Goal: Task Accomplishment & Management: Manage account settings

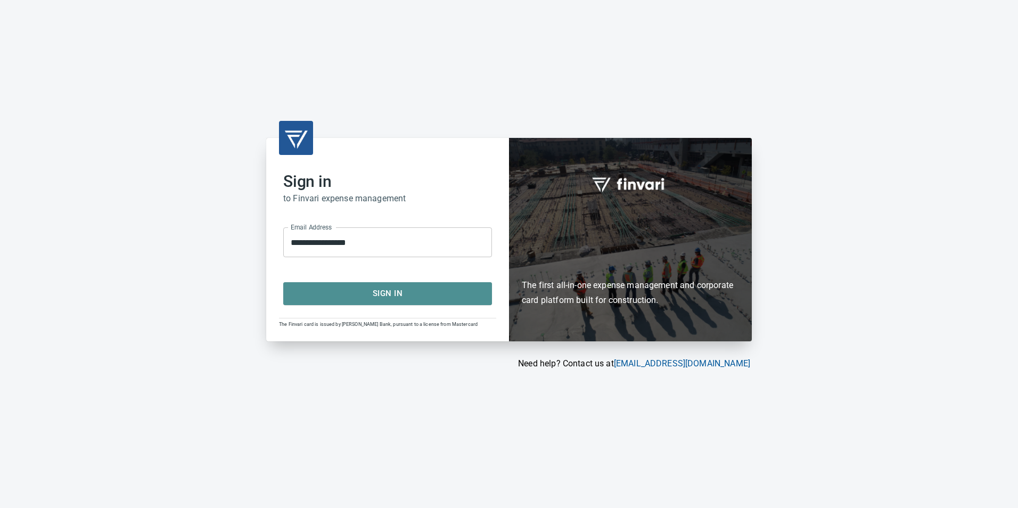
click at [318, 295] on span "Sign In" at bounding box center [387, 293] width 185 height 14
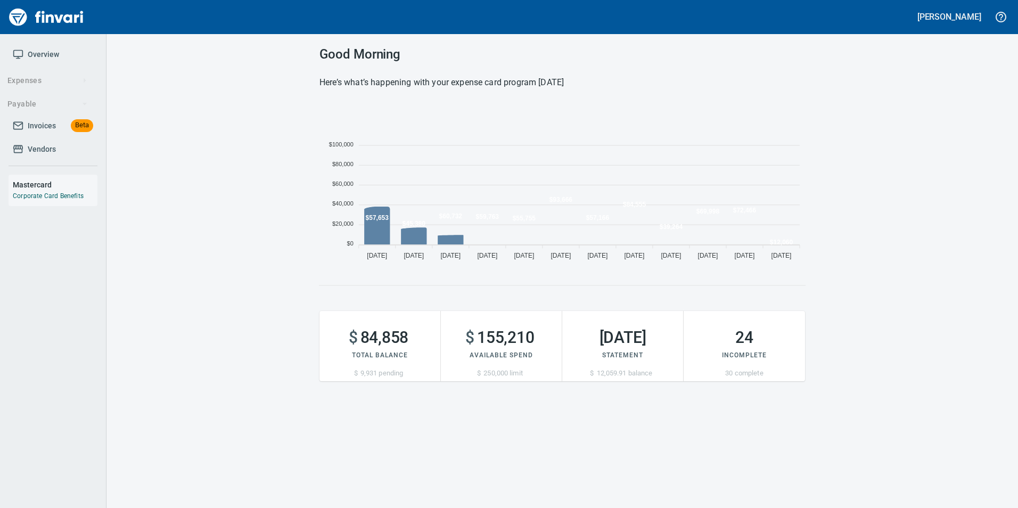
scroll to position [162, 477]
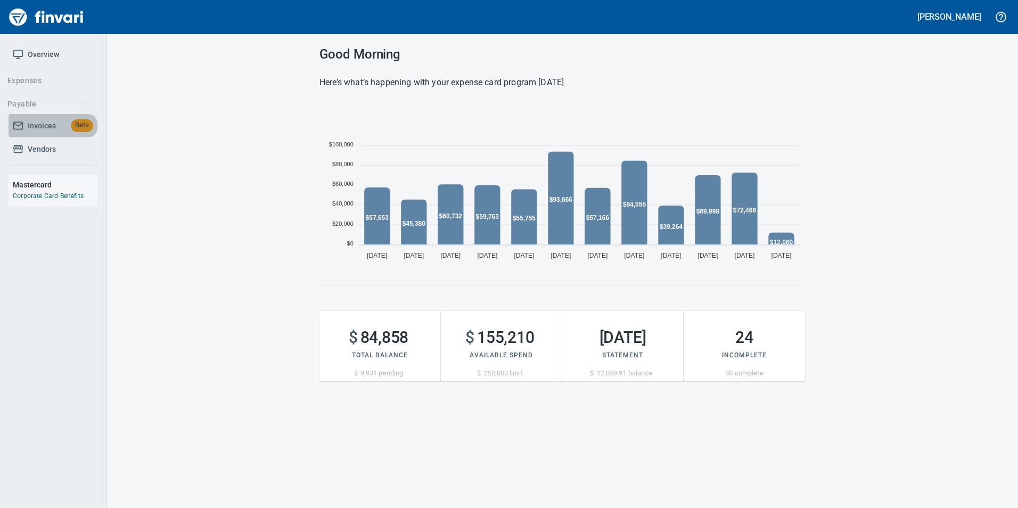
click at [42, 119] on span "Invoices" at bounding box center [42, 125] width 28 height 13
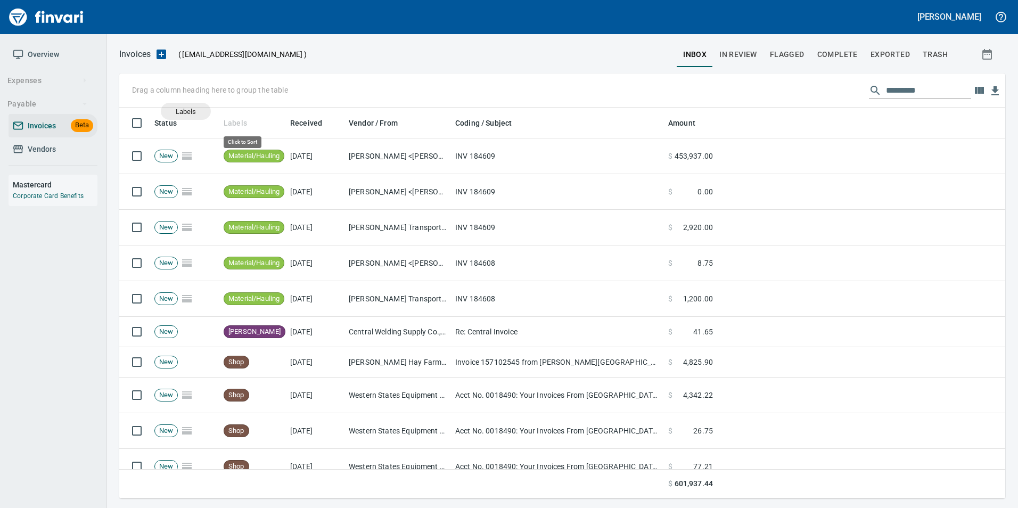
scroll to position [383, 870]
drag, startPoint x: 235, startPoint y: 122, endPoint x: 139, endPoint y: 86, distance: 102.2
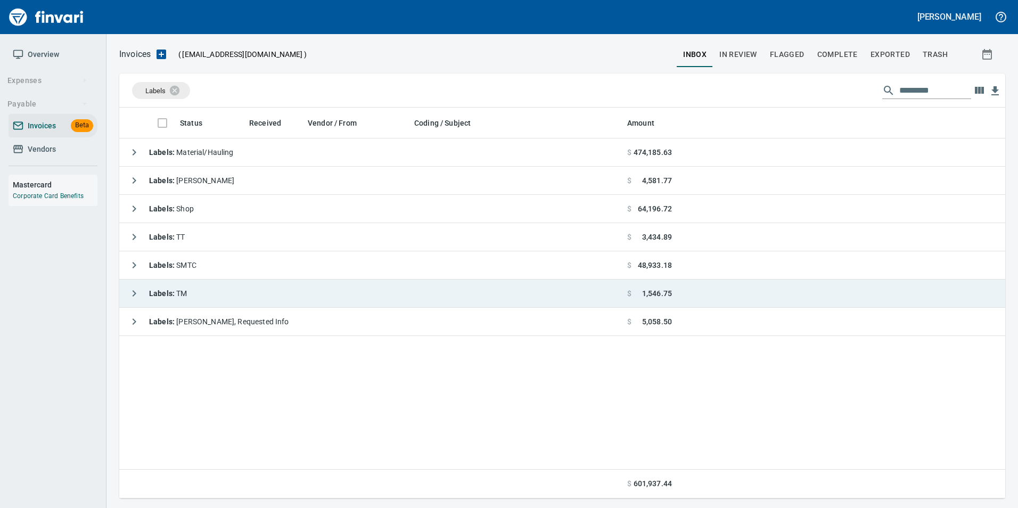
click at [128, 294] on icon "button" at bounding box center [134, 293] width 13 height 13
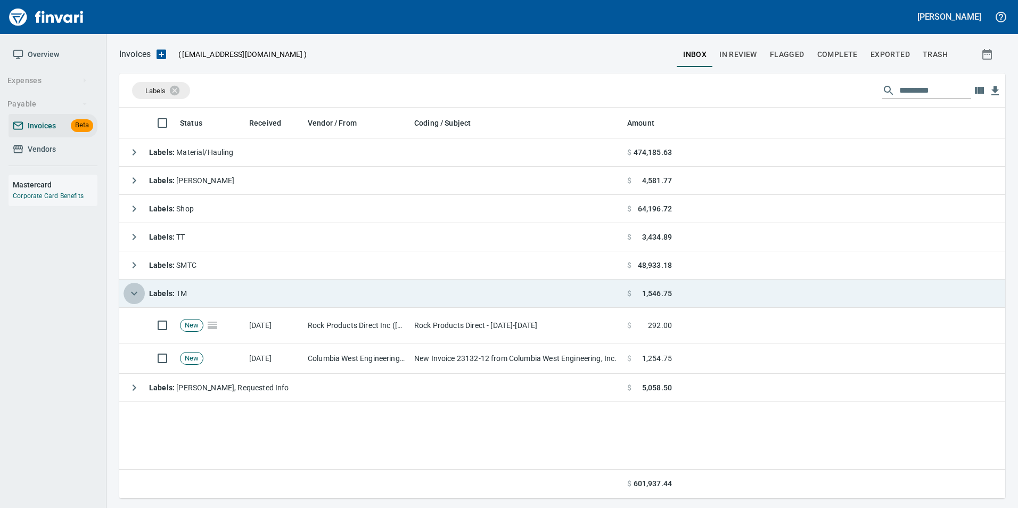
click at [128, 294] on icon "button" at bounding box center [134, 293] width 13 height 13
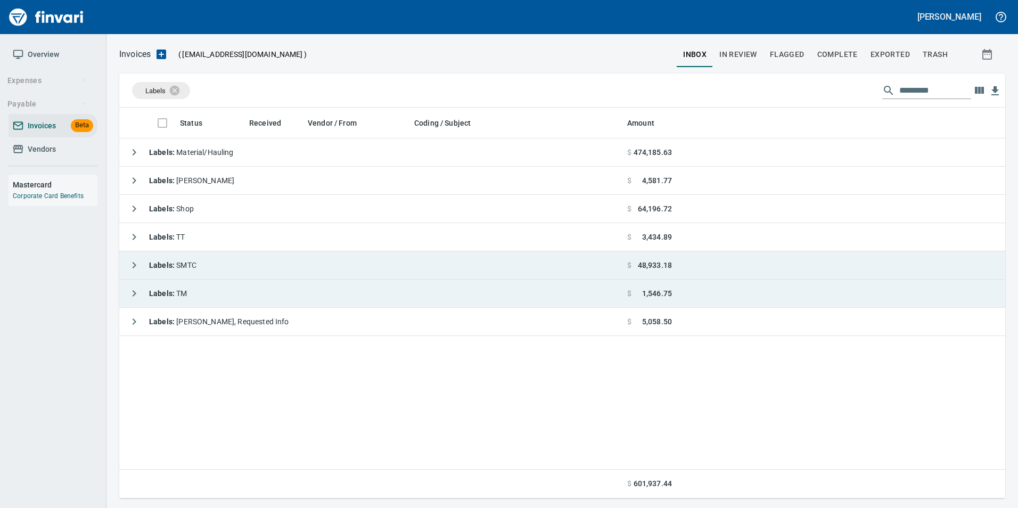
click at [132, 262] on icon "button" at bounding box center [134, 265] width 13 height 13
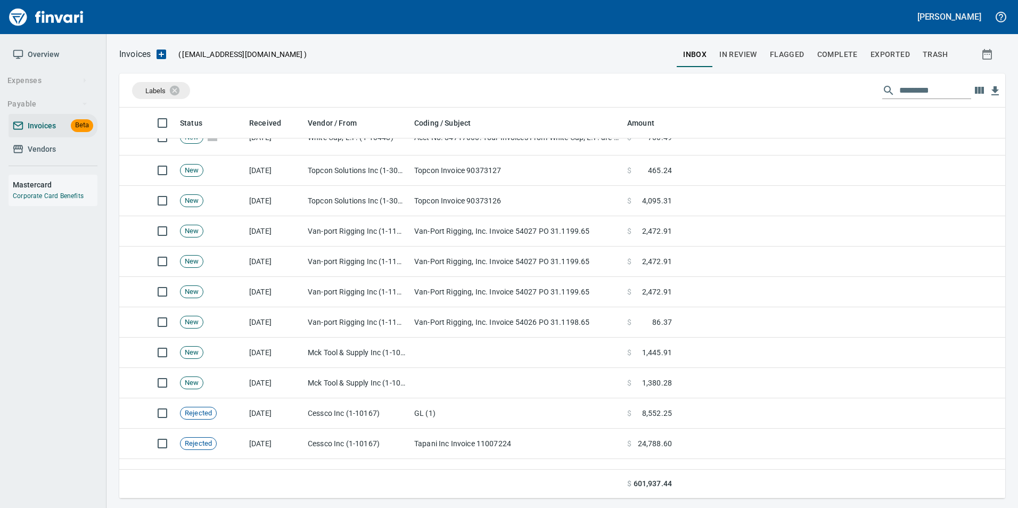
scroll to position [205, 0]
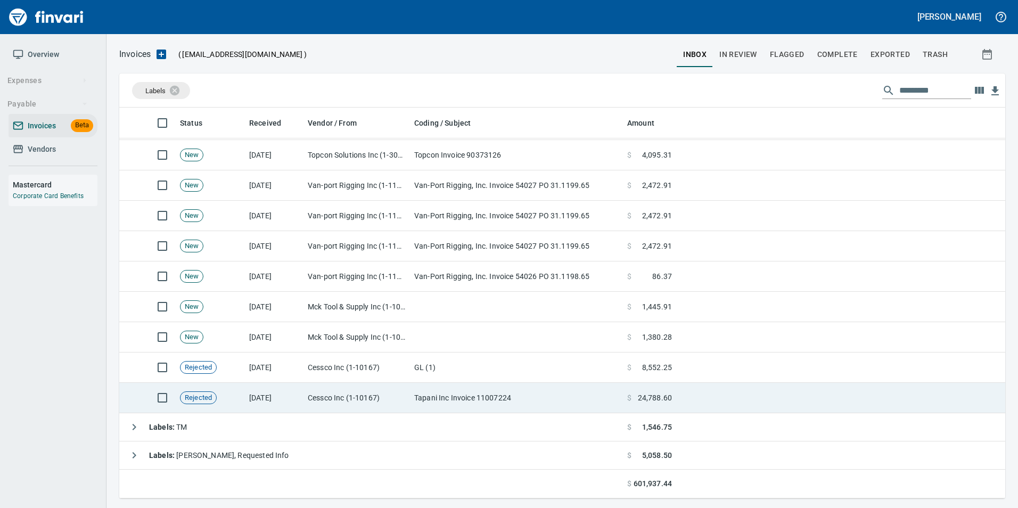
click at [295, 399] on td "[DATE]" at bounding box center [274, 398] width 59 height 30
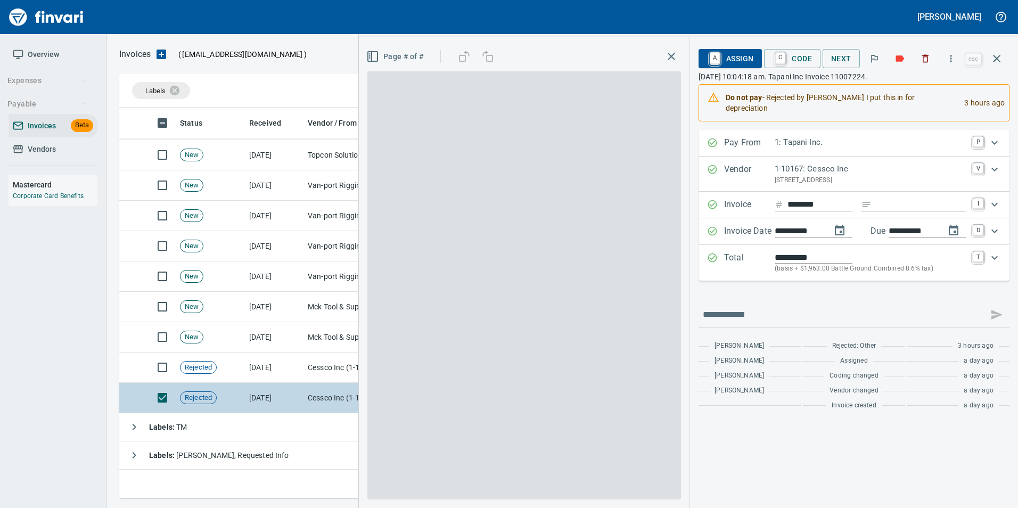
scroll to position [383, 869]
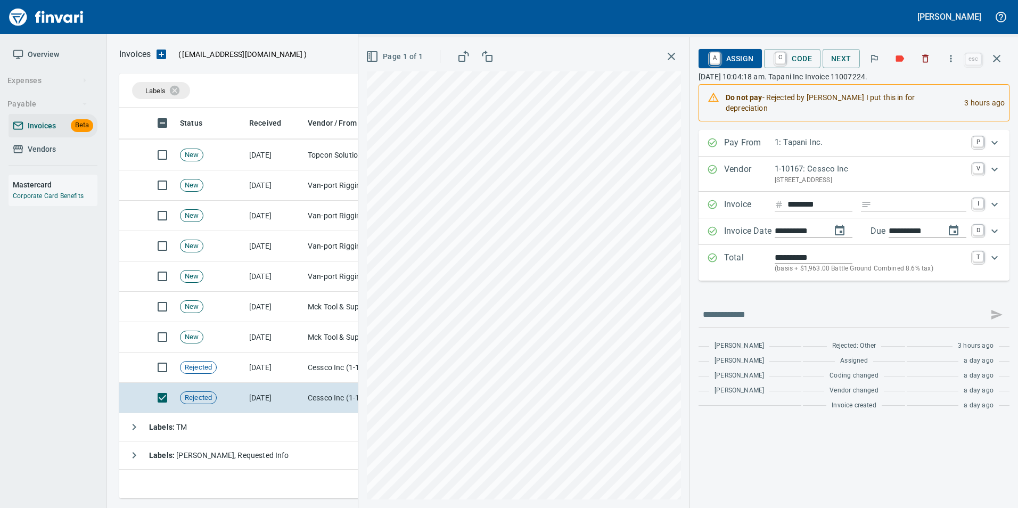
drag, startPoint x: 295, startPoint y: 399, endPoint x: 781, endPoint y: 288, distance: 498.2
click at [781, 288] on div "**********" at bounding box center [853, 272] width 311 height 285
click at [292, 363] on td "[DATE]" at bounding box center [274, 367] width 59 height 30
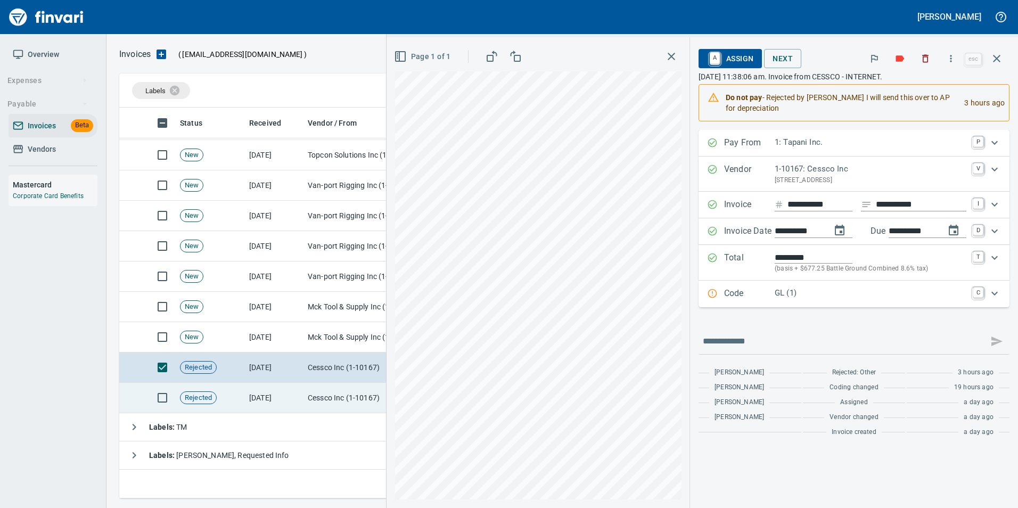
click at [287, 386] on td "[DATE]" at bounding box center [274, 398] width 59 height 30
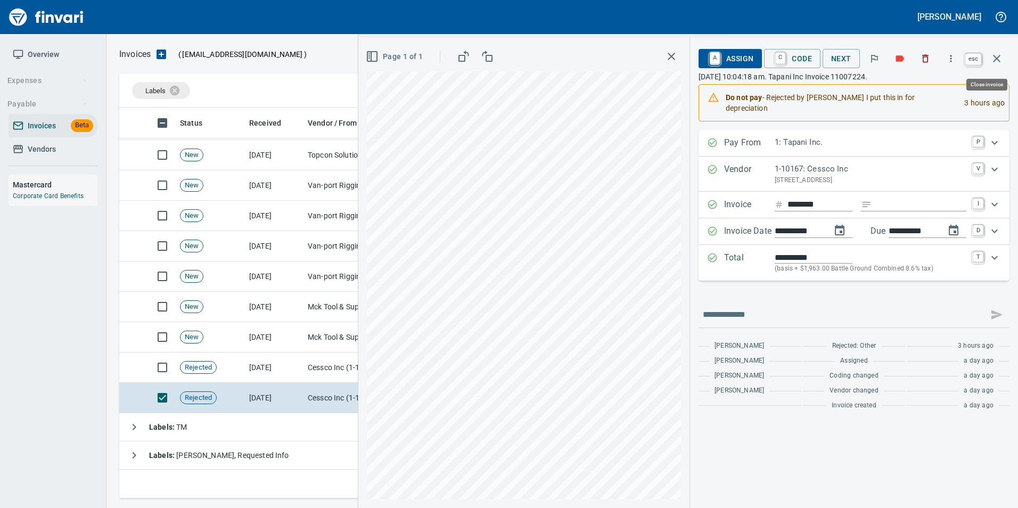
scroll to position [383, 869]
click at [995, 57] on icon "button" at bounding box center [996, 58] width 7 height 7
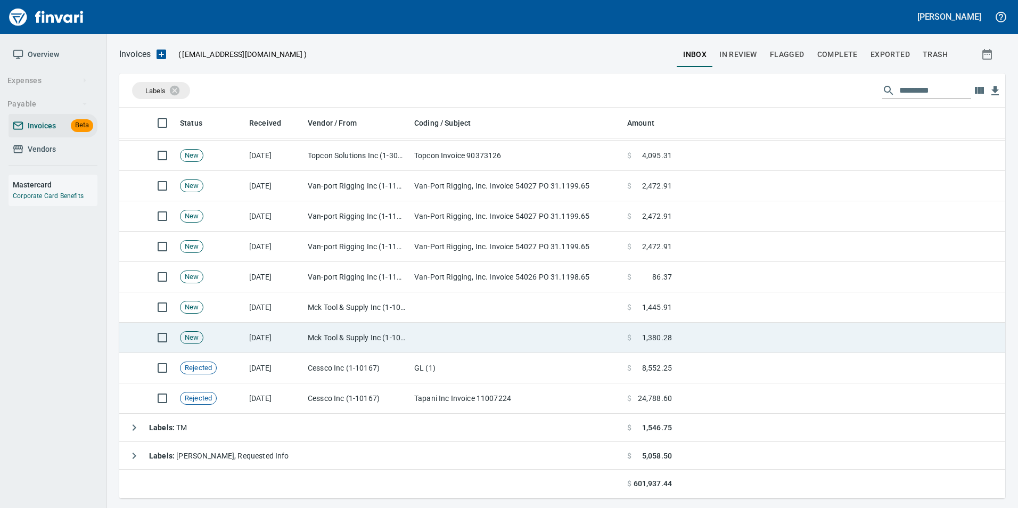
scroll to position [205, 0]
click at [400, 344] on td "Mck Tool & Supply Inc (1-10644)" at bounding box center [356, 337] width 106 height 30
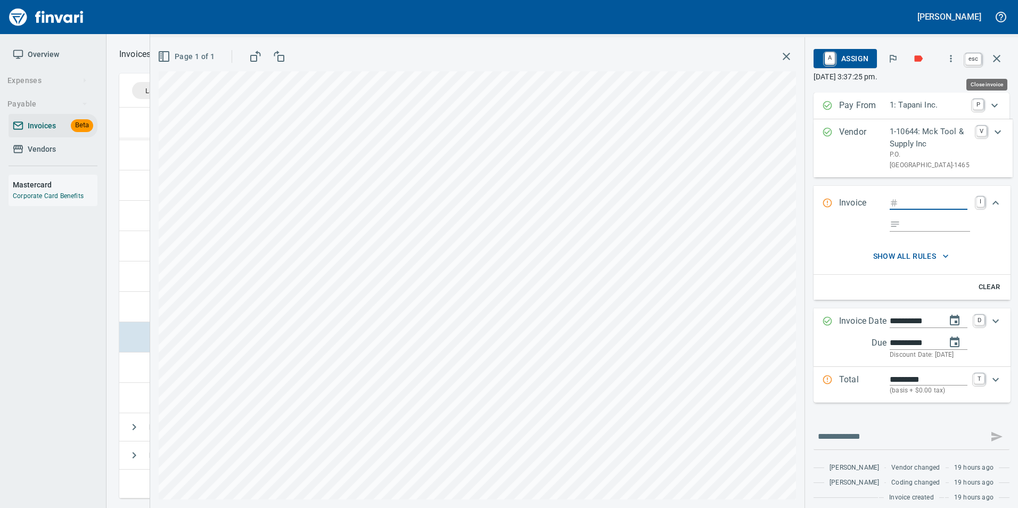
click at [994, 66] on button "button" at bounding box center [997, 59] width 26 height 26
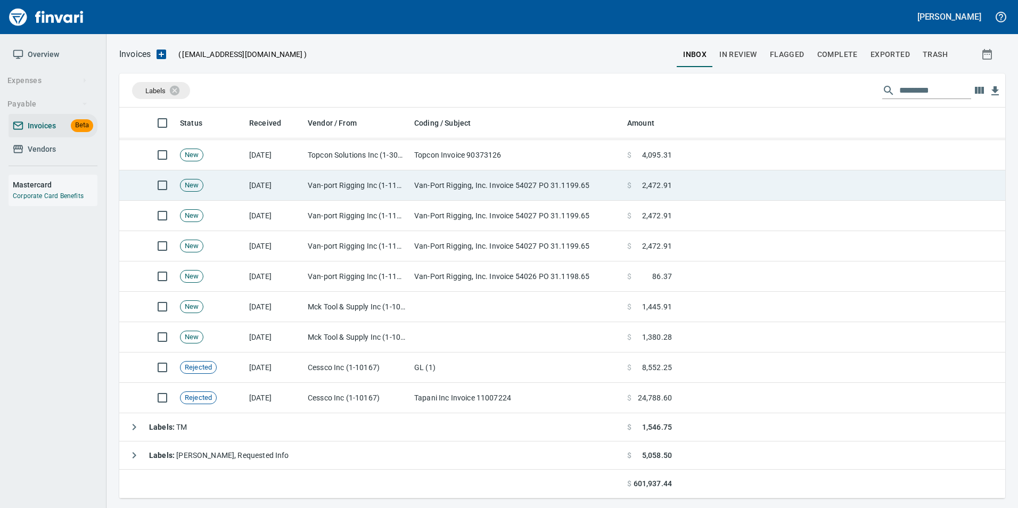
scroll to position [383, 869]
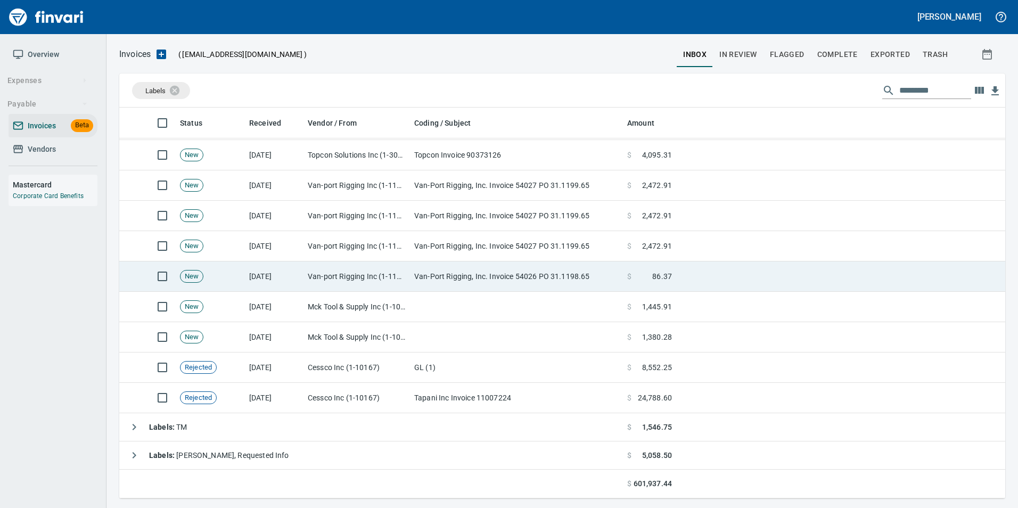
click at [377, 274] on td "Van-port Rigging Inc (1-11072)" at bounding box center [356, 276] width 106 height 30
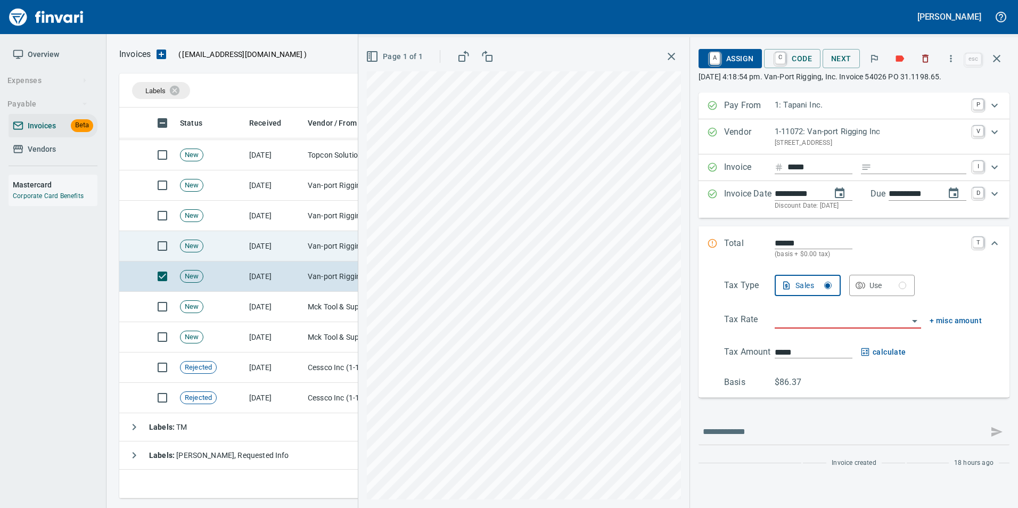
click at [272, 249] on td "[DATE]" at bounding box center [274, 246] width 59 height 30
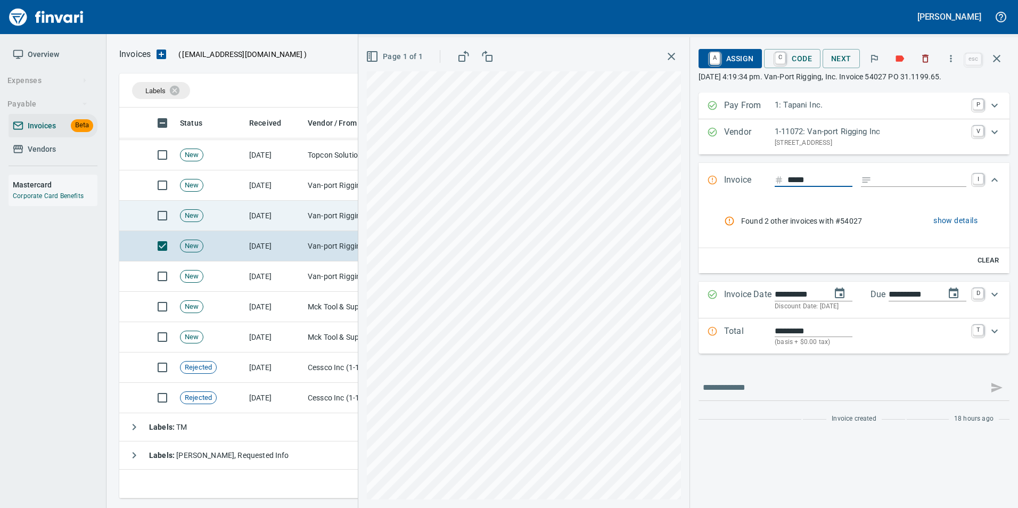
click at [269, 219] on td "[DATE]" at bounding box center [274, 216] width 59 height 30
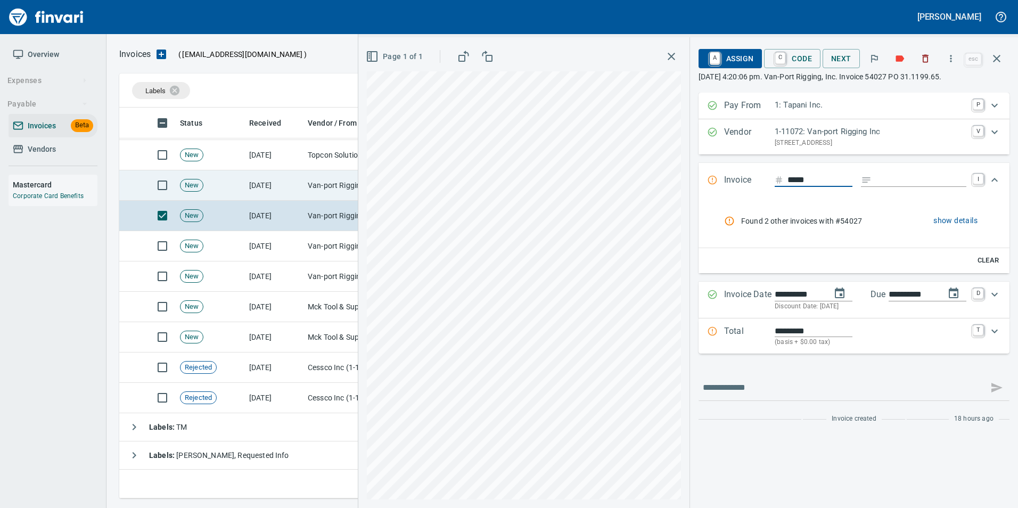
click at [265, 186] on td "[DATE]" at bounding box center [274, 185] width 59 height 30
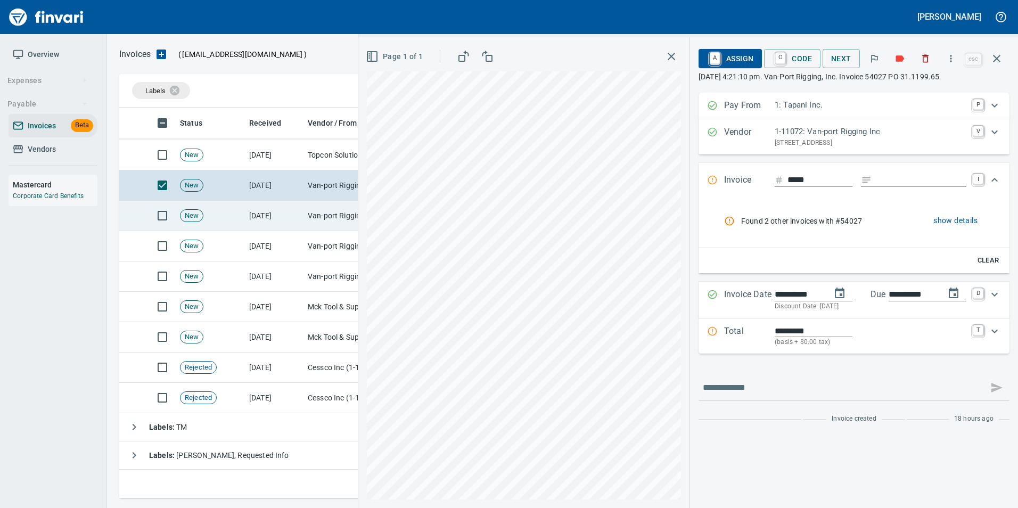
click at [272, 218] on td "[DATE]" at bounding box center [274, 216] width 59 height 30
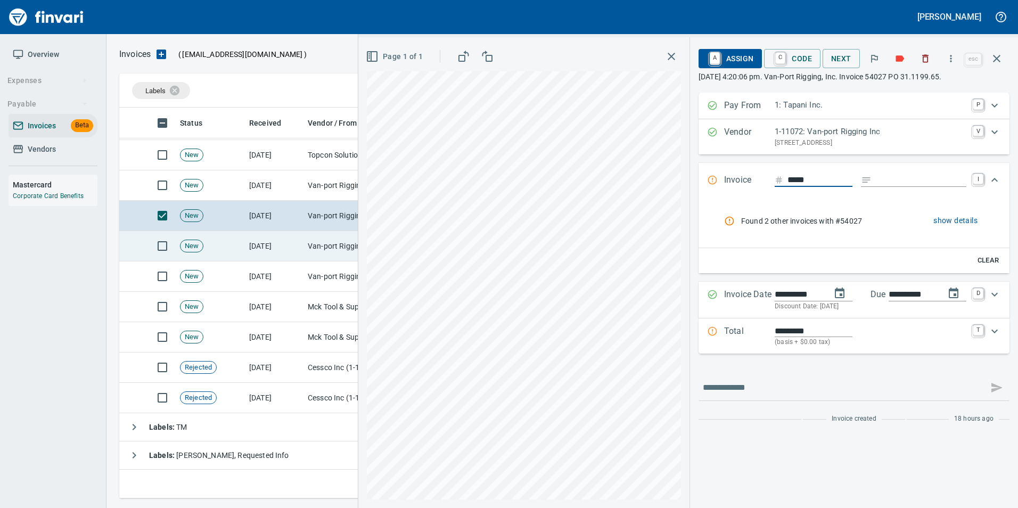
click at [267, 238] on td "[DATE]" at bounding box center [274, 246] width 59 height 30
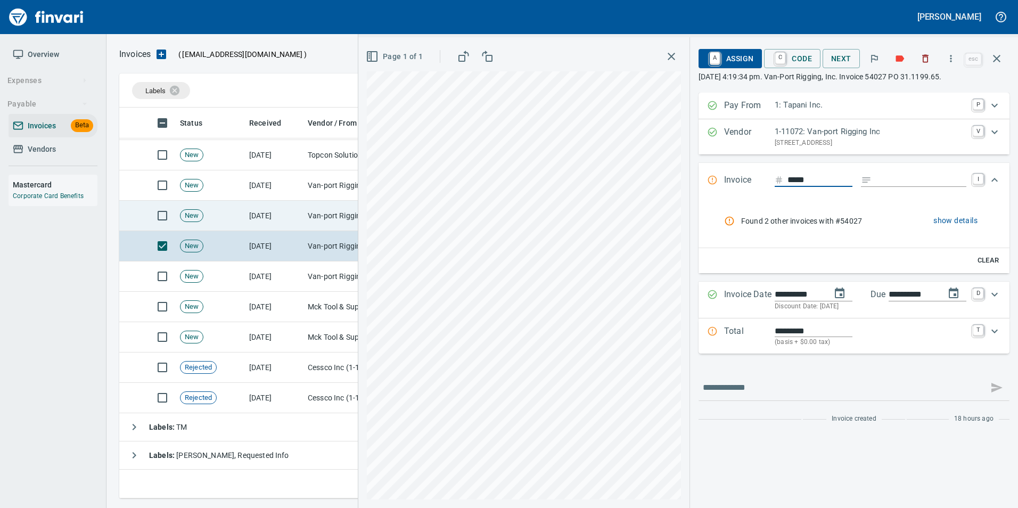
click at [263, 206] on td "[DATE]" at bounding box center [274, 216] width 59 height 30
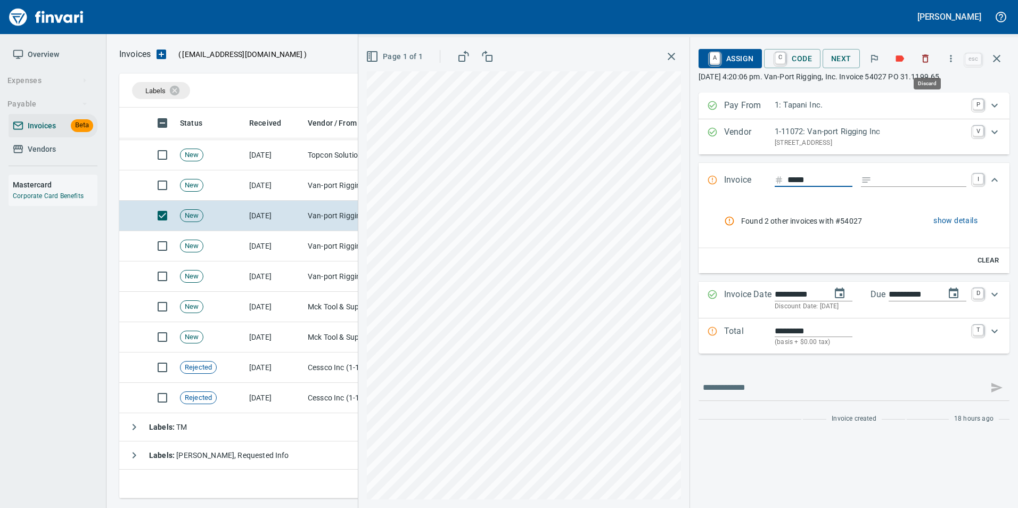
click at [929, 62] on icon "button" at bounding box center [925, 59] width 6 height 8
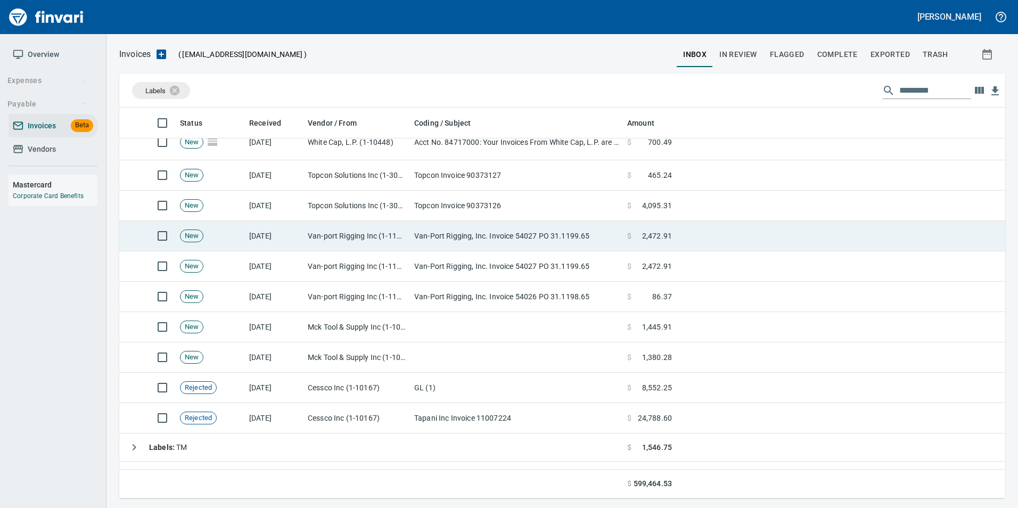
scroll to position [175, 0]
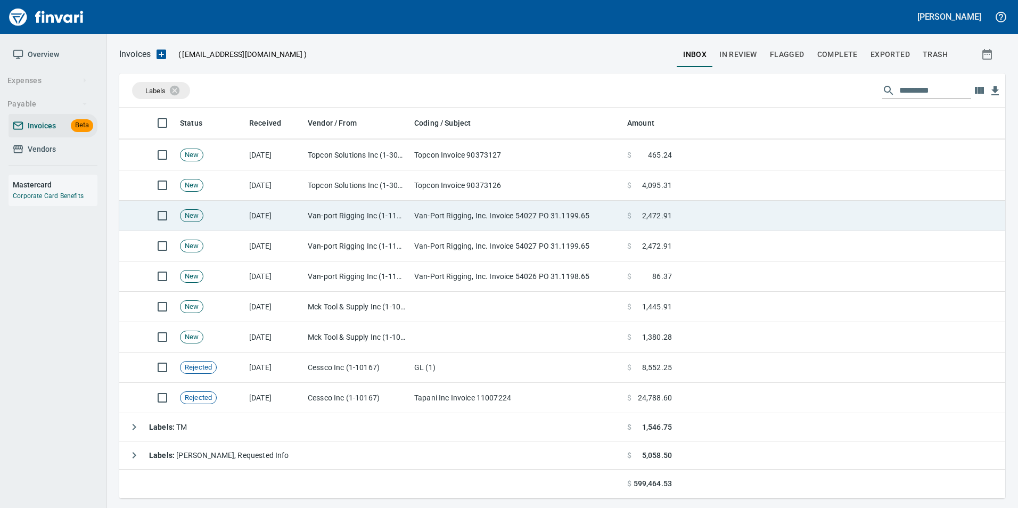
click at [275, 208] on td "[DATE]" at bounding box center [274, 216] width 59 height 30
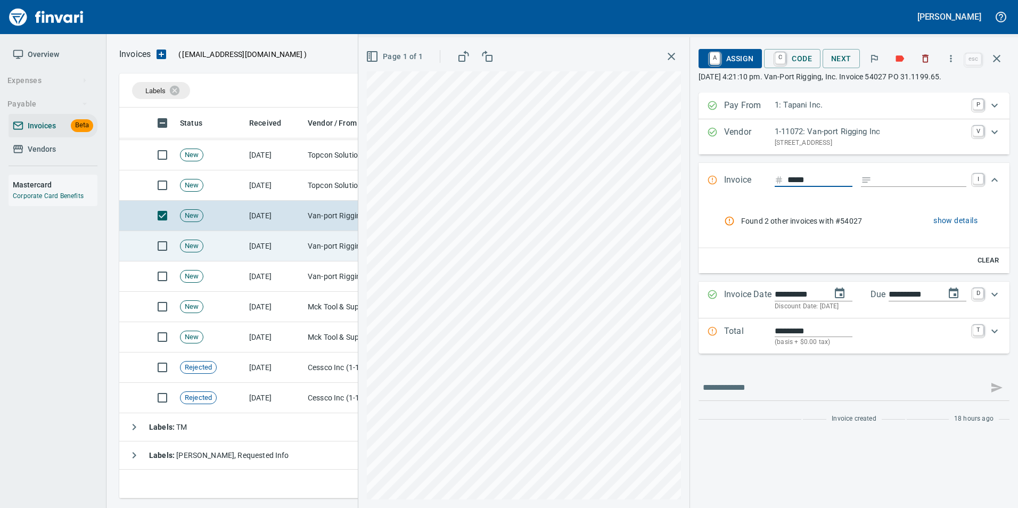
click at [253, 236] on td "[DATE]" at bounding box center [274, 246] width 59 height 30
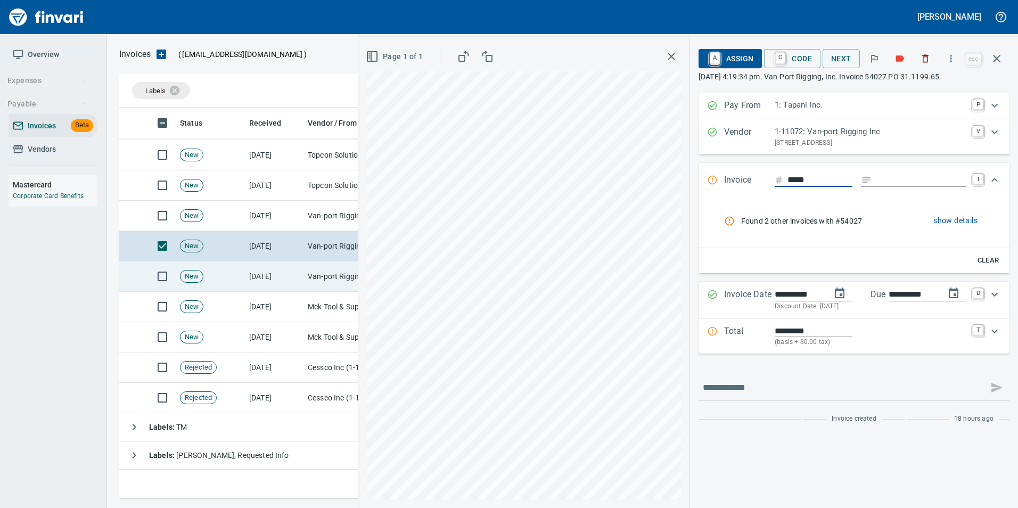
click at [255, 263] on td "[DATE]" at bounding box center [274, 276] width 59 height 30
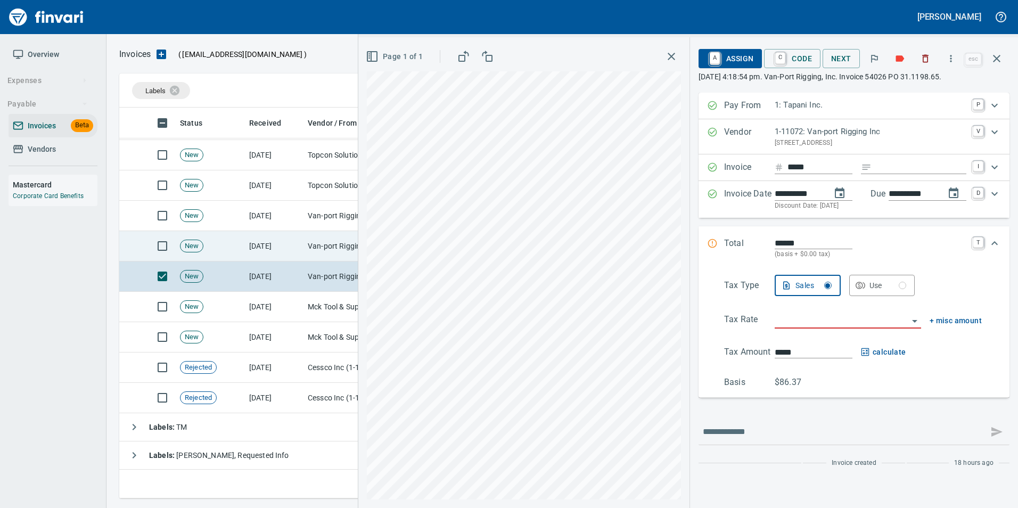
click at [262, 242] on td "[DATE]" at bounding box center [274, 246] width 59 height 30
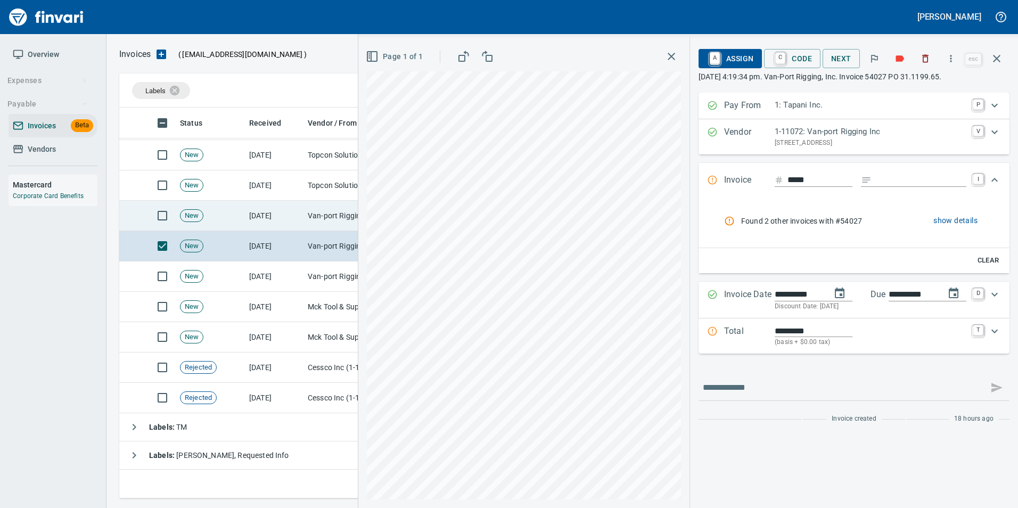
click at [260, 217] on td "[DATE]" at bounding box center [274, 216] width 59 height 30
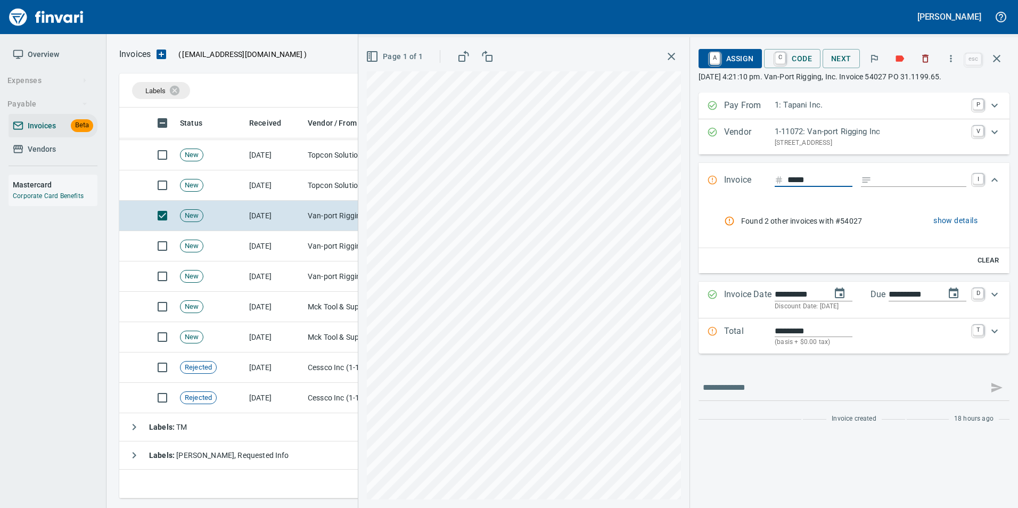
scroll to position [383, 869]
click at [932, 63] on button "button" at bounding box center [924, 58] width 23 height 23
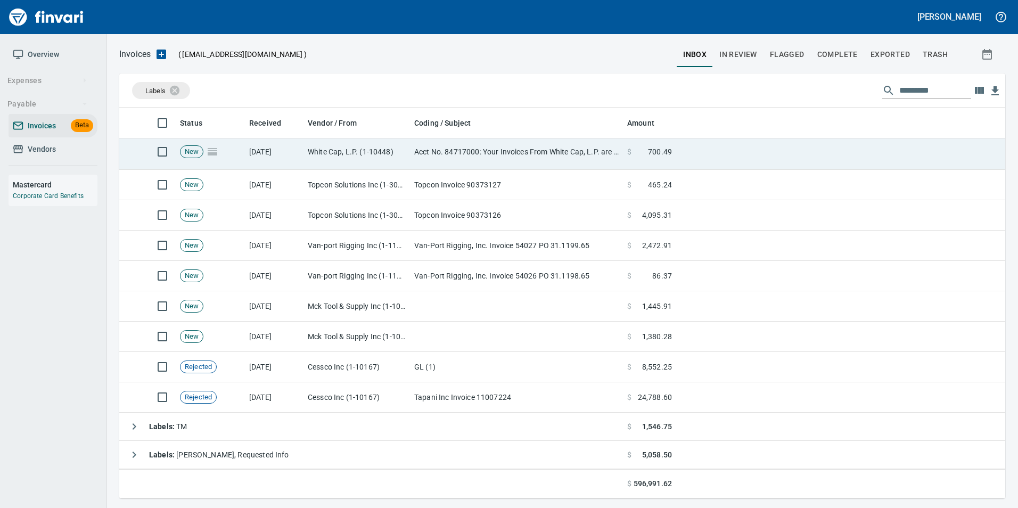
scroll to position [145, 0]
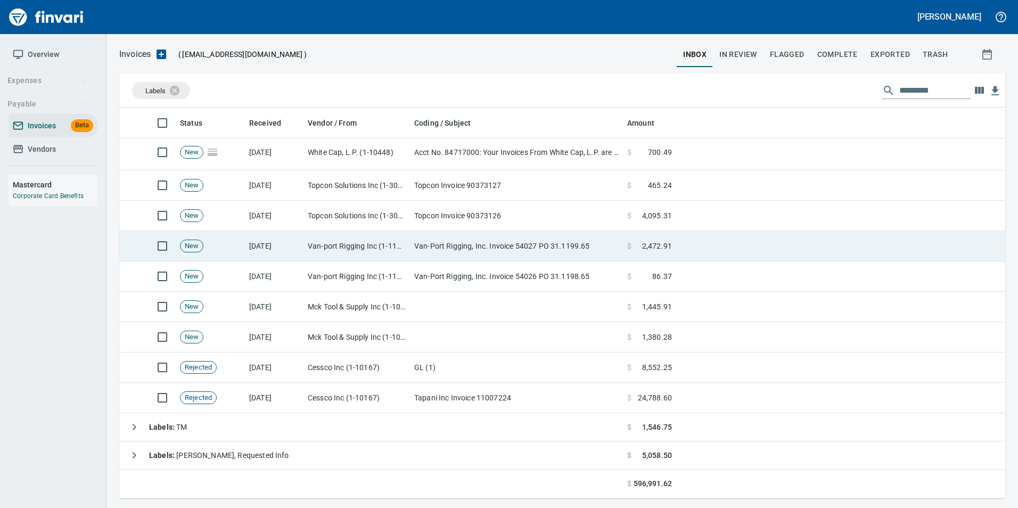
click at [294, 244] on td "[DATE]" at bounding box center [274, 246] width 59 height 30
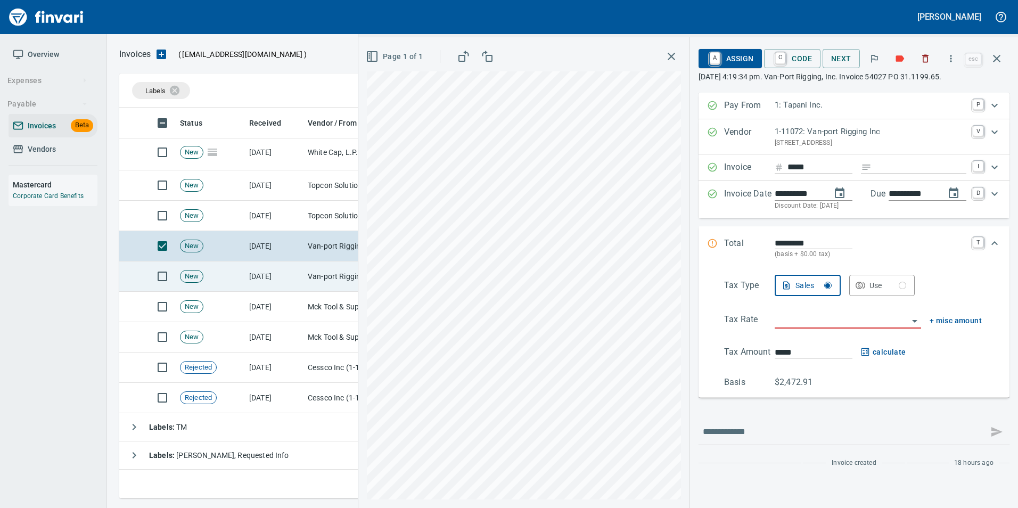
click at [278, 269] on td "[DATE]" at bounding box center [274, 276] width 59 height 30
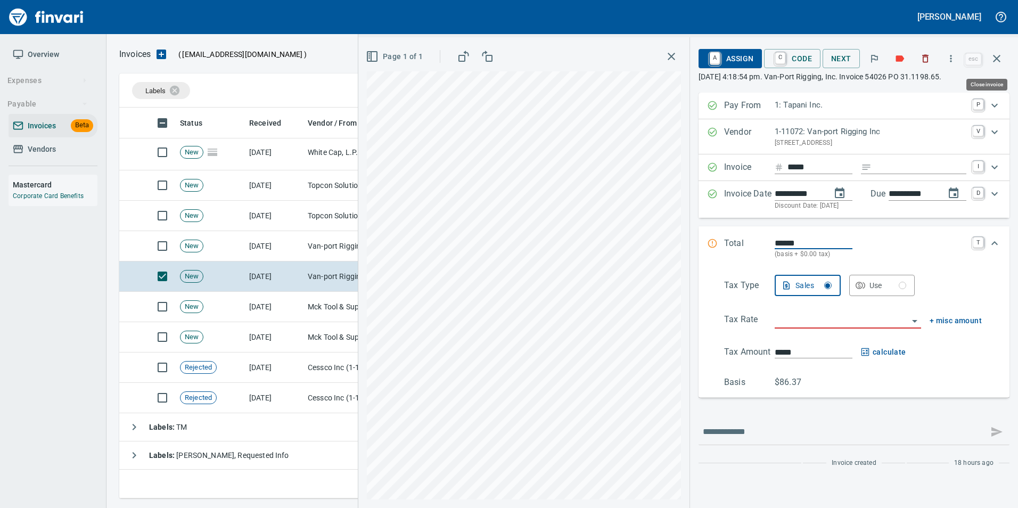
click at [995, 69] on button "button" at bounding box center [997, 59] width 26 height 26
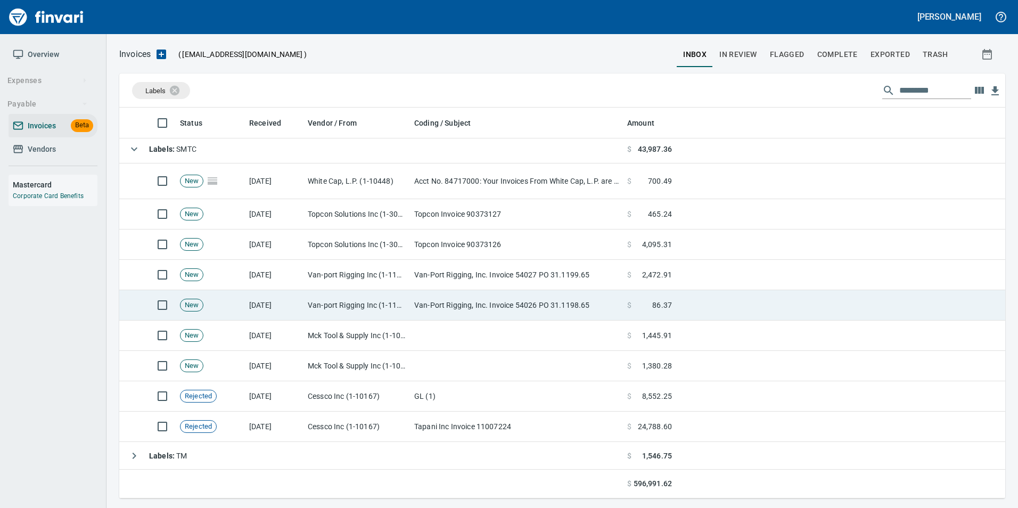
scroll to position [92, 0]
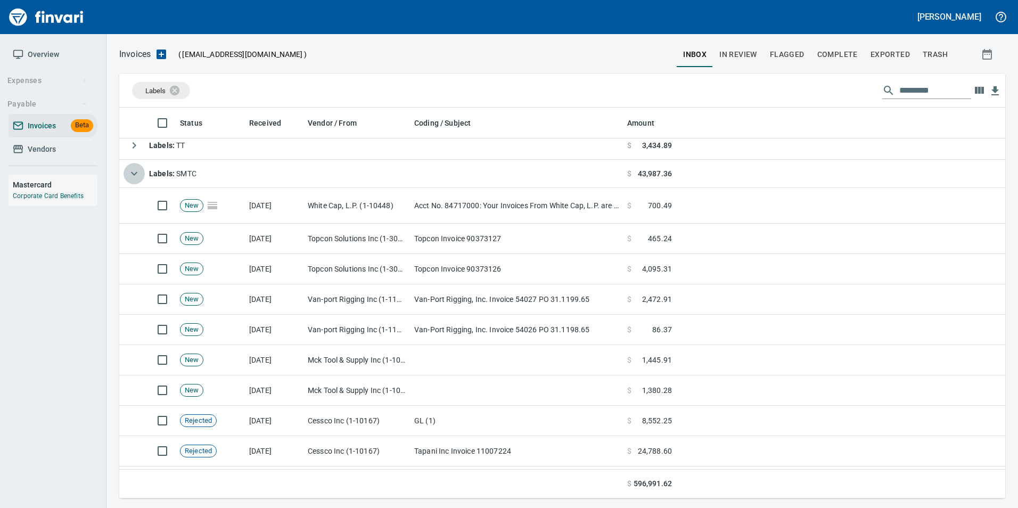
click at [136, 169] on icon "button" at bounding box center [134, 173] width 13 height 13
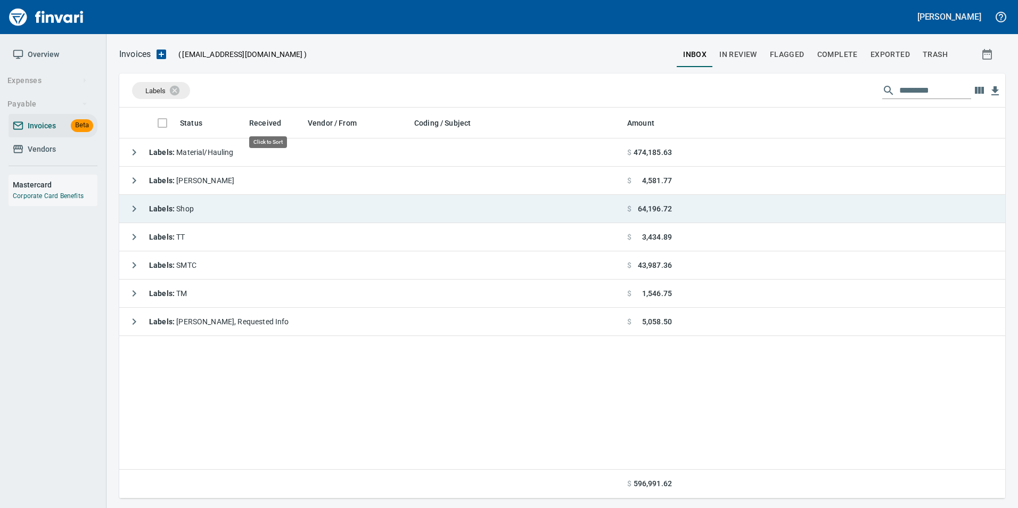
scroll to position [383, 878]
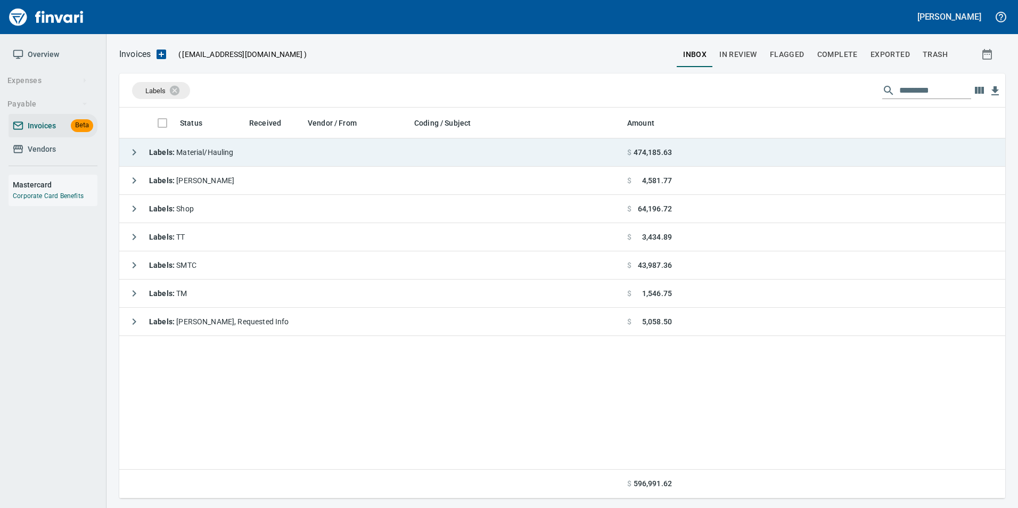
click at [136, 150] on icon "button" at bounding box center [134, 152] width 13 height 13
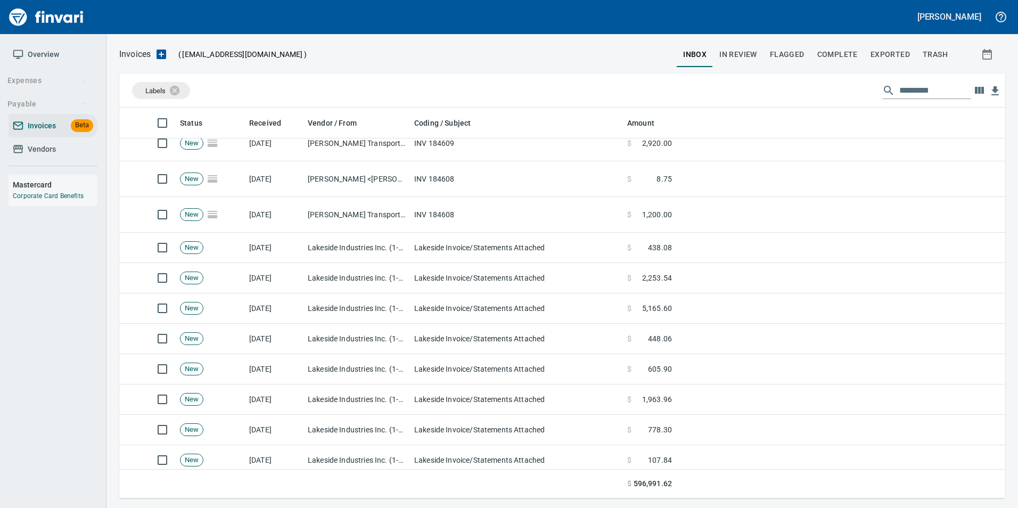
scroll to position [0, 0]
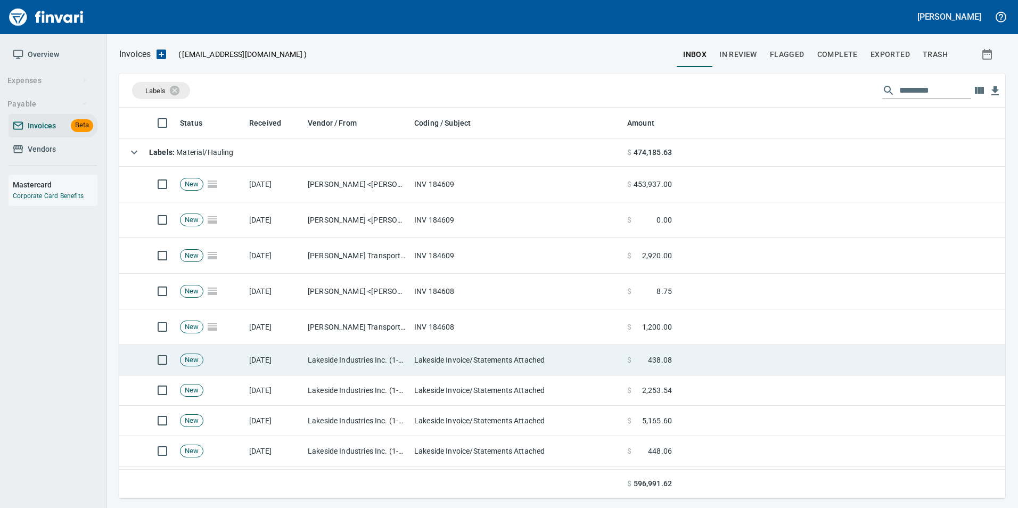
click at [321, 354] on td "Lakeside Industries Inc. (1-10589)" at bounding box center [356, 360] width 106 height 30
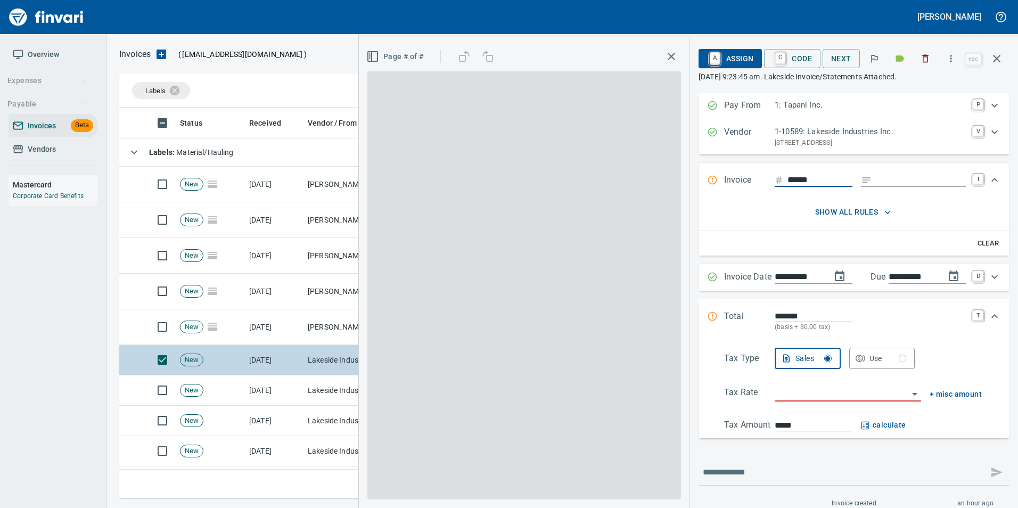
scroll to position [383, 869]
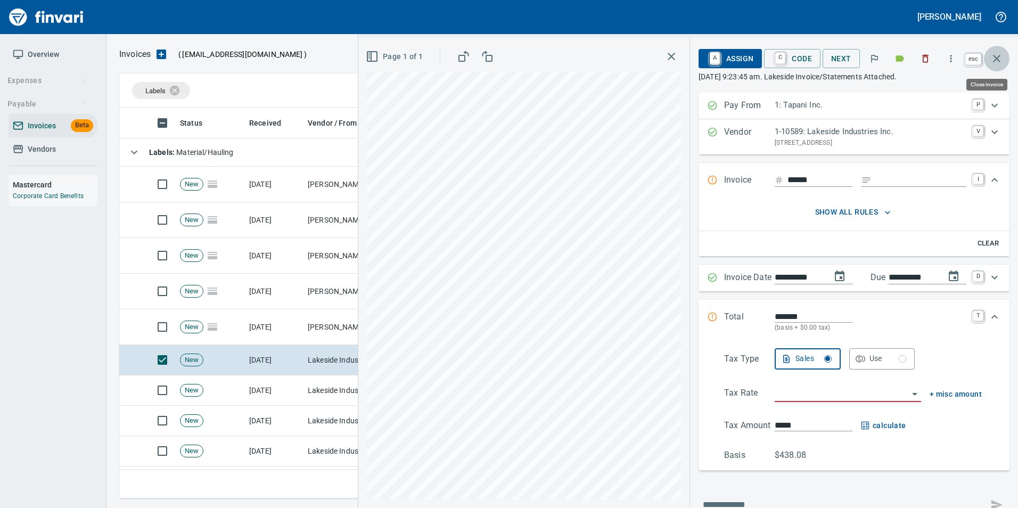
click at [1001, 55] on icon "button" at bounding box center [996, 58] width 13 height 13
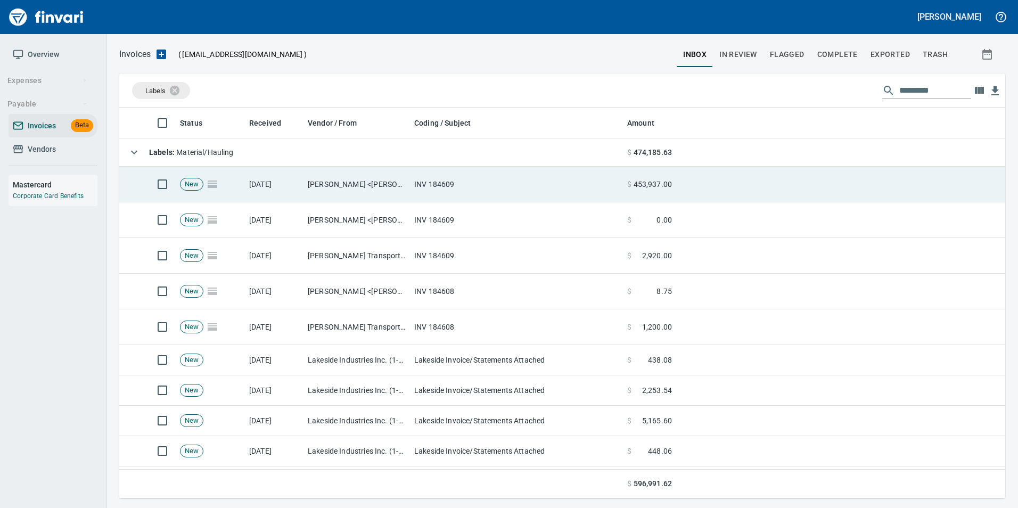
scroll to position [383, 870]
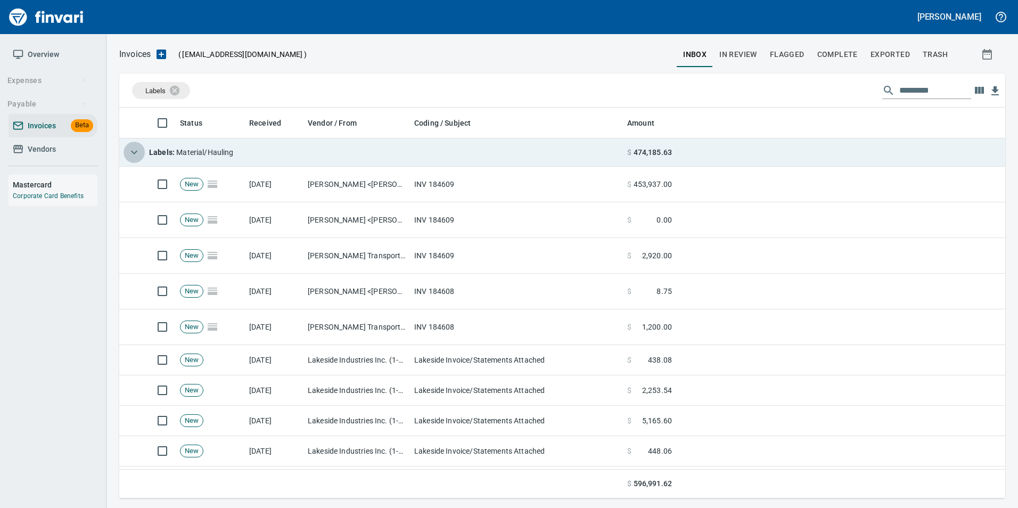
click at [135, 155] on icon "button" at bounding box center [134, 152] width 13 height 13
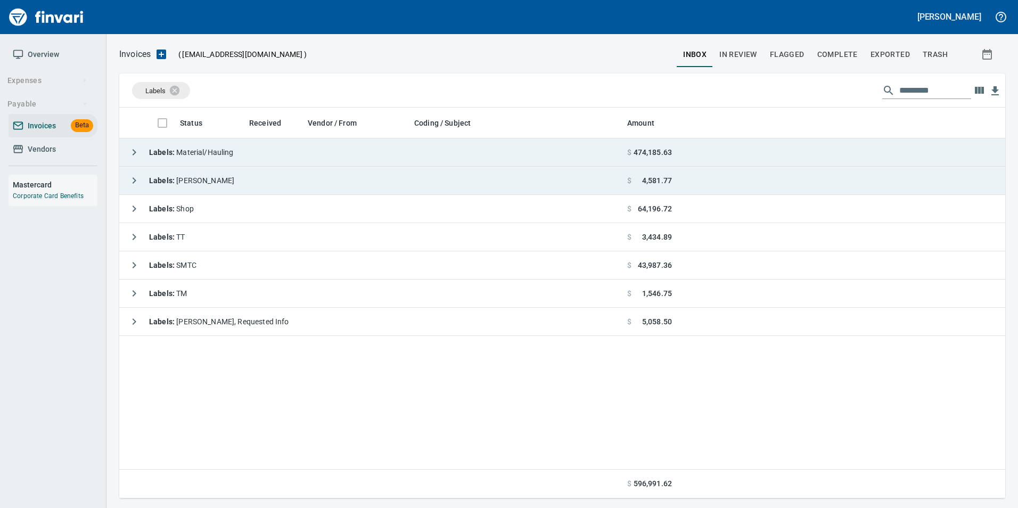
click at [127, 181] on button "button" at bounding box center [133, 180] width 21 height 21
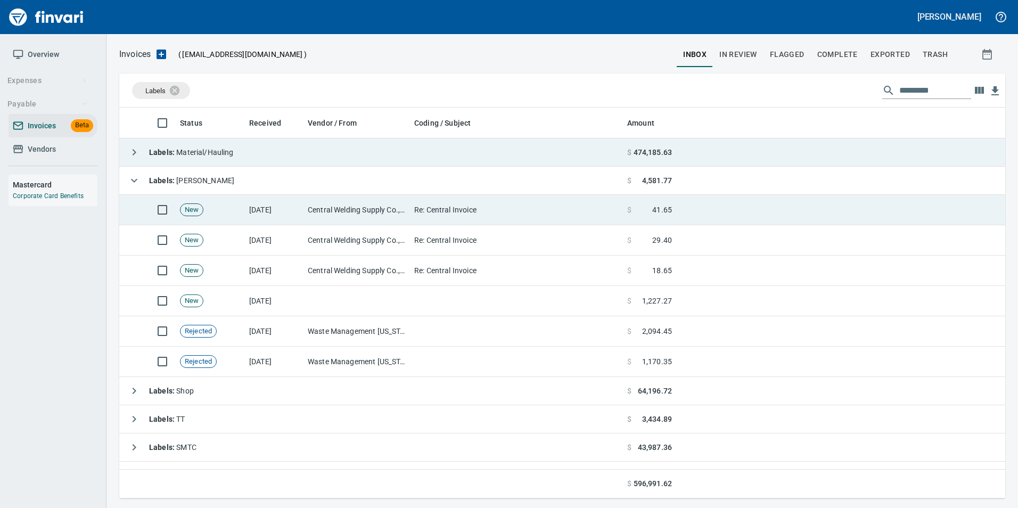
click at [324, 208] on td "Central Welding Supply Co., Inc (1-23924)" at bounding box center [356, 210] width 106 height 30
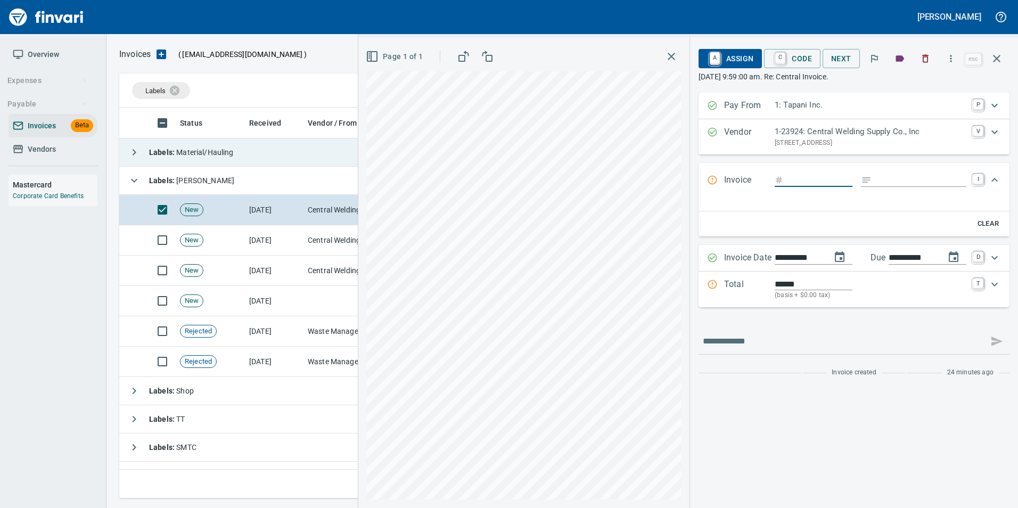
scroll to position [383, 869]
click at [292, 247] on td "[DATE]" at bounding box center [274, 240] width 59 height 30
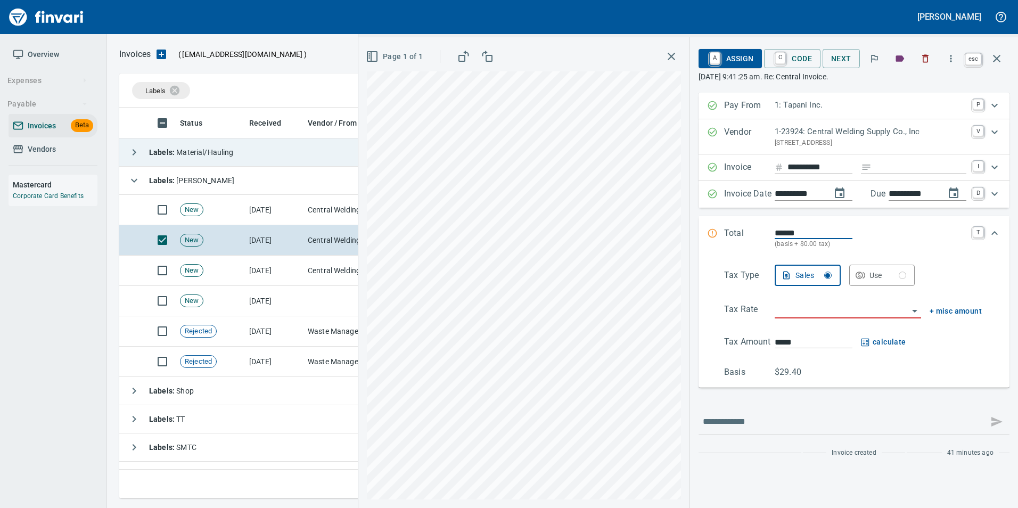
scroll to position [383, 869]
click at [998, 68] on button "button" at bounding box center [997, 59] width 26 height 26
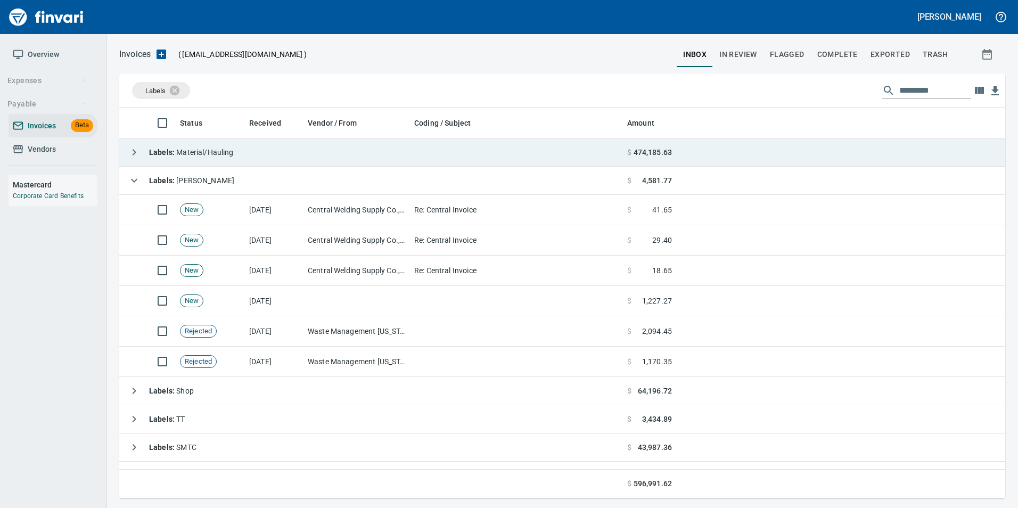
scroll to position [383, 869]
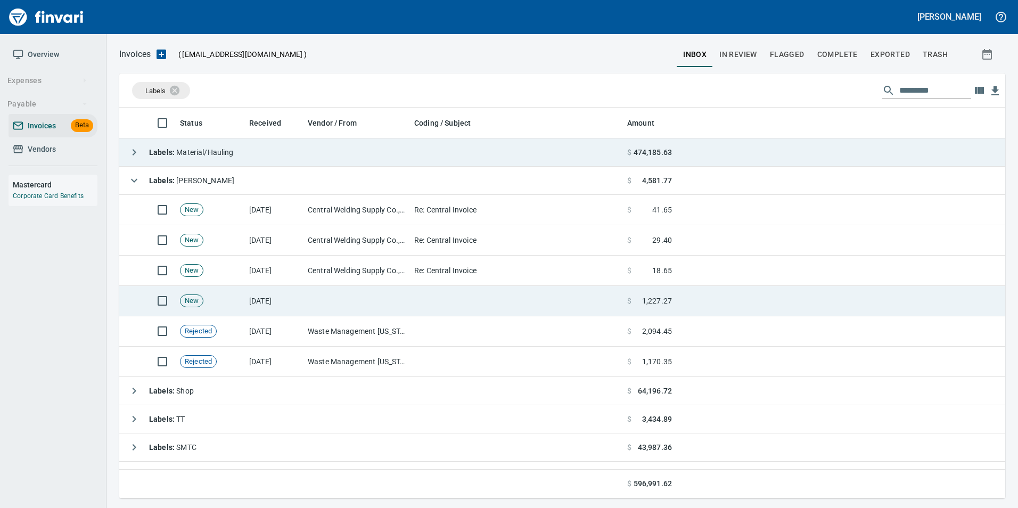
click at [268, 295] on td "[DATE]" at bounding box center [274, 301] width 59 height 30
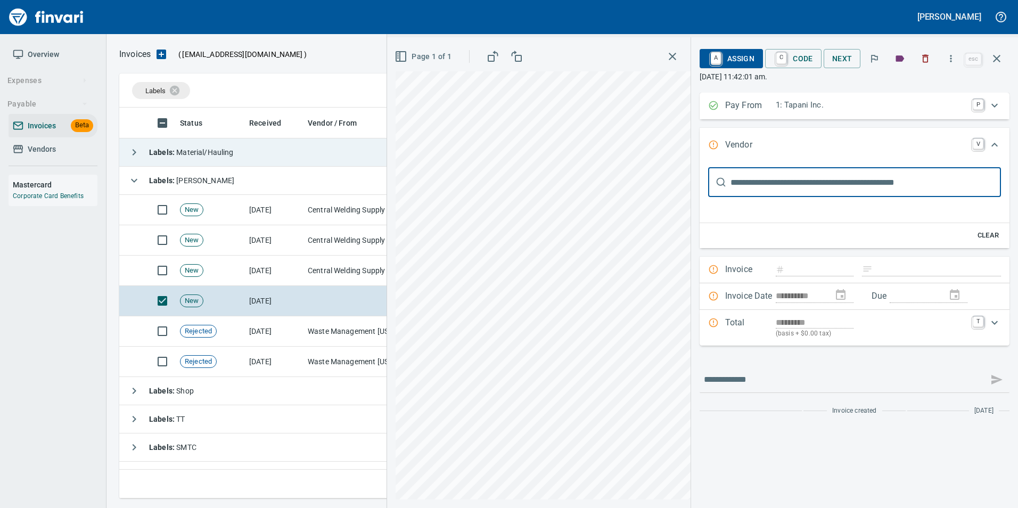
click at [1002, 67] on button "button" at bounding box center [997, 59] width 26 height 26
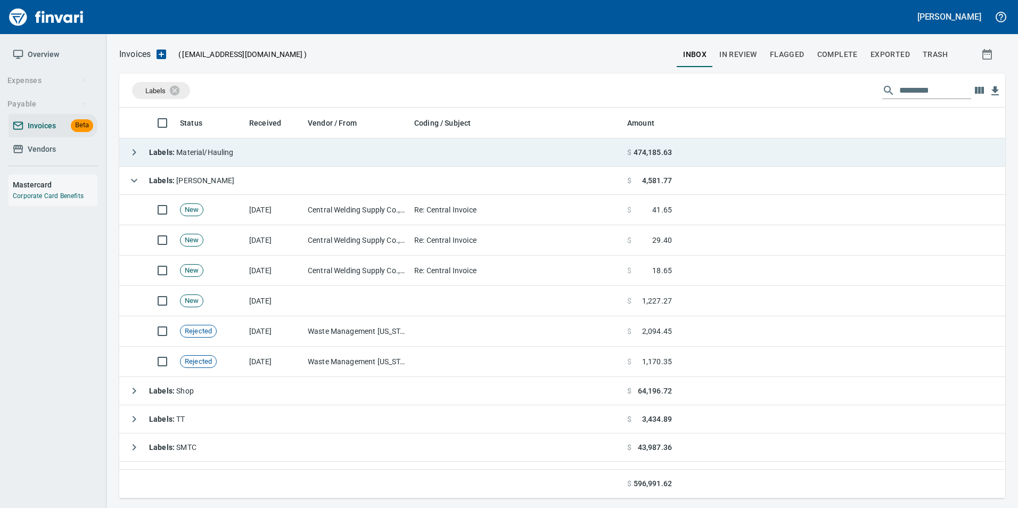
click at [999, 60] on span "button" at bounding box center [988, 54] width 26 height 13
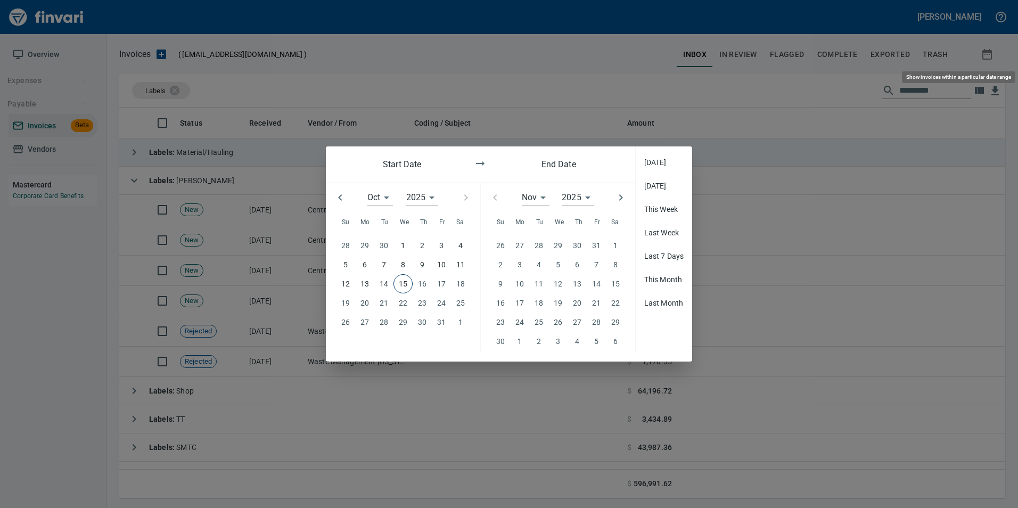
scroll to position [383, 869]
click at [925, 47] on div at bounding box center [509, 254] width 1018 height 508
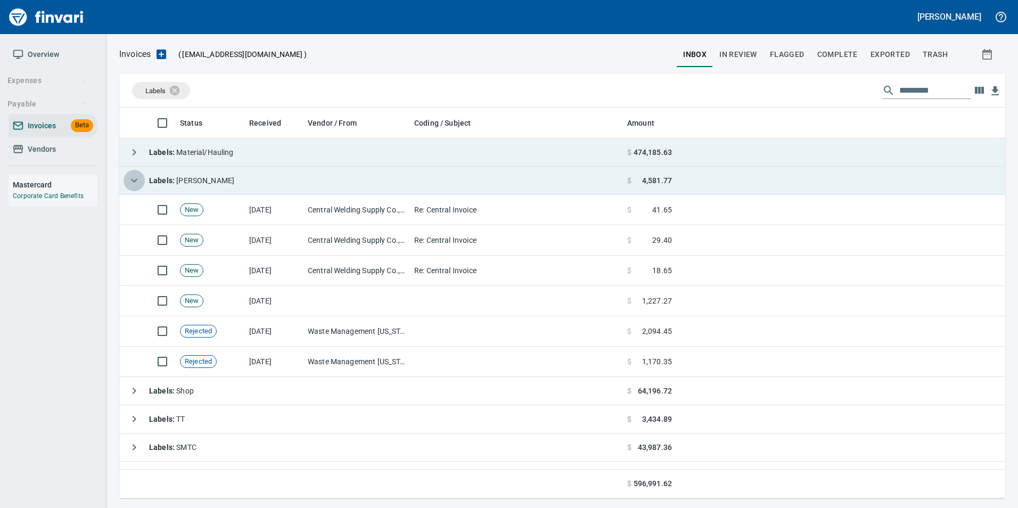
click at [137, 175] on icon "button" at bounding box center [134, 180] width 13 height 13
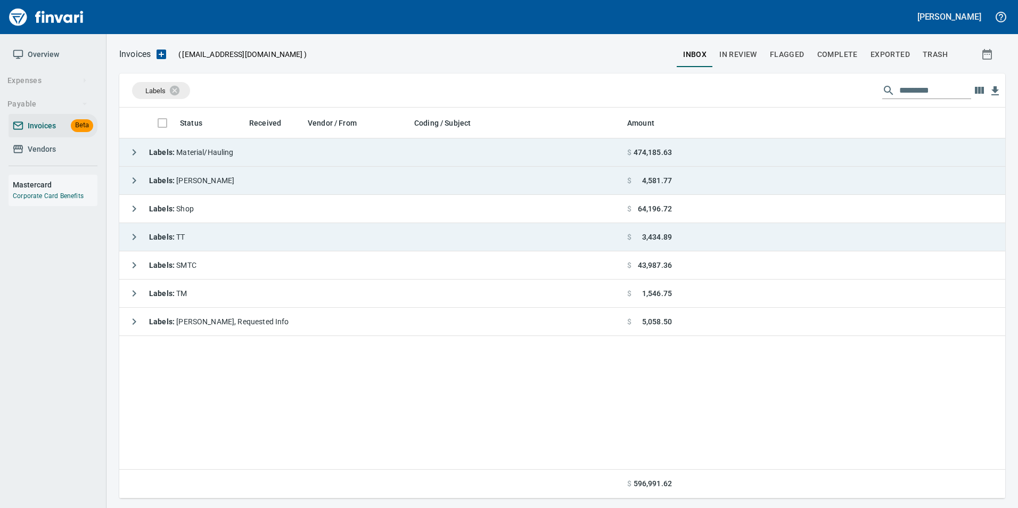
click at [126, 242] on button "button" at bounding box center [133, 236] width 21 height 21
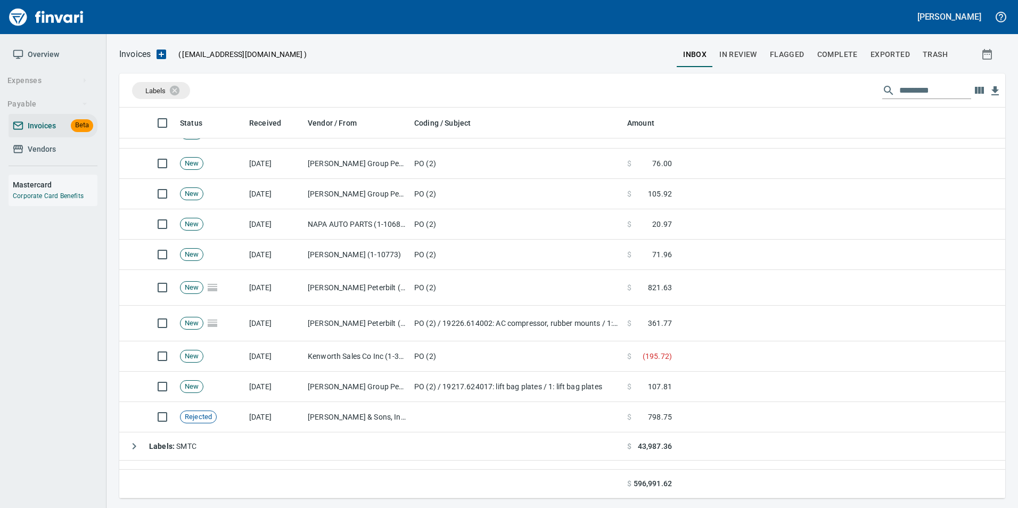
scroll to position [423, 0]
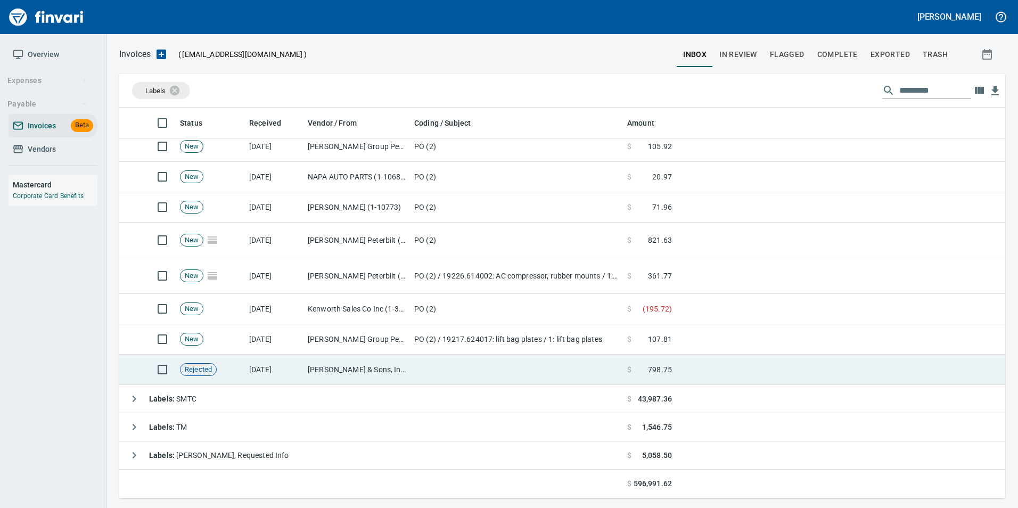
click at [288, 367] on td "[DATE]" at bounding box center [274, 369] width 59 height 30
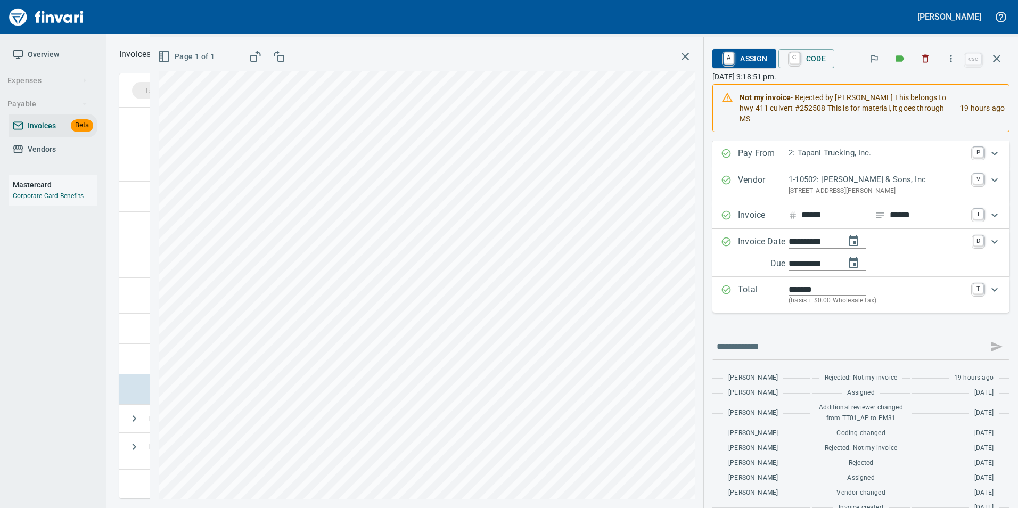
scroll to position [18, 0]
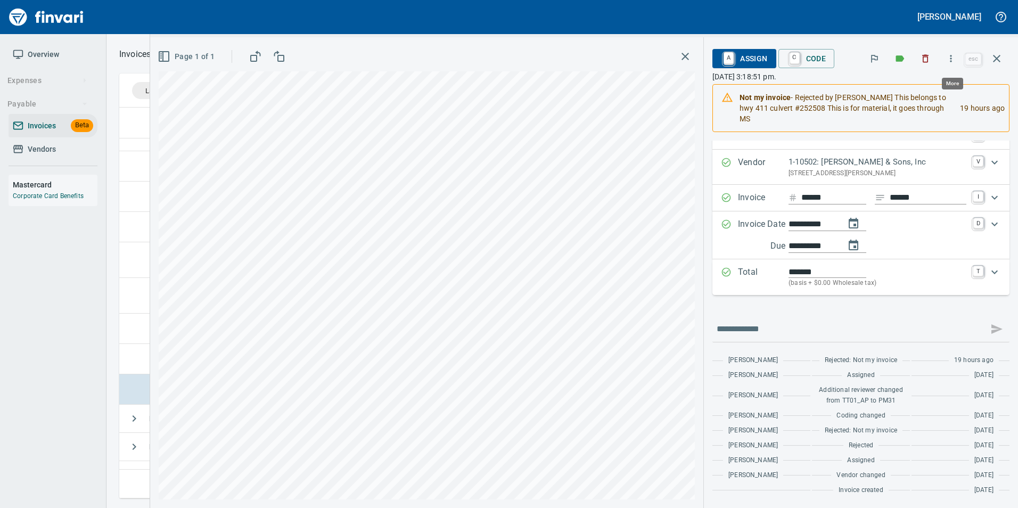
click at [952, 65] on button "button" at bounding box center [950, 58] width 23 height 23
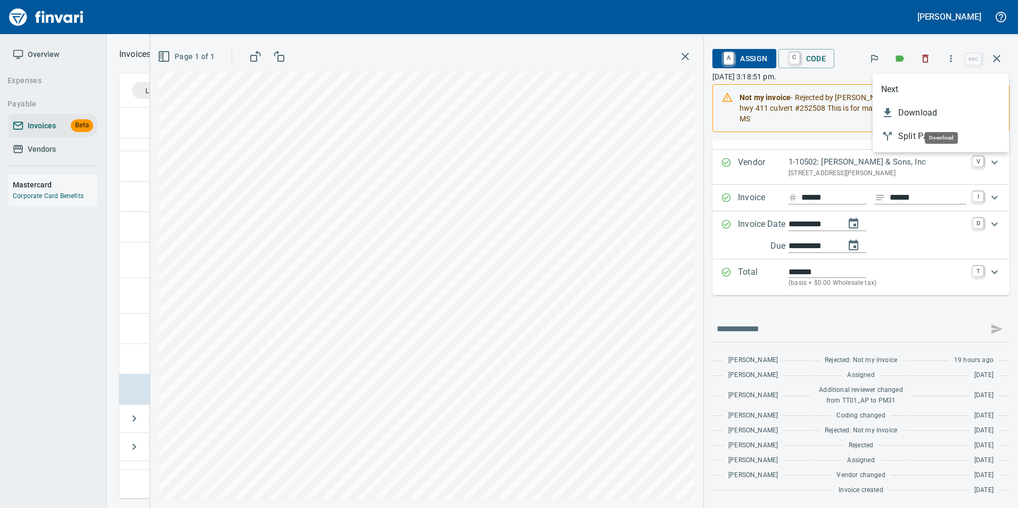
click at [919, 113] on span "Download" at bounding box center [949, 112] width 102 height 13
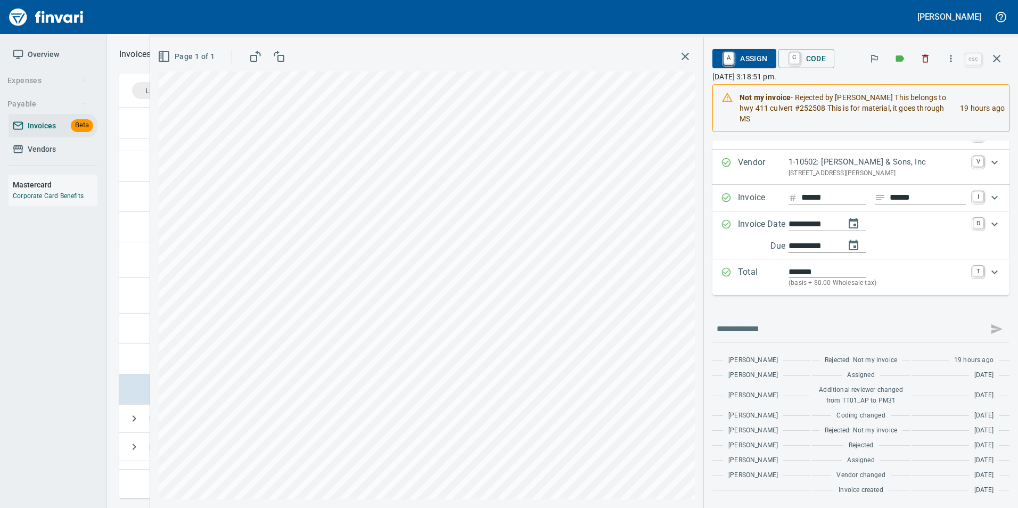
click at [742, 35] on div "**********" at bounding box center [584, 254] width 868 height 508
click at [993, 66] on button "button" at bounding box center [997, 59] width 26 height 26
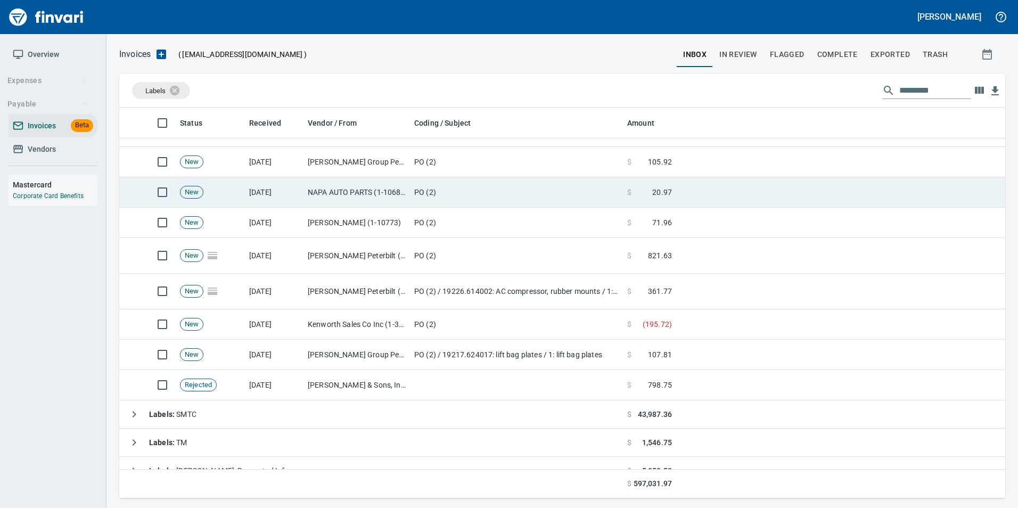
scroll to position [383, 870]
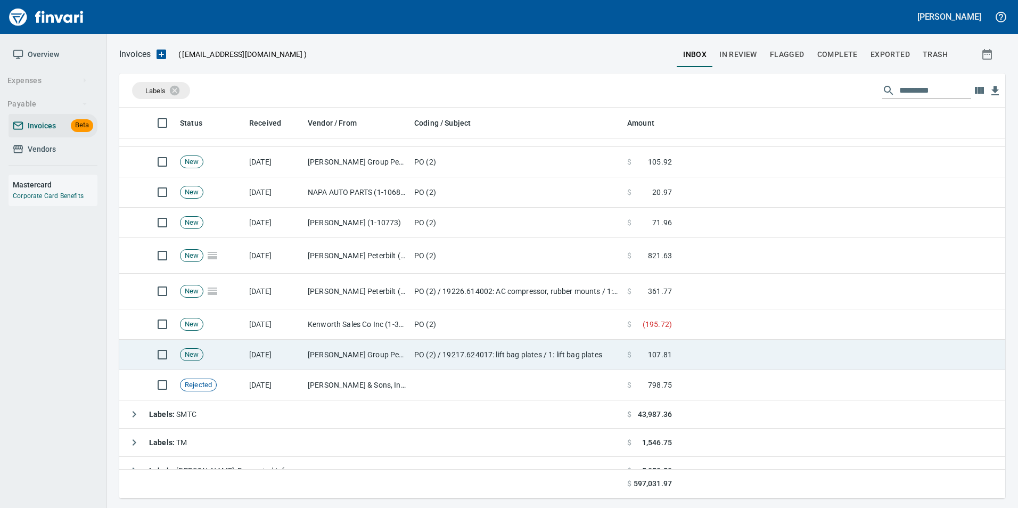
click at [384, 361] on td "[PERSON_NAME] Group Peterbilt([MEDICAL_DATA]) (1-38196)" at bounding box center [356, 355] width 106 height 30
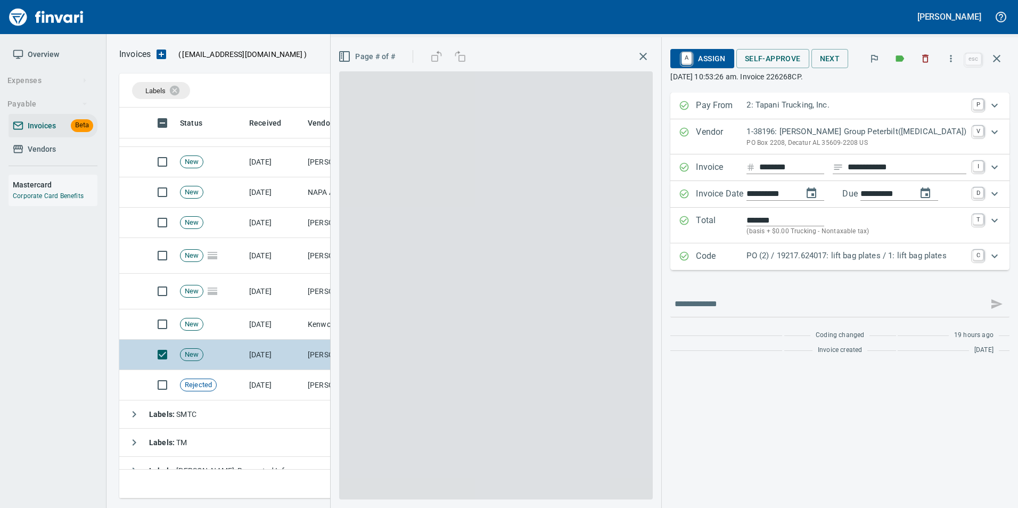
scroll to position [383, 869]
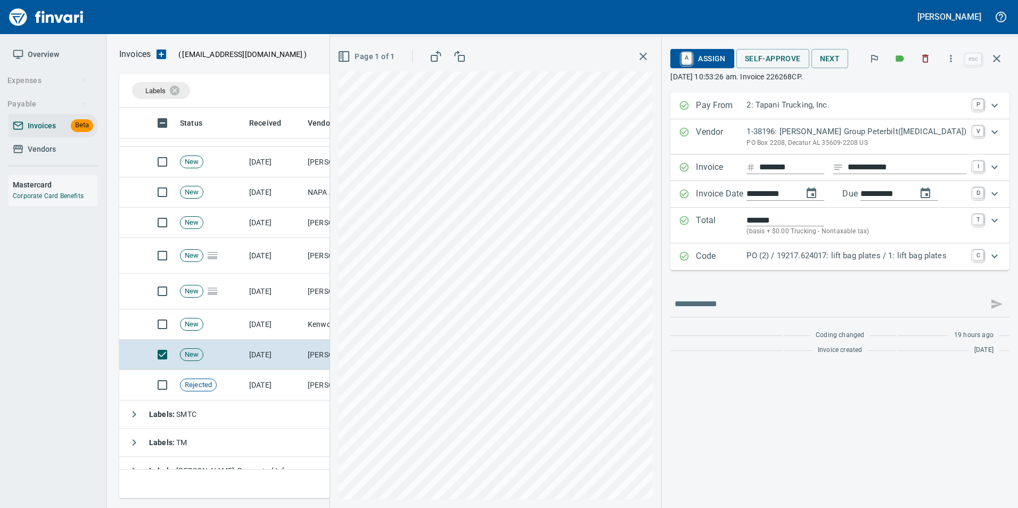
click at [996, 59] on icon "button" at bounding box center [996, 58] width 7 height 7
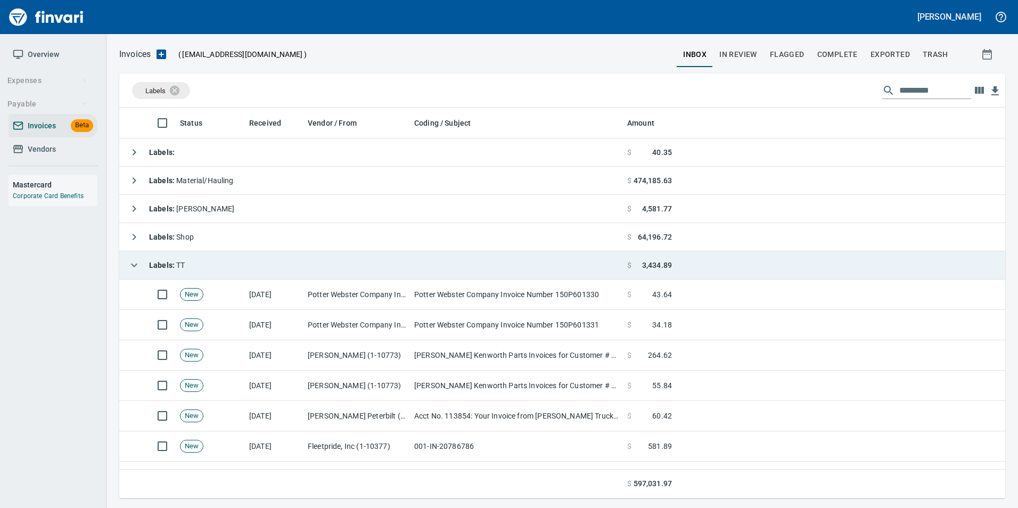
click at [129, 257] on button "button" at bounding box center [133, 264] width 21 height 21
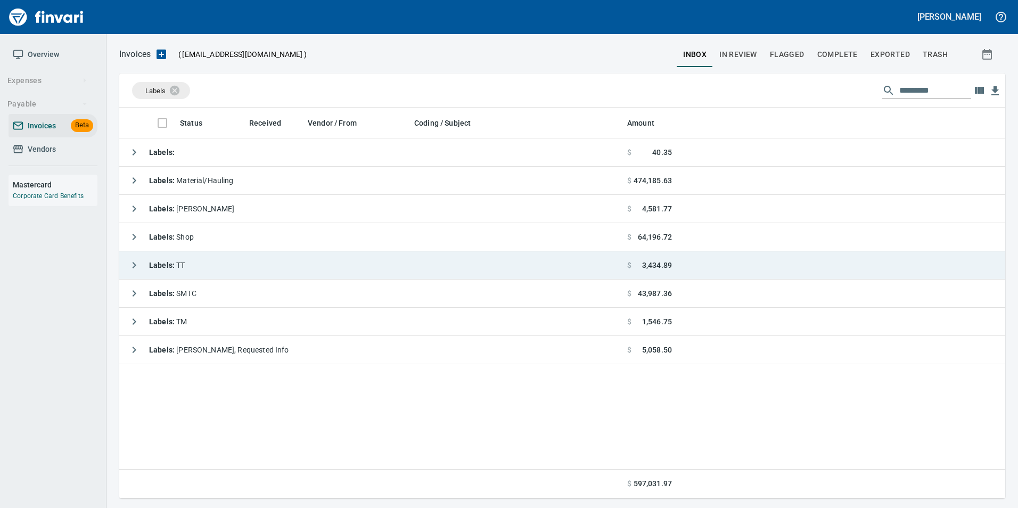
scroll to position [1, 1]
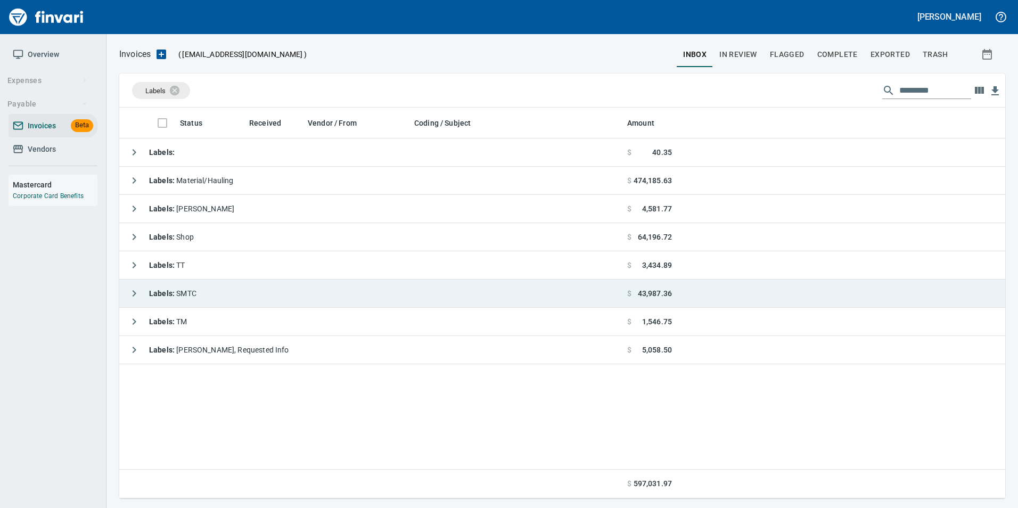
click at [134, 297] on icon "button" at bounding box center [134, 293] width 13 height 13
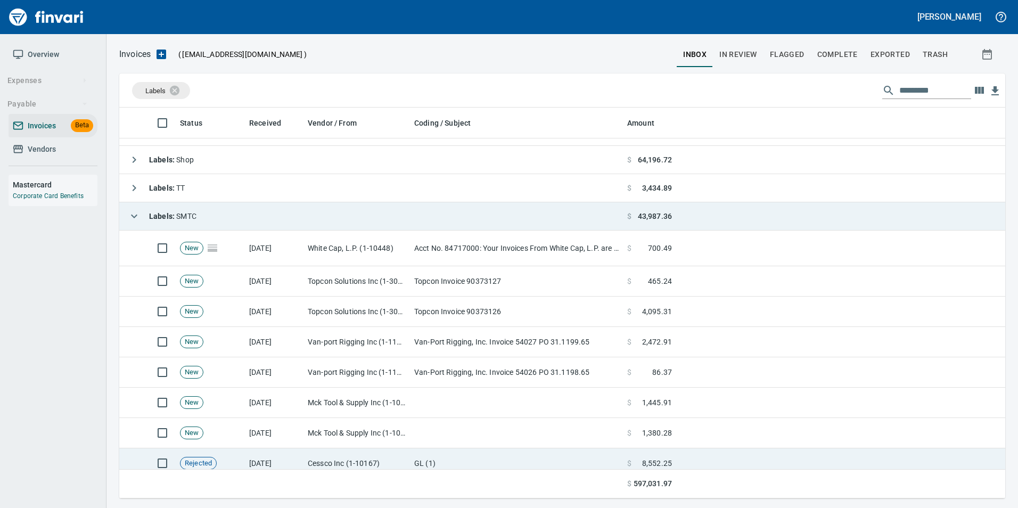
scroll to position [67, 0]
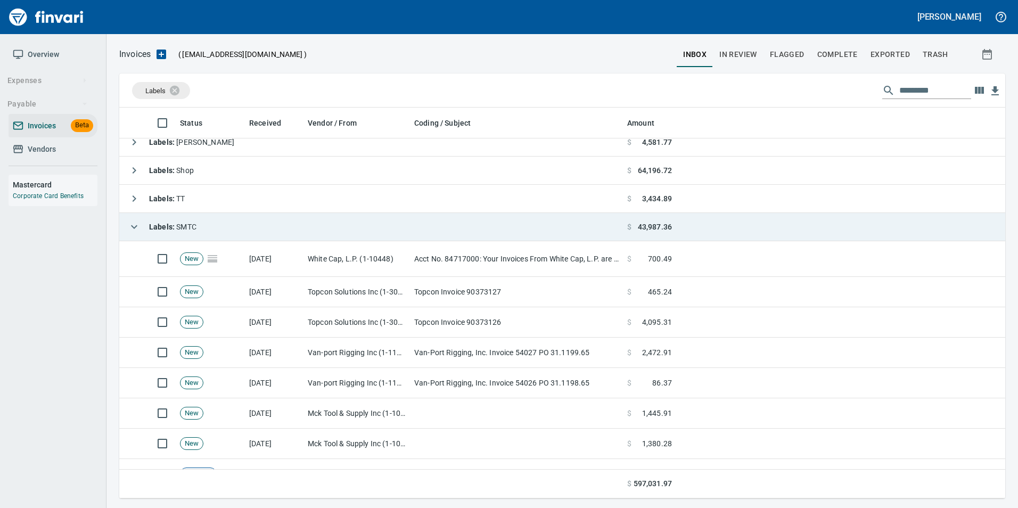
click at [135, 229] on icon "button" at bounding box center [134, 226] width 13 height 13
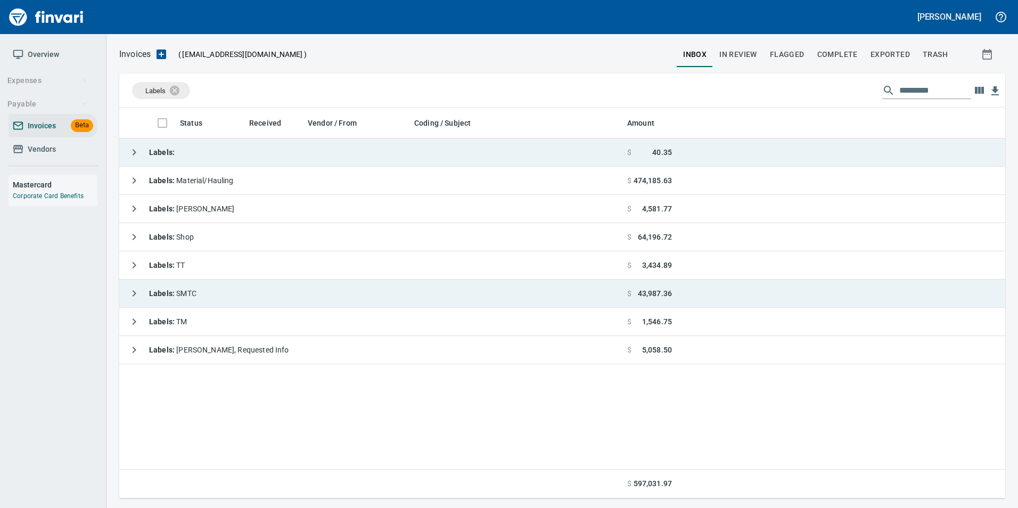
click at [130, 146] on icon "button" at bounding box center [134, 152] width 13 height 13
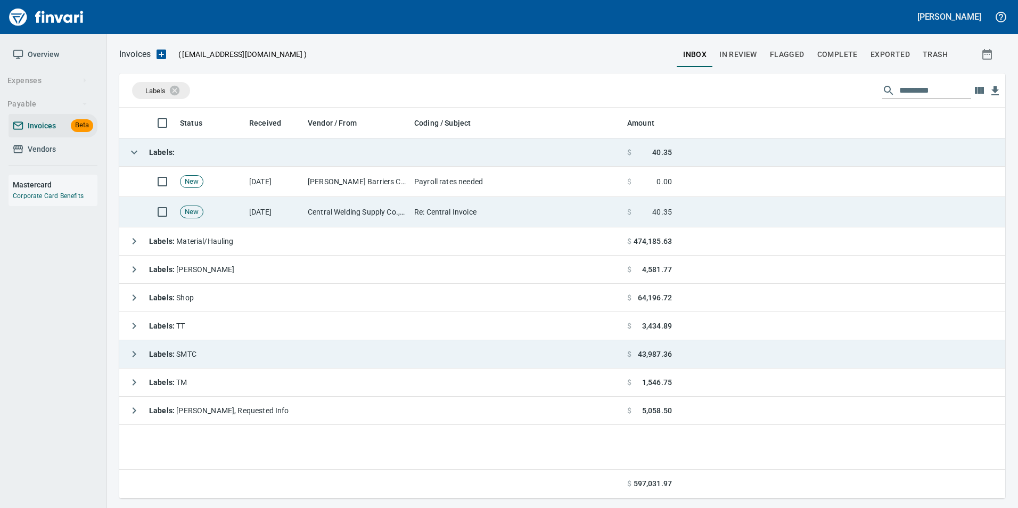
click at [298, 206] on td "[DATE]" at bounding box center [274, 212] width 59 height 30
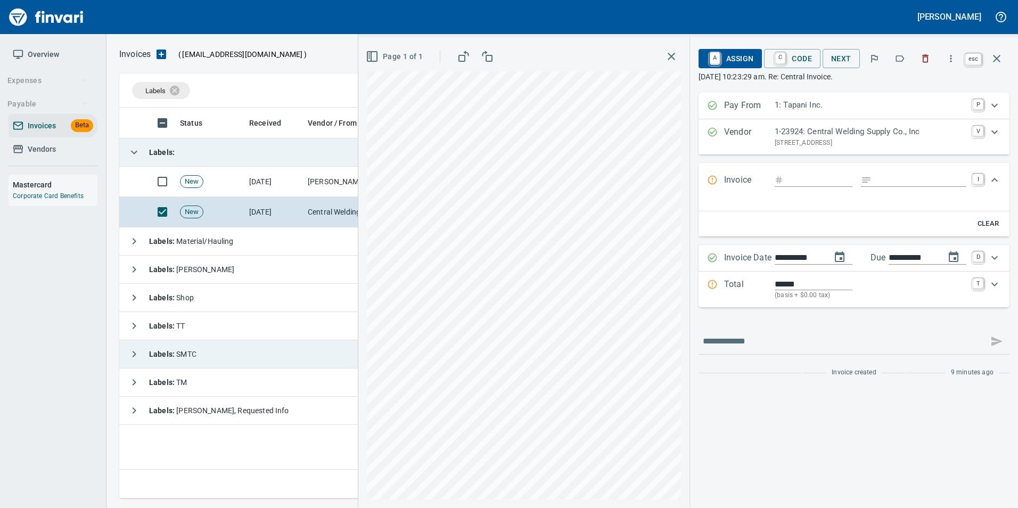
drag, startPoint x: 1000, startPoint y: 61, endPoint x: 954, endPoint y: 77, distance: 48.3
click at [999, 61] on icon "button" at bounding box center [996, 58] width 13 height 13
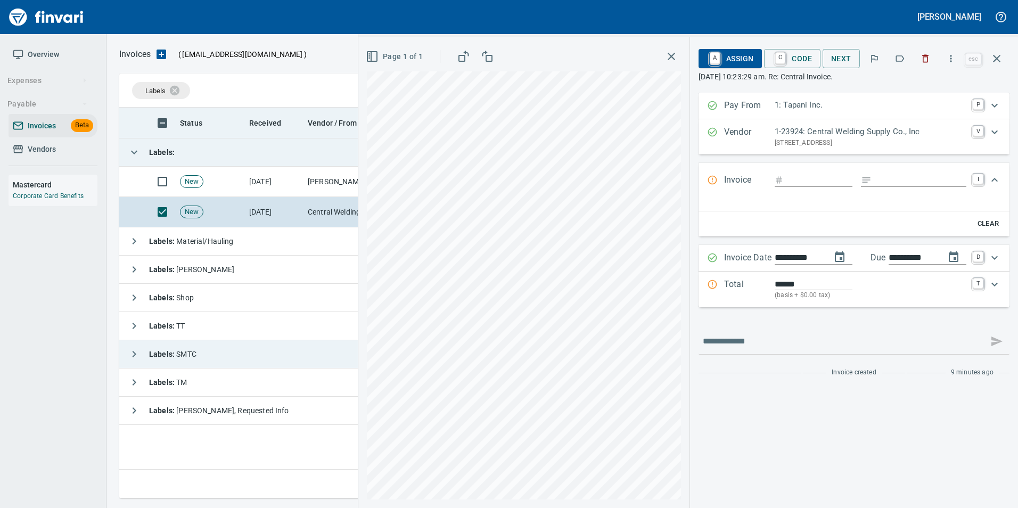
scroll to position [383, 877]
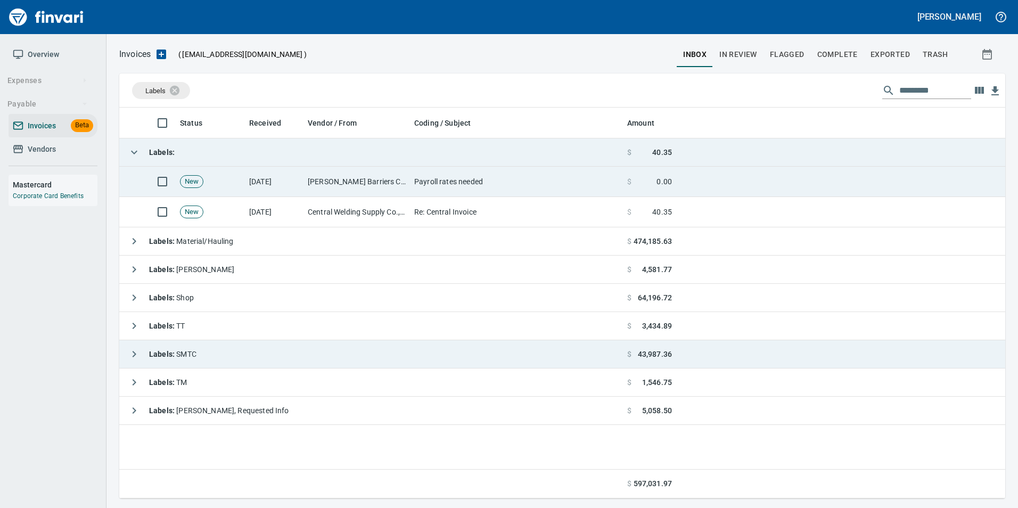
click at [481, 192] on td "Payroll rates needed" at bounding box center [516, 182] width 213 height 30
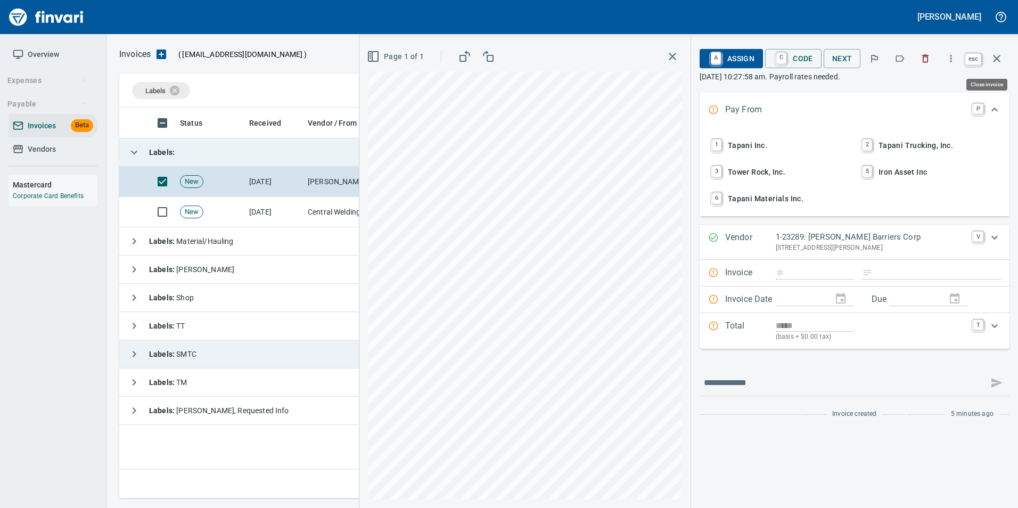
click at [1003, 66] on button "button" at bounding box center [997, 59] width 26 height 26
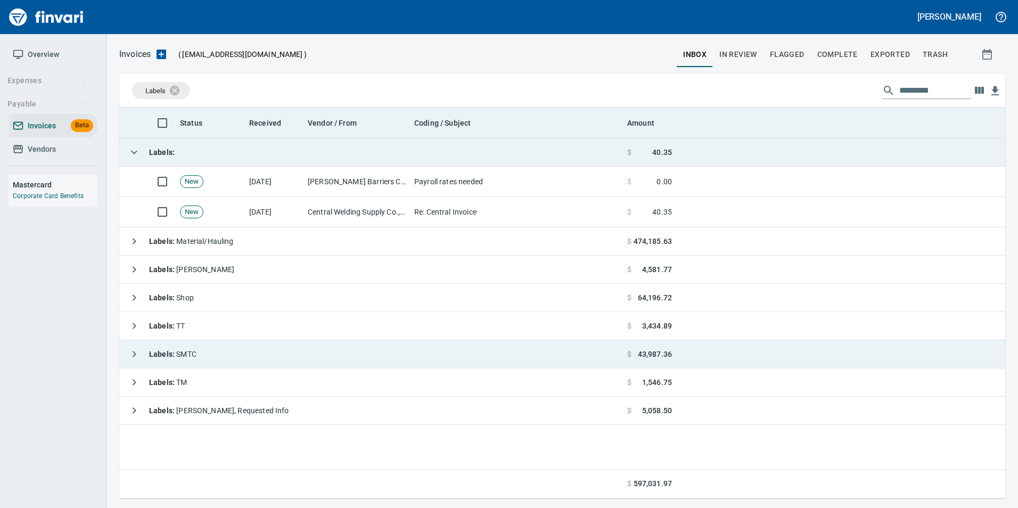
scroll to position [383, 877]
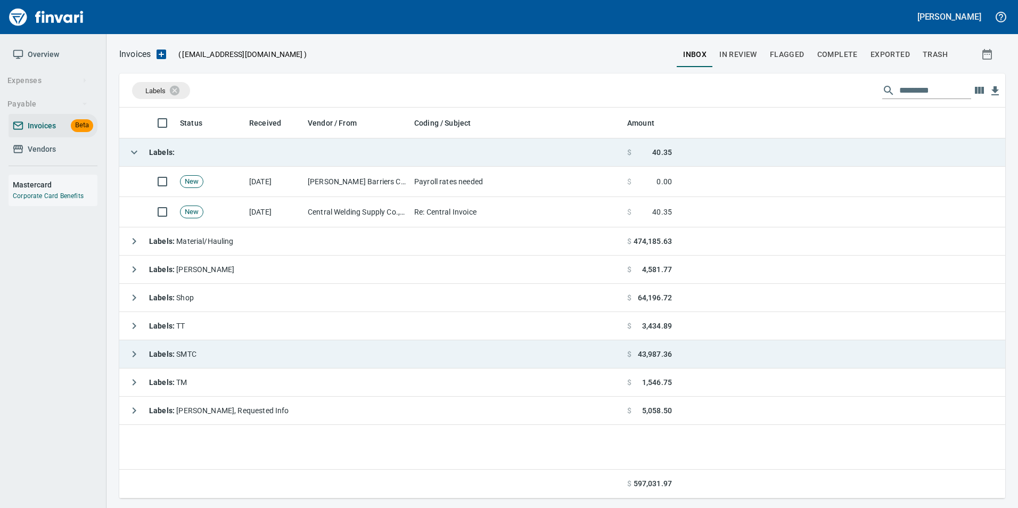
click at [139, 150] on icon "button" at bounding box center [134, 152] width 13 height 13
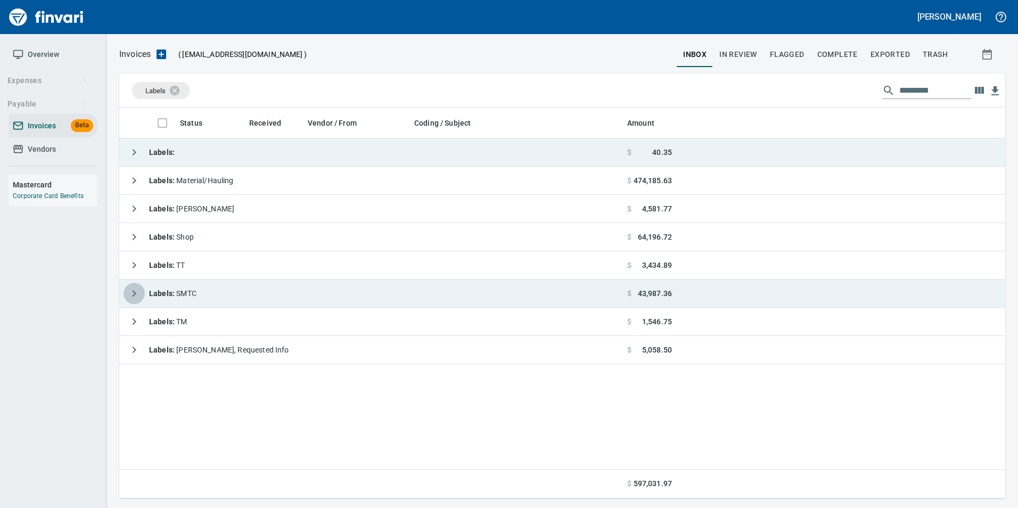
click at [127, 295] on button "button" at bounding box center [133, 293] width 21 height 21
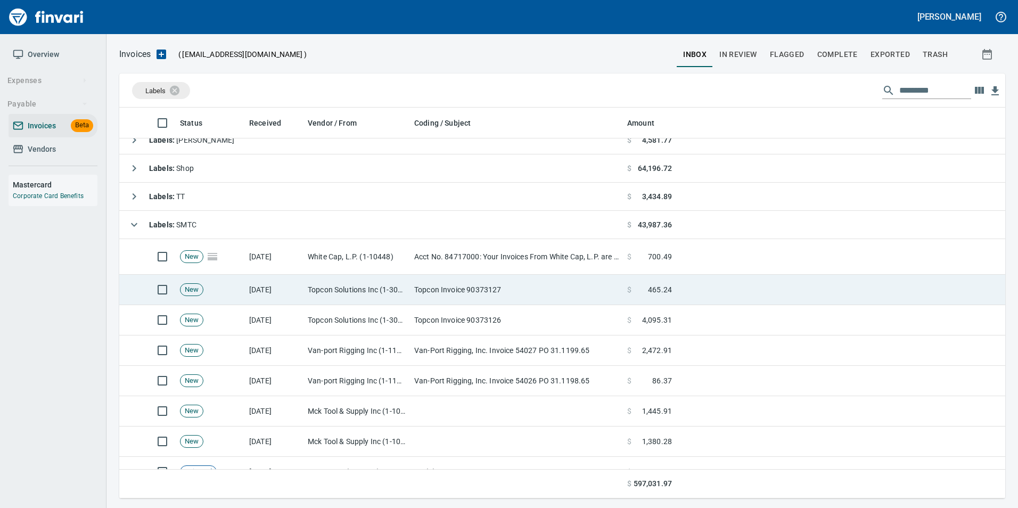
scroll to position [0, 0]
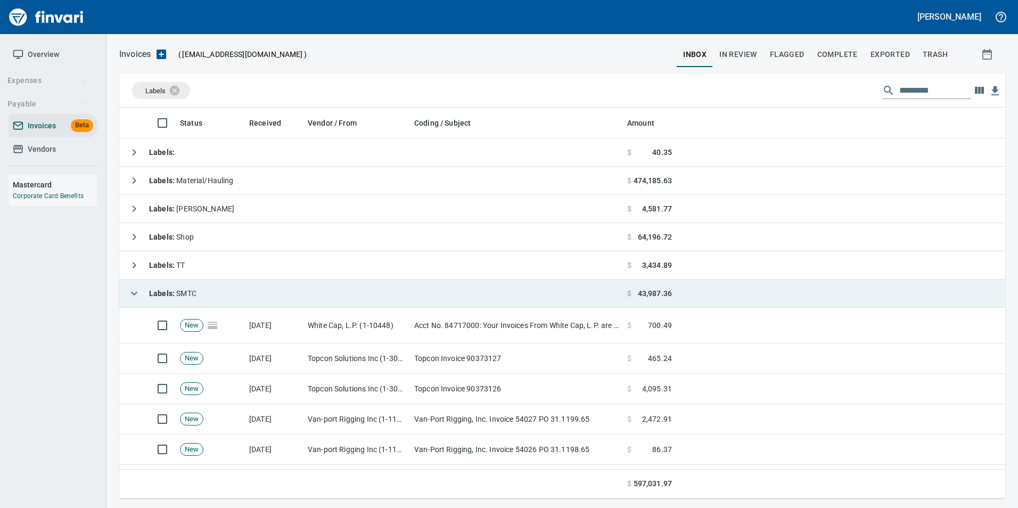
click at [129, 285] on button "button" at bounding box center [133, 293] width 21 height 21
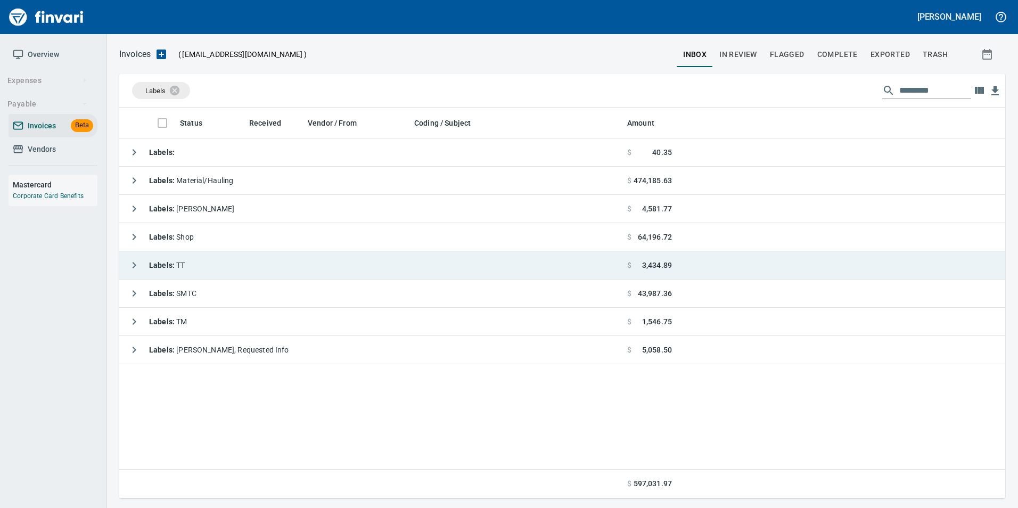
click at [123, 265] on td "Labels : TT" at bounding box center [370, 265] width 503 height 28
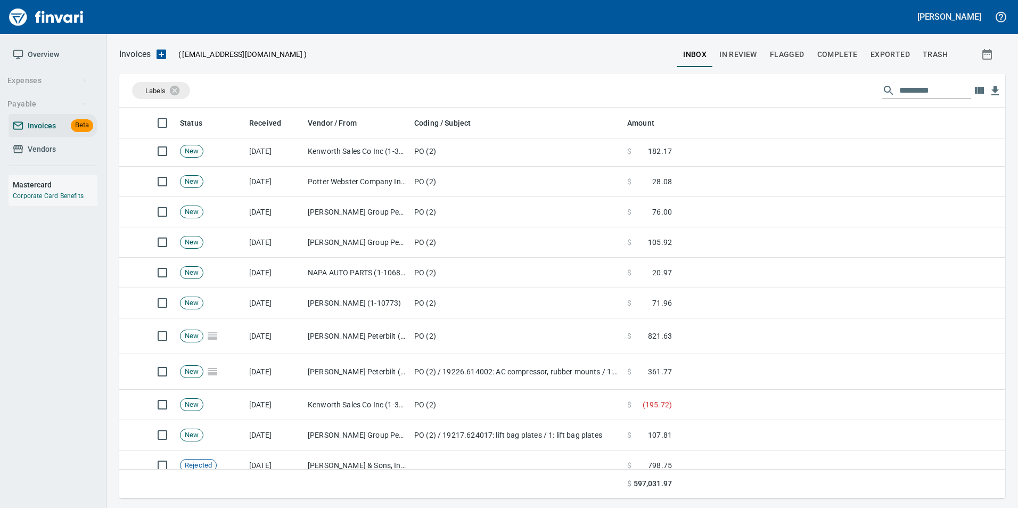
scroll to position [451, 0]
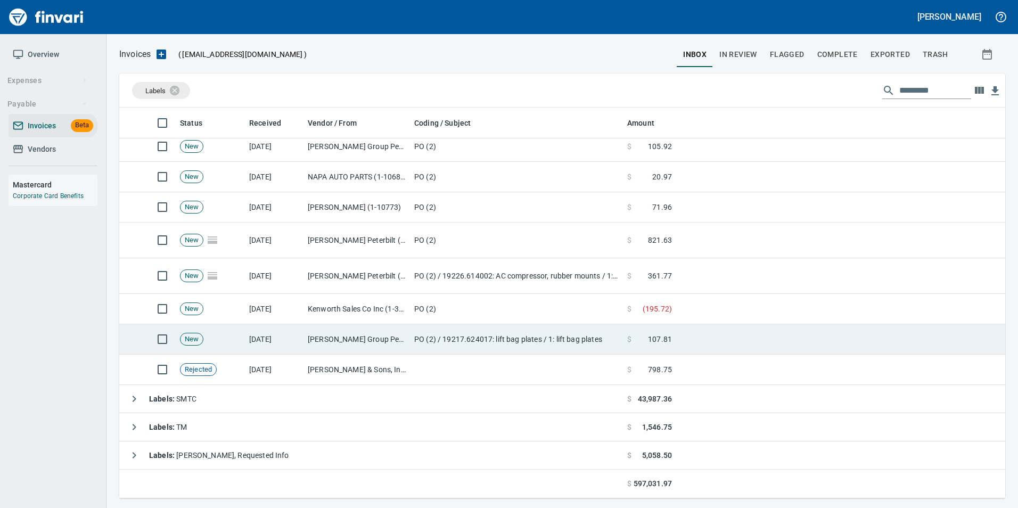
click at [369, 331] on td "[PERSON_NAME] Group Peterbilt([MEDICAL_DATA]) (1-38196)" at bounding box center [356, 339] width 106 height 30
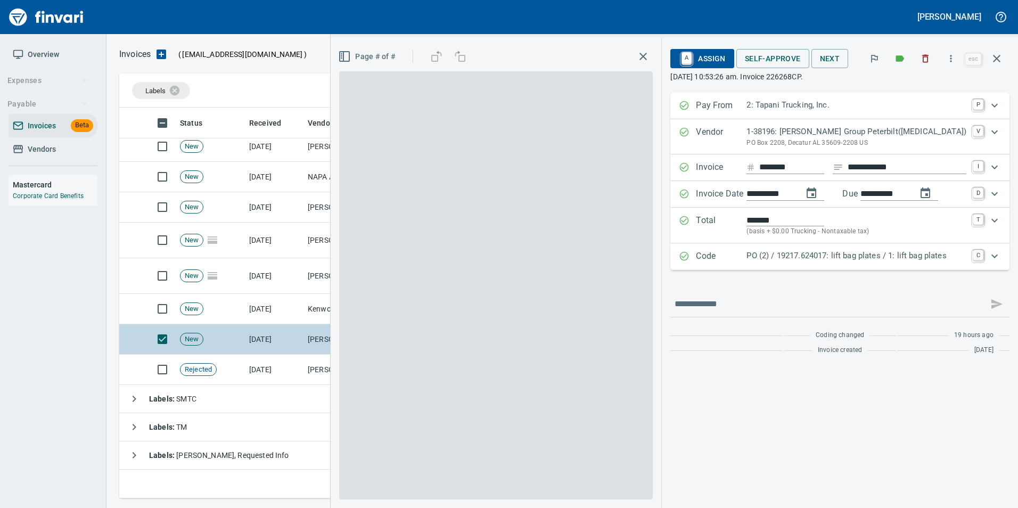
scroll to position [383, 869]
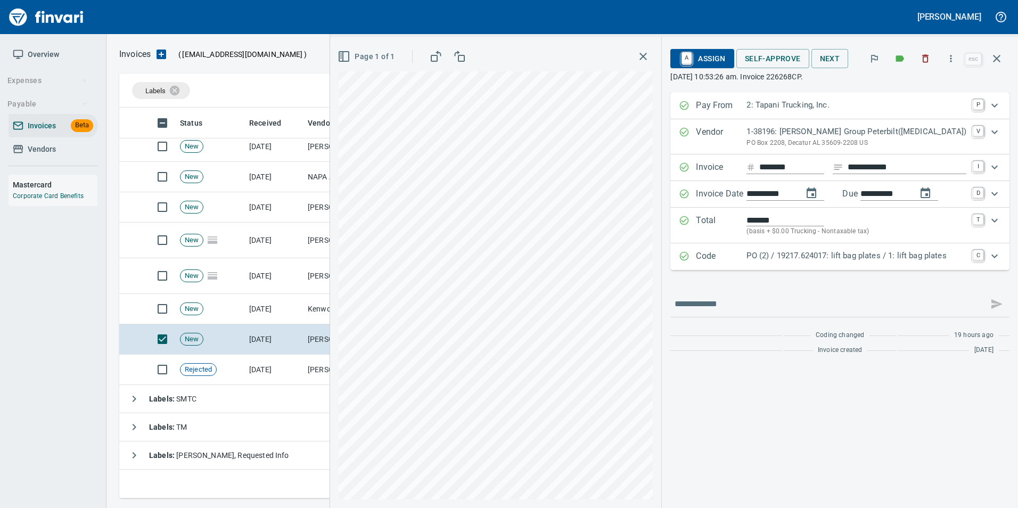
click at [803, 258] on p "PO (2) / 19217.624017: lift bag plates / 1: lift bag plates" at bounding box center [856, 256] width 220 height 12
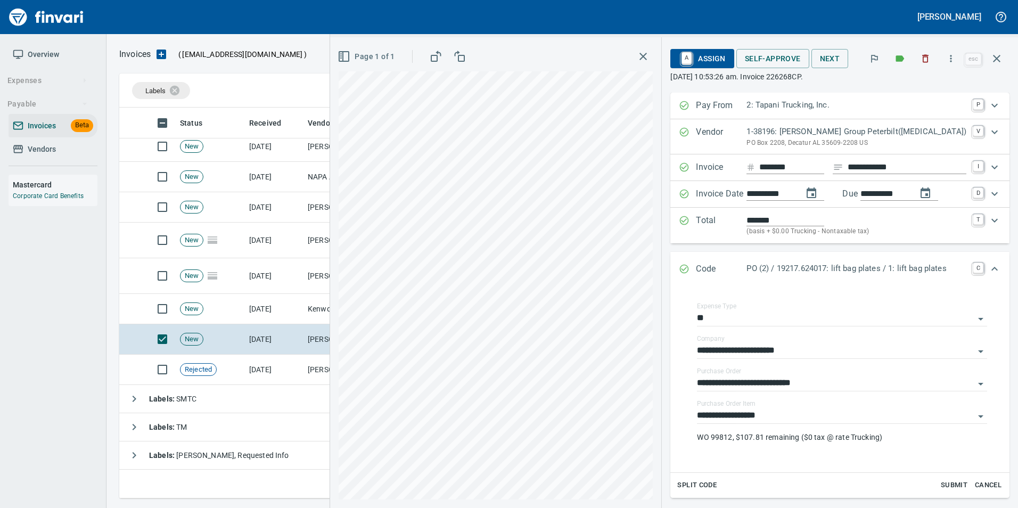
click at [688, 269] on icon "Expand" at bounding box center [684, 268] width 11 height 11
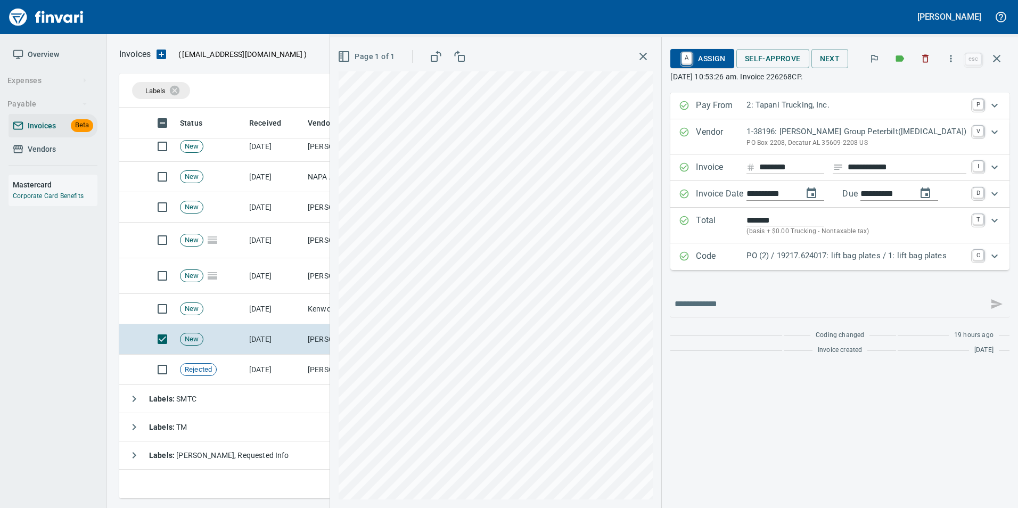
click at [784, 64] on span "Self-Approve" at bounding box center [773, 58] width 56 height 13
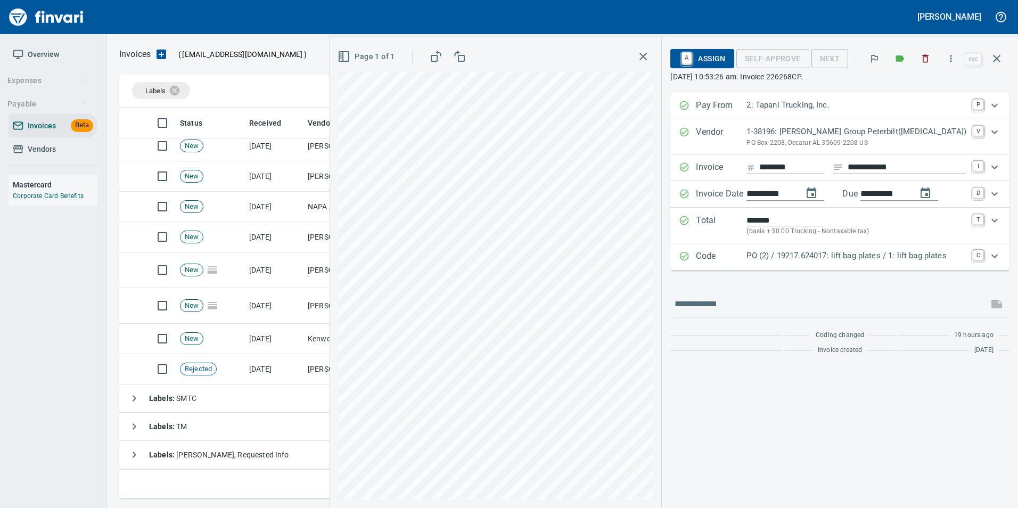
scroll to position [421, 0]
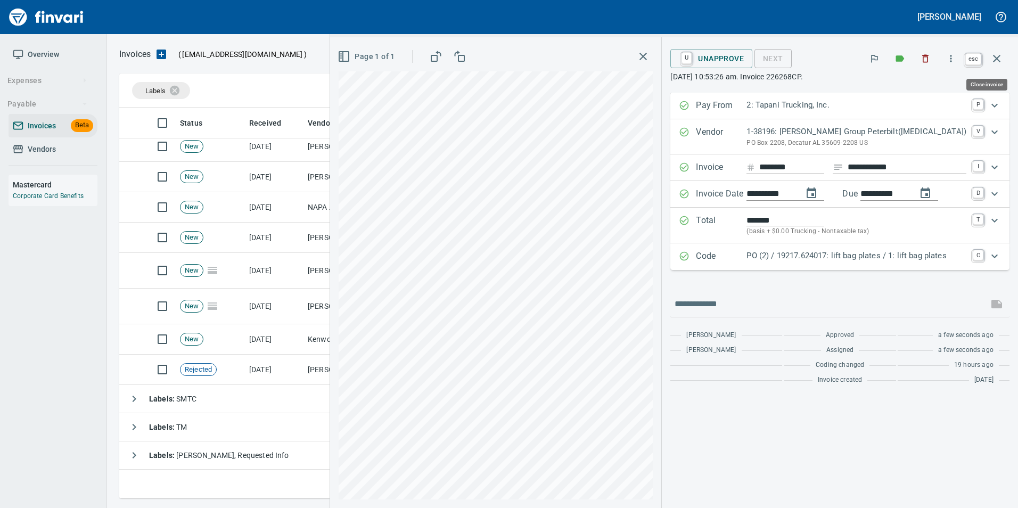
click at [999, 55] on icon "button" at bounding box center [996, 58] width 7 height 7
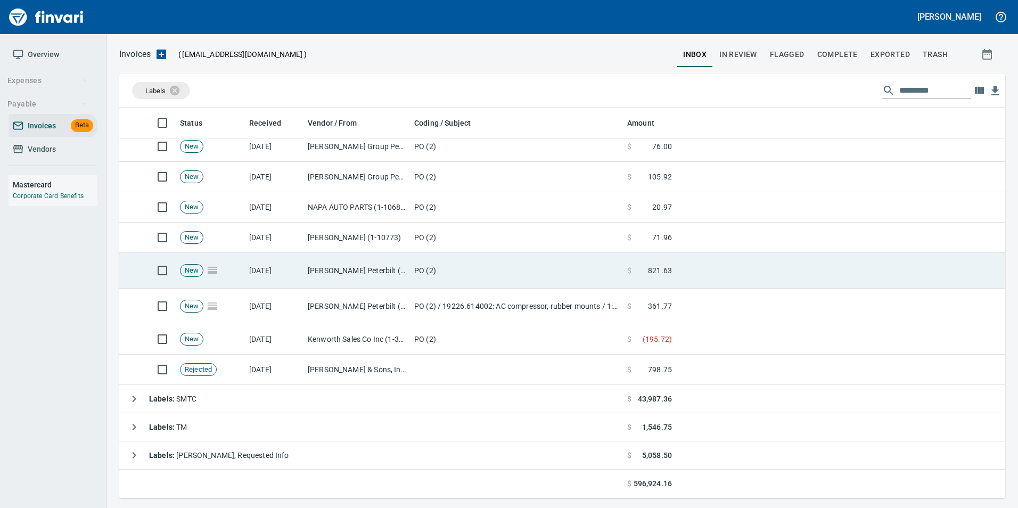
scroll to position [383, 869]
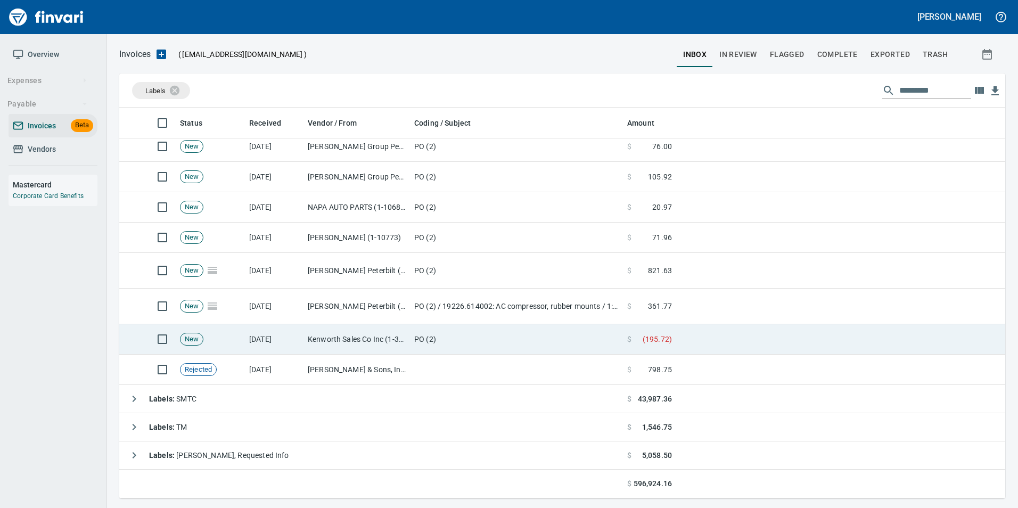
click at [458, 332] on td "PO (2)" at bounding box center [516, 339] width 213 height 30
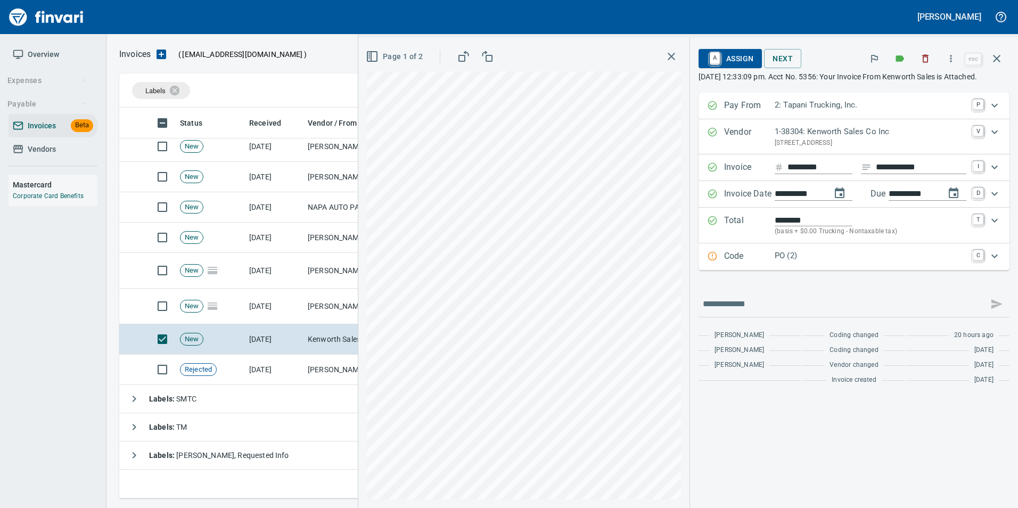
click at [730, 263] on p "Code" at bounding box center [749, 257] width 51 height 14
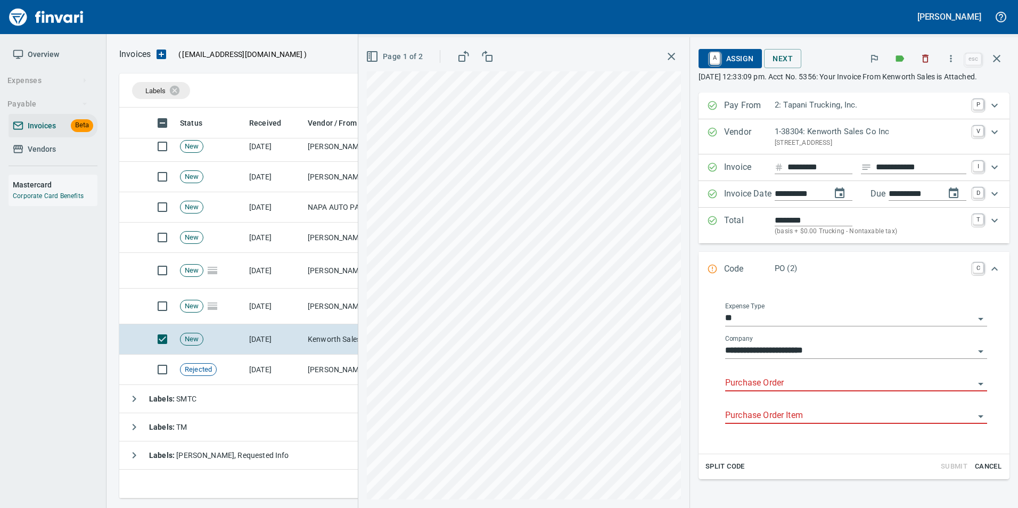
click at [737, 391] on input "Purchase Order" at bounding box center [849, 383] width 249 height 15
click at [859, 419] on li "19037.652013: bearing cones" at bounding box center [846, 421] width 265 height 26
type input "**********"
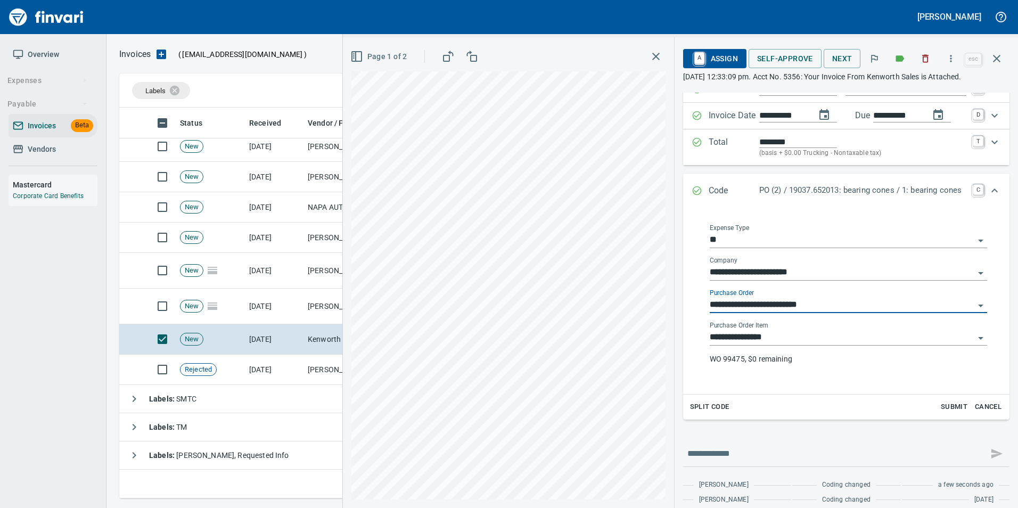
scroll to position [118, 0]
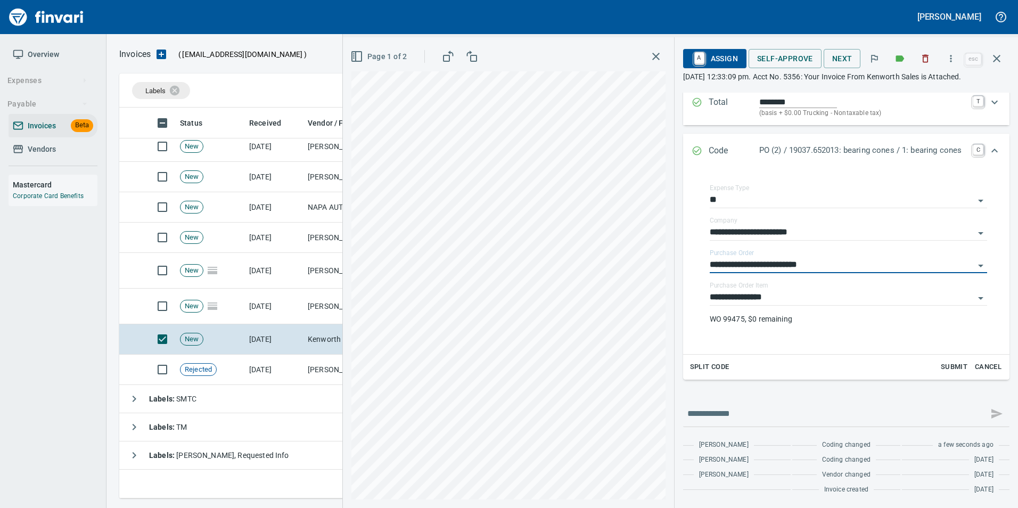
click at [709, 62] on span "A Assign" at bounding box center [714, 58] width 46 height 18
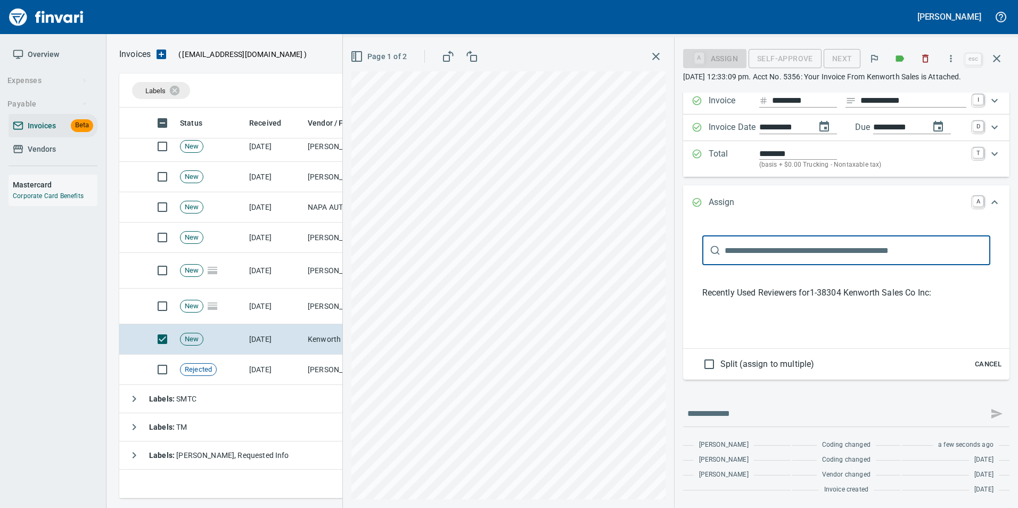
scroll to position [67, 0]
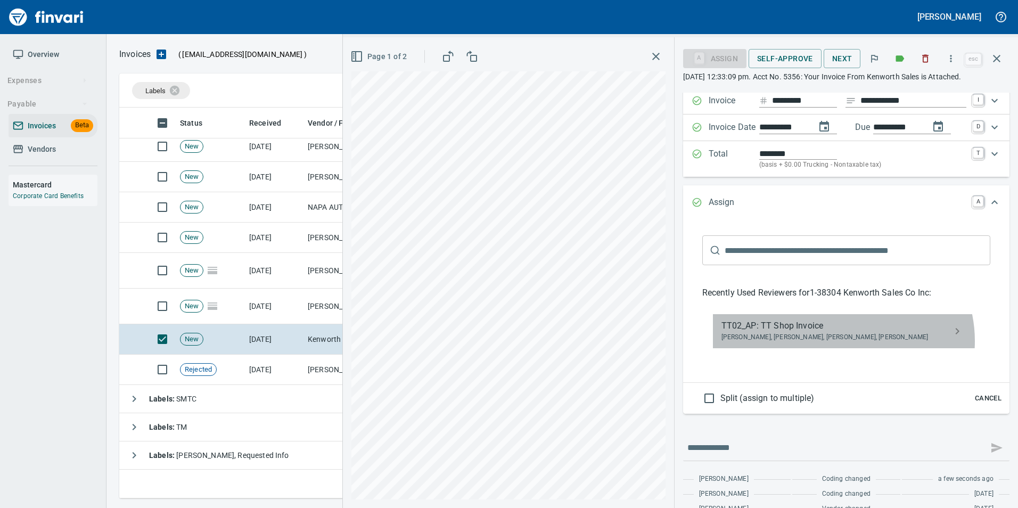
click at [844, 341] on span "Caroline Sarkinen, Cindy Hughes, Linzy Sanders, Norvell McDaniels" at bounding box center [837, 337] width 233 height 11
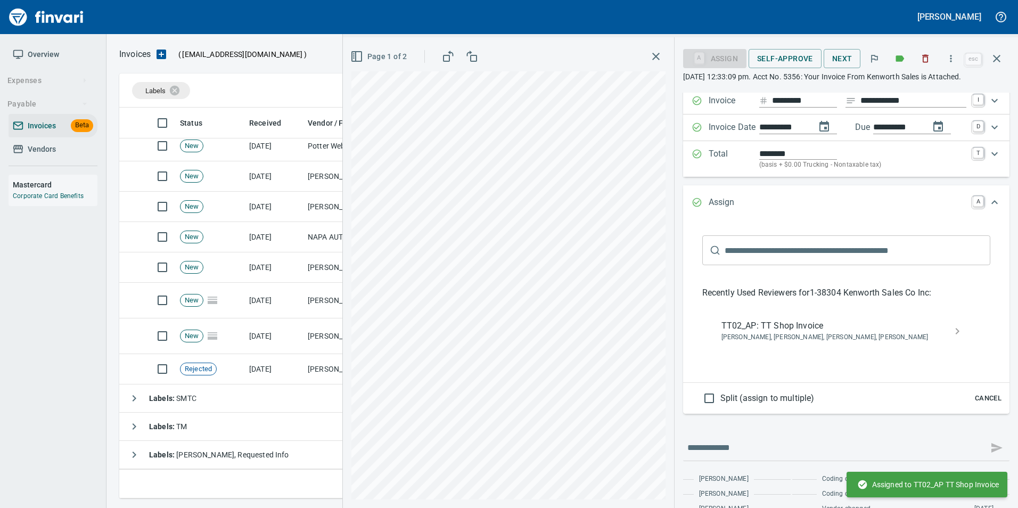
scroll to position [25, 0]
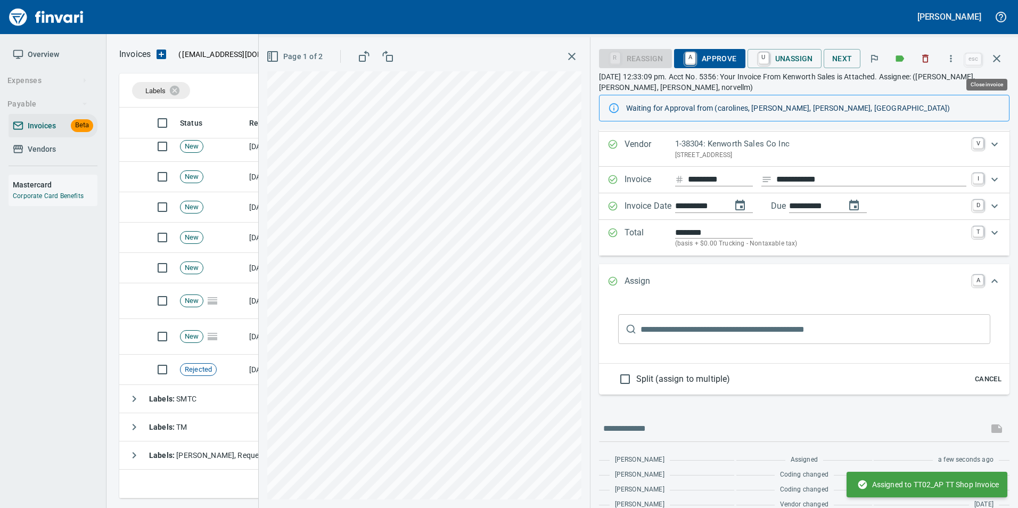
drag, startPoint x: 1001, startPoint y: 58, endPoint x: 988, endPoint y: 69, distance: 17.0
click at [1000, 59] on icon "button" at bounding box center [996, 58] width 13 height 13
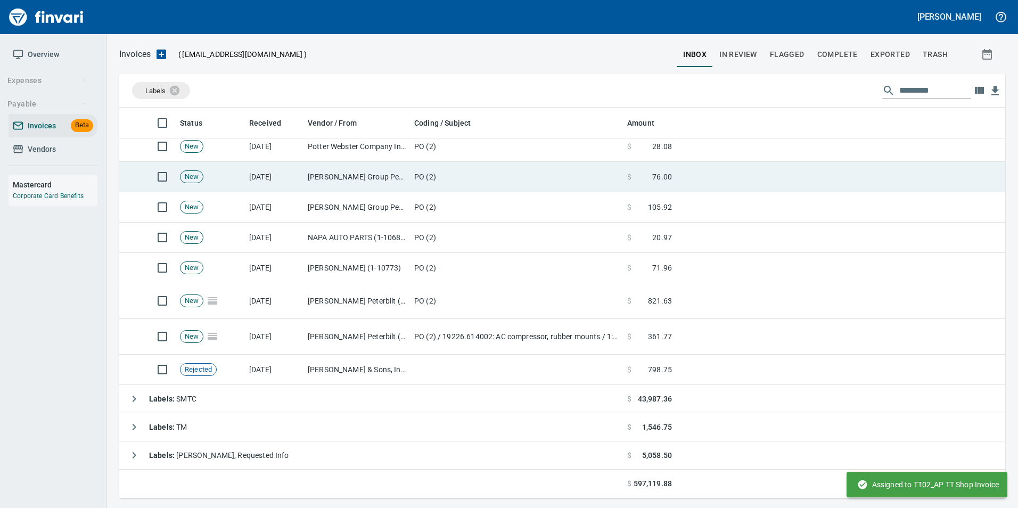
scroll to position [383, 869]
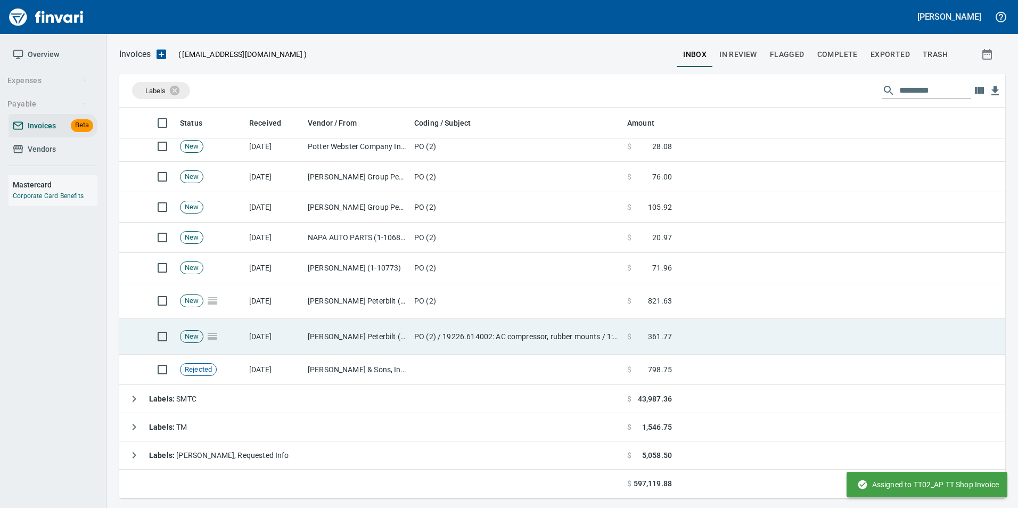
click at [532, 347] on td "PO (2) / 19226.614002: AC compressor, rubber mounts / 1: AC compressor, rubber …" at bounding box center [516, 337] width 213 height 36
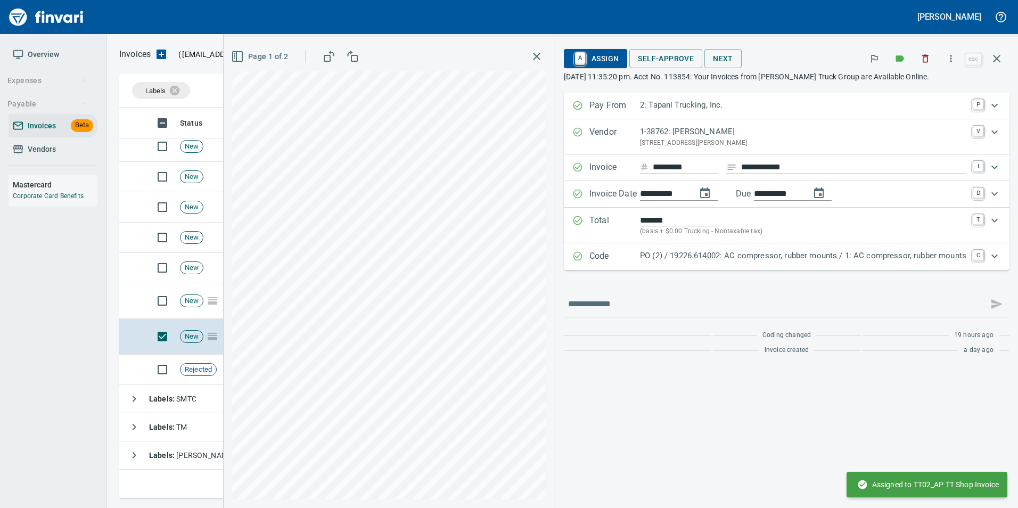
click at [712, 262] on div "PO (2) / 19226.614002: AC compressor, rubber mounts / 1: AC compressor, rubber …" at bounding box center [803, 257] width 326 height 14
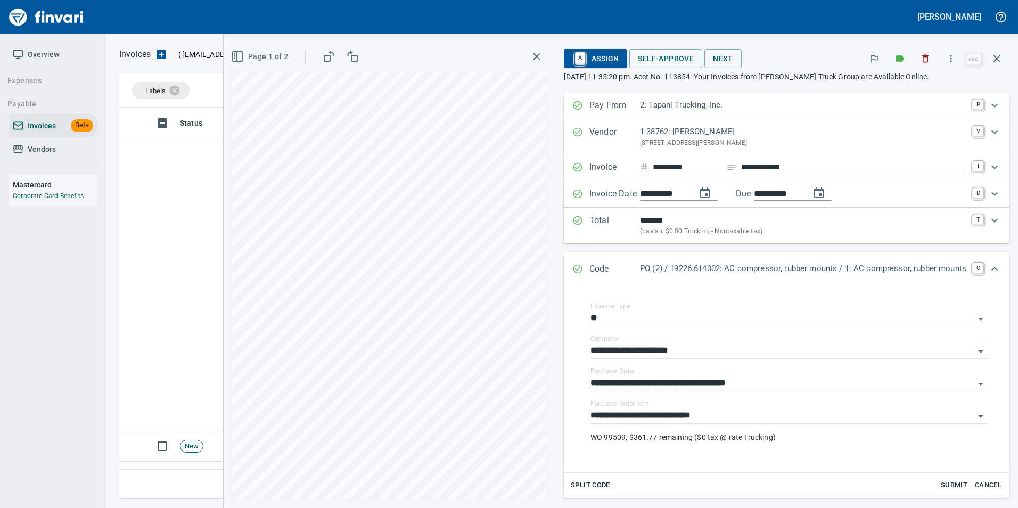
scroll to position [383, 869]
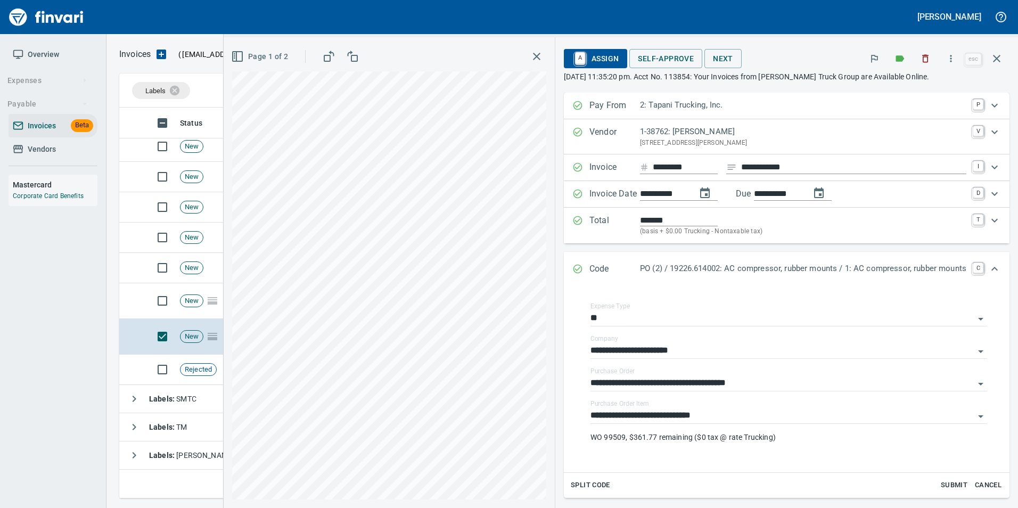
click at [572, 266] on icon "Expand" at bounding box center [577, 268] width 11 height 11
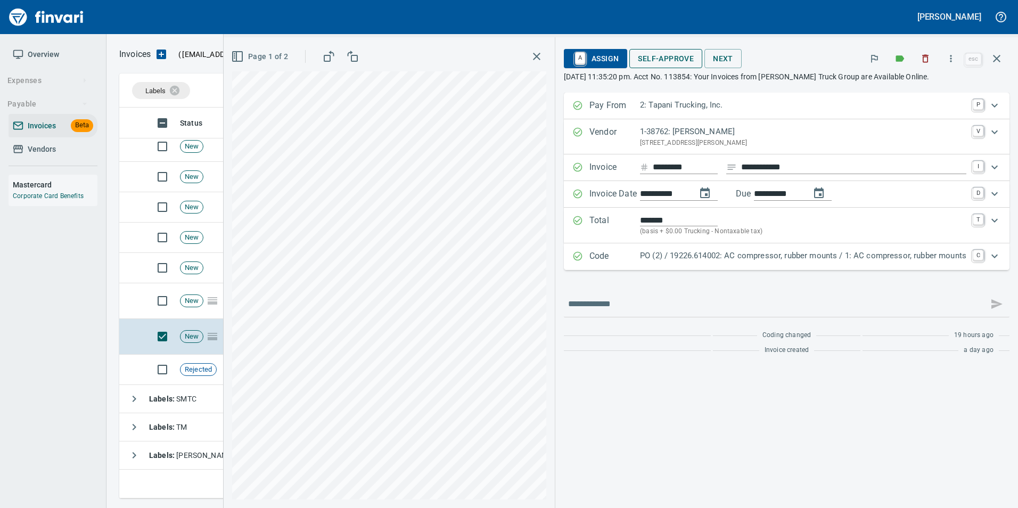
click at [655, 52] on span "Self-Approve" at bounding box center [666, 58] width 56 height 13
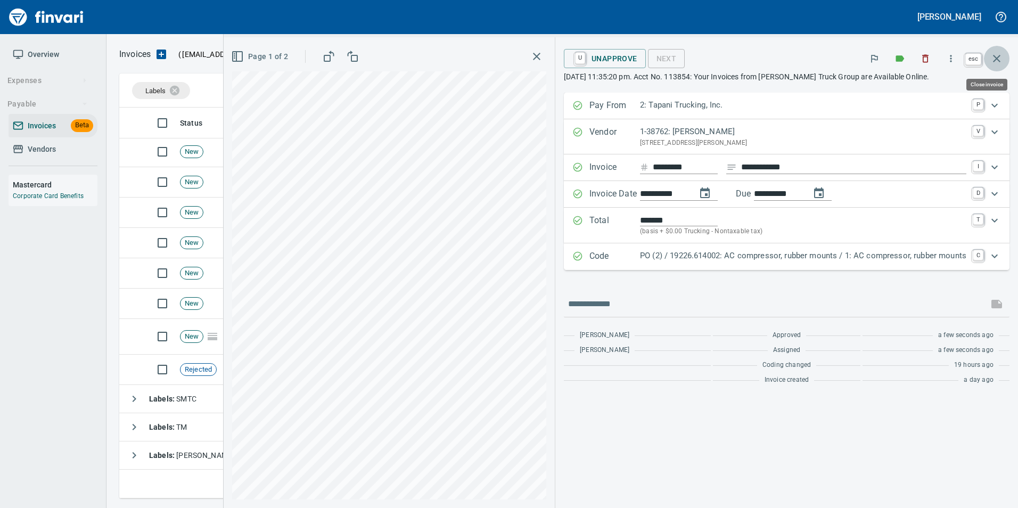
click at [992, 64] on icon "button" at bounding box center [996, 58] width 13 height 13
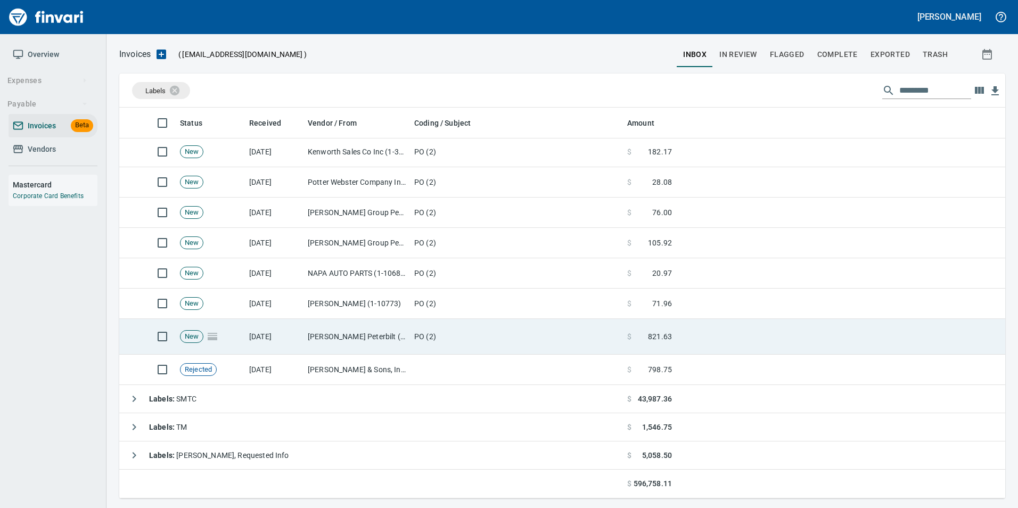
click at [496, 341] on td "PO (2)" at bounding box center [516, 337] width 213 height 36
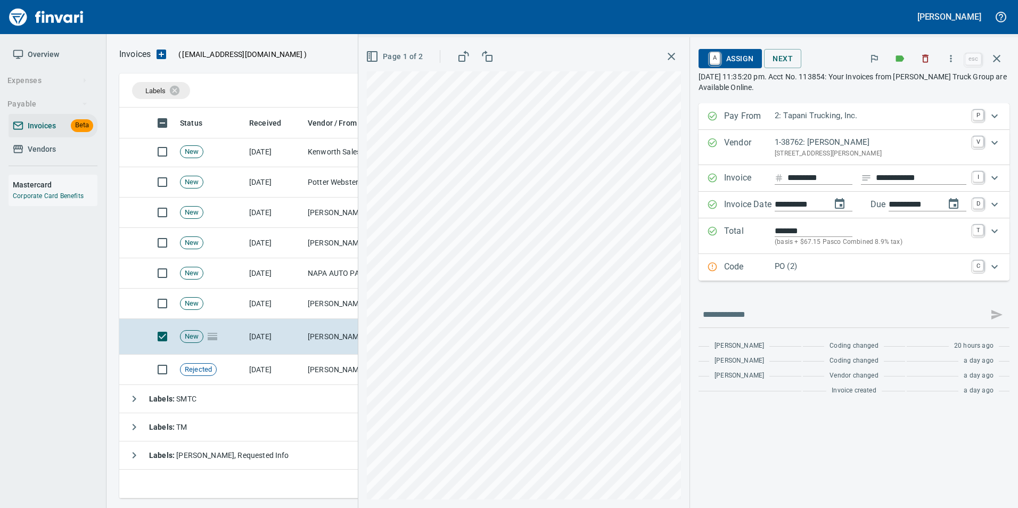
click at [796, 274] on div "PO (2)" at bounding box center [870, 267] width 192 height 14
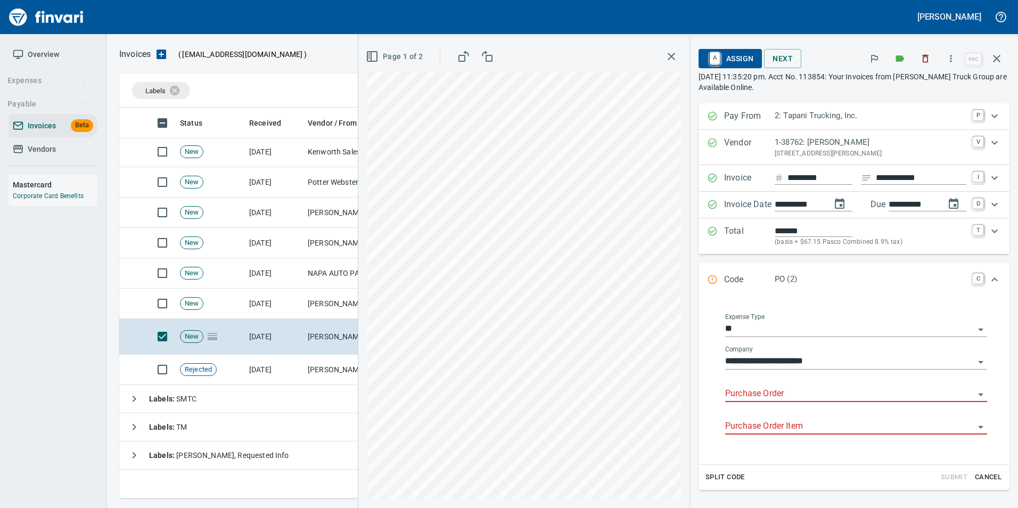
click at [767, 390] on input "Purchase Order" at bounding box center [849, 393] width 249 height 15
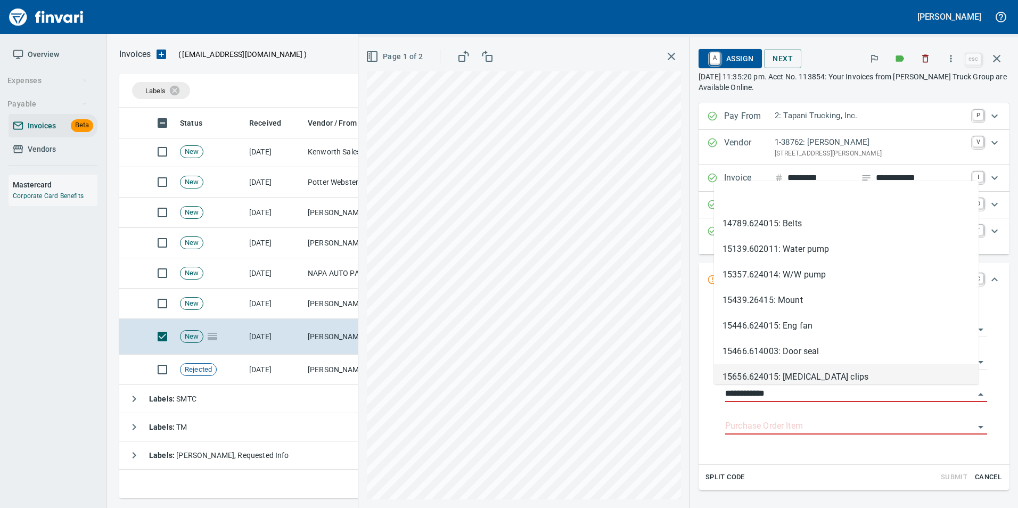
scroll to position [383, 869]
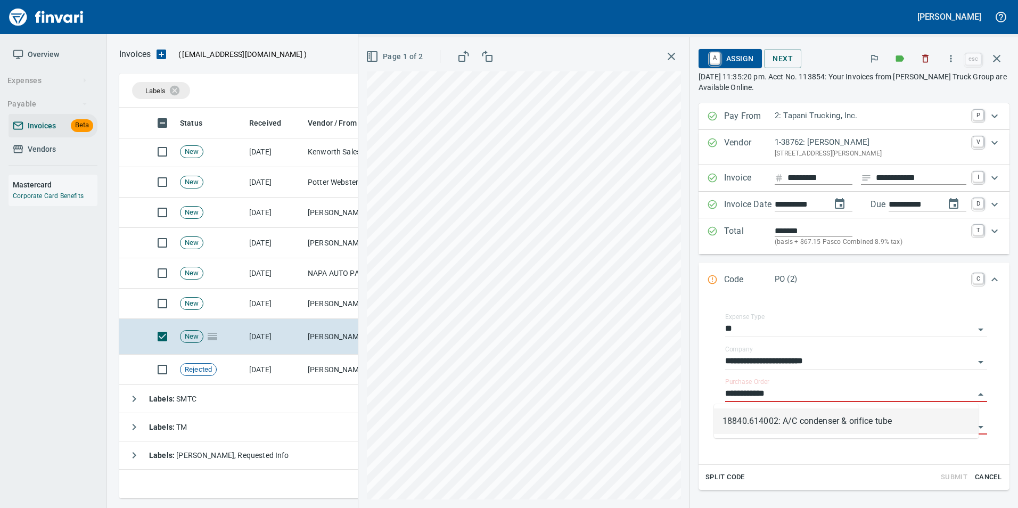
click at [828, 420] on li "18840.614002: A/C condenser & orifice tube" at bounding box center [846, 421] width 265 height 26
type input "**********"
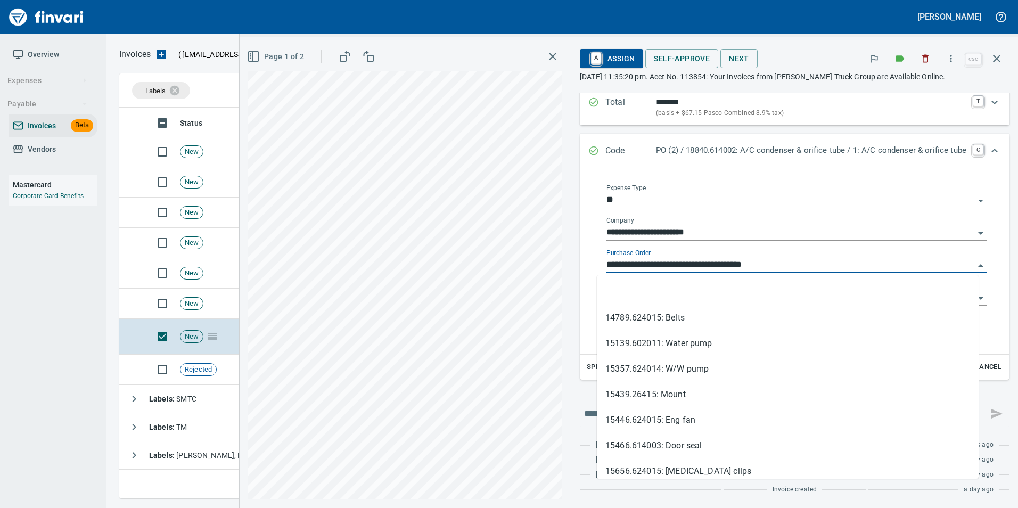
click at [719, 265] on input "**********" at bounding box center [790, 265] width 368 height 15
click at [695, 298] on li at bounding box center [788, 292] width 382 height 26
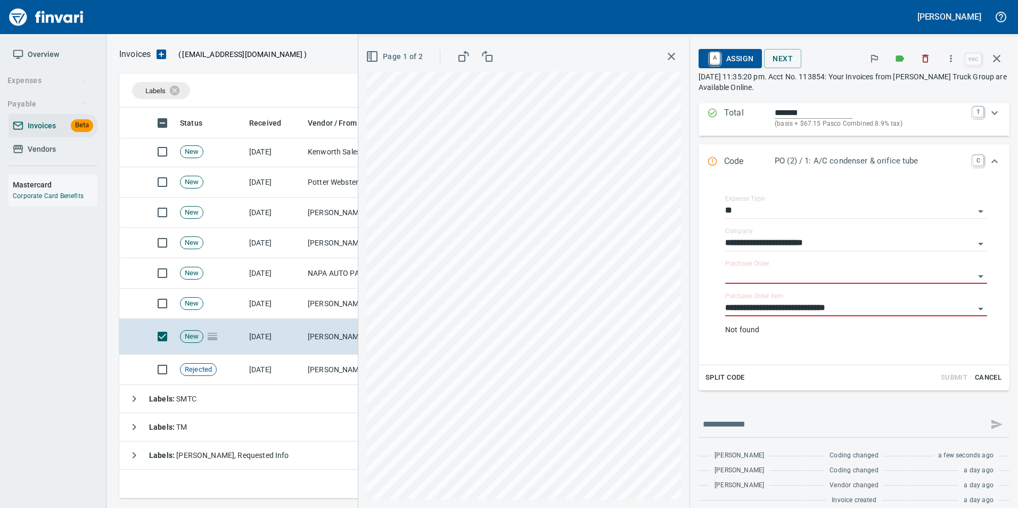
scroll to position [118, 0]
click at [738, 302] on input "**********" at bounding box center [849, 308] width 249 height 15
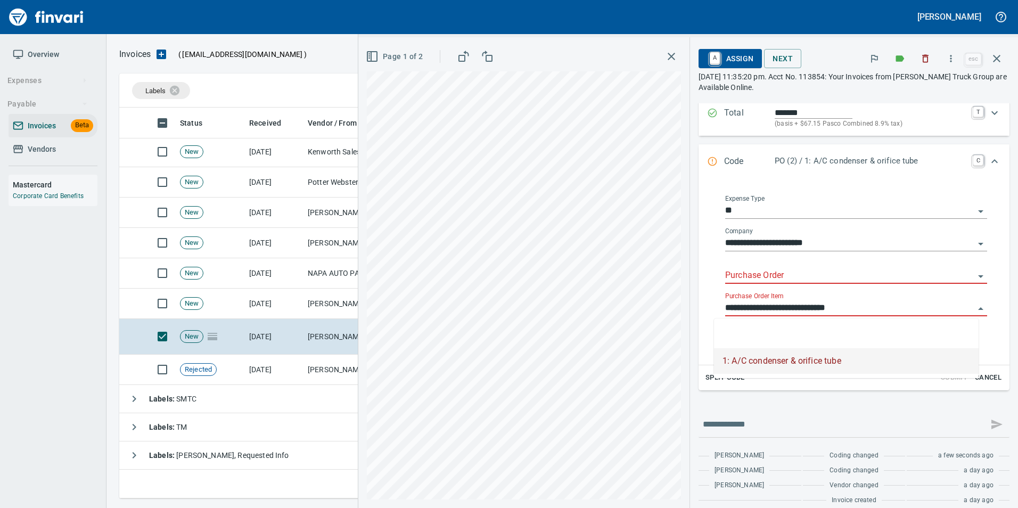
scroll to position [383, 869]
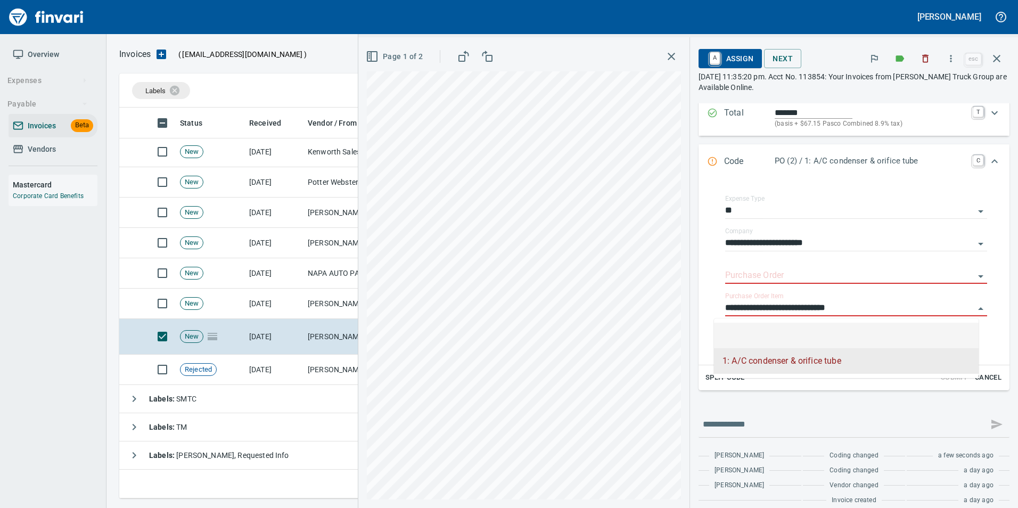
click at [751, 334] on li at bounding box center [846, 336] width 265 height 26
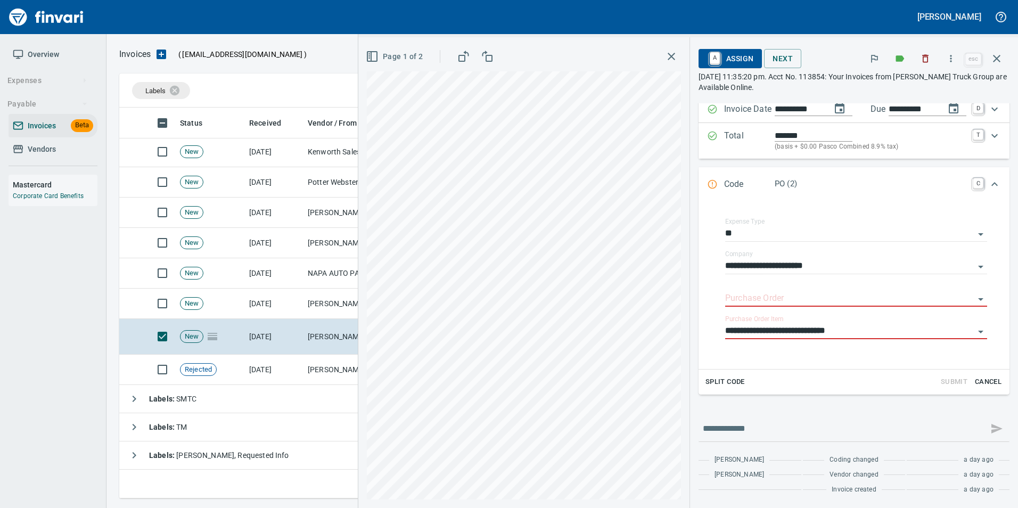
type input "*****"
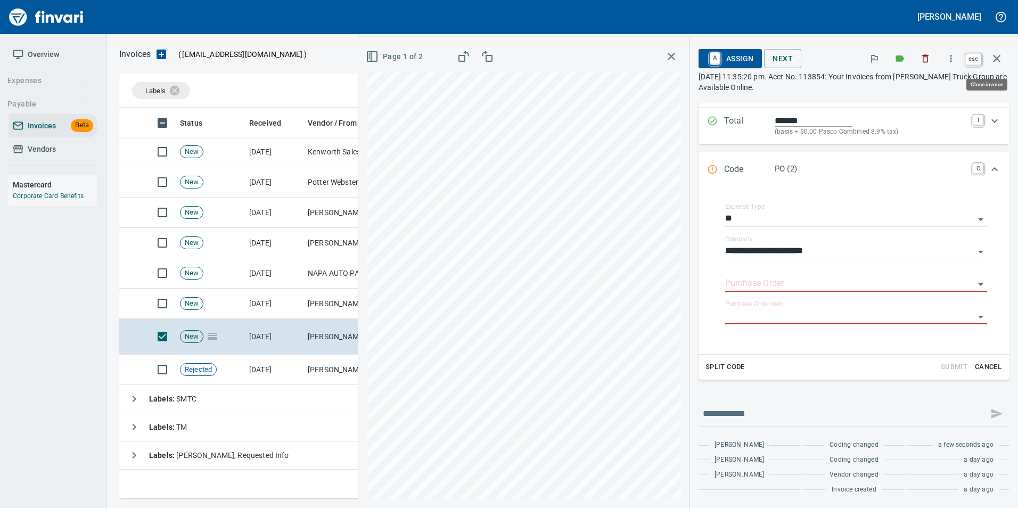
click at [998, 57] on icon "button" at bounding box center [996, 58] width 7 height 7
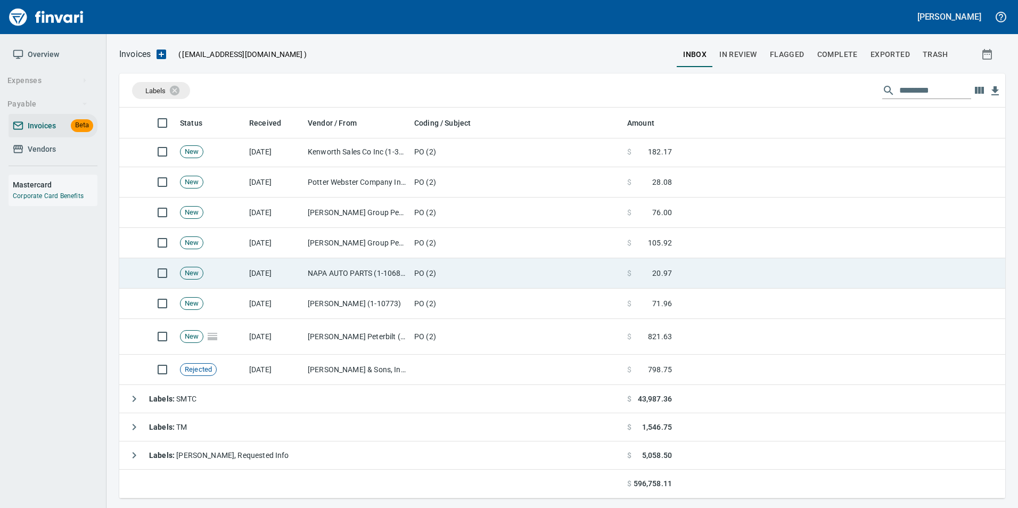
scroll to position [383, 869]
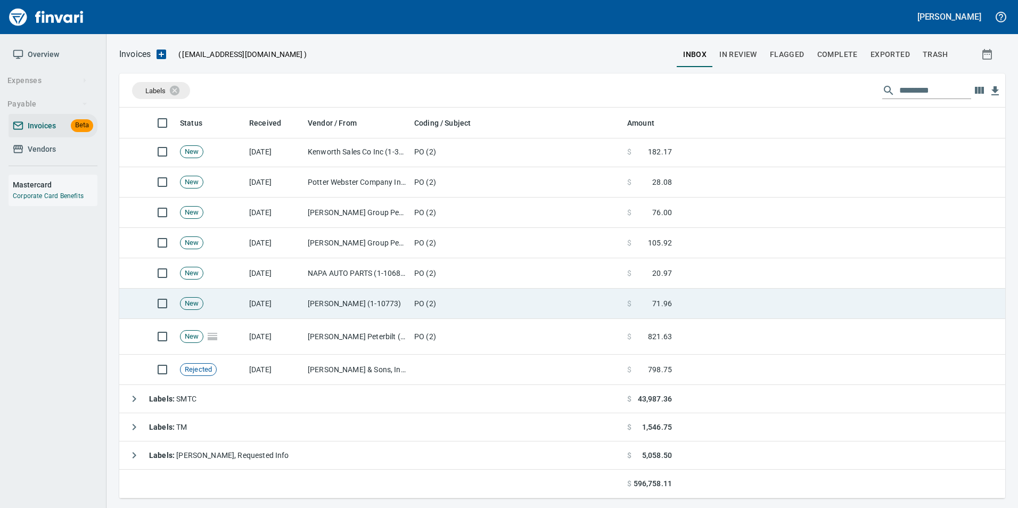
click at [386, 309] on td "[PERSON_NAME] (1-10773)" at bounding box center [356, 303] width 106 height 30
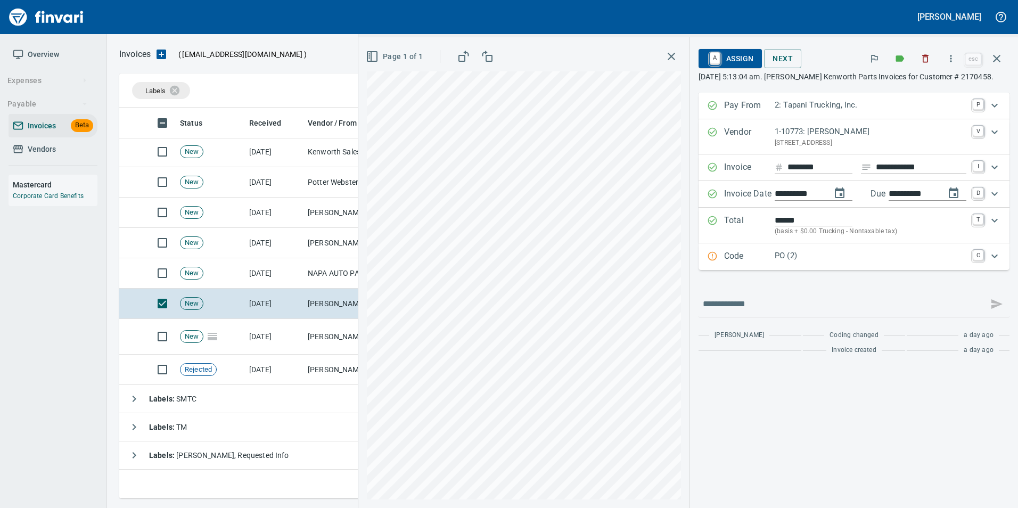
click at [774, 253] on p "PO (2)" at bounding box center [870, 256] width 192 height 12
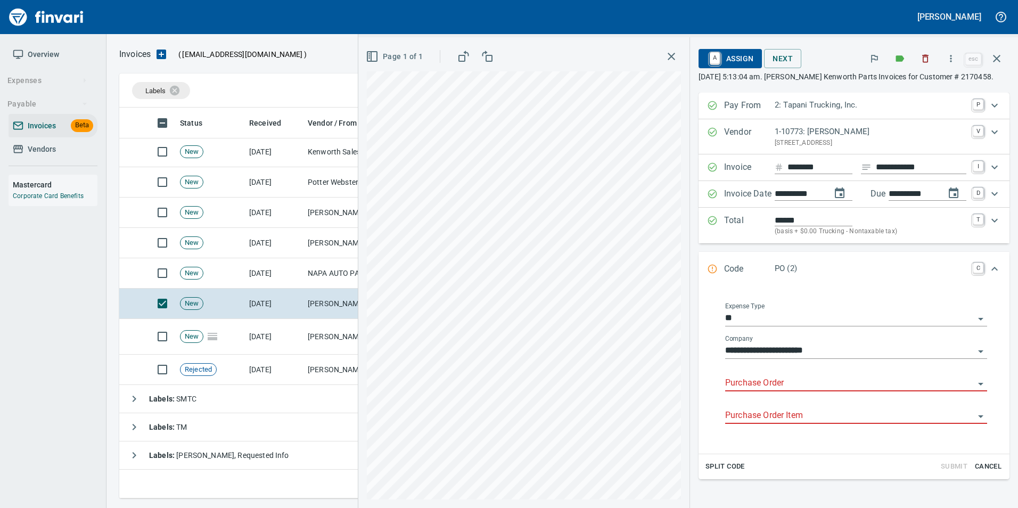
click at [765, 379] on input "Purchase Order" at bounding box center [849, 383] width 249 height 15
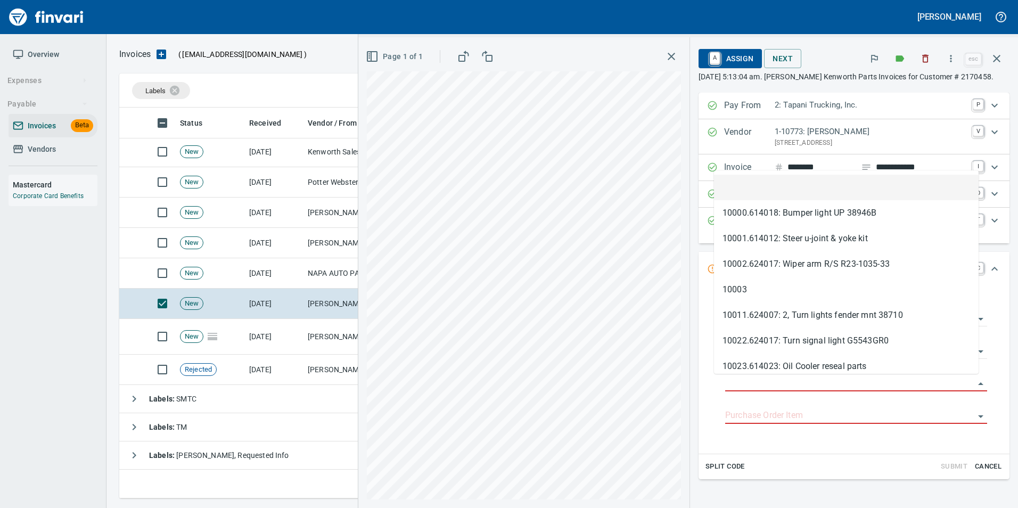
scroll to position [383, 869]
type input "**********"
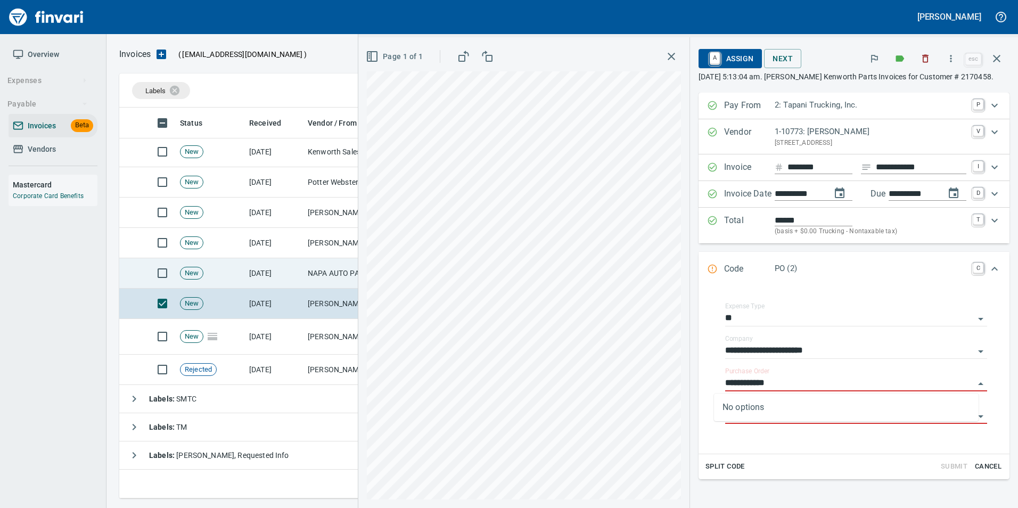
click at [296, 271] on td "[DATE]" at bounding box center [274, 273] width 59 height 30
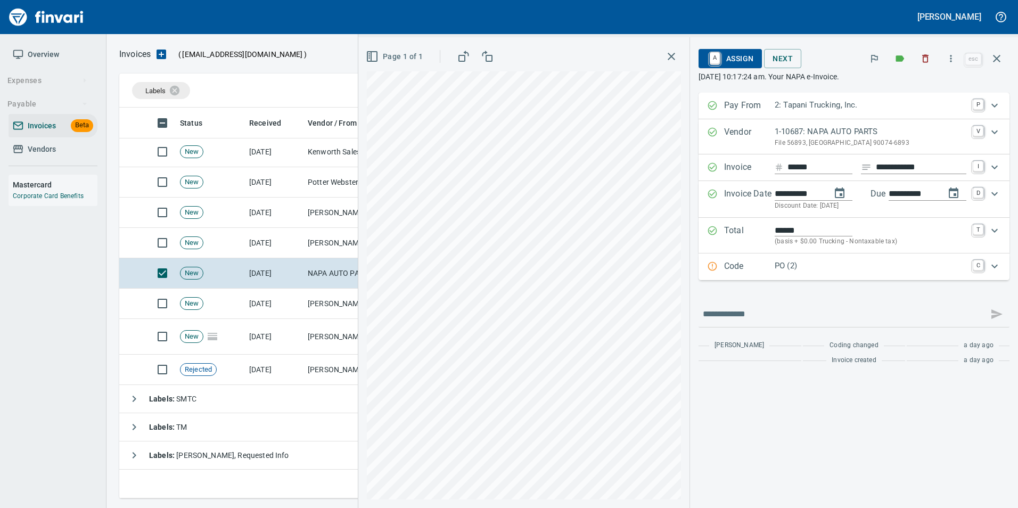
click at [708, 275] on div "Code PO (2) C" at bounding box center [853, 266] width 311 height 27
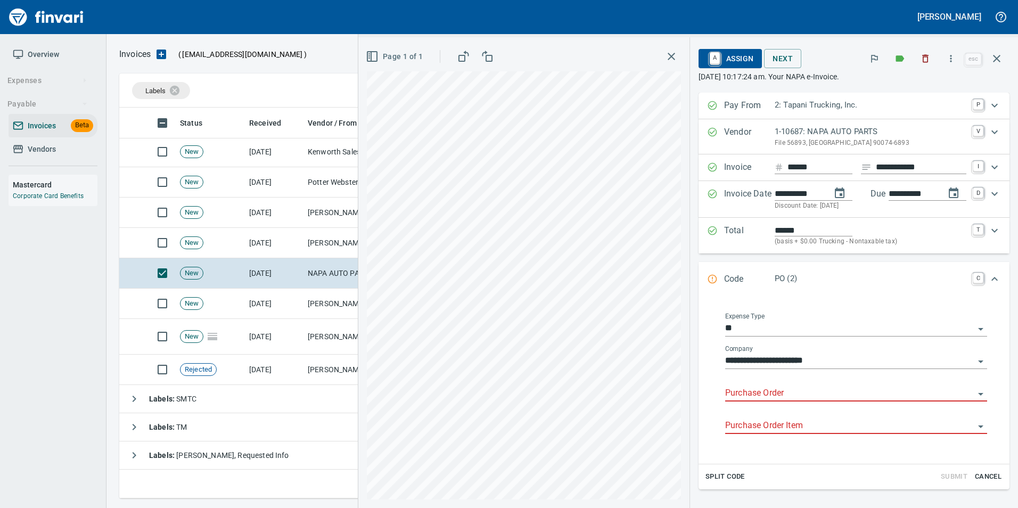
click at [766, 387] on input "Purchase Order" at bounding box center [849, 393] width 249 height 15
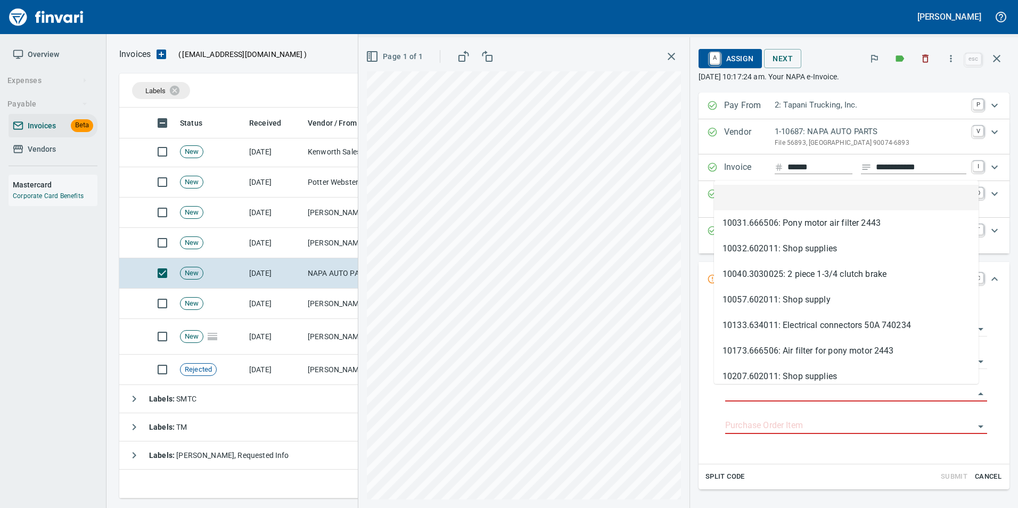
scroll to position [383, 869]
type input "**********"
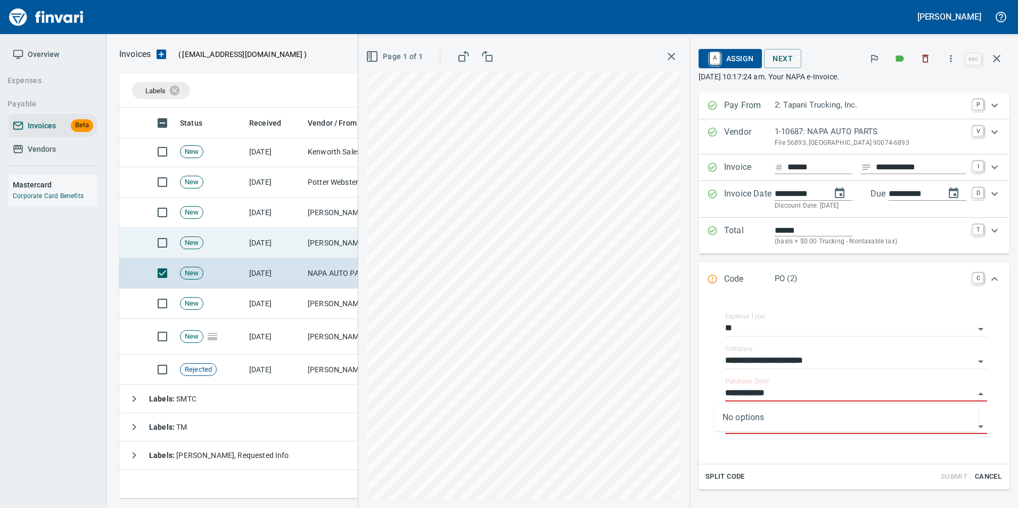
click at [267, 236] on td "[DATE]" at bounding box center [274, 243] width 59 height 30
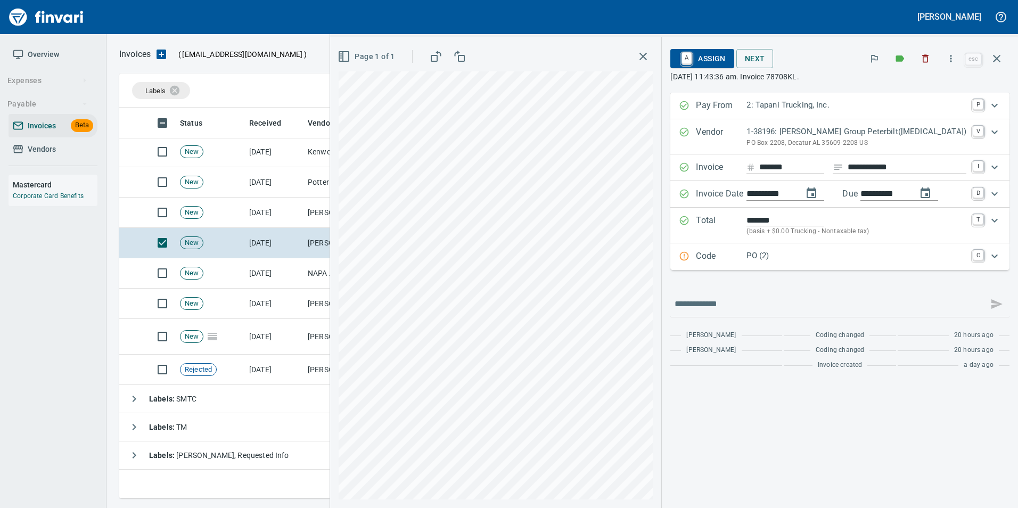
click at [733, 261] on p "Code" at bounding box center [721, 257] width 51 height 14
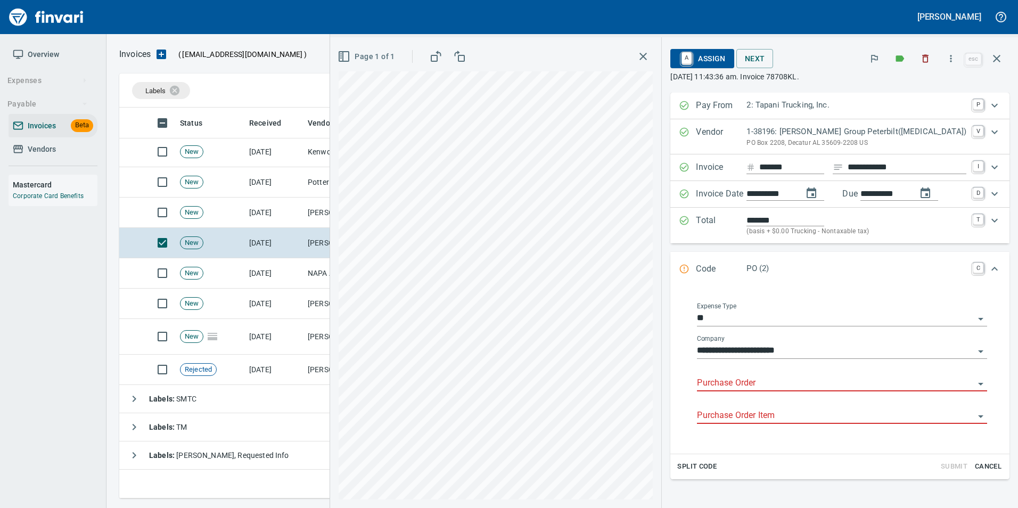
click at [750, 384] on input "Purchase Order" at bounding box center [835, 383] width 277 height 15
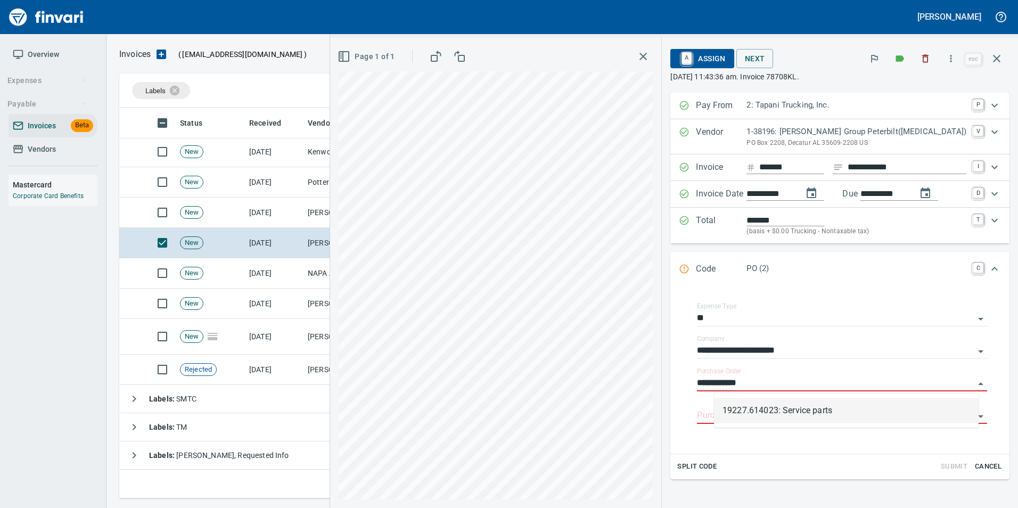
scroll to position [383, 869]
click at [774, 413] on li "19227.614023: Service parts" at bounding box center [846, 411] width 265 height 26
type input "**********"
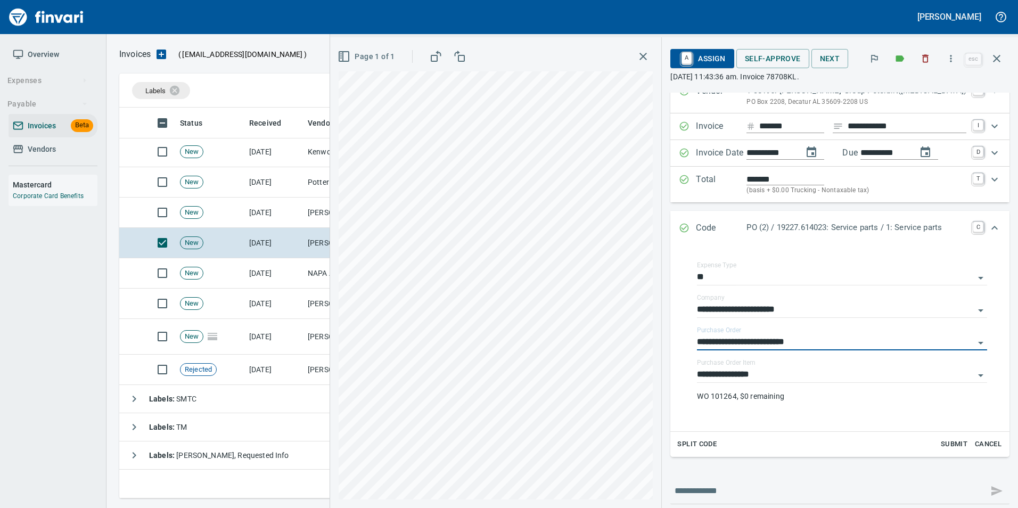
scroll to position [103, 0]
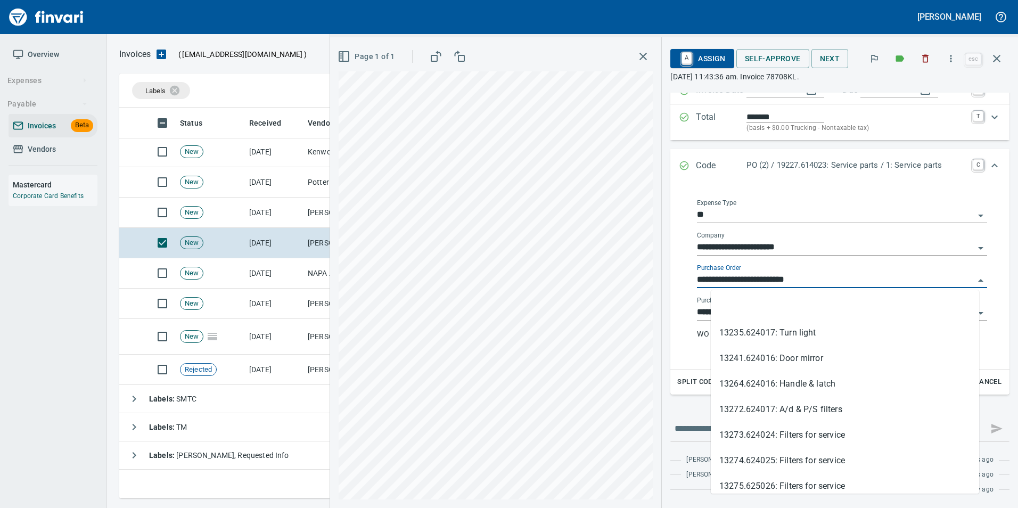
click at [801, 279] on input "**********" at bounding box center [835, 279] width 277 height 15
click at [784, 300] on li at bounding box center [844, 307] width 268 height 26
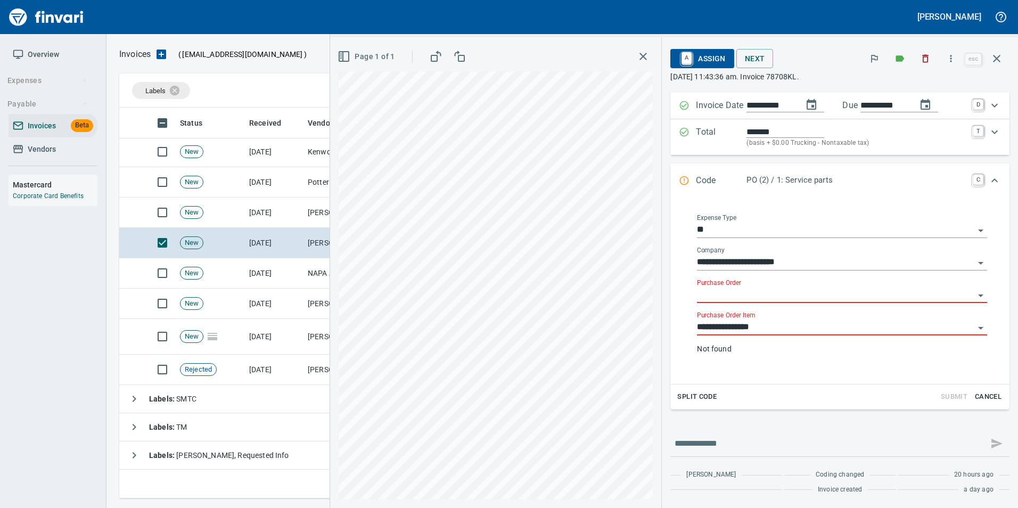
scroll to position [103, 0]
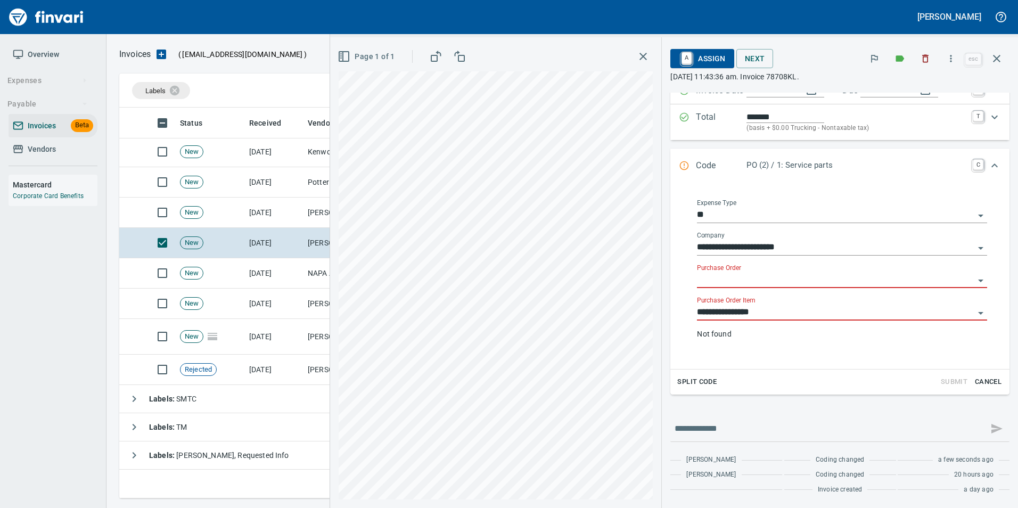
click at [779, 313] on input "**********" at bounding box center [835, 312] width 277 height 15
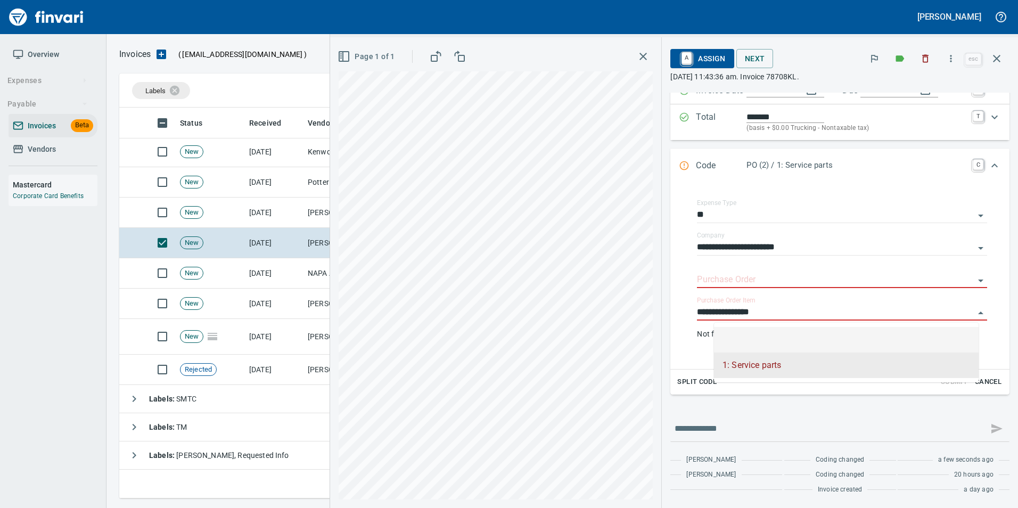
click at [772, 328] on li at bounding box center [846, 340] width 265 height 26
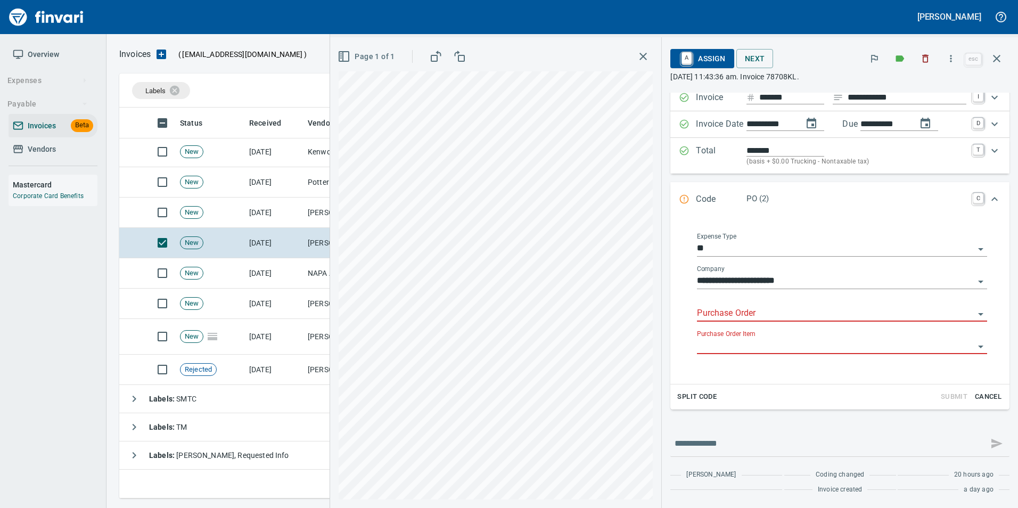
scroll to position [85, 0]
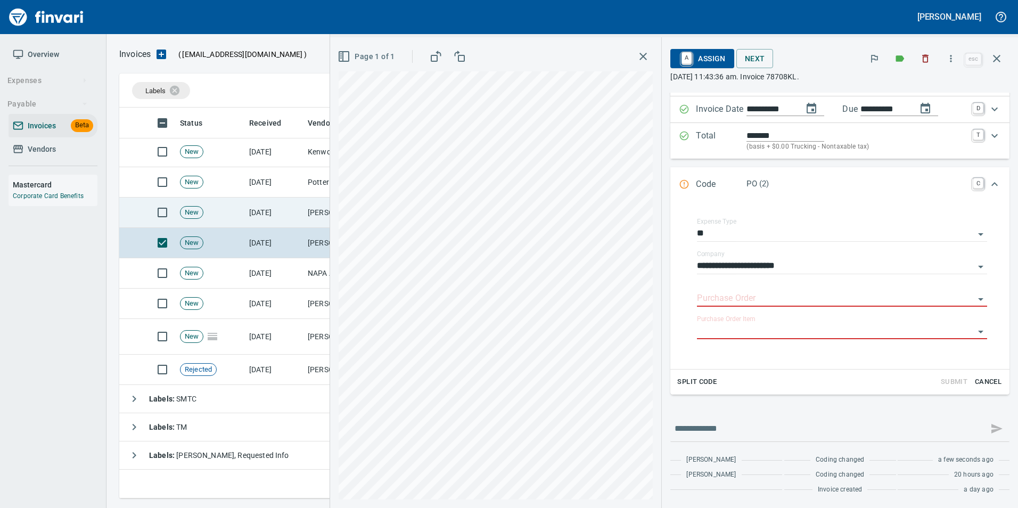
drag, startPoint x: 314, startPoint y: 208, endPoint x: 308, endPoint y: 216, distance: 10.3
click at [314, 207] on td "[PERSON_NAME] Group Peterbilt([MEDICAL_DATA]) (1-38196)" at bounding box center [356, 212] width 106 height 30
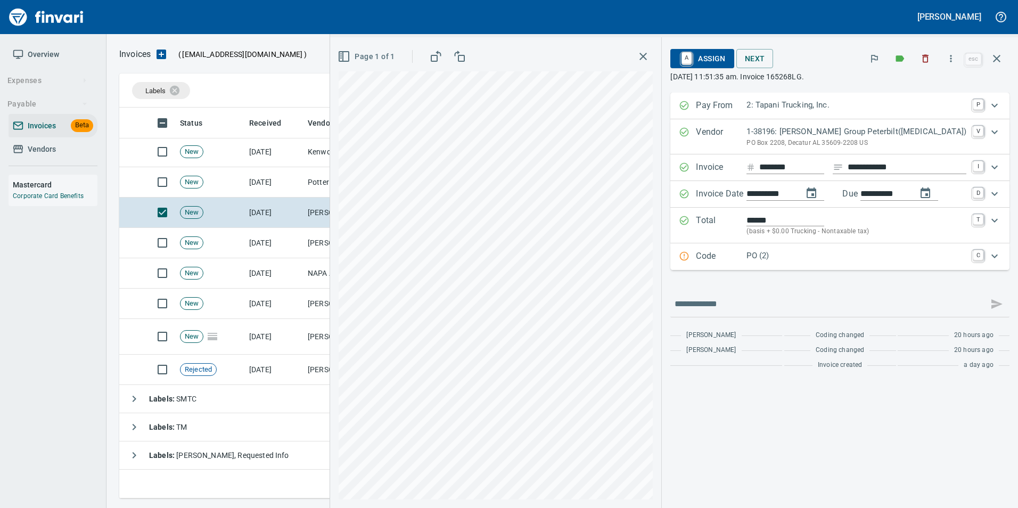
click at [810, 259] on p "PO (2)" at bounding box center [856, 256] width 220 height 12
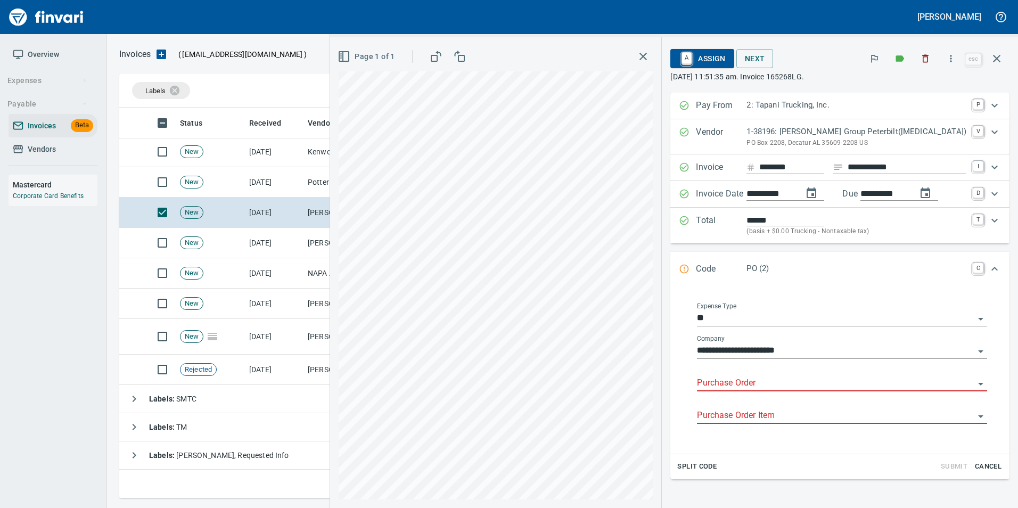
click at [743, 375] on div "Purchase Order" at bounding box center [842, 379] width 290 height 24
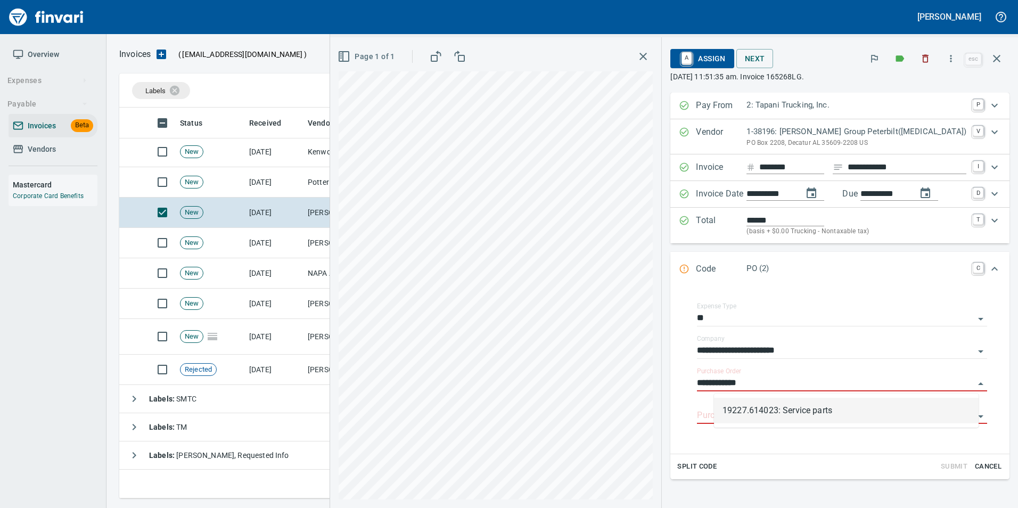
scroll to position [383, 869]
click at [863, 401] on li "19227.614023: Service parts" at bounding box center [846, 411] width 265 height 26
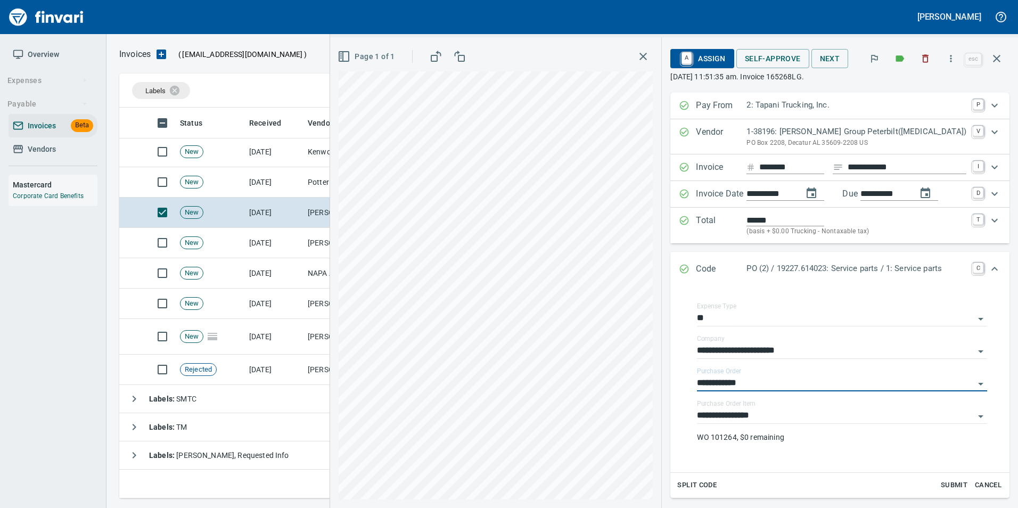
type input "**********"
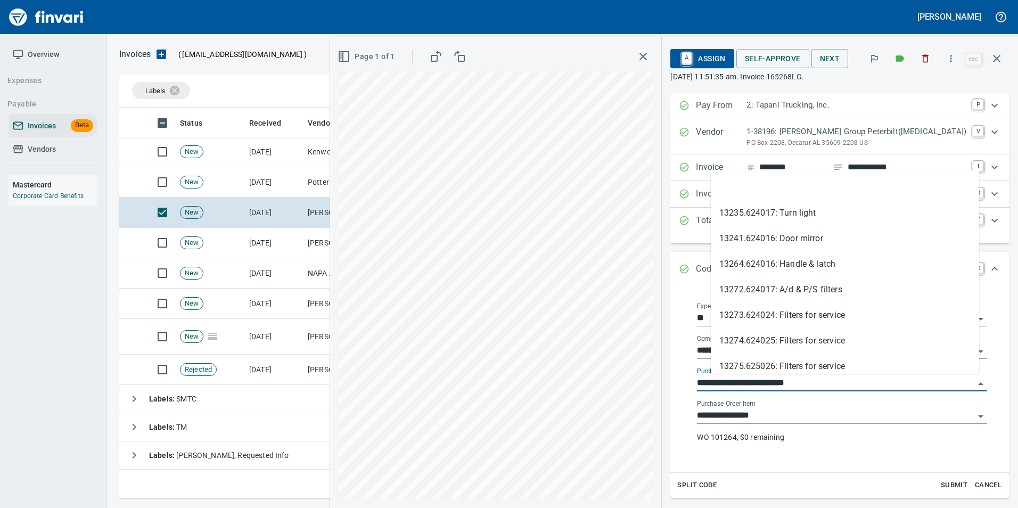
click at [839, 380] on input "**********" at bounding box center [835, 383] width 277 height 15
drag, startPoint x: 774, startPoint y: 196, endPoint x: 778, endPoint y: 253, distance: 56.5
click at [774, 196] on li at bounding box center [844, 188] width 268 height 26
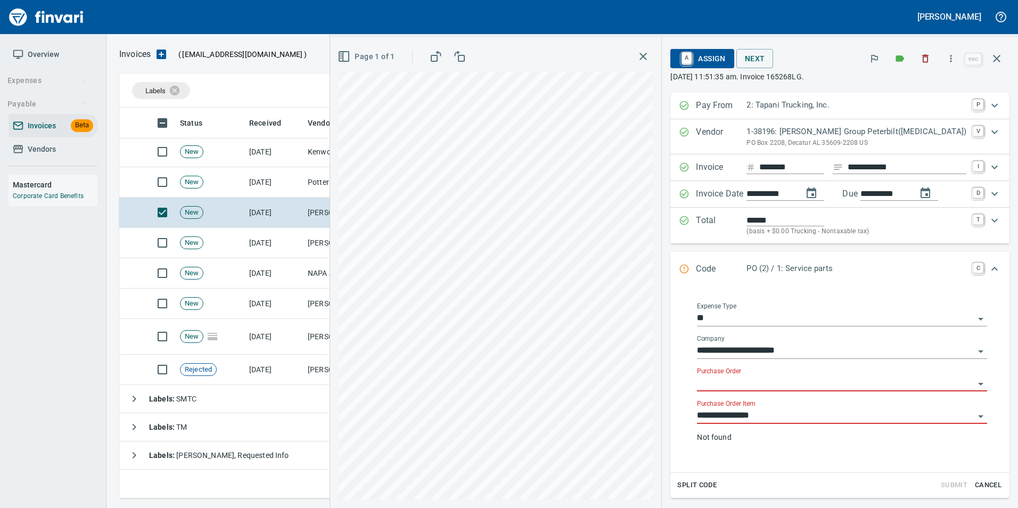
click at [787, 415] on input "**********" at bounding box center [835, 415] width 277 height 15
click at [779, 429] on div "1: Service parts" at bounding box center [846, 456] width 265 height 60
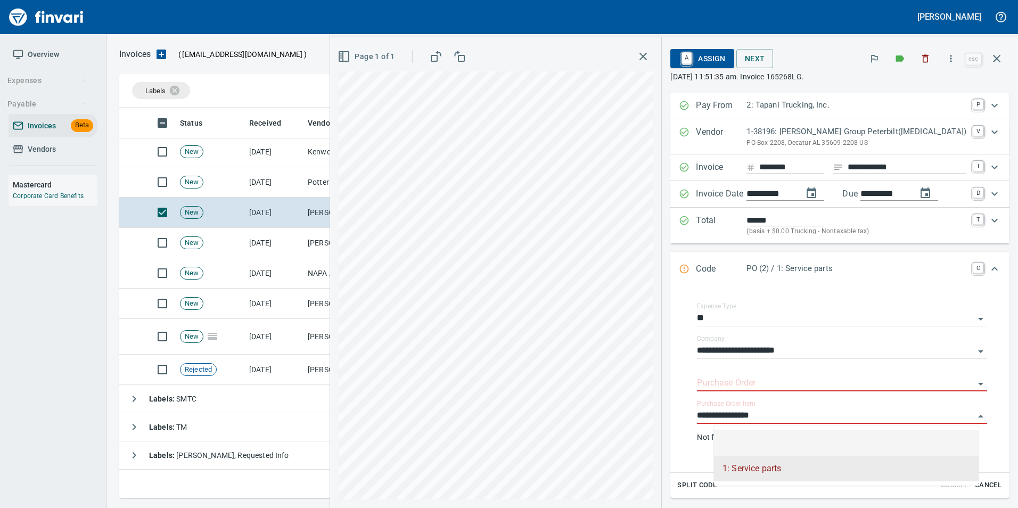
click at [773, 432] on li at bounding box center [846, 443] width 265 height 26
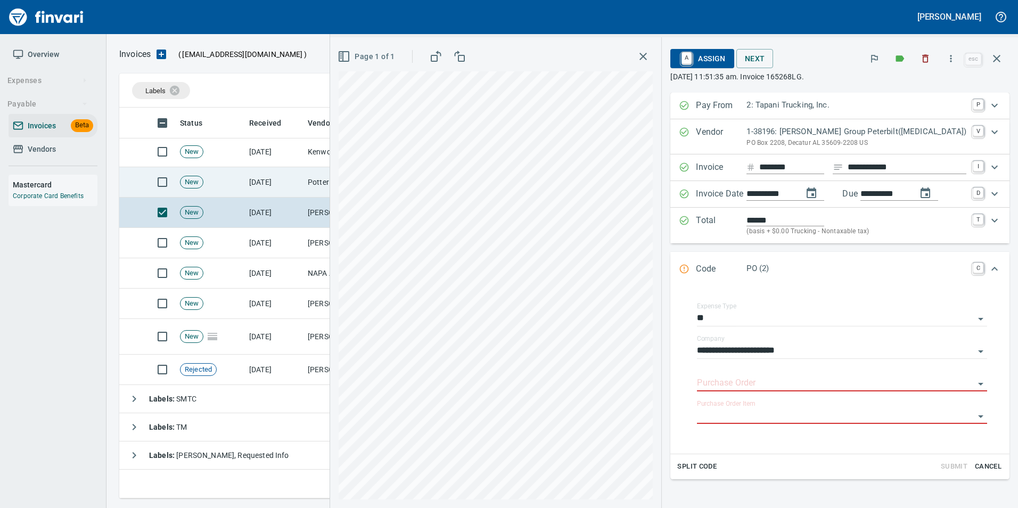
click at [286, 180] on td "[DATE]" at bounding box center [274, 182] width 59 height 30
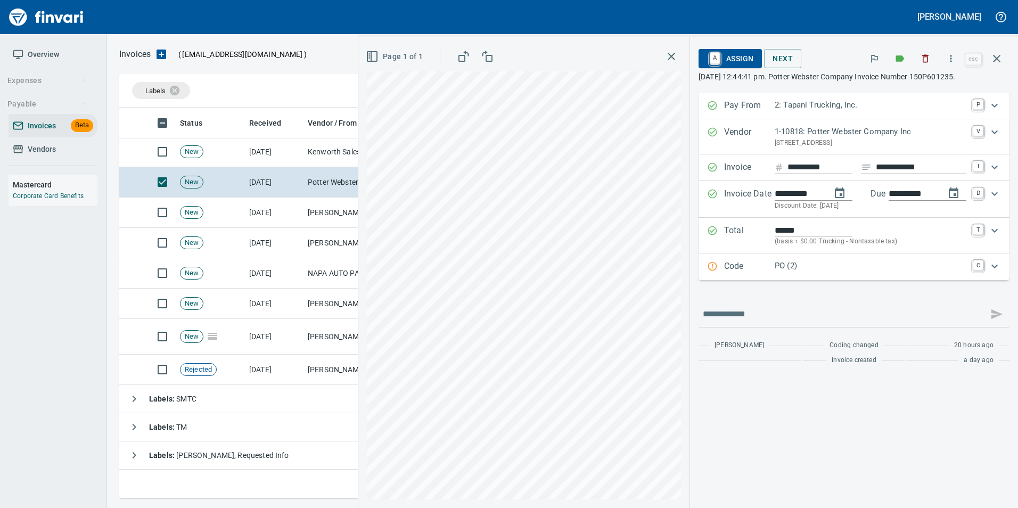
click at [724, 263] on p "Code" at bounding box center [749, 267] width 51 height 14
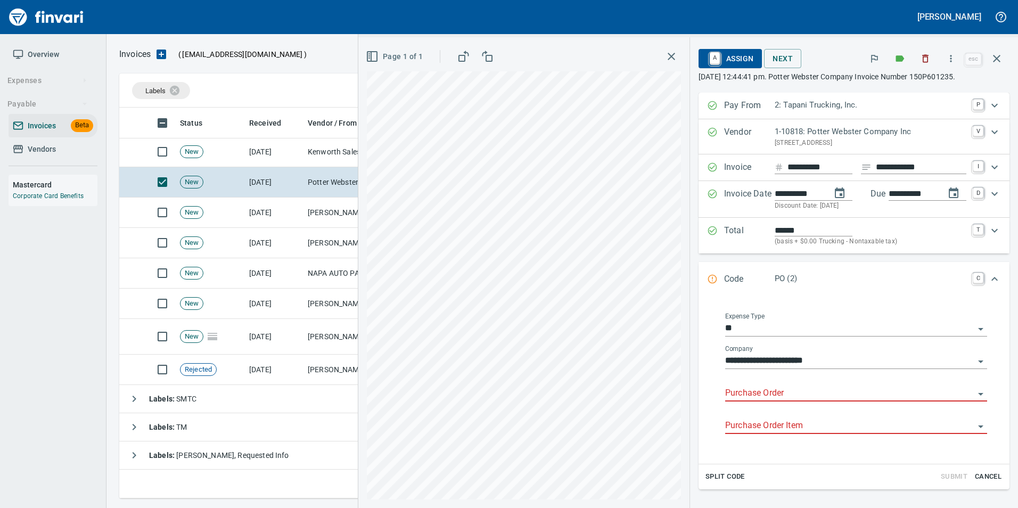
drag, startPoint x: 768, startPoint y: 394, endPoint x: 688, endPoint y: 368, distance: 84.5
click at [768, 393] on input "Purchase Order" at bounding box center [849, 393] width 249 height 15
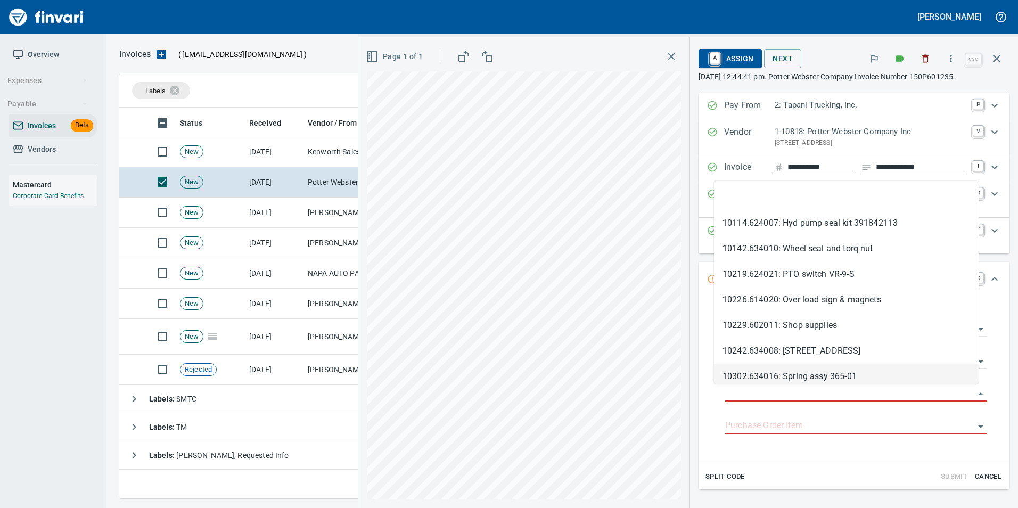
scroll to position [383, 869]
type input "**********"
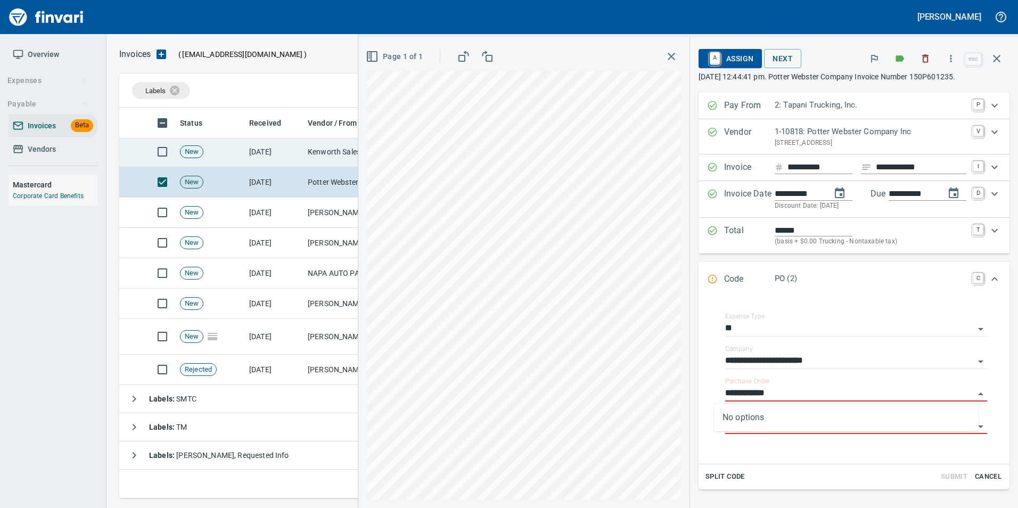
click at [298, 156] on td "[DATE]" at bounding box center [274, 152] width 59 height 30
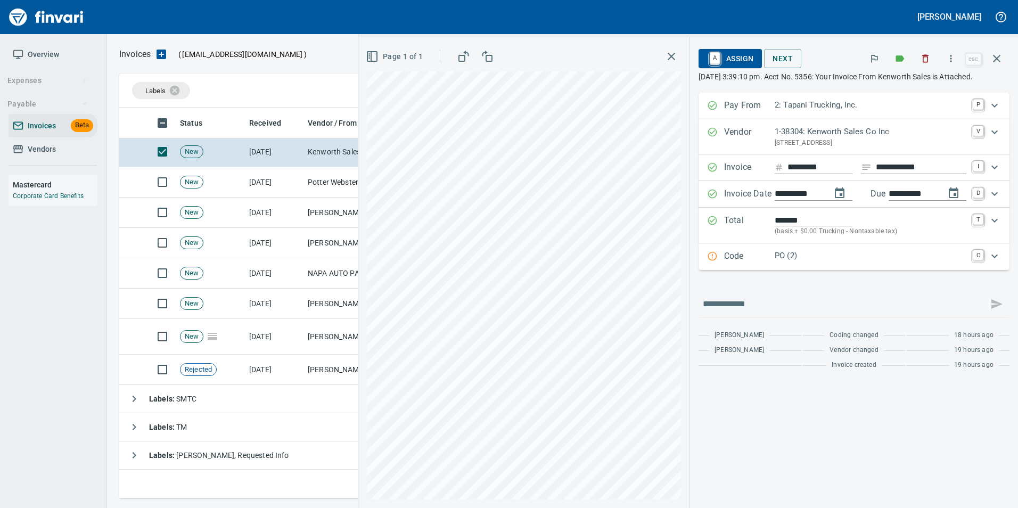
click at [709, 261] on icon "Expand" at bounding box center [712, 256] width 11 height 11
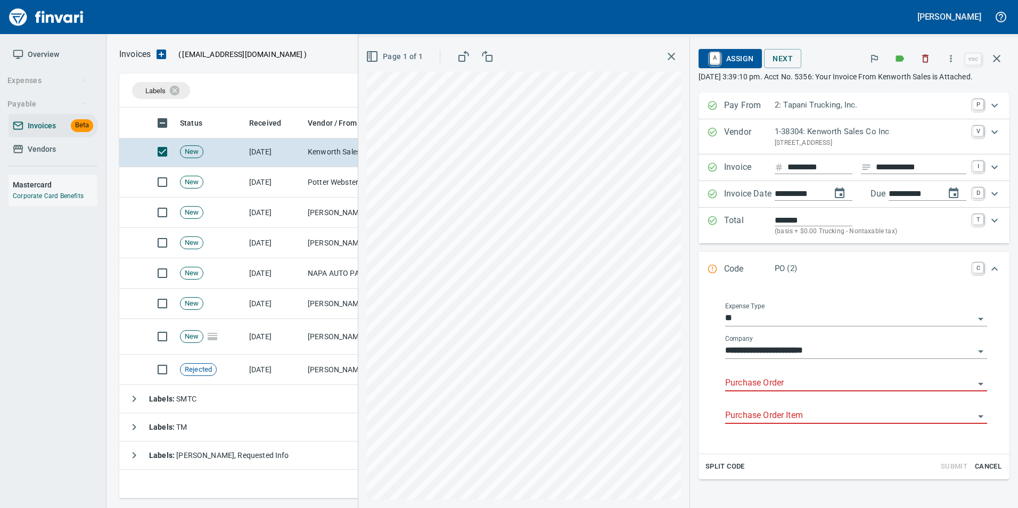
click at [770, 384] on input "Purchase Order" at bounding box center [849, 383] width 249 height 15
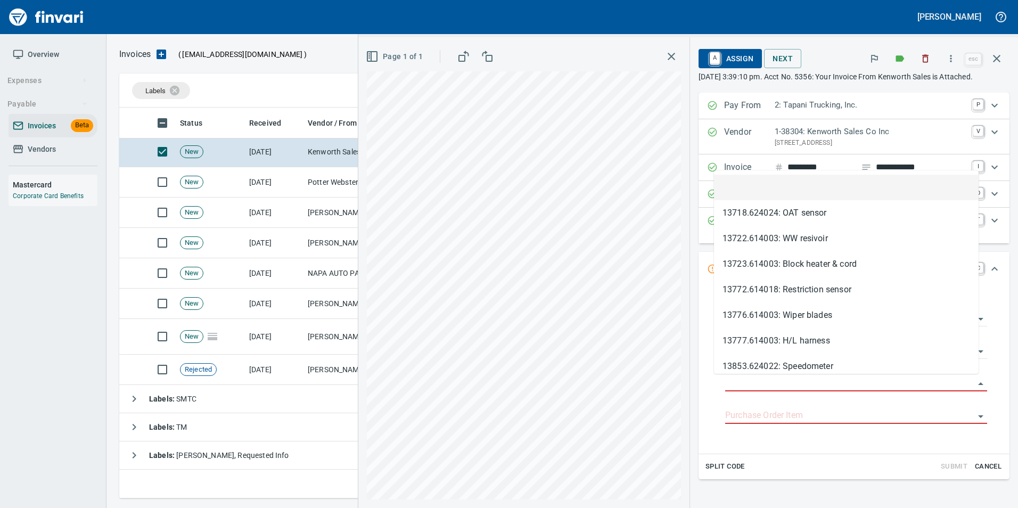
scroll to position [383, 869]
type input "**********"
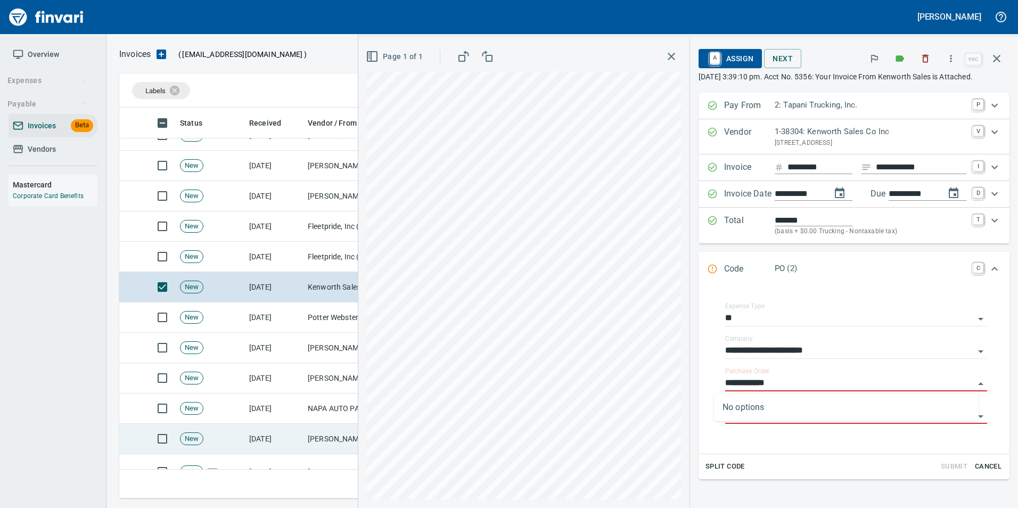
scroll to position [195, 0]
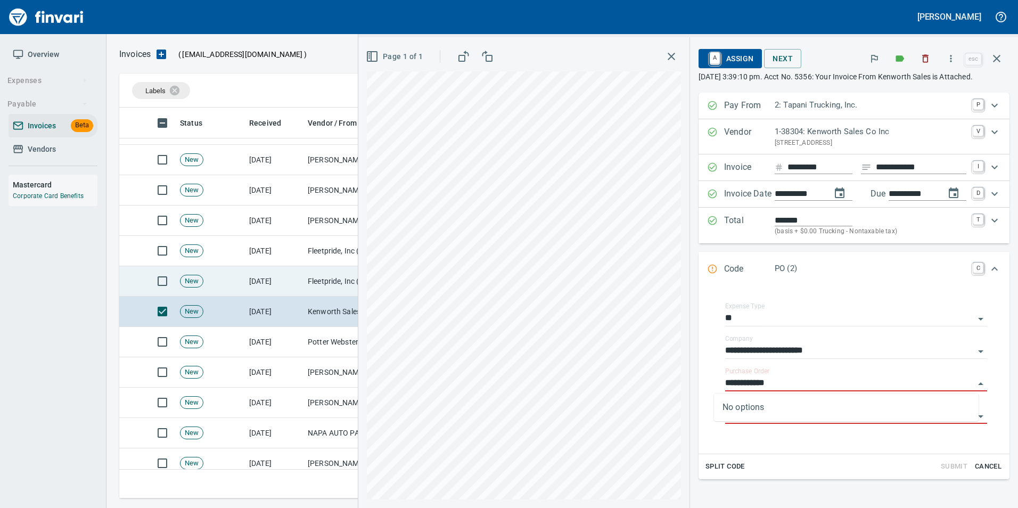
click at [288, 286] on td "[DATE]" at bounding box center [274, 281] width 59 height 30
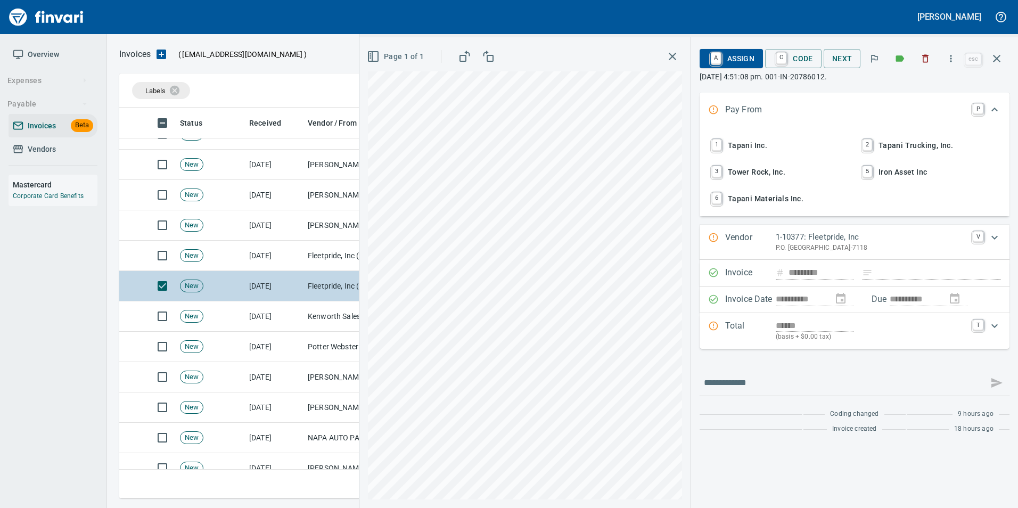
scroll to position [195, 0]
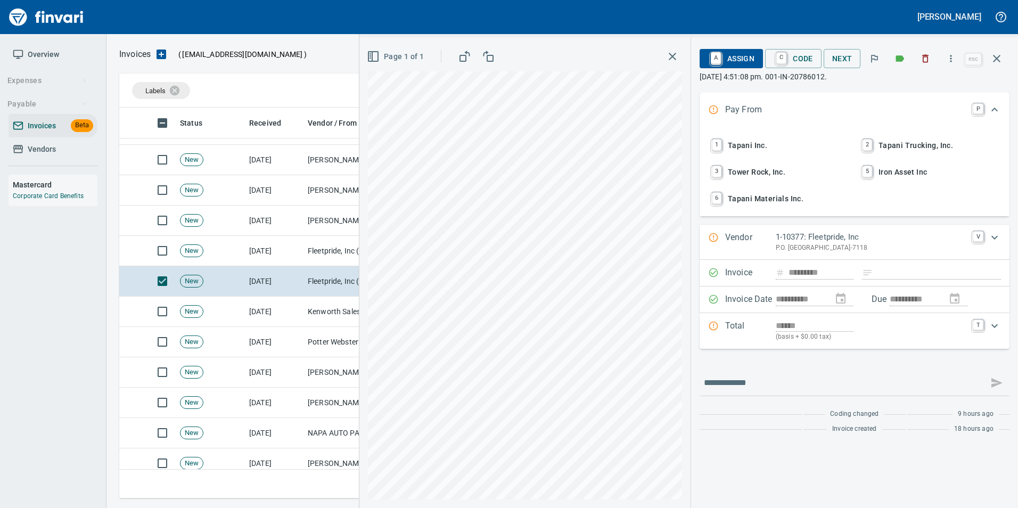
click at [953, 147] on span "2 Tapani Trucking, Inc." at bounding box center [930, 145] width 140 height 18
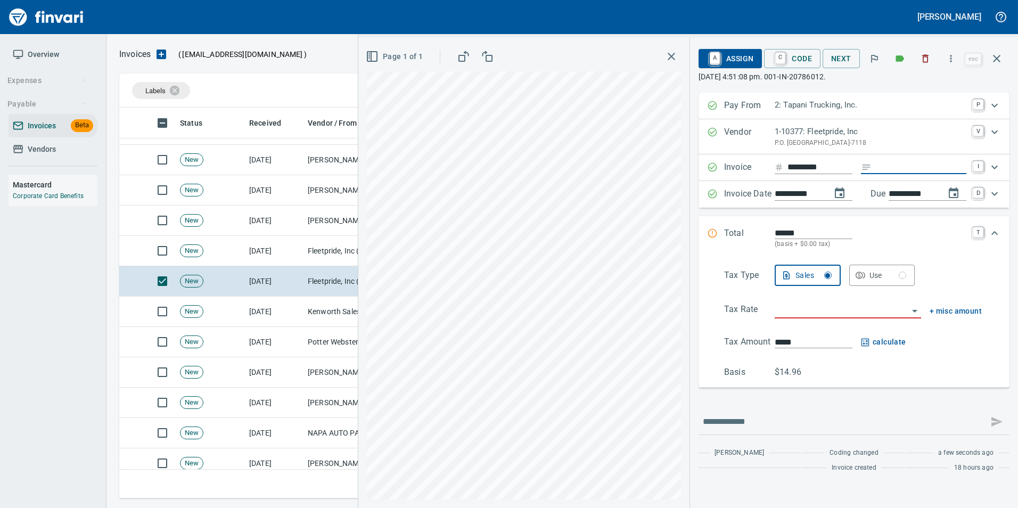
click at [896, 169] on input "Expand" at bounding box center [920, 167] width 90 height 13
type input "**********"
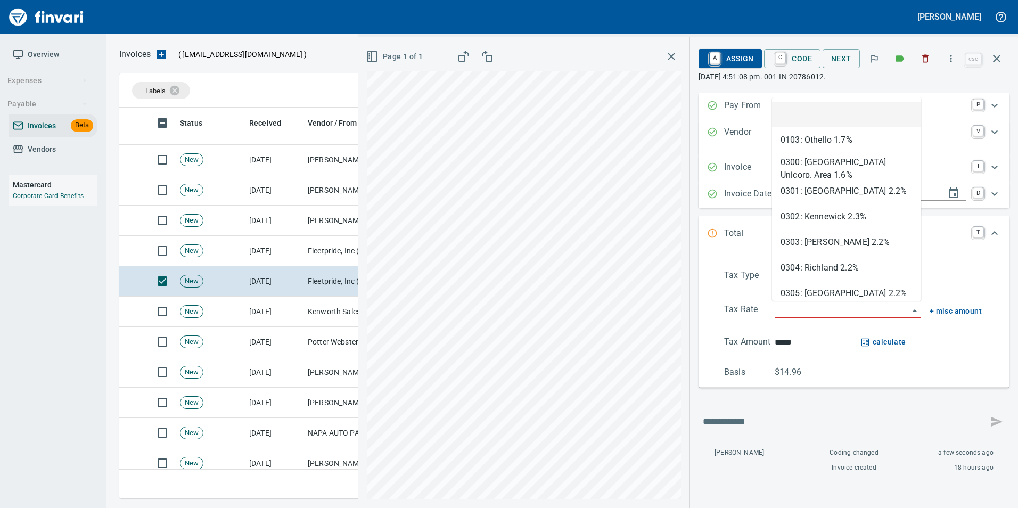
click at [806, 309] on input "search" at bounding box center [841, 310] width 134 height 15
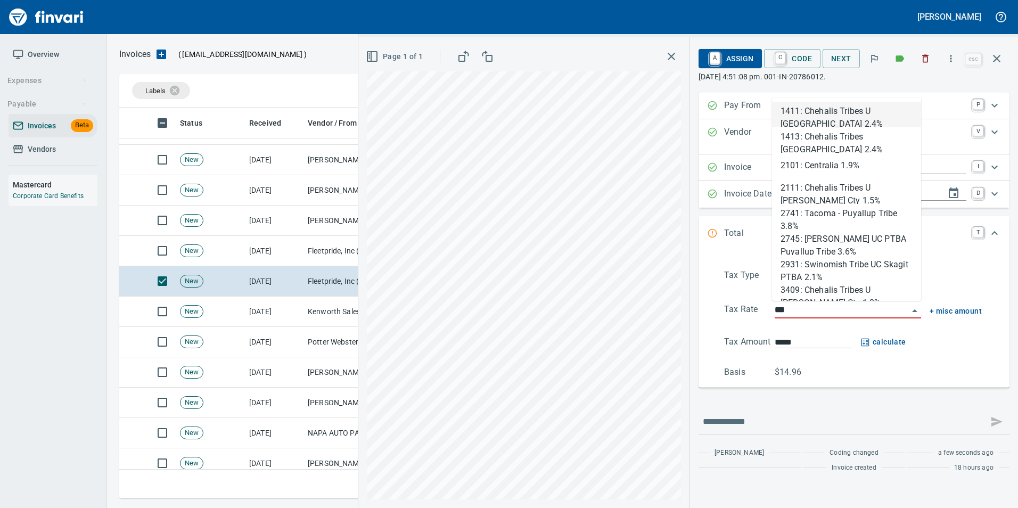
scroll to position [383, 869]
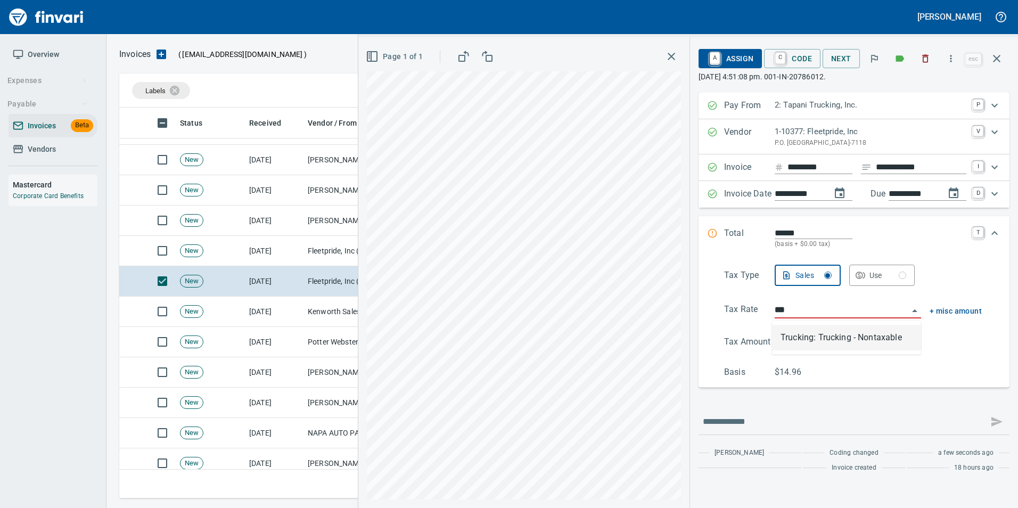
click at [814, 336] on li "Trucking: Trucking - Nontaxable" at bounding box center [846, 338] width 149 height 26
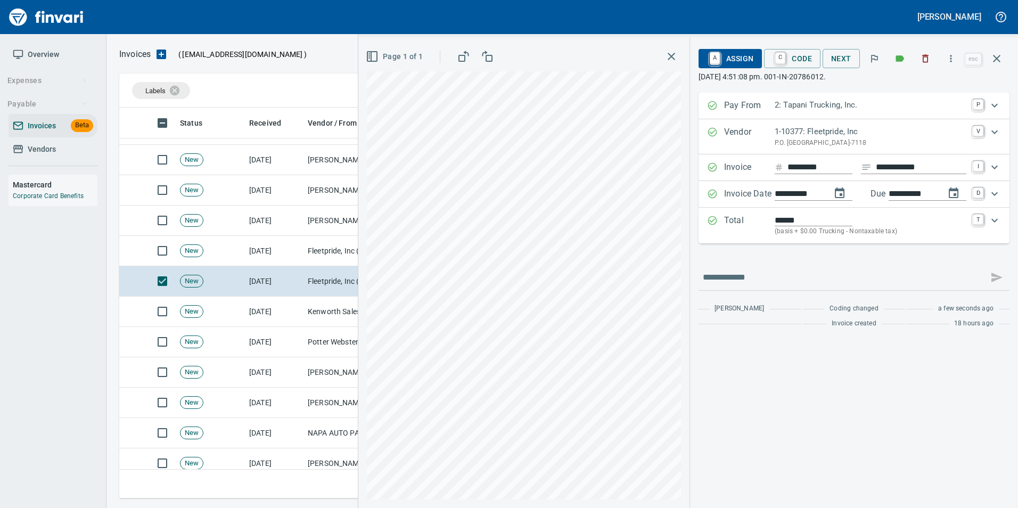
type input "**********"
click at [788, 53] on span "C Code" at bounding box center [791, 58] width 39 height 18
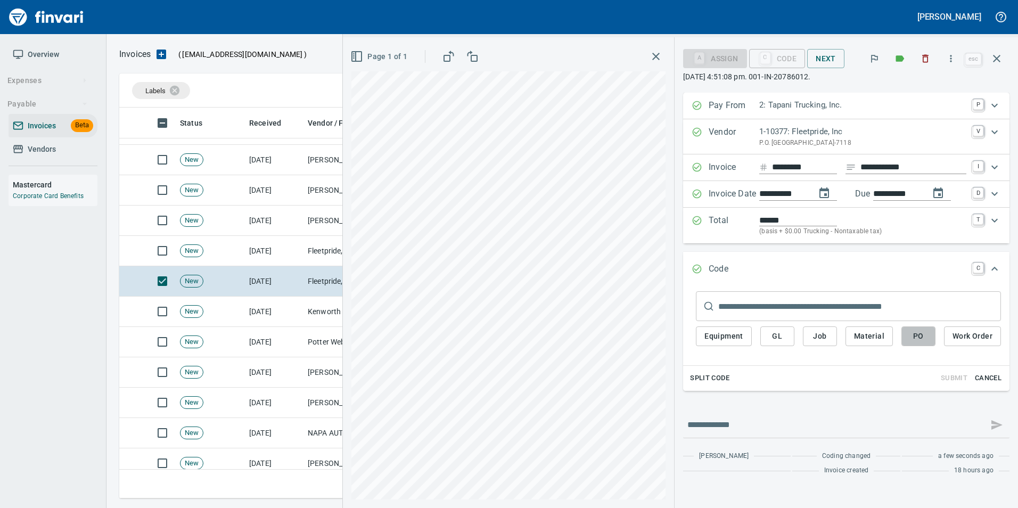
click at [919, 332] on span "PO" at bounding box center [918, 335] width 17 height 13
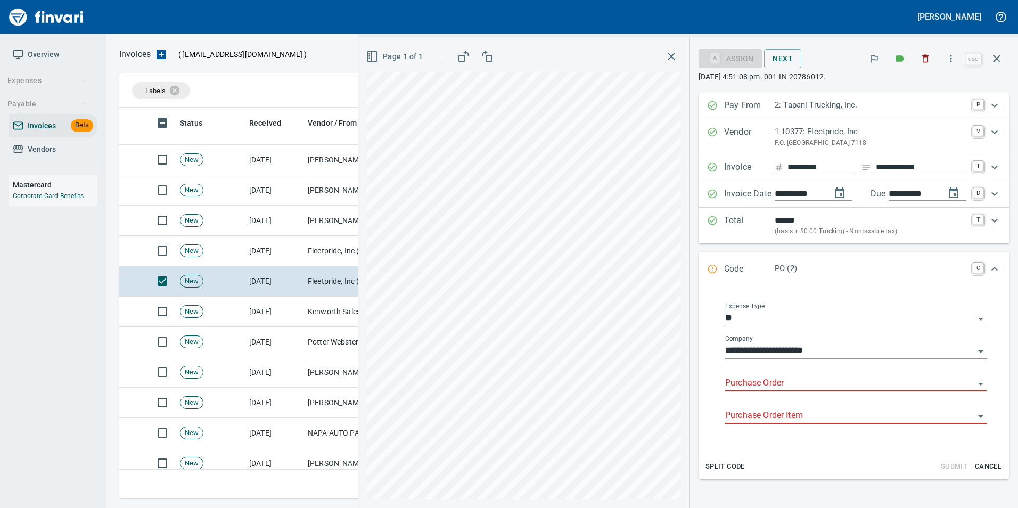
drag, startPoint x: 718, startPoint y: 388, endPoint x: 710, endPoint y: 383, distance: 9.3
click at [725, 387] on input "Purchase Order" at bounding box center [849, 383] width 249 height 15
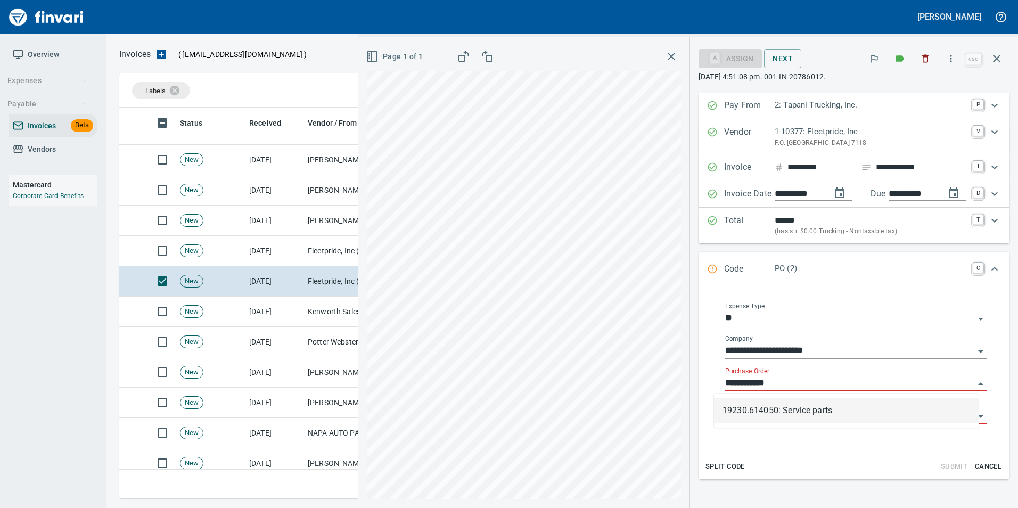
click at [795, 408] on li "19230.614050: Service parts" at bounding box center [846, 411] width 265 height 26
type input "**********"
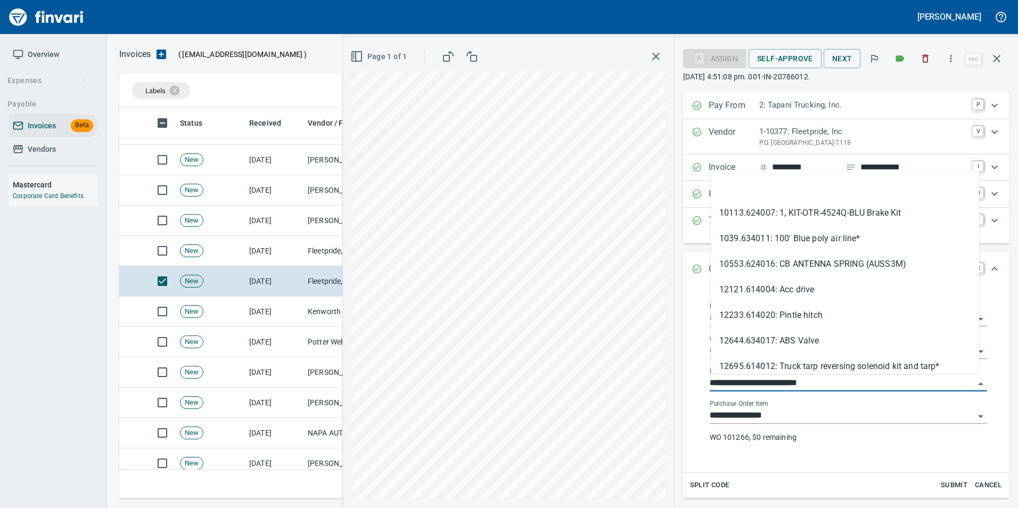
click at [816, 386] on input "**********" at bounding box center [841, 383] width 265 height 15
click at [776, 189] on li at bounding box center [844, 188] width 268 height 26
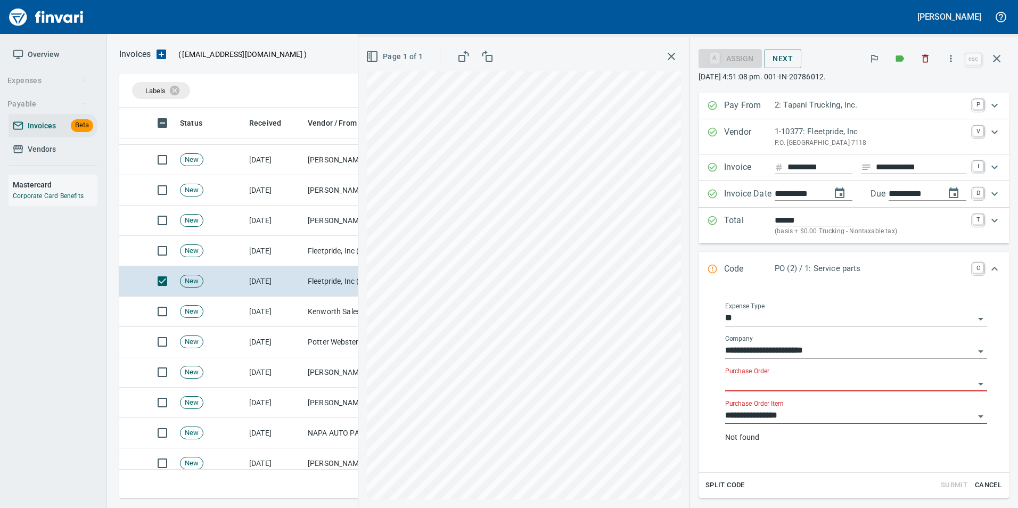
click at [792, 418] on input "**********" at bounding box center [849, 415] width 249 height 15
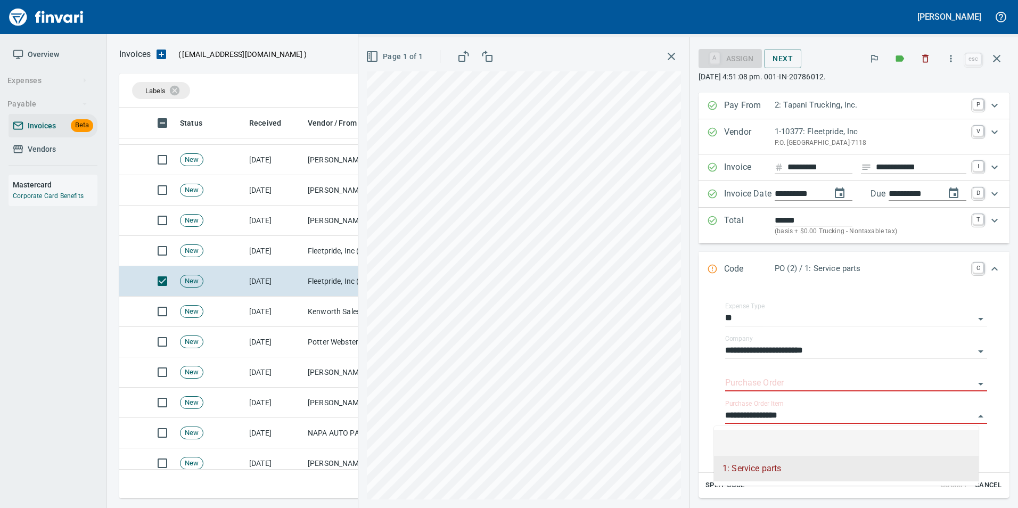
click at [796, 442] on li at bounding box center [846, 443] width 265 height 26
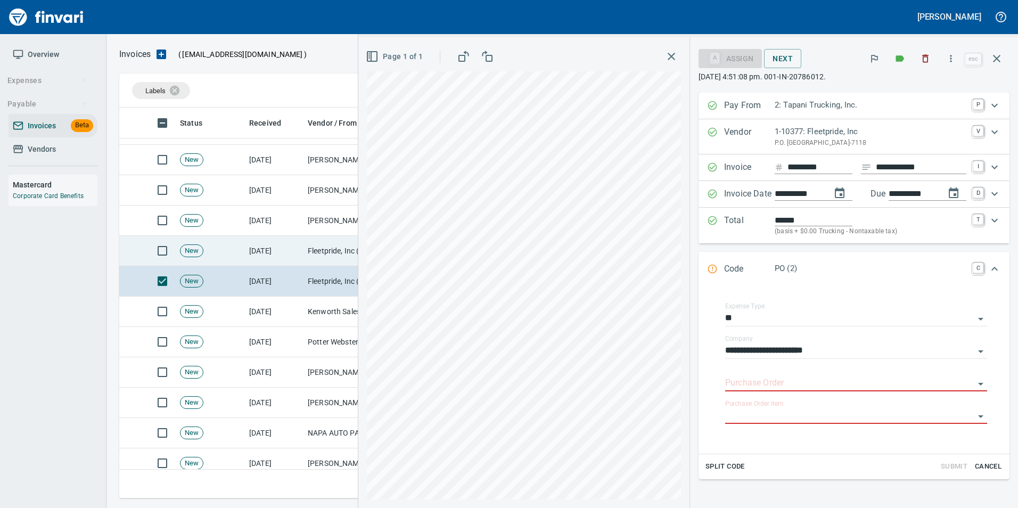
click at [300, 254] on td "[DATE]" at bounding box center [274, 251] width 59 height 30
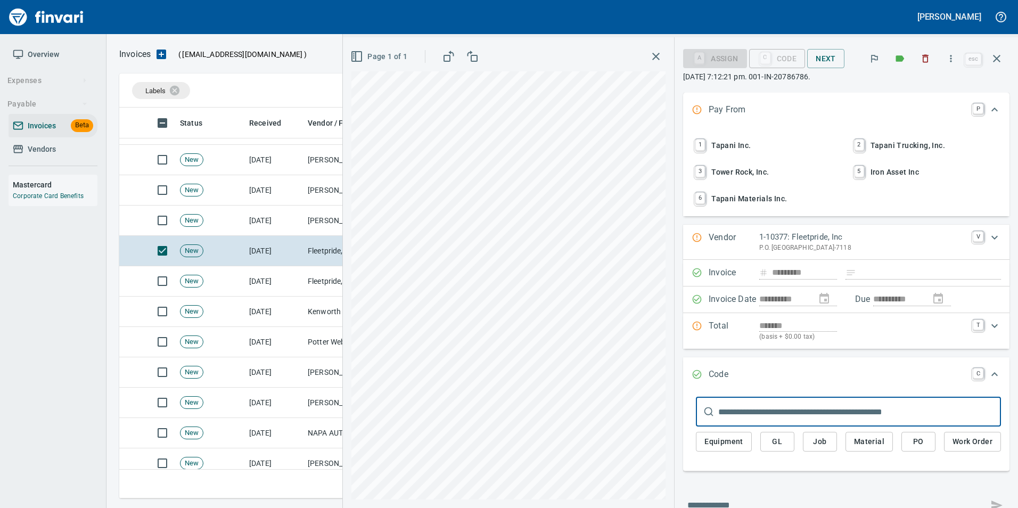
click at [899, 147] on span "2 Tapani Trucking, Inc." at bounding box center [926, 145] width 148 height 18
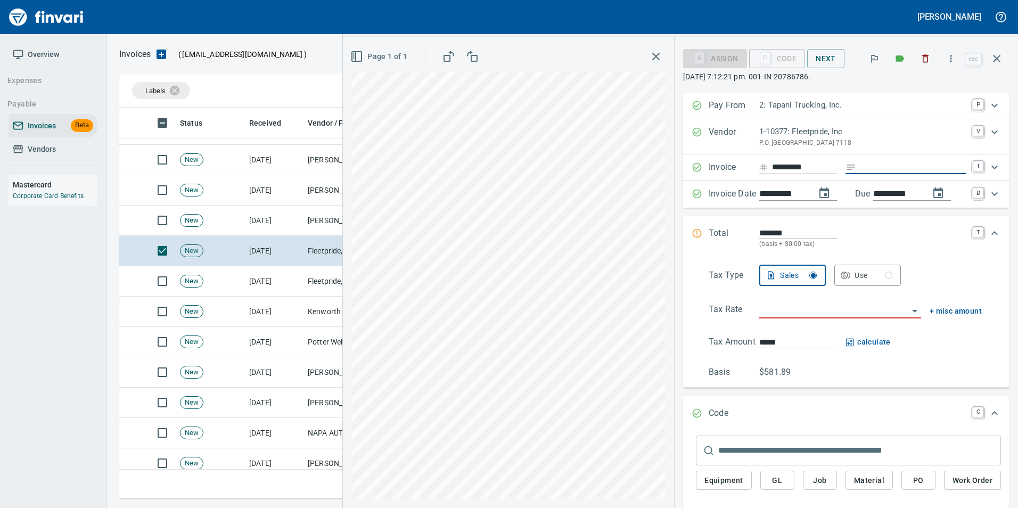
click at [860, 168] on input "Expand" at bounding box center [913, 167] width 106 height 13
type input "**********"
click at [819, 310] on input "search" at bounding box center [833, 310] width 149 height 15
click at [817, 333] on li "Trucking: Trucking - Nontaxable" at bounding box center [832, 338] width 159 height 26
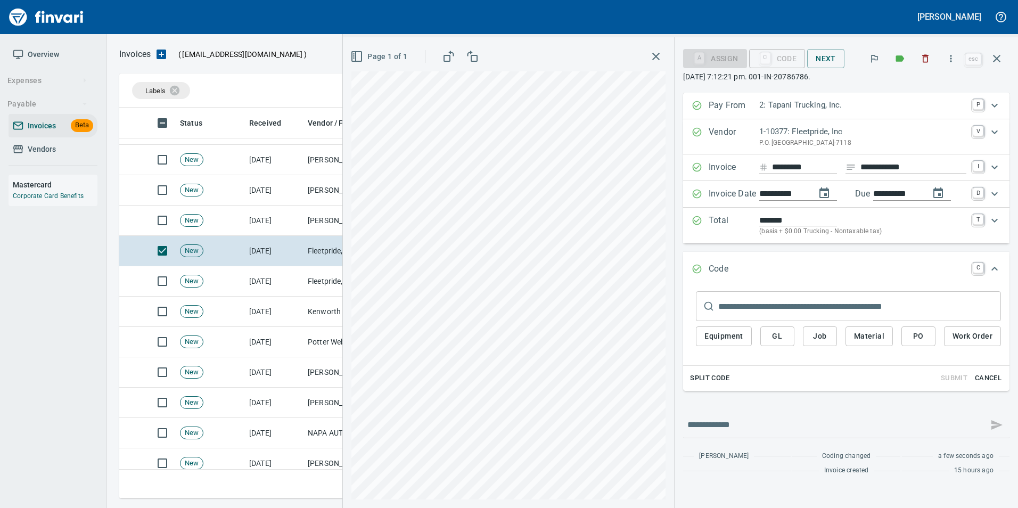
type input "**********"
click at [921, 335] on span "PO" at bounding box center [918, 335] width 17 height 13
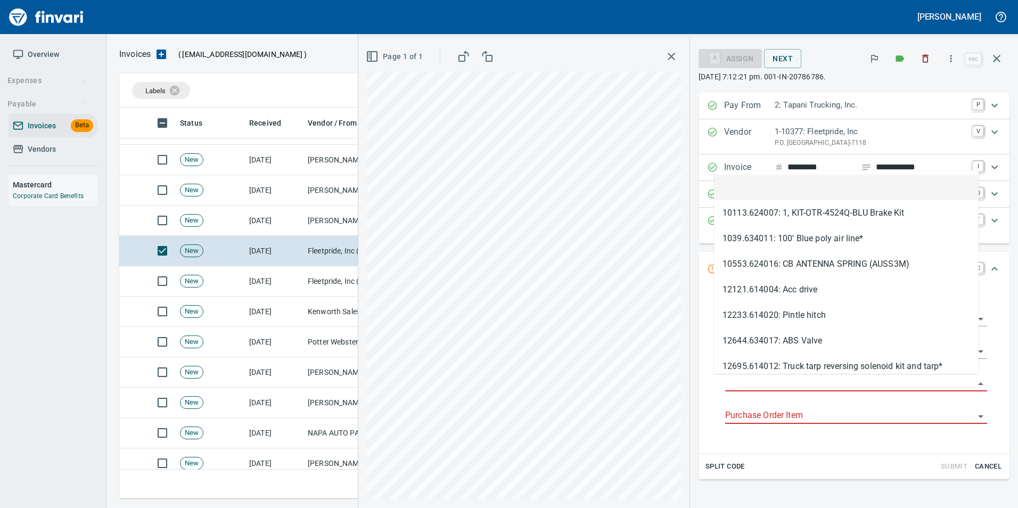
click at [753, 381] on input "Purchase Order" at bounding box center [849, 383] width 249 height 15
type input "**********"
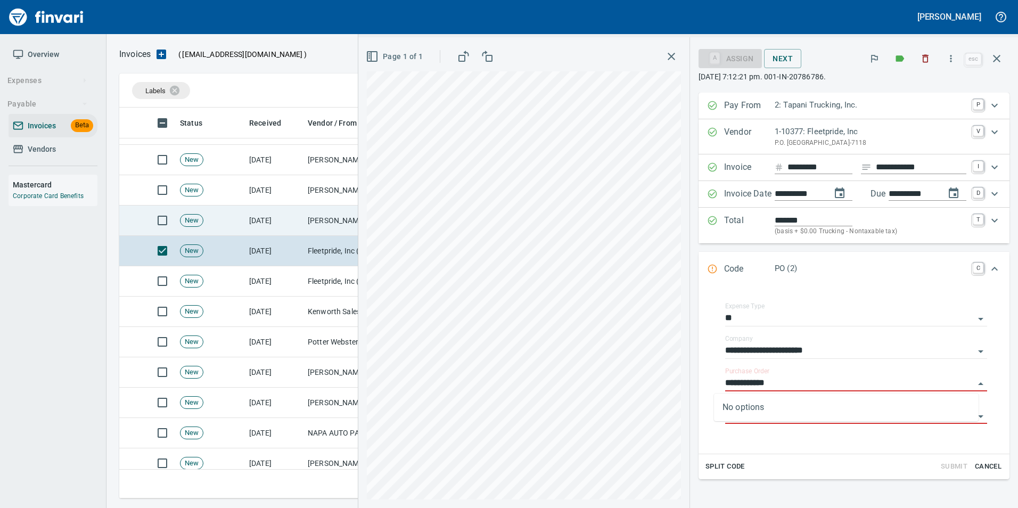
click at [281, 218] on td "[DATE]" at bounding box center [274, 220] width 59 height 30
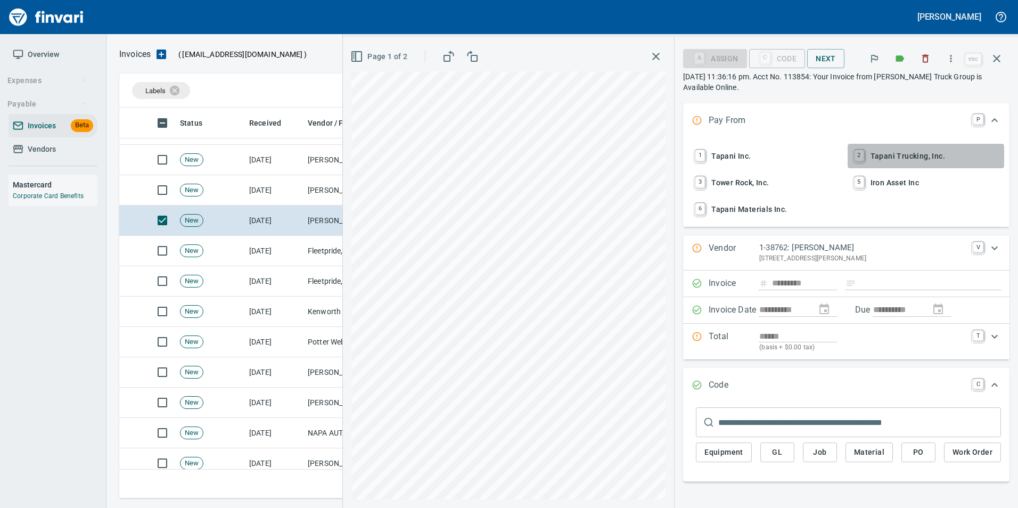
click at [904, 157] on span "2 Tapani Trucking, Inc." at bounding box center [926, 156] width 148 height 18
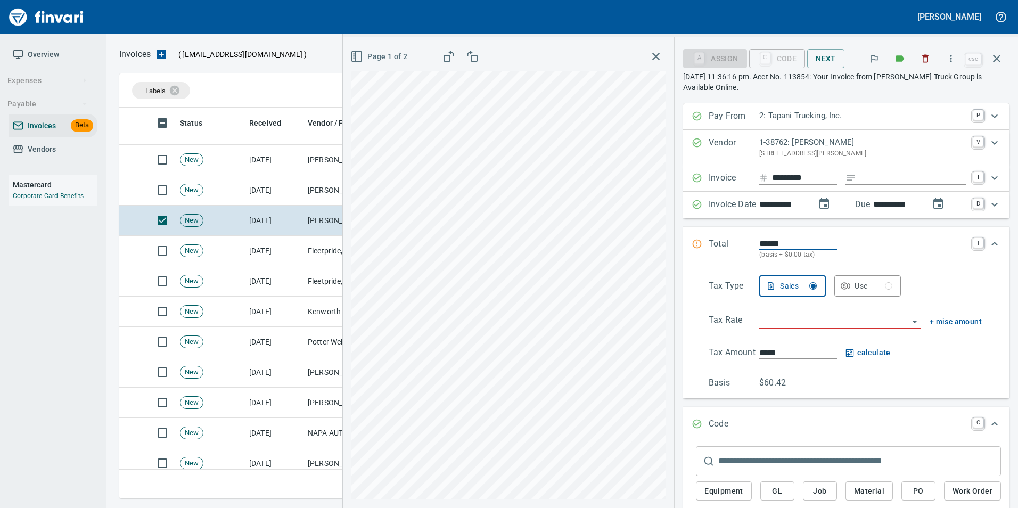
click at [892, 177] on input "Expand" at bounding box center [913, 177] width 106 height 13
type input "**********"
click at [787, 321] on input "search" at bounding box center [833, 320] width 149 height 15
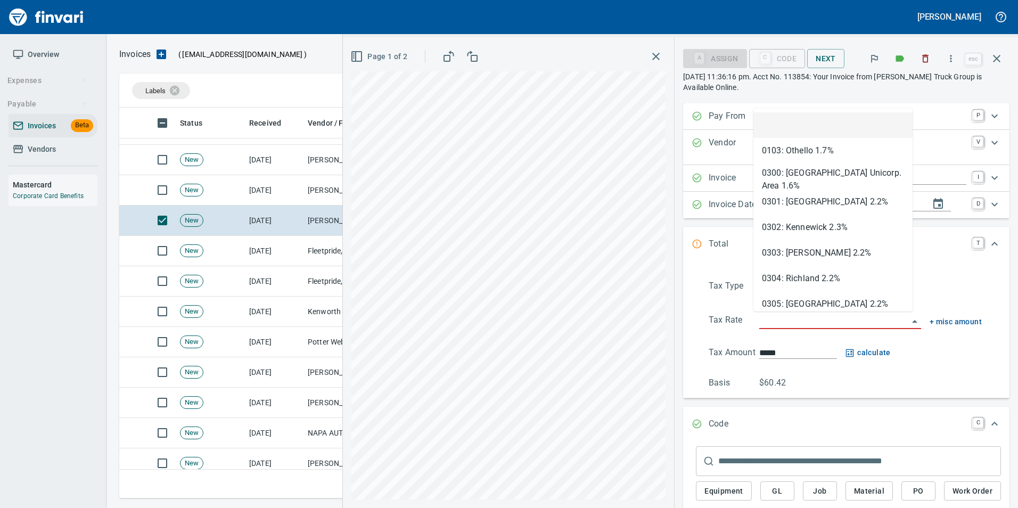
scroll to position [383, 869]
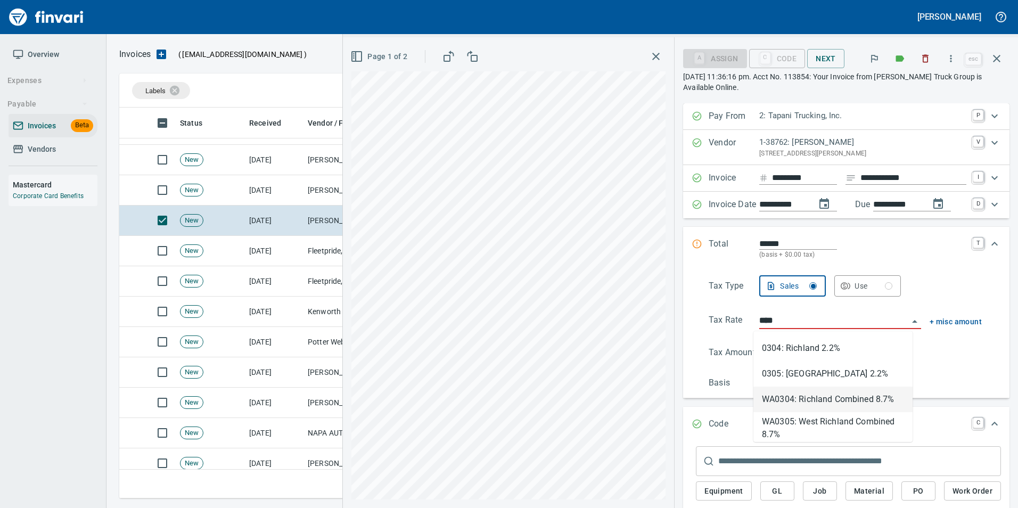
click at [845, 402] on li "WA0304: Richland Combined 8.7%" at bounding box center [832, 399] width 159 height 26
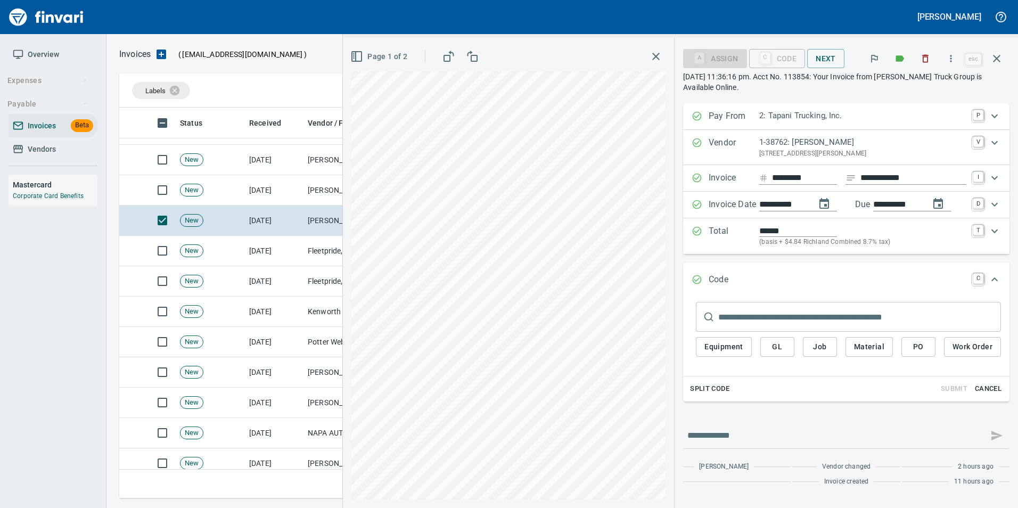
type input "**********"
type input "*****"
click at [693, 244] on div "Expand" at bounding box center [696, 236] width 11 height 23
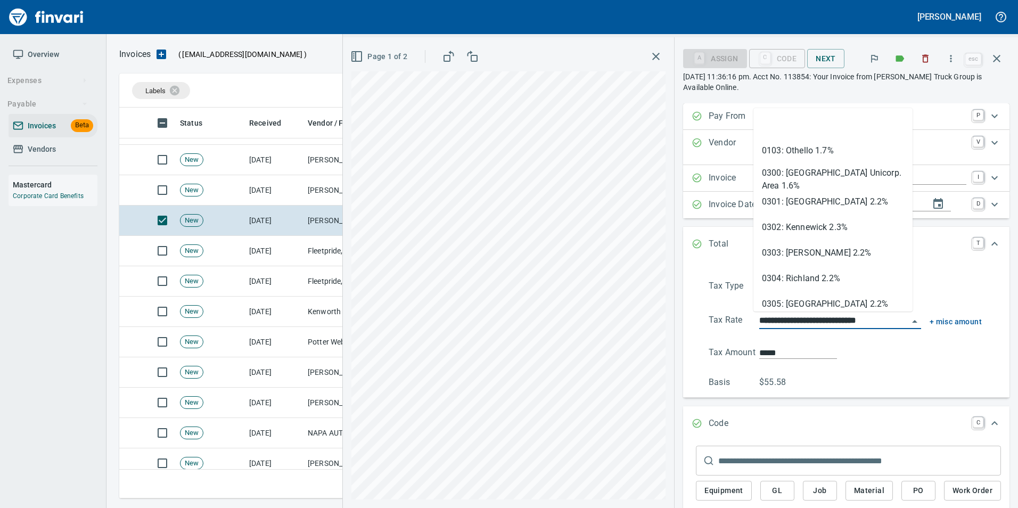
click at [799, 320] on input "**********" at bounding box center [833, 320] width 149 height 15
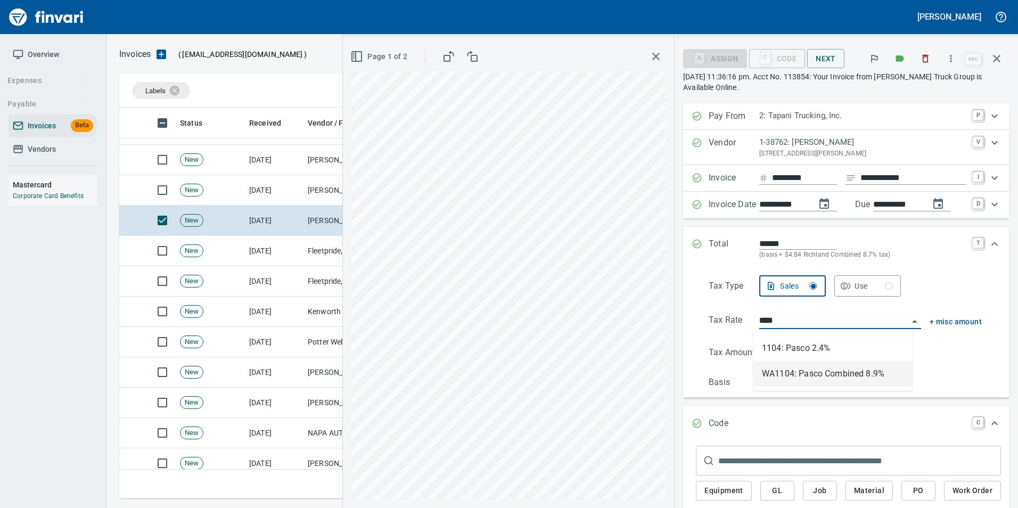
click at [816, 374] on li "WA1104: Pasco Combined 8.9%" at bounding box center [832, 374] width 159 height 26
type input "**********"
type input "*****"
type input "**********"
click at [693, 237] on div "Total ****** (basis + $4.94 Pasco Combined 8.9% tax) T" at bounding box center [846, 249] width 326 height 44
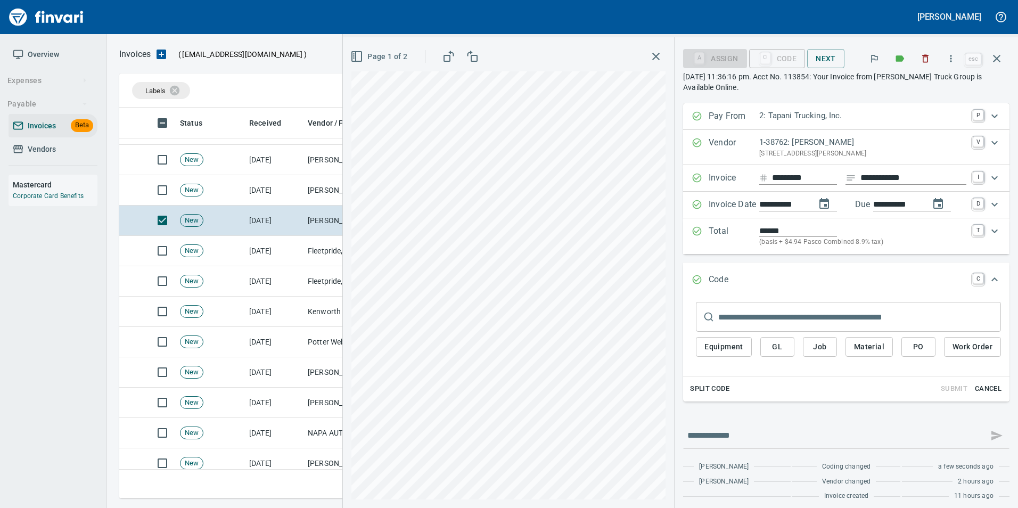
click at [910, 346] on span "PO" at bounding box center [918, 346] width 17 height 13
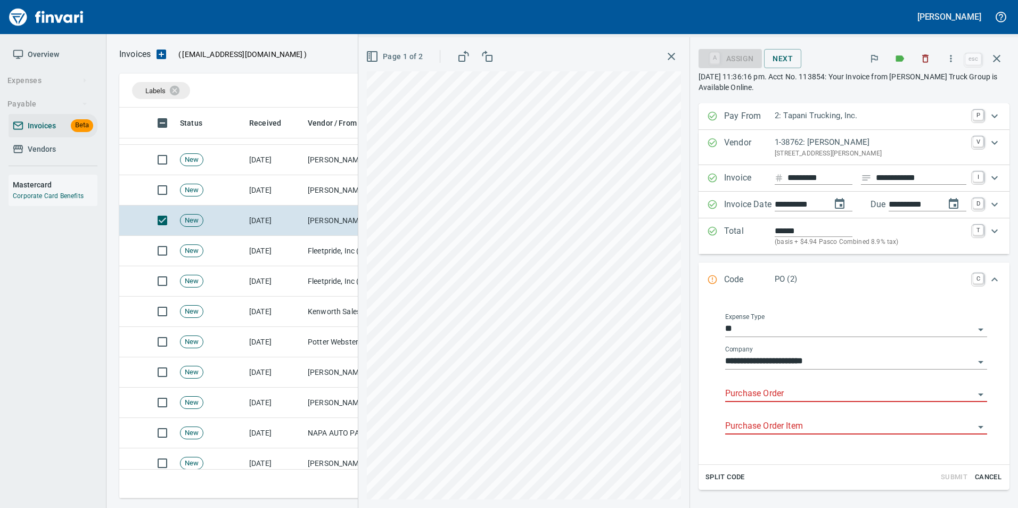
click at [749, 390] on input "Purchase Order" at bounding box center [849, 393] width 249 height 15
click at [870, 423] on li "19239.614002: receiver/dryer" at bounding box center [846, 421] width 265 height 26
type input "**********"
click at [777, 428] on input "Purchase Order Item" at bounding box center [849, 426] width 249 height 15
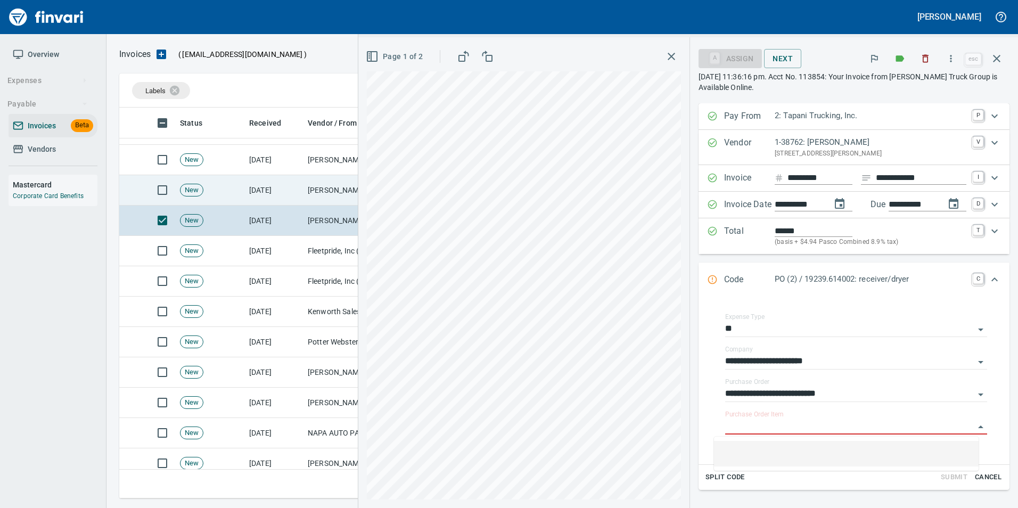
click at [335, 188] on td "[PERSON_NAME] (1-10773)" at bounding box center [356, 190] width 106 height 30
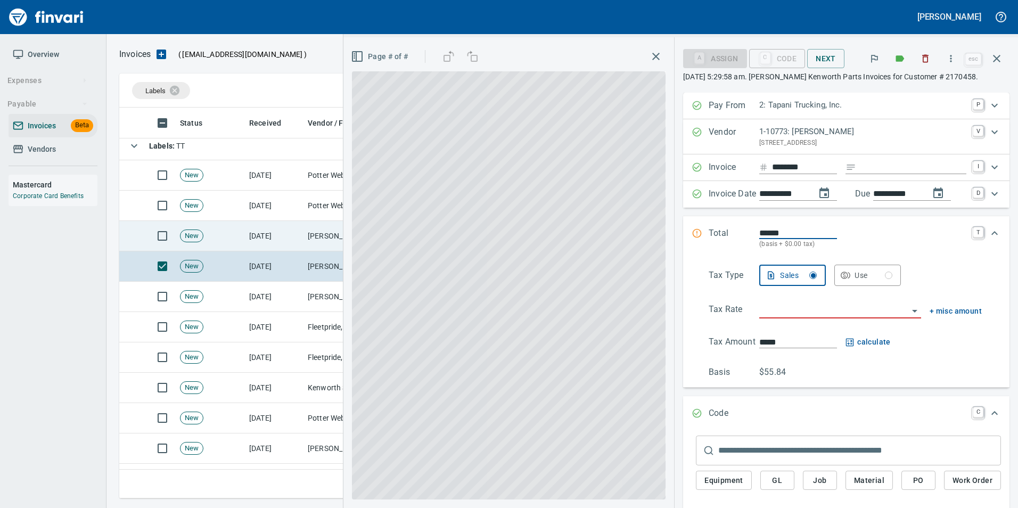
scroll to position [36, 0]
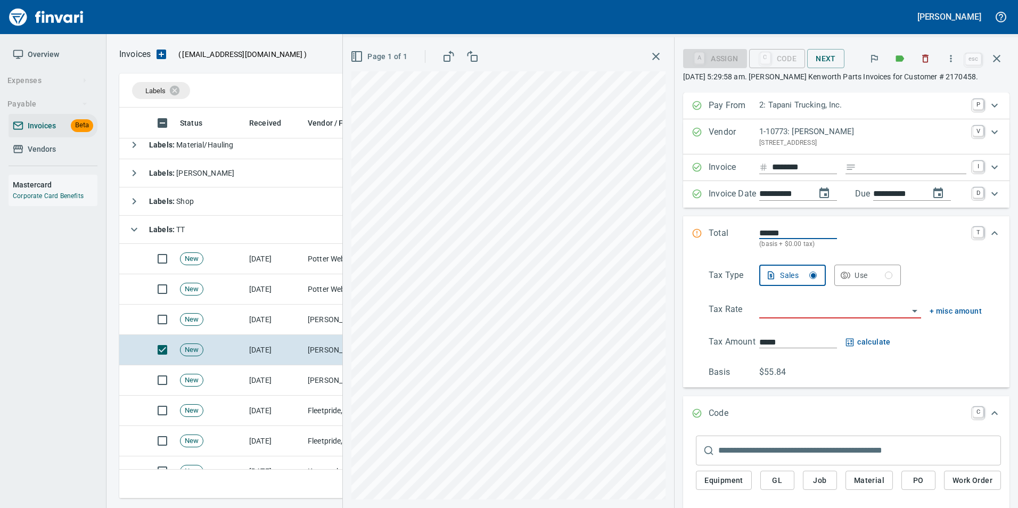
click at [887, 168] on input "Expand" at bounding box center [913, 167] width 106 height 13
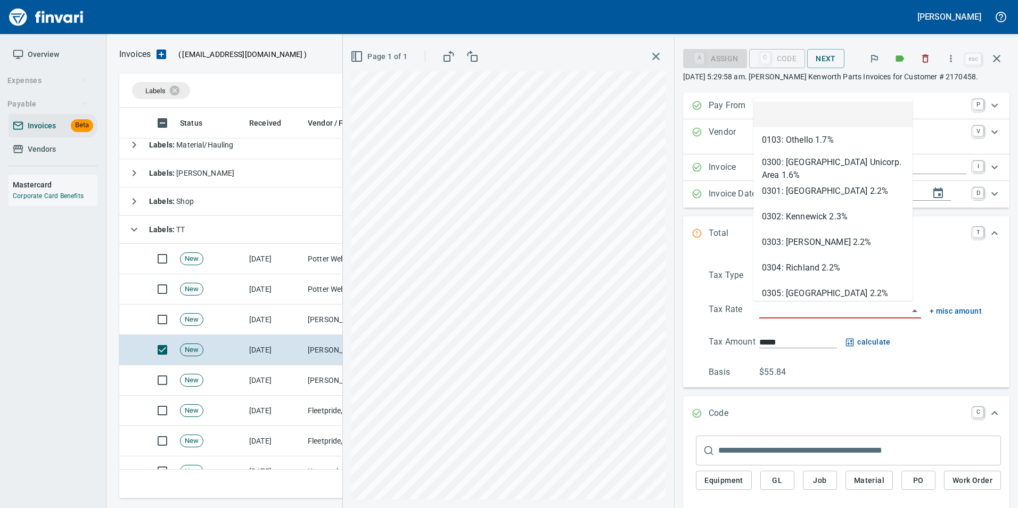
click at [801, 309] on input "search" at bounding box center [833, 310] width 149 height 15
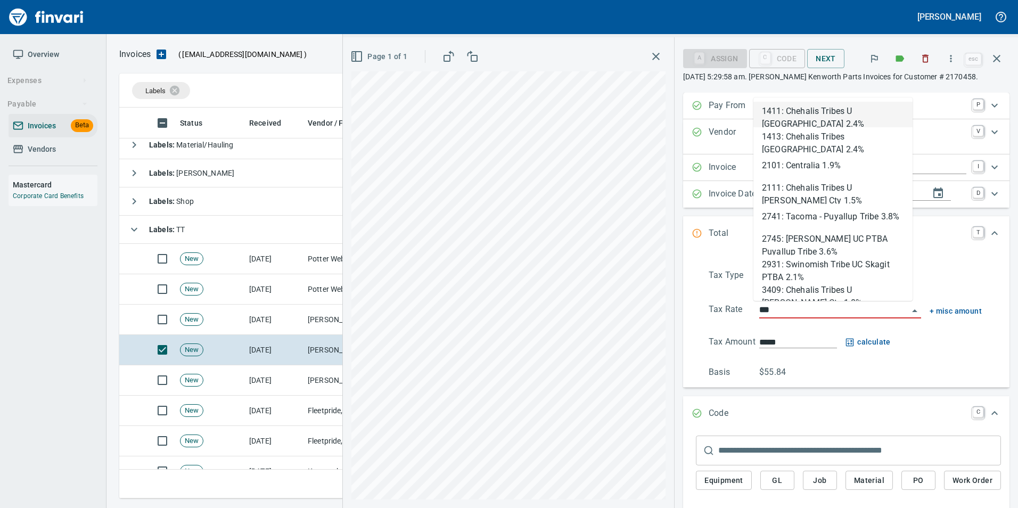
scroll to position [383, 869]
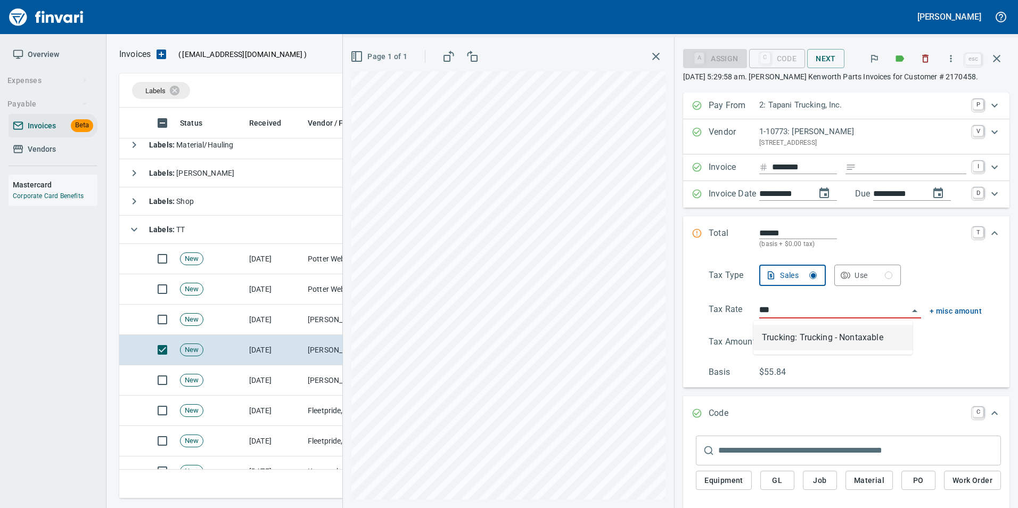
click at [807, 336] on li "Trucking: Trucking - Nontaxable" at bounding box center [832, 338] width 159 height 26
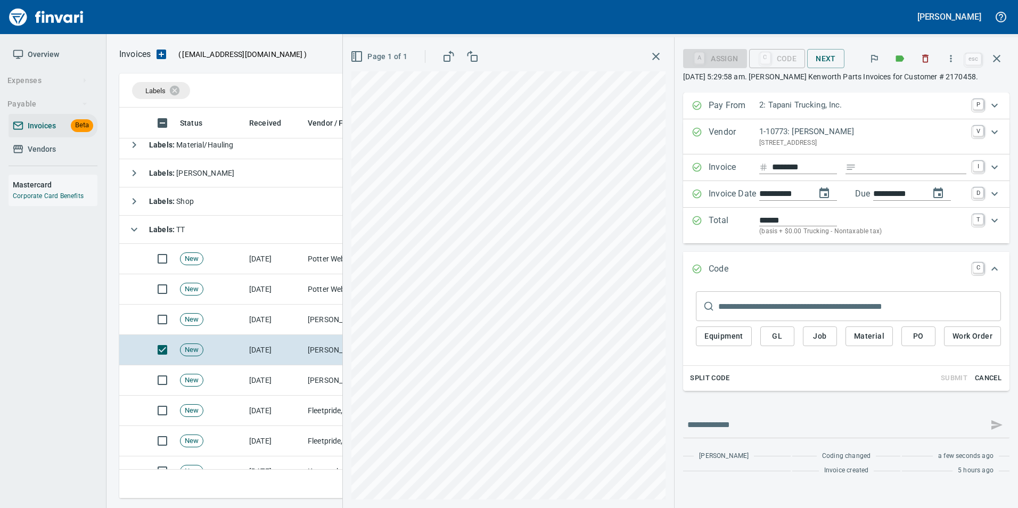
type input "**********"
click at [985, 378] on span "Cancel" at bounding box center [987, 378] width 29 height 12
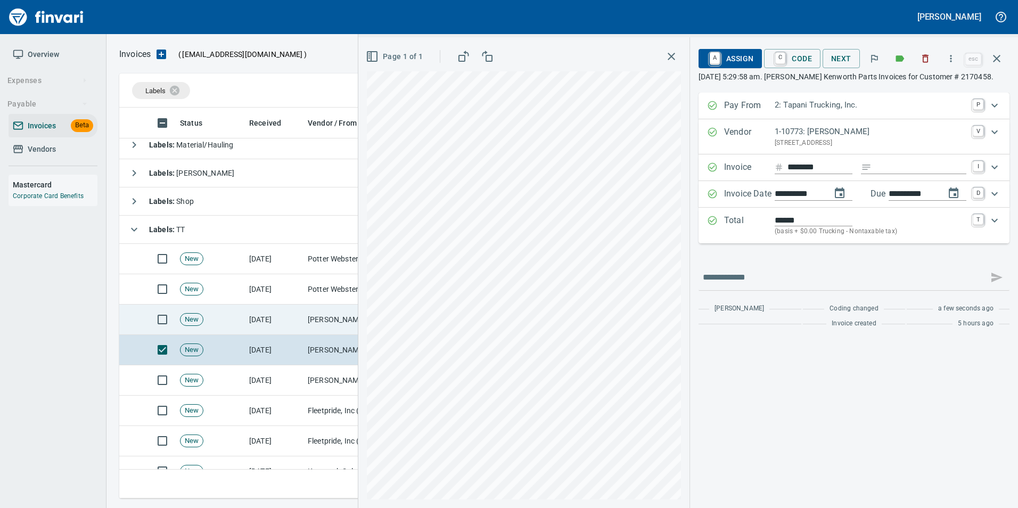
click at [316, 316] on td "[PERSON_NAME] (1-10773)" at bounding box center [356, 319] width 106 height 30
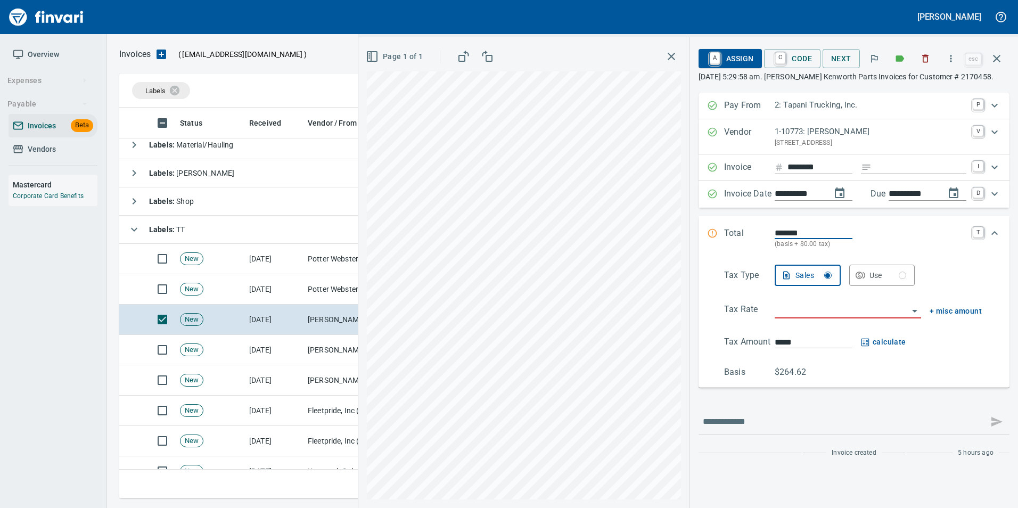
click at [888, 164] on input "Expand" at bounding box center [920, 167] width 90 height 13
type input "**********"
click at [791, 316] on input "search" at bounding box center [841, 310] width 134 height 15
click at [821, 340] on li "Trucking: Trucking - Nontaxable" at bounding box center [846, 338] width 149 height 26
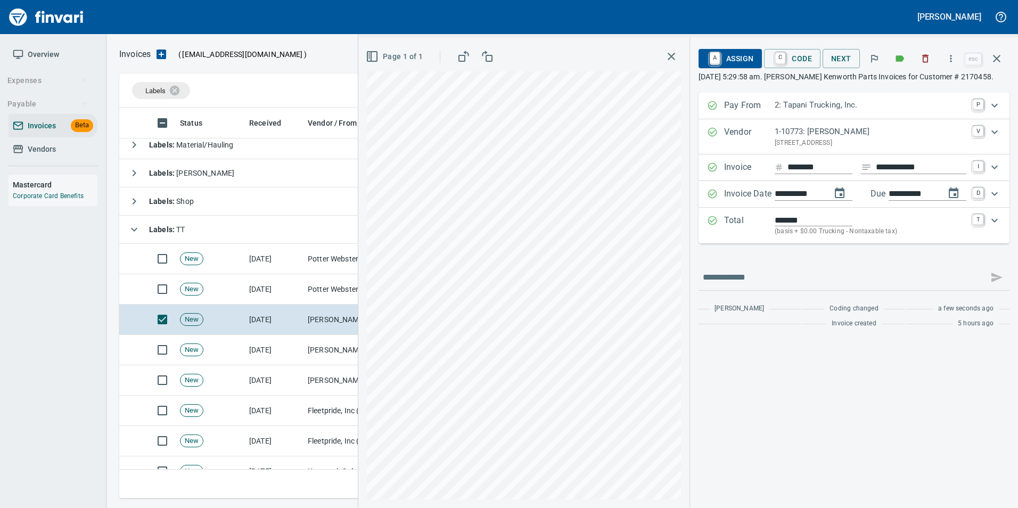
type input "**********"
click at [792, 60] on span "C Code" at bounding box center [791, 58] width 39 height 18
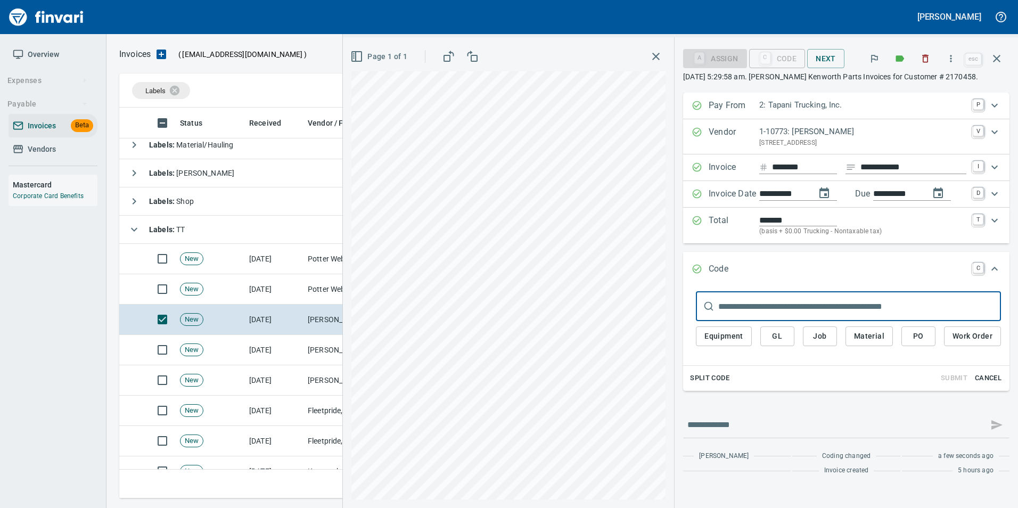
click at [915, 337] on span "PO" at bounding box center [918, 335] width 17 height 13
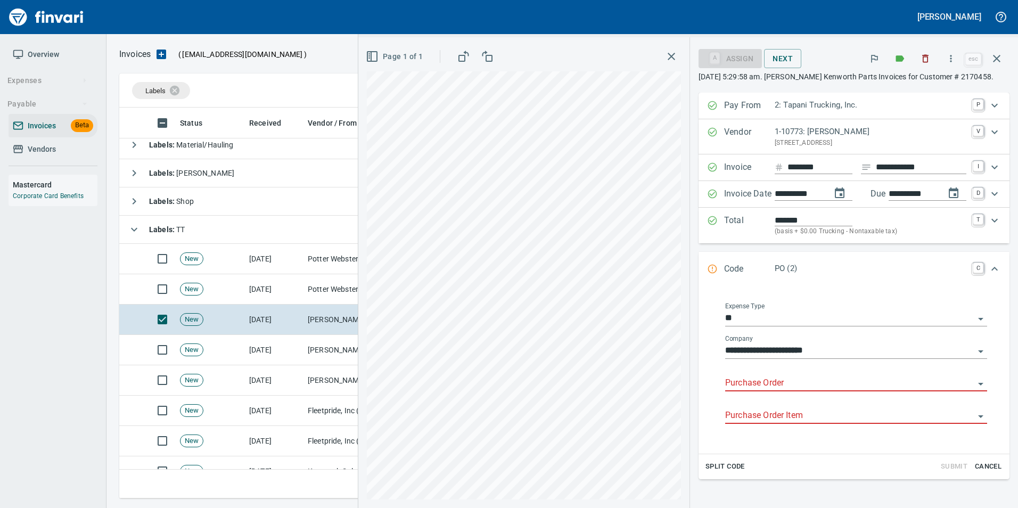
click at [764, 384] on input "Purchase Order" at bounding box center [849, 383] width 249 height 15
type input "**********"
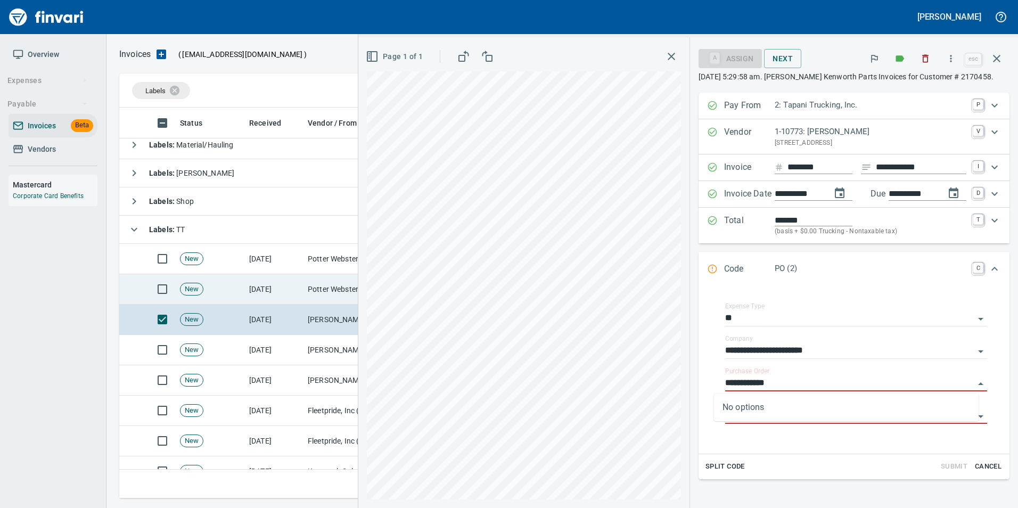
click at [319, 283] on td "Potter Webster Company Inc (1-10818)" at bounding box center [356, 289] width 106 height 30
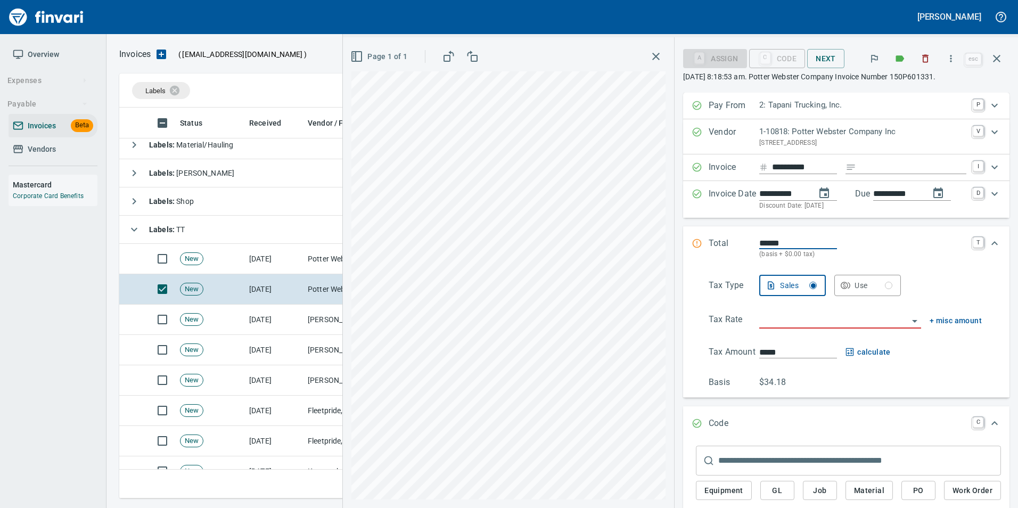
click at [868, 171] on input "Expand" at bounding box center [913, 167] width 106 height 13
type input "**********"
click at [795, 319] on input "search" at bounding box center [833, 320] width 149 height 15
click at [814, 350] on li "Trucking: Trucking - Nontaxable" at bounding box center [832, 348] width 159 height 26
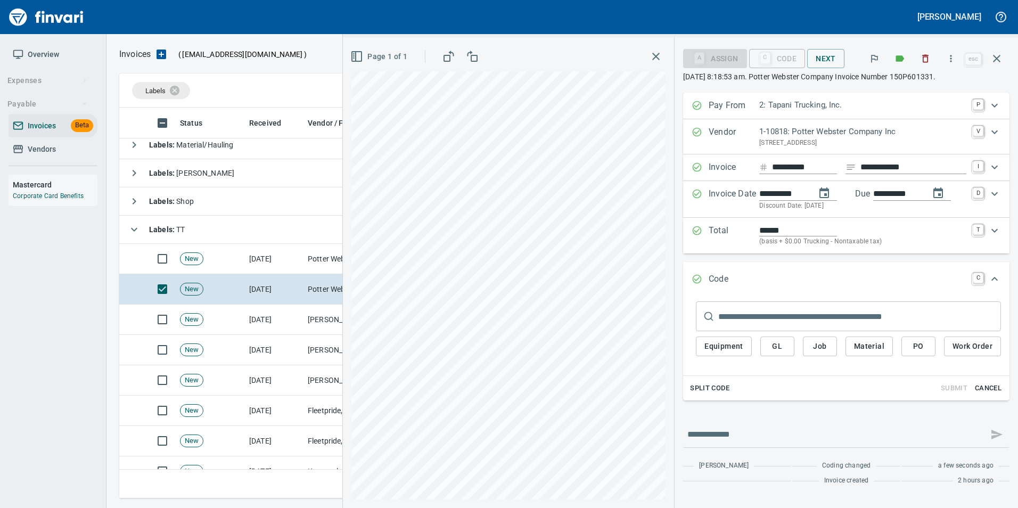
type input "**********"
click at [914, 346] on span "PO" at bounding box center [918, 346] width 17 height 13
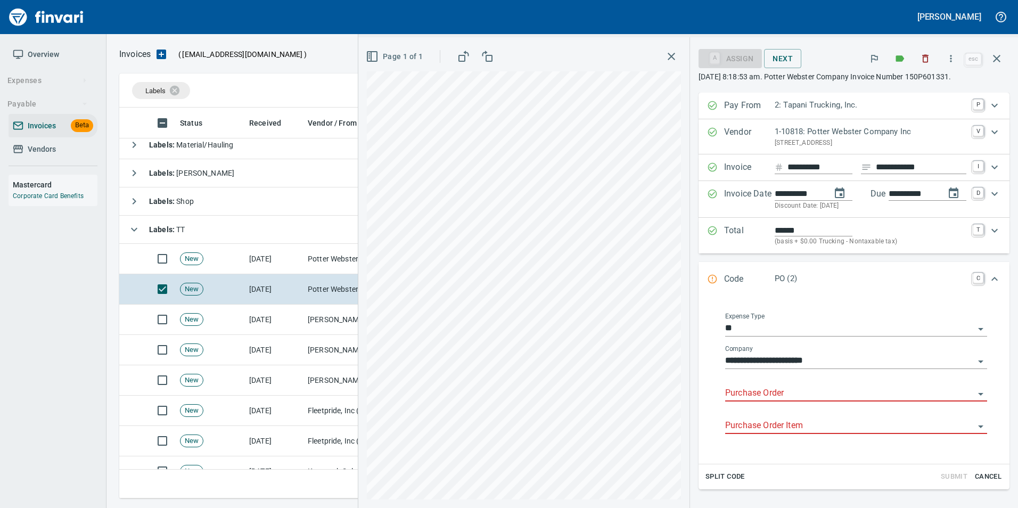
click at [758, 390] on input "Purchase Order" at bounding box center [849, 393] width 249 height 15
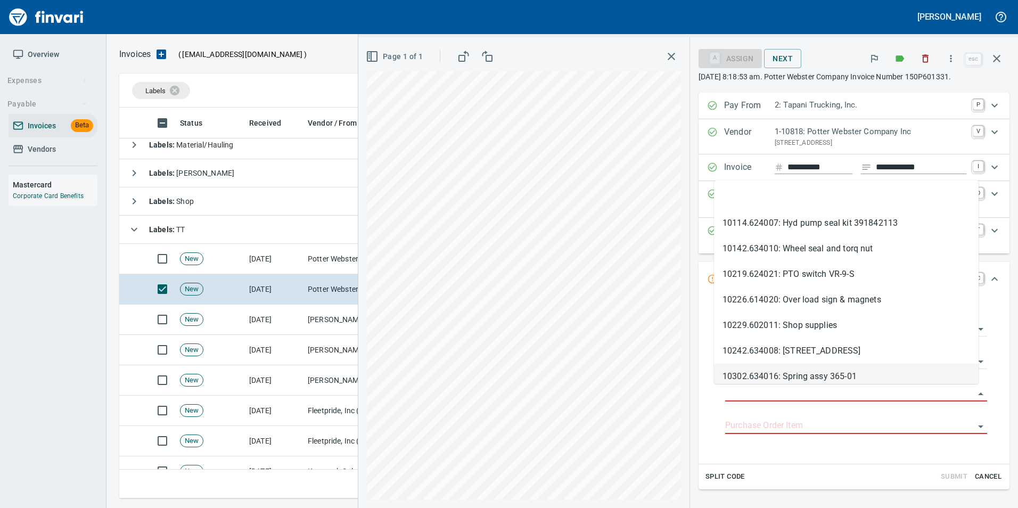
type input "**********"
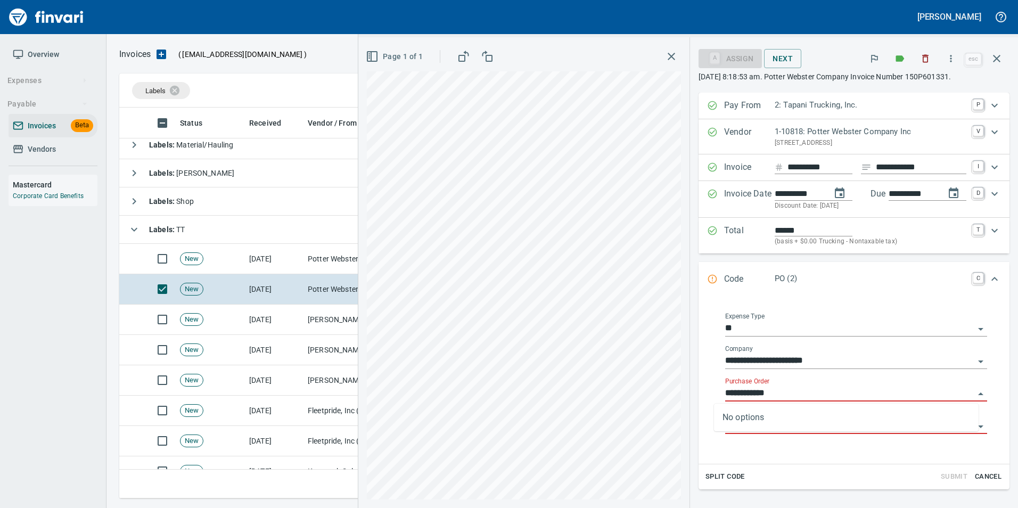
click at [784, 395] on input "**********" at bounding box center [849, 393] width 249 height 15
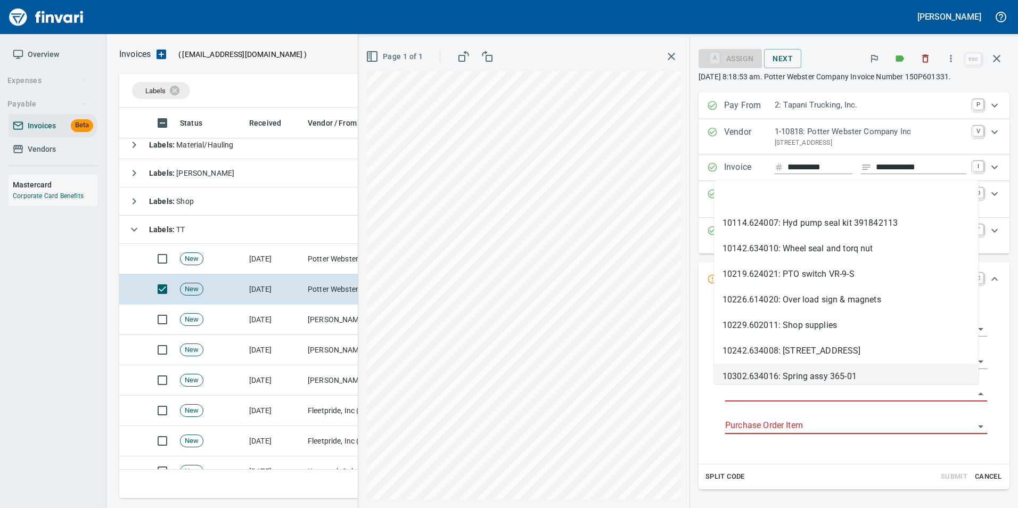
type input "**********"
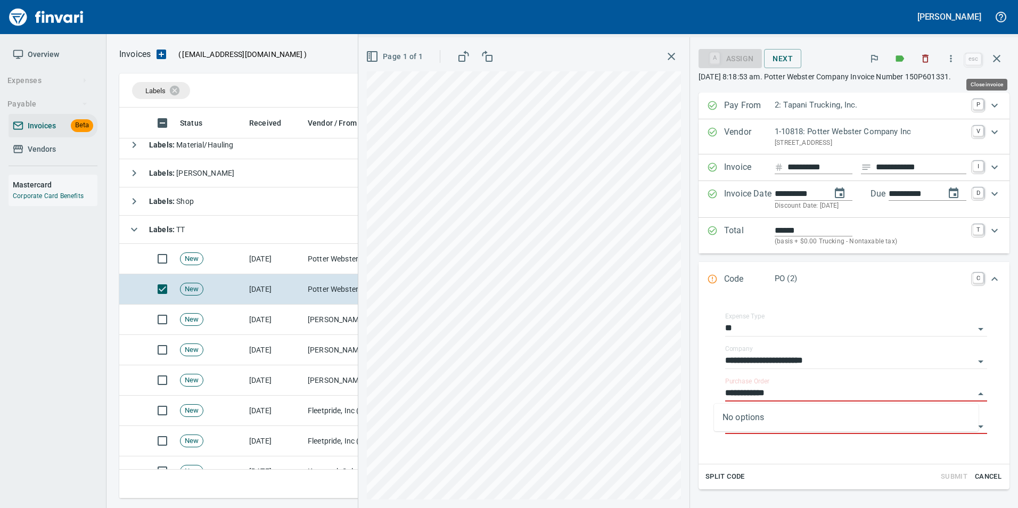
click at [1001, 63] on icon "button" at bounding box center [996, 58] width 13 height 13
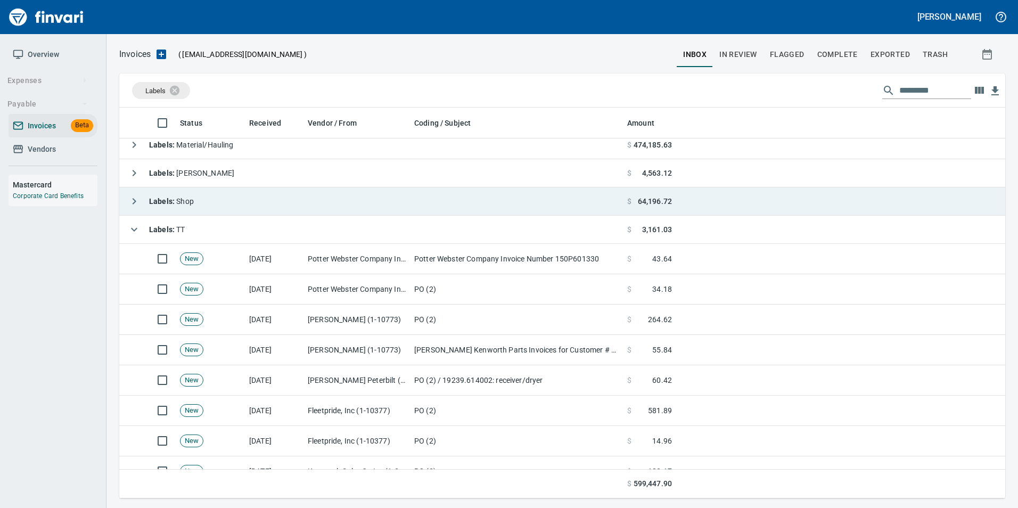
scroll to position [383, 869]
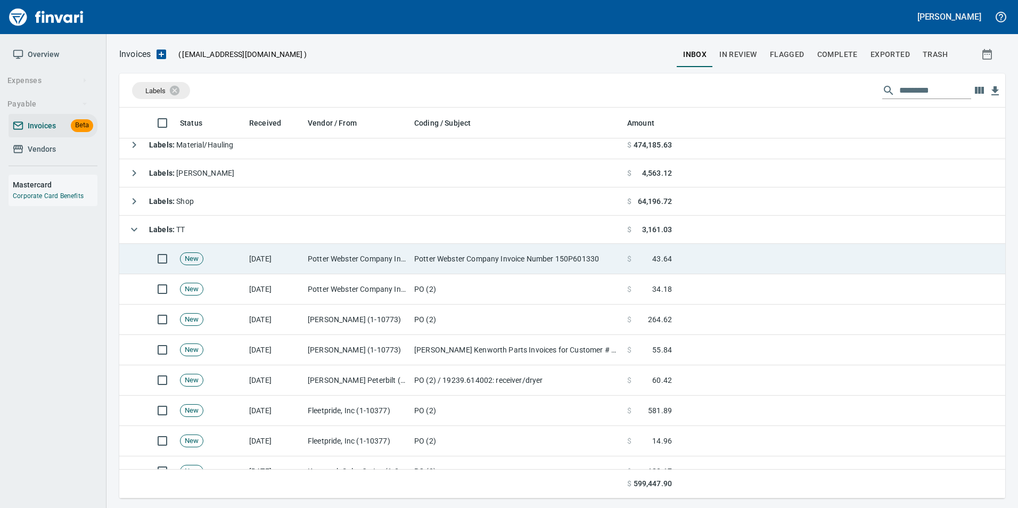
click at [565, 263] on td "Potter Webster Company Invoice Number 150P601330" at bounding box center [516, 259] width 213 height 30
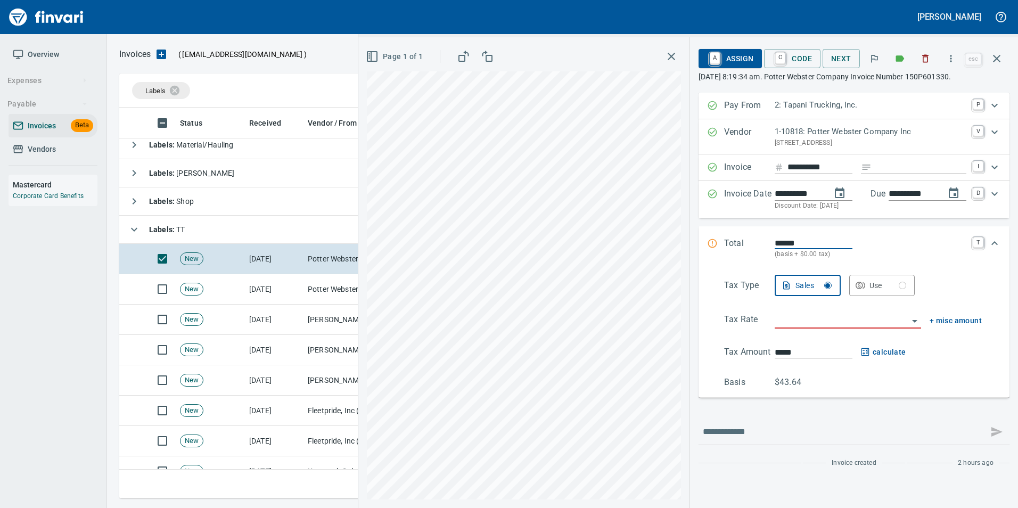
click at [883, 173] on input "Expand" at bounding box center [920, 167] width 90 height 13
type input "**********"
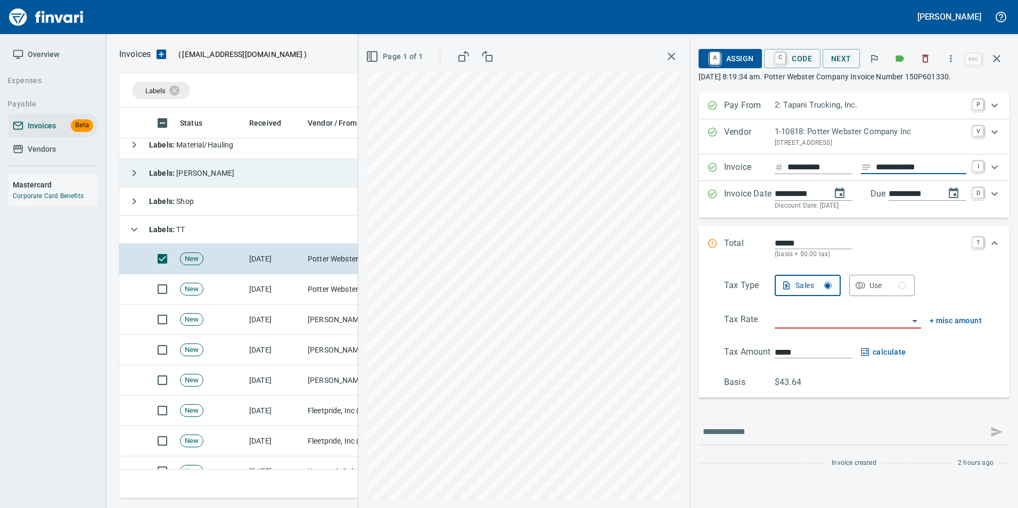
scroll to position [383, 869]
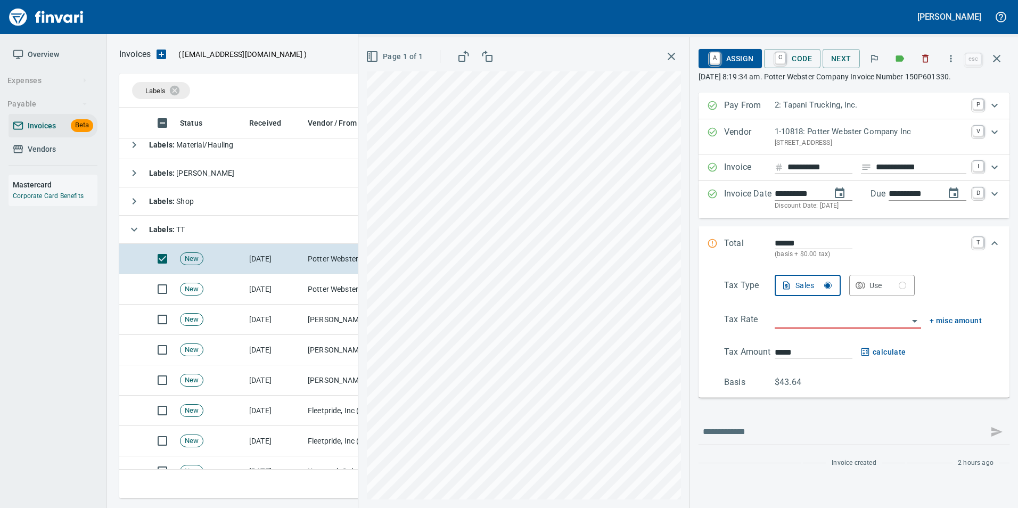
click at [791, 318] on input "search" at bounding box center [841, 320] width 134 height 15
click at [811, 348] on li "Trucking: Trucking - Nontaxable" at bounding box center [846, 348] width 149 height 26
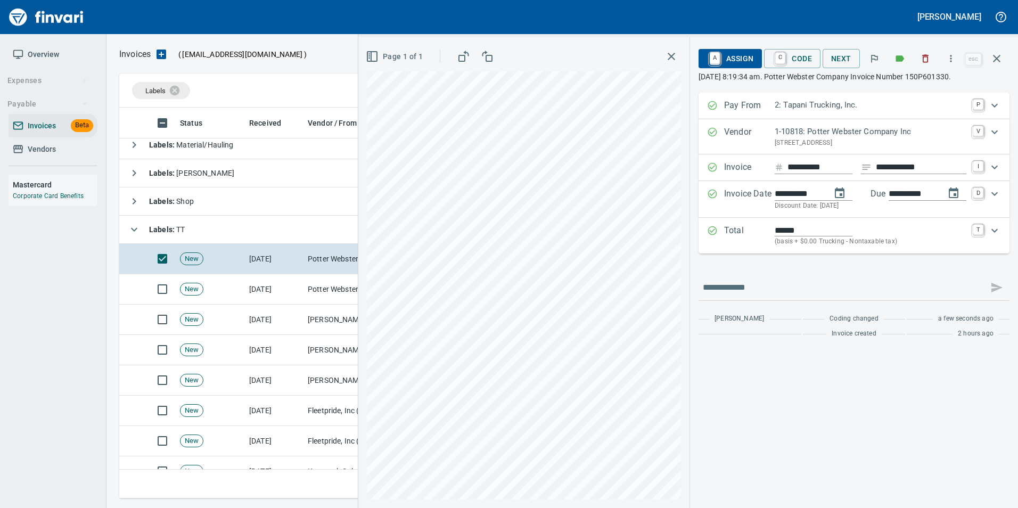
type input "**********"
click at [787, 59] on span "C Code" at bounding box center [791, 58] width 39 height 18
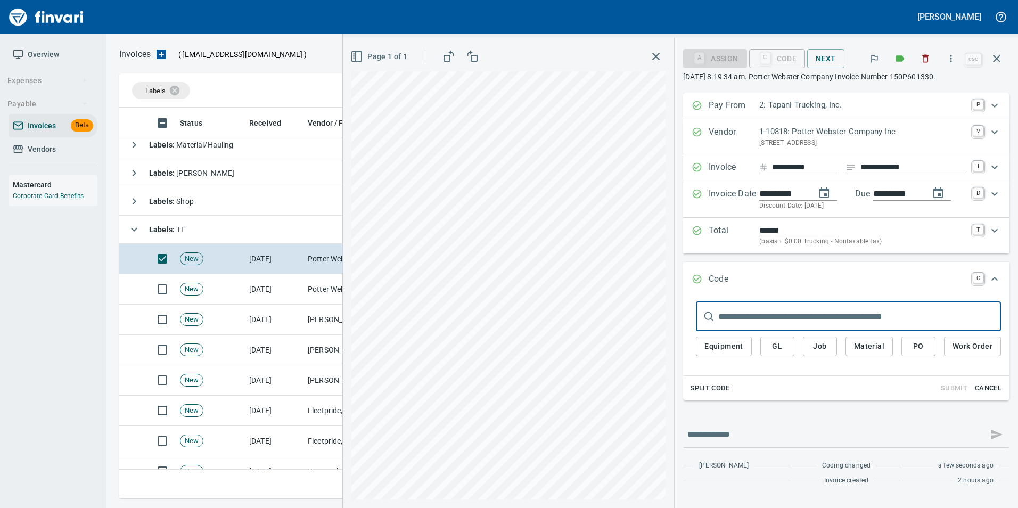
click at [922, 348] on span "PO" at bounding box center [918, 346] width 17 height 13
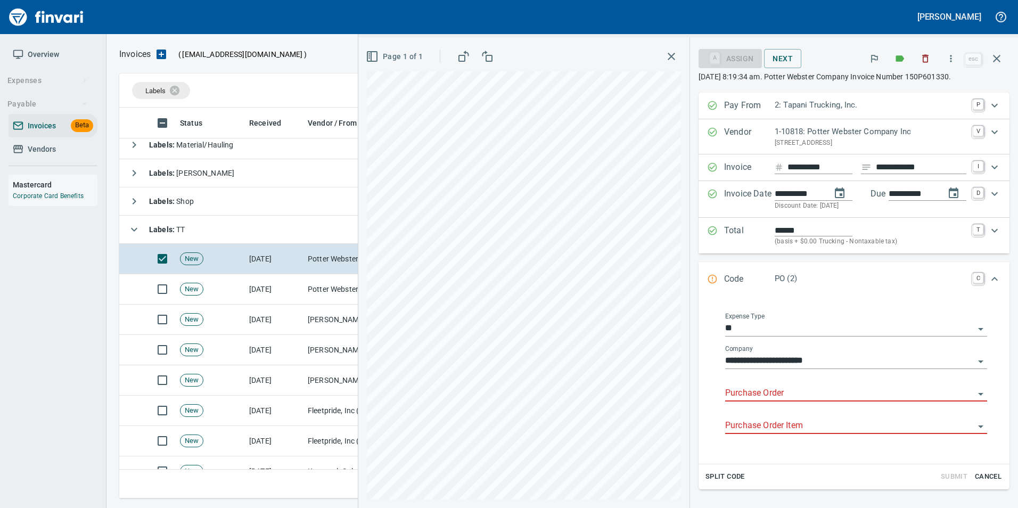
click at [759, 398] on input "Purchase Order" at bounding box center [849, 393] width 249 height 15
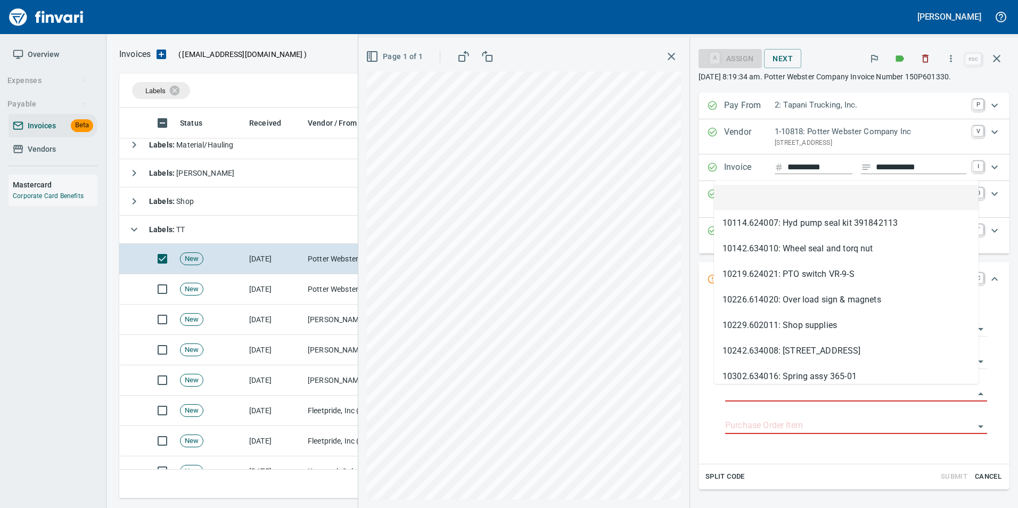
type input "**********"
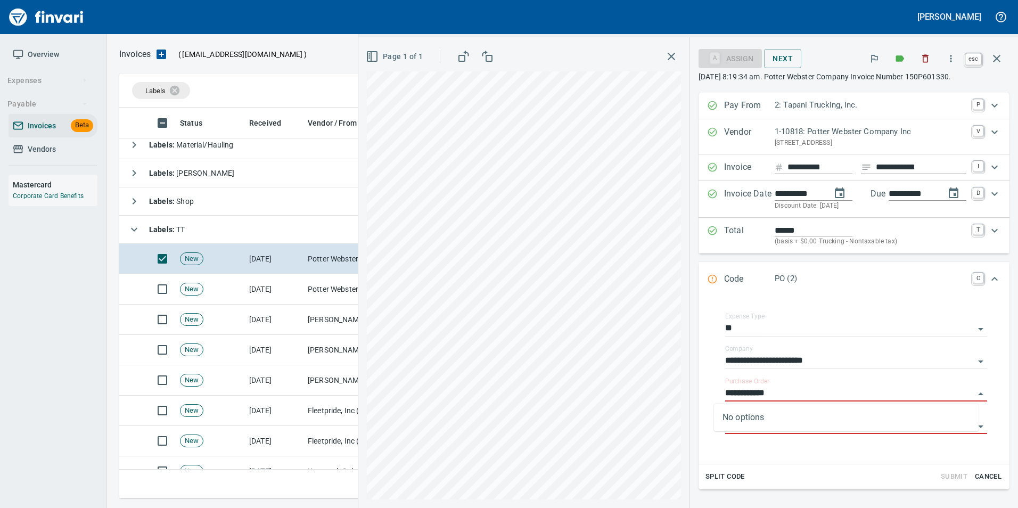
click at [994, 55] on icon "button" at bounding box center [996, 58] width 7 height 7
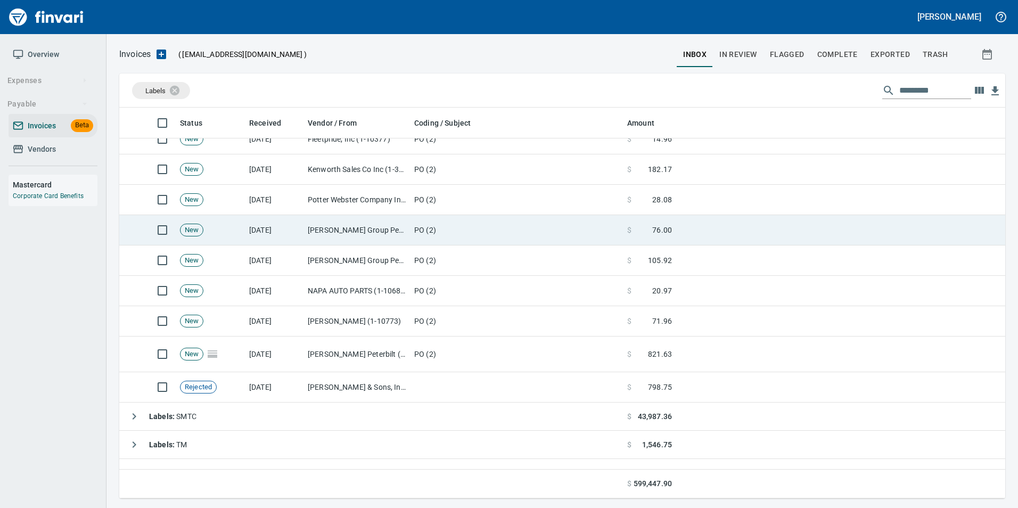
scroll to position [355, 0]
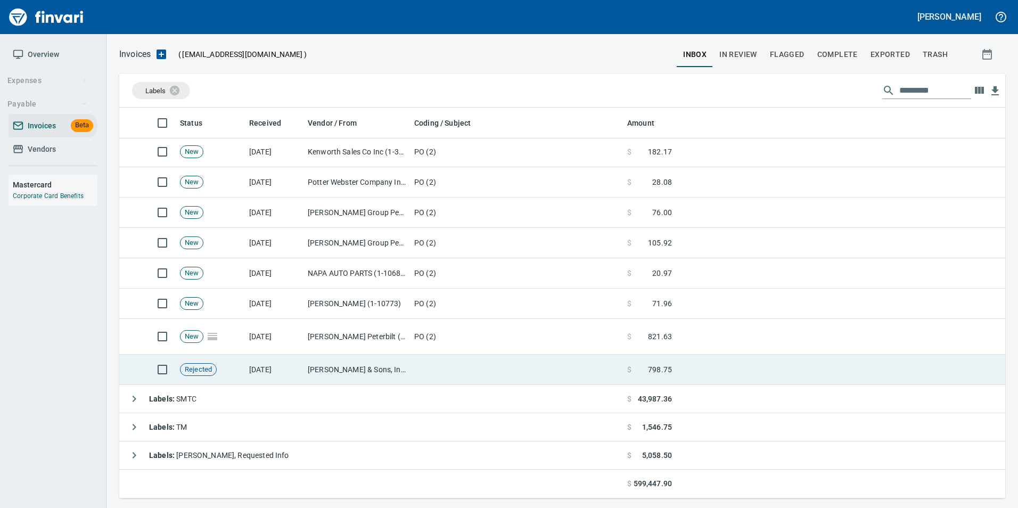
click at [361, 371] on td "JL Storedahl & Sons, Inc (1-10502)" at bounding box center [356, 369] width 106 height 30
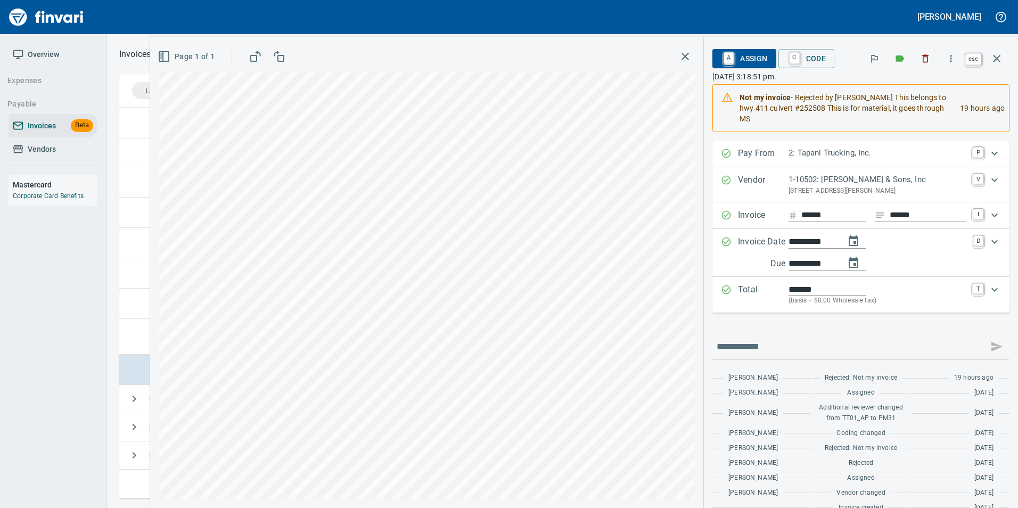
scroll to position [383, 869]
drag, startPoint x: 997, startPoint y: 55, endPoint x: 977, endPoint y: 67, distance: 23.6
click at [998, 55] on icon "button" at bounding box center [996, 58] width 13 height 13
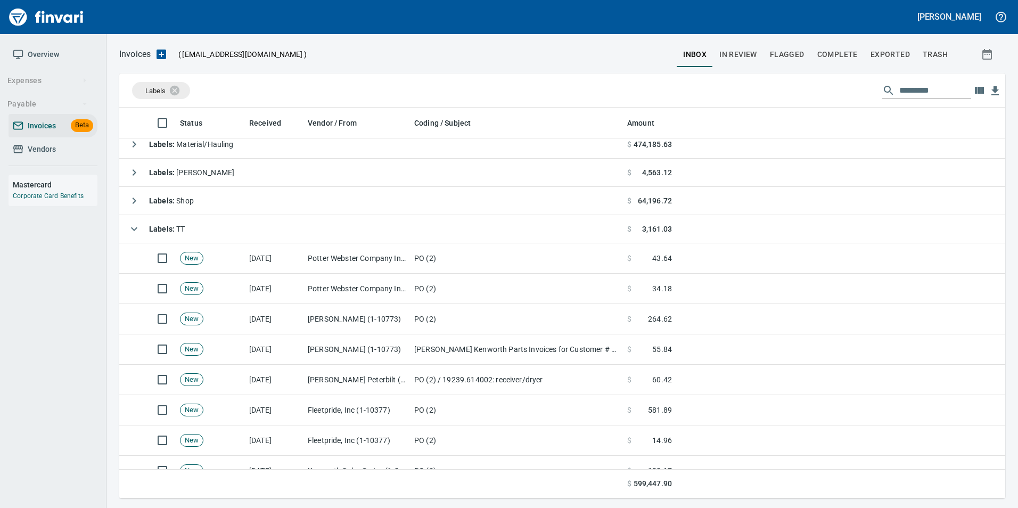
scroll to position [36, 0]
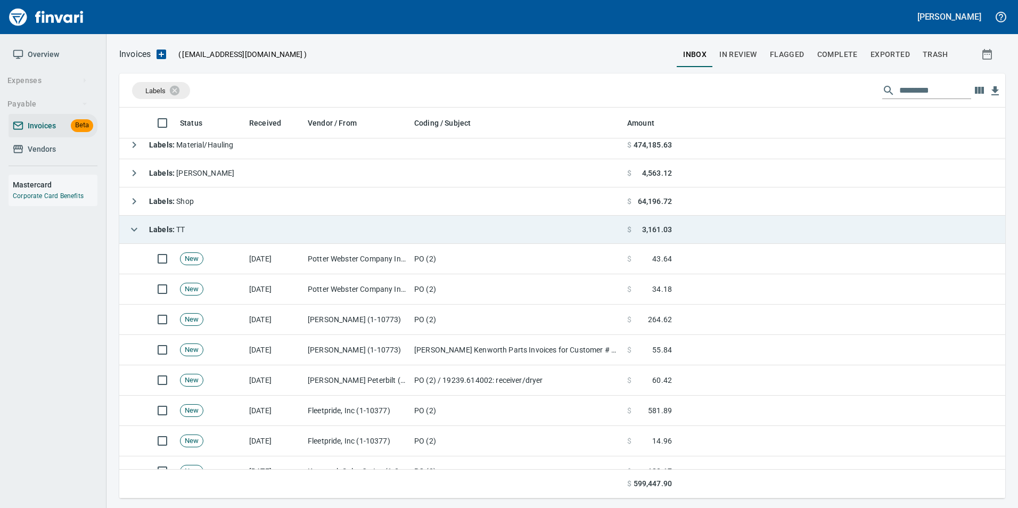
click at [133, 236] on button "button" at bounding box center [133, 229] width 21 height 21
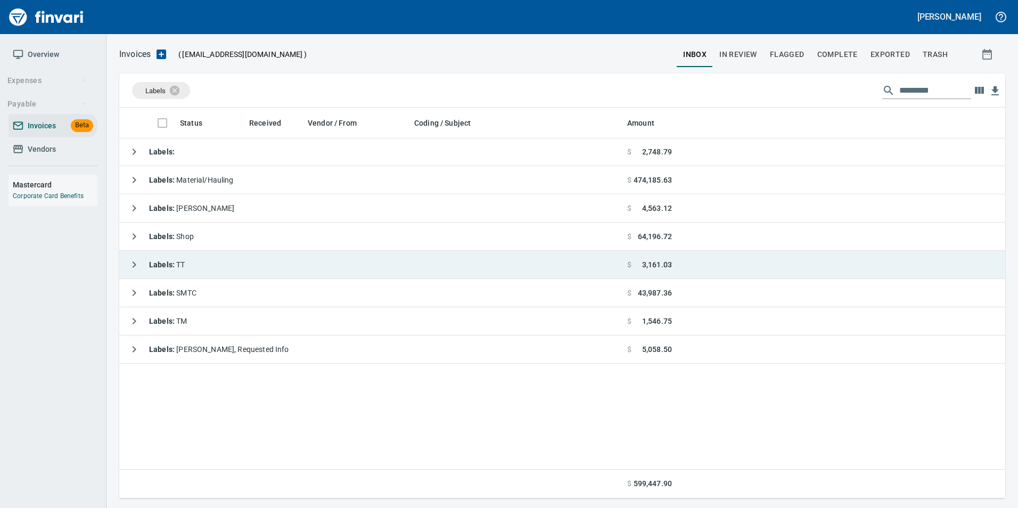
scroll to position [1, 1]
click at [133, 236] on icon "button" at bounding box center [134, 236] width 13 height 13
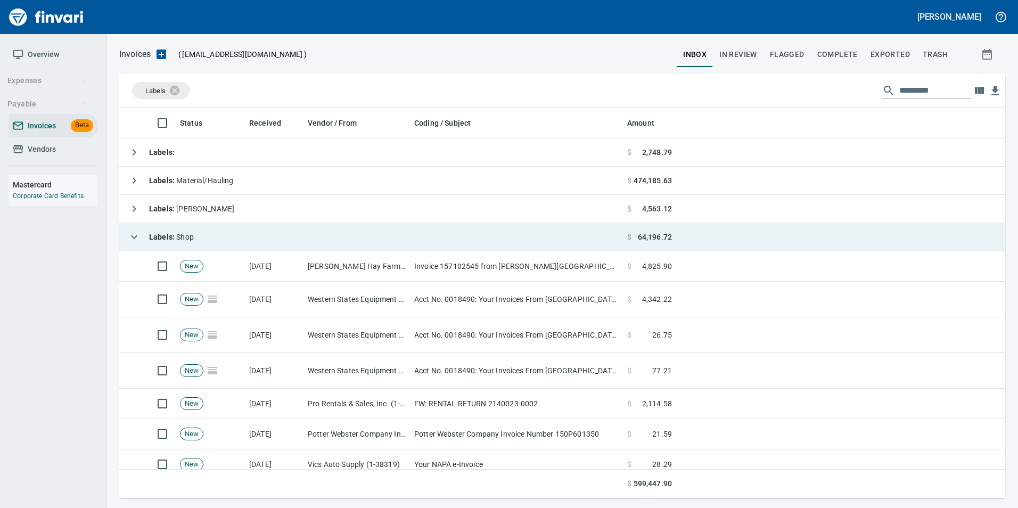
click at [135, 237] on icon "button" at bounding box center [134, 237] width 6 height 4
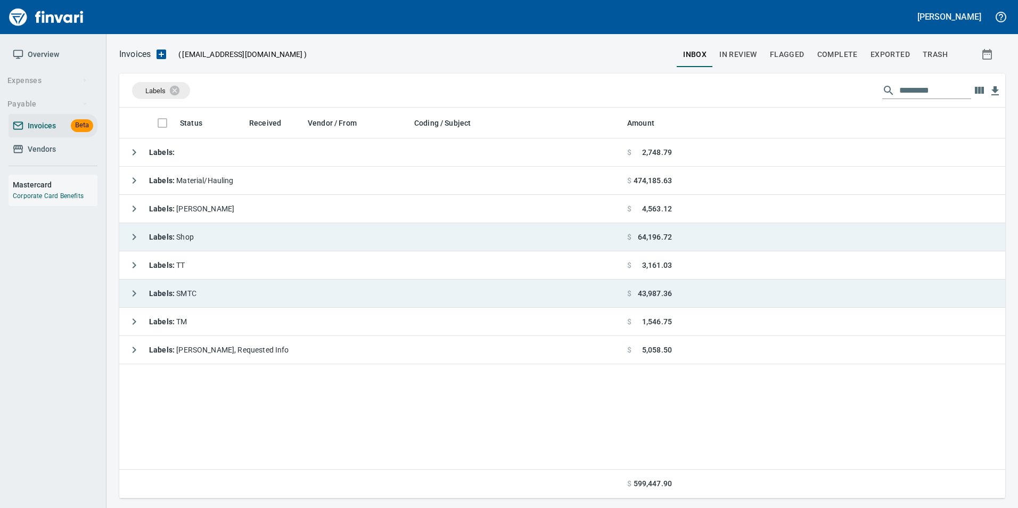
click at [142, 296] on button "button" at bounding box center [133, 293] width 21 height 21
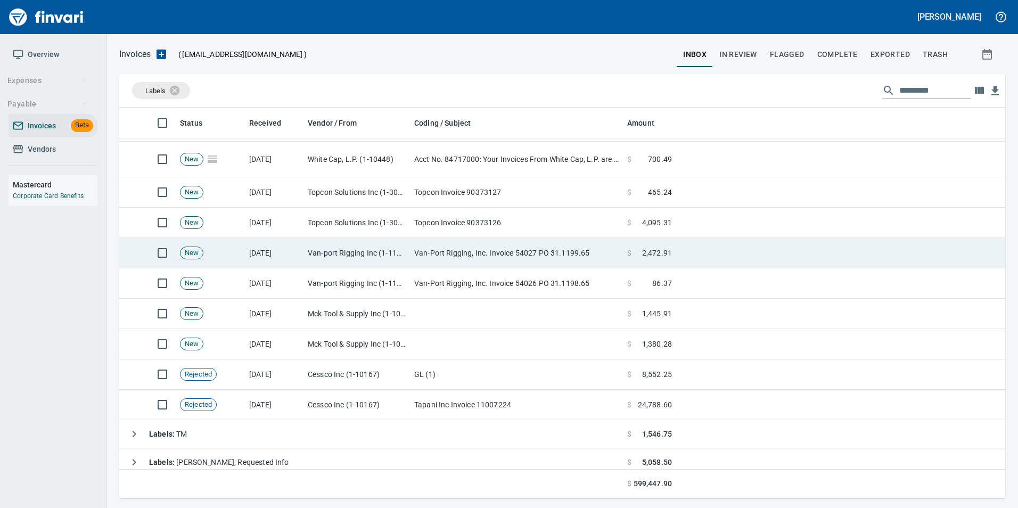
scroll to position [173, 0]
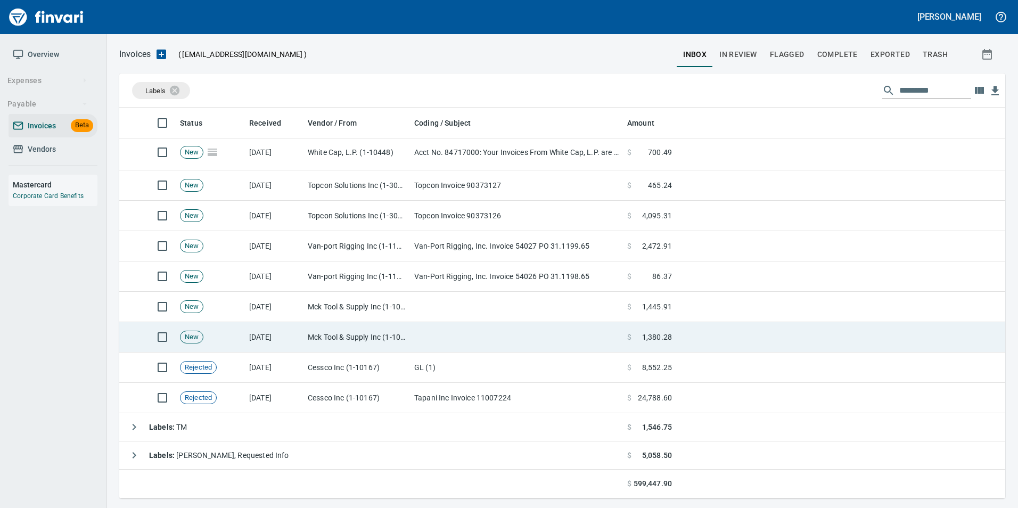
click at [451, 323] on td at bounding box center [516, 337] width 213 height 30
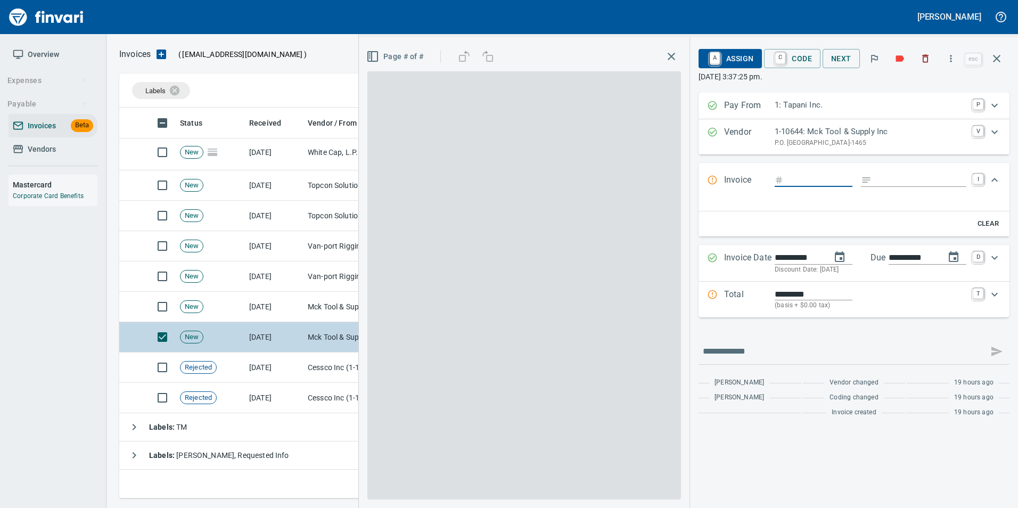
scroll to position [383, 869]
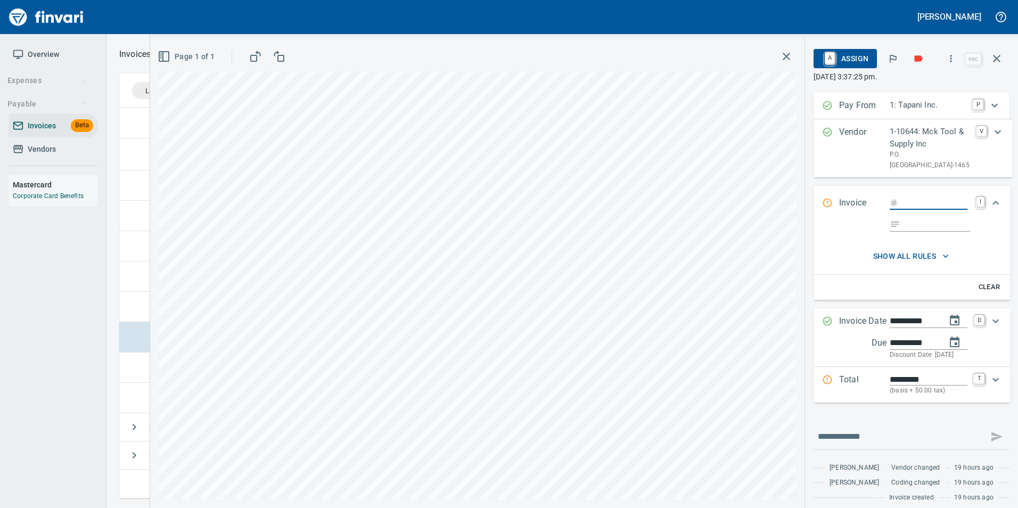
type input "****"
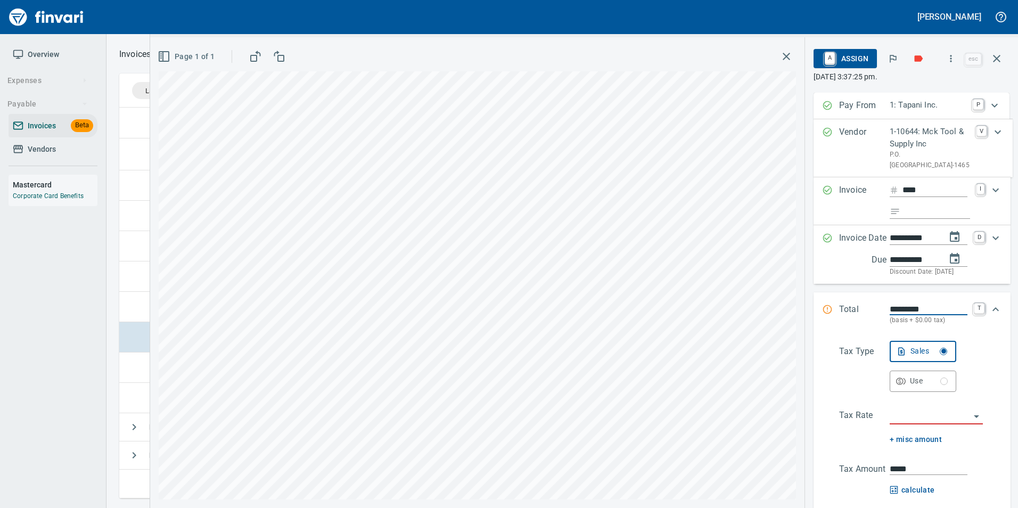
click at [922, 219] on input "Expand" at bounding box center [936, 211] width 65 height 13
type input "**********"
click at [920, 424] on input "search" at bounding box center [929, 416] width 80 height 15
click at [929, 405] on li "WA0601: Battle Ground Combined 8.6%" at bounding box center [935, 411] width 93 height 26
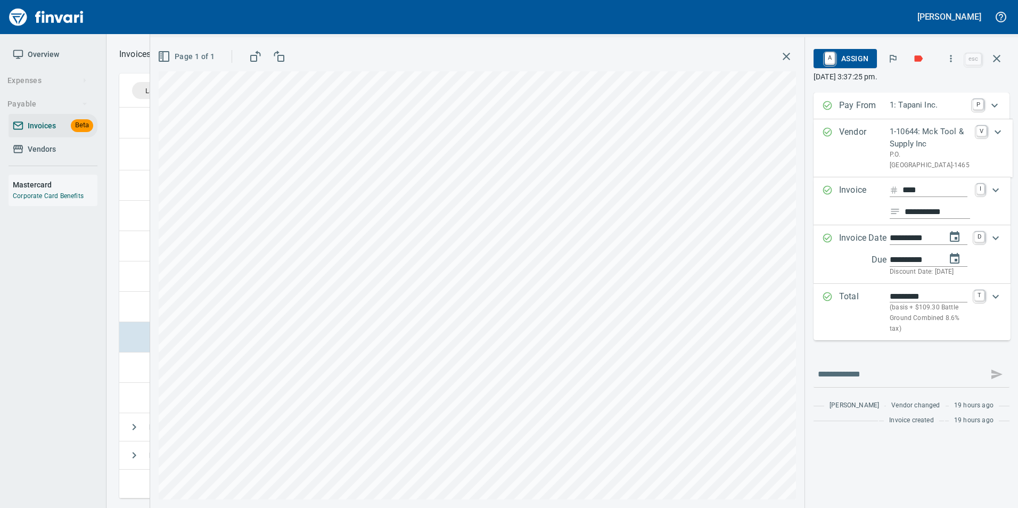
type input "**********"
type input "*******"
type input "**********"
click at [996, 64] on icon "button" at bounding box center [996, 58] width 13 height 13
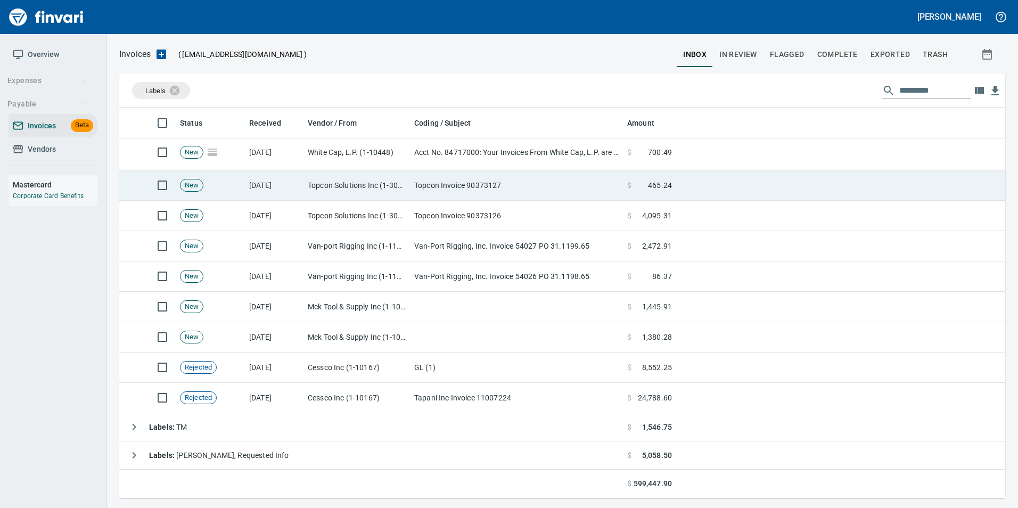
scroll to position [383, 869]
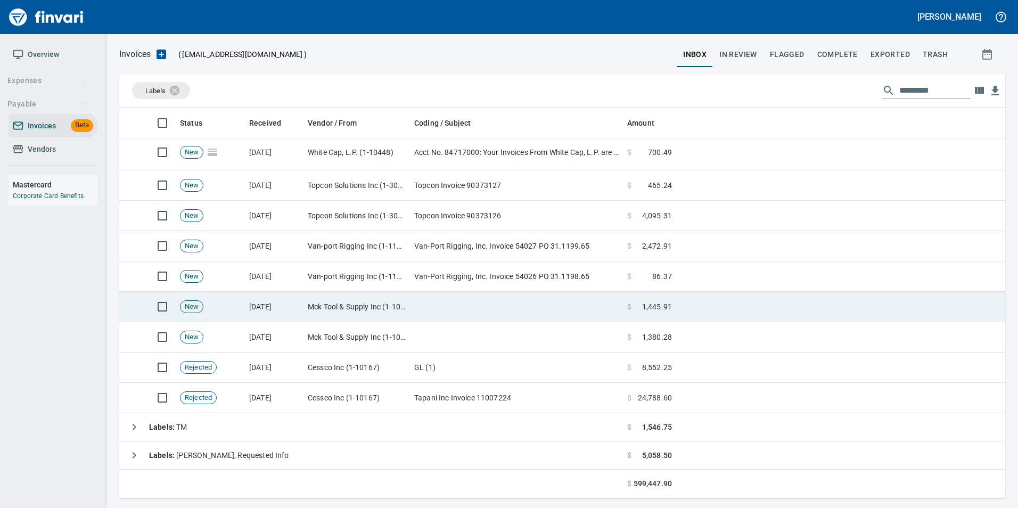
click at [398, 315] on td "Mck Tool & Supply Inc (1-10644)" at bounding box center [356, 307] width 106 height 30
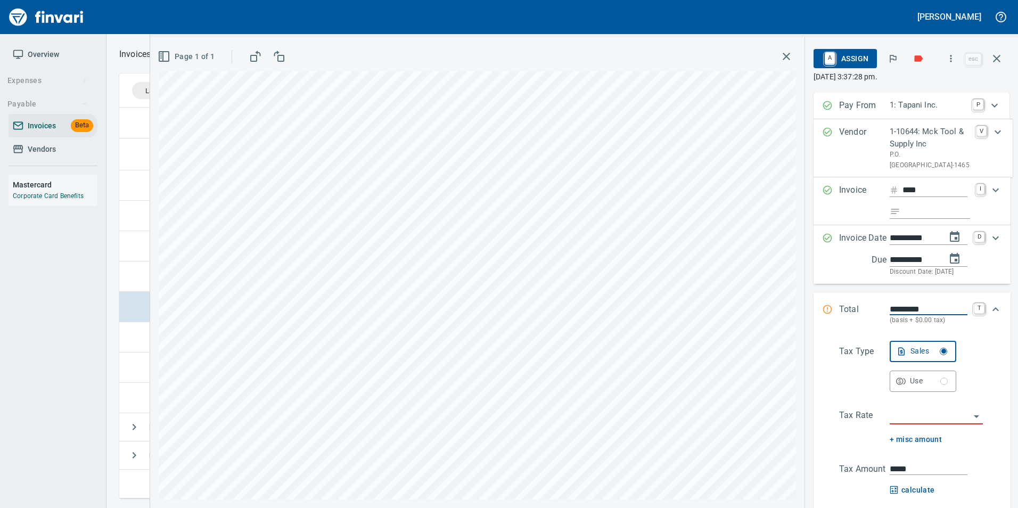
click at [925, 219] on input "Expand" at bounding box center [936, 211] width 65 height 13
type input "**********"
click at [932, 424] on input "search" at bounding box center [929, 416] width 80 height 15
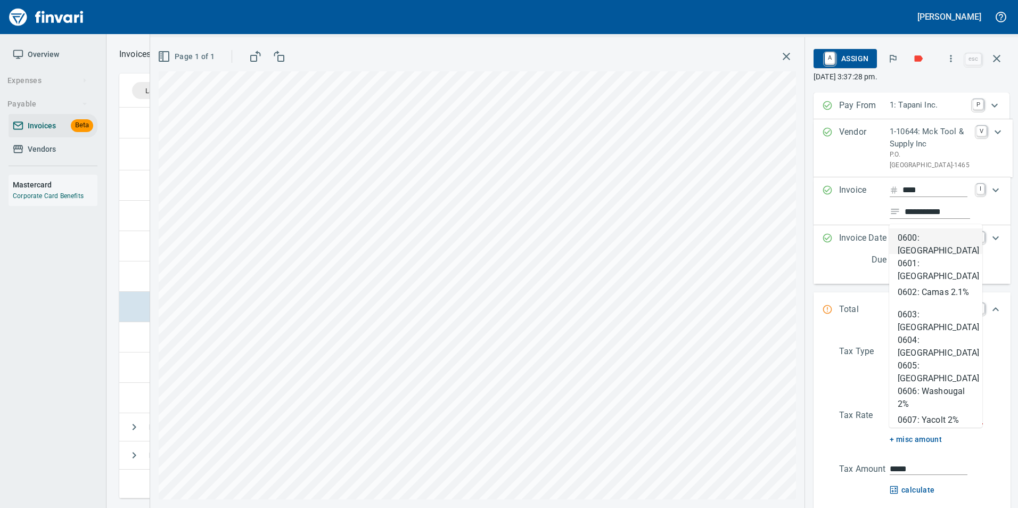
type input "****"
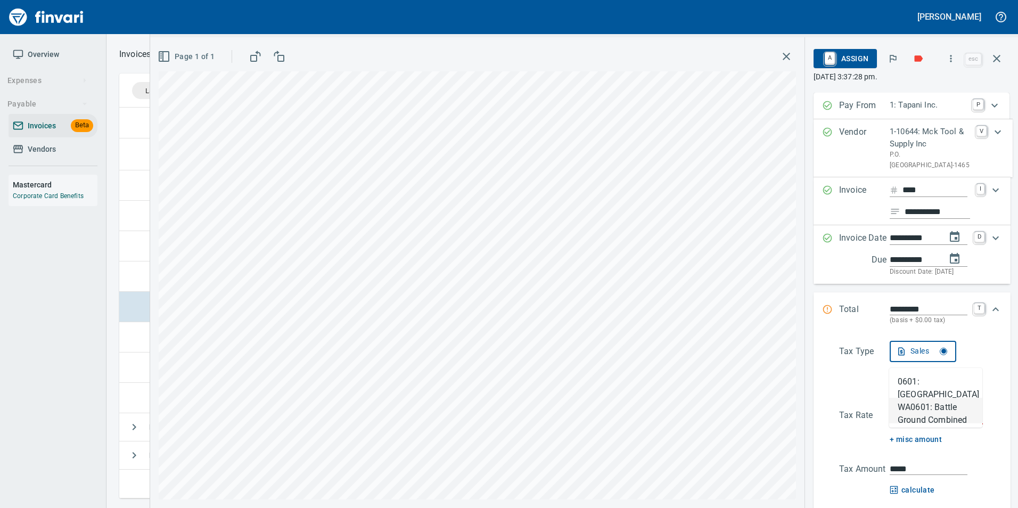
click at [926, 419] on li "WA0601: Battle Ground Combined 8.6%" at bounding box center [935, 411] width 93 height 26
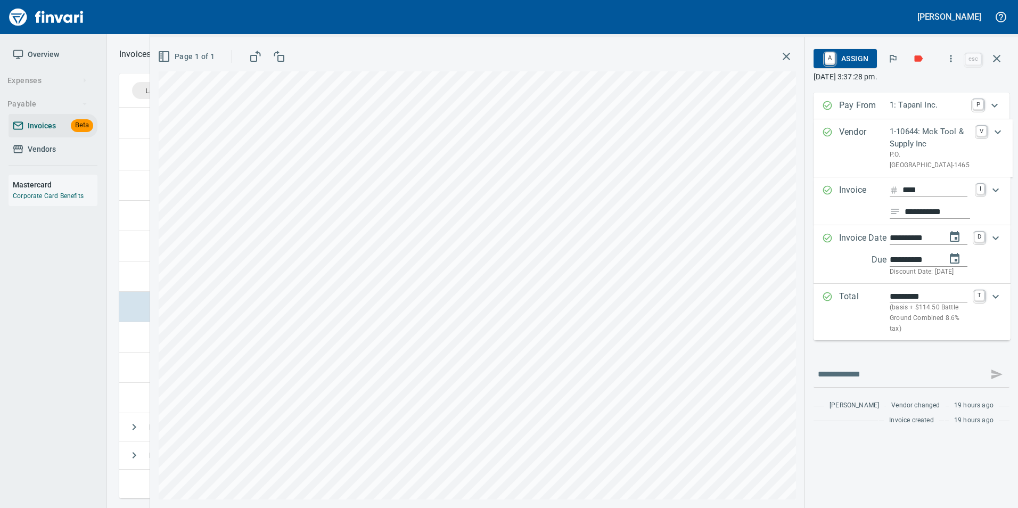
type input "*******"
type input "**********"
click at [1001, 65] on button "button" at bounding box center [997, 59] width 26 height 26
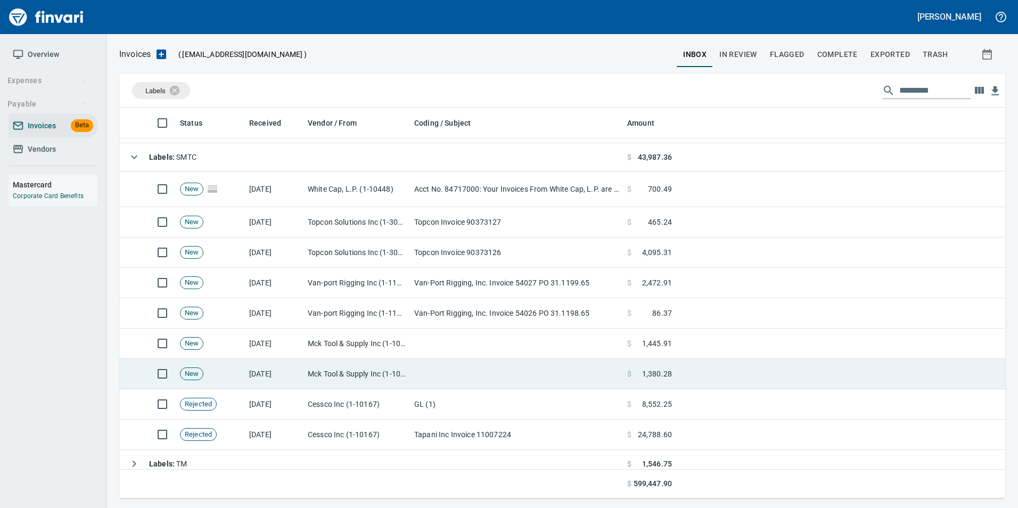
scroll to position [120, 0]
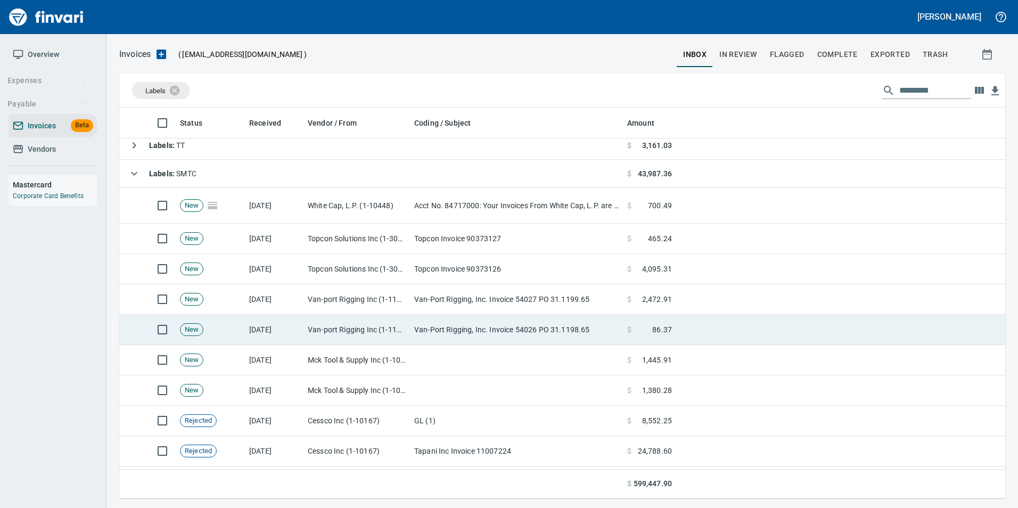
click at [507, 329] on td "Van-Port Rigging, Inc. Invoice 54026 PO 31.1198.65" at bounding box center [516, 330] width 213 height 30
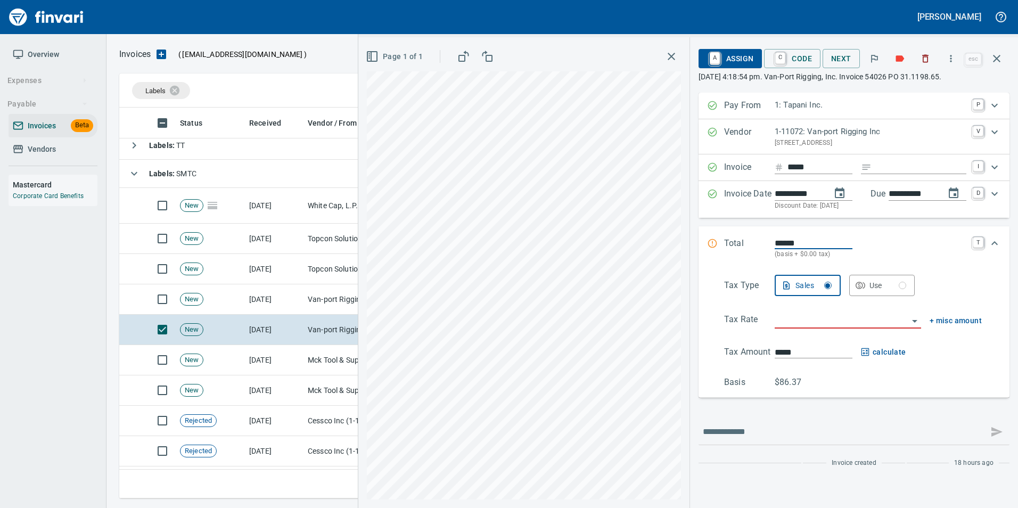
click at [904, 165] on input "Expand" at bounding box center [920, 167] width 90 height 13
type input "**********"
click at [820, 319] on input "search" at bounding box center [841, 320] width 134 height 15
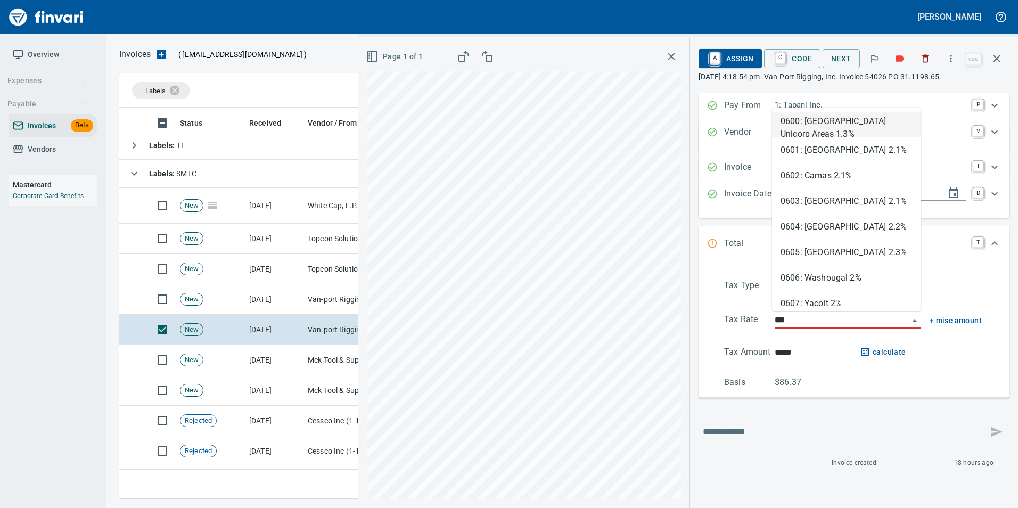
scroll to position [383, 869]
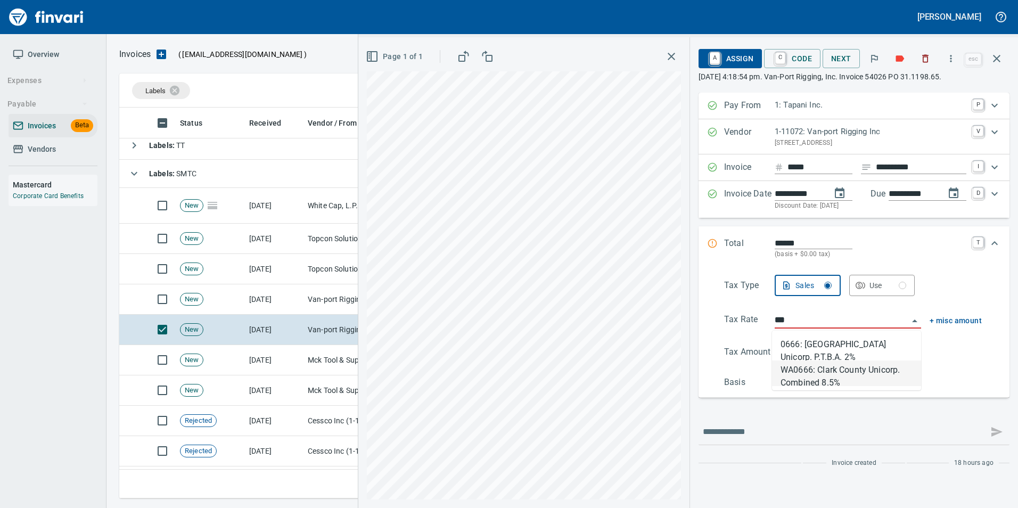
click at [852, 371] on li "WA0666: Clark County Unicorp. Combined 8.5%" at bounding box center [846, 373] width 149 height 26
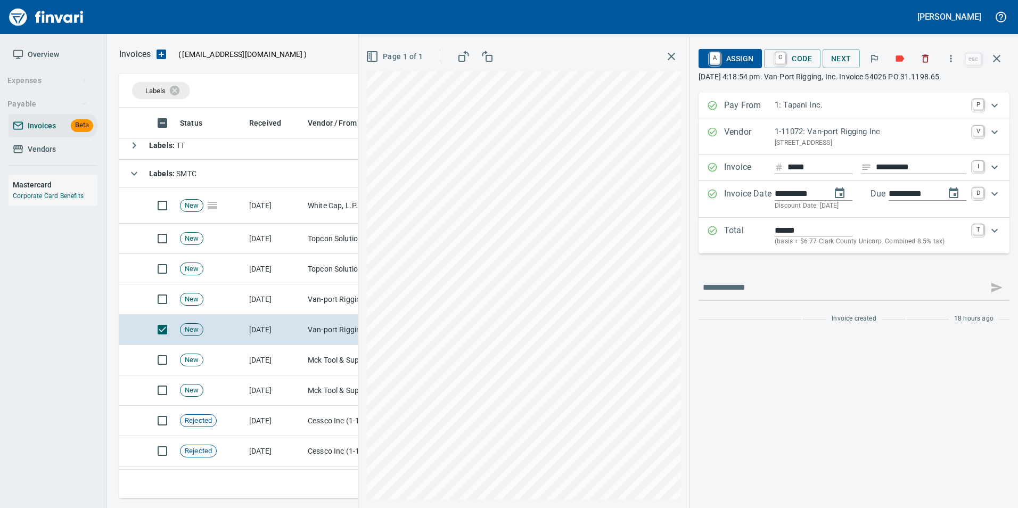
type input "**********"
type input "*****"
type input "**********"
drag, startPoint x: 745, startPoint y: 54, endPoint x: 726, endPoint y: 111, distance: 60.6
click at [745, 54] on span "A Assign" at bounding box center [730, 58] width 46 height 18
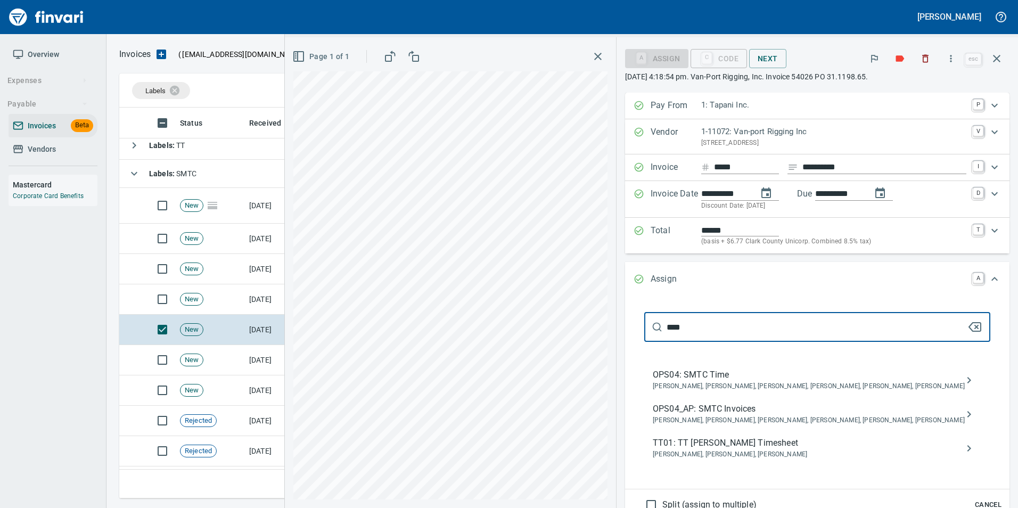
type input "****"
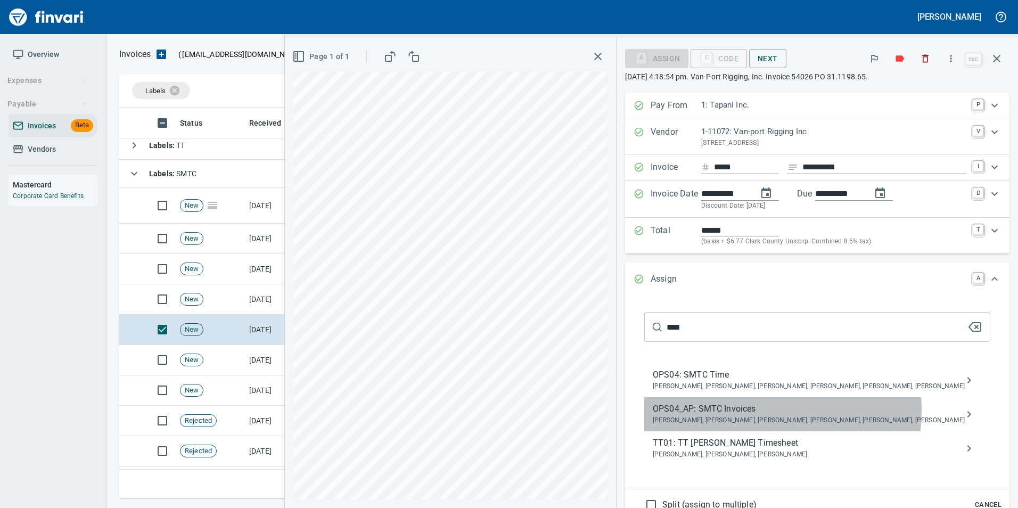
click at [815, 410] on span "OPS04_AP: SMTC Invoices" at bounding box center [808, 408] width 312 height 13
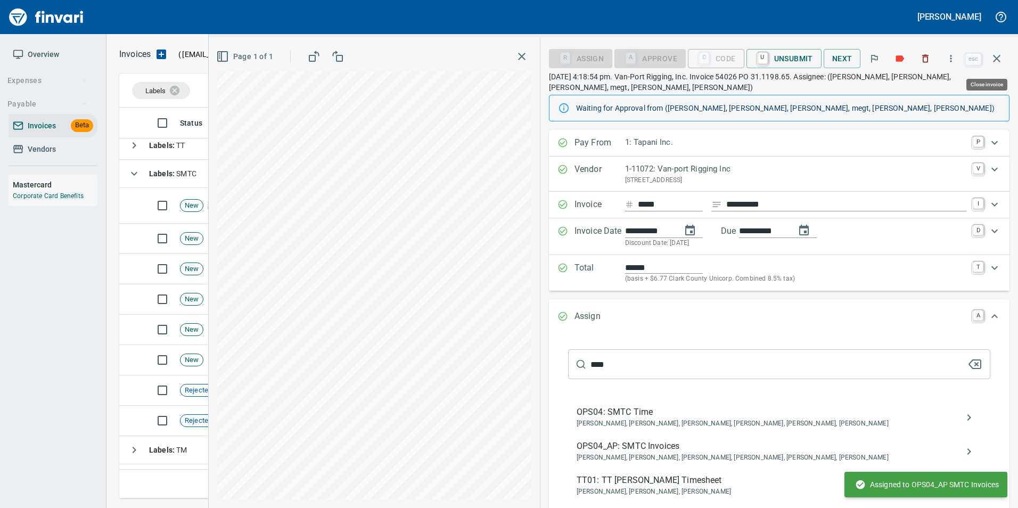
click at [991, 59] on button "button" at bounding box center [997, 59] width 26 height 26
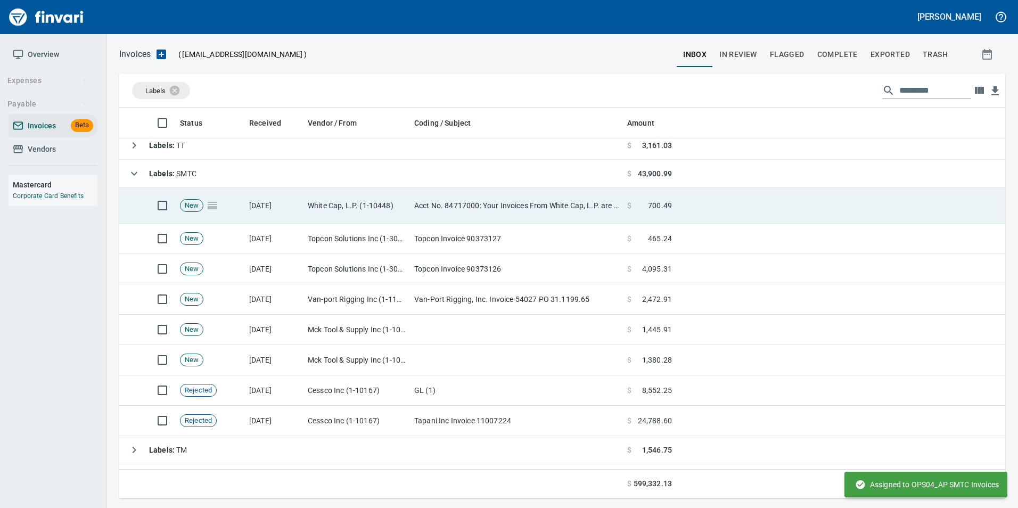
scroll to position [383, 870]
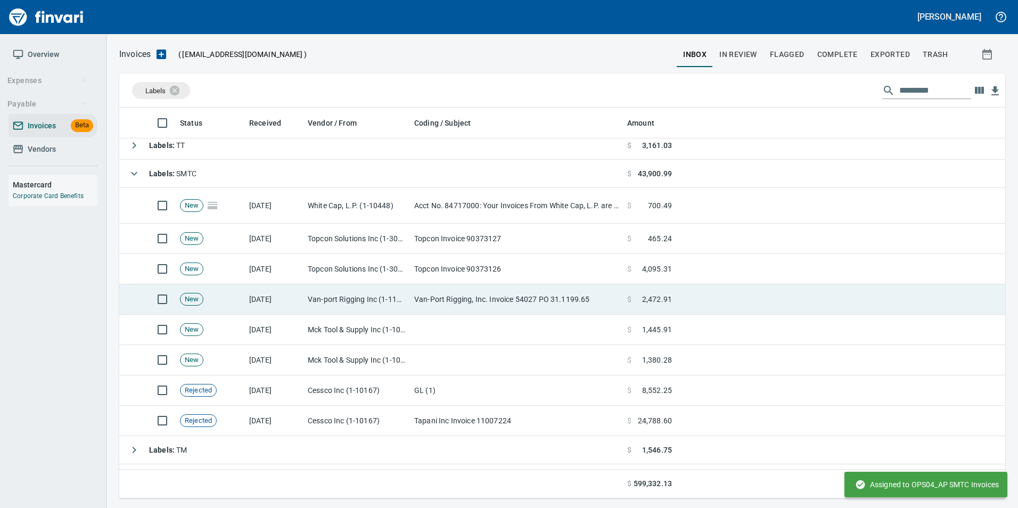
click at [462, 300] on td "Van-Port Rigging, Inc. Invoice 54027 PO 31.1199.65" at bounding box center [516, 299] width 213 height 30
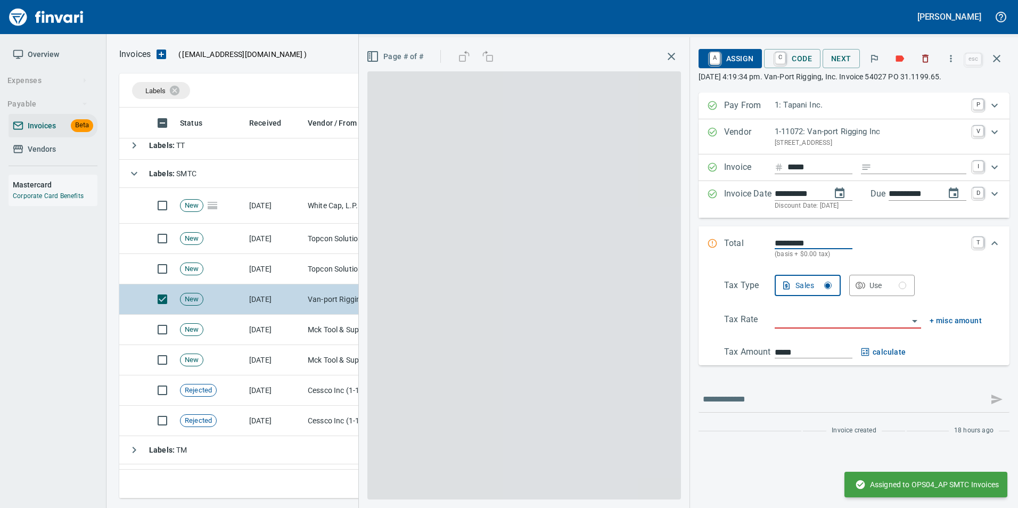
scroll to position [383, 869]
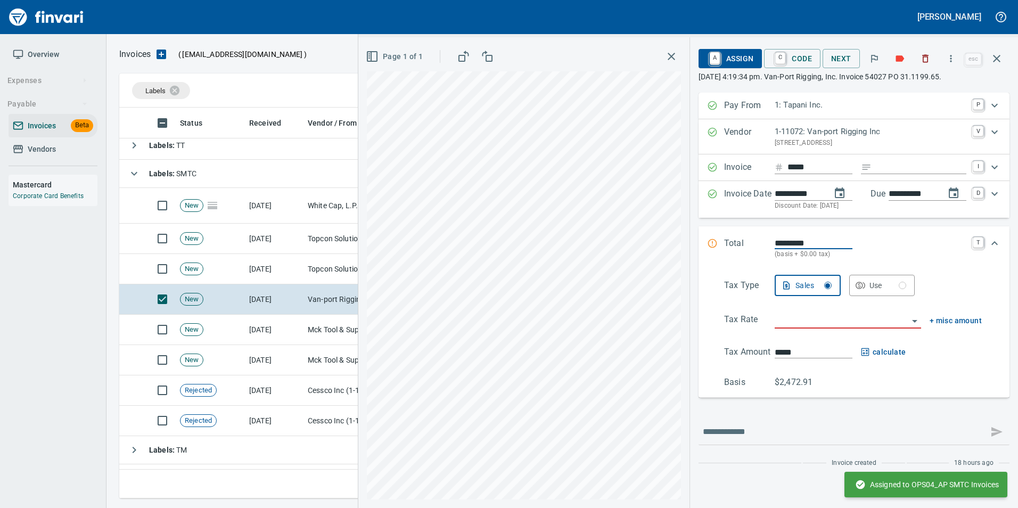
click at [897, 167] on input "Expand" at bounding box center [920, 167] width 90 height 13
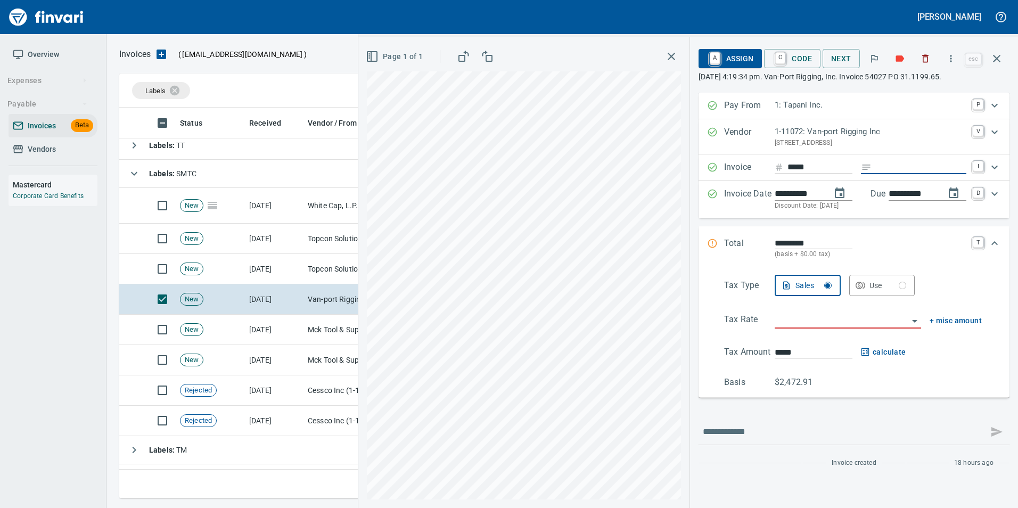
type input "**********"
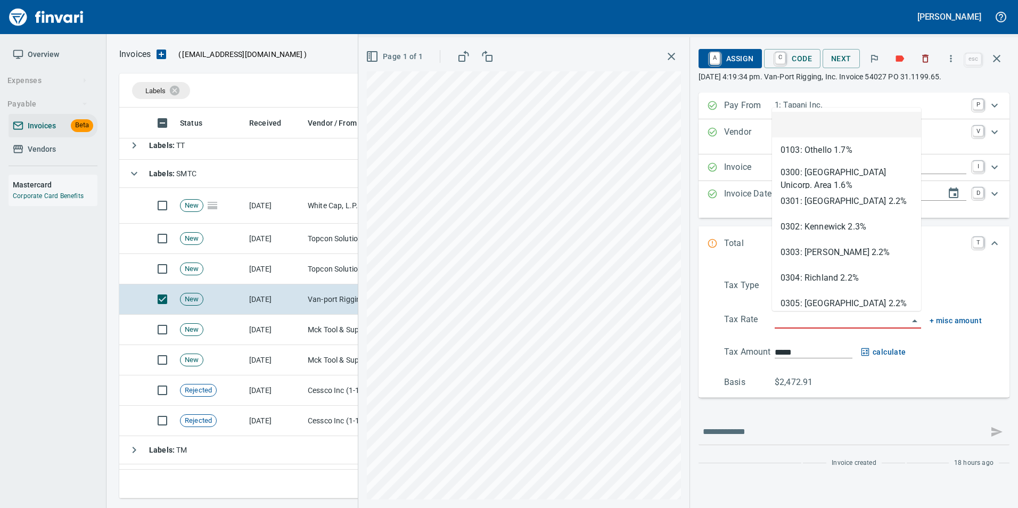
click at [790, 320] on input "search" at bounding box center [841, 320] width 134 height 15
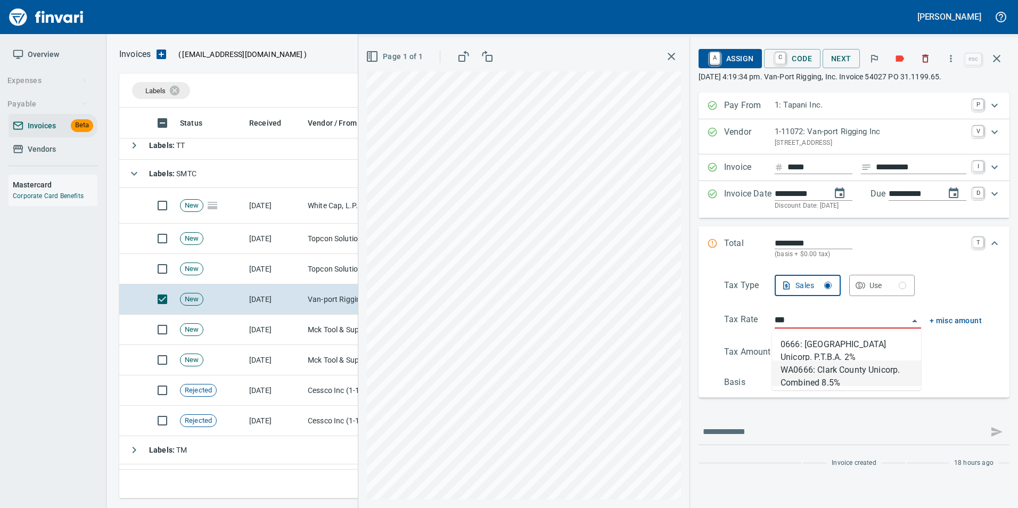
click at [836, 378] on li "WA0666: Clark County Unicorp. Combined 8.5%" at bounding box center [846, 373] width 149 height 26
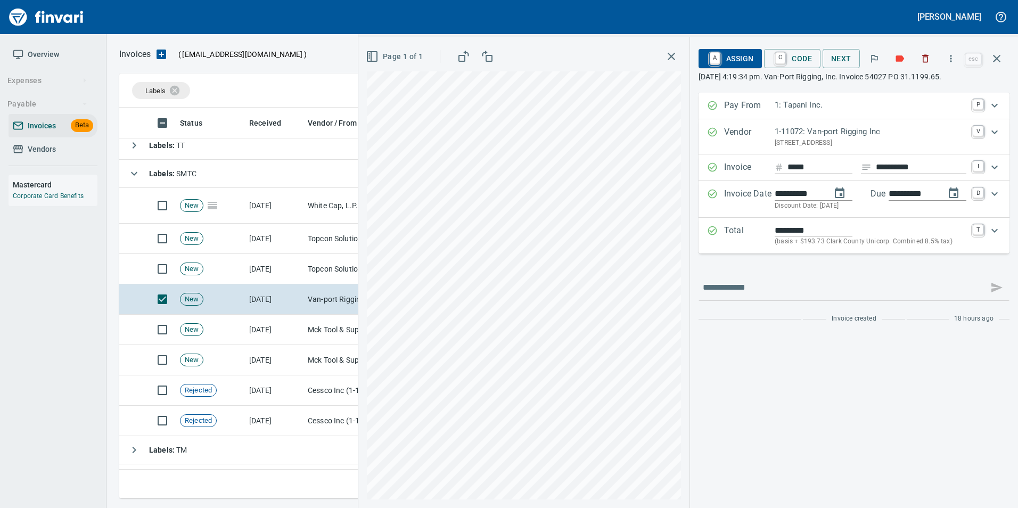
type input "**********"
type input "*******"
type input "**********"
click at [746, 58] on span "A Assign" at bounding box center [730, 58] width 46 height 18
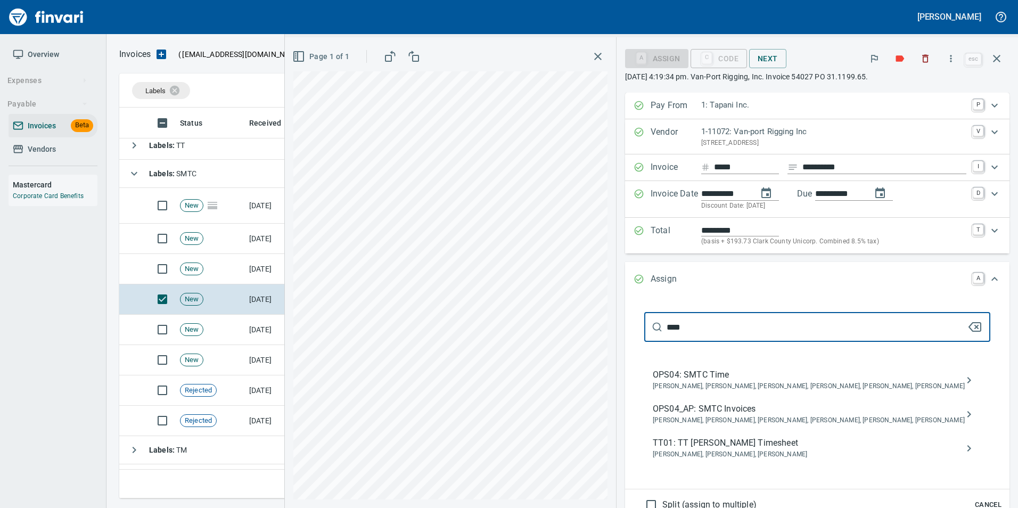
type input "****"
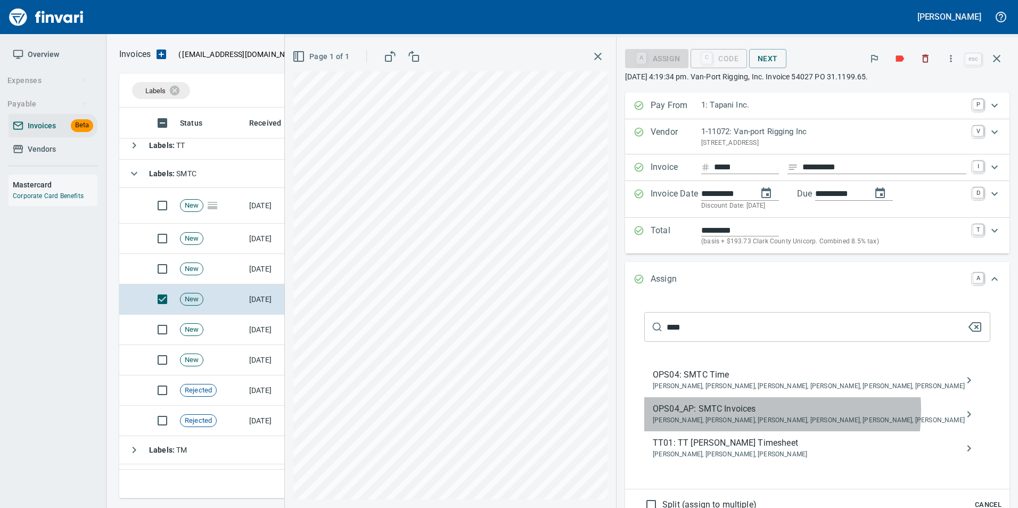
click at [803, 410] on span "OPS04_AP: SMTC Invoices" at bounding box center [808, 408] width 312 height 13
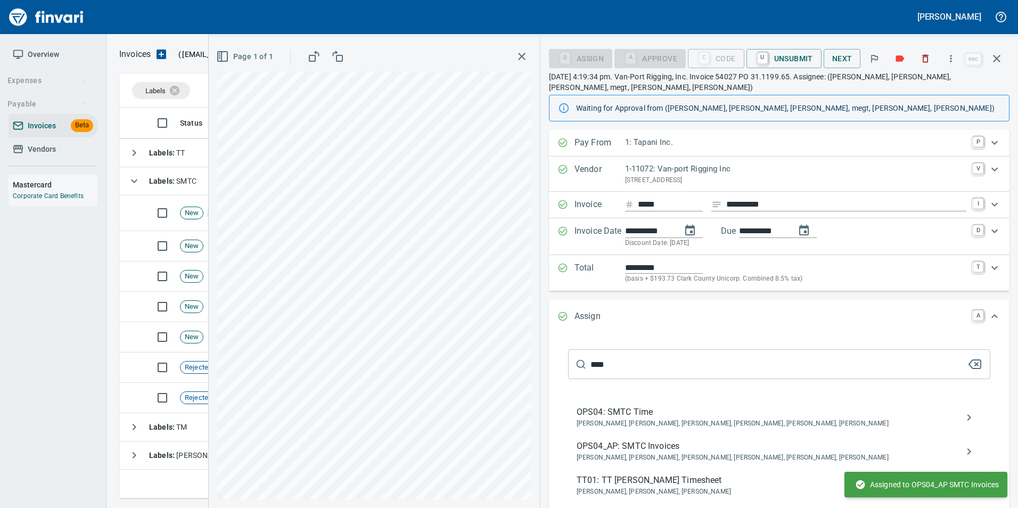
click at [1003, 63] on button "button" at bounding box center [997, 59] width 26 height 26
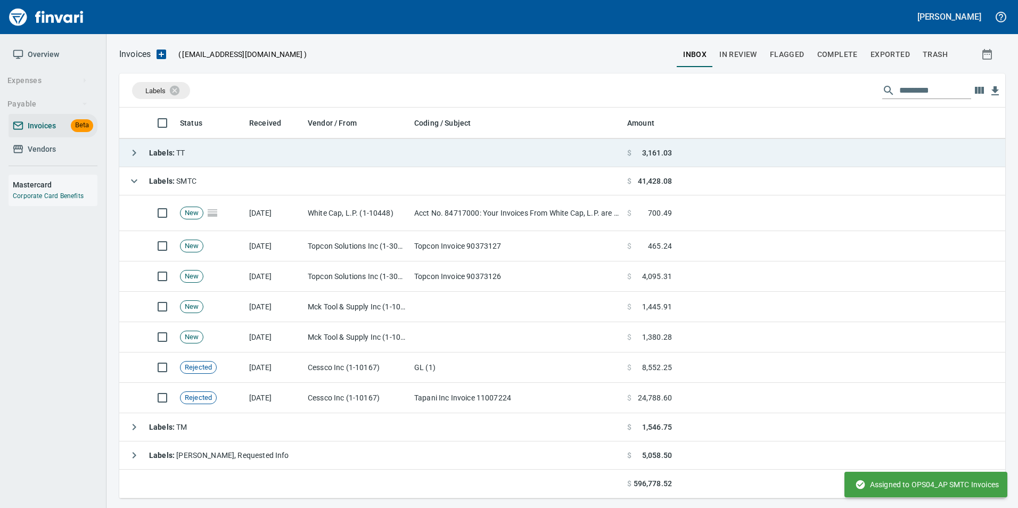
scroll to position [383, 869]
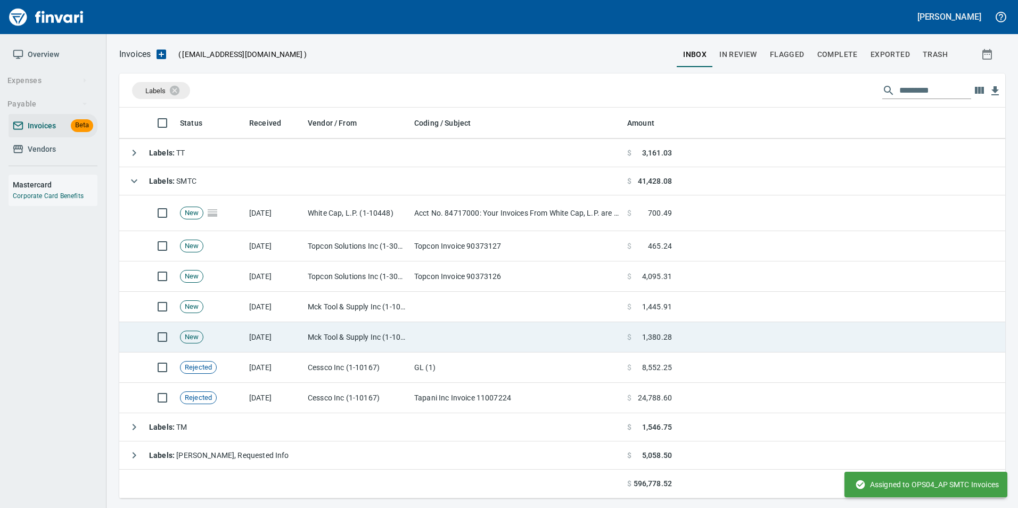
click at [367, 335] on td "Mck Tool & Supply Inc (1-10644)" at bounding box center [356, 337] width 106 height 30
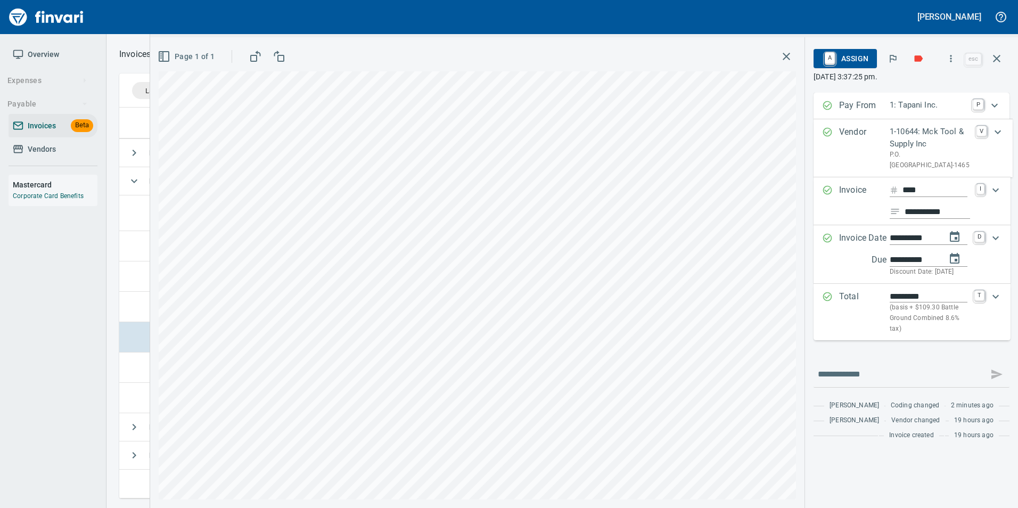
click at [861, 61] on span "A Assign" at bounding box center [845, 58] width 46 height 18
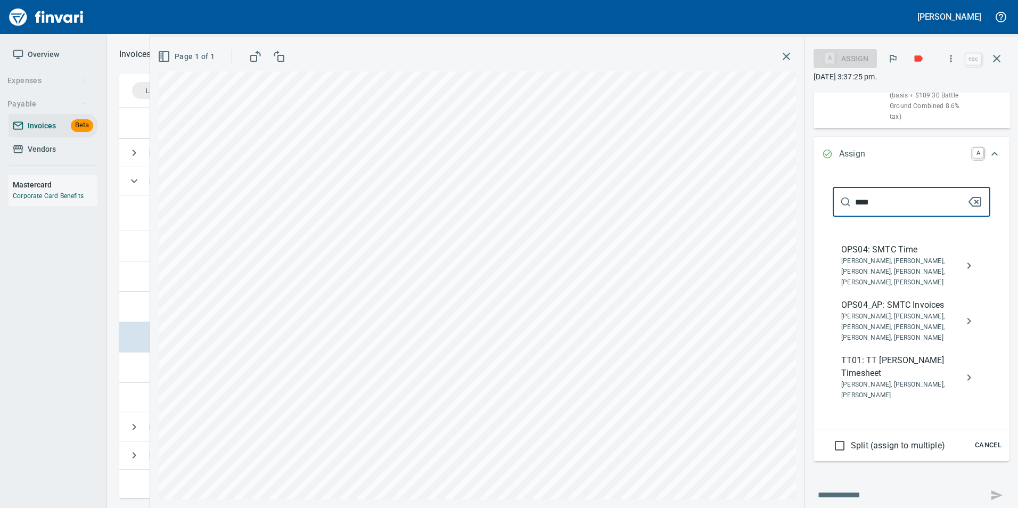
scroll to position [213, 0]
type input "****"
click at [881, 342] on span "Jessica Whittaker, Jolene Potti, Marty Ek, Meg Tapani, Tya Tapani, Tyler Carlson" at bounding box center [902, 326] width 123 height 32
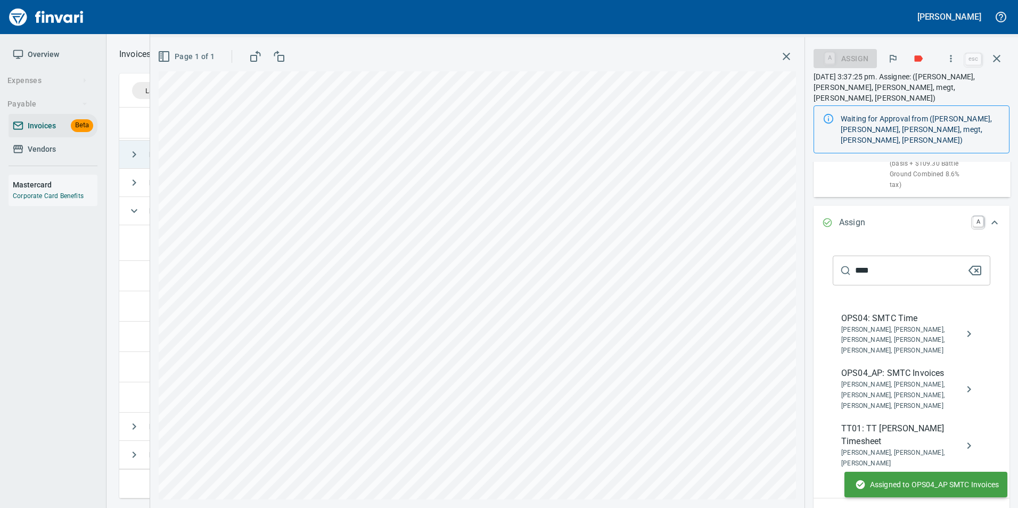
scroll to position [82, 0]
click at [1004, 57] on button "button" at bounding box center [997, 59] width 26 height 26
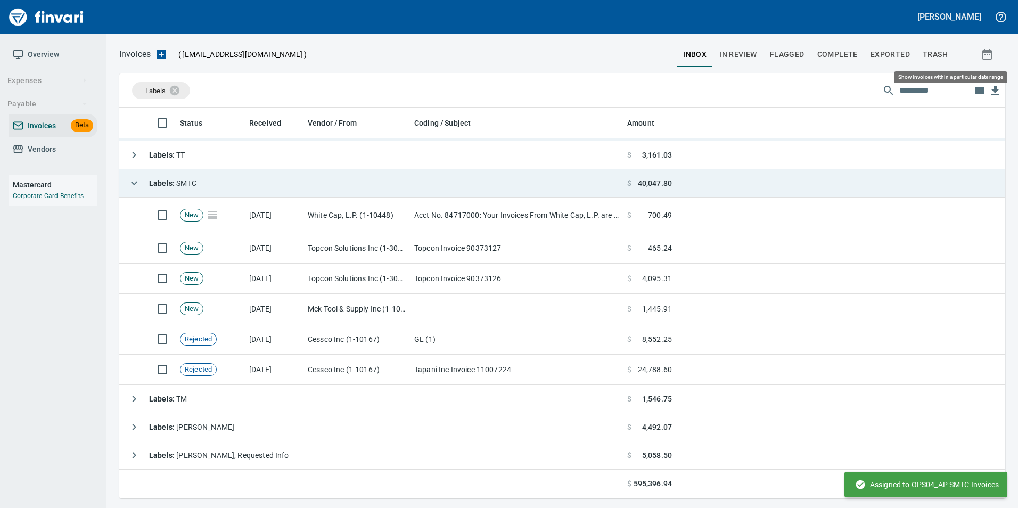
scroll to position [383, 870]
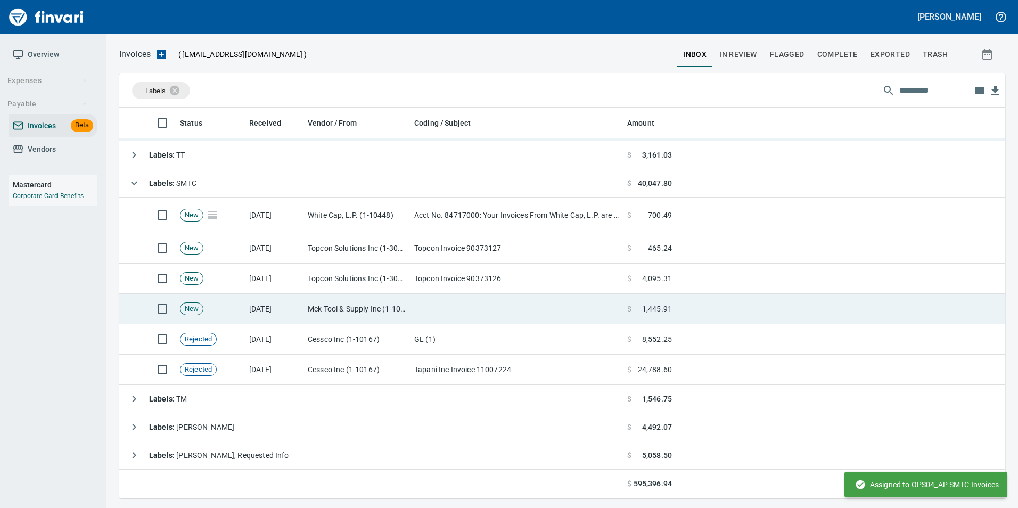
click at [483, 306] on td at bounding box center [516, 309] width 213 height 30
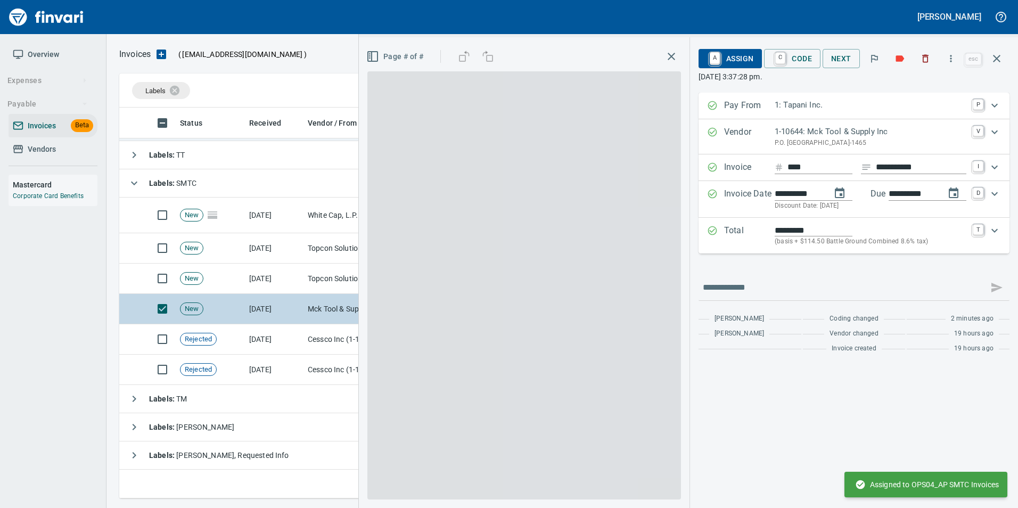
scroll to position [383, 869]
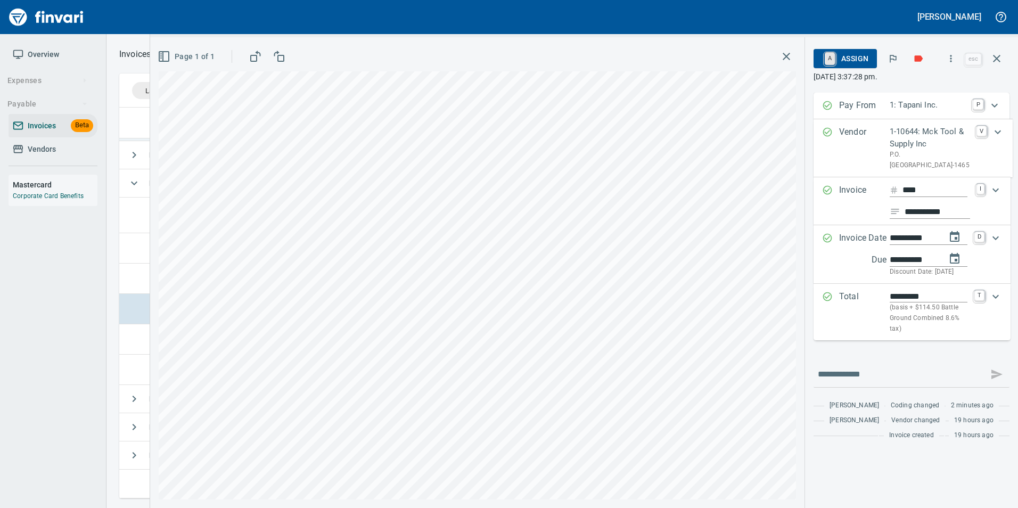
click at [833, 56] on link "A" at bounding box center [829, 59] width 10 height 12
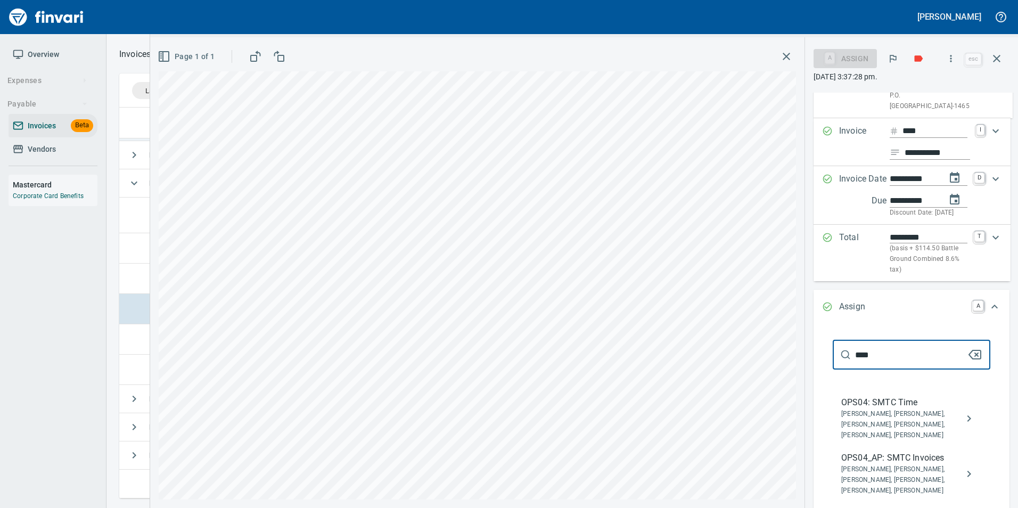
scroll to position [213, 0]
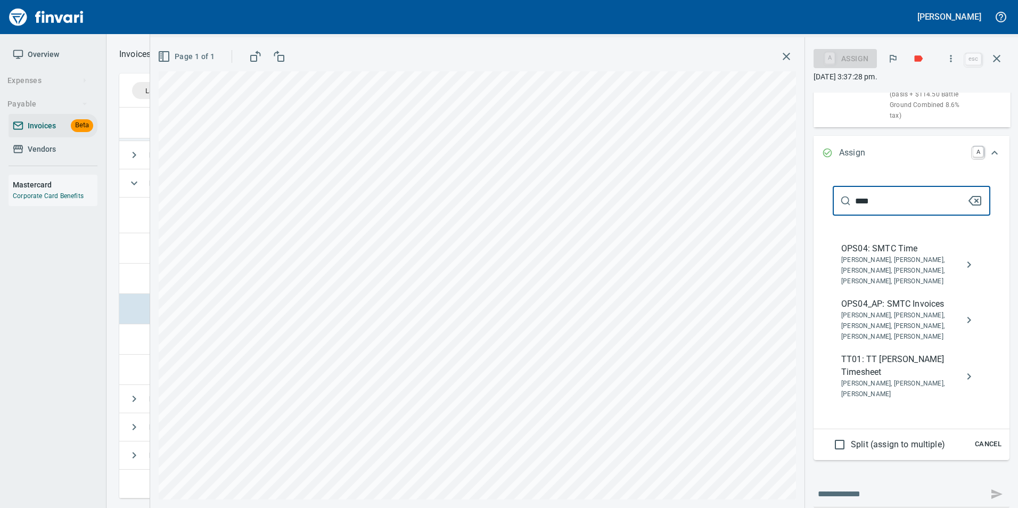
type input "****"
click at [964, 326] on icon "assign" at bounding box center [968, 319] width 13 height 13
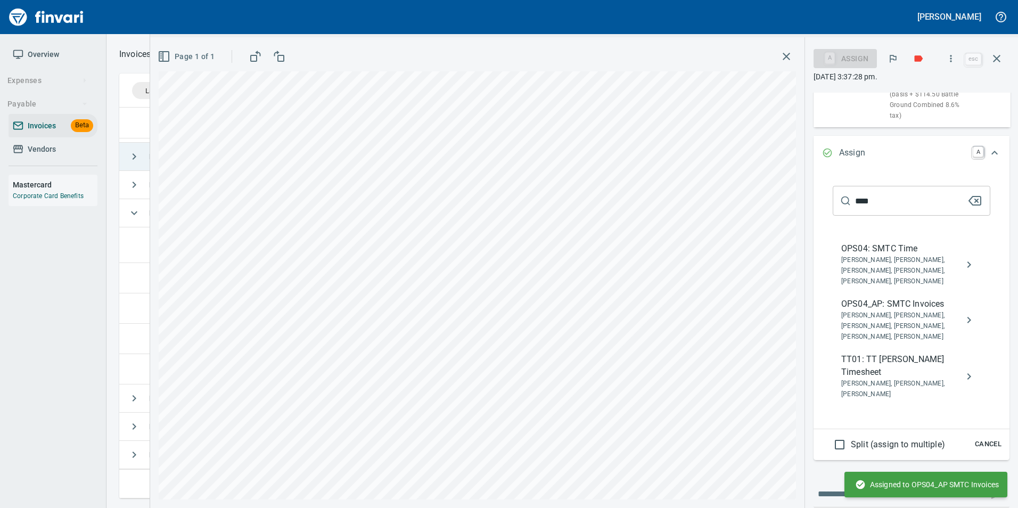
scroll to position [52, 0]
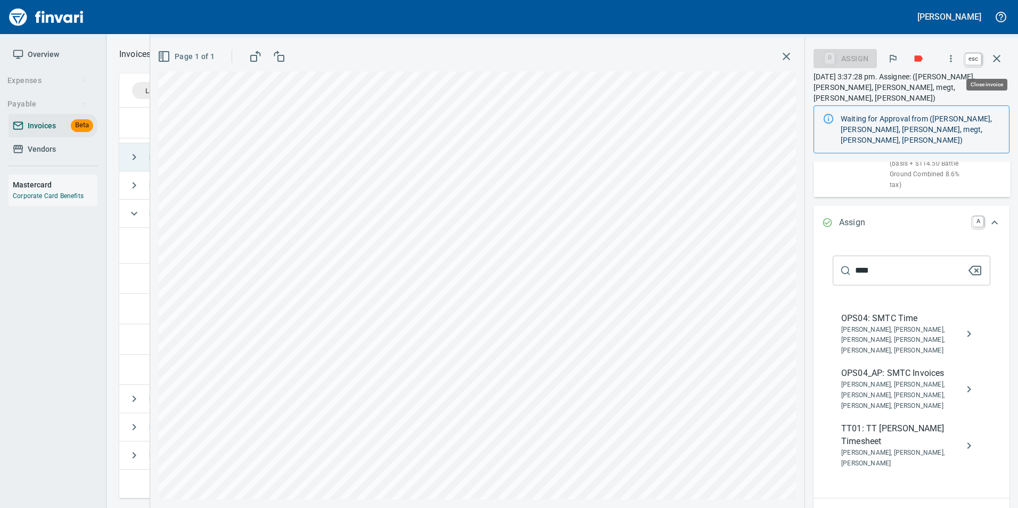
click at [996, 57] on icon "button" at bounding box center [996, 58] width 7 height 7
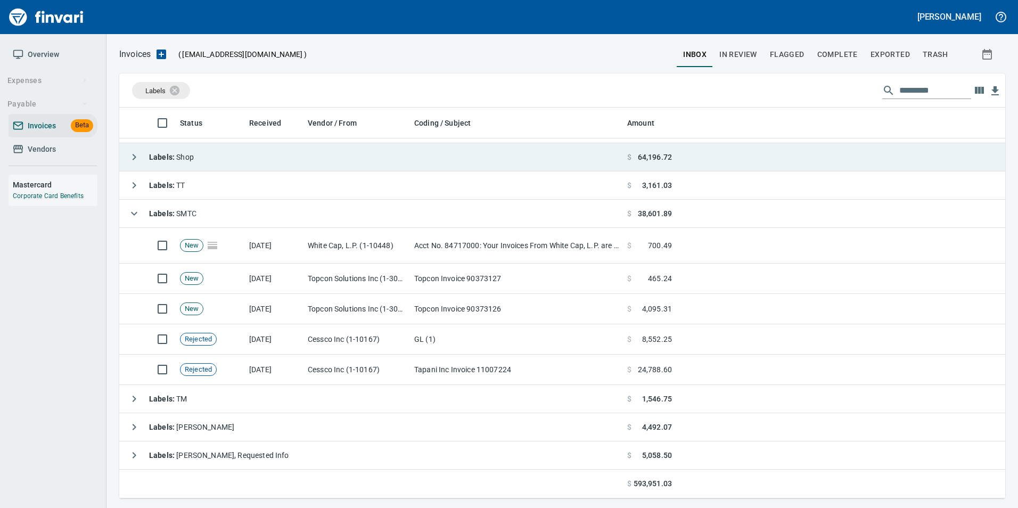
scroll to position [383, 870]
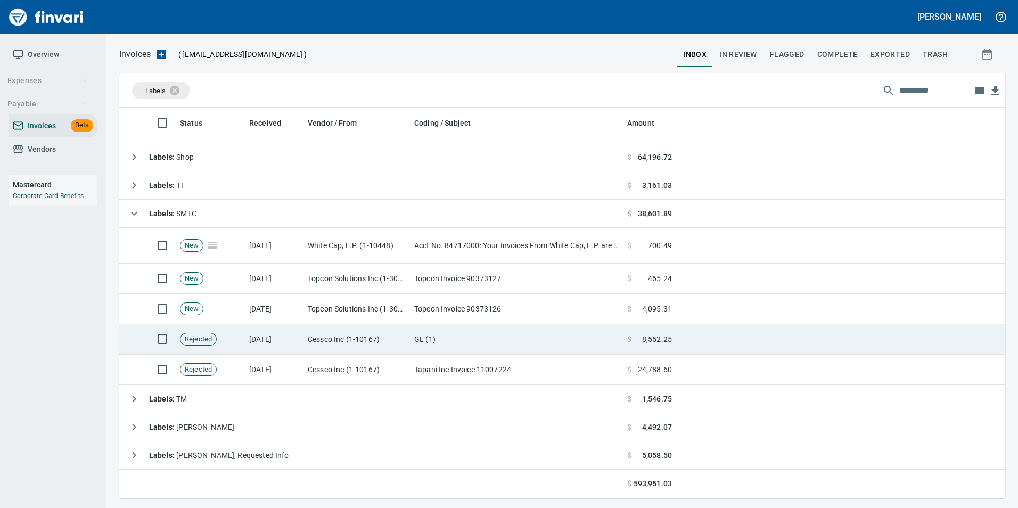
click at [300, 343] on td "[DATE]" at bounding box center [274, 339] width 59 height 30
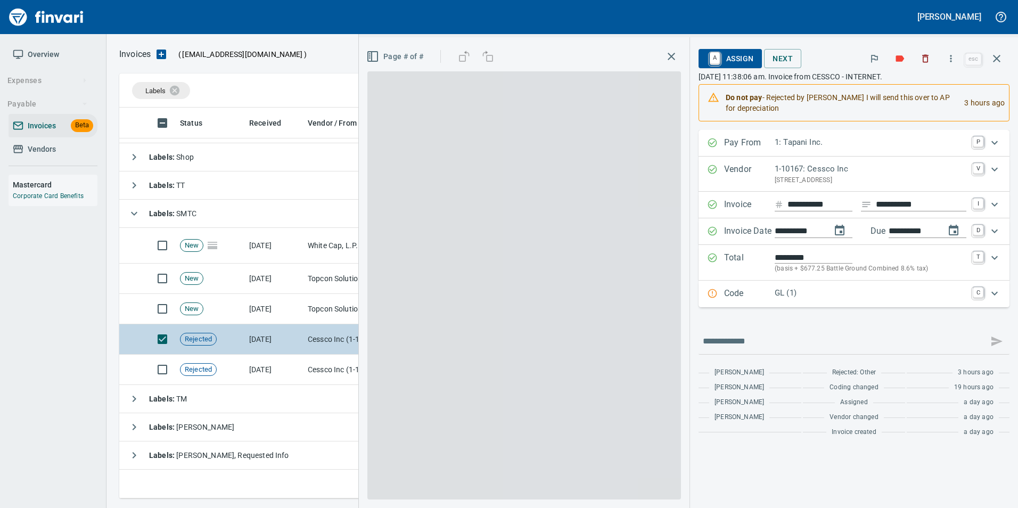
scroll to position [383, 869]
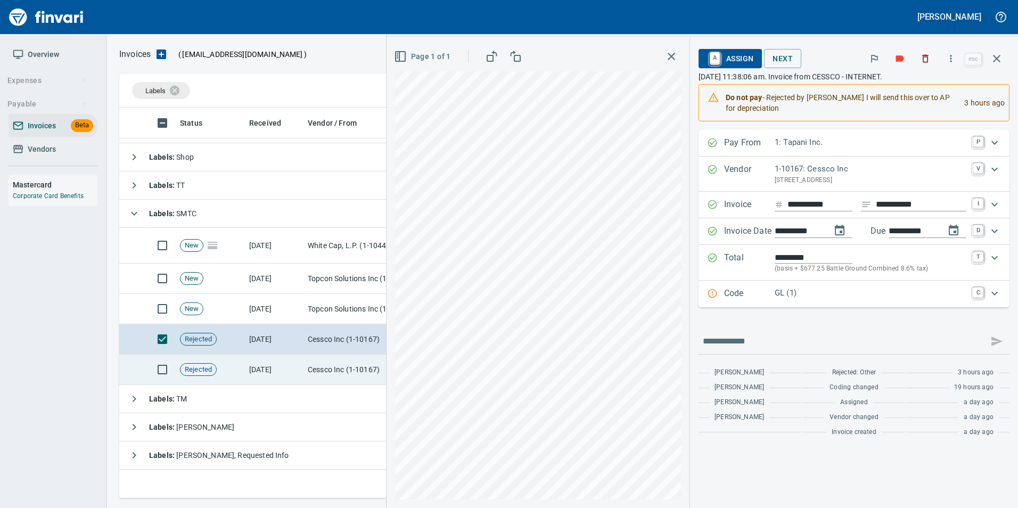
click at [290, 374] on td "[DATE]" at bounding box center [274, 369] width 59 height 30
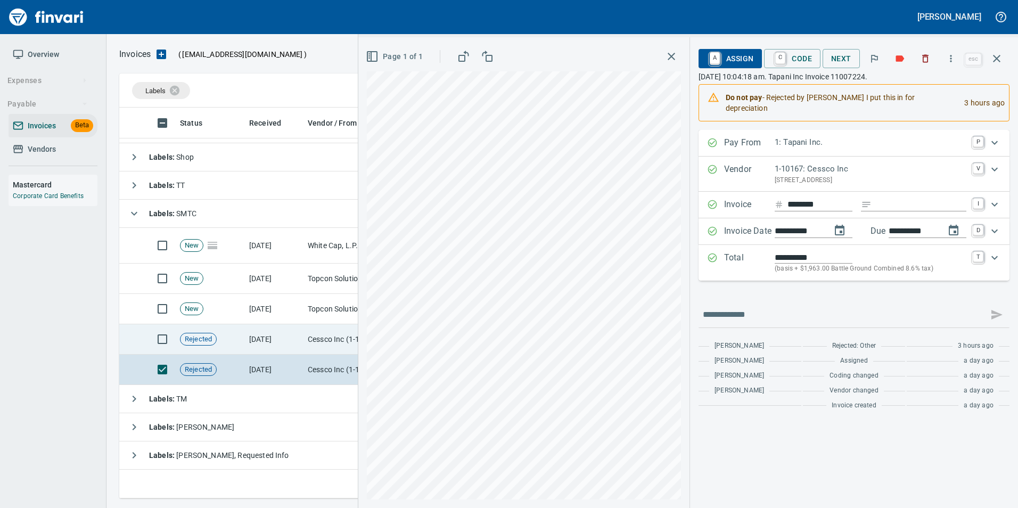
click at [295, 346] on td "[DATE]" at bounding box center [274, 339] width 59 height 30
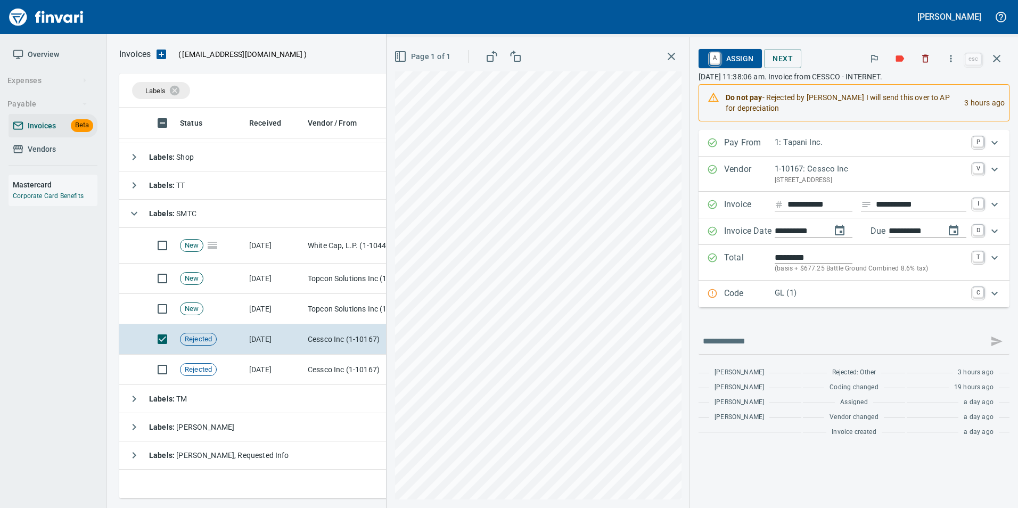
scroll to position [383, 869]
click at [998, 52] on button "button" at bounding box center [997, 59] width 26 height 26
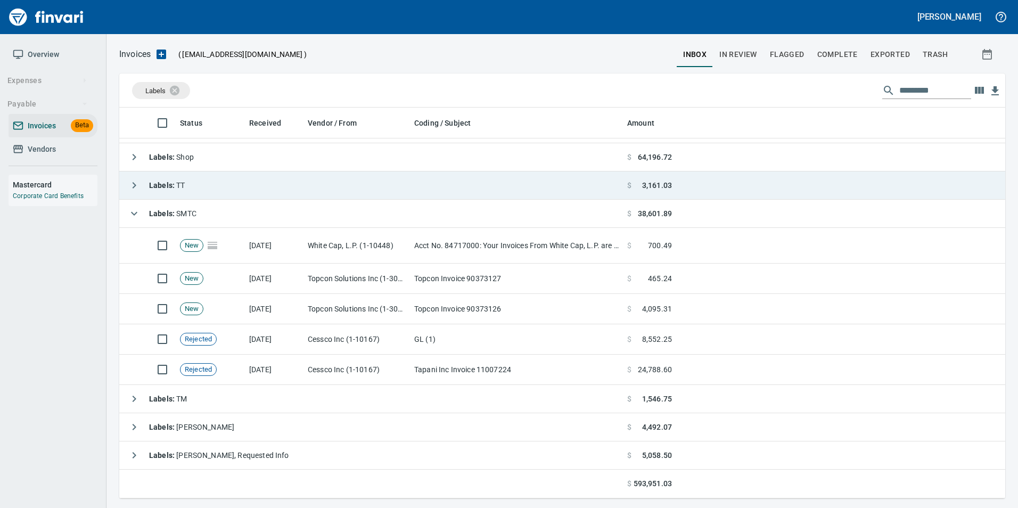
scroll to position [383, 870]
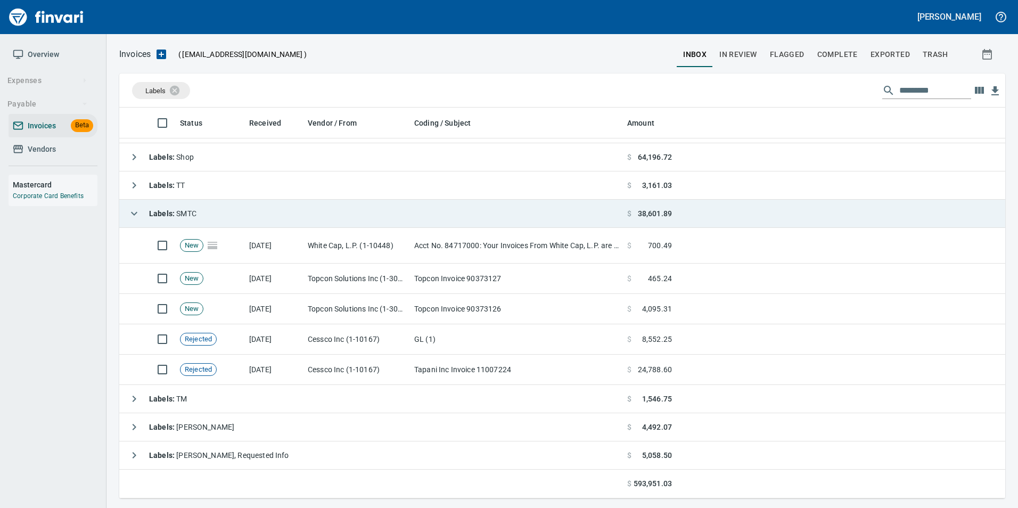
click at [133, 217] on icon "button" at bounding box center [134, 213] width 13 height 13
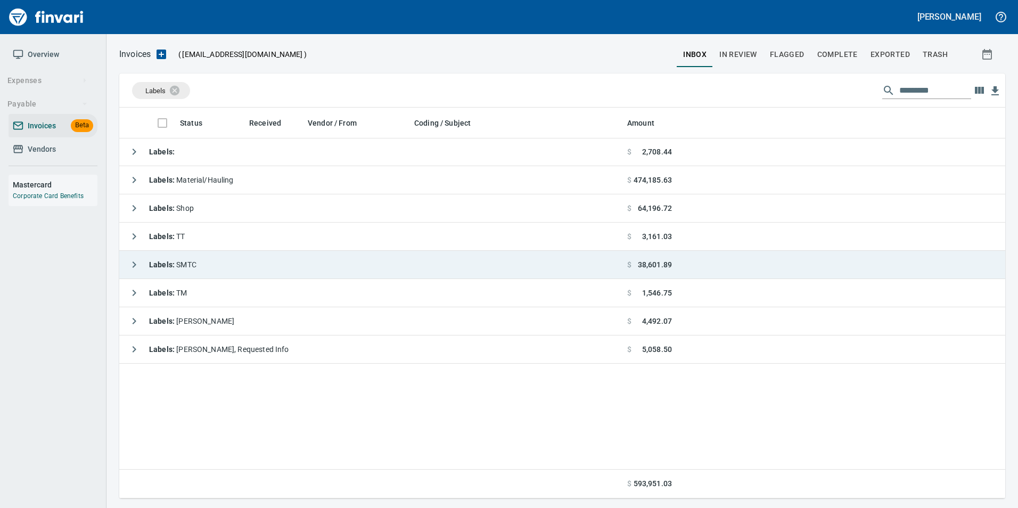
scroll to position [0, 0]
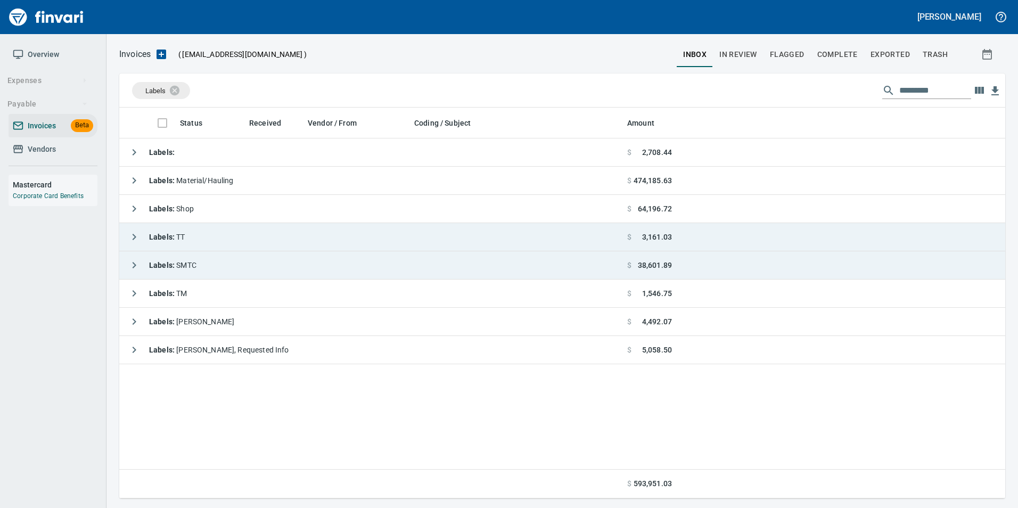
click at [135, 239] on icon "button" at bounding box center [134, 236] width 13 height 13
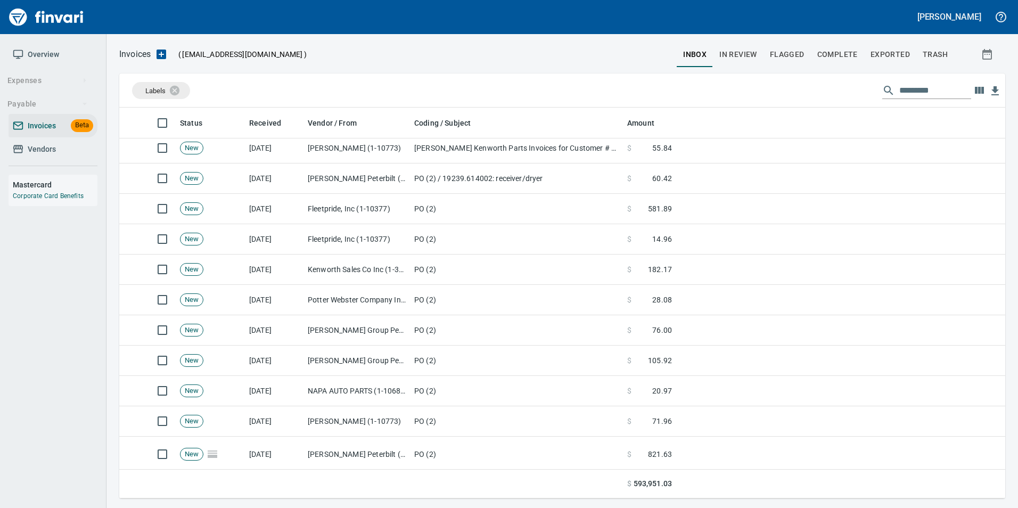
scroll to position [266, 0]
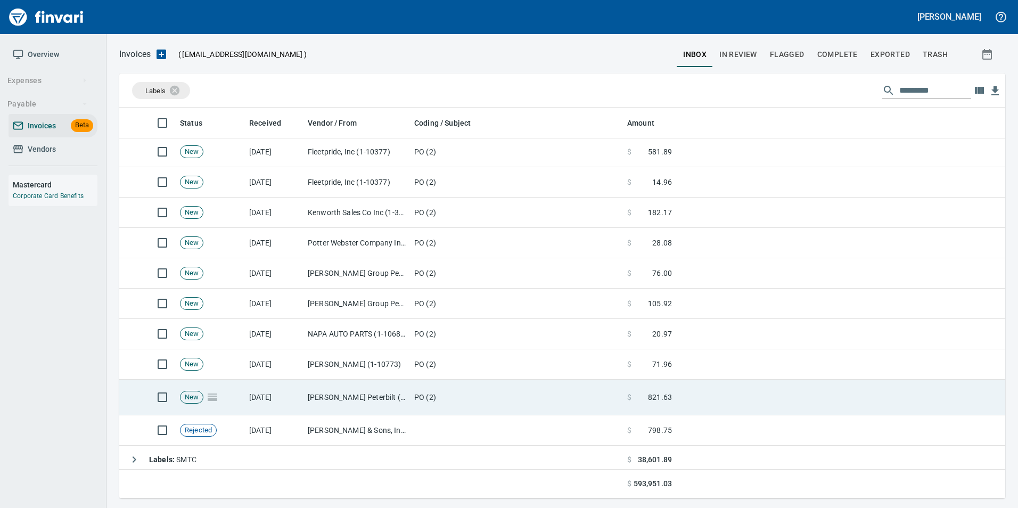
click at [373, 399] on td "[PERSON_NAME] Peterbilt (1-38762)" at bounding box center [356, 397] width 106 height 36
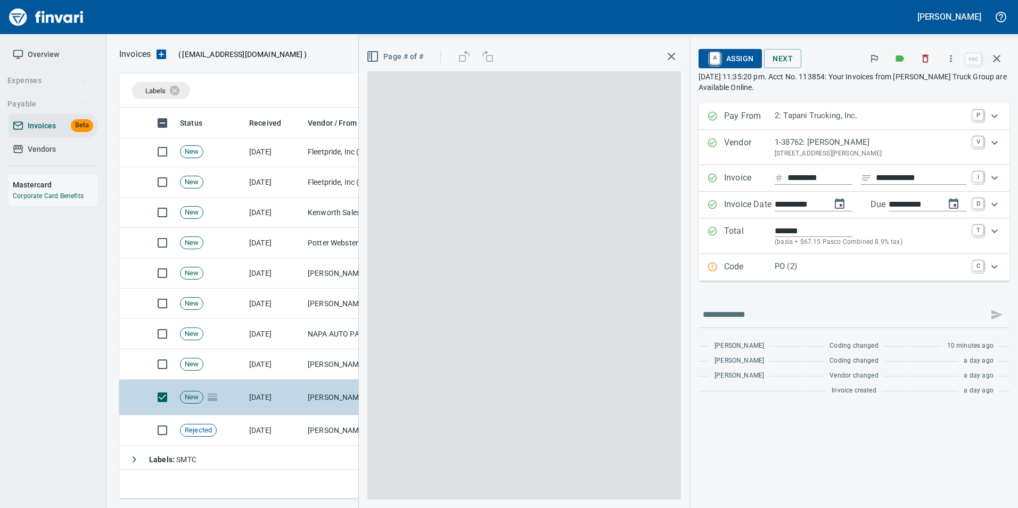
scroll to position [383, 869]
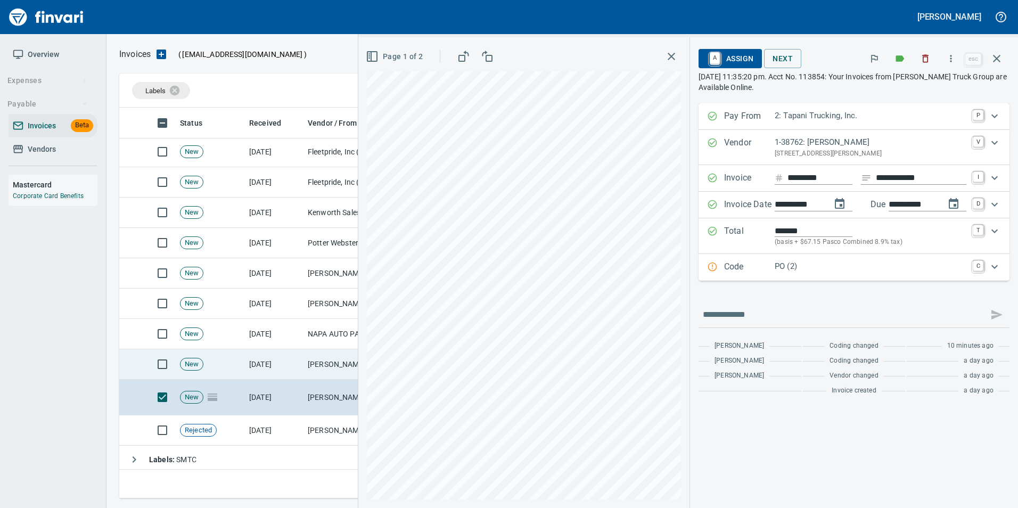
click at [291, 363] on td "[DATE]" at bounding box center [274, 364] width 59 height 30
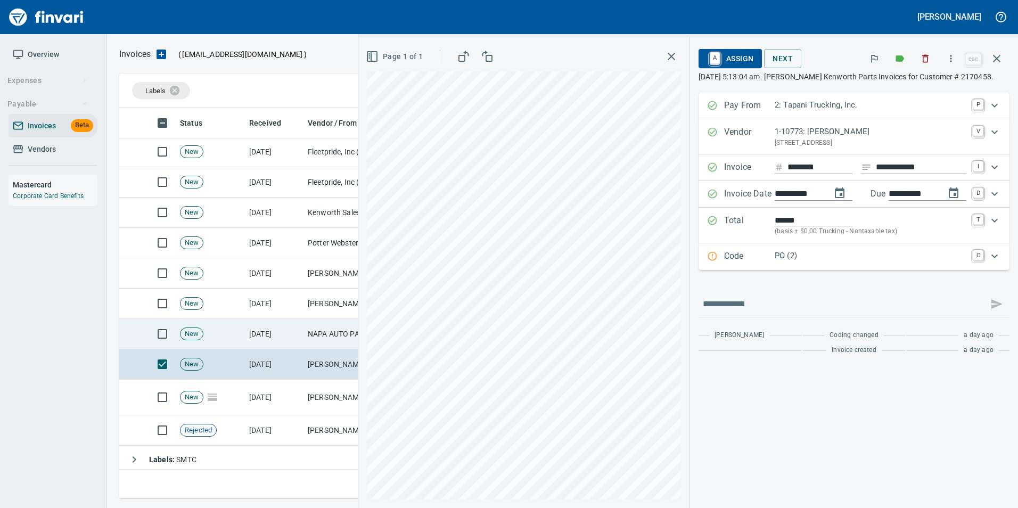
click at [275, 329] on td "[DATE]" at bounding box center [274, 334] width 59 height 30
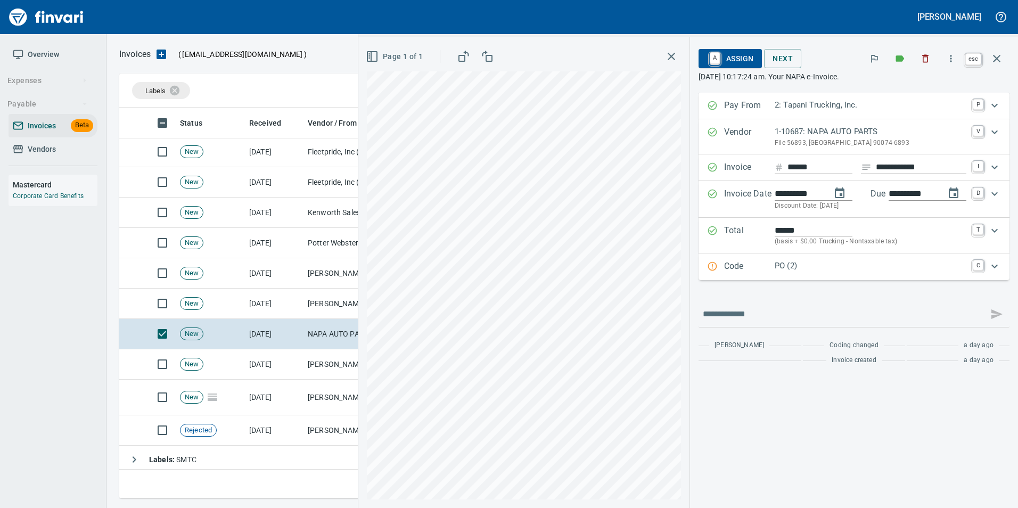
click at [997, 59] on icon "button" at bounding box center [996, 58] width 7 height 7
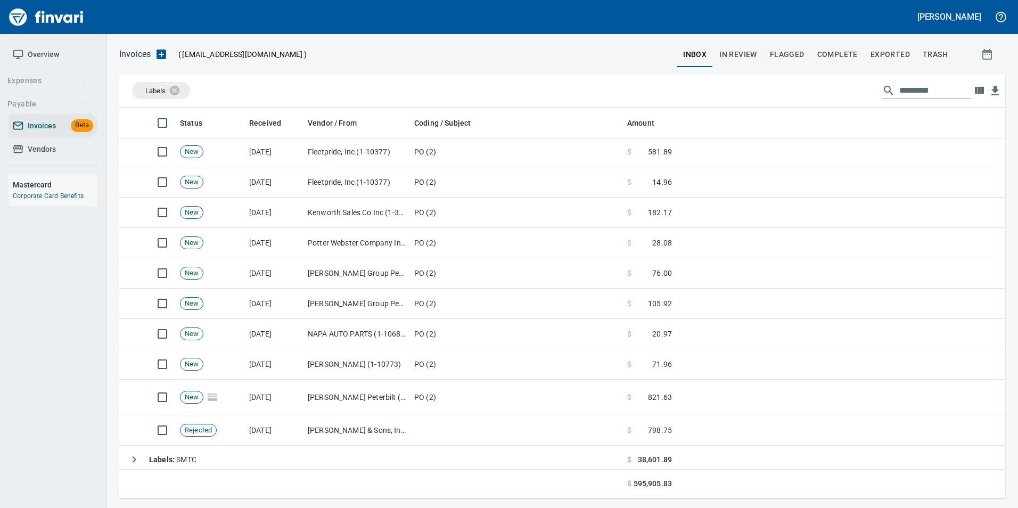
scroll to position [383, 869]
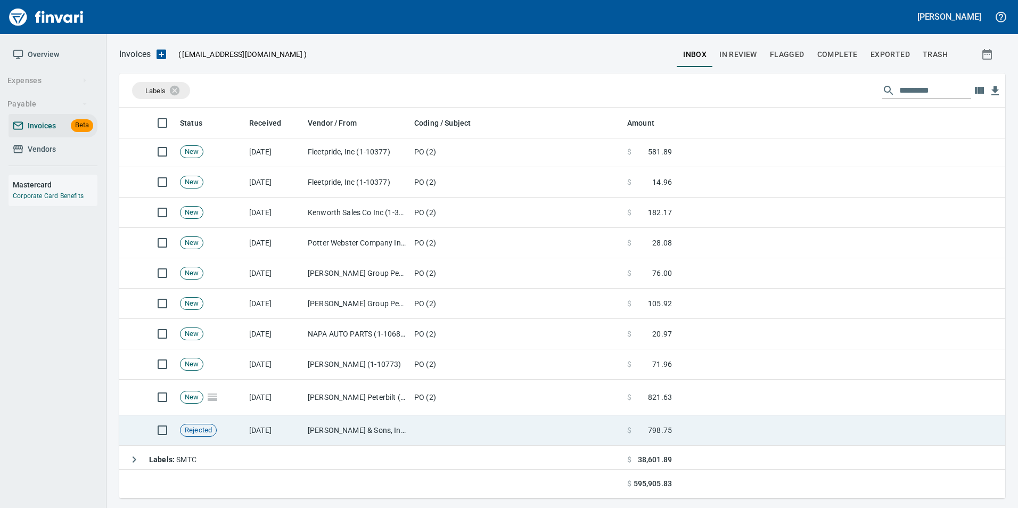
click at [368, 428] on td "[PERSON_NAME] & Sons, Inc (1-10502)" at bounding box center [356, 430] width 106 height 30
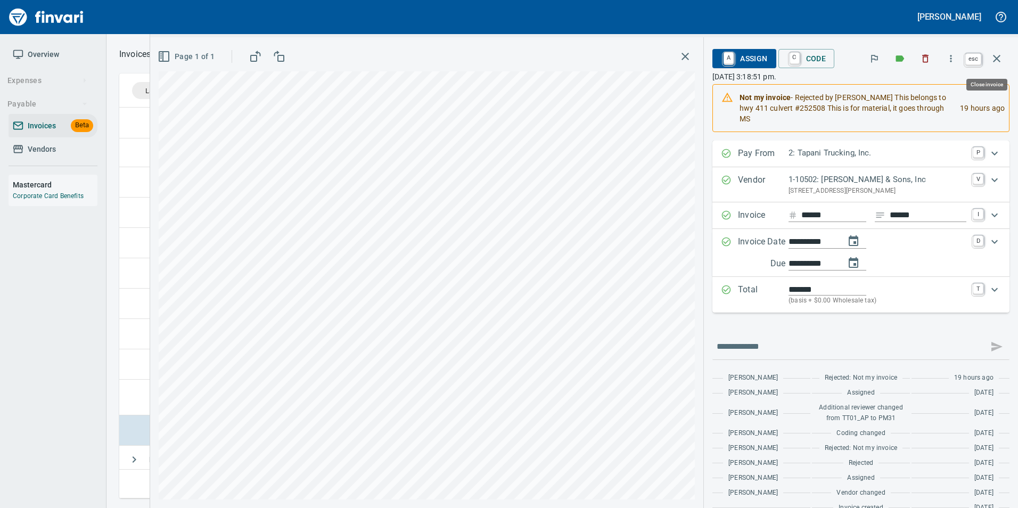
click at [996, 62] on icon "button" at bounding box center [996, 58] width 13 height 13
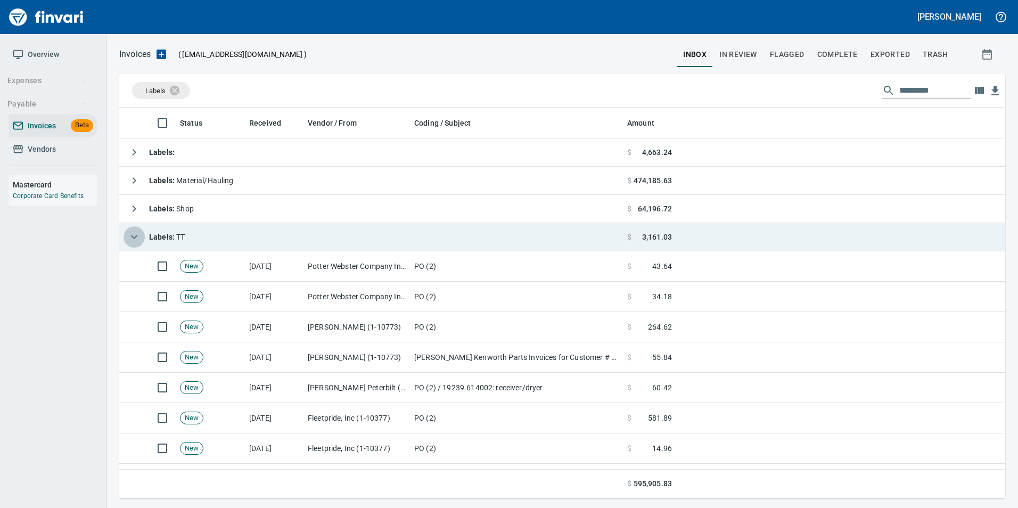
click at [136, 237] on icon "button" at bounding box center [134, 236] width 13 height 13
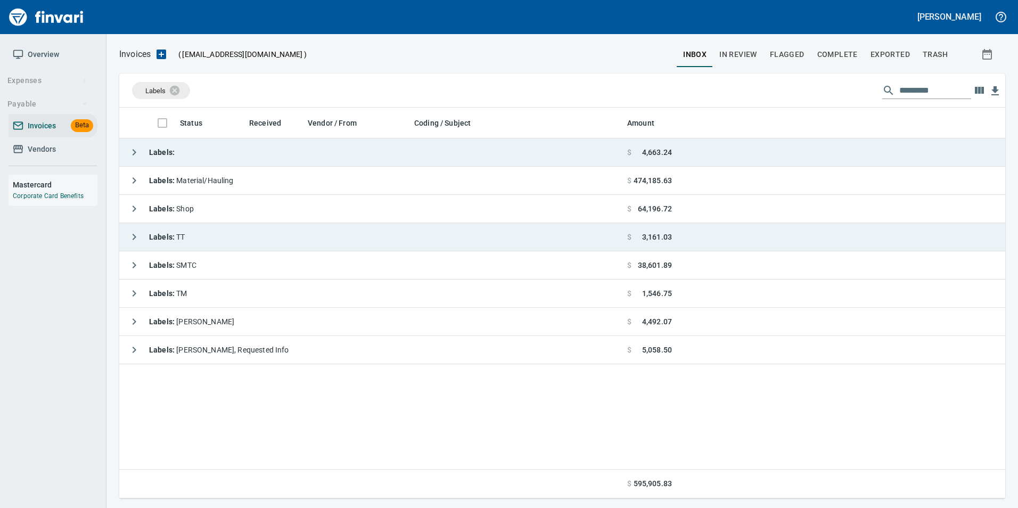
click at [126, 156] on button "button" at bounding box center [133, 152] width 21 height 21
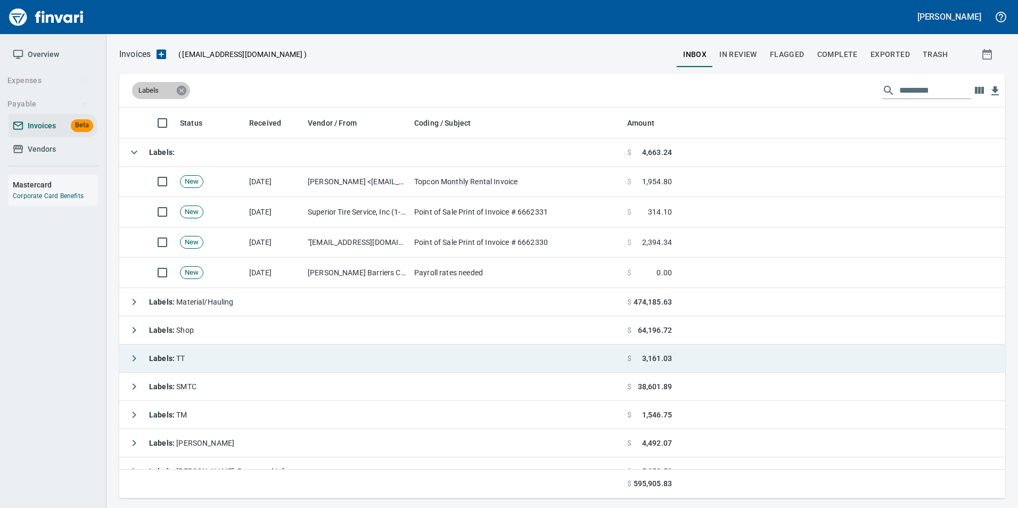
click at [186, 89] on icon at bounding box center [182, 90] width 10 height 10
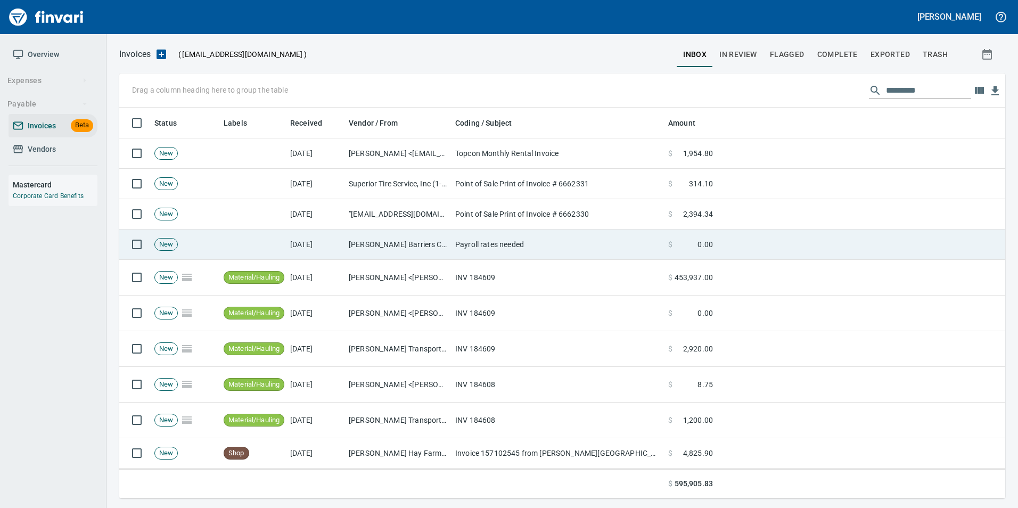
click at [371, 240] on td "[PERSON_NAME] Barriers Corp (1-23289)" at bounding box center [397, 244] width 106 height 30
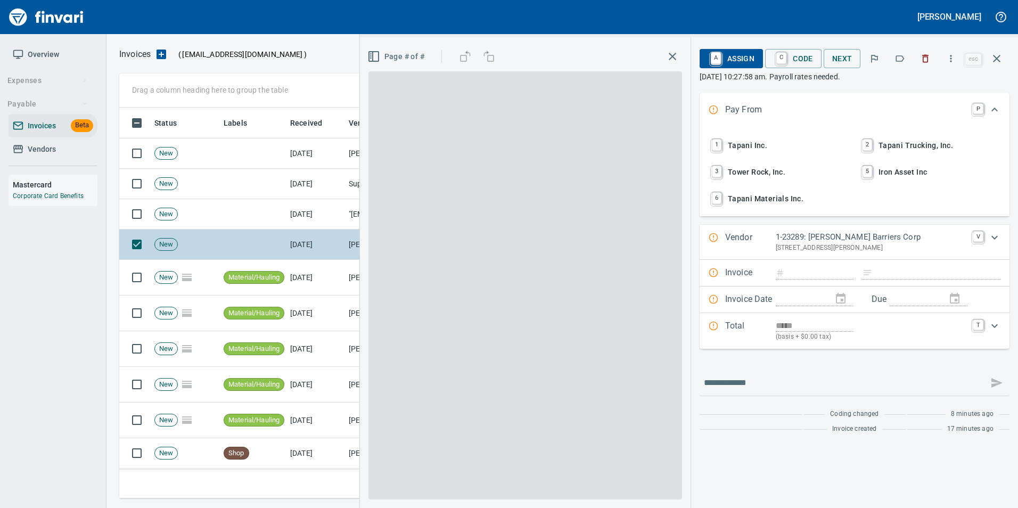
scroll to position [383, 869]
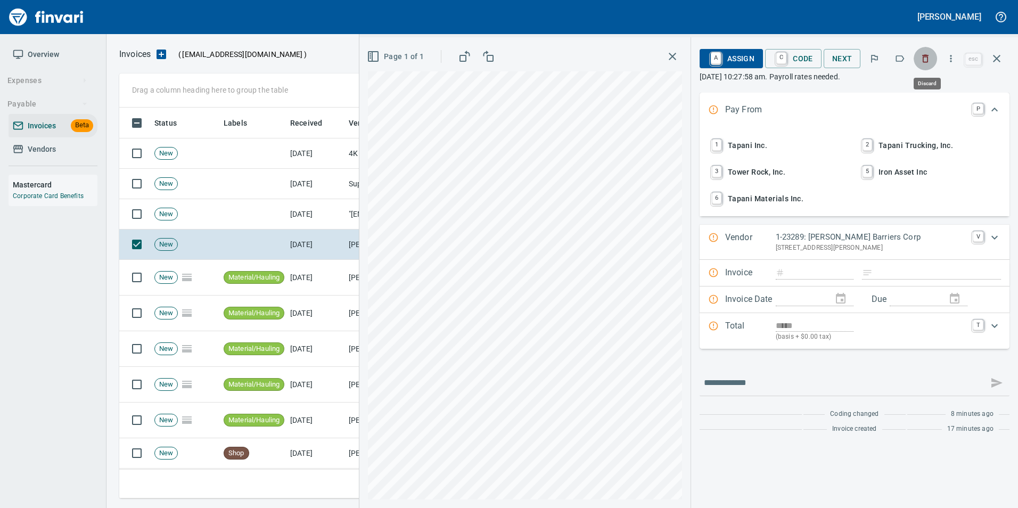
click at [921, 64] on button "button" at bounding box center [924, 58] width 23 height 23
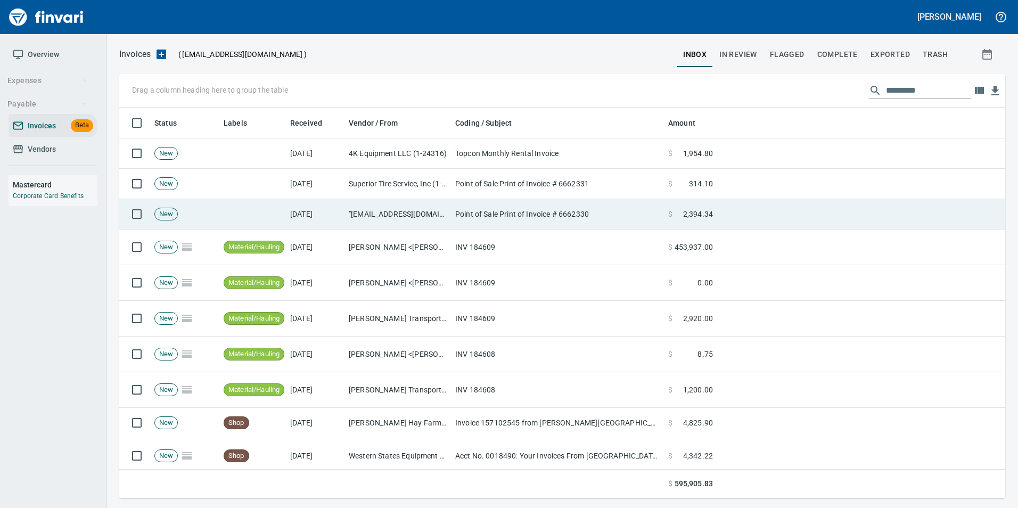
click at [342, 215] on td "[DATE]" at bounding box center [315, 214] width 59 height 30
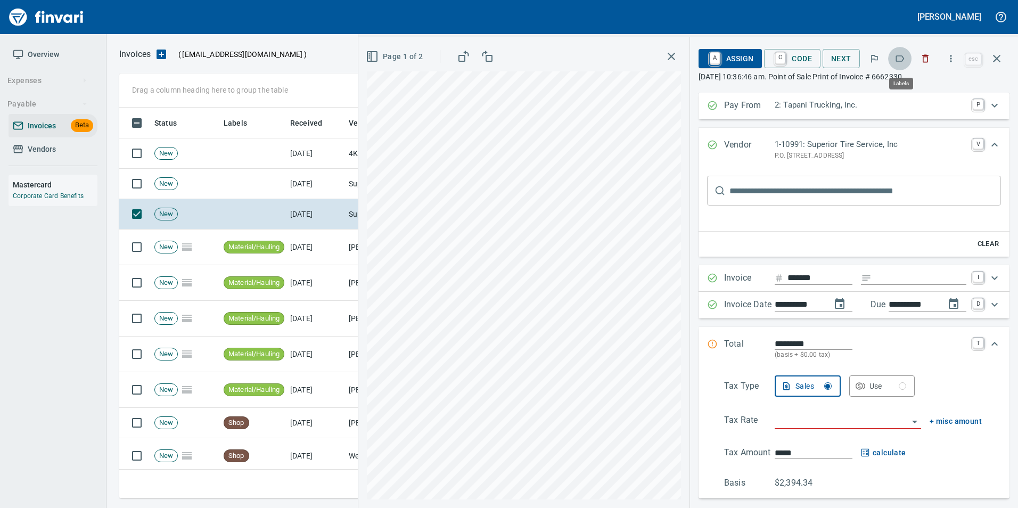
click at [898, 55] on icon "button" at bounding box center [899, 58] width 11 height 11
click at [992, 54] on icon "button" at bounding box center [996, 58] width 13 height 13
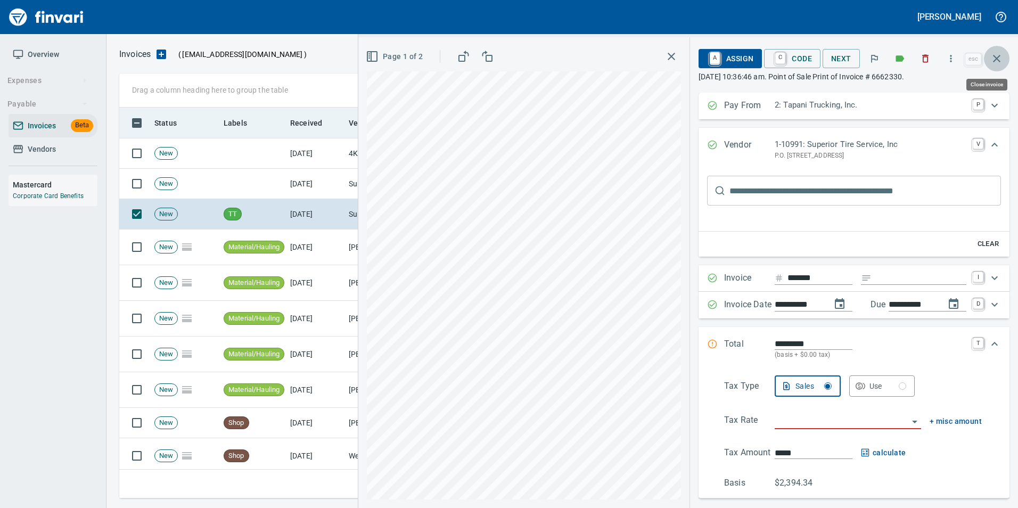
scroll to position [383, 869]
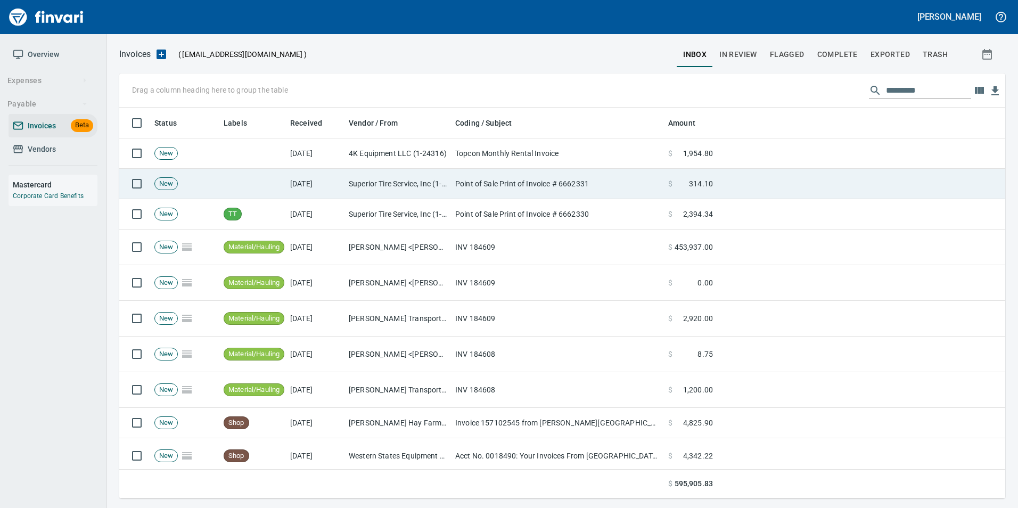
click at [479, 190] on td "Point of Sale Print of Invoice # 6662331" at bounding box center [557, 184] width 213 height 30
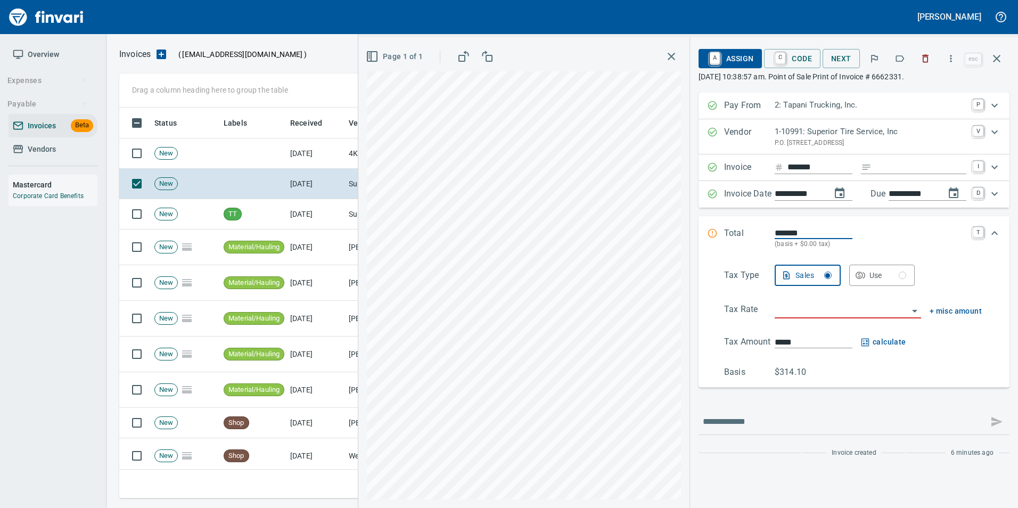
click at [897, 56] on icon "button" at bounding box center [900, 58] width 9 height 6
click at [997, 59] on icon "button" at bounding box center [996, 58] width 13 height 13
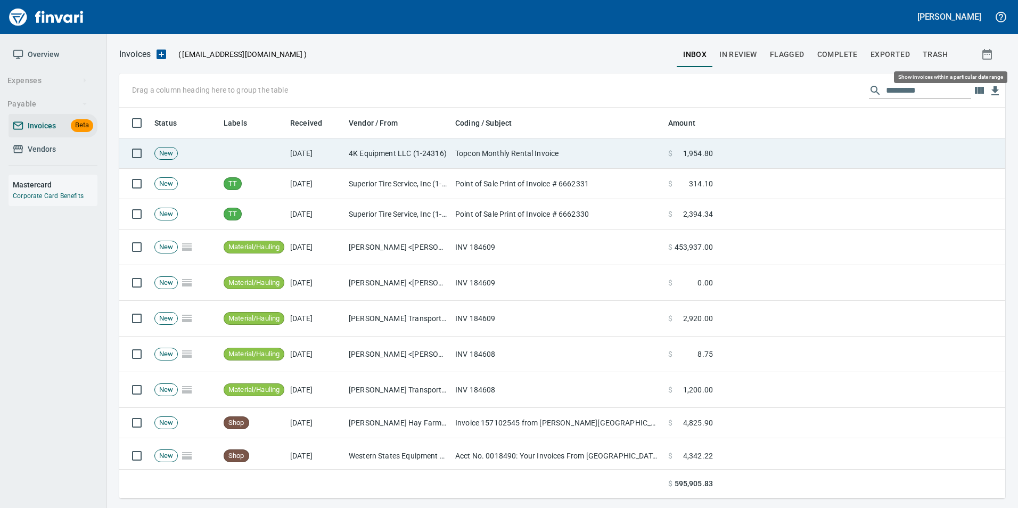
scroll to position [383, 869]
click at [599, 158] on td "Topcon Monthly Rental Invoice" at bounding box center [557, 153] width 213 height 30
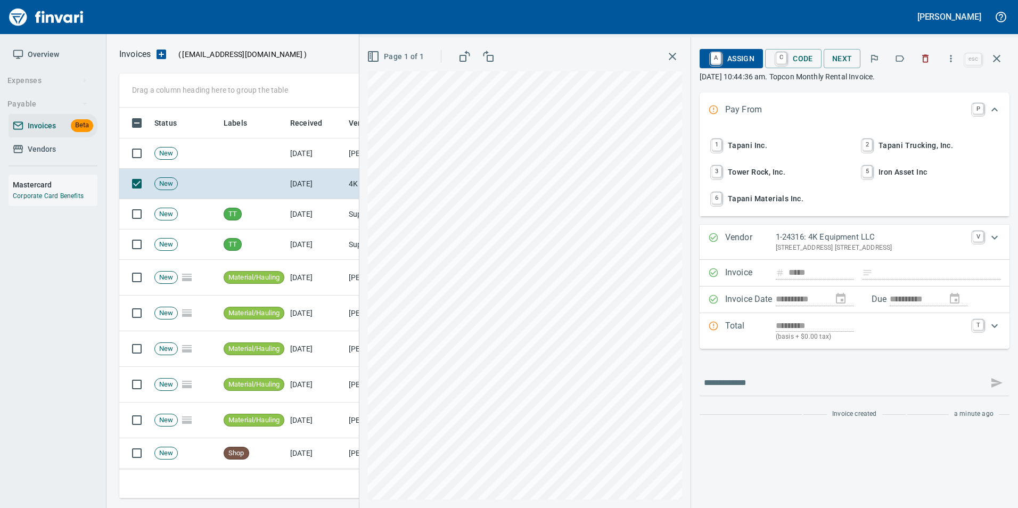
click at [899, 56] on icon "button" at bounding box center [900, 58] width 9 height 6
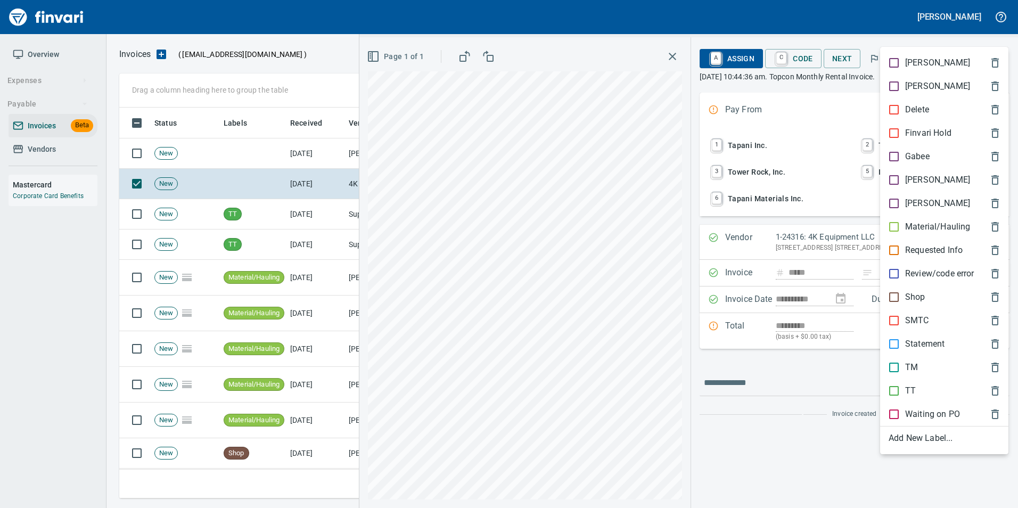
click at [912, 180] on p "[PERSON_NAME]" at bounding box center [937, 180] width 65 height 13
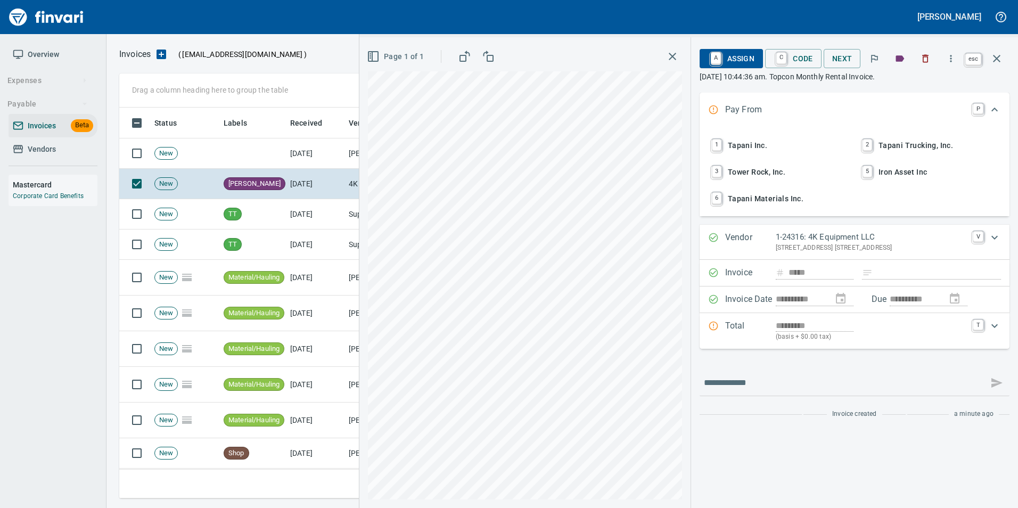
click at [993, 63] on icon "button" at bounding box center [996, 58] width 13 height 13
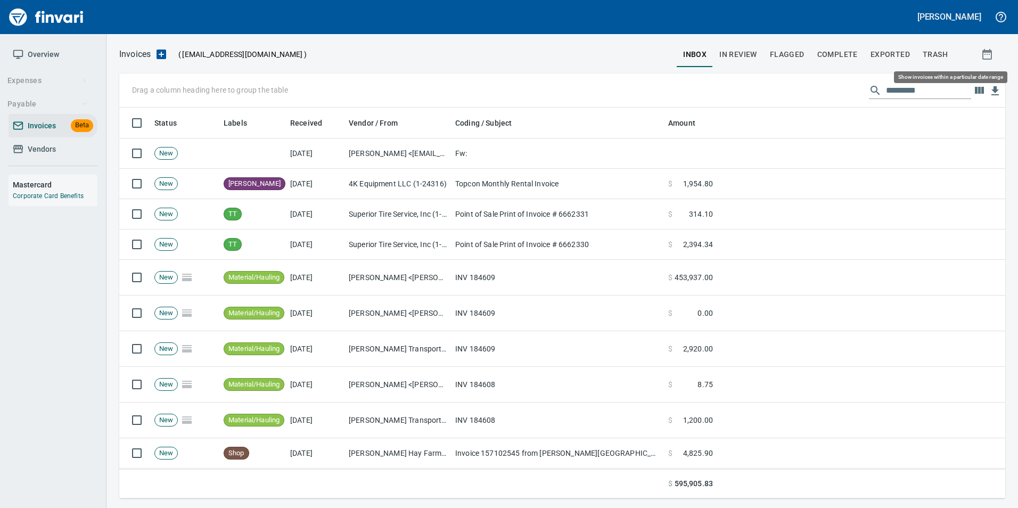
scroll to position [383, 869]
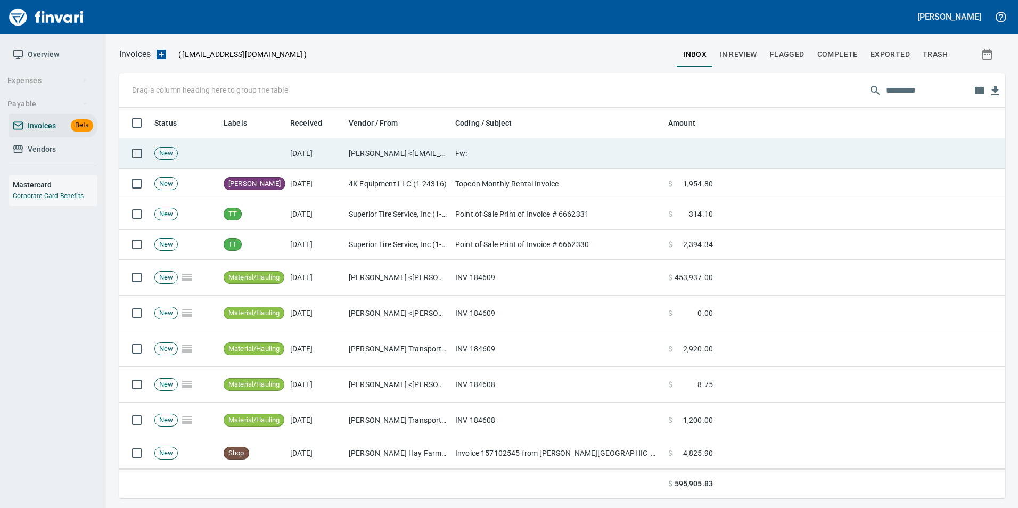
click at [665, 152] on td at bounding box center [690, 153] width 53 height 30
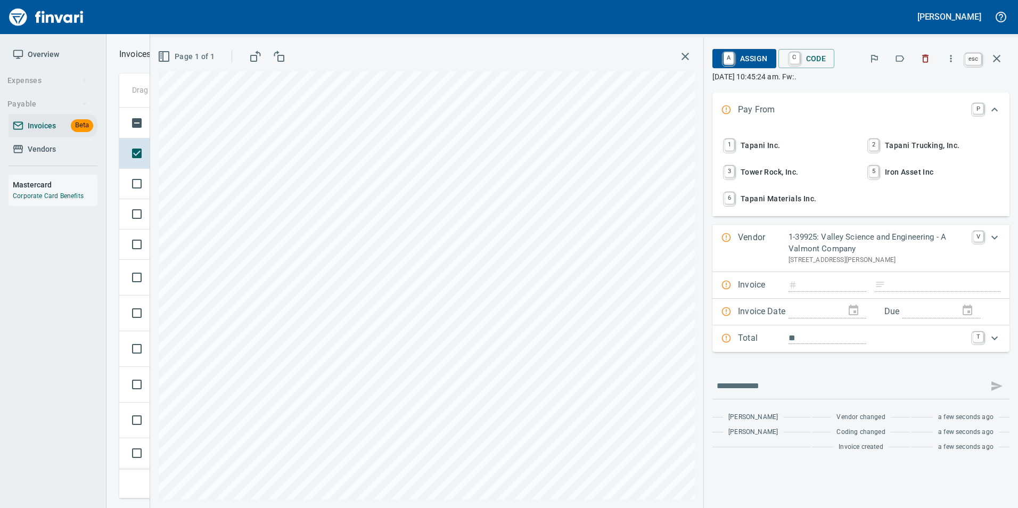
click at [997, 61] on icon "button" at bounding box center [996, 58] width 13 height 13
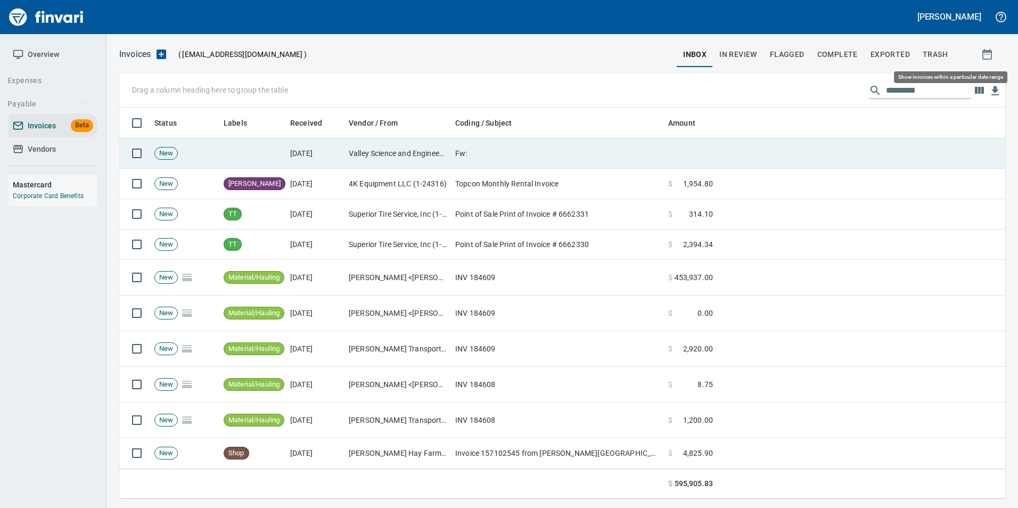
scroll to position [383, 869]
click at [465, 148] on td "Fw:" at bounding box center [557, 153] width 213 height 30
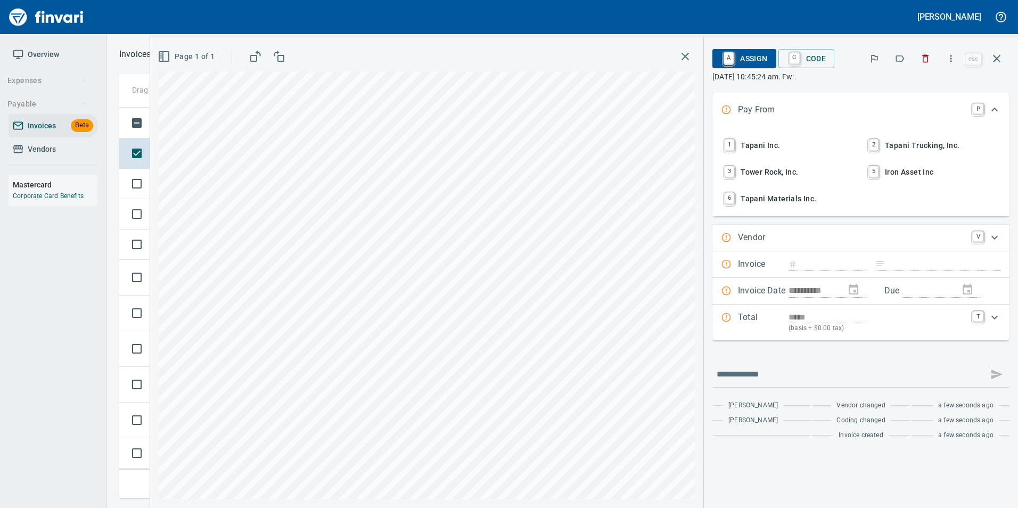
click at [929, 59] on icon "button" at bounding box center [925, 59] width 6 height 8
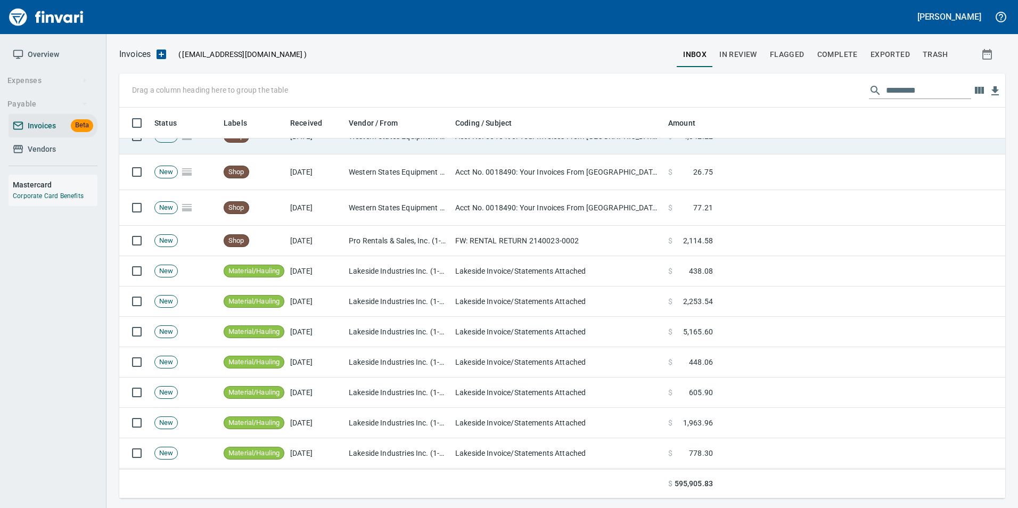
scroll to position [213, 0]
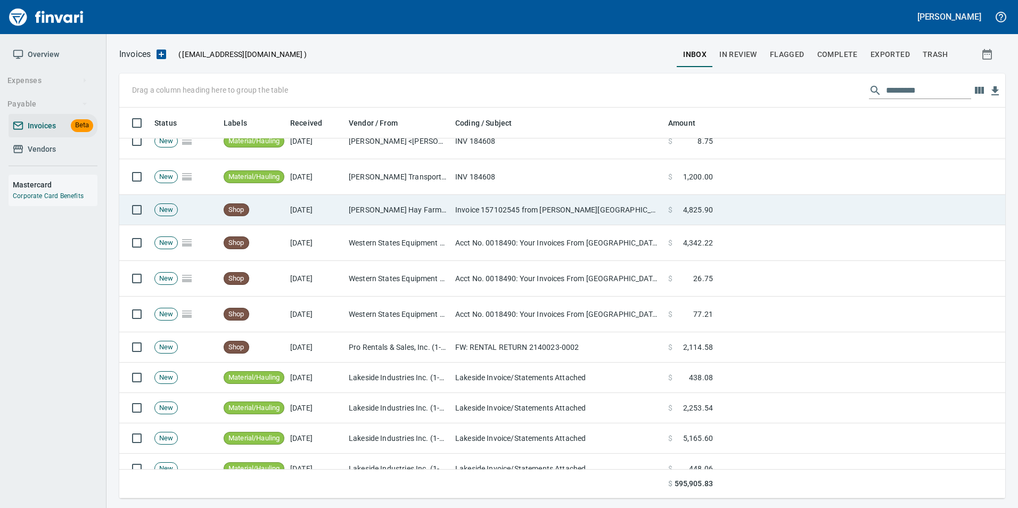
click at [321, 212] on td "[DATE]" at bounding box center [315, 210] width 59 height 30
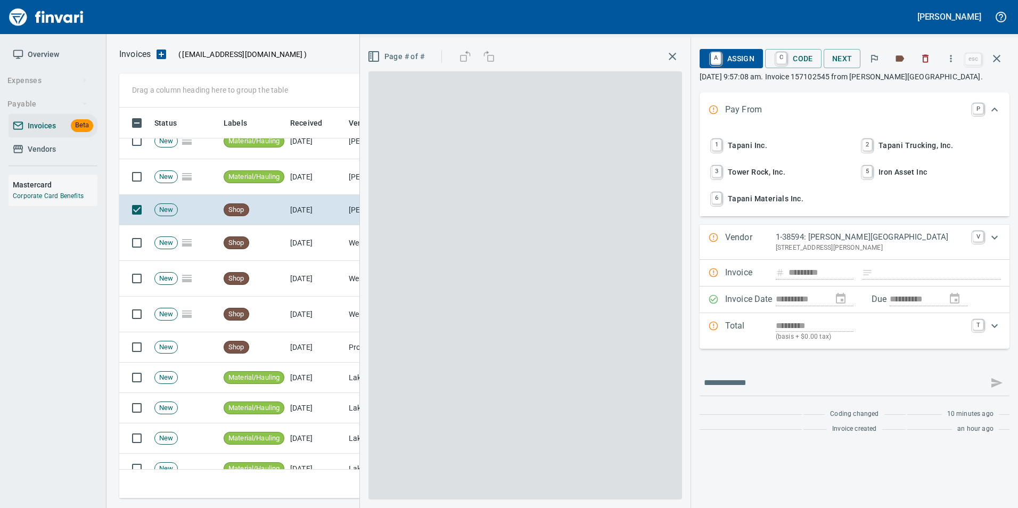
scroll to position [383, 869]
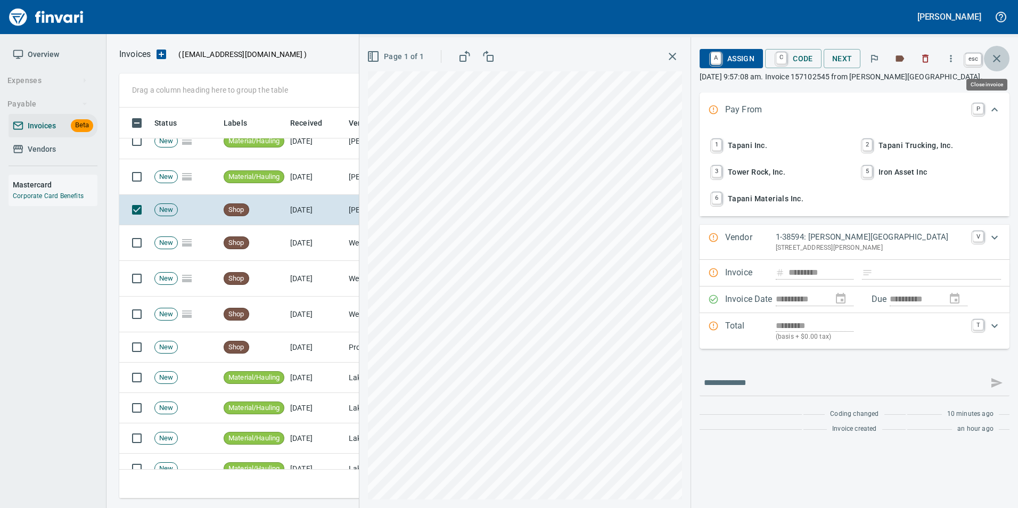
click at [994, 67] on button "button" at bounding box center [997, 59] width 26 height 26
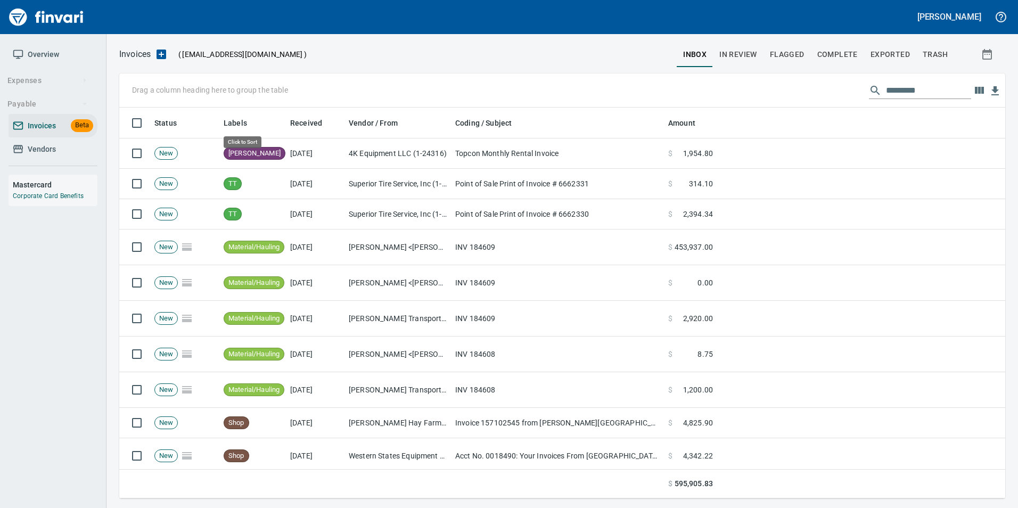
scroll to position [383, 870]
drag, startPoint x: 238, startPoint y: 123, endPoint x: 149, endPoint y: 94, distance: 94.2
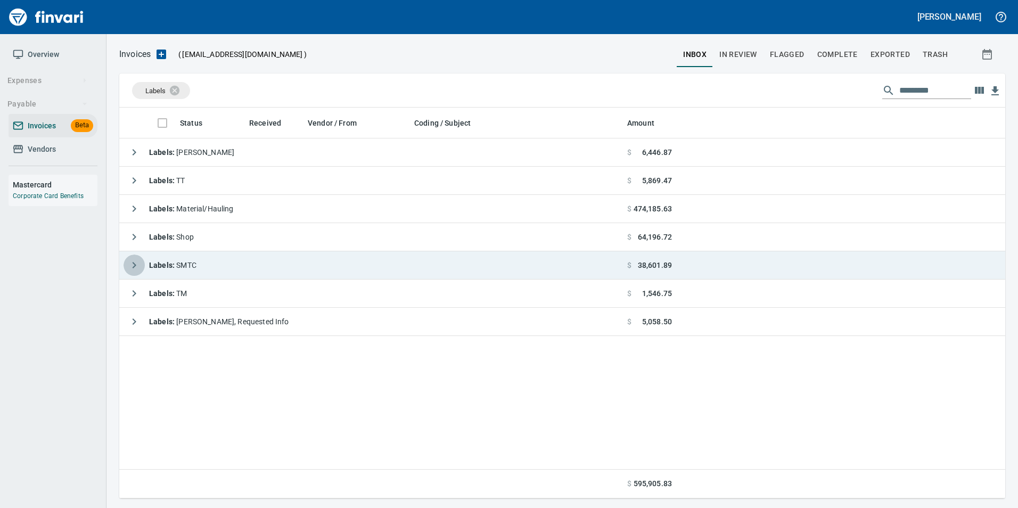
click at [137, 263] on icon "button" at bounding box center [134, 265] width 13 height 13
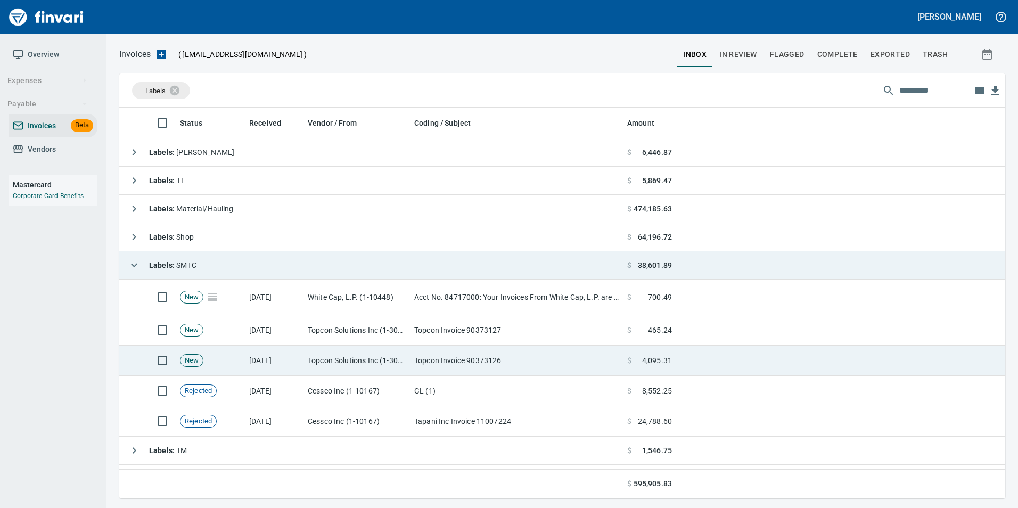
click at [457, 361] on td "Topcon Invoice 90373126" at bounding box center [516, 360] width 213 height 30
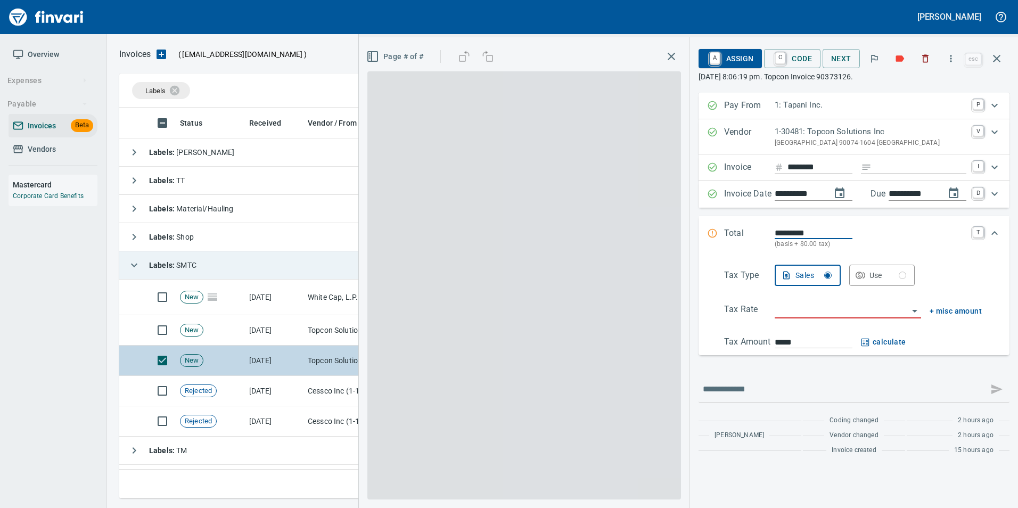
scroll to position [383, 869]
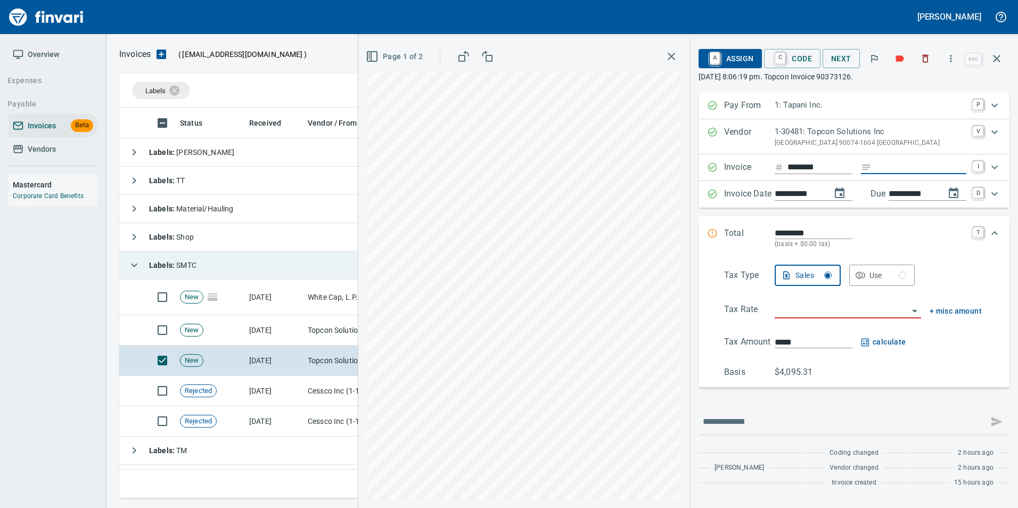
click at [903, 167] on input "Expand" at bounding box center [920, 167] width 90 height 13
type input "**********"
click at [809, 314] on input "search" at bounding box center [841, 310] width 134 height 15
click at [829, 362] on li "WA0601: Battle Ground Combined 8.6%" at bounding box center [846, 363] width 153 height 26
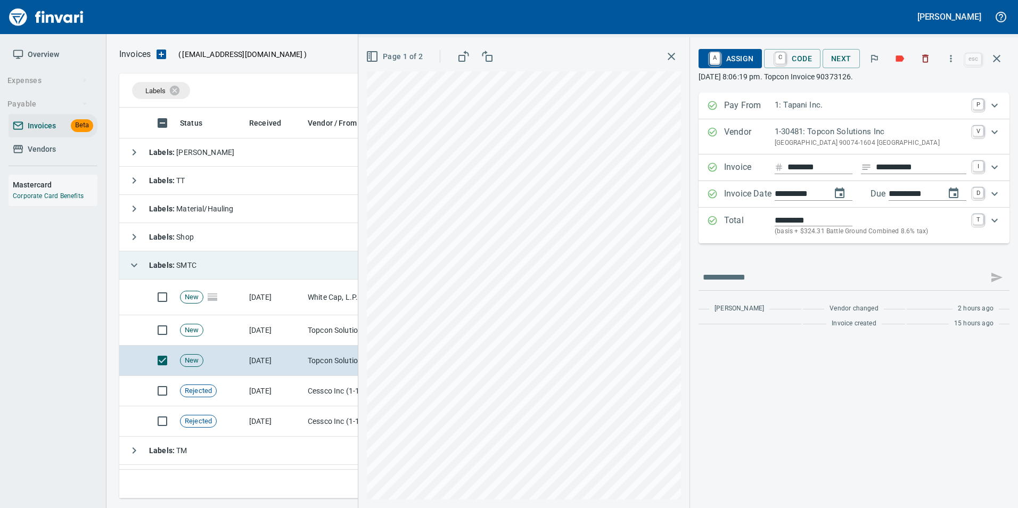
type input "**********"
type input "*******"
type input "**********"
click at [741, 58] on span "A Assign" at bounding box center [730, 58] width 46 height 18
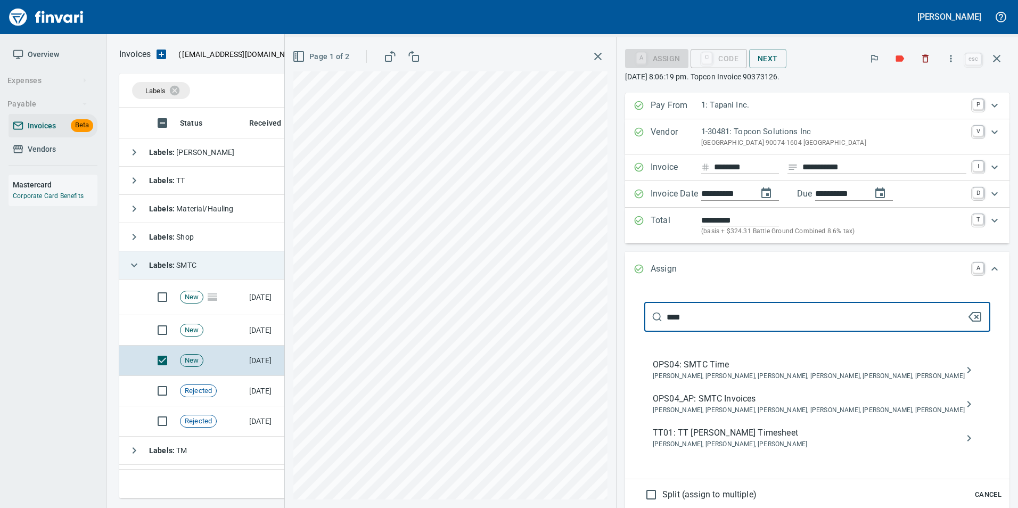
type input "****"
click at [815, 407] on span "Jessica Whittaker, Jolene Potti, Marty Ek, Meg Tapani, Tya Tapani, Tyler Carlson" at bounding box center [808, 410] width 312 height 11
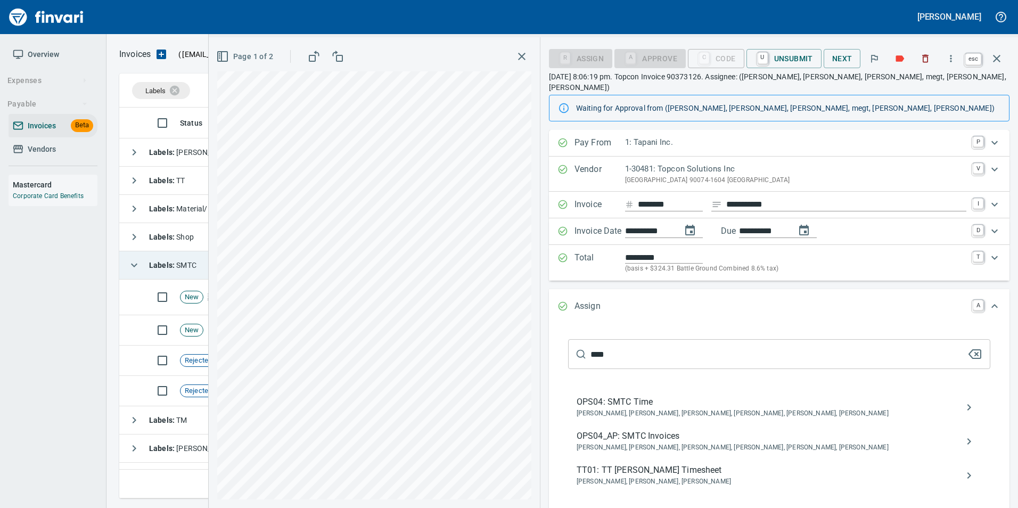
click at [1000, 54] on icon "button" at bounding box center [996, 58] width 13 height 13
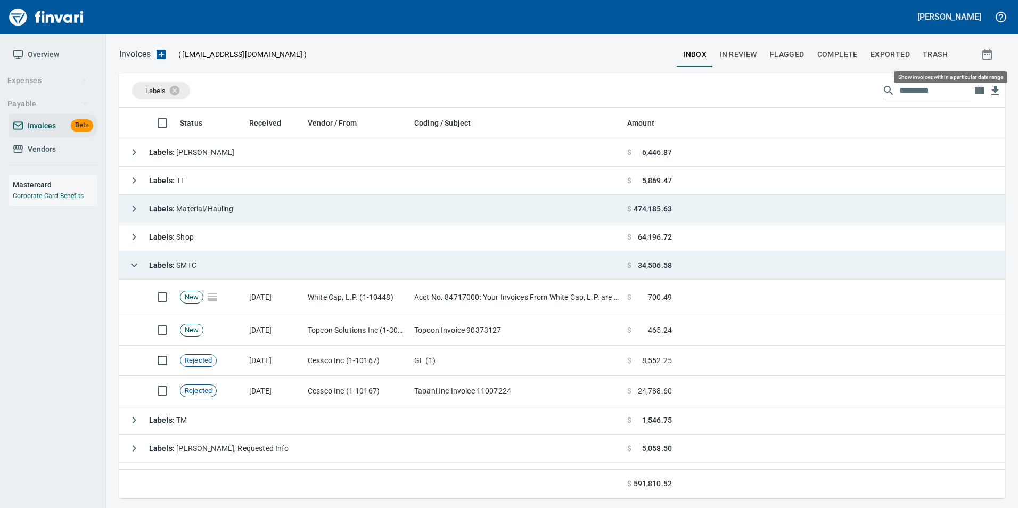
scroll to position [383, 877]
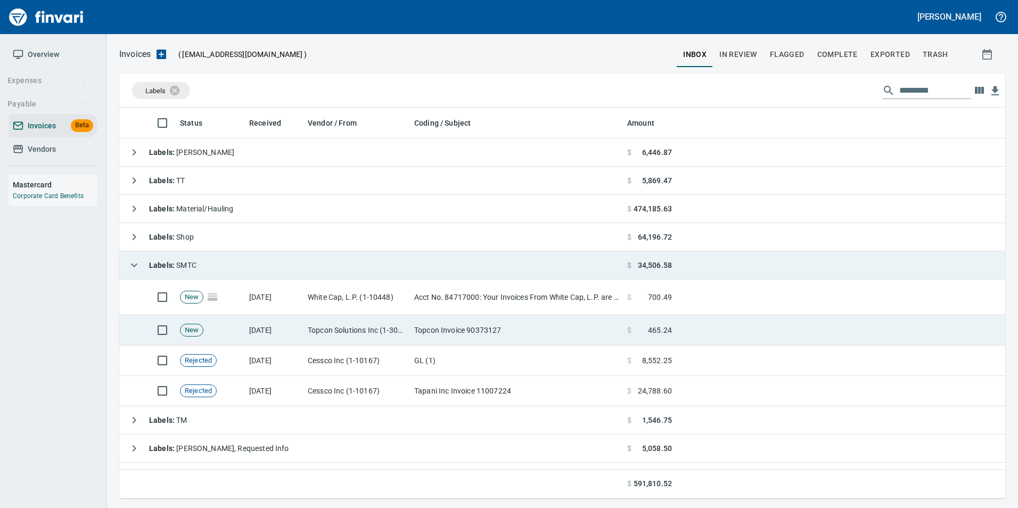
click at [360, 324] on td "Topcon Solutions Inc (1-30481)" at bounding box center [356, 330] width 106 height 30
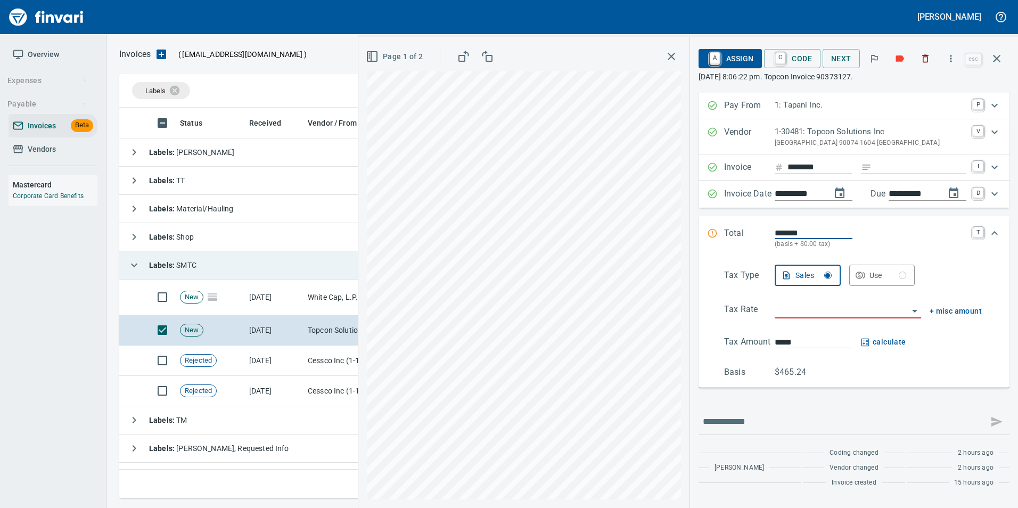
drag, startPoint x: 913, startPoint y: 168, endPoint x: 878, endPoint y: 169, distance: 35.2
click at [913, 168] on input "Expand" at bounding box center [920, 167] width 90 height 13
type input "**********"
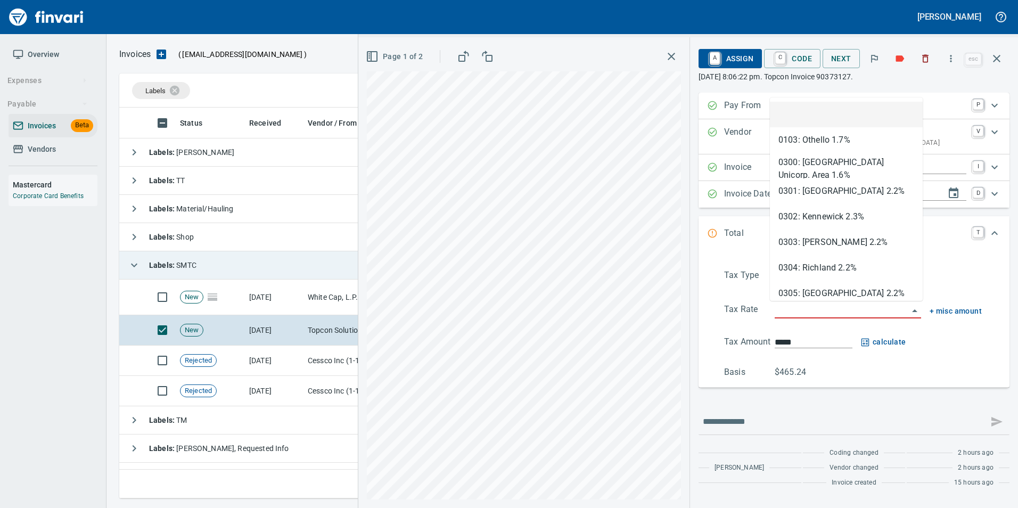
click at [794, 310] on input "search" at bounding box center [841, 310] width 134 height 15
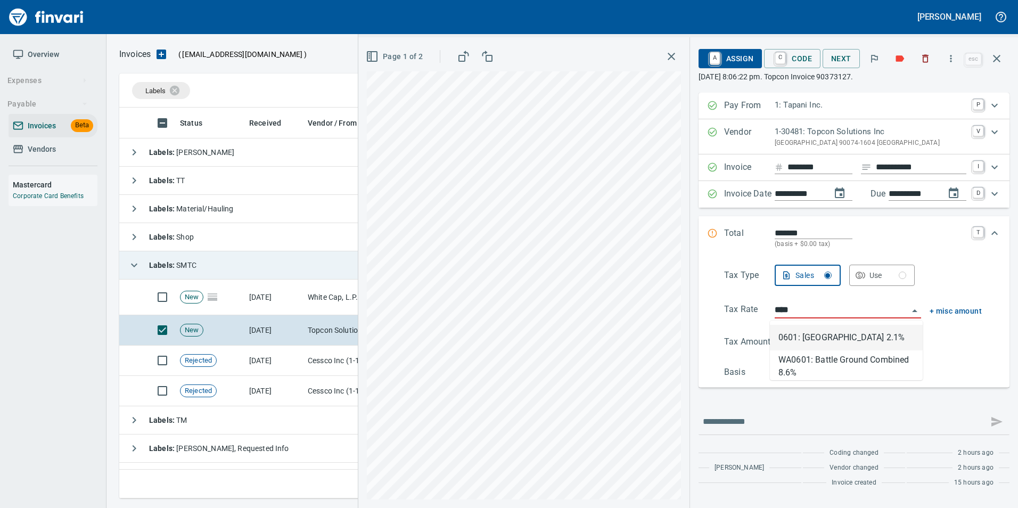
scroll to position [383, 877]
click at [820, 359] on li "WA0601: Battle Ground Combined 8.6%" at bounding box center [846, 363] width 153 height 26
type input "**********"
type input "******"
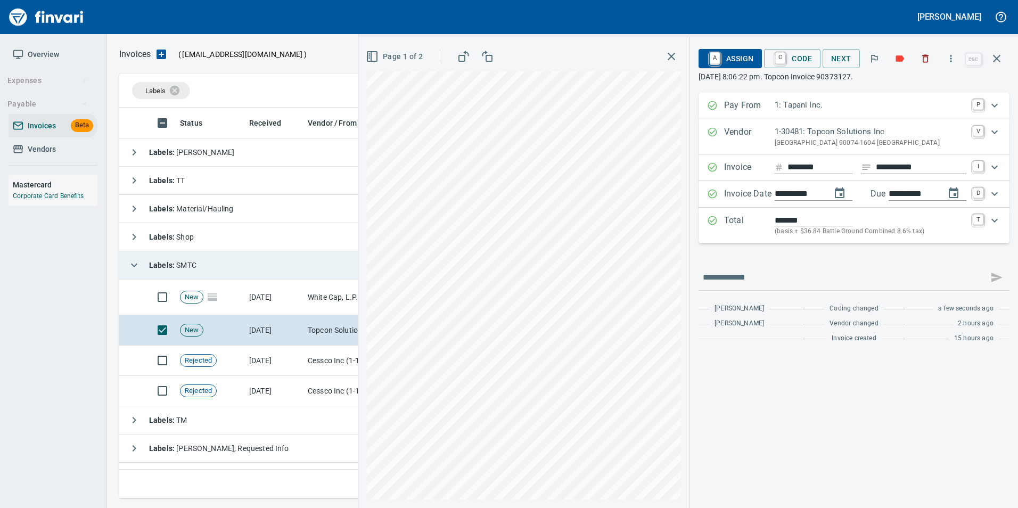
type input "**********"
click at [720, 55] on span "A Assign" at bounding box center [730, 58] width 46 height 18
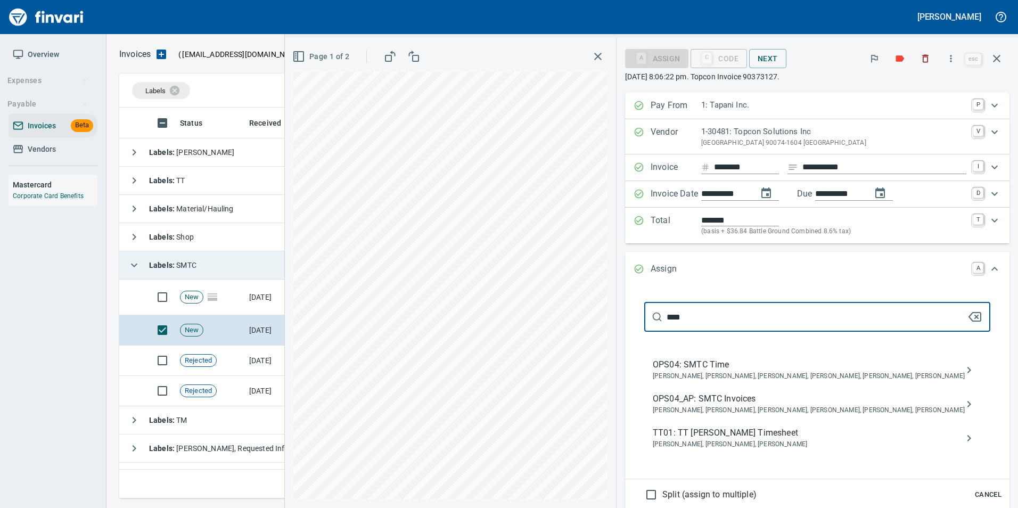
type input "****"
click at [837, 410] on span "Jessica Whittaker, Jolene Potti, Marty Ek, Meg Tapani, Tya Tapani, Tyler Carlson" at bounding box center [808, 410] width 312 height 11
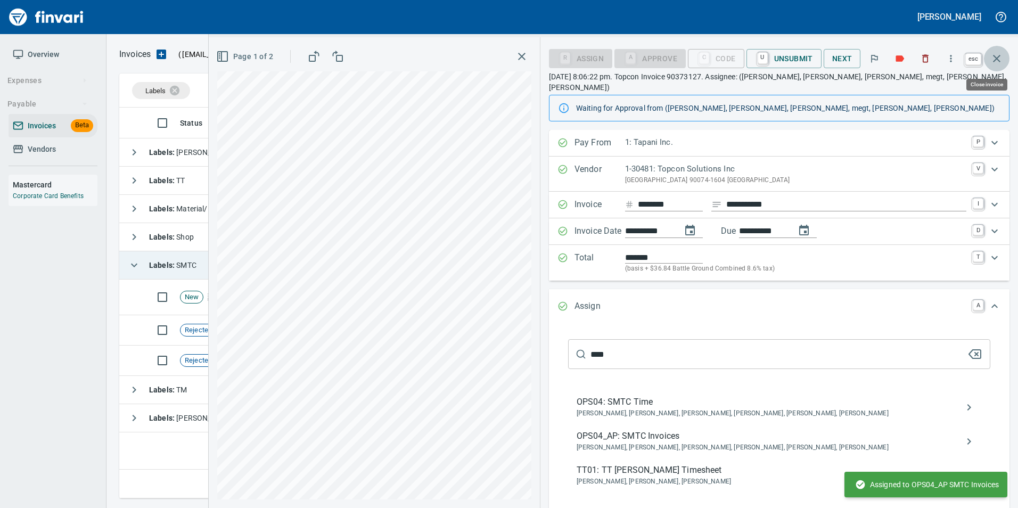
click at [998, 61] on icon "button" at bounding box center [996, 58] width 13 height 13
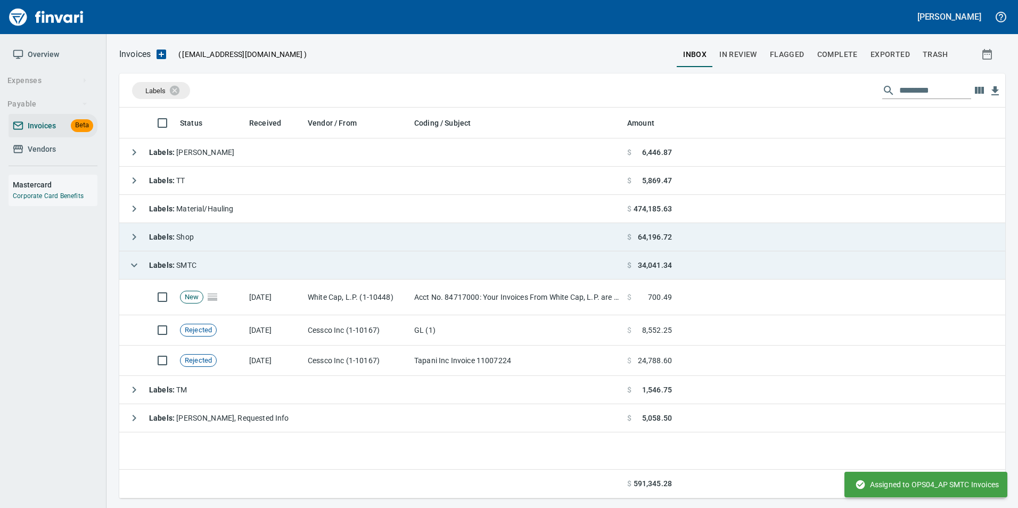
scroll to position [383, 877]
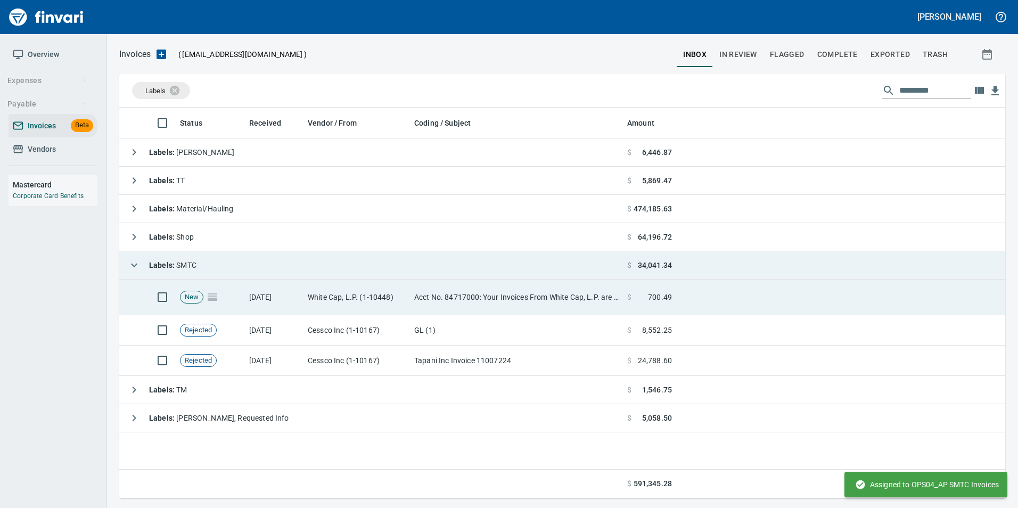
click at [379, 300] on td "White Cap, L.P. (1-10448)" at bounding box center [356, 297] width 106 height 36
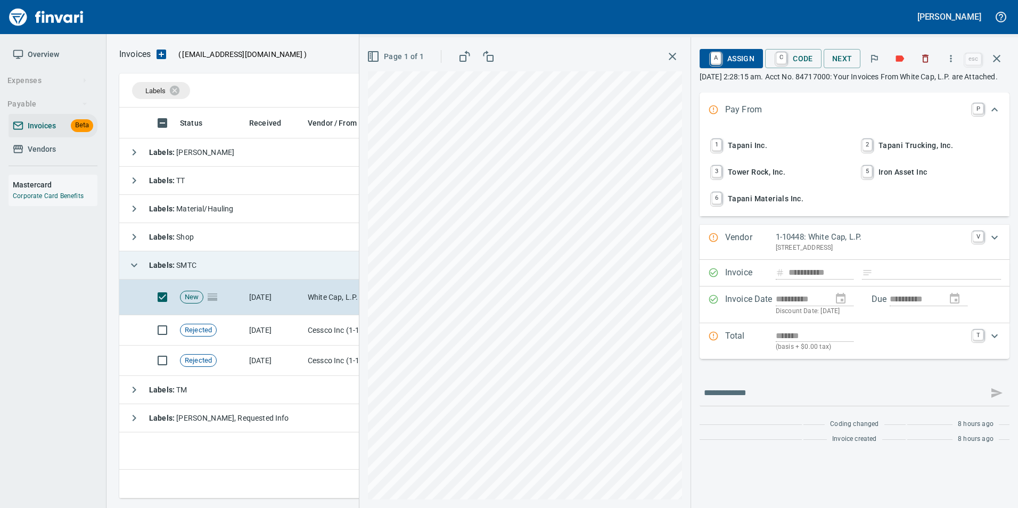
click at [772, 146] on button "1 Tapani Inc." at bounding box center [779, 145] width 148 height 24
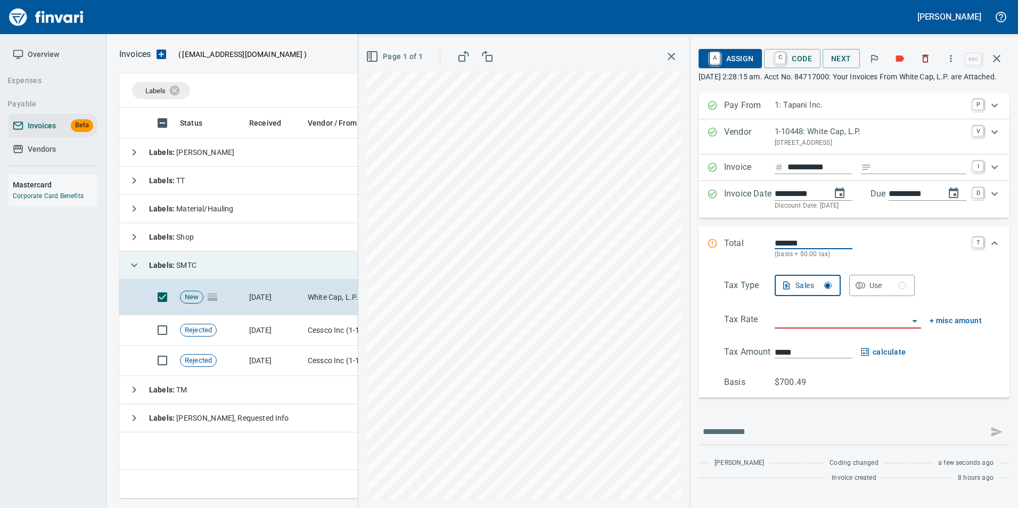
click at [887, 174] on input "Expand" at bounding box center [920, 167] width 90 height 13
type input "**********"
click at [824, 328] on input "search" at bounding box center [841, 320] width 134 height 15
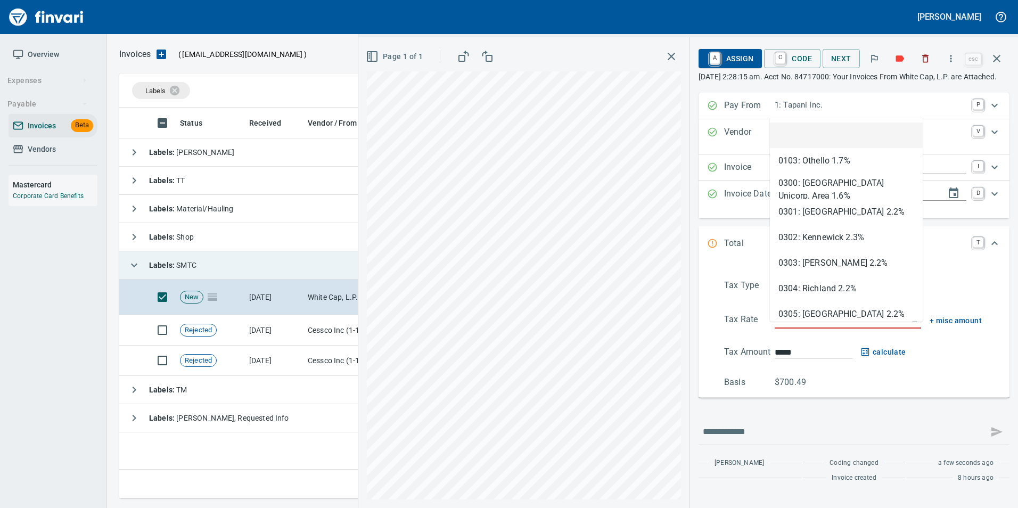
scroll to position [383, 877]
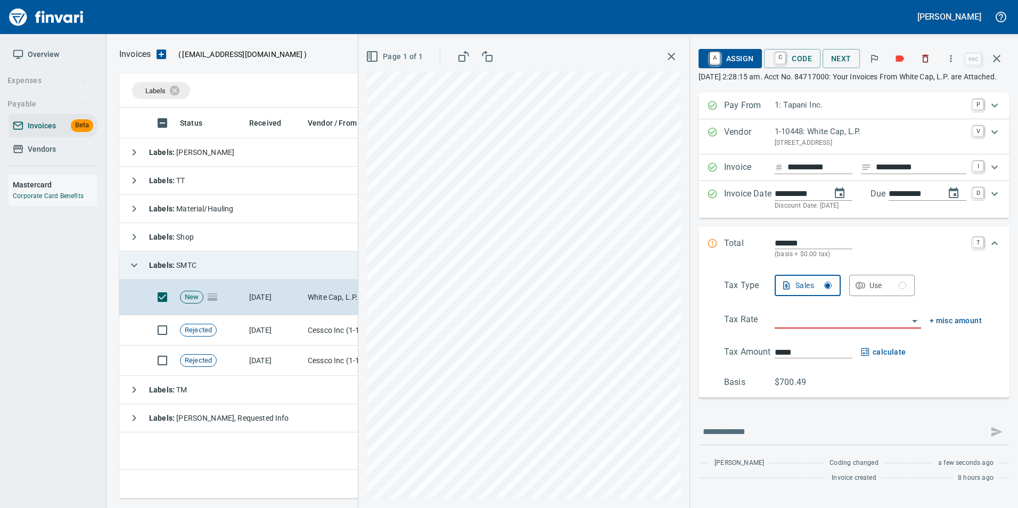
click at [800, 328] on input "search" at bounding box center [841, 320] width 134 height 15
click at [834, 384] on li "WA0601: Battle Ground Combined 8.6%" at bounding box center [846, 384] width 153 height 26
type input "**********"
type input "******"
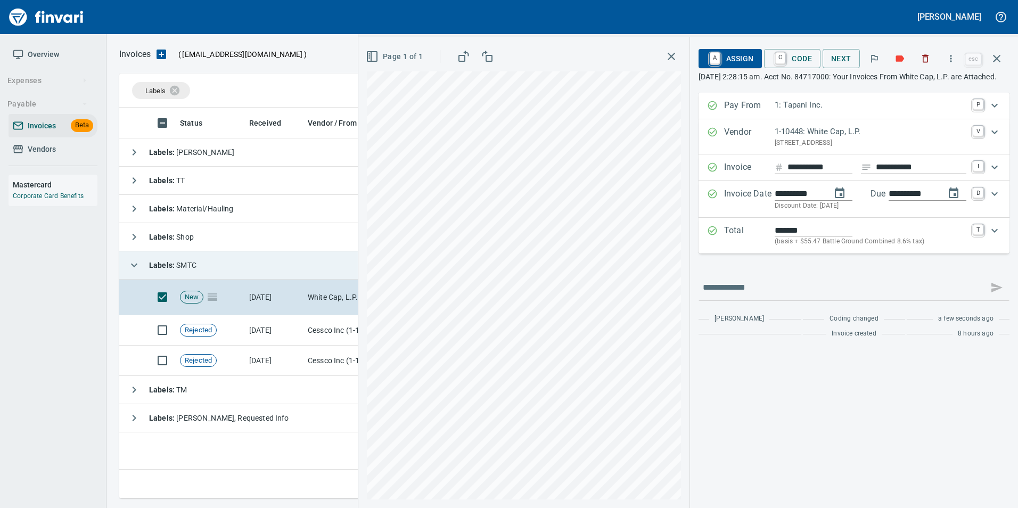
type input "**********"
click at [708, 235] on icon "Expand" at bounding box center [712, 230] width 9 height 9
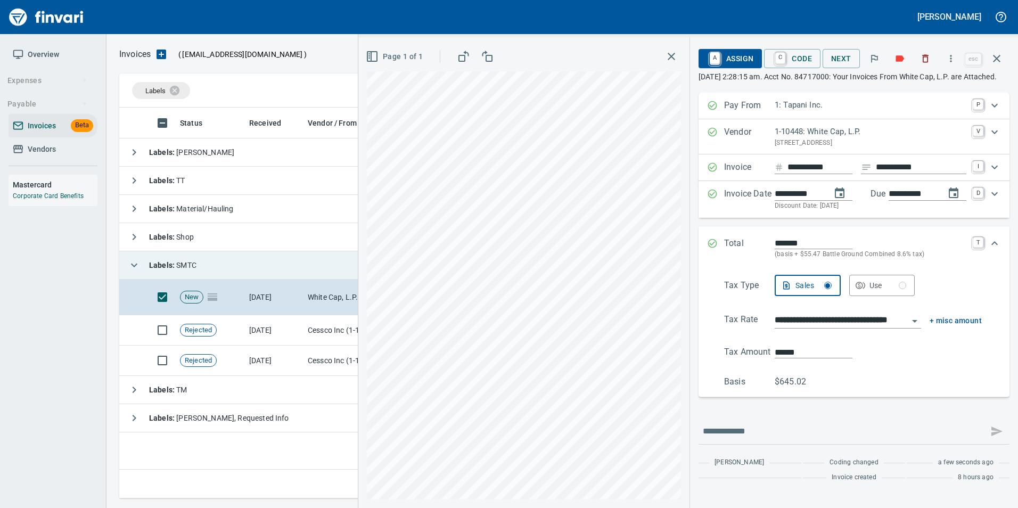
click at [807, 358] on input "******" at bounding box center [813, 352] width 78 height 12
type input "******"
click at [906, 358] on div "******" at bounding box center [877, 351] width 207 height 13
click at [708, 249] on icon "Expand" at bounding box center [712, 243] width 11 height 11
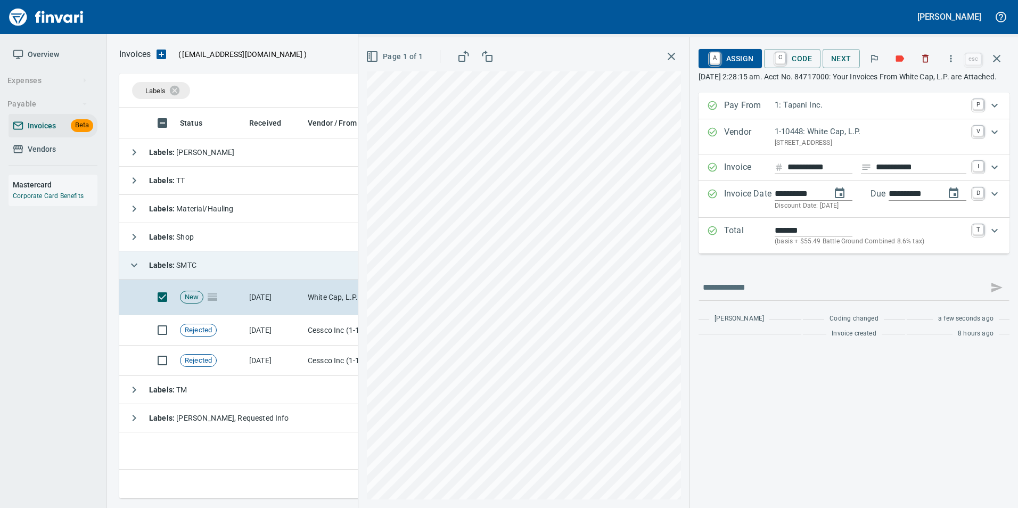
click at [737, 59] on span "A Assign" at bounding box center [730, 58] width 46 height 18
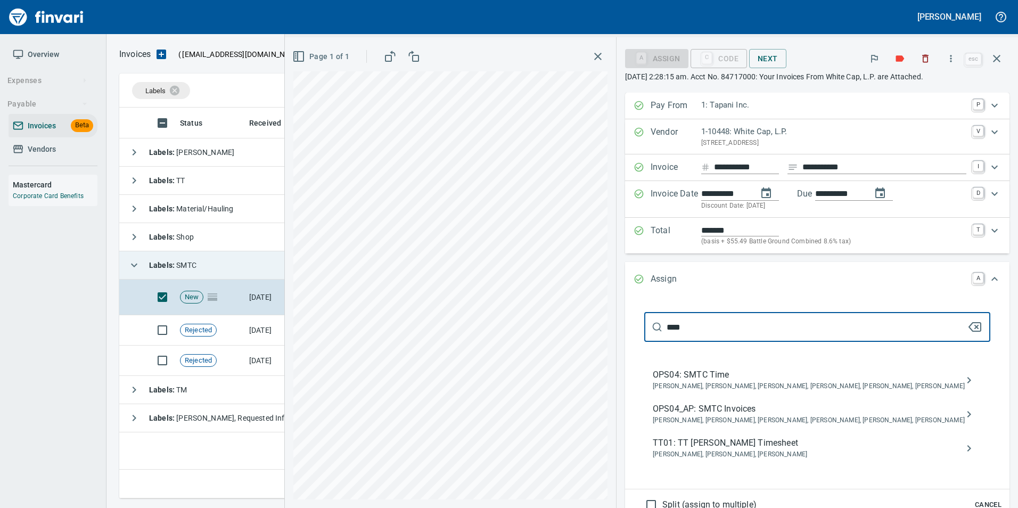
type input "****"
click at [965, 420] on icon "assign" at bounding box center [968, 414] width 13 height 13
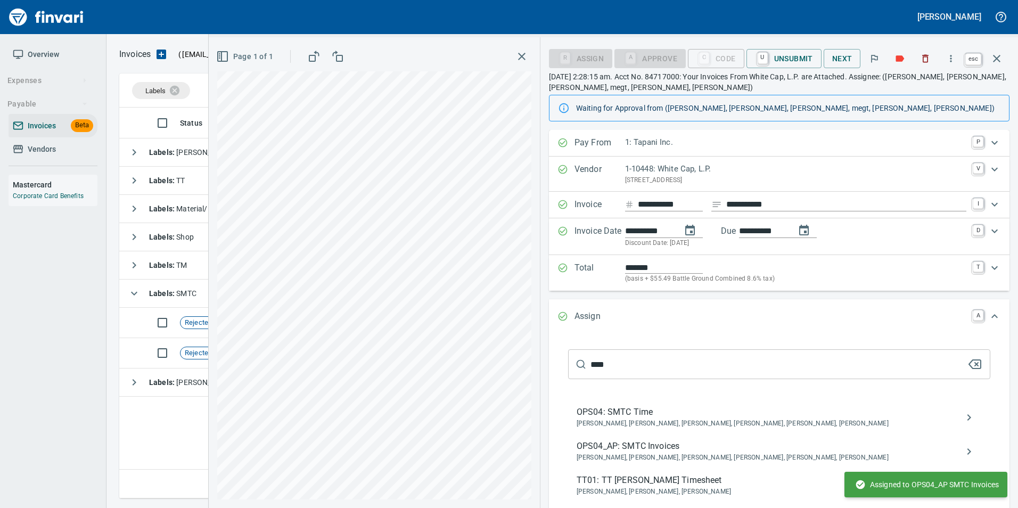
click at [993, 62] on icon "button" at bounding box center [996, 58] width 13 height 13
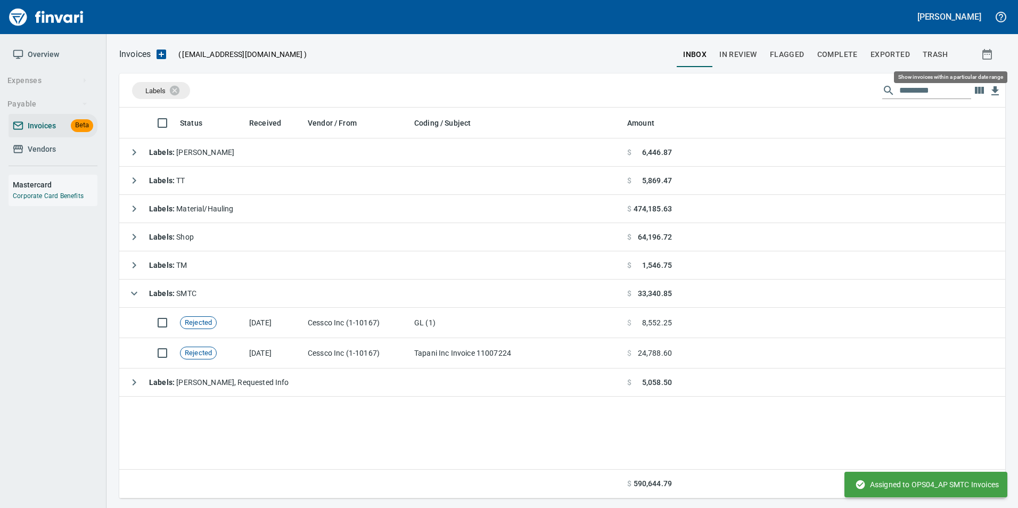
scroll to position [383, 877]
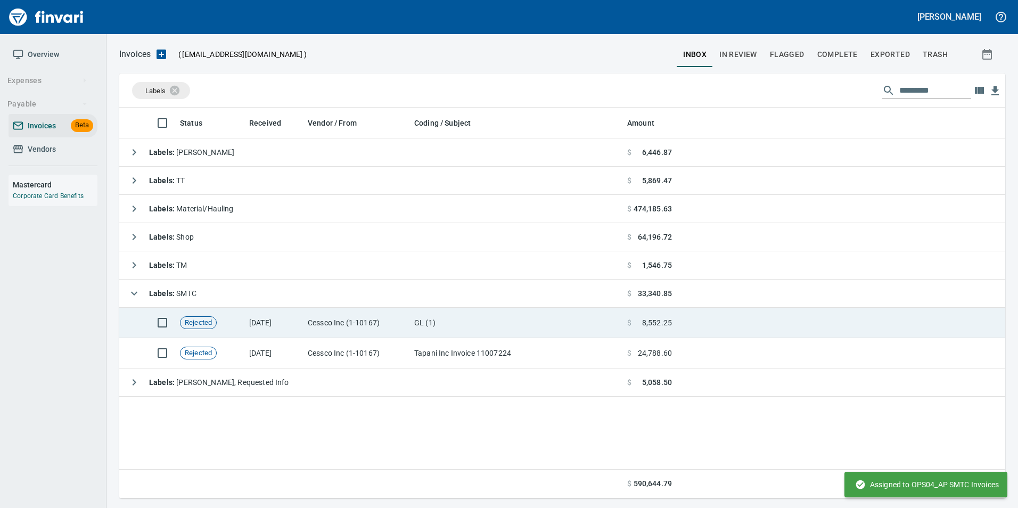
click at [290, 325] on td "[DATE]" at bounding box center [274, 323] width 59 height 30
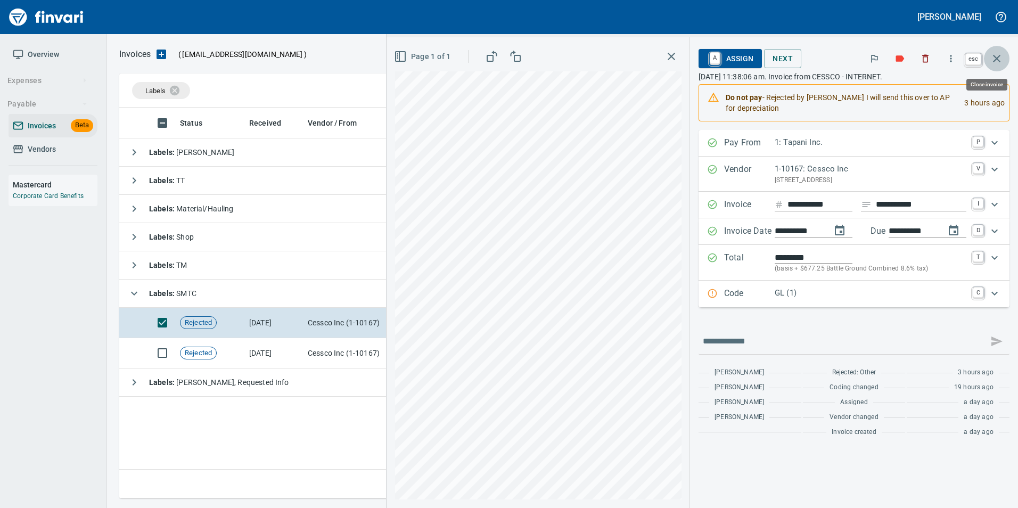
click at [994, 64] on icon "button" at bounding box center [996, 58] width 13 height 13
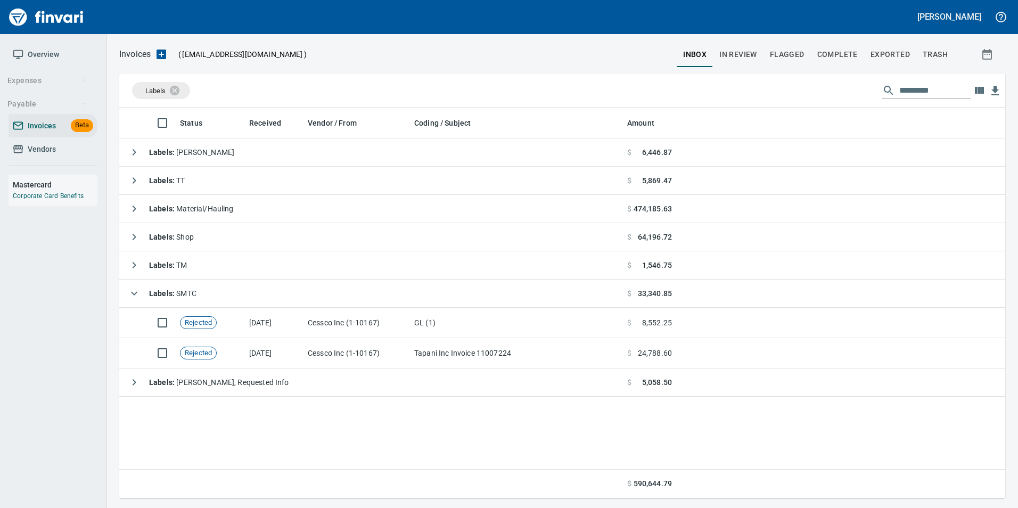
scroll to position [383, 878]
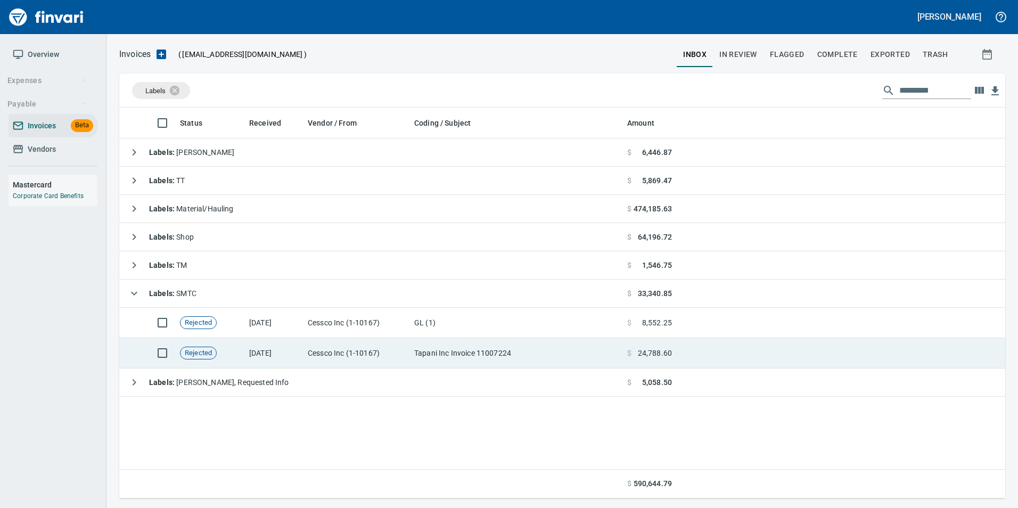
click at [576, 360] on td "Tapani Inc Invoice 11007224" at bounding box center [516, 353] width 213 height 30
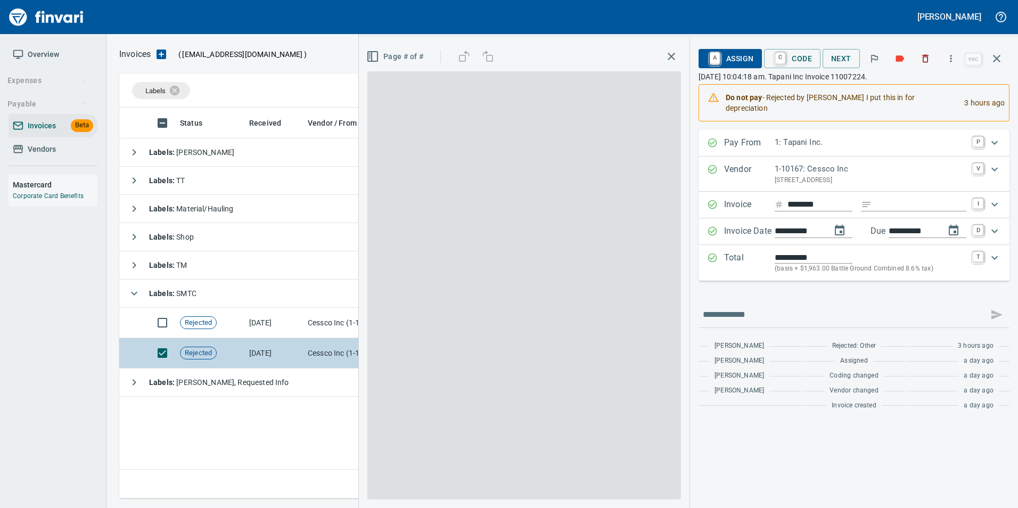
scroll to position [383, 877]
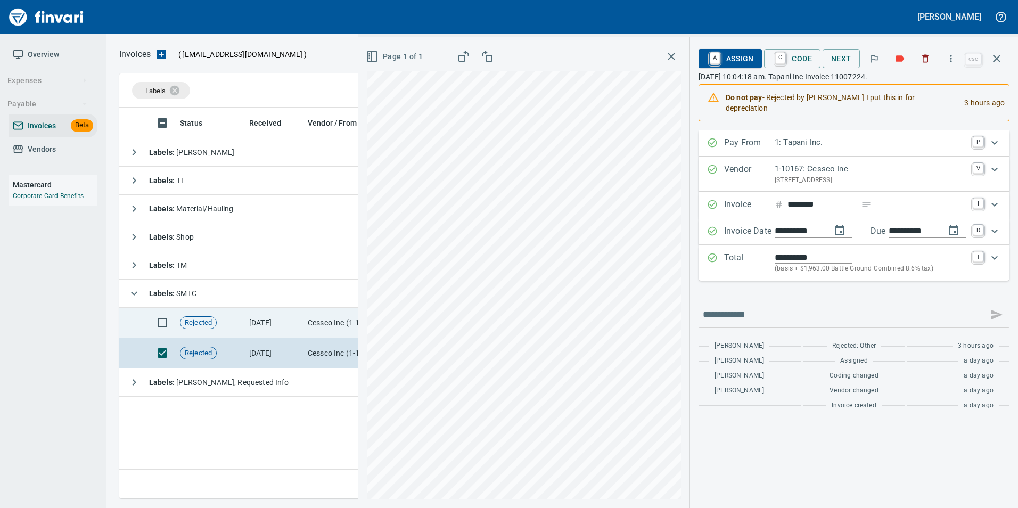
click at [277, 331] on td "[DATE]" at bounding box center [274, 323] width 59 height 30
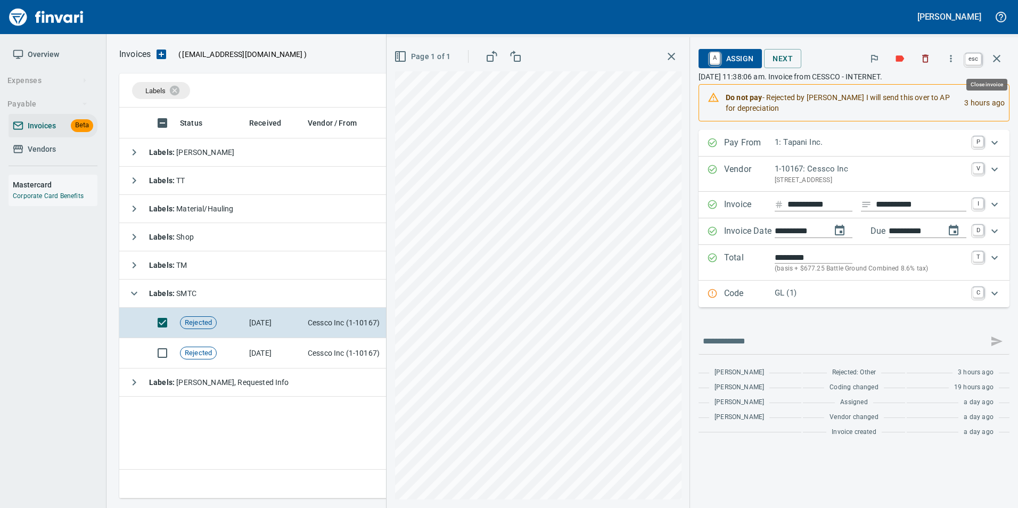
drag, startPoint x: 992, startPoint y: 56, endPoint x: 960, endPoint y: 72, distance: 35.5
click at [993, 56] on icon "button" at bounding box center [996, 58] width 13 height 13
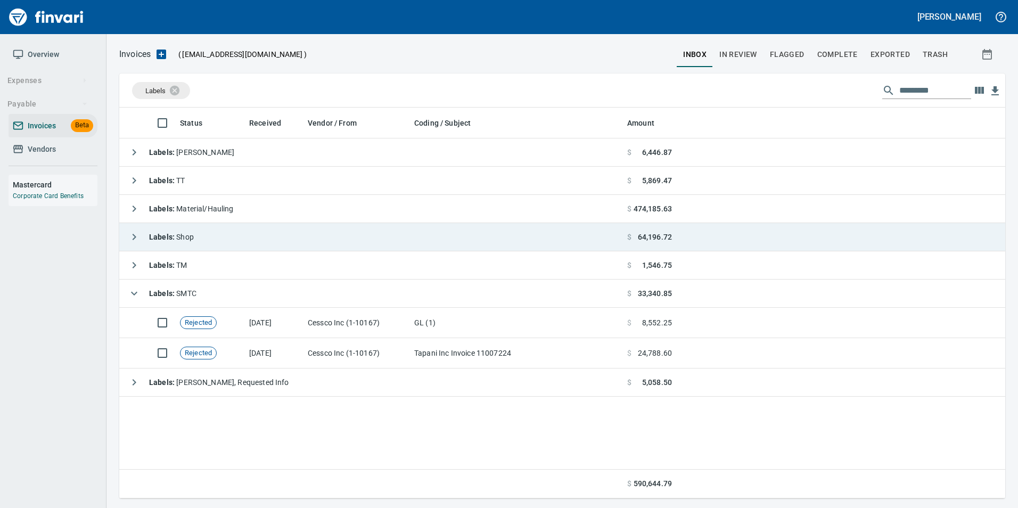
scroll to position [383, 877]
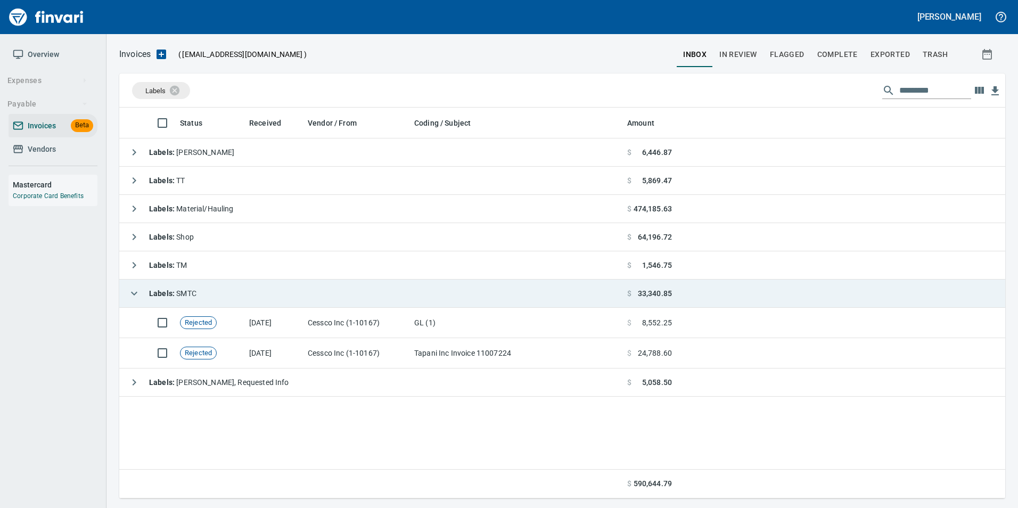
click at [136, 295] on icon "button" at bounding box center [134, 293] width 13 height 13
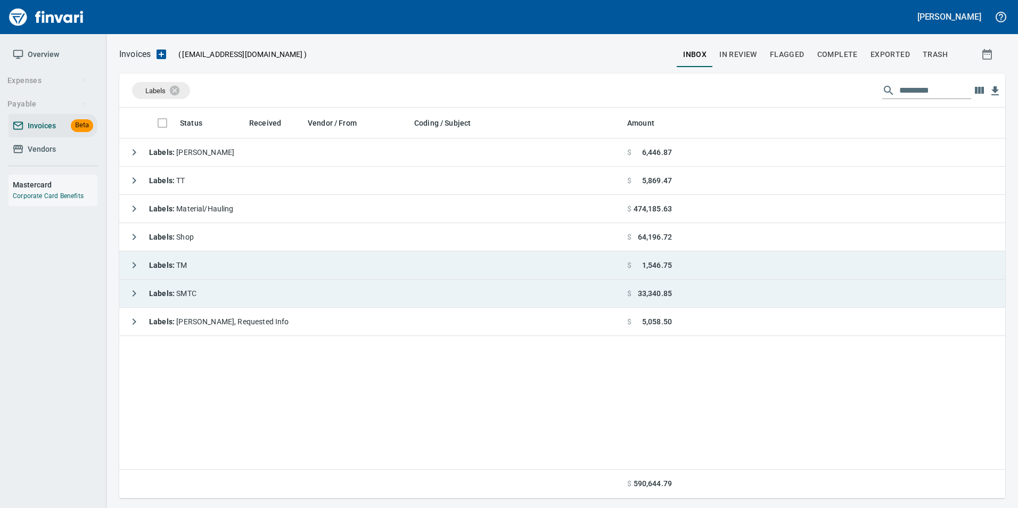
click at [133, 267] on icon "button" at bounding box center [135, 265] width 4 height 6
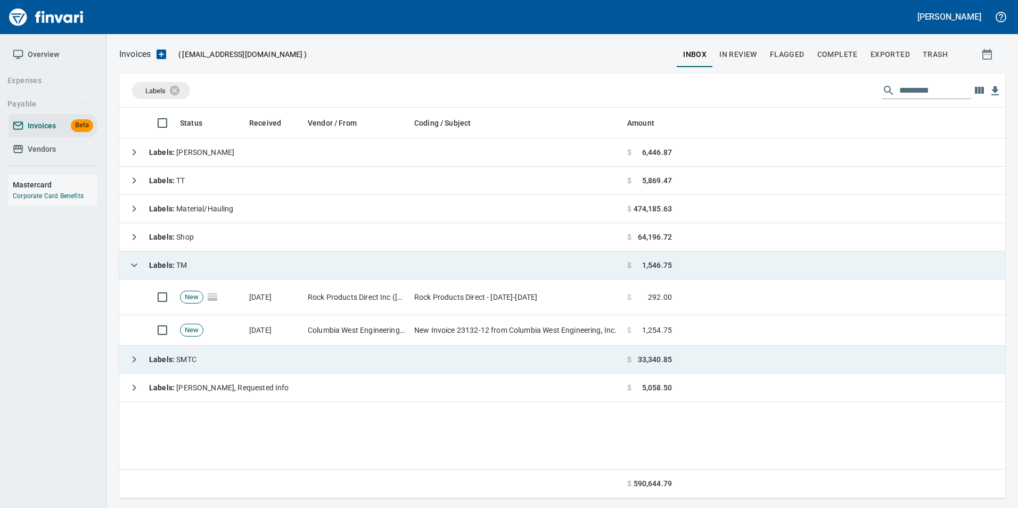
scroll to position [383, 878]
click at [133, 267] on icon "button" at bounding box center [134, 265] width 13 height 13
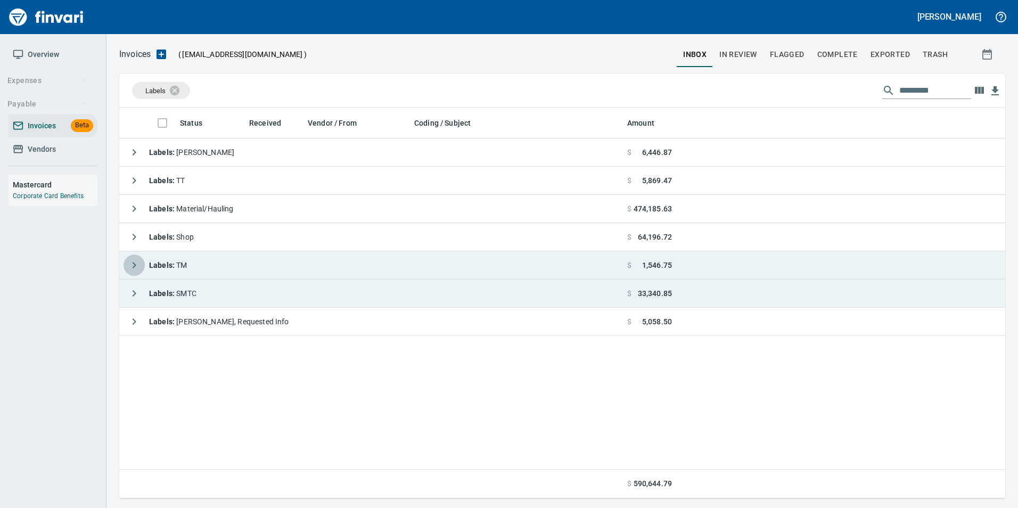
click at [133, 267] on icon "button" at bounding box center [135, 265] width 4 height 6
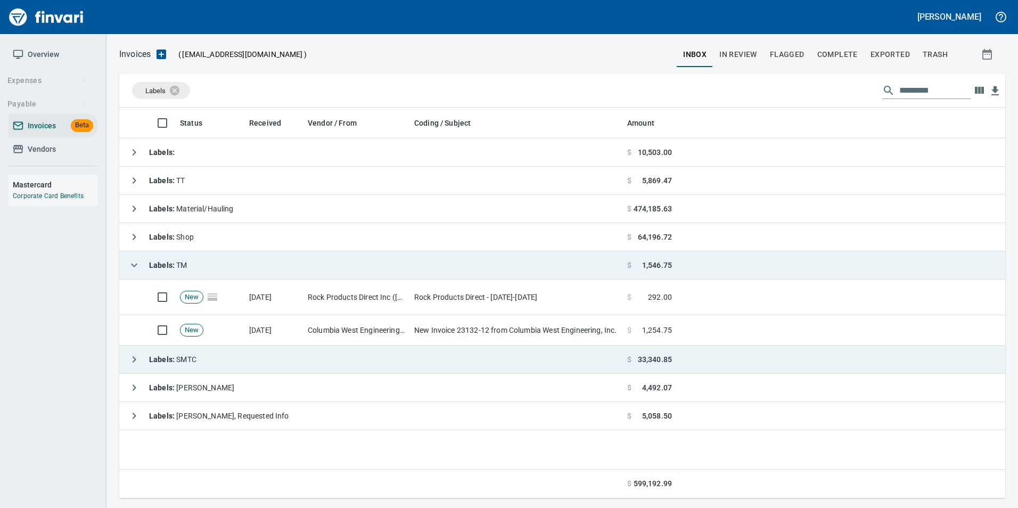
click at [742, 50] on span "In Review" at bounding box center [738, 54] width 38 height 13
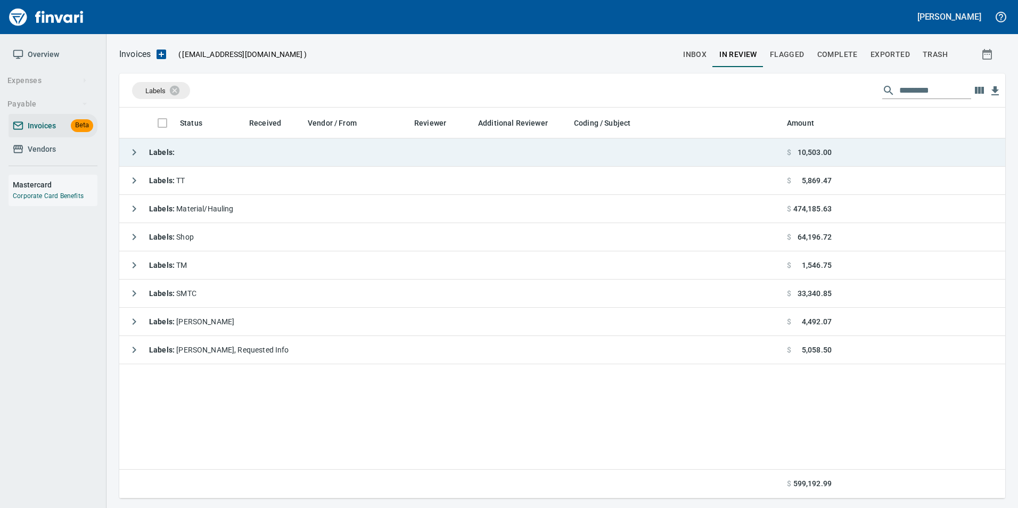
scroll to position [383, 878]
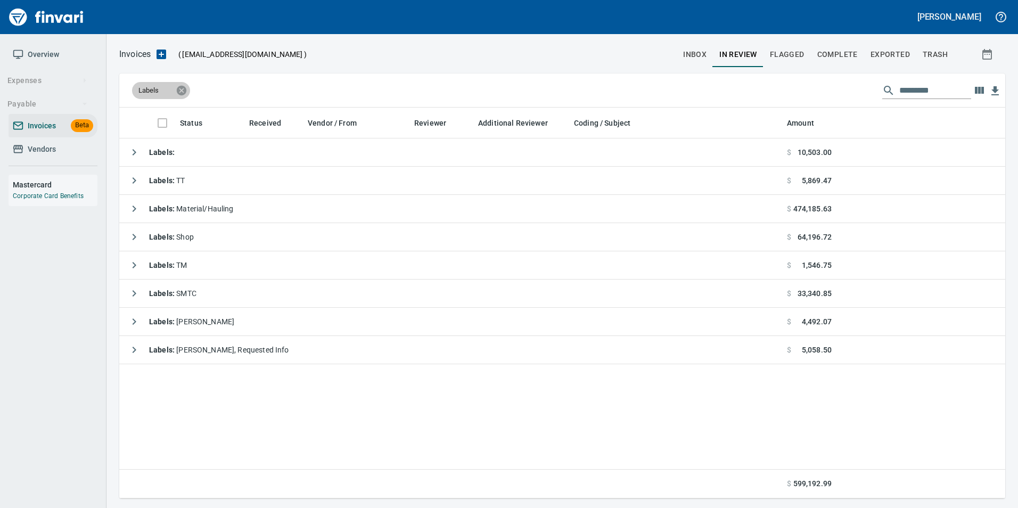
click at [184, 90] on icon at bounding box center [182, 90] width 10 height 10
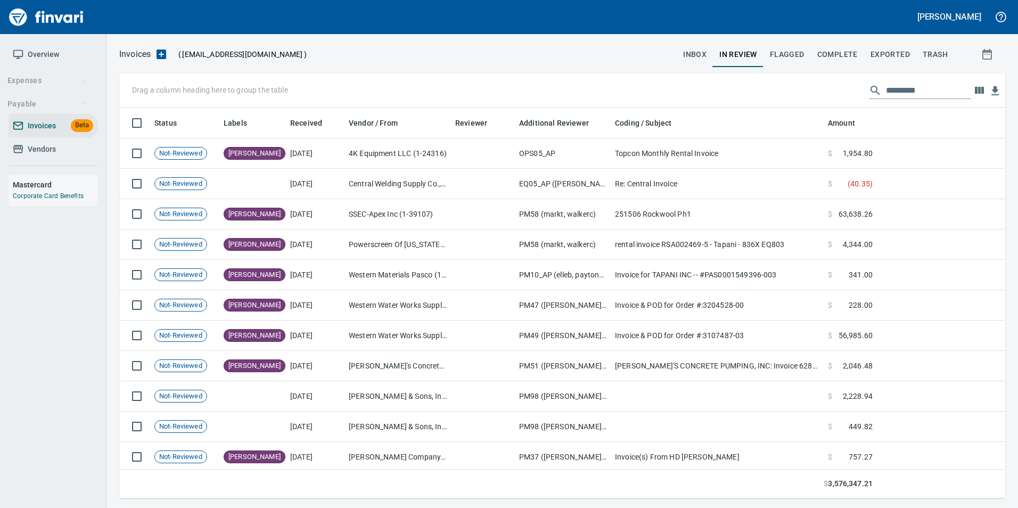
scroll to position [383, 870]
click at [941, 85] on input "text" at bounding box center [928, 90] width 85 height 17
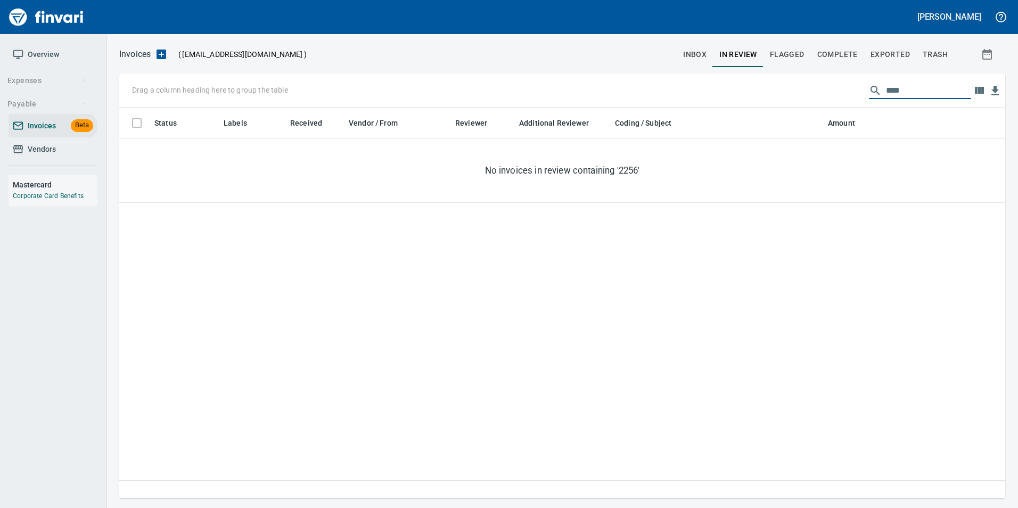
type input "*****"
click at [698, 48] on span "inbox" at bounding box center [694, 54] width 23 height 13
click at [888, 85] on input "*****" at bounding box center [928, 90] width 85 height 17
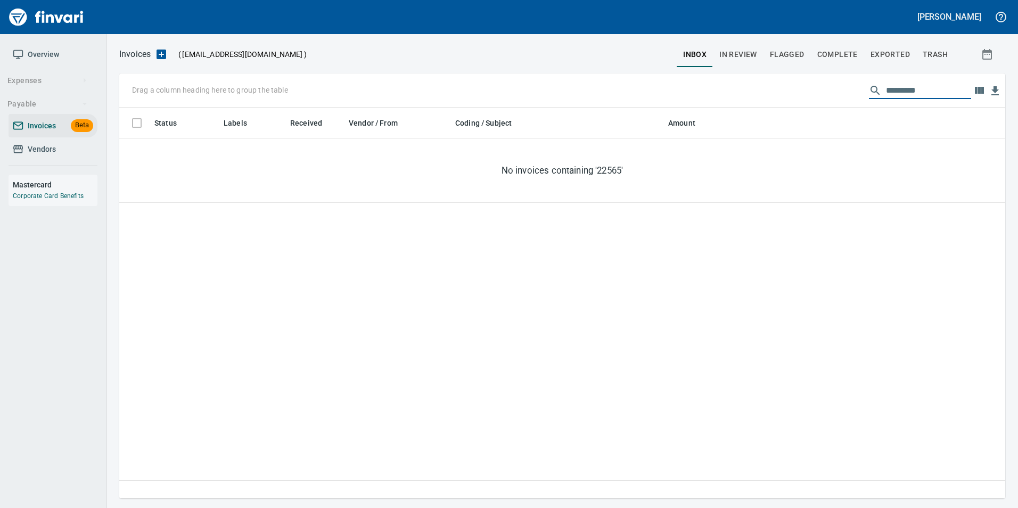
scroll to position [383, 870]
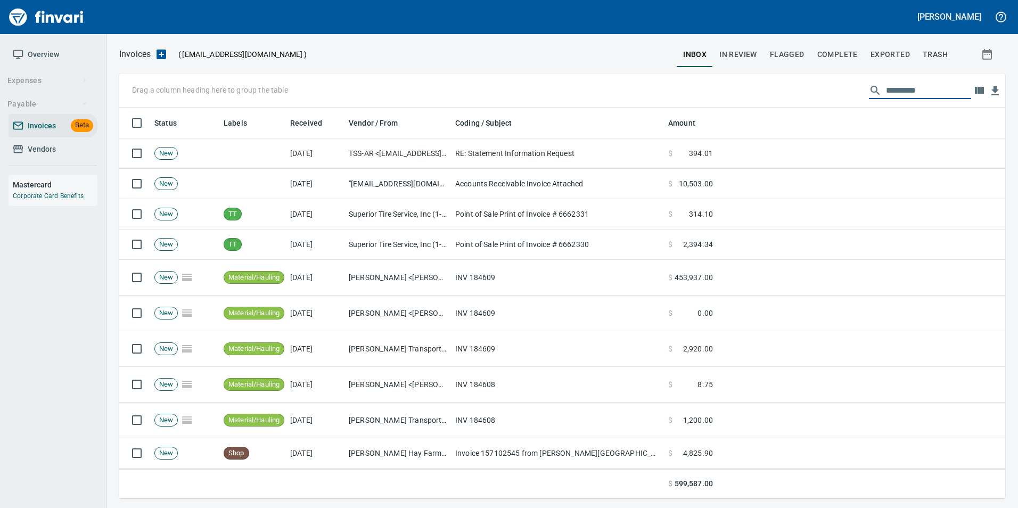
click at [841, 51] on span "Complete" at bounding box center [837, 54] width 40 height 13
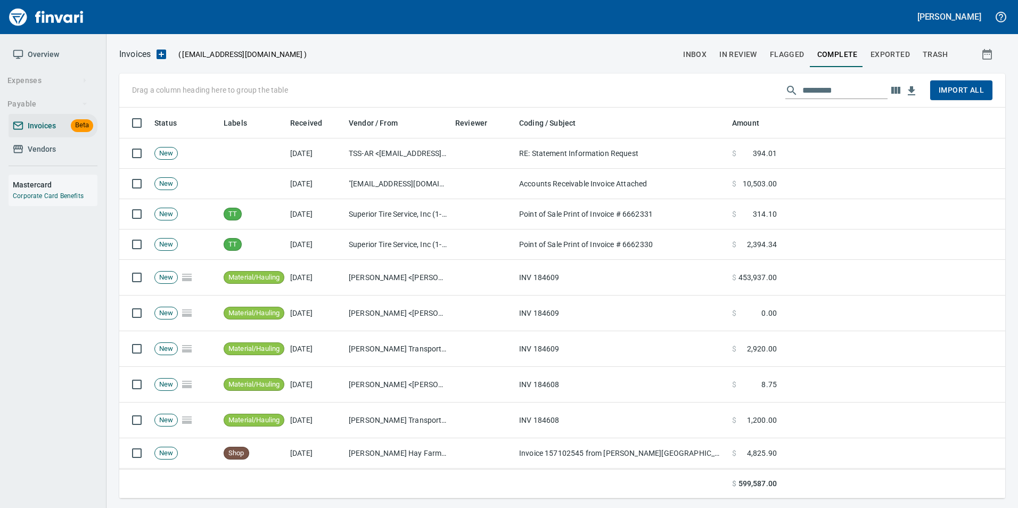
scroll to position [383, 870]
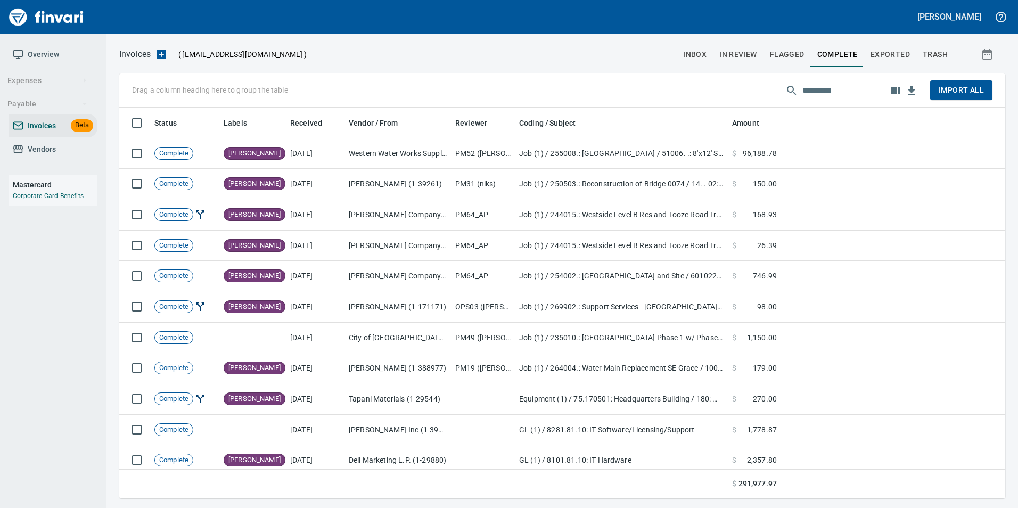
click at [831, 88] on input "text" at bounding box center [844, 90] width 85 height 17
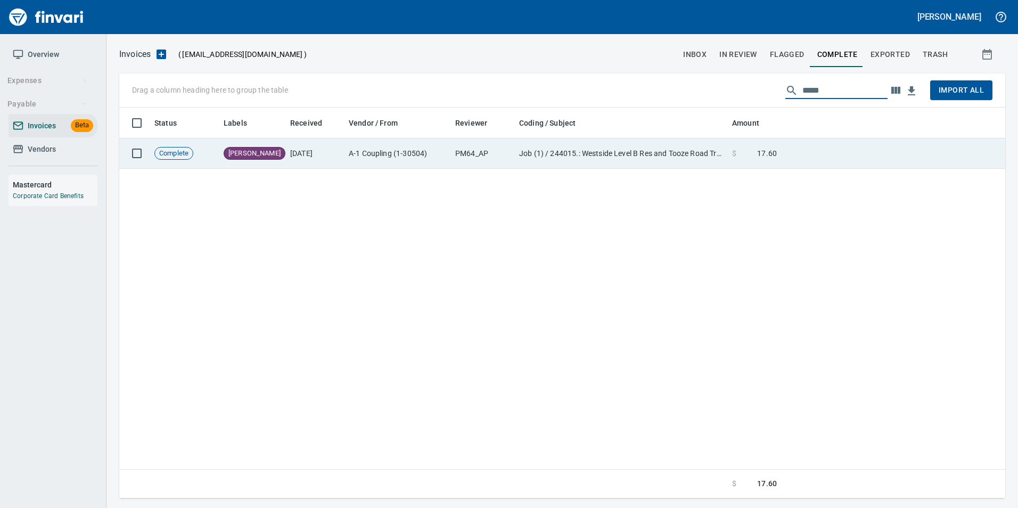
type input "*****"
click at [808, 148] on td at bounding box center [893, 153] width 224 height 30
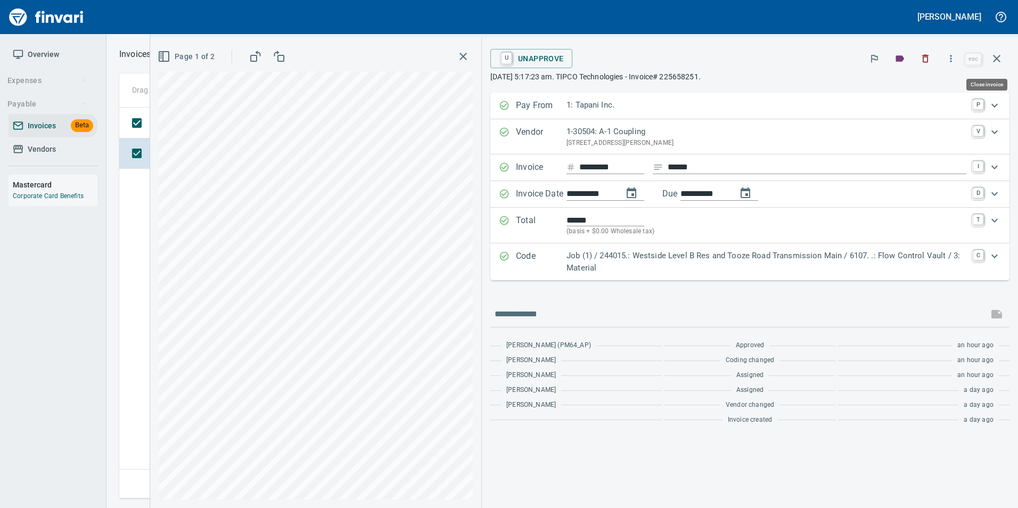
click at [1000, 56] on icon "button" at bounding box center [996, 58] width 13 height 13
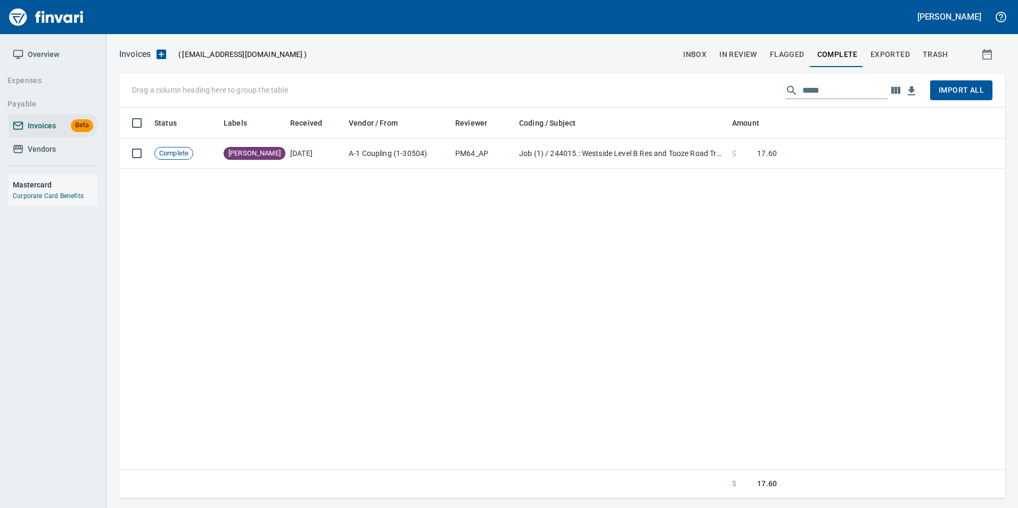
scroll to position [383, 878]
click at [809, 93] on input "*****" at bounding box center [844, 90] width 85 height 17
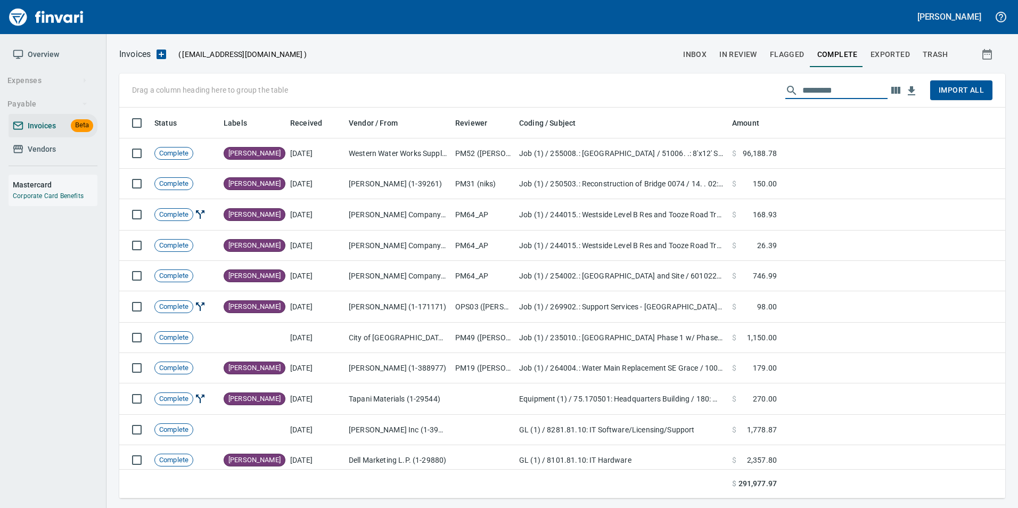
scroll to position [383, 870]
click at [699, 48] on span "inbox" at bounding box center [694, 54] width 23 height 13
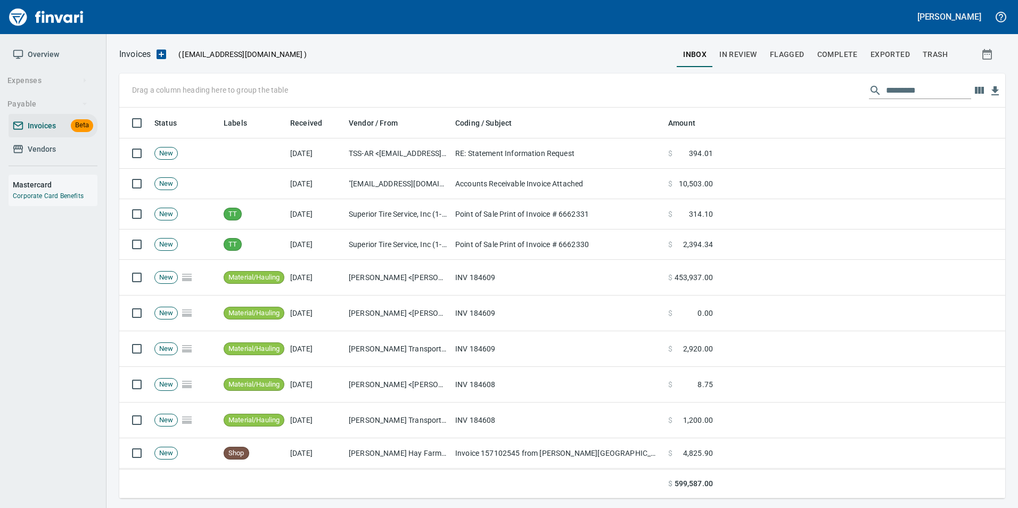
scroll to position [383, 870]
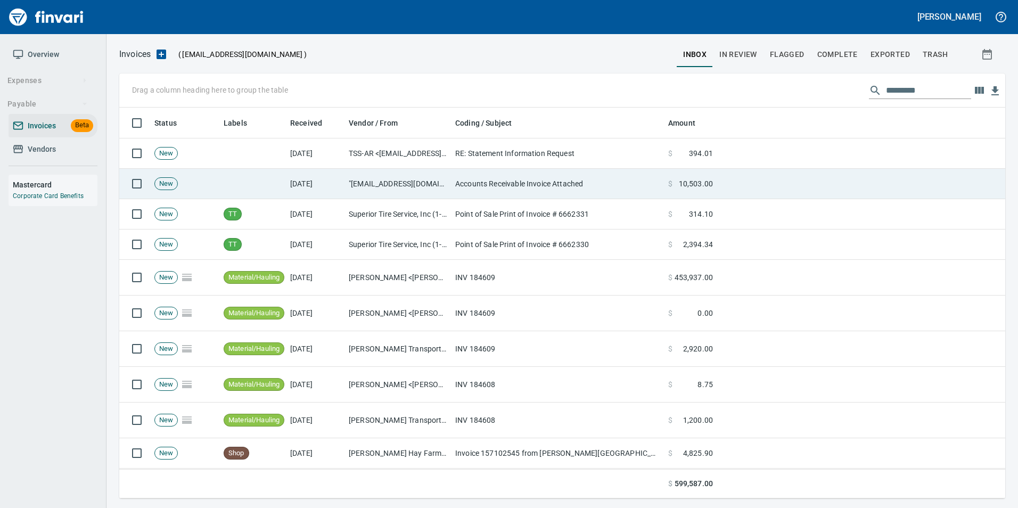
click at [452, 188] on td "Accounts Receivable Invoice Attached" at bounding box center [557, 184] width 213 height 30
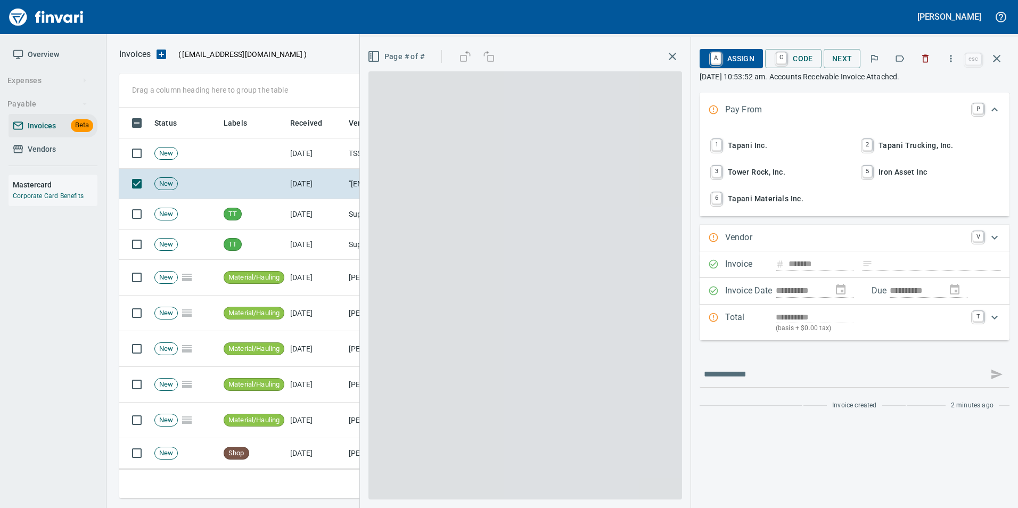
scroll to position [383, 869]
type input "**********"
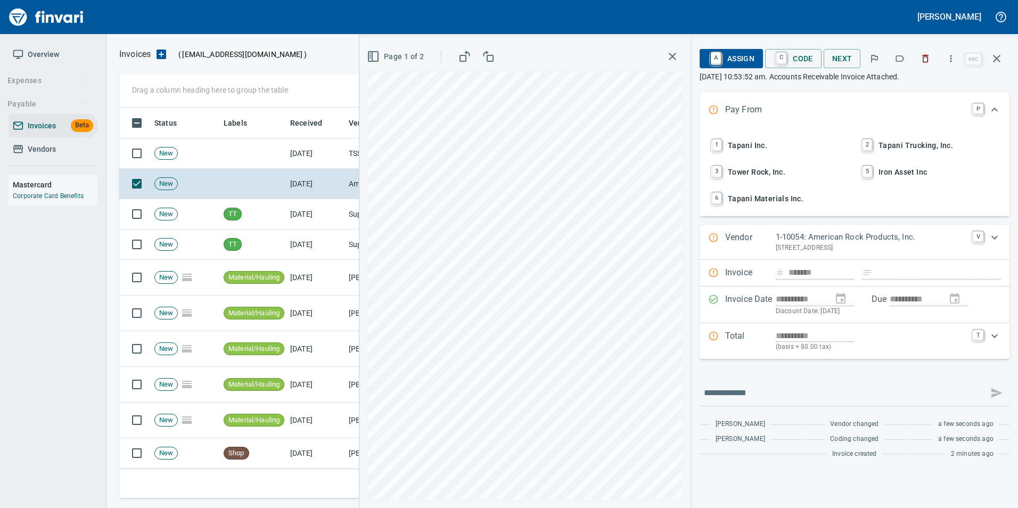
click at [897, 59] on icon "button" at bounding box center [899, 58] width 11 height 11
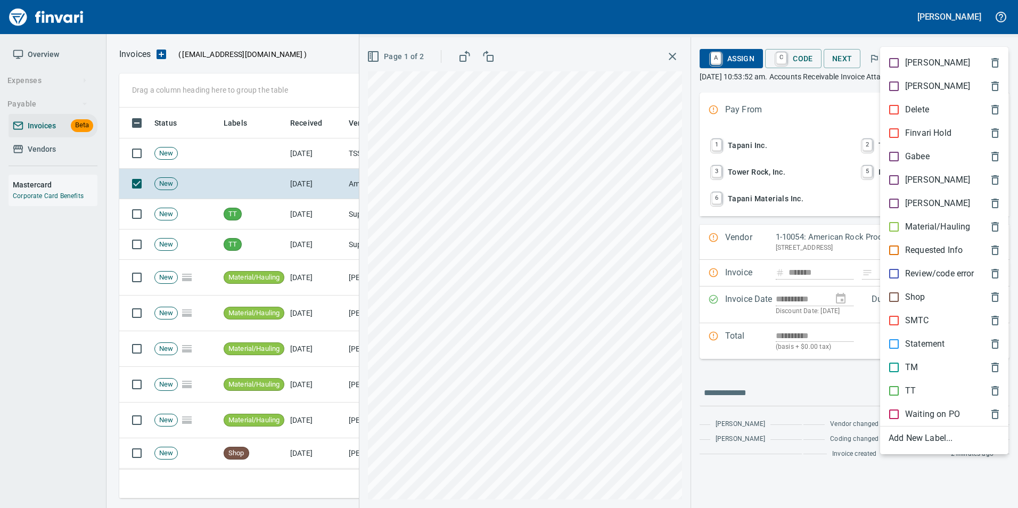
click at [931, 229] on p "Material/Hauling" at bounding box center [937, 226] width 65 height 13
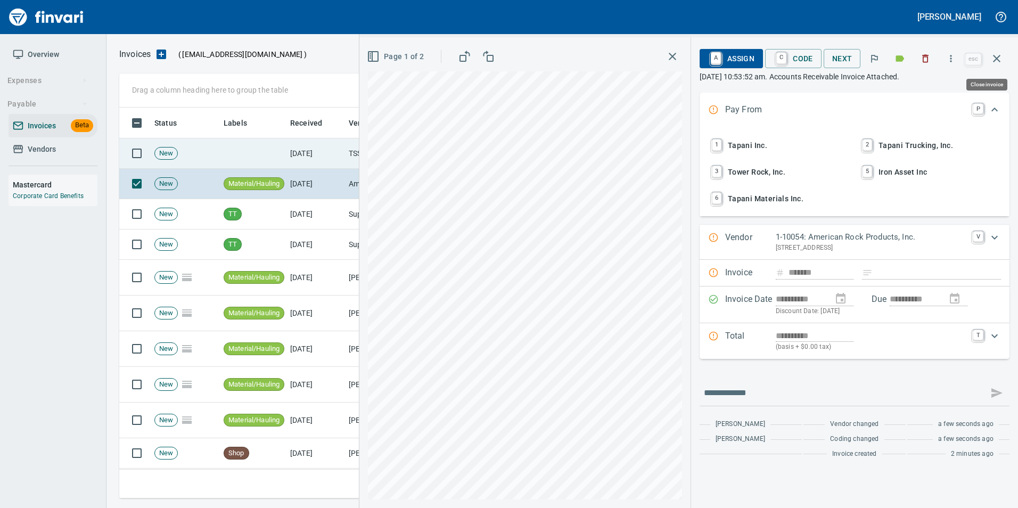
drag, startPoint x: 1003, startPoint y: 62, endPoint x: 844, endPoint y: 143, distance: 178.3
click at [1003, 63] on button "button" at bounding box center [997, 59] width 26 height 26
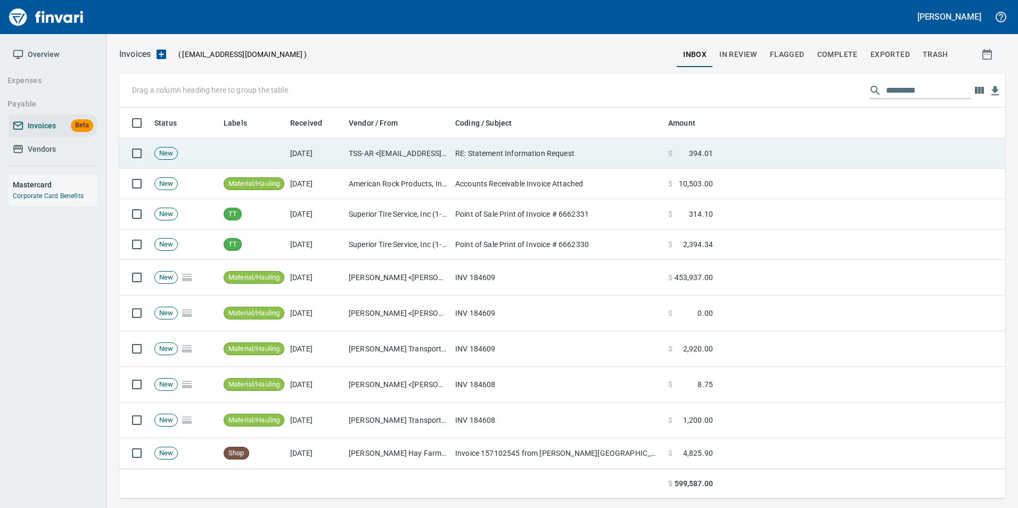
click at [476, 155] on td "RE: Statement Information Request" at bounding box center [557, 153] width 213 height 30
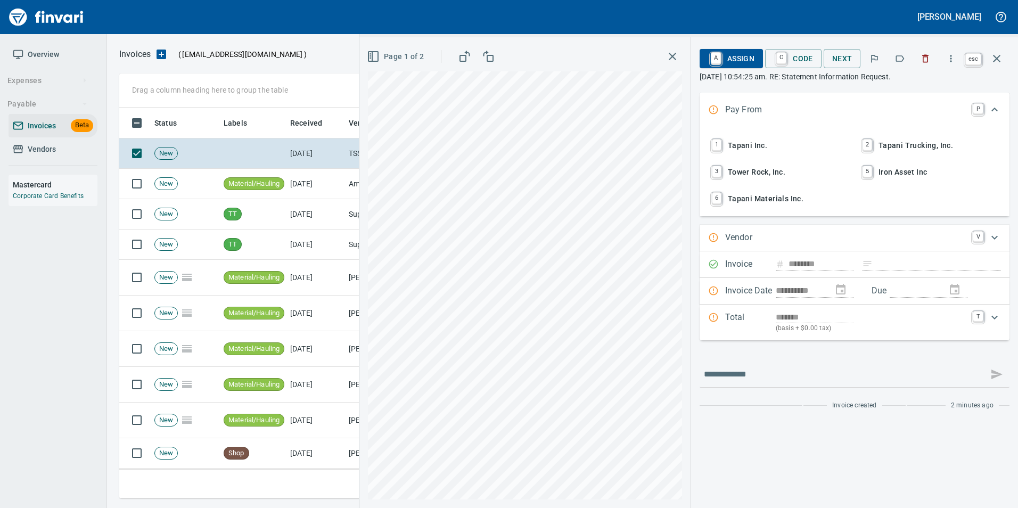
click at [992, 63] on icon "button" at bounding box center [996, 58] width 13 height 13
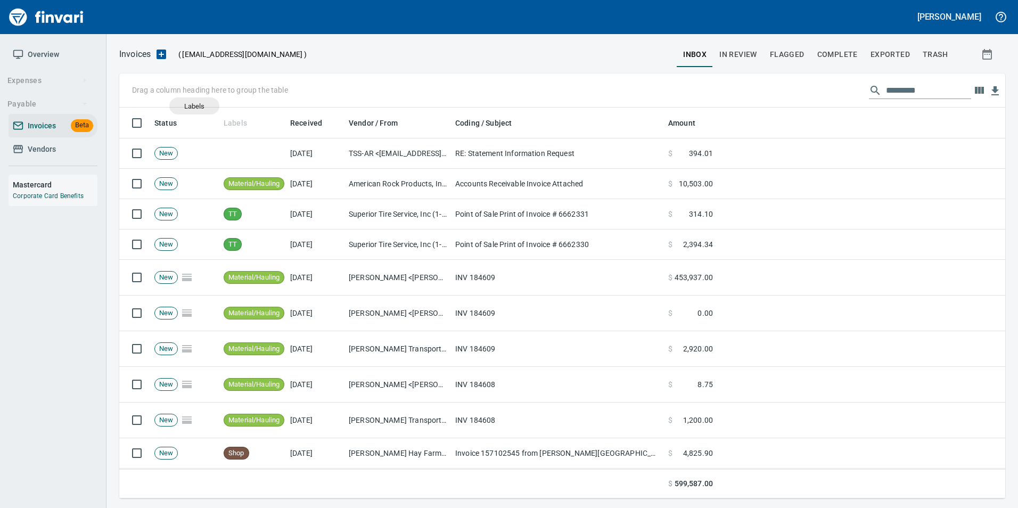
scroll to position [383, 870]
drag, startPoint x: 227, startPoint y: 118, endPoint x: 171, endPoint y: 94, distance: 60.5
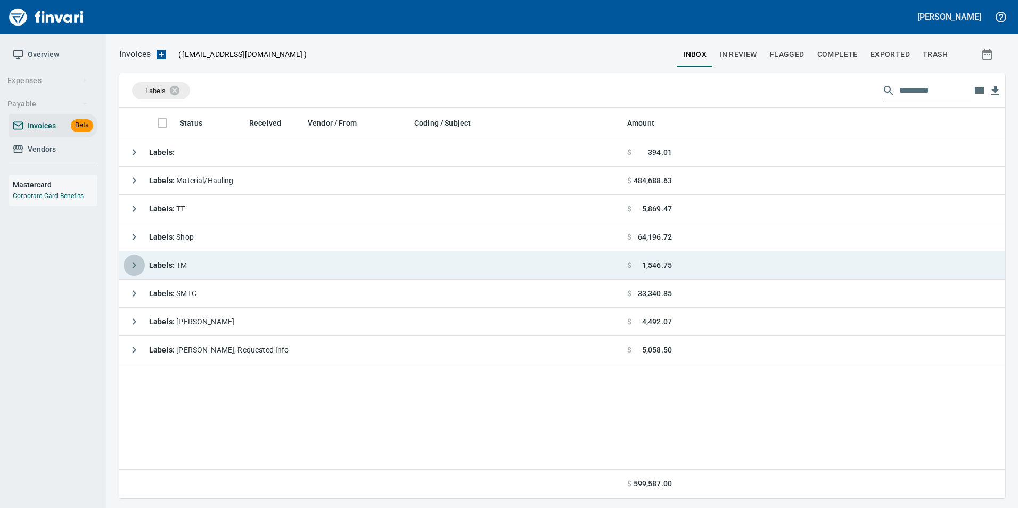
click at [137, 265] on icon "button" at bounding box center [134, 265] width 13 height 13
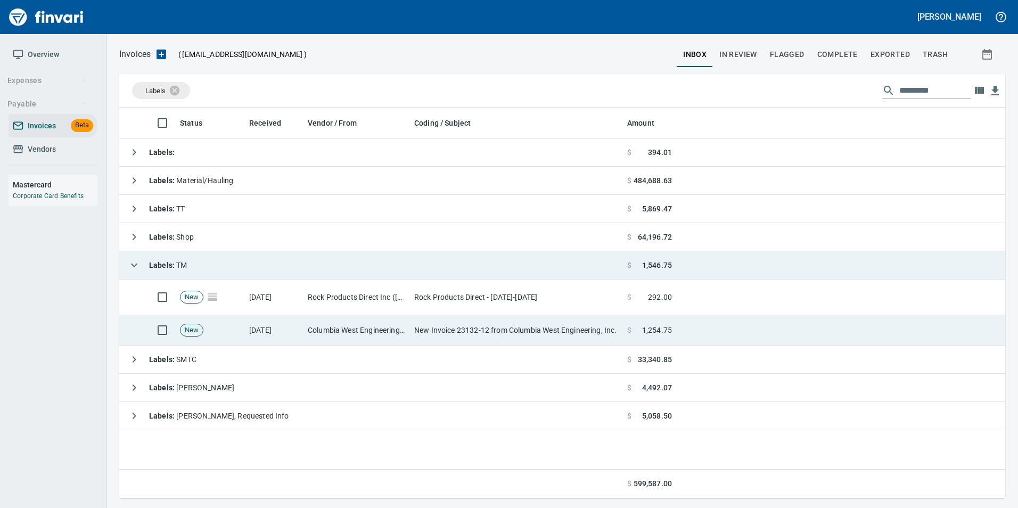
click at [378, 333] on td "Columbia West Engineering Inc (6-10225)" at bounding box center [356, 330] width 106 height 30
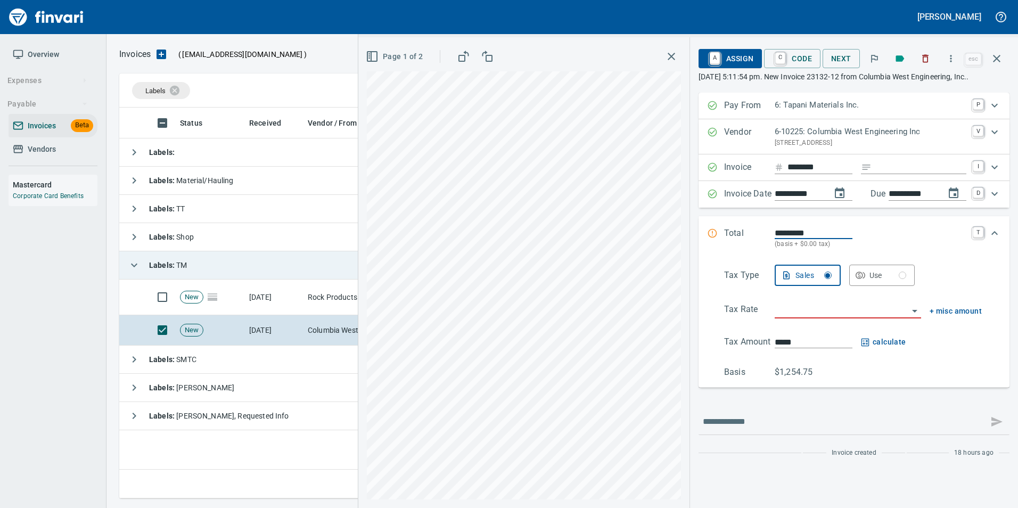
click at [382, 59] on span "Page 1 of 2" at bounding box center [395, 56] width 55 height 13
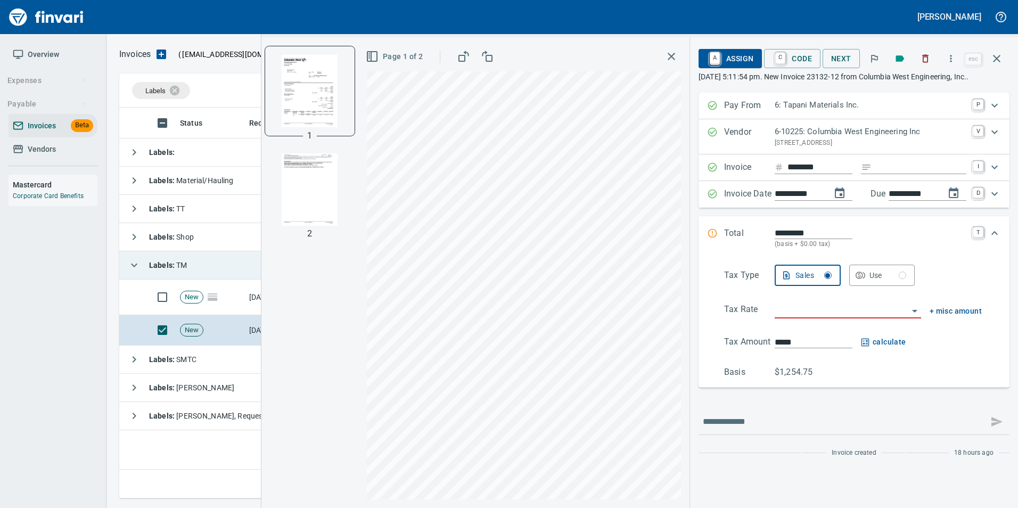
click at [299, 177] on img "button" at bounding box center [310, 189] width 72 height 72
click at [311, 87] on img "button" at bounding box center [310, 90] width 72 height 72
click at [403, 59] on span "Page 1 of 2" at bounding box center [395, 56] width 55 height 13
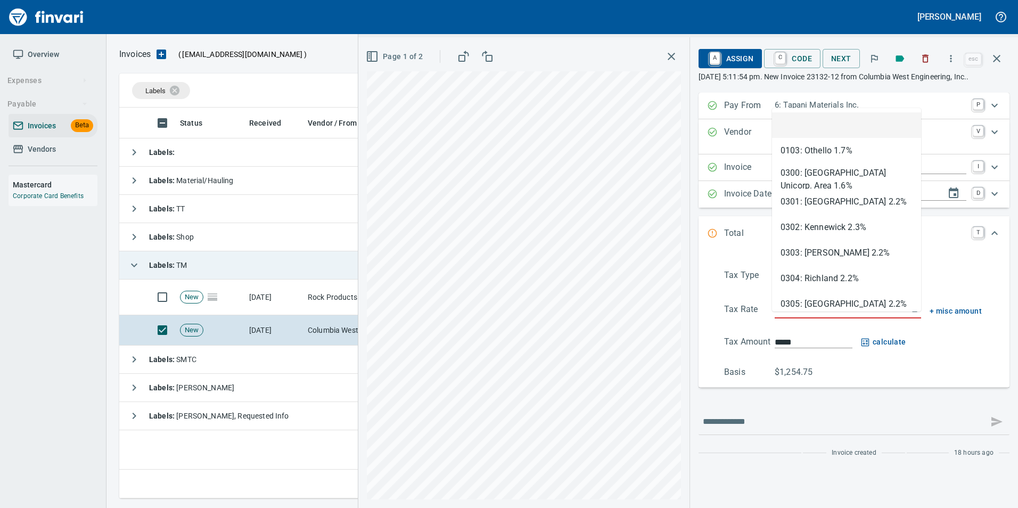
click at [786, 318] on input "search" at bounding box center [841, 310] width 134 height 15
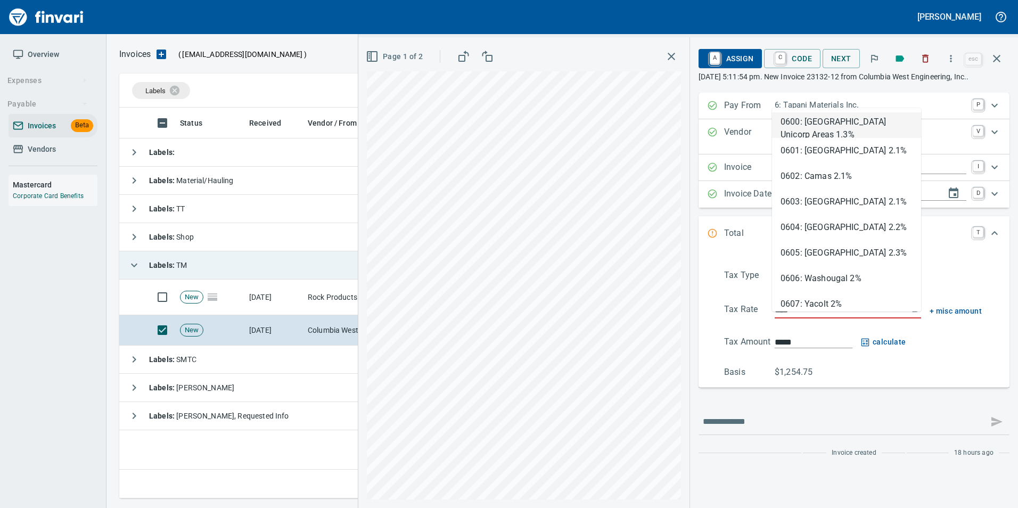
scroll to position [383, 877]
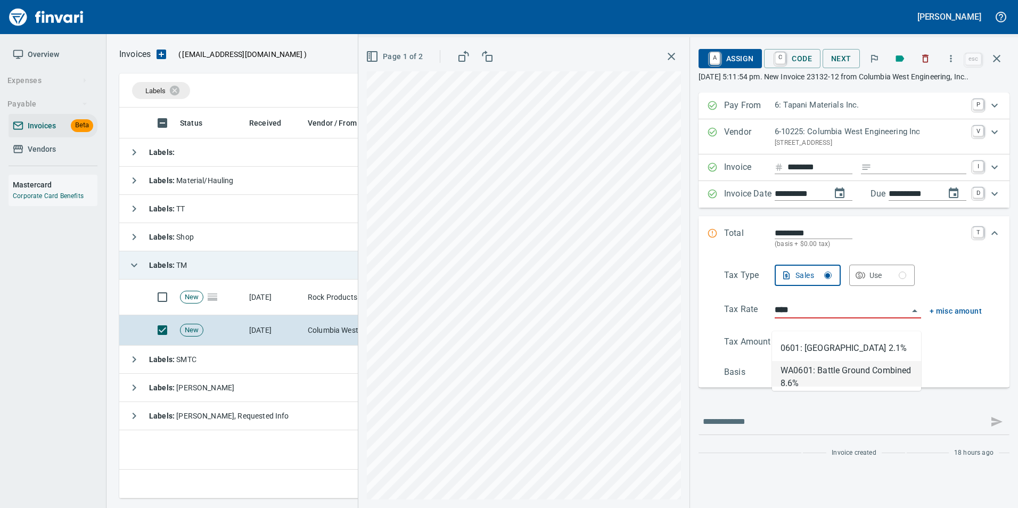
click at [873, 382] on li "WA0601: Battle Ground Combined 8.6%" at bounding box center [846, 374] width 149 height 26
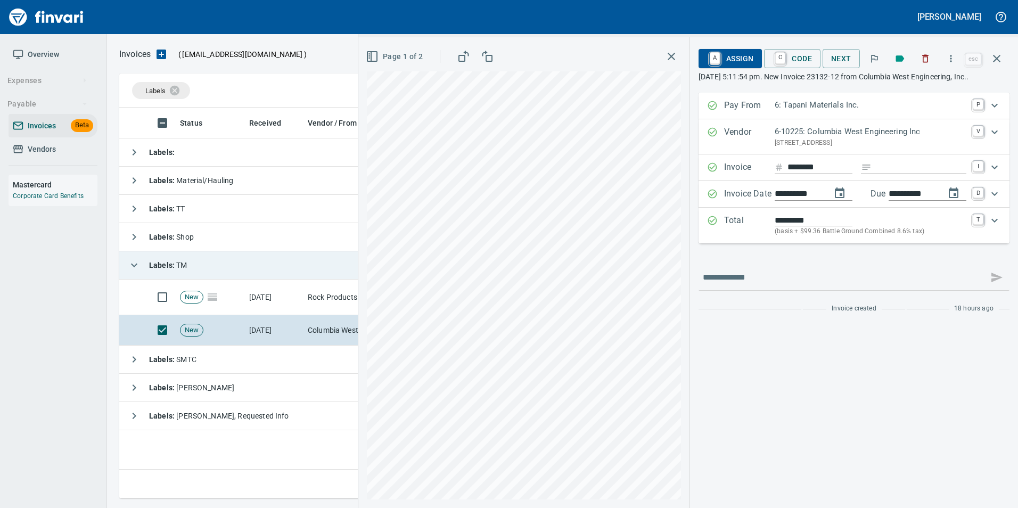
type input "**********"
type input "******"
click at [724, 229] on p "Total" at bounding box center [749, 225] width 51 height 23
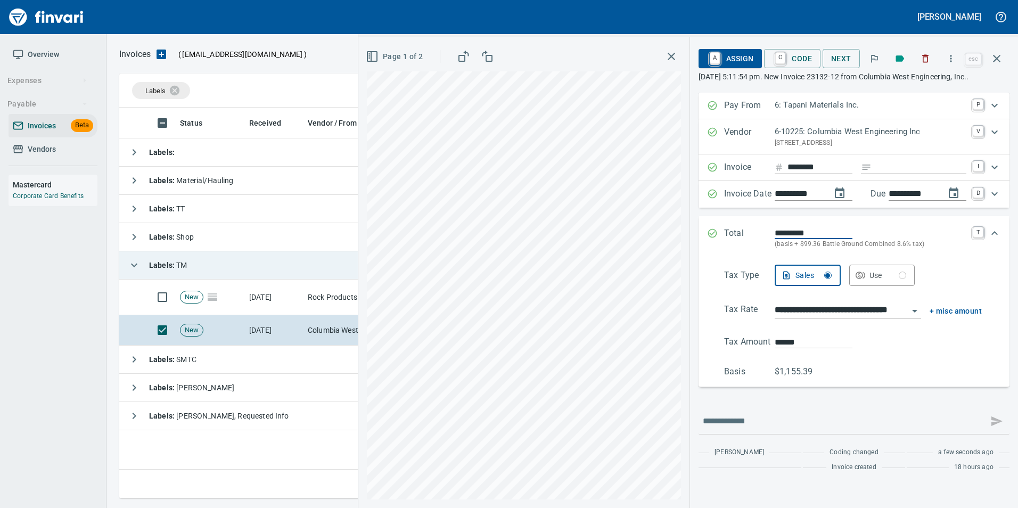
click at [806, 309] on body "Gabee Homola Overview Expenses Payable Invoices Beta Vendors Mastercard Corpora…" at bounding box center [509, 254] width 1018 height 508
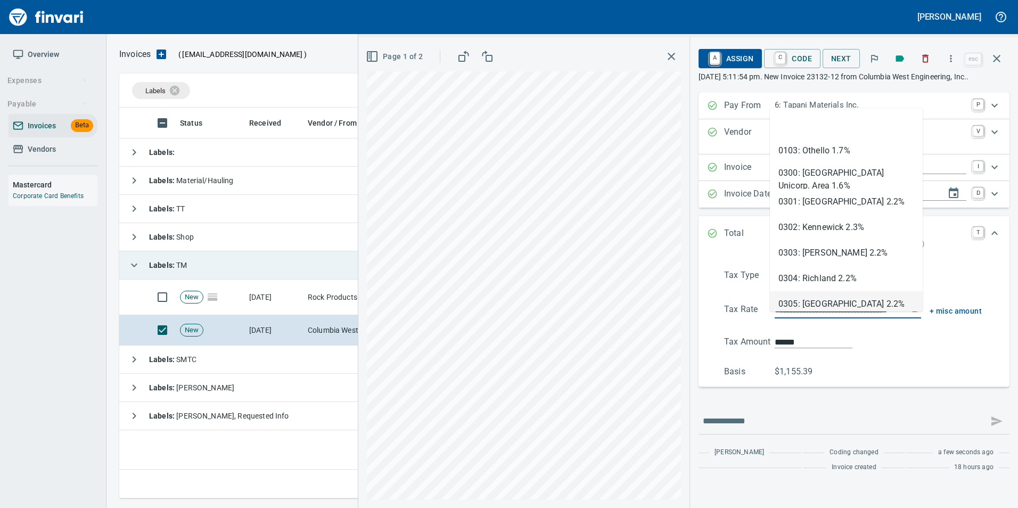
click at [806, 309] on li "0305: [GEOGRAPHIC_DATA] 2.2%" at bounding box center [846, 304] width 153 height 26
click at [806, 309] on div "**********" at bounding box center [854, 321] width 294 height 113
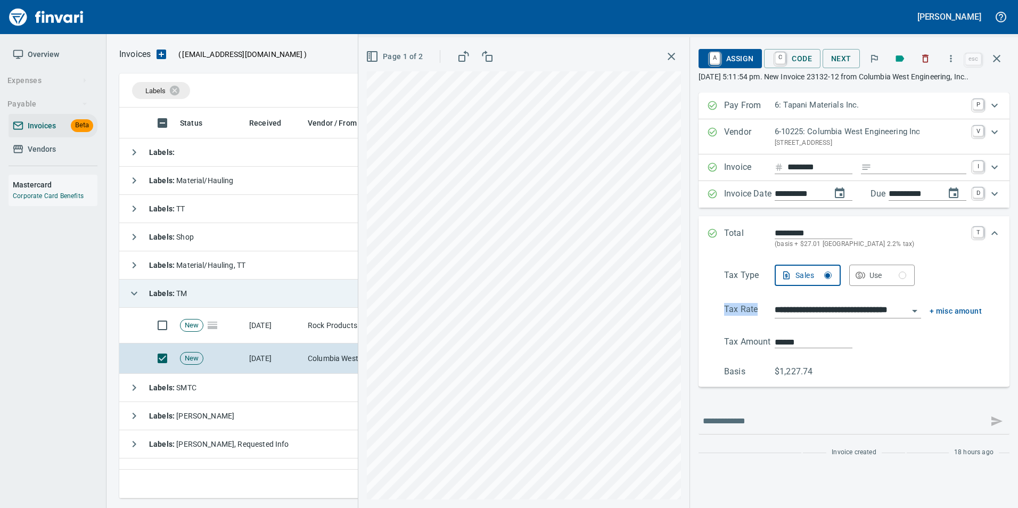
type input "**********"
type input "******"
click at [800, 308] on body "Gabee Homola Overview Expenses Payable Invoices Beta Vendors Mastercard Corpora…" at bounding box center [509, 254] width 1018 height 508
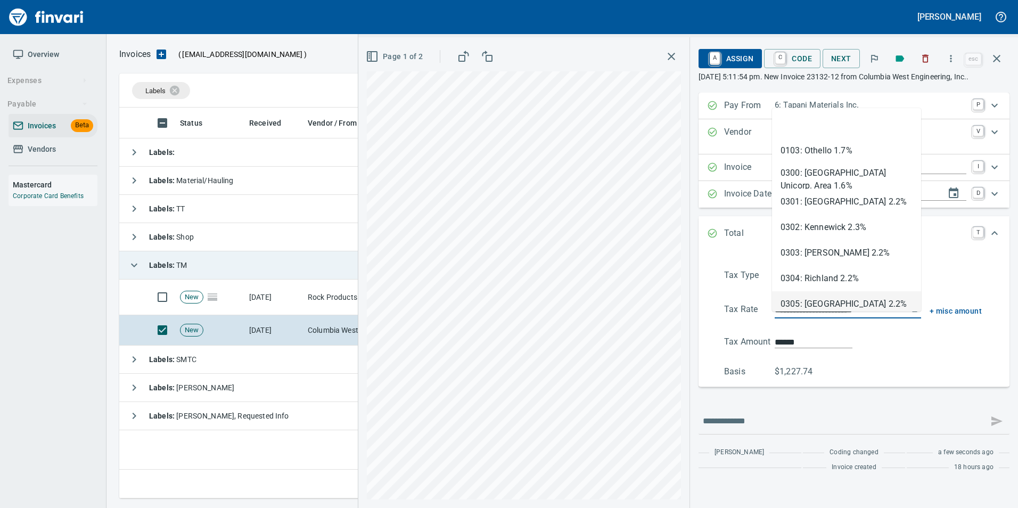
scroll to position [5, 0]
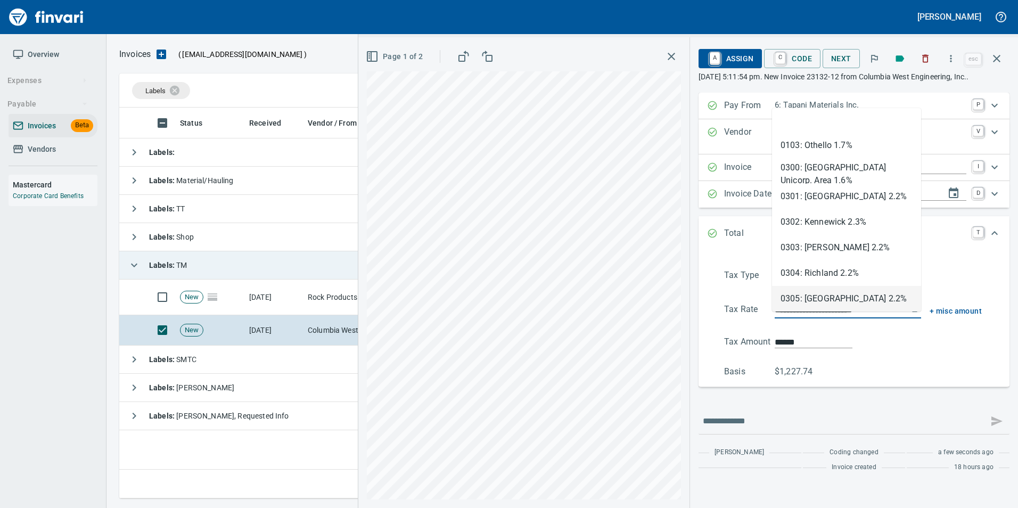
click at [804, 318] on input "**********" at bounding box center [841, 310] width 134 height 15
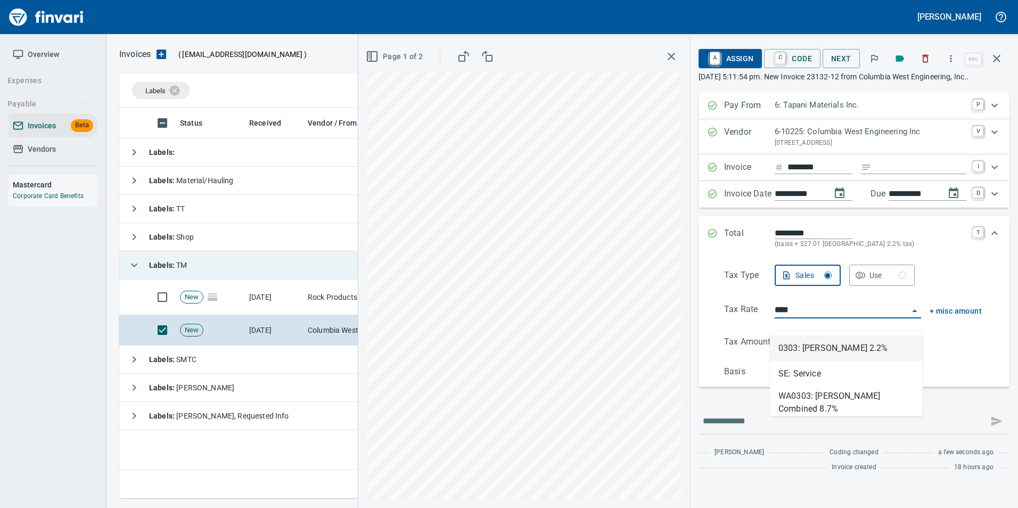
scroll to position [383, 877]
click at [818, 343] on li "SE: Service" at bounding box center [846, 348] width 153 height 26
type input "**********"
type input "*****"
type input "**********"
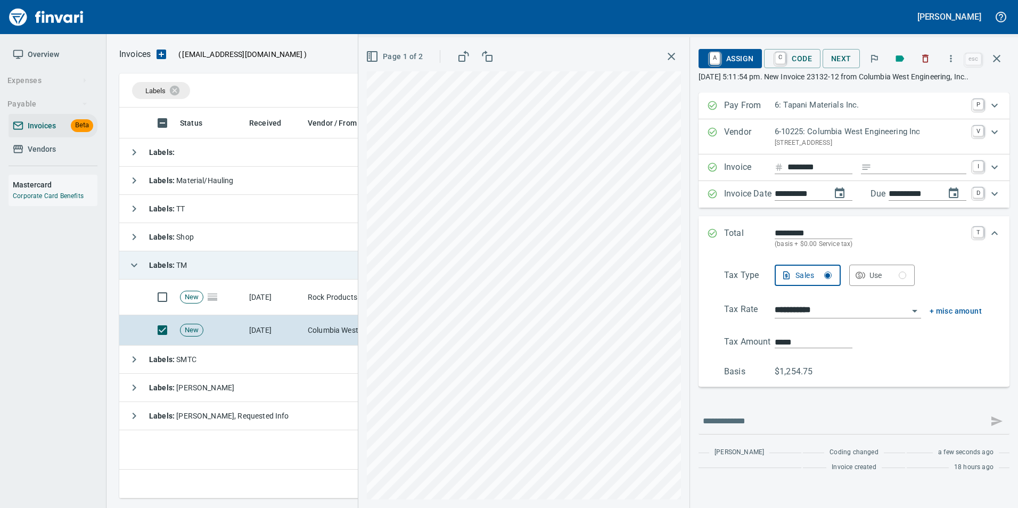
click at [712, 238] on icon "Expand" at bounding box center [712, 233] width 11 height 11
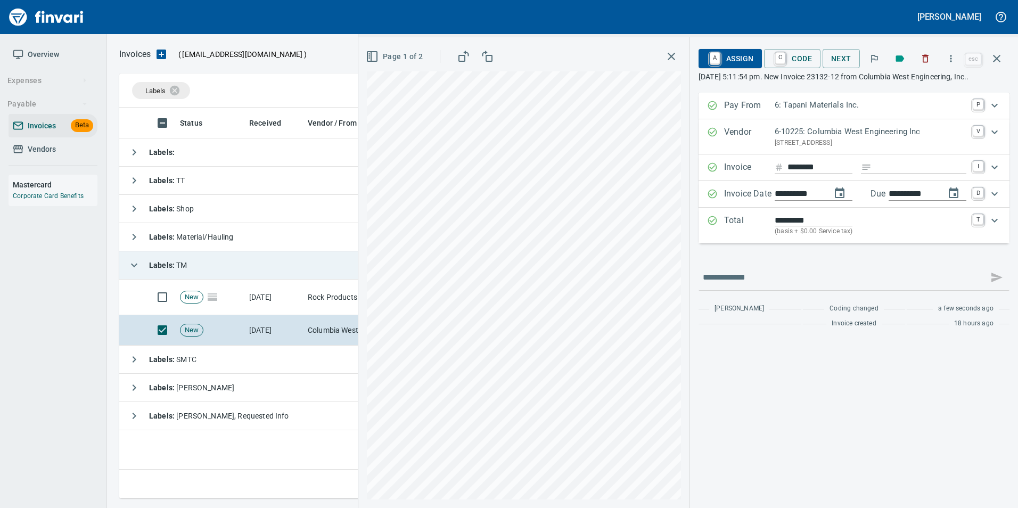
click at [724, 237] on p "Total" at bounding box center [749, 225] width 51 height 23
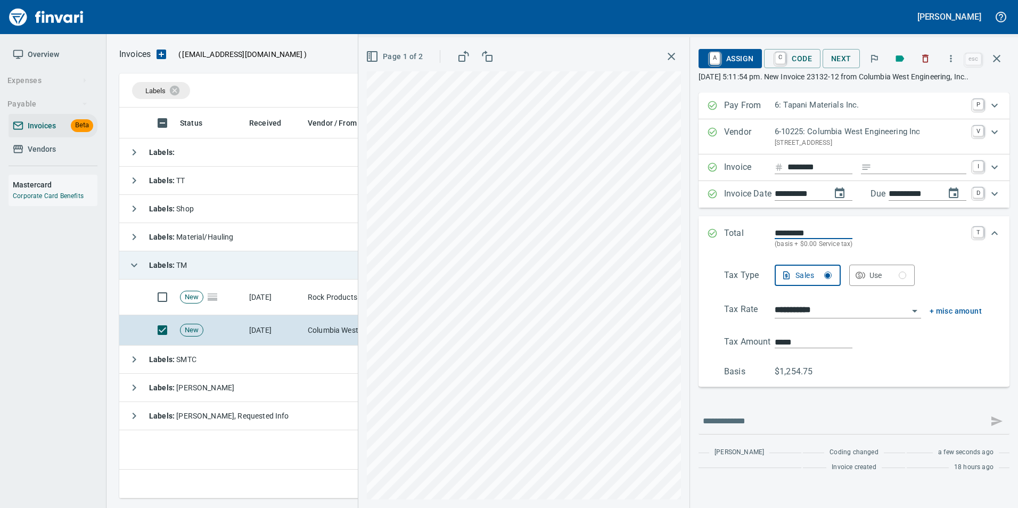
click at [940, 307] on div "**********" at bounding box center [854, 321] width 294 height 113
click at [962, 318] on span "+ misc amount" at bounding box center [955, 310] width 52 height 13
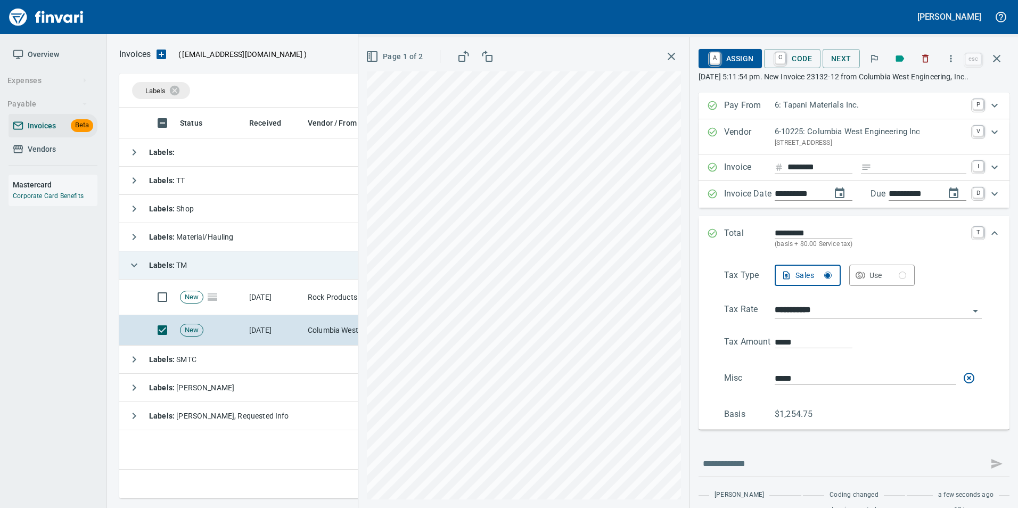
click at [792, 372] on input "*****" at bounding box center [864, 378] width 181 height 12
type input "******"
click at [939, 403] on div "**********" at bounding box center [854, 343] width 294 height 156
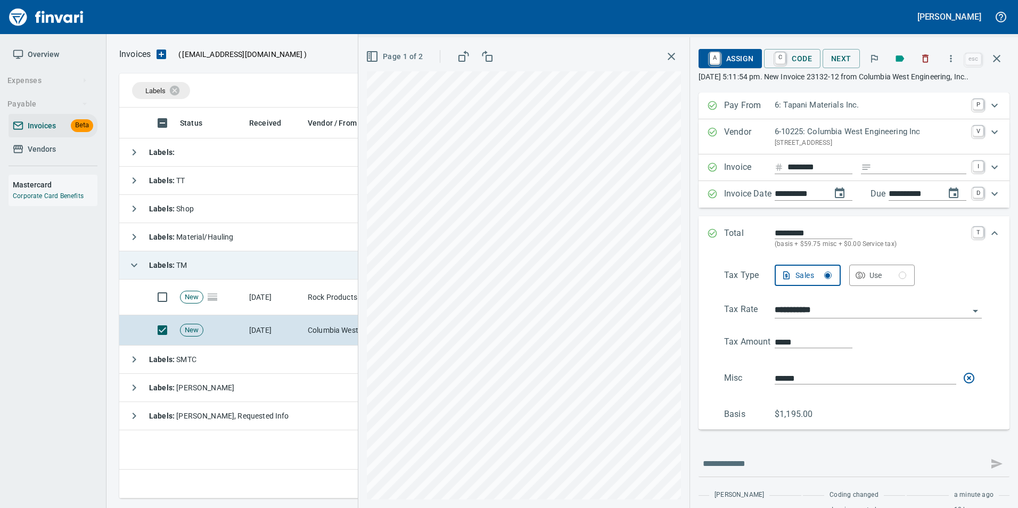
click at [707, 228] on icon "Expand" at bounding box center [712, 233] width 11 height 11
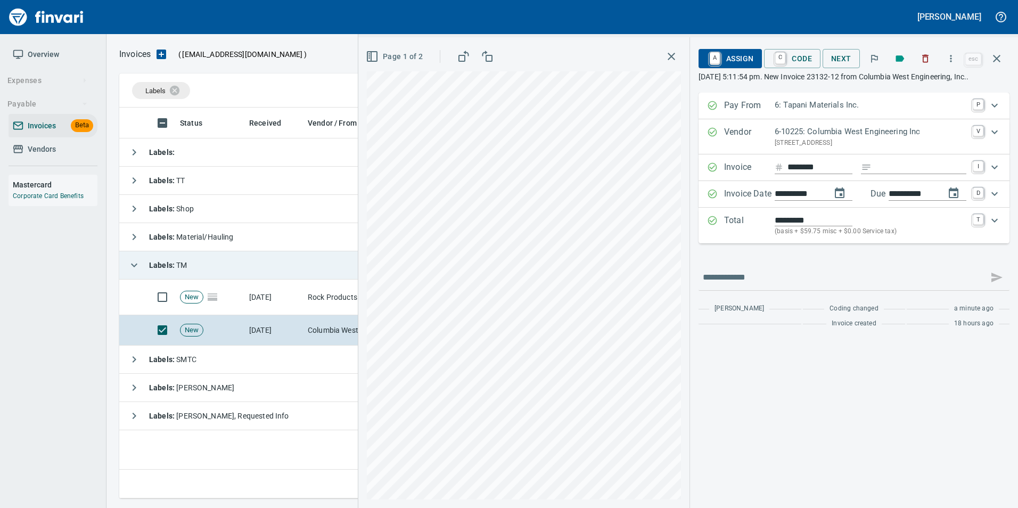
click at [400, 64] on button "Page 1 of 2" at bounding box center [394, 57] width 63 height 20
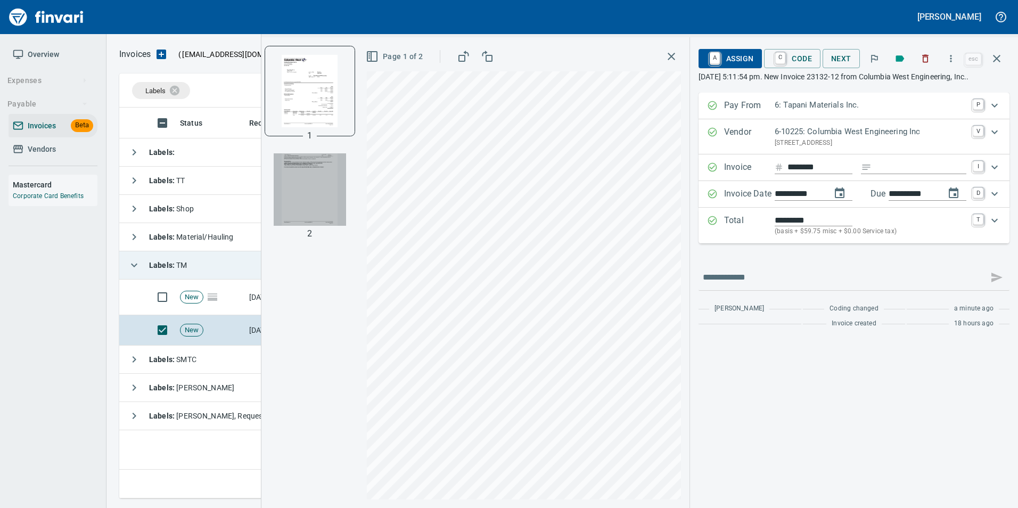
click at [316, 169] on img "button" at bounding box center [310, 189] width 72 height 72
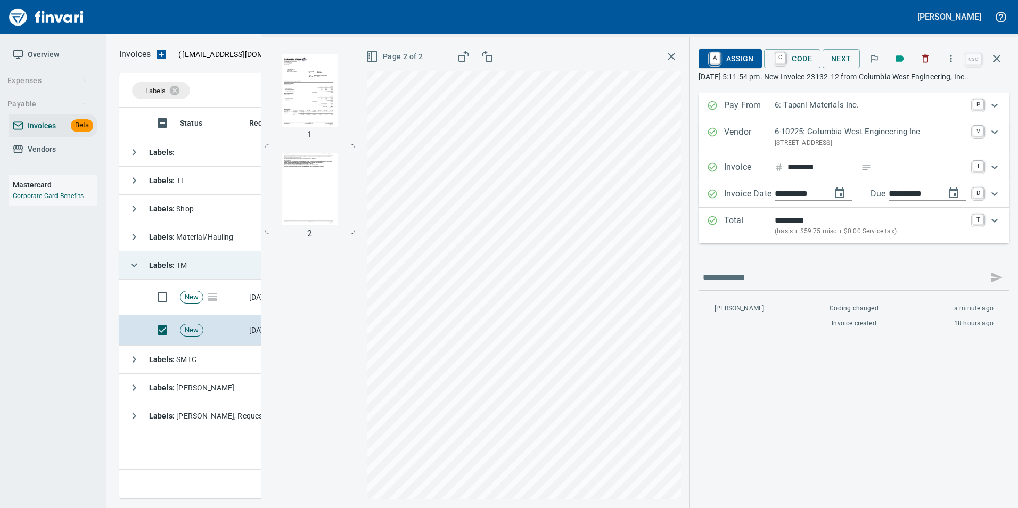
click at [735, 56] on span "A Assign" at bounding box center [730, 58] width 46 height 18
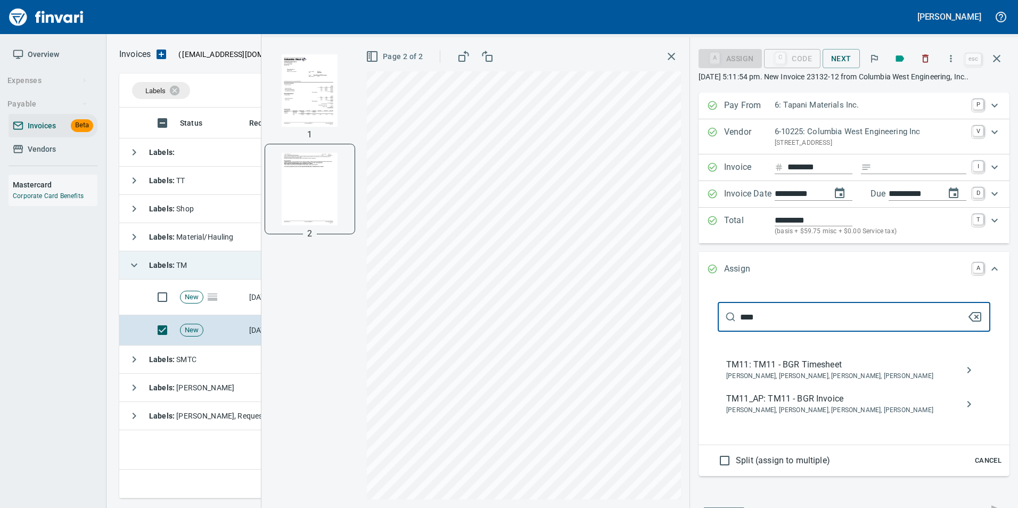
type input "****"
click at [837, 401] on span "TM11_AP: TM11 - BGR Invoice" at bounding box center [845, 398] width 238 height 13
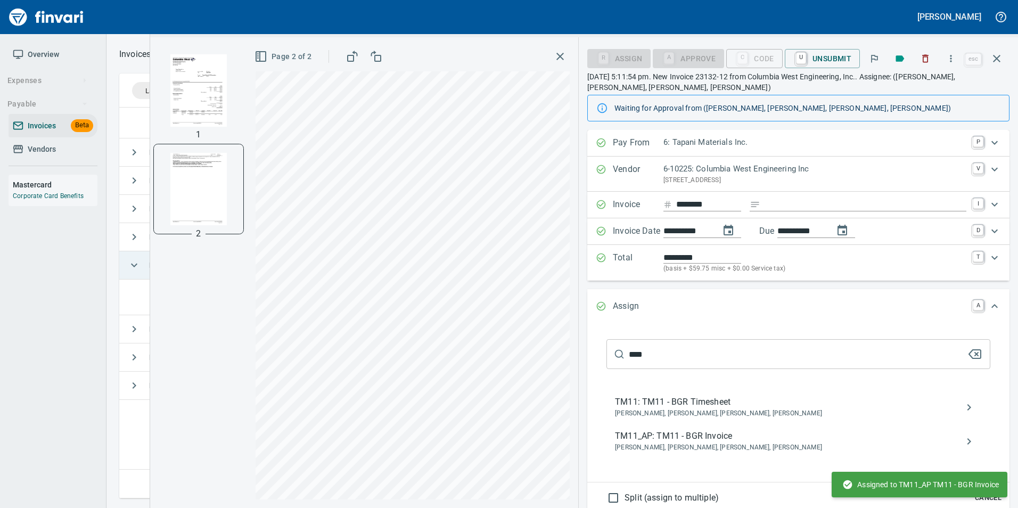
click at [205, 79] on img "button" at bounding box center [198, 90] width 72 height 72
click at [296, 48] on button "Page 1 of 2" at bounding box center [283, 57] width 63 height 20
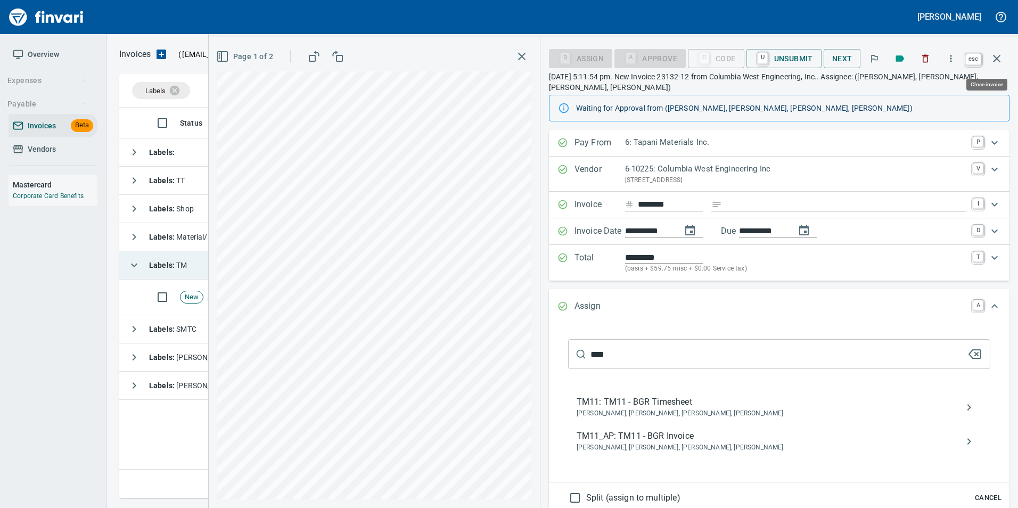
click at [995, 61] on icon "button" at bounding box center [996, 58] width 7 height 7
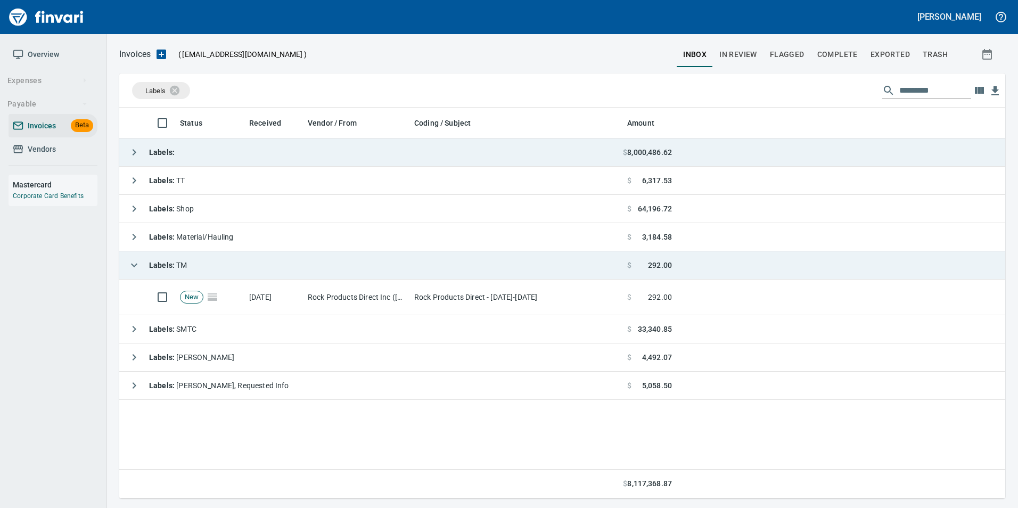
scroll to position [383, 878]
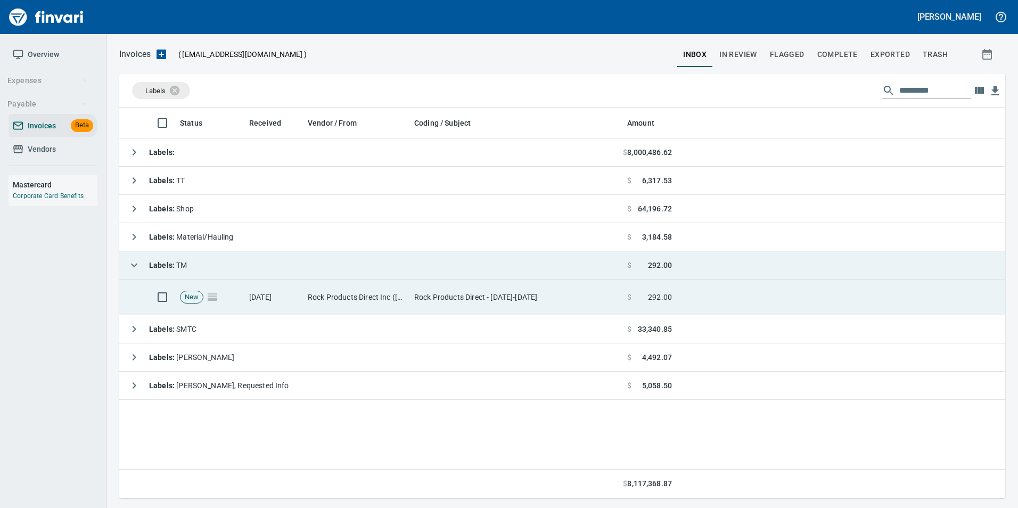
click at [293, 300] on td "[DATE]" at bounding box center [274, 297] width 59 height 36
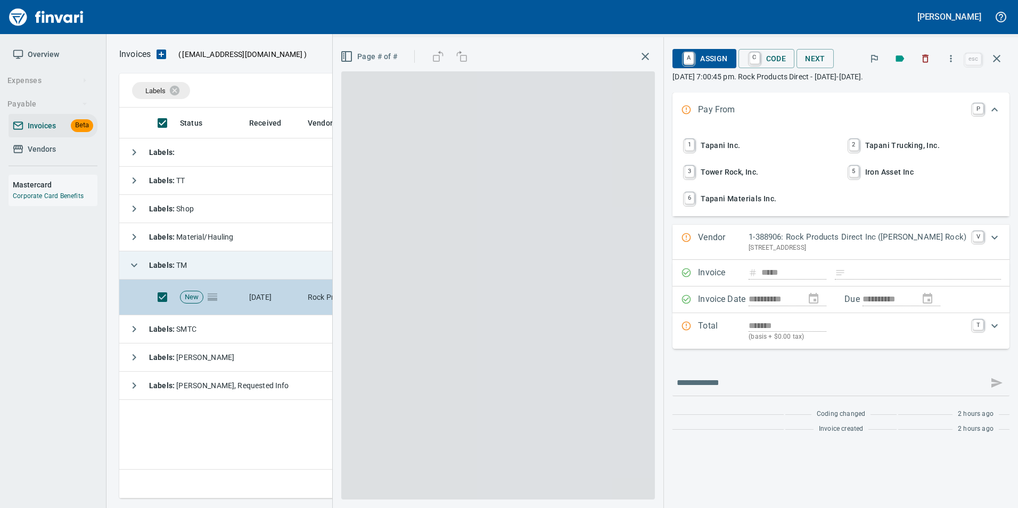
scroll to position [383, 877]
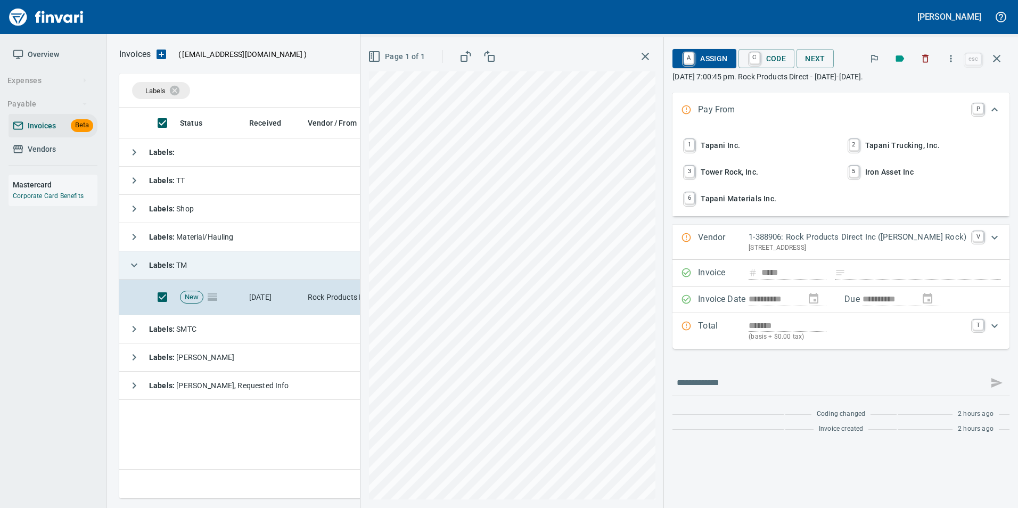
click at [775, 202] on span "6 Tapani Materials Inc." at bounding box center [758, 198] width 153 height 18
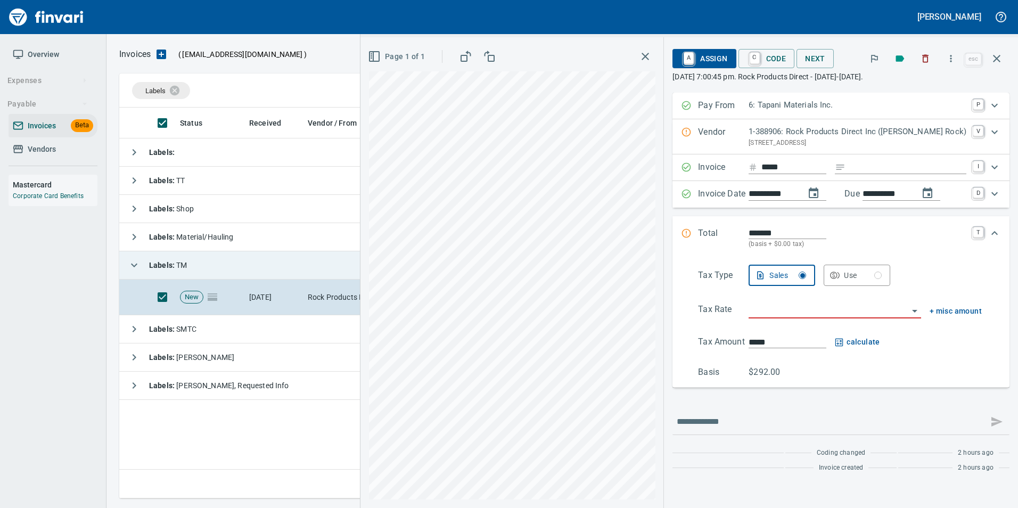
click at [740, 131] on p "Vendor" at bounding box center [723, 137] width 51 height 22
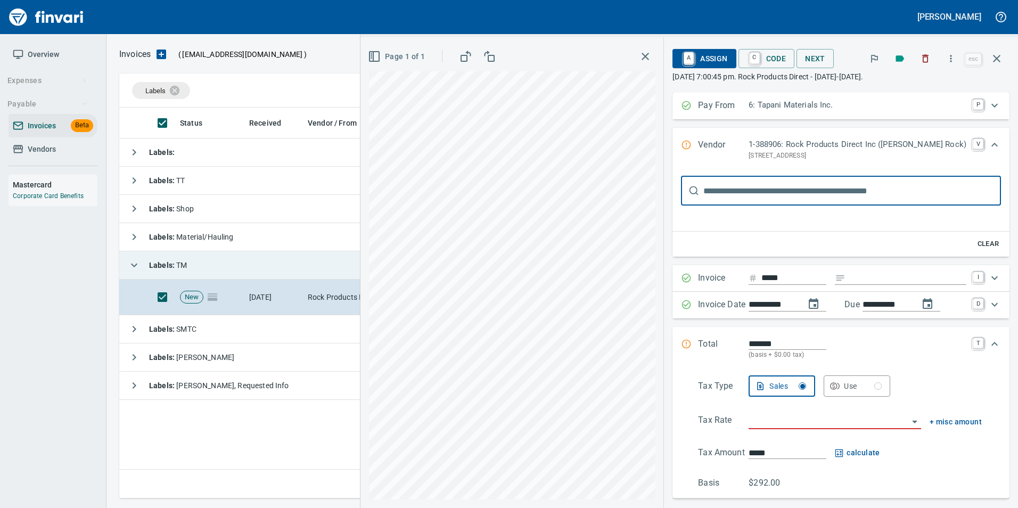
scroll to position [0, 0]
type input "****"
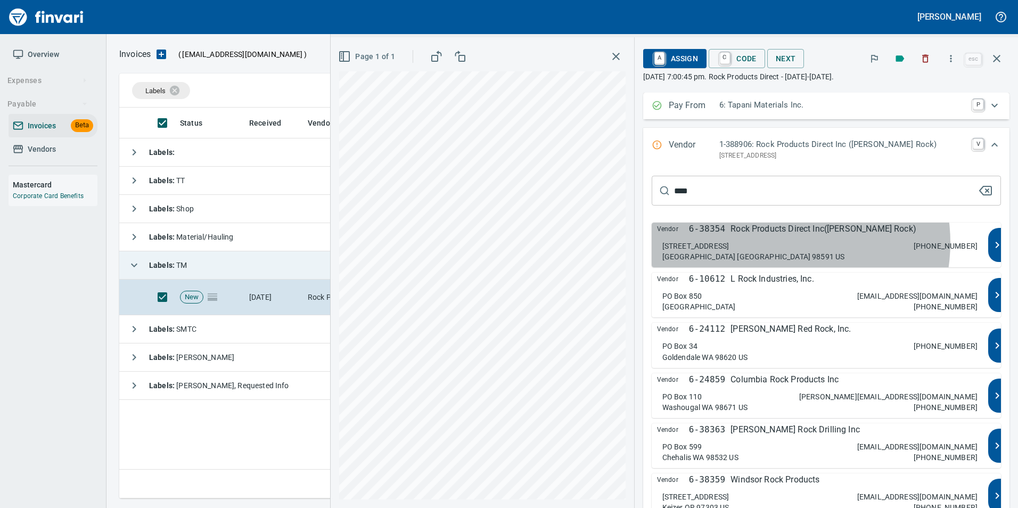
click at [825, 242] on div "580 Mandy Rd Toledo WA 98591 US 360-749-6420" at bounding box center [819, 251] width 315 height 21
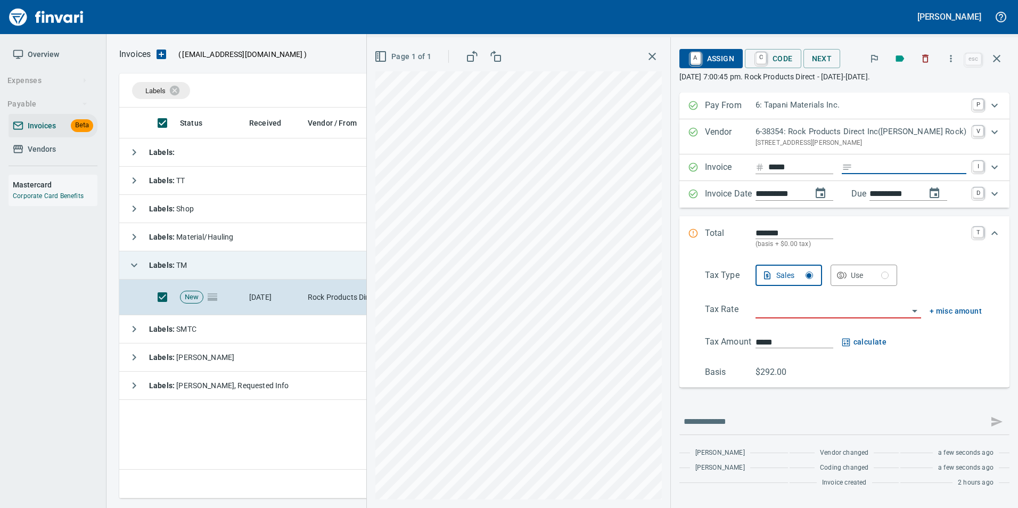
click at [882, 166] on input "Expand" at bounding box center [911, 167] width 110 height 13
type input "****"
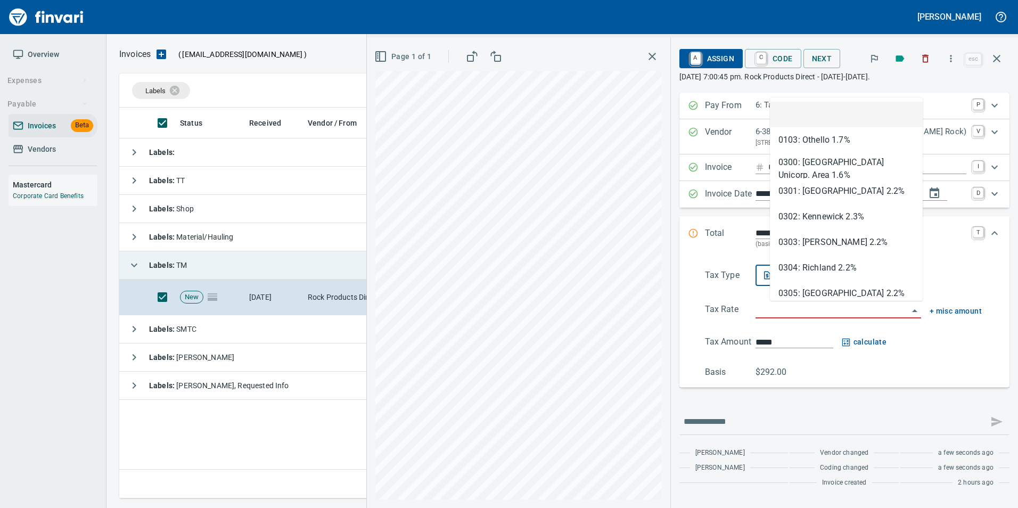
click at [806, 316] on input "search" at bounding box center [831, 310] width 153 height 15
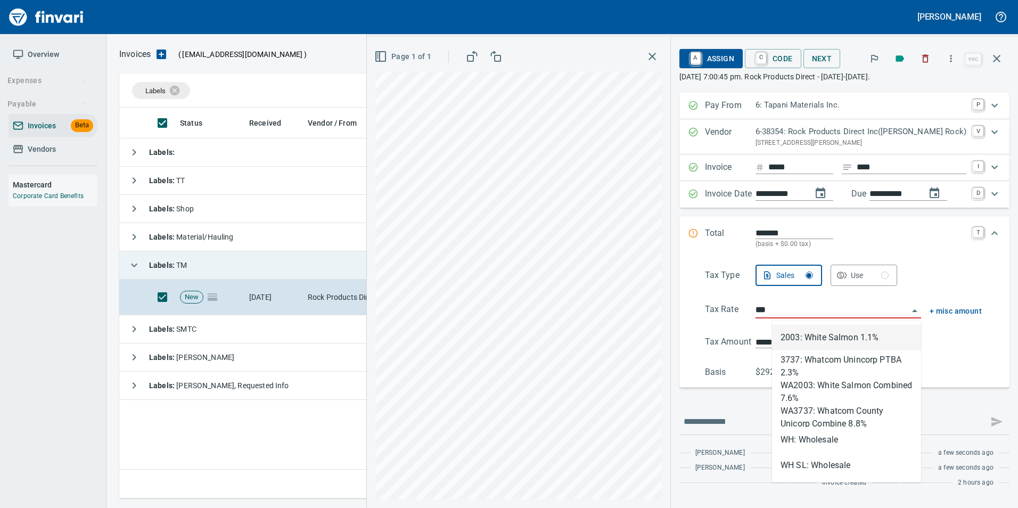
scroll to position [383, 877]
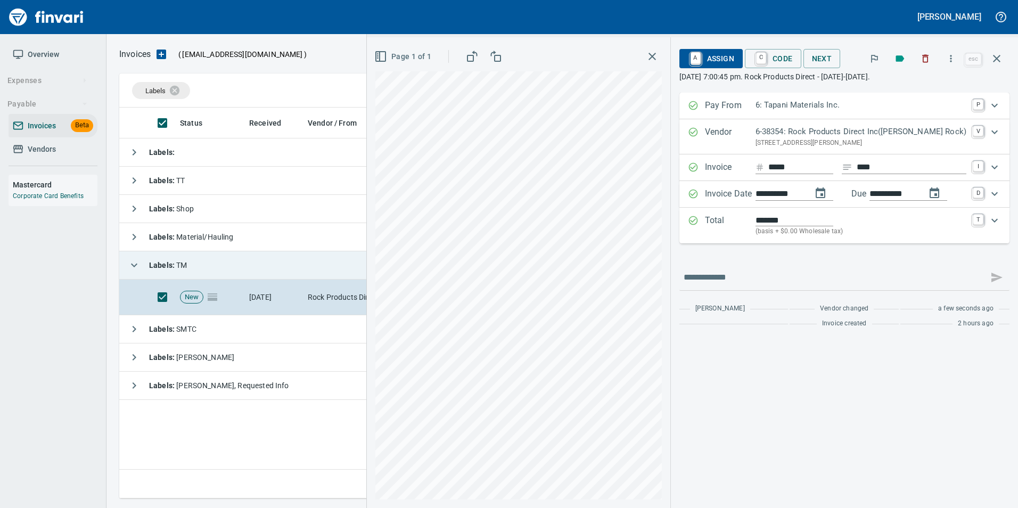
type input "**********"
click at [730, 220] on p "Total" at bounding box center [730, 225] width 51 height 23
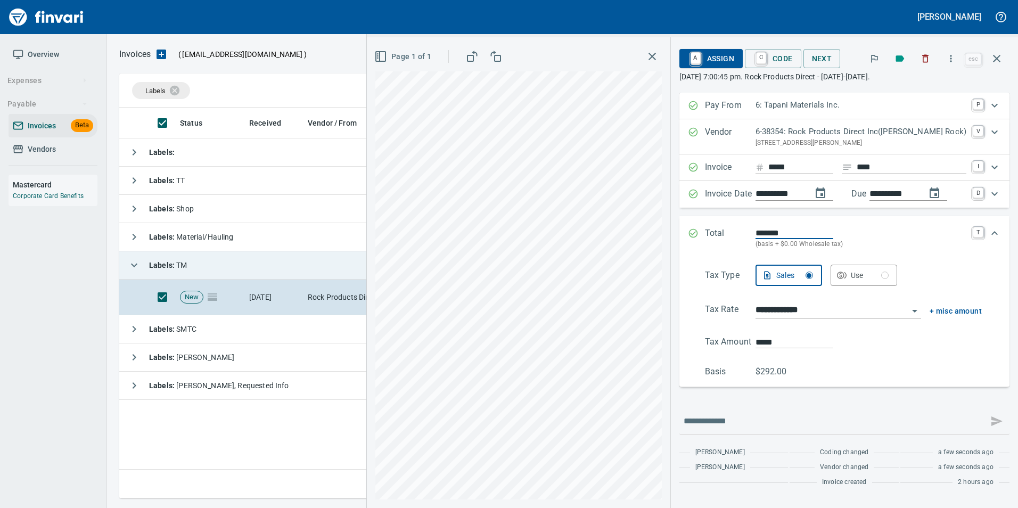
click at [807, 233] on input "*******" at bounding box center [794, 233] width 78 height 12
type input "*******"
click at [947, 250] on p "(basis + $0.00 Wholesale tax)" at bounding box center [860, 244] width 211 height 11
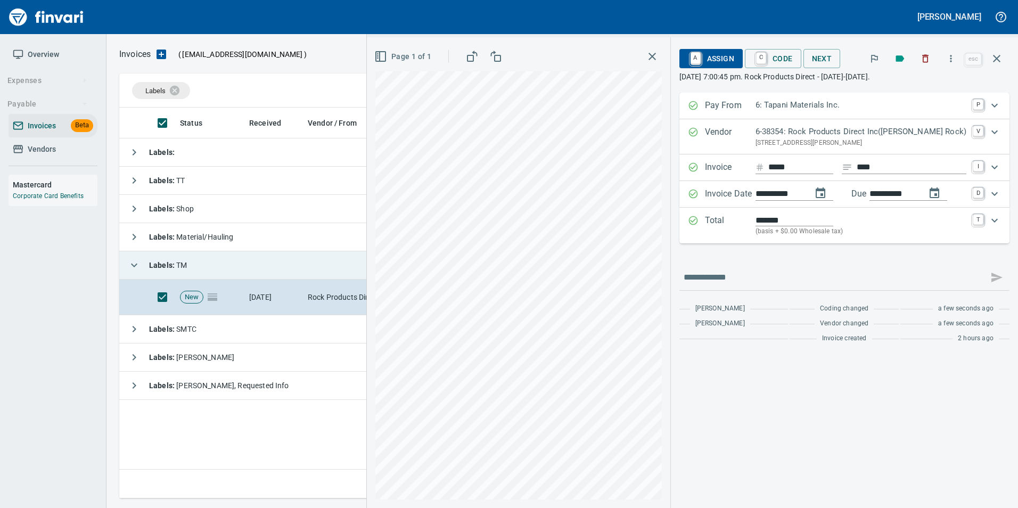
click at [725, 56] on span "A Assign" at bounding box center [711, 58] width 46 height 18
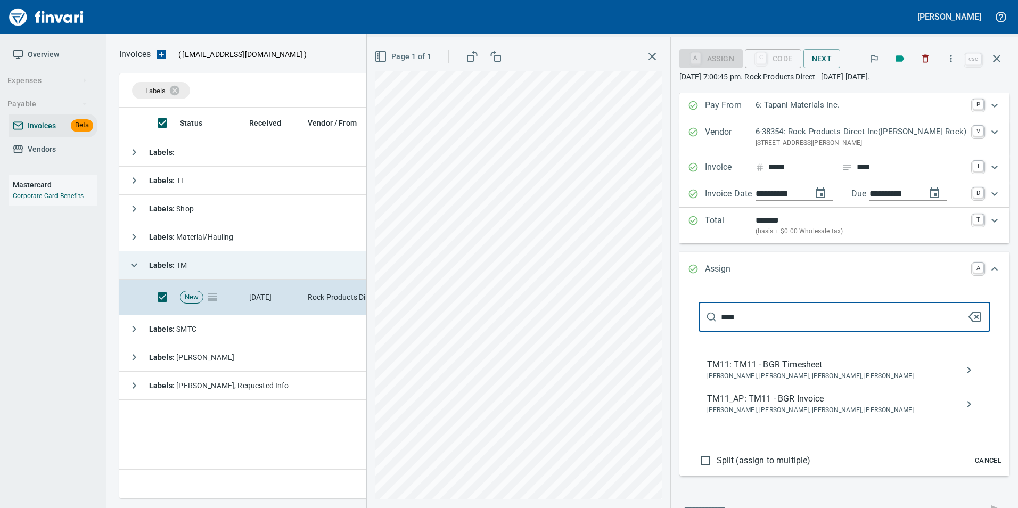
type input "****"
click at [833, 401] on span "TM11_AP: TM11 - BGR Invoice" at bounding box center [836, 398] width 258 height 13
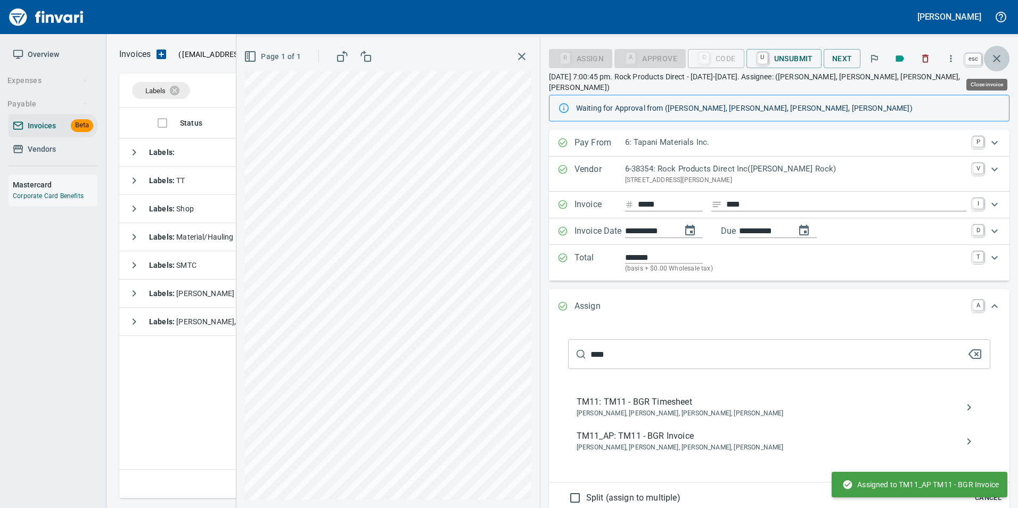
click at [995, 66] on button "button" at bounding box center [997, 59] width 26 height 26
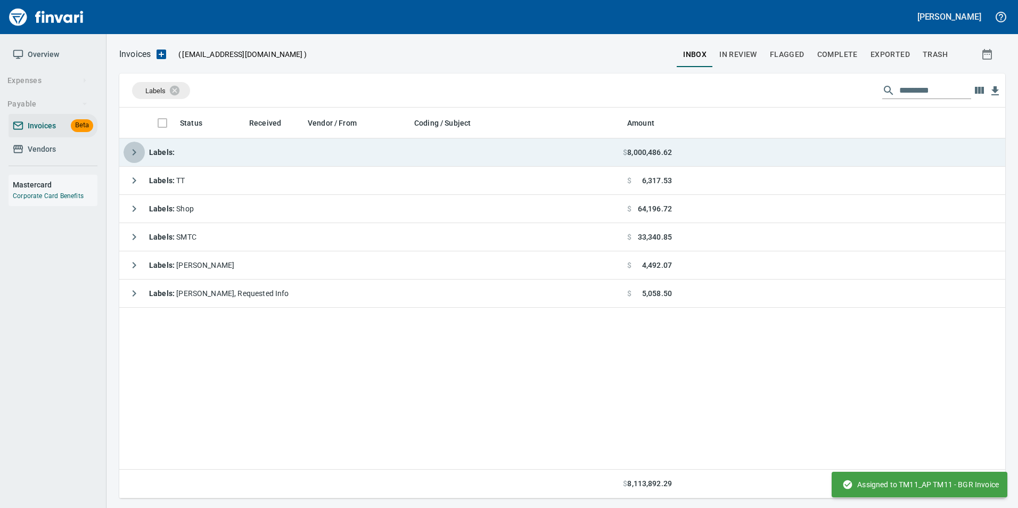
click at [130, 146] on icon "button" at bounding box center [134, 152] width 13 height 13
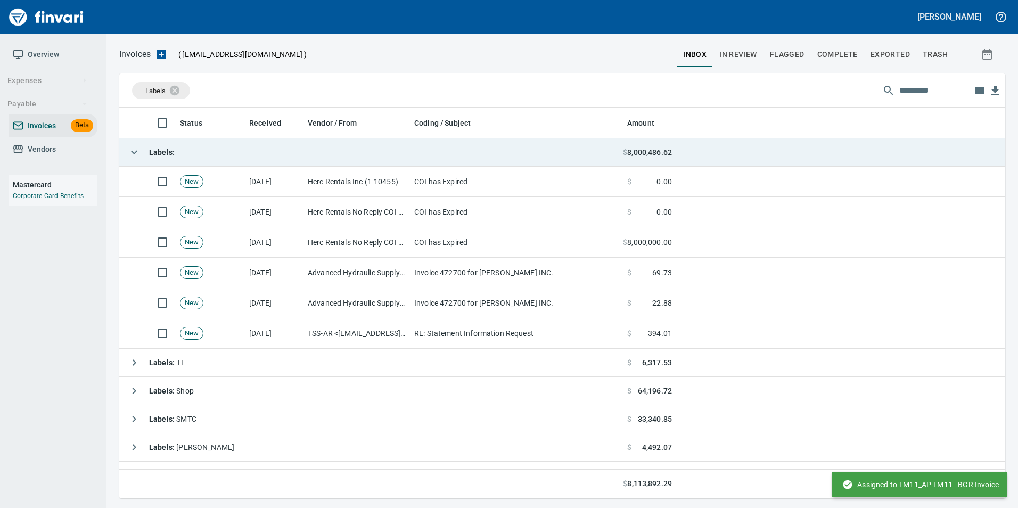
scroll to position [383, 870]
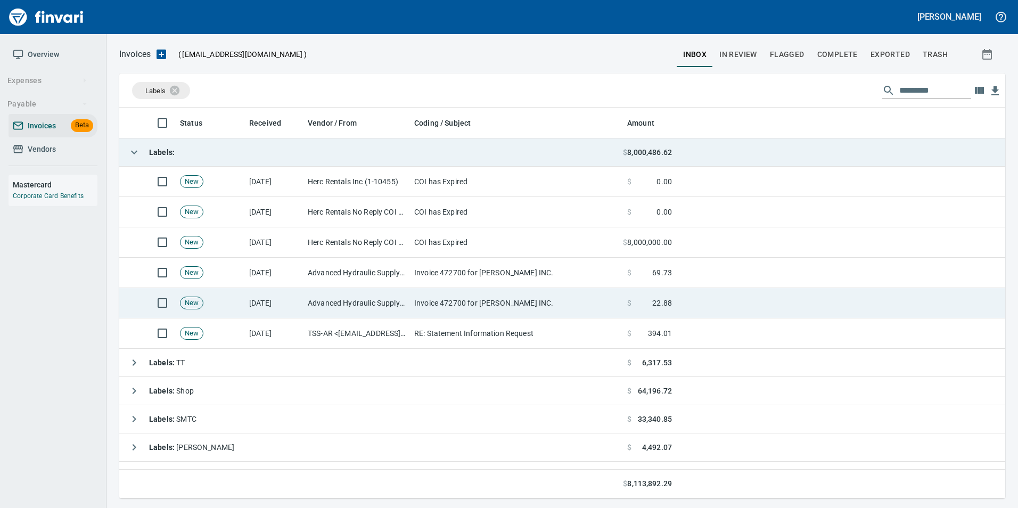
click at [306, 300] on td "Advanced Hydraulic Supply Co. LLC (1-10020)" at bounding box center [356, 303] width 106 height 30
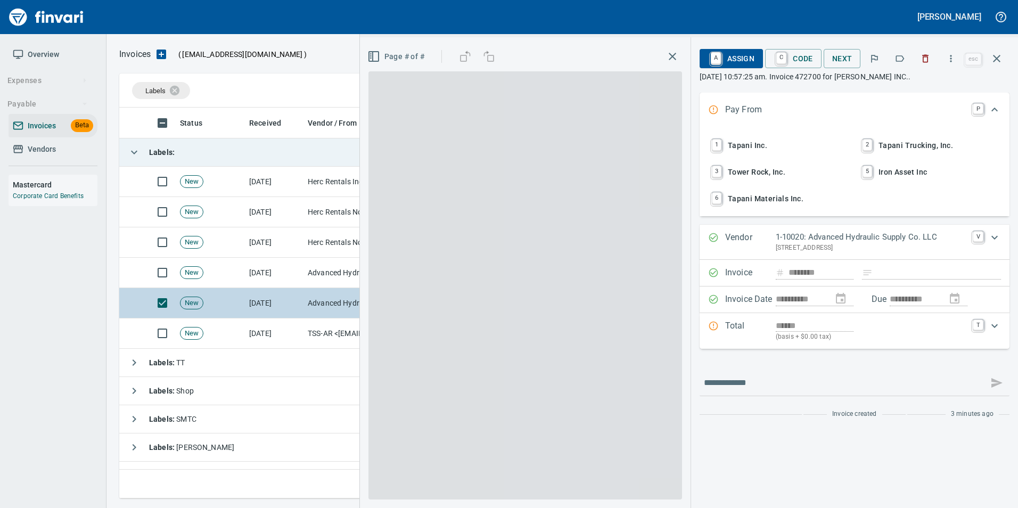
scroll to position [383, 869]
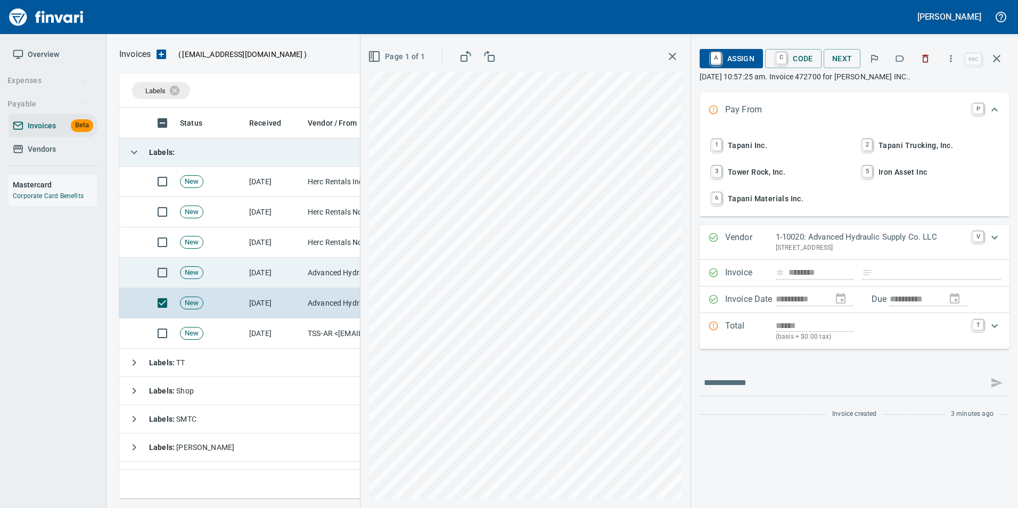
click at [285, 278] on td "[DATE]" at bounding box center [274, 273] width 59 height 30
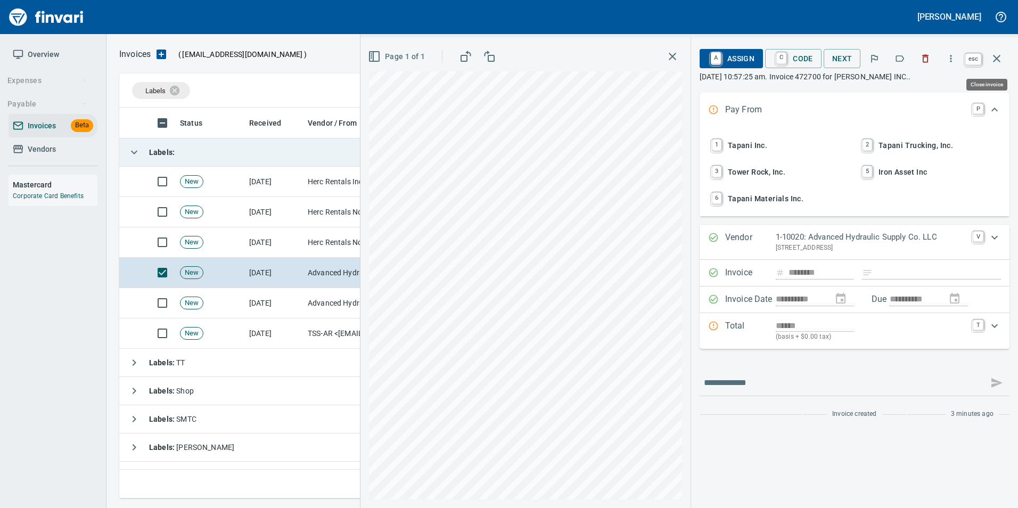
click at [997, 62] on icon "button" at bounding box center [996, 58] width 13 height 13
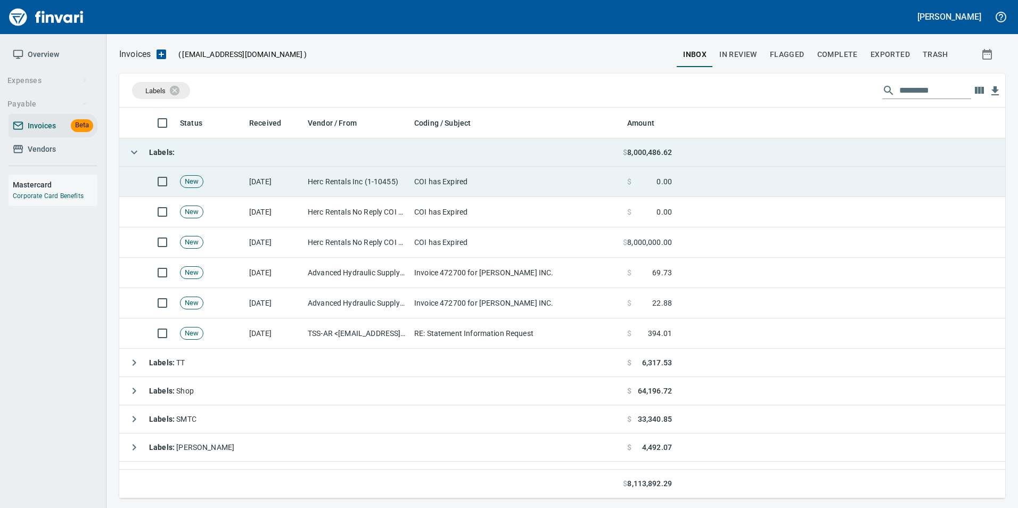
scroll to position [383, 870]
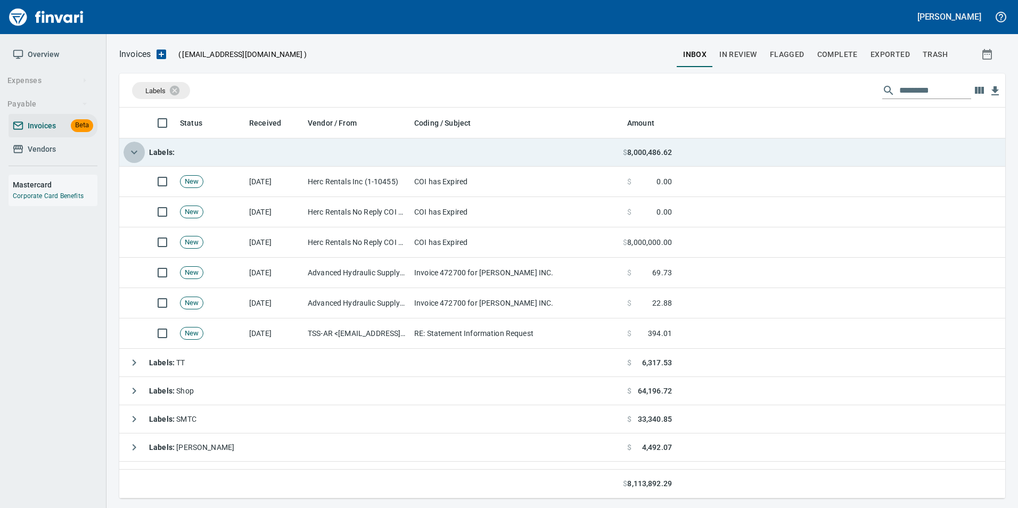
click at [128, 153] on icon "button" at bounding box center [134, 152] width 13 height 13
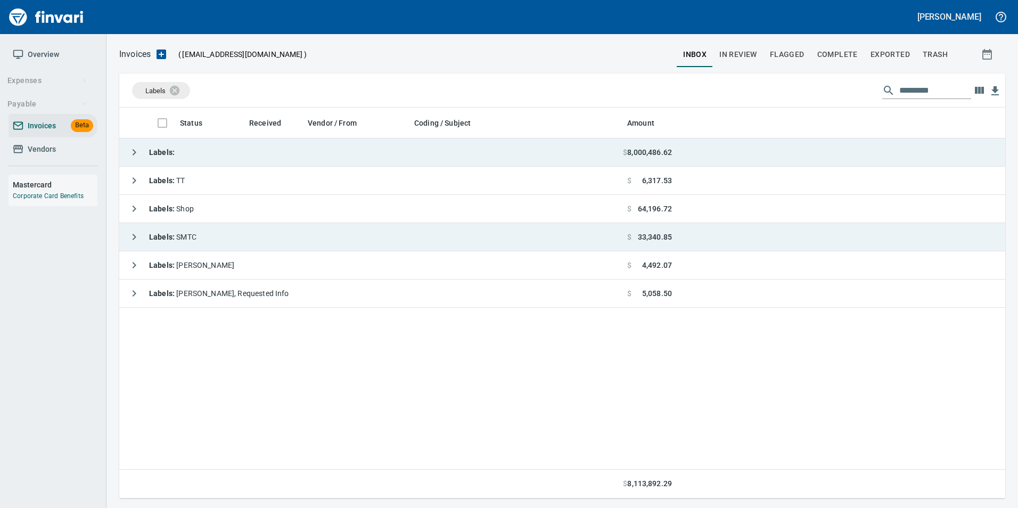
click at [132, 237] on icon "button" at bounding box center [134, 236] width 13 height 13
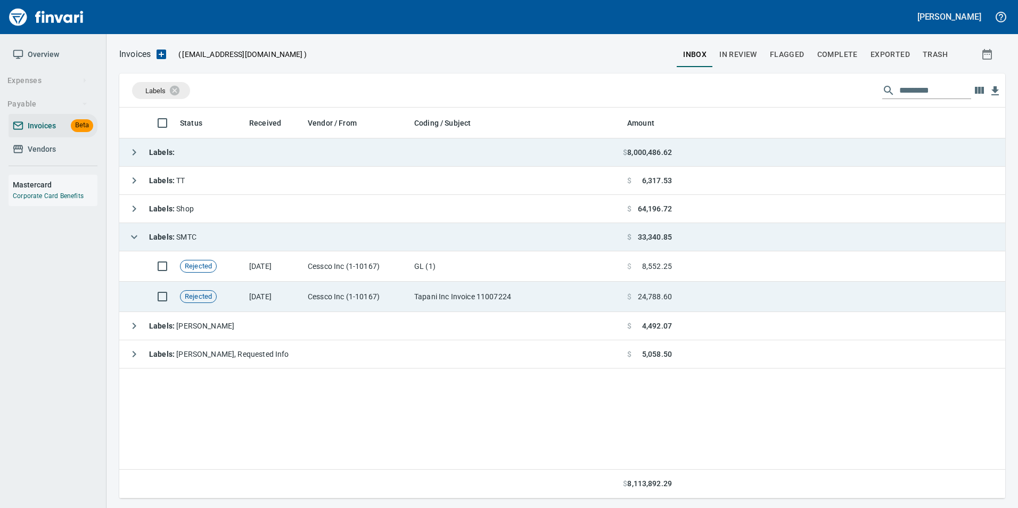
click at [408, 298] on td "Cessco Inc (1-10167)" at bounding box center [356, 297] width 106 height 30
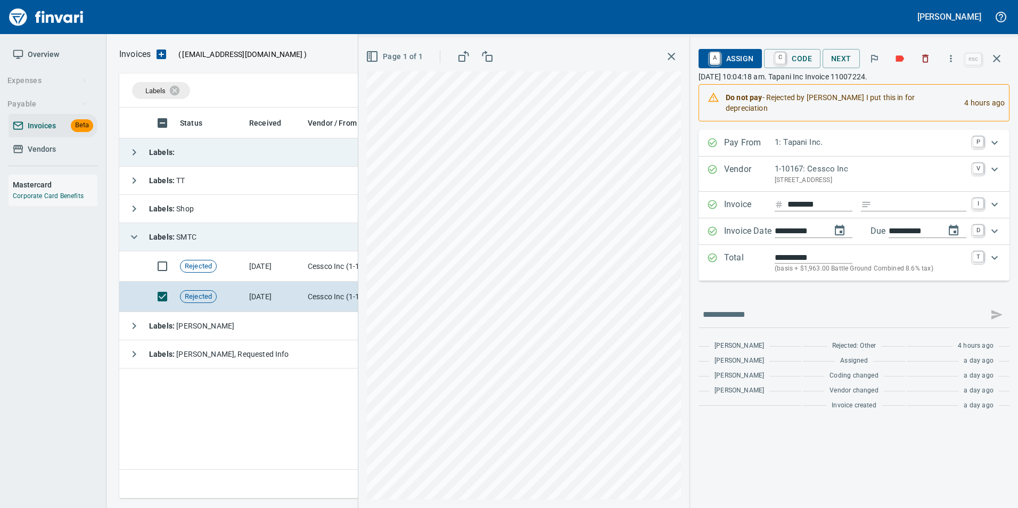
click at [807, 198] on input "********" at bounding box center [819, 204] width 65 height 13
click at [757, 278] on div "**********" at bounding box center [853, 272] width 311 height 285
click at [921, 57] on icon "button" at bounding box center [925, 58] width 11 height 11
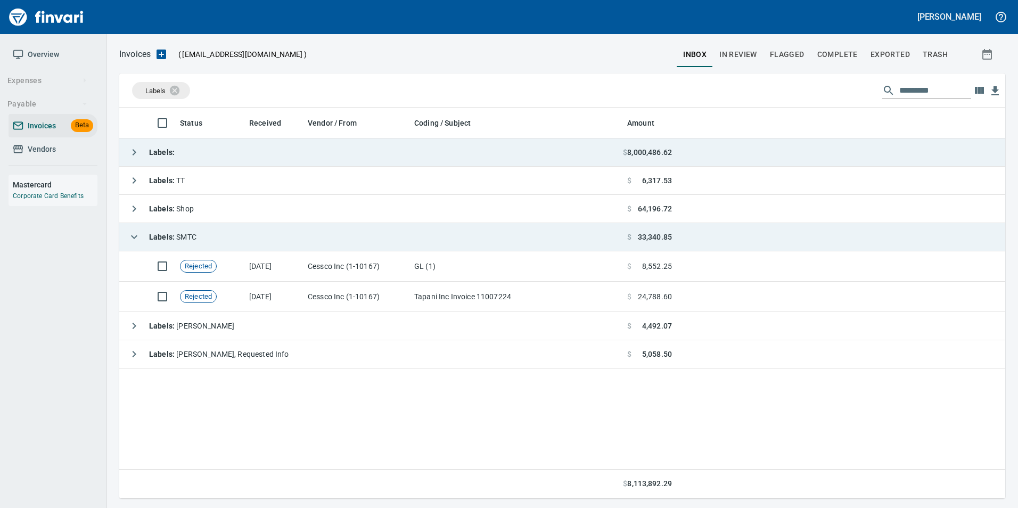
scroll to position [383, 877]
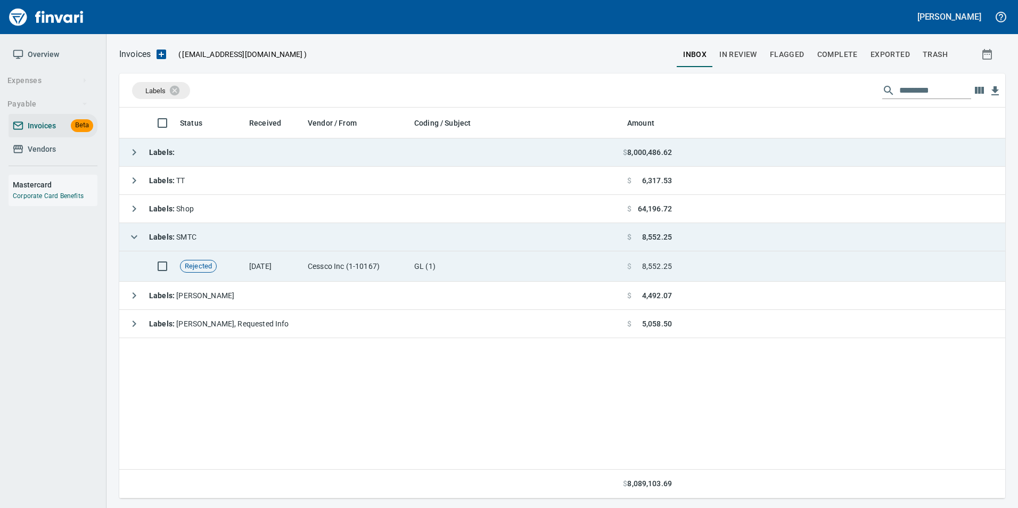
click at [305, 264] on td "Cessco Inc (1-10167)" at bounding box center [356, 266] width 106 height 30
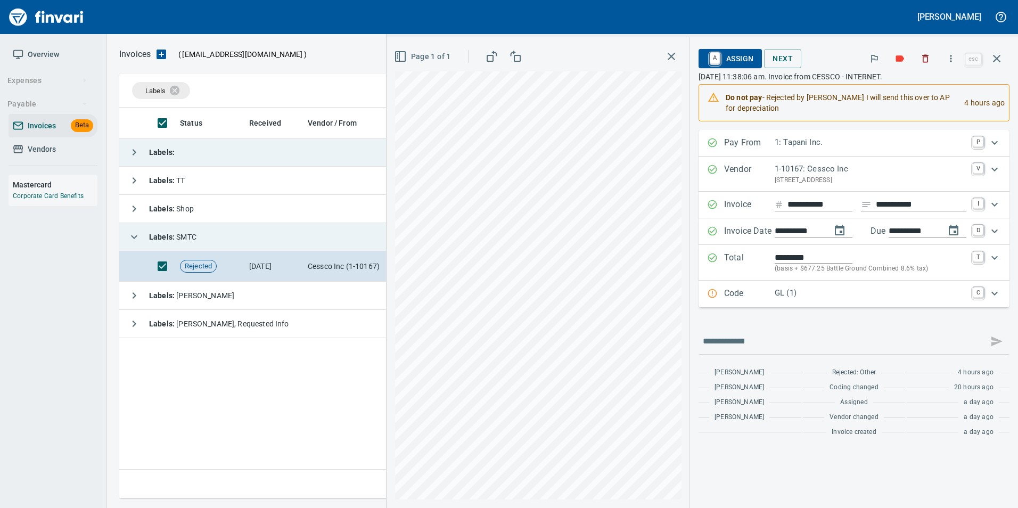
scroll to position [383, 877]
click at [799, 208] on input "**********" at bounding box center [819, 204] width 65 height 13
click at [813, 329] on div at bounding box center [853, 341] width 311 height 26
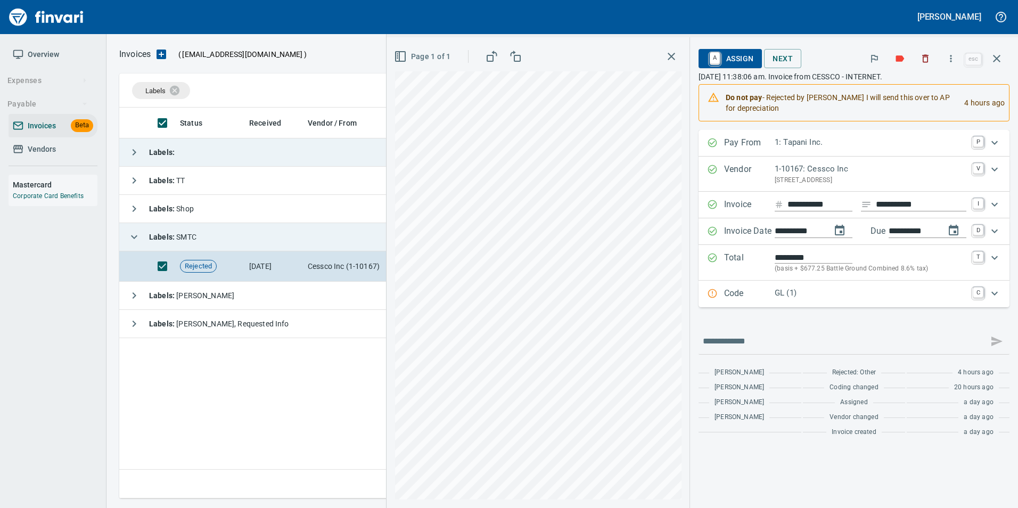
click at [725, 294] on p "Code" at bounding box center [749, 294] width 51 height 14
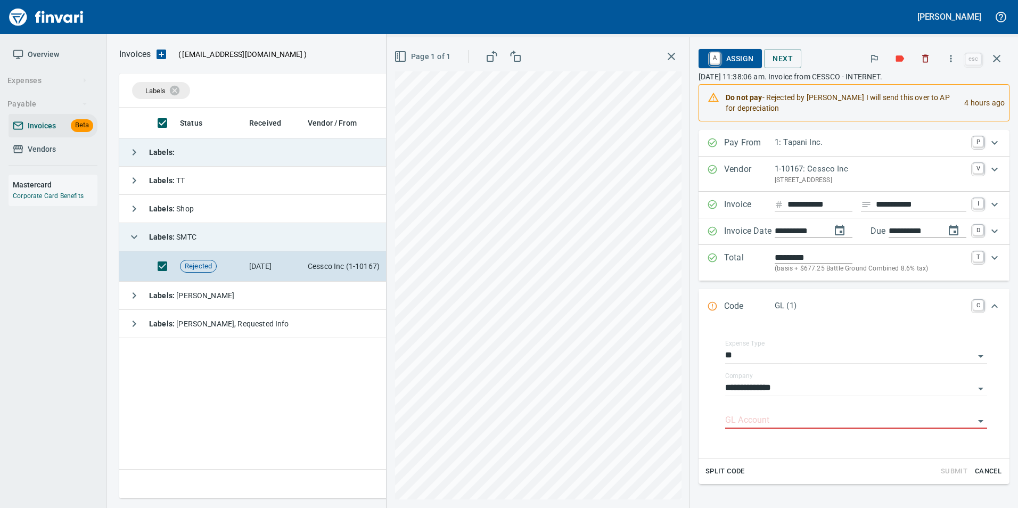
click at [707, 300] on div "Code GL (1) C" at bounding box center [844, 307] width 275 height 14
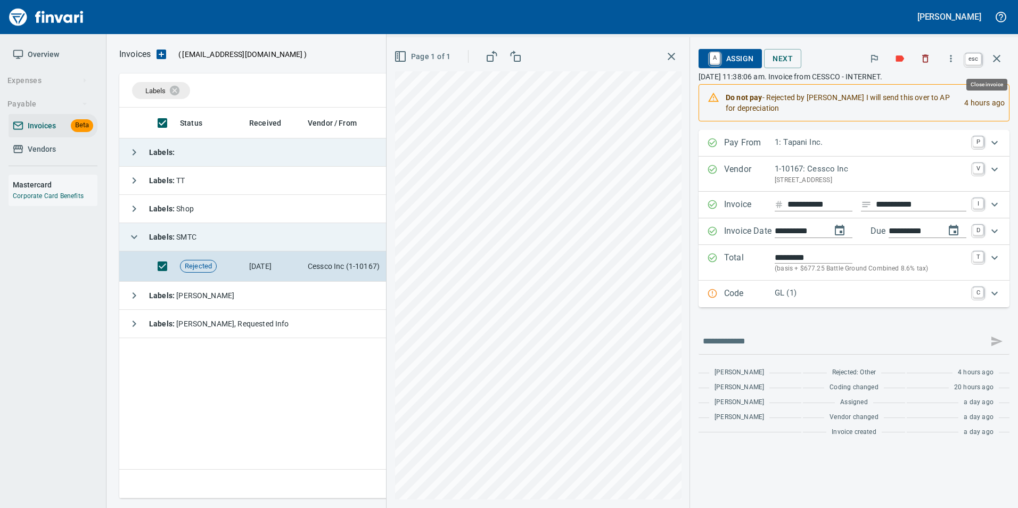
click at [1007, 59] on button "button" at bounding box center [997, 59] width 26 height 26
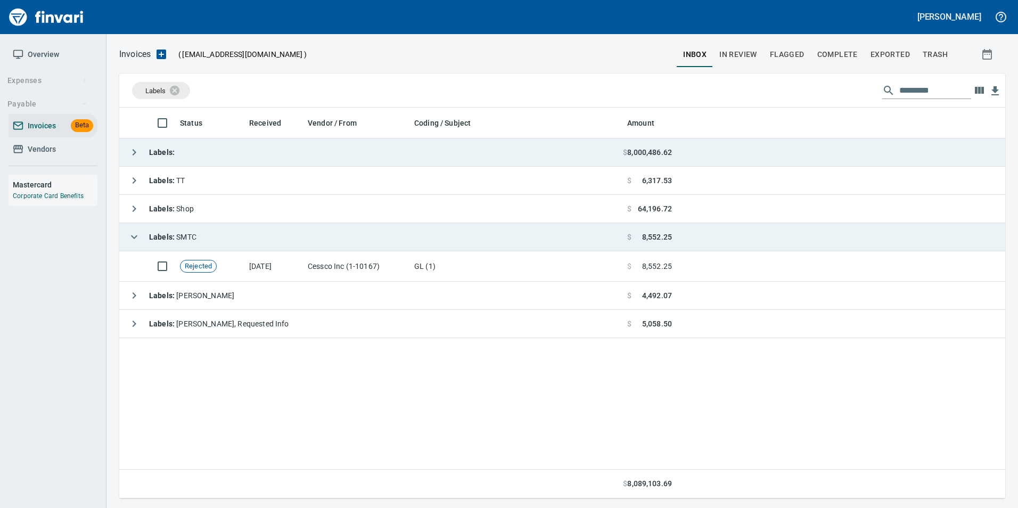
scroll to position [383, 878]
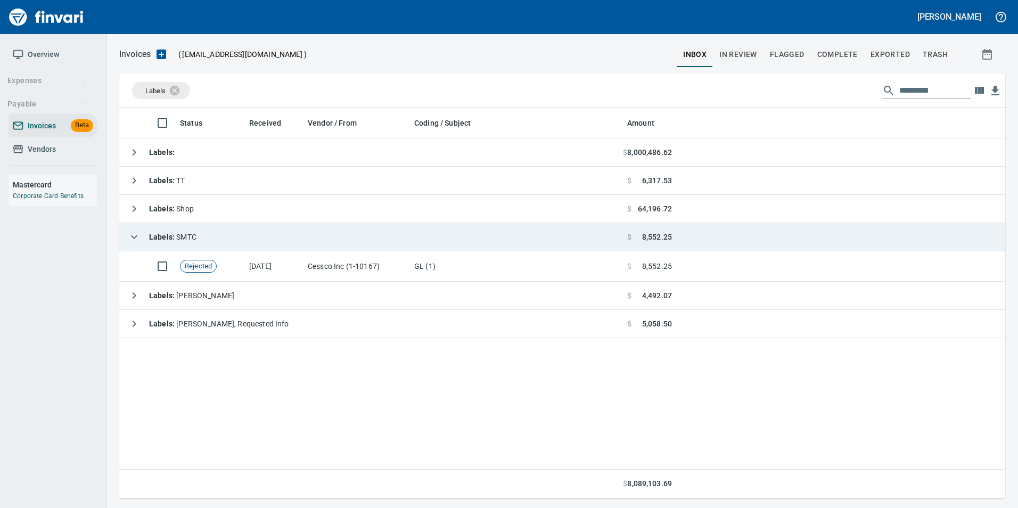
click at [129, 235] on icon "button" at bounding box center [134, 236] width 13 height 13
click at [129, 153] on icon "button" at bounding box center [134, 152] width 13 height 13
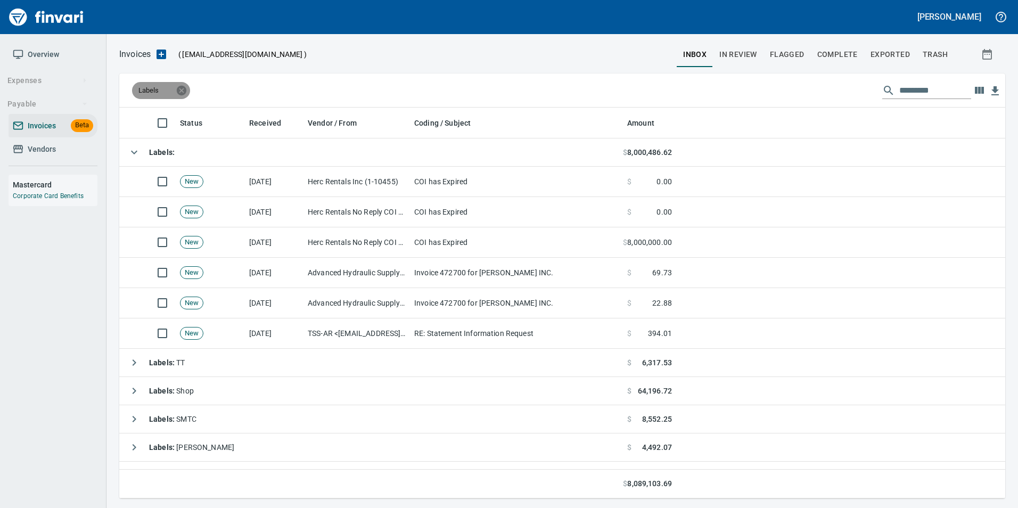
click at [184, 91] on icon at bounding box center [182, 90] width 10 height 10
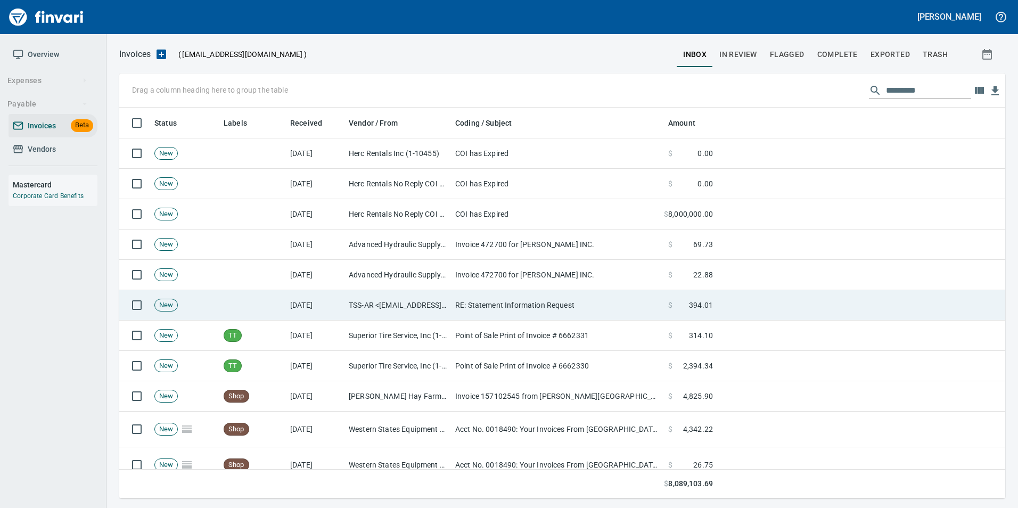
click at [269, 303] on td at bounding box center [252, 305] width 67 height 30
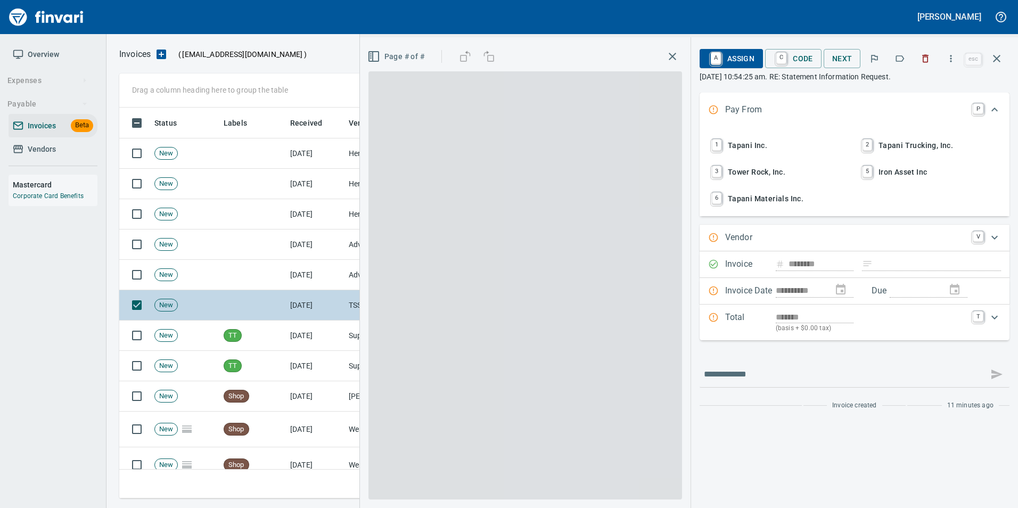
scroll to position [383, 869]
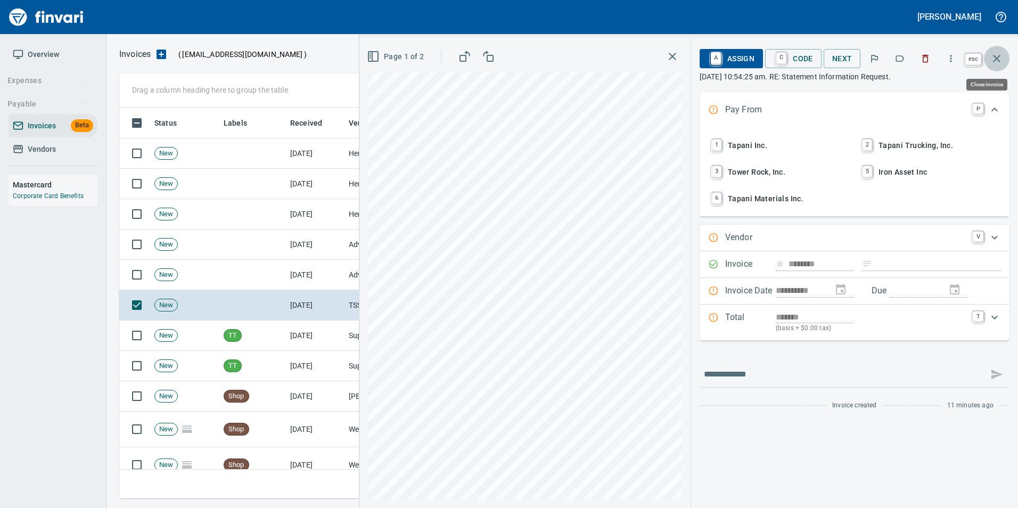
click at [1002, 56] on icon "button" at bounding box center [996, 58] width 13 height 13
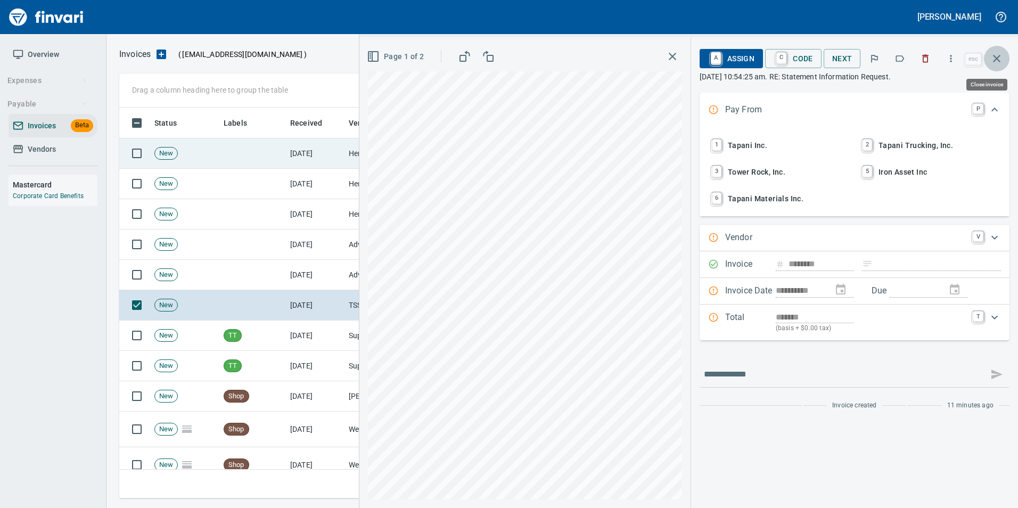
scroll to position [383, 869]
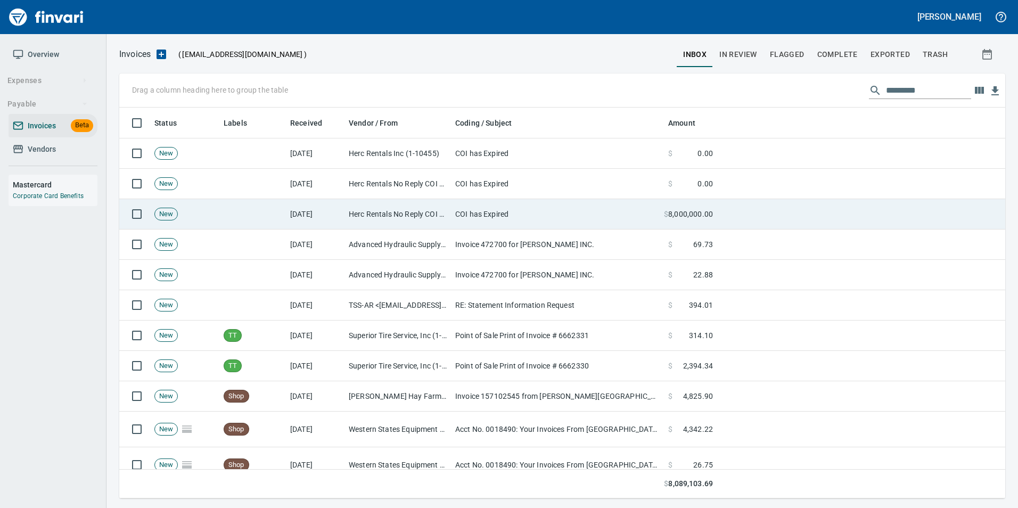
click at [271, 216] on td at bounding box center [252, 214] width 67 height 30
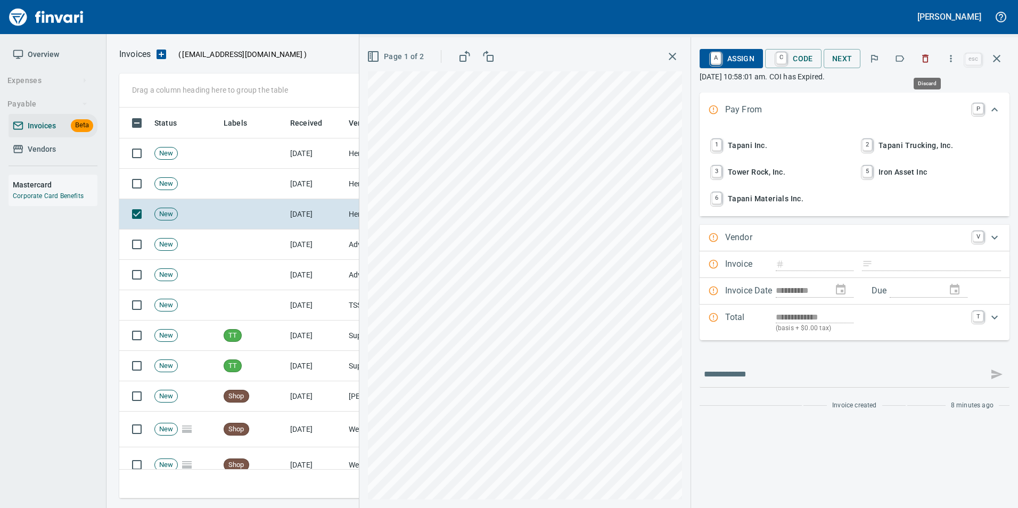
click at [920, 63] on button "button" at bounding box center [924, 58] width 23 height 23
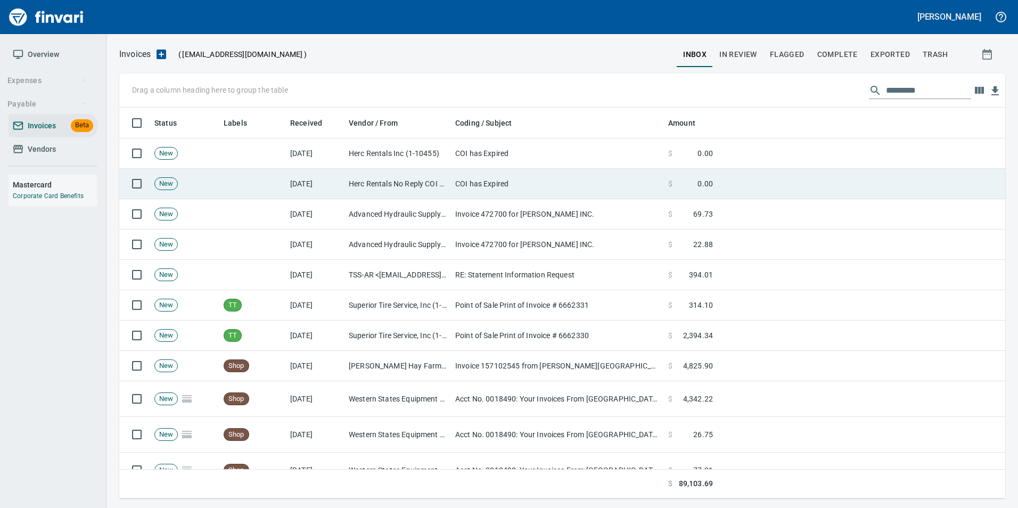
click at [279, 181] on td at bounding box center [252, 184] width 67 height 30
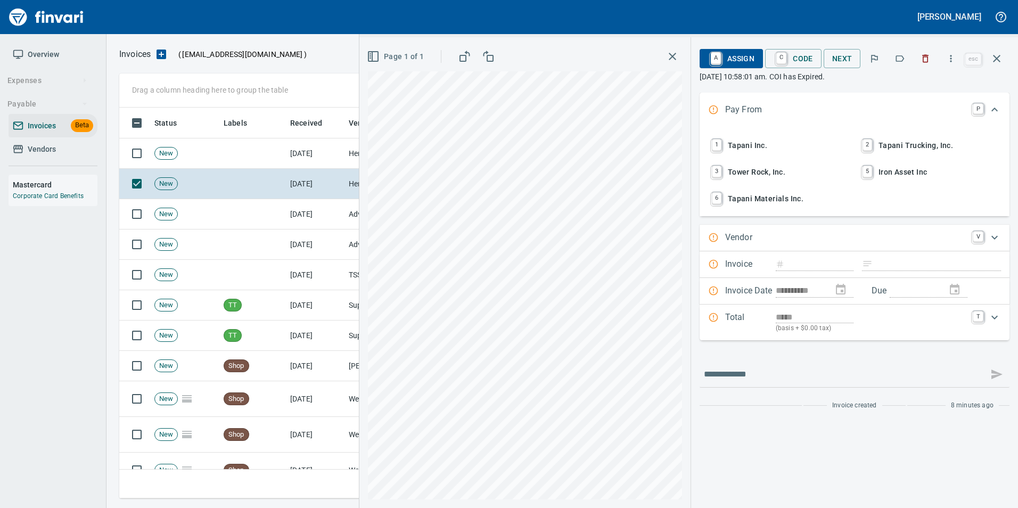
scroll to position [383, 869]
click at [927, 54] on icon "button" at bounding box center [925, 58] width 11 height 11
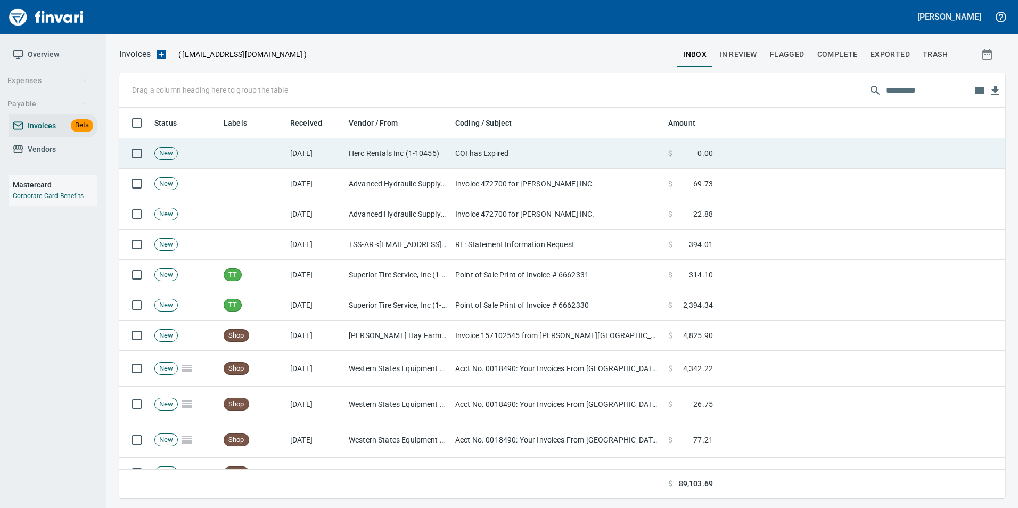
click at [389, 155] on td "Herc Rentals Inc (1-10455)" at bounding box center [397, 153] width 106 height 30
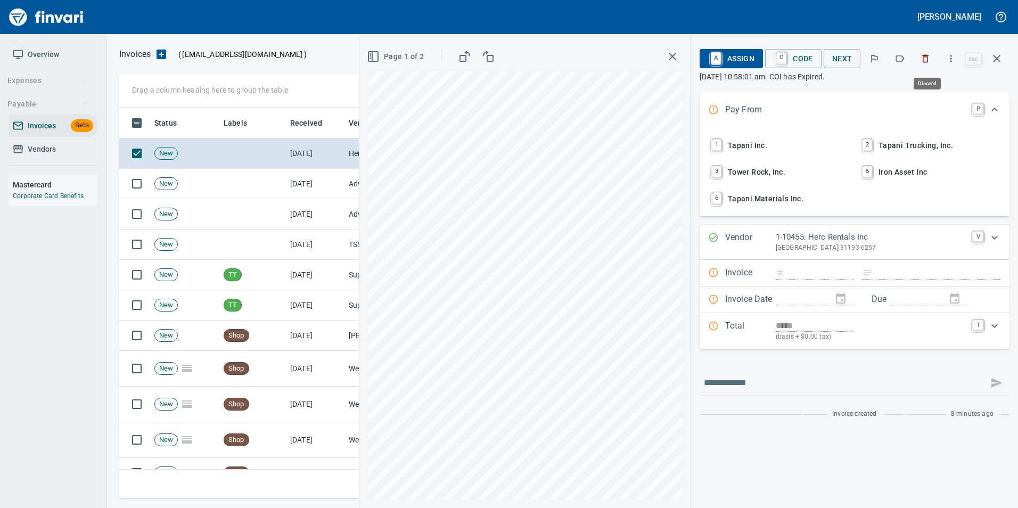
click at [930, 58] on icon "button" at bounding box center [925, 58] width 11 height 11
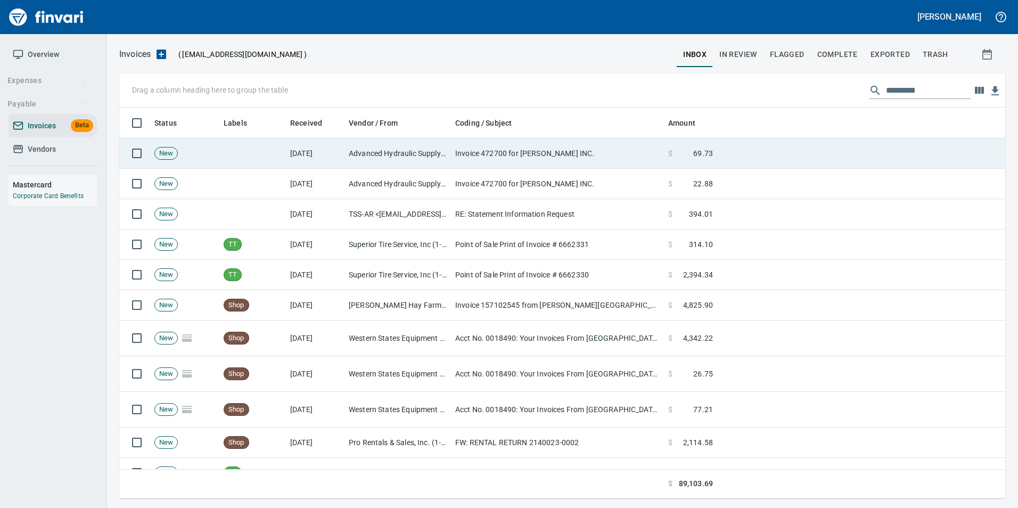
click at [359, 157] on td "Advanced Hydraulic Supply Co. LLC (1-10020)" at bounding box center [397, 153] width 106 height 30
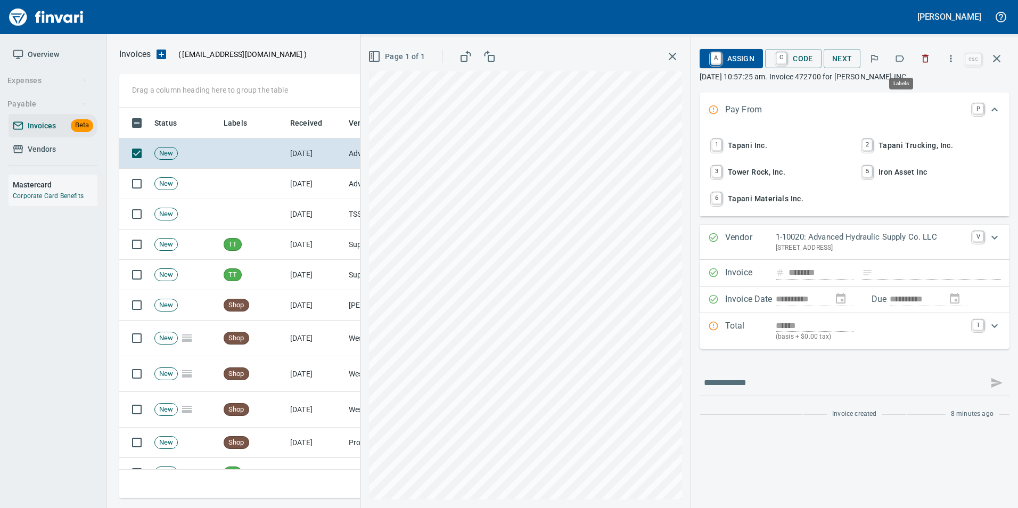
click at [895, 56] on icon "button" at bounding box center [899, 58] width 11 height 11
click at [1004, 57] on button "button" at bounding box center [997, 59] width 26 height 26
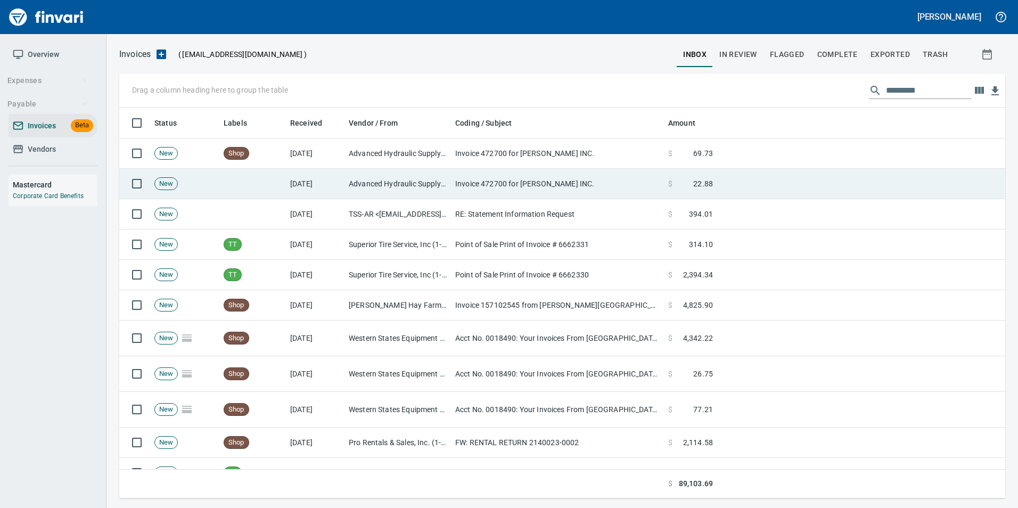
click at [274, 184] on td at bounding box center [252, 184] width 67 height 30
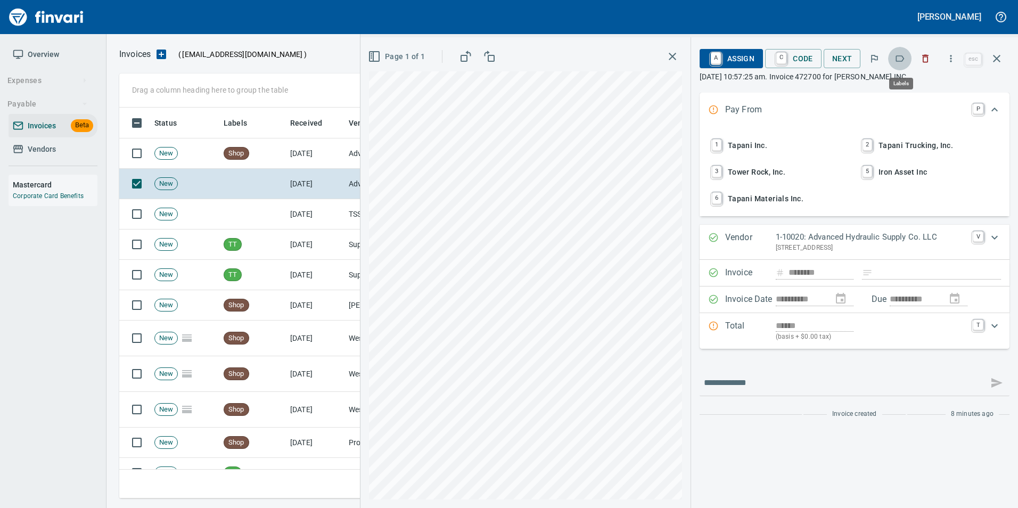
click at [898, 56] on icon "button" at bounding box center [900, 58] width 9 height 6
click at [999, 63] on icon "button" at bounding box center [996, 58] width 13 height 13
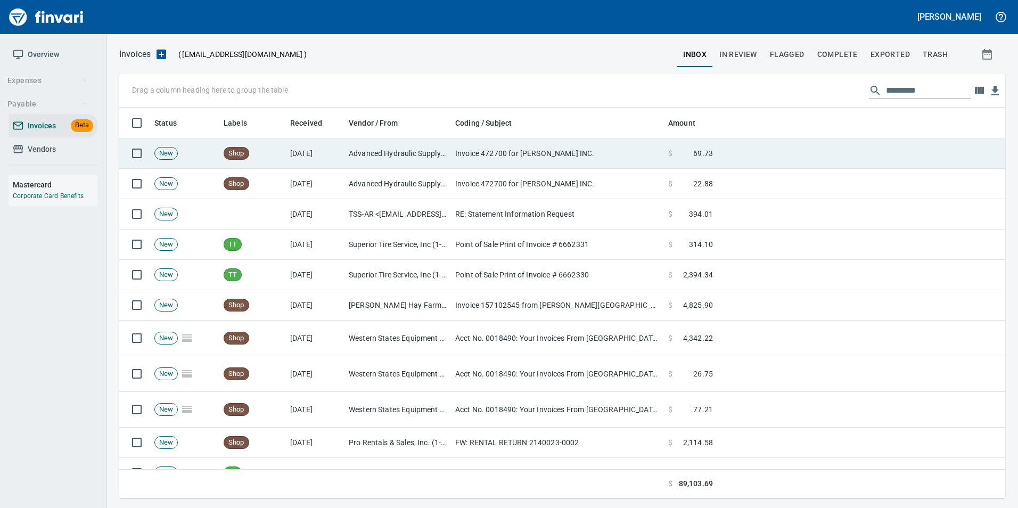
scroll to position [383, 869]
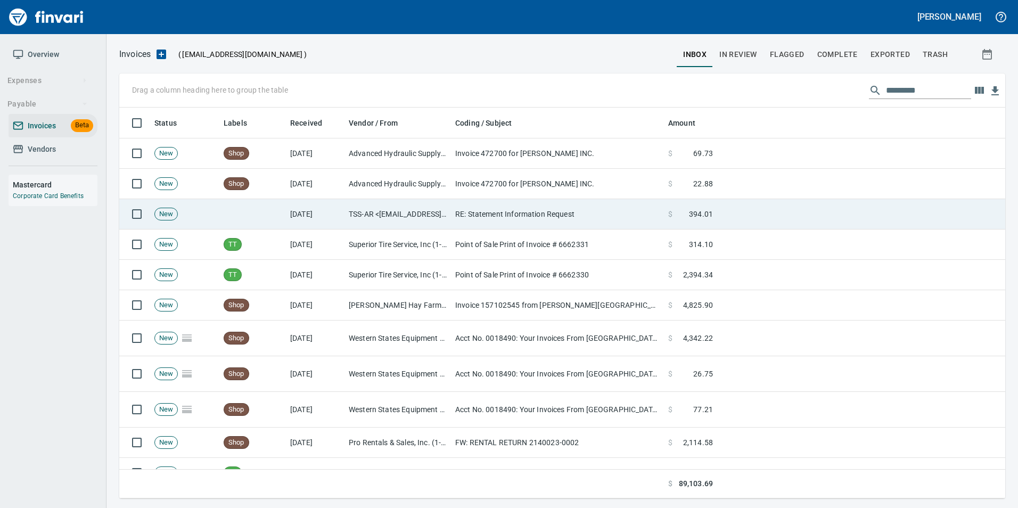
click at [365, 220] on td "TSS-AR <[EMAIL_ADDRESS][DOMAIN_NAME]>" at bounding box center [397, 214] width 106 height 30
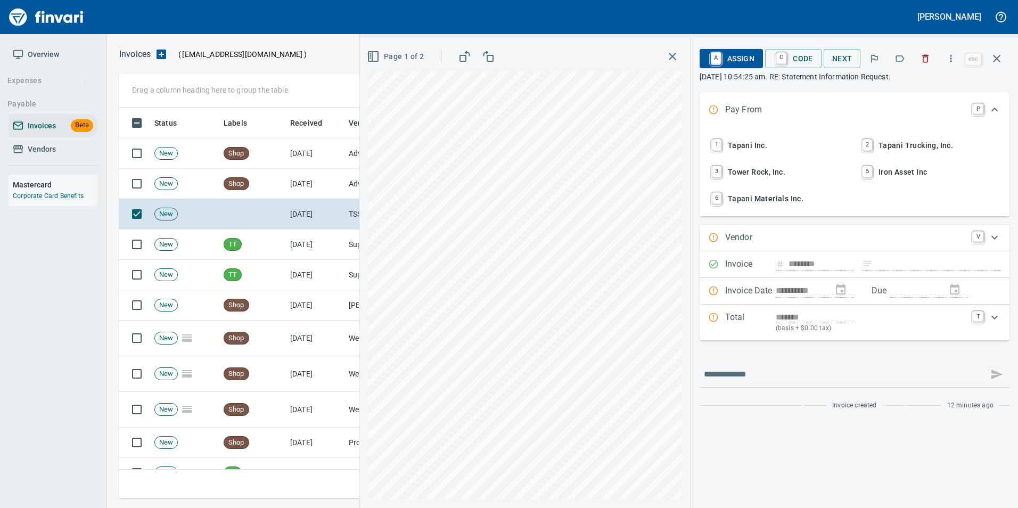
scroll to position [383, 869]
click at [1005, 56] on button "button" at bounding box center [997, 59] width 26 height 26
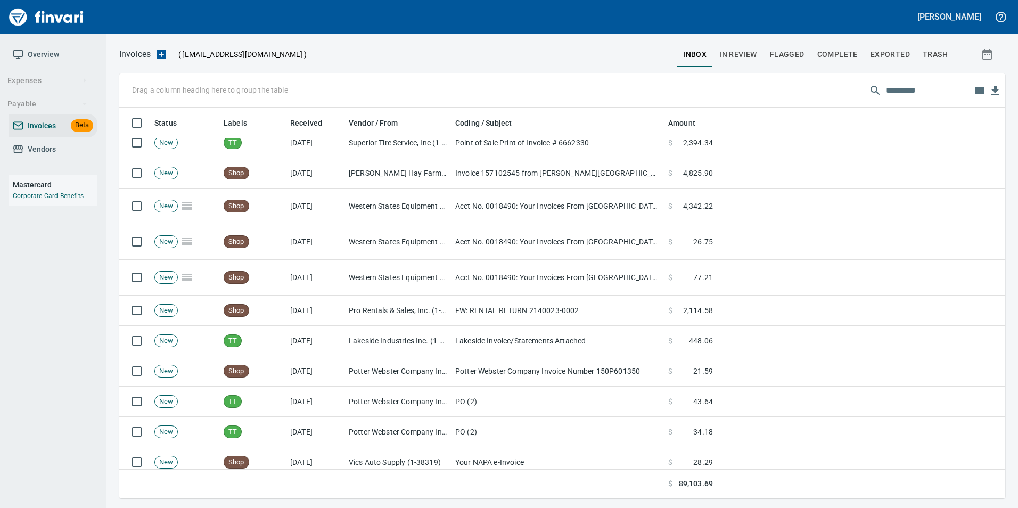
scroll to position [160, 0]
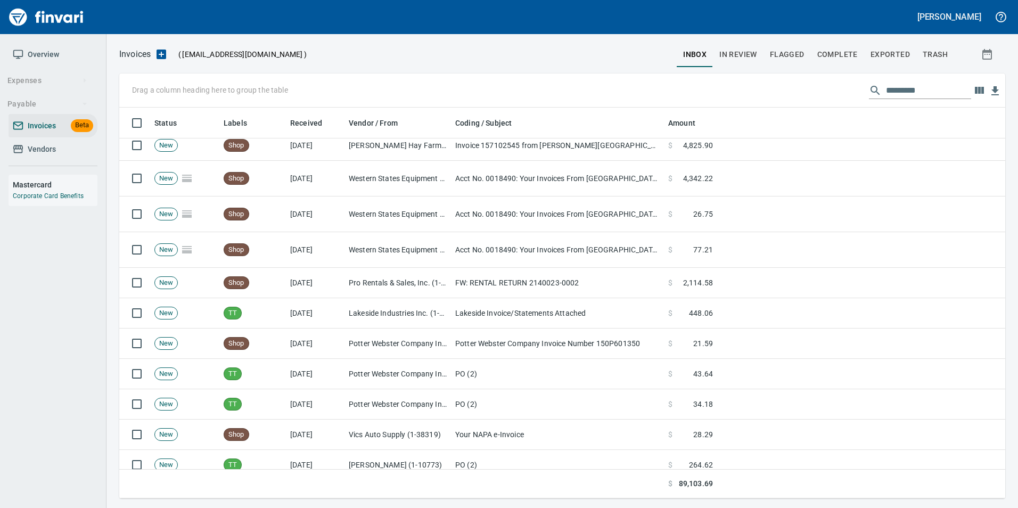
click at [519, 220] on td "Acct No. 0018490: Your Invoices From [GEOGRAPHIC_DATA] are Attached" at bounding box center [557, 214] width 213 height 36
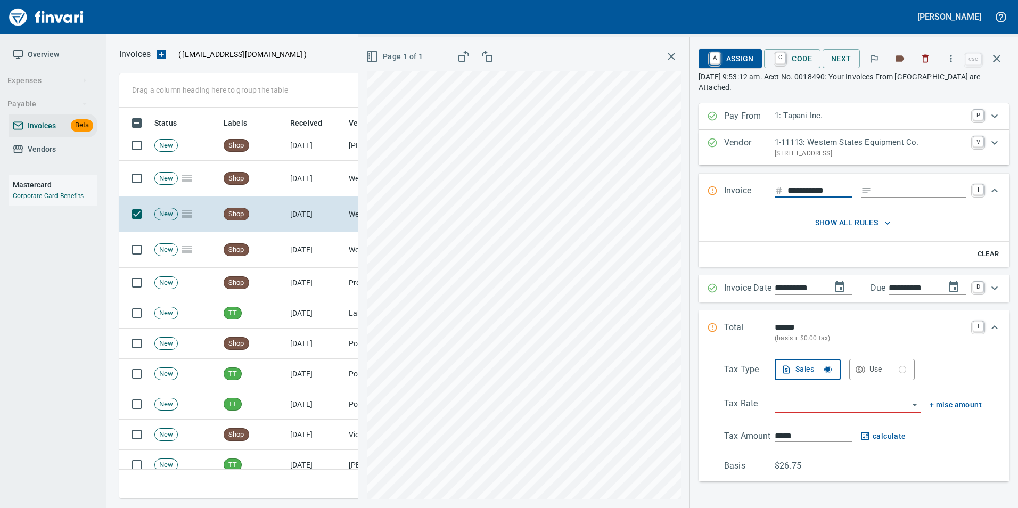
scroll to position [383, 869]
click at [997, 62] on icon "button" at bounding box center [996, 58] width 13 height 13
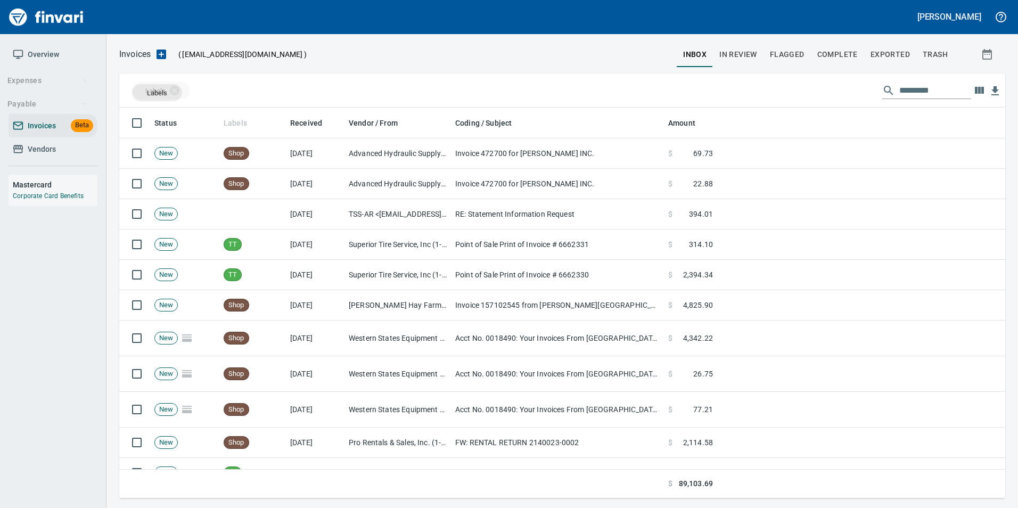
scroll to position [383, 870]
drag, startPoint x: 230, startPoint y: 117, endPoint x: 157, endPoint y: 93, distance: 77.4
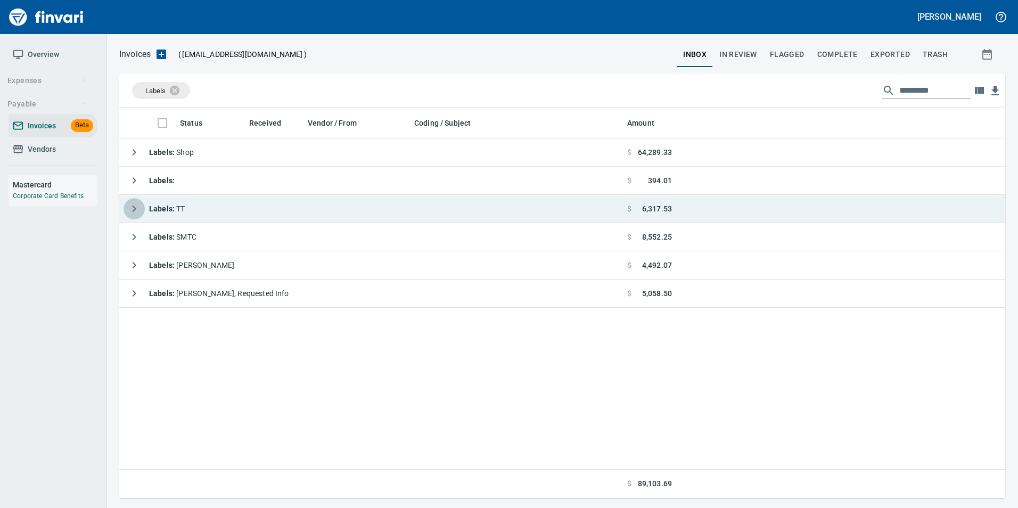
click at [138, 207] on icon "button" at bounding box center [134, 208] width 13 height 13
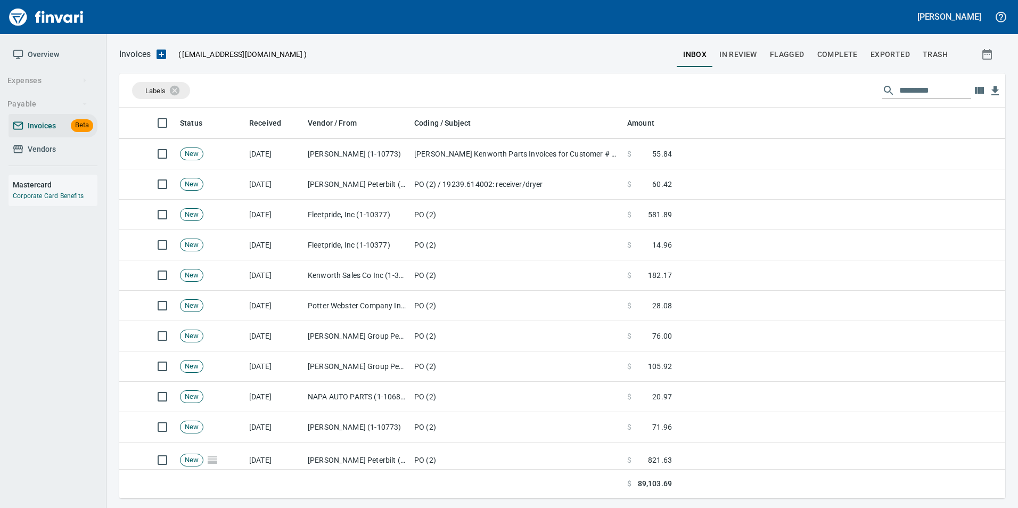
scroll to position [390, 0]
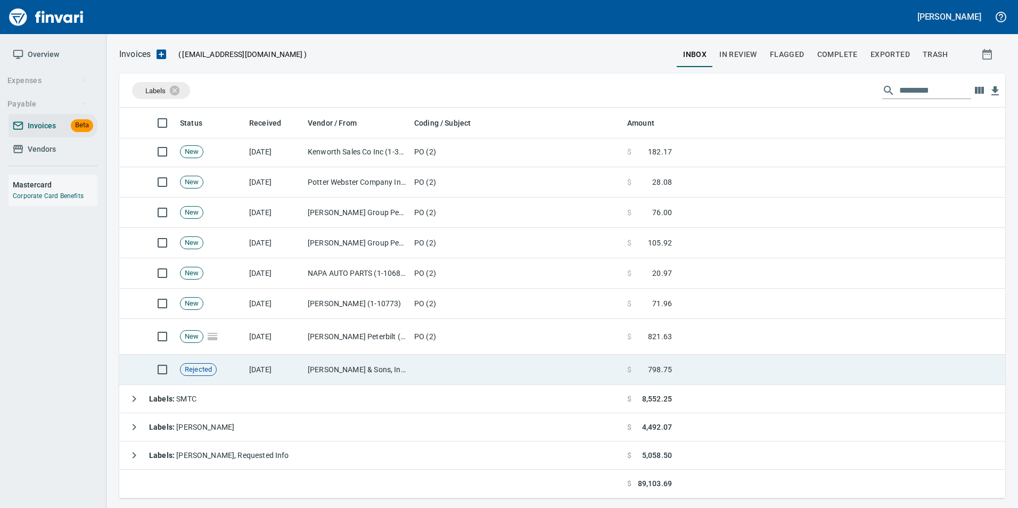
click at [407, 366] on td "[PERSON_NAME] & Sons, Inc (1-10502)" at bounding box center [356, 369] width 106 height 30
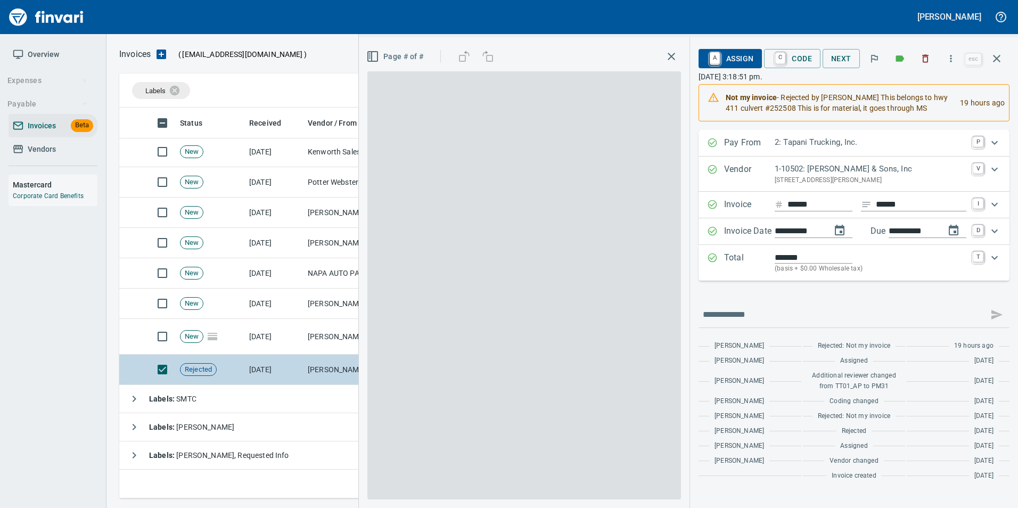
scroll to position [383, 869]
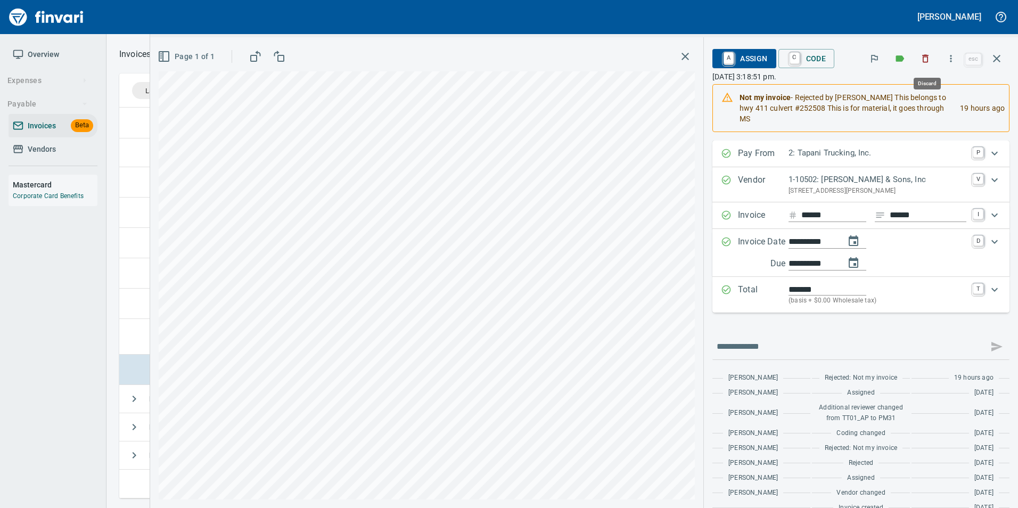
click at [925, 56] on icon "button" at bounding box center [925, 59] width 6 height 8
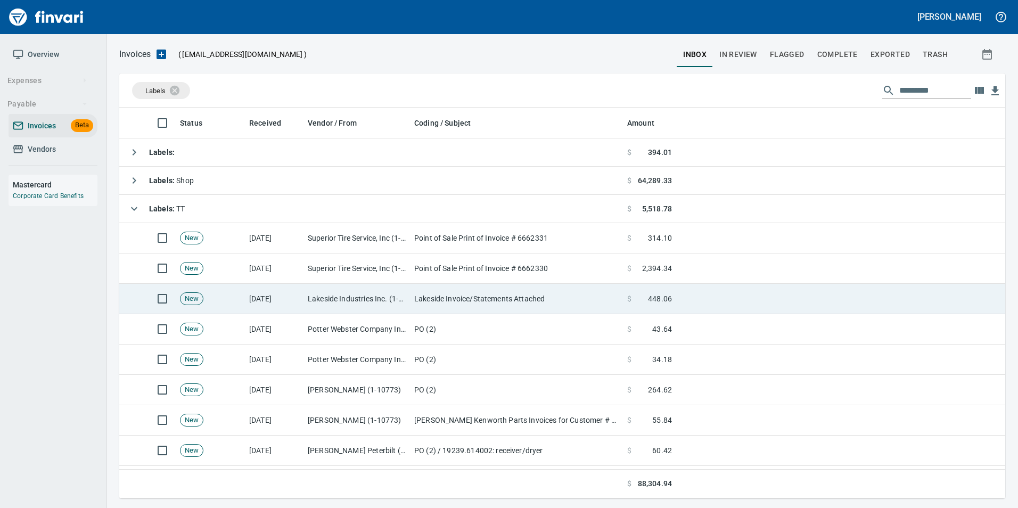
click at [260, 288] on td "[DATE]" at bounding box center [274, 299] width 59 height 30
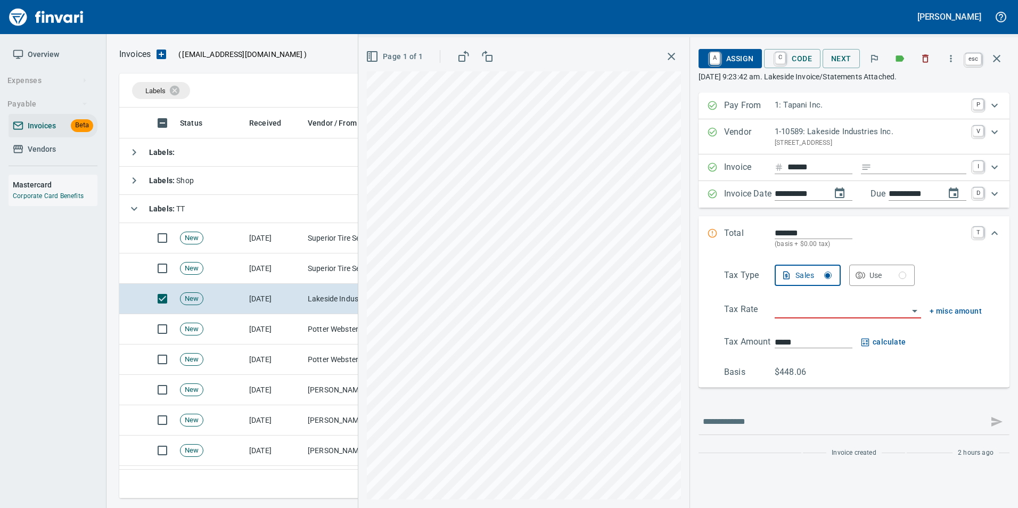
click at [1001, 60] on icon "button" at bounding box center [996, 58] width 13 height 13
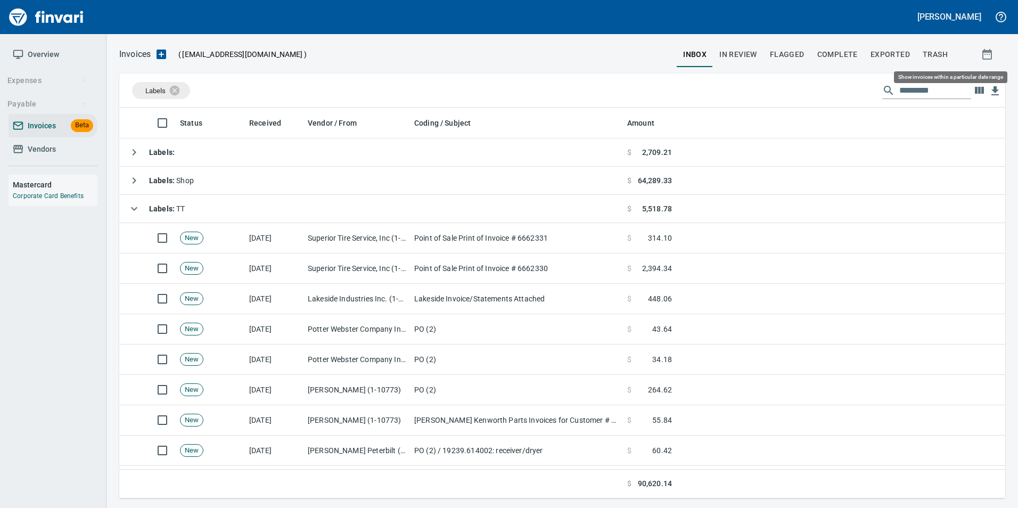
scroll to position [383, 870]
click at [179, 87] on icon at bounding box center [182, 90] width 10 height 10
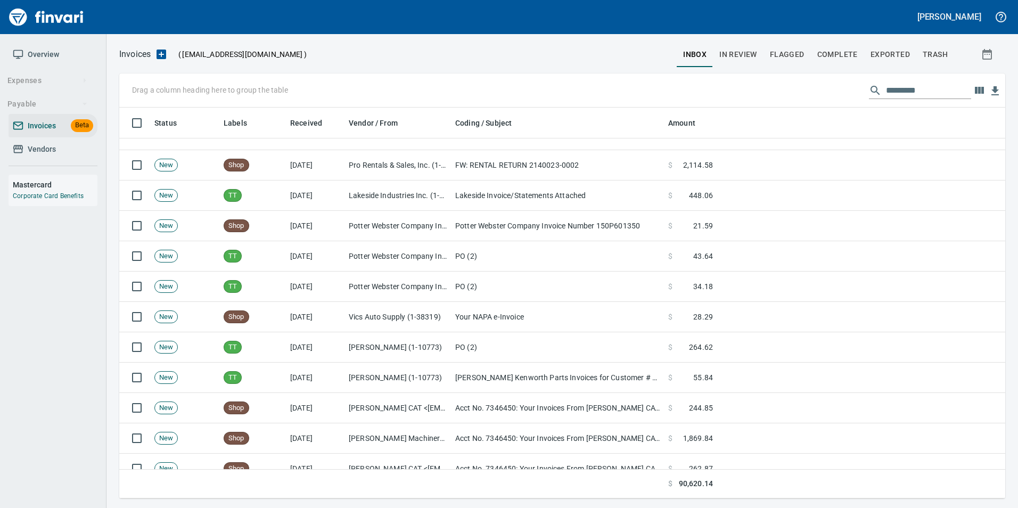
scroll to position [319, 0]
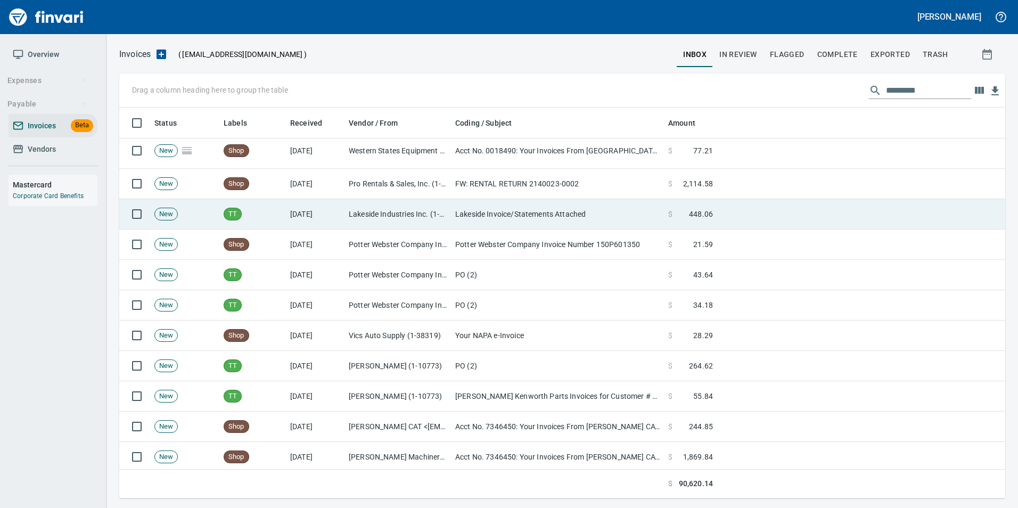
click at [271, 201] on td "TT" at bounding box center [252, 214] width 67 height 30
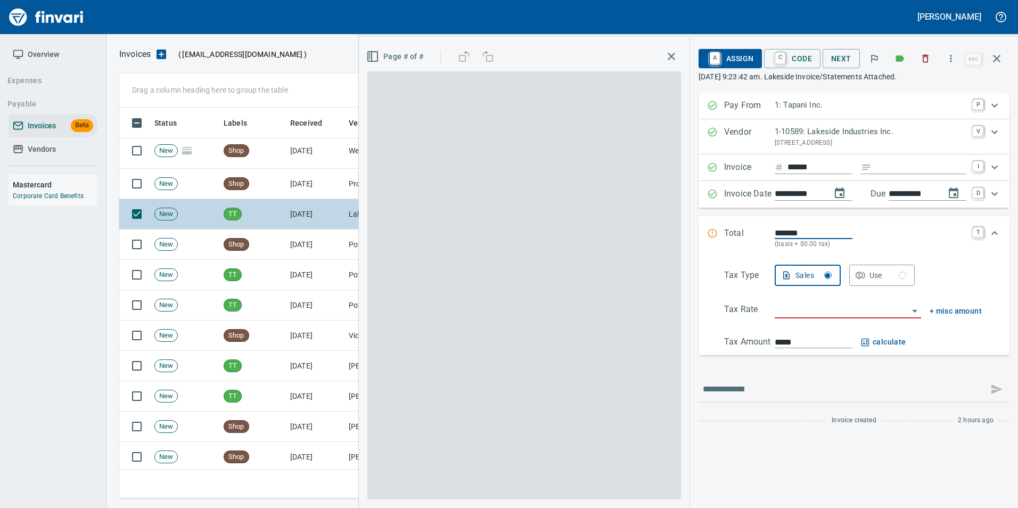
scroll to position [383, 869]
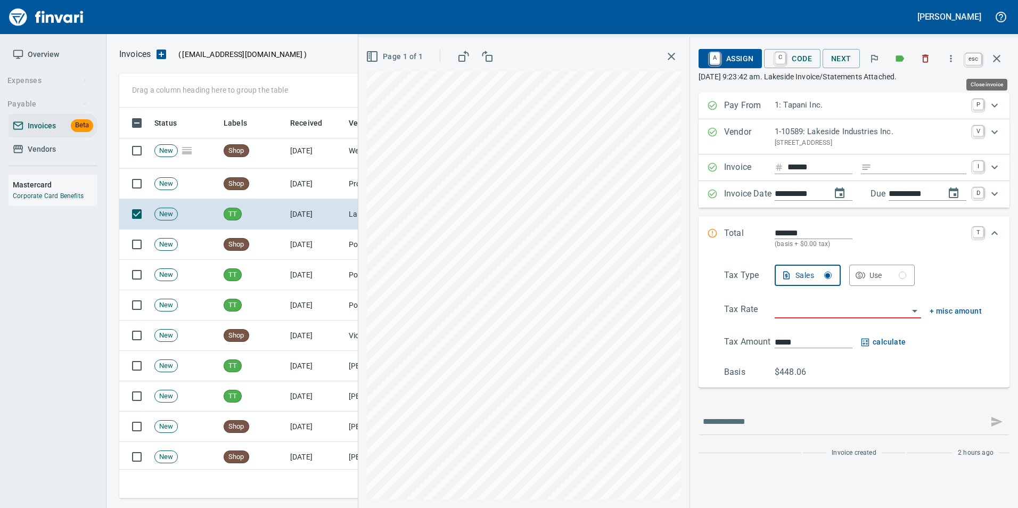
click at [999, 61] on icon "button" at bounding box center [996, 58] width 7 height 7
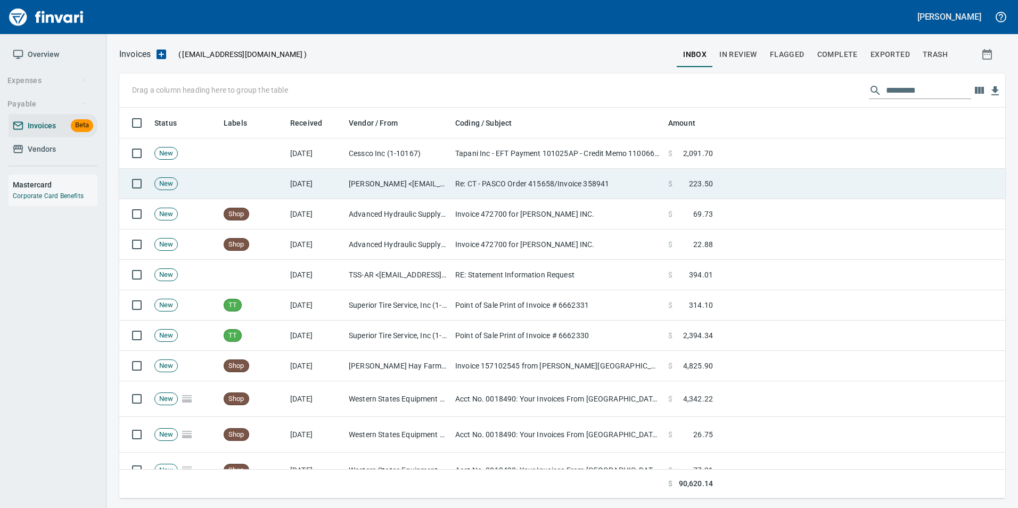
click at [260, 190] on td at bounding box center [252, 184] width 67 height 30
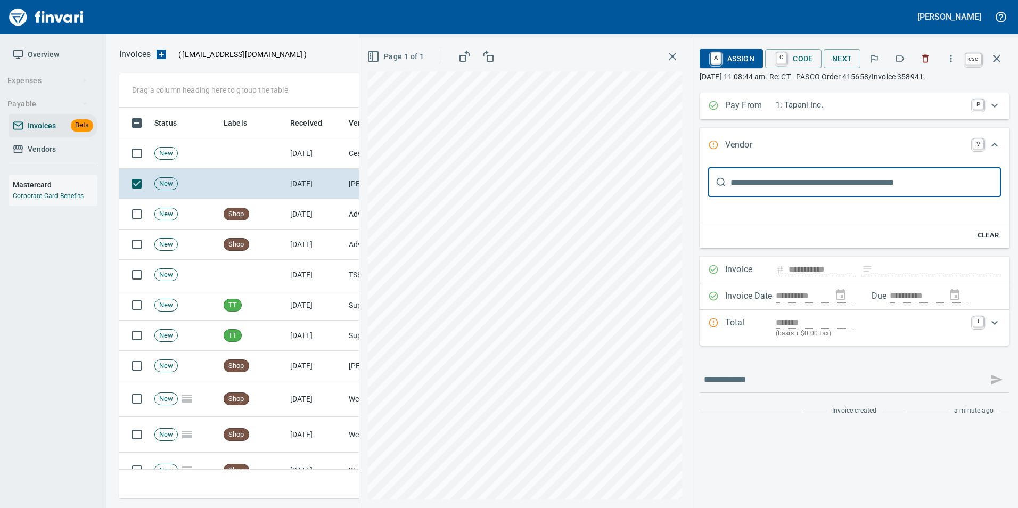
click at [1003, 61] on button "button" at bounding box center [997, 59] width 26 height 26
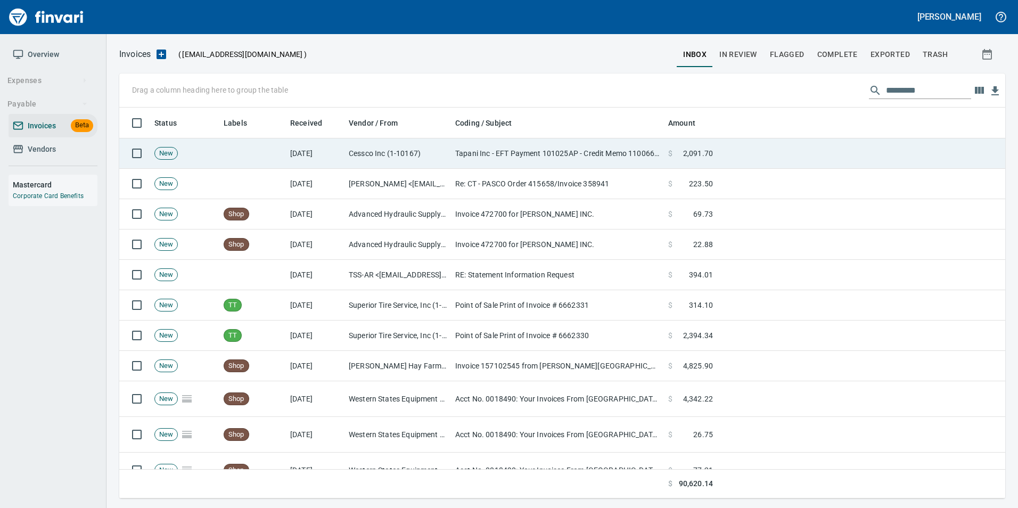
click at [431, 166] on td "Cessco Inc (1-10167)" at bounding box center [397, 153] width 106 height 30
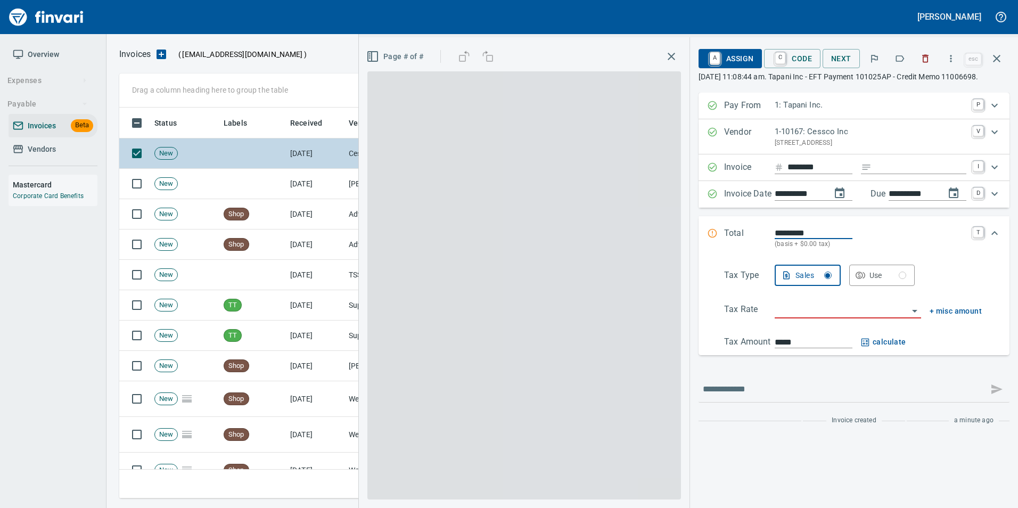
scroll to position [383, 869]
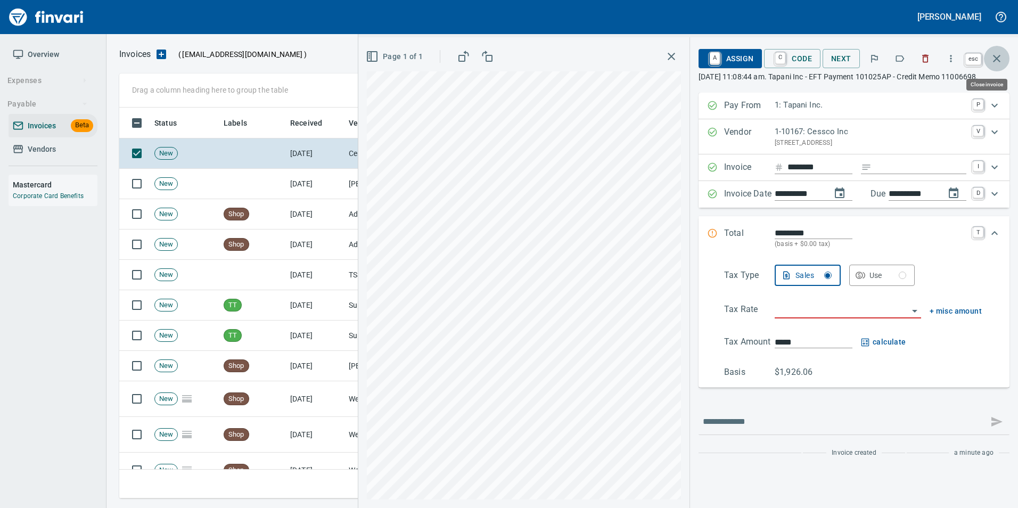
click at [1000, 61] on icon "button" at bounding box center [996, 58] width 13 height 13
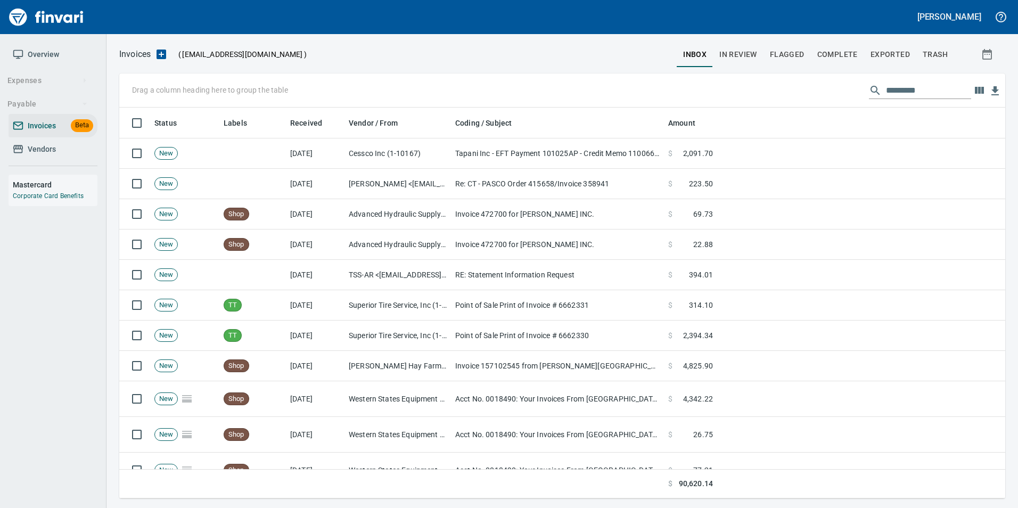
scroll to position [383, 869]
click at [741, 53] on span "In Review" at bounding box center [738, 54] width 38 height 13
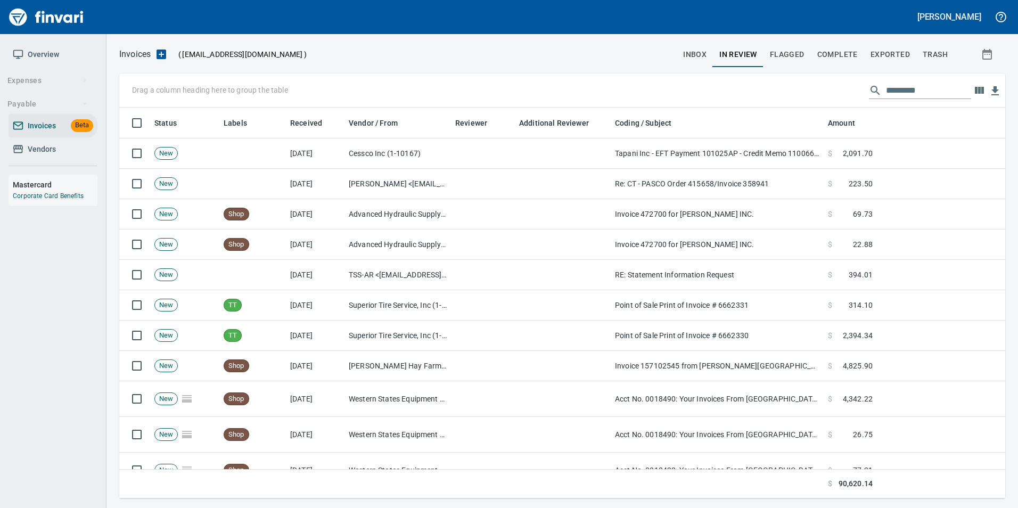
scroll to position [383, 870]
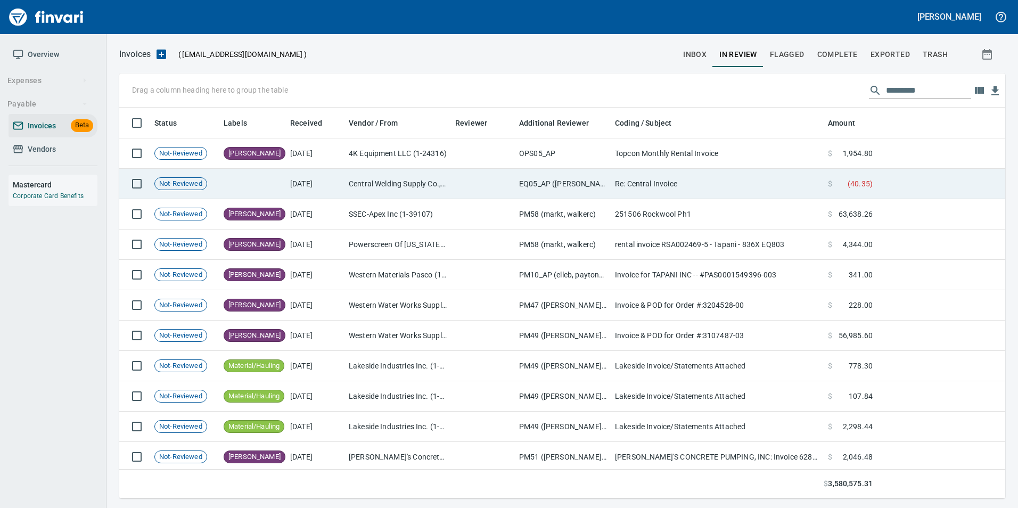
click at [336, 183] on td "[DATE]" at bounding box center [315, 184] width 59 height 30
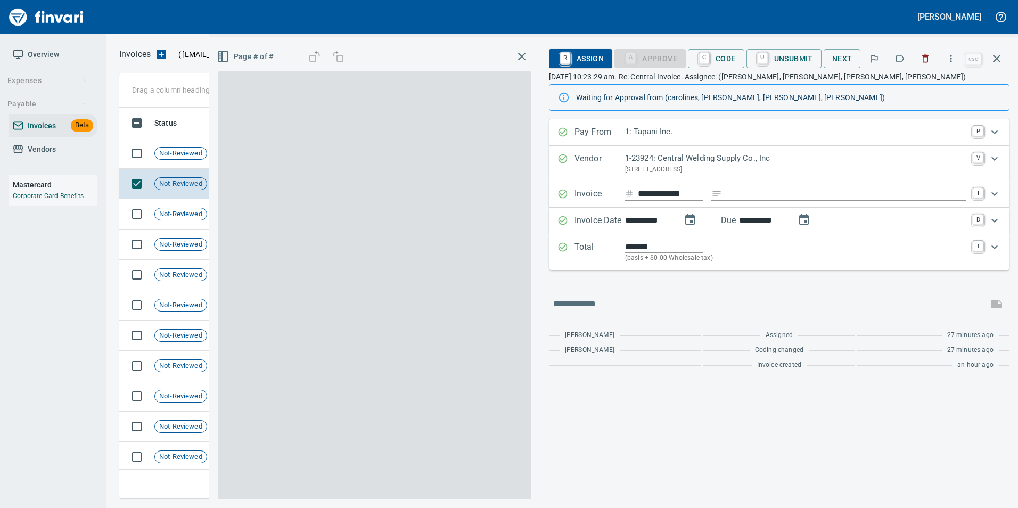
scroll to position [383, 869]
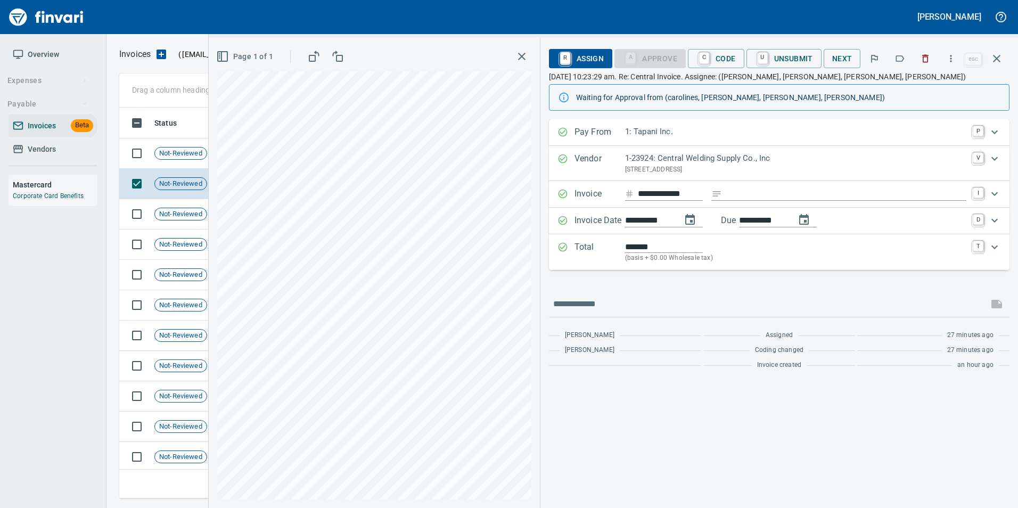
drag, startPoint x: 998, startPoint y: 58, endPoint x: 990, endPoint y: 68, distance: 12.5
click at [999, 57] on icon "button" at bounding box center [996, 58] width 13 height 13
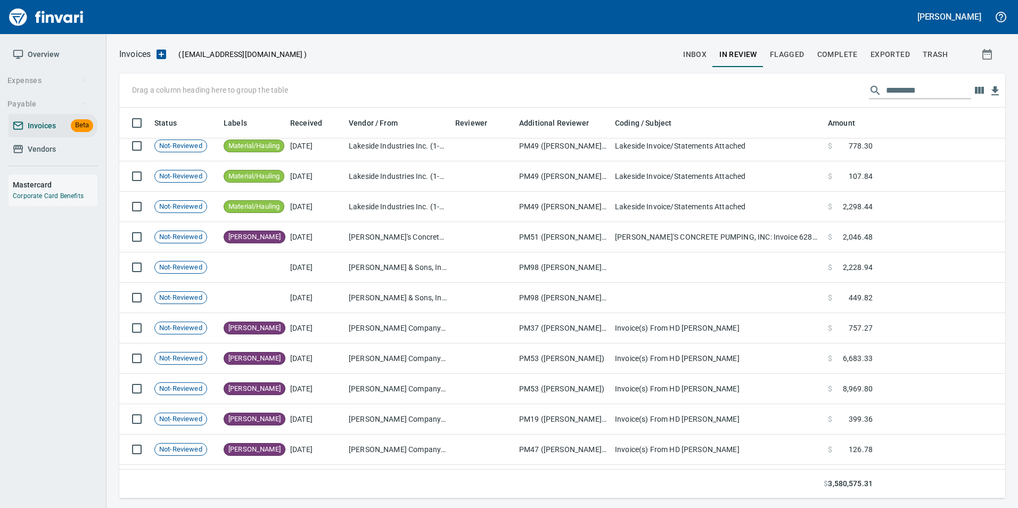
scroll to position [266, 0]
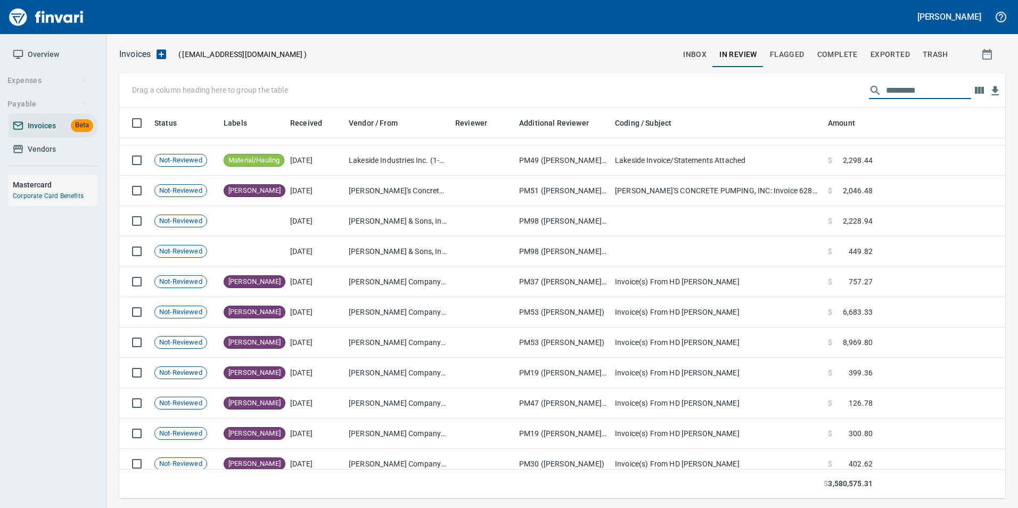
click at [893, 82] on input "text" at bounding box center [928, 90] width 85 height 17
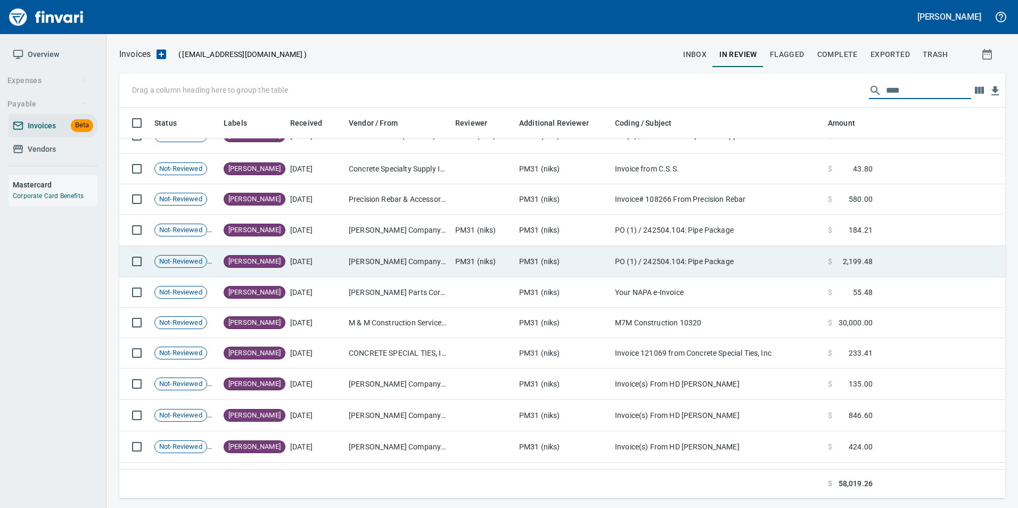
scroll to position [609, 0]
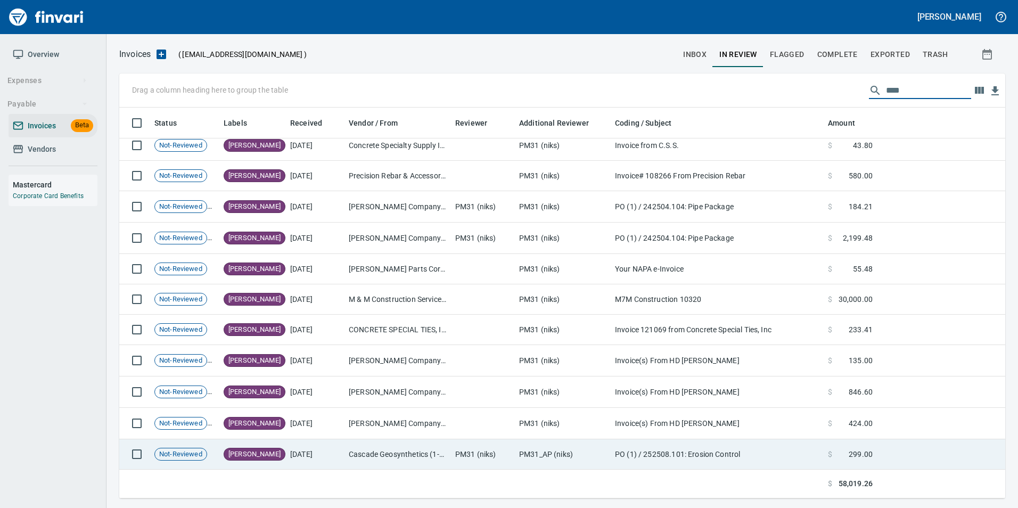
type input "****"
click at [325, 457] on td "9/22/2025" at bounding box center [315, 454] width 59 height 30
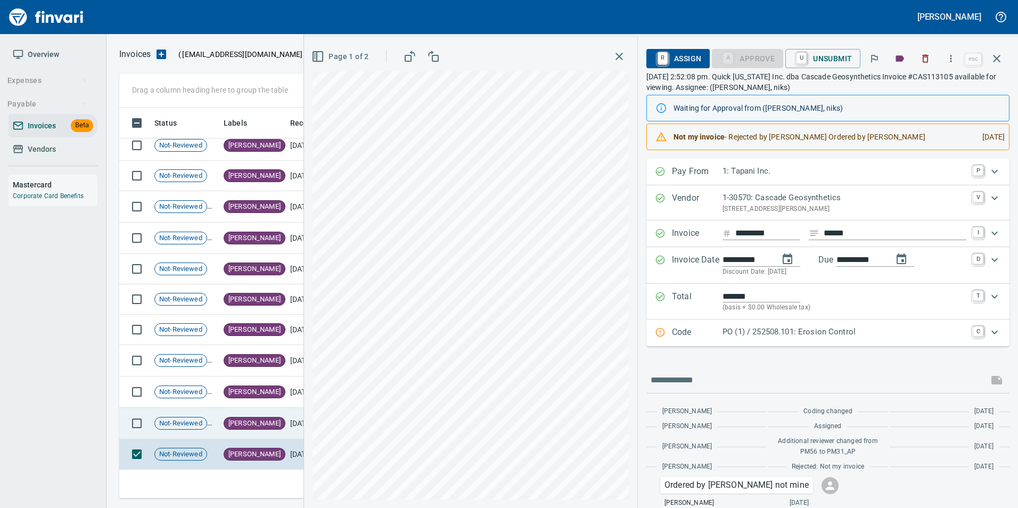
click at [296, 422] on td "10/1/2025" at bounding box center [315, 423] width 59 height 31
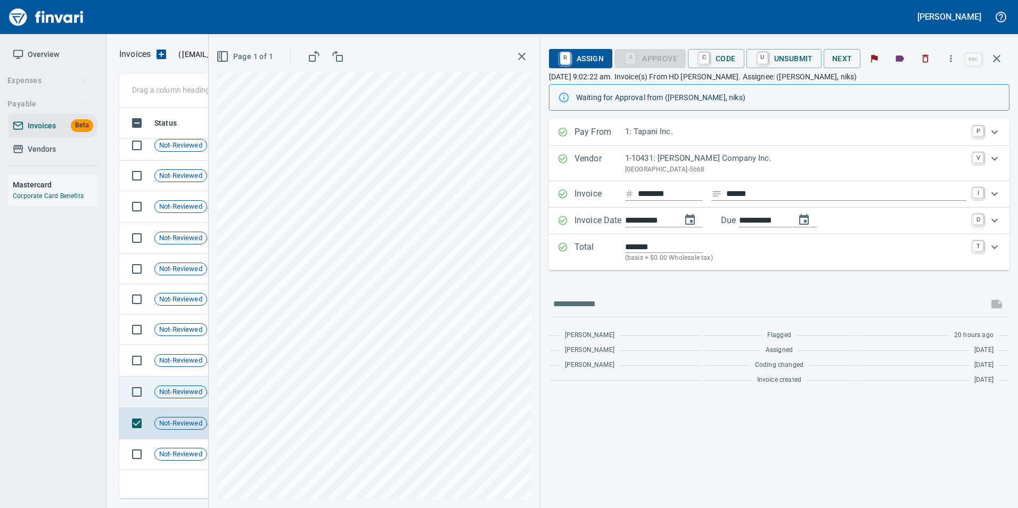
click at [189, 401] on td "Not-Reviewed" at bounding box center [184, 391] width 69 height 31
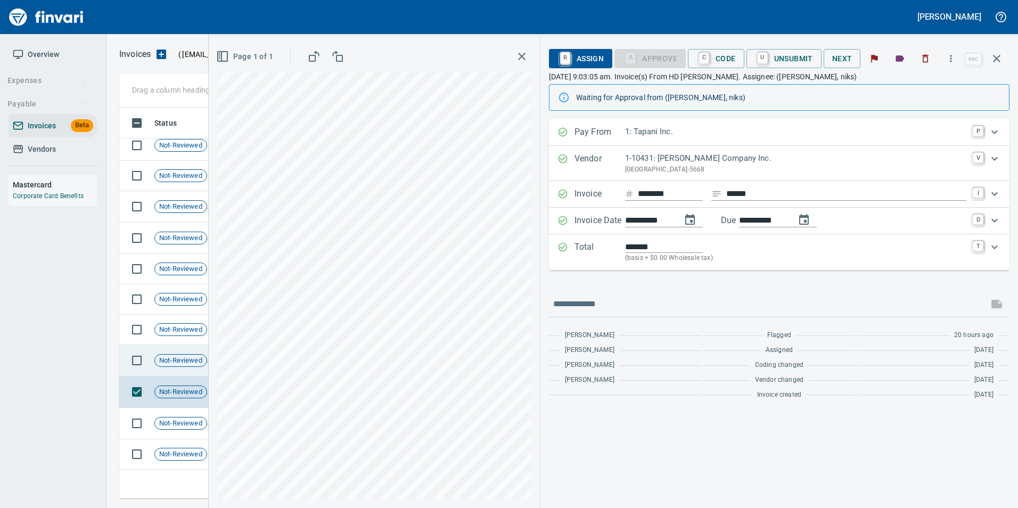
click at [189, 364] on span "Not-Reviewed" at bounding box center [181, 361] width 52 height 10
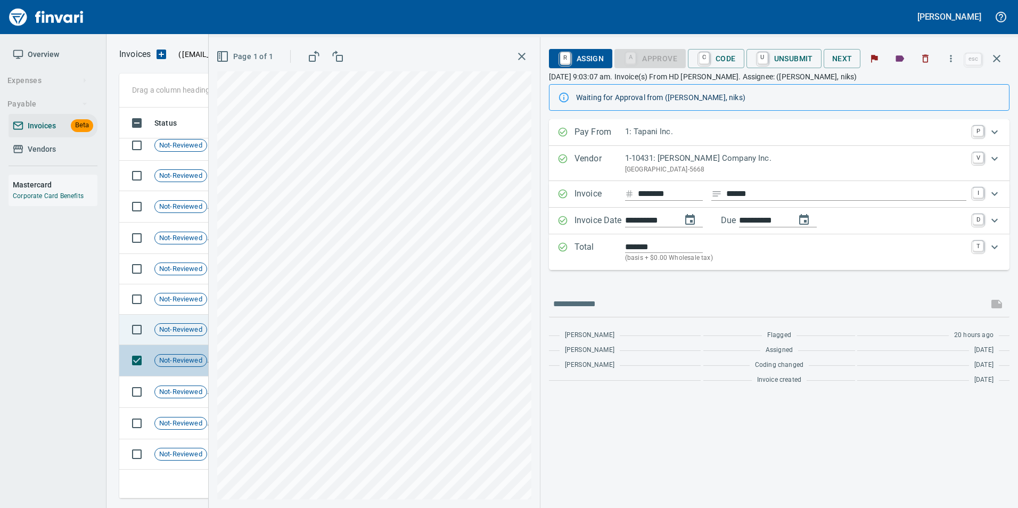
click at [173, 334] on div "Not-Reviewed" at bounding box center [180, 329] width 53 height 13
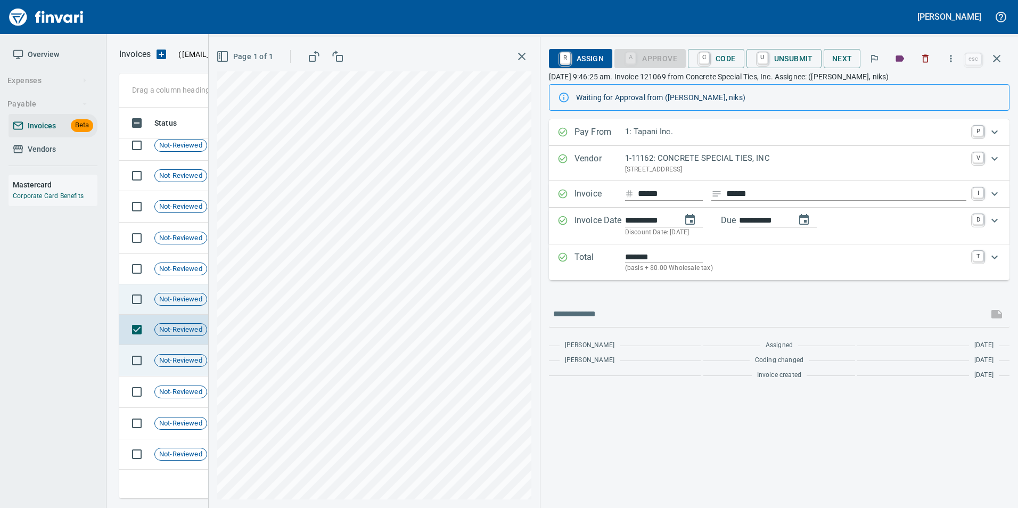
click at [166, 304] on div "Not-Reviewed" at bounding box center [180, 299] width 53 height 13
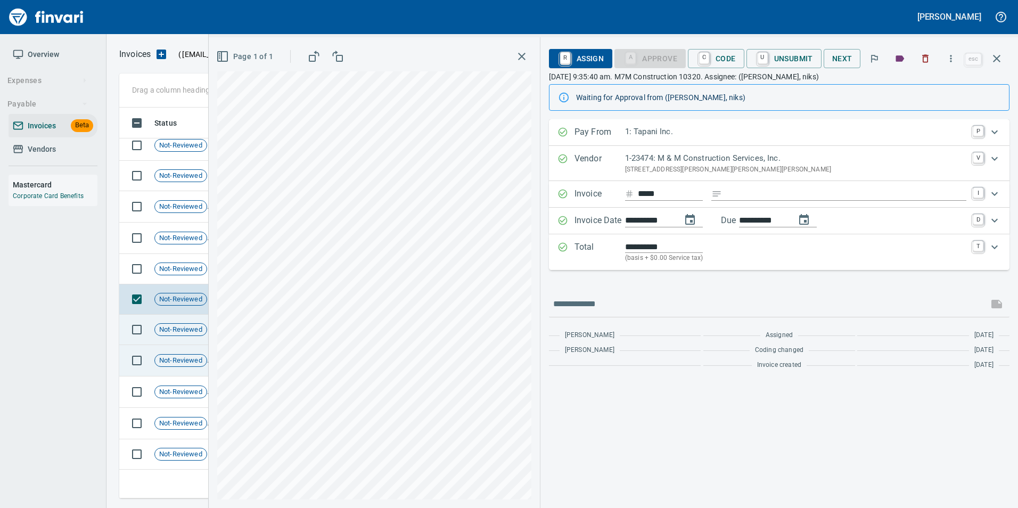
click at [163, 322] on td "Not-Reviewed" at bounding box center [184, 330] width 69 height 30
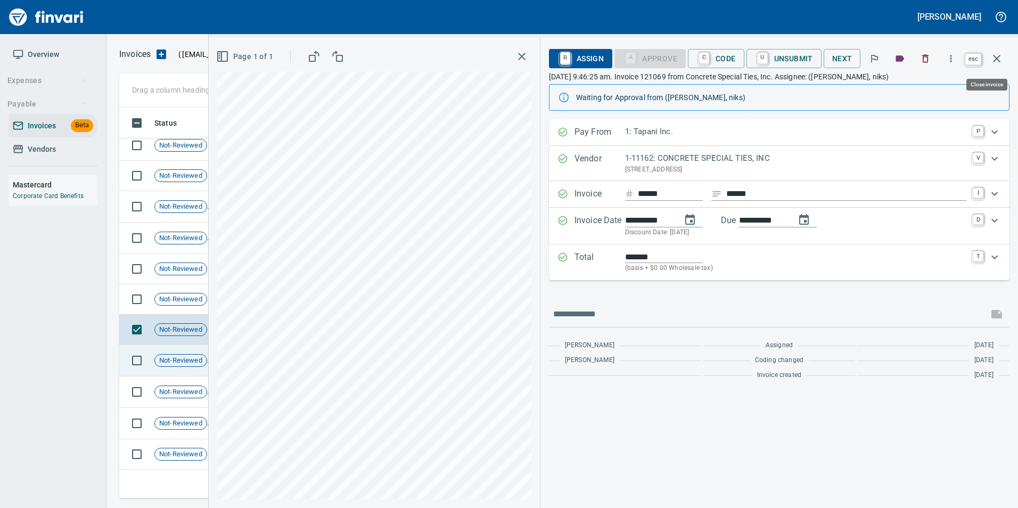
click at [1008, 60] on button "button" at bounding box center [997, 59] width 26 height 26
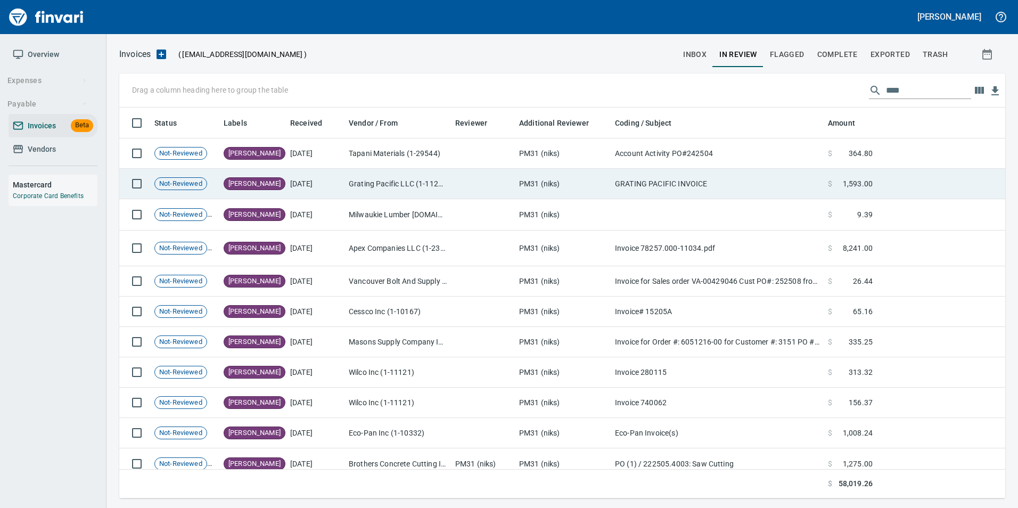
click at [363, 189] on td "Grating Pacific LLC (1-11201)" at bounding box center [397, 184] width 106 height 30
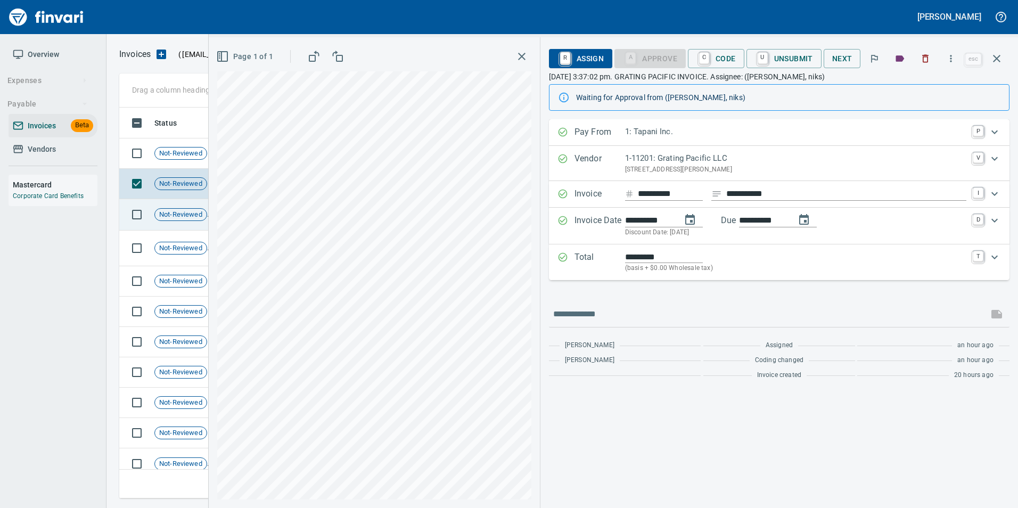
click at [166, 220] on div "Not-Reviewed" at bounding box center [180, 214] width 53 height 13
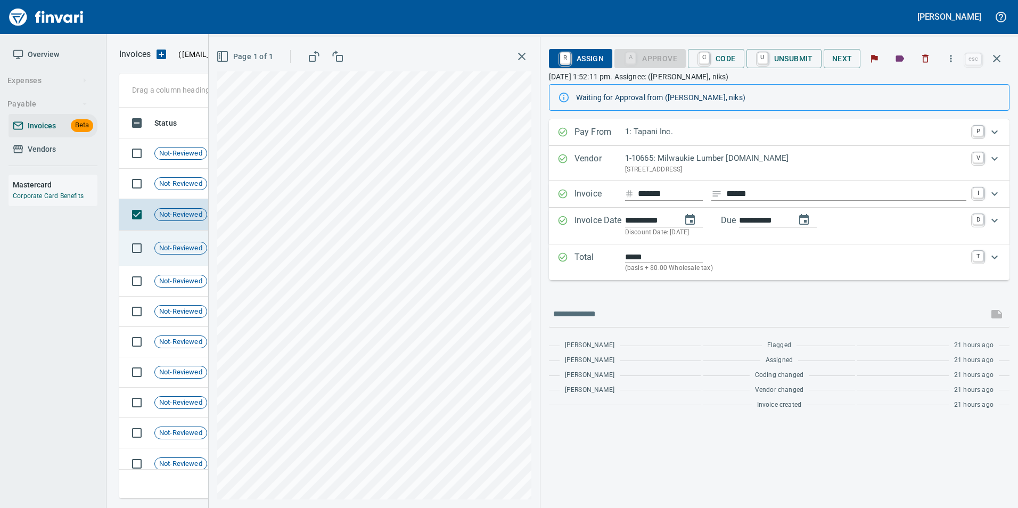
click at [163, 248] on span "Not-Reviewed" at bounding box center [181, 248] width 52 height 10
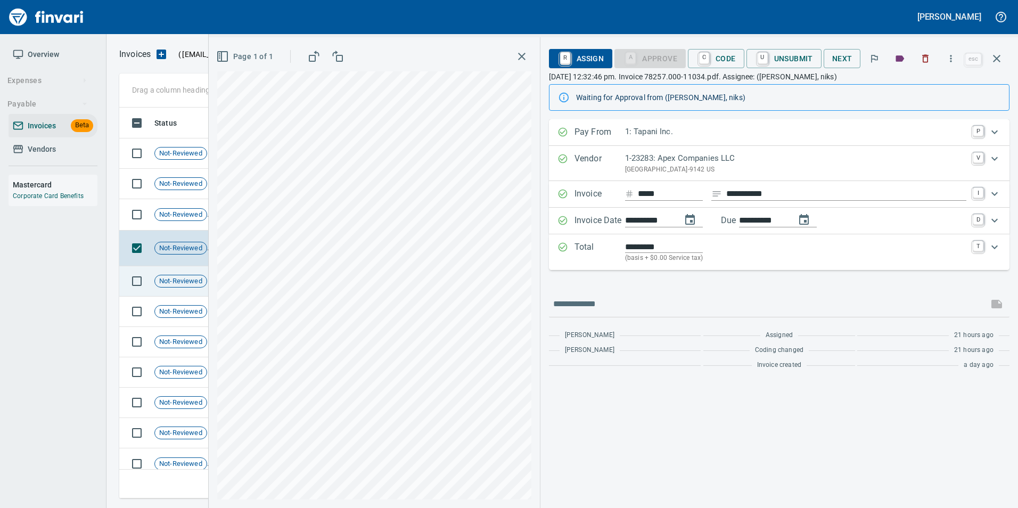
click at [173, 293] on td "Not-Reviewed" at bounding box center [184, 281] width 69 height 30
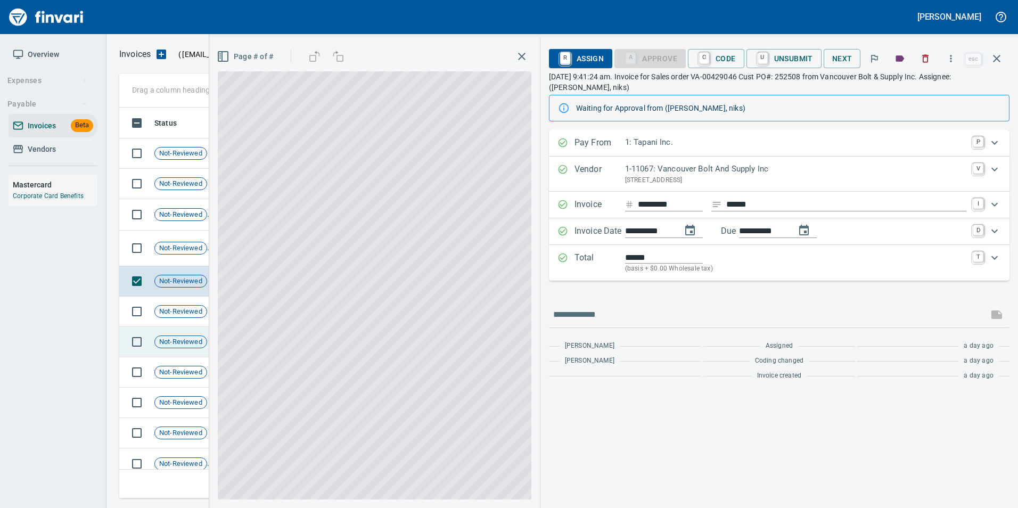
click at [169, 331] on td "Not-Reviewed" at bounding box center [184, 342] width 69 height 30
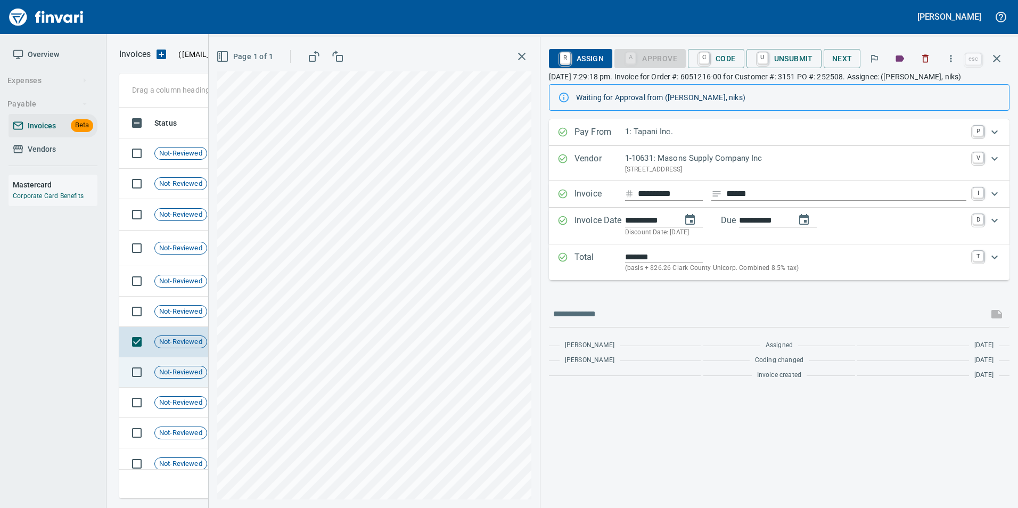
click at [177, 385] on td "Not-Reviewed" at bounding box center [184, 372] width 69 height 30
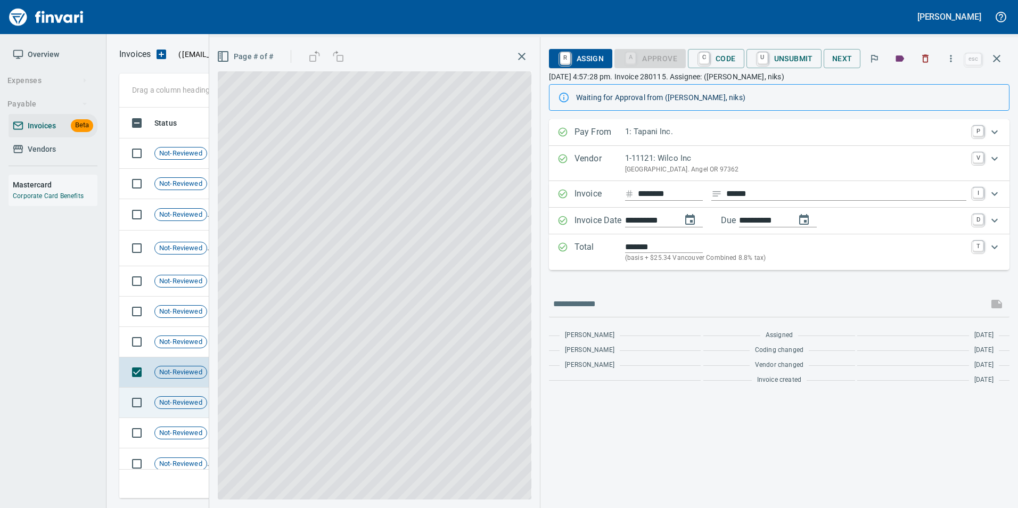
click at [182, 402] on span "Not-Reviewed" at bounding box center [181, 403] width 52 height 10
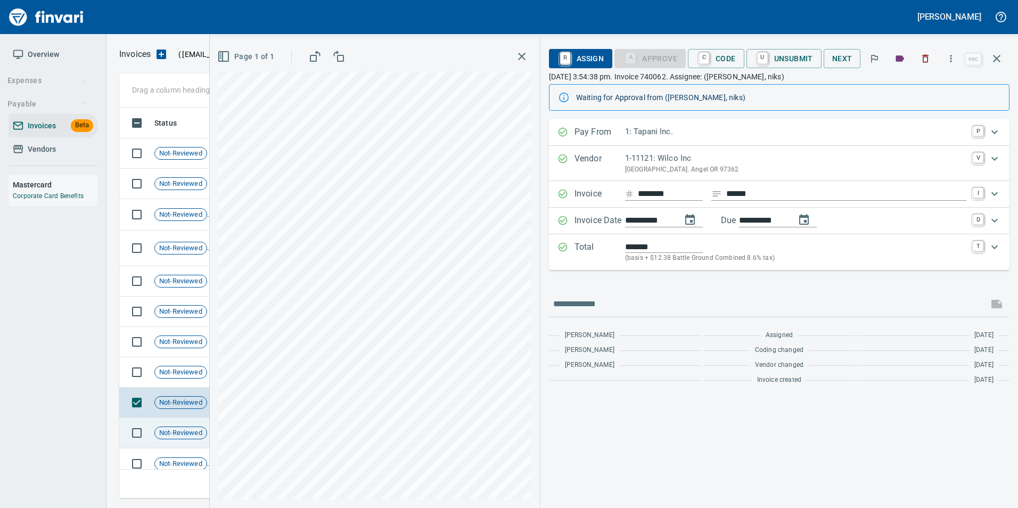
click at [176, 431] on span "Not-Reviewed" at bounding box center [181, 433] width 52 height 10
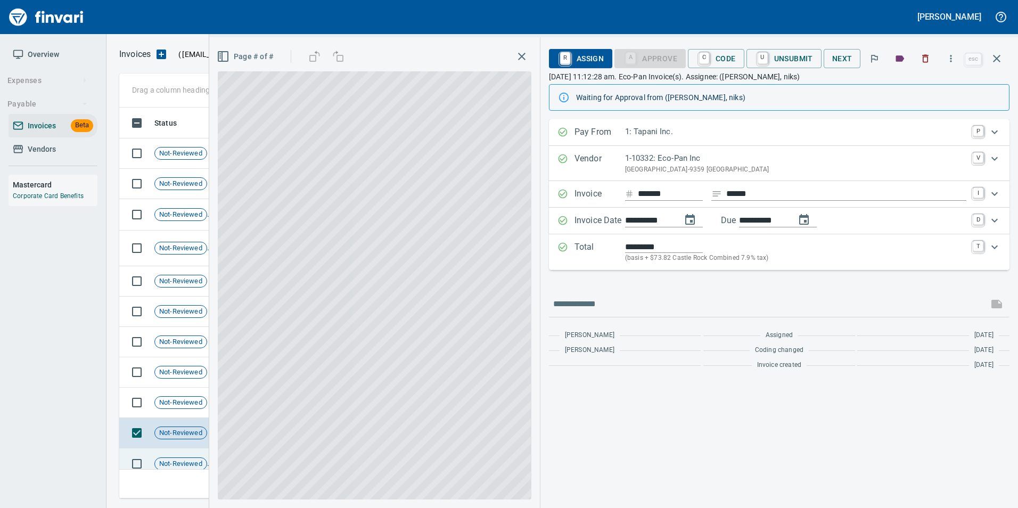
click at [178, 451] on td "Not-Reviewed" at bounding box center [184, 463] width 69 height 31
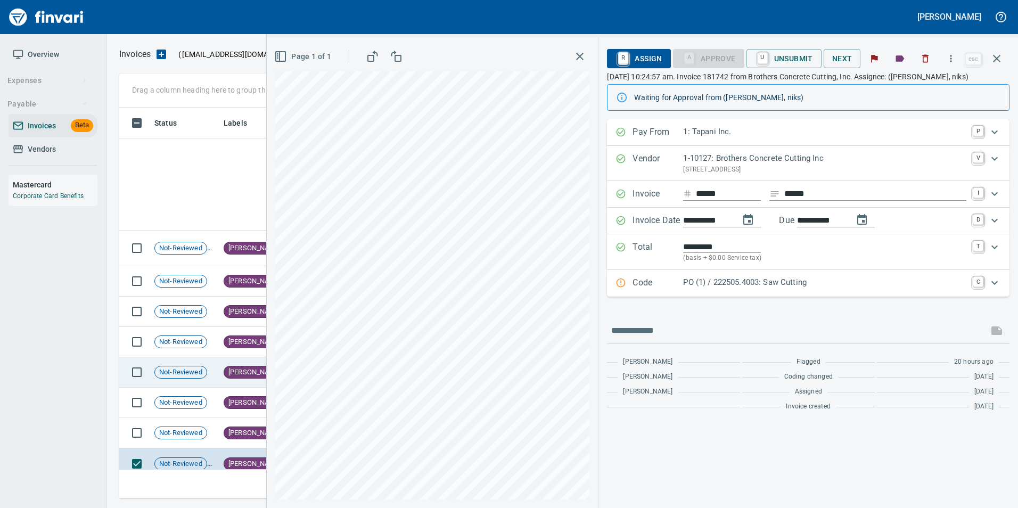
scroll to position [213, 0]
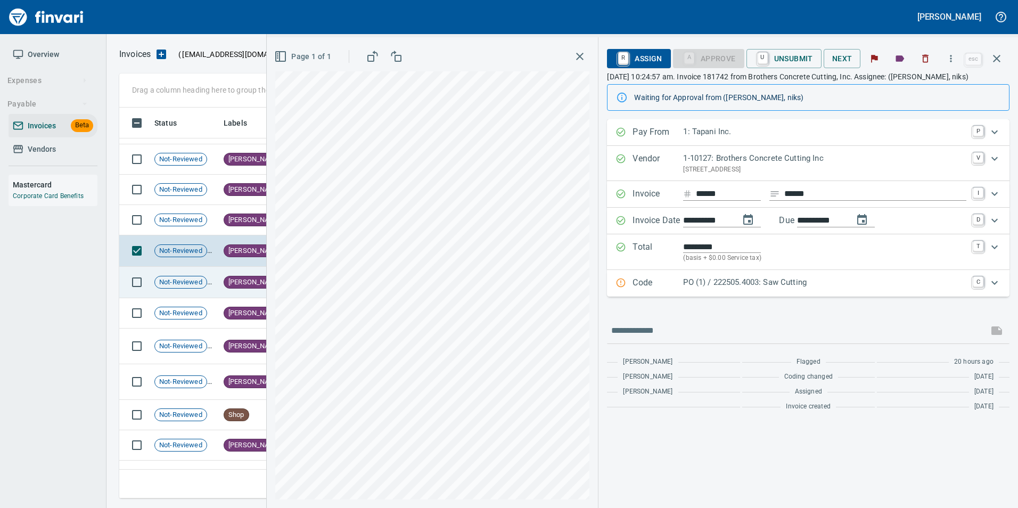
click at [193, 284] on span "Not-Reviewed" at bounding box center [181, 282] width 52 height 10
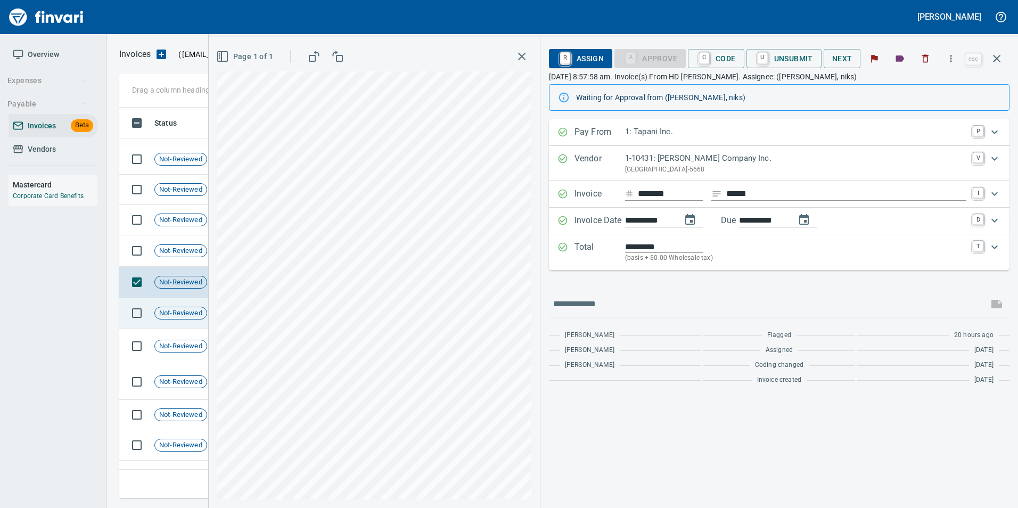
click at [191, 310] on span "Not-Reviewed" at bounding box center [181, 313] width 52 height 10
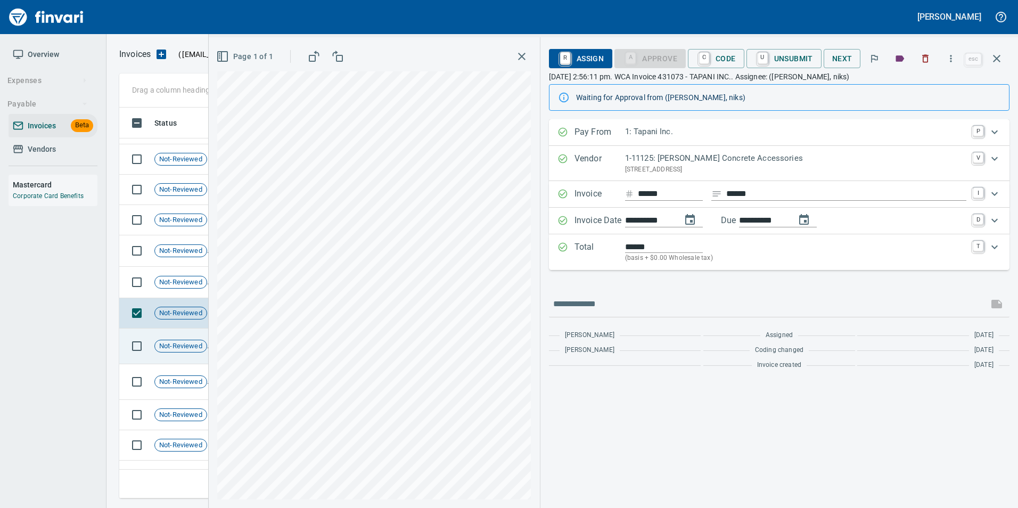
click at [186, 352] on div "Not-Reviewed" at bounding box center [180, 346] width 53 height 13
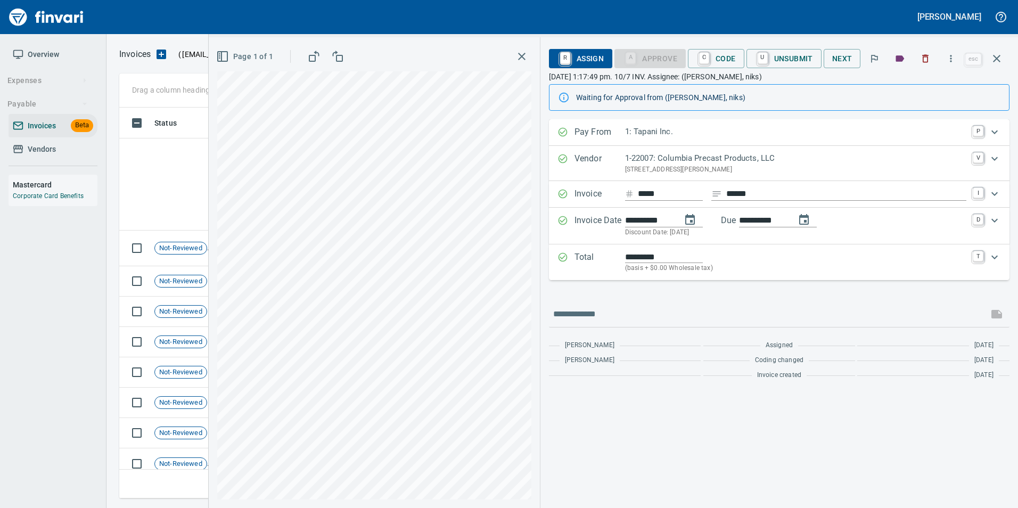
scroll to position [383, 869]
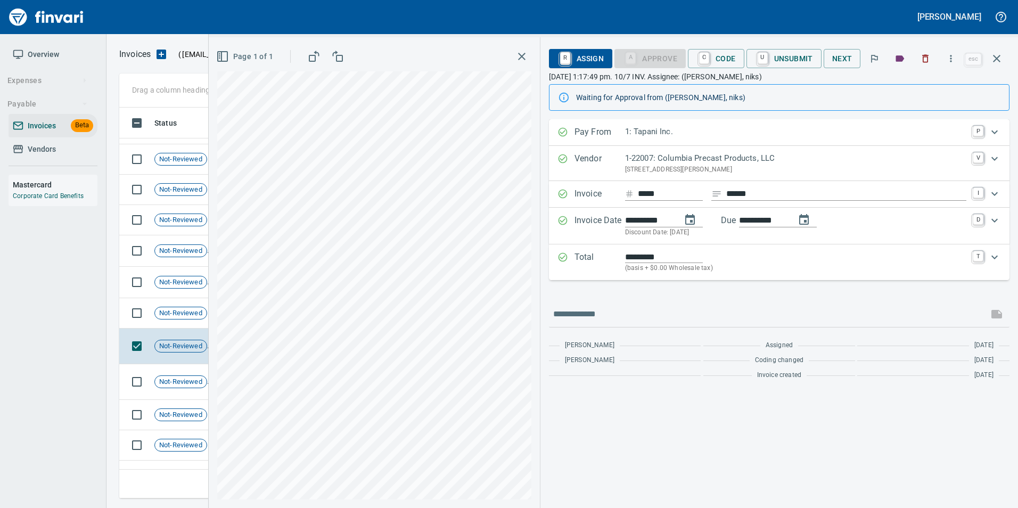
click at [176, 389] on td "Not-Reviewed" at bounding box center [184, 382] width 69 height 36
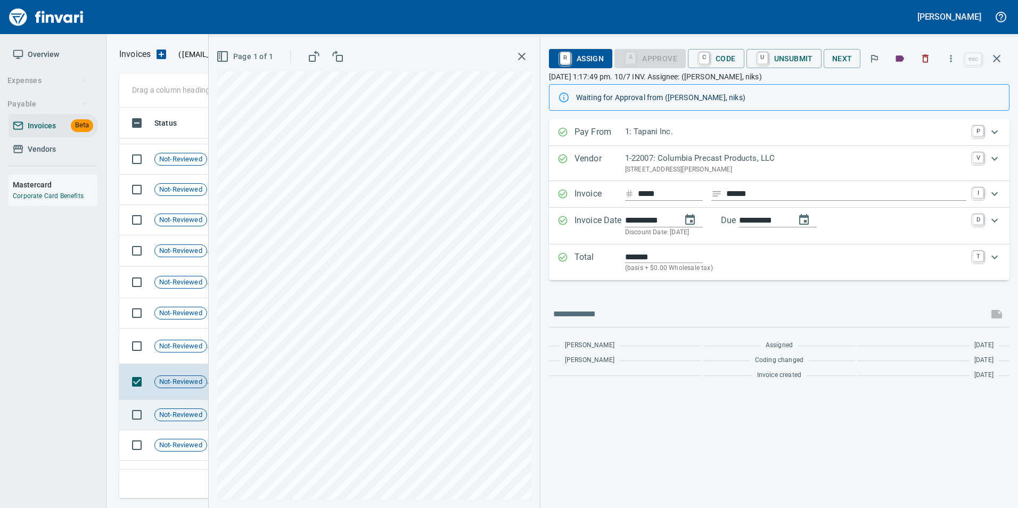
click at [176, 412] on span "Not-Reviewed" at bounding box center [181, 415] width 52 height 10
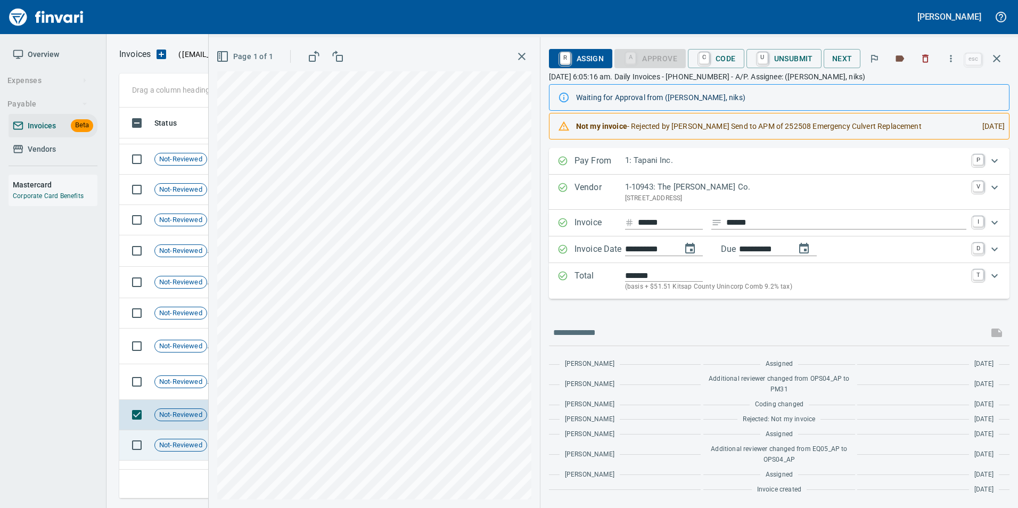
click at [170, 442] on span "Not-Reviewed" at bounding box center [181, 445] width 52 height 10
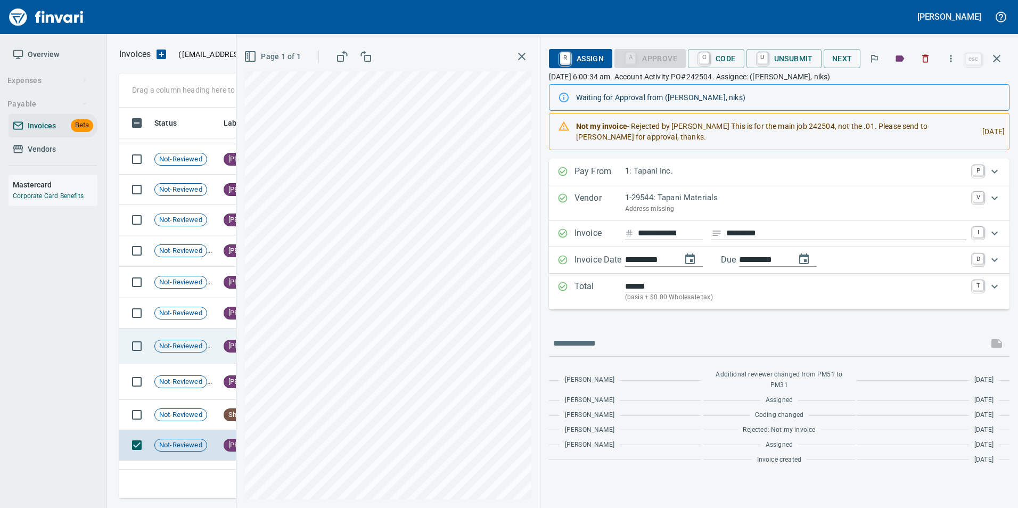
scroll to position [266, 0]
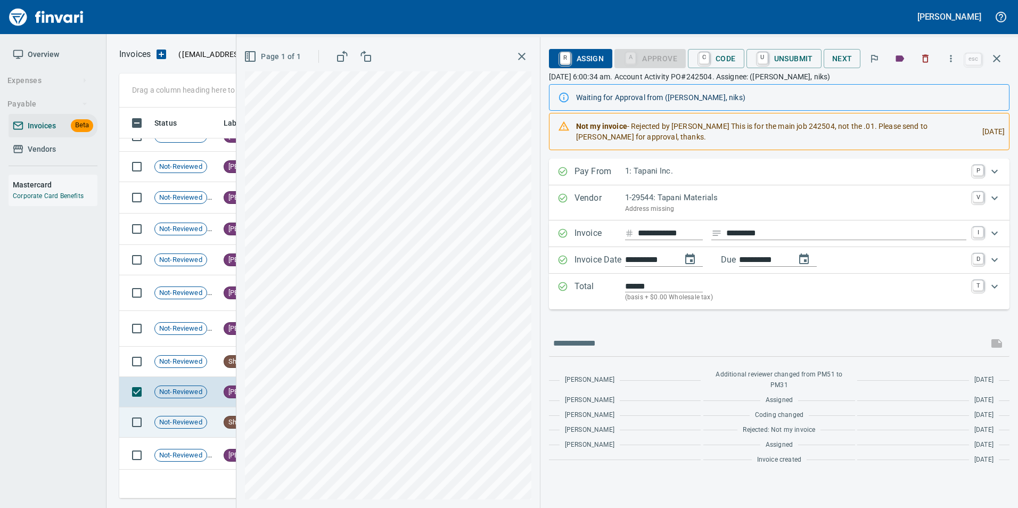
click at [173, 422] on span "Not-Reviewed" at bounding box center [181, 422] width 52 height 10
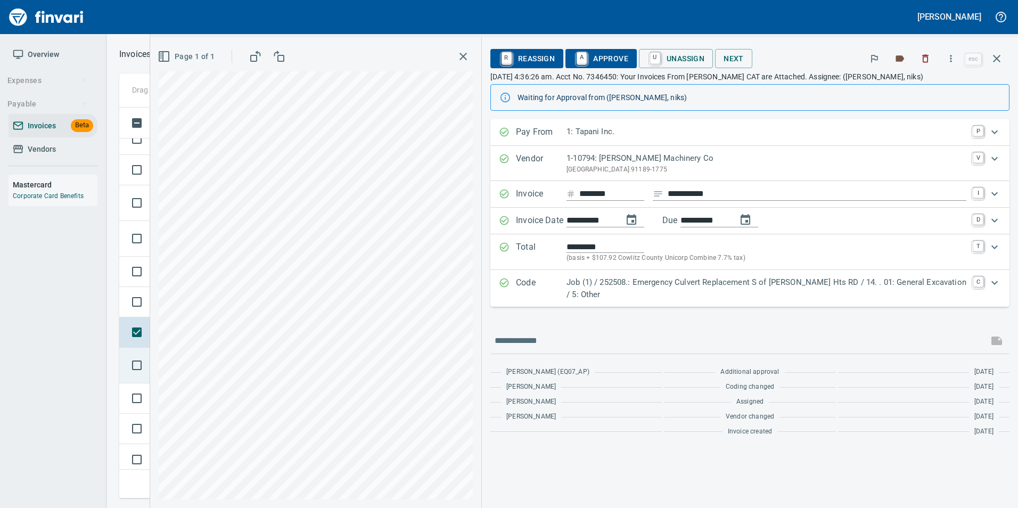
scroll to position [373, 0]
click at [141, 361] on td at bounding box center [134, 349] width 31 height 36
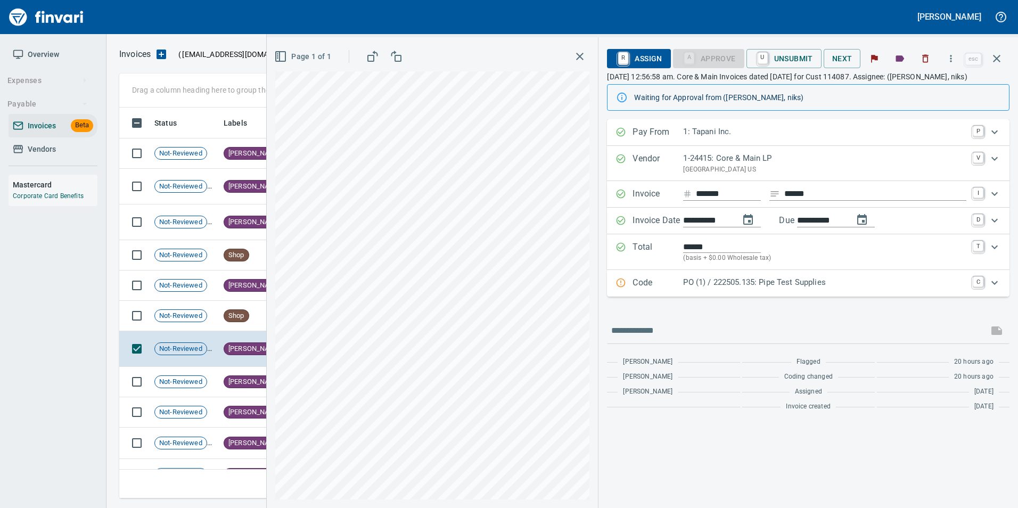
scroll to position [383, 869]
click at [200, 384] on span "Not-Reviewed" at bounding box center [181, 382] width 52 height 10
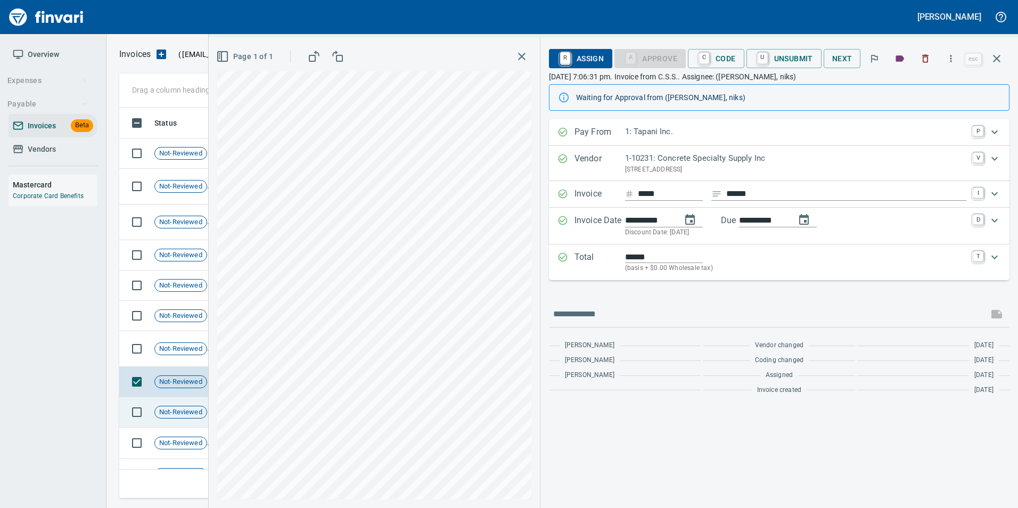
click at [199, 414] on span "Not-Reviewed" at bounding box center [181, 412] width 52 height 10
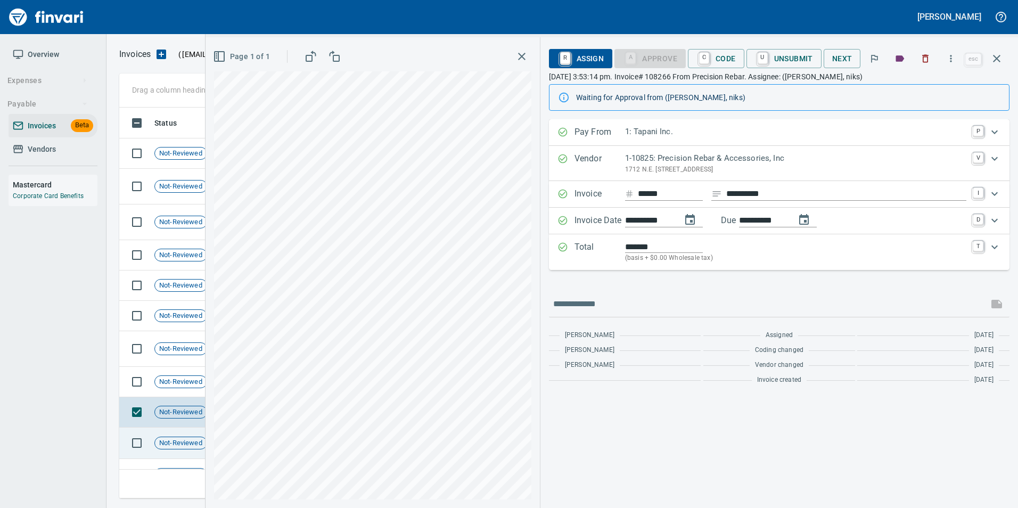
click at [185, 439] on span "Not-Reviewed" at bounding box center [181, 443] width 52 height 10
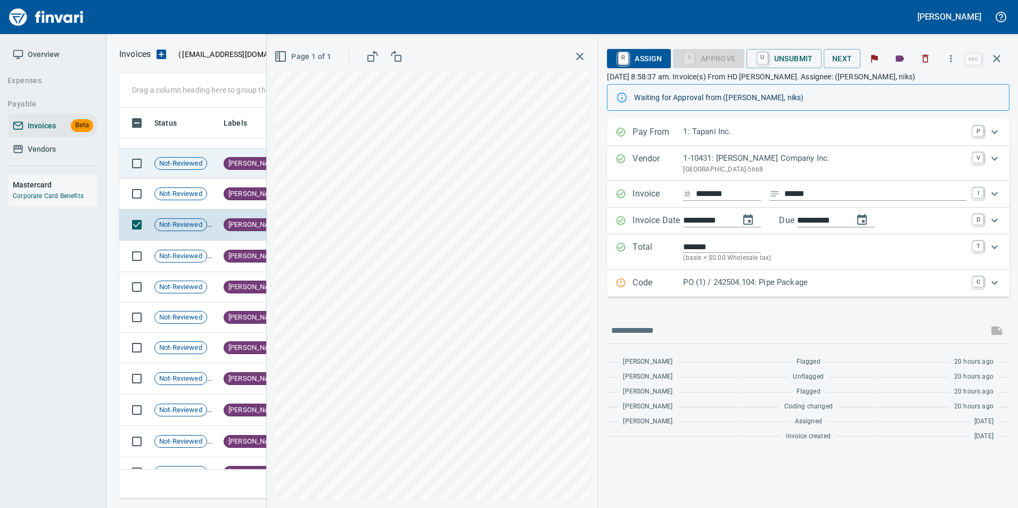
scroll to position [609, 0]
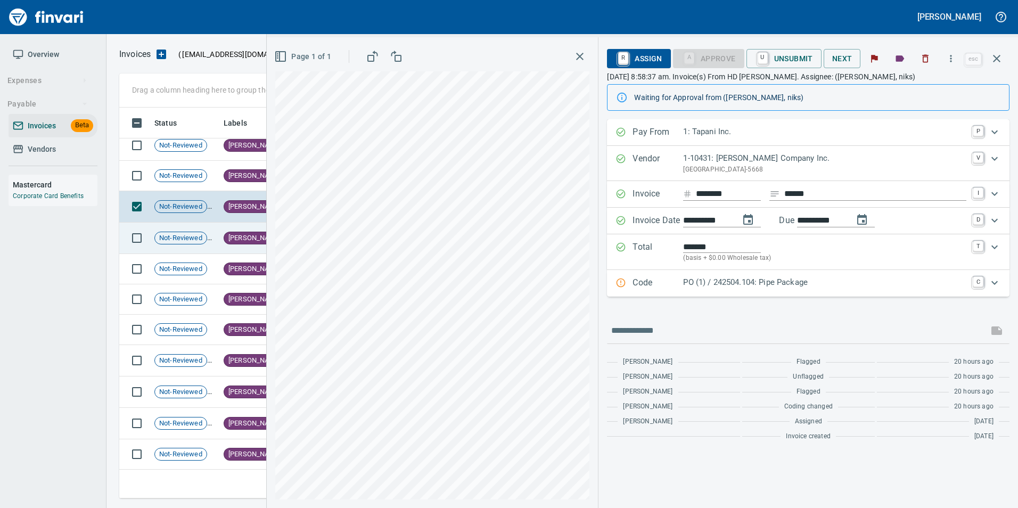
click at [214, 245] on td "Not-Reviewed" at bounding box center [184, 237] width 69 height 31
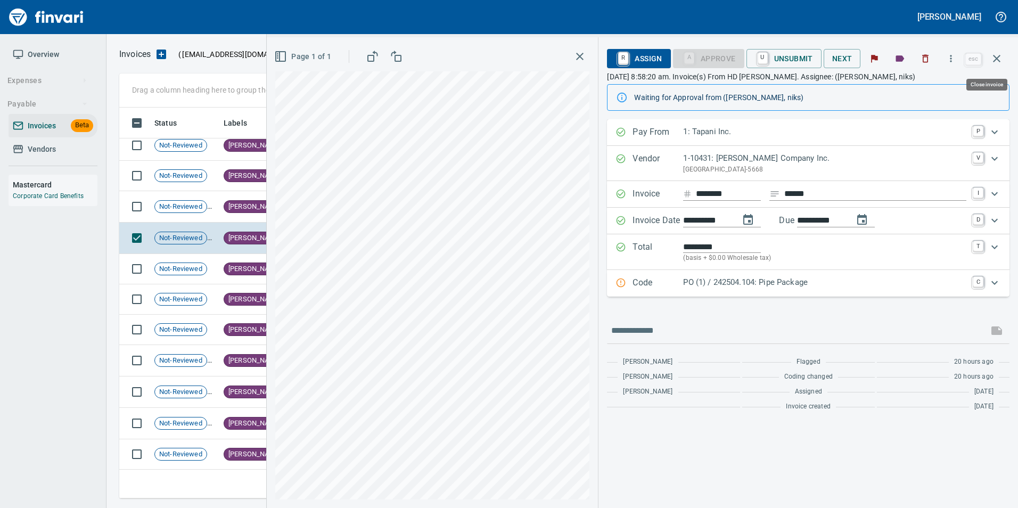
click at [992, 62] on icon "button" at bounding box center [996, 58] width 13 height 13
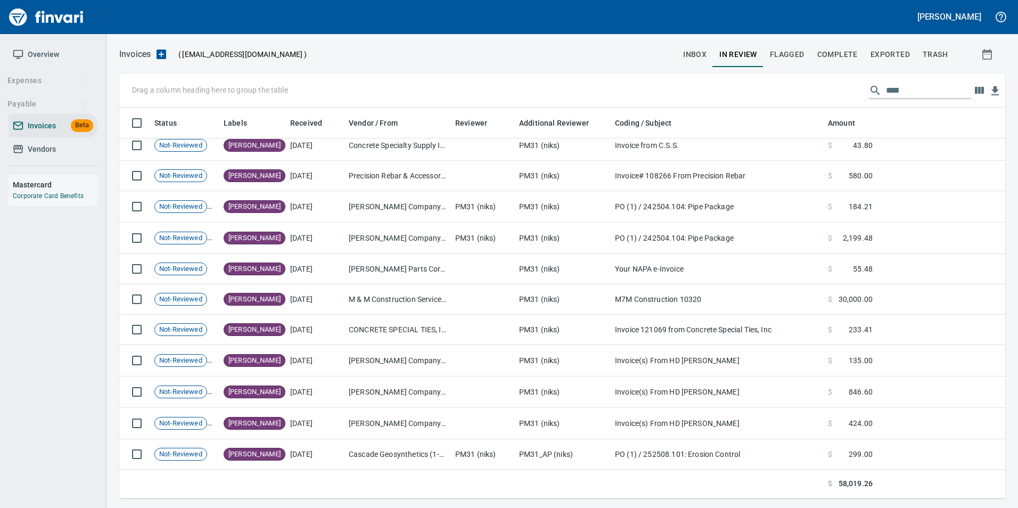
scroll to position [383, 869]
click at [905, 90] on input "****" at bounding box center [928, 90] width 85 height 17
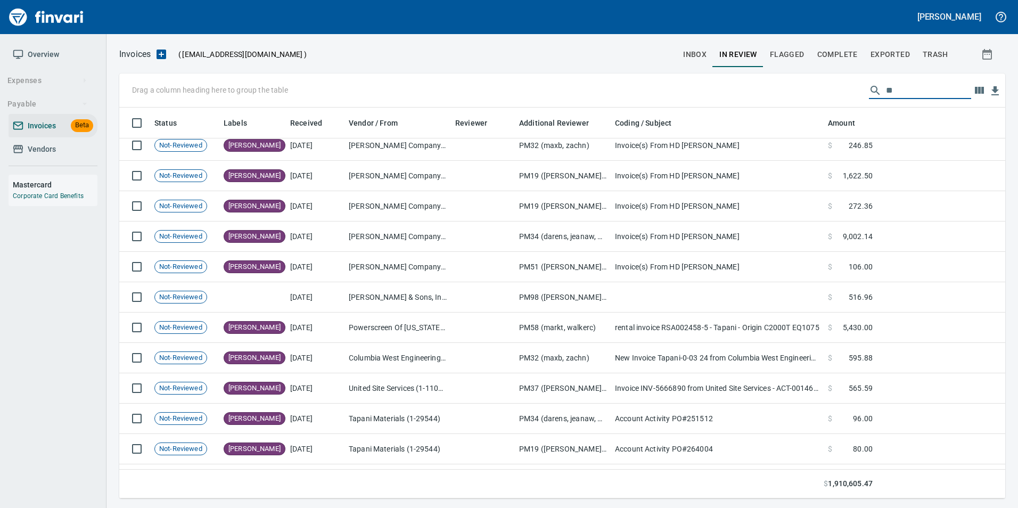
type input "*"
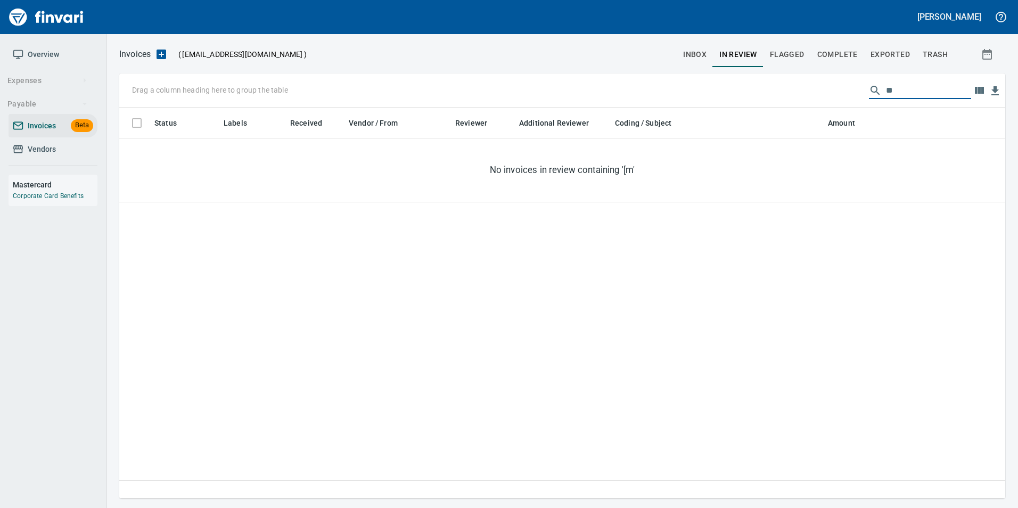
scroll to position [383, 878]
type input "*"
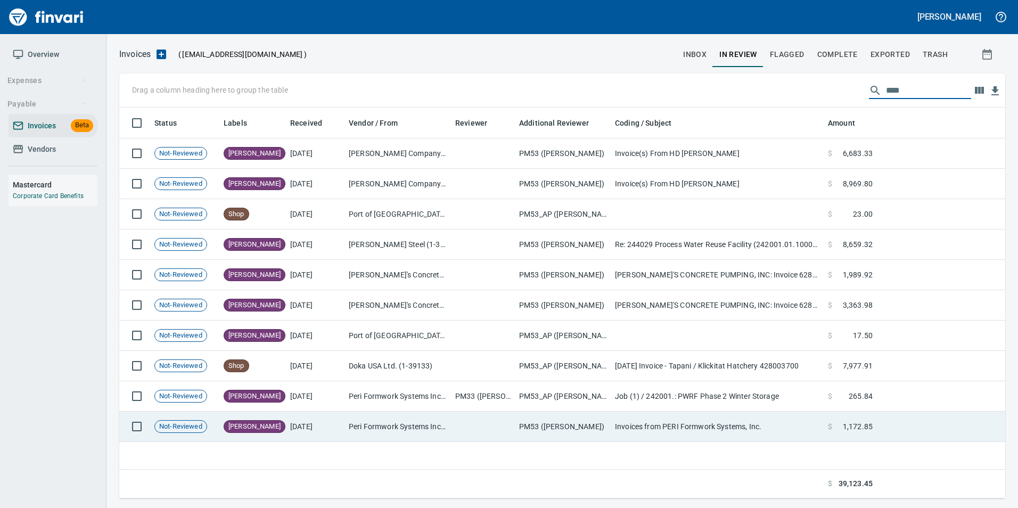
click at [311, 423] on td "[DATE]" at bounding box center [315, 426] width 59 height 30
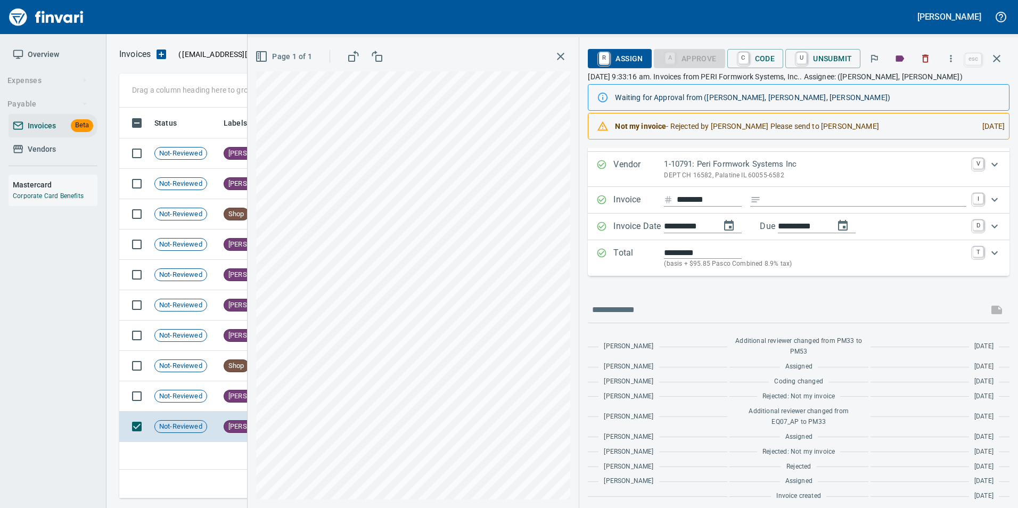
scroll to position [29, 0]
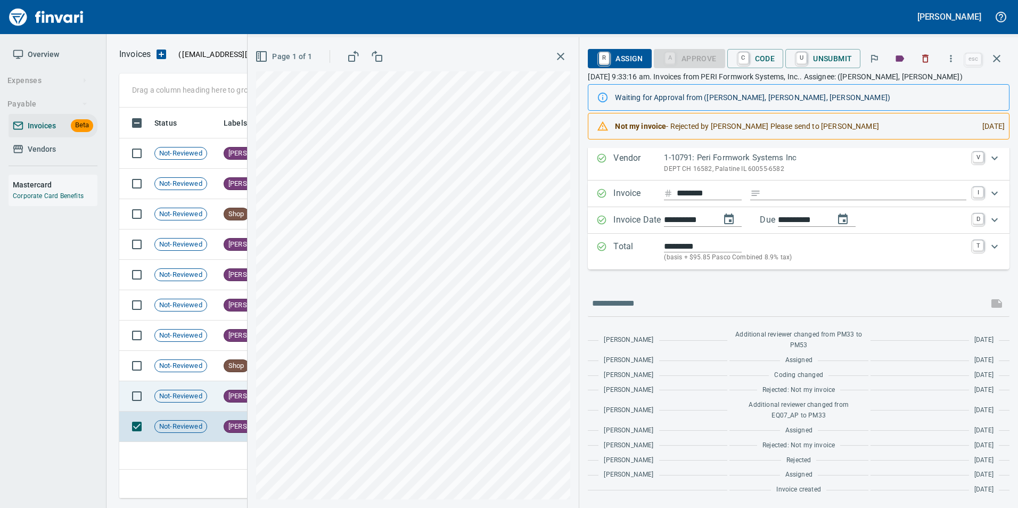
click at [200, 391] on span "Not-Reviewed" at bounding box center [181, 396] width 52 height 10
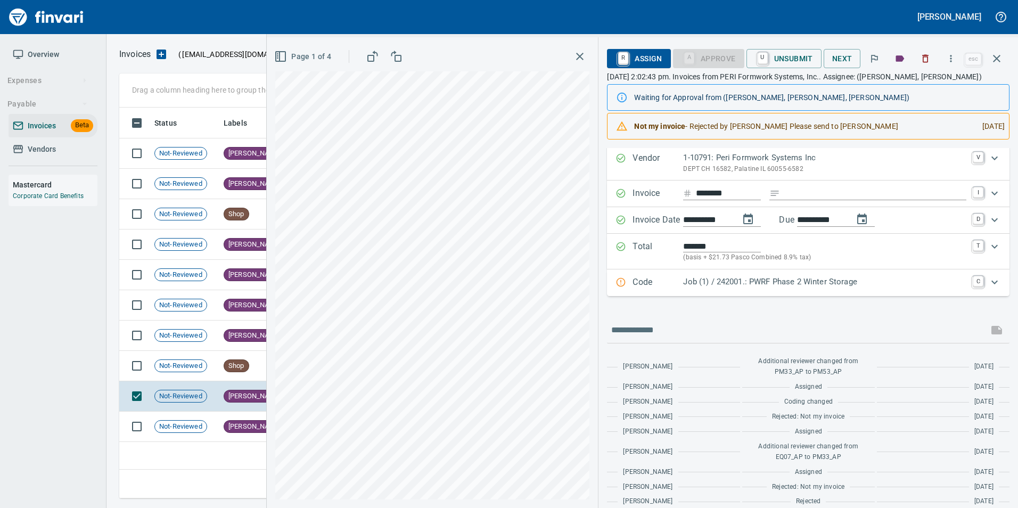
scroll to position [71, 0]
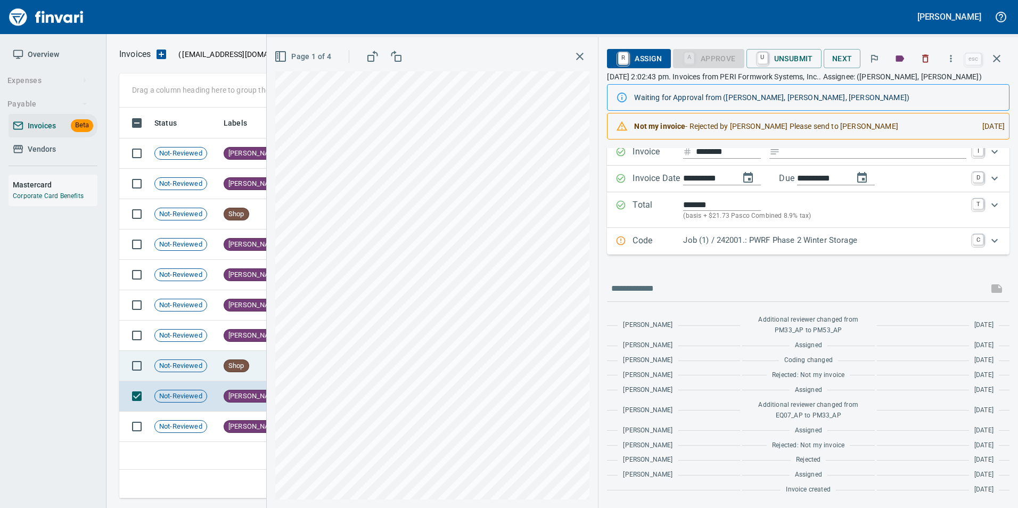
click at [219, 362] on td "Shop" at bounding box center [252, 366] width 67 height 30
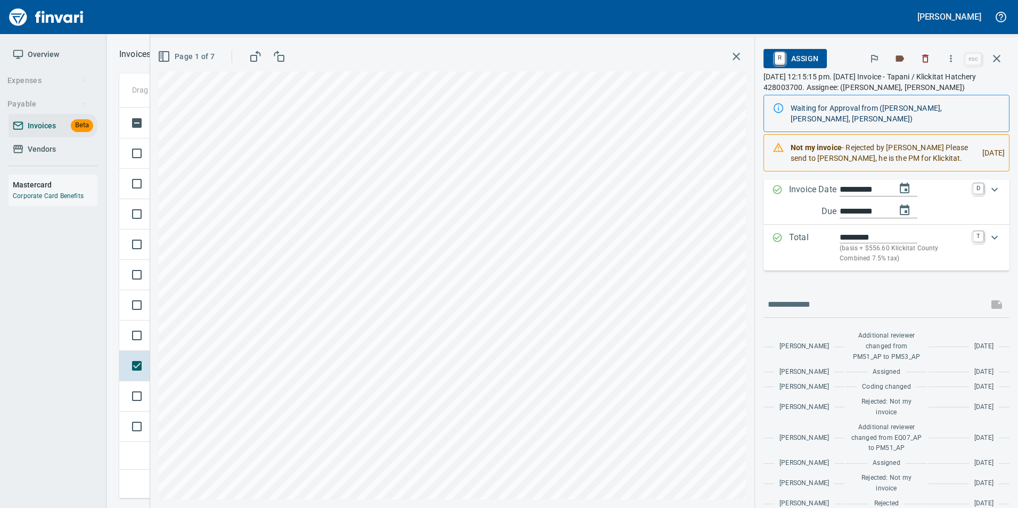
scroll to position [168, 0]
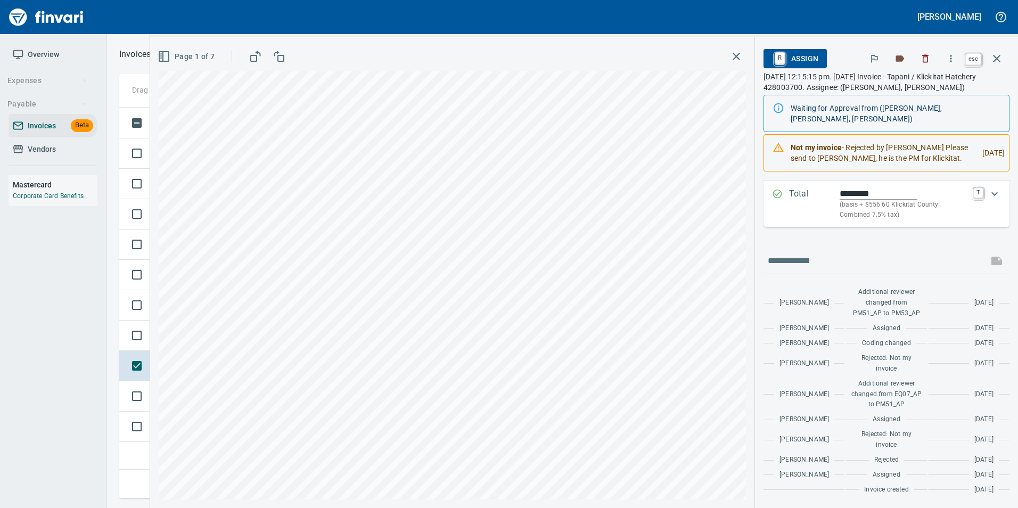
click at [1001, 55] on icon "button" at bounding box center [996, 58] width 13 height 13
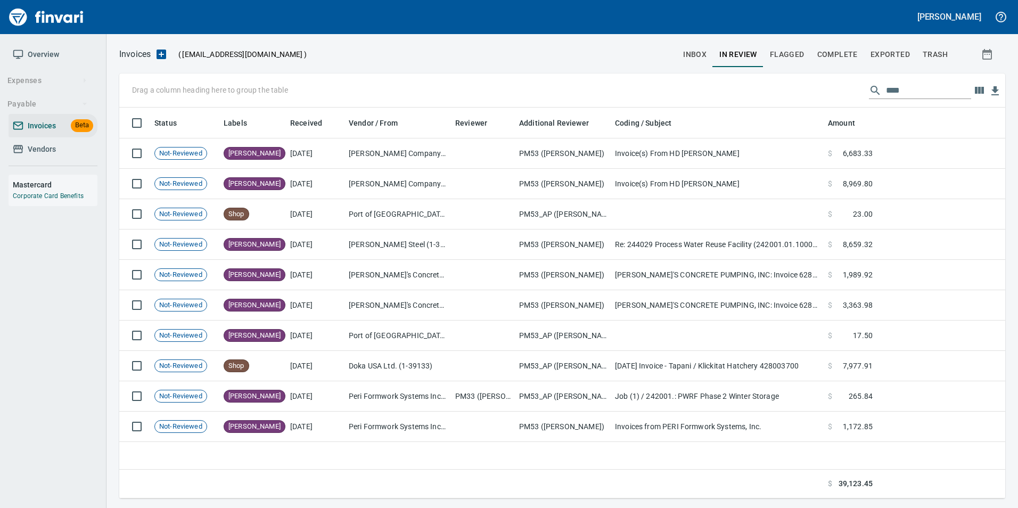
click at [951, 87] on input "****" at bounding box center [928, 90] width 85 height 17
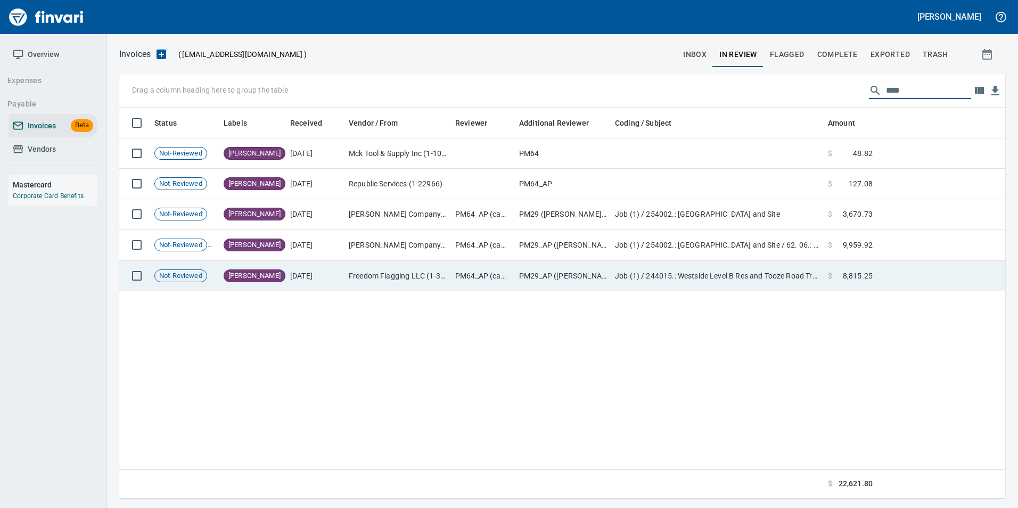
type input "****"
click at [519, 275] on td "PM29_AP ([PERSON_NAME], [PERSON_NAME], [PERSON_NAME], [PERSON_NAME], vernp)" at bounding box center [563, 276] width 96 height 30
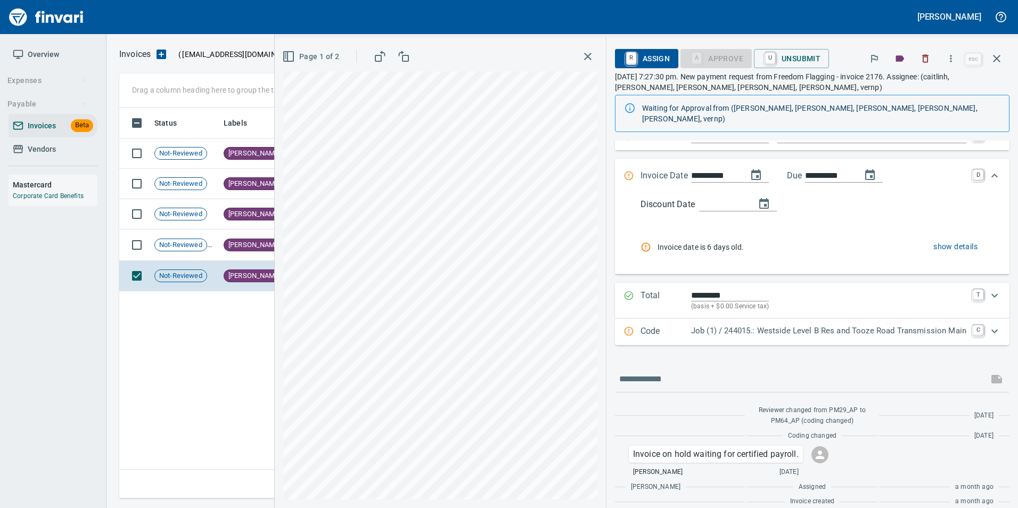
scroll to position [80, 0]
click at [178, 240] on span "Not-Reviewed" at bounding box center [181, 245] width 52 height 10
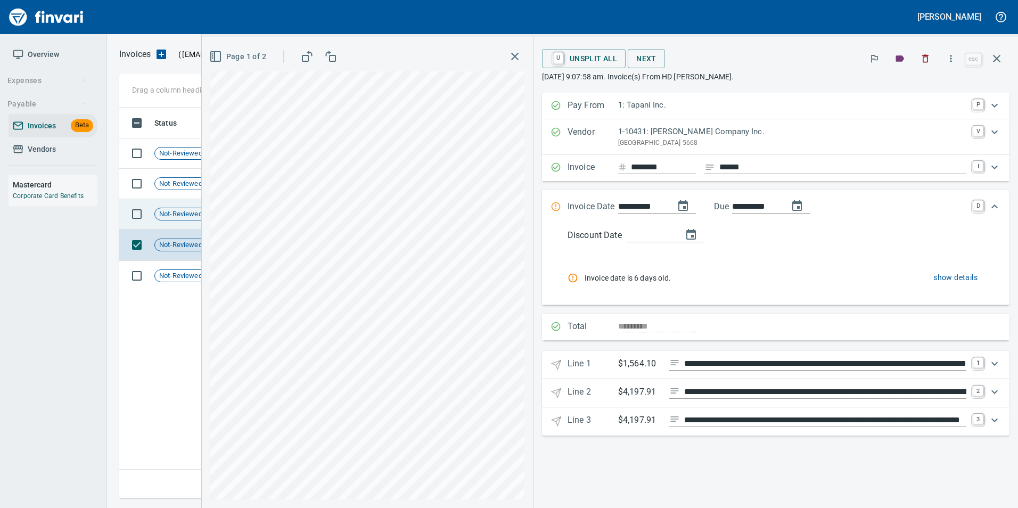
click at [186, 212] on span "Not-Reviewed" at bounding box center [181, 214] width 52 height 10
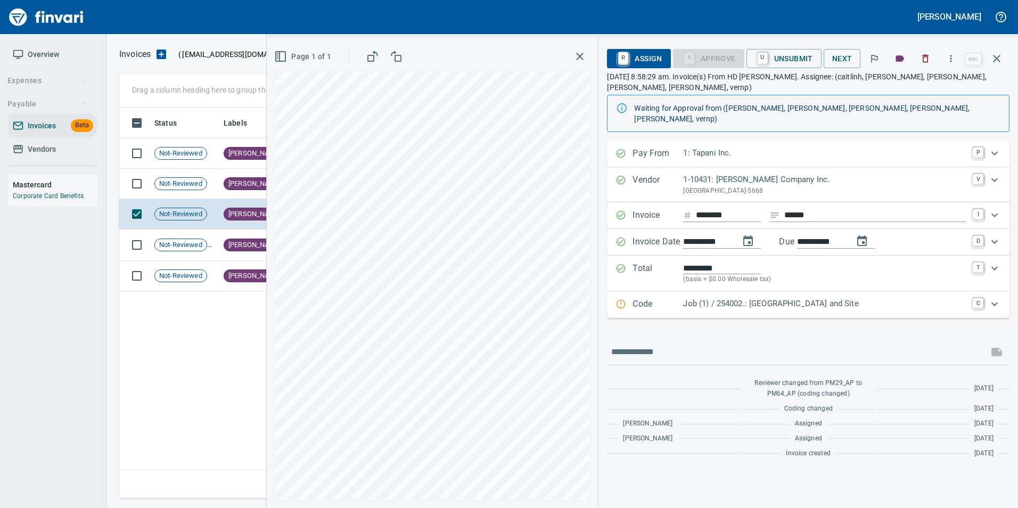
click at [648, 298] on p "Code" at bounding box center [657, 305] width 51 height 14
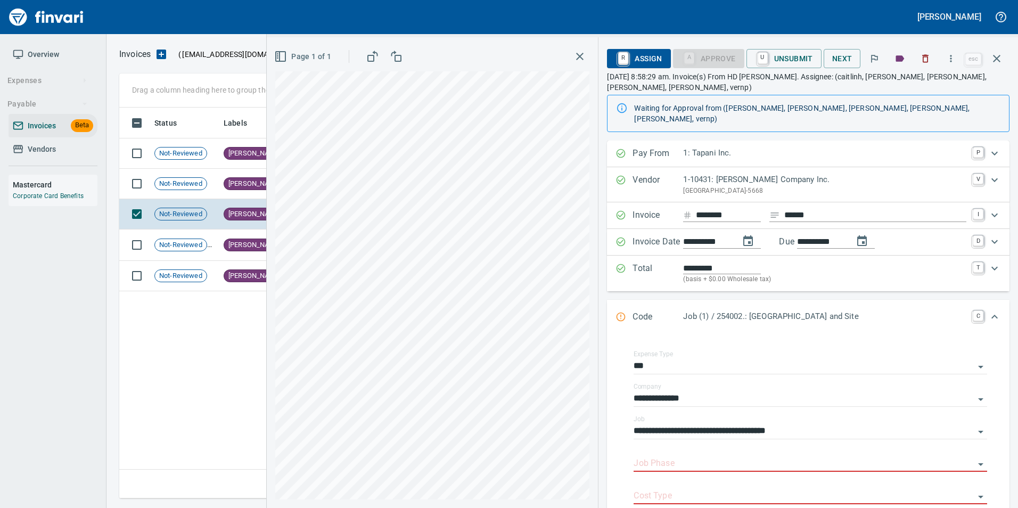
click at [646, 300] on div "Code Job (1) / 254002.: Taylors Ferry Reservoir and Site C" at bounding box center [808, 317] width 402 height 35
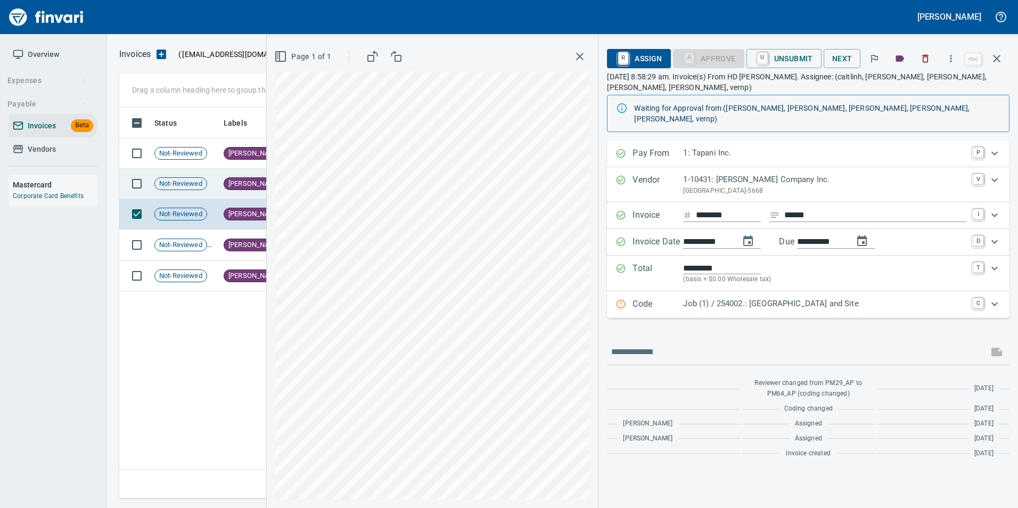
click at [224, 180] on div "[PERSON_NAME]" at bounding box center [255, 183] width 62 height 13
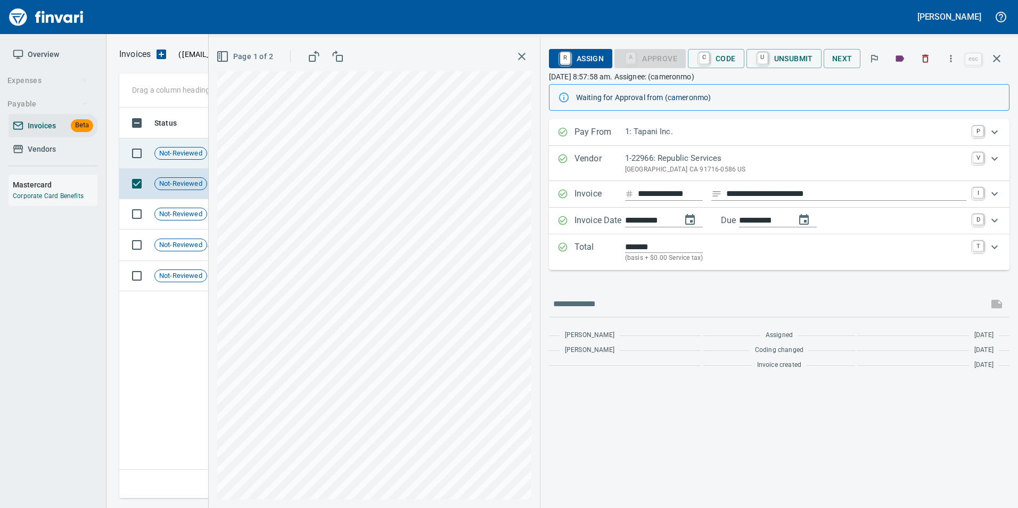
click at [182, 160] on td "Not-Reviewed" at bounding box center [184, 153] width 69 height 30
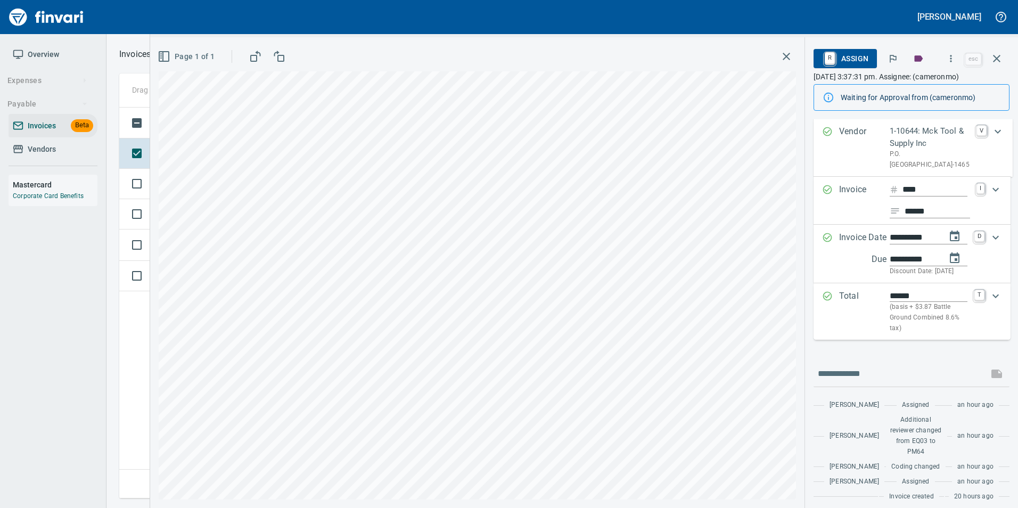
scroll to position [63, 0]
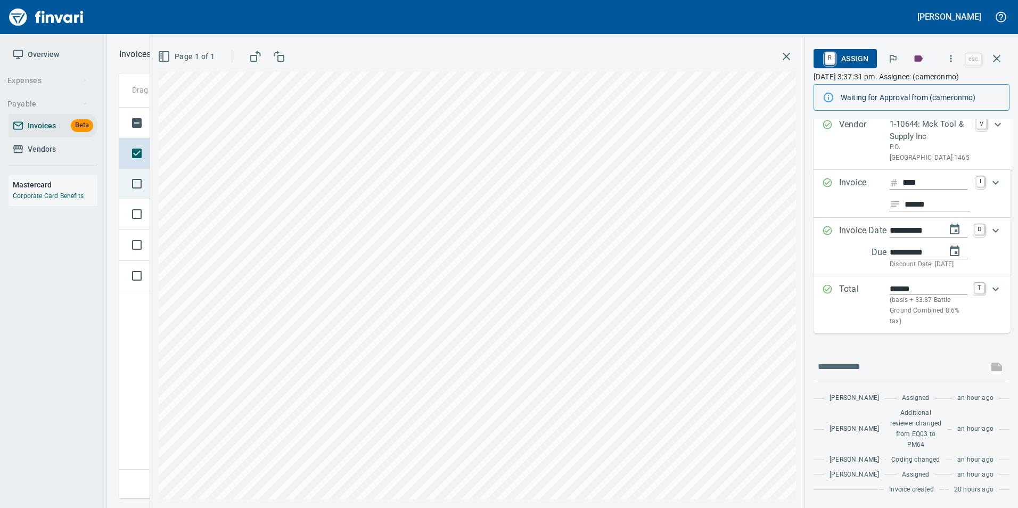
click at [126, 181] on td at bounding box center [134, 184] width 31 height 30
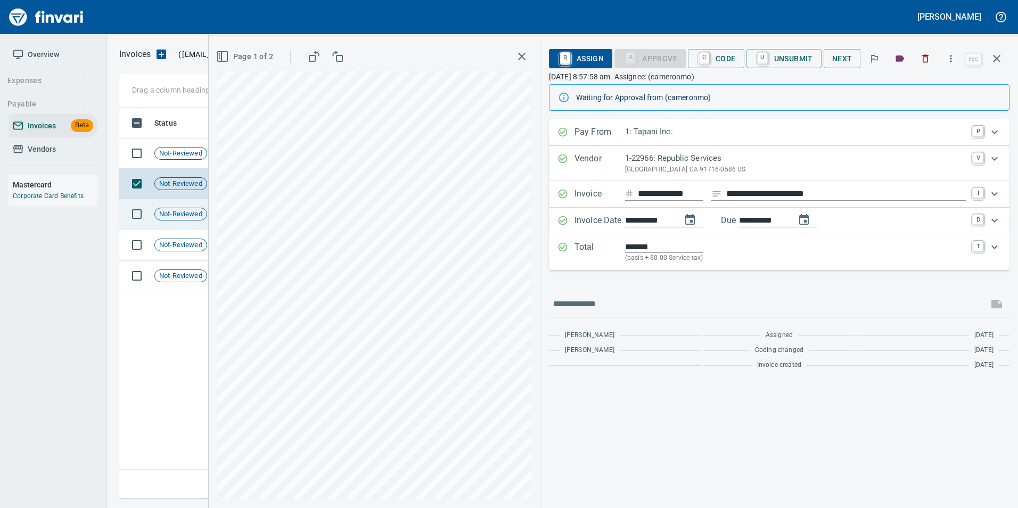
click at [170, 217] on span "Not-Reviewed" at bounding box center [181, 214] width 52 height 10
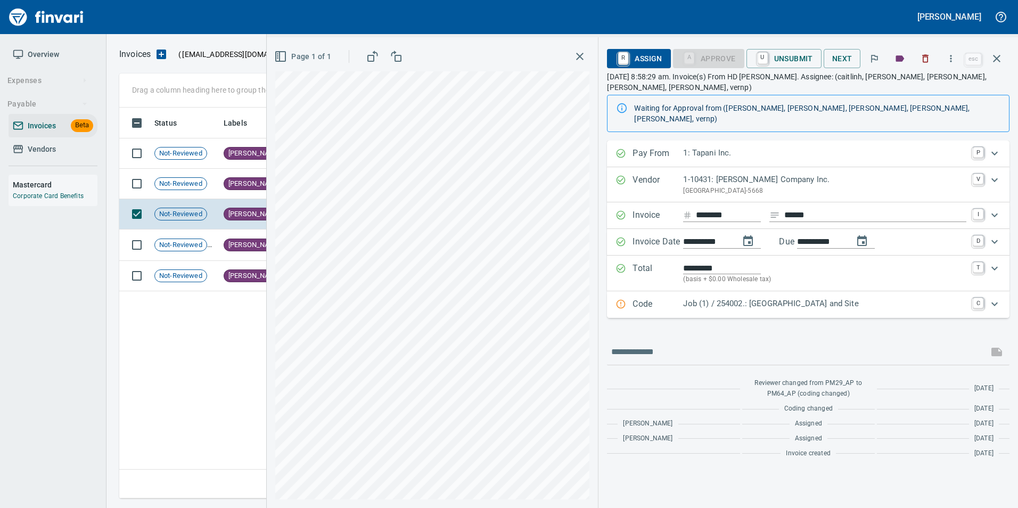
click at [998, 57] on icon "button" at bounding box center [996, 58] width 7 height 7
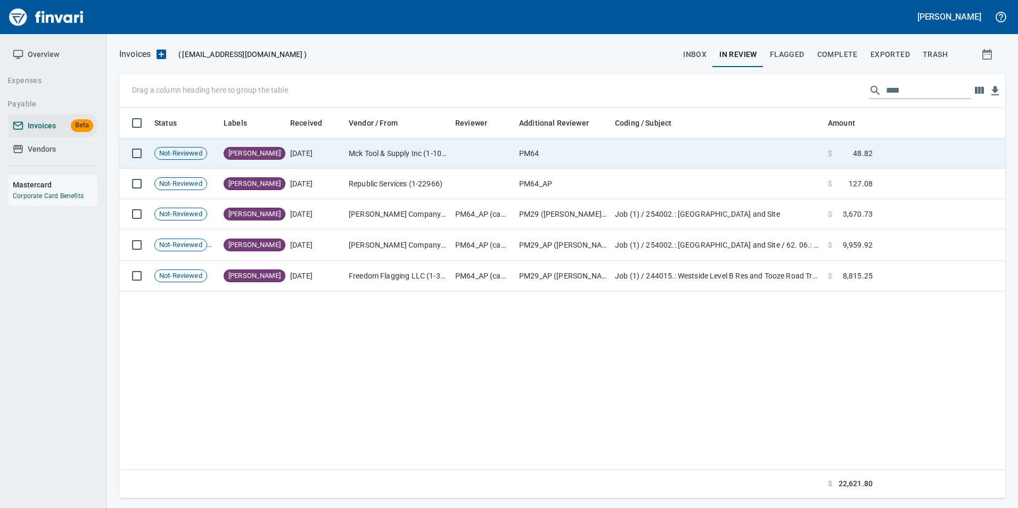
scroll to position [383, 878]
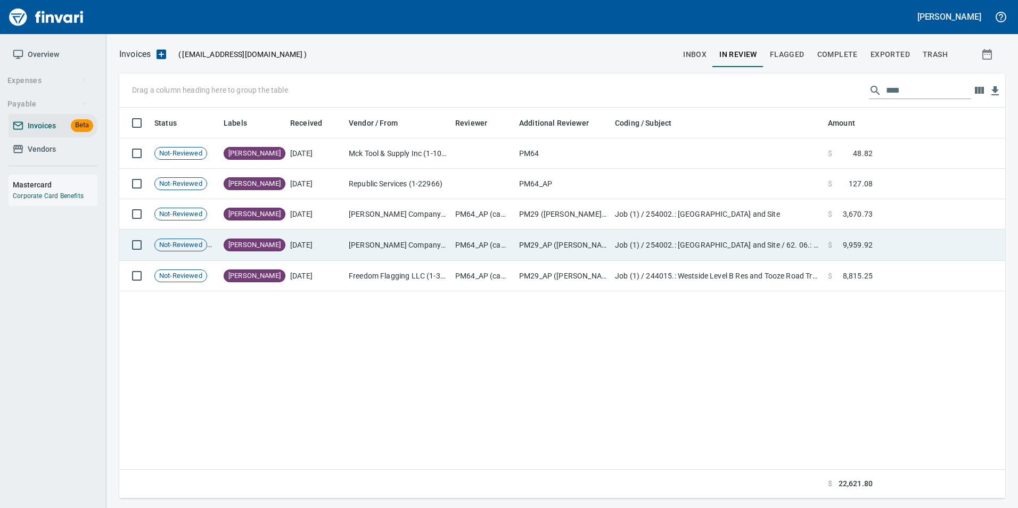
click at [584, 253] on td "PM29_AP ([PERSON_NAME], [PERSON_NAME], [PERSON_NAME], [PERSON_NAME], vernp)" at bounding box center [563, 244] width 96 height 31
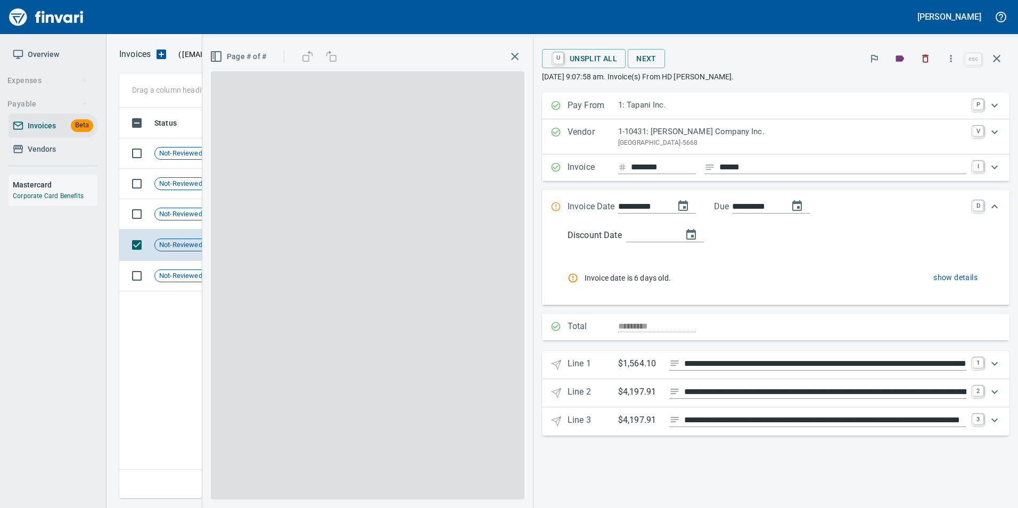
scroll to position [383, 877]
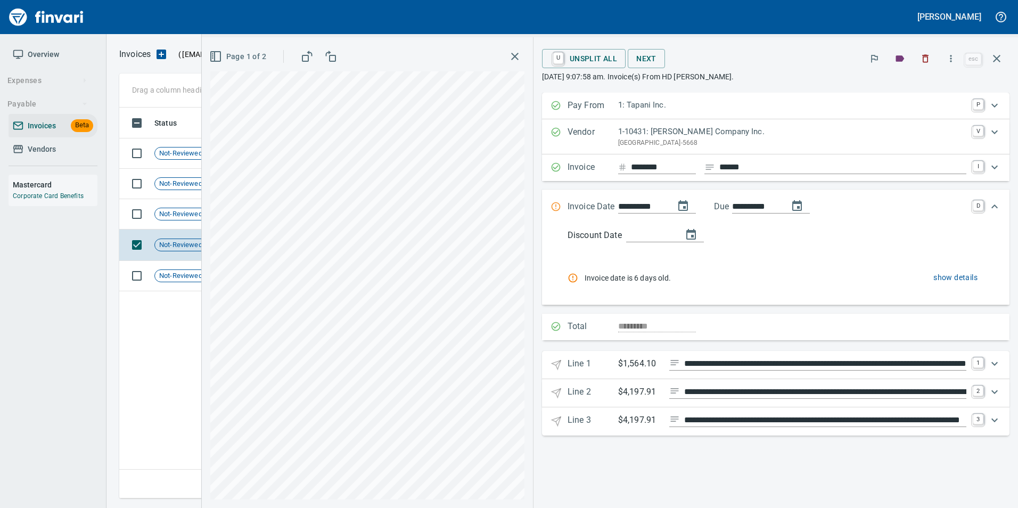
click at [1006, 63] on button "button" at bounding box center [997, 59] width 26 height 26
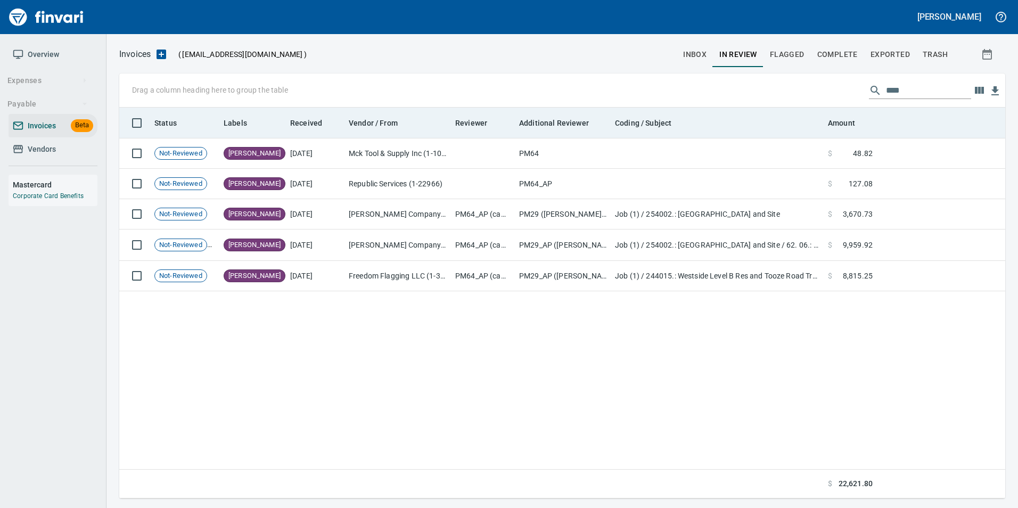
scroll to position [383, 877]
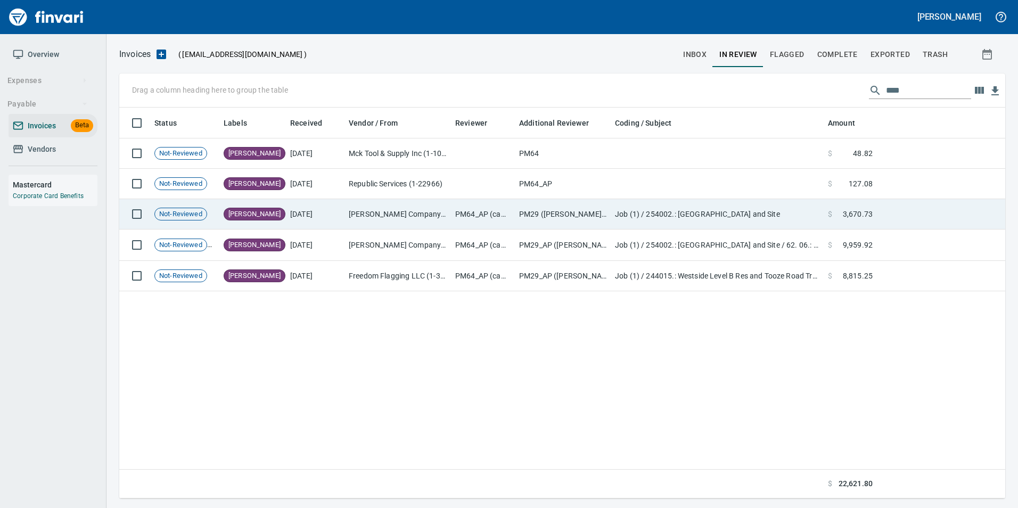
click at [443, 201] on td "[PERSON_NAME] Company Inc. (1-10431)" at bounding box center [397, 214] width 106 height 30
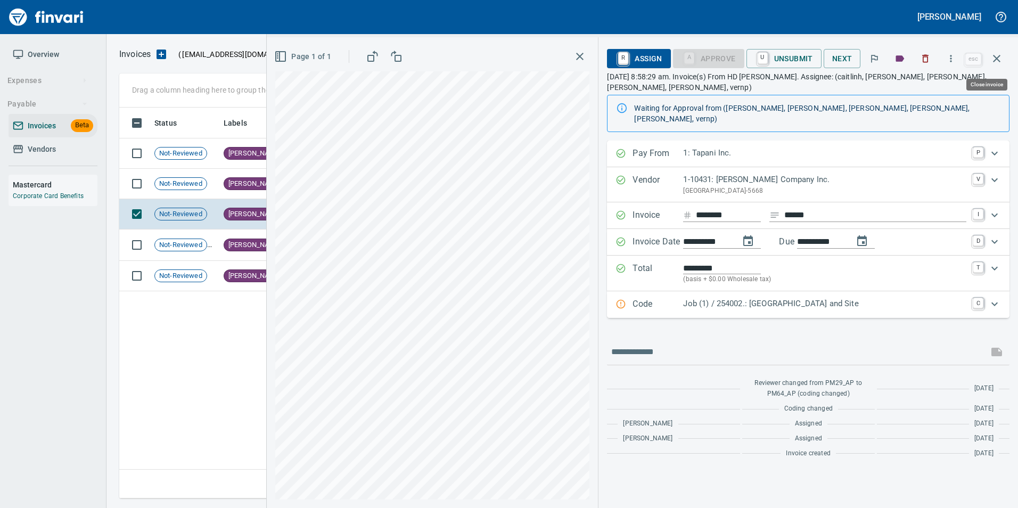
scroll to position [383, 877]
click at [243, 179] on span "[PERSON_NAME]" at bounding box center [254, 184] width 61 height 10
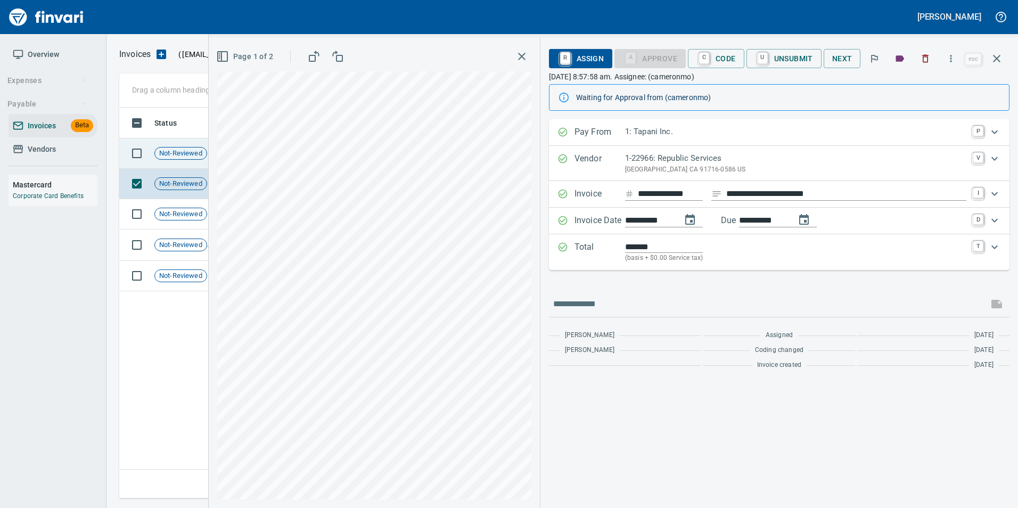
click at [199, 150] on span "Not-Reviewed" at bounding box center [181, 153] width 52 height 10
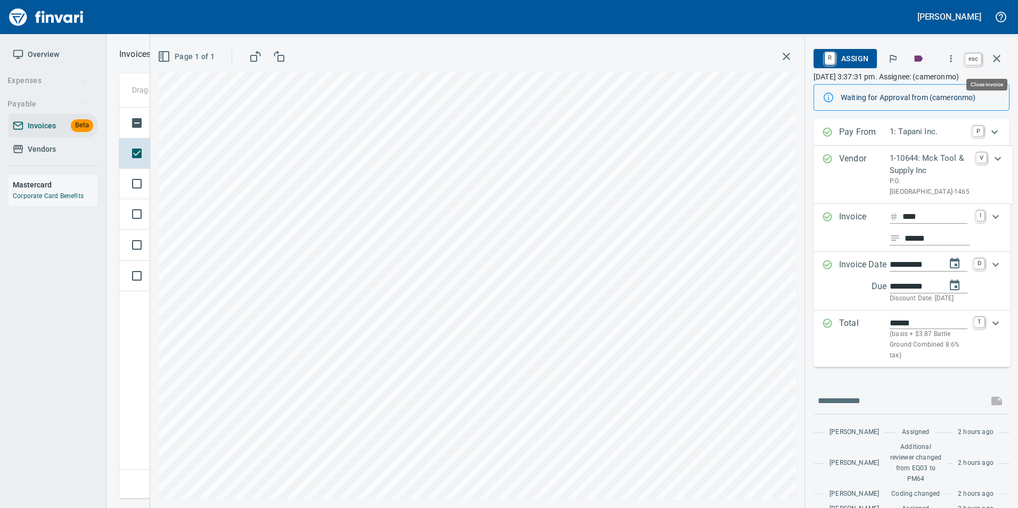
scroll to position [383, 877]
click at [1003, 56] on button "button" at bounding box center [997, 59] width 26 height 26
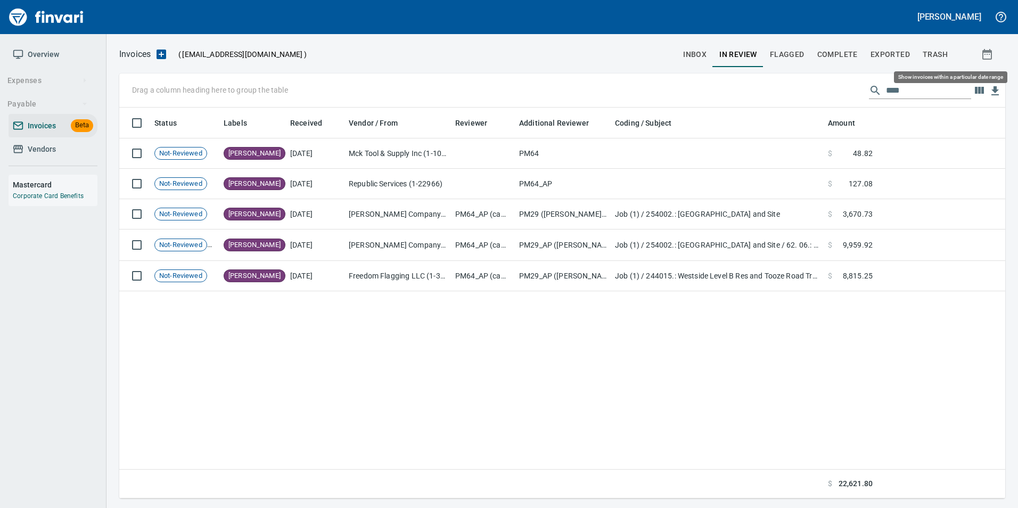
scroll to position [383, 878]
click at [937, 93] on input "****" at bounding box center [928, 90] width 85 height 17
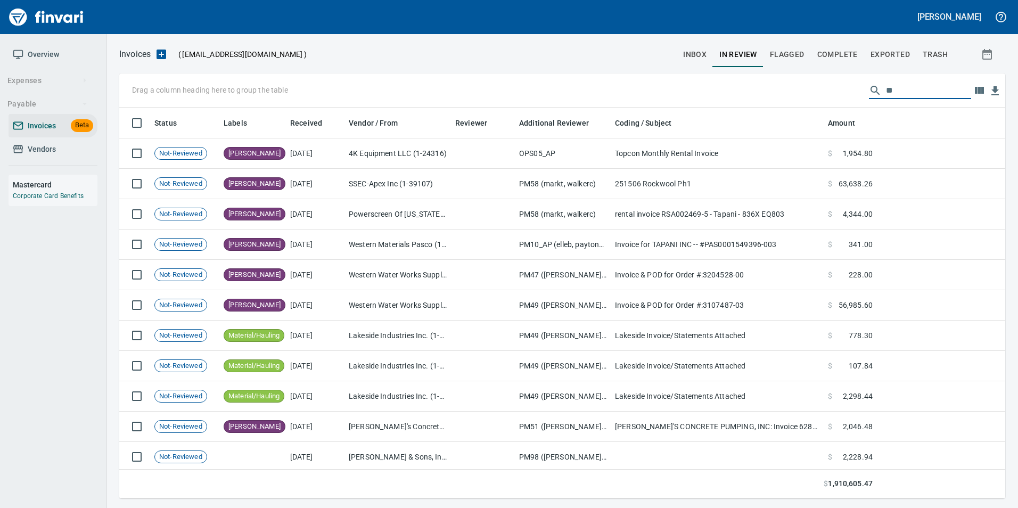
type input "*"
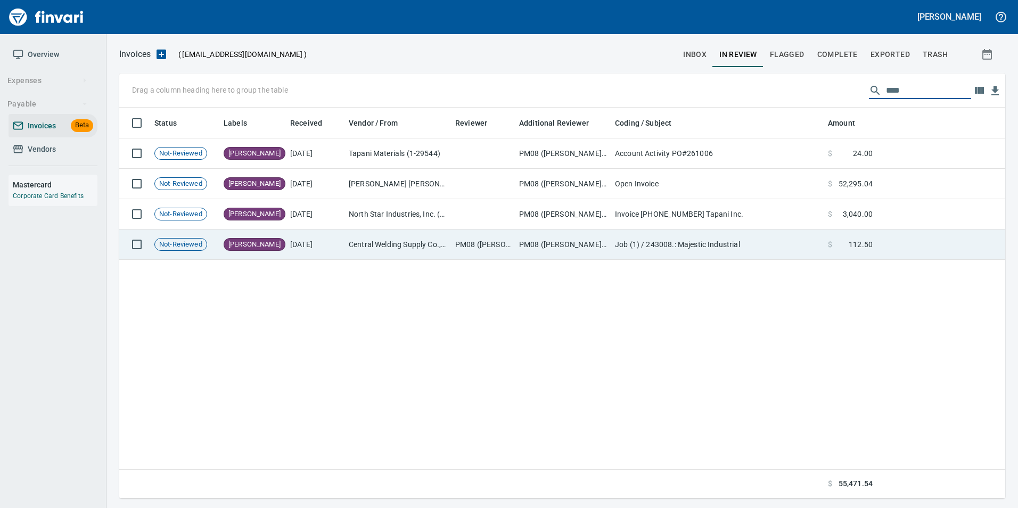
type input "****"
click at [515, 251] on td "PM08 ([PERSON_NAME], [PERSON_NAME], [PERSON_NAME])" at bounding box center [563, 244] width 96 height 30
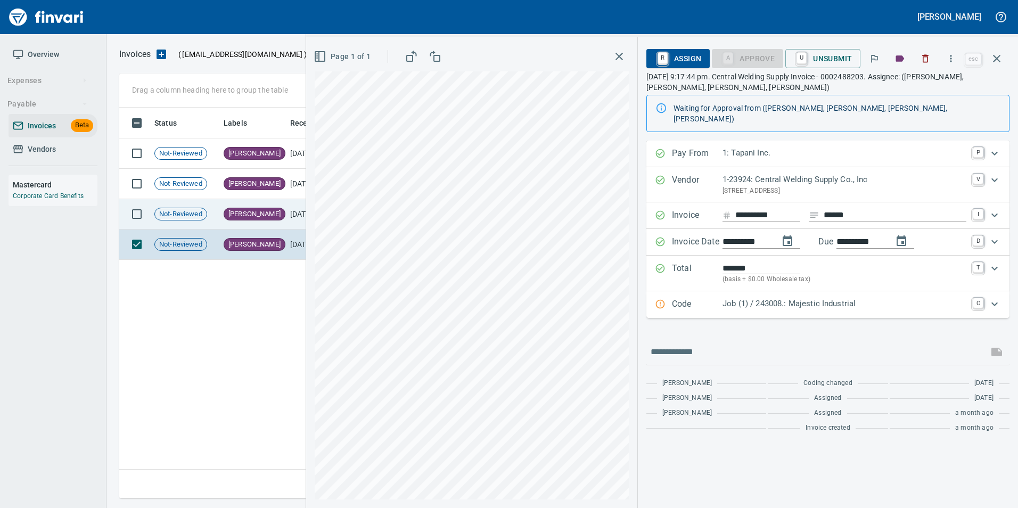
click at [250, 217] on td "[PERSON_NAME]" at bounding box center [252, 214] width 67 height 30
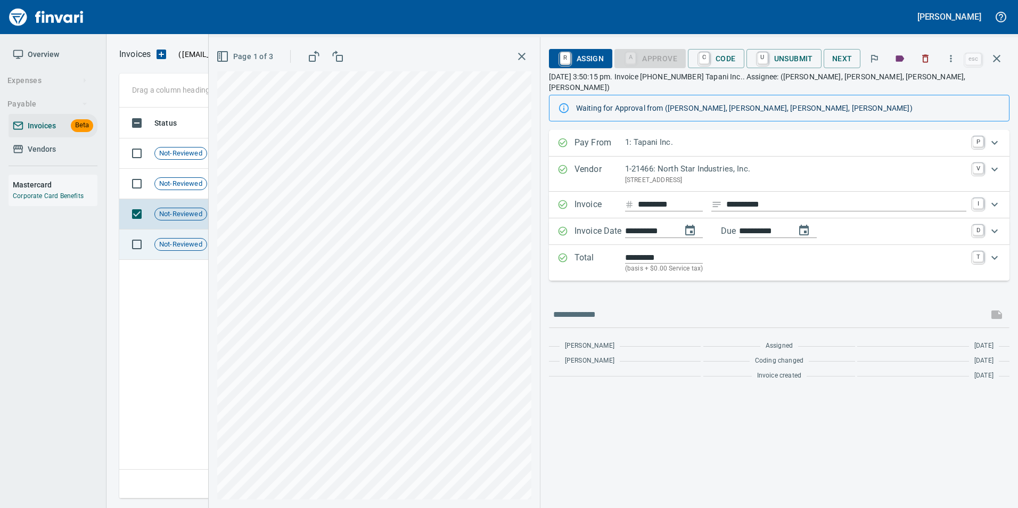
click at [194, 254] on td "Not-Reviewed" at bounding box center [184, 244] width 69 height 30
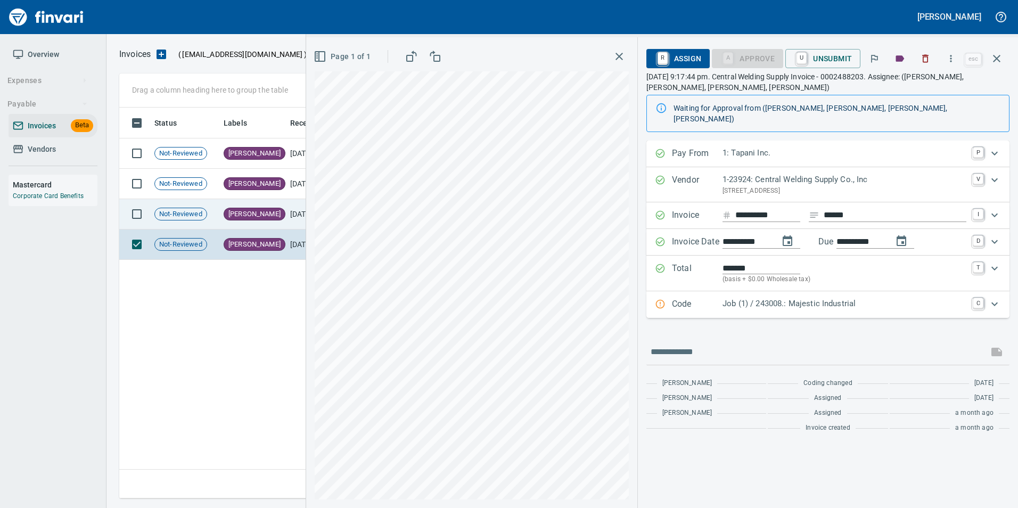
click at [197, 218] on span "Not-Reviewed" at bounding box center [181, 214] width 52 height 10
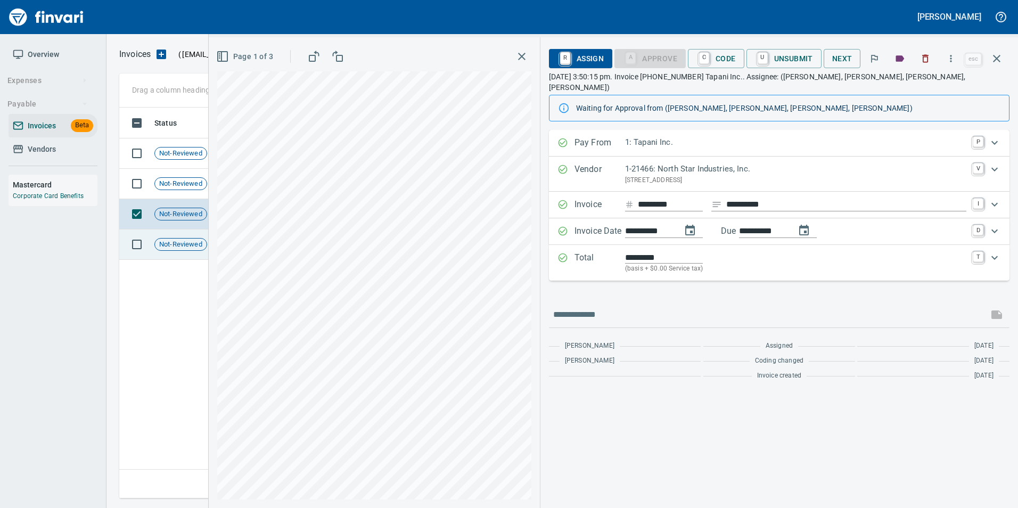
click at [193, 242] on span "Not-Reviewed" at bounding box center [181, 244] width 52 height 10
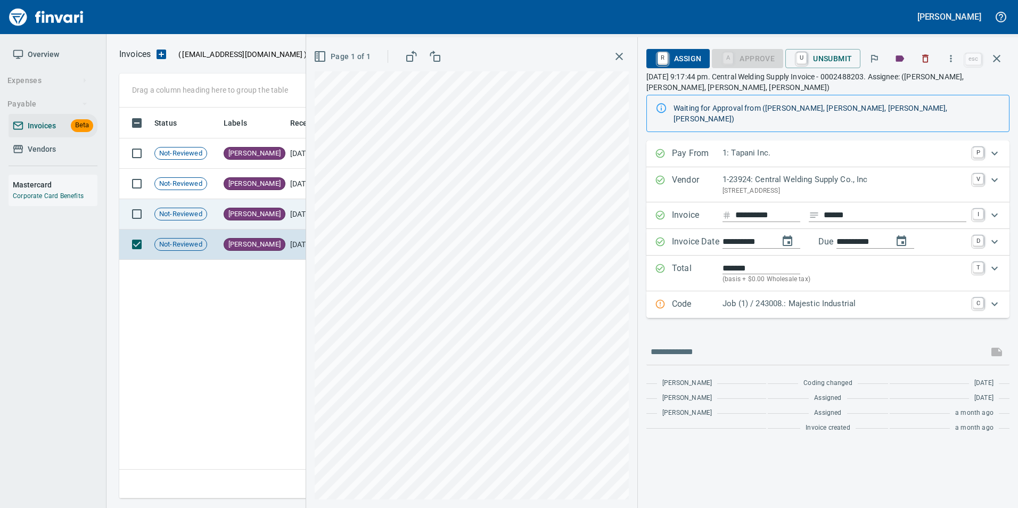
click at [270, 211] on td "[PERSON_NAME]" at bounding box center [252, 214] width 67 height 30
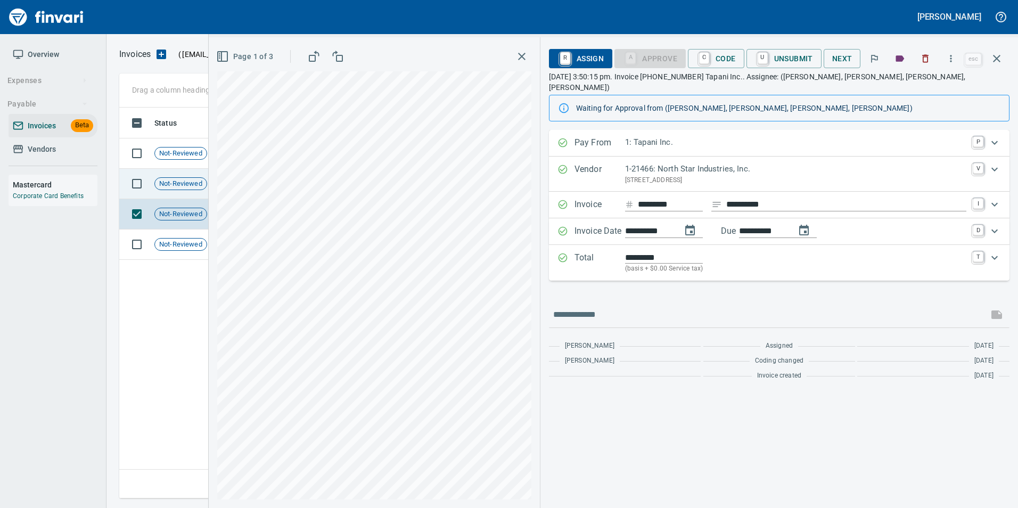
click at [206, 184] on span "Not-Reviewed" at bounding box center [181, 184] width 52 height 10
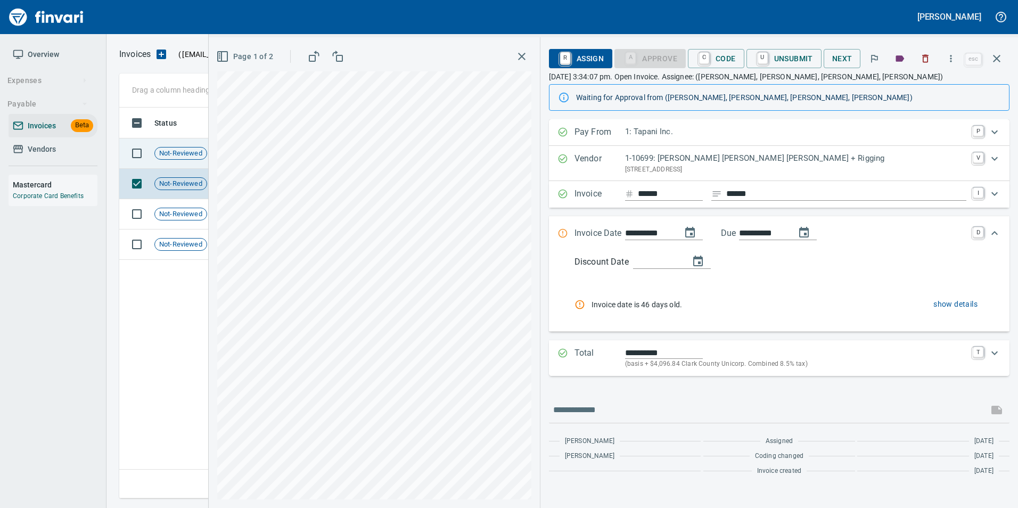
click at [178, 161] on td "Not-Reviewed" at bounding box center [184, 153] width 69 height 30
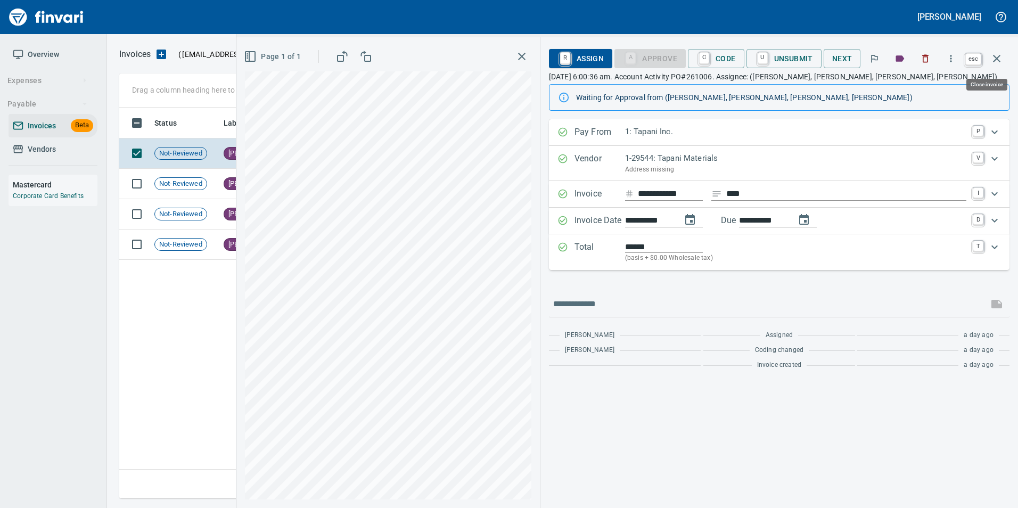
click at [995, 48] on button "button" at bounding box center [997, 59] width 26 height 26
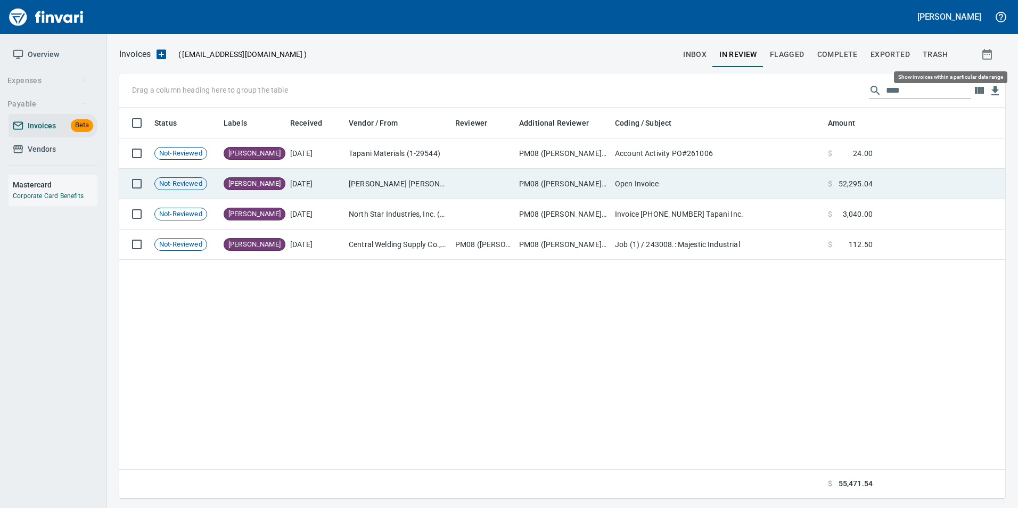
scroll to position [383, 878]
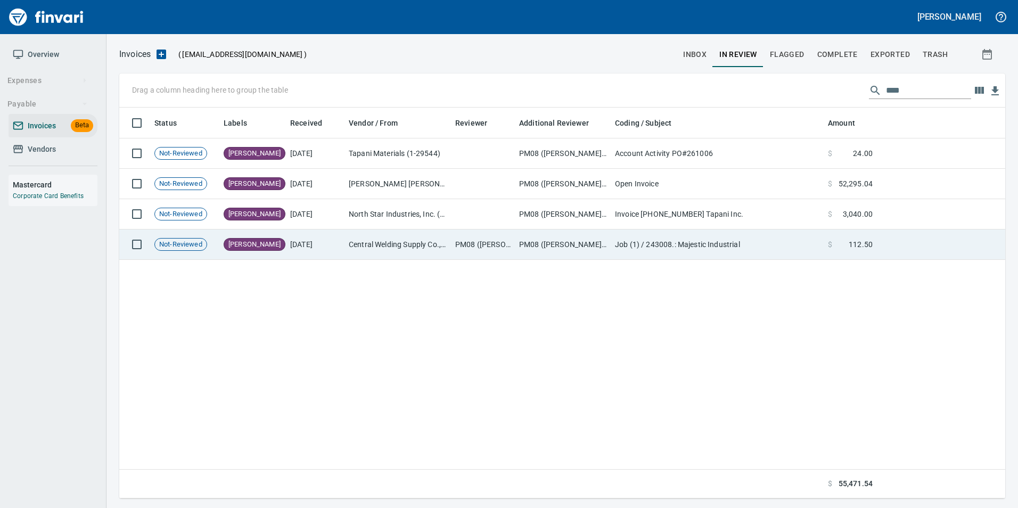
click at [542, 242] on td "PM08 ([PERSON_NAME], [PERSON_NAME], [PERSON_NAME])" at bounding box center [563, 244] width 96 height 30
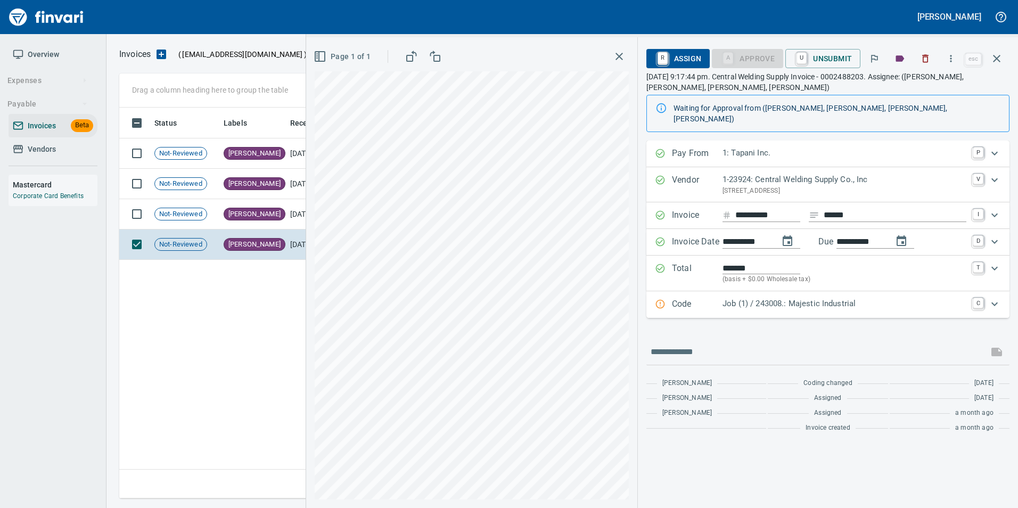
scroll to position [383, 877]
click at [859, 291] on div "Code Job (1) / 243008.: Majestic Industrial C" at bounding box center [827, 304] width 363 height 27
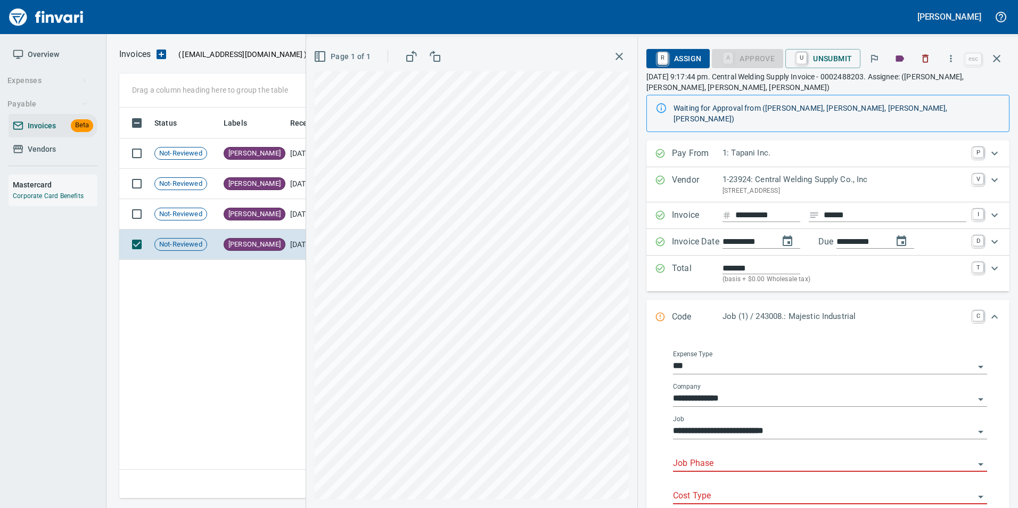
click at [809, 456] on input "Job Phase" at bounding box center [823, 463] width 301 height 15
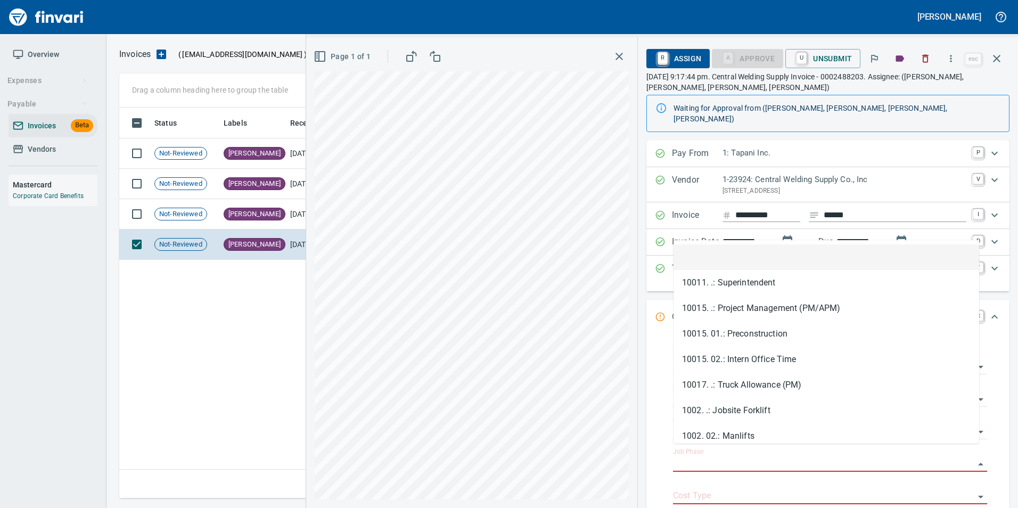
click at [968, 87] on p "September 16th 2025, 9:17:44 pm. Central Welding Supply Invoice - 0002488203. A…" at bounding box center [827, 81] width 363 height 21
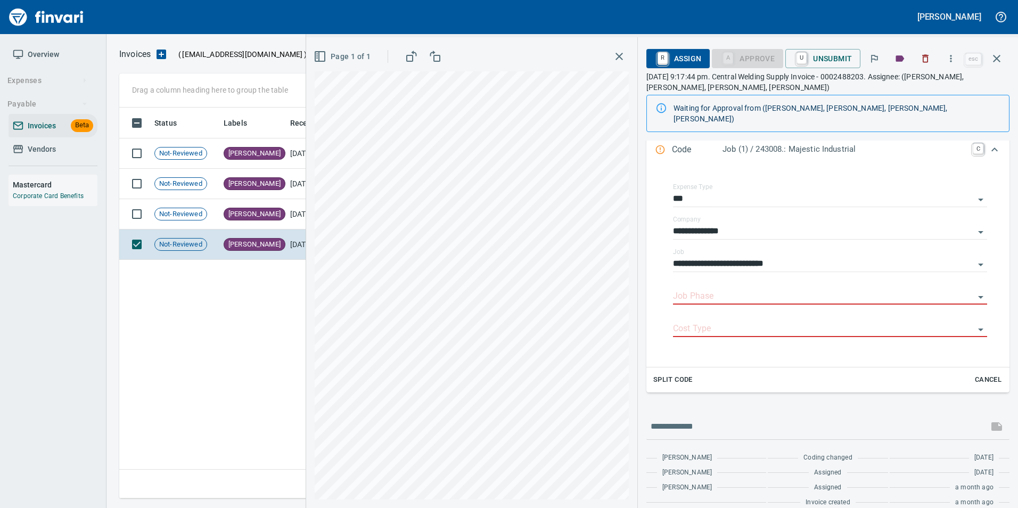
scroll to position [169, 0]
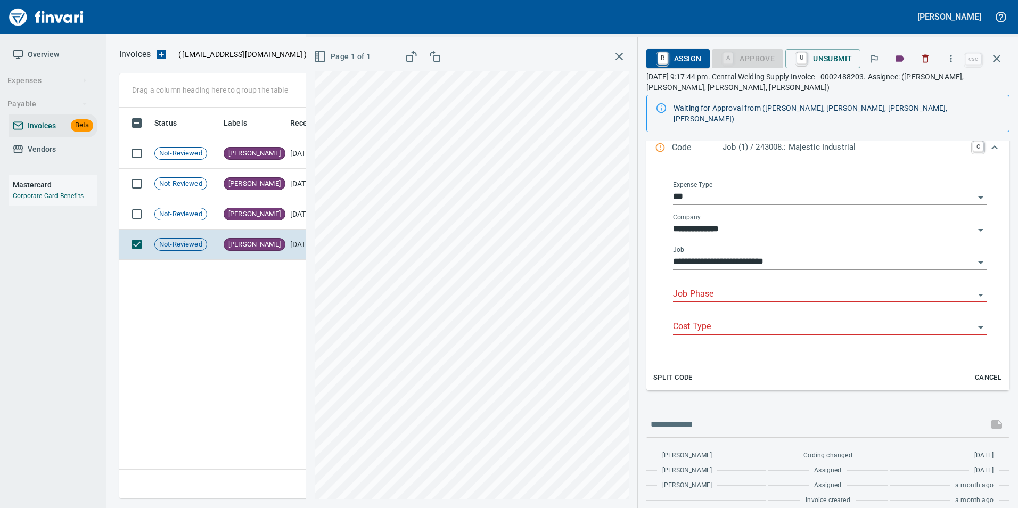
click at [919, 319] on input "Cost Type" at bounding box center [823, 326] width 301 height 15
click at [789, 278] on div "Job Phase" at bounding box center [830, 290] width 314 height 24
click at [784, 287] on input "Job Phase" at bounding box center [823, 294] width 301 height 15
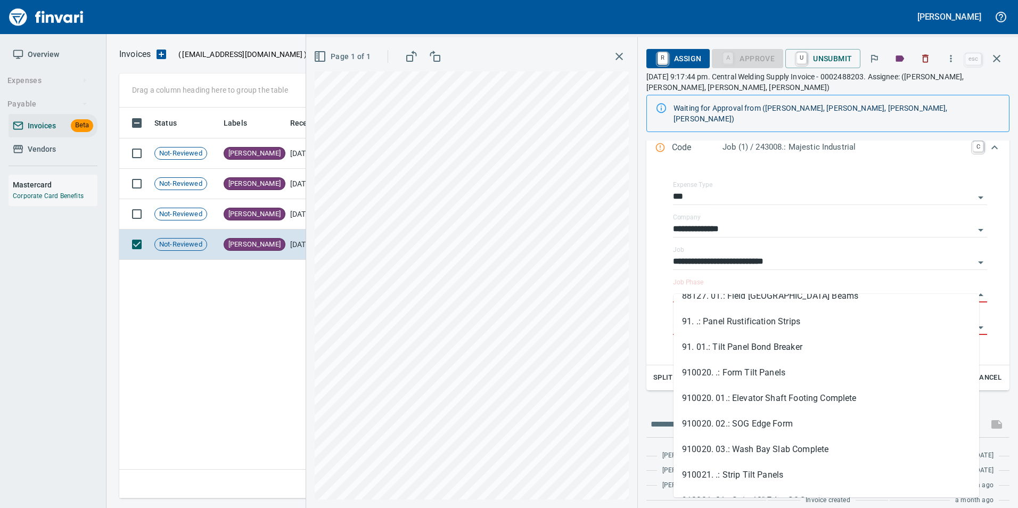
scroll to position [3087, 0]
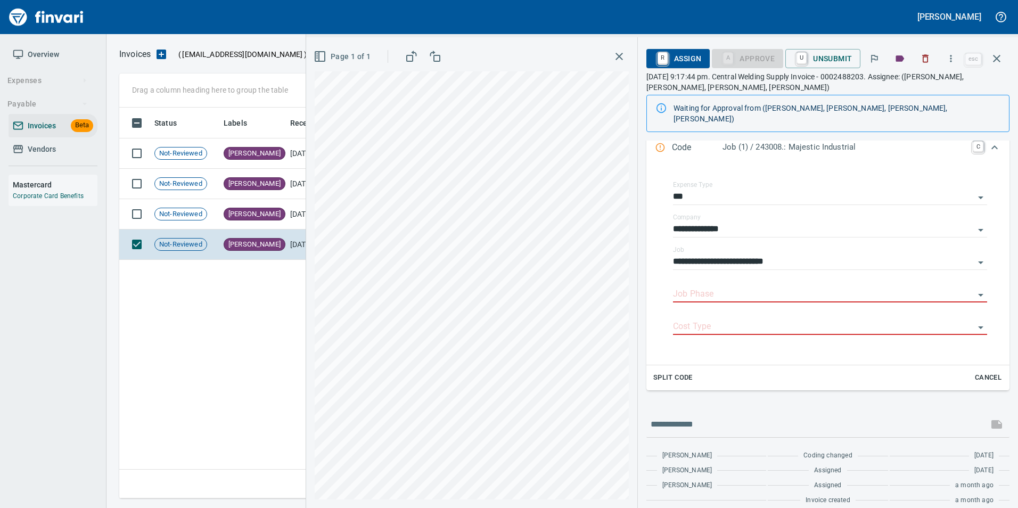
click at [644, 392] on div "**********" at bounding box center [828, 244] width 380 height 547
click at [994, 55] on icon "button" at bounding box center [996, 58] width 13 height 13
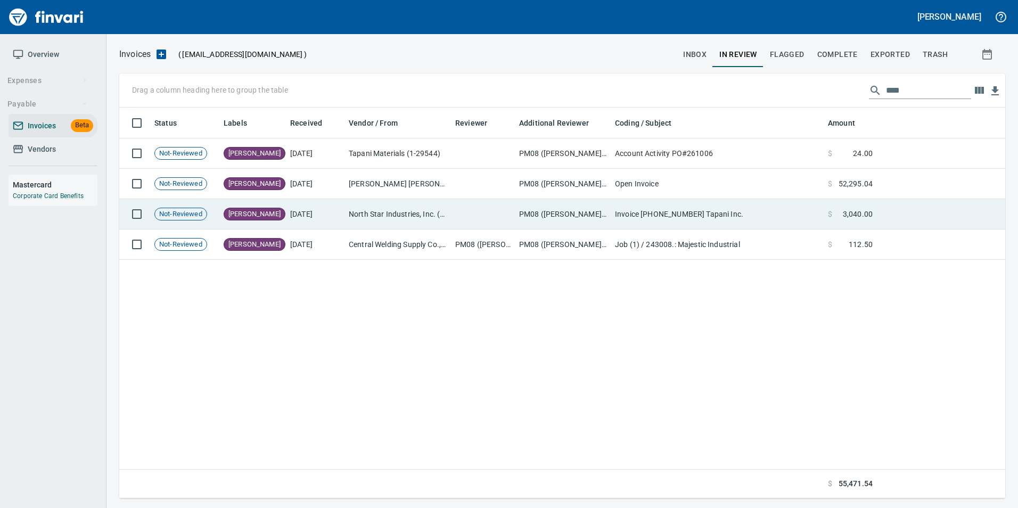
scroll to position [383, 878]
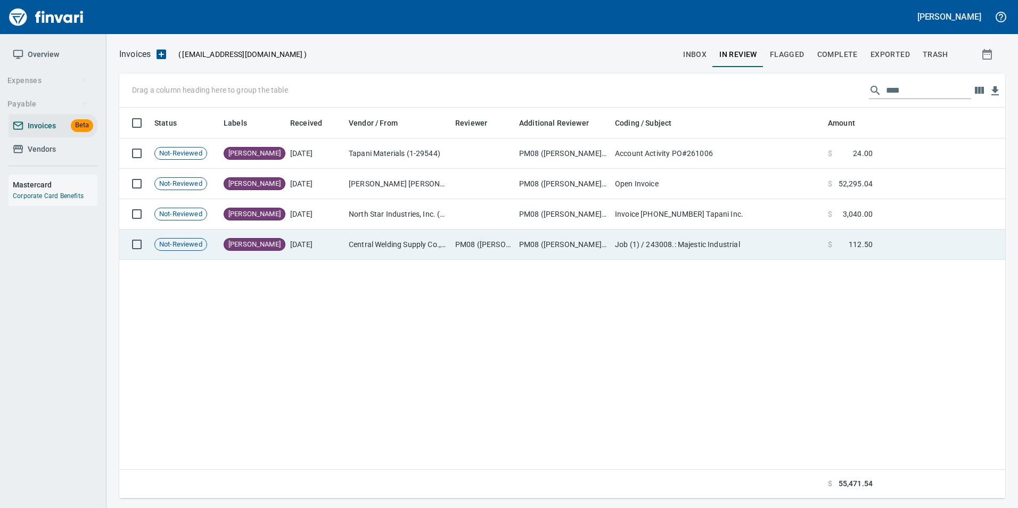
click at [467, 243] on td "PM08 (davidso, davidw, randyr)" at bounding box center [483, 244] width 64 height 30
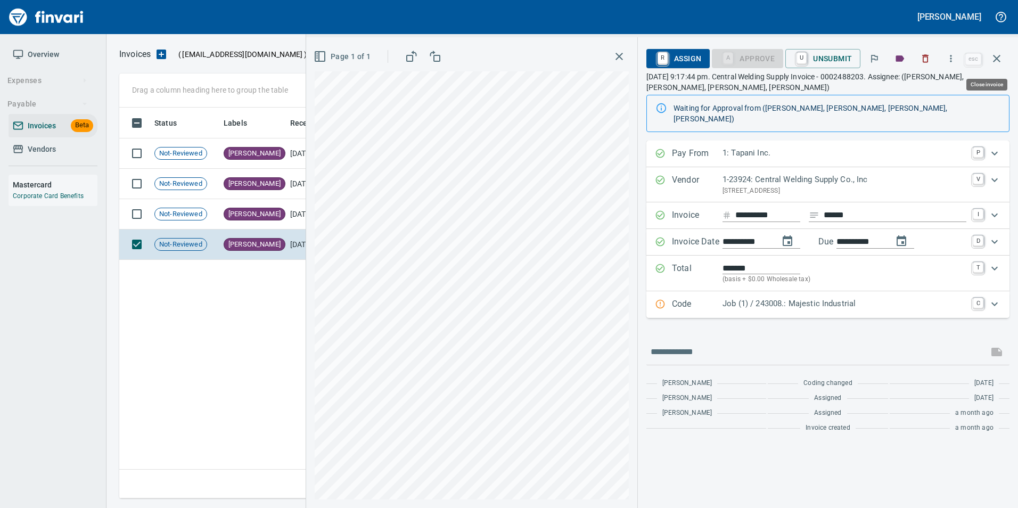
scroll to position [383, 877]
click at [1004, 63] on button "button" at bounding box center [997, 59] width 26 height 26
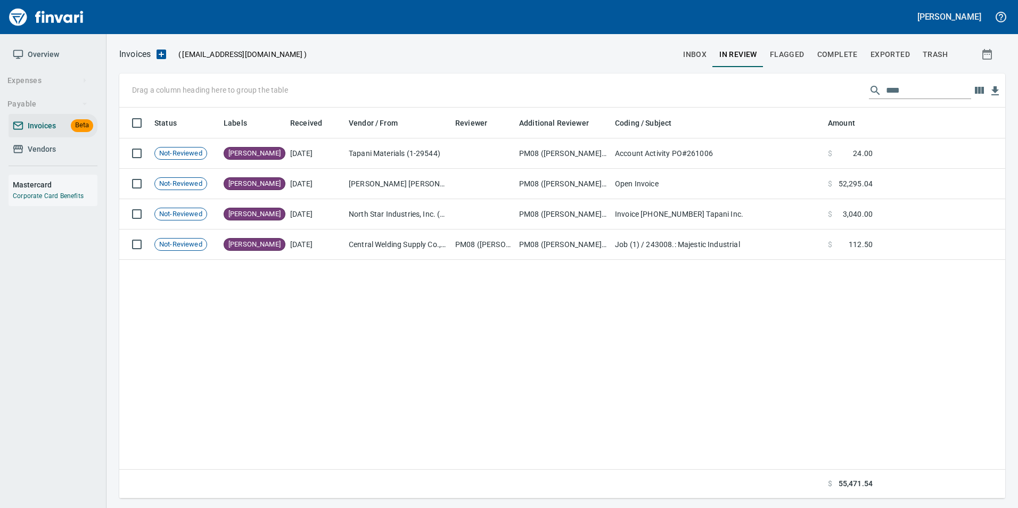
scroll to position [383, 877]
click at [939, 88] on input "****" at bounding box center [928, 90] width 85 height 17
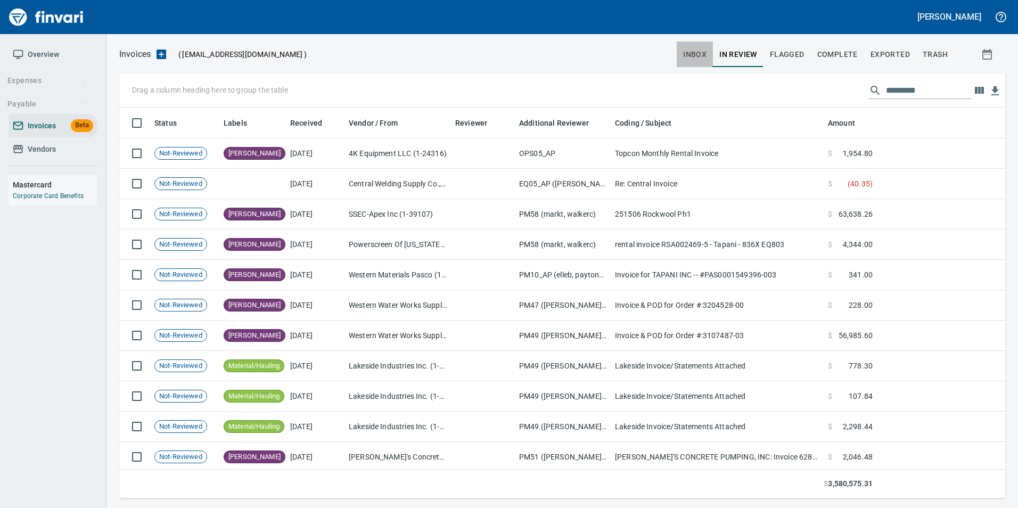
click at [713, 56] on button "inbox" at bounding box center [694, 55] width 36 height 26
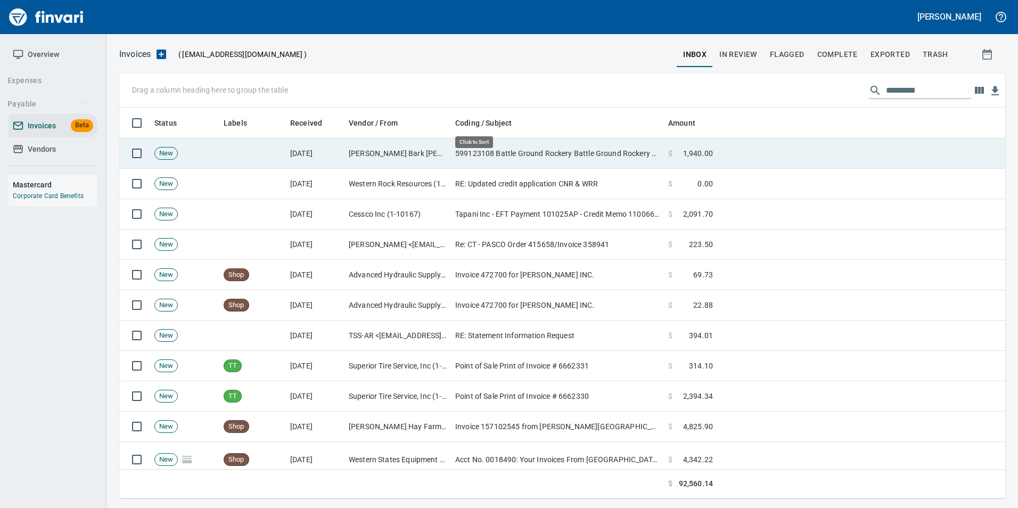
scroll to position [383, 870]
click at [279, 147] on td at bounding box center [252, 153] width 67 height 30
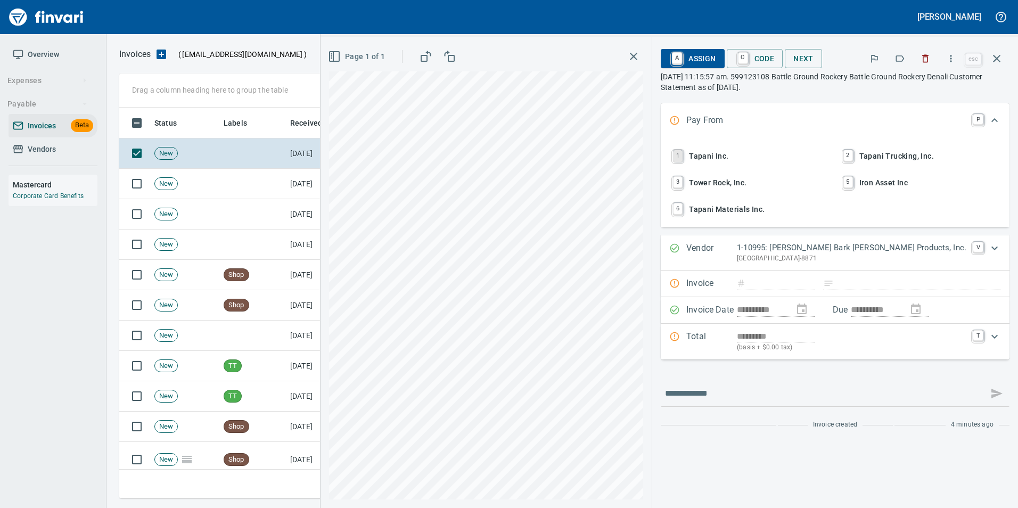
scroll to position [383, 869]
click at [1002, 57] on icon "button" at bounding box center [996, 58] width 13 height 13
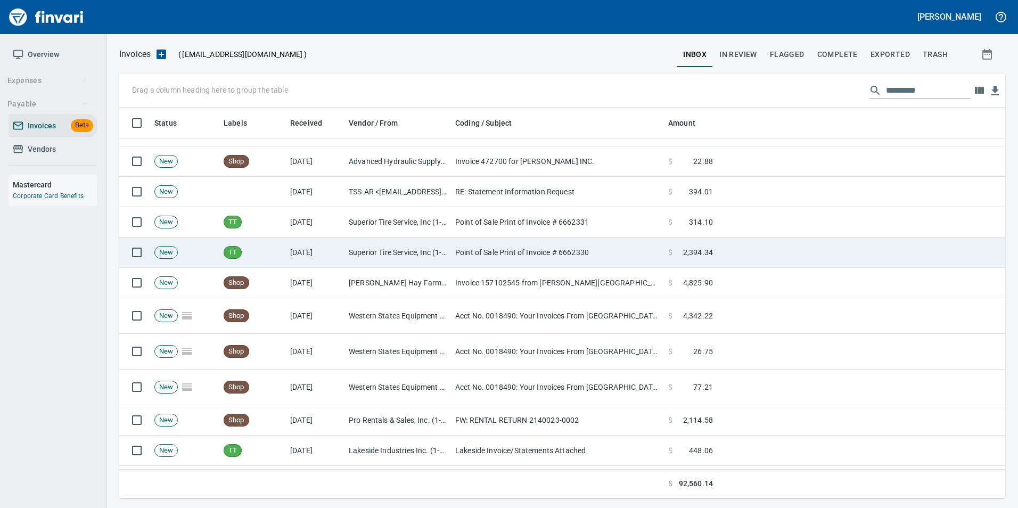
scroll to position [160, 0]
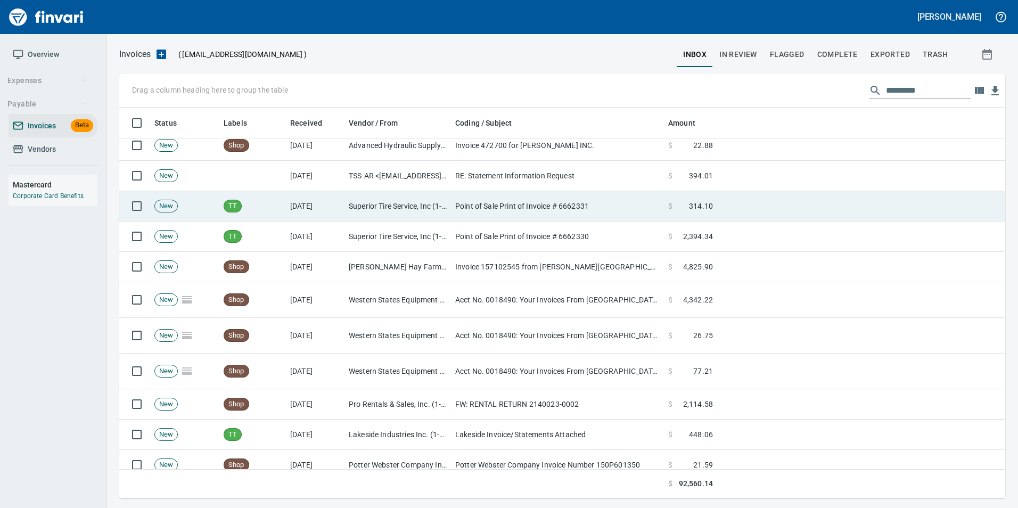
click at [332, 202] on td "[DATE]" at bounding box center [315, 206] width 59 height 30
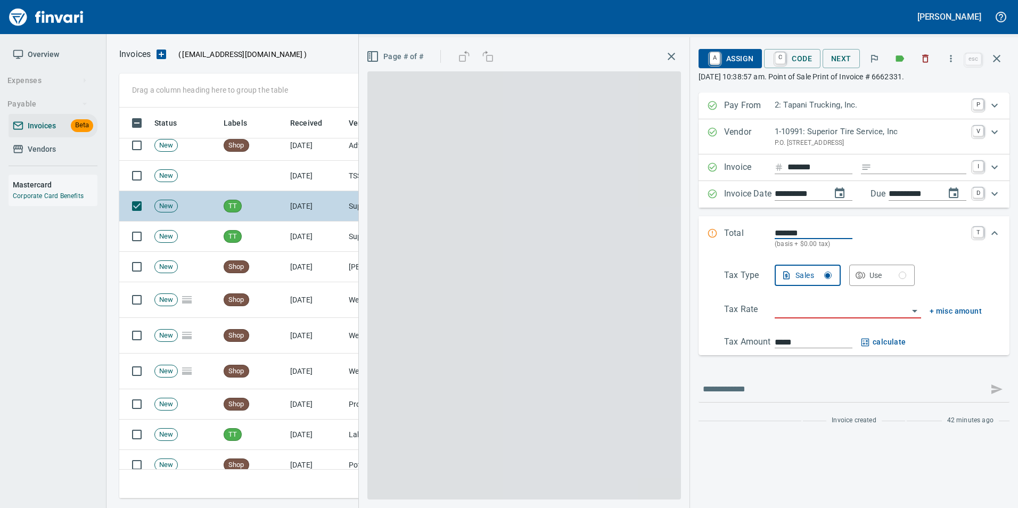
scroll to position [383, 869]
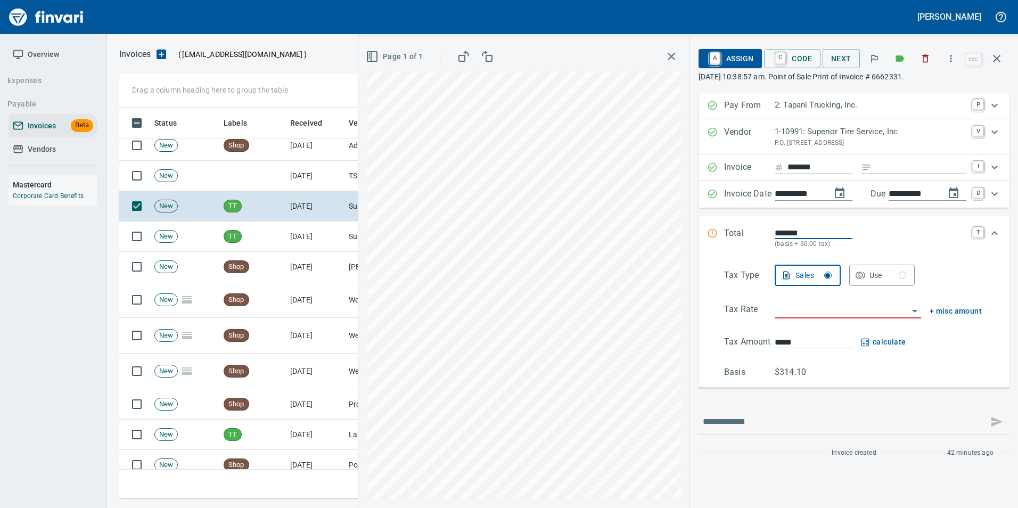
click at [790, 313] on input "search" at bounding box center [841, 310] width 134 height 15
click at [799, 331] on li "Trucking: Trucking - Nontaxable" at bounding box center [846, 338] width 149 height 26
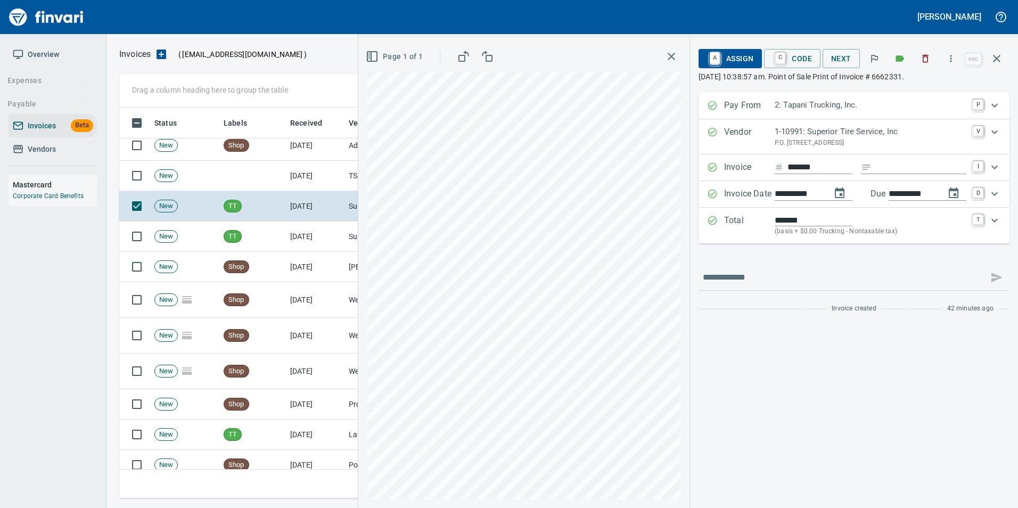
type input "**********"
click at [751, 55] on button "A Assign" at bounding box center [729, 58] width 63 height 19
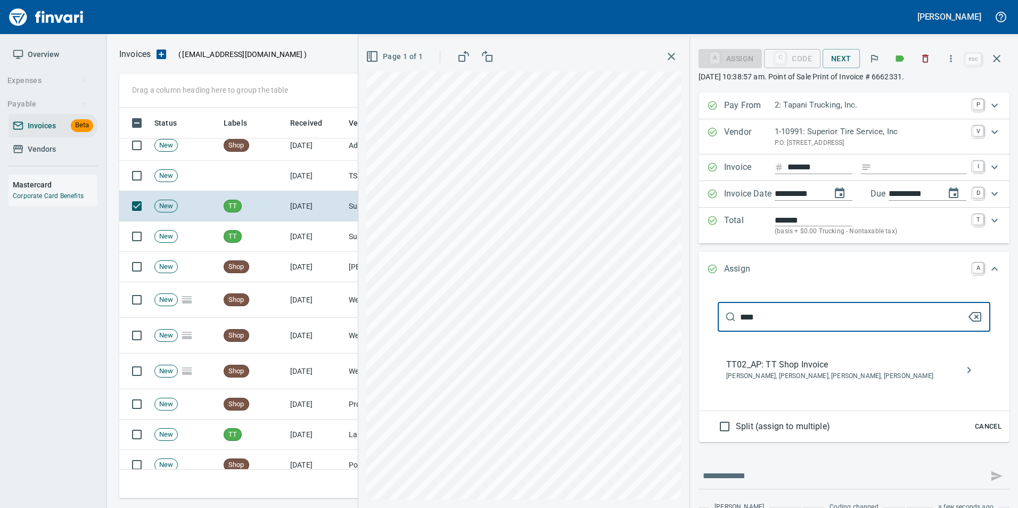
type input "****"
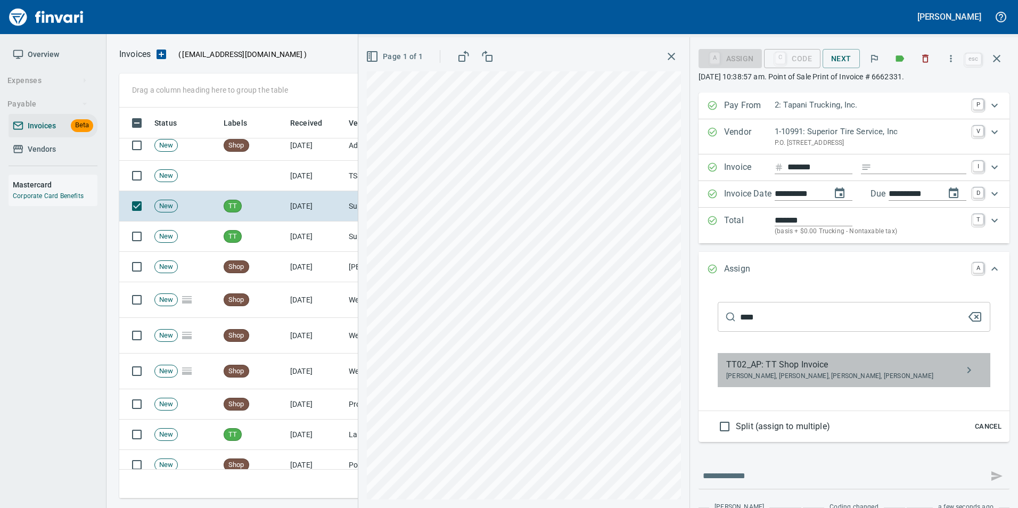
click at [800, 368] on span "TT02_AP: TT Shop Invoice" at bounding box center [845, 364] width 238 height 13
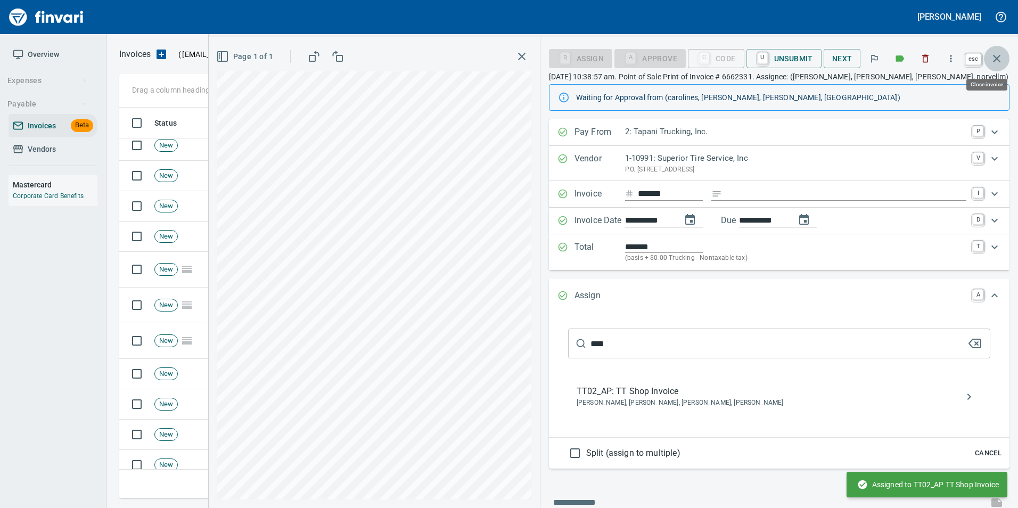
click at [1000, 58] on icon "button" at bounding box center [996, 58] width 13 height 13
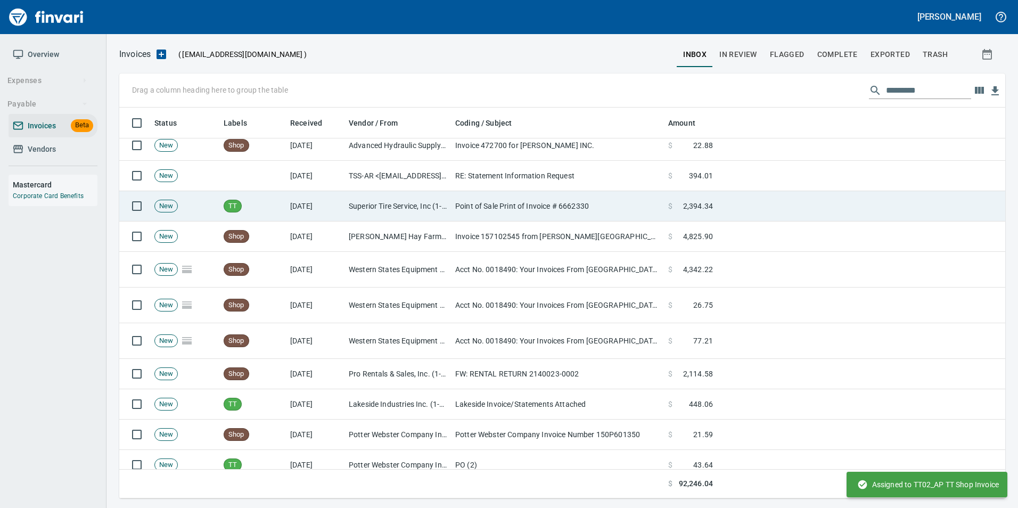
click at [394, 209] on td "Superior Tire Service, Inc (1-10991)" at bounding box center [397, 206] width 106 height 30
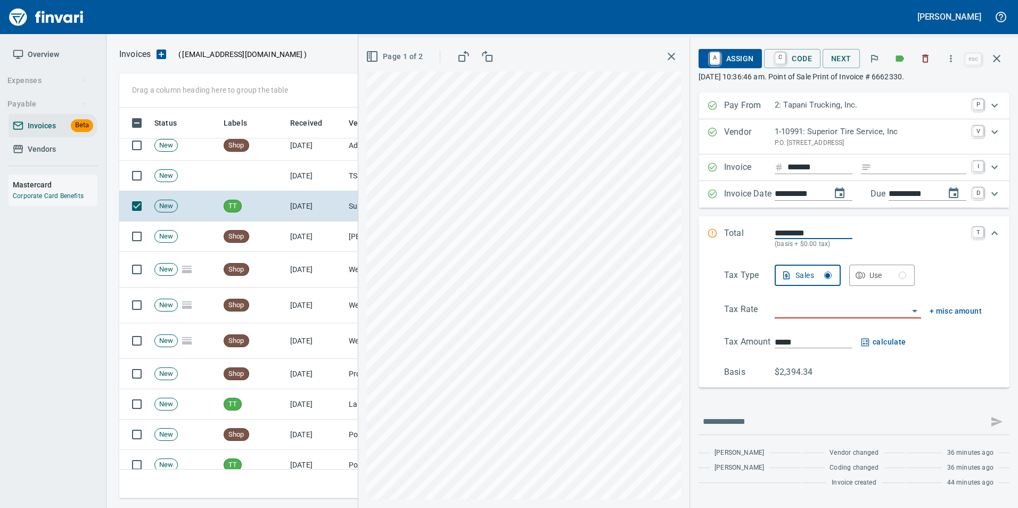
click at [404, 61] on span "Page 1 of 2" at bounding box center [395, 56] width 55 height 13
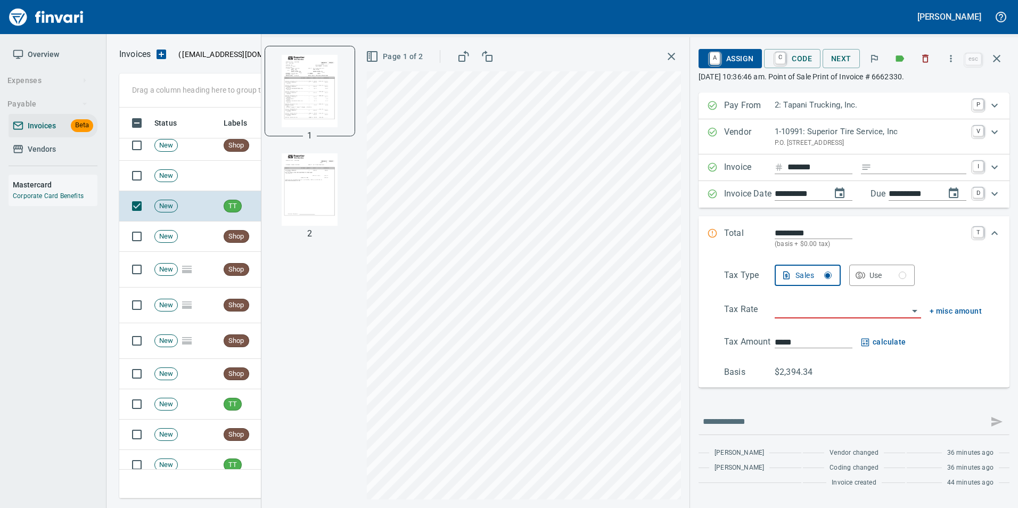
click at [340, 174] on img "button" at bounding box center [310, 189] width 72 height 72
click at [794, 304] on input "search" at bounding box center [841, 310] width 134 height 15
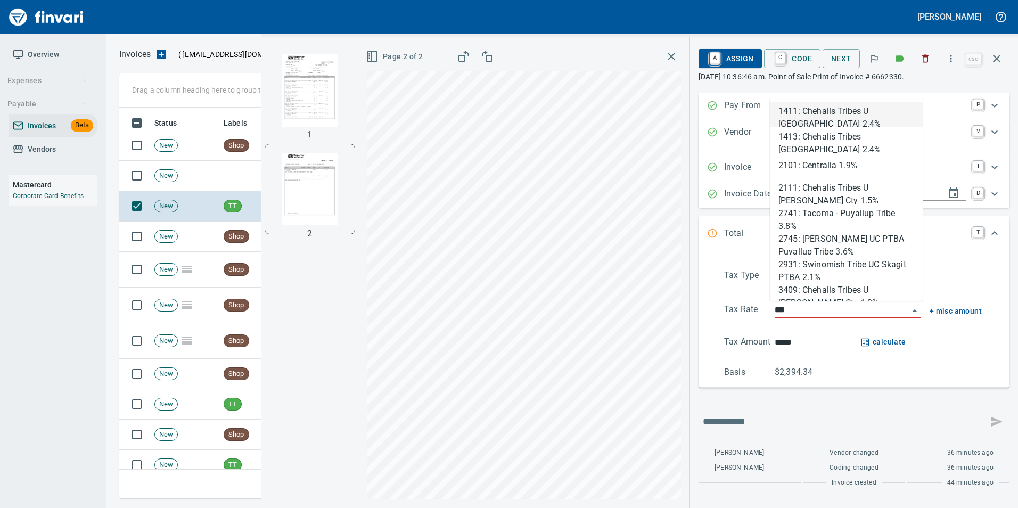
scroll to position [383, 869]
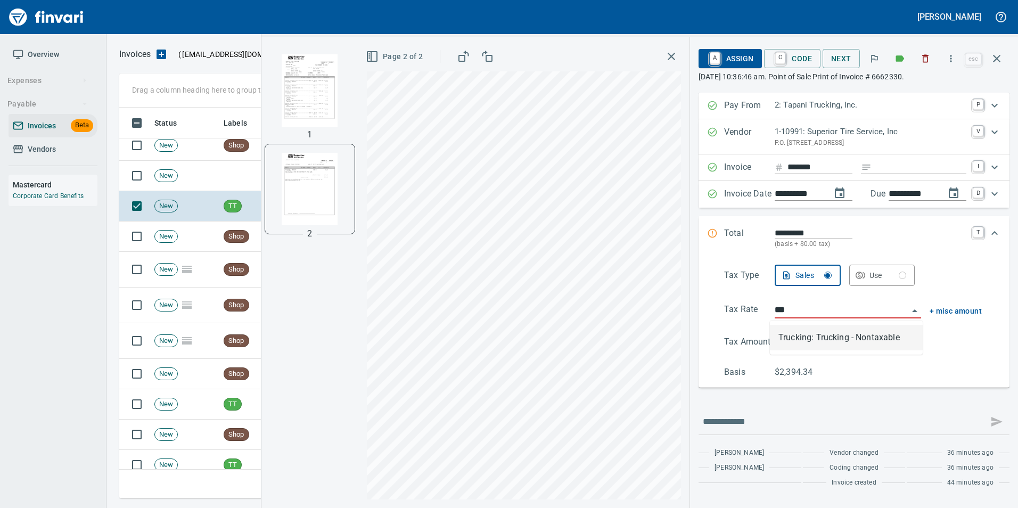
click at [809, 335] on li "Trucking: Trucking - Nontaxable" at bounding box center [846, 338] width 153 height 26
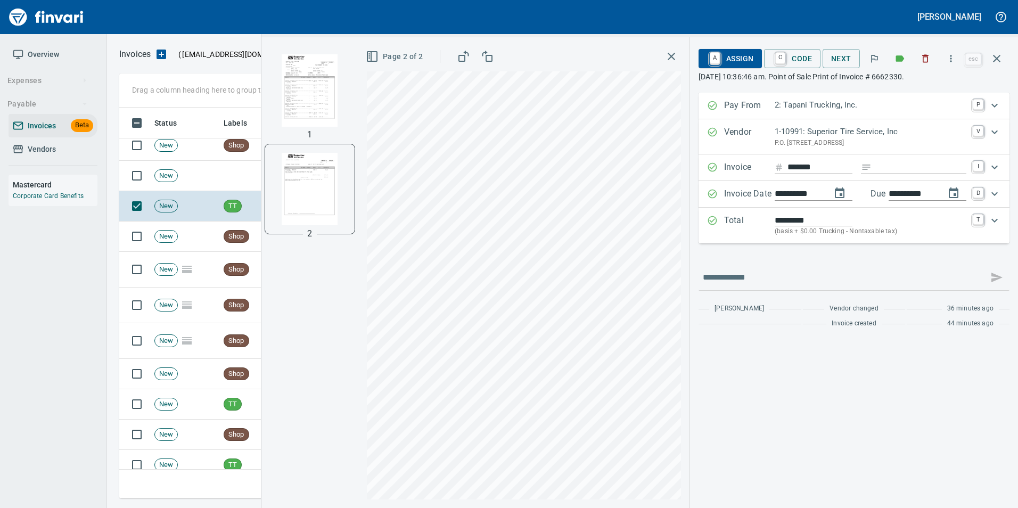
type input "**********"
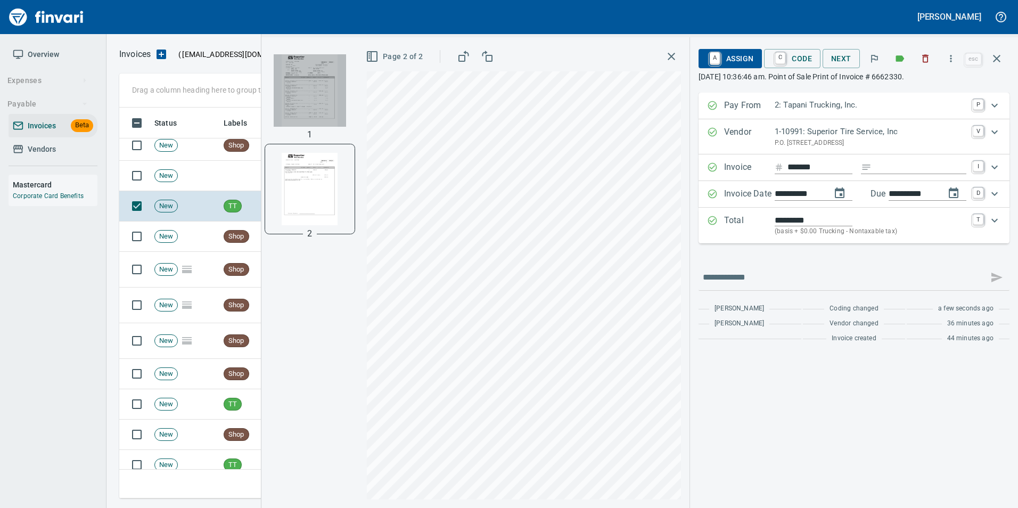
click at [315, 87] on img "button" at bounding box center [310, 90] width 72 height 72
click at [396, 59] on span "Page 1 of 2" at bounding box center [395, 56] width 55 height 13
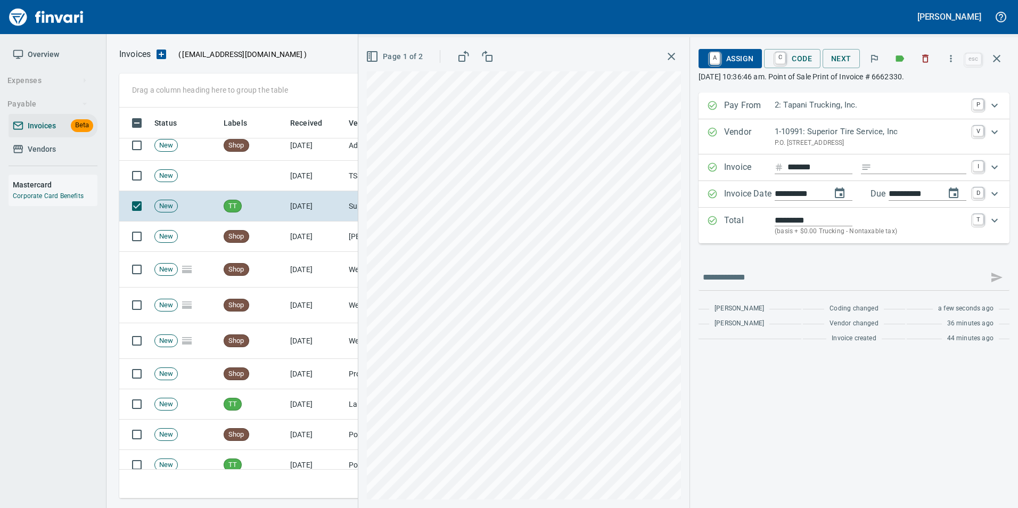
click at [384, 64] on button "Page 1 of 2" at bounding box center [394, 57] width 63 height 20
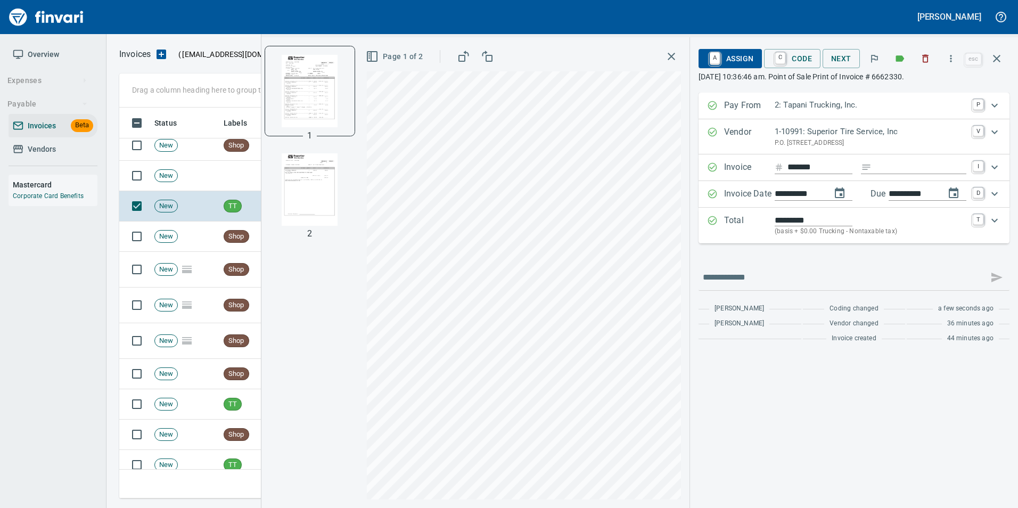
click at [291, 184] on img "button" at bounding box center [310, 189] width 72 height 72
click at [288, 104] on img "button" at bounding box center [310, 90] width 72 height 72
click at [399, 59] on span "Page 1 of 2" at bounding box center [395, 56] width 55 height 13
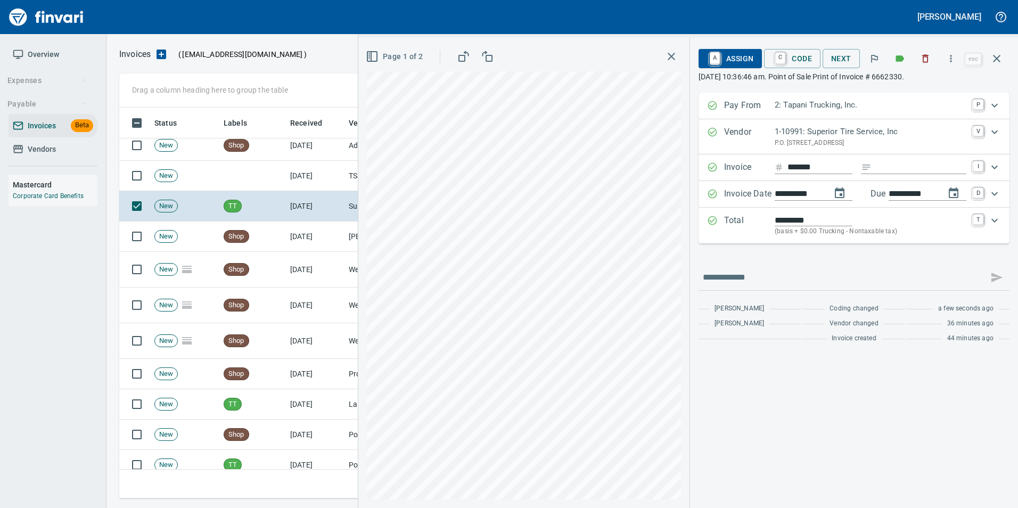
click at [724, 58] on span "A Assign" at bounding box center [730, 58] width 46 height 18
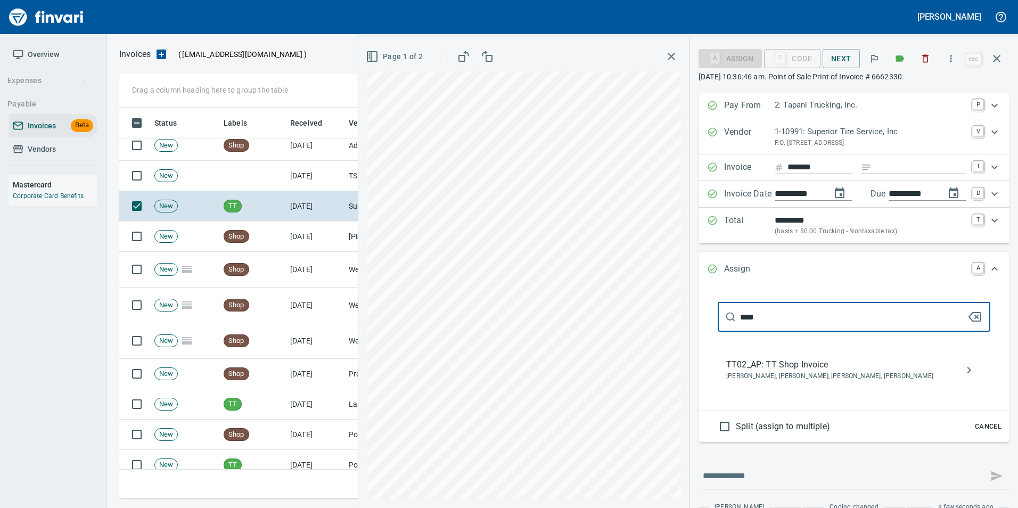
type input "****"
click at [778, 369] on span "TT02_AP: TT Shop Invoice" at bounding box center [845, 364] width 238 height 13
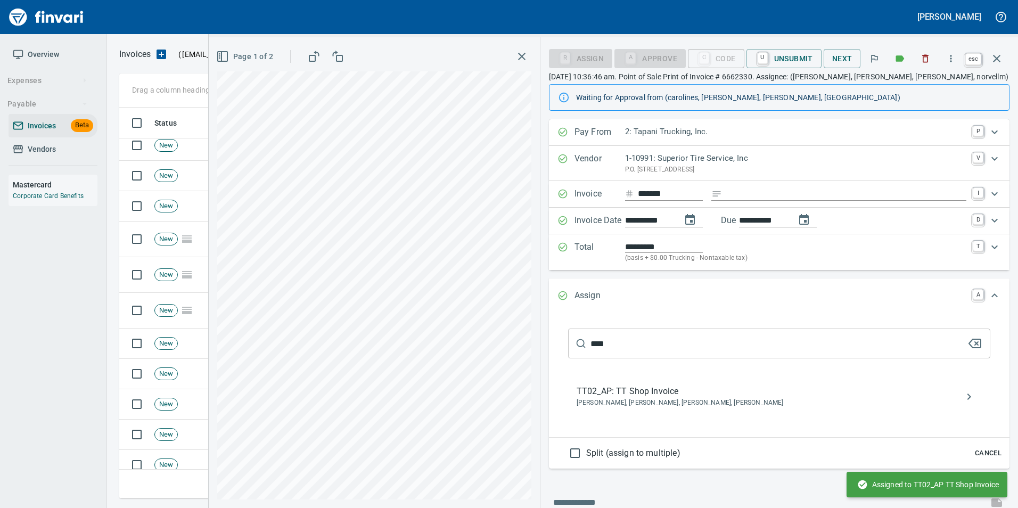
click at [995, 64] on icon "button" at bounding box center [996, 58] width 13 height 13
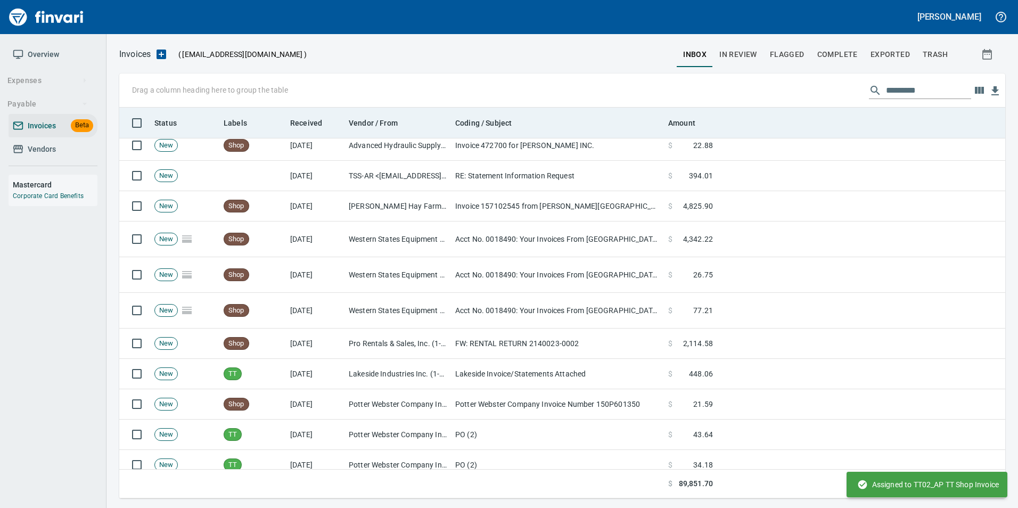
scroll to position [383, 869]
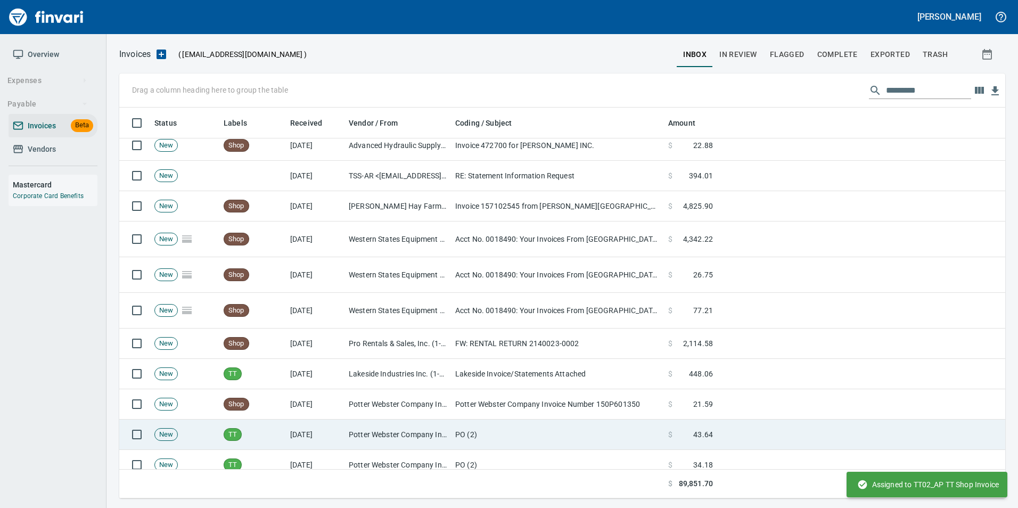
click at [402, 436] on td "Potter Webster Company Inc (1-10818)" at bounding box center [397, 434] width 106 height 30
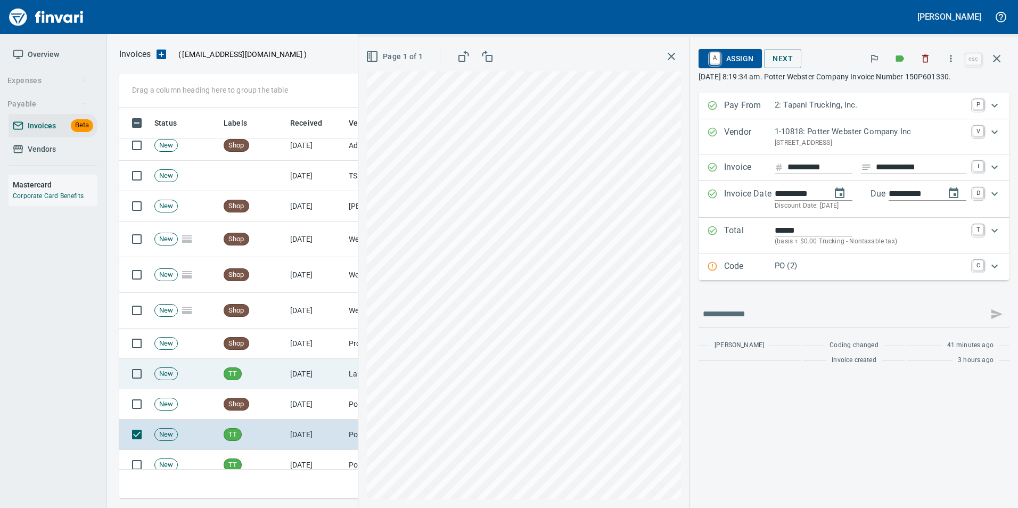
click at [287, 359] on td "[DATE]" at bounding box center [315, 374] width 59 height 30
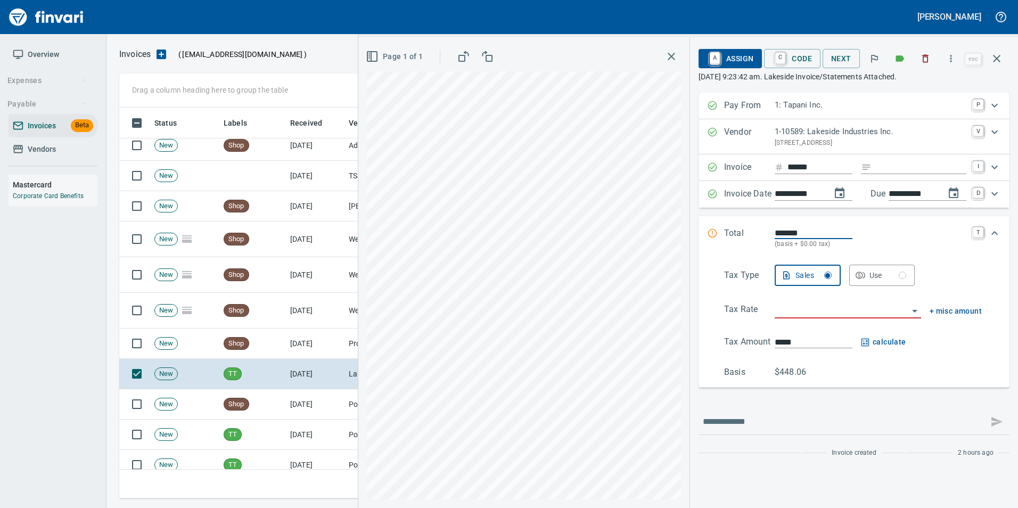
scroll to position [383, 869]
click at [688, 292] on div "**********" at bounding box center [687, 272] width 659 height 470
click at [1004, 58] on button "button" at bounding box center [997, 59] width 26 height 26
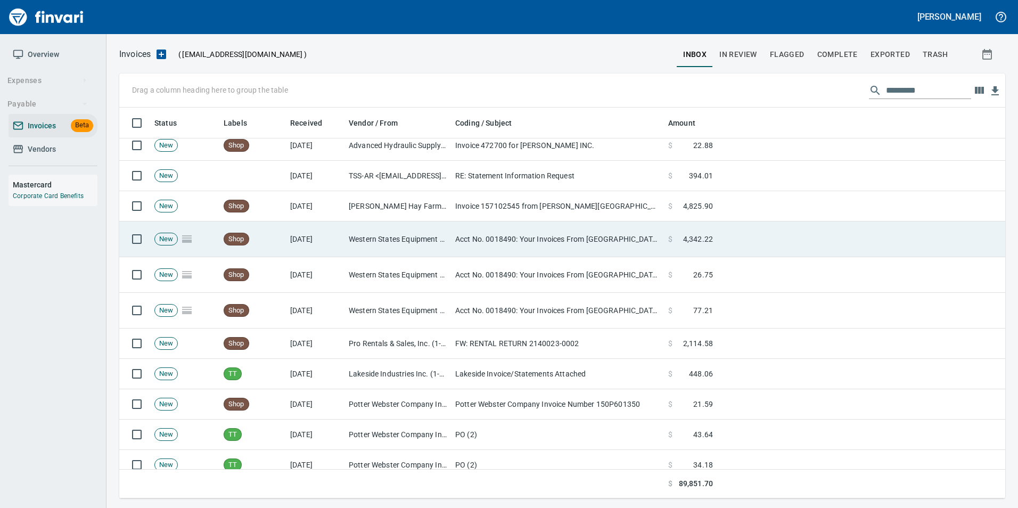
scroll to position [383, 870]
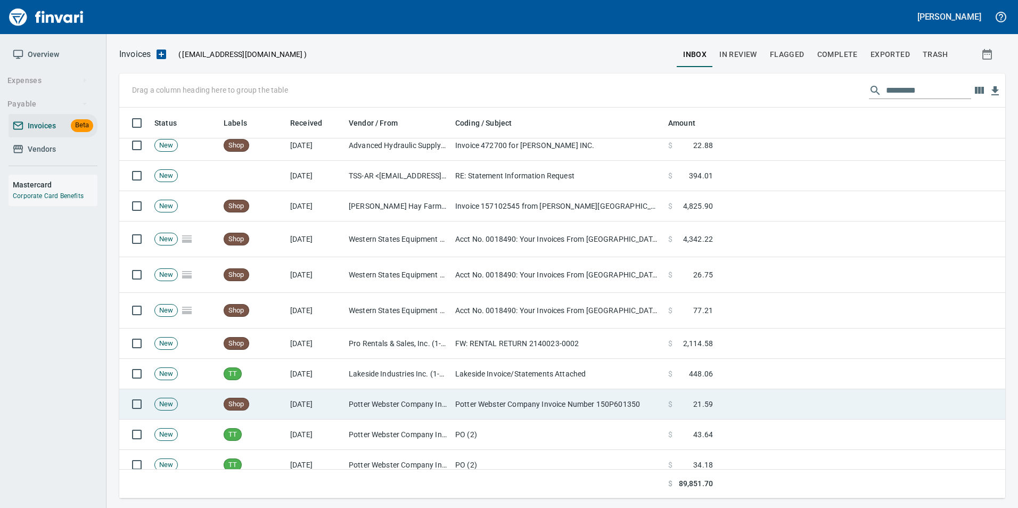
click at [328, 400] on td "[DATE]" at bounding box center [315, 404] width 59 height 30
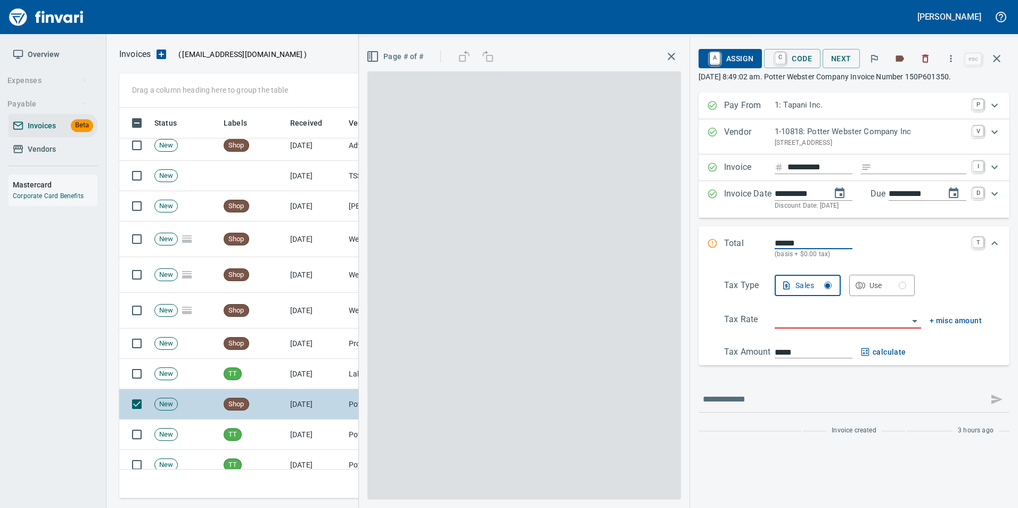
scroll to position [383, 869]
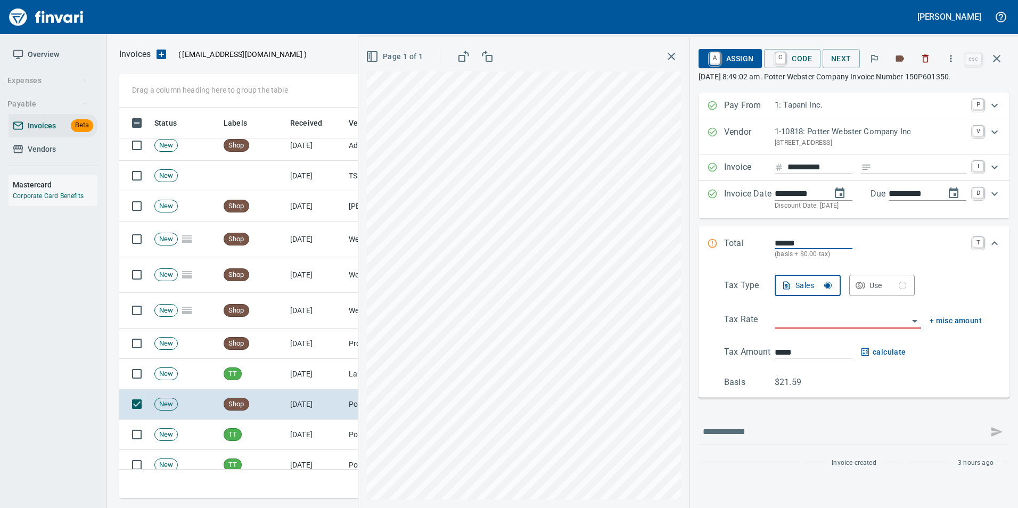
click at [1001, 64] on icon "button" at bounding box center [996, 58] width 13 height 13
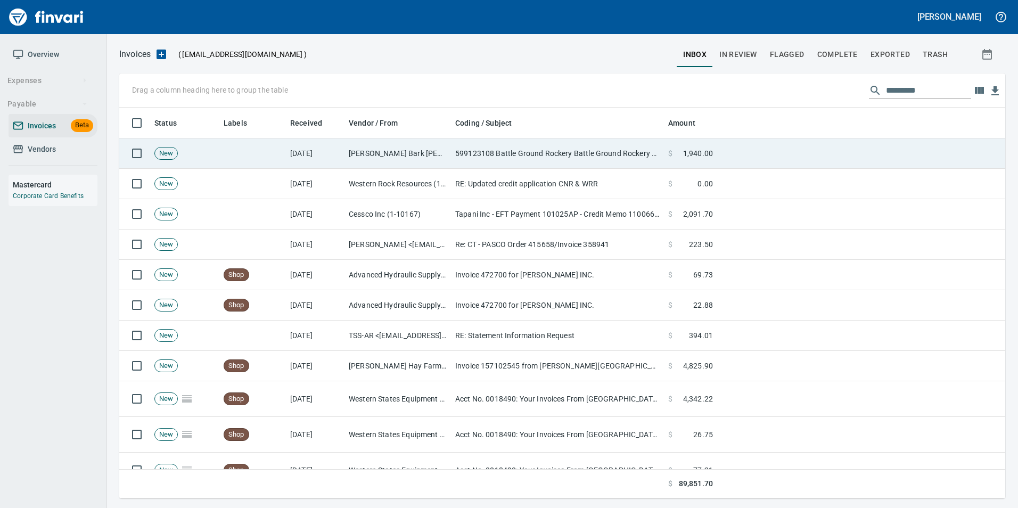
click at [510, 150] on td "599123108 Battle Ground Rockery Battle Ground Rockery Denali Customer Statement…" at bounding box center [557, 153] width 213 height 30
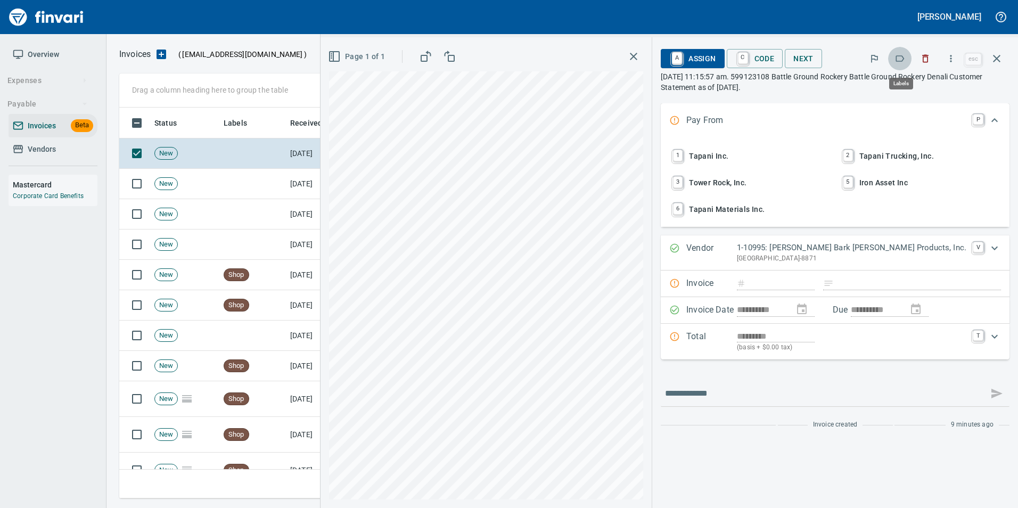
click at [900, 54] on icon "button" at bounding box center [899, 58] width 11 height 11
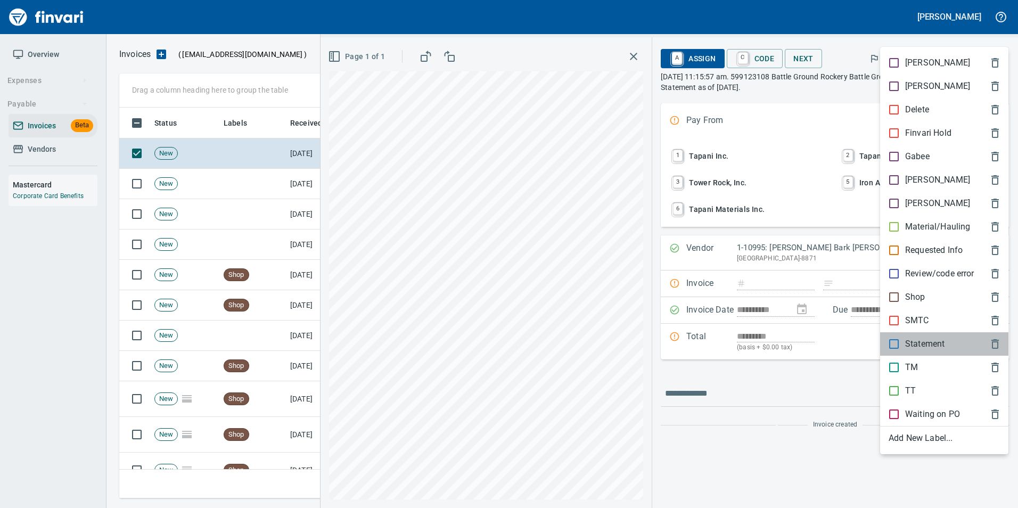
click at [921, 343] on p "Statement" at bounding box center [924, 343] width 39 height 13
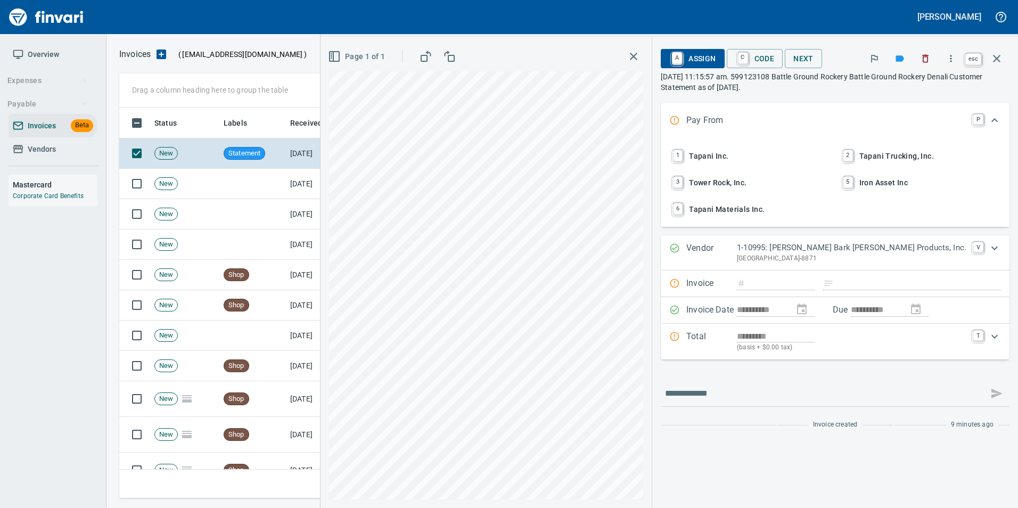
click at [1001, 57] on icon "button" at bounding box center [996, 58] width 13 height 13
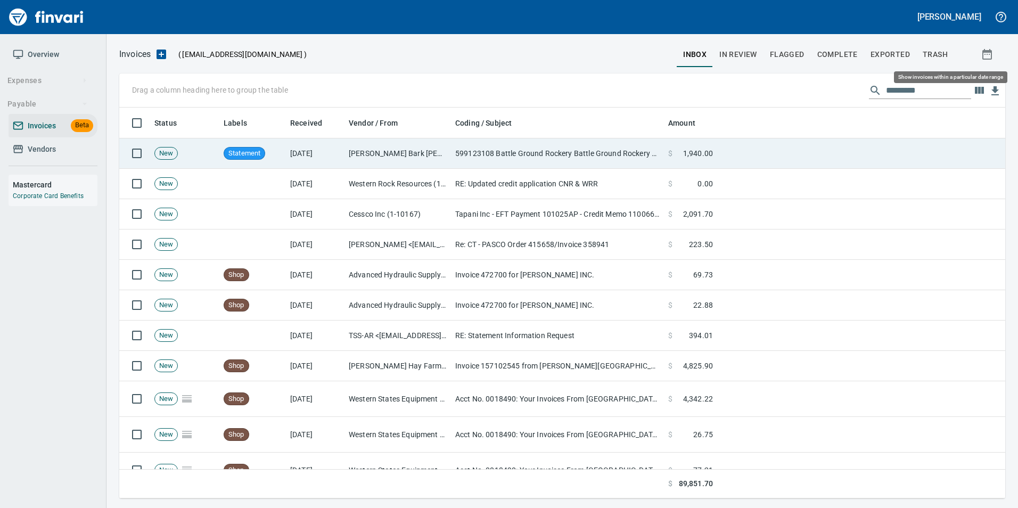
scroll to position [383, 869]
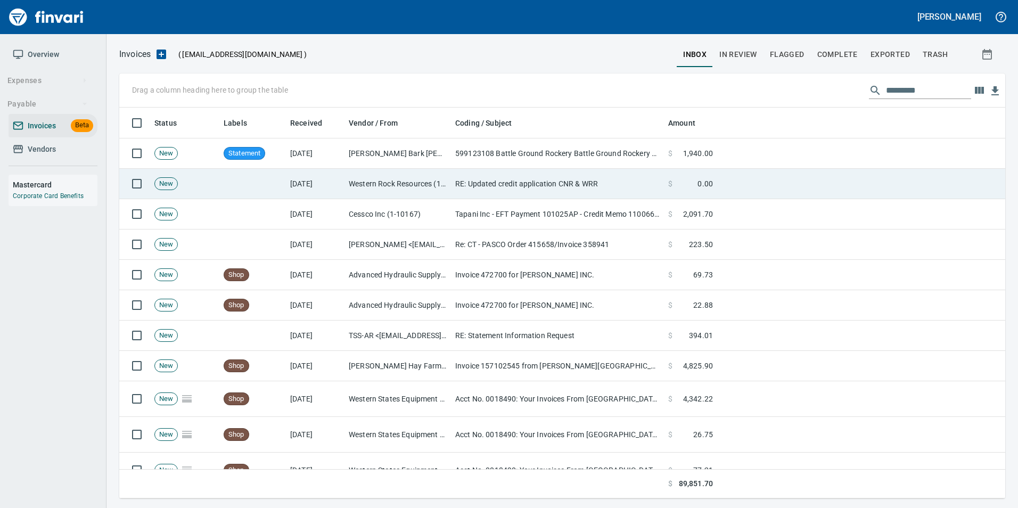
click at [451, 193] on td "RE: Updated credit application CNR & WRR" at bounding box center [557, 184] width 213 height 30
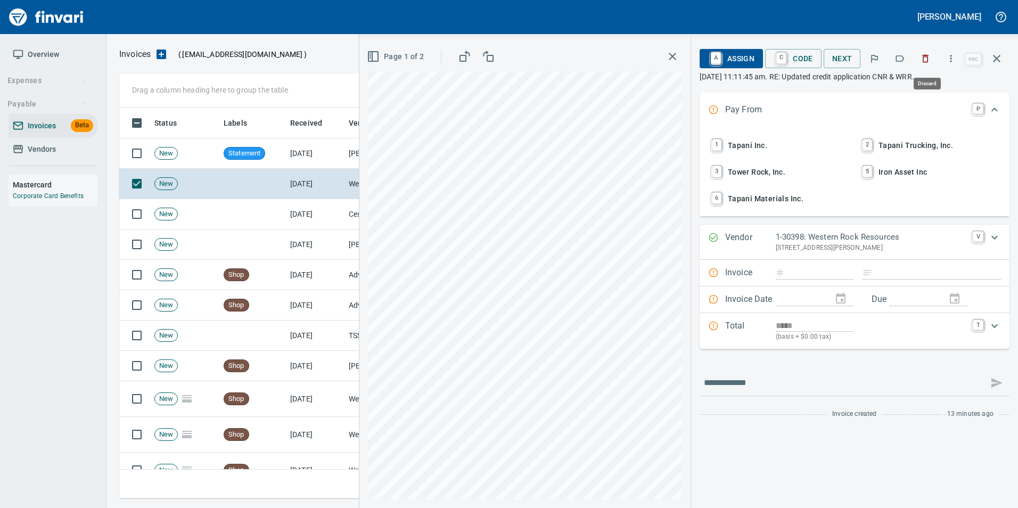
click at [930, 55] on icon "button" at bounding box center [925, 58] width 11 height 11
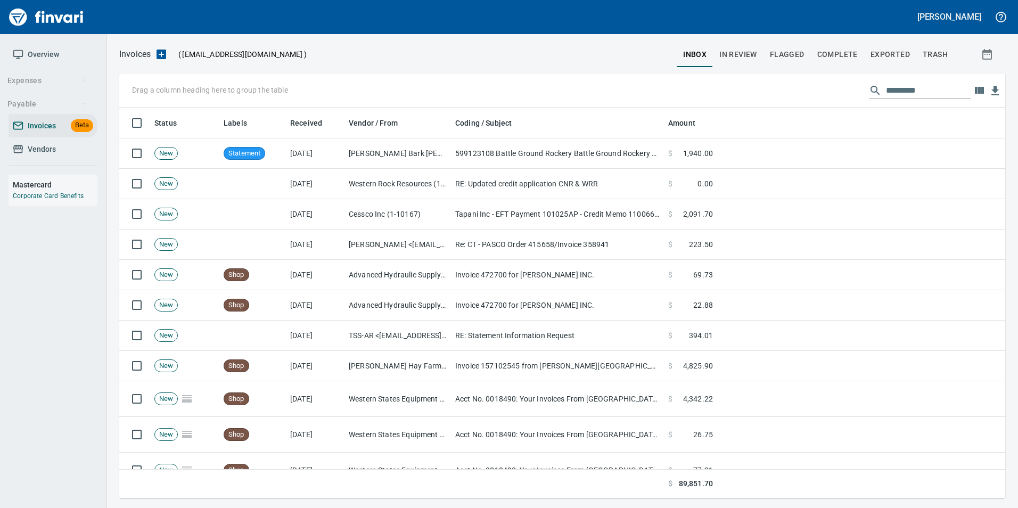
scroll to position [383, 869]
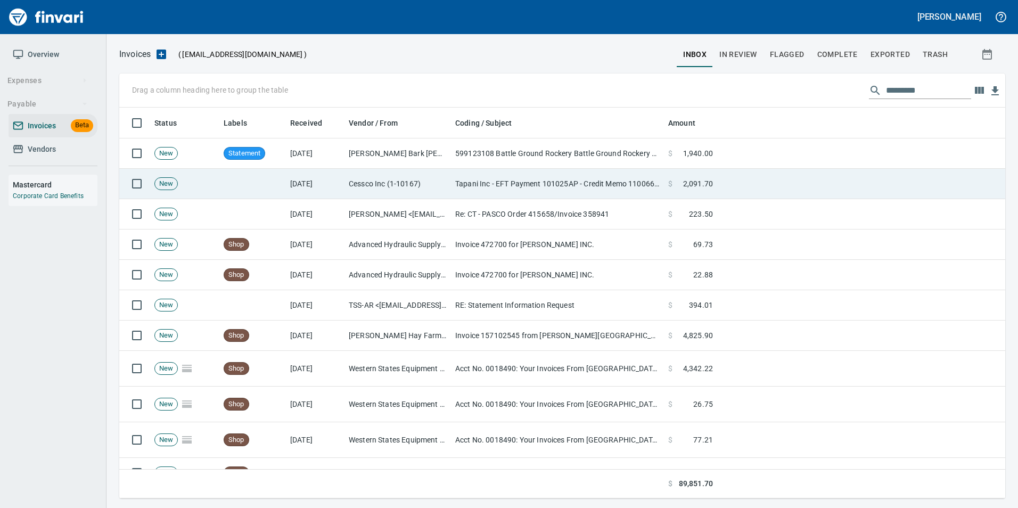
click at [428, 188] on td "Cessco Inc (1-10167)" at bounding box center [397, 184] width 106 height 30
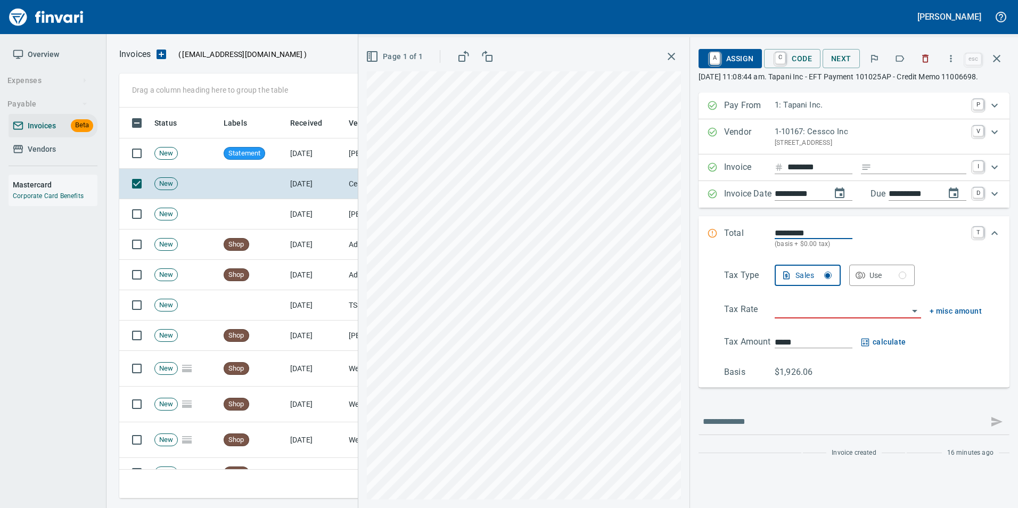
scroll to position [383, 869]
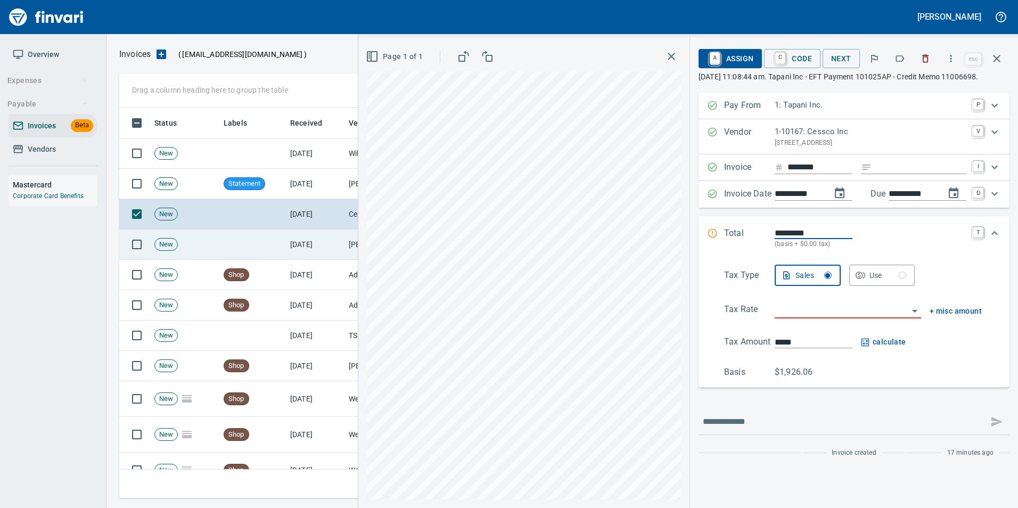
click at [287, 244] on td "[DATE]" at bounding box center [315, 244] width 59 height 30
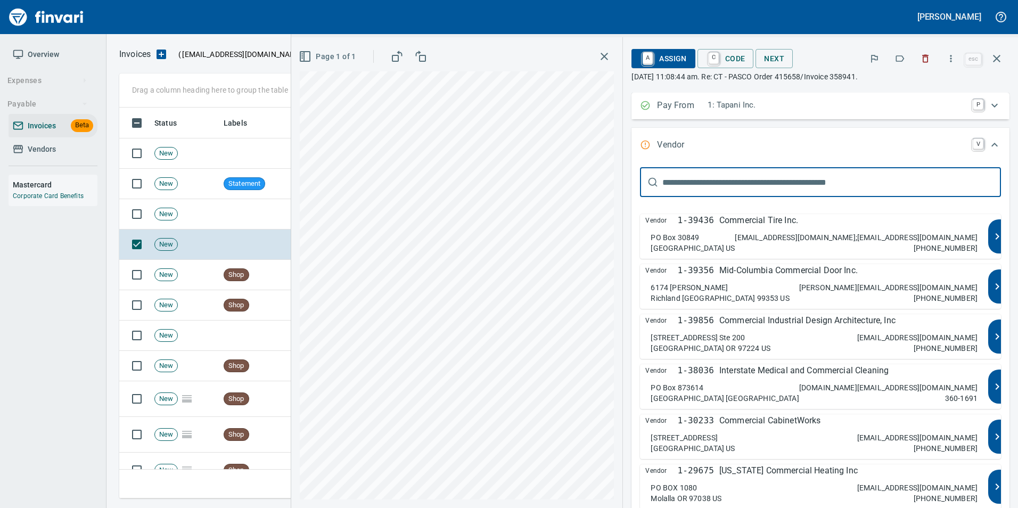
type input "**********"
click at [766, 219] on p "Commercial Tire Inc." at bounding box center [758, 220] width 79 height 13
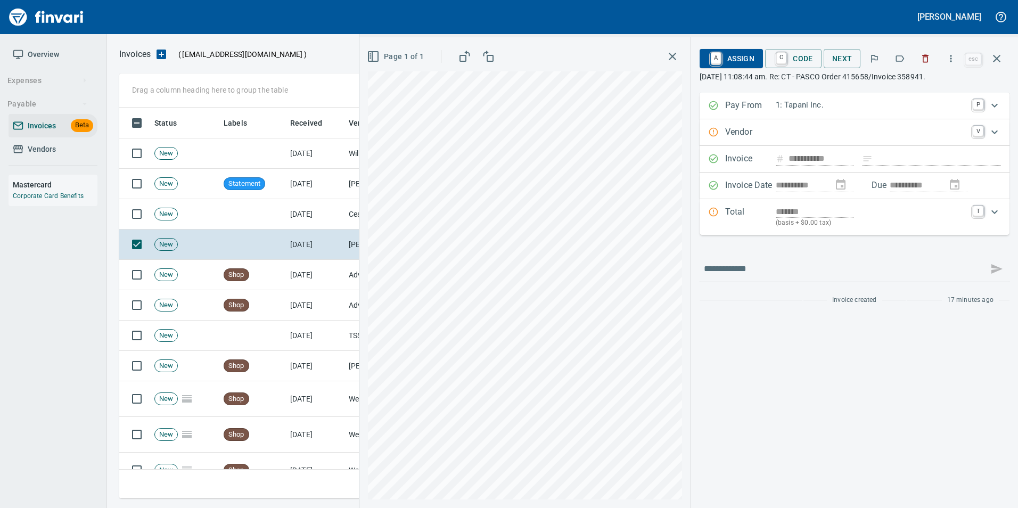
type input "**********"
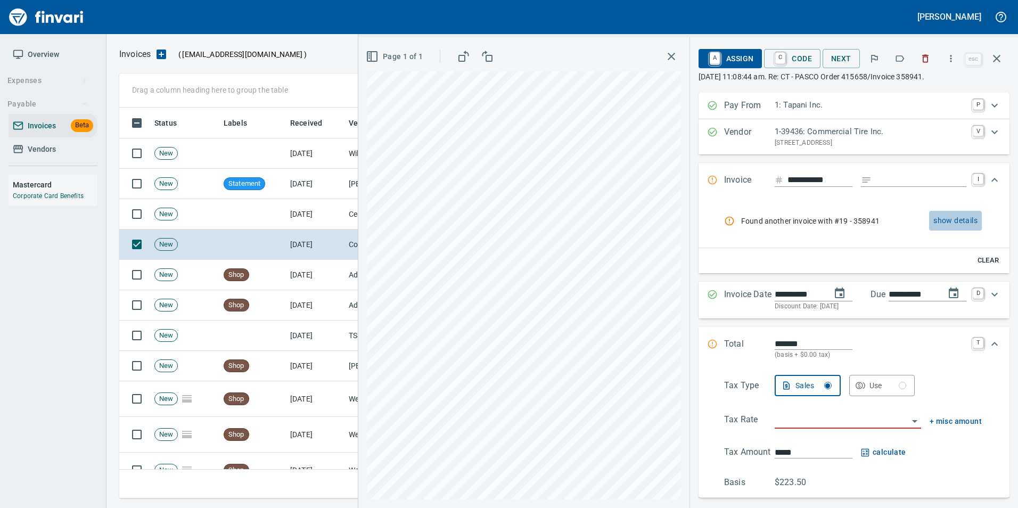
click at [955, 225] on span "show details" at bounding box center [955, 220] width 44 height 13
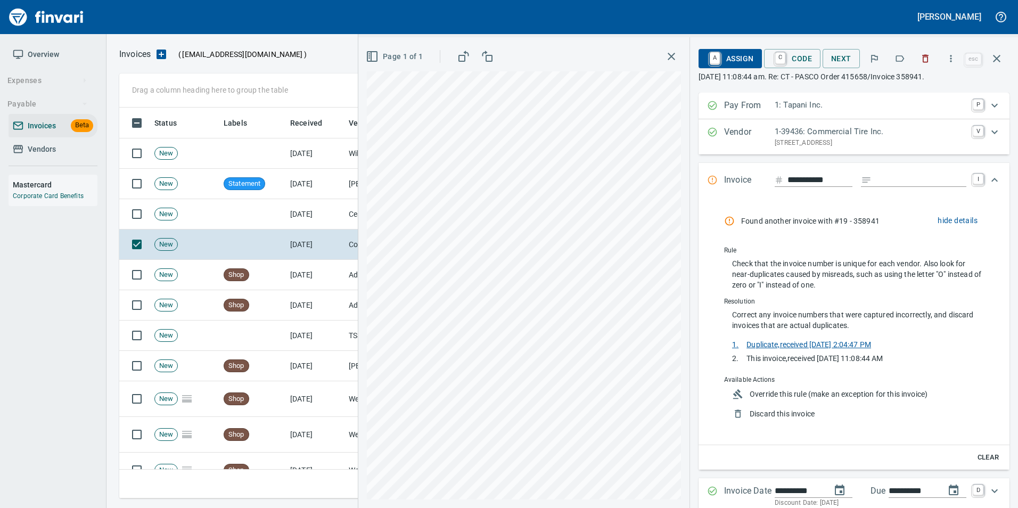
click at [819, 342] on span "Duplicate, received 10/14/2025, 2:04:47 PM" at bounding box center [804, 344] width 133 height 9
click at [919, 58] on button "button" at bounding box center [924, 58] width 23 height 23
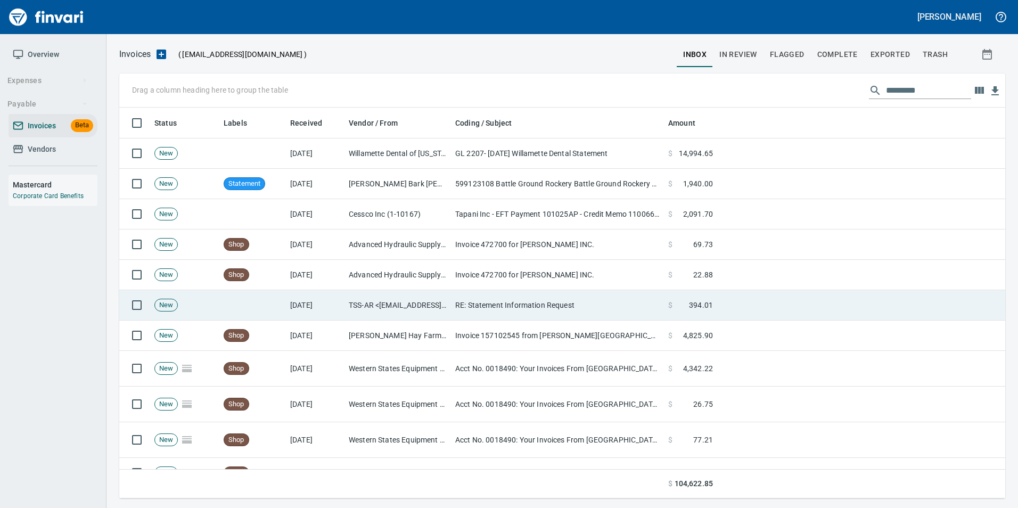
click at [386, 307] on td "TSS-AR <[EMAIL_ADDRESS][DOMAIN_NAME]>" at bounding box center [397, 305] width 106 height 30
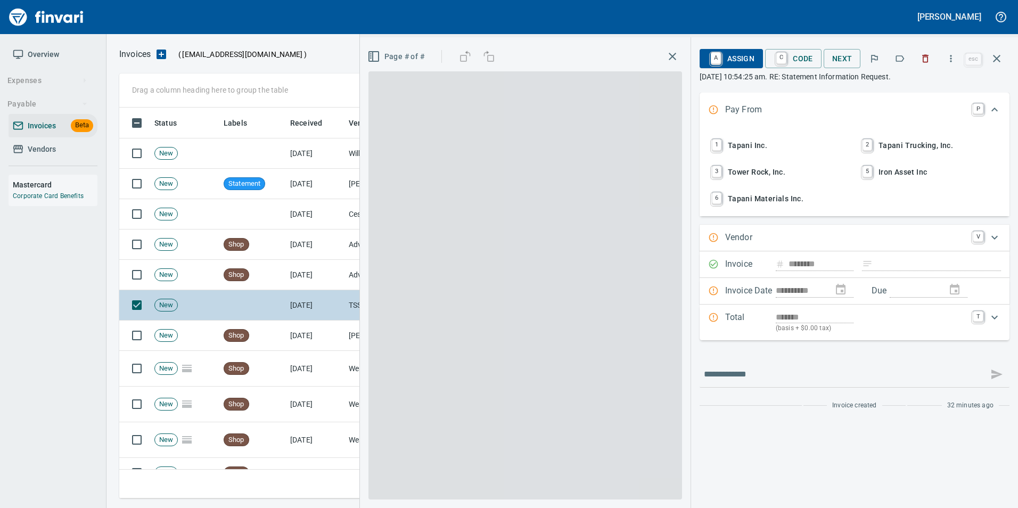
scroll to position [383, 869]
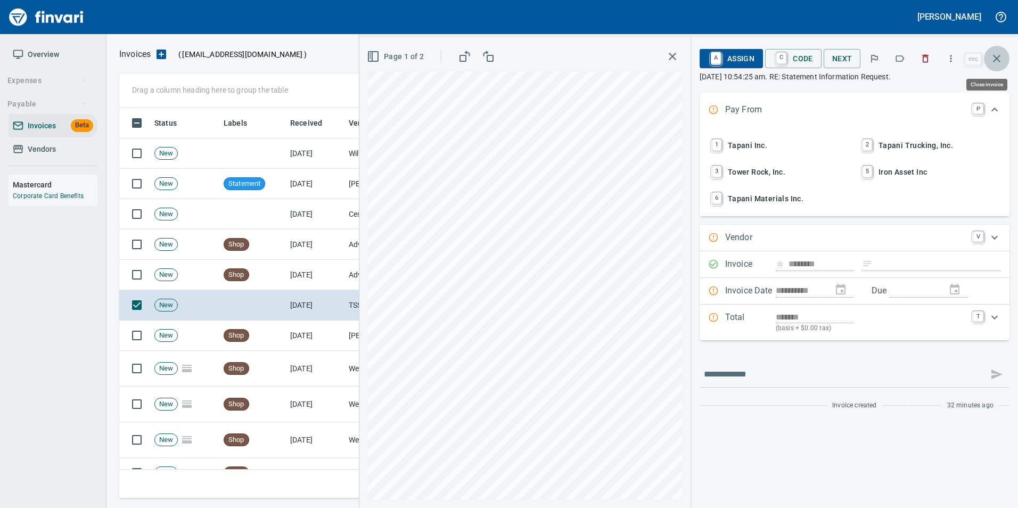
click at [1002, 62] on icon "button" at bounding box center [996, 58] width 13 height 13
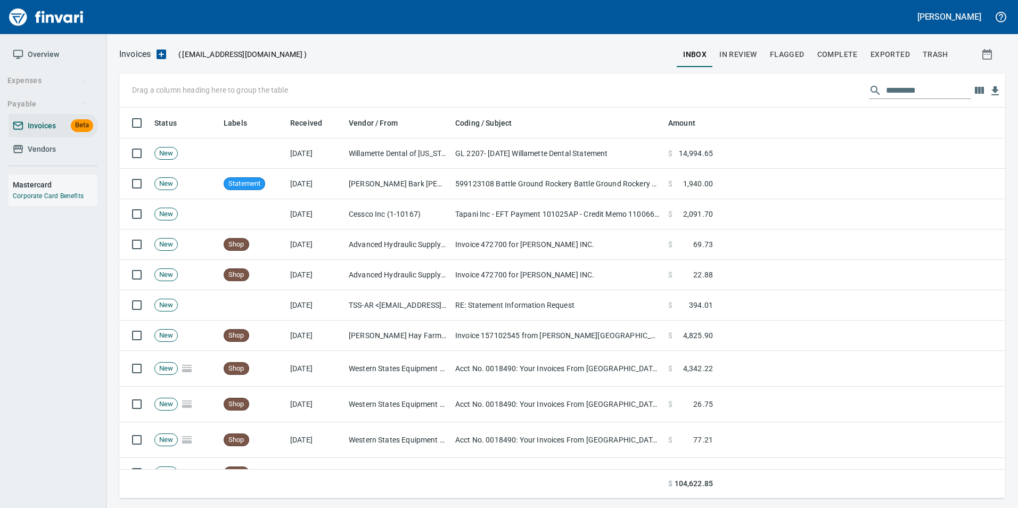
scroll to position [383, 869]
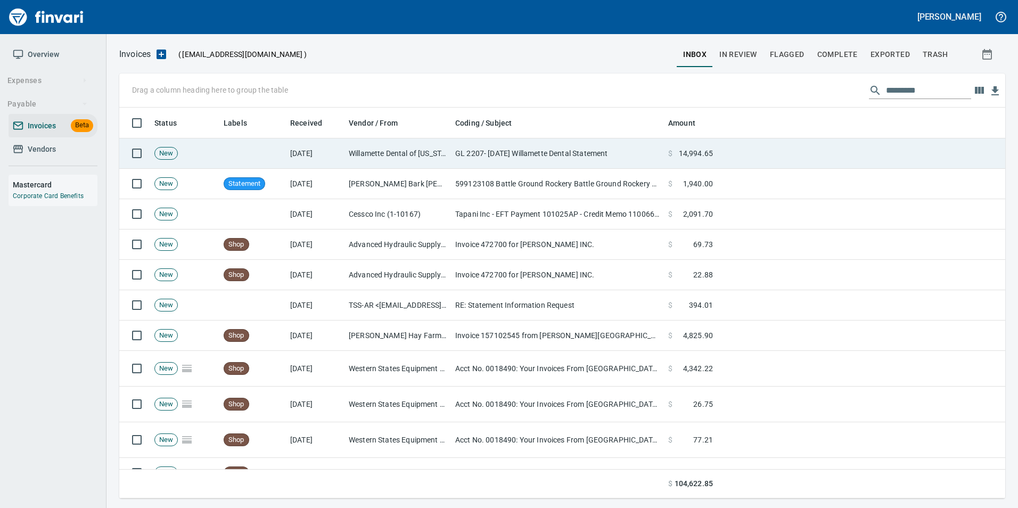
click at [390, 157] on td "Willamette Dental of [US_STATE], Inc (1-22235)" at bounding box center [397, 153] width 106 height 30
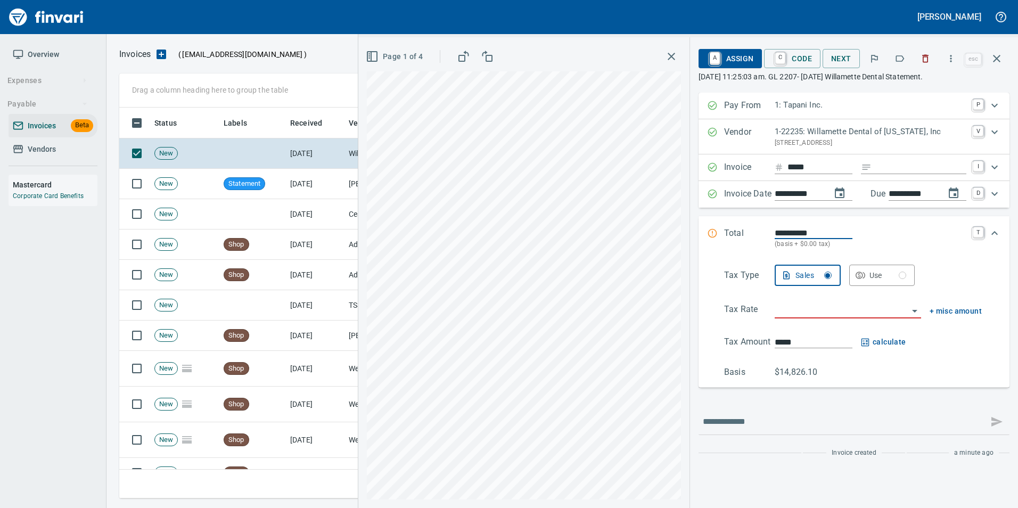
scroll to position [383, 869]
click at [1002, 63] on icon "button" at bounding box center [996, 58] width 13 height 13
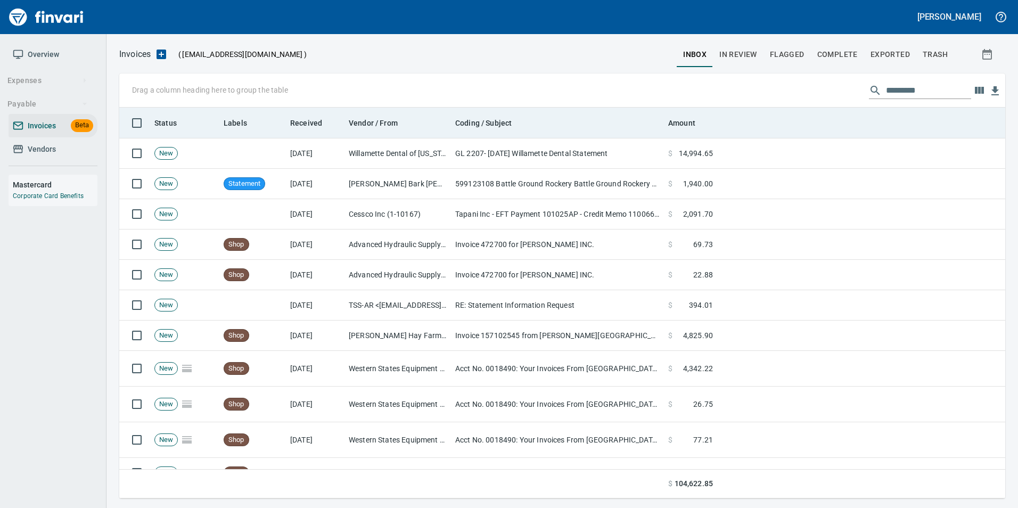
scroll to position [383, 870]
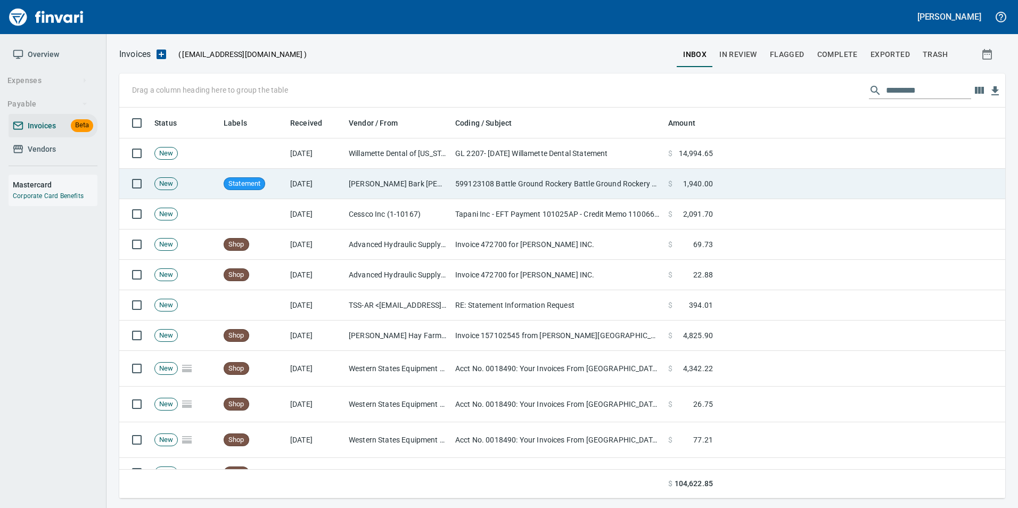
click at [335, 183] on td "[DATE]" at bounding box center [315, 184] width 59 height 30
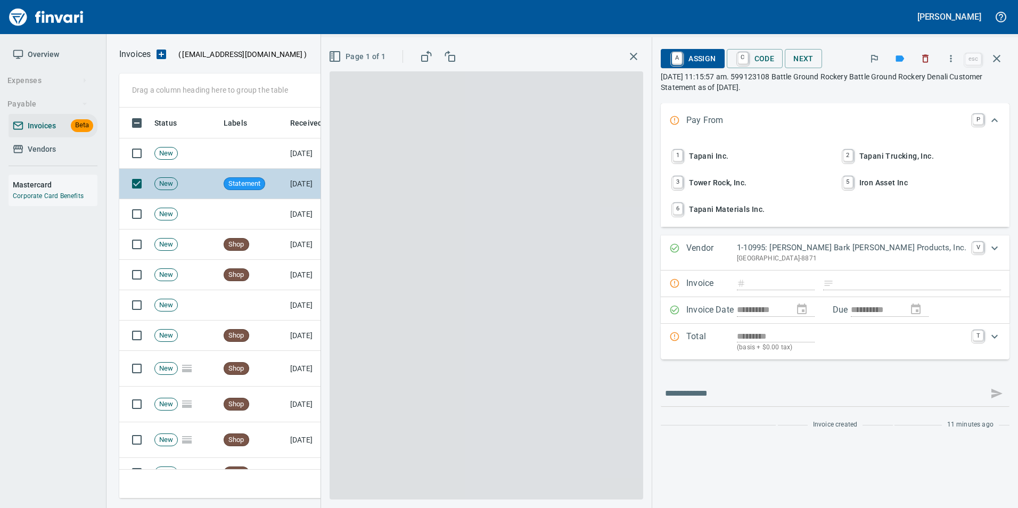
scroll to position [383, 869]
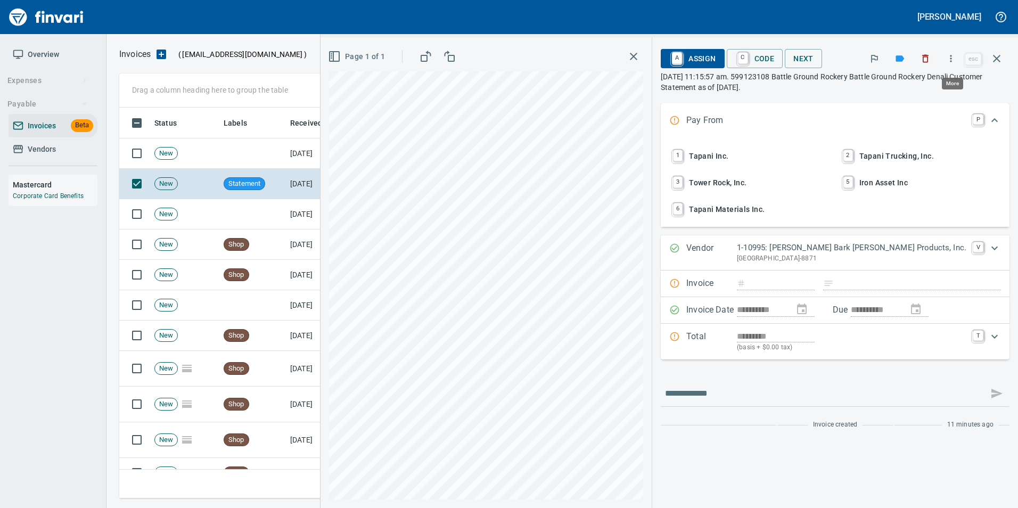
click at [952, 58] on icon "button" at bounding box center [951, 58] width 2 height 7
click at [930, 87] on span "Download" at bounding box center [949, 89] width 102 height 13
click at [1006, 94] on div "A Assign C Code Next esc October 15th 2025, 11:15:57 am. 599123108 Battle Groun…" at bounding box center [834, 70] width 349 height 49
click at [1002, 56] on icon "button" at bounding box center [996, 58] width 13 height 13
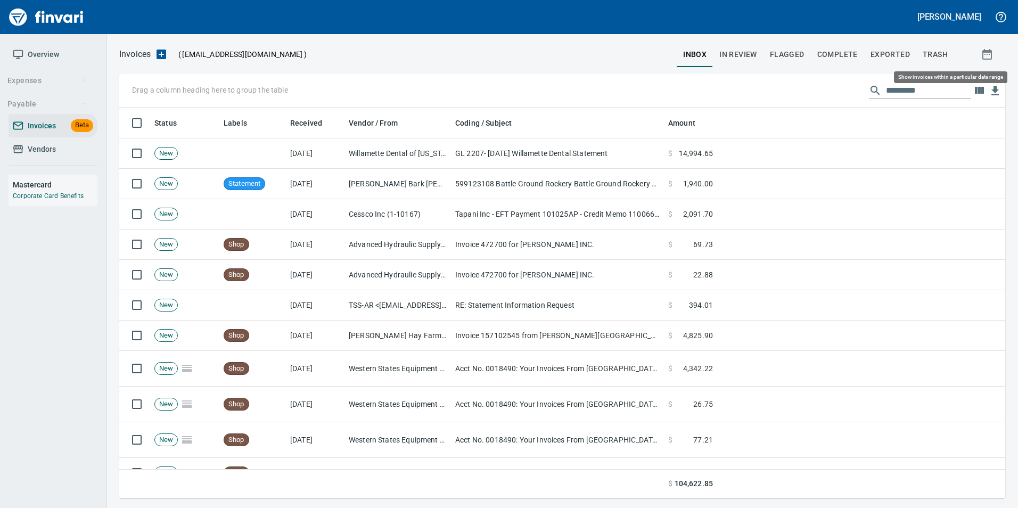
scroll to position [383, 870]
click at [731, 48] on span "In Review" at bounding box center [738, 54] width 38 height 13
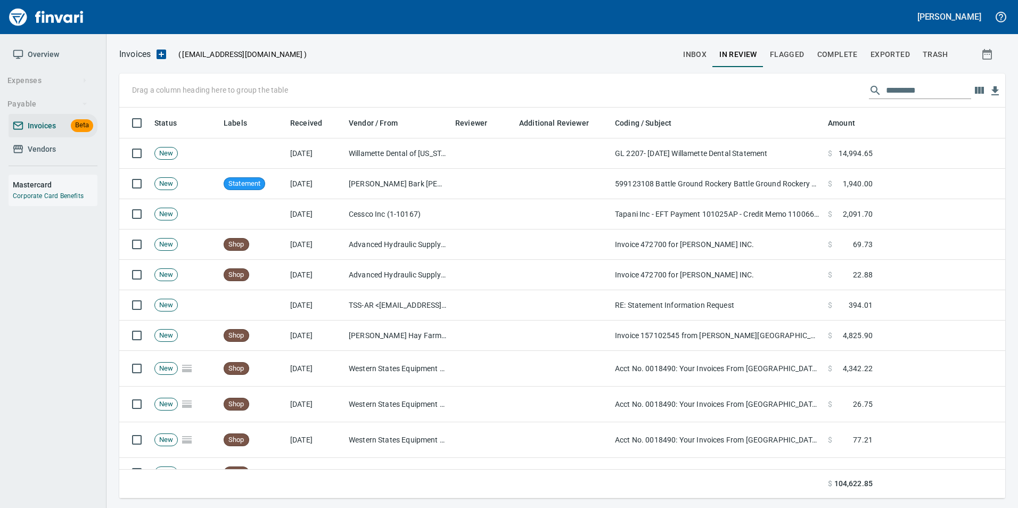
scroll to position [383, 870]
click at [890, 92] on input "text" at bounding box center [928, 90] width 85 height 17
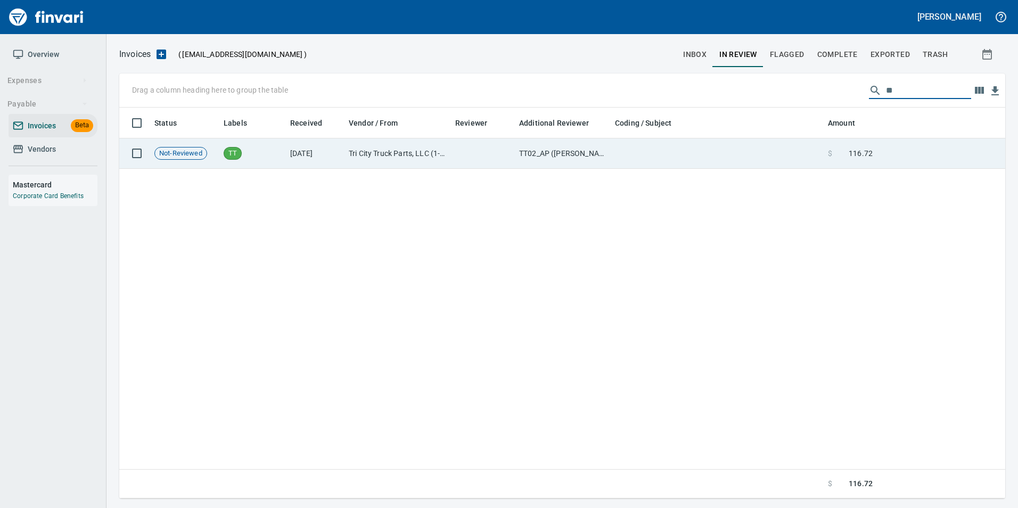
click at [884, 153] on td at bounding box center [941, 153] width 128 height 30
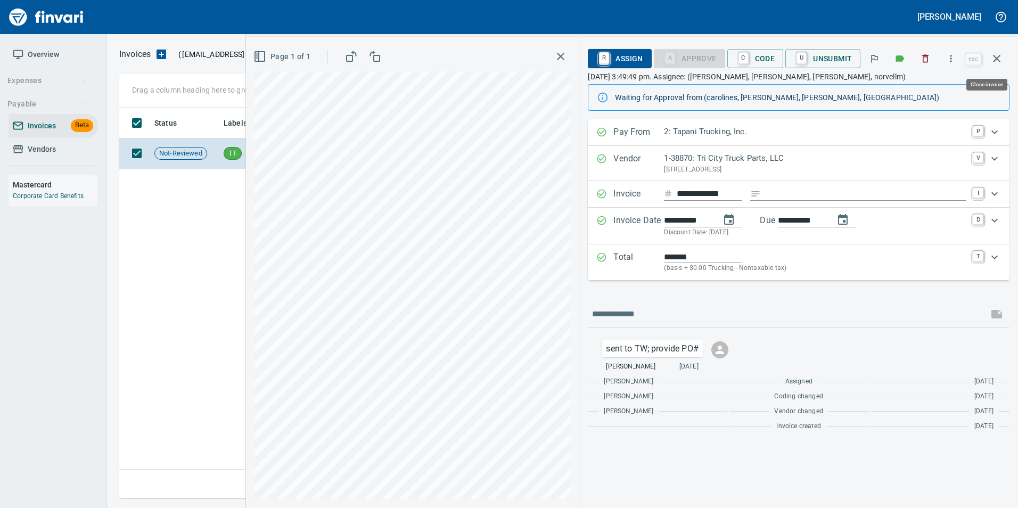
click at [1003, 59] on button "button" at bounding box center [997, 59] width 26 height 26
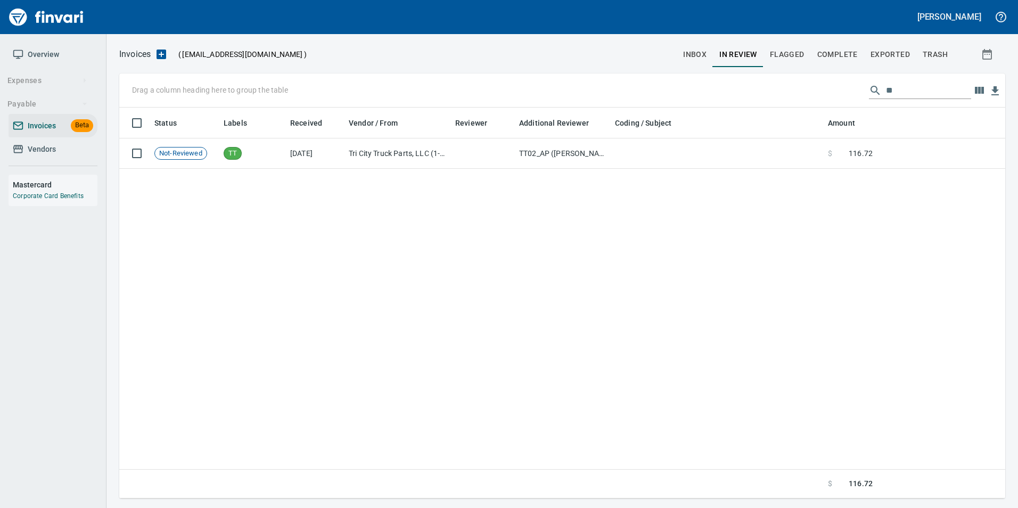
scroll to position [383, 877]
click at [903, 91] on input "**" at bounding box center [928, 90] width 85 height 17
type input "*"
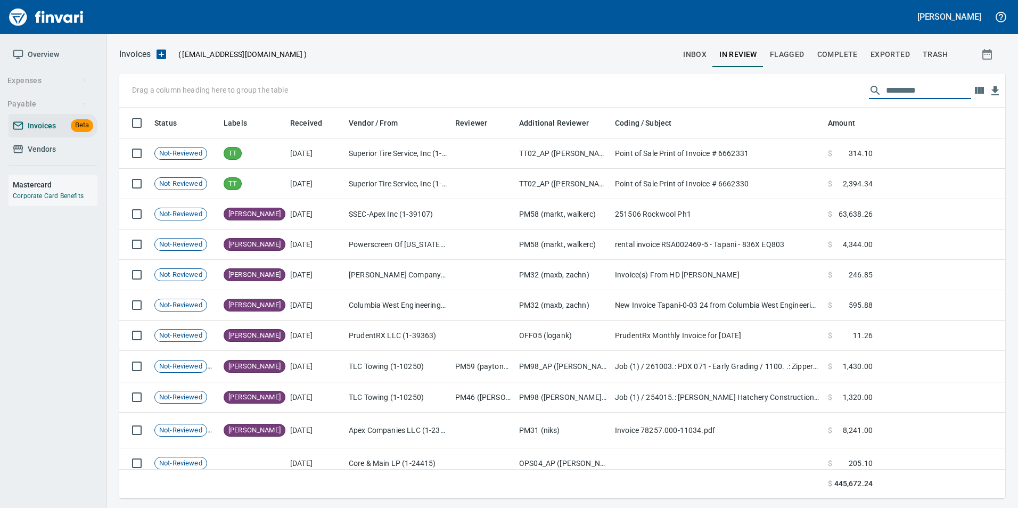
scroll to position [383, 870]
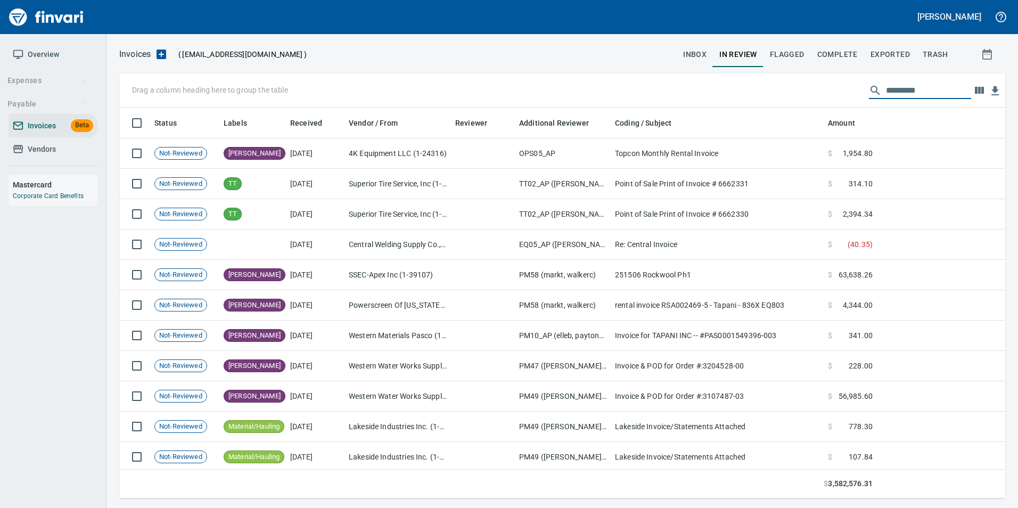
click at [841, 59] on span "Complete" at bounding box center [837, 54] width 40 height 13
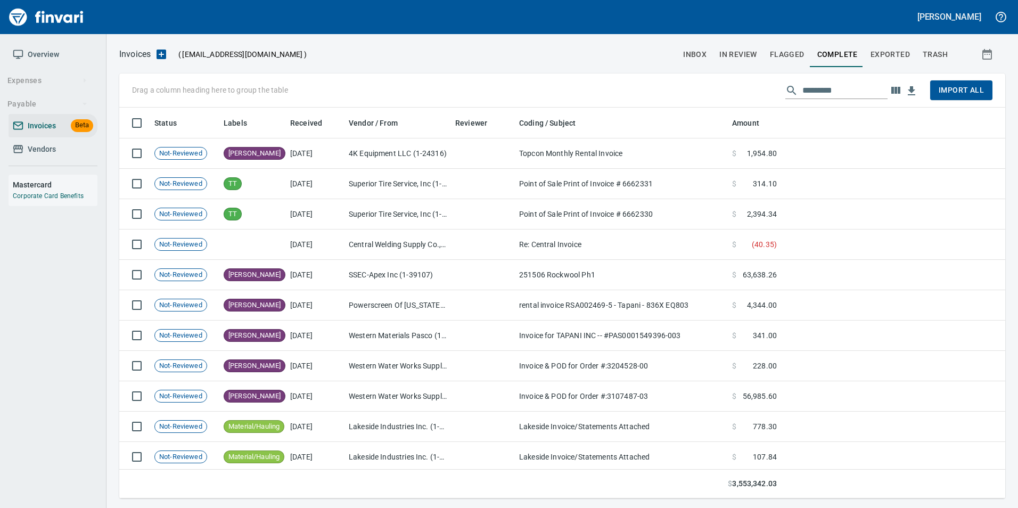
scroll to position [383, 870]
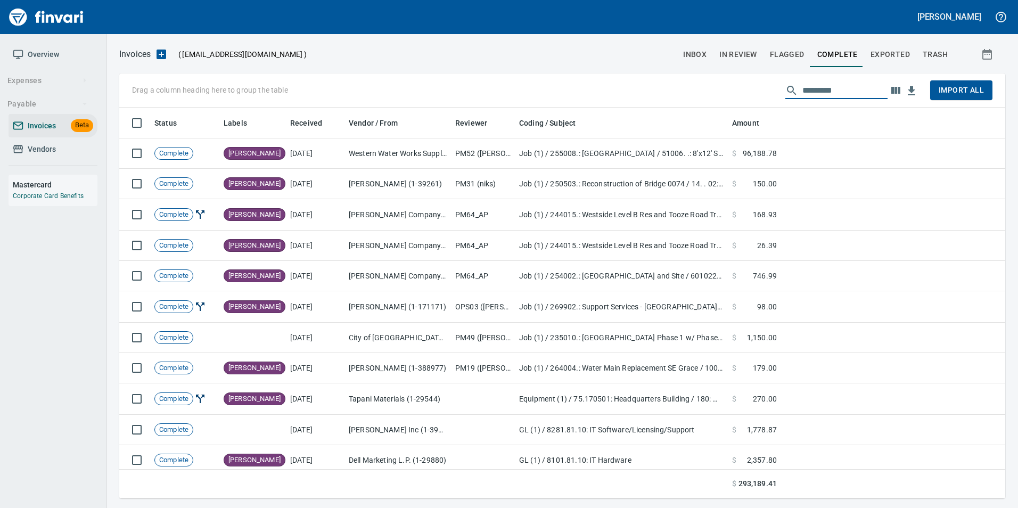
click at [829, 83] on input "text" at bounding box center [844, 90] width 85 height 17
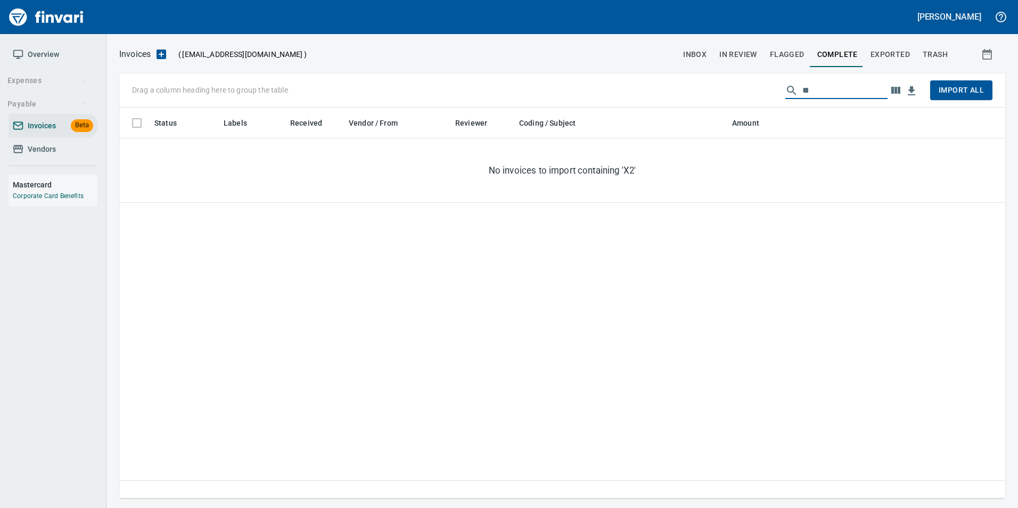
type input "*"
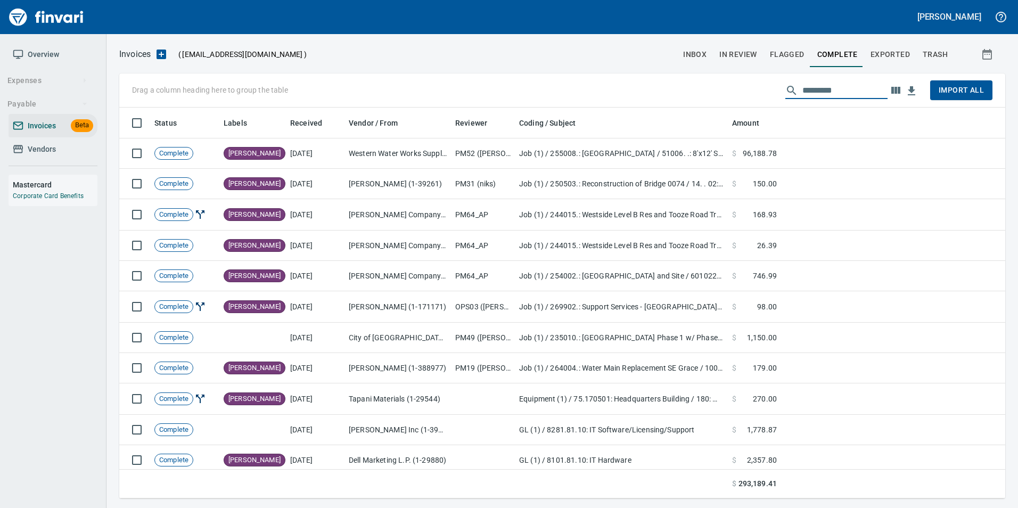
click at [883, 56] on span "Exported" at bounding box center [889, 54] width 39 height 13
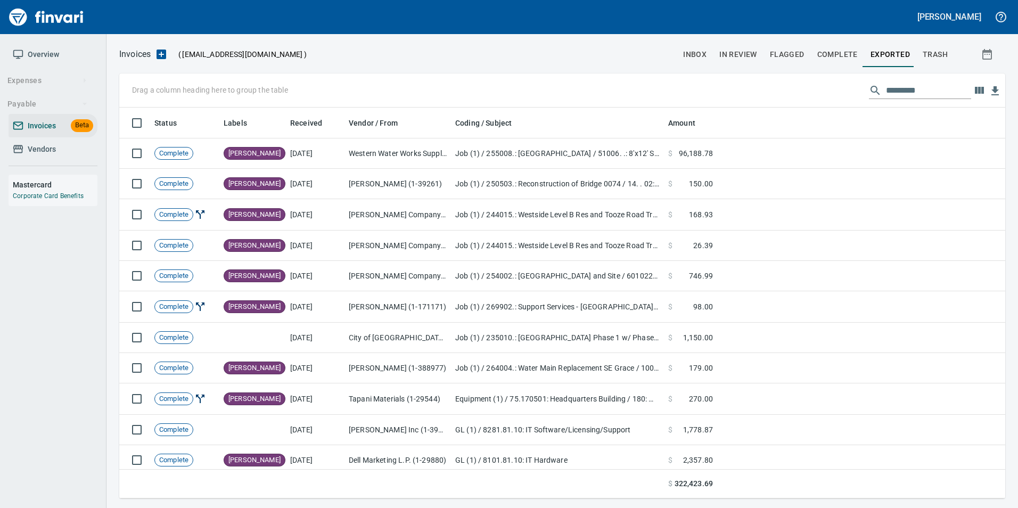
scroll to position [383, 870]
click at [897, 88] on input "text" at bounding box center [928, 90] width 85 height 17
click at [893, 56] on span "Exported" at bounding box center [889, 54] width 39 height 13
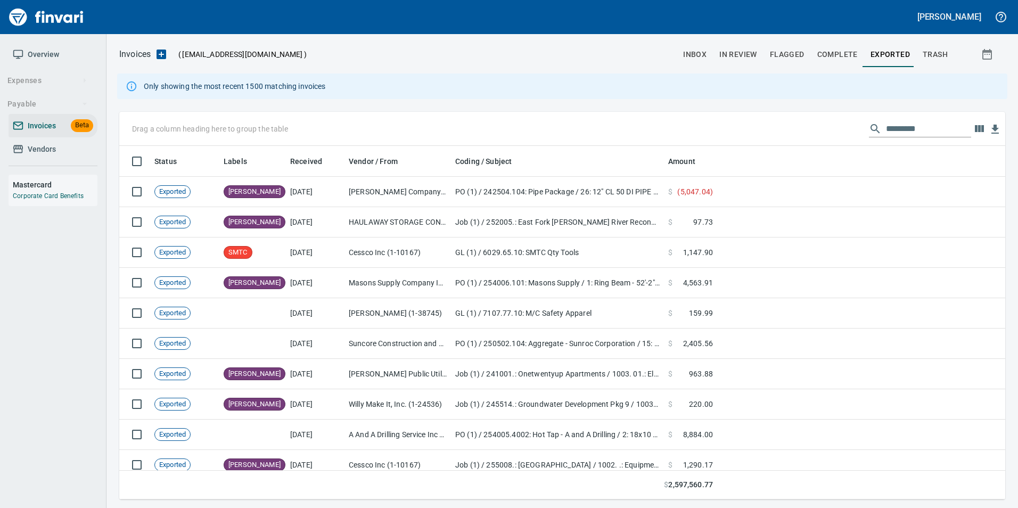
scroll to position [345, 870]
click at [906, 125] on input "text" at bounding box center [928, 128] width 85 height 17
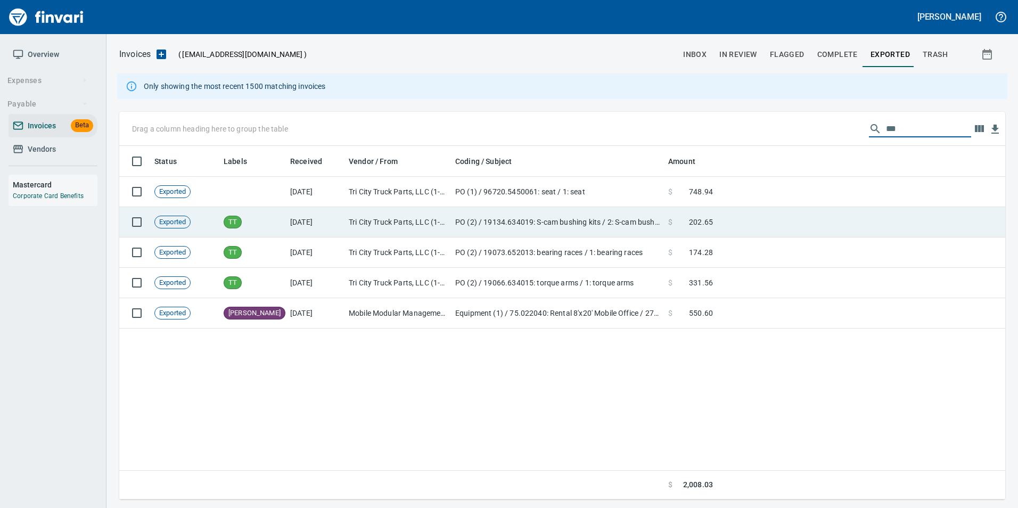
type input "***"
click at [763, 217] on td at bounding box center [861, 222] width 288 height 30
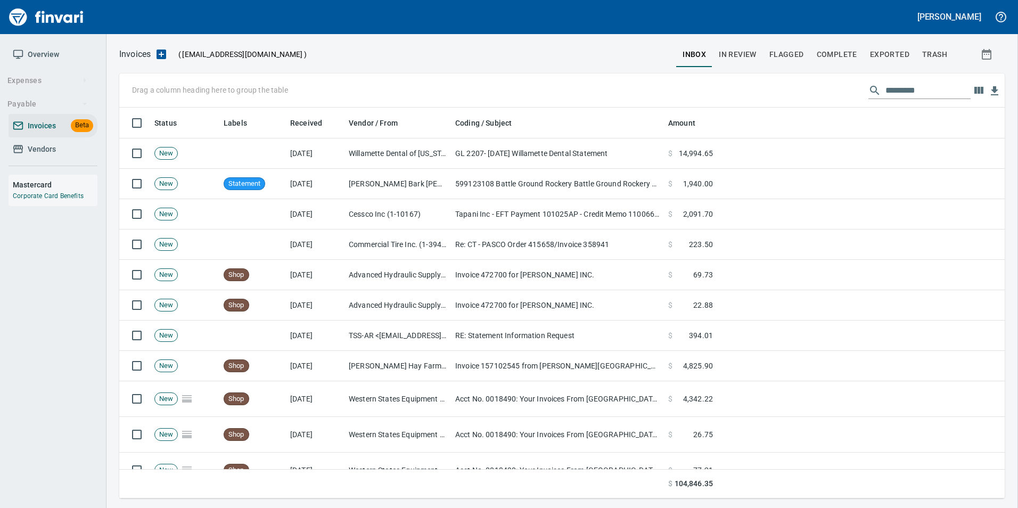
scroll to position [383, 869]
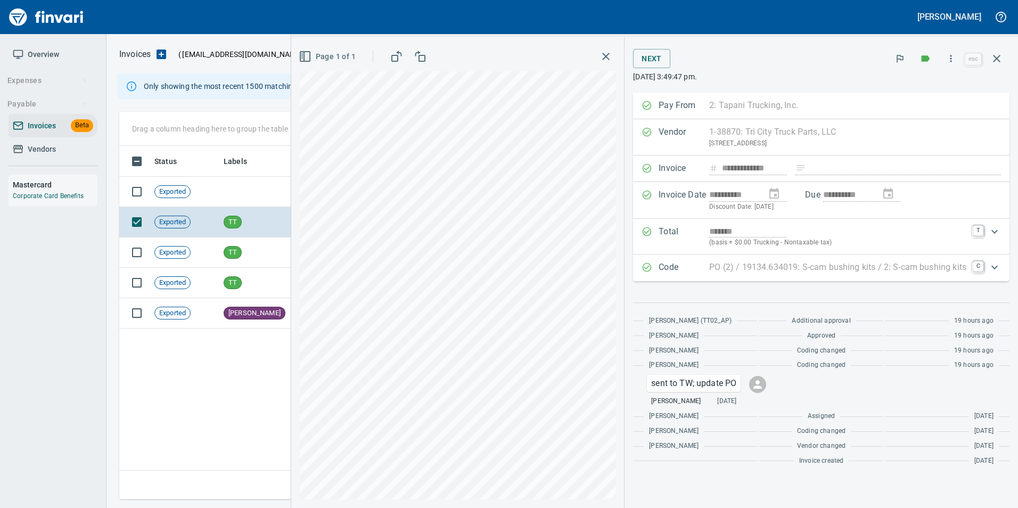
scroll to position [345, 870]
click at [829, 271] on p "PO (2) / 19134.634019: S-cam bushing kits / 2: S-cam bushing kits" at bounding box center [837, 267] width 257 height 13
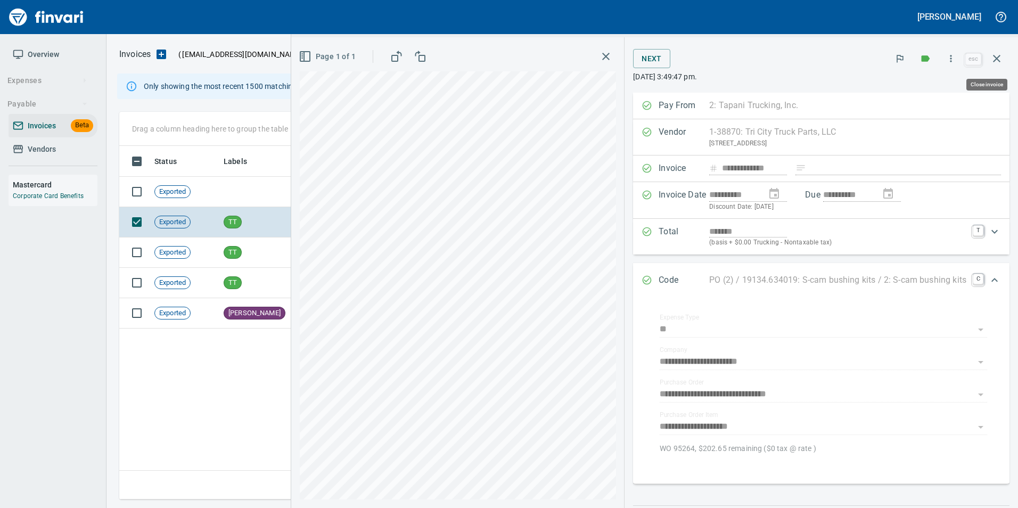
click at [996, 60] on icon "button" at bounding box center [996, 58] width 13 height 13
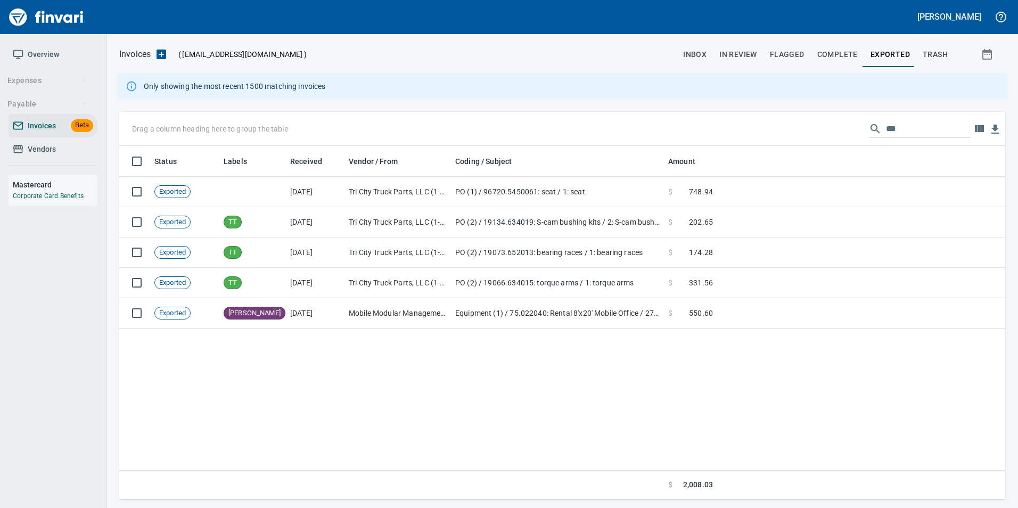
scroll to position [345, 877]
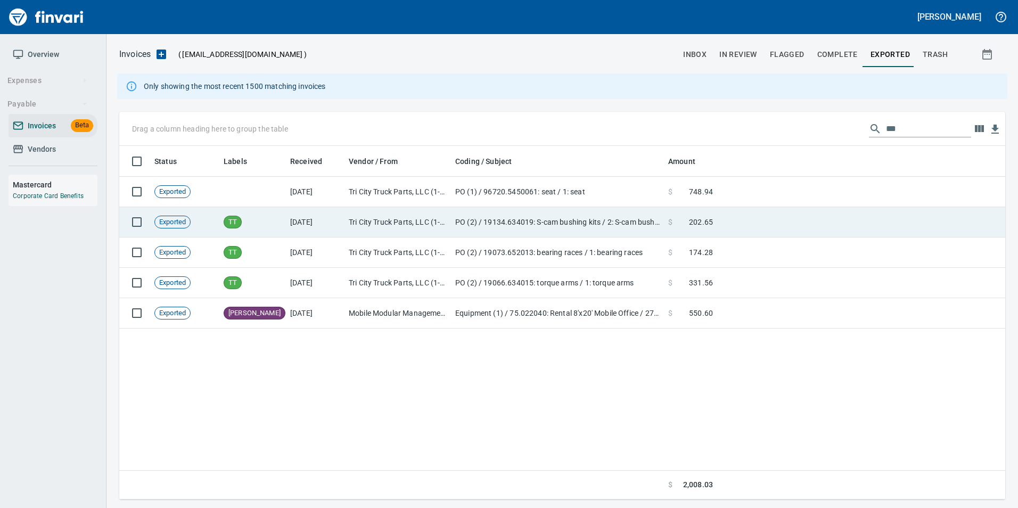
click at [722, 218] on td at bounding box center [861, 222] width 288 height 30
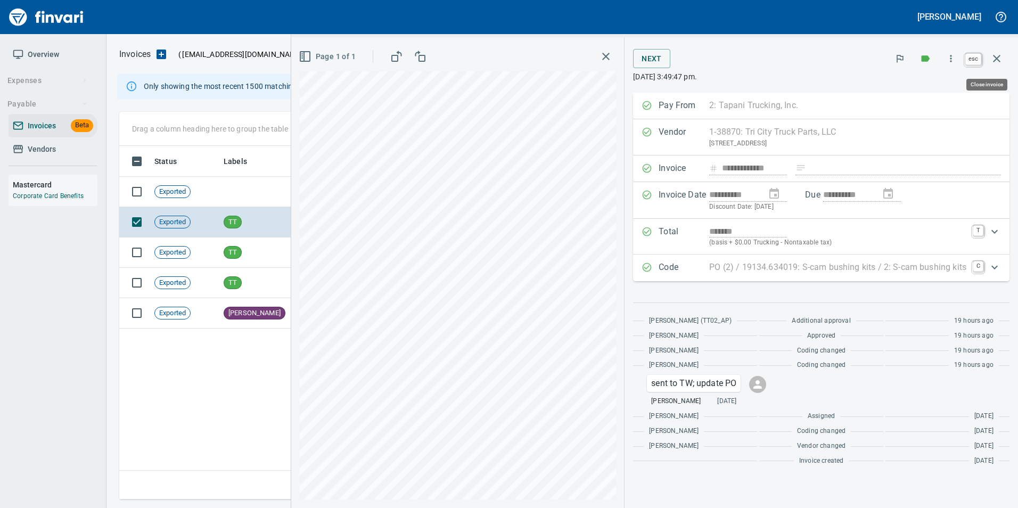
drag, startPoint x: 1004, startPoint y: 60, endPoint x: 101, endPoint y: 164, distance: 909.2
click at [1004, 60] on button "button" at bounding box center [997, 59] width 26 height 26
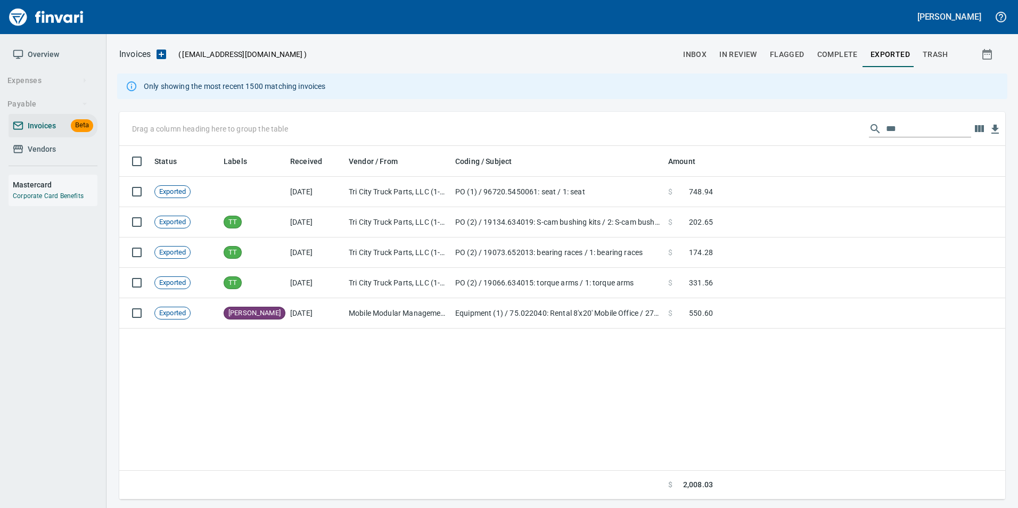
scroll to position [345, 877]
click at [64, 152] on span "Vendors" at bounding box center [53, 149] width 80 height 13
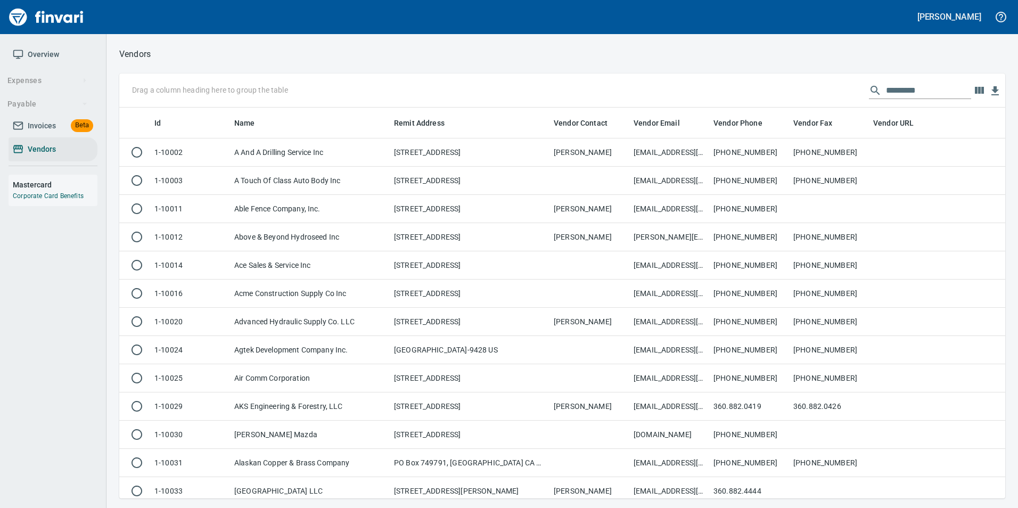
scroll to position [383, 870]
click at [905, 84] on input "text" at bounding box center [928, 90] width 85 height 17
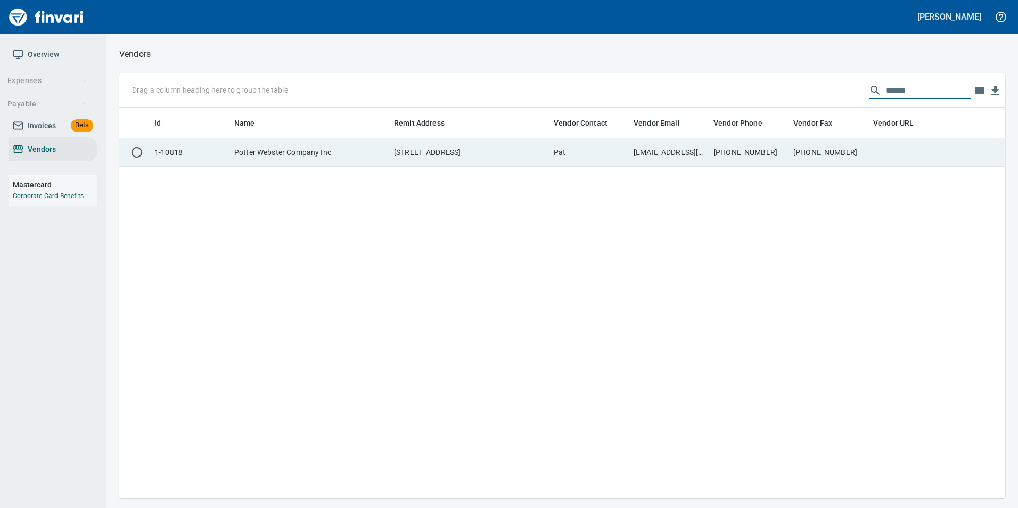
type input "******"
click at [622, 162] on td "Pat" at bounding box center [589, 152] width 80 height 28
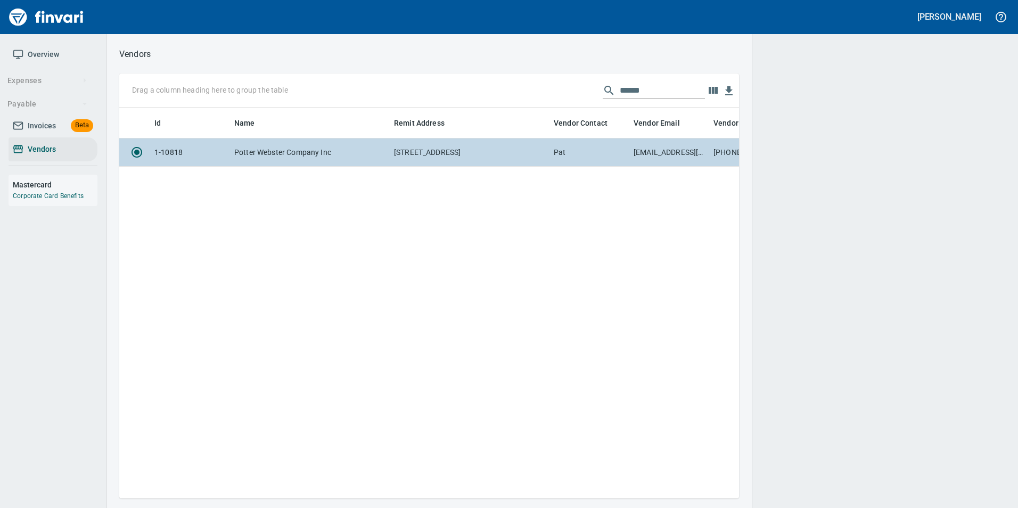
scroll to position [375, 612]
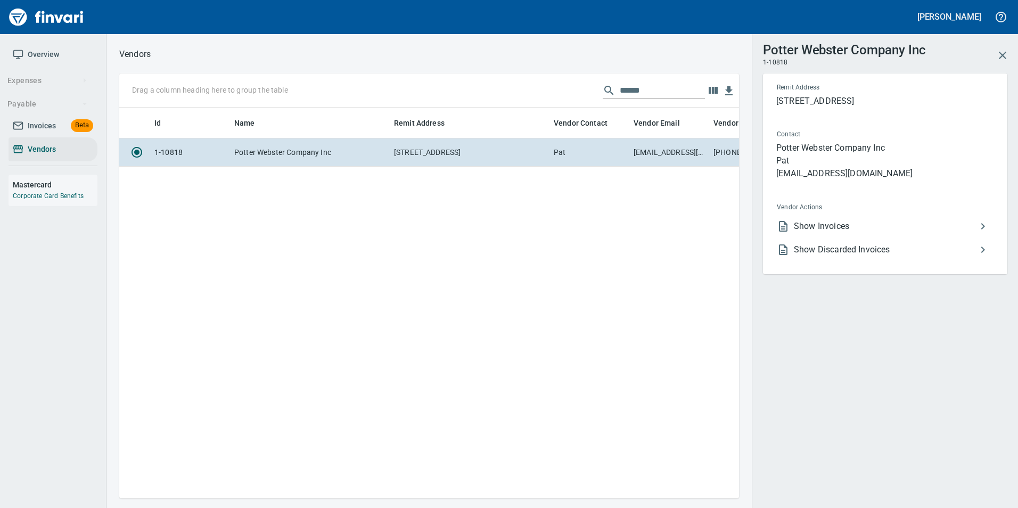
click at [823, 221] on span "Show Invoices" at bounding box center [885, 226] width 183 height 13
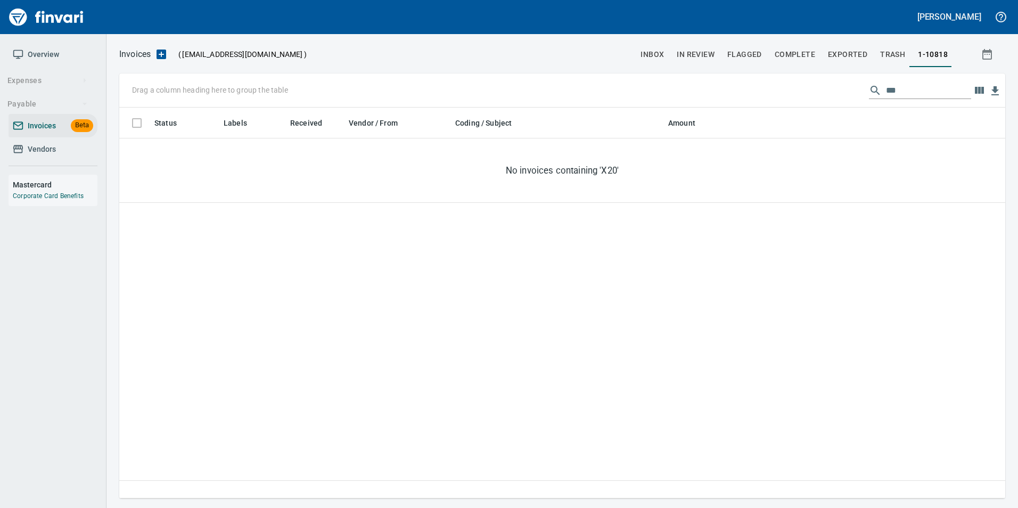
scroll to position [383, 878]
click at [902, 85] on input "***" at bounding box center [928, 90] width 85 height 17
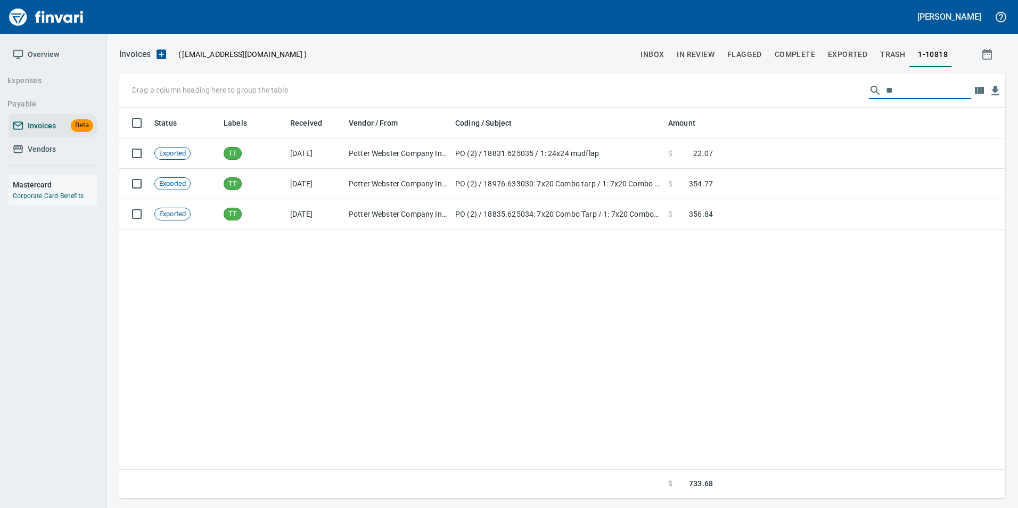
type input "*"
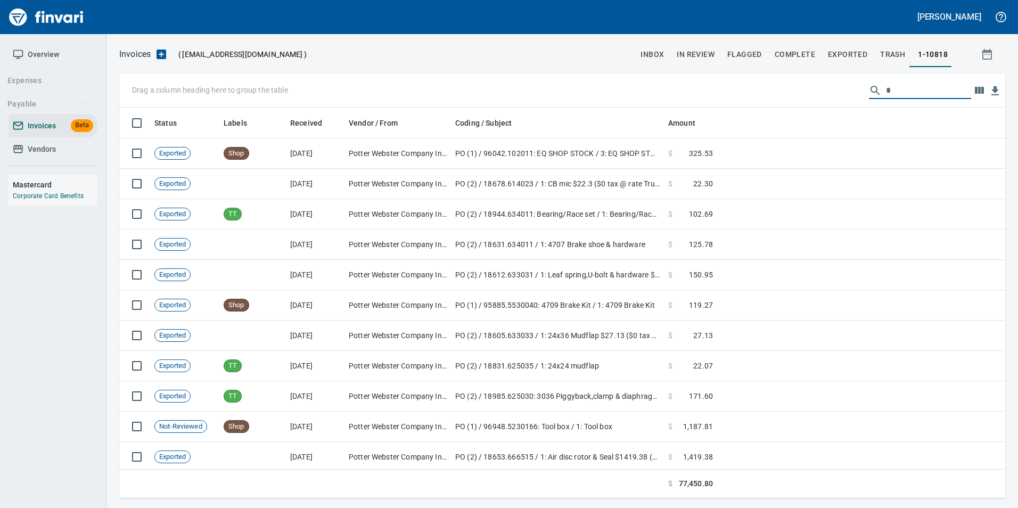
scroll to position [383, 870]
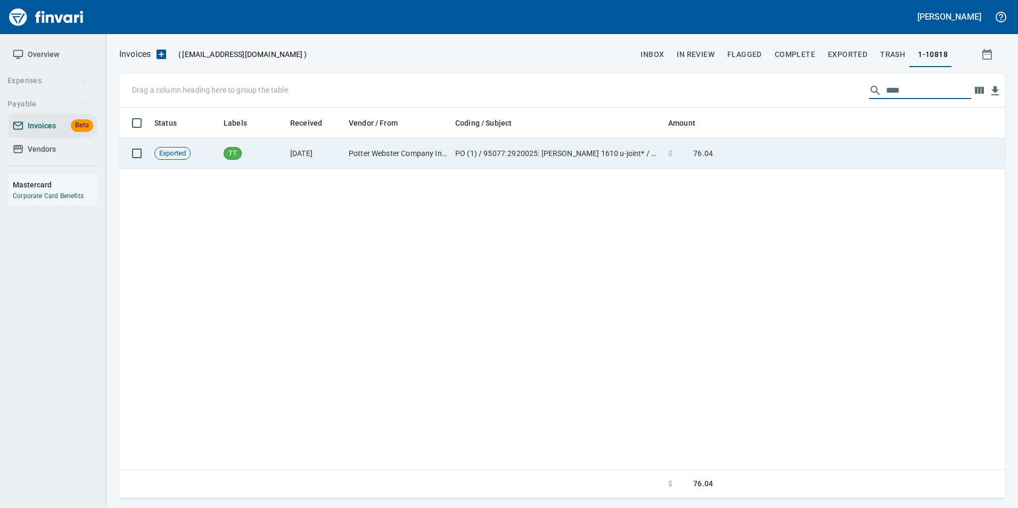
type input "****"
click at [812, 151] on td at bounding box center [861, 153] width 288 height 30
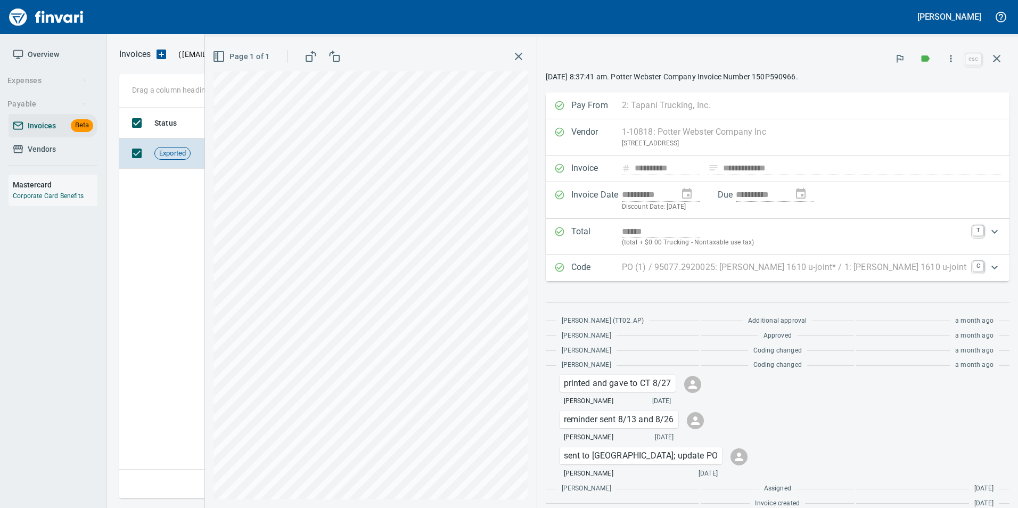
click at [737, 258] on div "Code PO (1) / 95077.2920025: Spicer 1610 u-joint* / 1: Spicer 1610 u-joint C" at bounding box center [778, 267] width 464 height 27
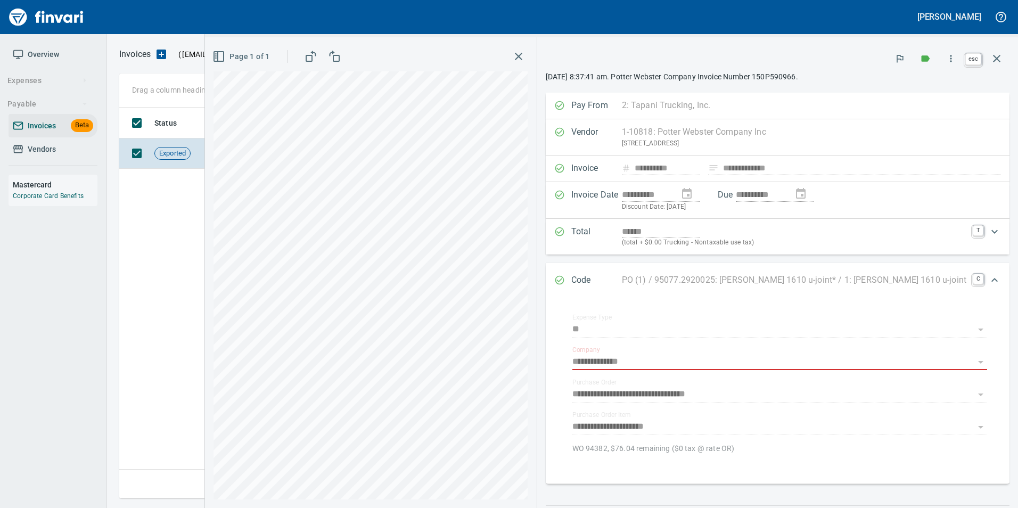
drag, startPoint x: 998, startPoint y: 56, endPoint x: 608, endPoint y: 158, distance: 403.7
click at [998, 56] on icon "button" at bounding box center [996, 58] width 7 height 7
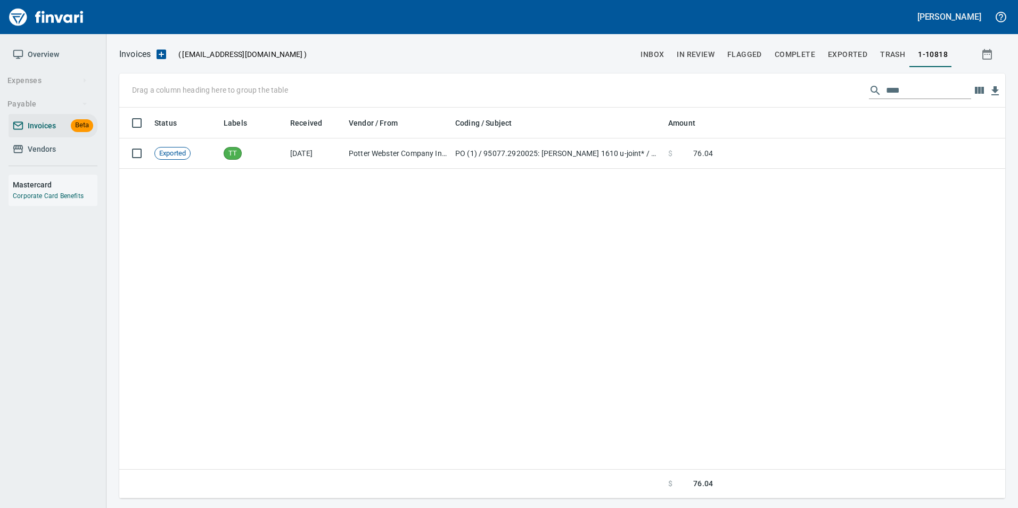
click at [43, 147] on span "Vendors" at bounding box center [42, 149] width 28 height 13
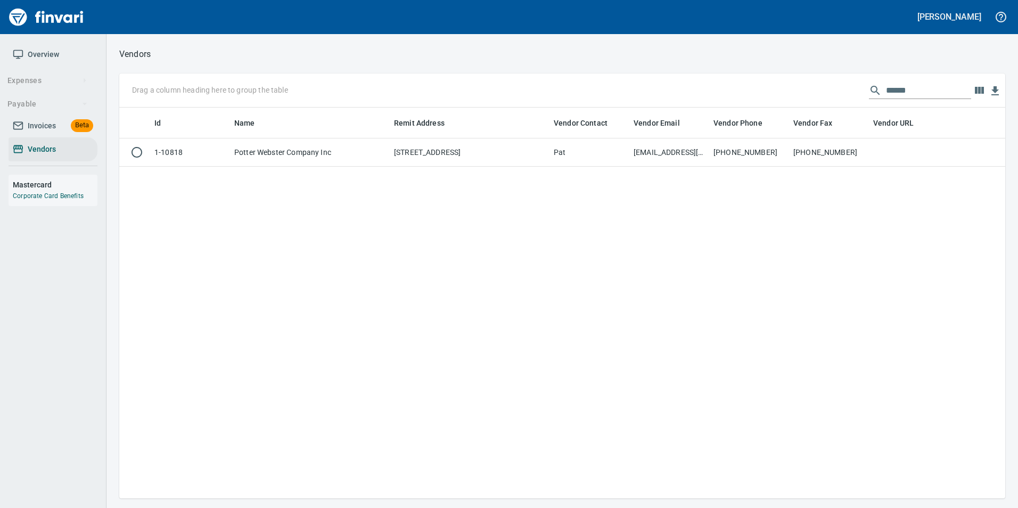
scroll to position [383, 878]
click at [877, 90] on div "******" at bounding box center [920, 90] width 102 height 17
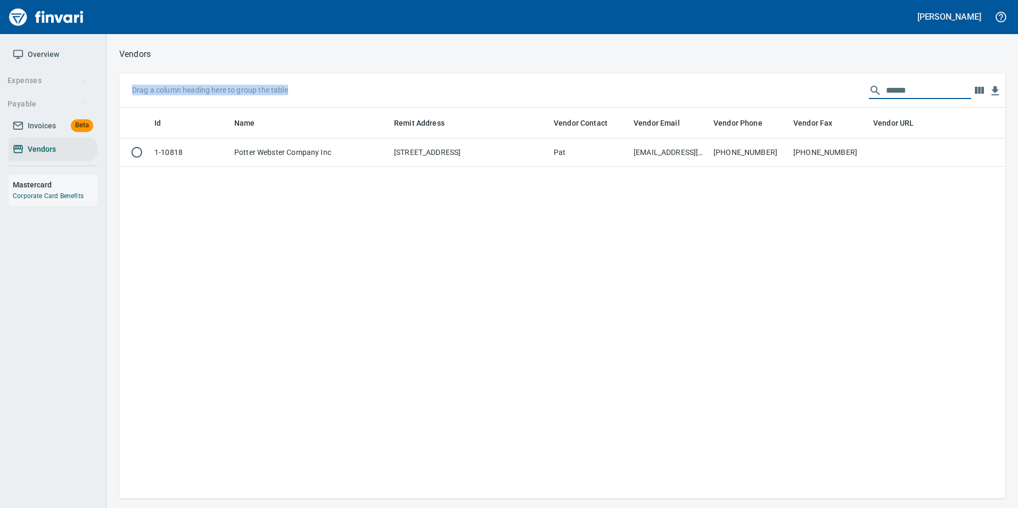
click at [877, 90] on div "******" at bounding box center [920, 90] width 102 height 17
click at [896, 88] on input "******" at bounding box center [928, 90] width 85 height 17
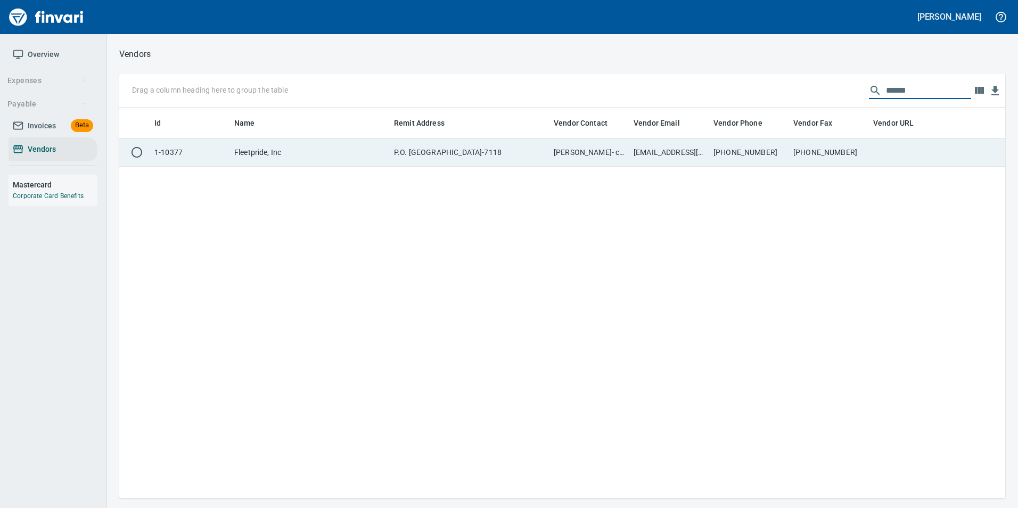
type input "******"
click at [858, 152] on td "361-883-3323" at bounding box center [829, 152] width 80 height 28
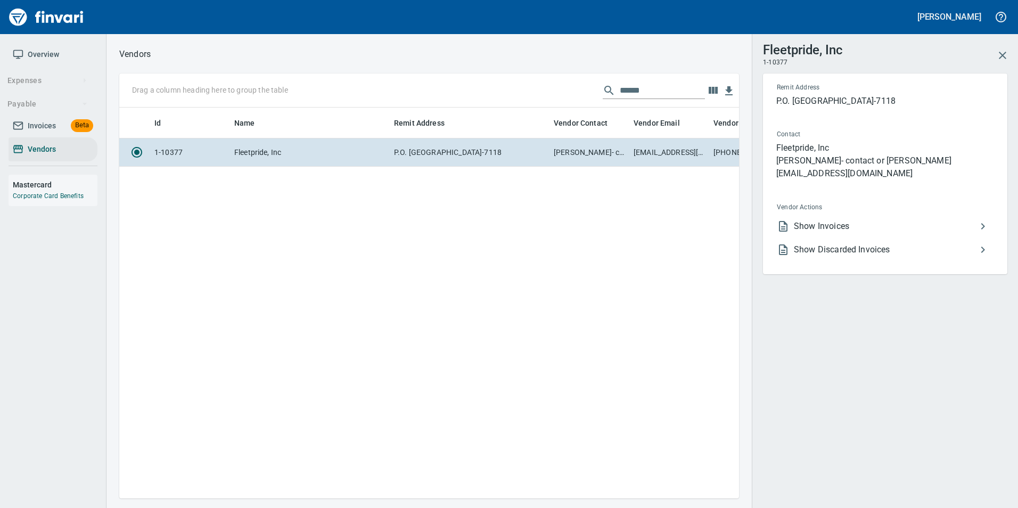
scroll to position [375, 612]
click at [814, 220] on span "Show Invoices" at bounding box center [885, 226] width 183 height 13
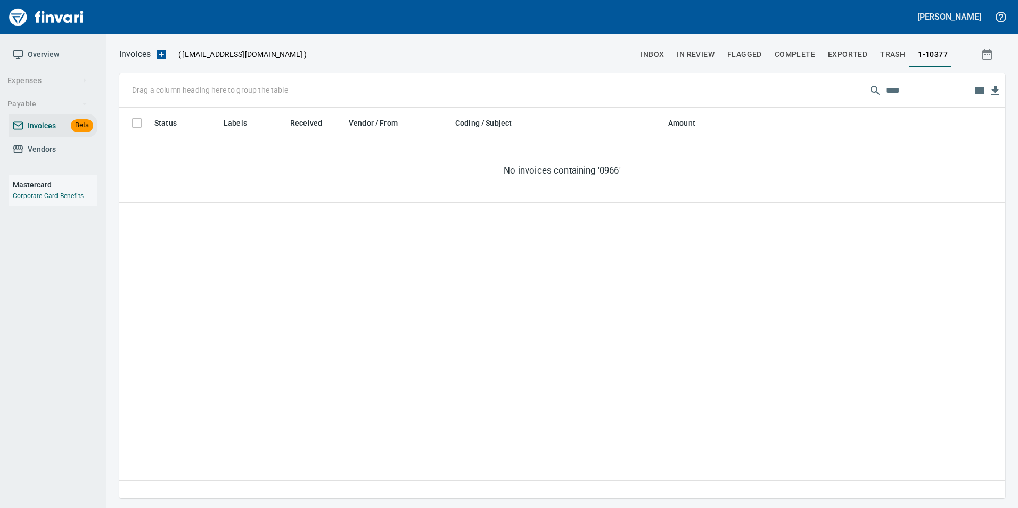
scroll to position [383, 878]
click at [924, 89] on input "****" at bounding box center [928, 90] width 85 height 17
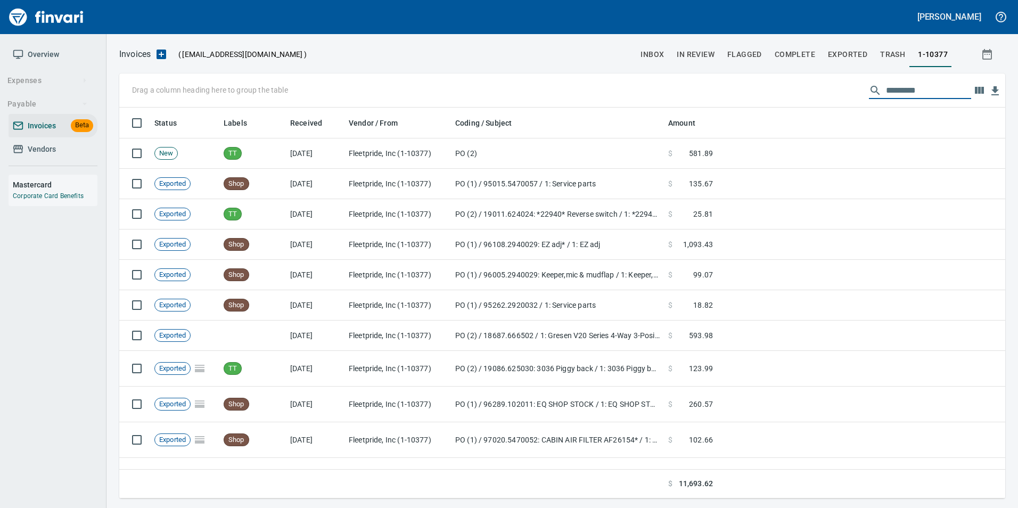
scroll to position [383, 870]
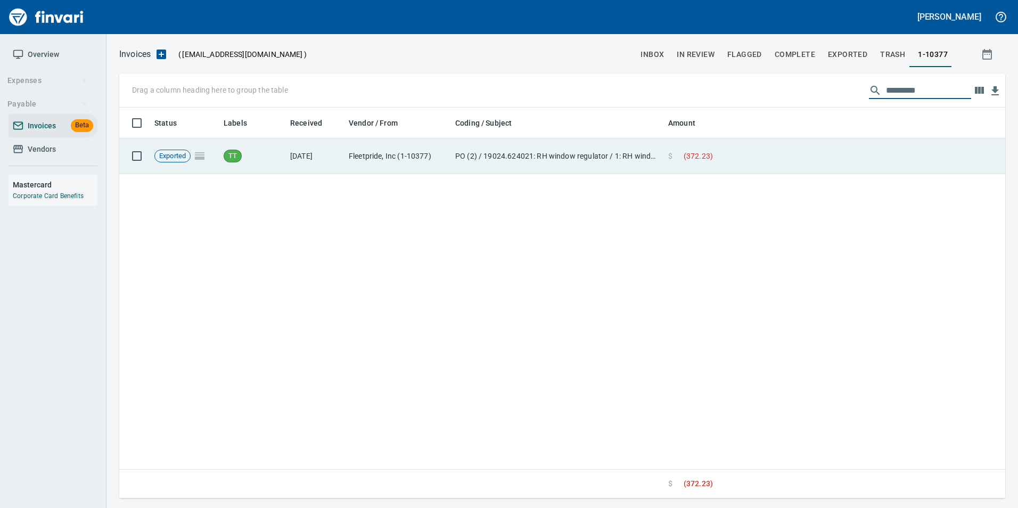
type input "*********"
click at [830, 154] on td at bounding box center [861, 156] width 288 height 36
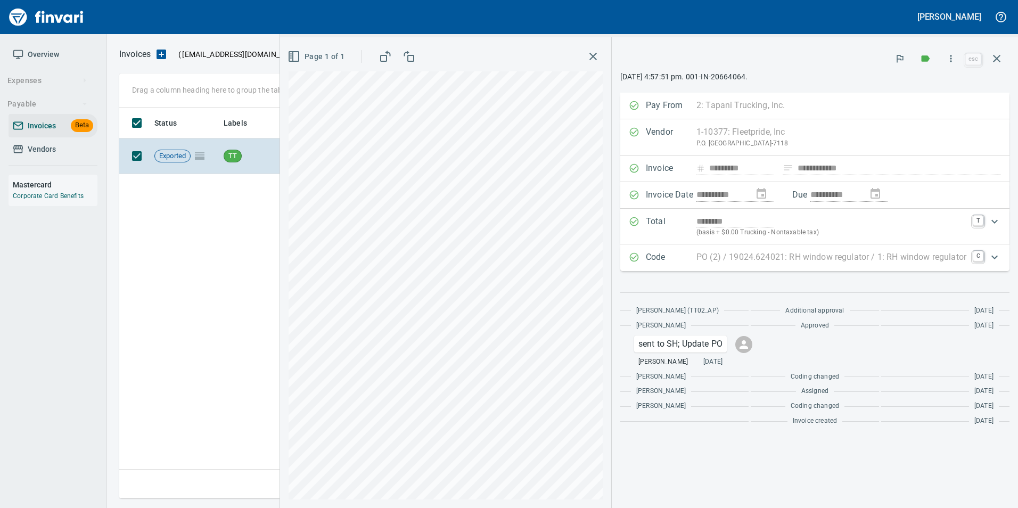
click at [793, 254] on p "PO (2) / 19024.624021: RH window regulator / 1: RH window regulator" at bounding box center [831, 257] width 270 height 13
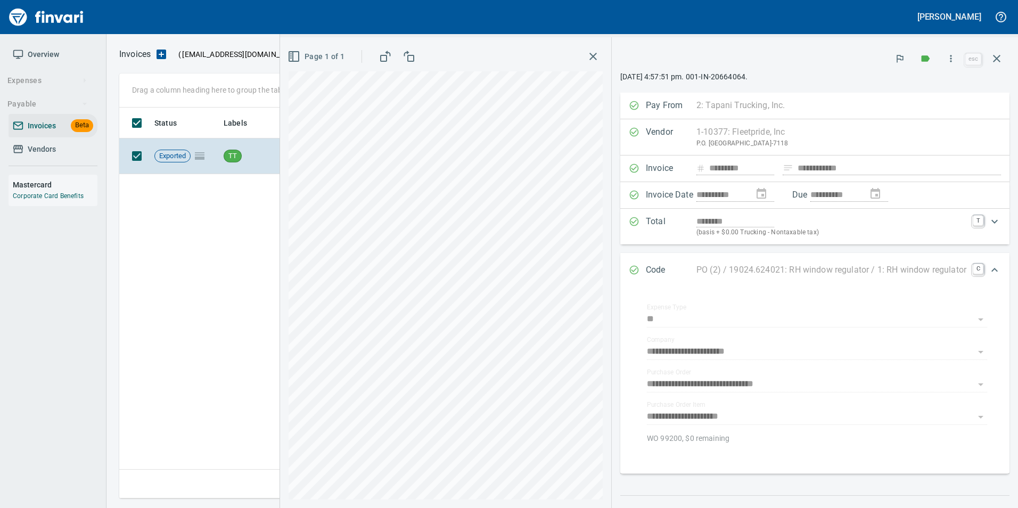
click at [631, 268] on div "Code PO (2) / 19024.624021: RH window regulator / 1: RH window regulator C" at bounding box center [805, 270] width 353 height 14
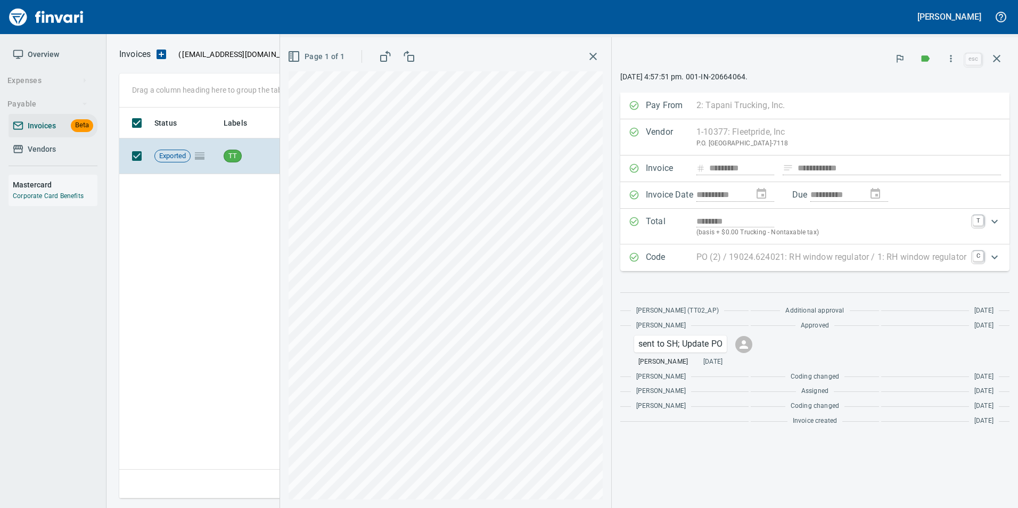
click at [849, 469] on div "**********" at bounding box center [815, 300] width 406 height 415
click at [999, 55] on icon "button" at bounding box center [996, 58] width 13 height 13
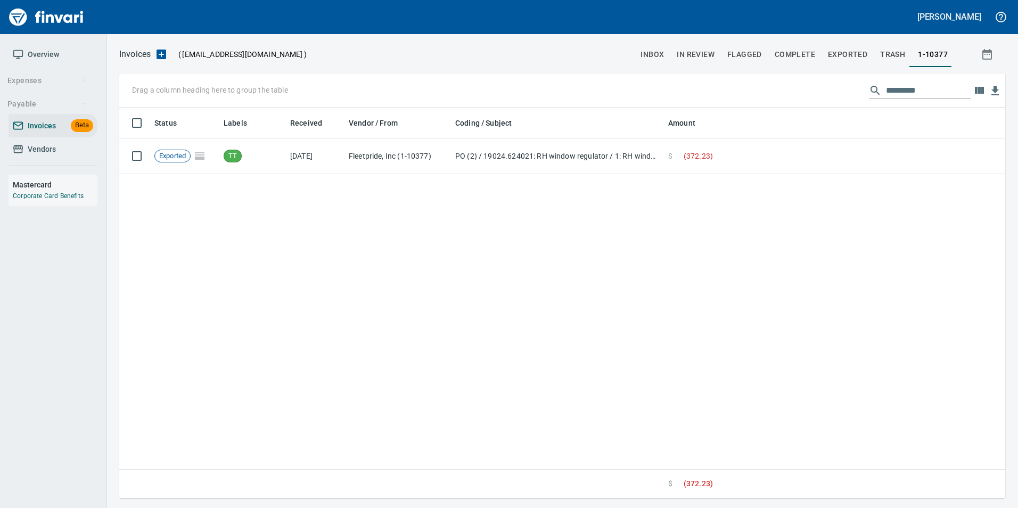
scroll to position [383, 878]
click at [892, 87] on input "*********" at bounding box center [928, 90] width 85 height 17
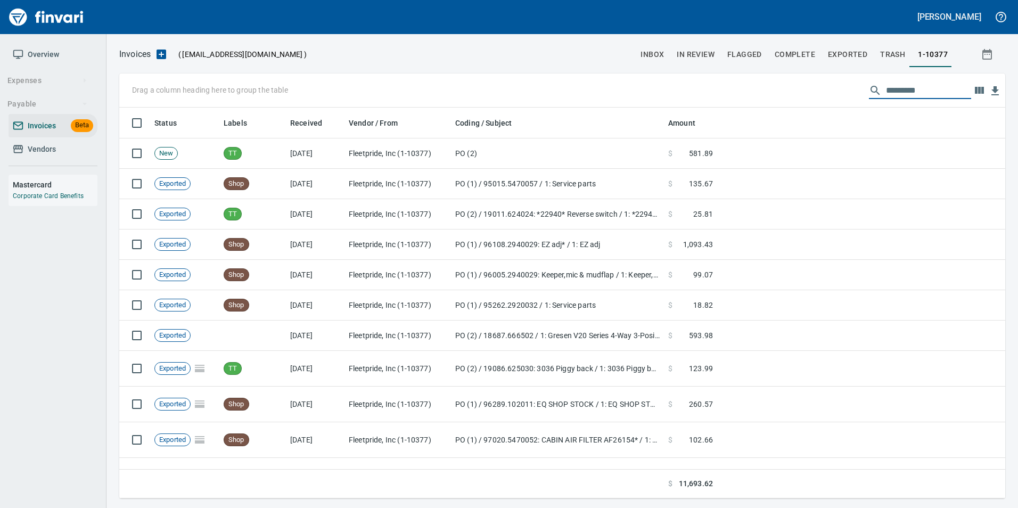
scroll to position [383, 870]
click at [662, 52] on span "inbox" at bounding box center [651, 54] width 23 height 13
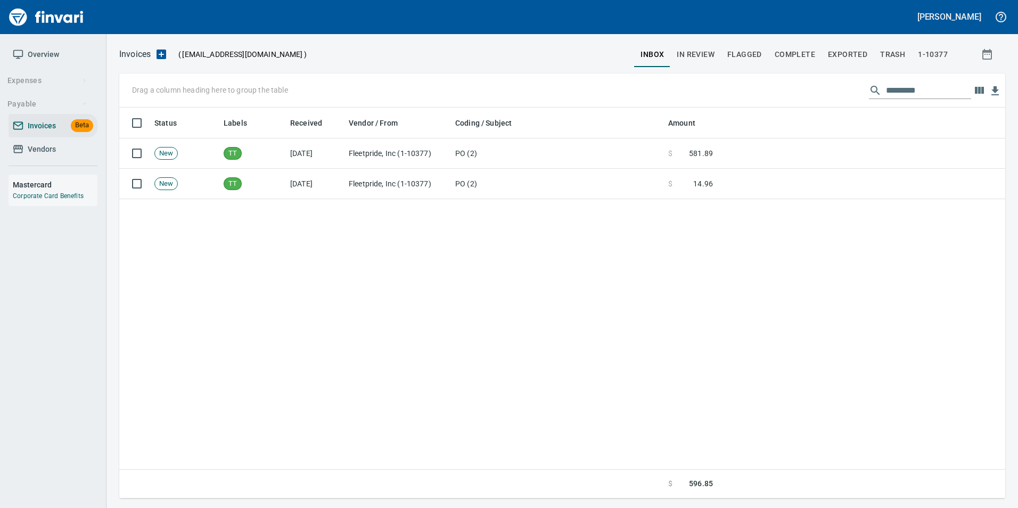
scroll to position [383, 870]
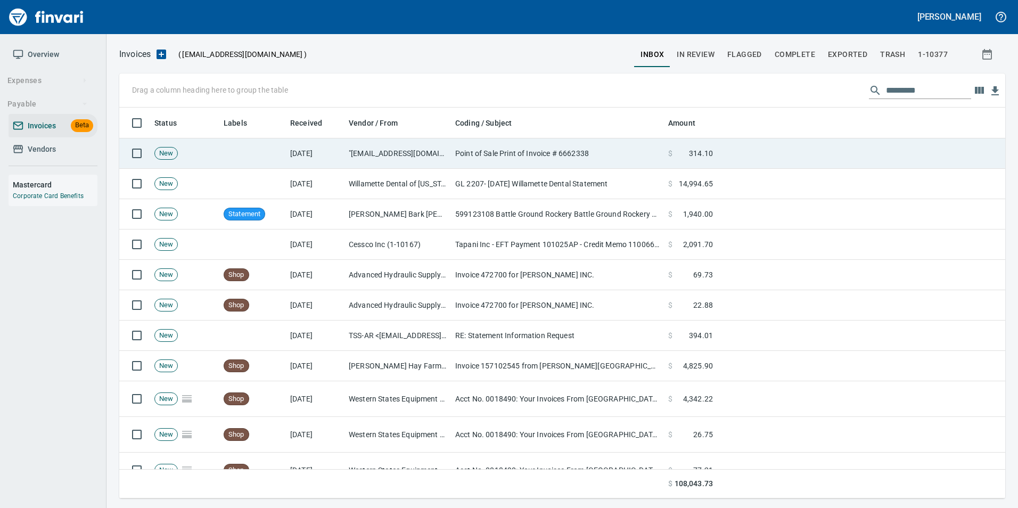
click at [342, 148] on td "[DATE]" at bounding box center [315, 153] width 59 height 30
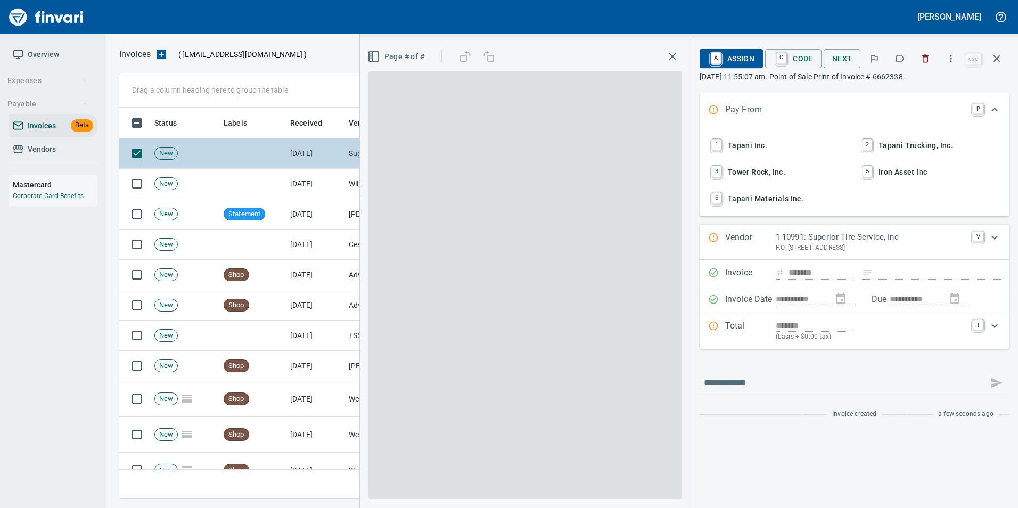
scroll to position [383, 869]
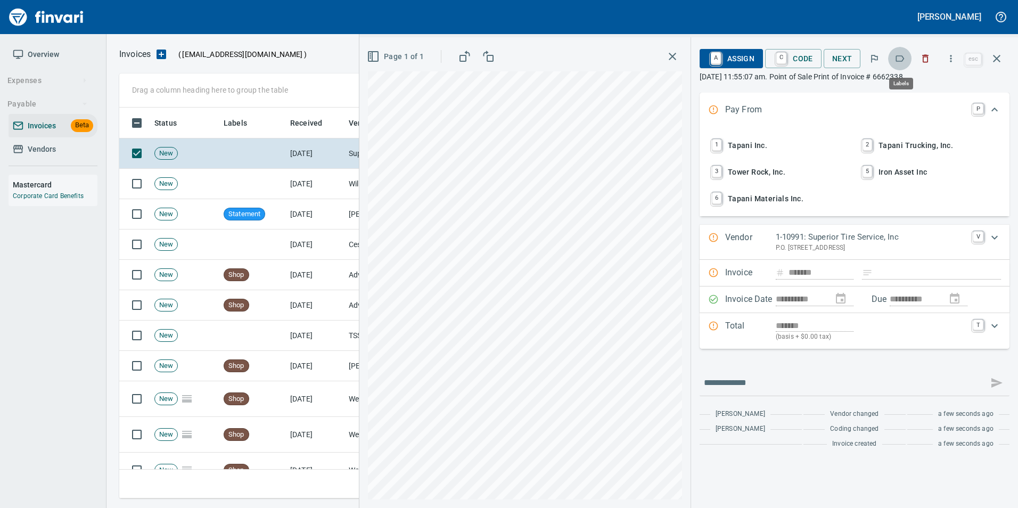
click at [896, 57] on icon "button" at bounding box center [899, 58] width 11 height 11
click at [1003, 53] on button "button" at bounding box center [997, 59] width 26 height 26
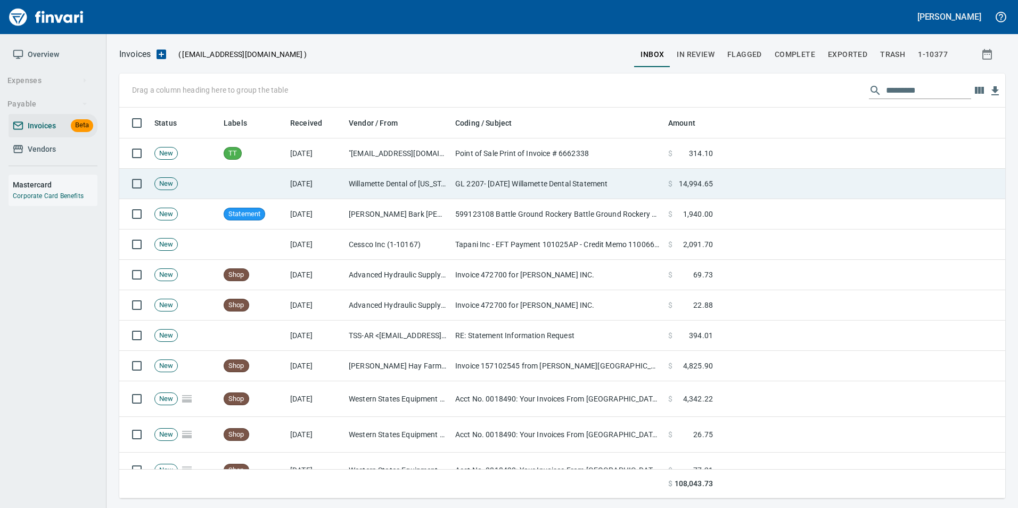
click at [365, 177] on td "Willamette Dental of [US_STATE], Inc (1-22235)" at bounding box center [397, 184] width 106 height 30
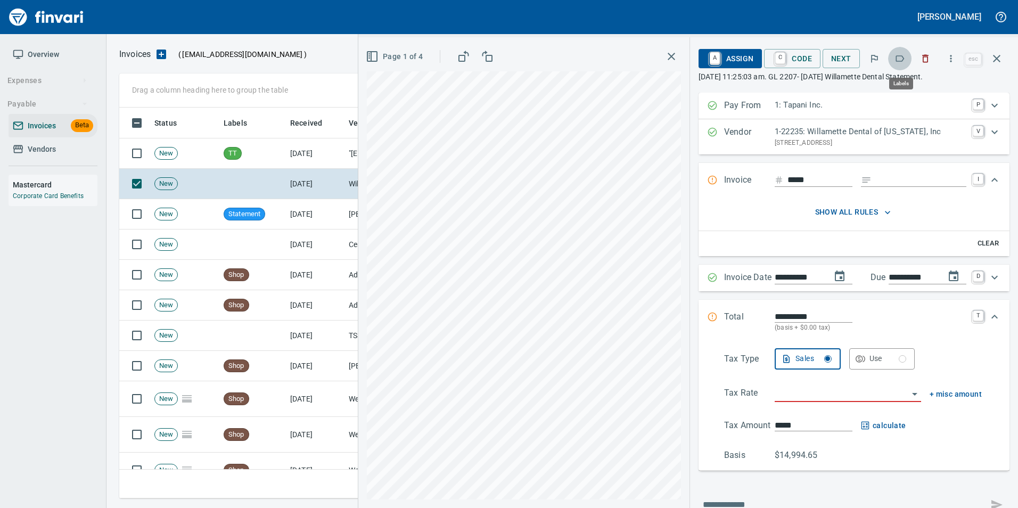
click at [897, 62] on icon "button" at bounding box center [899, 58] width 11 height 11
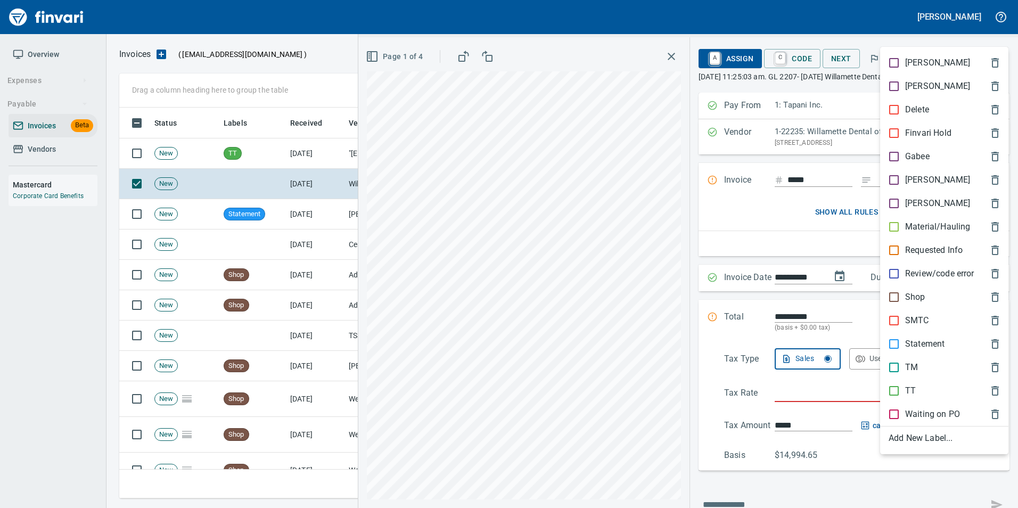
click at [908, 181] on p "[PERSON_NAME]" at bounding box center [937, 180] width 65 height 13
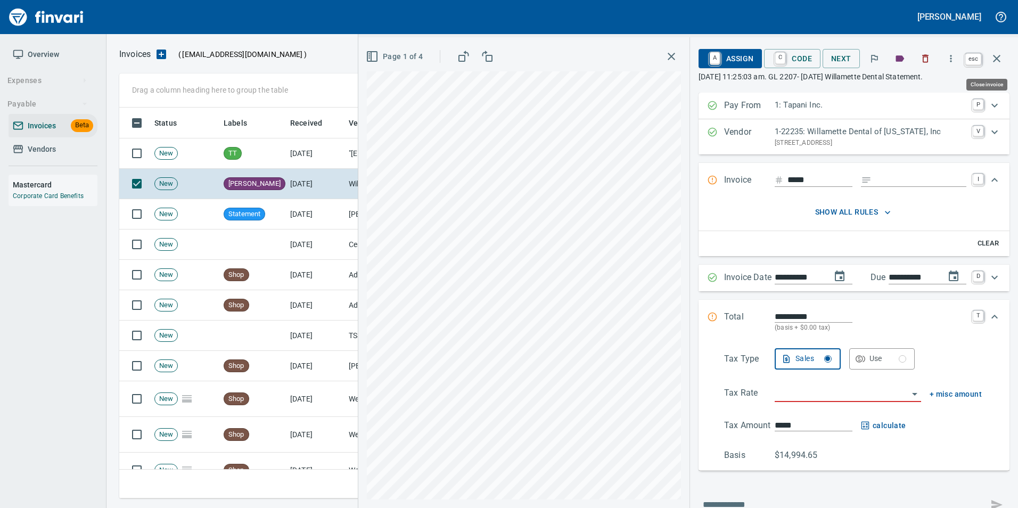
click at [992, 56] on icon "button" at bounding box center [996, 58] width 13 height 13
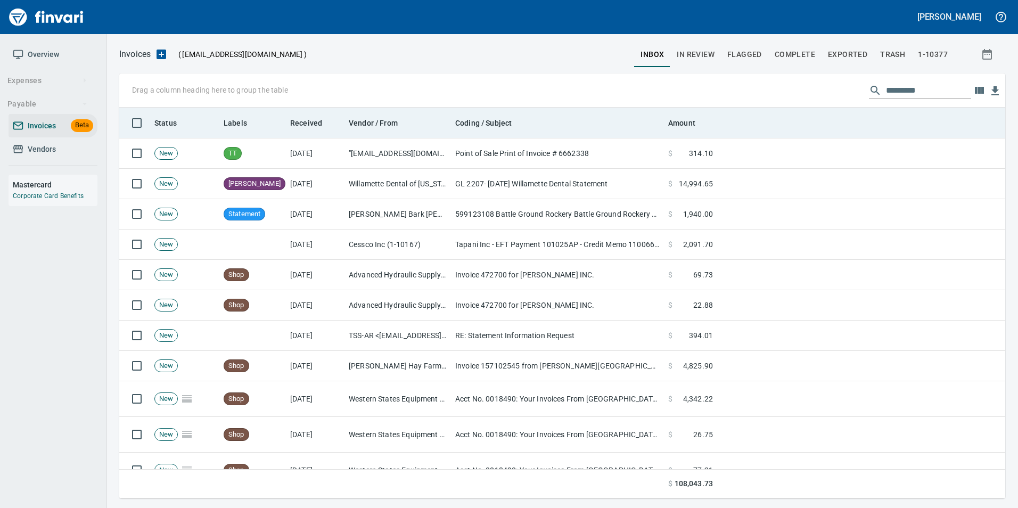
scroll to position [383, 869]
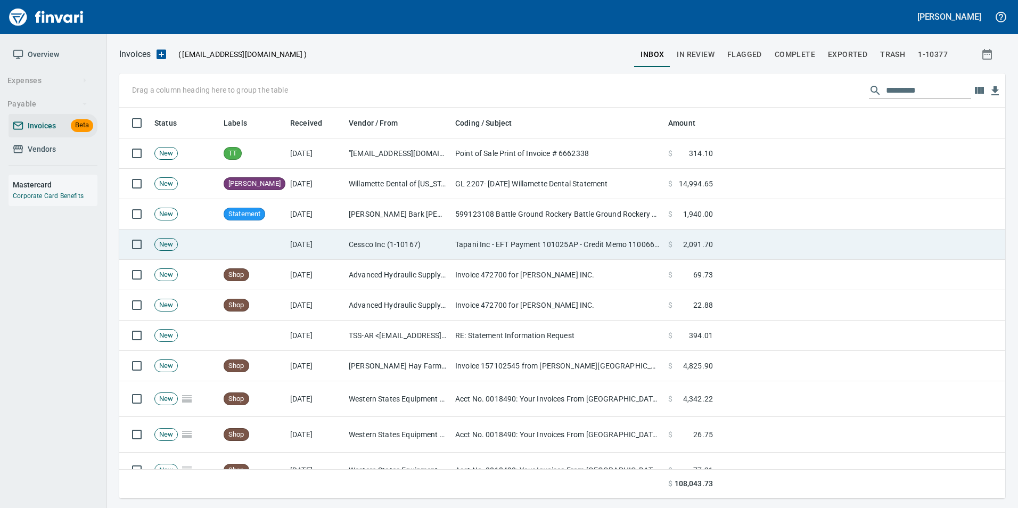
click at [390, 241] on td "Cessco Inc (1-10167)" at bounding box center [397, 244] width 106 height 30
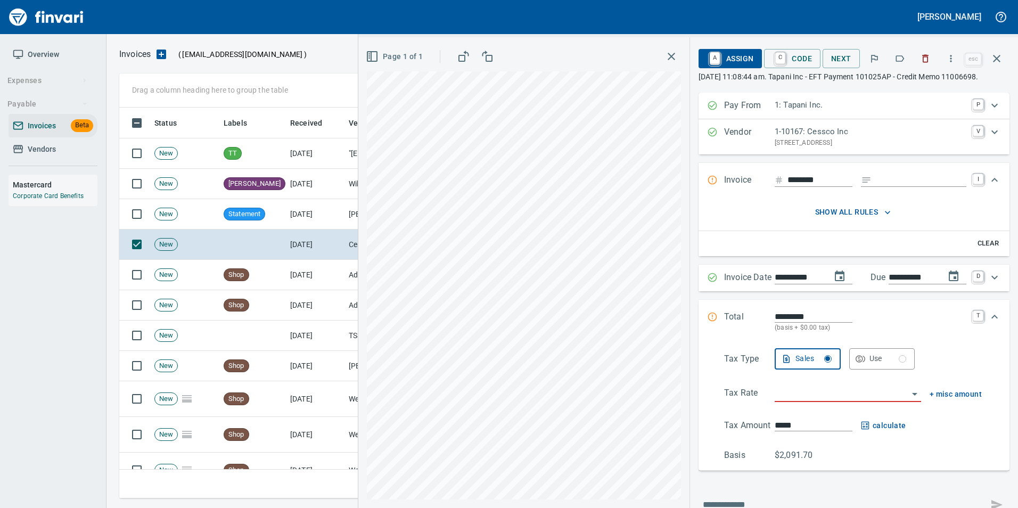
click at [929, 58] on icon "button" at bounding box center [925, 58] width 11 height 11
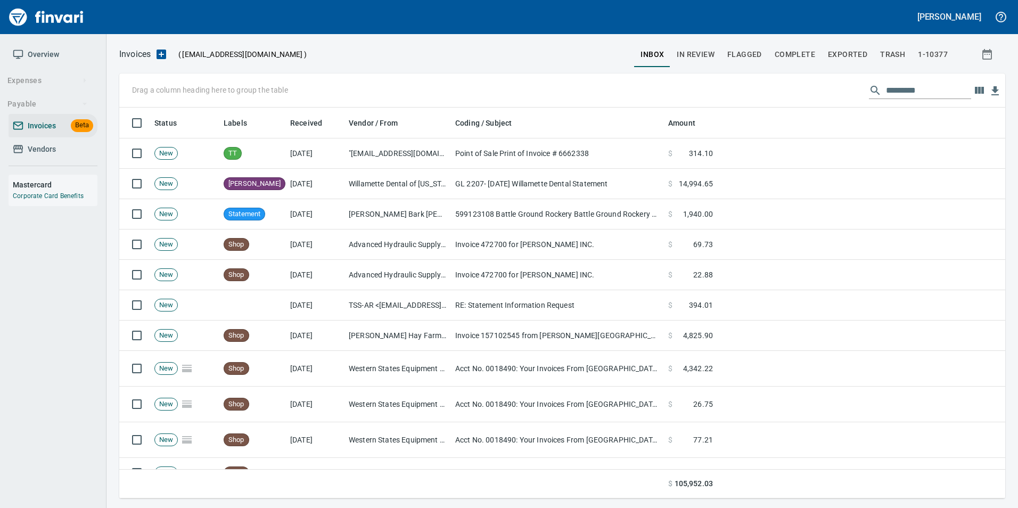
scroll to position [383, 869]
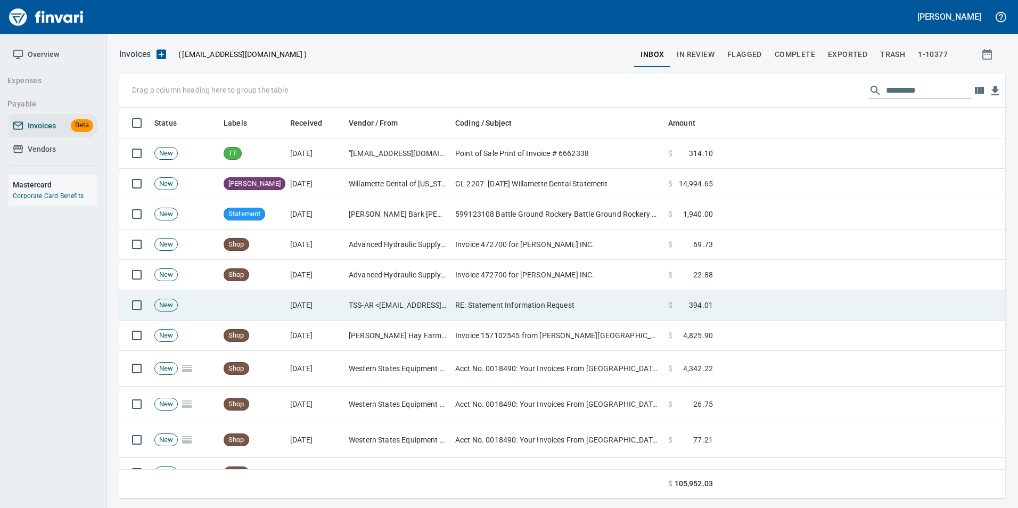
click at [477, 302] on td "RE: Statement Information Request" at bounding box center [557, 305] width 213 height 30
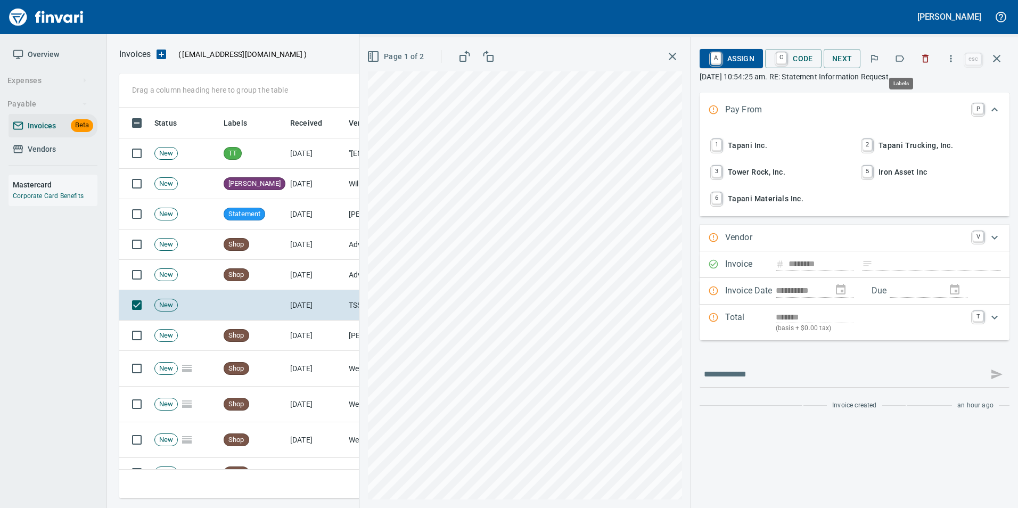
click at [905, 53] on button "button" at bounding box center [899, 58] width 23 height 23
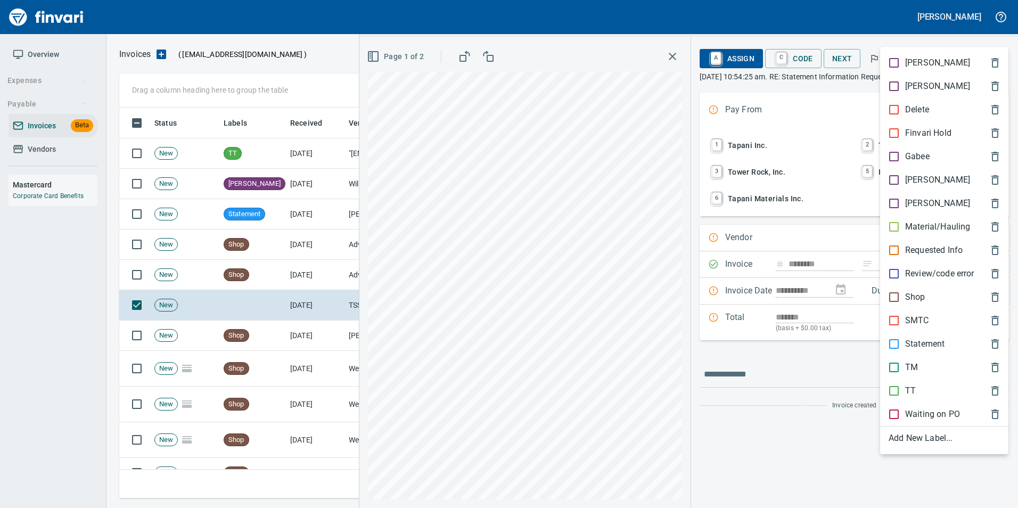
scroll to position [383, 869]
click at [907, 172] on div "[PERSON_NAME]" at bounding box center [944, 179] width 128 height 23
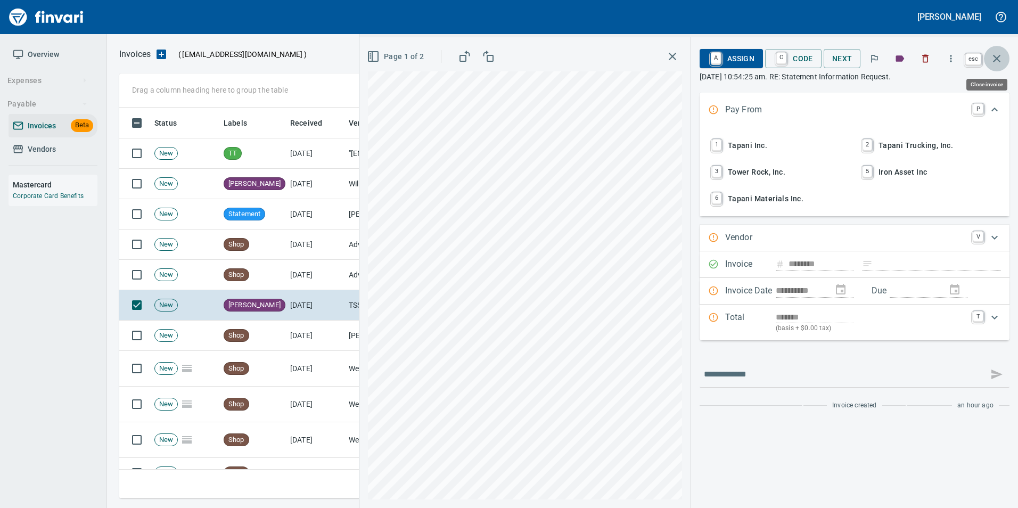
click at [1000, 61] on icon "button" at bounding box center [996, 58] width 13 height 13
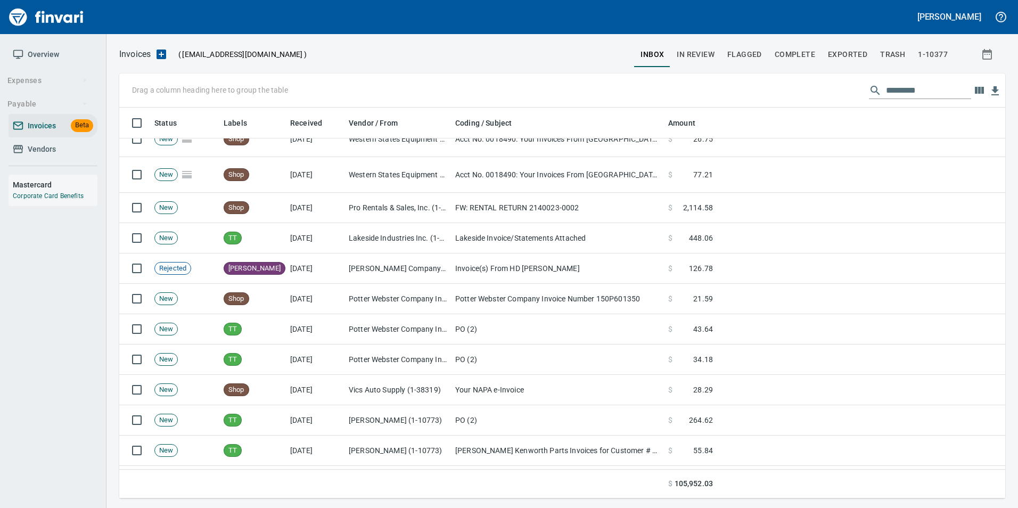
scroll to position [266, 0]
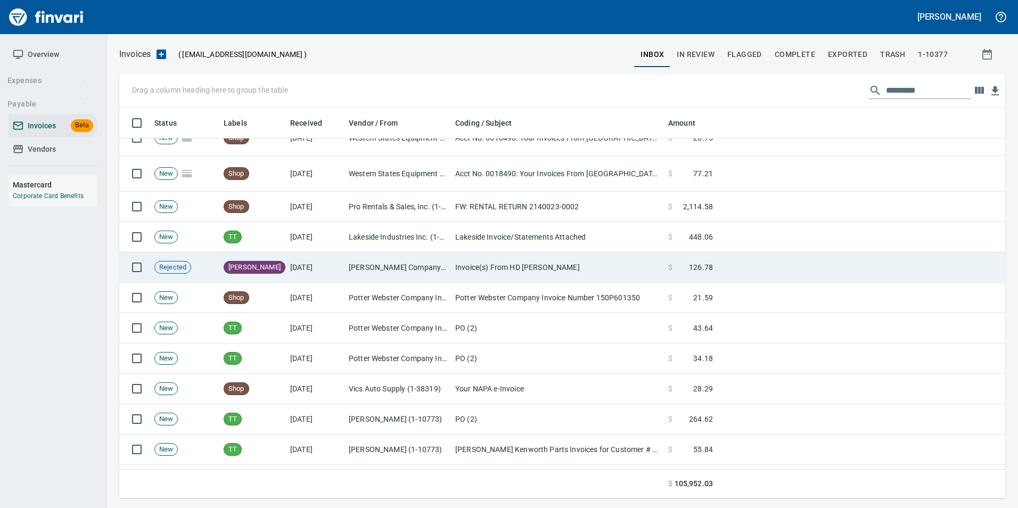
click at [643, 265] on td "Invoice(s) From HD [PERSON_NAME]" at bounding box center [557, 267] width 213 height 30
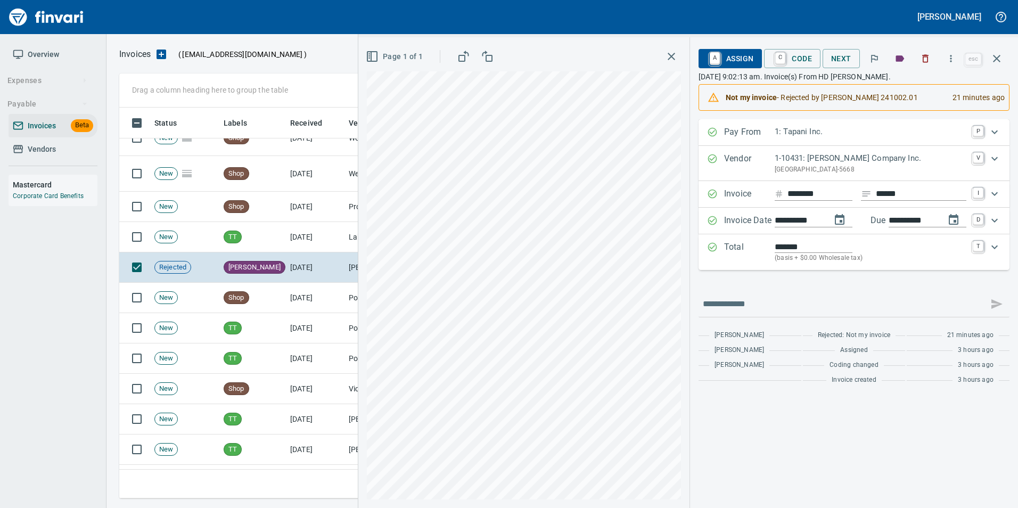
scroll to position [383, 869]
click at [1002, 58] on button "button" at bounding box center [997, 59] width 26 height 26
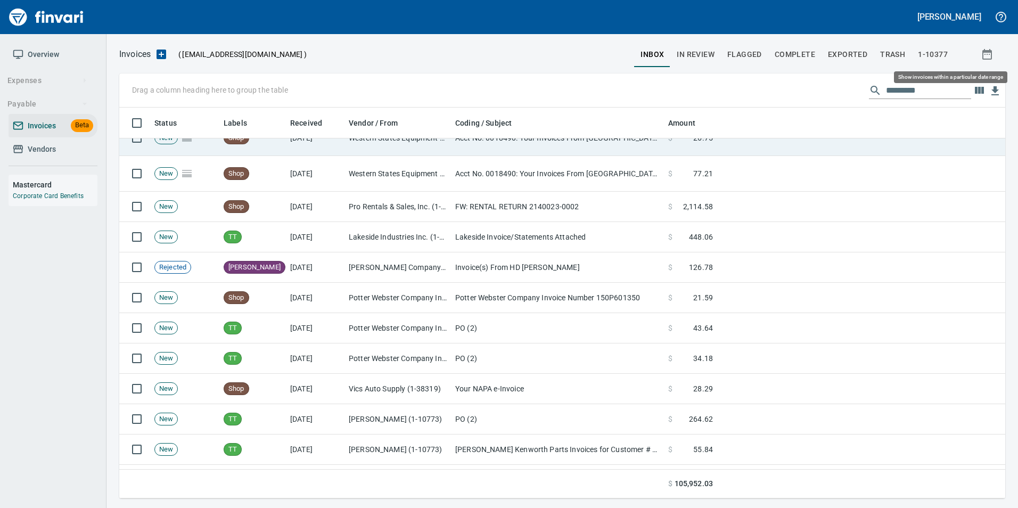
scroll to position [383, 870]
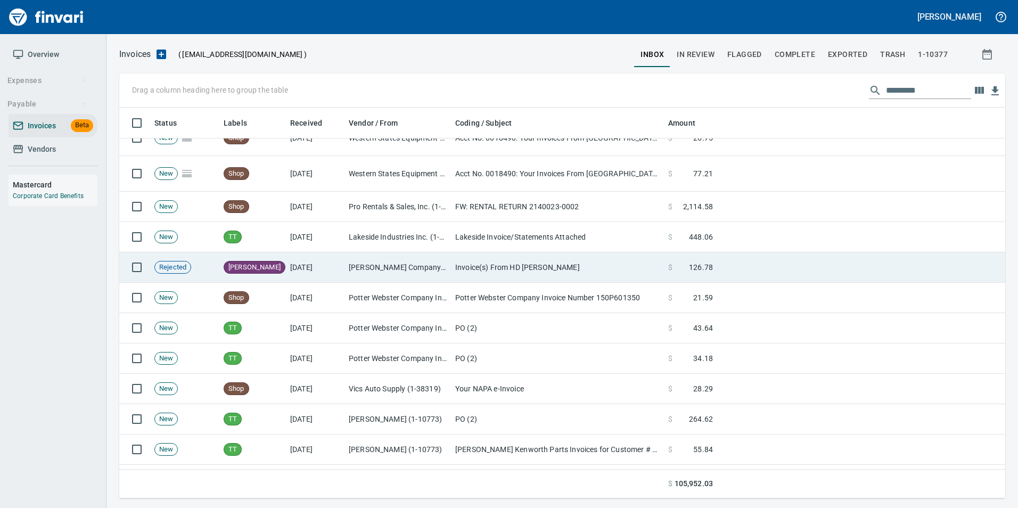
click at [437, 261] on td "[PERSON_NAME] Company Inc. (1-10431)" at bounding box center [397, 267] width 106 height 30
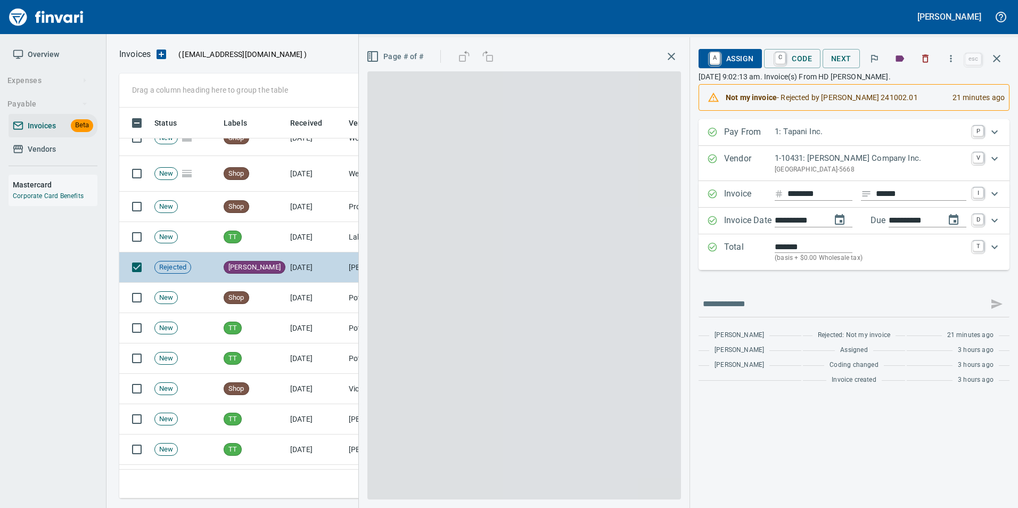
scroll to position [383, 869]
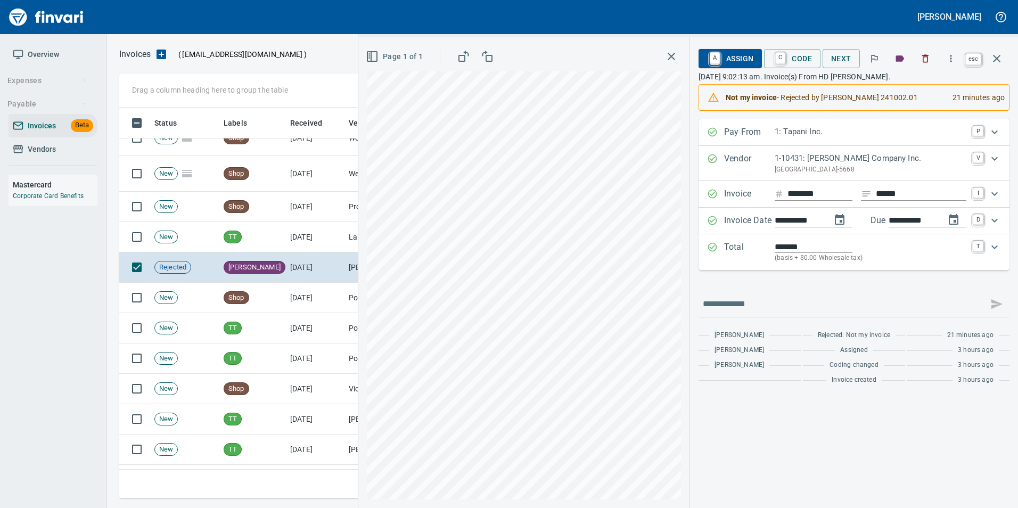
click at [998, 59] on icon "button" at bounding box center [996, 58] width 13 height 13
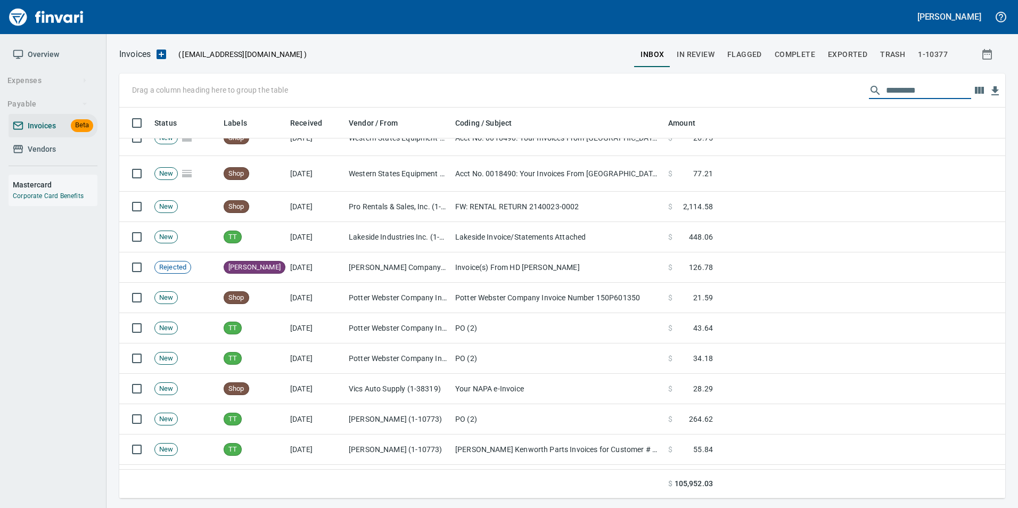
click at [924, 86] on input "text" at bounding box center [928, 90] width 85 height 17
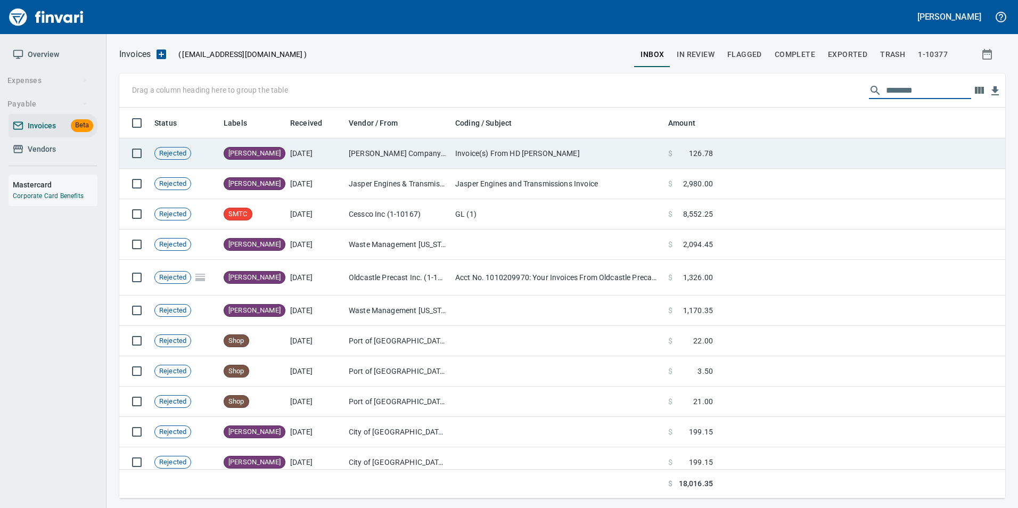
type input "********"
click at [293, 149] on td "[DATE]" at bounding box center [315, 153] width 59 height 30
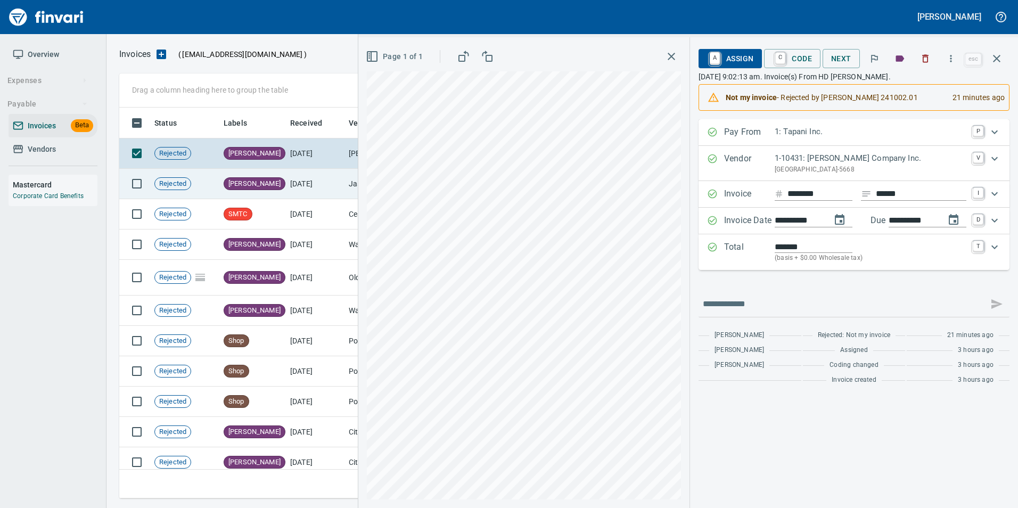
click at [264, 182] on td "[PERSON_NAME]" at bounding box center [252, 184] width 67 height 30
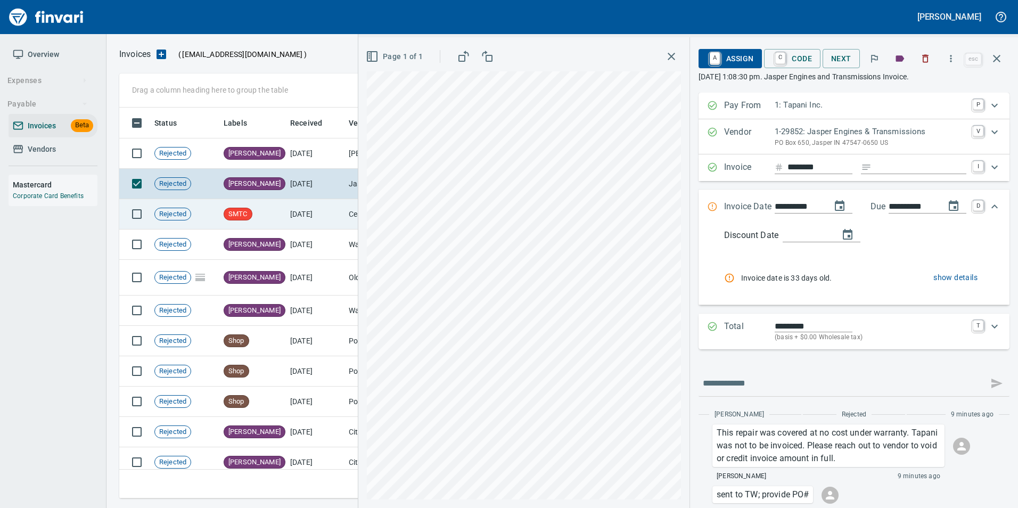
click at [272, 209] on td "SMTC" at bounding box center [252, 214] width 67 height 30
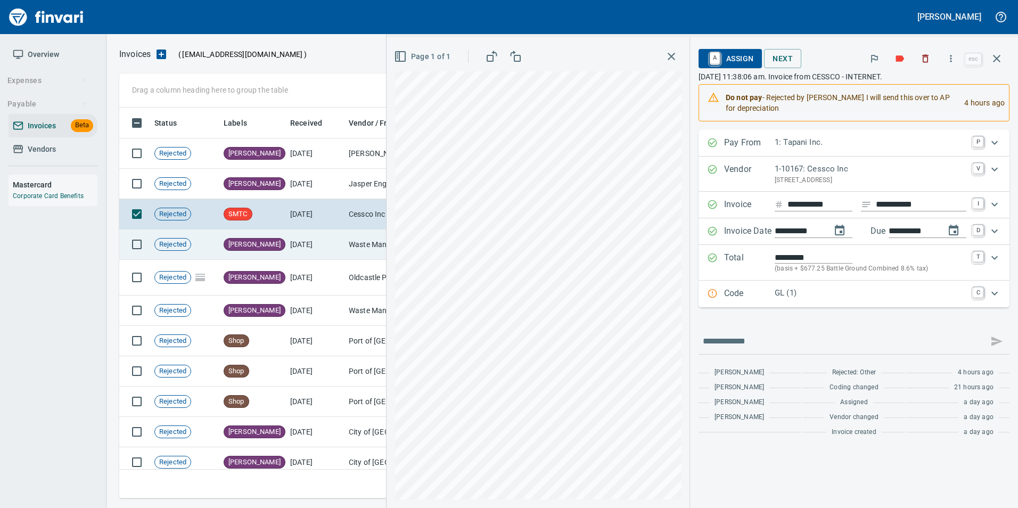
click at [265, 235] on td "[PERSON_NAME]" at bounding box center [252, 244] width 67 height 30
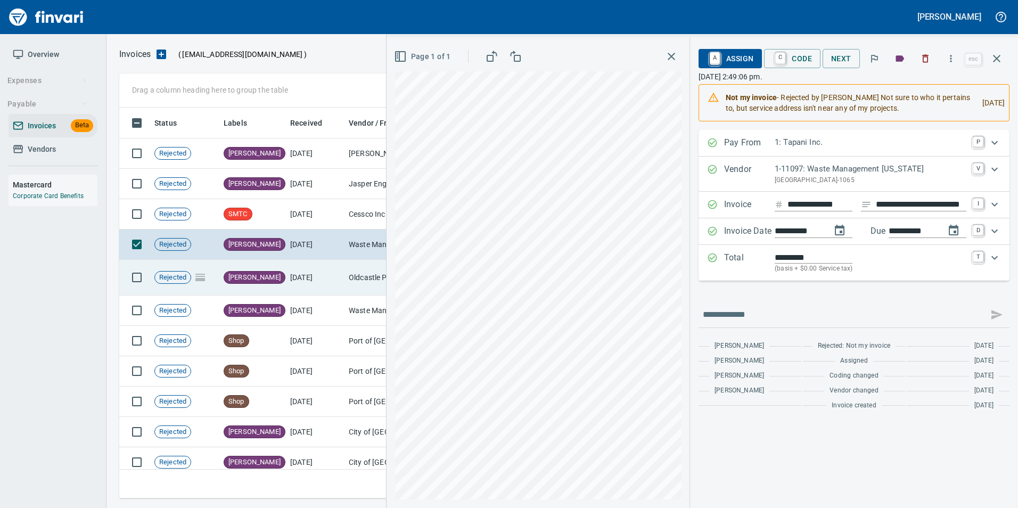
click at [288, 279] on span "Requested Info" at bounding box center [316, 277] width 56 height 10
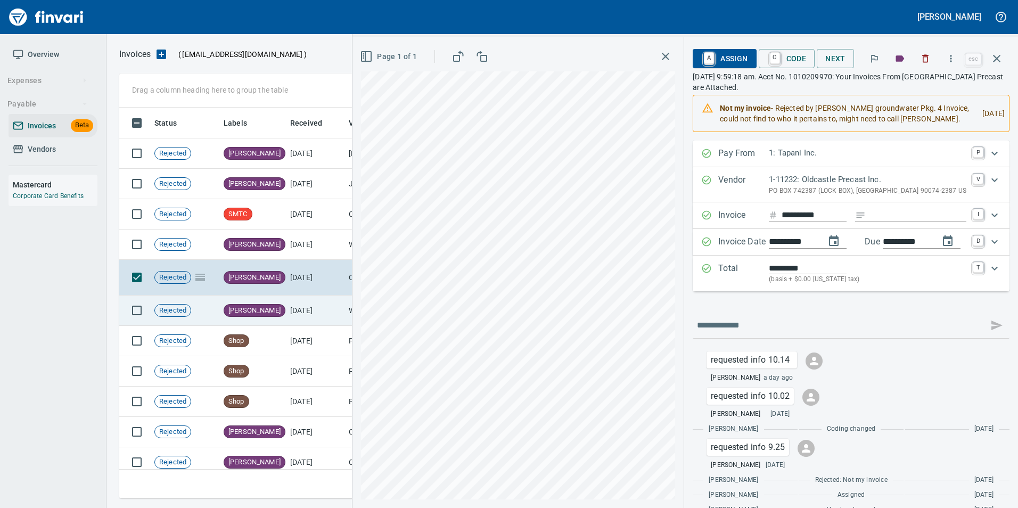
click at [261, 315] on td "[PERSON_NAME]" at bounding box center [252, 310] width 67 height 30
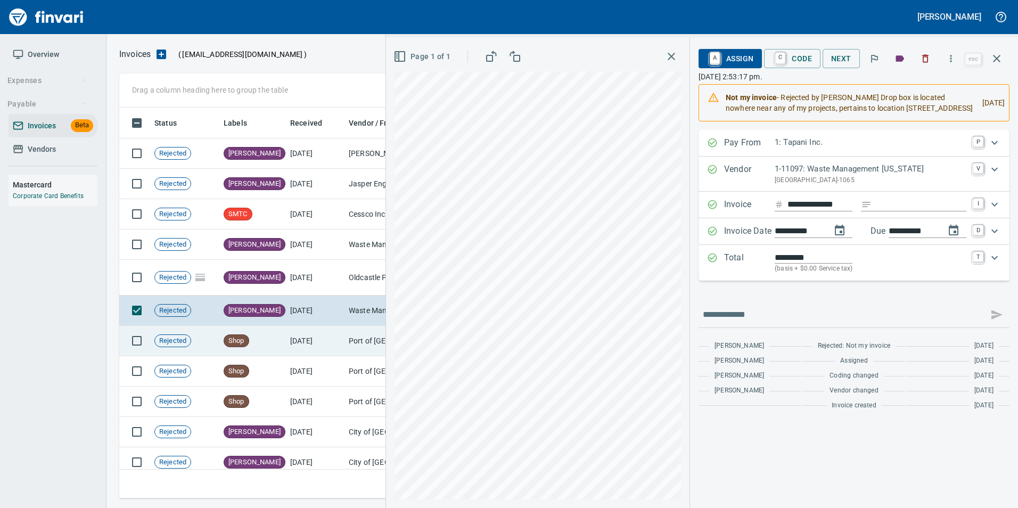
click at [244, 338] on span "Shop" at bounding box center [236, 341] width 24 height 10
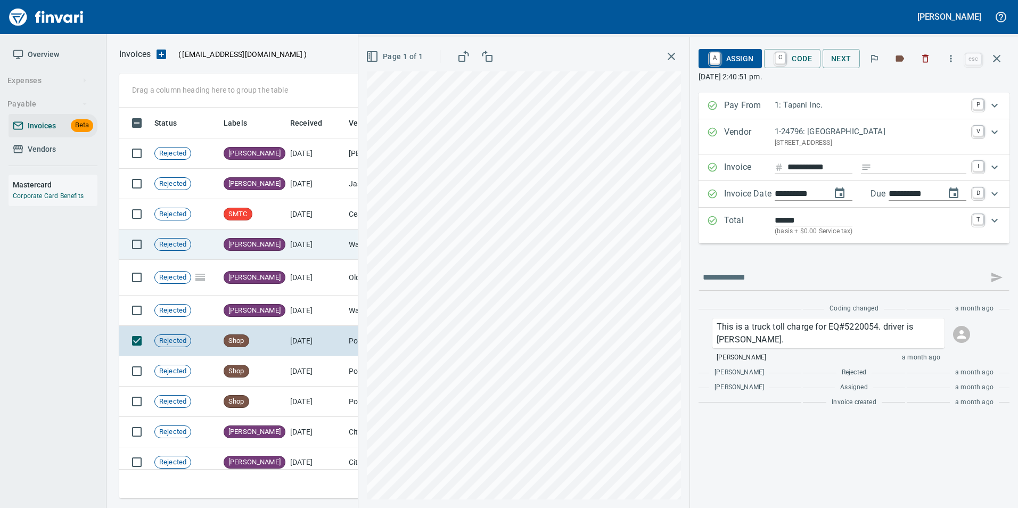
click at [274, 236] on td "[PERSON_NAME]" at bounding box center [252, 244] width 67 height 30
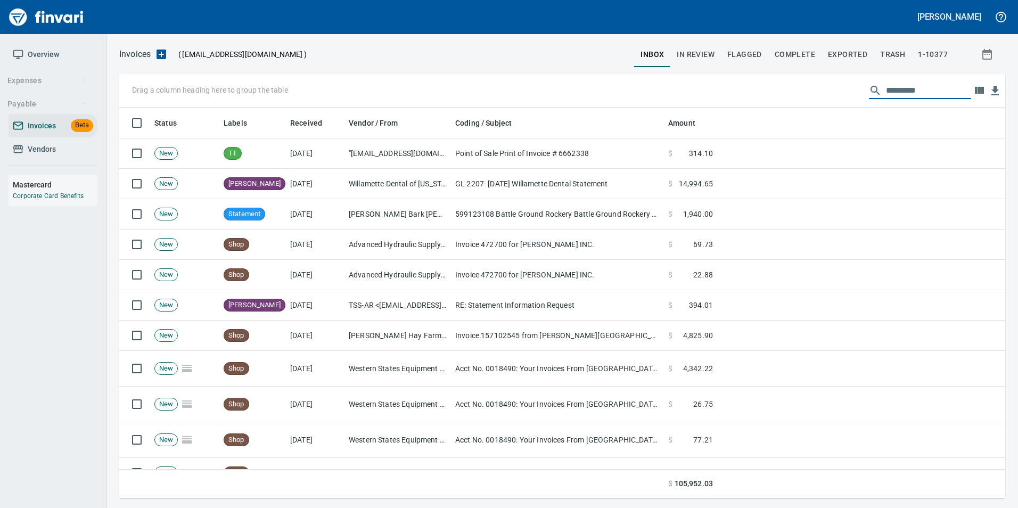
scroll to position [383, 869]
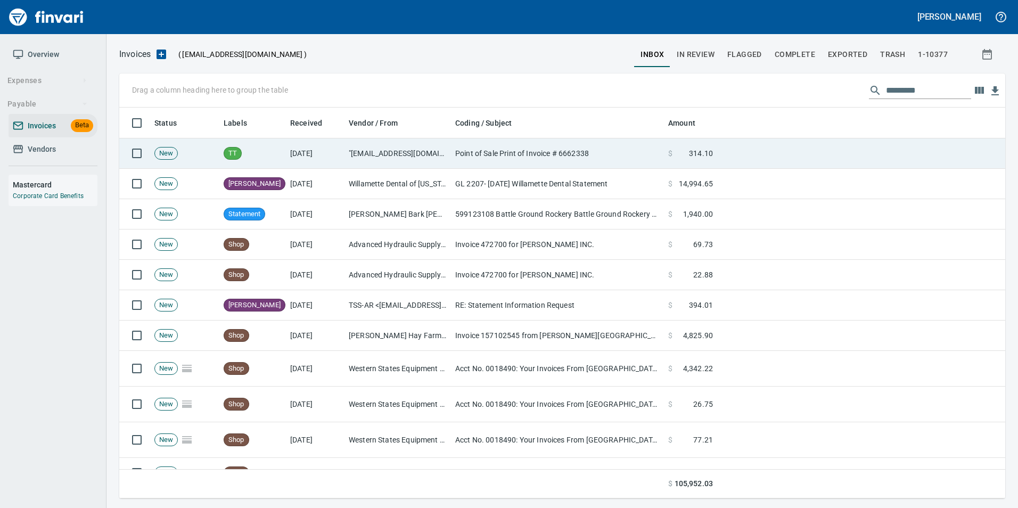
click at [482, 147] on td "Point of Sale Print of Invoice # 6662338" at bounding box center [557, 153] width 213 height 30
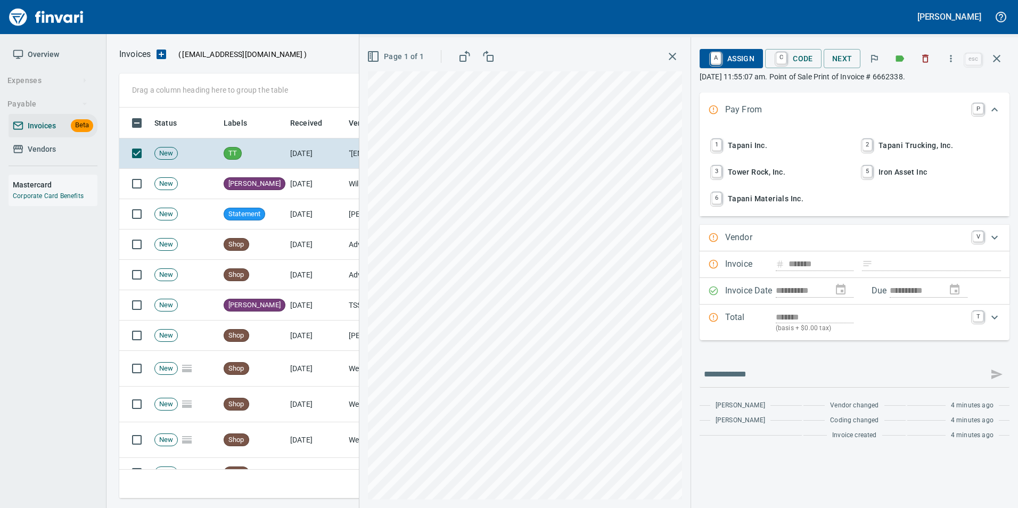
click at [889, 146] on span "2 Tapani Trucking, Inc." at bounding box center [930, 145] width 140 height 18
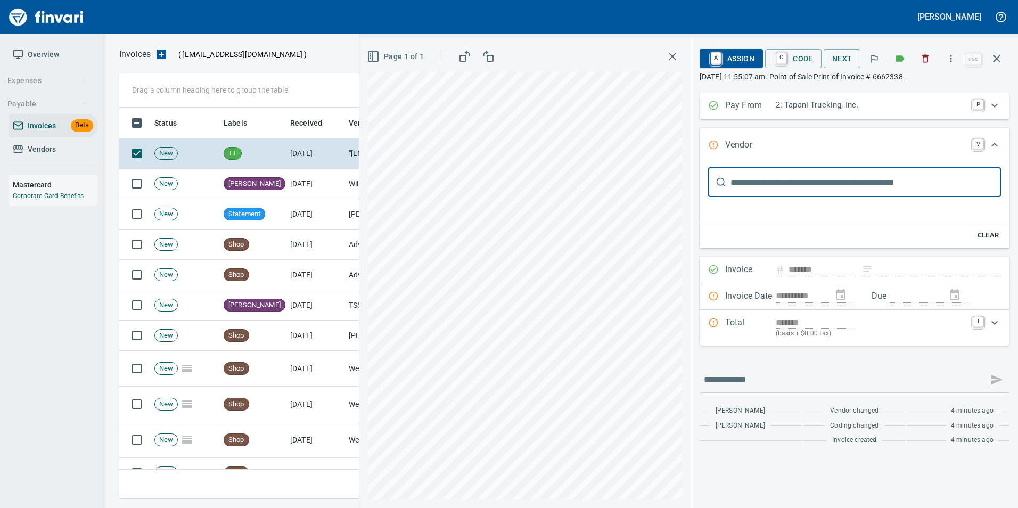
type input "********"
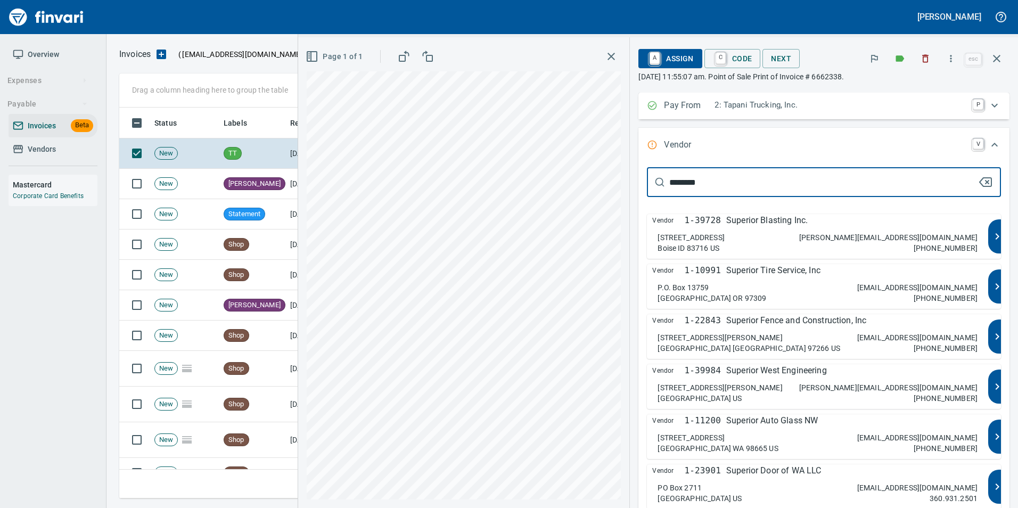
click at [848, 280] on div "Vendor 1-10991 Superior Tire Service, Inc P.O. [GEOGRAPHIC_DATA] [EMAIL_ADDRESS…" at bounding box center [817, 286] width 341 height 45
type input "**********"
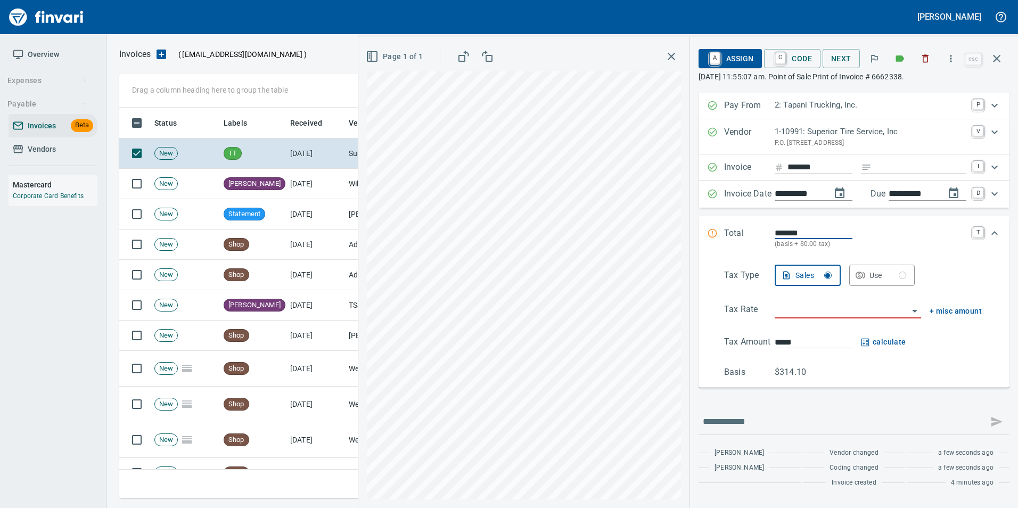
click at [774, 228] on input "*******" at bounding box center [813, 233] width 78 height 12
type input "********"
click at [813, 311] on input "search" at bounding box center [841, 310] width 134 height 15
click at [820, 337] on li "Trucking: Trucking - Nontaxable" at bounding box center [846, 338] width 153 height 26
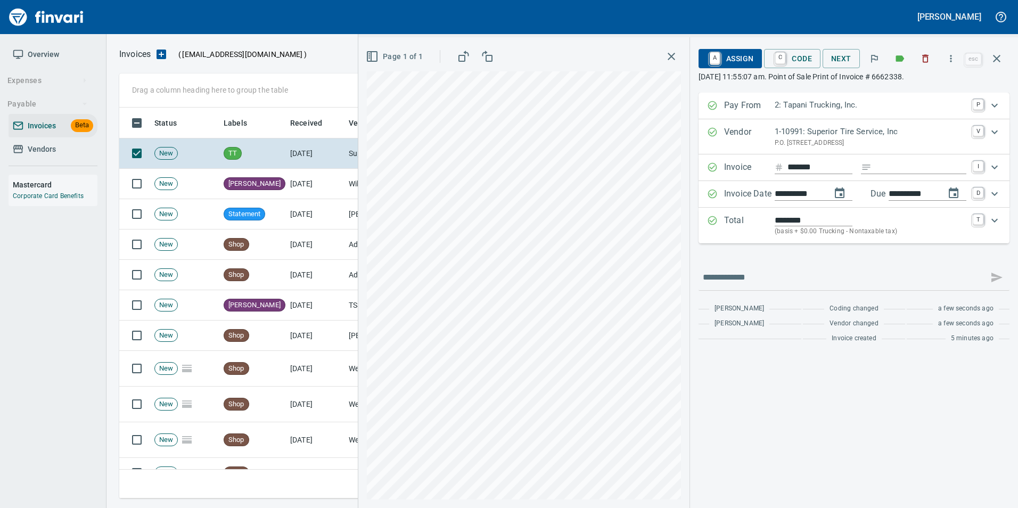
type input "**********"
click at [746, 59] on span "A Assign" at bounding box center [730, 58] width 46 height 18
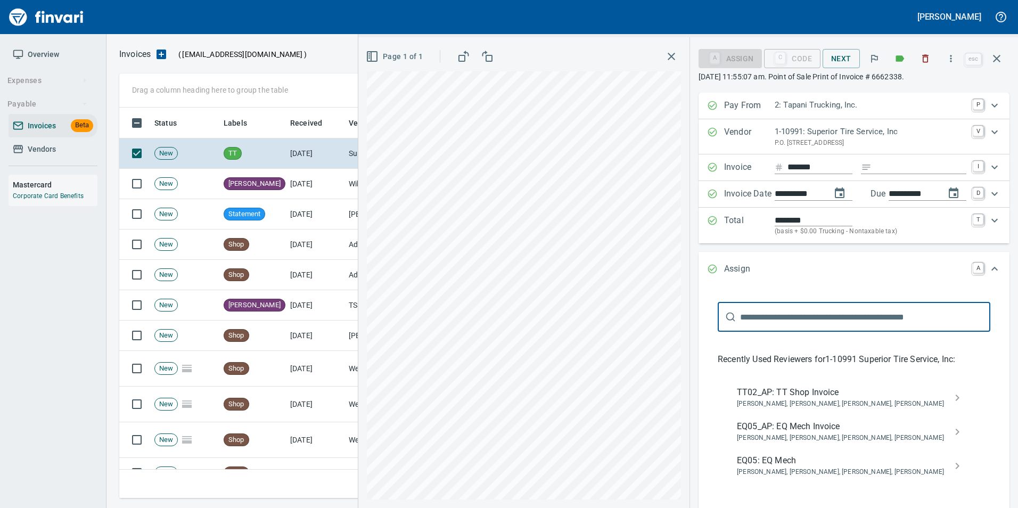
click at [855, 390] on span "TT02_AP: TT Shop Invoice" at bounding box center [845, 392] width 217 height 13
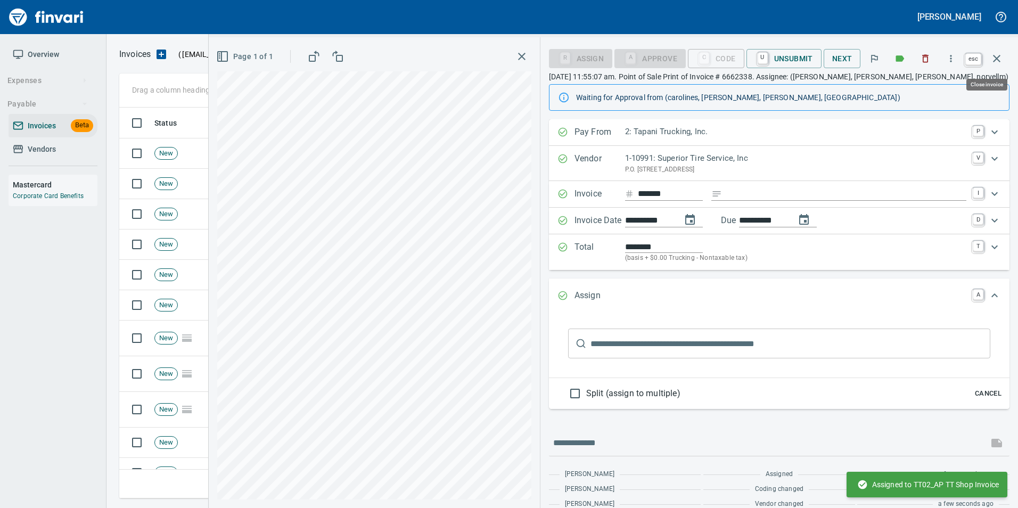
click at [999, 59] on icon "button" at bounding box center [996, 58] width 13 height 13
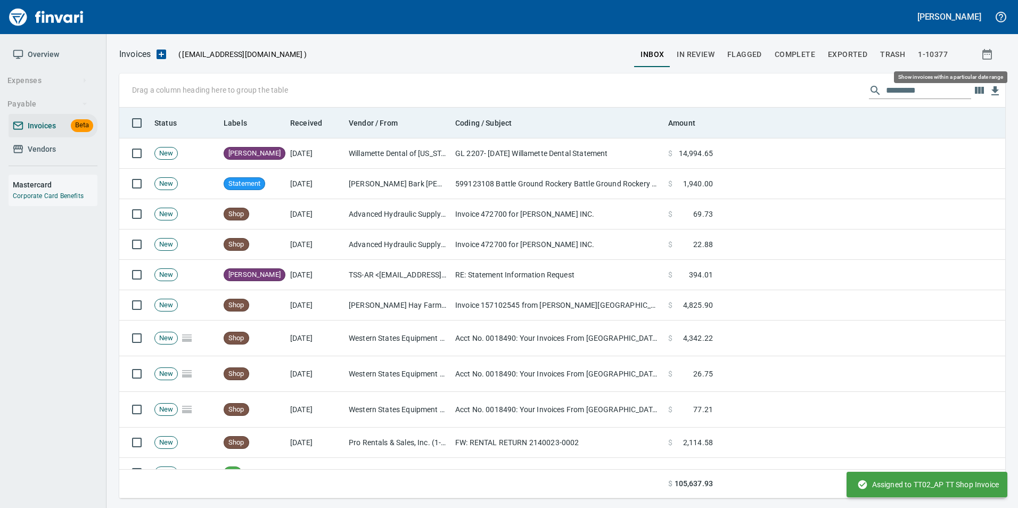
scroll to position [383, 870]
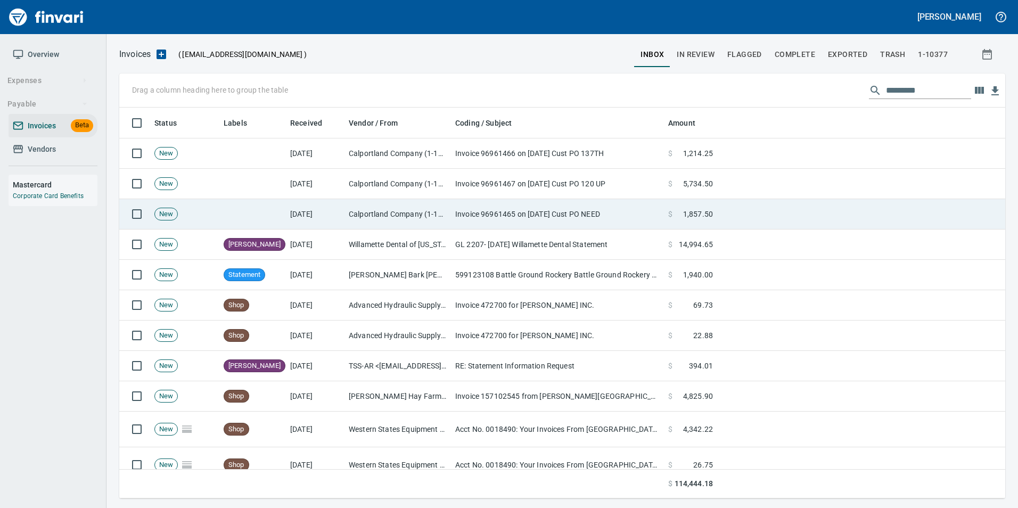
click at [449, 216] on td "Calportland Company (1-11224)" at bounding box center [397, 214] width 106 height 30
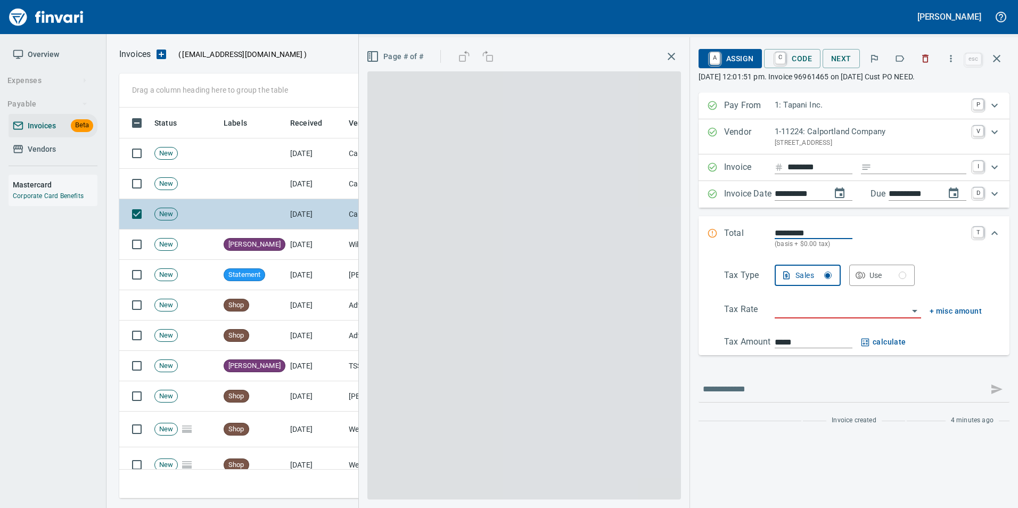
scroll to position [383, 869]
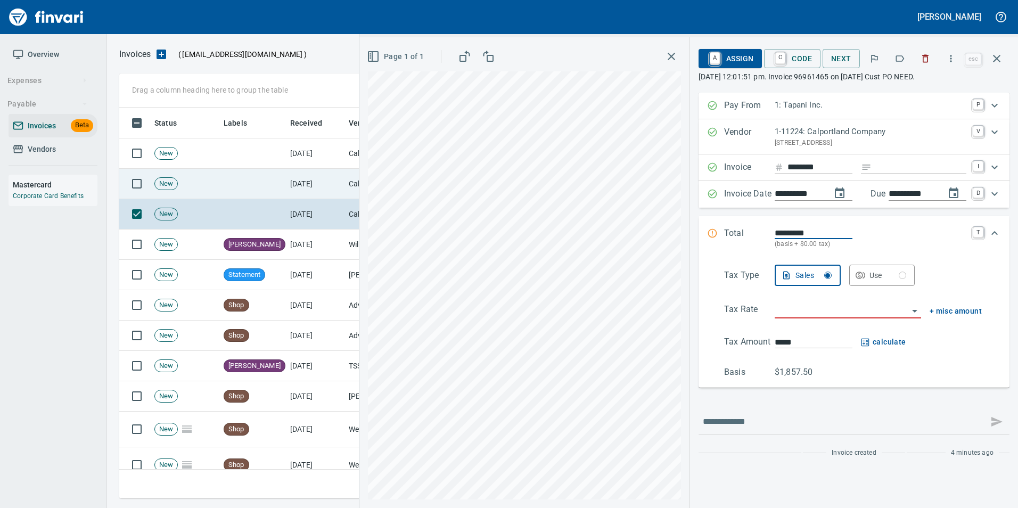
click at [335, 183] on td "[DATE]" at bounding box center [315, 184] width 59 height 30
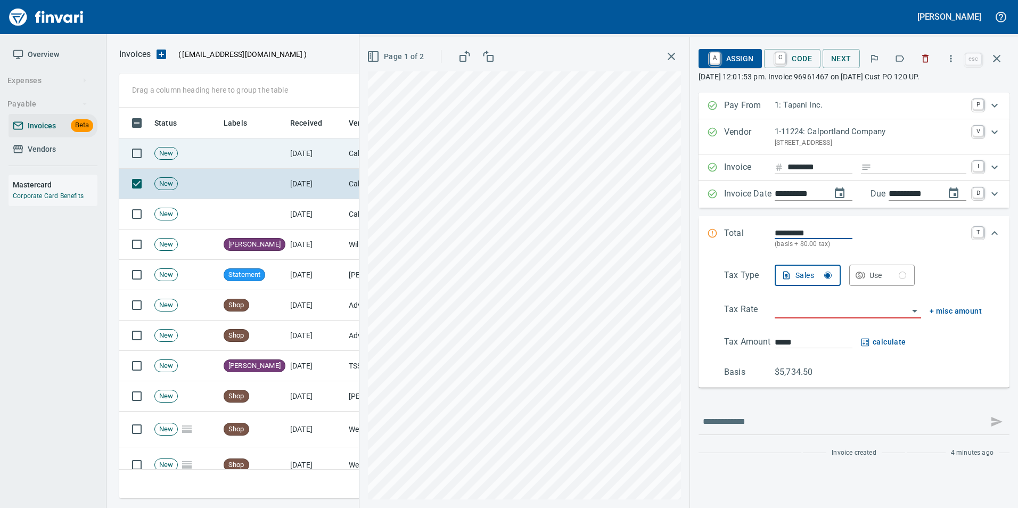
click at [293, 155] on td "[DATE]" at bounding box center [315, 153] width 59 height 30
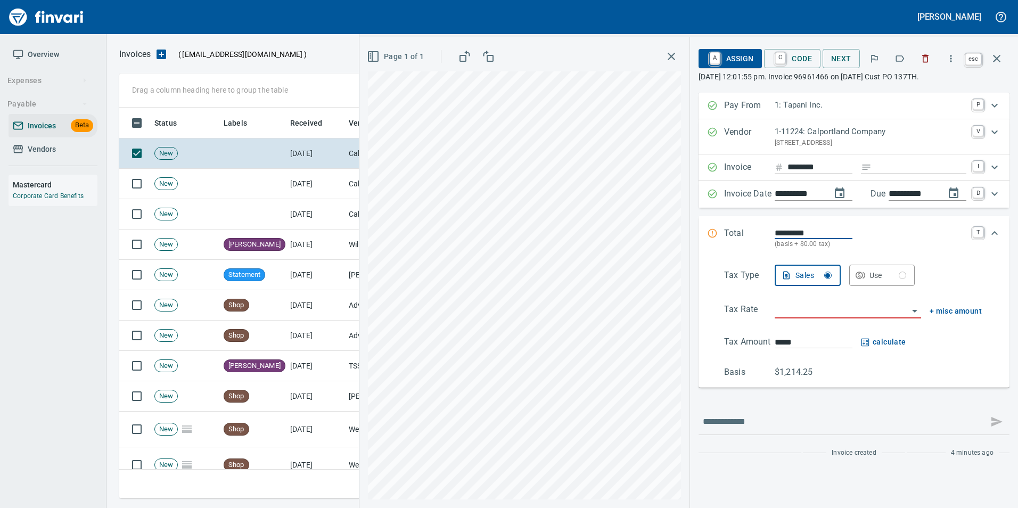
click at [997, 62] on icon "button" at bounding box center [996, 58] width 13 height 13
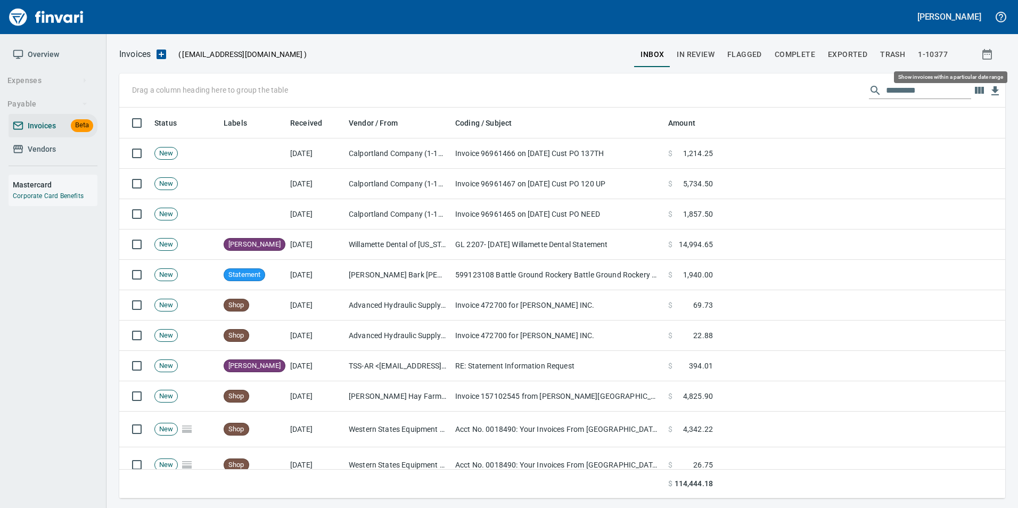
scroll to position [383, 870]
click at [700, 49] on span "In Review" at bounding box center [695, 54] width 38 height 13
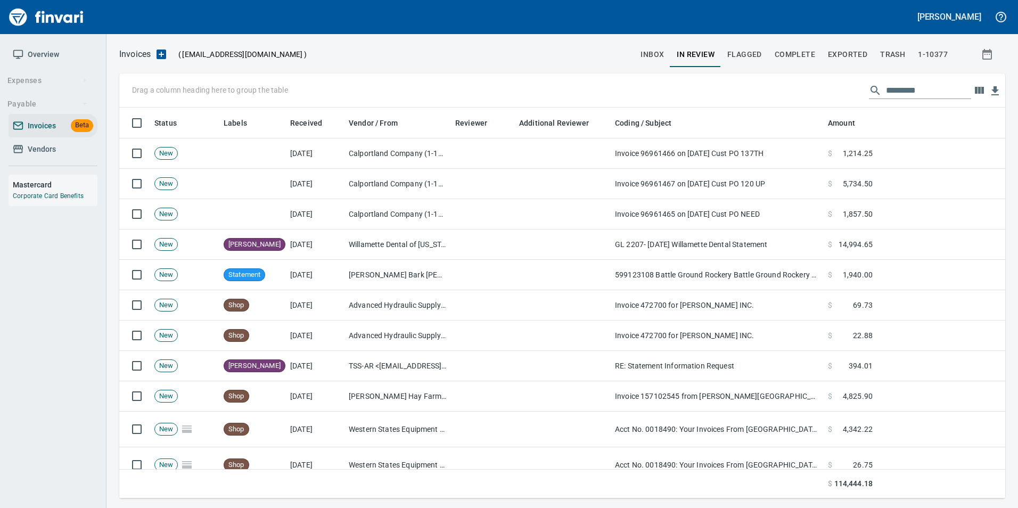
scroll to position [383, 870]
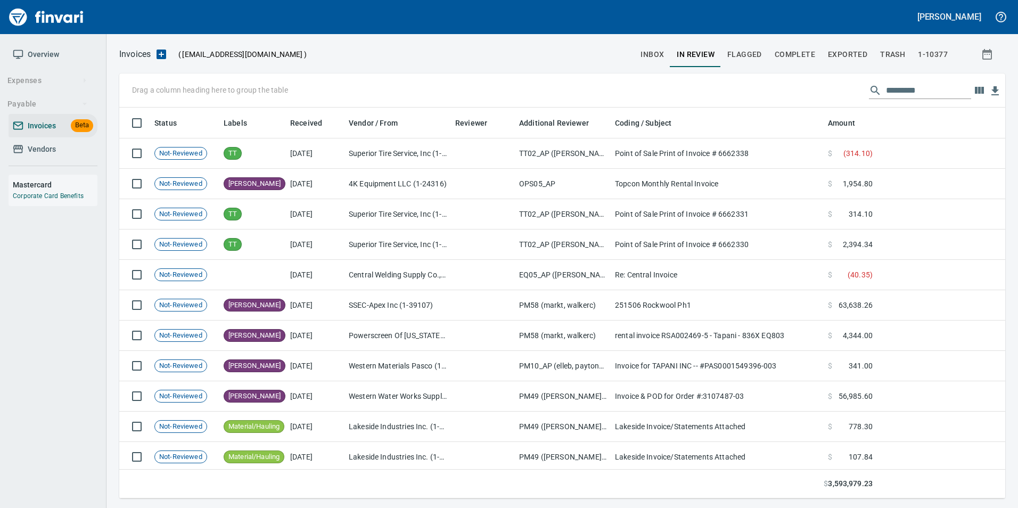
click at [905, 95] on input "text" at bounding box center [928, 90] width 85 height 17
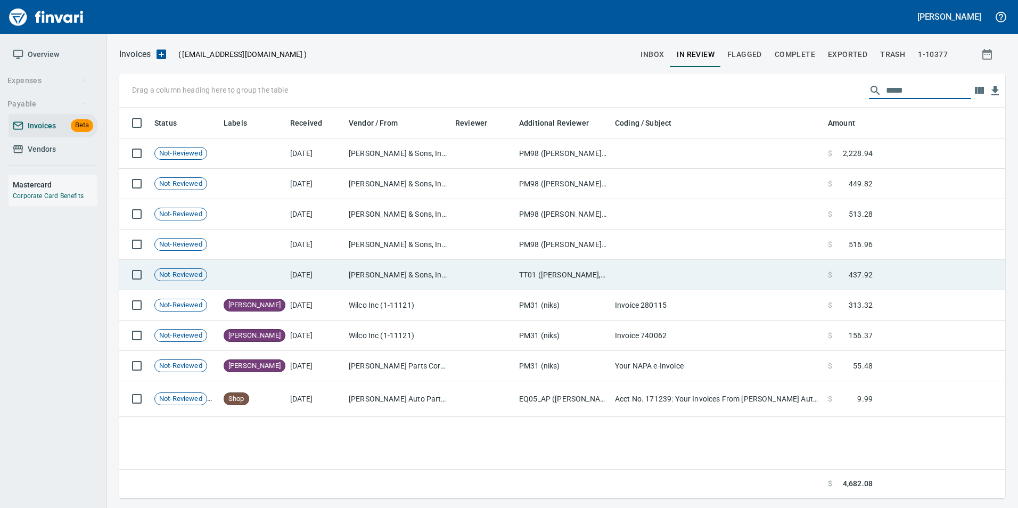
type input "*****"
click at [473, 274] on td at bounding box center [483, 275] width 64 height 30
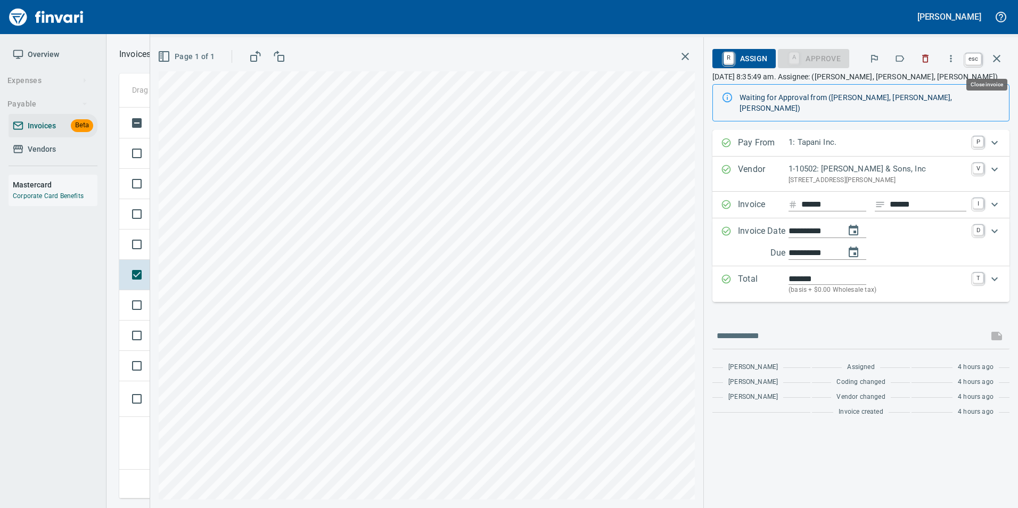
scroll to position [383, 877]
click at [996, 49] on button "button" at bounding box center [997, 59] width 26 height 26
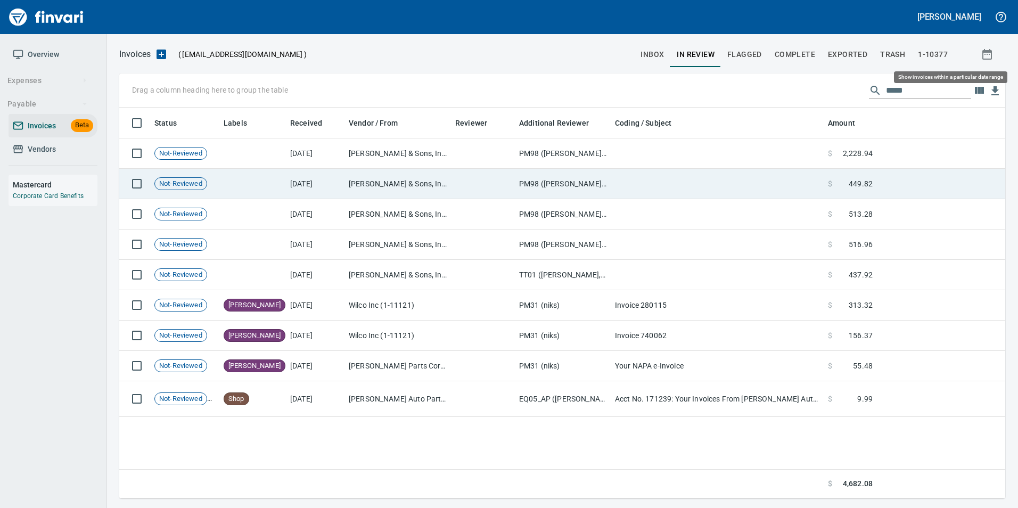
scroll to position [383, 877]
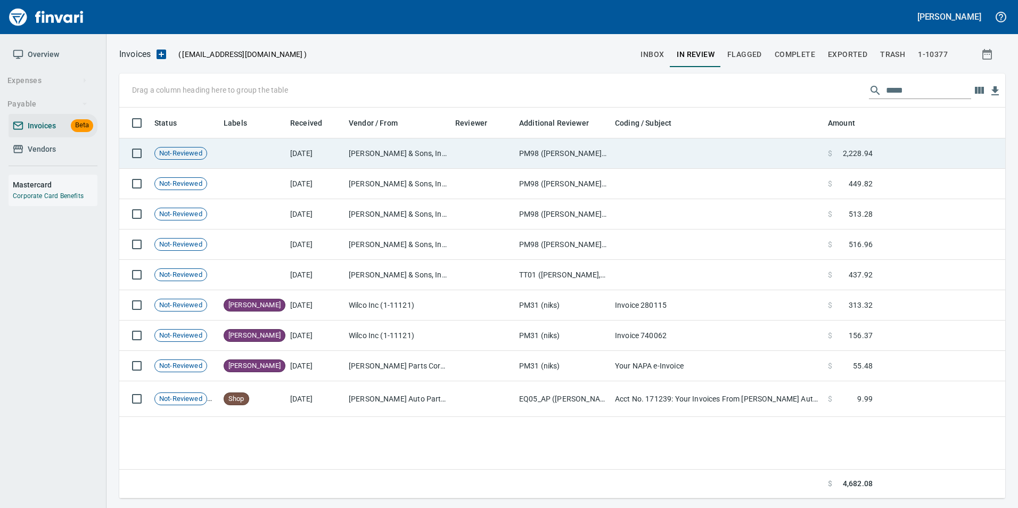
click at [367, 148] on td "[PERSON_NAME] & Sons, Inc (1-10502)" at bounding box center [397, 153] width 106 height 30
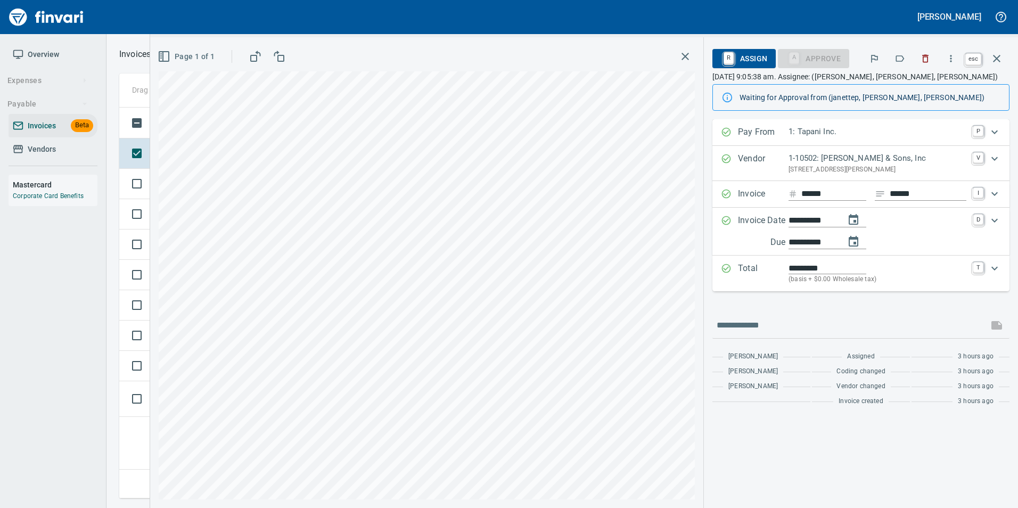
scroll to position [383, 877]
click at [996, 57] on icon "button" at bounding box center [996, 58] width 7 height 7
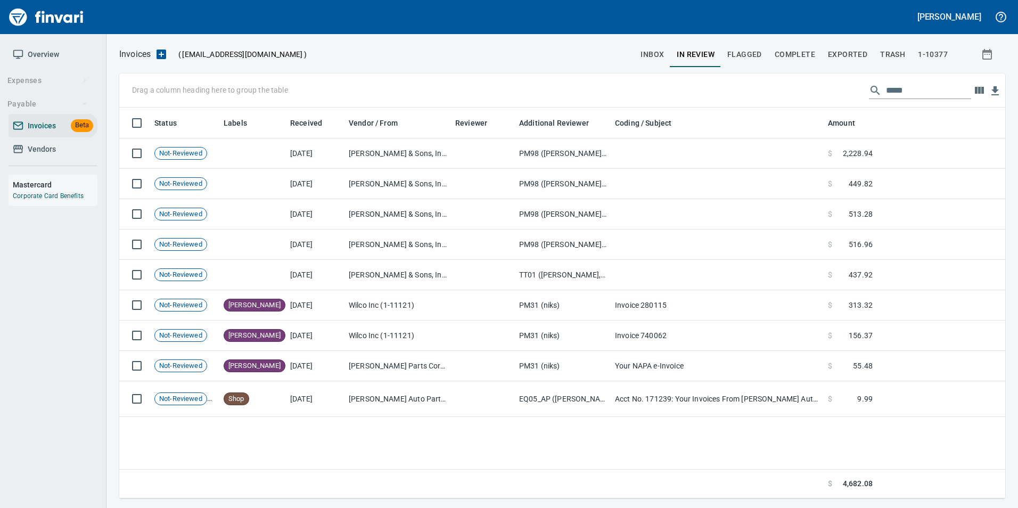
scroll to position [383, 877]
click at [784, 56] on span "Complete" at bounding box center [794, 54] width 40 height 13
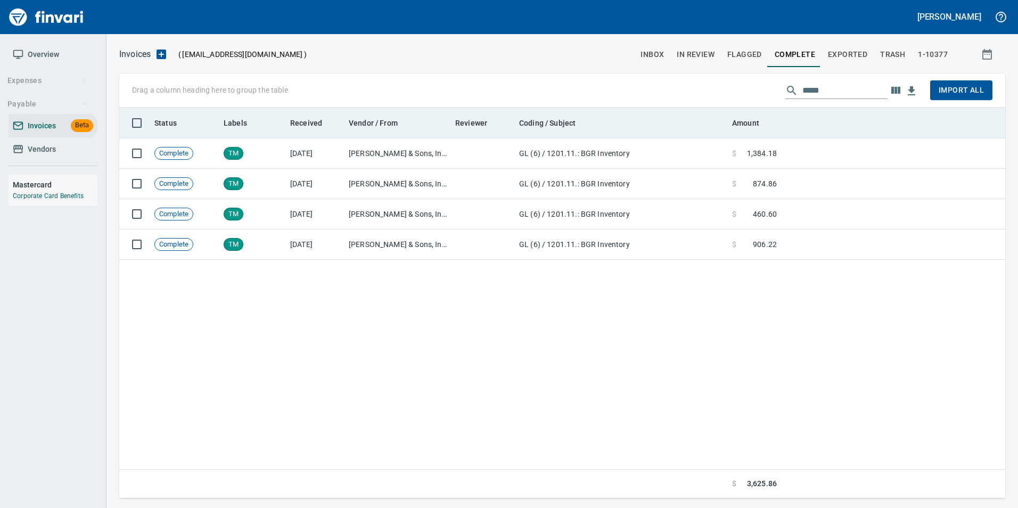
scroll to position [383, 878]
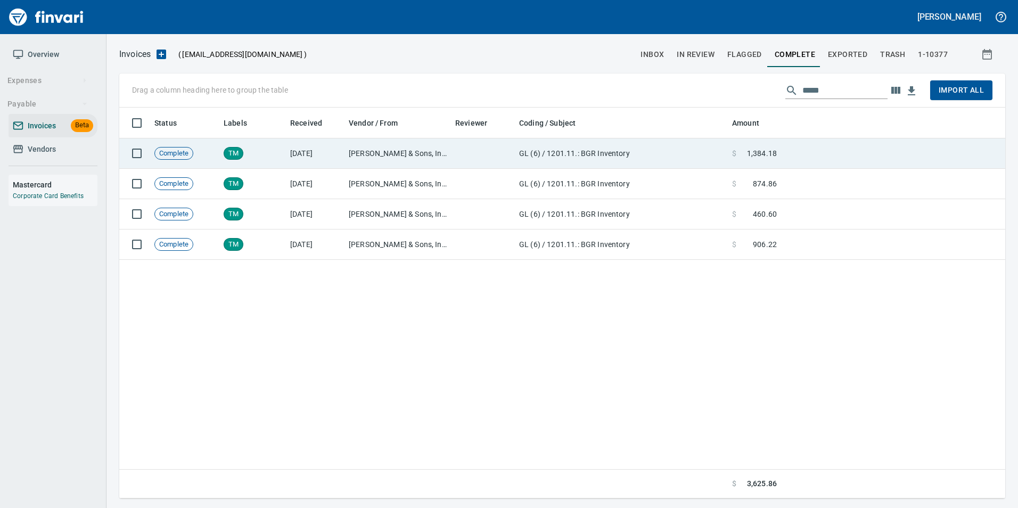
click at [751, 151] on span "1,384.18" at bounding box center [762, 153] width 30 height 11
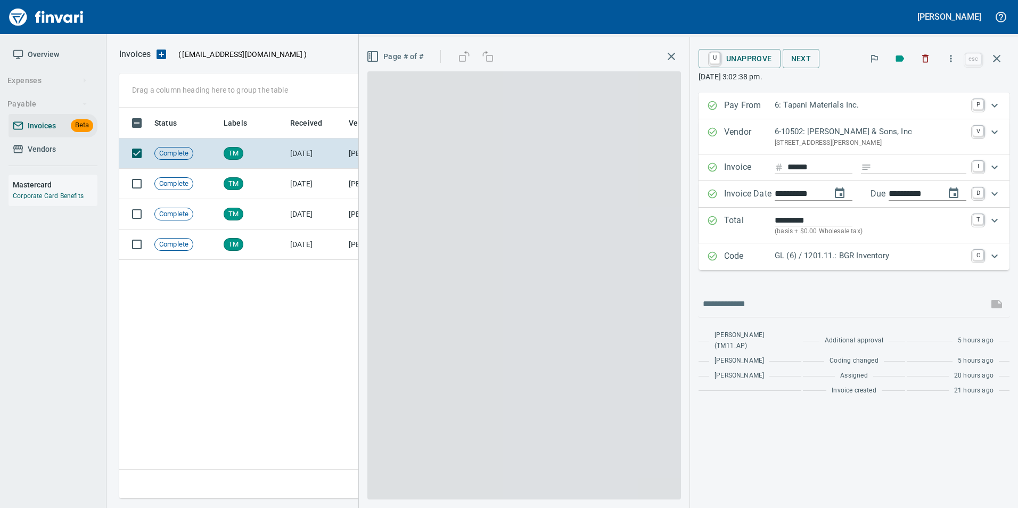
scroll to position [383, 877]
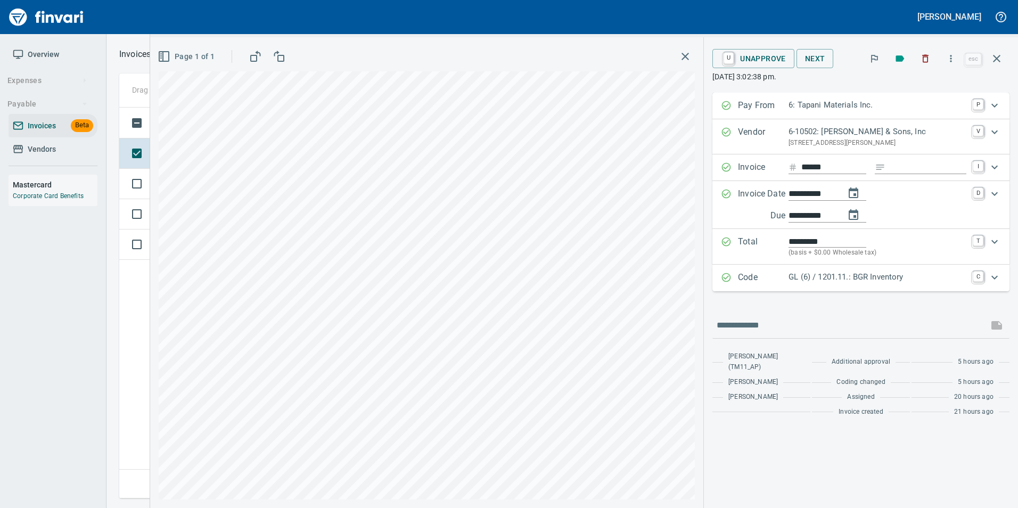
click at [994, 62] on icon "button" at bounding box center [996, 58] width 13 height 13
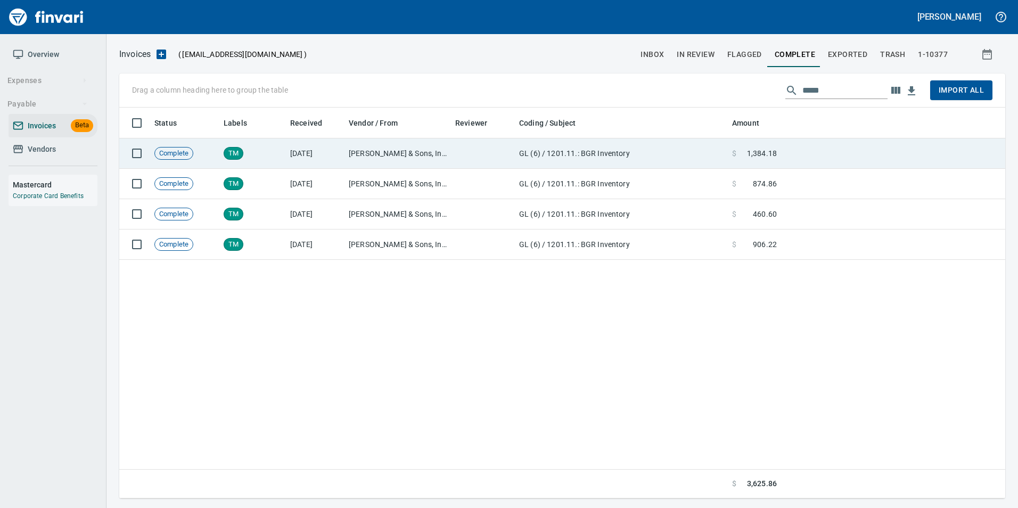
scroll to position [383, 877]
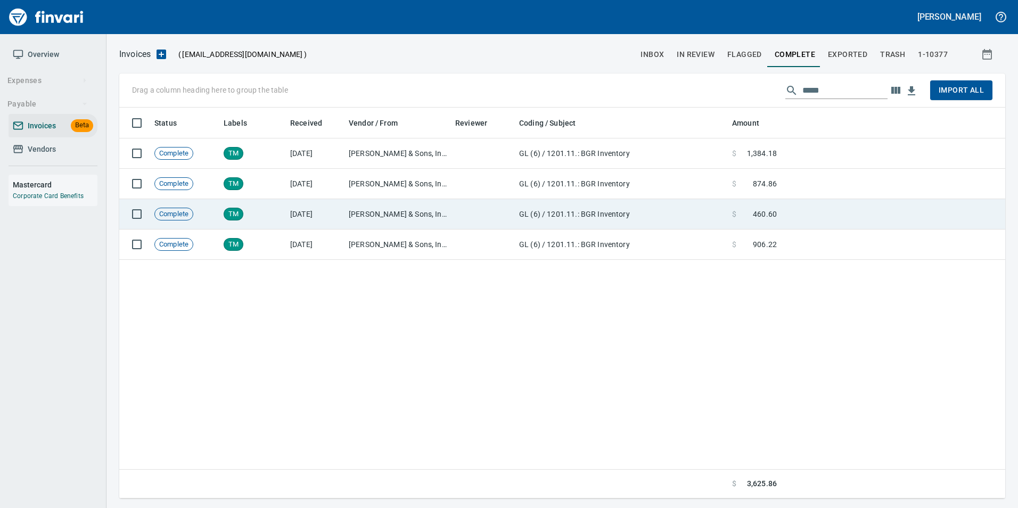
click at [620, 206] on td "GL (6) / 1201.11.: BGR Inventory" at bounding box center [621, 214] width 213 height 30
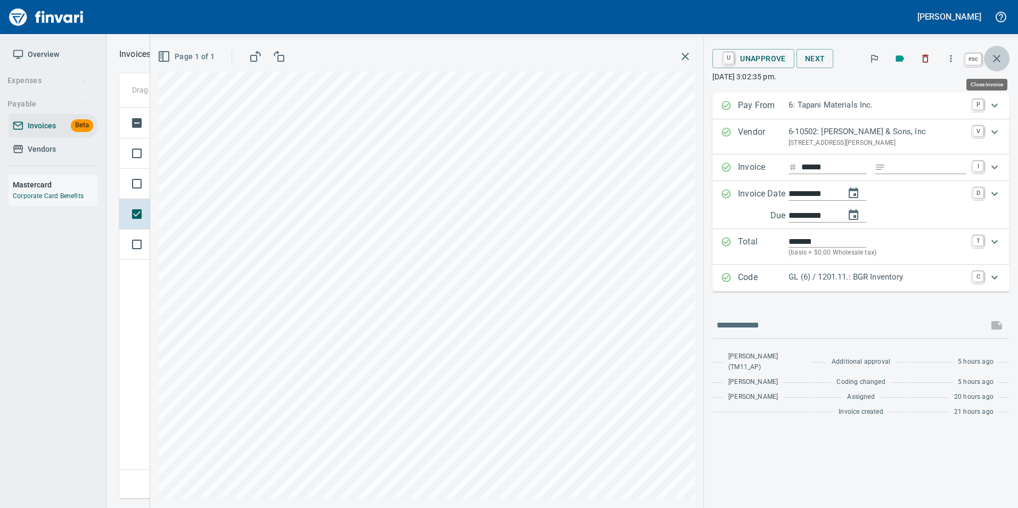
click at [998, 51] on button "button" at bounding box center [997, 59] width 26 height 26
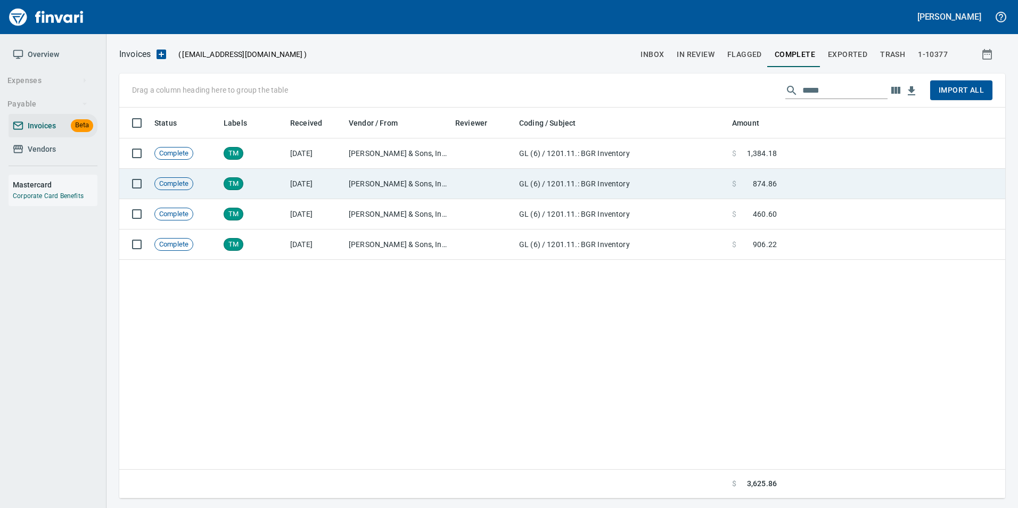
scroll to position [383, 877]
click at [682, 191] on td "GL (6) / 1201.11.: BGR Inventory" at bounding box center [621, 184] width 213 height 30
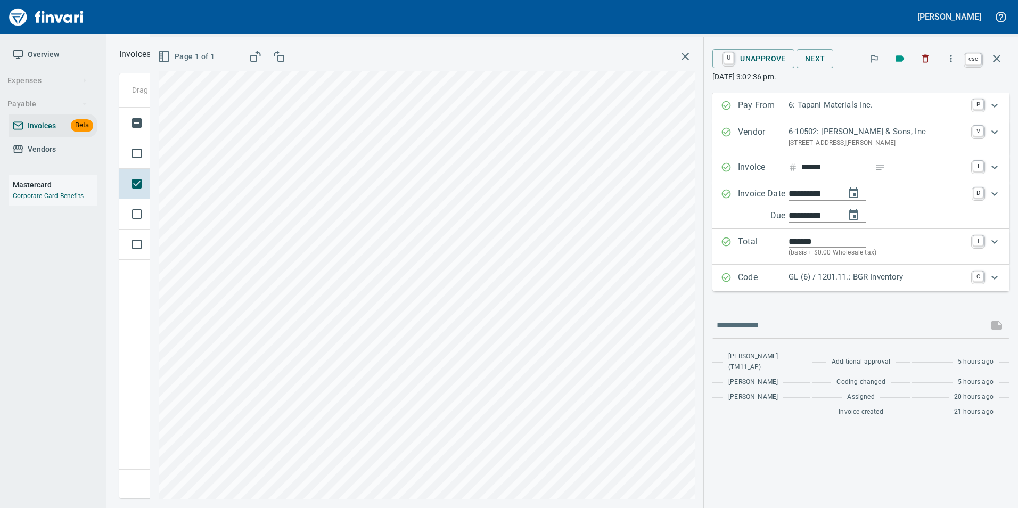
scroll to position [383, 877]
click at [998, 60] on icon "button" at bounding box center [996, 58] width 7 height 7
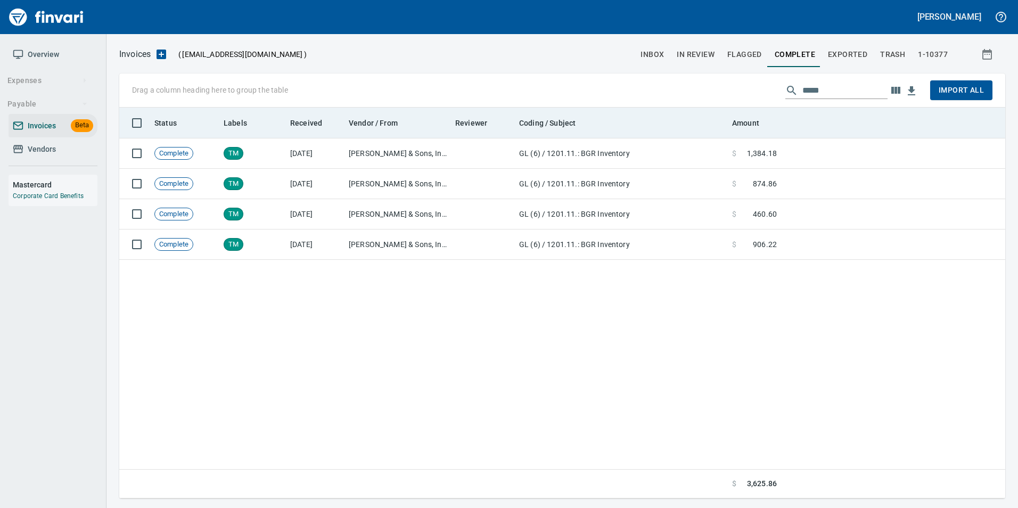
scroll to position [383, 877]
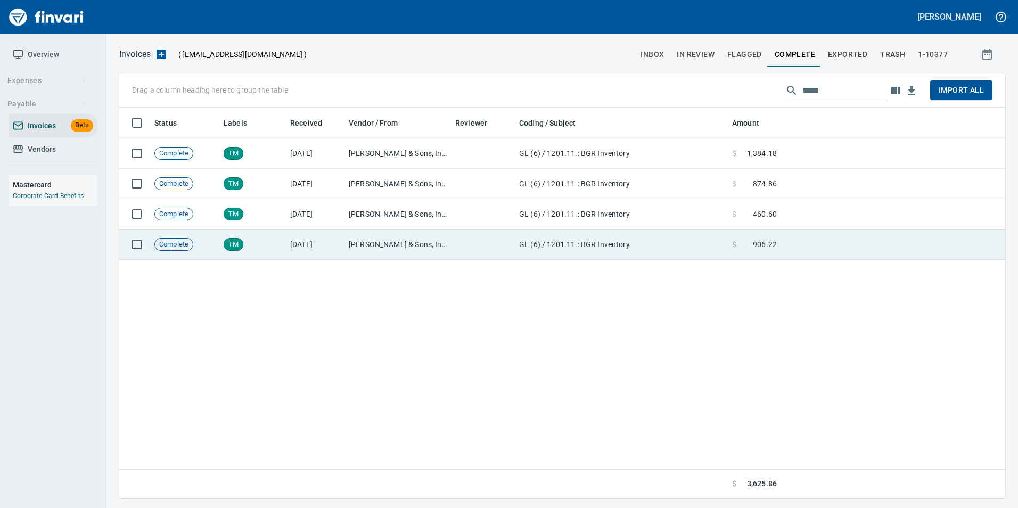
click at [843, 251] on td at bounding box center [893, 244] width 224 height 30
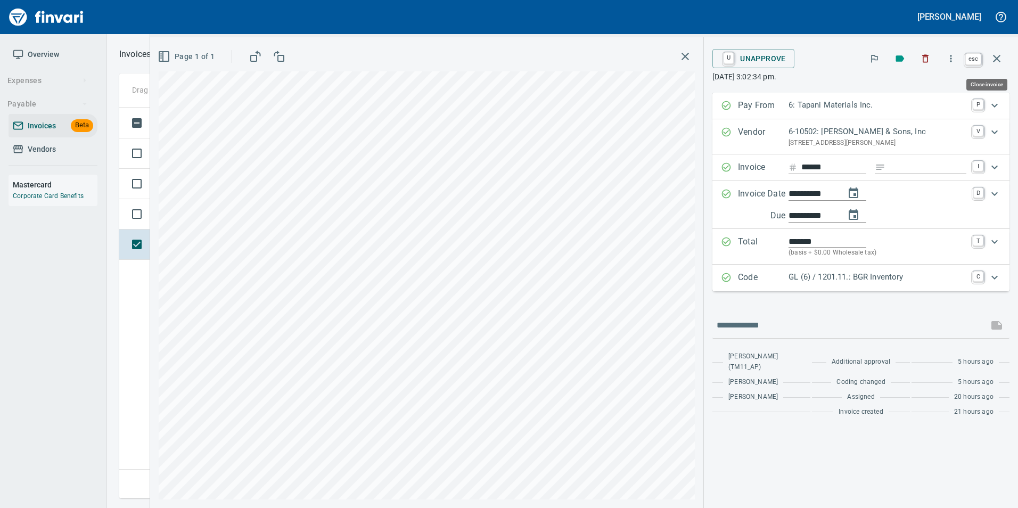
click at [994, 62] on icon "button" at bounding box center [996, 58] width 13 height 13
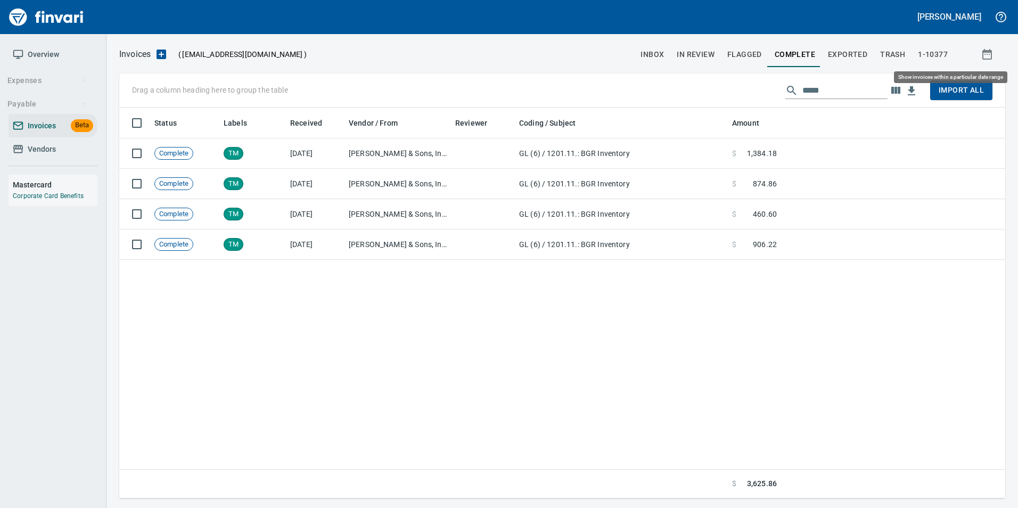
scroll to position [383, 877]
click at [802, 90] on input "*****" at bounding box center [844, 90] width 85 height 17
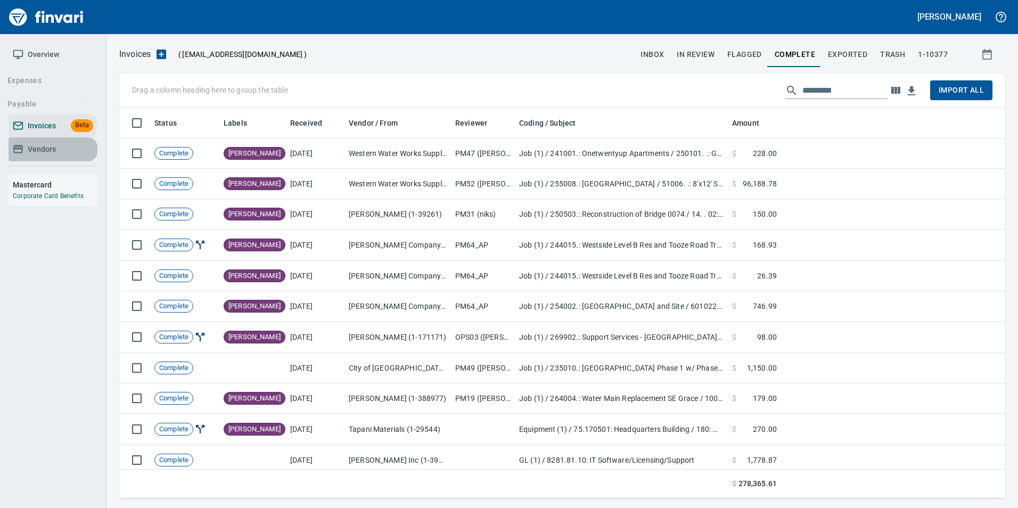
click at [84, 151] on span "Vendors" at bounding box center [53, 149] width 80 height 13
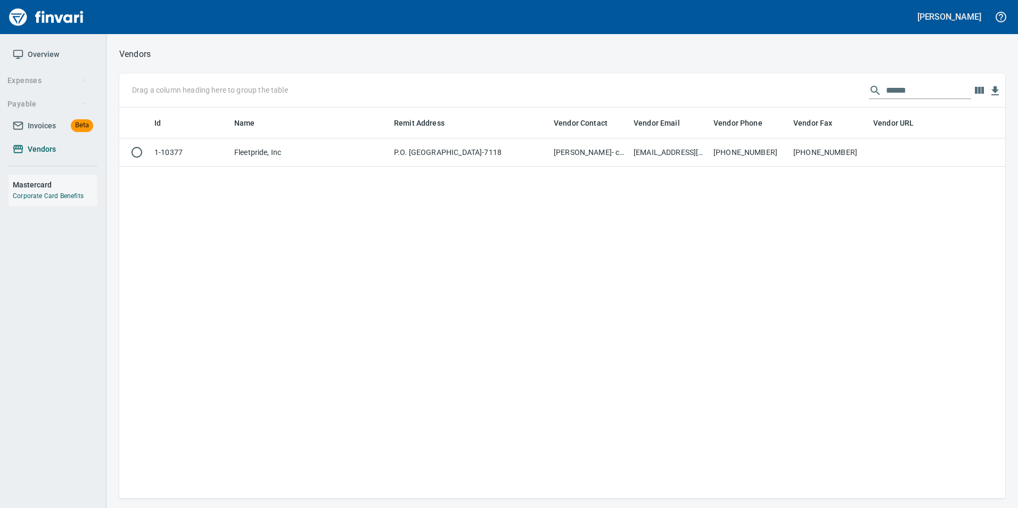
scroll to position [383, 878]
click at [901, 92] on input "******" at bounding box center [928, 90] width 85 height 17
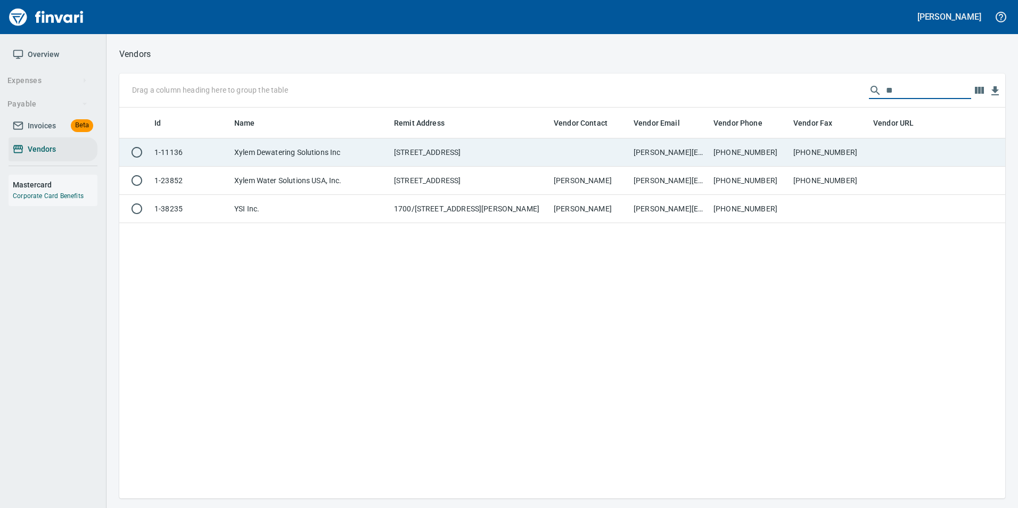
type input "**"
click at [741, 151] on td "503-981-0341" at bounding box center [749, 152] width 80 height 28
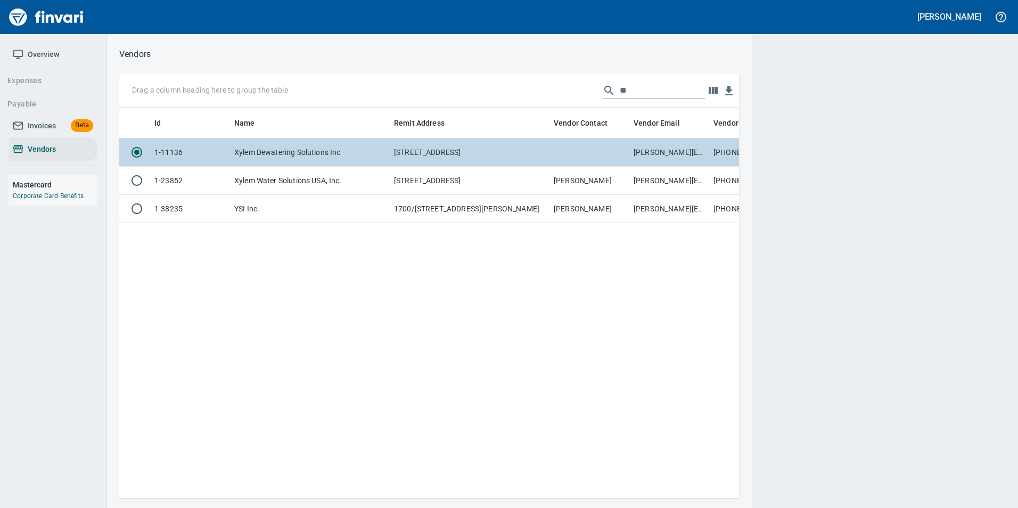
scroll to position [375, 612]
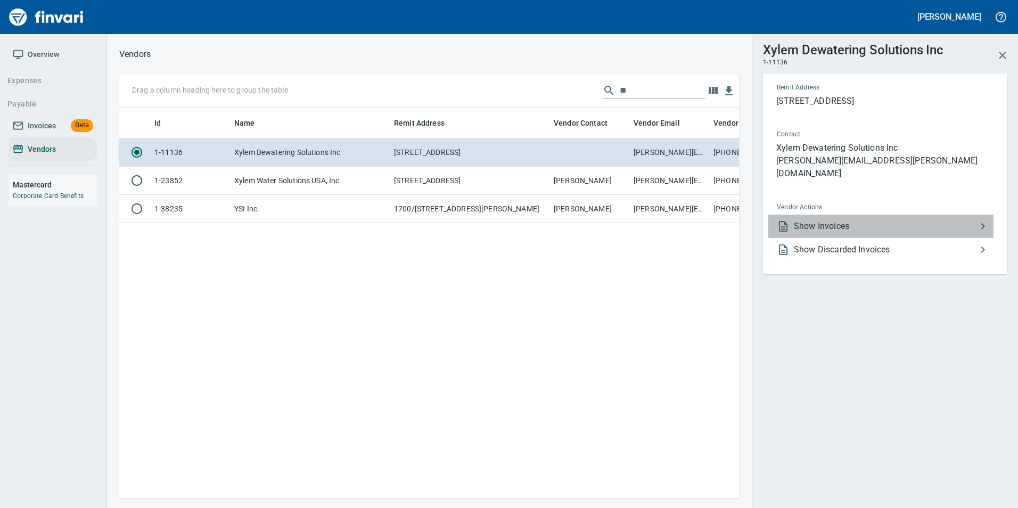
click at [846, 220] on span "Show Invoices" at bounding box center [885, 226] width 183 height 13
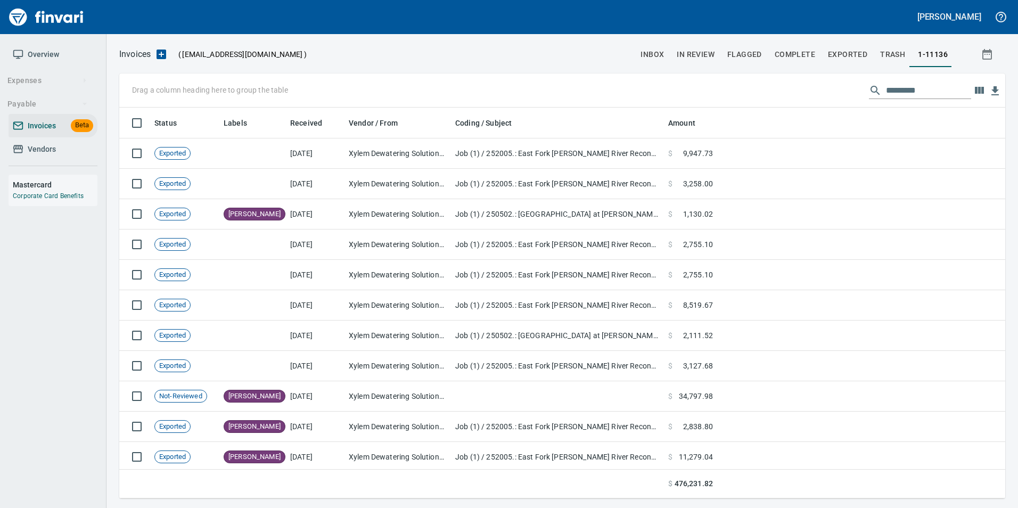
scroll to position [383, 870]
click at [905, 91] on input "text" at bounding box center [928, 90] width 85 height 17
type input "*"
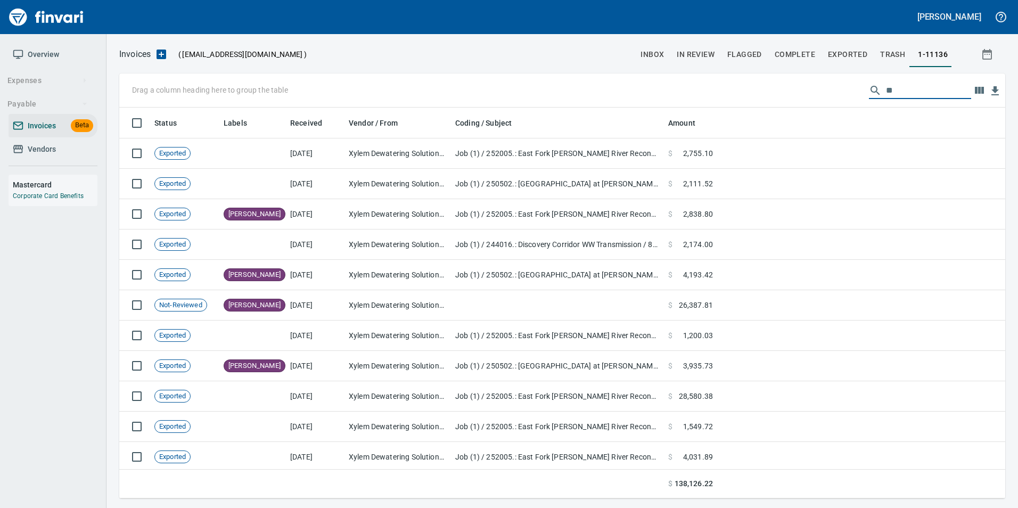
type input "*"
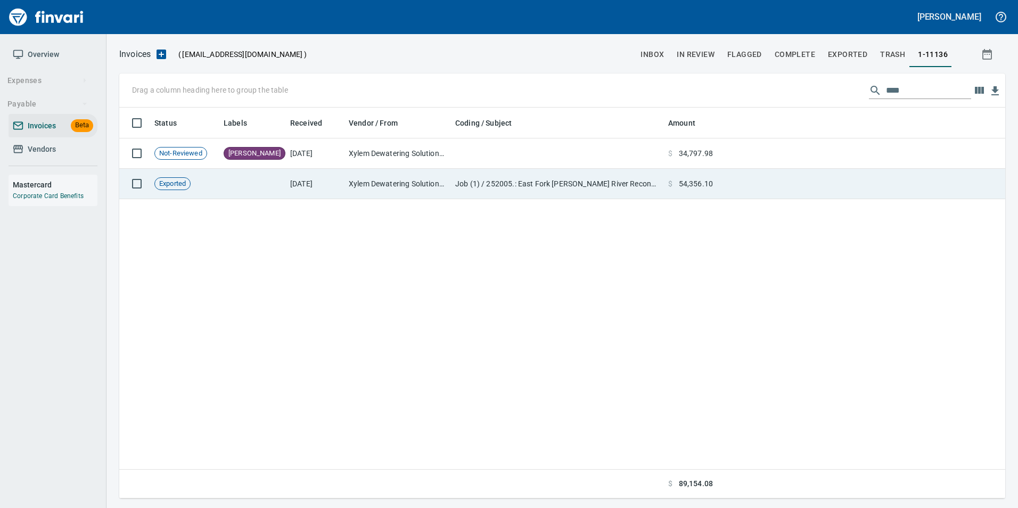
click at [817, 178] on td at bounding box center [861, 184] width 288 height 30
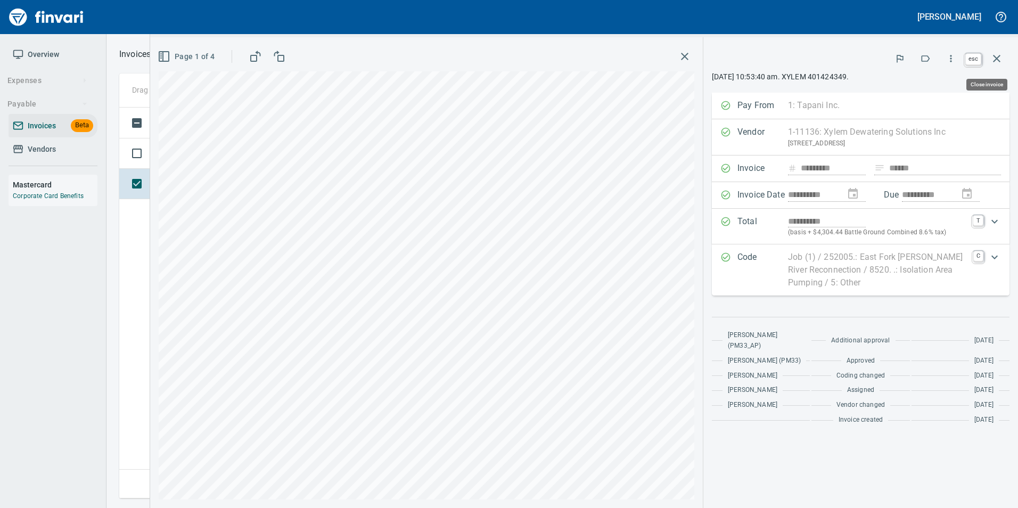
click at [999, 54] on icon "button" at bounding box center [996, 58] width 13 height 13
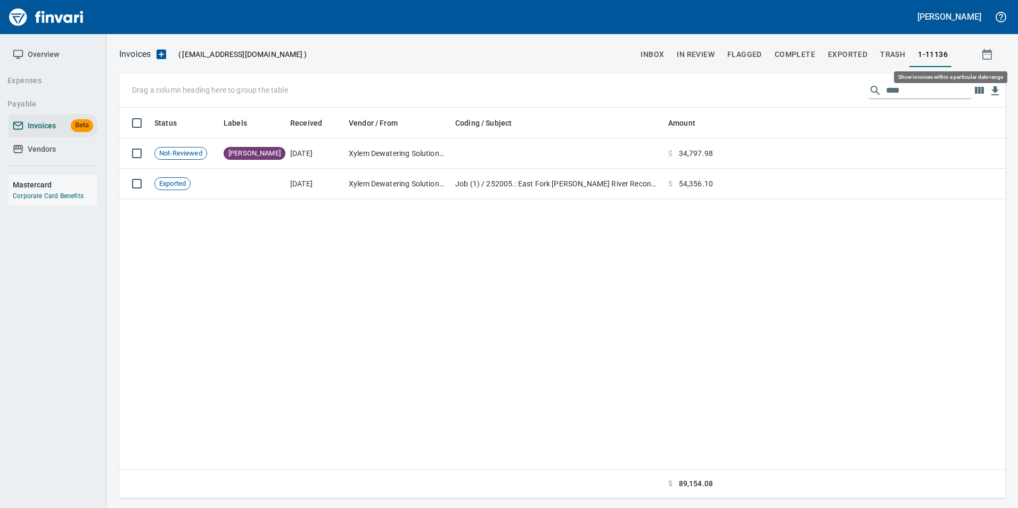
scroll to position [383, 878]
click at [923, 89] on input "****" at bounding box center [928, 90] width 85 height 17
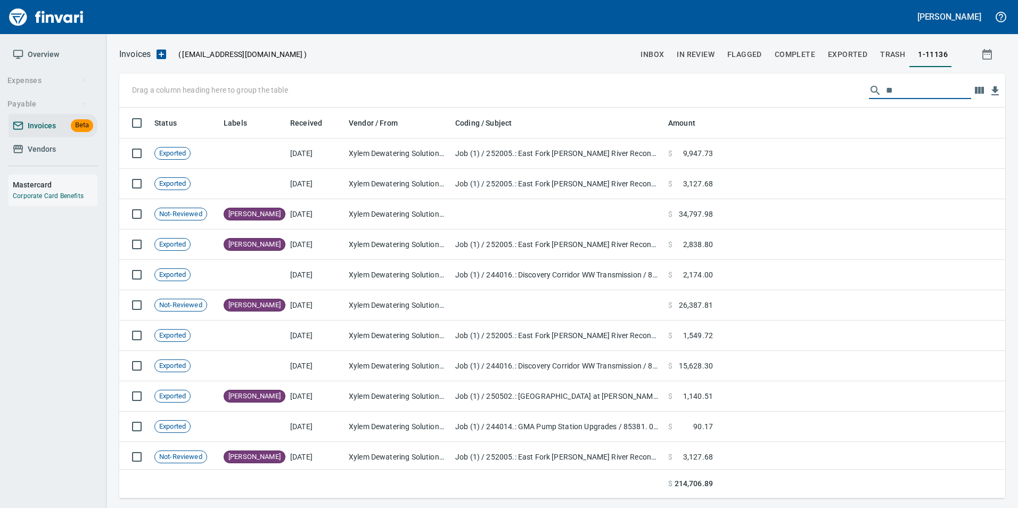
scroll to position [383, 870]
type input "*"
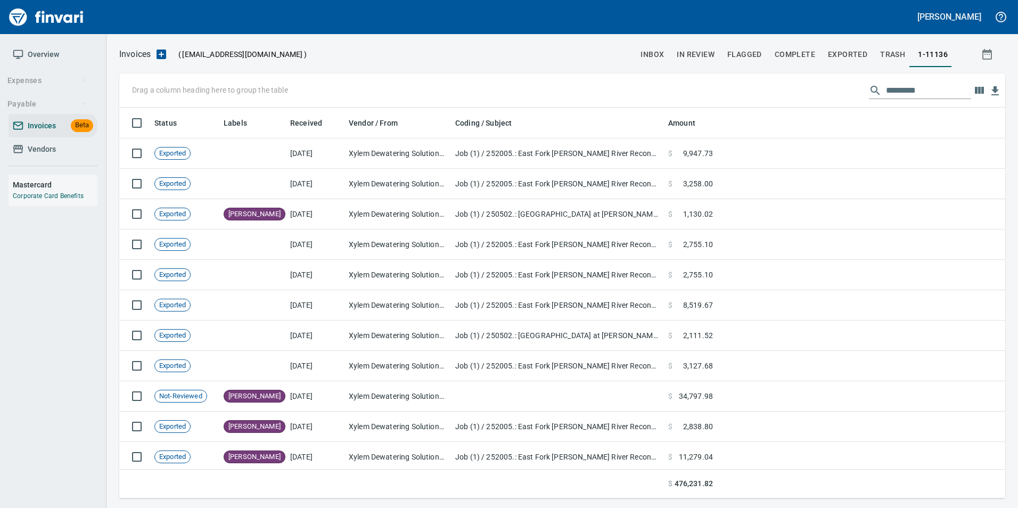
click at [707, 60] on span "In Review" at bounding box center [695, 54] width 38 height 13
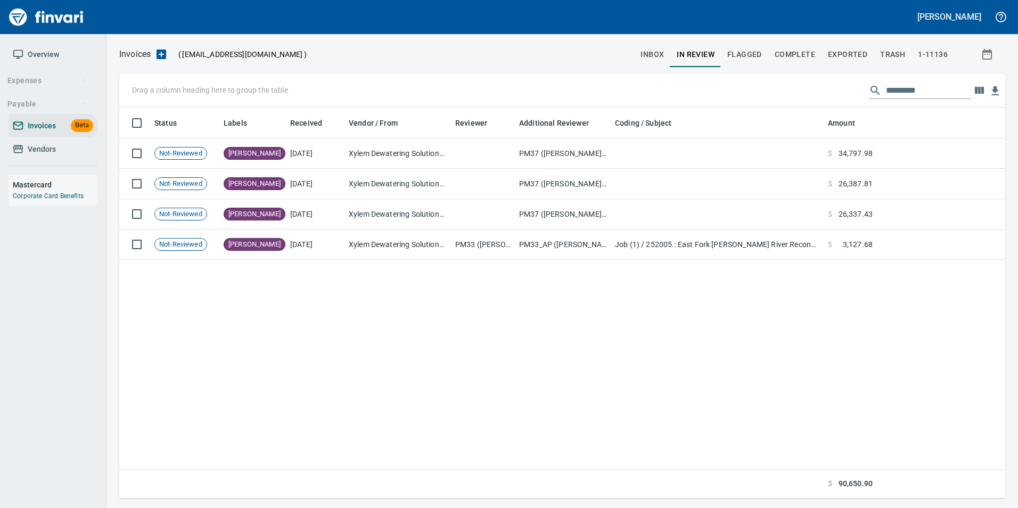
scroll to position [383, 870]
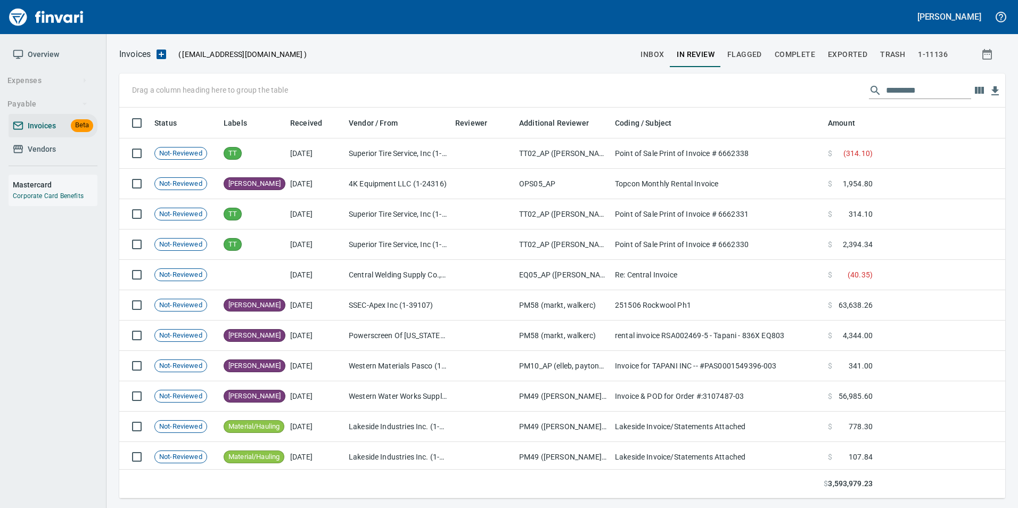
click at [859, 52] on span "Exported" at bounding box center [847, 54] width 39 height 13
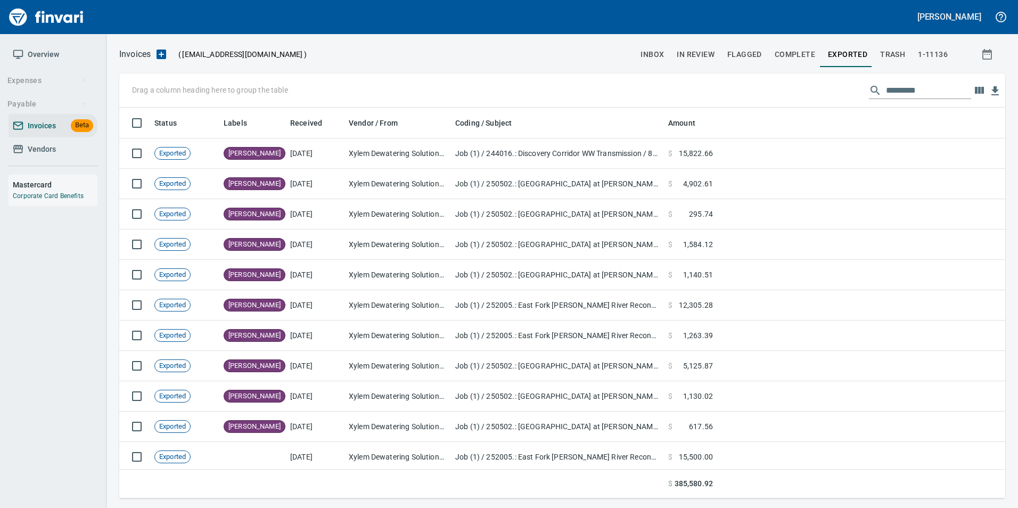
scroll to position [383, 870]
click at [906, 93] on input "text" at bounding box center [928, 90] width 85 height 17
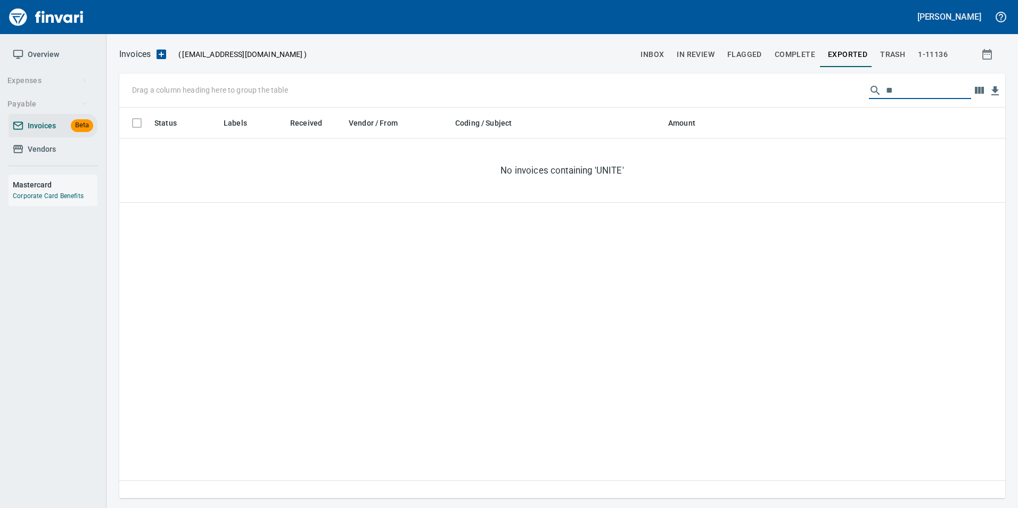
type input "*"
type input "**"
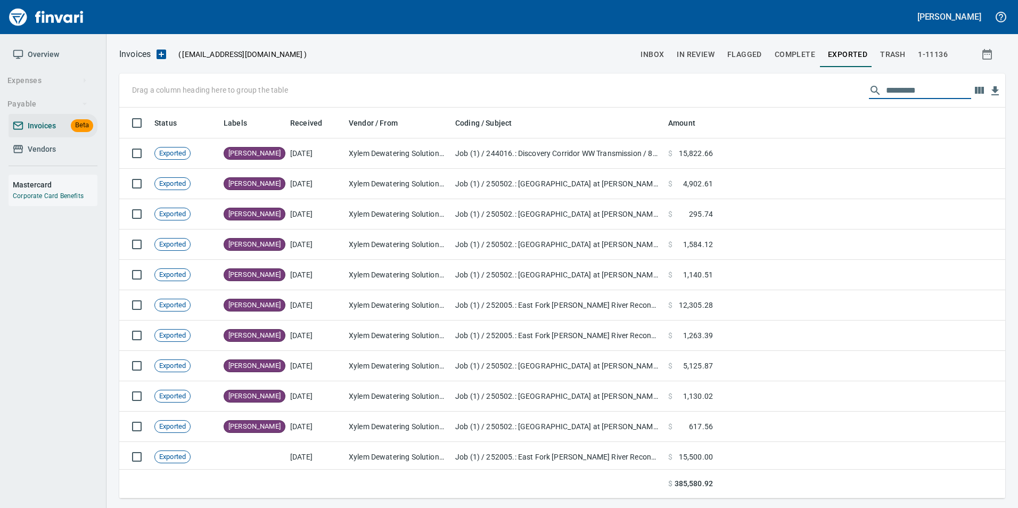
click at [699, 57] on span "In Review" at bounding box center [695, 54] width 38 height 13
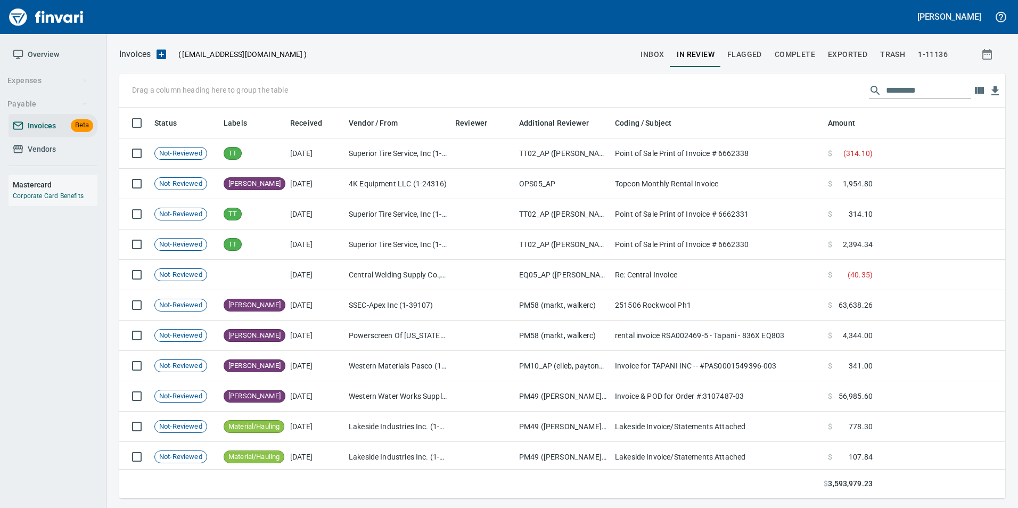
click at [914, 90] on input "text" at bounding box center [928, 90] width 85 height 17
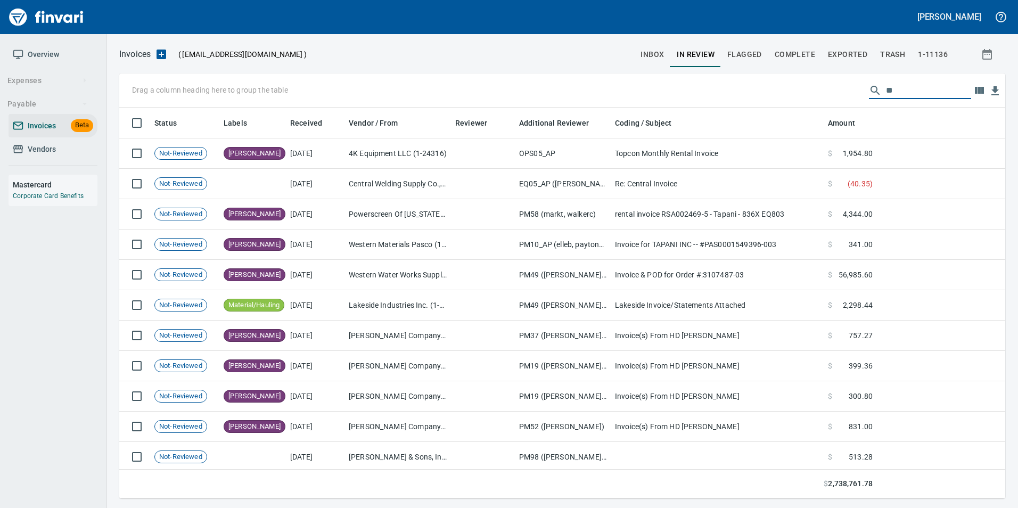
scroll to position [383, 870]
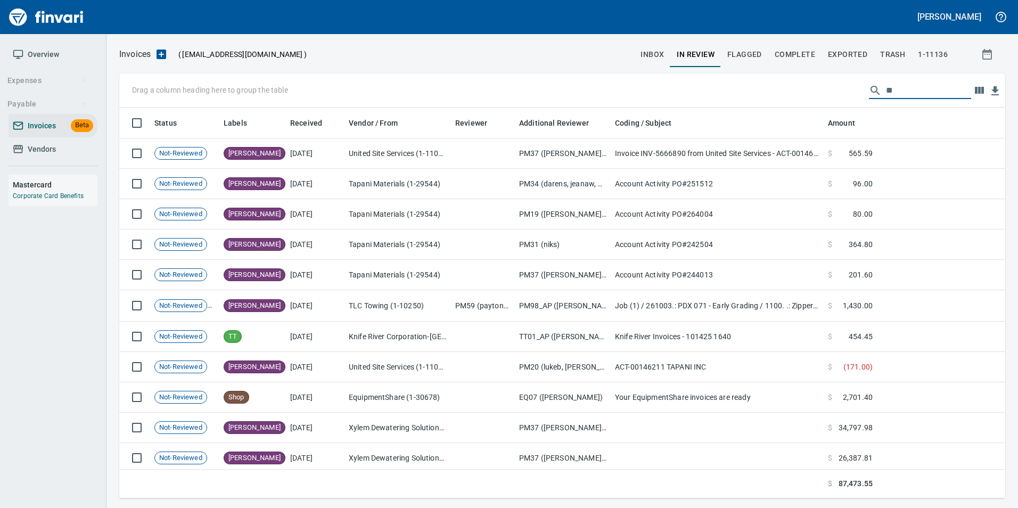
type input "*"
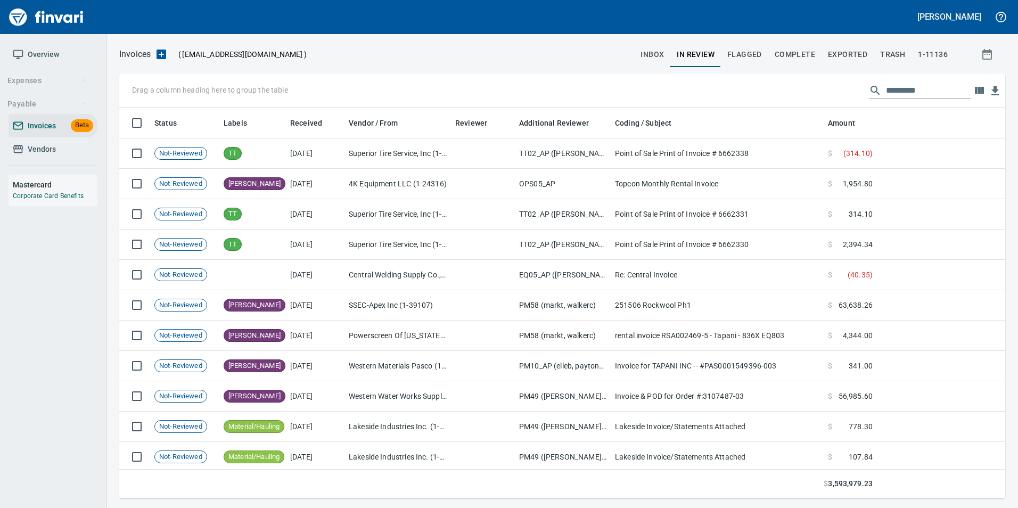
click at [38, 151] on span "Vendors" at bounding box center [42, 149] width 28 height 13
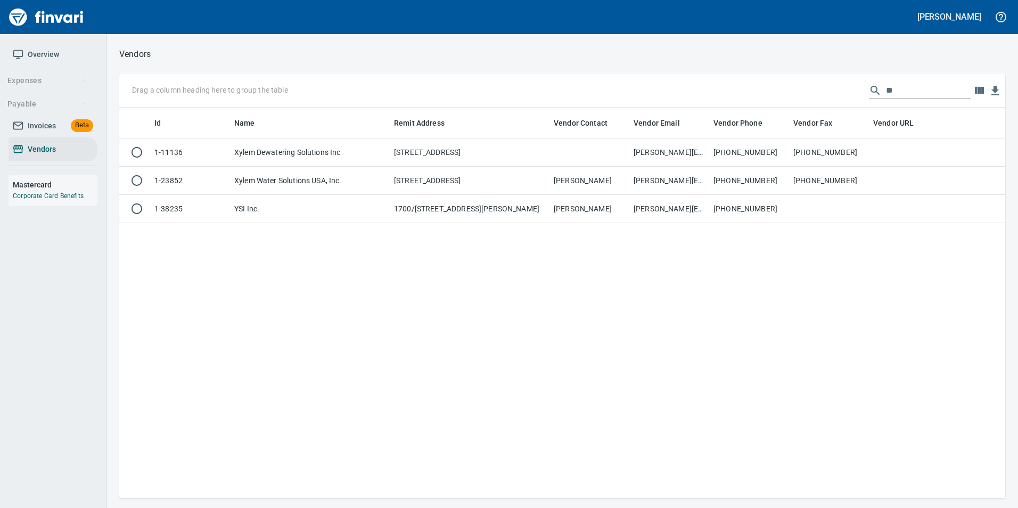
scroll to position [383, 878]
click at [934, 92] on input "**" at bounding box center [928, 90] width 85 height 17
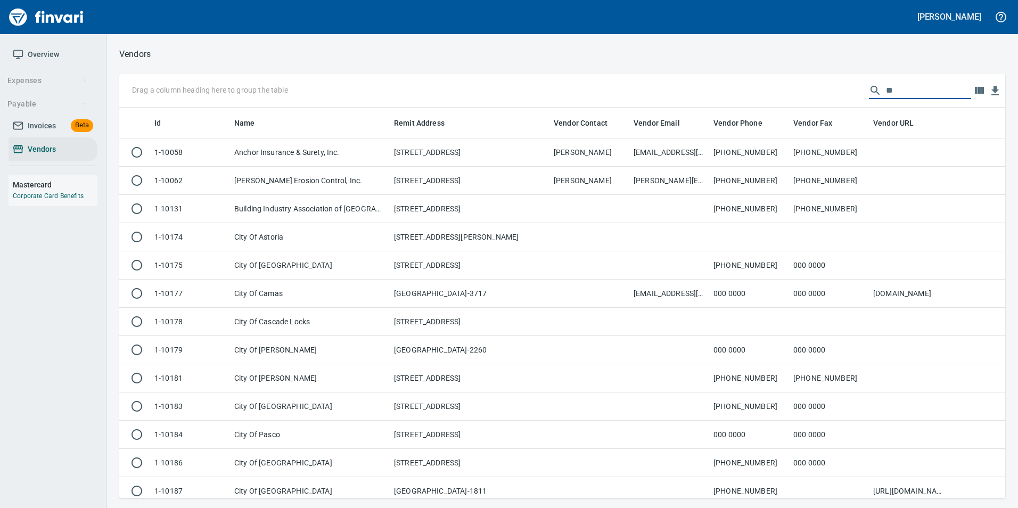
scroll to position [383, 870]
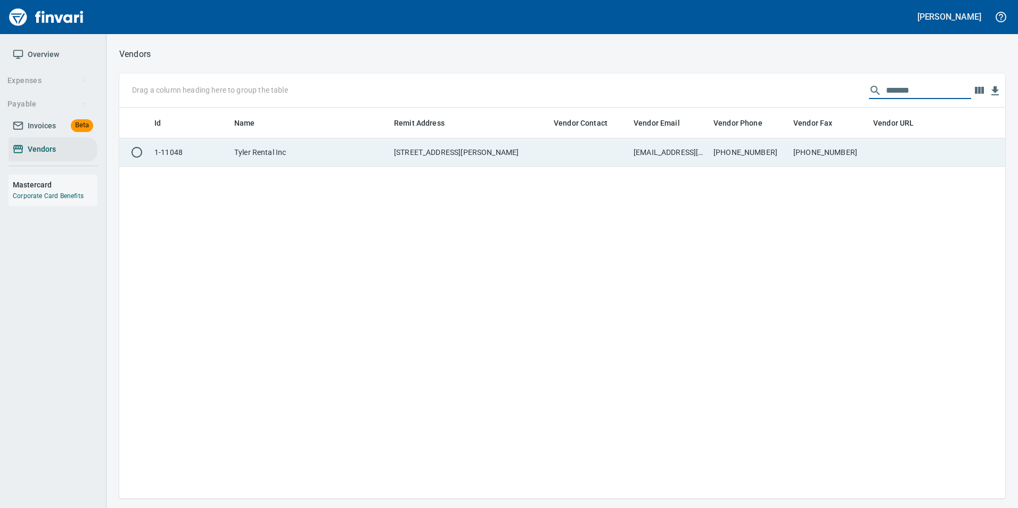
type input "*******"
click at [805, 143] on td "360-786-1510" at bounding box center [829, 152] width 80 height 28
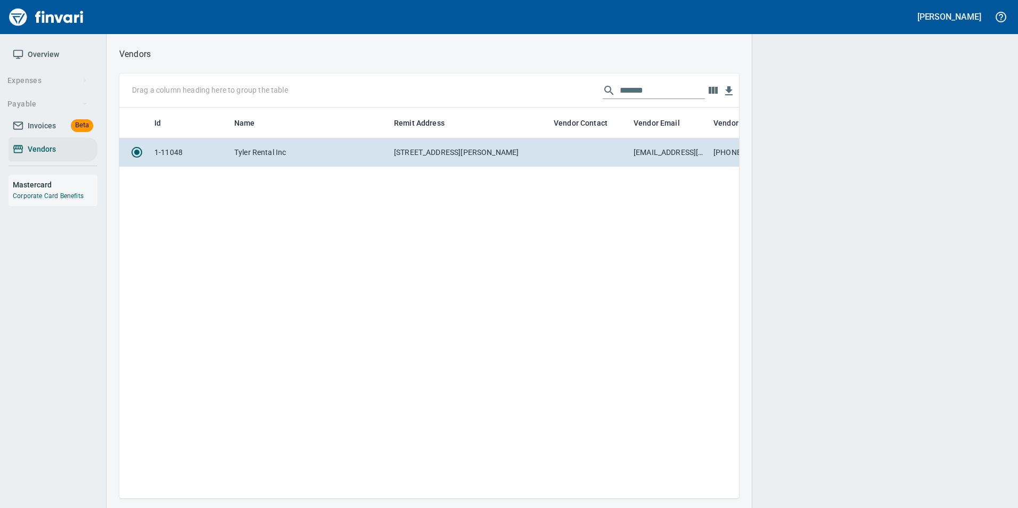
scroll to position [375, 612]
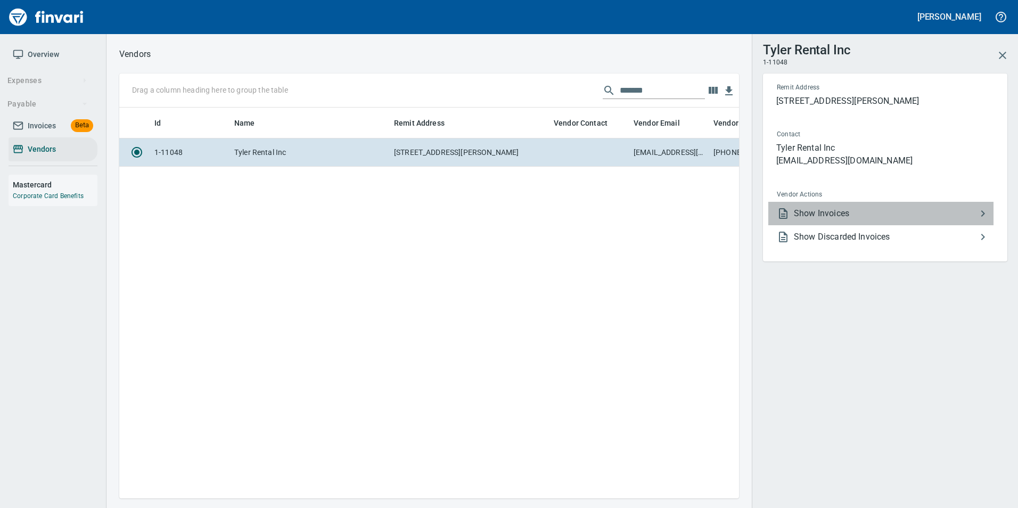
click at [849, 204] on li "Show Invoices" at bounding box center [880, 213] width 225 height 23
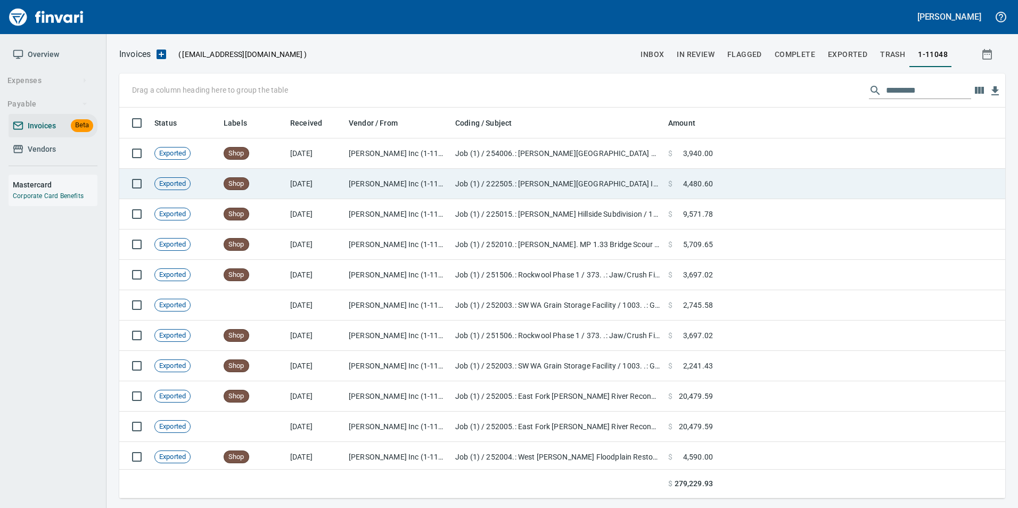
scroll to position [383, 870]
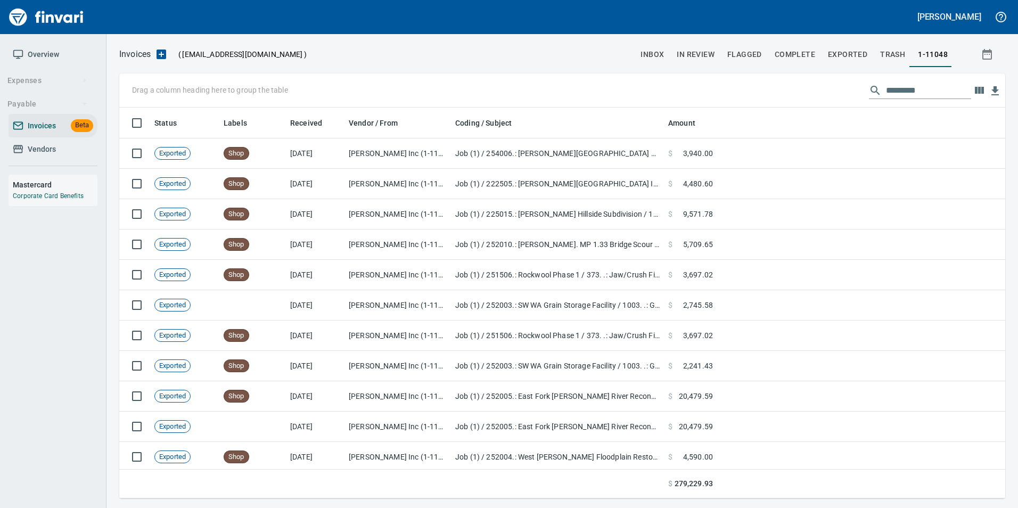
click at [887, 93] on input "text" at bounding box center [928, 90] width 85 height 17
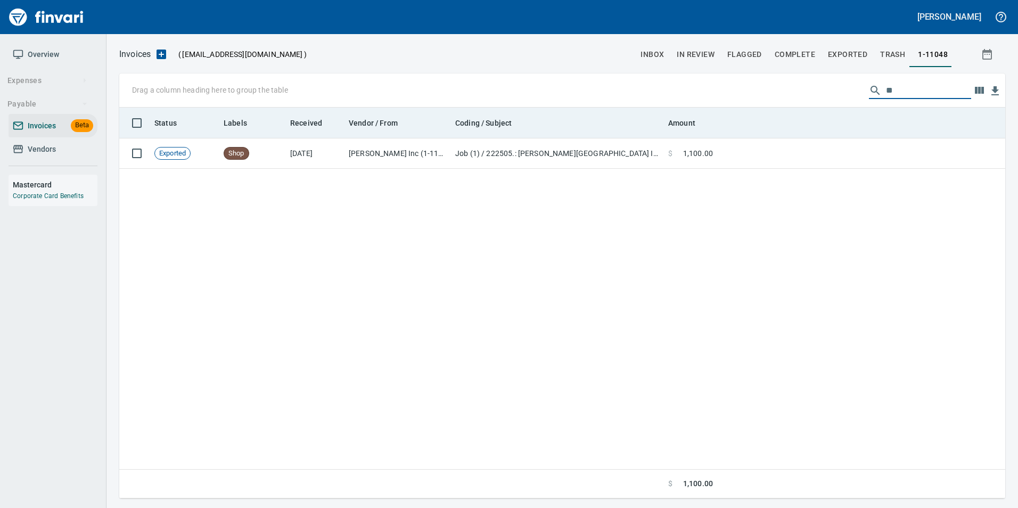
type input "*"
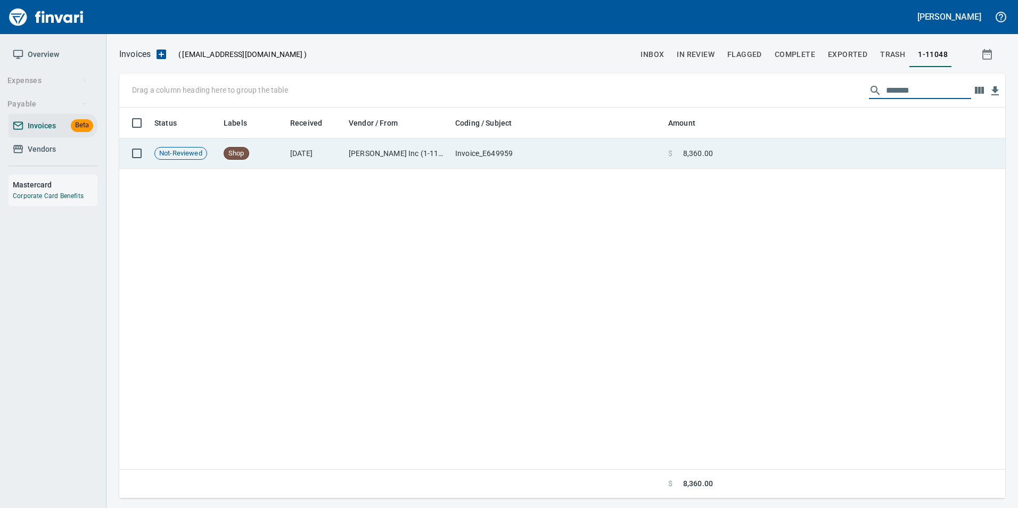
type input "*******"
click at [795, 155] on td at bounding box center [861, 153] width 288 height 30
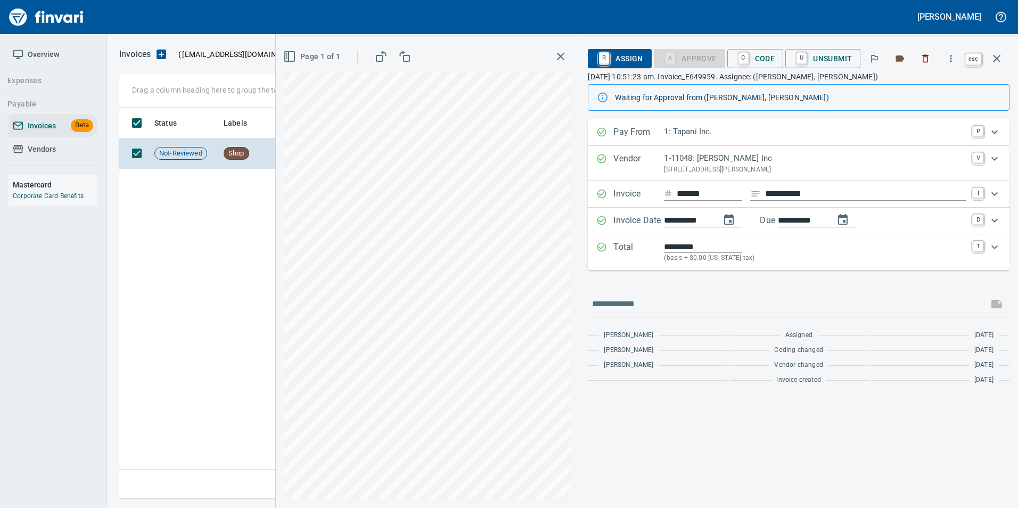
click at [995, 53] on icon "button" at bounding box center [996, 58] width 13 height 13
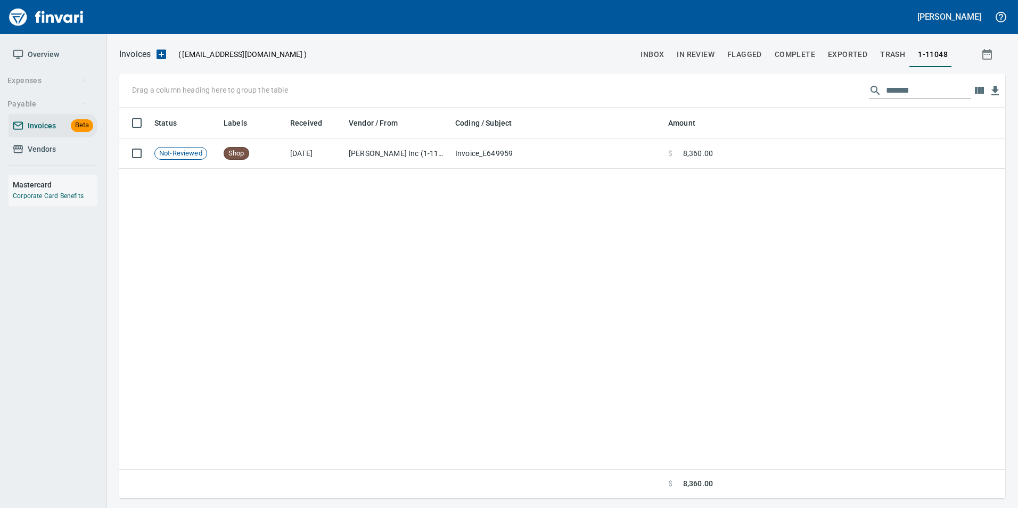
scroll to position [383, 878]
click at [891, 89] on input "*******" at bounding box center [928, 90] width 85 height 17
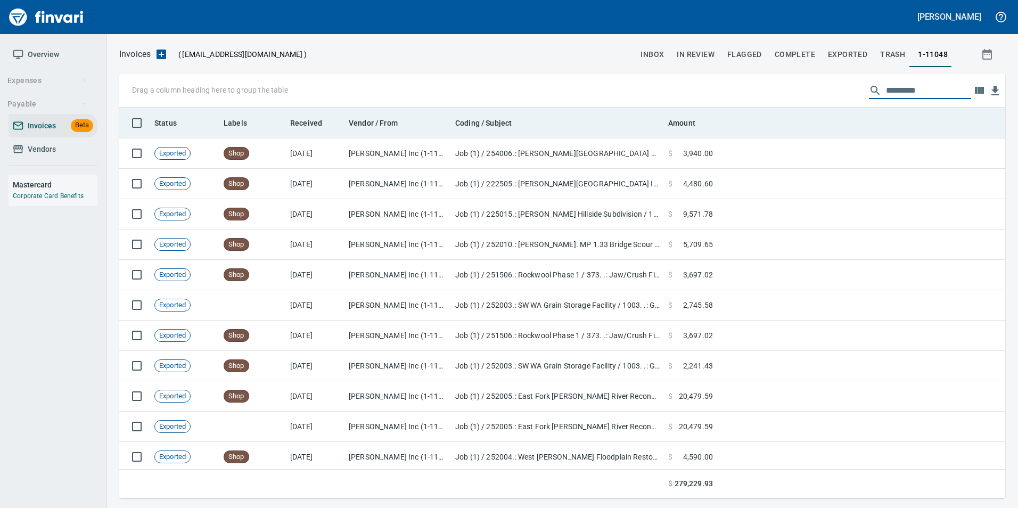
scroll to position [383, 870]
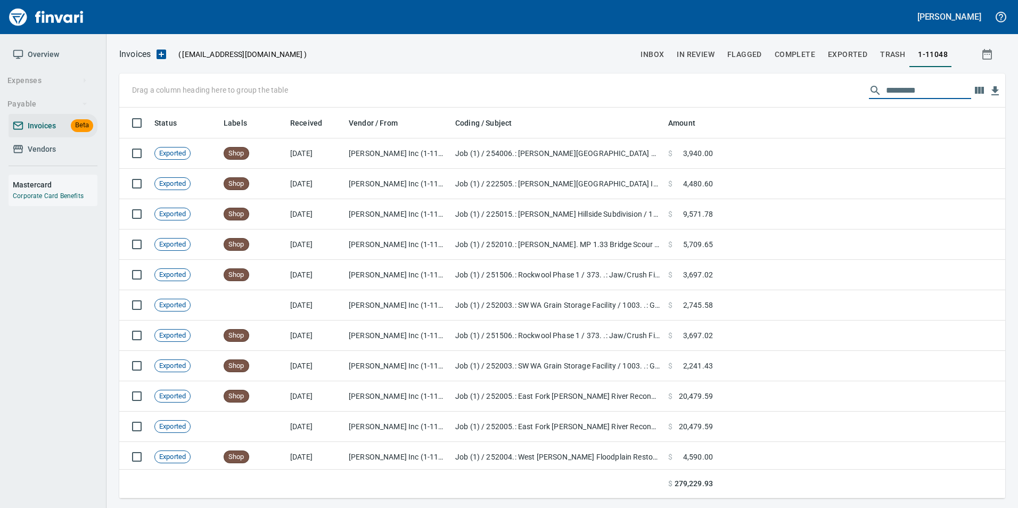
click at [61, 151] on span "Vendors" at bounding box center [53, 149] width 80 height 13
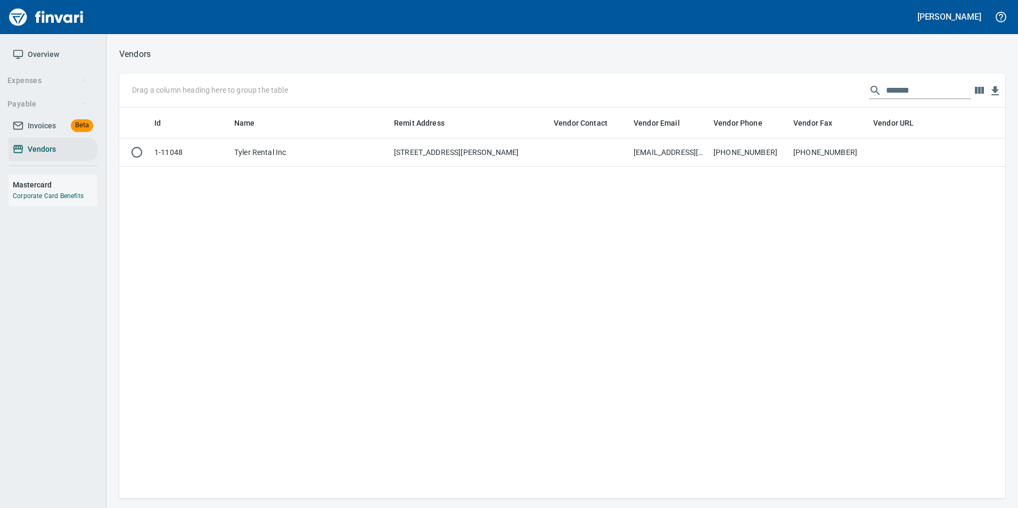
scroll to position [383, 878]
click at [909, 91] on input "*******" at bounding box center [928, 90] width 85 height 17
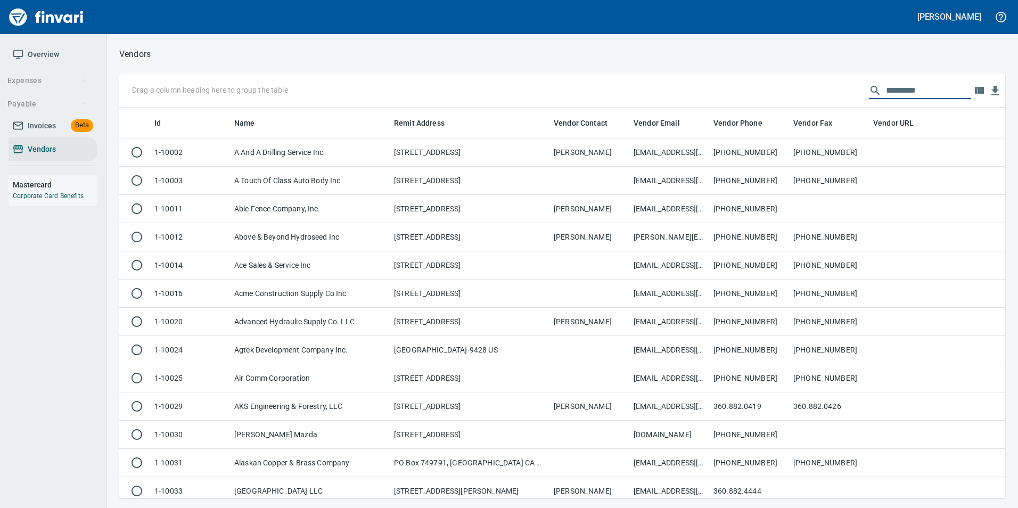
scroll to position [383, 870]
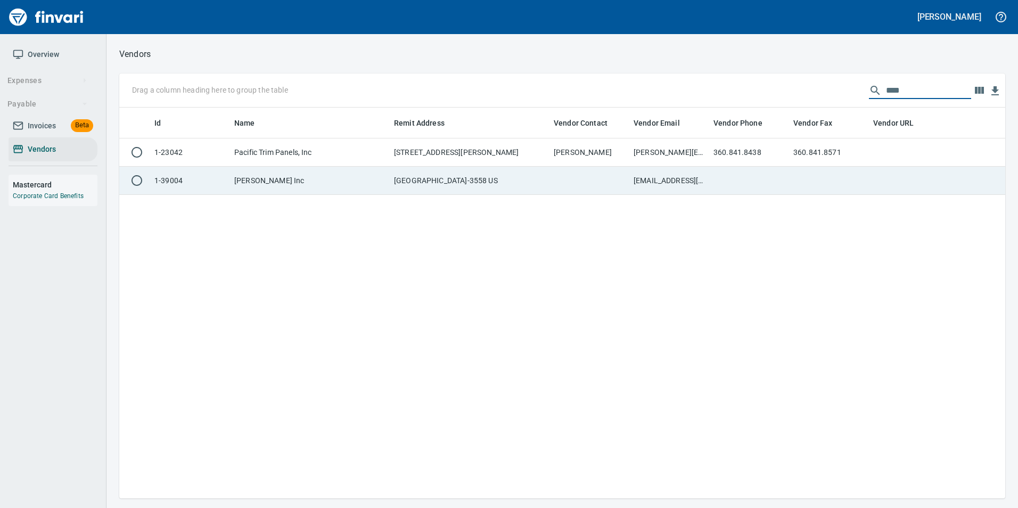
type input "****"
click at [798, 187] on td at bounding box center [829, 181] width 80 height 28
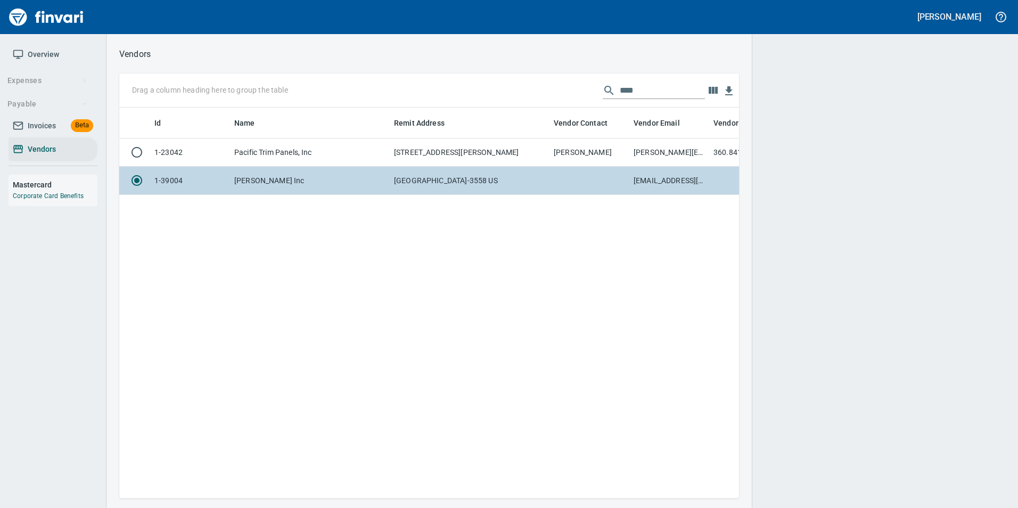
scroll to position [375, 612]
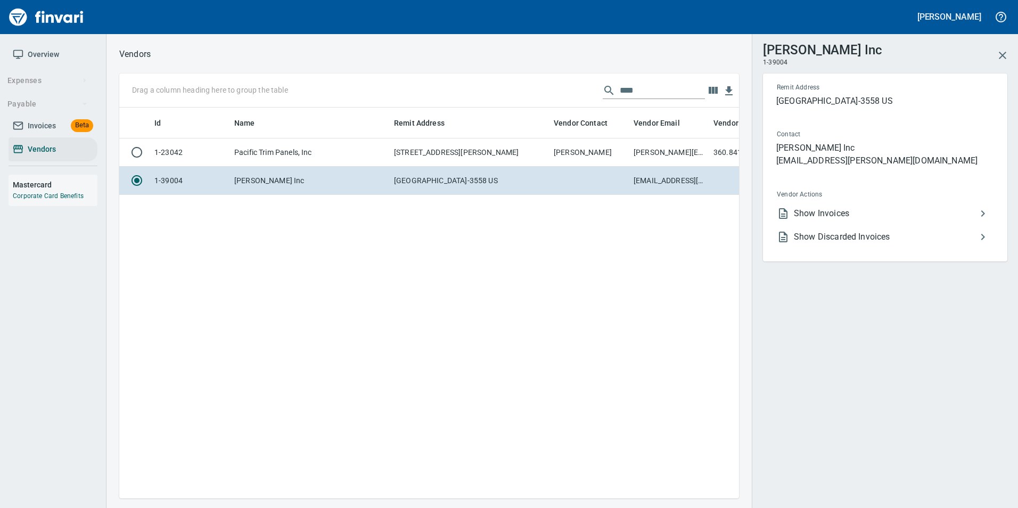
click at [863, 213] on span "Show Invoices" at bounding box center [885, 213] width 183 height 13
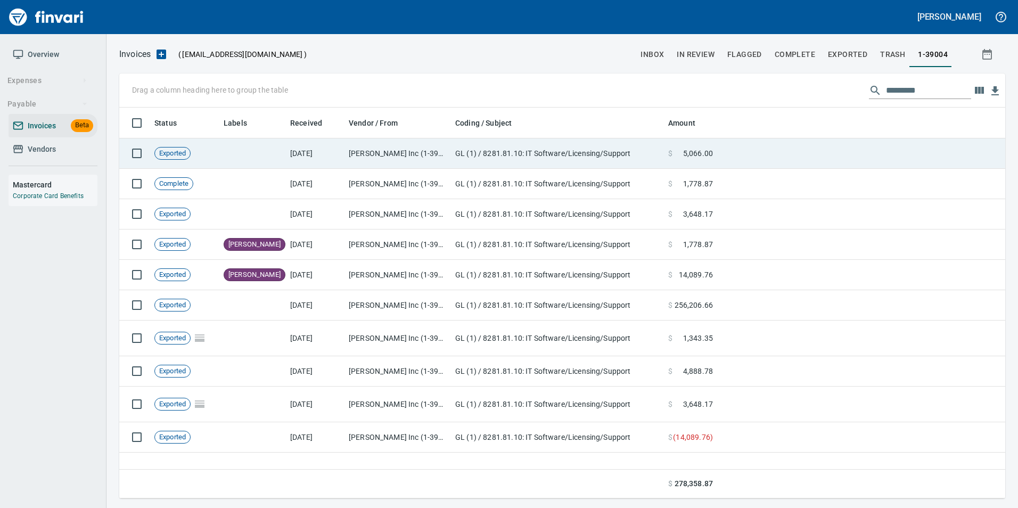
scroll to position [383, 878]
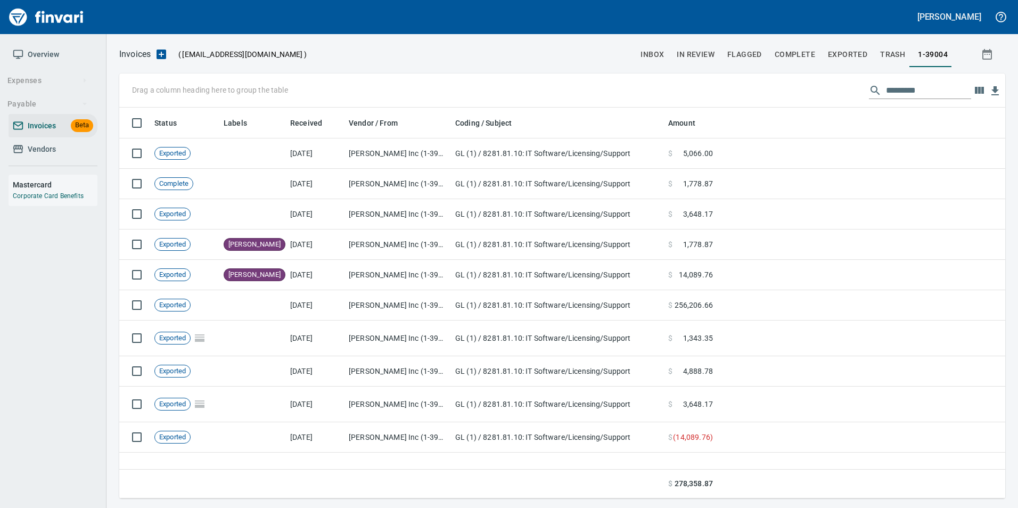
click at [893, 90] on input "text" at bounding box center [928, 90] width 85 height 17
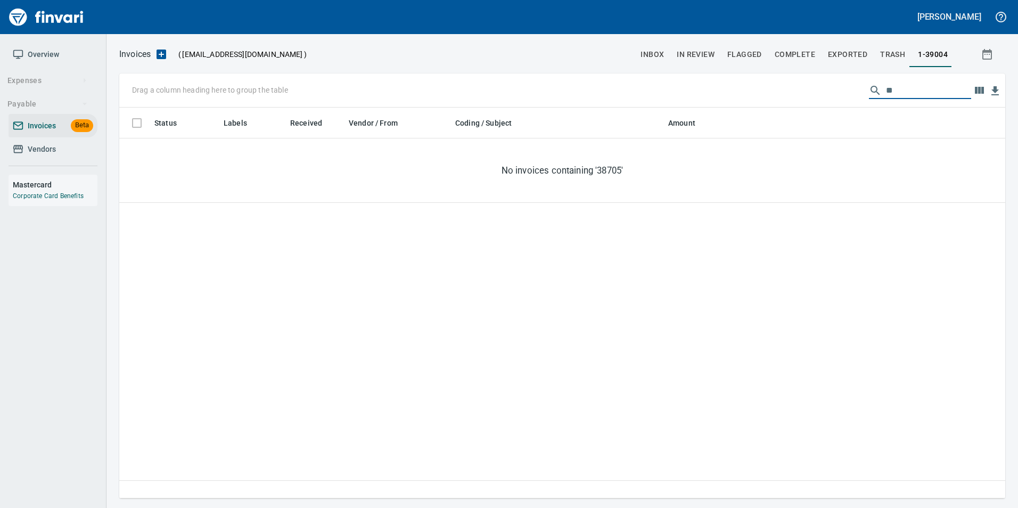
type input "*"
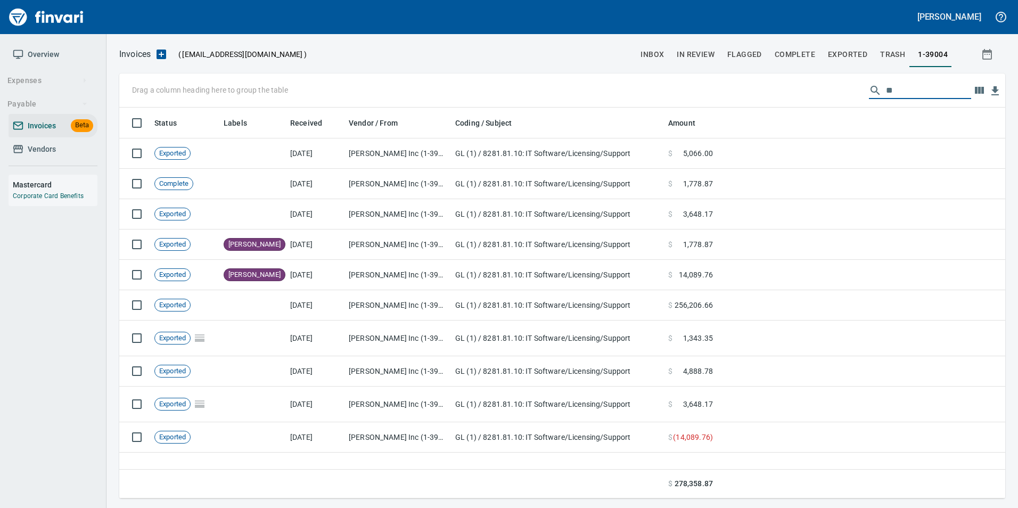
type input "*"
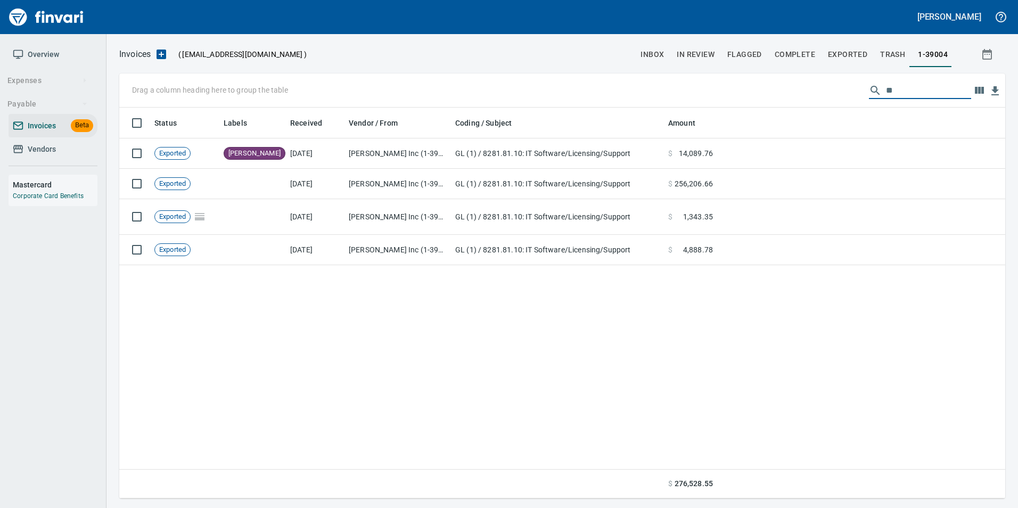
type input "*"
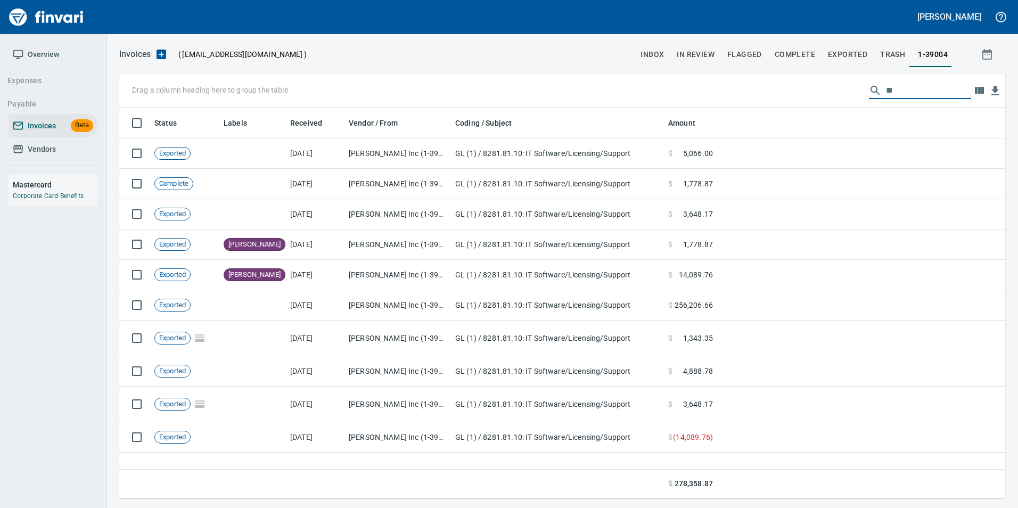
type input "*"
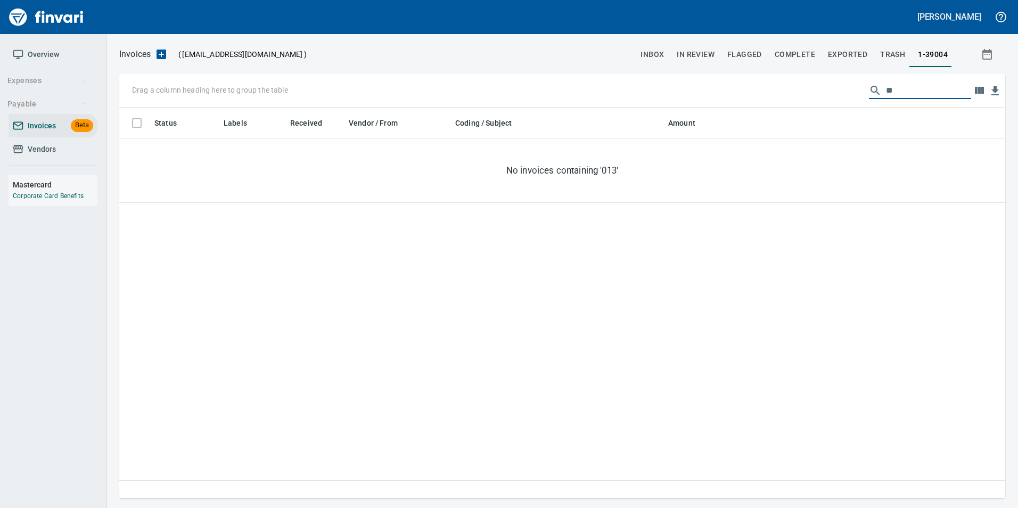
type input "*"
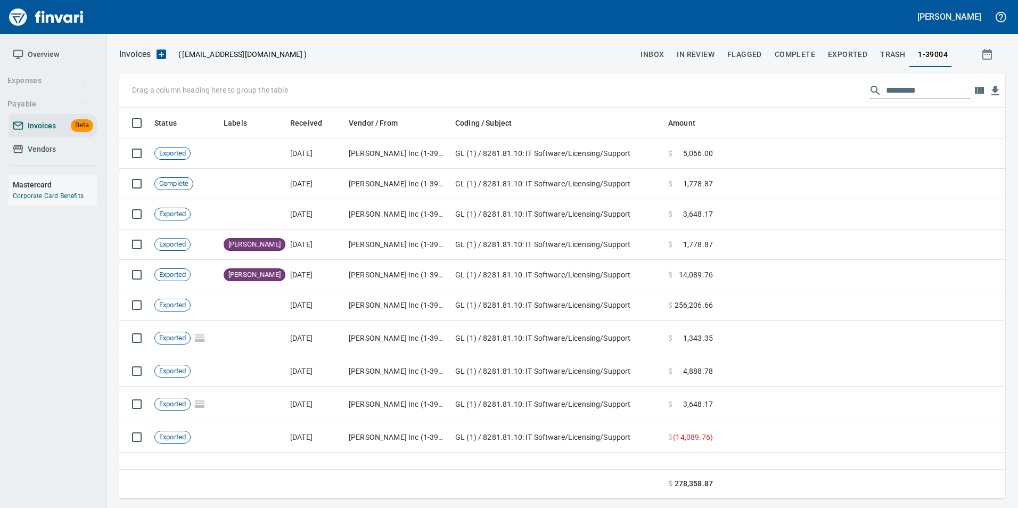
click at [59, 151] on span "Vendors" at bounding box center [53, 149] width 80 height 13
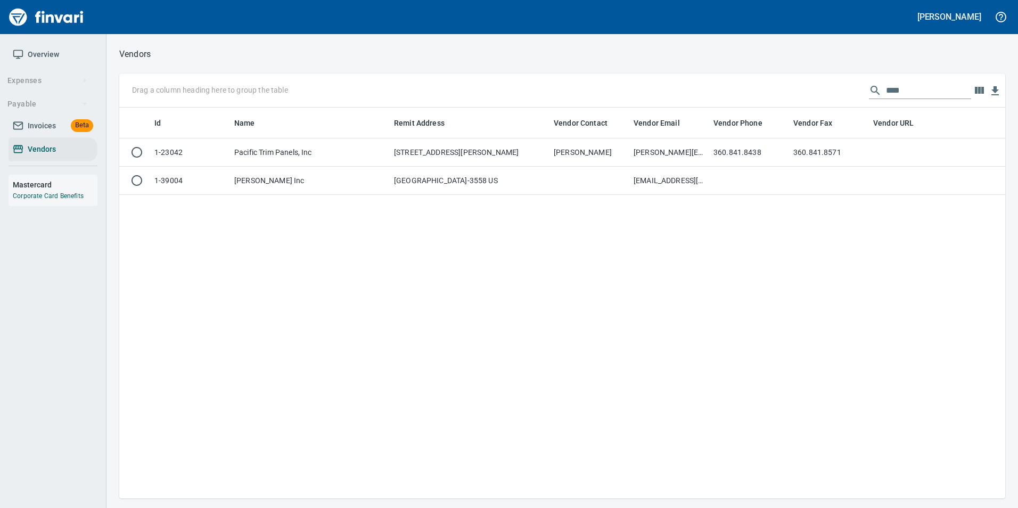
scroll to position [383, 878]
click at [904, 86] on input "****" at bounding box center [928, 90] width 85 height 17
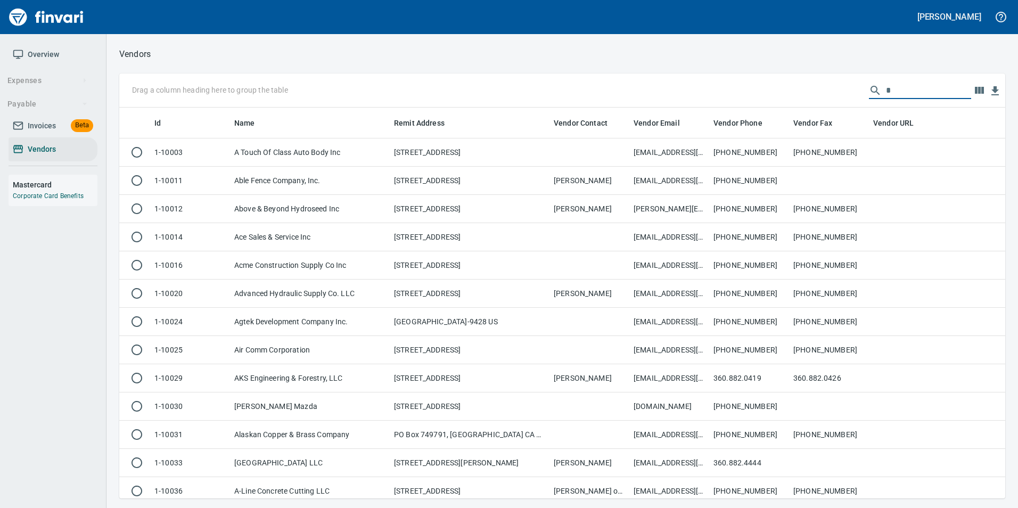
scroll to position [383, 870]
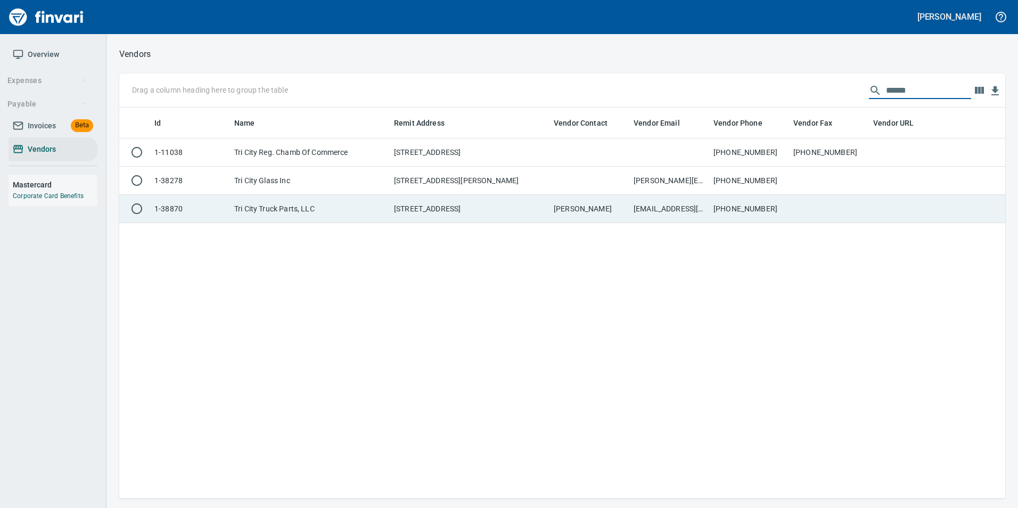
type input "******"
click at [722, 205] on td "509-316-3013" at bounding box center [749, 209] width 80 height 28
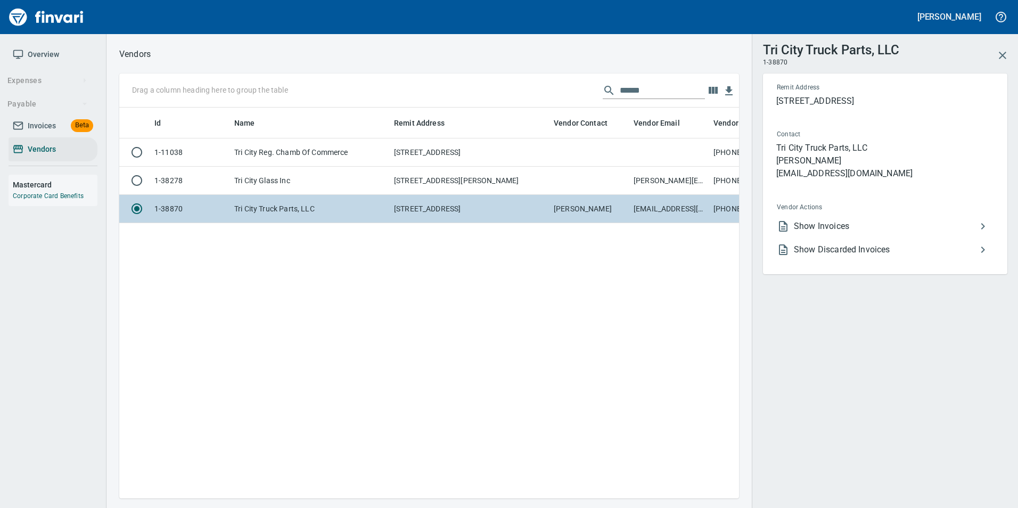
scroll to position [375, 612]
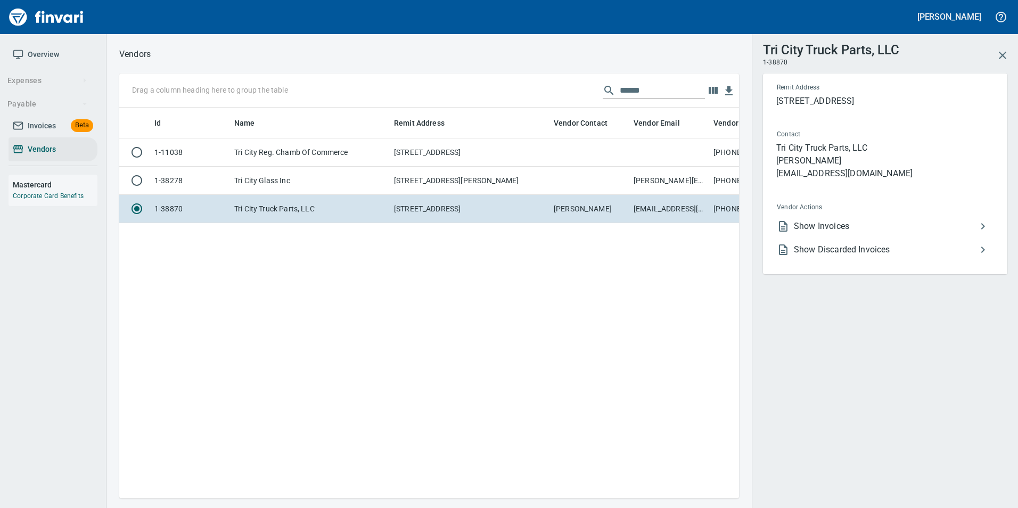
click at [908, 222] on span "Show Invoices" at bounding box center [885, 226] width 183 height 13
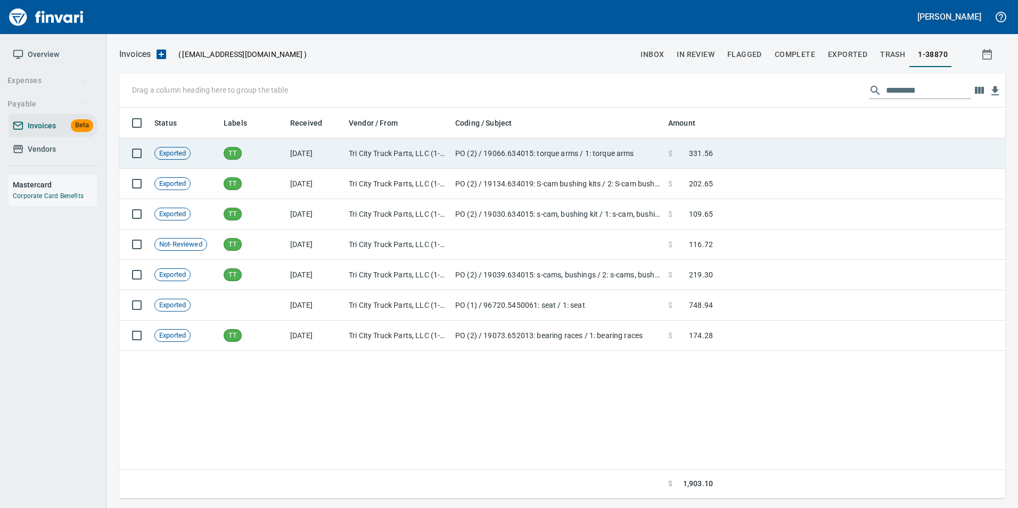
scroll to position [383, 878]
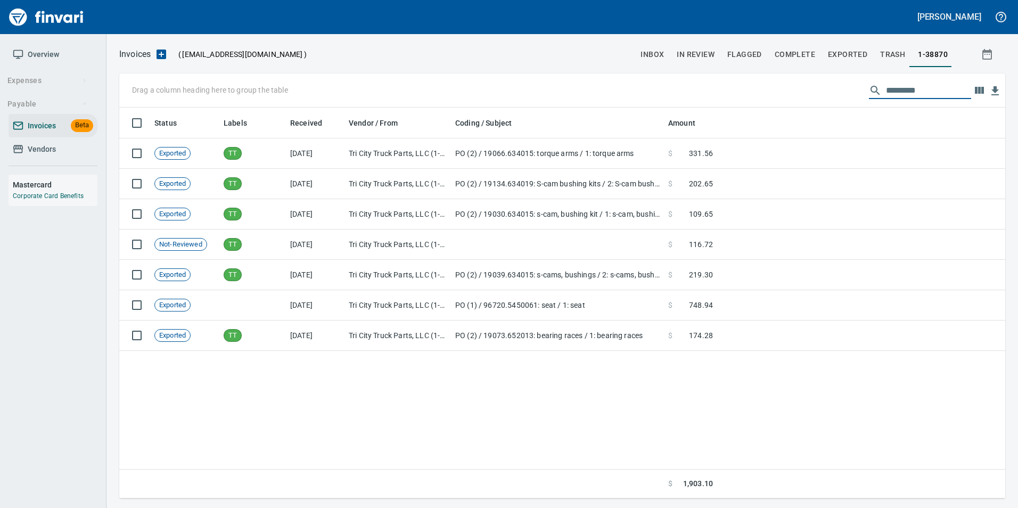
click at [912, 90] on input "text" at bounding box center [928, 90] width 85 height 17
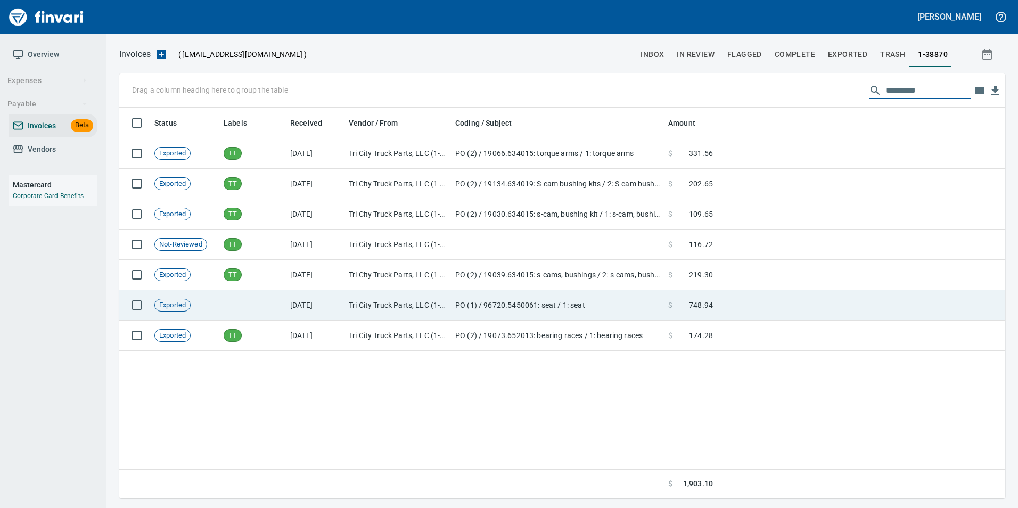
click at [684, 301] on span at bounding box center [680, 305] width 16 height 11
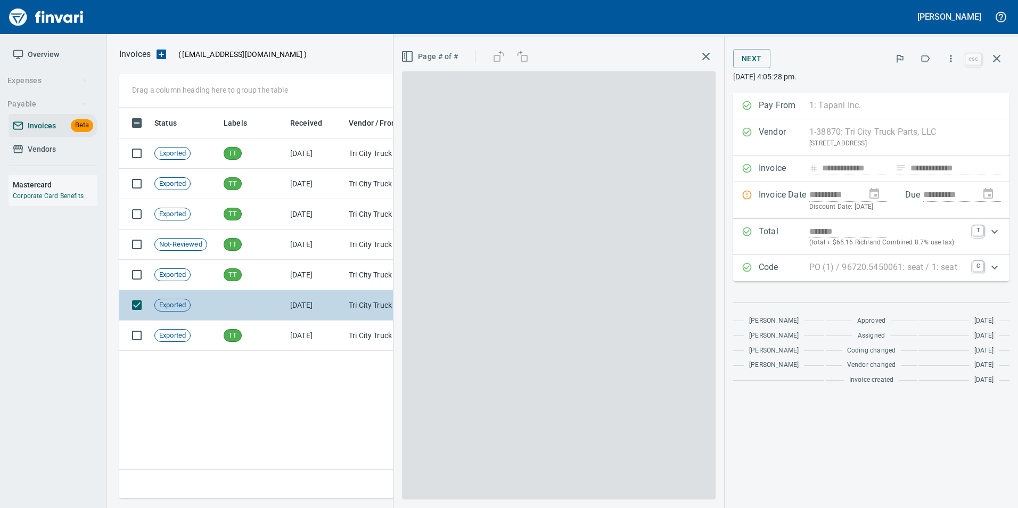
scroll to position [383, 877]
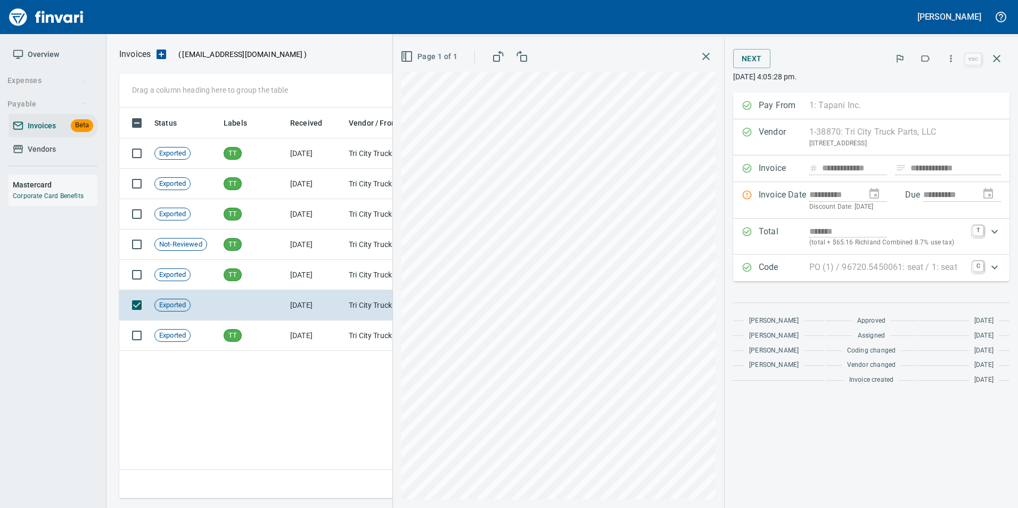
click at [990, 63] on icon "button" at bounding box center [996, 58] width 13 height 13
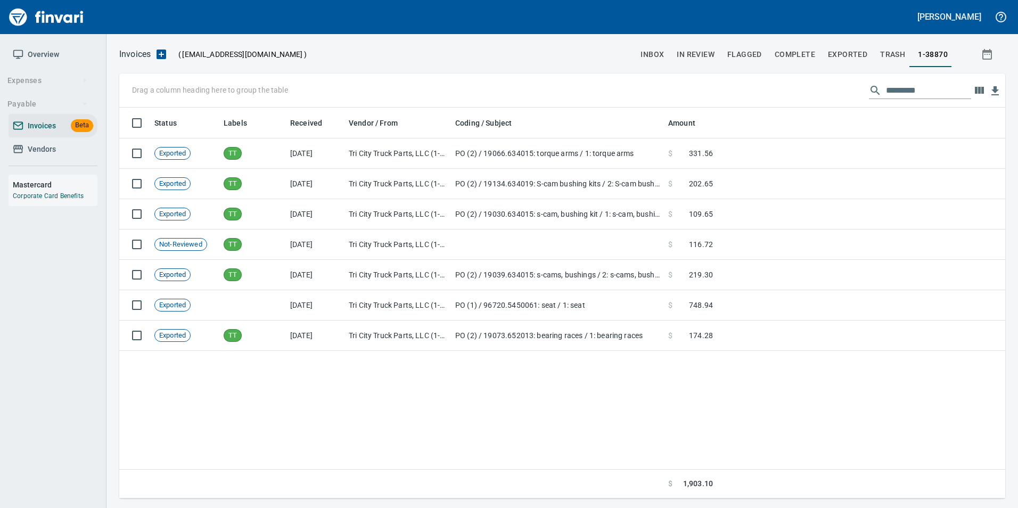
scroll to position [383, 877]
click at [707, 52] on span "In Review" at bounding box center [695, 54] width 38 height 13
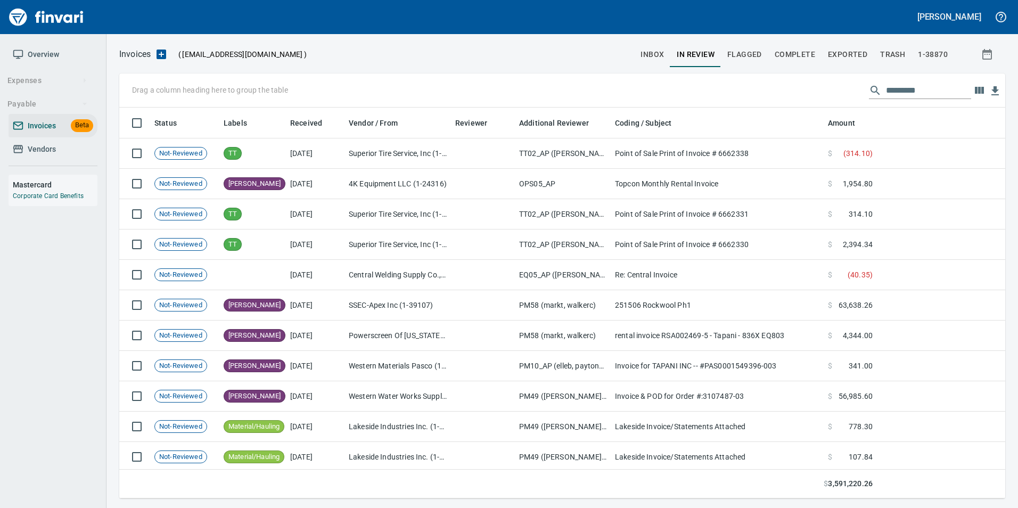
scroll to position [383, 870]
click at [912, 90] on input "text" at bounding box center [928, 90] width 85 height 17
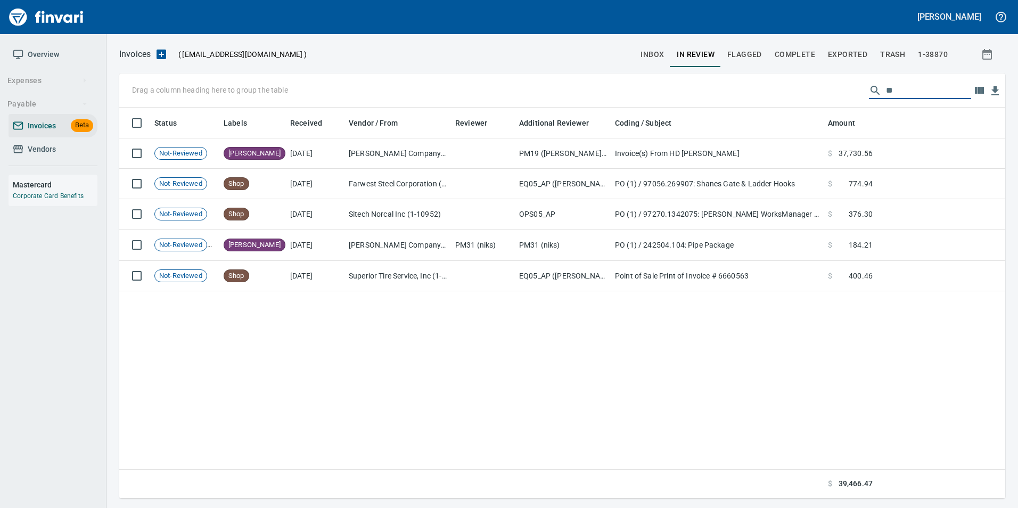
type input "*"
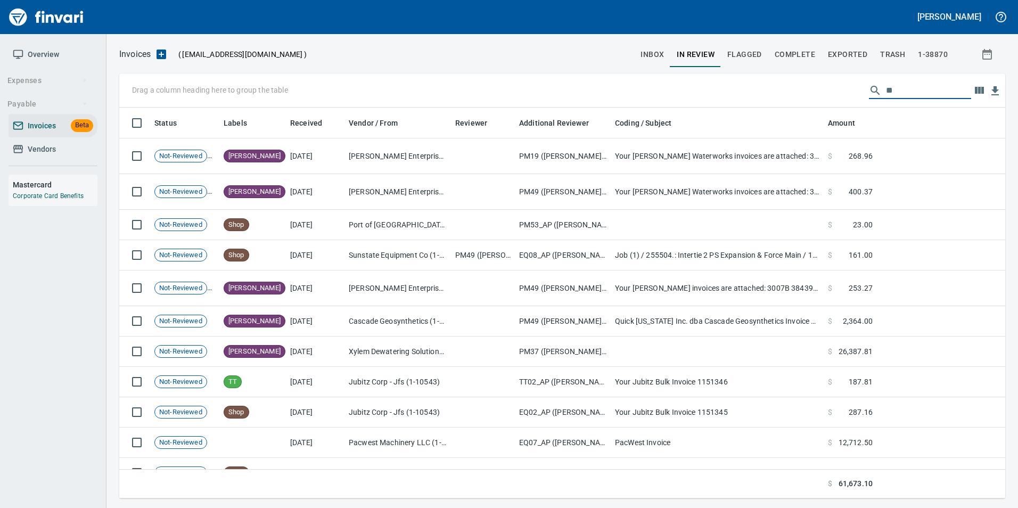
type input "*"
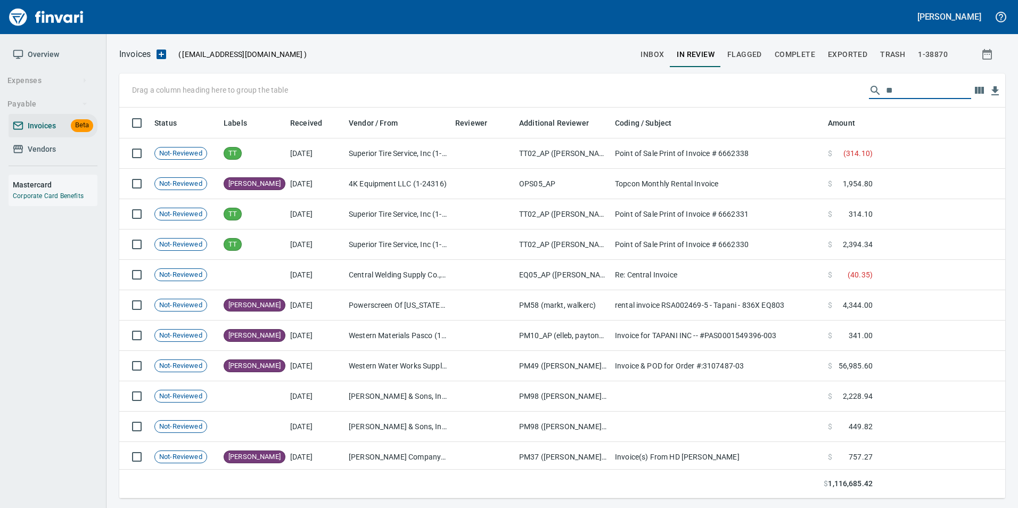
type input "*"
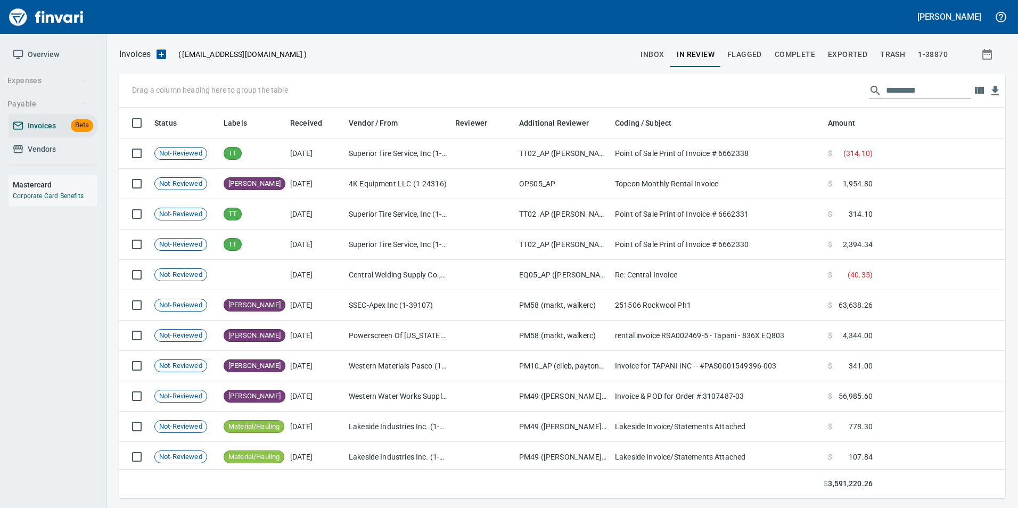
click at [86, 155] on span "Vendors" at bounding box center [53, 149] width 80 height 13
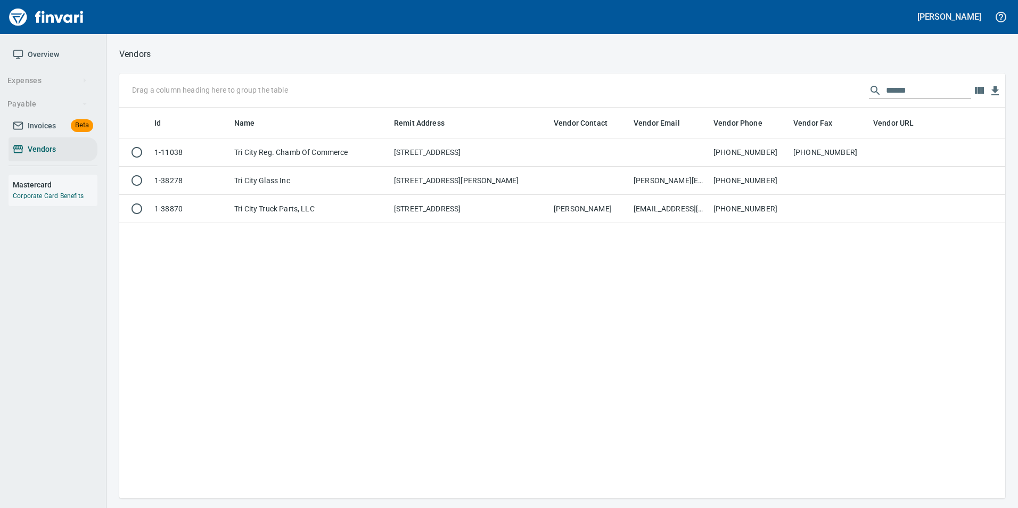
scroll to position [383, 878]
click at [921, 87] on input "******" at bounding box center [928, 90] width 85 height 17
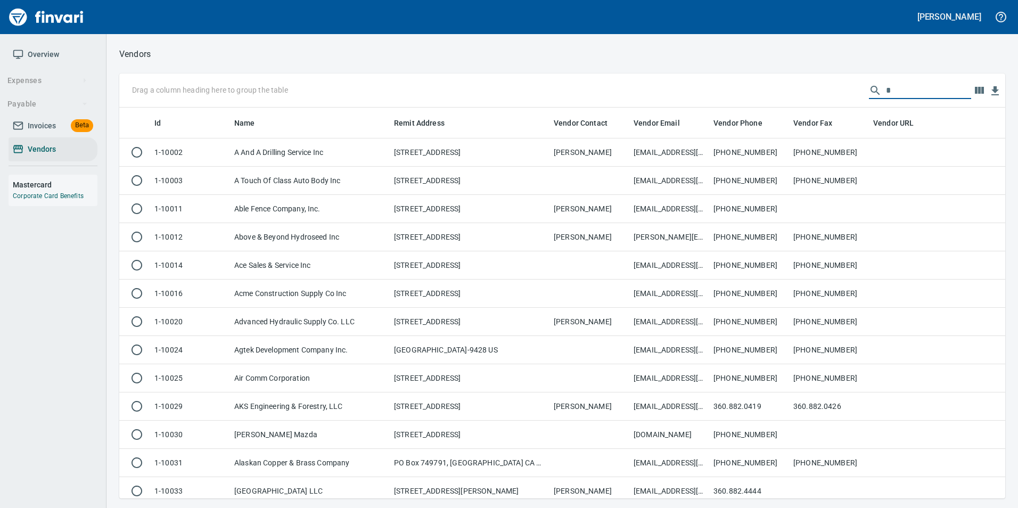
scroll to position [383, 870]
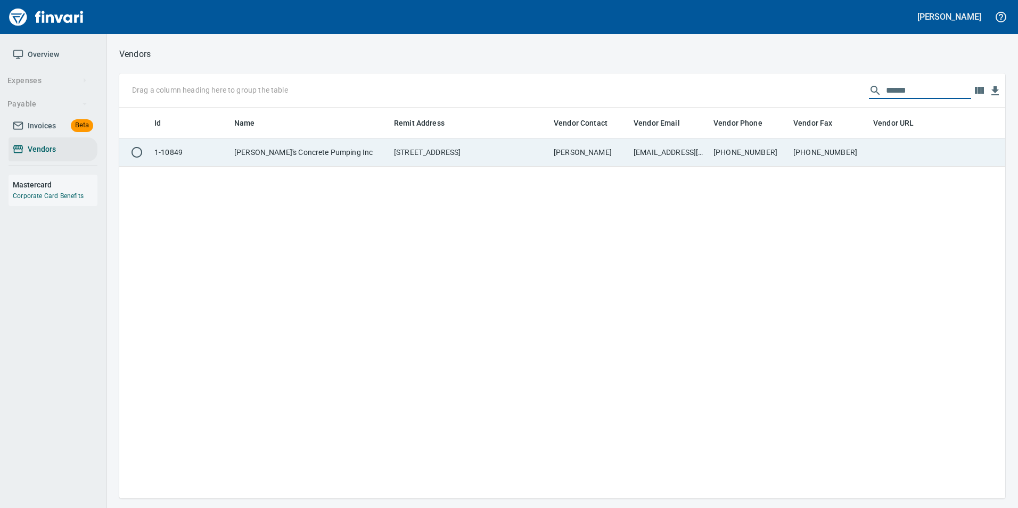
type input "******"
click at [844, 149] on td "206-329-5898" at bounding box center [829, 152] width 80 height 28
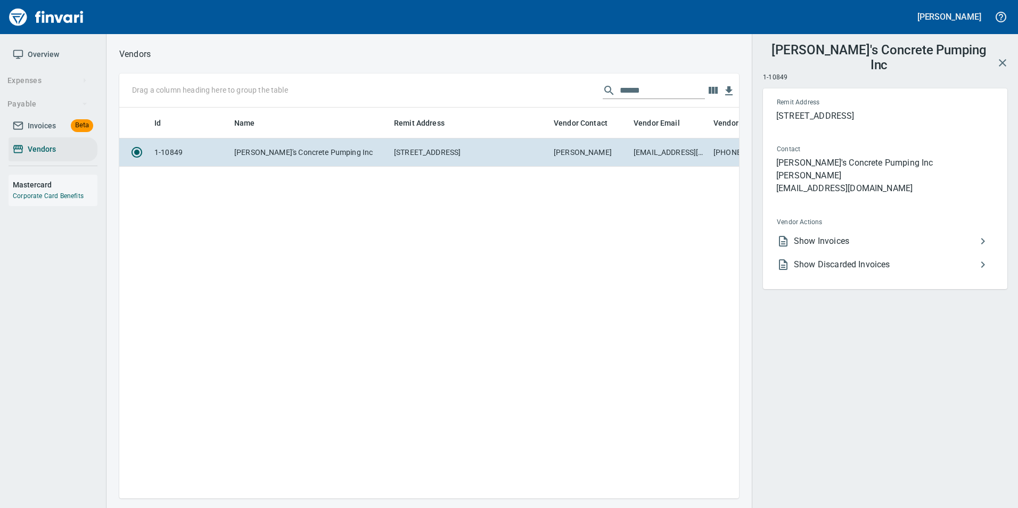
scroll to position [375, 612]
click at [874, 235] on span "Show Invoices" at bounding box center [885, 241] width 183 height 13
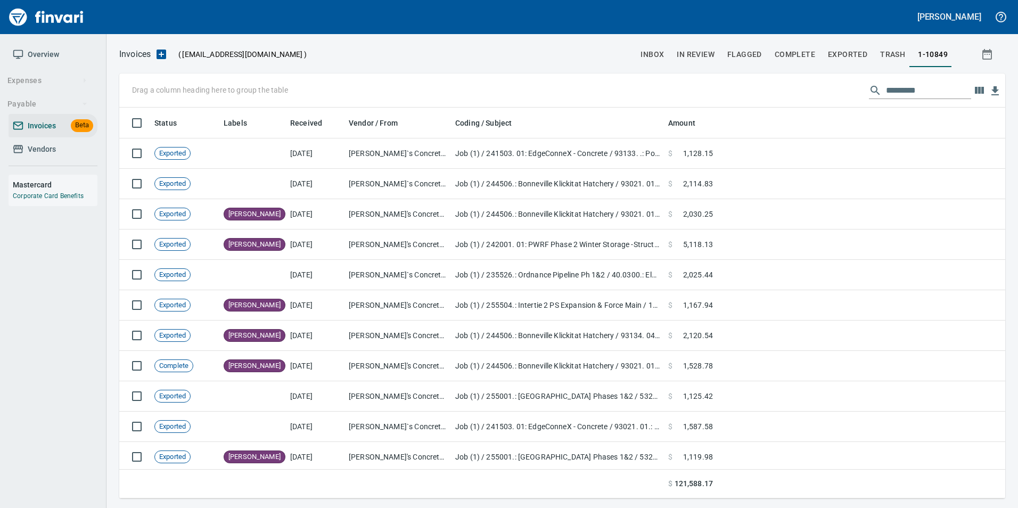
scroll to position [1, 1]
click at [918, 92] on input "text" at bounding box center [928, 90] width 85 height 17
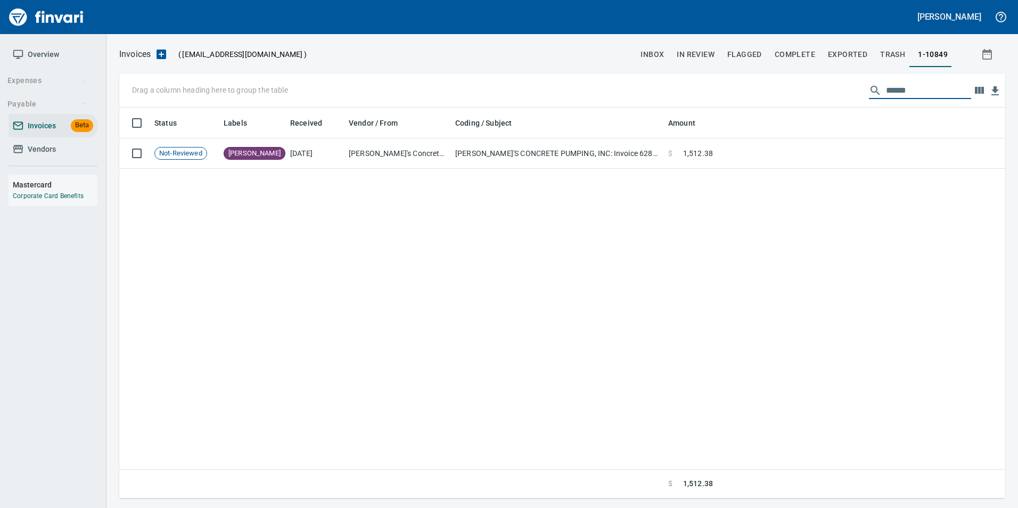
type input "******"
click at [872, 84] on icon at bounding box center [875, 90] width 13 height 13
click at [892, 91] on input "******" at bounding box center [928, 90] width 85 height 17
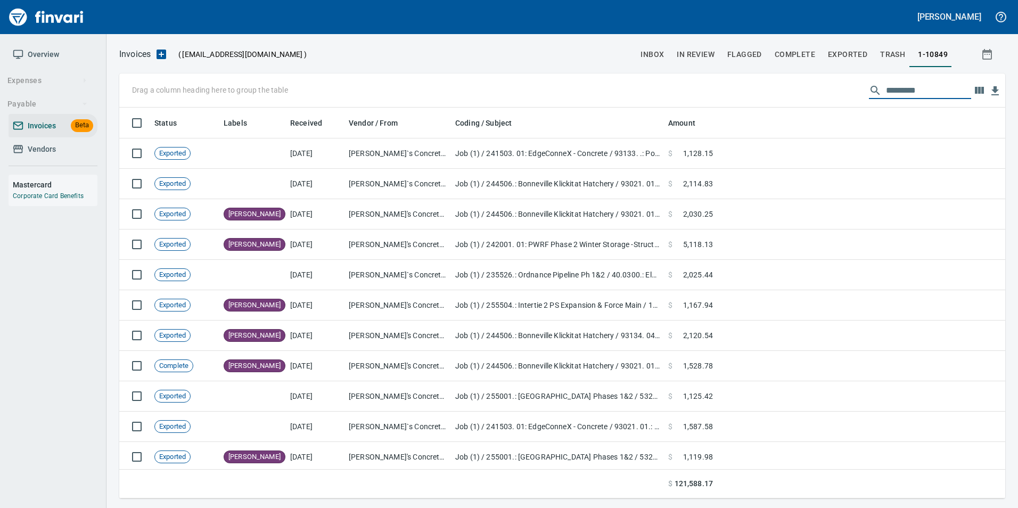
click at [79, 148] on span "Vendors" at bounding box center [53, 149] width 80 height 13
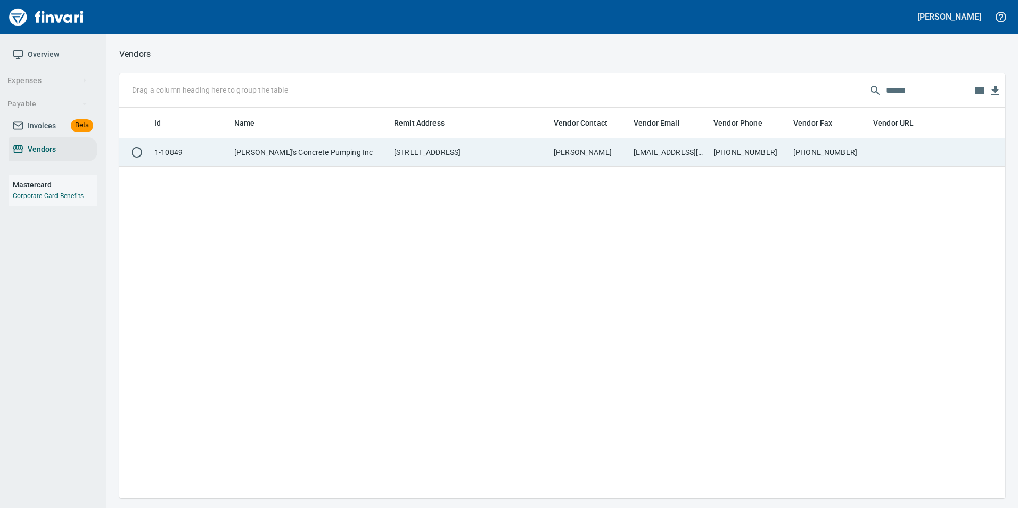
scroll to position [383, 878]
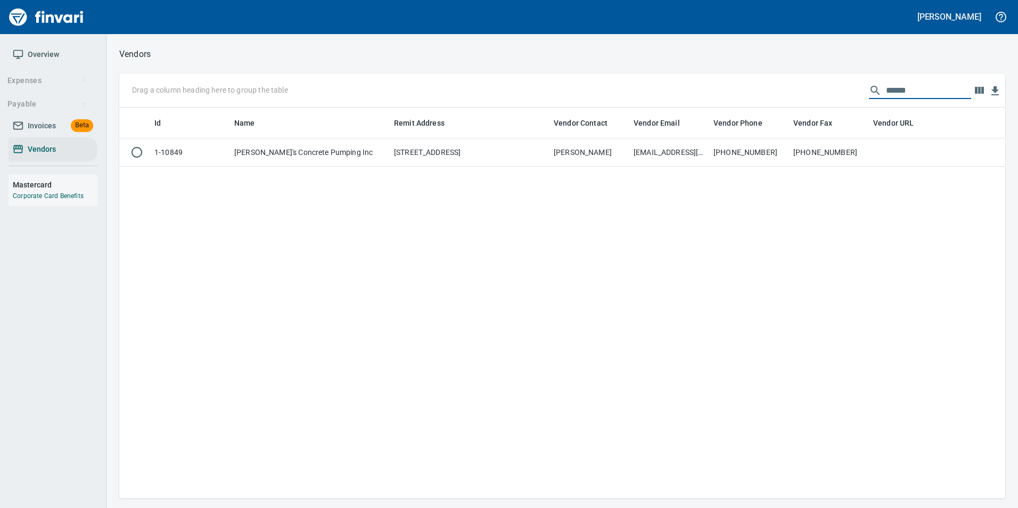
click at [903, 85] on input "******" at bounding box center [928, 90] width 85 height 17
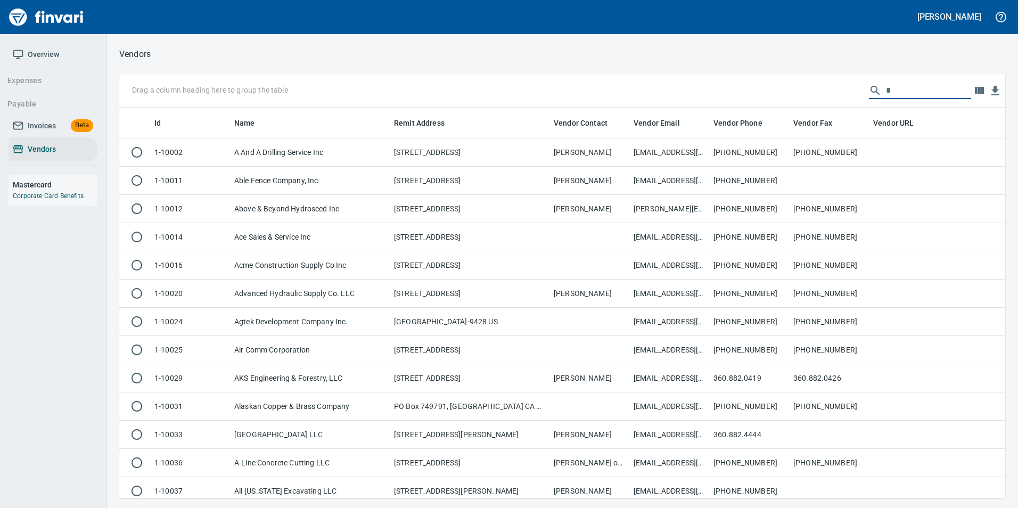
scroll to position [383, 870]
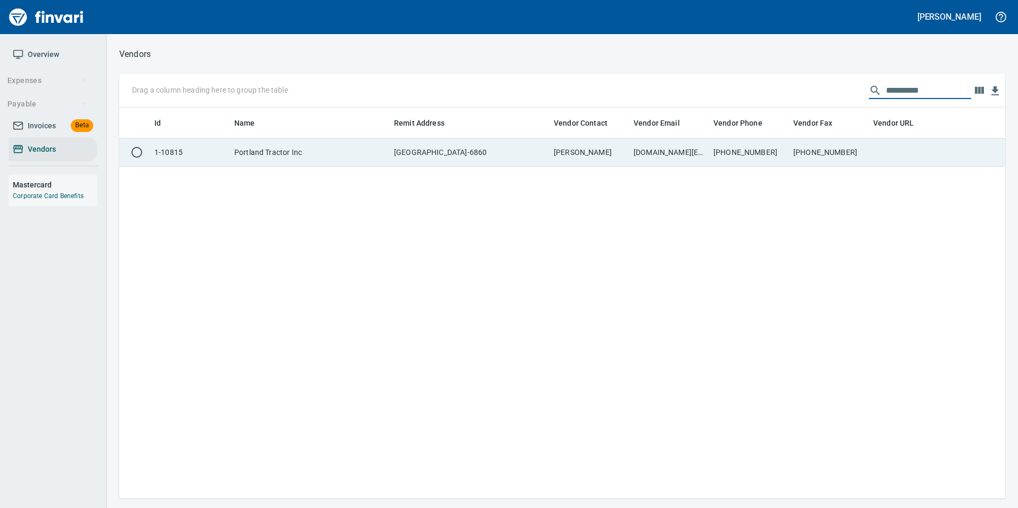
type input "**********"
click at [778, 153] on td "360-835-7500" at bounding box center [749, 152] width 80 height 28
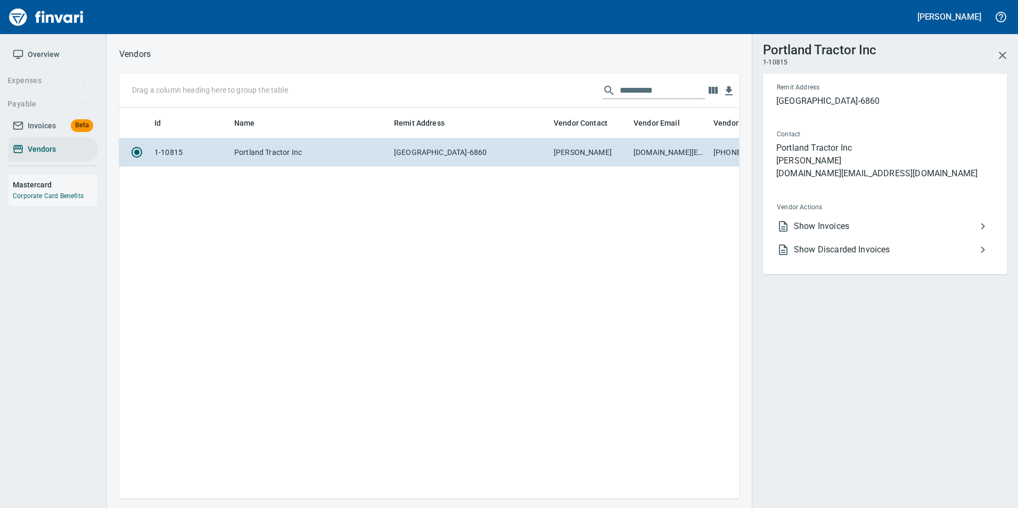
scroll to position [375, 612]
click at [823, 227] on span "Show Invoices" at bounding box center [885, 226] width 183 height 13
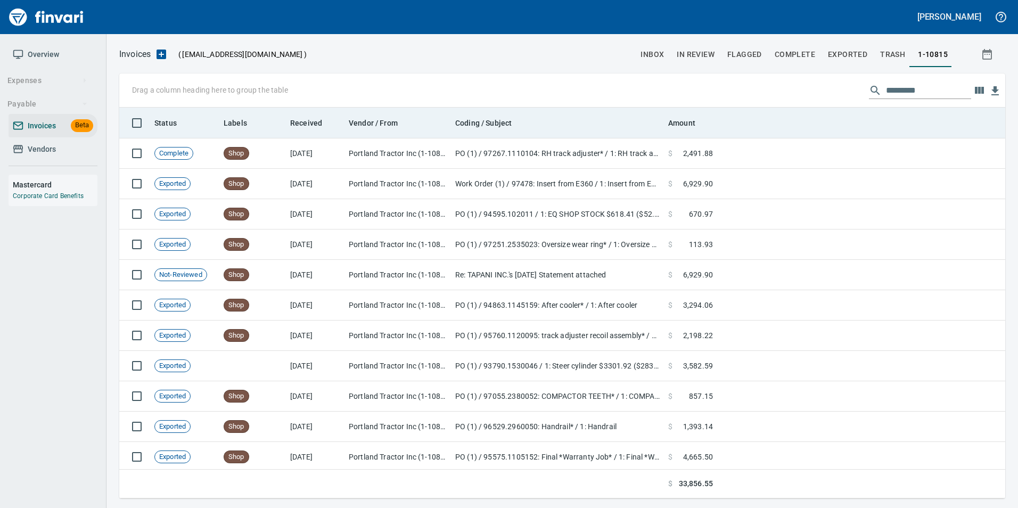
scroll to position [383, 870]
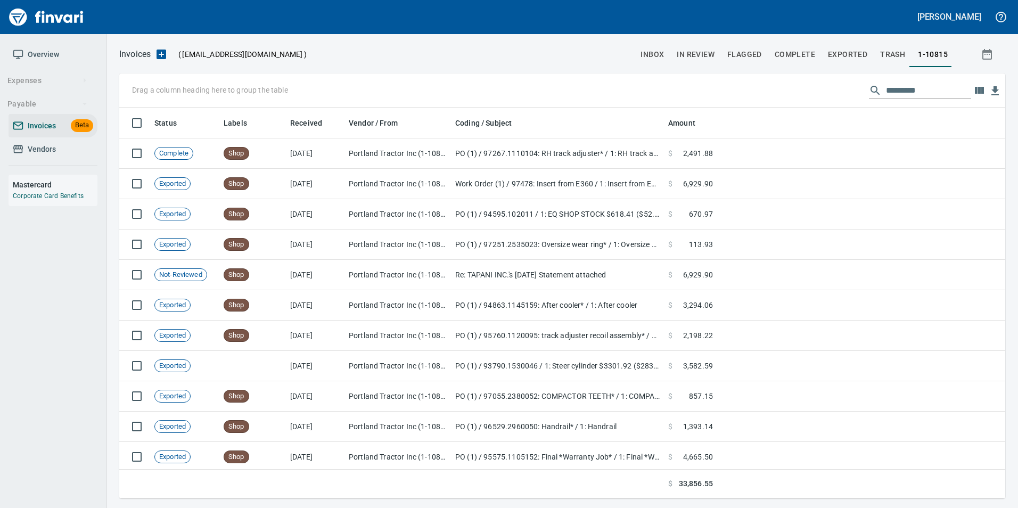
click at [895, 85] on input "text" at bounding box center [928, 90] width 85 height 17
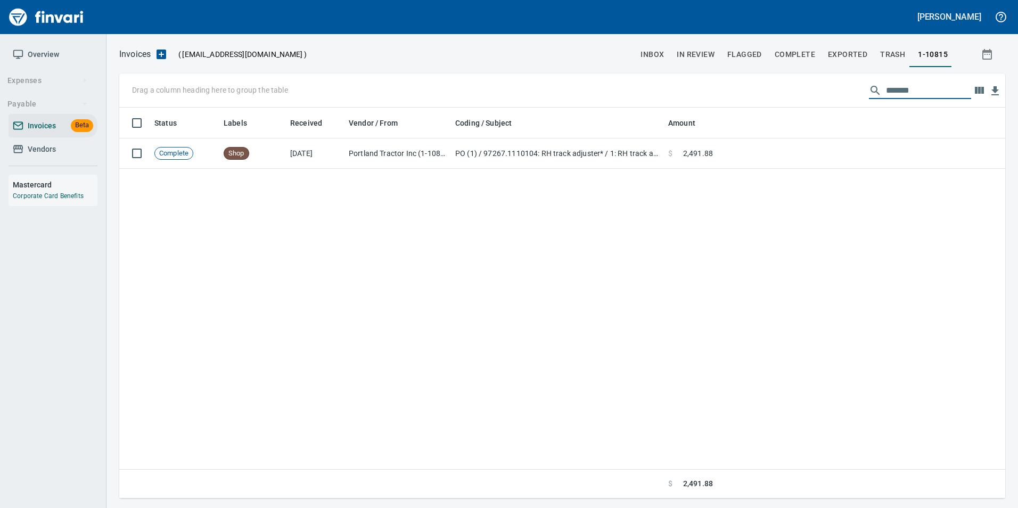
type input "*******"
click at [891, 86] on input "*******" at bounding box center [928, 90] width 85 height 17
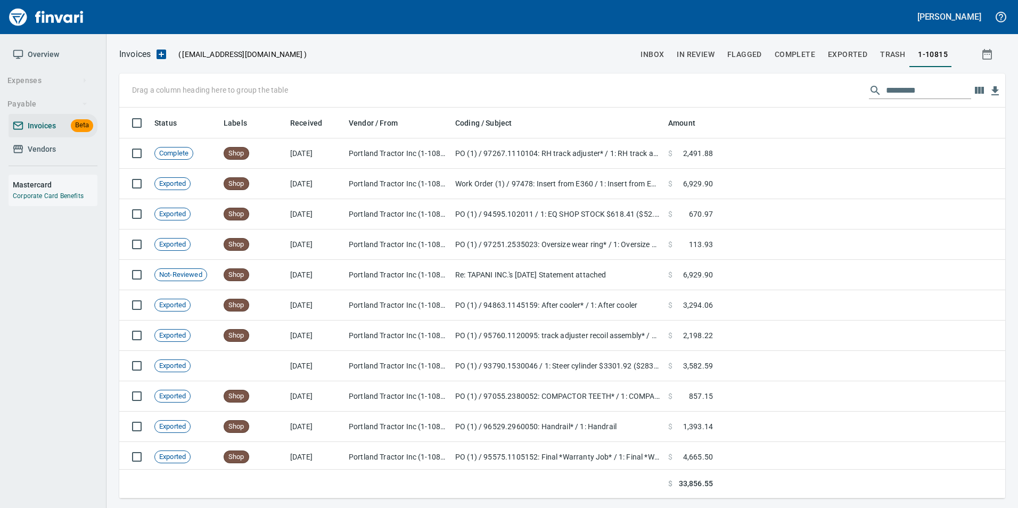
click at [680, 48] on span "In Review" at bounding box center [695, 54] width 38 height 13
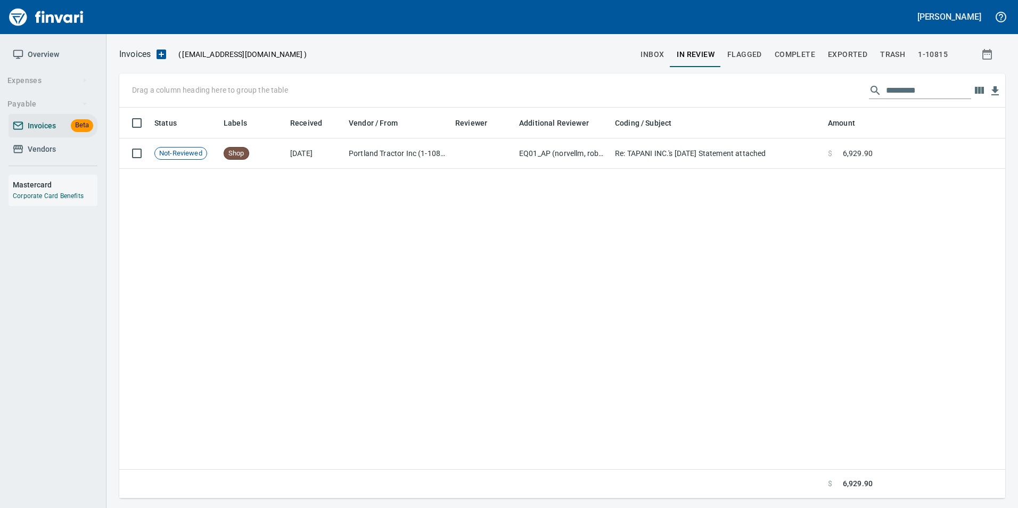
scroll to position [383, 870]
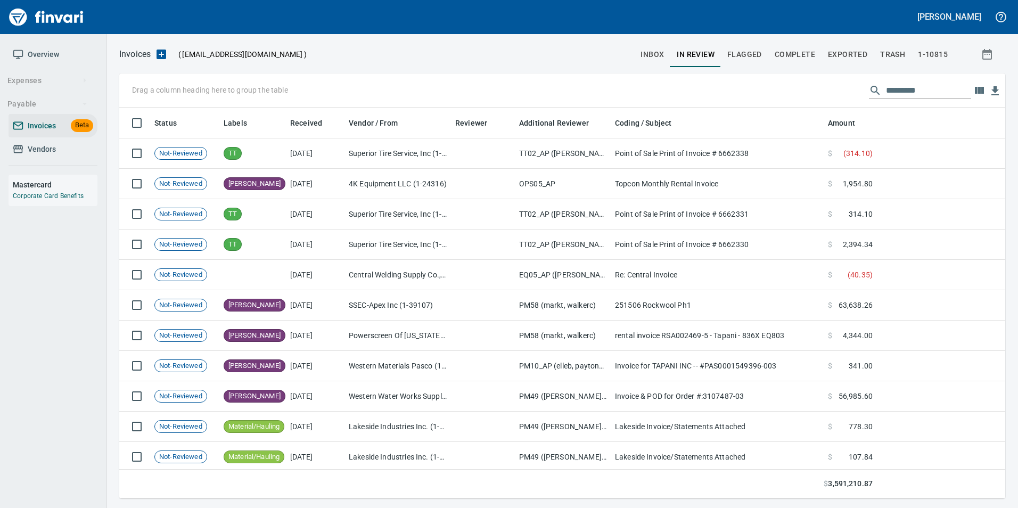
click at [898, 89] on input "text" at bounding box center [928, 90] width 85 height 17
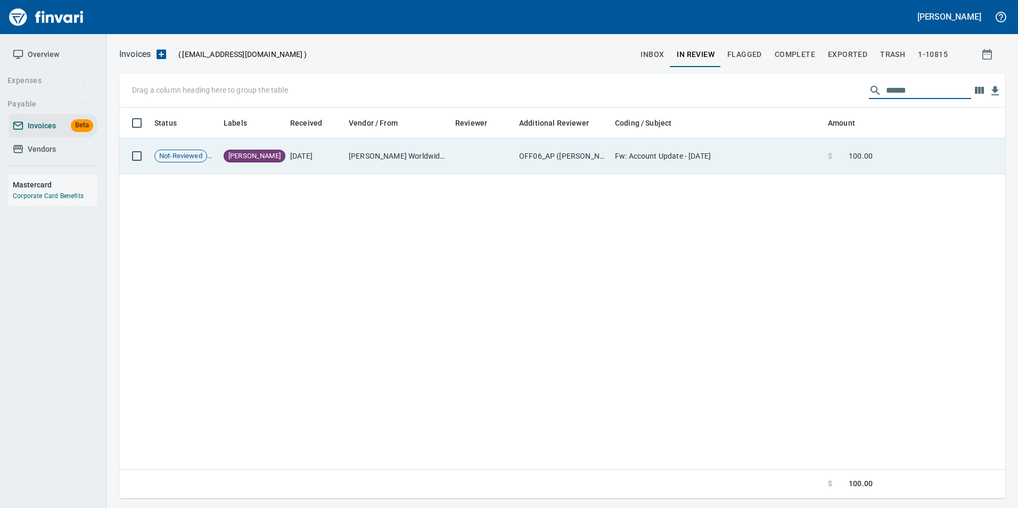
click at [818, 156] on td "Fw: Account Update - 09/30/25" at bounding box center [716, 156] width 213 height 36
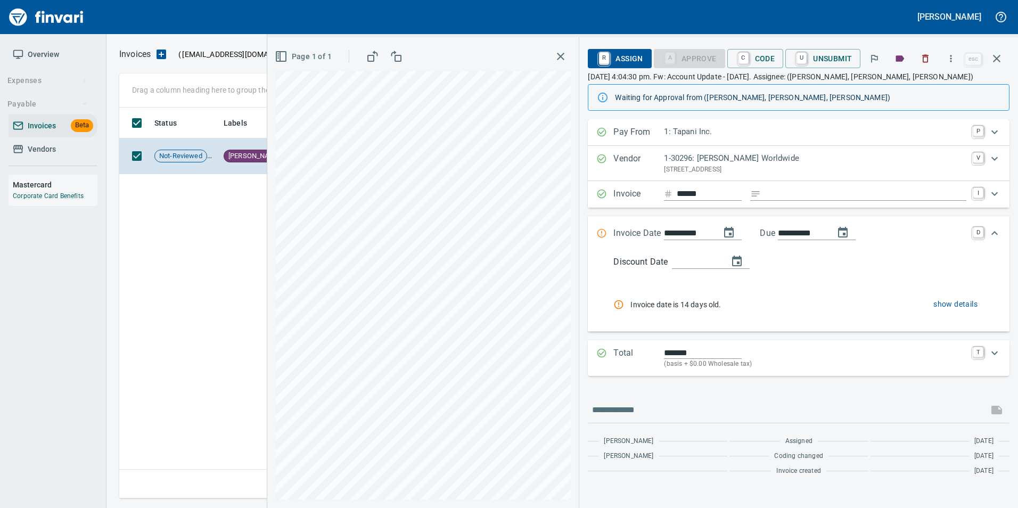
click at [1001, 55] on icon "button" at bounding box center [996, 58] width 13 height 13
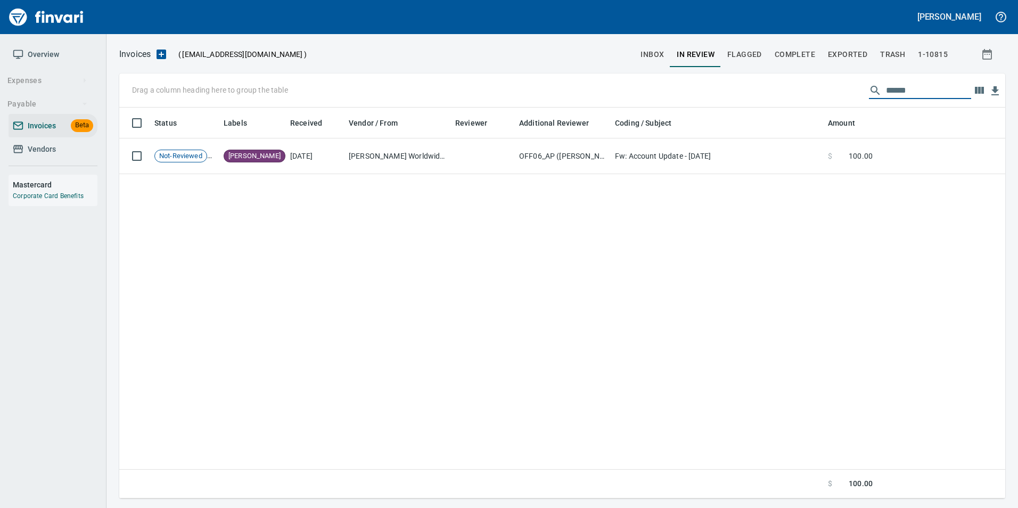
click at [918, 86] on input "******" at bounding box center [928, 90] width 85 height 17
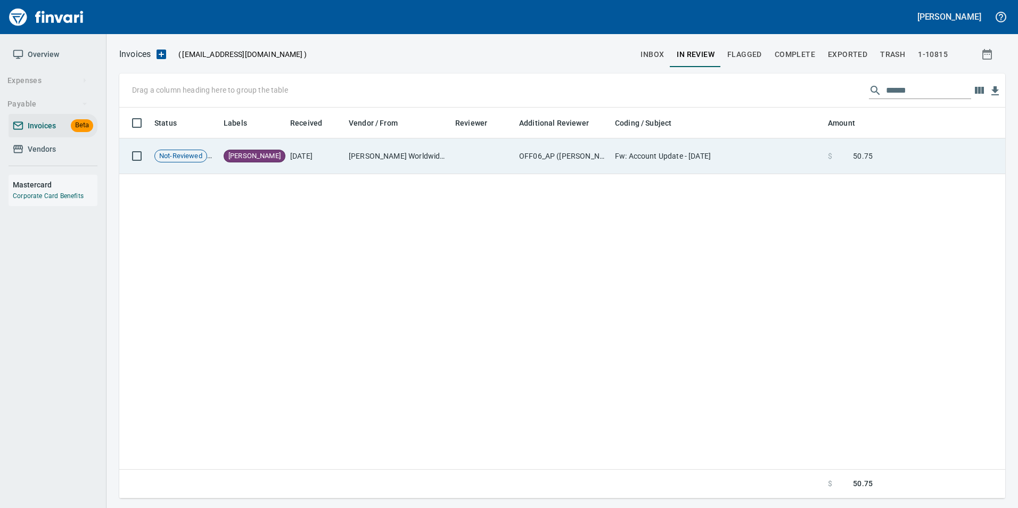
click at [848, 159] on span at bounding box center [842, 156] width 21 height 11
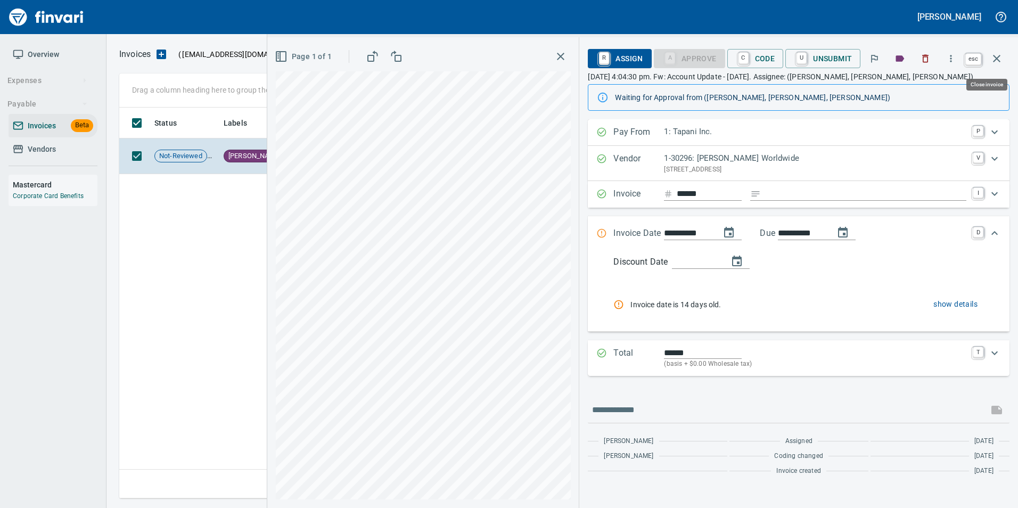
drag, startPoint x: 994, startPoint y: 52, endPoint x: 935, endPoint y: 85, distance: 67.9
click at [994, 52] on button "button" at bounding box center [997, 59] width 26 height 26
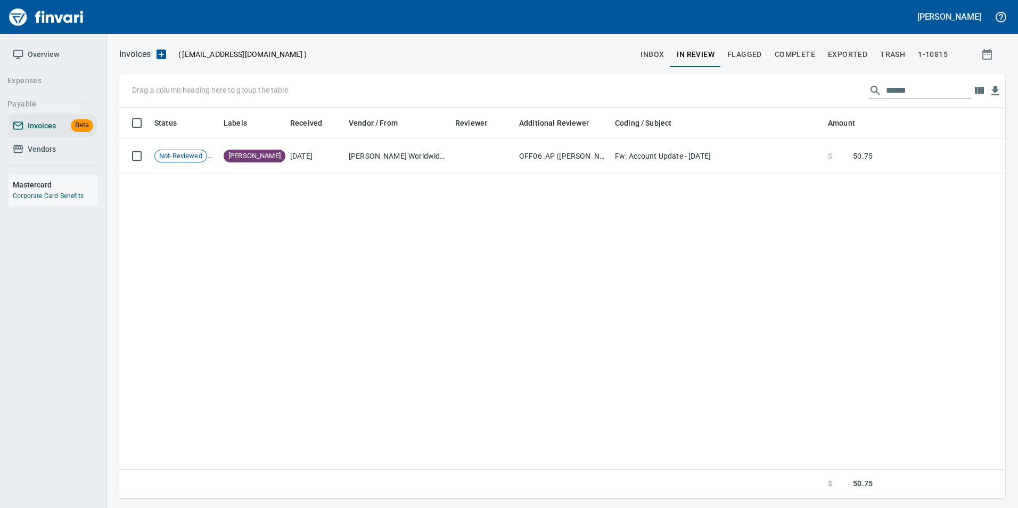
scroll to position [383, 877]
click at [911, 94] on input "******" at bounding box center [928, 90] width 85 height 17
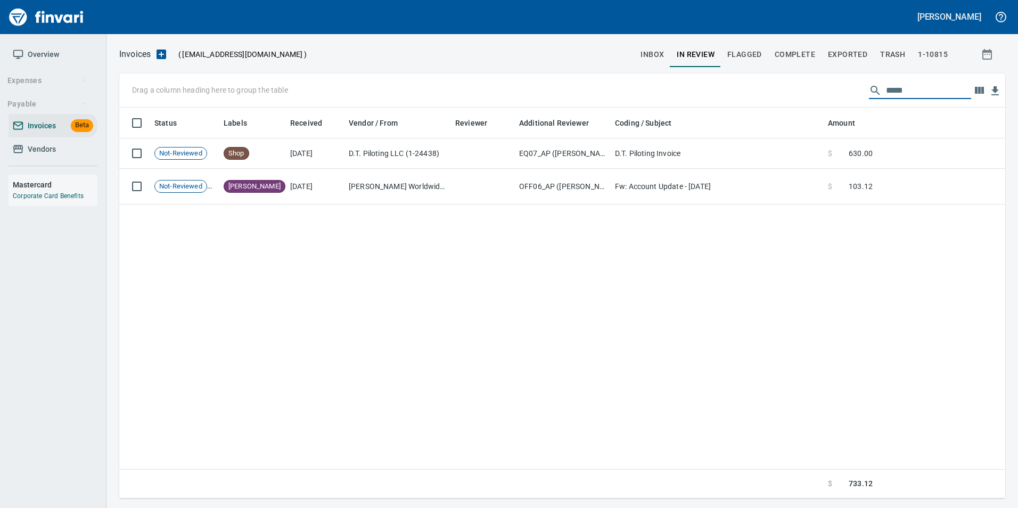
scroll to position [383, 878]
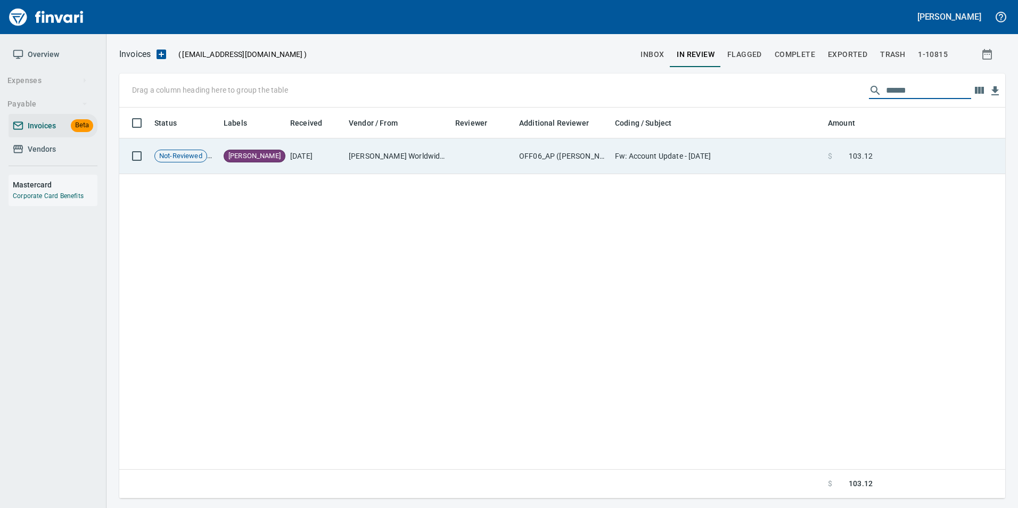
click at [902, 146] on td at bounding box center [941, 156] width 128 height 36
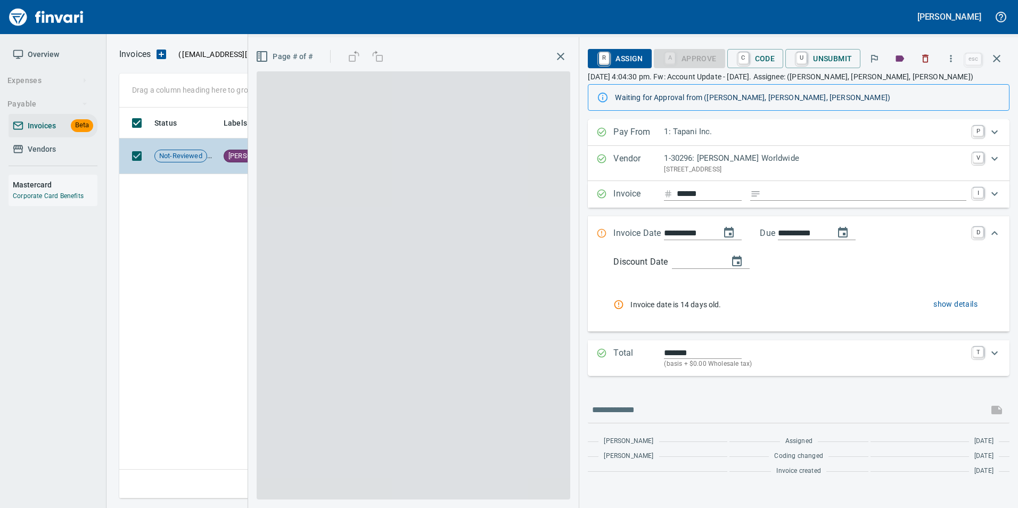
scroll to position [383, 877]
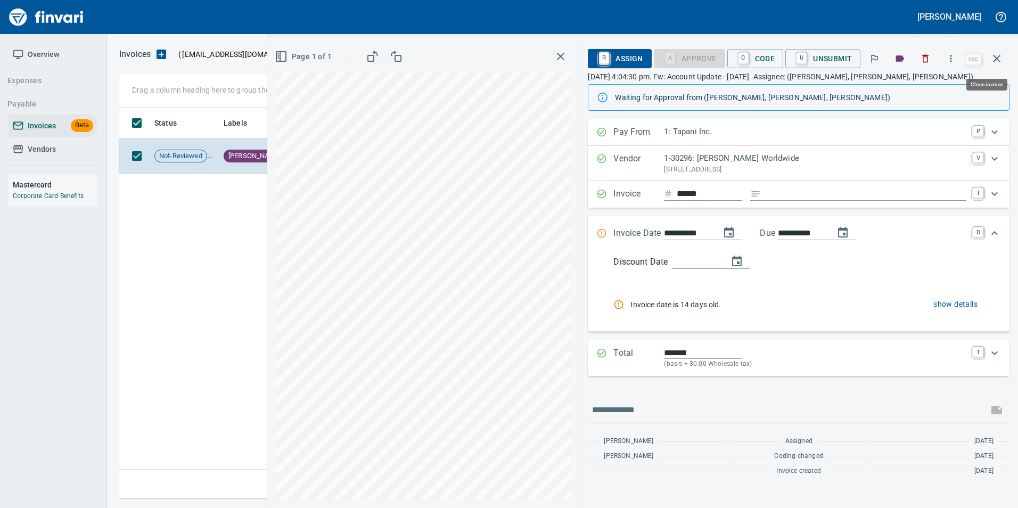
click at [1000, 63] on icon "button" at bounding box center [996, 58] width 13 height 13
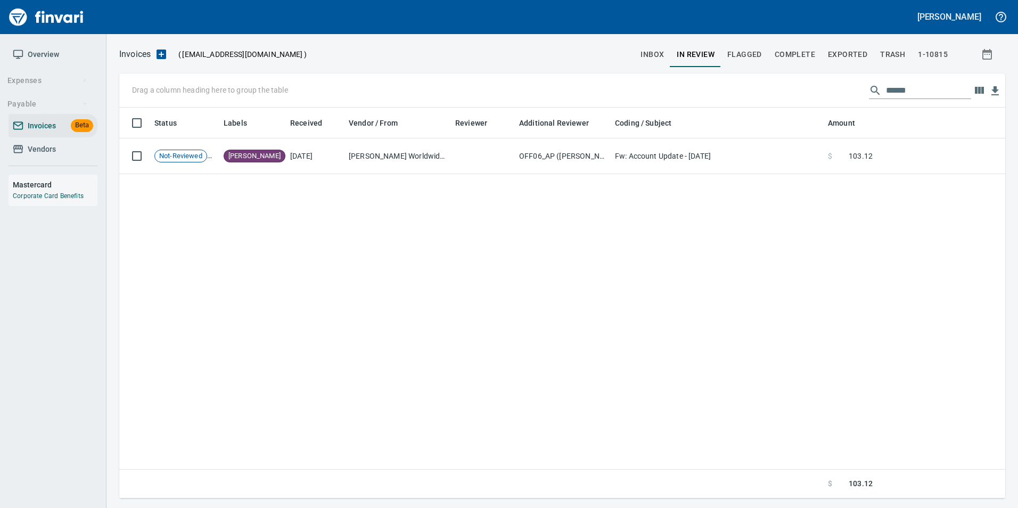
scroll to position [383, 877]
click at [932, 82] on input "******" at bounding box center [928, 90] width 85 height 17
click at [890, 87] on input "******" at bounding box center [928, 90] width 85 height 17
click at [917, 87] on input "******" at bounding box center [928, 90] width 85 height 17
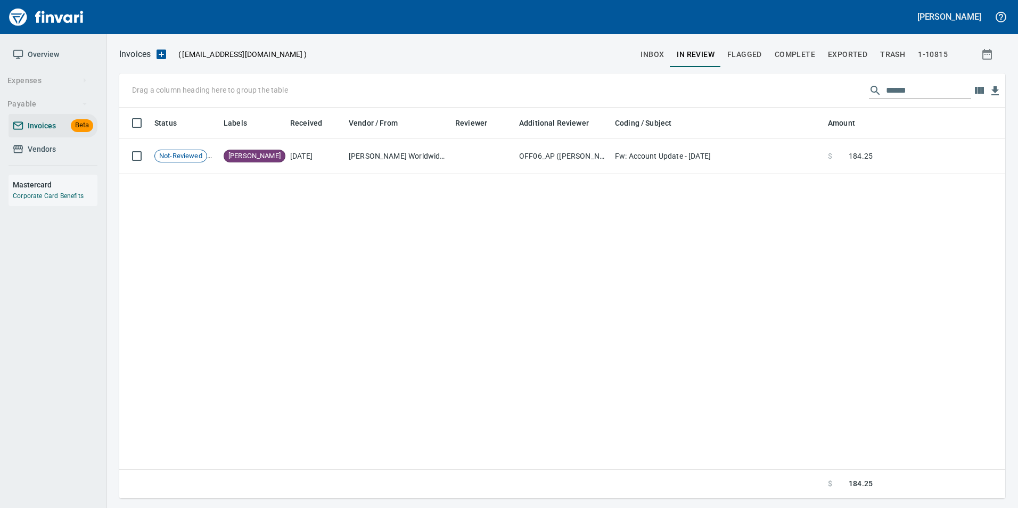
click at [934, 94] on input "******" at bounding box center [928, 90] width 85 height 17
click at [921, 90] on input "******" at bounding box center [928, 90] width 85 height 17
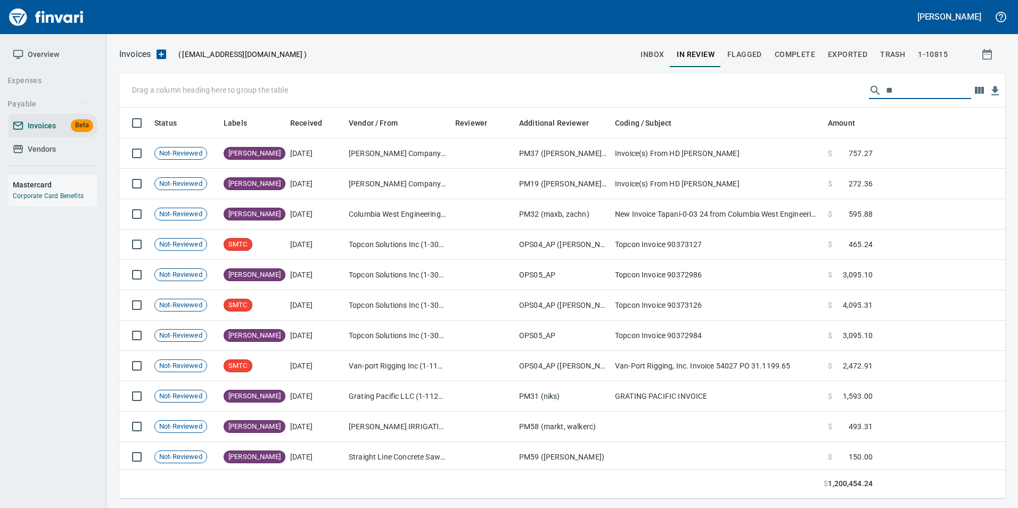
scroll to position [383, 870]
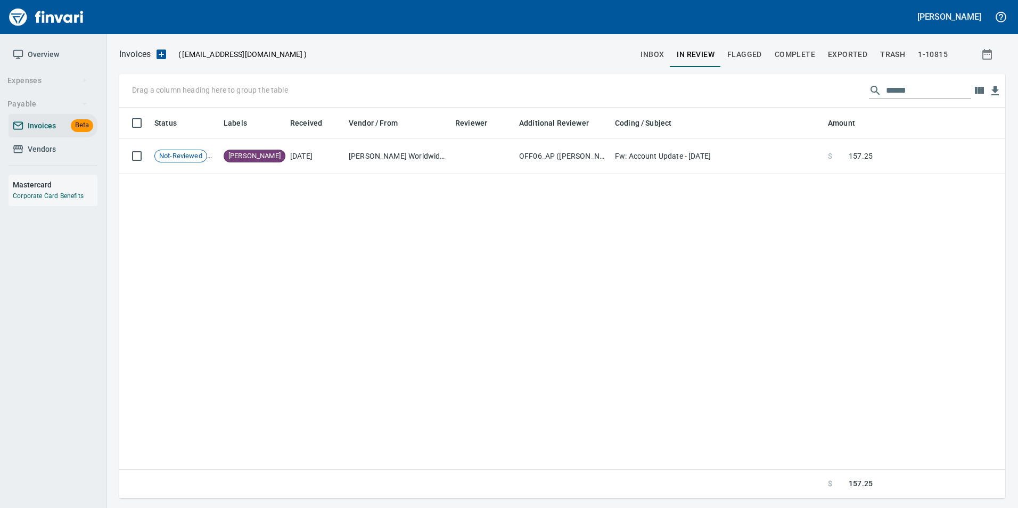
click at [936, 90] on input "******" at bounding box center [928, 90] width 85 height 17
click at [939, 91] on input "******" at bounding box center [928, 90] width 85 height 17
click at [918, 95] on input "******" at bounding box center [928, 90] width 85 height 17
click at [934, 90] on input "******" at bounding box center [928, 90] width 85 height 17
click at [937, 92] on input "******" at bounding box center [928, 90] width 85 height 17
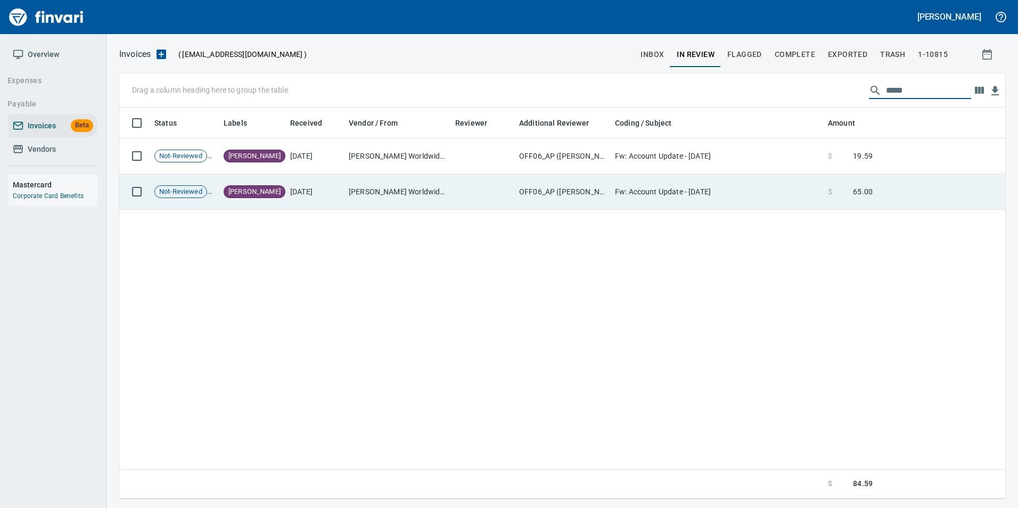
type input "*****"
click at [927, 202] on td at bounding box center [941, 192] width 128 height 36
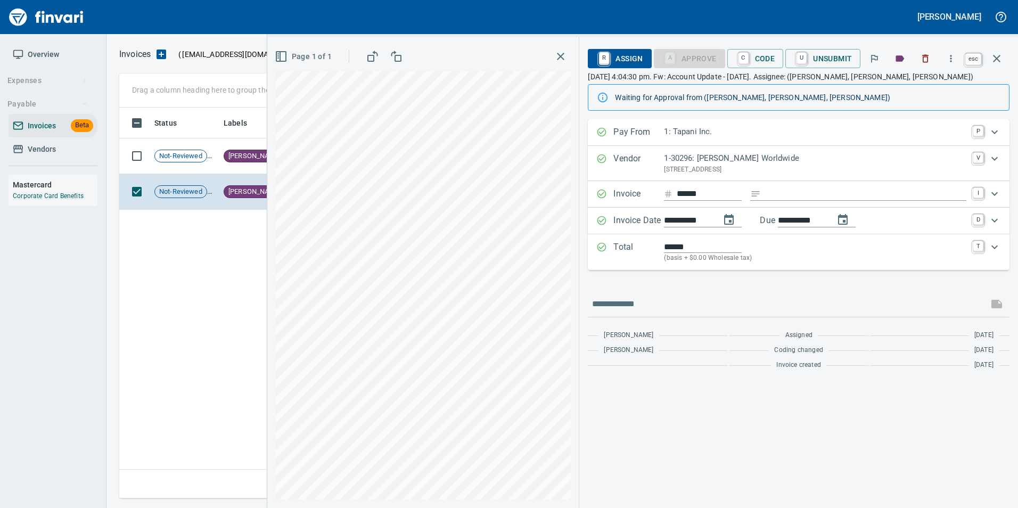
drag, startPoint x: 992, startPoint y: 62, endPoint x: 930, endPoint y: 126, distance: 88.8
click at [992, 61] on icon "button" at bounding box center [996, 58] width 13 height 13
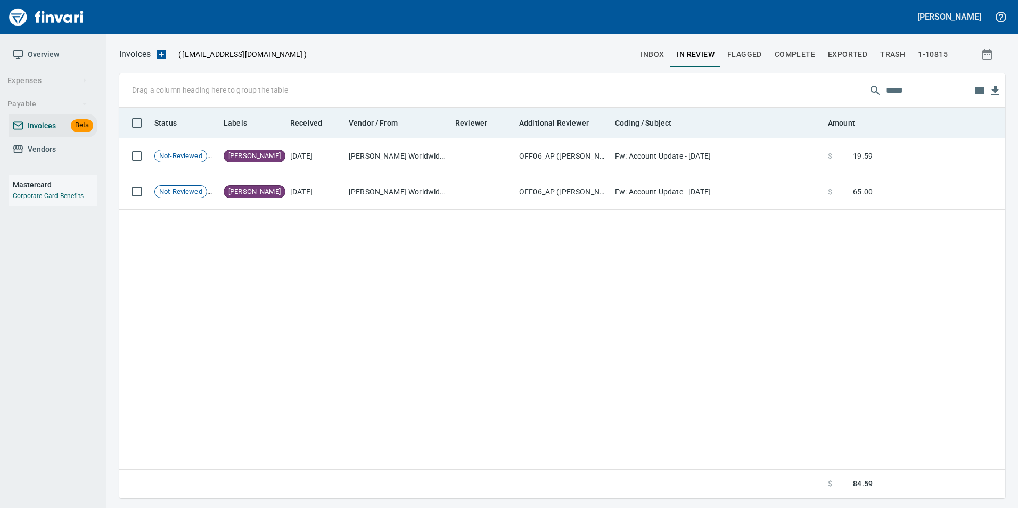
scroll to position [383, 877]
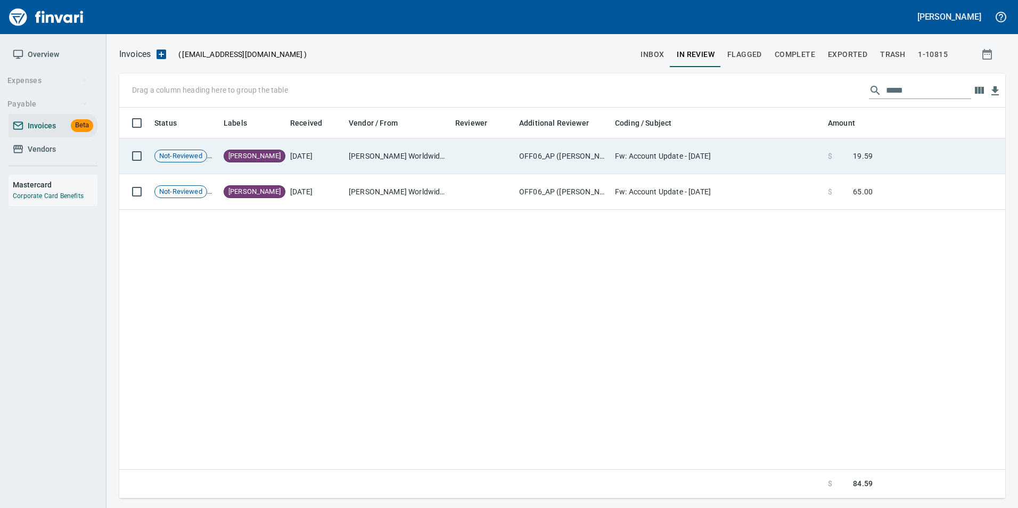
click at [862, 156] on span "19.59" at bounding box center [863, 156] width 20 height 11
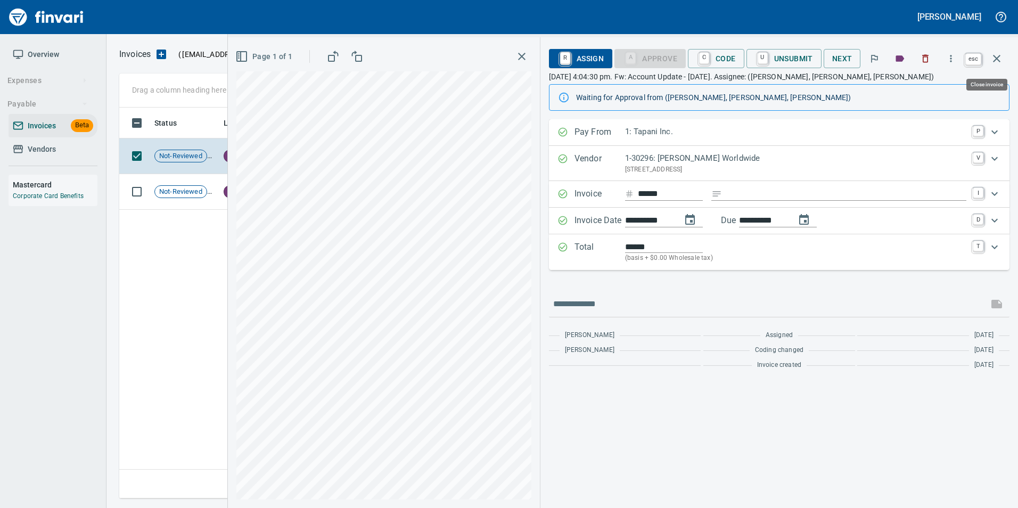
drag, startPoint x: 992, startPoint y: 54, endPoint x: 1015, endPoint y: 101, distance: 52.4
click at [992, 54] on icon "button" at bounding box center [996, 58] width 13 height 13
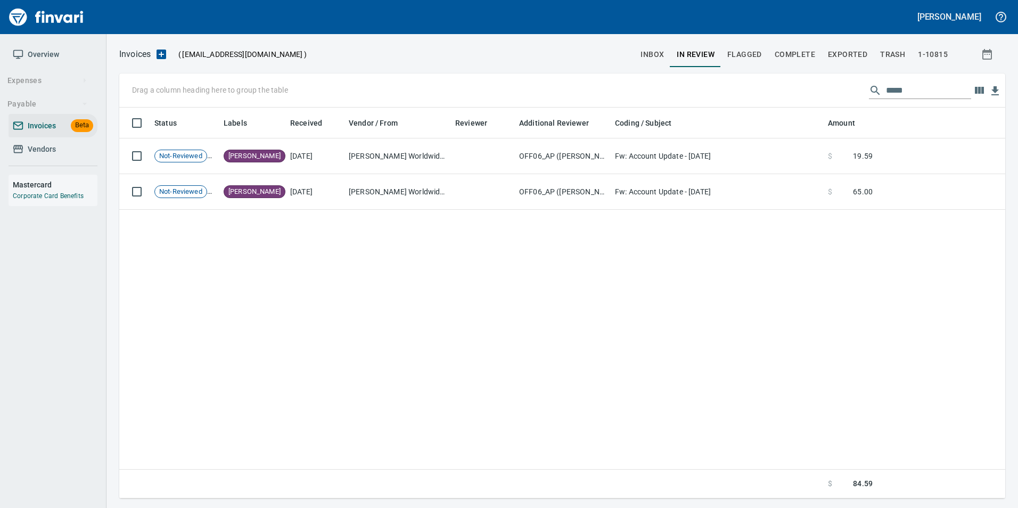
scroll to position [383, 877]
click at [897, 89] on input "*****" at bounding box center [928, 90] width 85 height 17
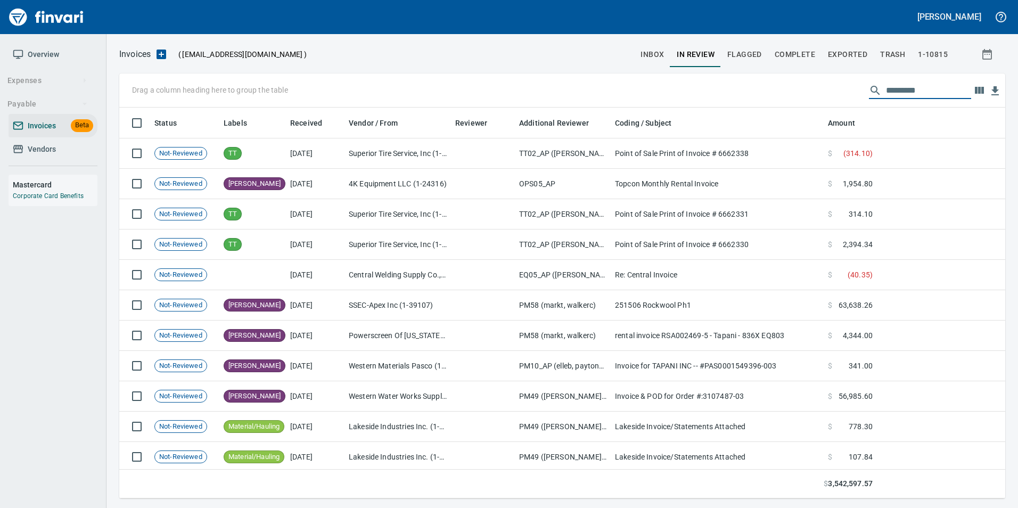
scroll to position [383, 870]
click at [626, 51] on div at bounding box center [471, 55] width 328 height 26
click at [652, 48] on span "inbox" at bounding box center [651, 54] width 23 height 13
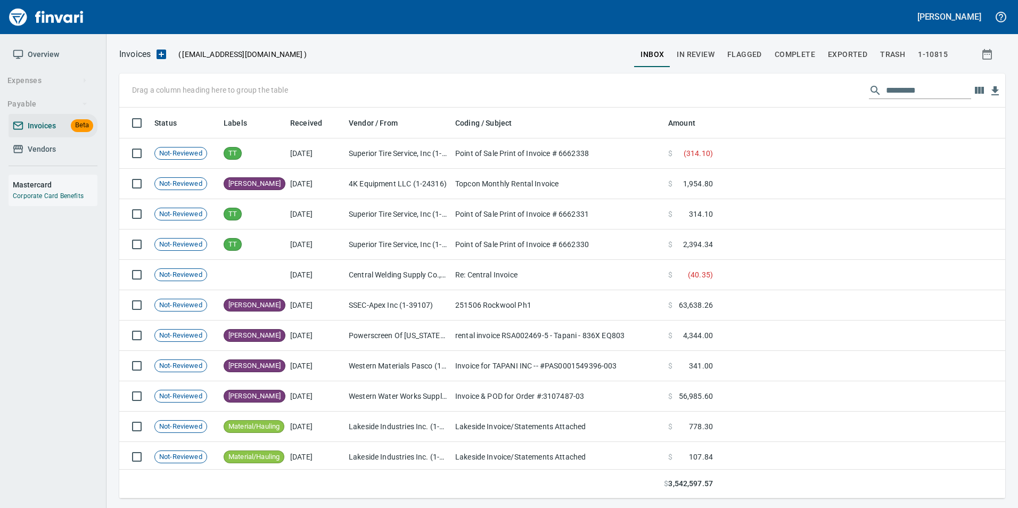
scroll to position [383, 870]
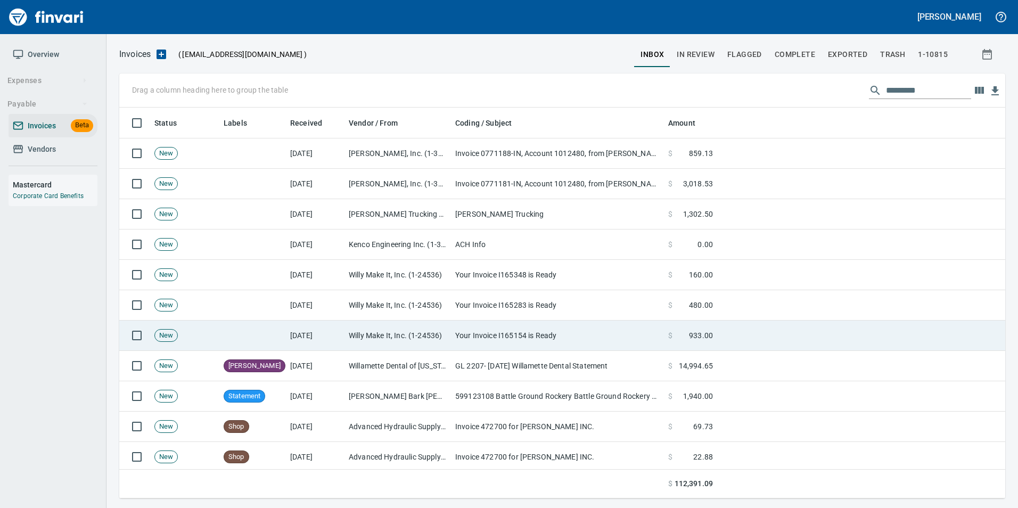
click at [265, 334] on td at bounding box center [252, 335] width 67 height 30
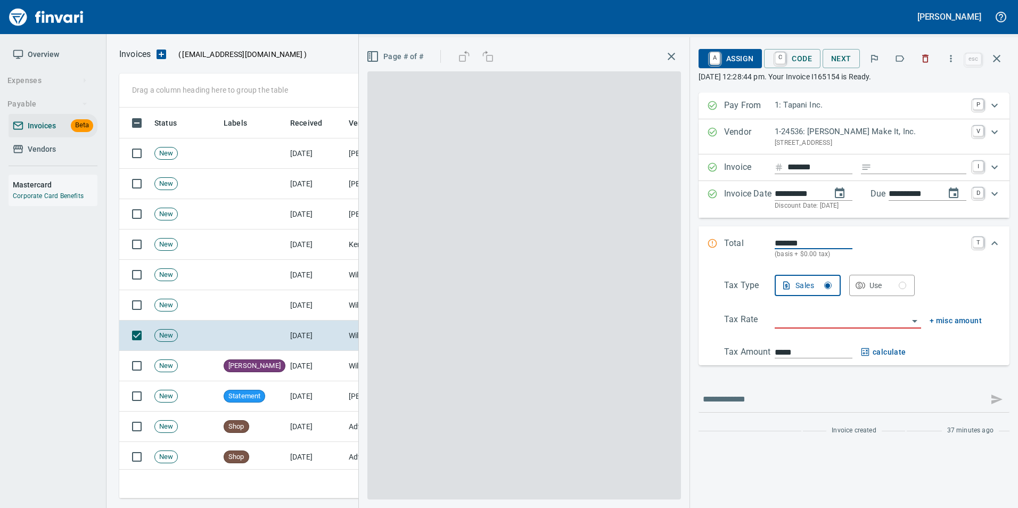
scroll to position [383, 869]
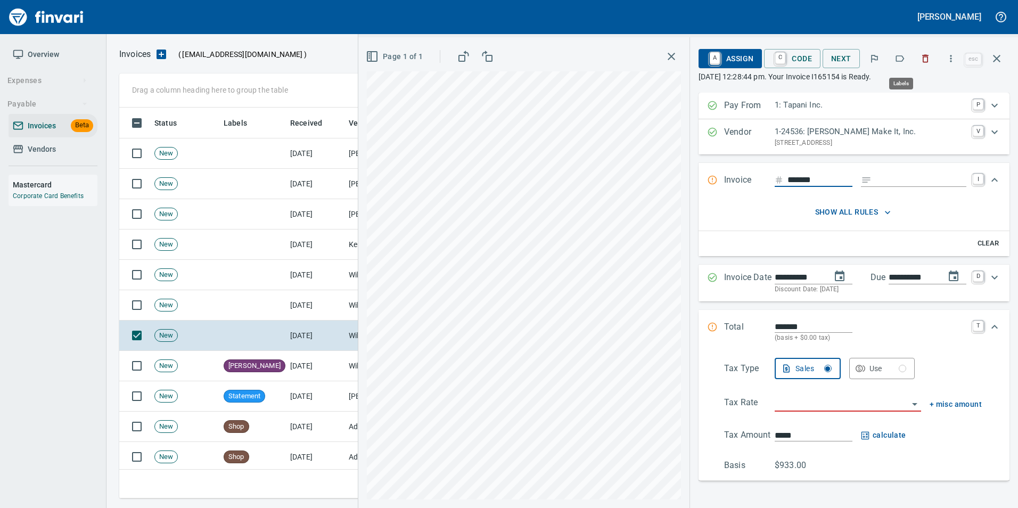
click at [903, 62] on icon "button" at bounding box center [899, 58] width 11 height 11
click at [1003, 55] on button "button" at bounding box center [997, 59] width 26 height 26
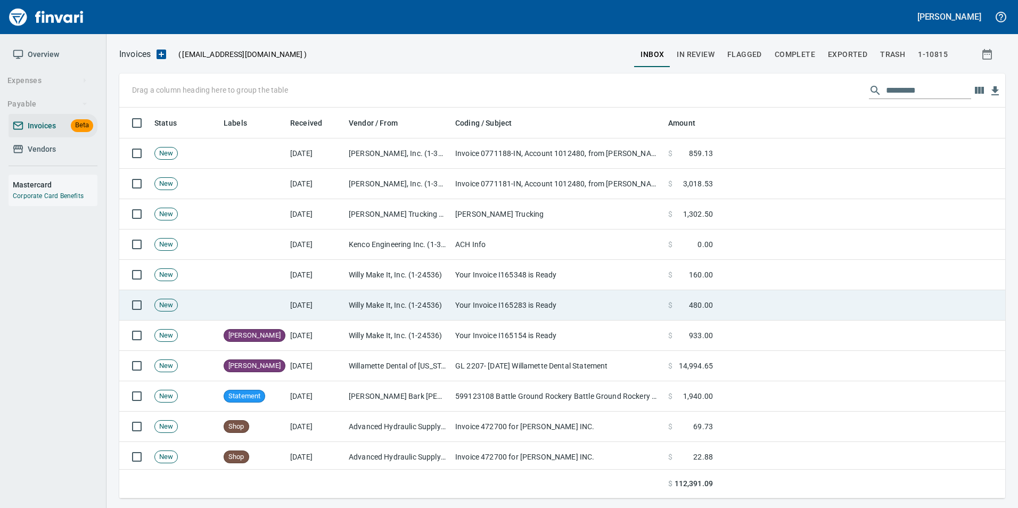
click at [298, 297] on td "[DATE]" at bounding box center [315, 305] width 59 height 30
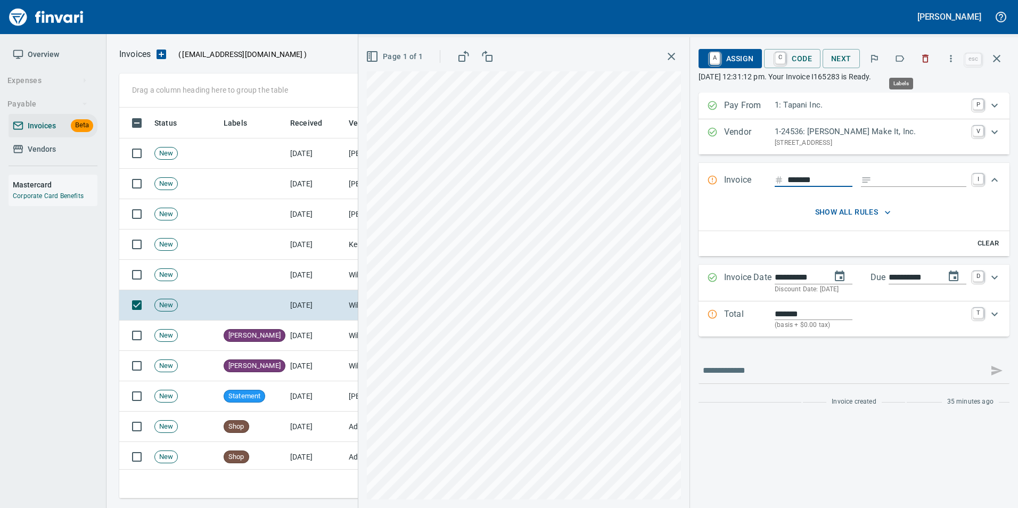
click at [899, 57] on icon "button" at bounding box center [899, 58] width 11 height 11
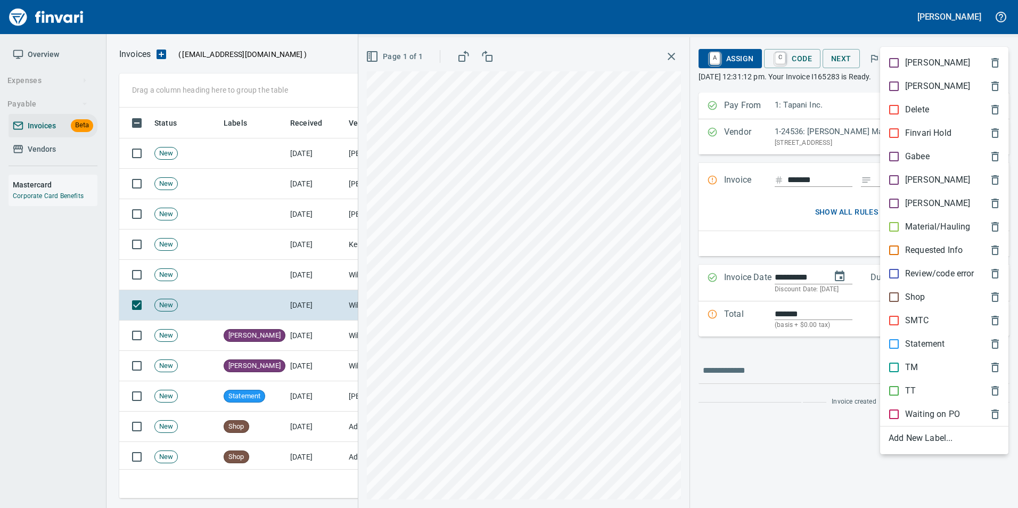
scroll to position [383, 869]
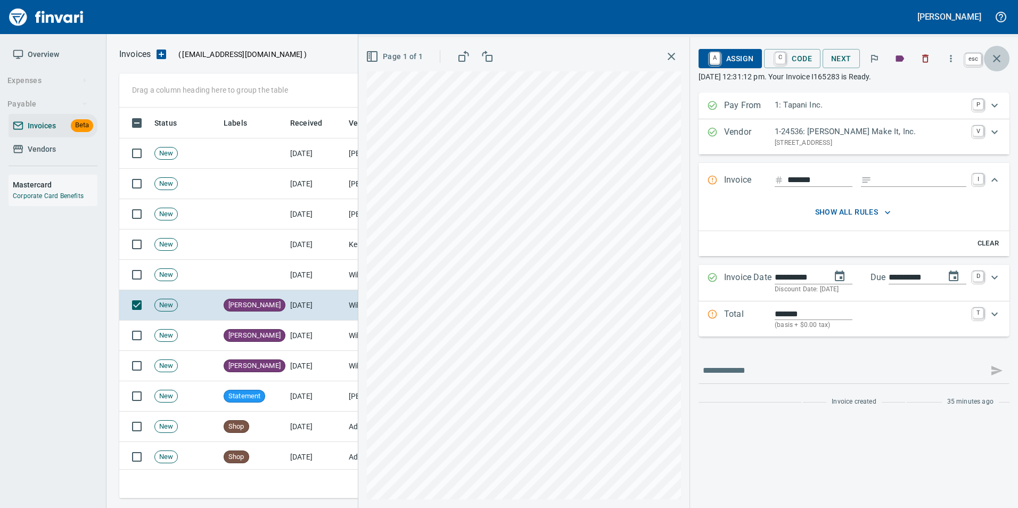
click at [999, 64] on icon "button" at bounding box center [996, 58] width 13 height 13
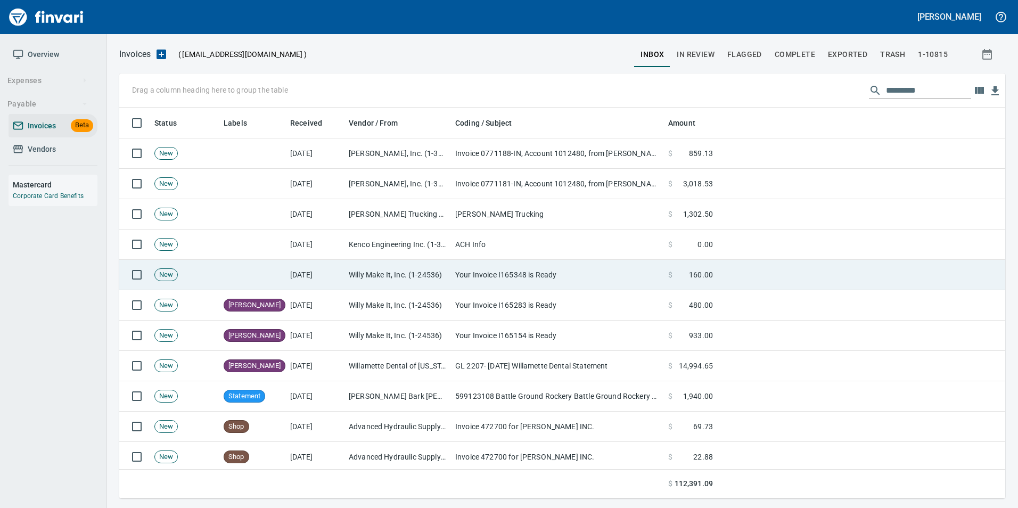
click at [425, 279] on td "Willy Make It, Inc. (1-24536)" at bounding box center [397, 275] width 106 height 30
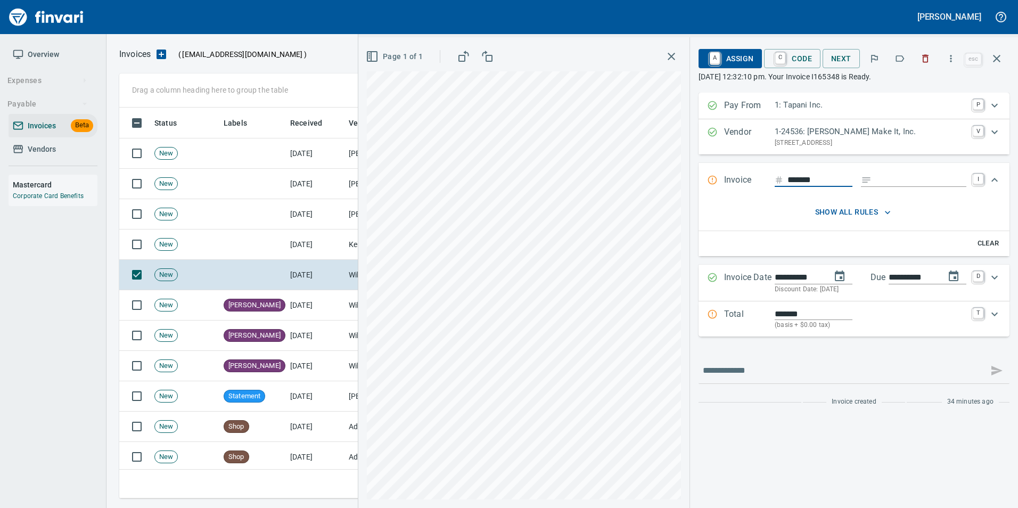
click at [899, 59] on icon "button" at bounding box center [899, 58] width 11 height 11
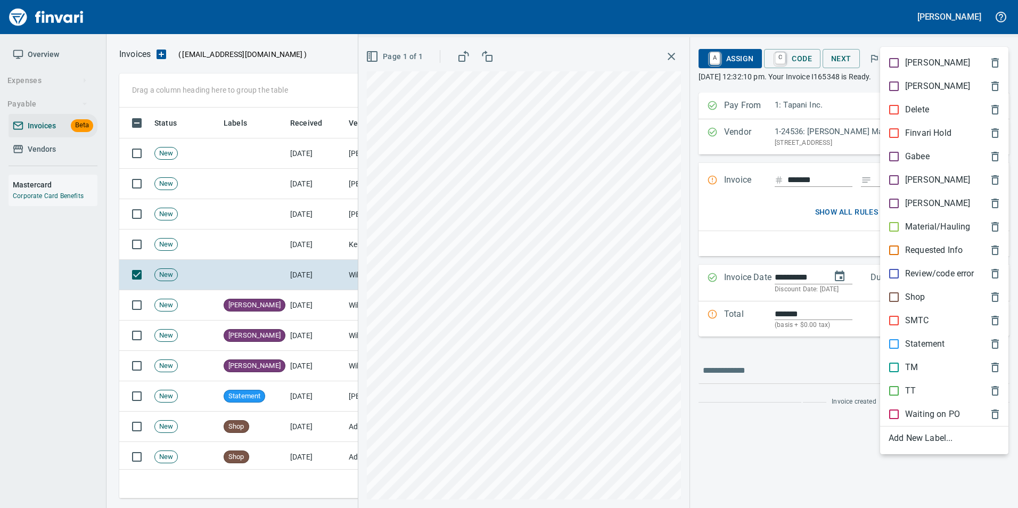
scroll to position [383, 869]
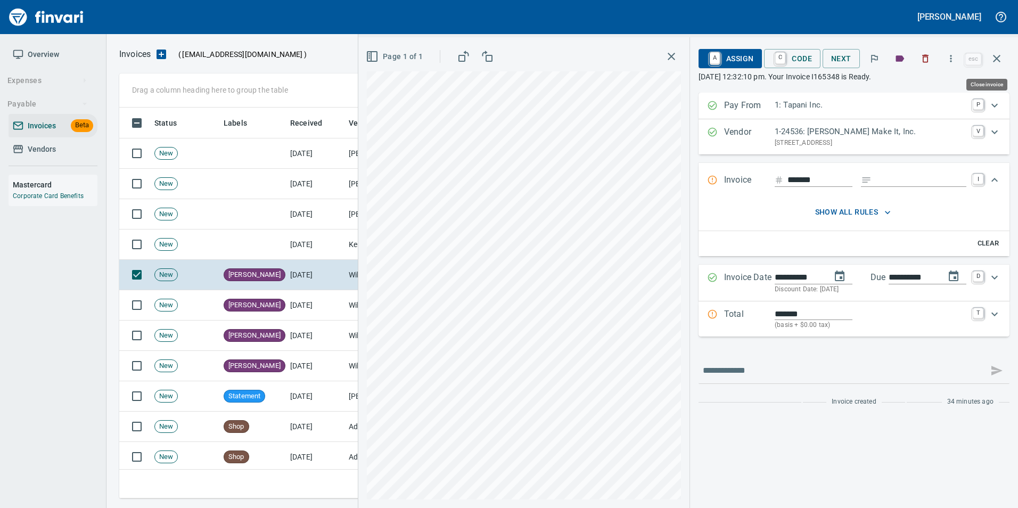
drag, startPoint x: 1004, startPoint y: 55, endPoint x: 900, endPoint y: 94, distance: 110.3
click at [1003, 54] on button "button" at bounding box center [997, 59] width 26 height 26
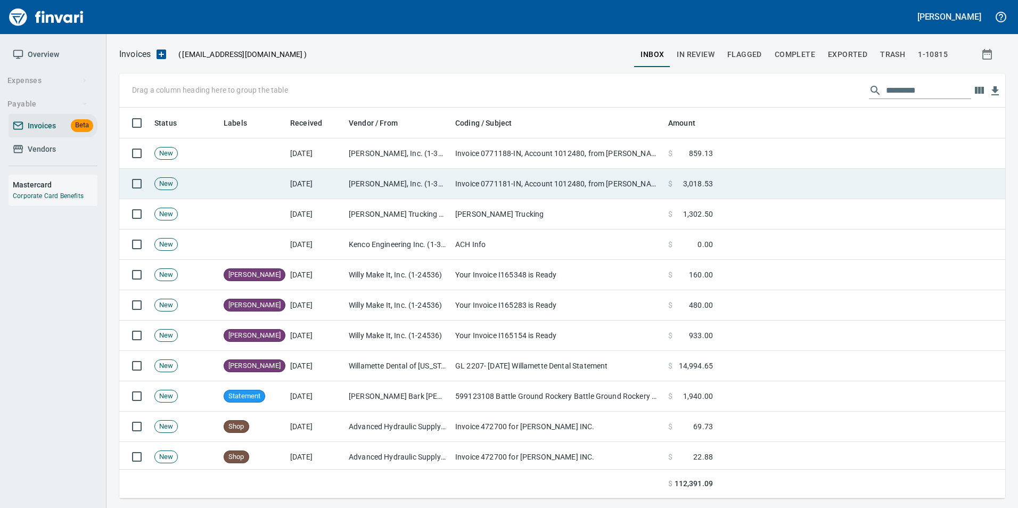
scroll to position [383, 869]
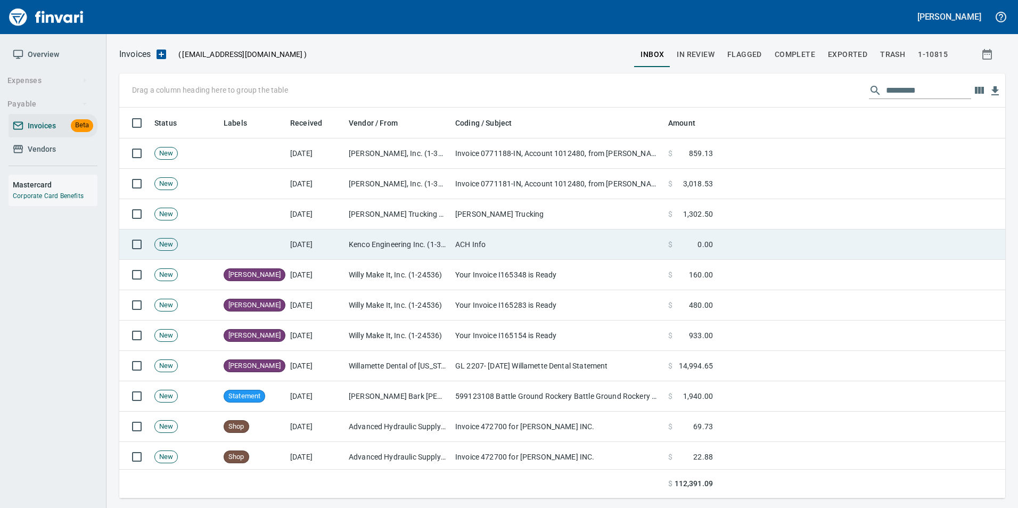
click at [424, 247] on td "Kenco Engineering Inc. (1-39877)" at bounding box center [397, 244] width 106 height 30
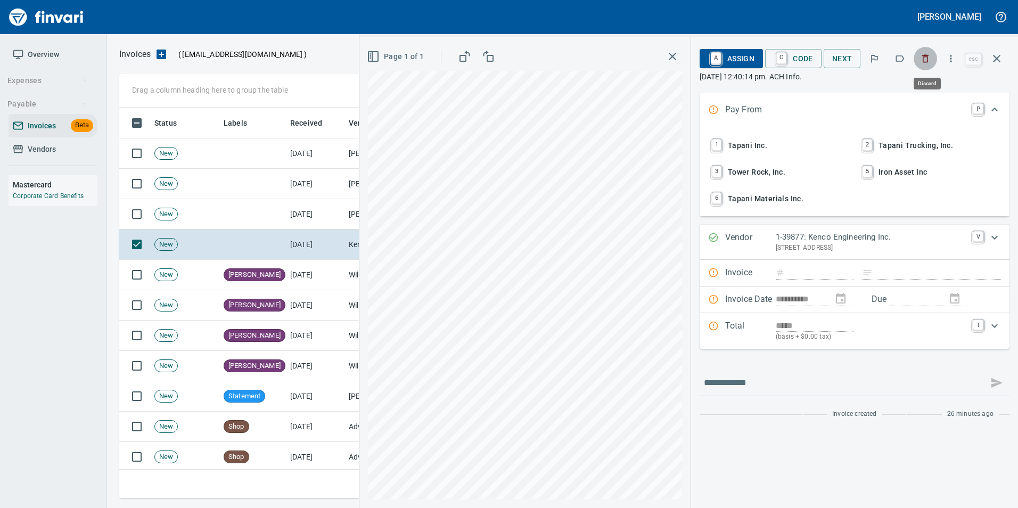
click at [920, 56] on button "button" at bounding box center [924, 58] width 23 height 23
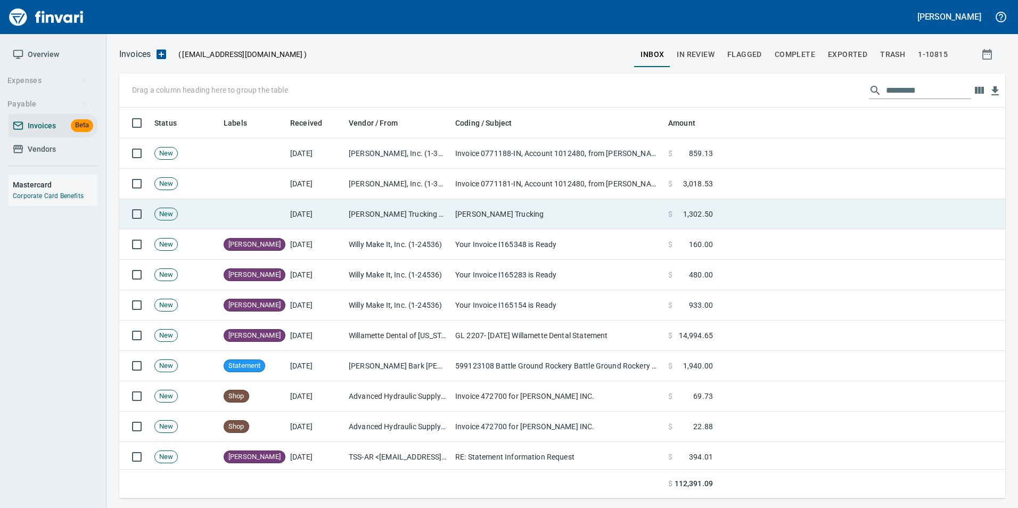
click at [423, 220] on td "[PERSON_NAME] Trucking & Excavating Inc (1-39544)" at bounding box center [397, 214] width 106 height 30
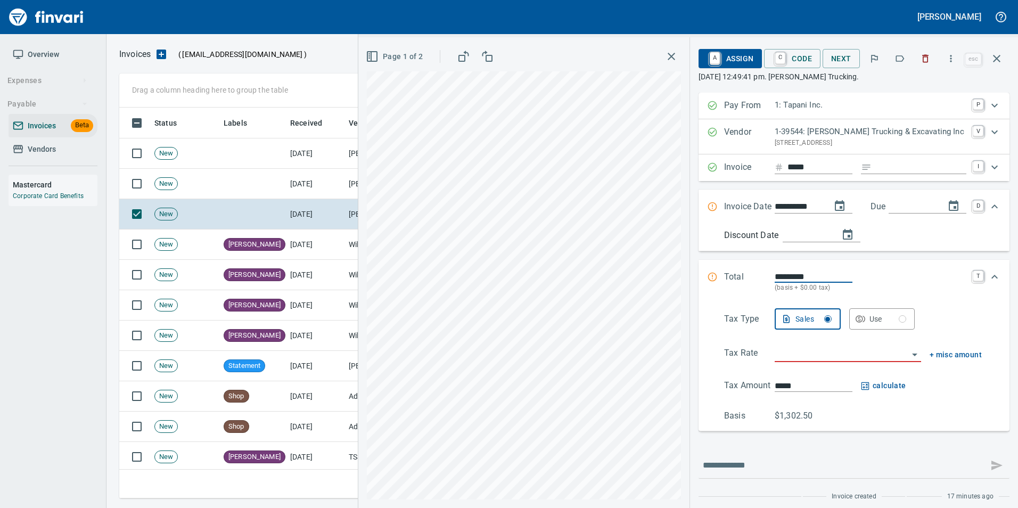
scroll to position [1, 1]
click at [900, 59] on icon "button" at bounding box center [899, 58] width 11 height 11
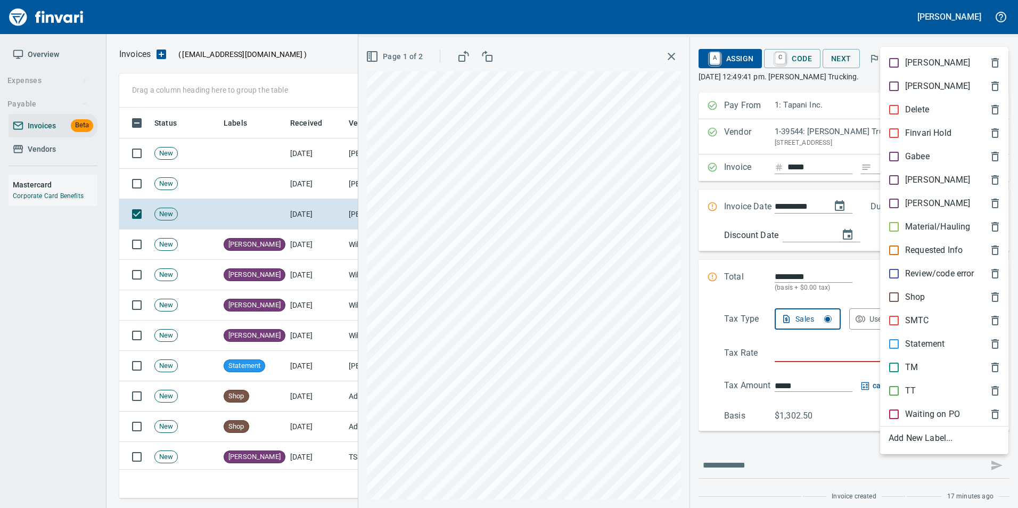
scroll to position [383, 869]
click at [924, 224] on p "Material/Hauling" at bounding box center [937, 226] width 65 height 13
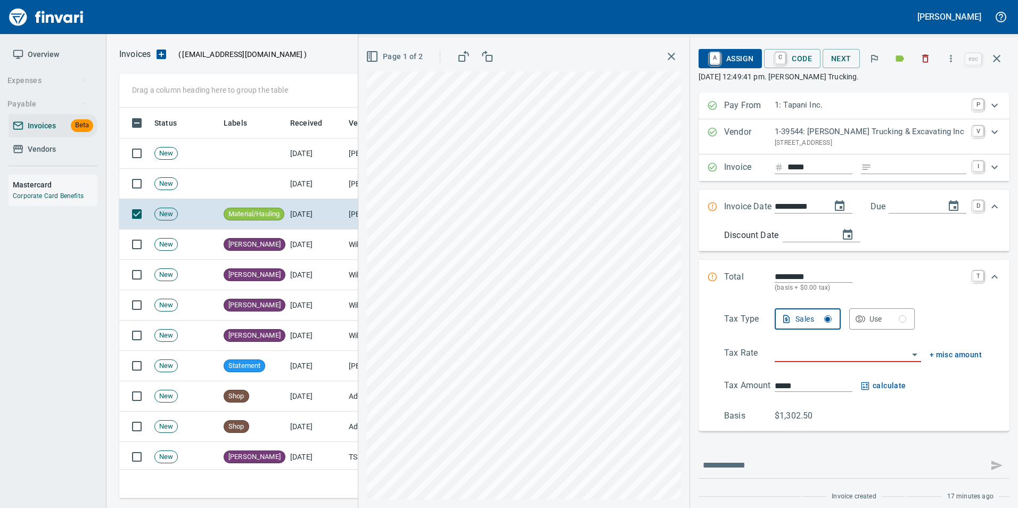
click at [996, 69] on button "button" at bounding box center [997, 59] width 26 height 26
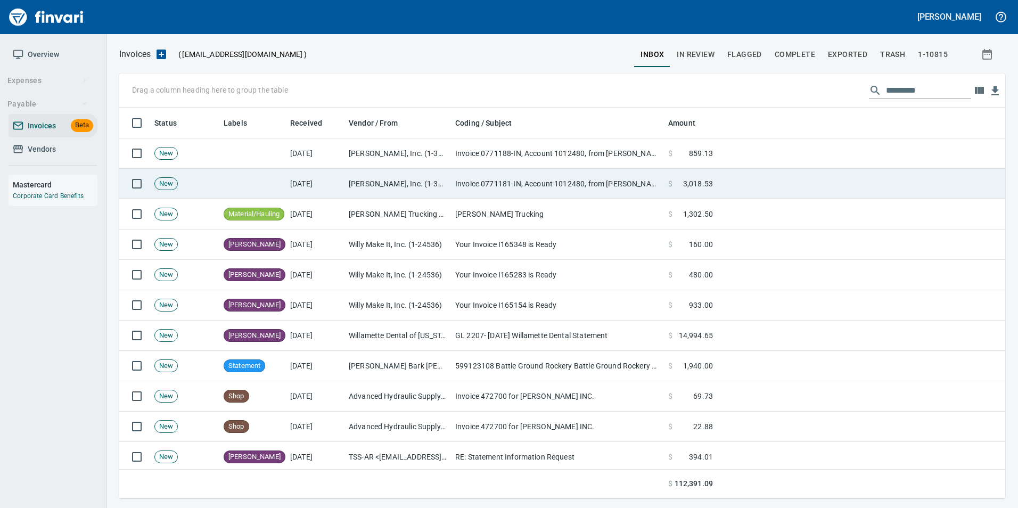
click at [409, 181] on td "[PERSON_NAME], Inc. (1-39587)" at bounding box center [397, 184] width 106 height 30
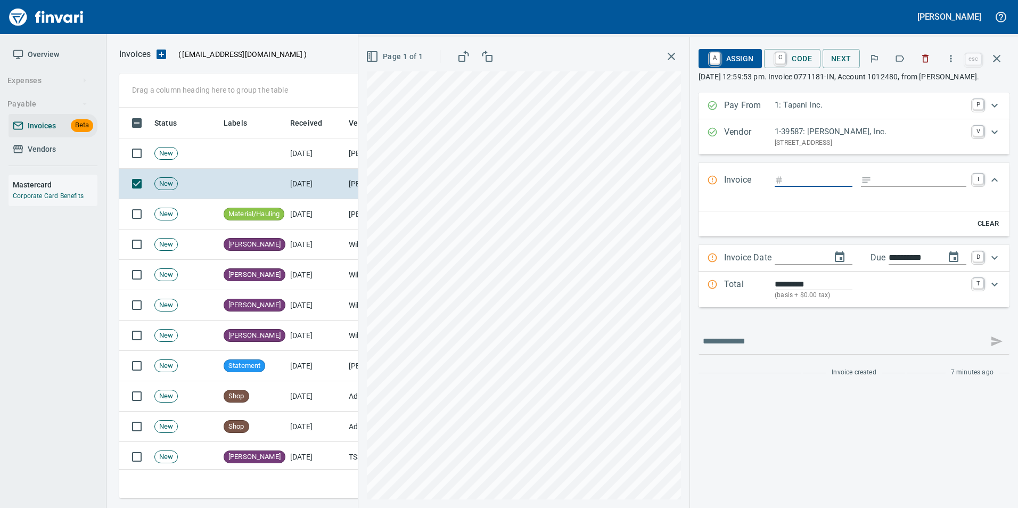
click at [902, 61] on icon "button" at bounding box center [899, 58] width 11 height 11
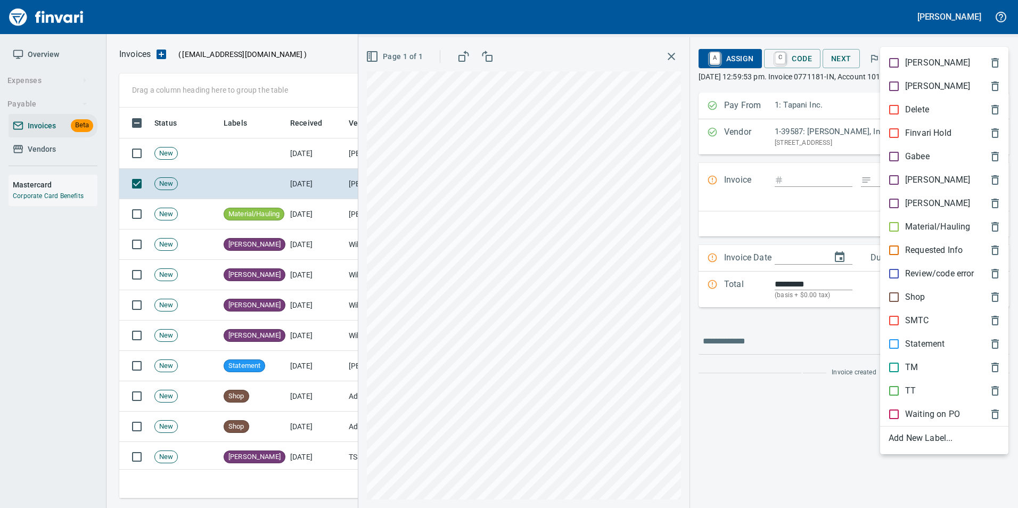
scroll to position [383, 869]
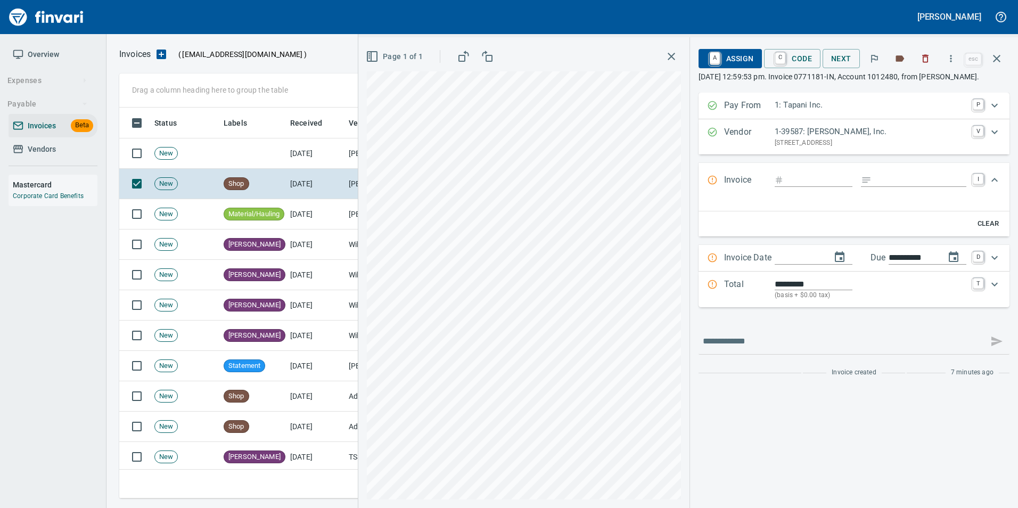
drag, startPoint x: 994, startPoint y: 61, endPoint x: 972, endPoint y: 66, distance: 22.3
click at [994, 61] on icon "button" at bounding box center [996, 58] width 7 height 7
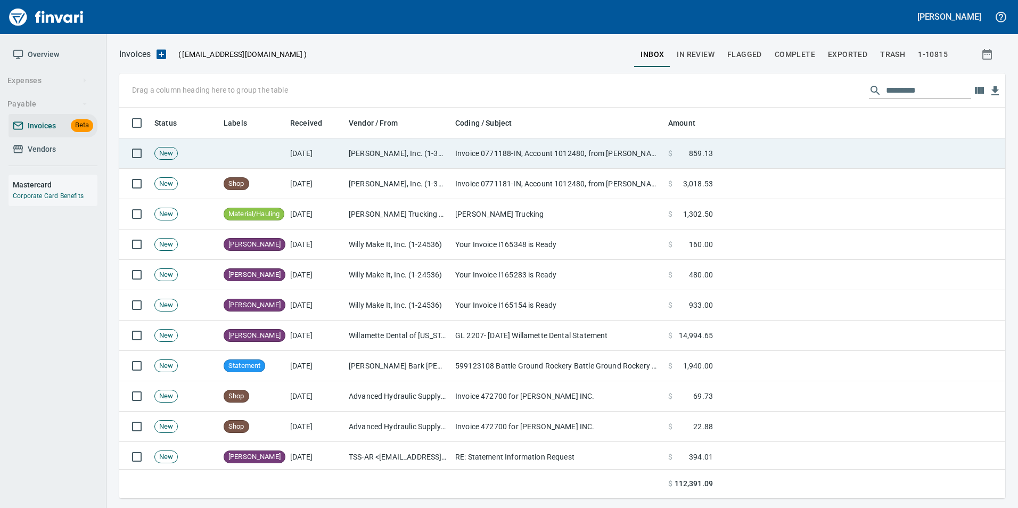
click at [532, 160] on td "Invoice 0771188-IN, Account 1012480, from [PERSON_NAME]" at bounding box center [557, 153] width 213 height 30
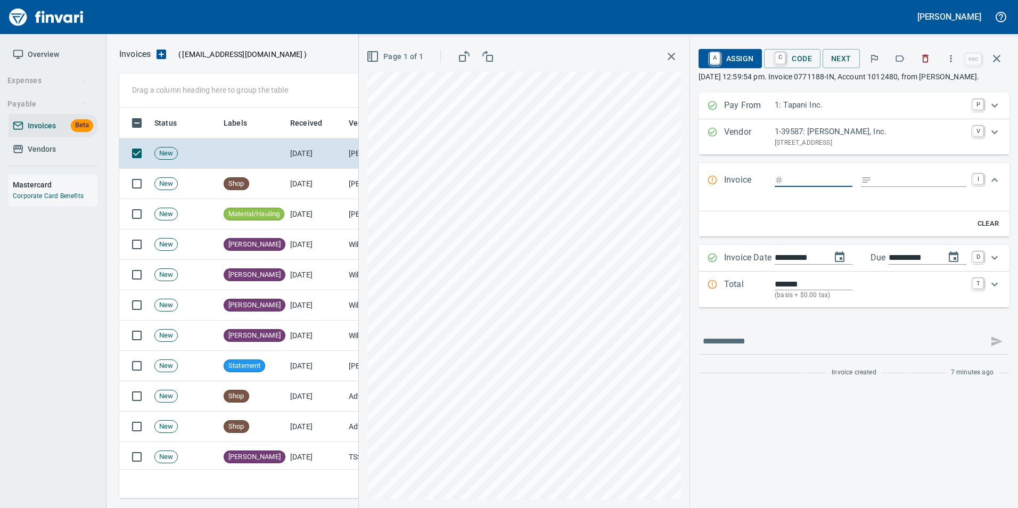
click at [899, 62] on icon "button" at bounding box center [899, 58] width 11 height 11
click at [995, 63] on icon "button" at bounding box center [996, 58] width 13 height 13
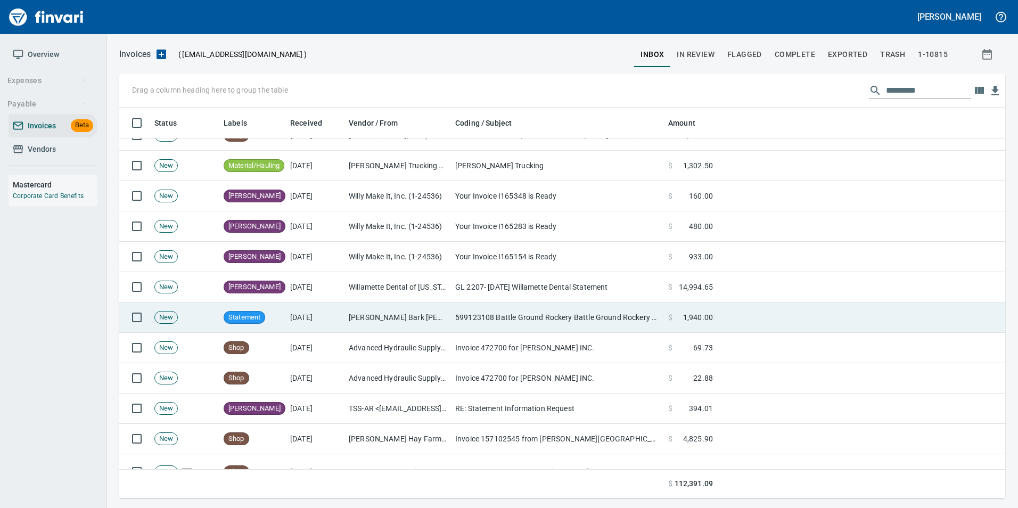
scroll to position [266, 0]
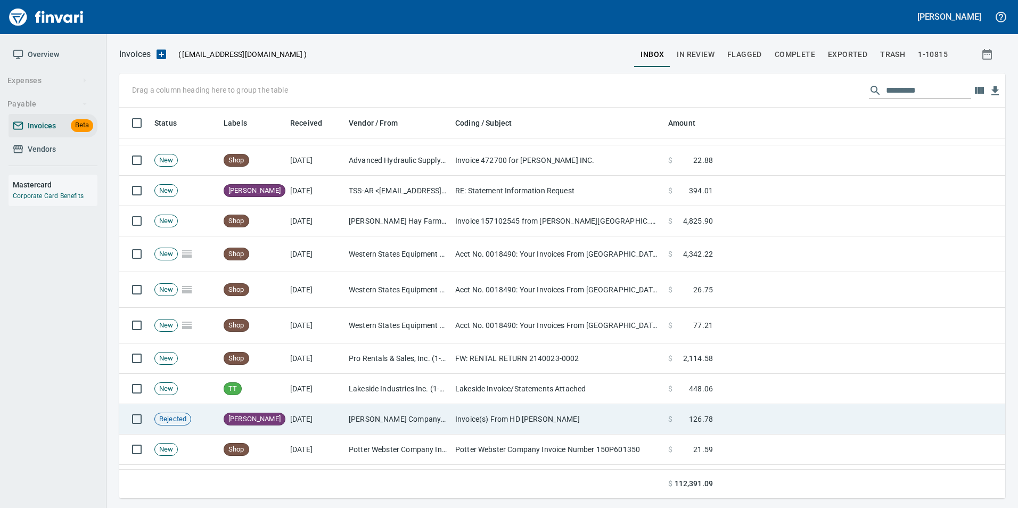
click at [303, 423] on td "[DATE]" at bounding box center [315, 419] width 59 height 30
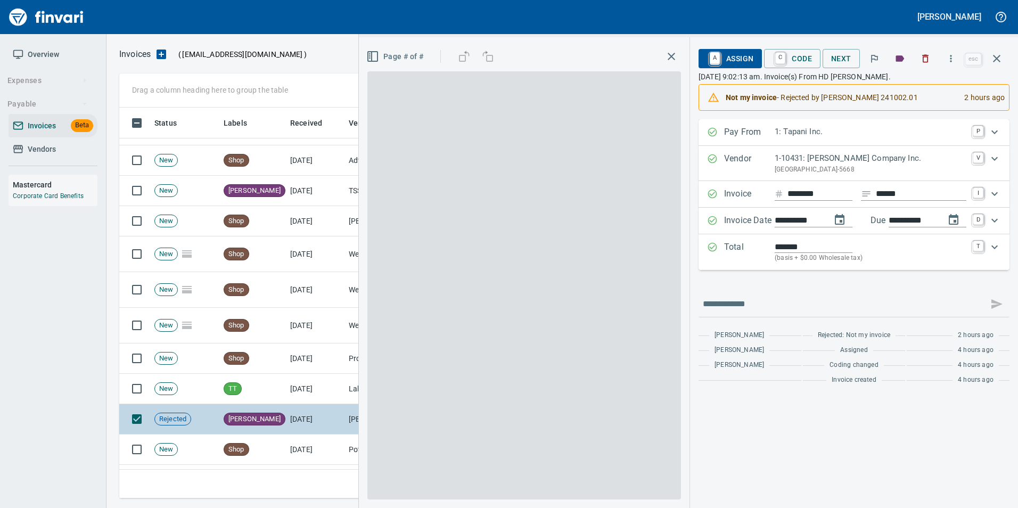
scroll to position [383, 869]
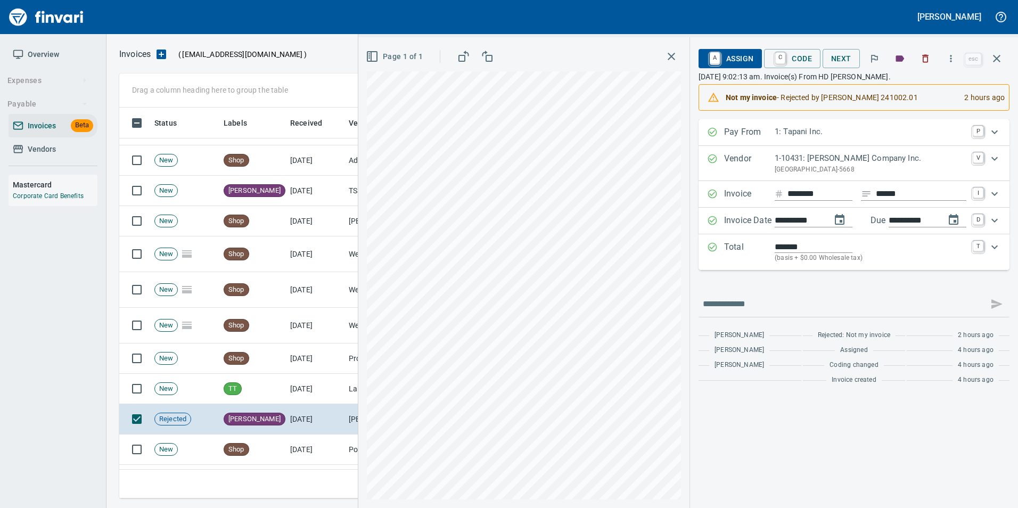
click at [747, 57] on span "A Assign" at bounding box center [730, 58] width 46 height 18
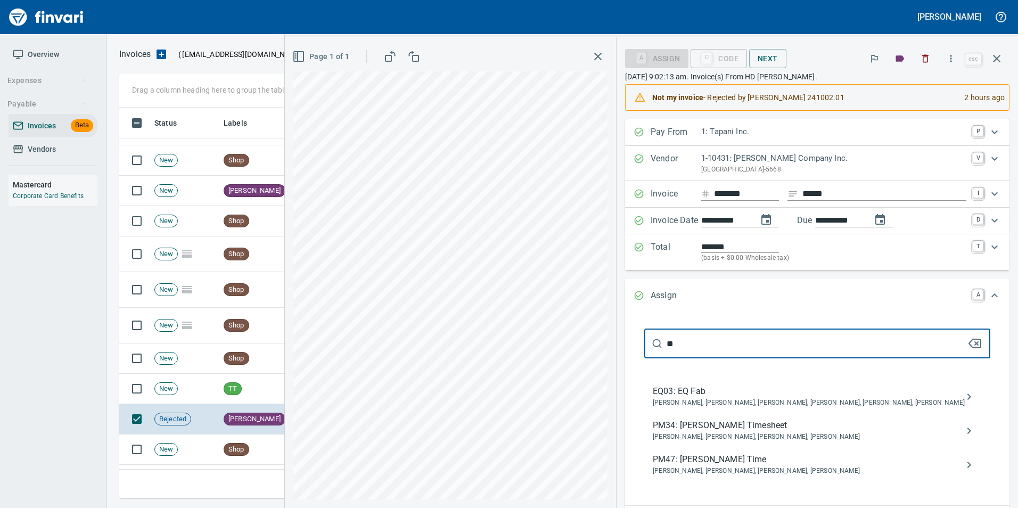
type input "*"
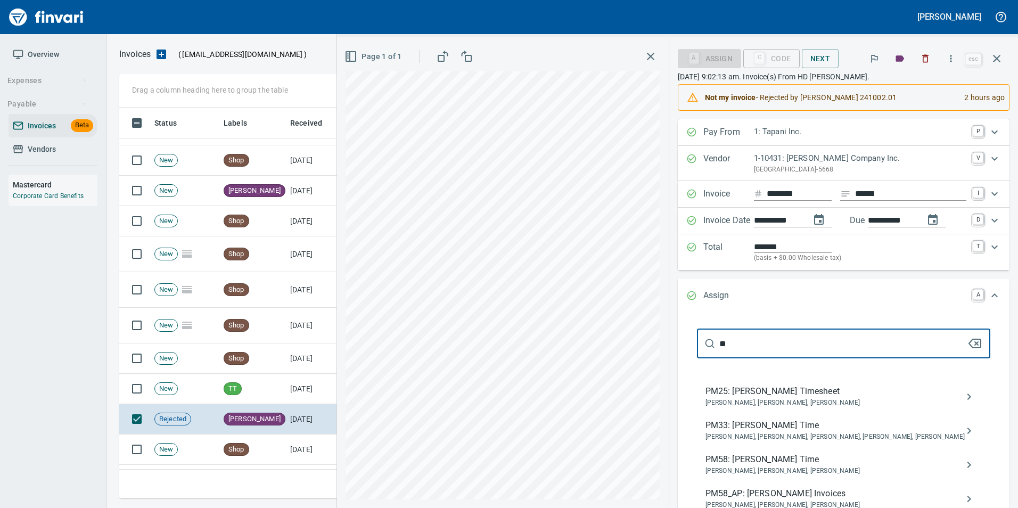
type input "*"
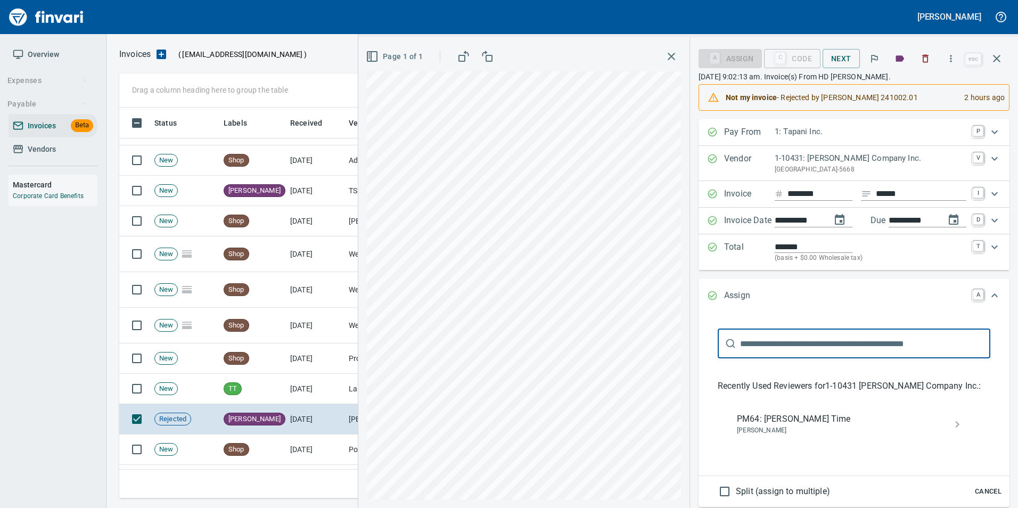
click at [995, 486] on button "Cancel" at bounding box center [988, 491] width 34 height 16
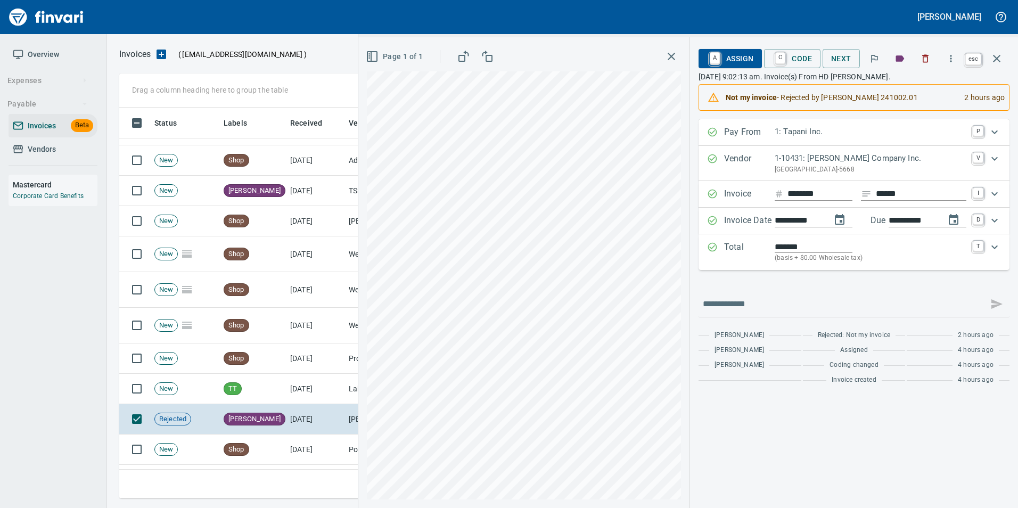
click at [1001, 59] on icon "button" at bounding box center [996, 58] width 13 height 13
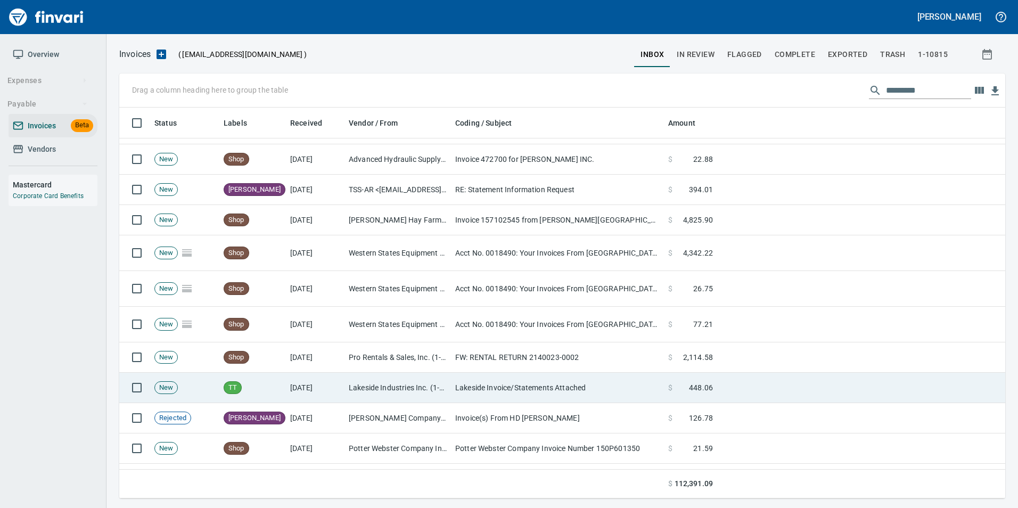
scroll to position [266, 0]
click at [336, 378] on td "[DATE]" at bounding box center [315, 389] width 59 height 30
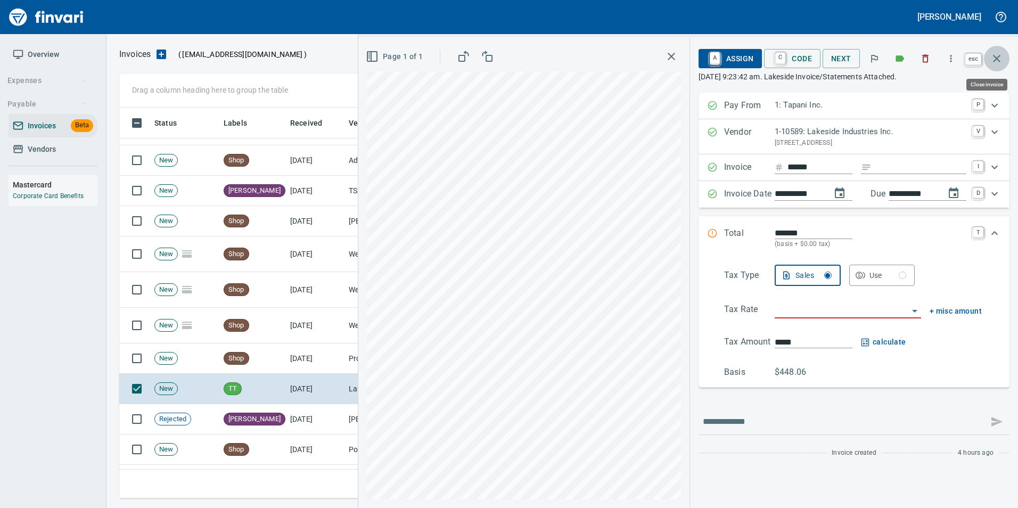
click at [998, 54] on icon "button" at bounding box center [996, 58] width 13 height 13
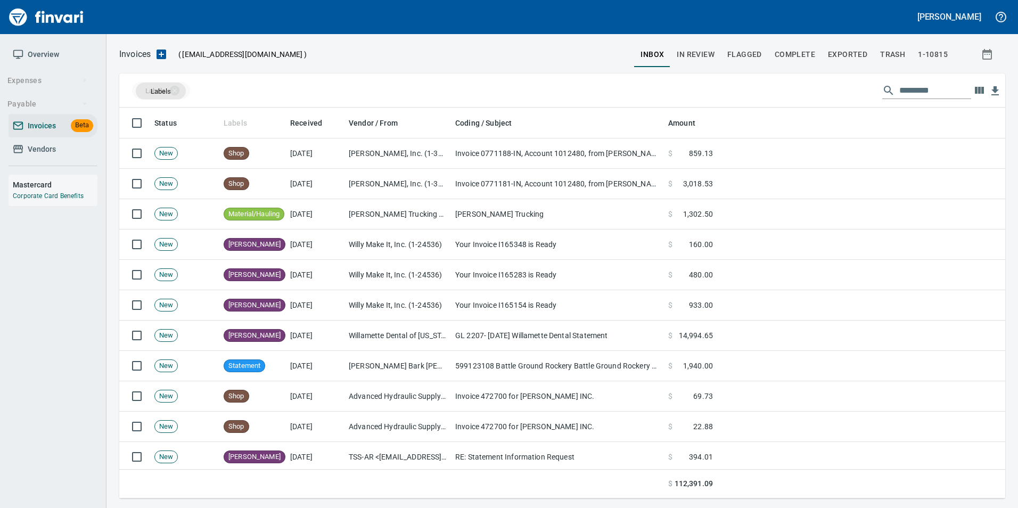
drag, startPoint x: 252, startPoint y: 123, endPoint x: 161, endPoint y: 91, distance: 96.6
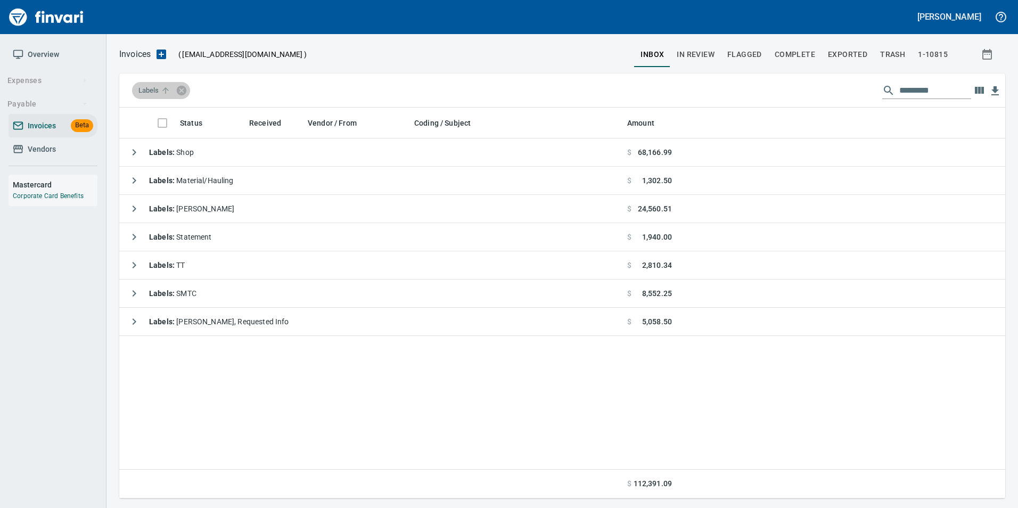
scroll to position [383, 878]
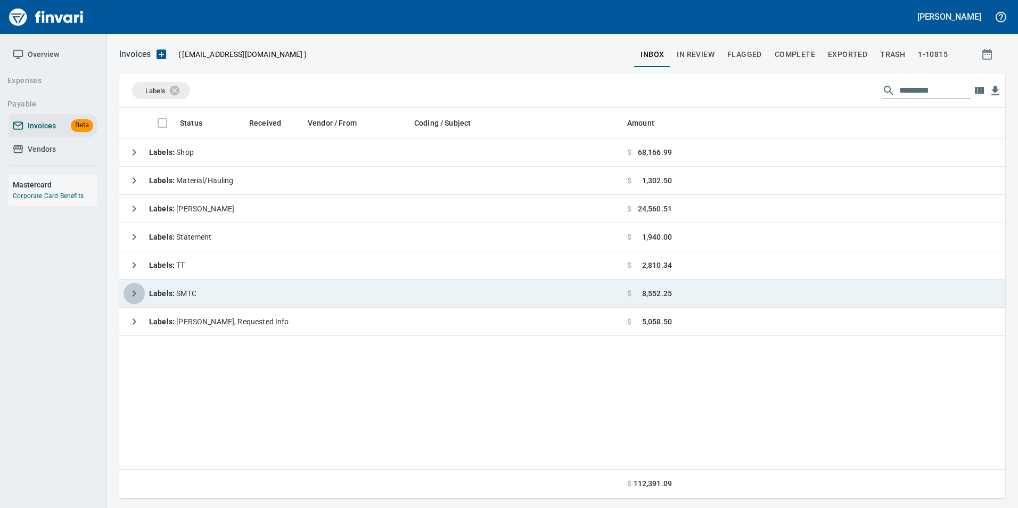
click at [136, 287] on icon "button" at bounding box center [134, 293] width 13 height 13
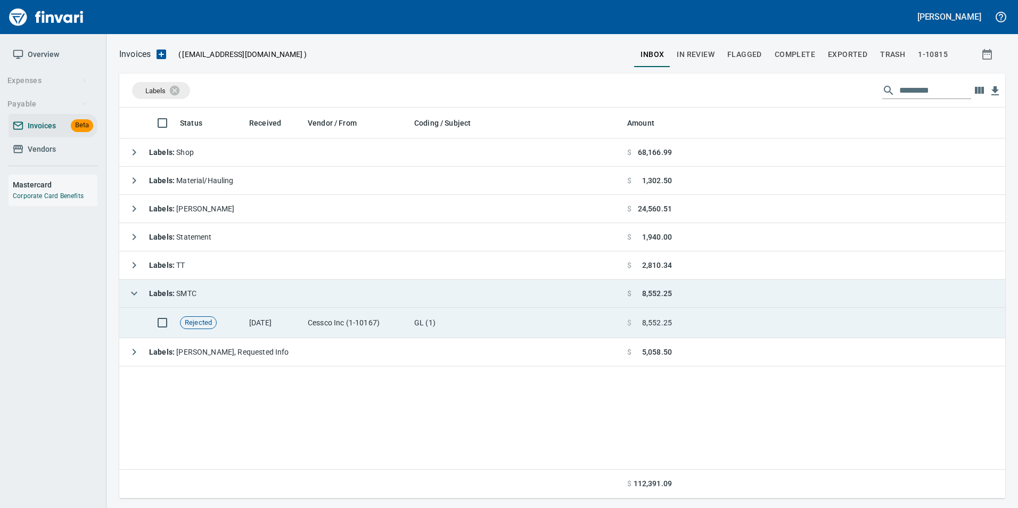
click at [376, 334] on td "Cessco Inc (1-10167)" at bounding box center [356, 323] width 106 height 30
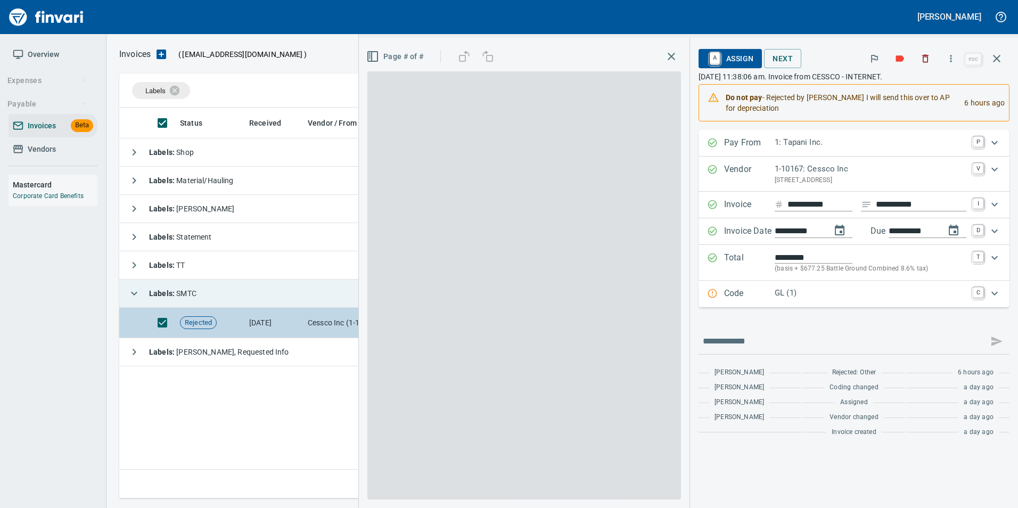
scroll to position [383, 877]
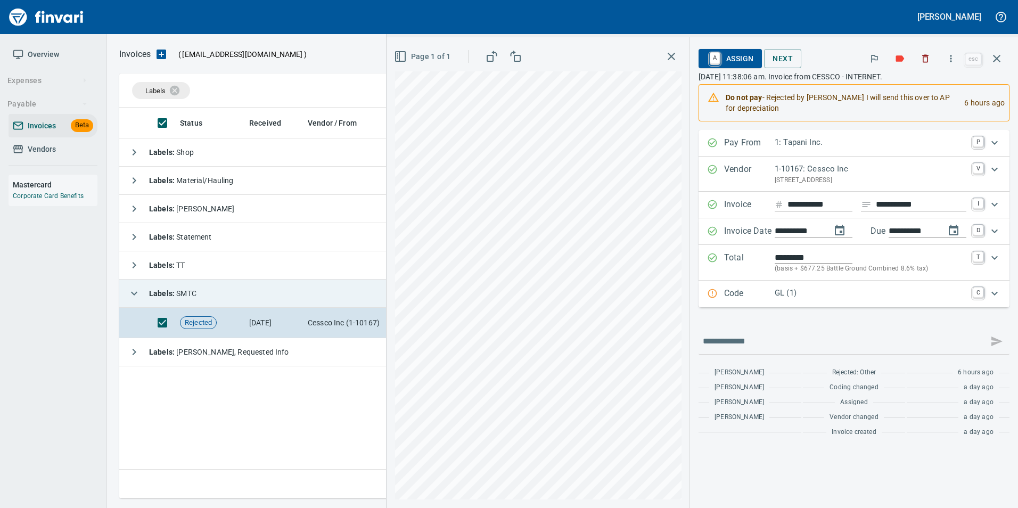
click at [995, 56] on icon "button" at bounding box center [996, 58] width 7 height 7
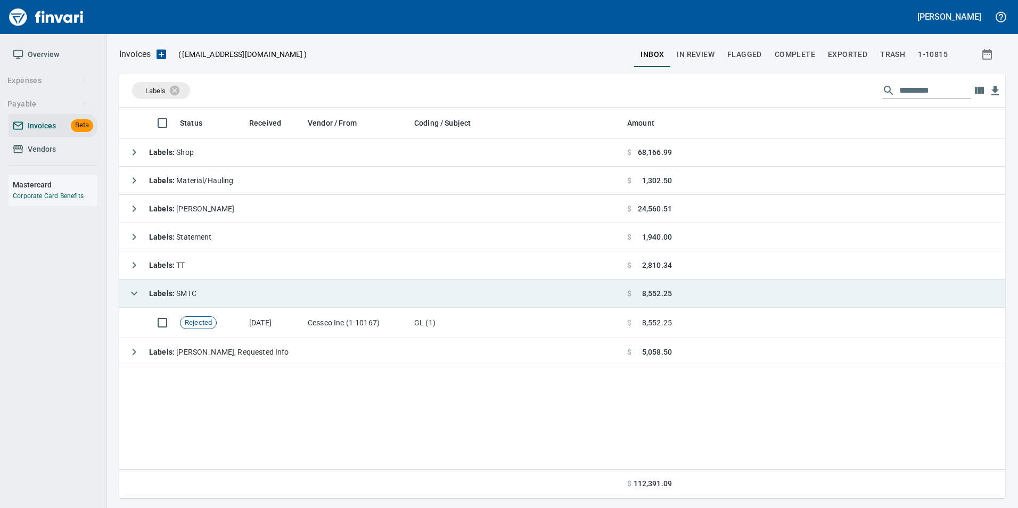
click at [128, 291] on icon "button" at bounding box center [134, 293] width 13 height 13
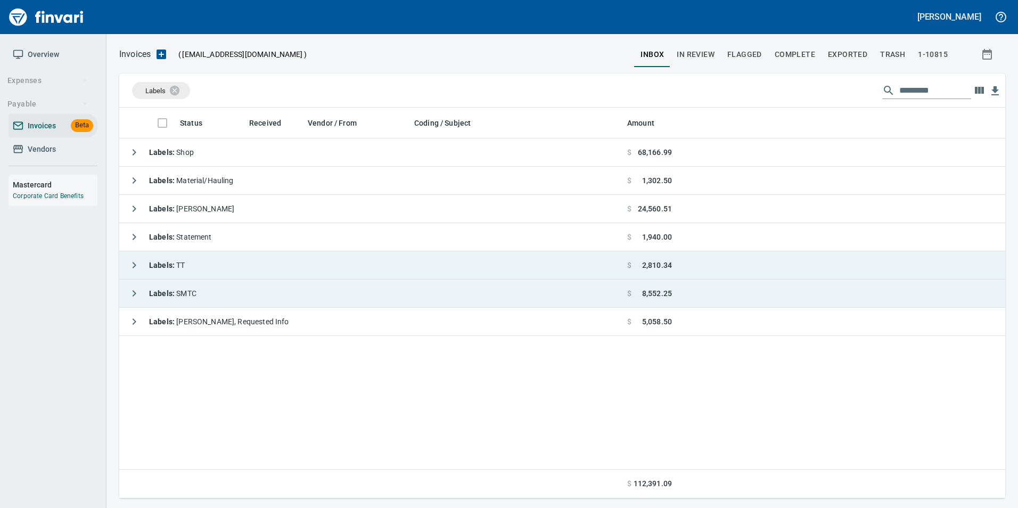
click at [134, 269] on icon "button" at bounding box center [134, 265] width 13 height 13
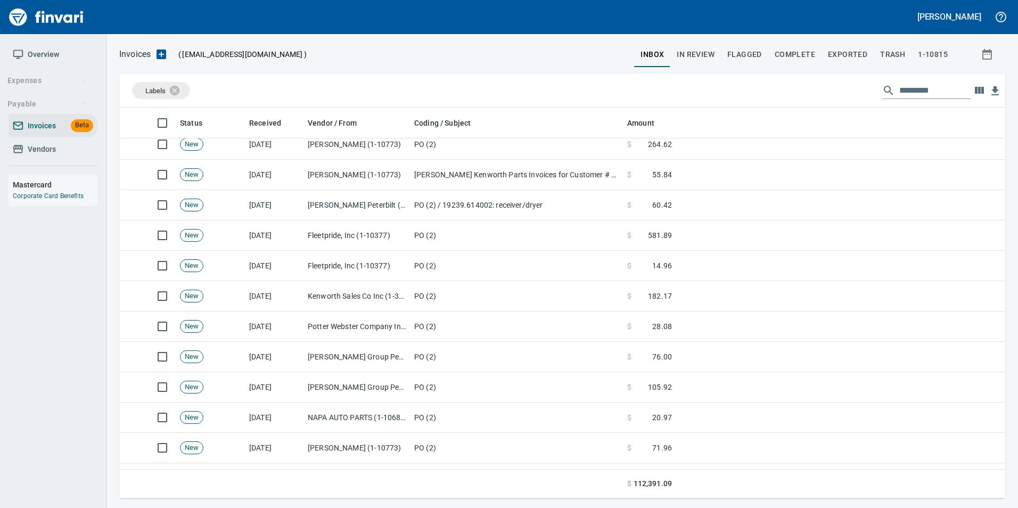
scroll to position [311, 0]
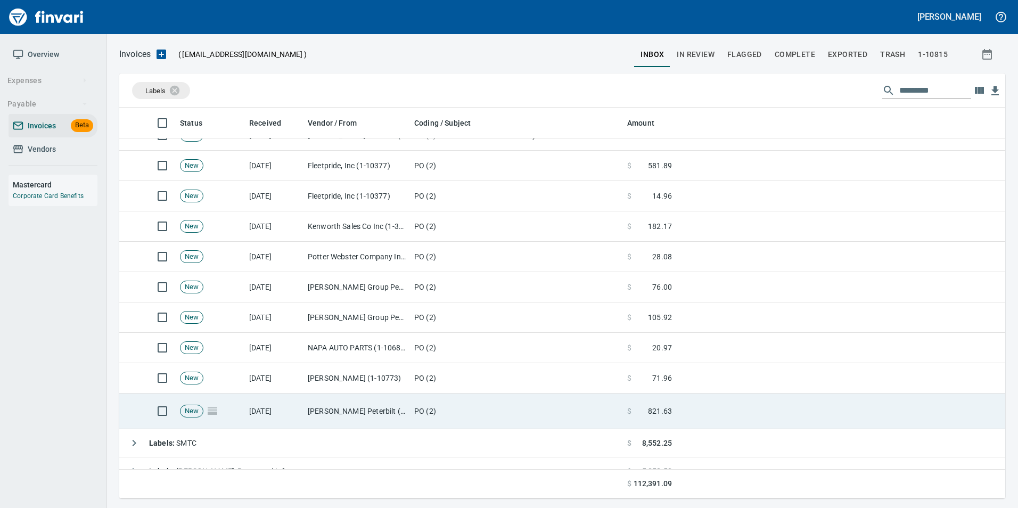
click at [362, 408] on td "[PERSON_NAME] Peterbilt (1-38762)" at bounding box center [356, 411] width 106 height 36
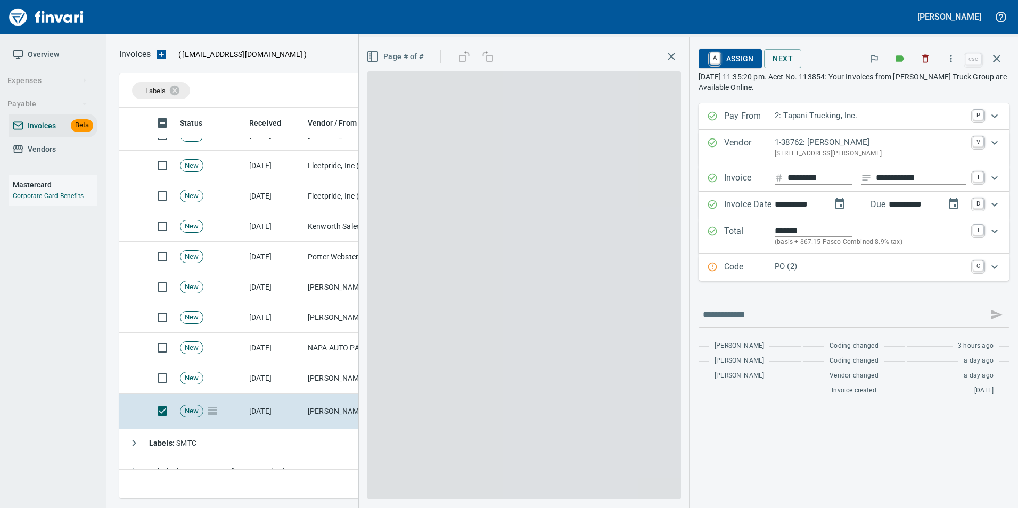
scroll to position [383, 869]
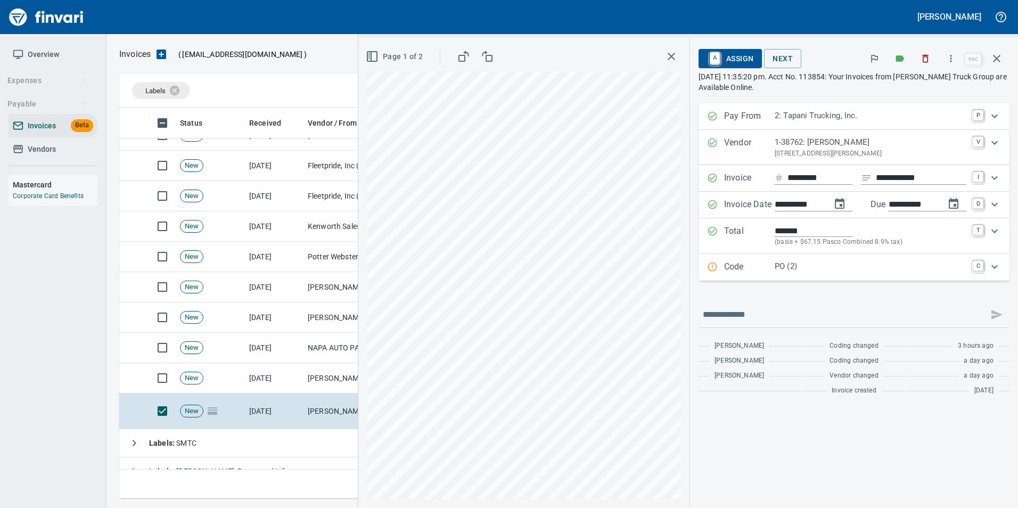
click at [830, 271] on p "PO (2)" at bounding box center [870, 266] width 192 height 12
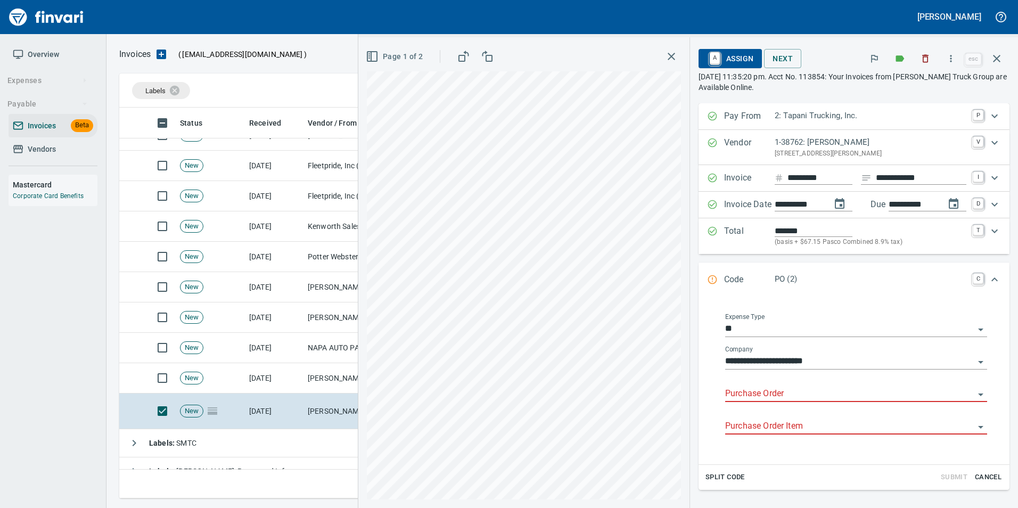
click at [780, 388] on input "Purchase Order" at bounding box center [849, 393] width 249 height 15
click at [873, 422] on li "18840.614002: A/C condenser & orifice tube" at bounding box center [846, 421] width 265 height 26
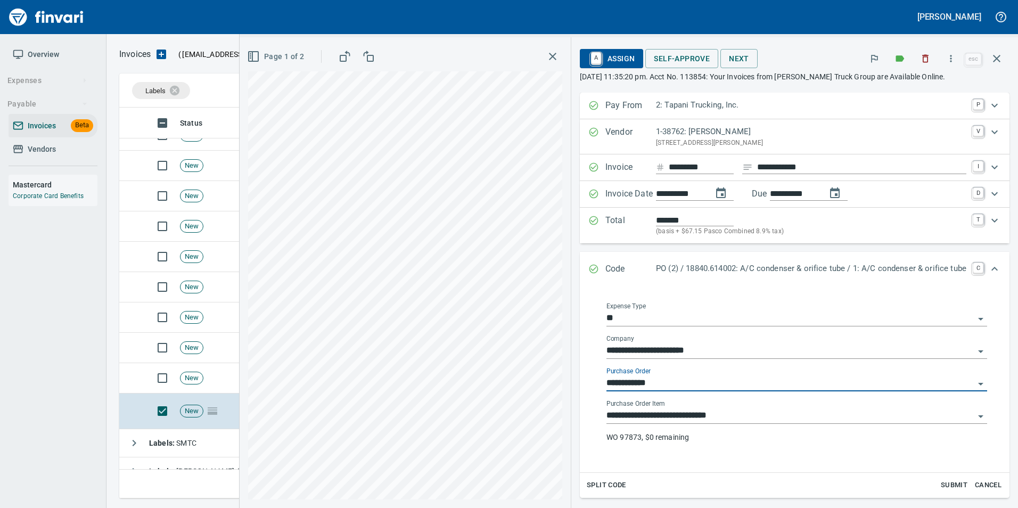
type input "**********"
click at [218, 379] on td "New" at bounding box center [210, 378] width 69 height 30
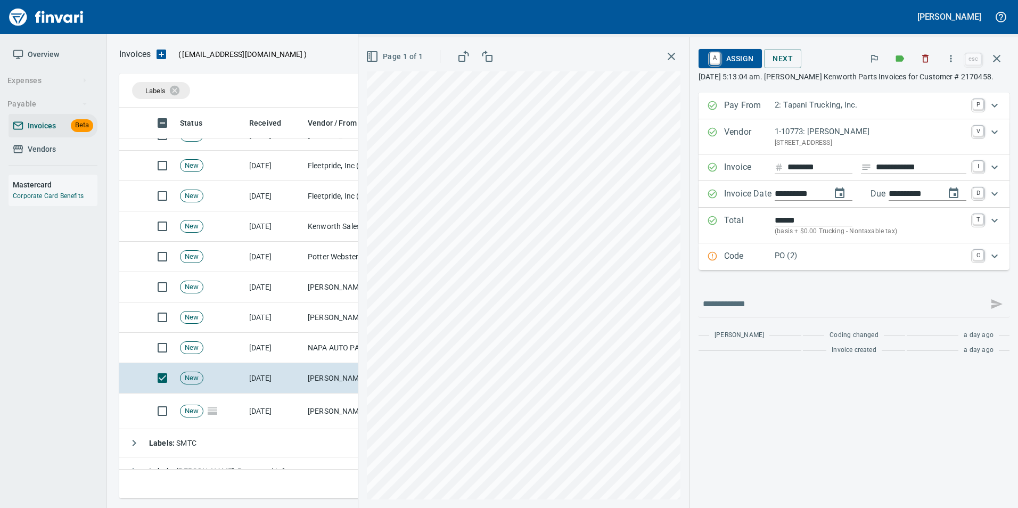
click at [783, 253] on p "PO (2)" at bounding box center [870, 256] width 192 height 12
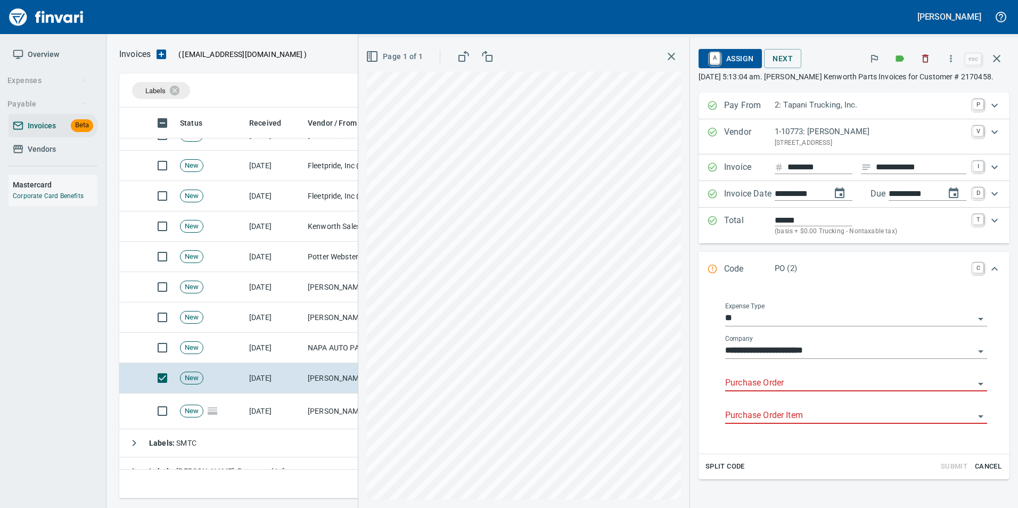
click at [769, 384] on input "Purchase Order" at bounding box center [849, 383] width 249 height 15
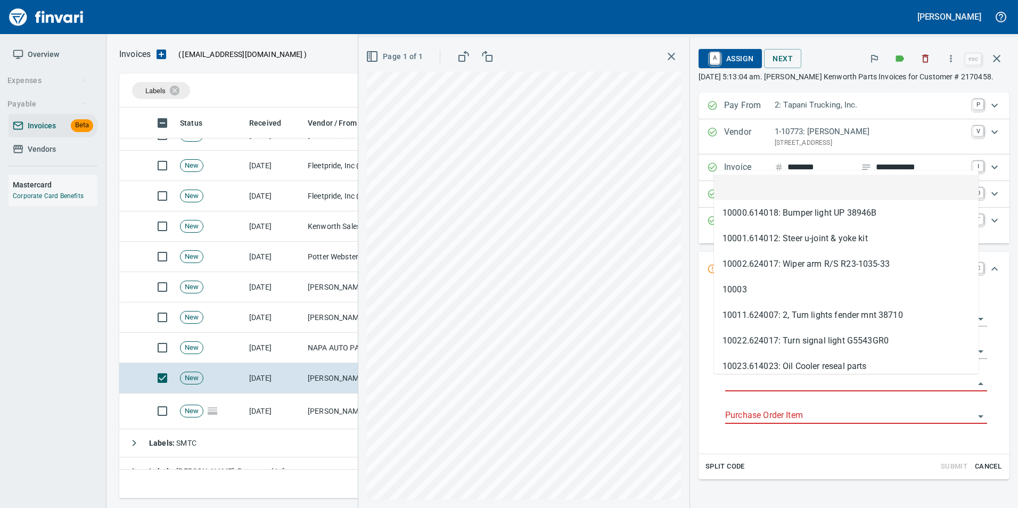
type input "**********"
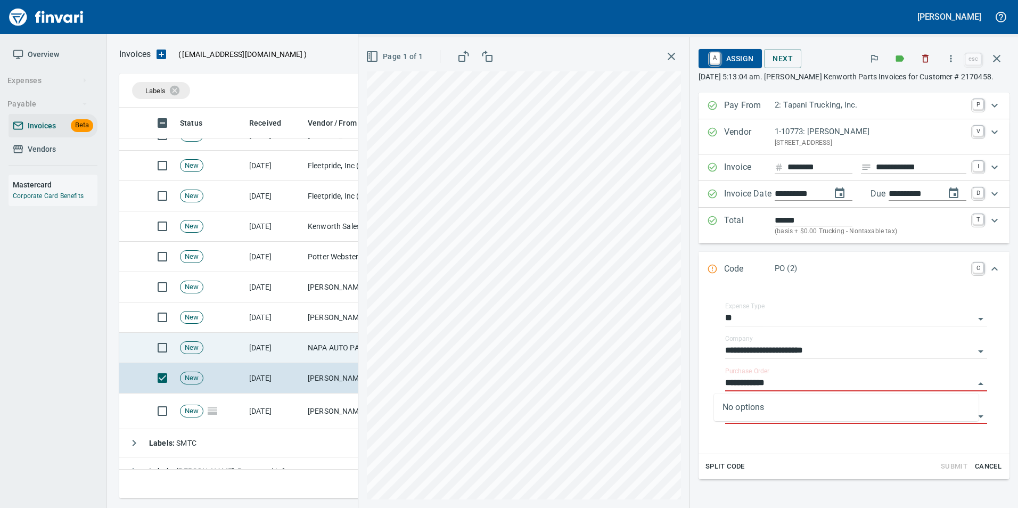
click at [304, 352] on td "NAPA AUTO PARTS (1-10687)" at bounding box center [356, 348] width 106 height 30
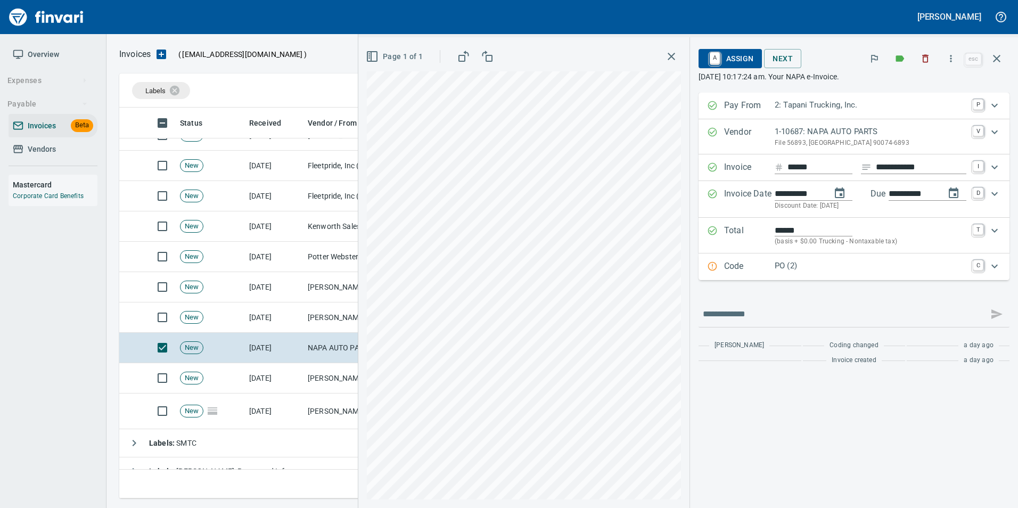
click at [733, 274] on p "Code" at bounding box center [749, 267] width 51 height 14
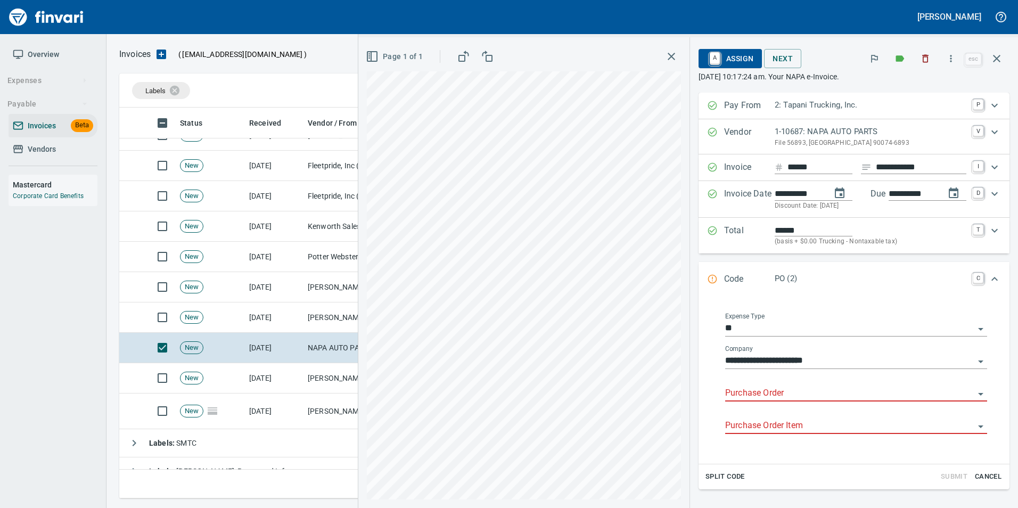
click at [734, 396] on input "Purchase Order" at bounding box center [849, 393] width 249 height 15
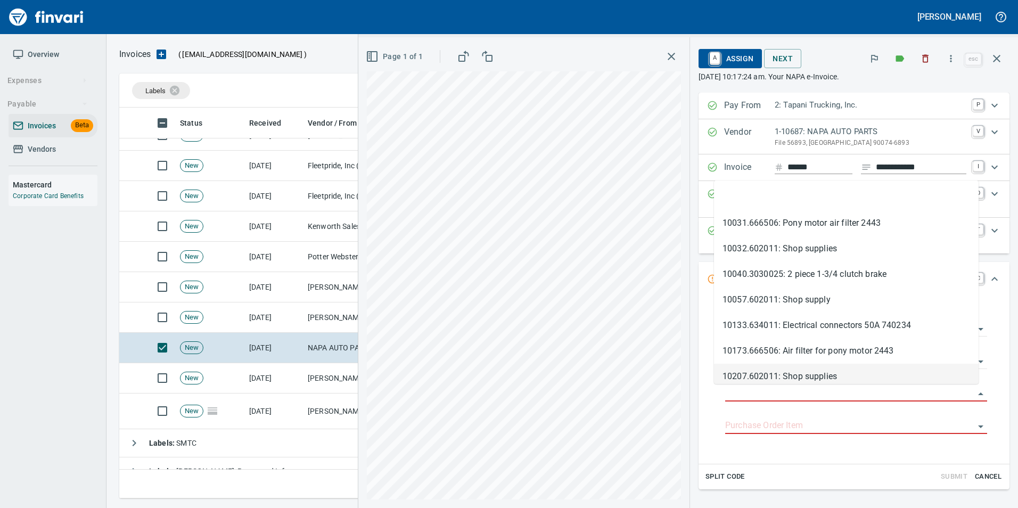
scroll to position [383, 869]
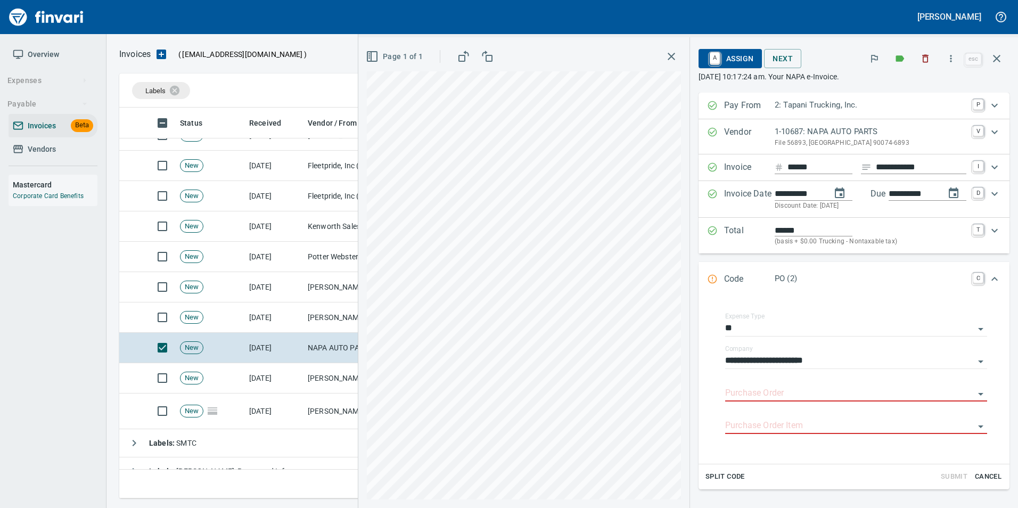
type input "**********"
click at [1002, 61] on icon "button" at bounding box center [996, 58] width 13 height 13
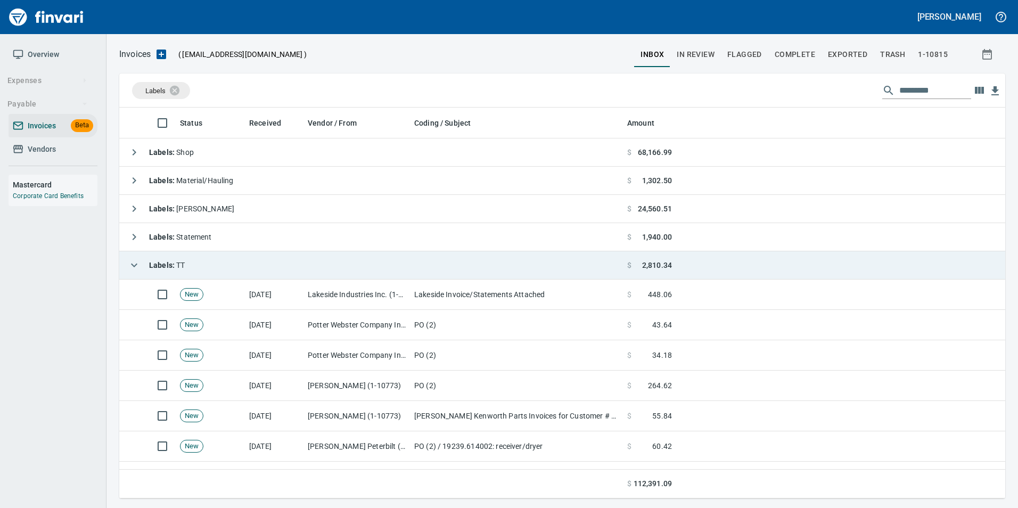
click at [129, 262] on icon "button" at bounding box center [134, 265] width 13 height 13
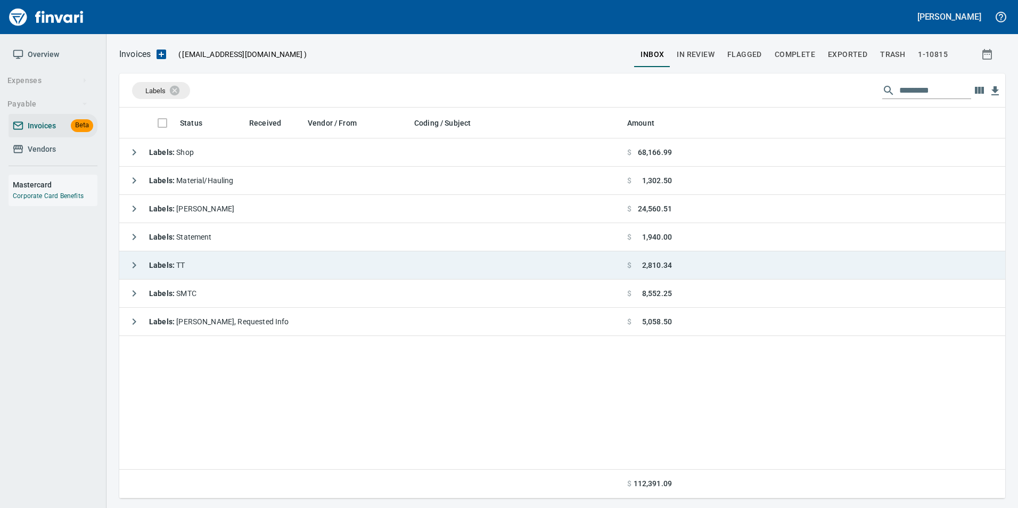
scroll to position [1, 1]
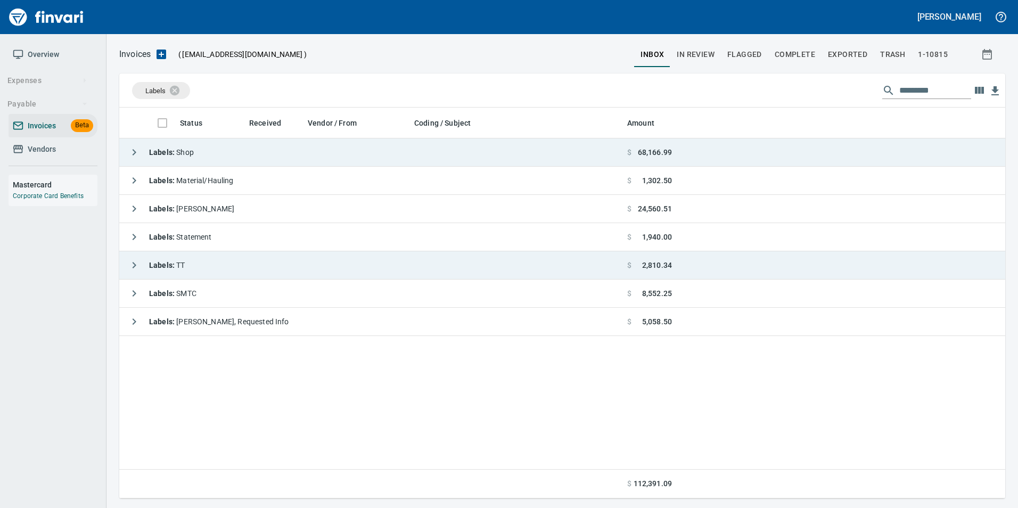
click at [128, 154] on icon "button" at bounding box center [134, 152] width 13 height 13
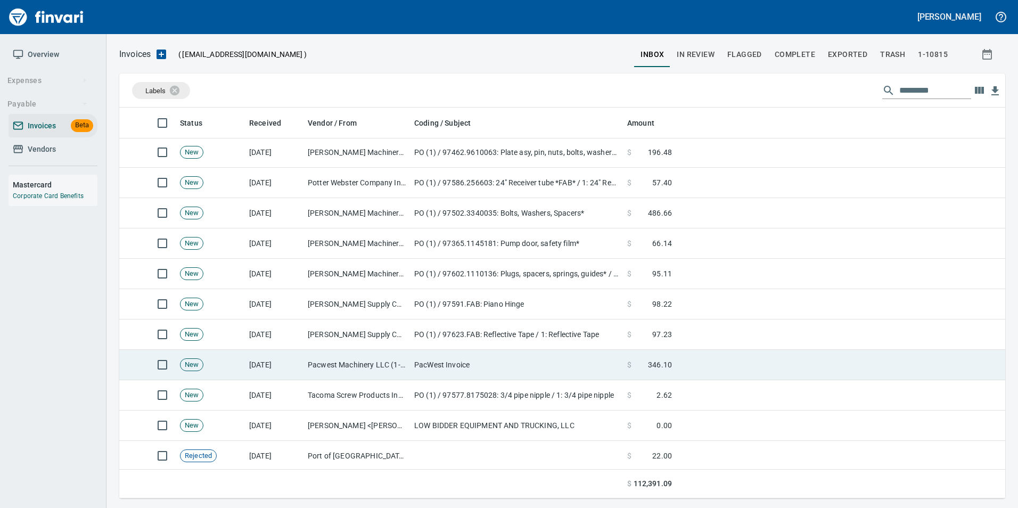
scroll to position [2137, 0]
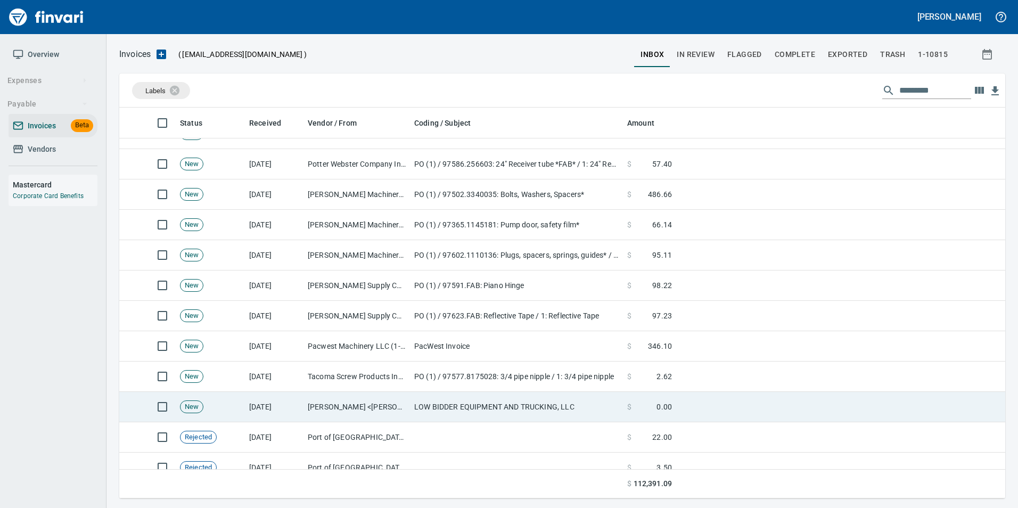
click at [442, 409] on td "LOW BIDDER EQUIPMENT AND TRUCKING, LLC" at bounding box center [516, 407] width 213 height 30
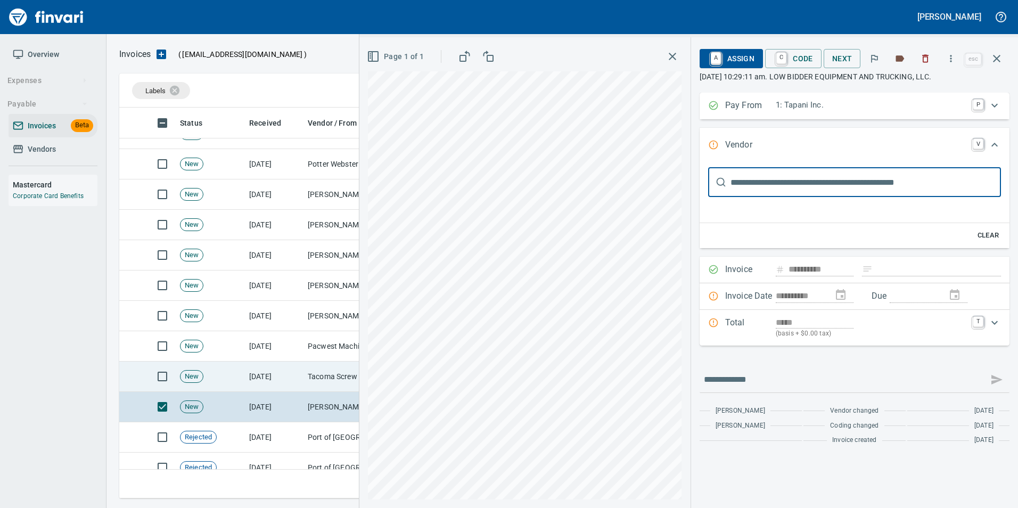
click at [293, 374] on td "10/9/2025" at bounding box center [274, 376] width 59 height 30
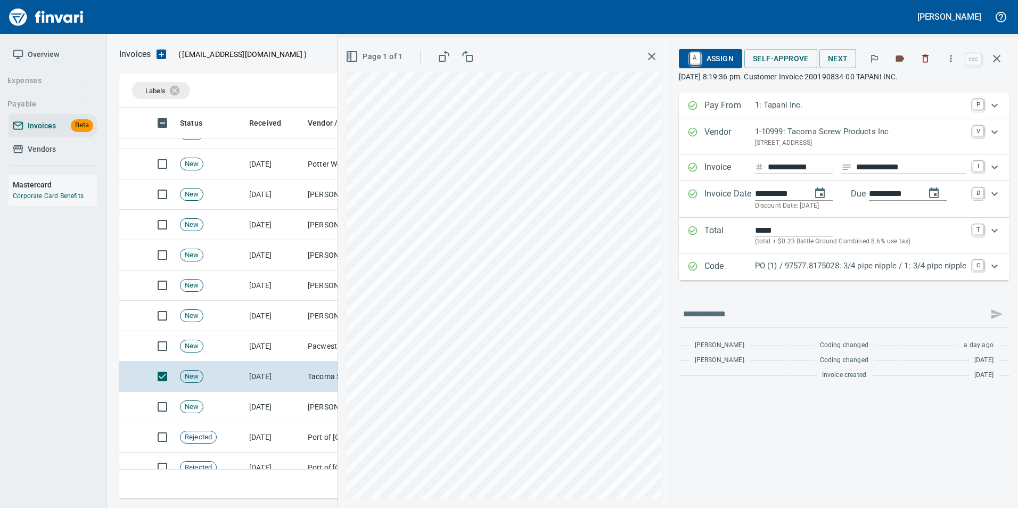
click at [781, 270] on p "PO (1) / 97577.8175028: 3/4 pipe nipple / 1: 3/4 pipe nipple" at bounding box center [860, 266] width 211 height 12
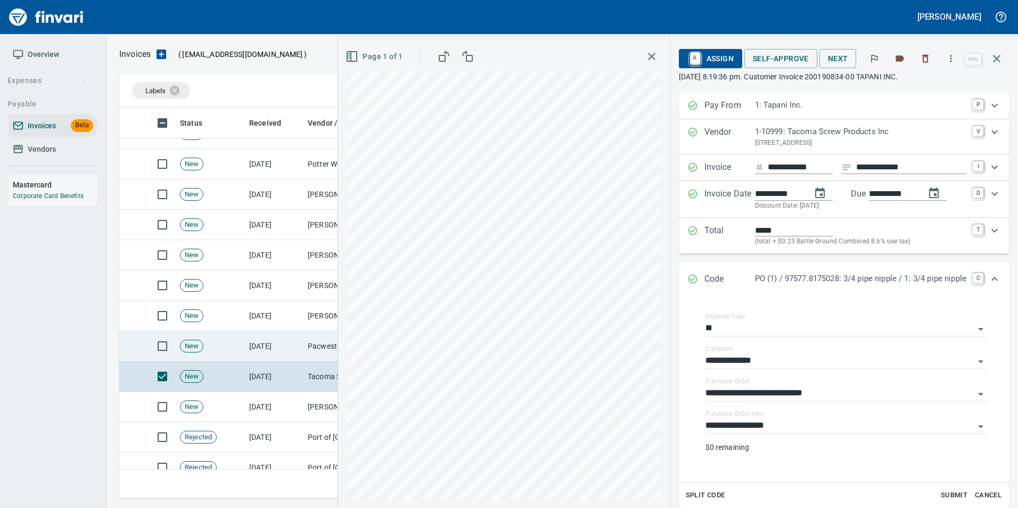
click at [273, 338] on td "10/9/2025" at bounding box center [274, 346] width 59 height 30
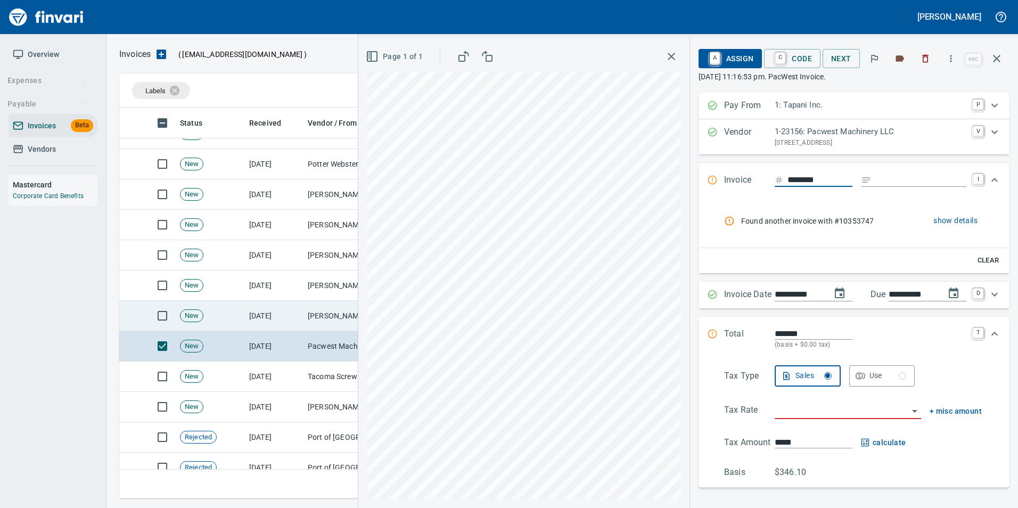
click at [277, 313] on td "10/9/2025" at bounding box center [274, 316] width 59 height 30
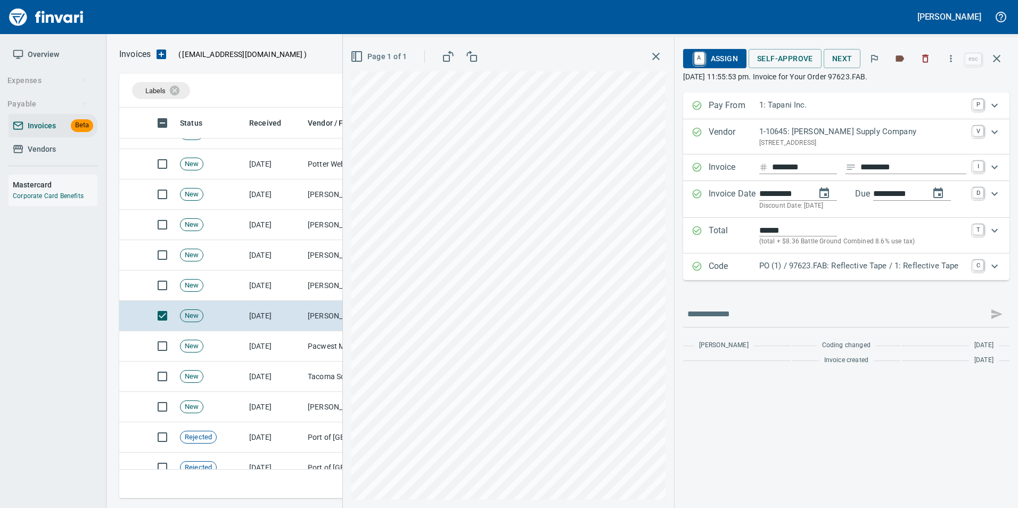
click at [868, 270] on p "PO (1) / 97623.FAB: Reflective Tape / 1: Reflective Tape" at bounding box center [862, 266] width 207 height 12
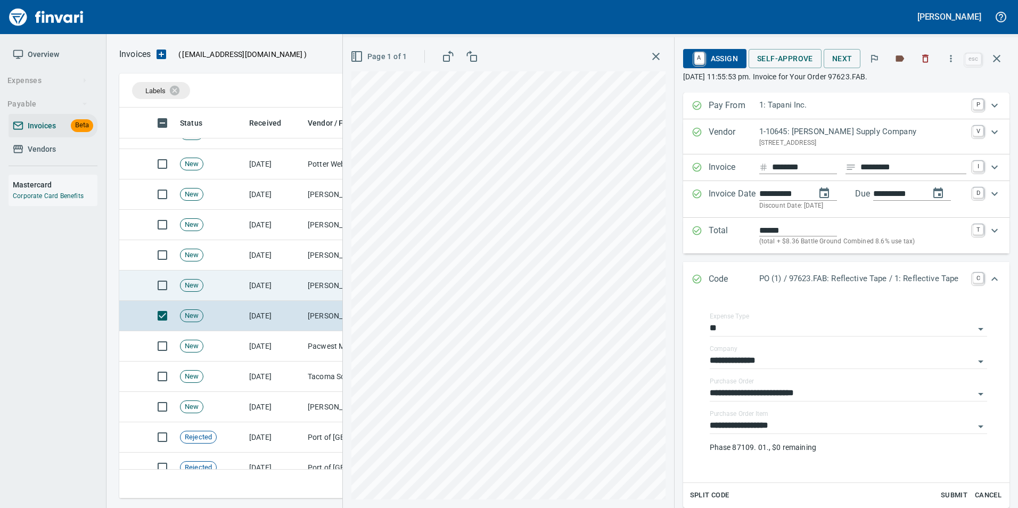
click at [221, 291] on td "New" at bounding box center [210, 285] width 69 height 30
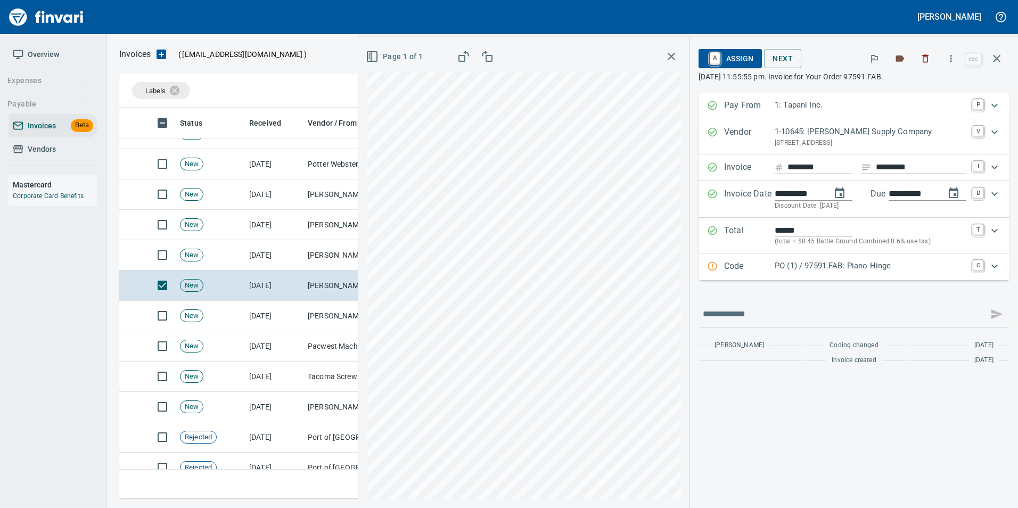
click at [788, 276] on div "Code PO (1) / 97591.FAB: Piano Hinge C" at bounding box center [853, 266] width 311 height 27
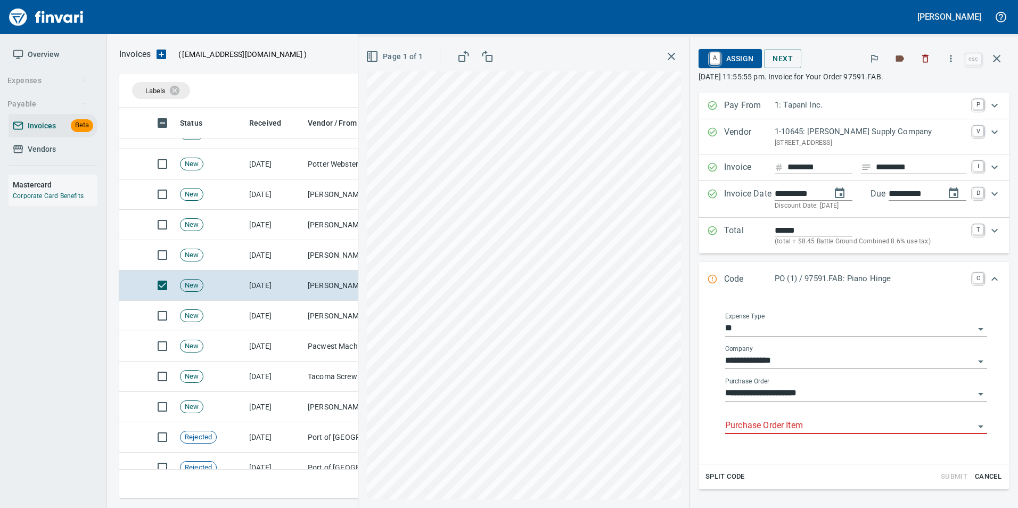
click at [774, 424] on input "Purchase Order Item" at bounding box center [849, 425] width 249 height 15
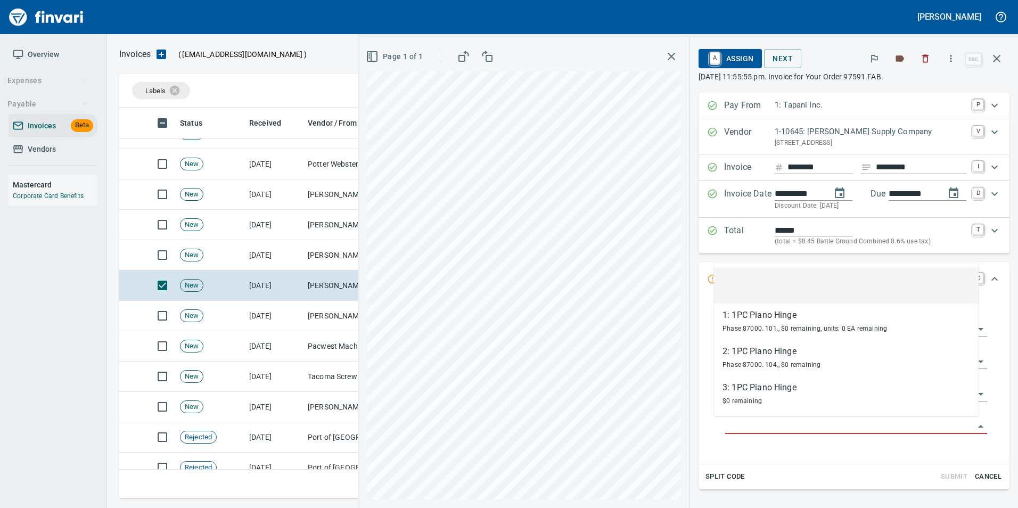
scroll to position [383, 869]
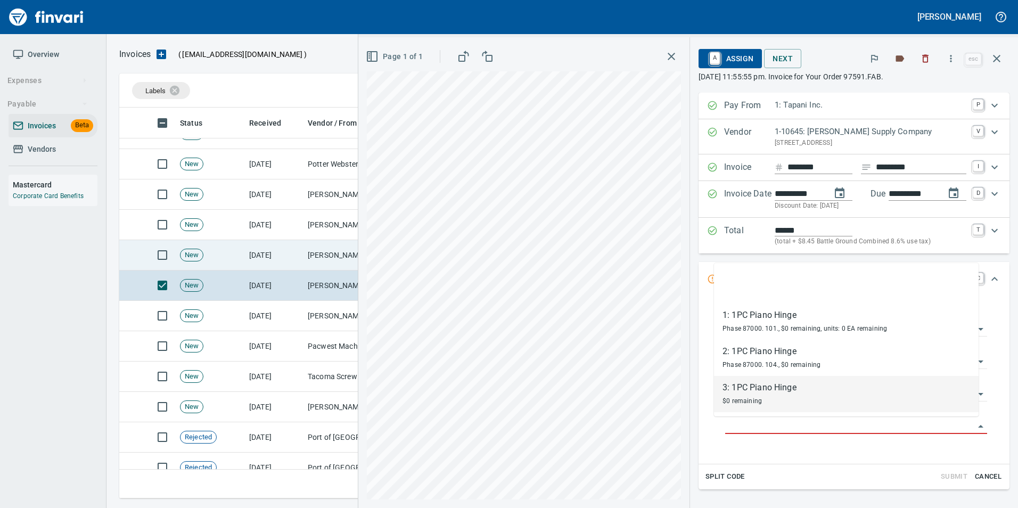
click at [242, 245] on td "New" at bounding box center [210, 255] width 69 height 30
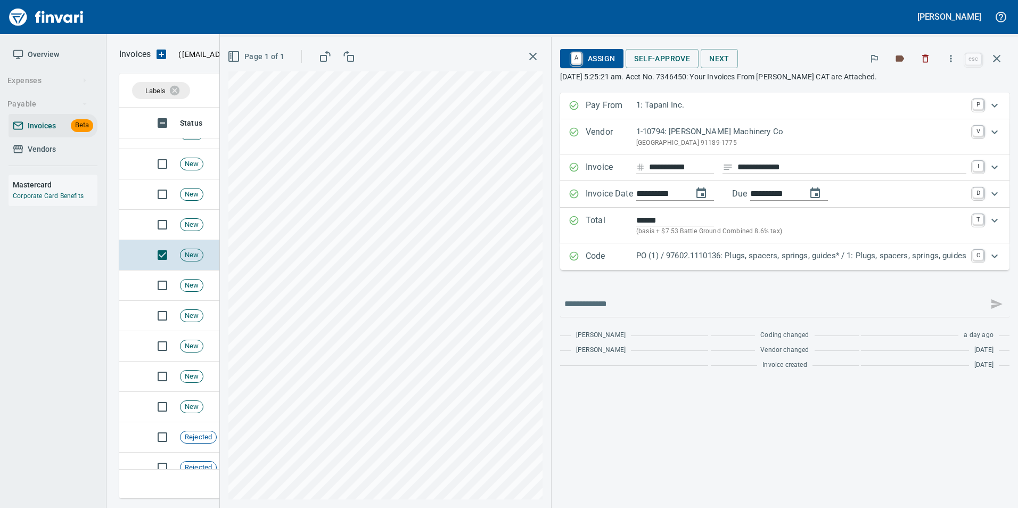
click at [640, 258] on p "PO (1) / 97602.1110136: Plugs, spacers, springs, guides* / 1: Plugs, spacers, s…" at bounding box center [801, 256] width 330 height 12
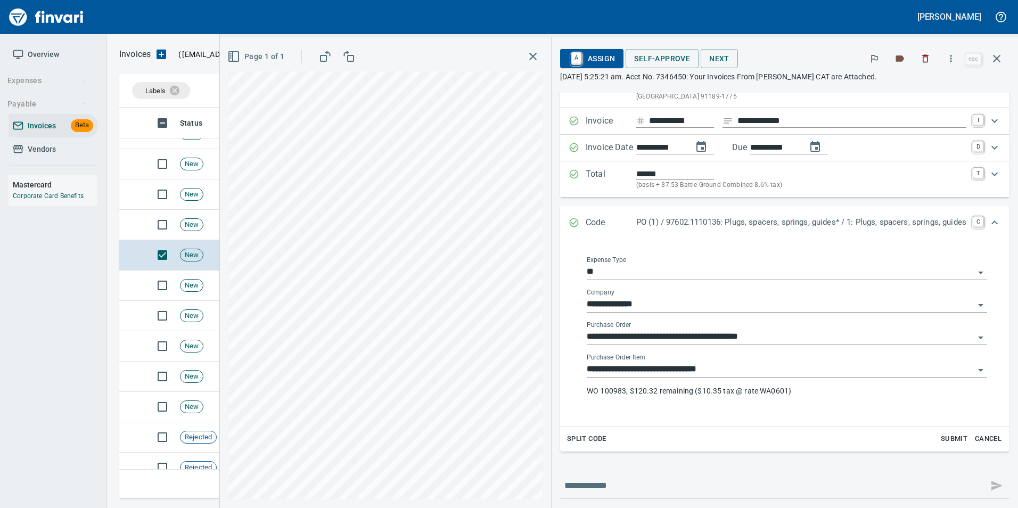
scroll to position [103, 0]
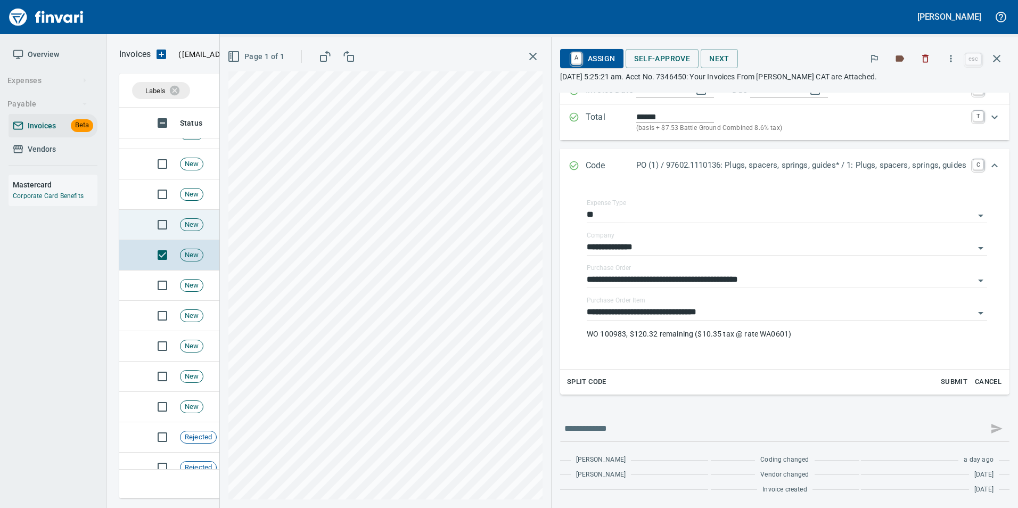
click at [183, 220] on span "New" at bounding box center [191, 225] width 22 height 10
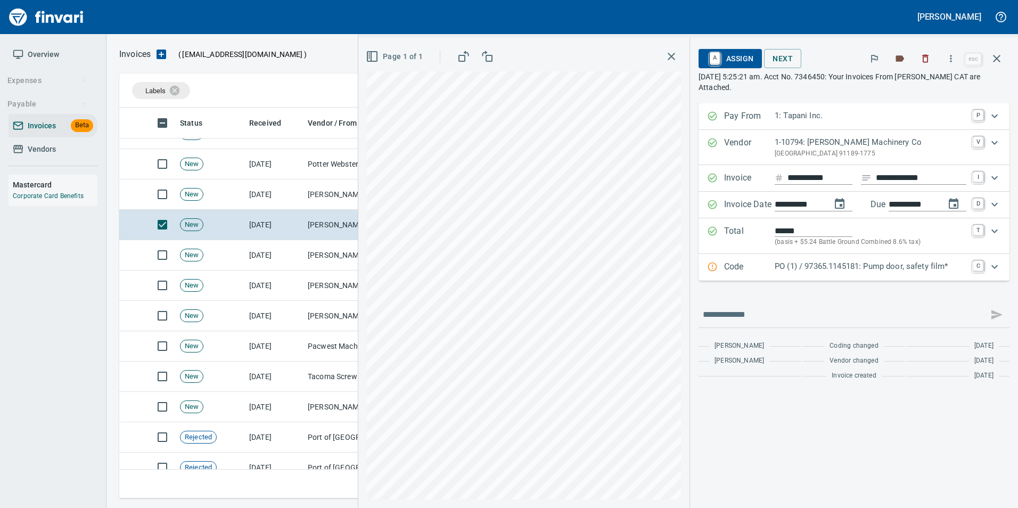
click at [804, 265] on p "PO (1) / 97365.1145181: Pump door, safety film*" at bounding box center [870, 266] width 192 height 12
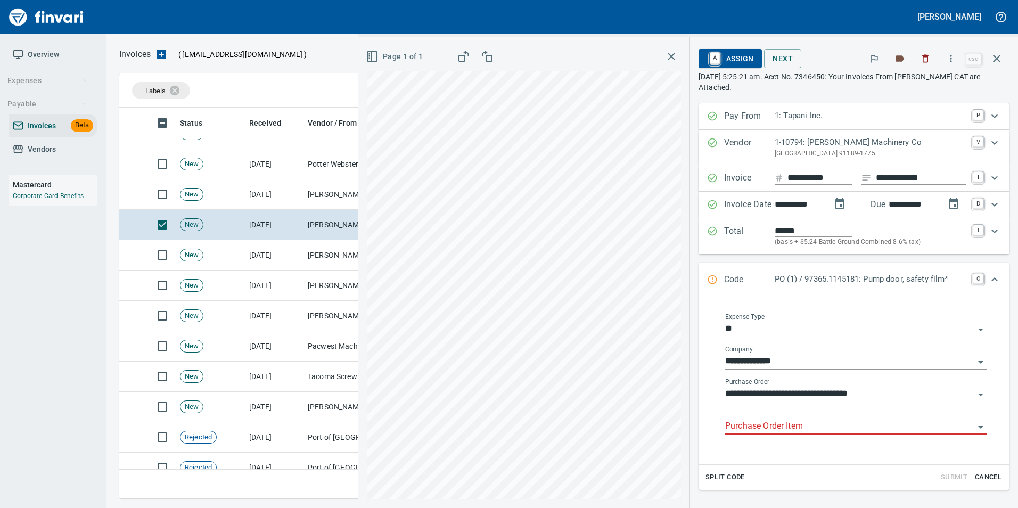
click at [790, 421] on input "Purchase Order Item" at bounding box center [849, 426] width 249 height 15
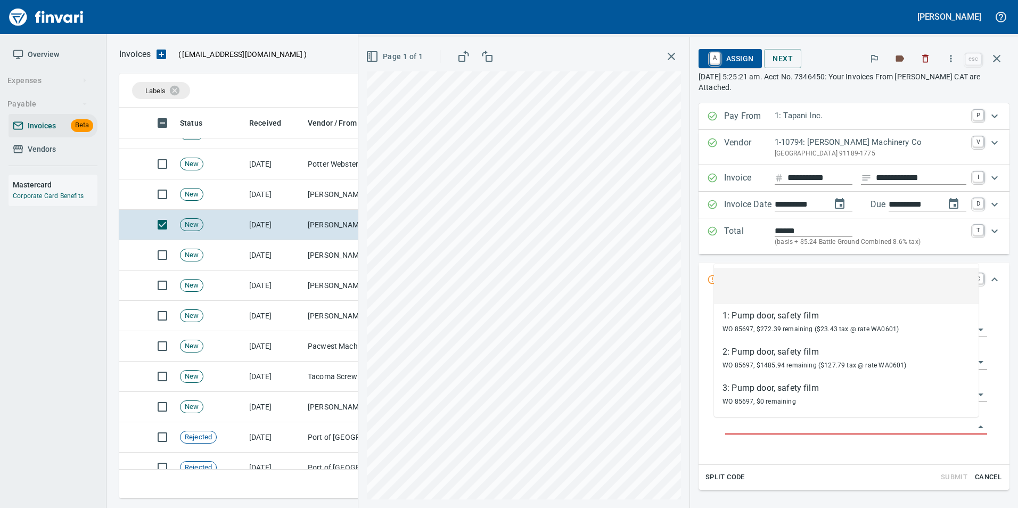
scroll to position [383, 869]
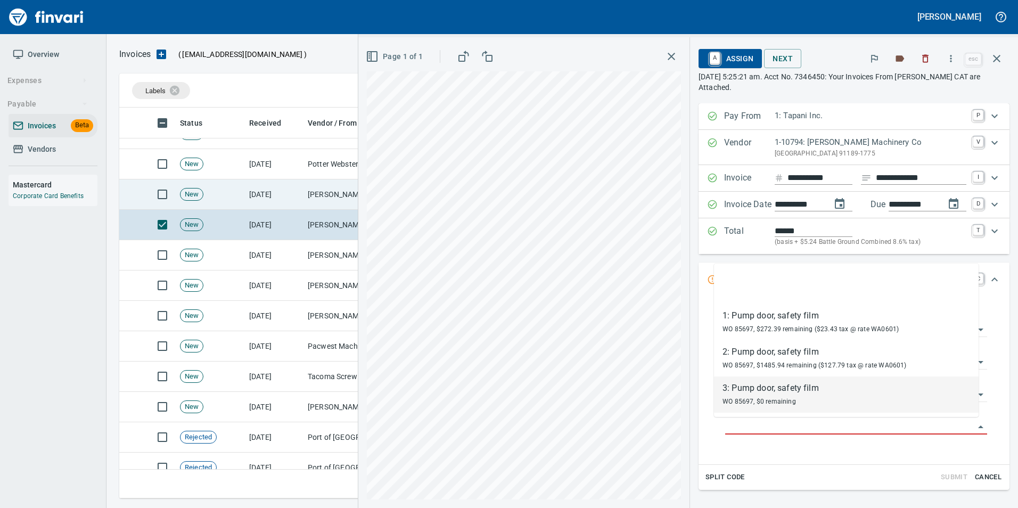
click at [291, 200] on td "10/10/2025" at bounding box center [274, 194] width 59 height 30
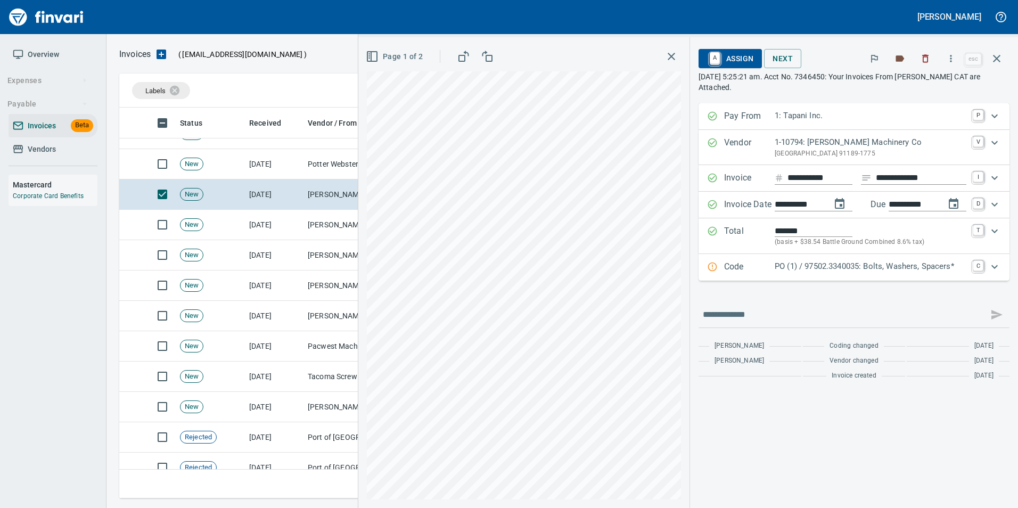
click at [734, 264] on p "Code" at bounding box center [749, 267] width 51 height 14
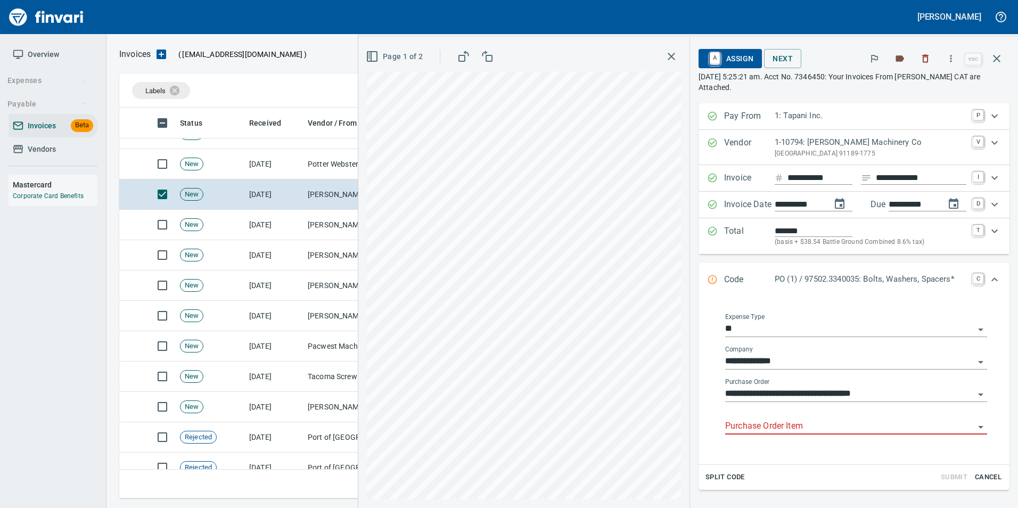
click at [765, 423] on input "Purchase Order Item" at bounding box center [849, 426] width 249 height 15
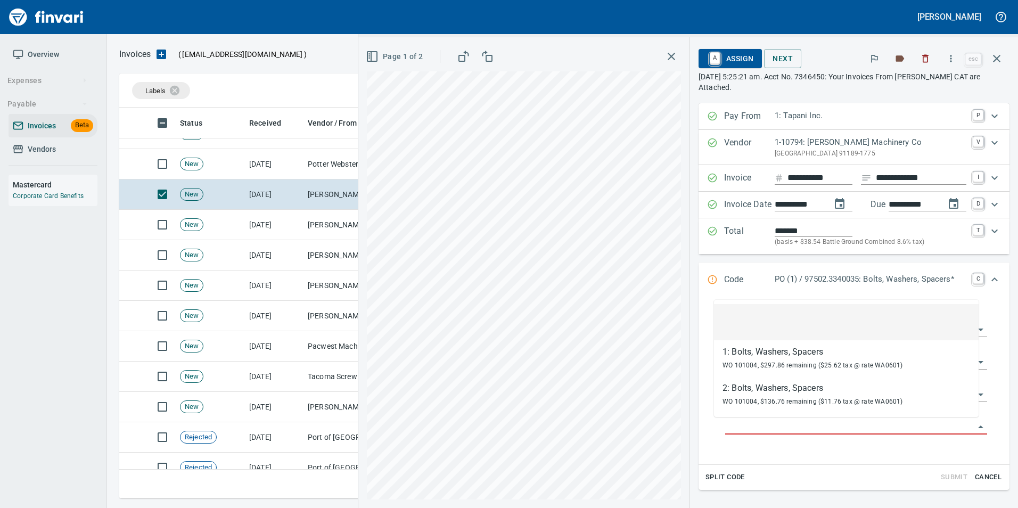
scroll to position [383, 869]
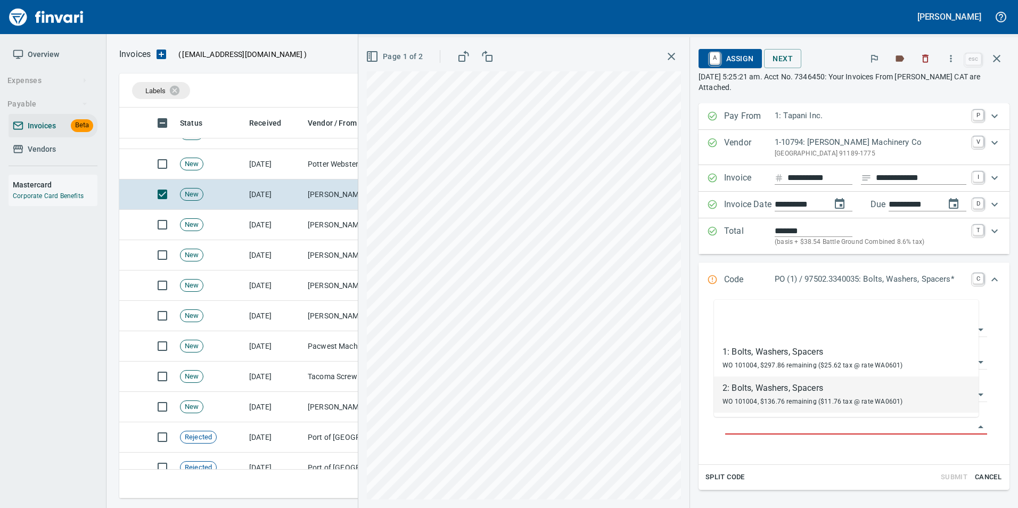
click at [384, 56] on span "Page 1 of 2" at bounding box center [395, 56] width 55 height 13
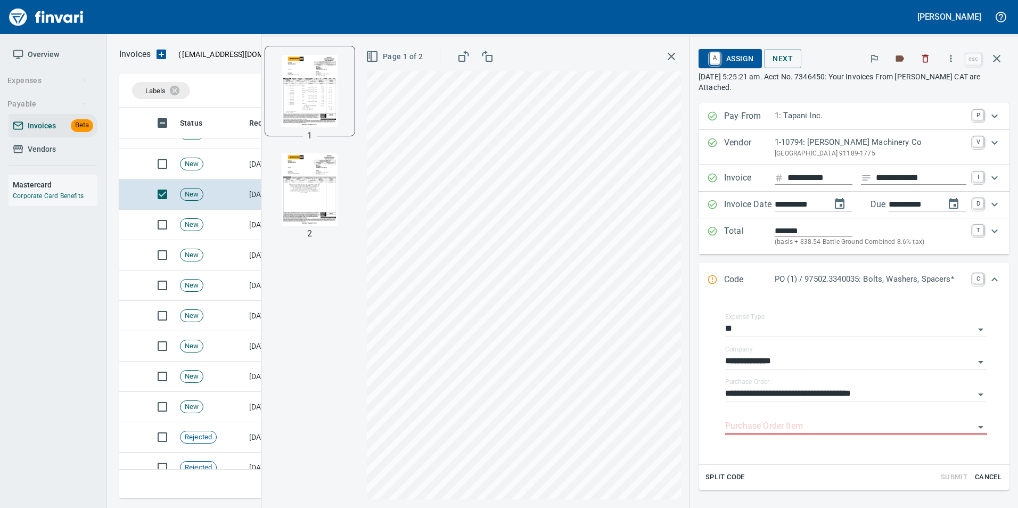
click at [313, 185] on img "button" at bounding box center [310, 189] width 72 height 72
click at [296, 97] on img "button" at bounding box center [310, 90] width 72 height 72
click at [765, 425] on input "Purchase Order Item" at bounding box center [849, 426] width 249 height 15
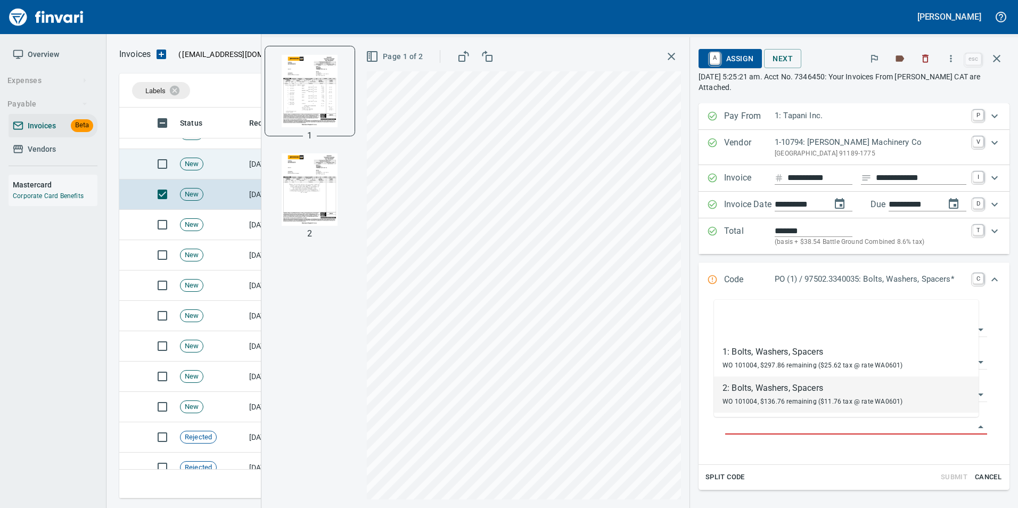
click at [189, 163] on span "New" at bounding box center [191, 164] width 22 height 10
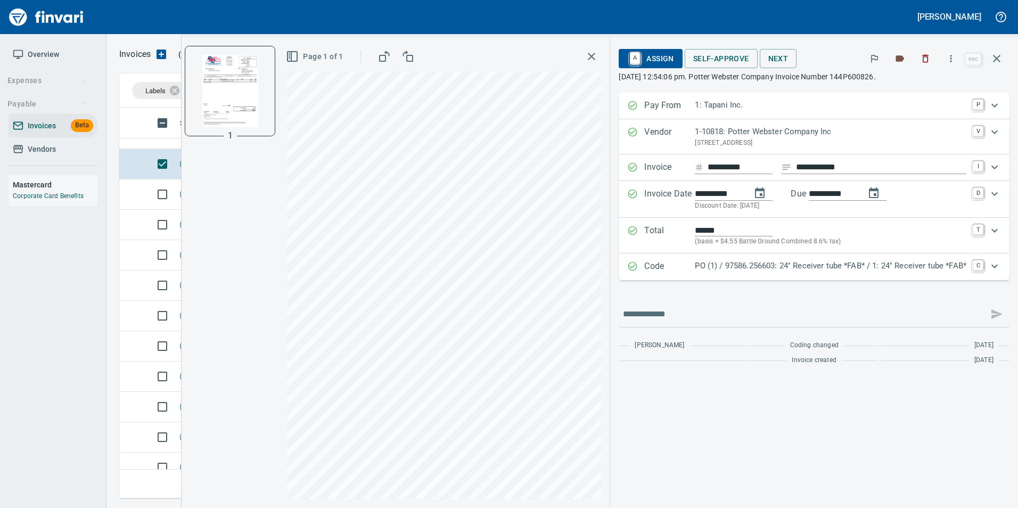
click at [734, 266] on p "PO (1) / 97586.256603: 24" Receiver tube *FAB* / 1: 24" Receiver tube *FAB*" at bounding box center [830, 266] width 271 height 12
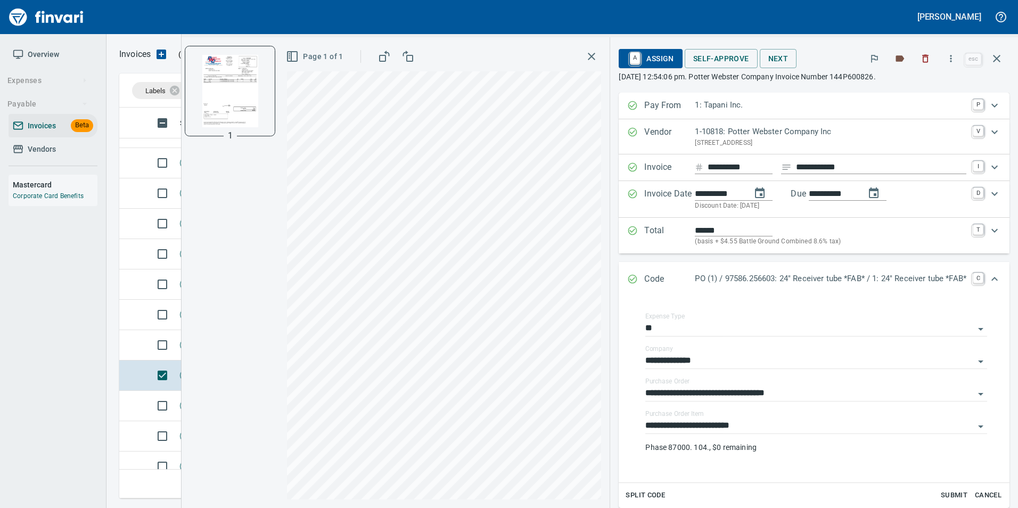
scroll to position [1924, 0]
click at [138, 351] on td at bounding box center [132, 347] width 26 height 30
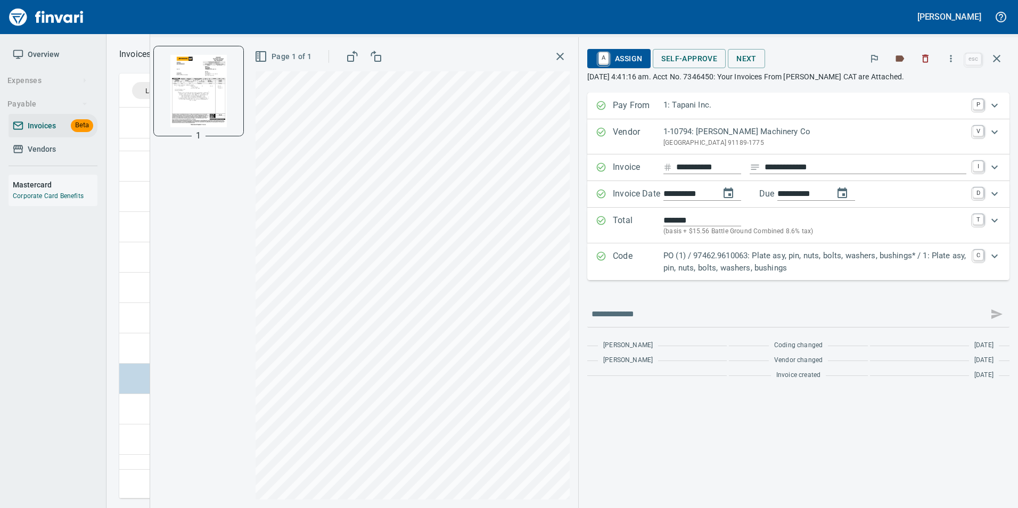
scroll to position [1871, 0]
click at [715, 257] on p "PO (1) / 97462.9610063: Plate asy, pin, nuts, bolts, washers, bushings* / 1: Pl…" at bounding box center [814, 262] width 303 height 24
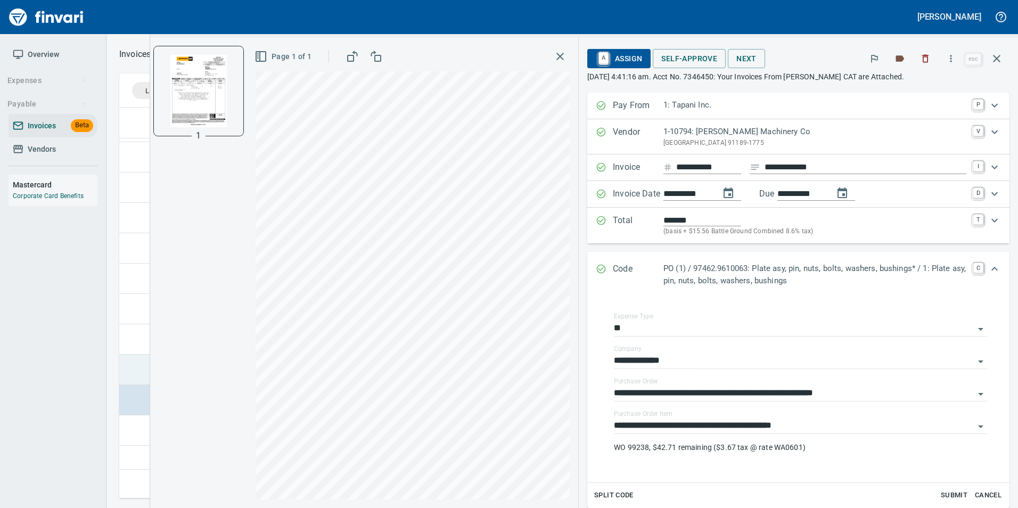
click at [127, 360] on td at bounding box center [132, 369] width 26 height 30
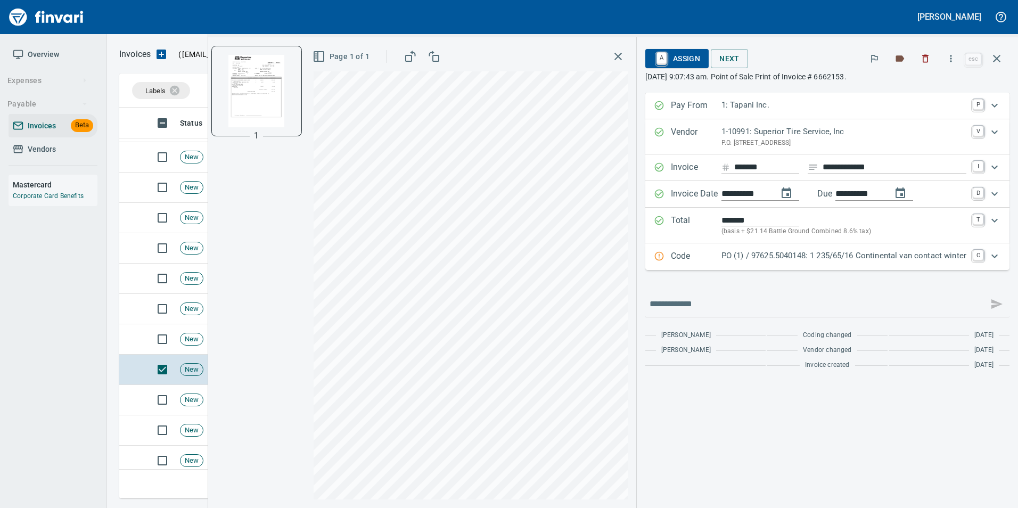
click at [724, 258] on p "PO (1) / 97625.5040148: 1 235/65/16 Continental van contact winter" at bounding box center [843, 256] width 245 height 12
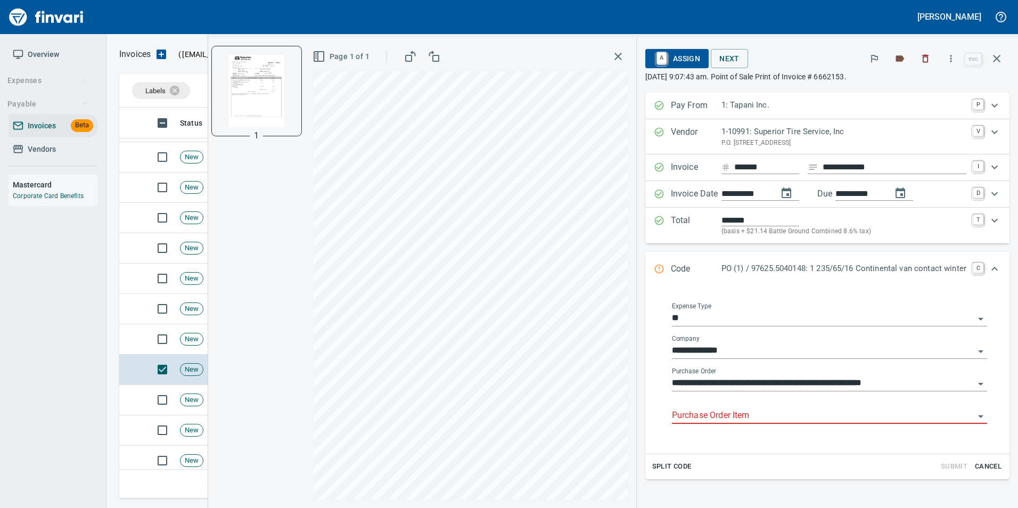
click at [722, 405] on div "Purchase Order Item" at bounding box center [829, 412] width 315 height 24
click at [714, 414] on input "Purchase Order Item" at bounding box center [823, 415] width 302 height 15
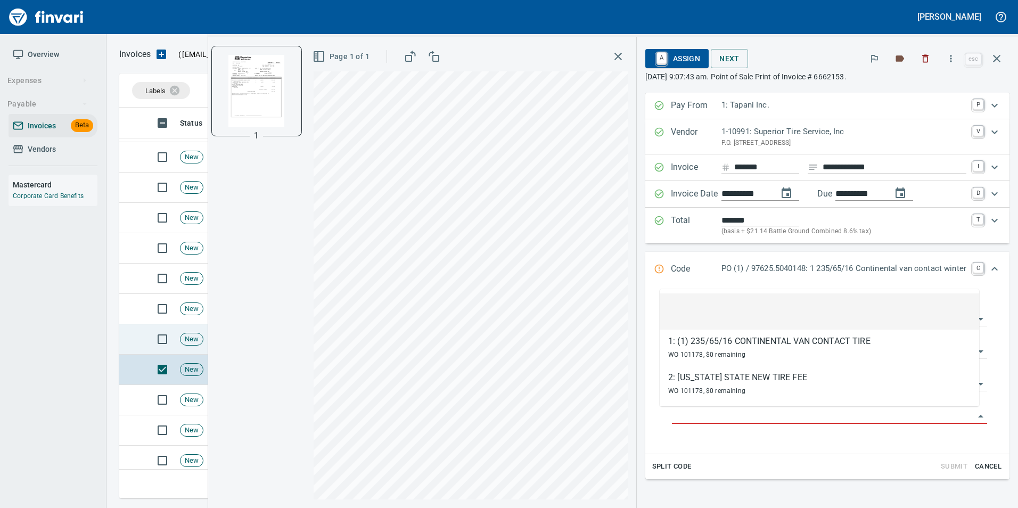
click at [131, 338] on td at bounding box center [132, 339] width 26 height 30
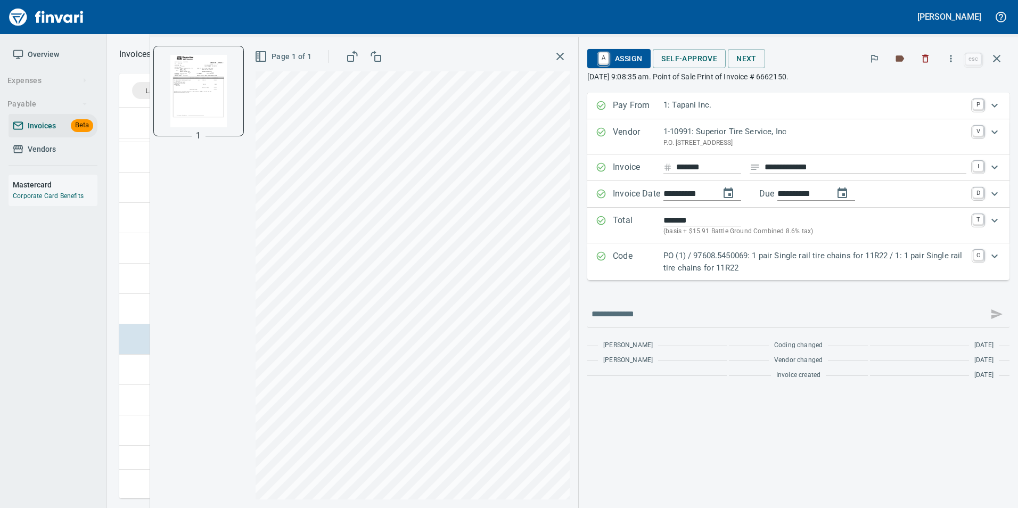
click at [650, 265] on p "Code" at bounding box center [638, 262] width 51 height 24
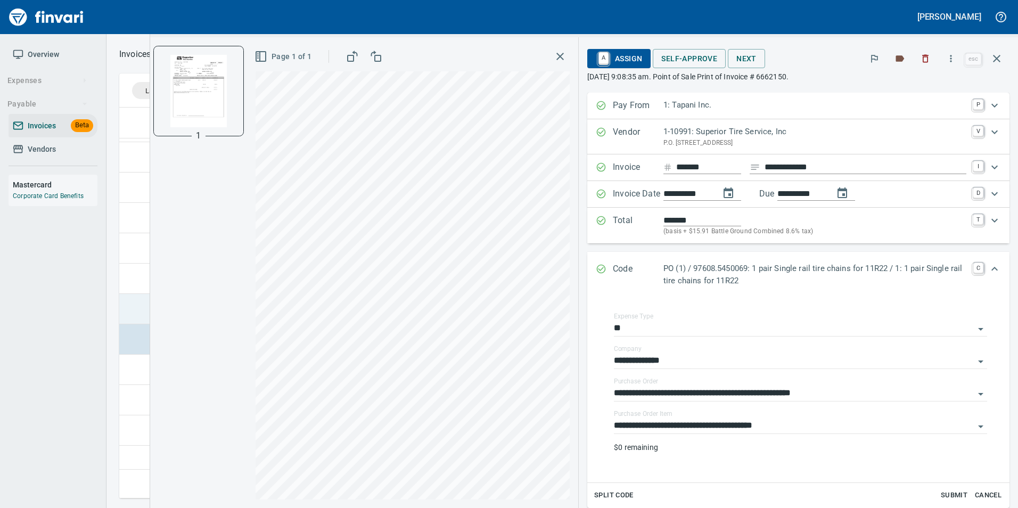
drag, startPoint x: 139, startPoint y: 303, endPoint x: 129, endPoint y: 301, distance: 10.5
click at [139, 303] on td at bounding box center [132, 309] width 26 height 30
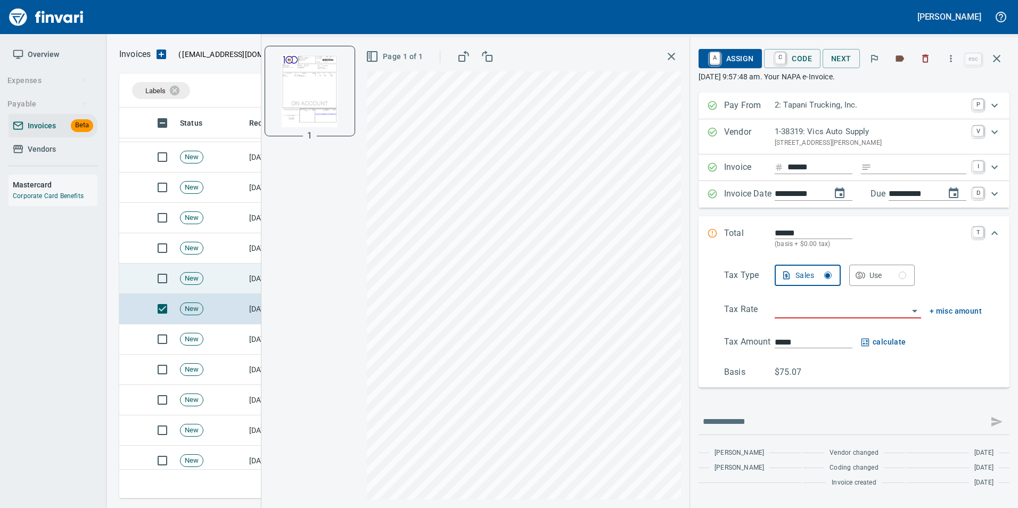
click at [242, 274] on td "New" at bounding box center [210, 278] width 69 height 30
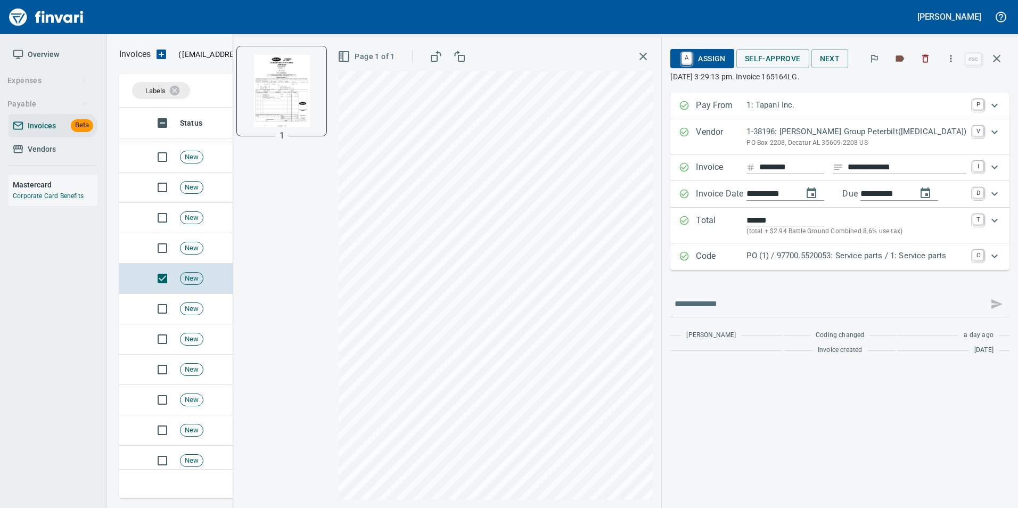
click at [784, 254] on p "PO (1) / 97700.5520053: Service parts / 1: Service parts" at bounding box center [856, 256] width 220 height 12
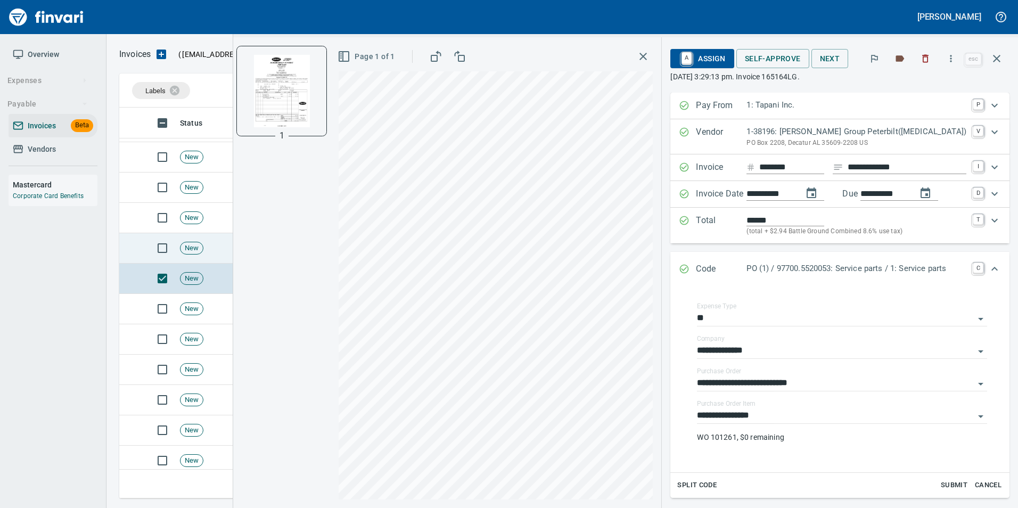
click at [203, 243] on td "New" at bounding box center [210, 248] width 69 height 30
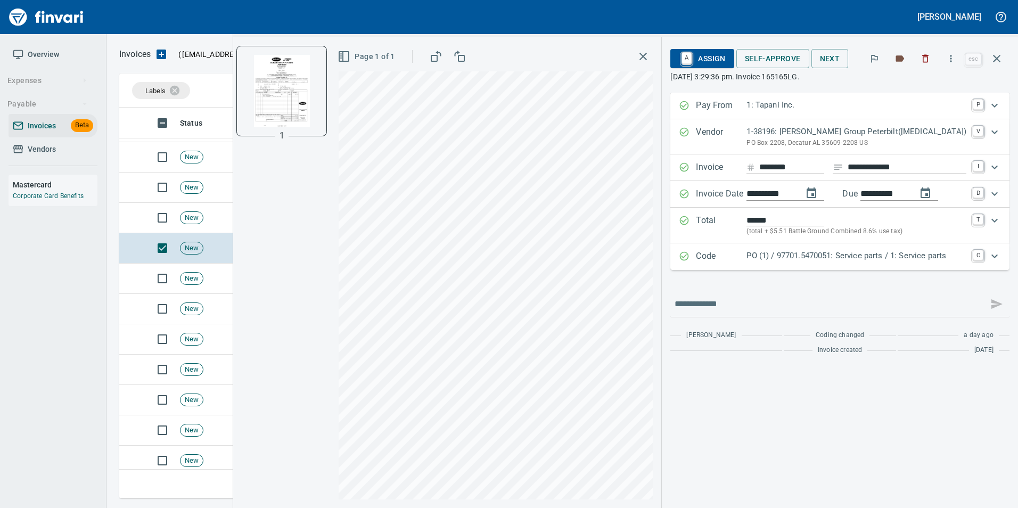
click at [796, 248] on div "Code PO (1) / 97701.5470051: Service parts / 1: Service parts C" at bounding box center [839, 256] width 339 height 27
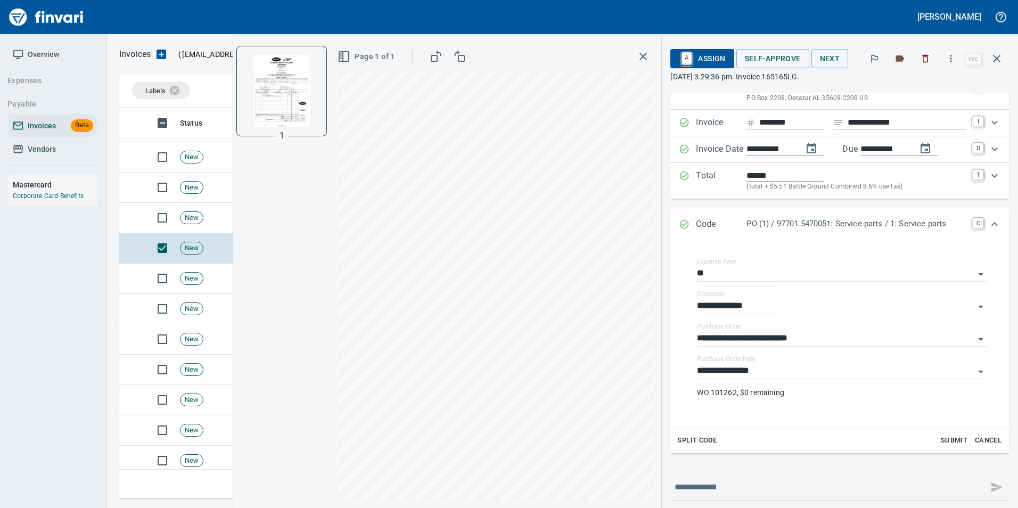
scroll to position [88, 0]
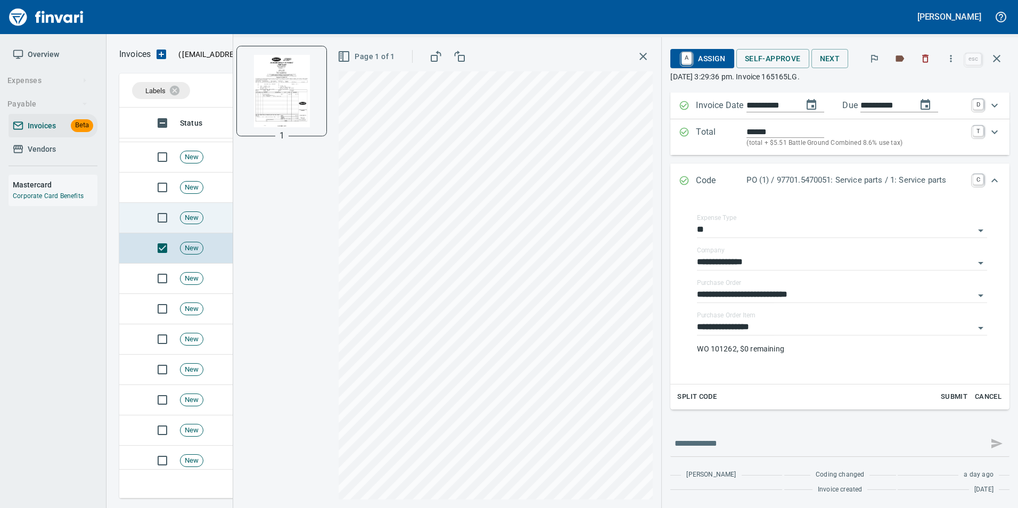
click at [184, 214] on span "New" at bounding box center [191, 218] width 22 height 10
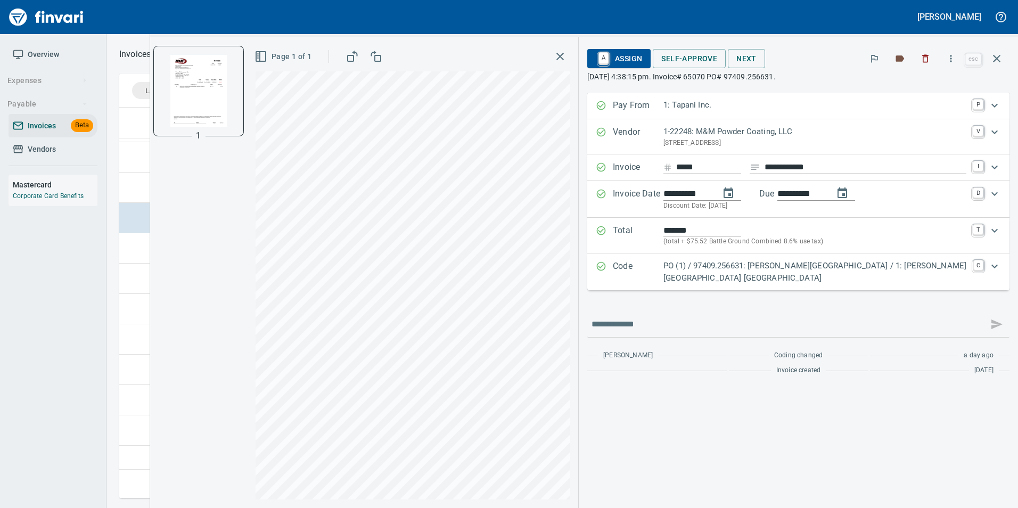
click at [713, 271] on p "PO (1) / 97409.256631: Curtin Creek Gate Powdercoat / 1: Curtin Creek Gate Powd…" at bounding box center [814, 272] width 303 height 24
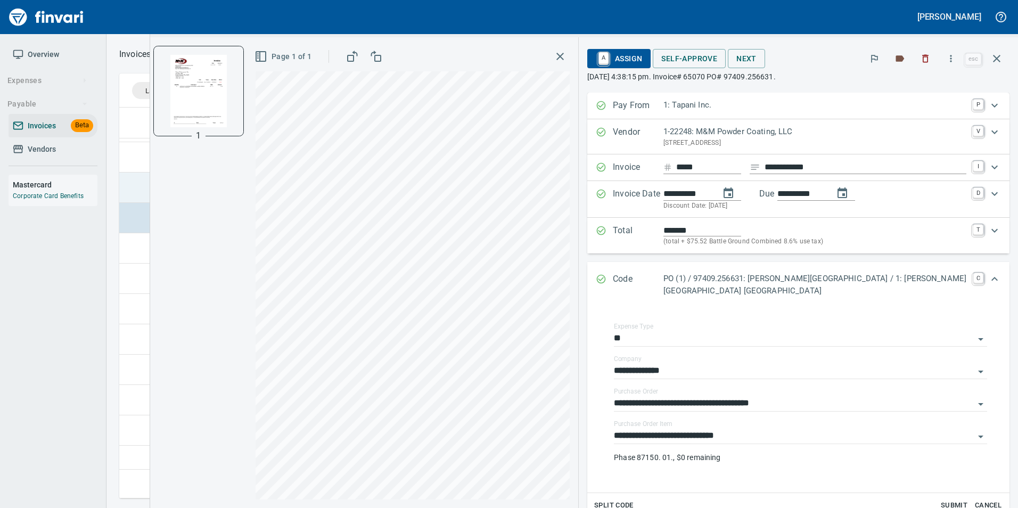
click at [138, 187] on td at bounding box center [132, 187] width 26 height 30
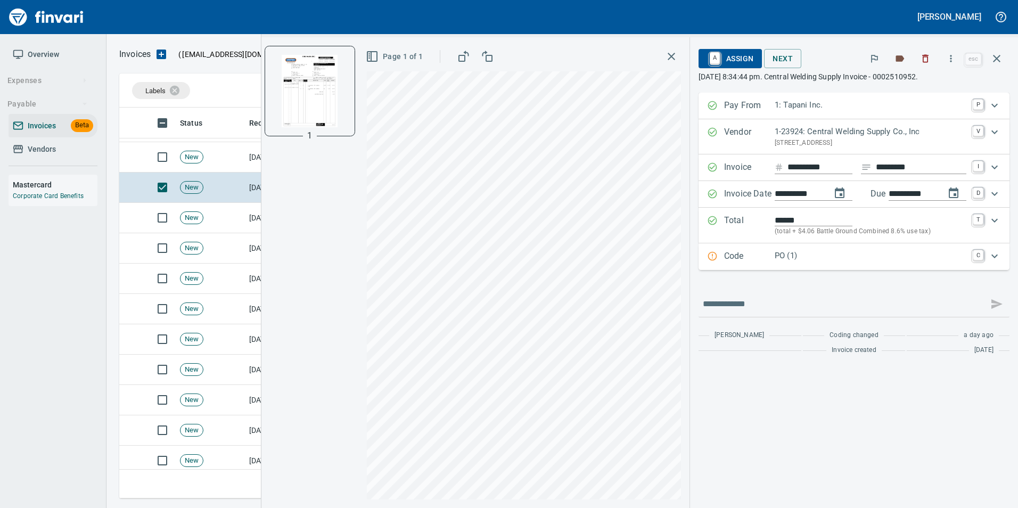
click at [825, 253] on p "PO (1)" at bounding box center [870, 256] width 192 height 12
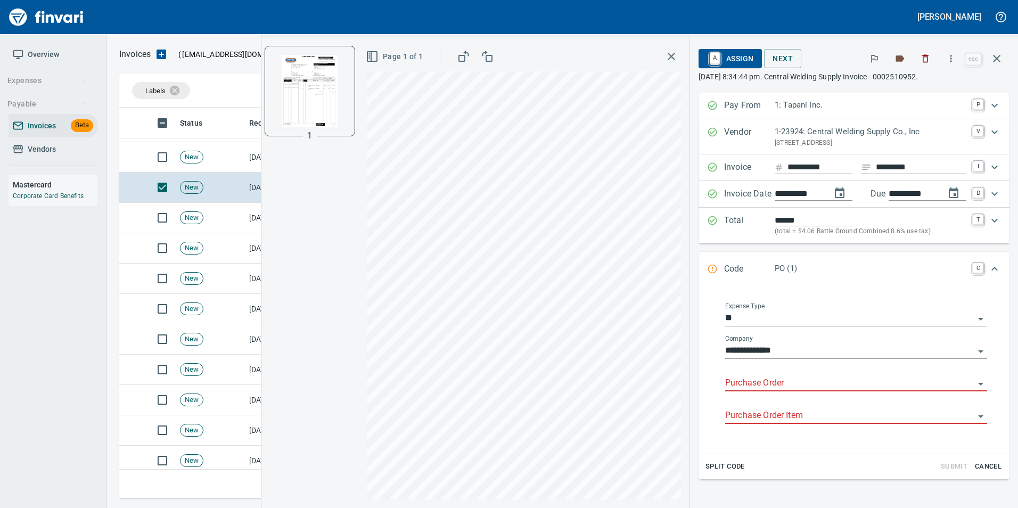
click at [737, 383] on input "Purchase Order" at bounding box center [849, 383] width 249 height 15
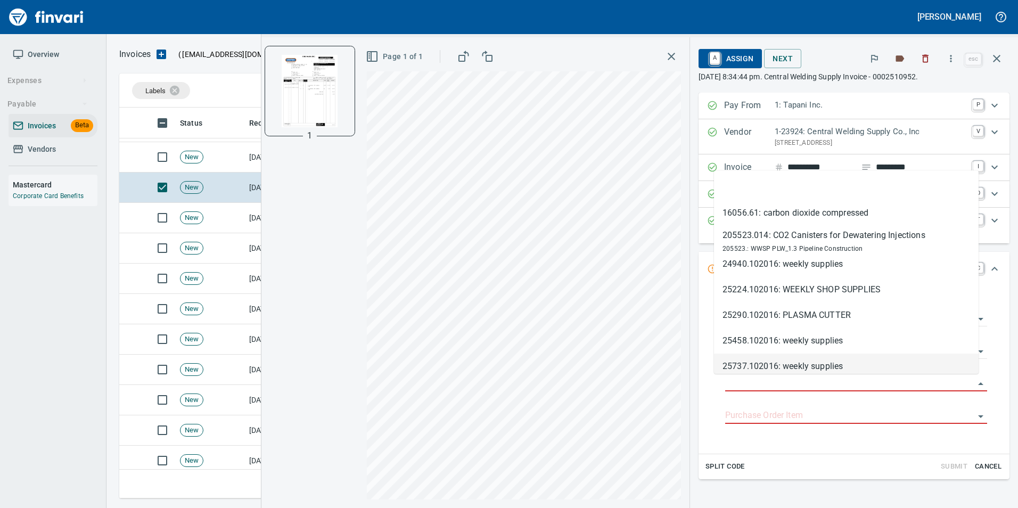
scroll to position [383, 869]
type input "*********"
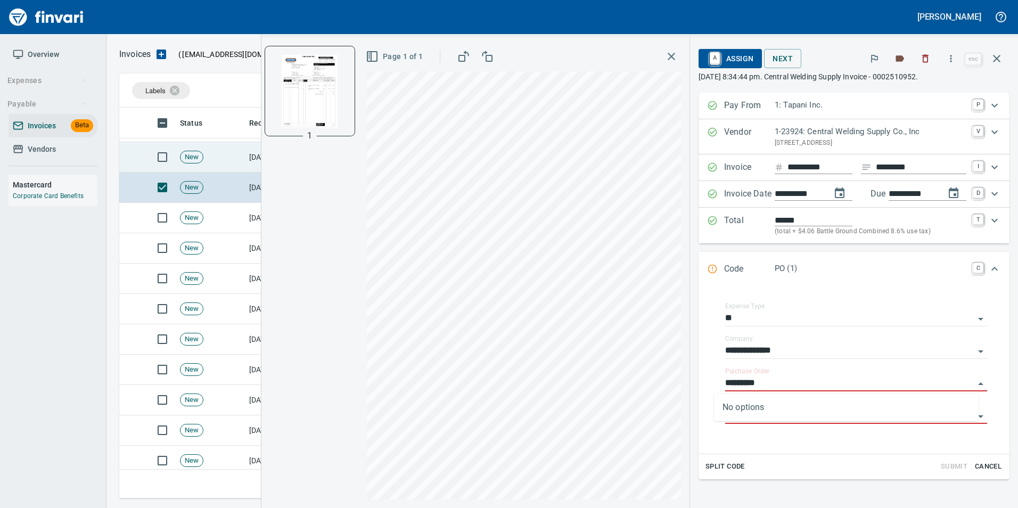
click at [219, 170] on td "New" at bounding box center [210, 157] width 69 height 30
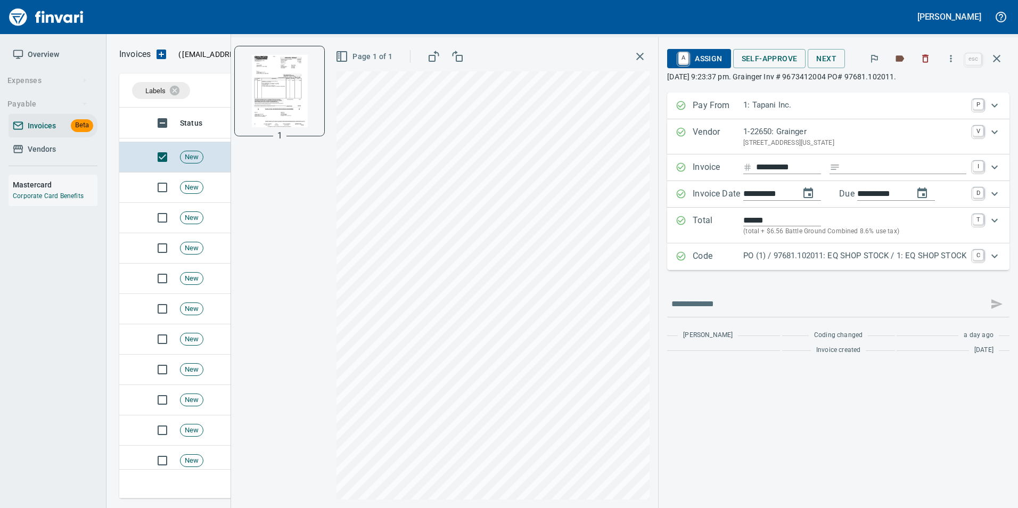
click at [798, 259] on p "PO (1) / 97681.102011: EQ SHOP STOCK / 1: EQ SHOP STOCK" at bounding box center [854, 256] width 223 height 12
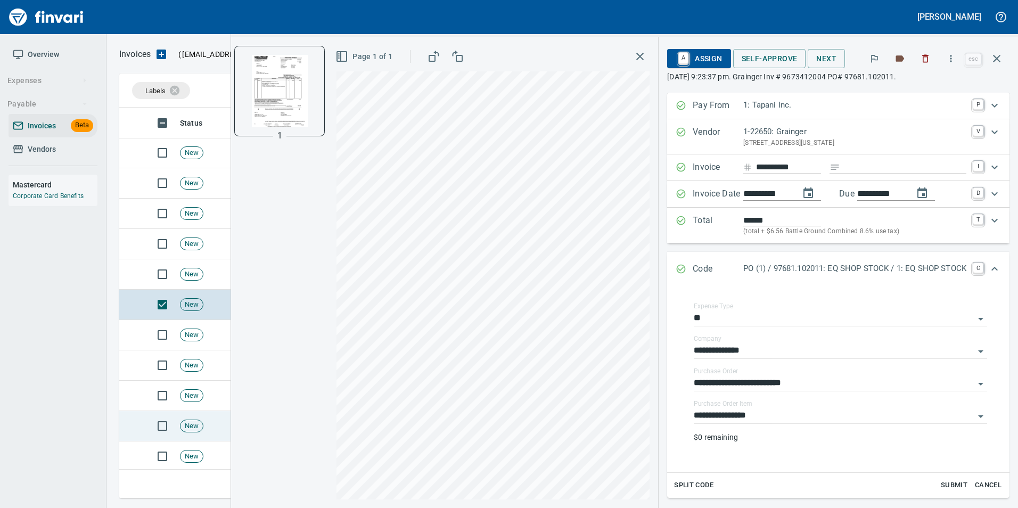
scroll to position [1712, 0]
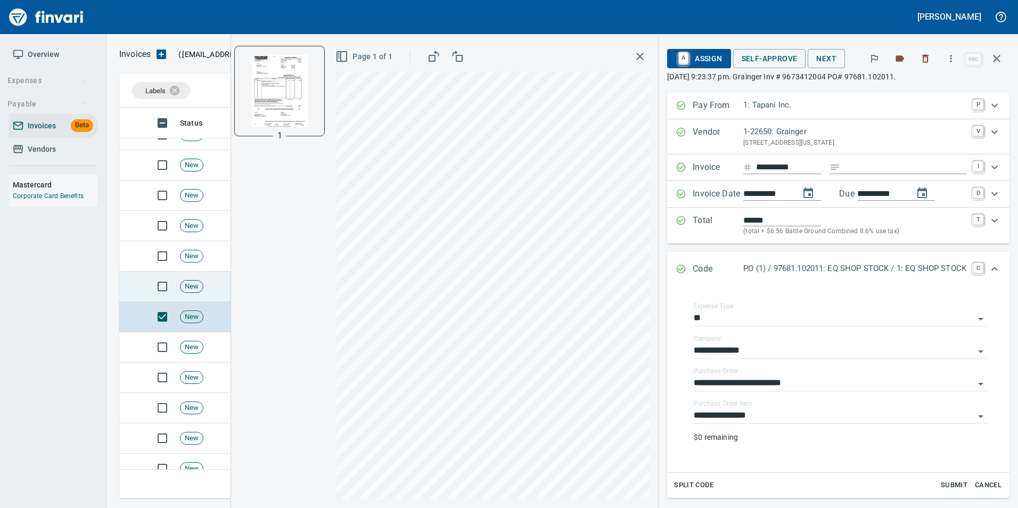
click at [183, 287] on span "New" at bounding box center [191, 287] width 22 height 10
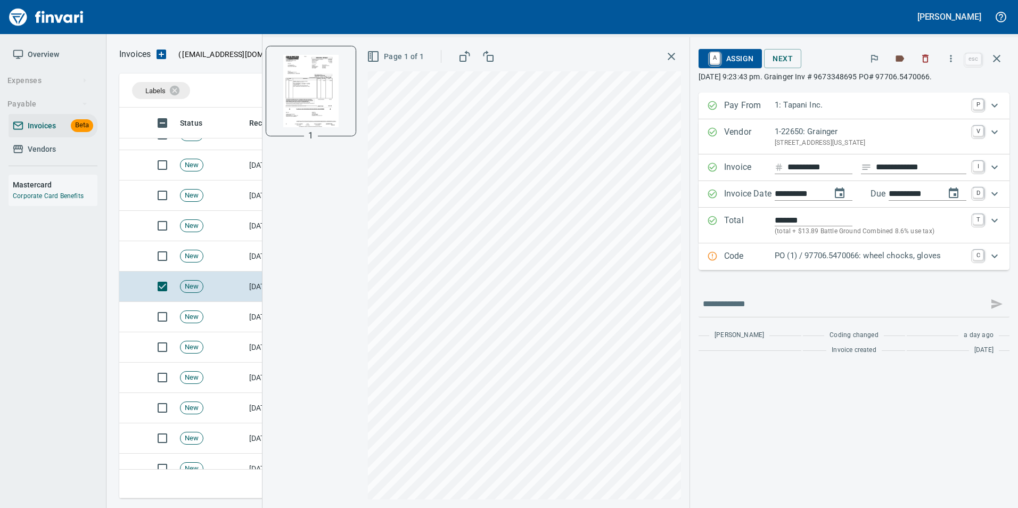
click at [858, 256] on p "PO (1) / 97706.5470066: wheel chocks, gloves" at bounding box center [870, 256] width 192 height 12
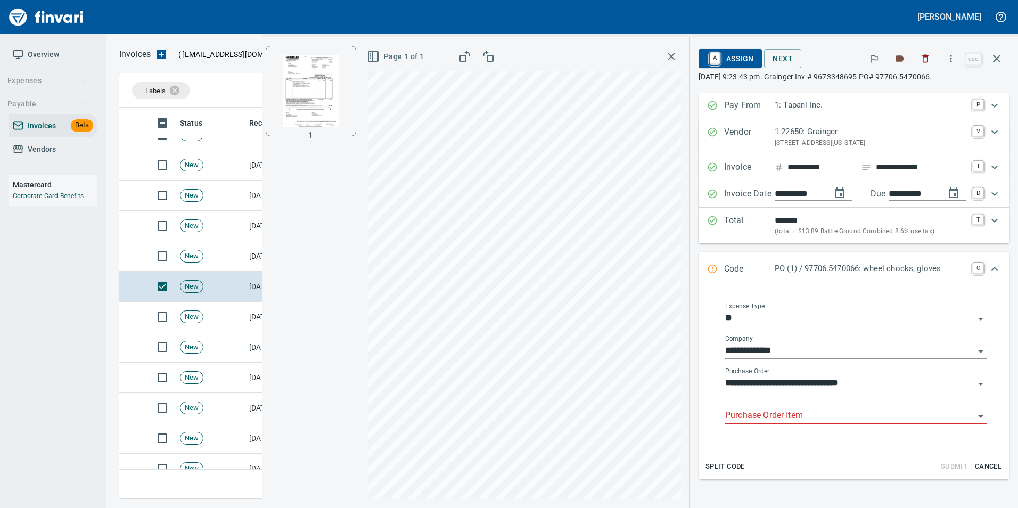
click at [765, 415] on input "Purchase Order Item" at bounding box center [849, 415] width 249 height 15
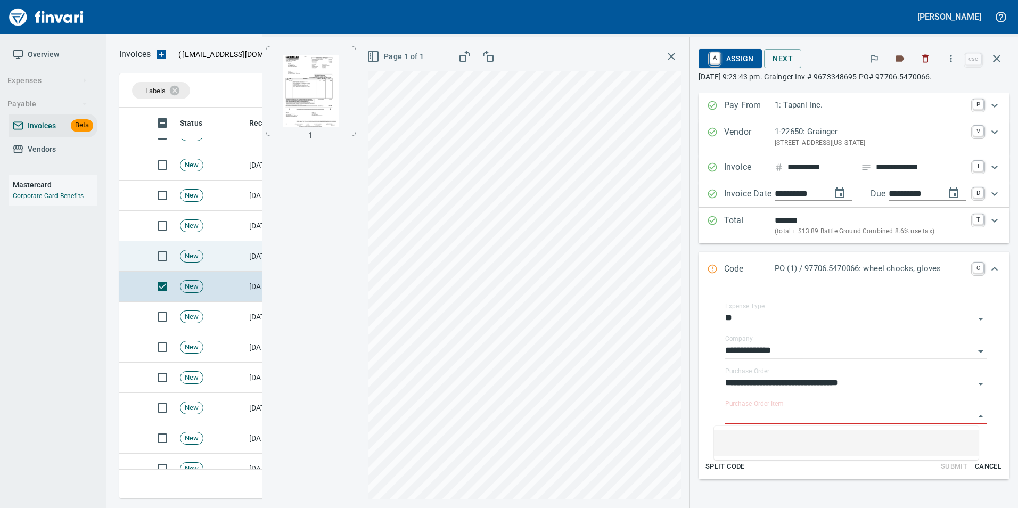
click at [208, 254] on td "New" at bounding box center [210, 256] width 69 height 30
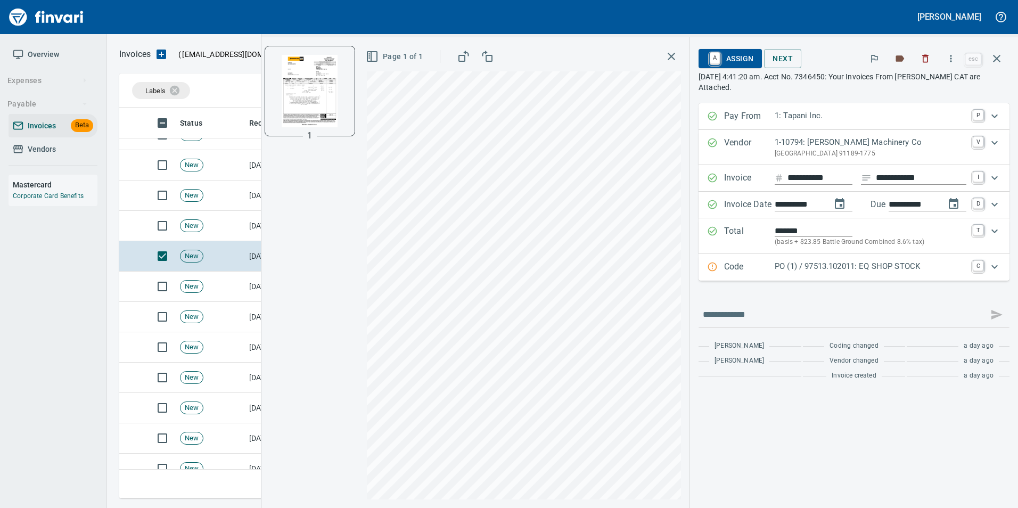
click at [792, 272] on p "PO (1) / 97513.102011: EQ SHOP STOCK" at bounding box center [870, 266] width 192 height 12
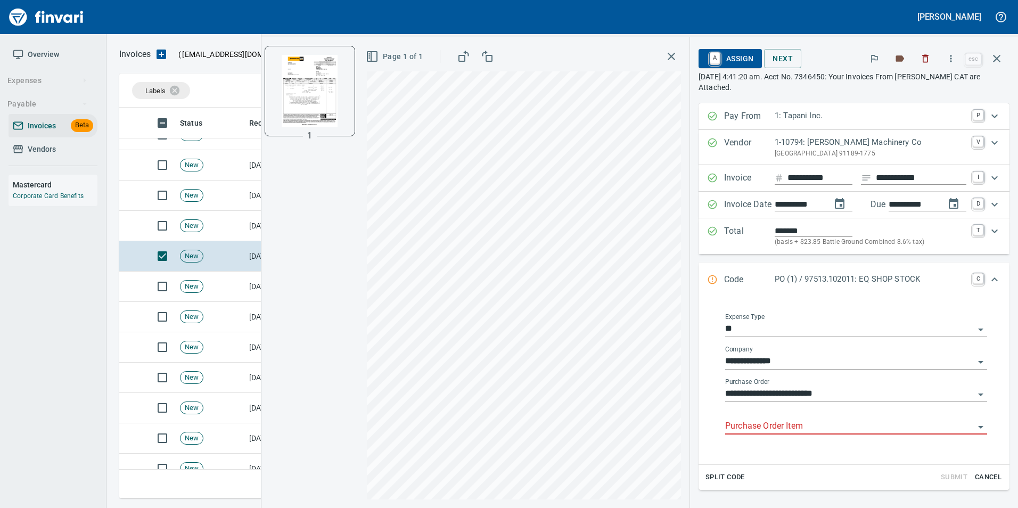
click at [762, 426] on input "Purchase Order Item" at bounding box center [849, 426] width 249 height 15
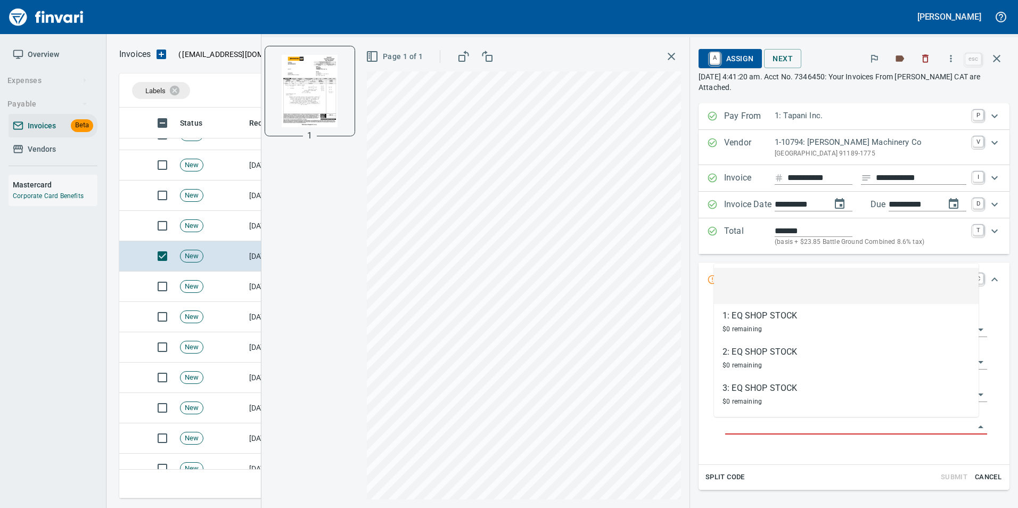
scroll to position [383, 869]
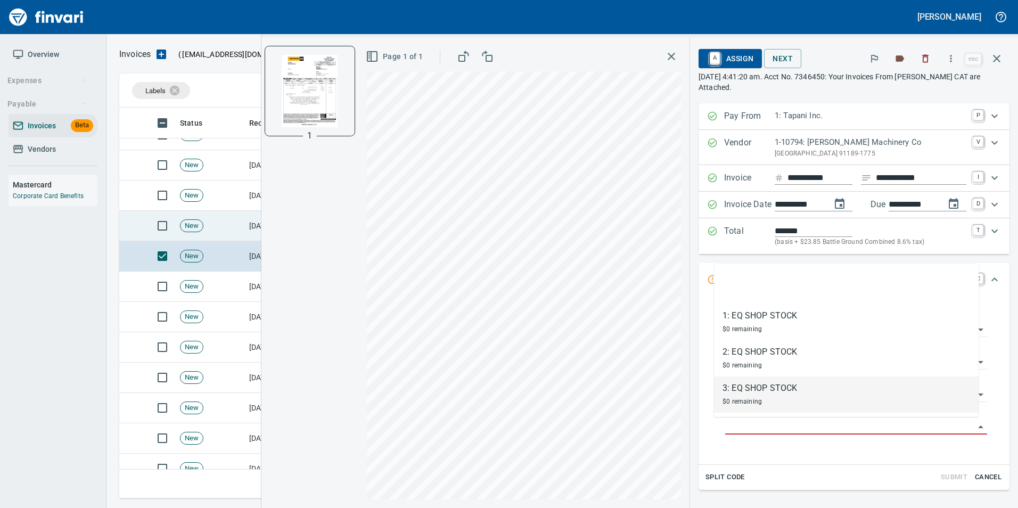
drag, startPoint x: 222, startPoint y: 223, endPoint x: 216, endPoint y: 225, distance: 6.6
click at [222, 223] on td "New" at bounding box center [210, 226] width 69 height 30
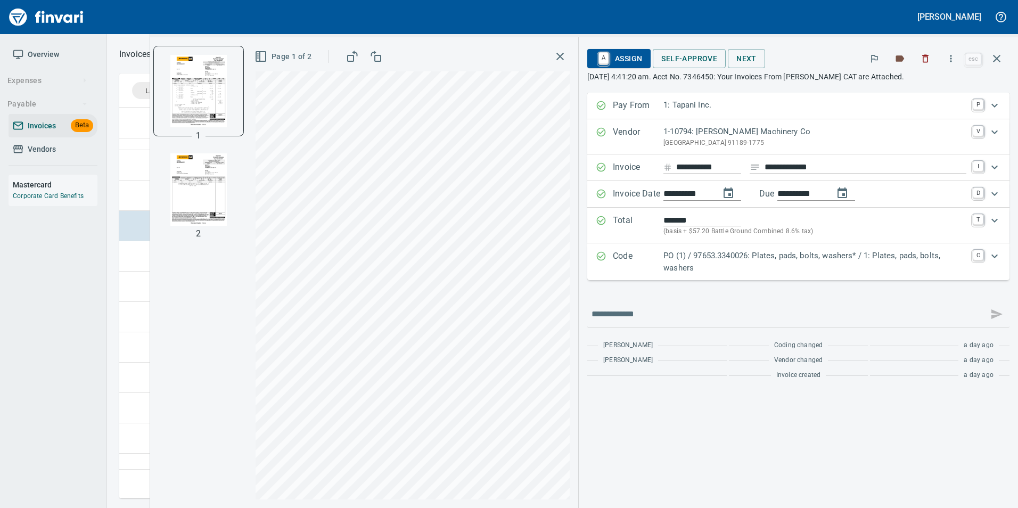
click at [675, 262] on p "PO (1) / 97653.3340026: Plates, pads, bolts, washers* / 1: Plates, pads, bolts,…" at bounding box center [814, 262] width 303 height 24
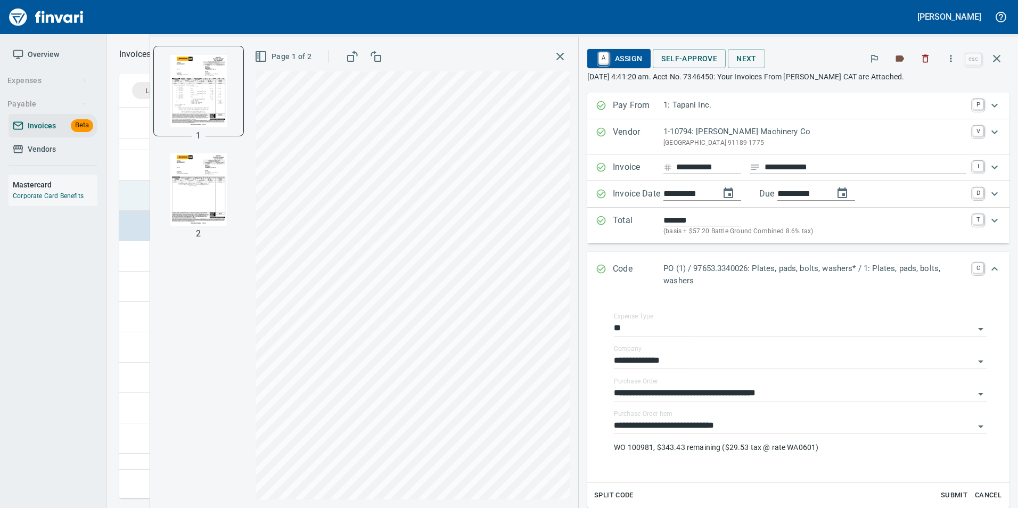
click at [130, 188] on td at bounding box center [132, 195] width 26 height 30
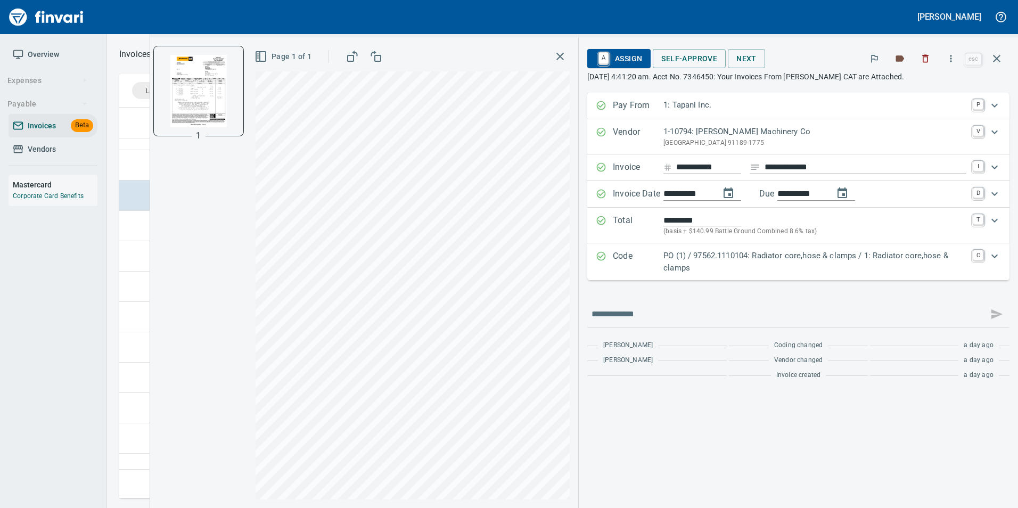
click at [676, 266] on p "PO (1) / 97562.1110104: Radiator core,hose & clamps / 1: Radiator core,hose & c…" at bounding box center [814, 262] width 303 height 24
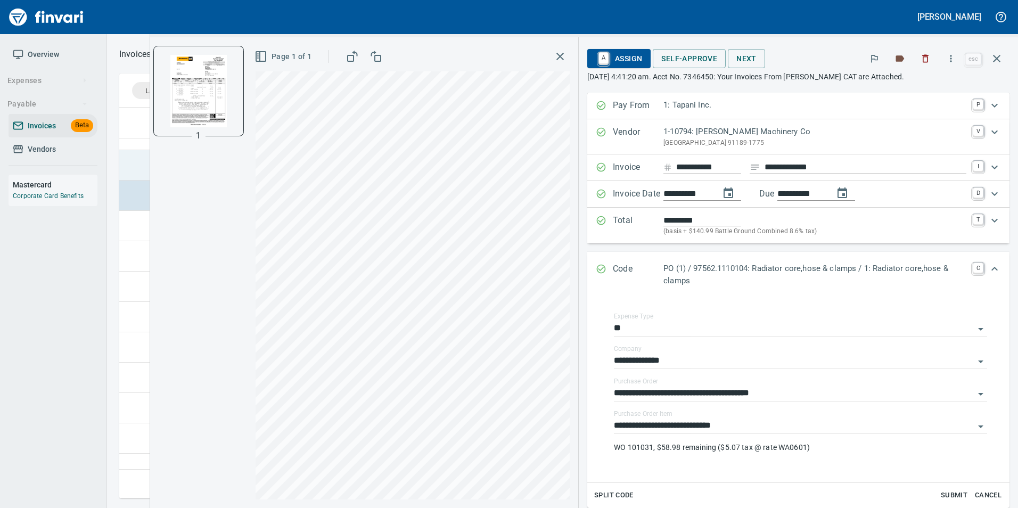
click at [122, 168] on td at bounding box center [132, 165] width 26 height 30
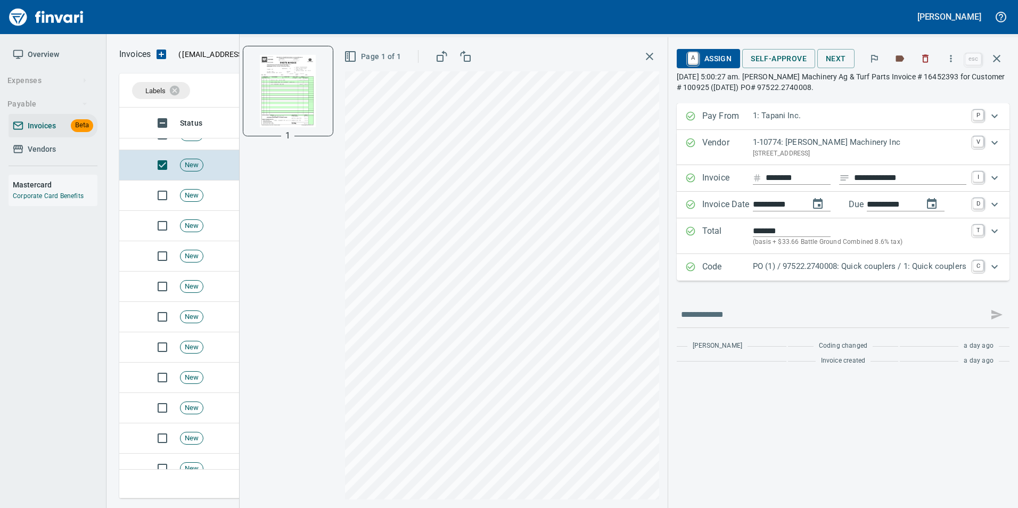
click at [796, 267] on p "PO (1) / 97522.2740008: Quick couplers / 1: Quick couplers" at bounding box center [859, 266] width 213 height 12
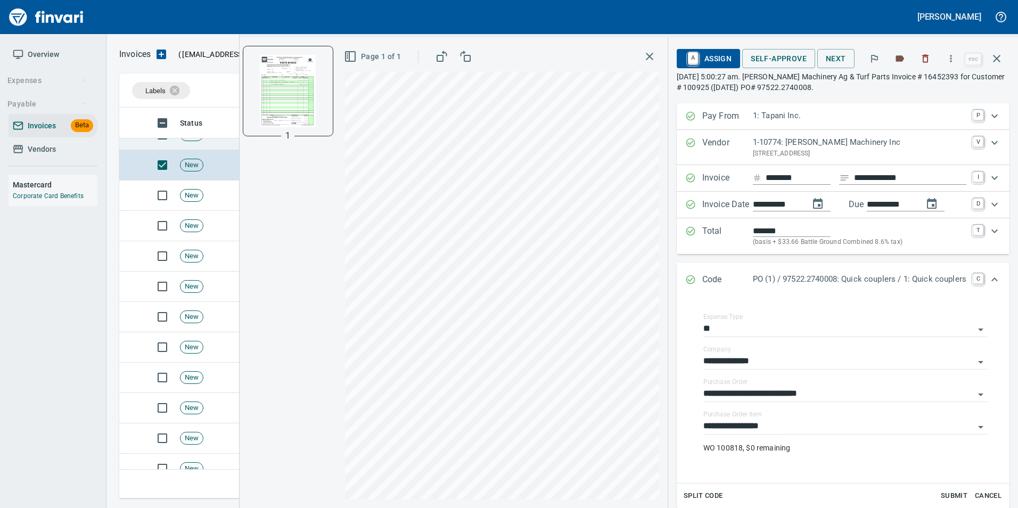
click at [134, 144] on td at bounding box center [132, 135] width 26 height 30
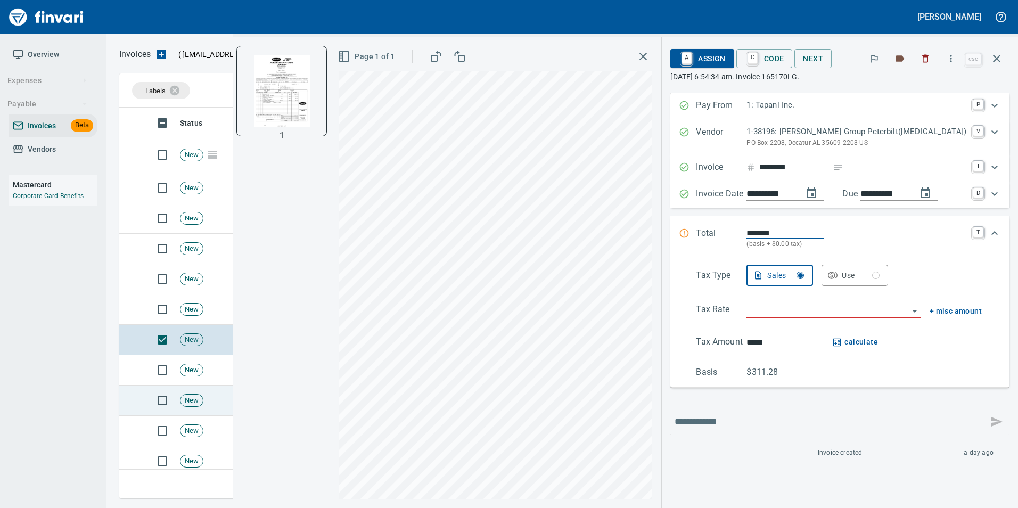
scroll to position [1445, 0]
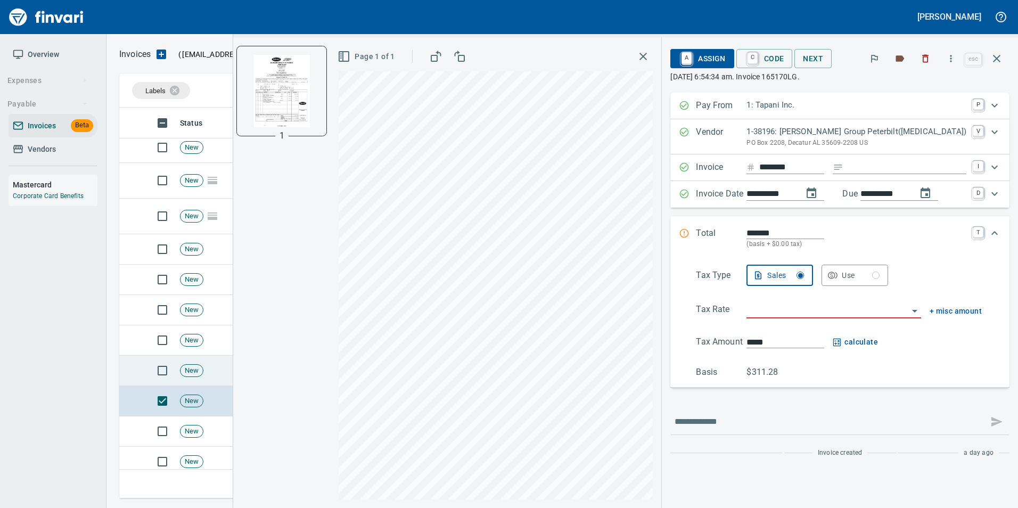
click at [197, 370] on span "New" at bounding box center [191, 371] width 22 height 10
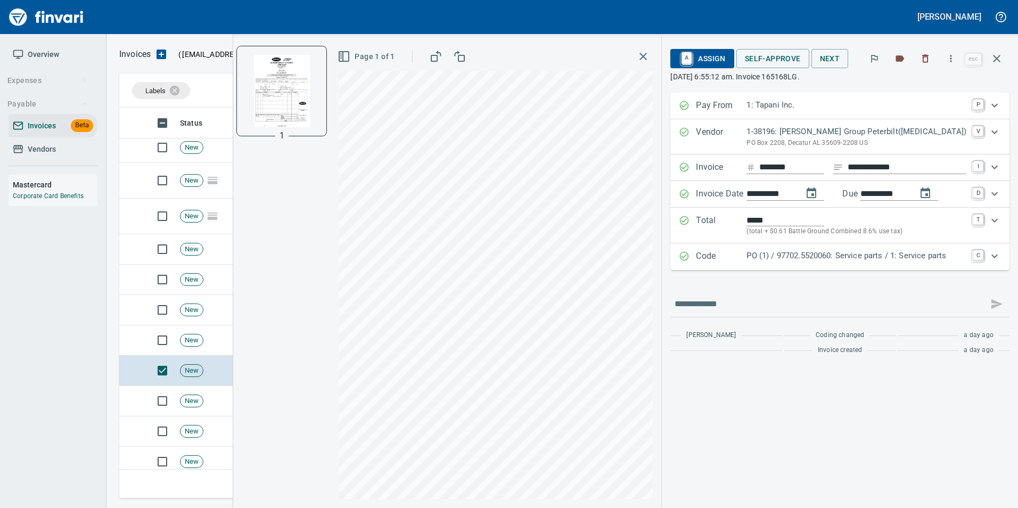
click at [833, 263] on div "PO (1) / 97702.5520060: Service parts / 1: Service parts" at bounding box center [856, 257] width 220 height 14
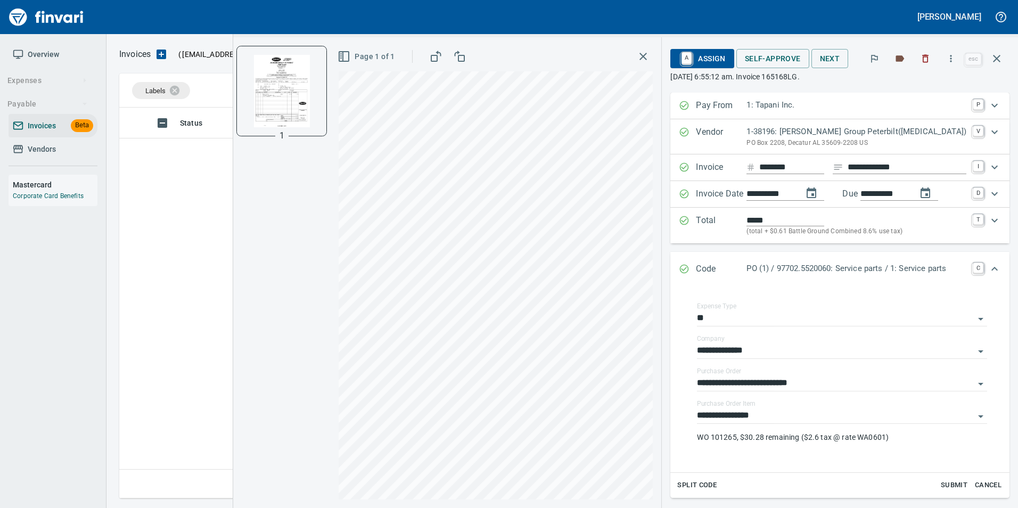
scroll to position [383, 869]
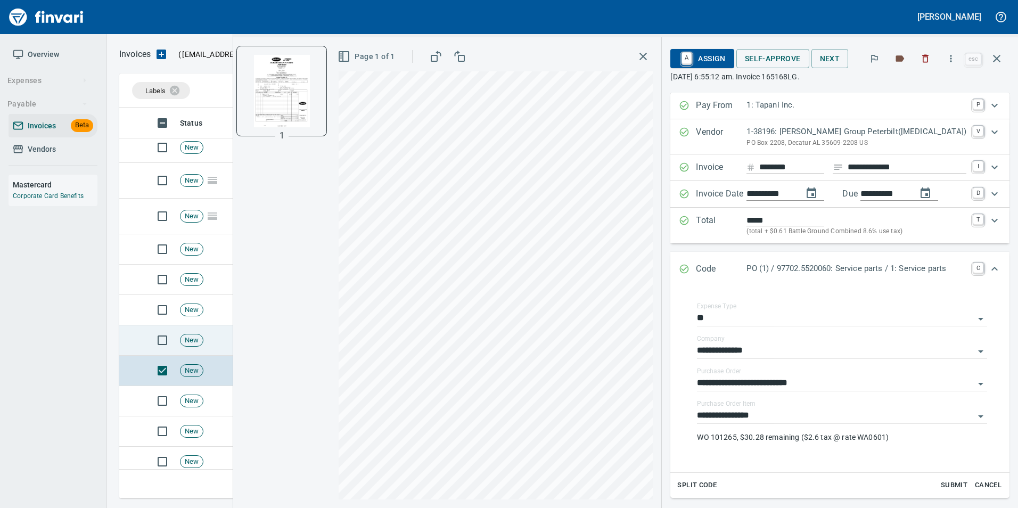
click at [196, 334] on div "New" at bounding box center [191, 340] width 23 height 13
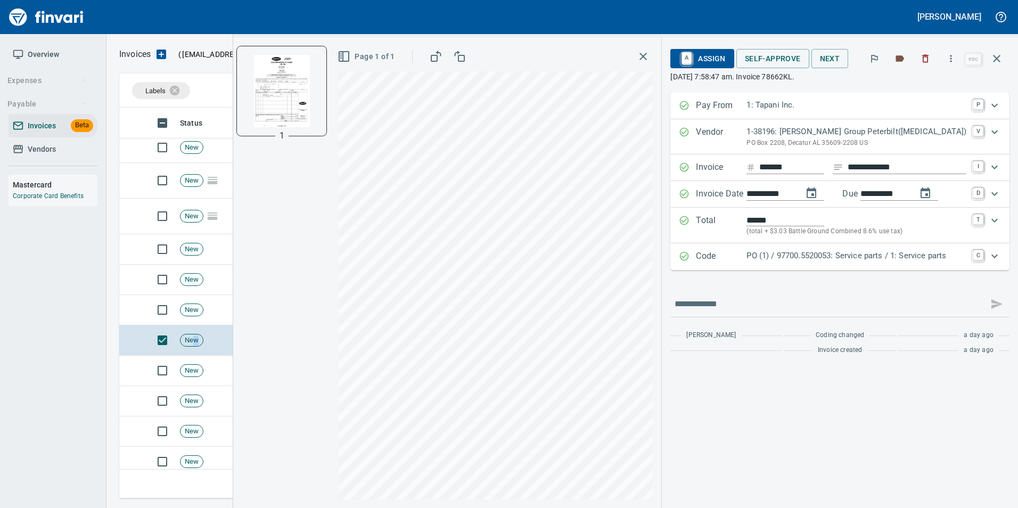
click at [833, 257] on p "PO (1) / 97700.5520053: Service parts / 1: Service parts" at bounding box center [856, 256] width 220 height 12
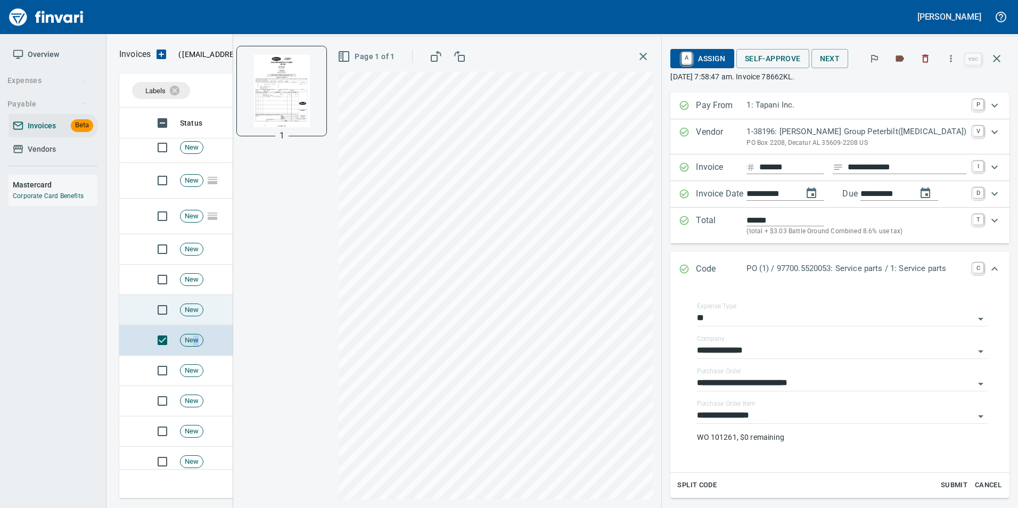
click at [216, 311] on td "New" at bounding box center [210, 310] width 69 height 30
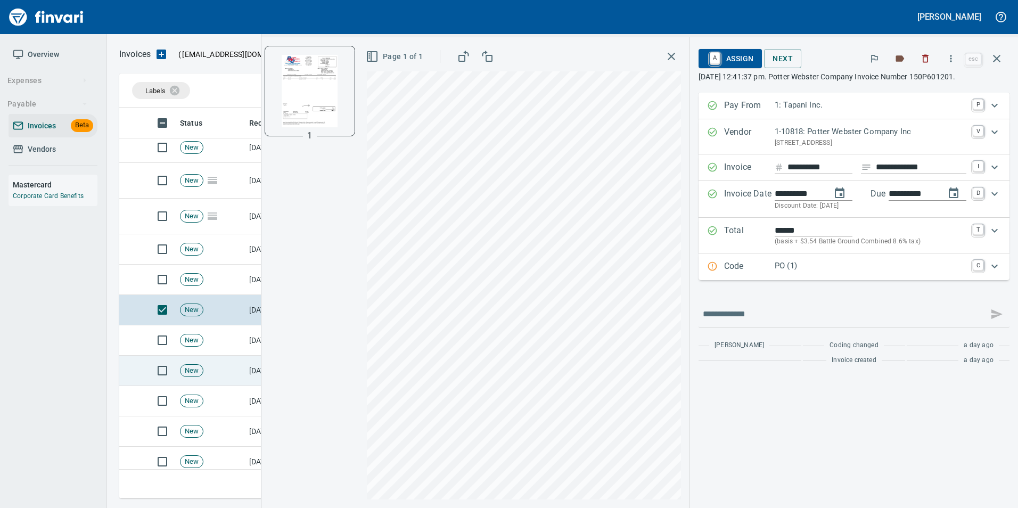
click at [226, 367] on td "New" at bounding box center [210, 371] width 69 height 30
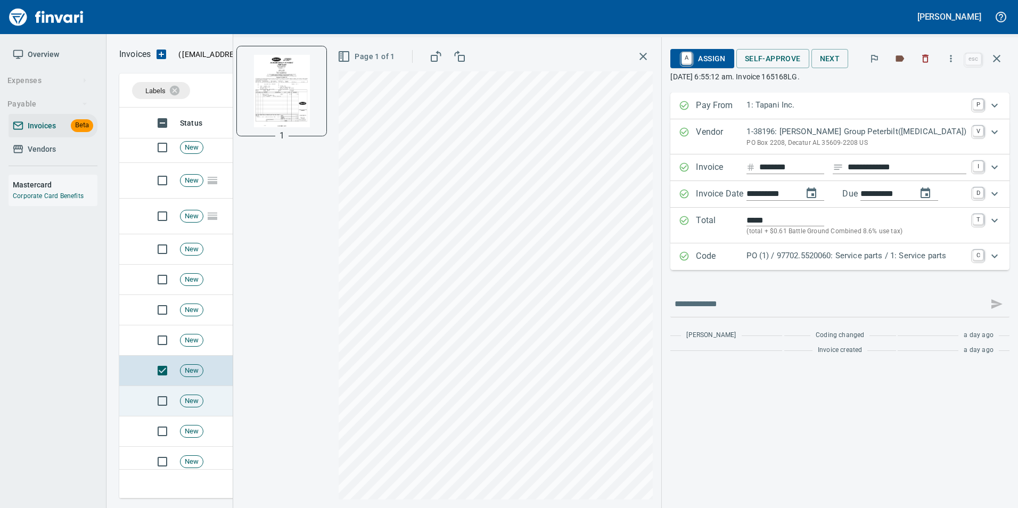
click at [196, 392] on td "New" at bounding box center [210, 401] width 69 height 30
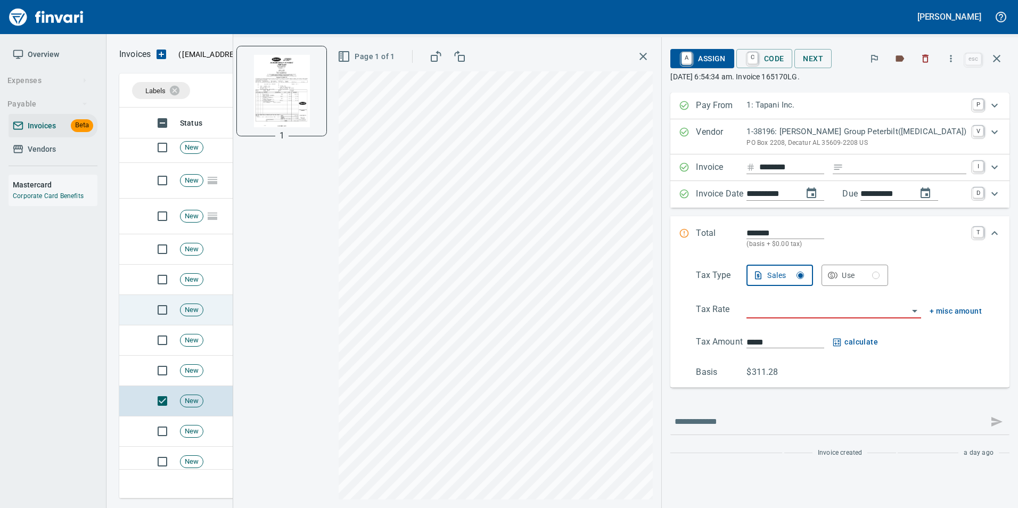
click at [205, 318] on td "New" at bounding box center [210, 310] width 69 height 30
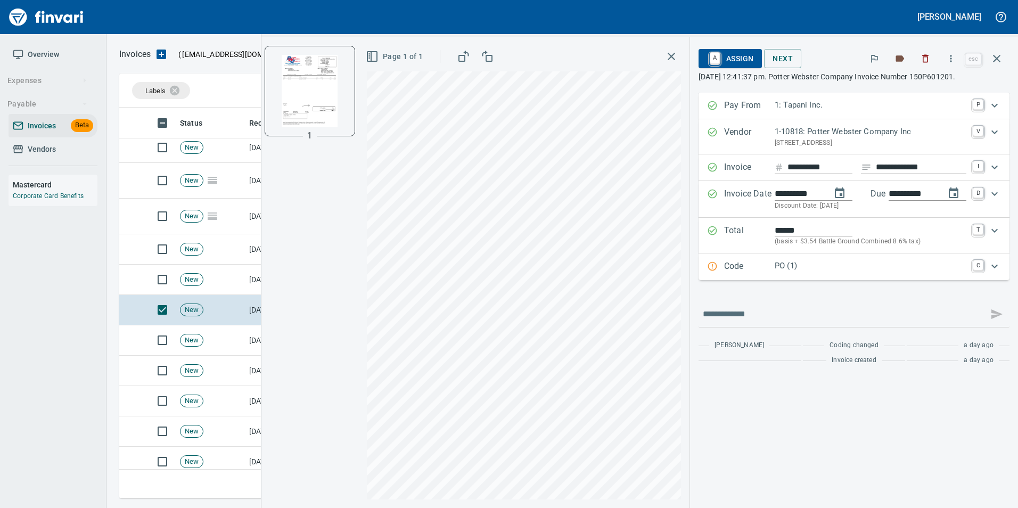
click at [757, 269] on p "Code" at bounding box center [749, 267] width 51 height 14
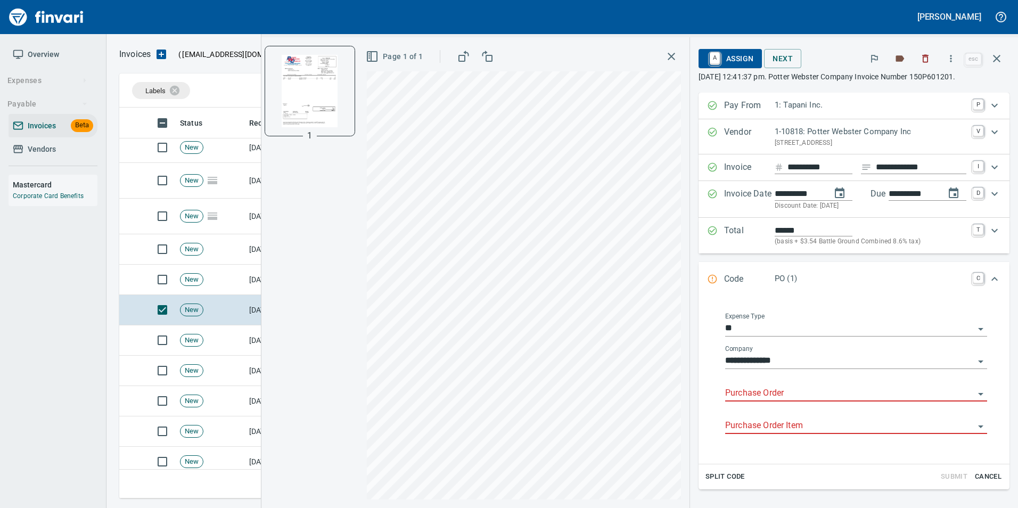
click at [733, 395] on input "Purchase Order" at bounding box center [849, 393] width 249 height 15
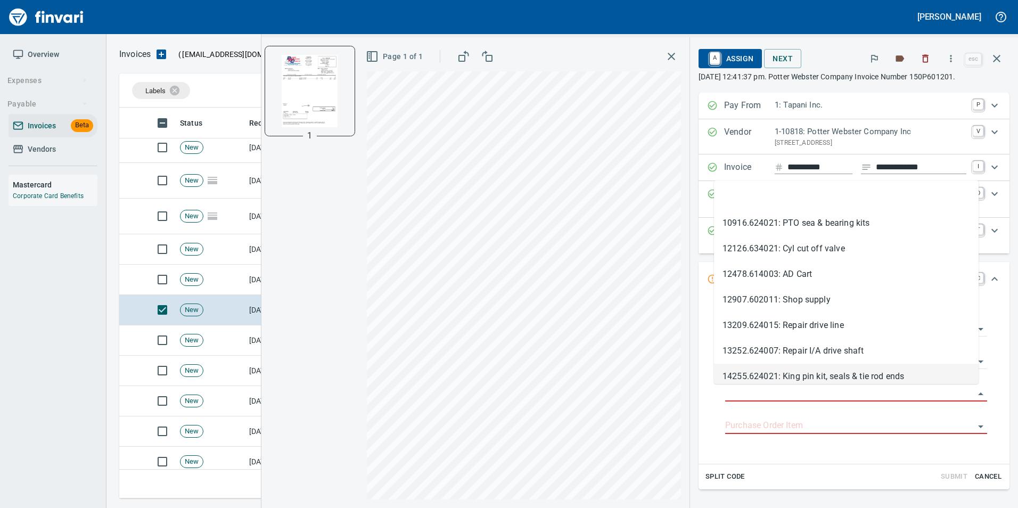
scroll to position [383, 869]
type input "**********"
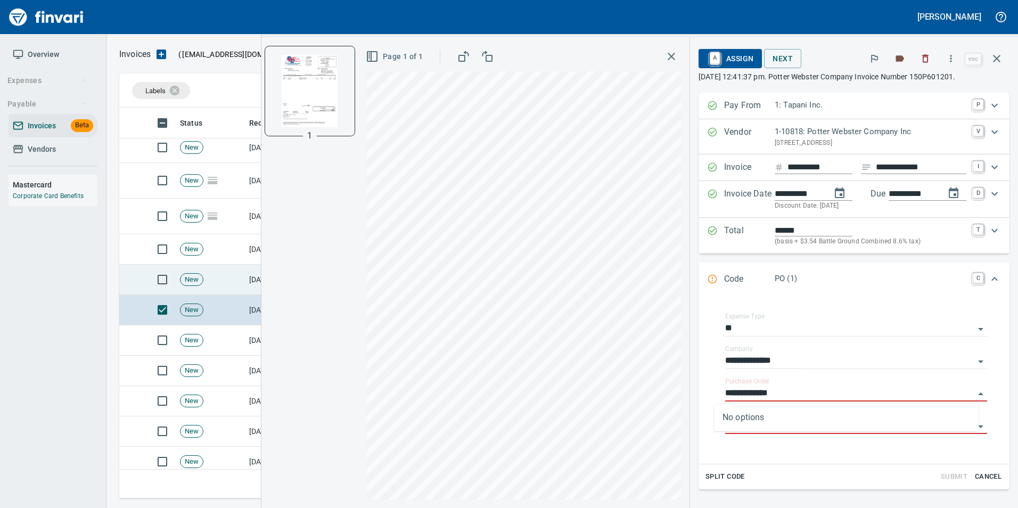
click at [206, 272] on td "New" at bounding box center [210, 280] width 69 height 30
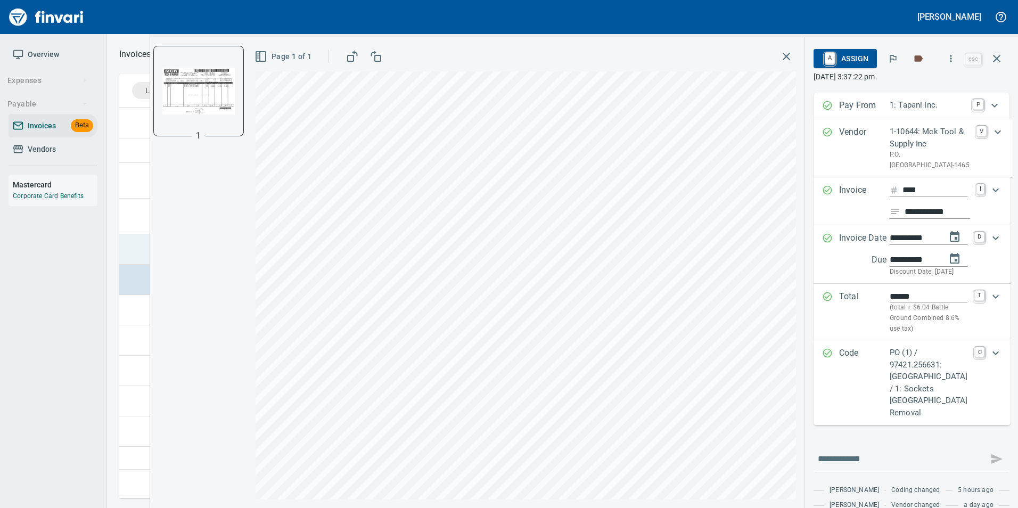
click at [135, 247] on td at bounding box center [132, 249] width 26 height 30
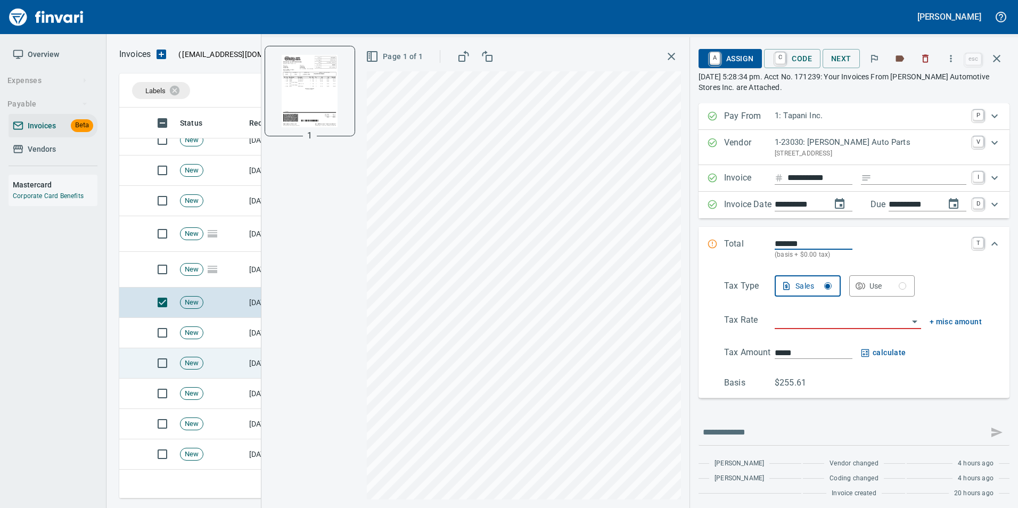
scroll to position [1445, 0]
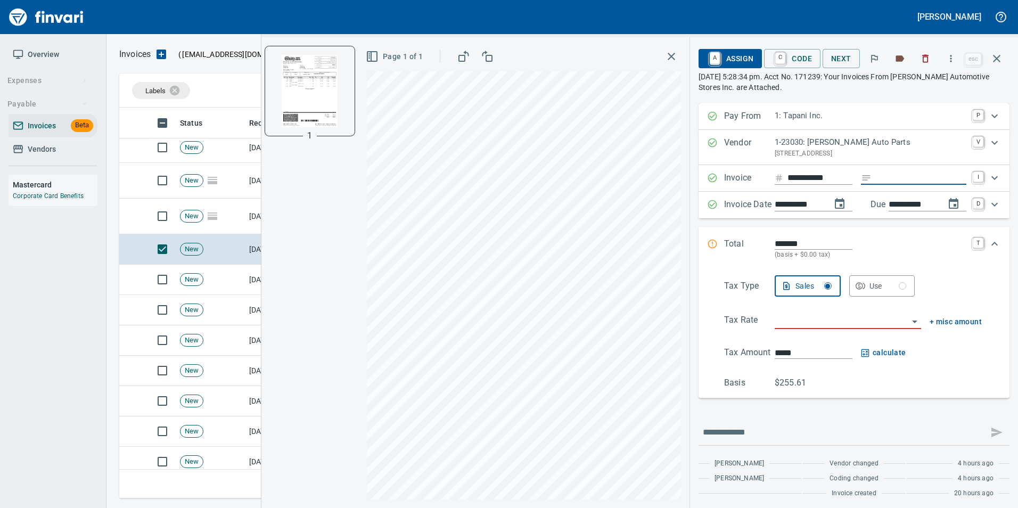
click at [917, 177] on input "Expand" at bounding box center [920, 177] width 90 height 13
type input "**********"
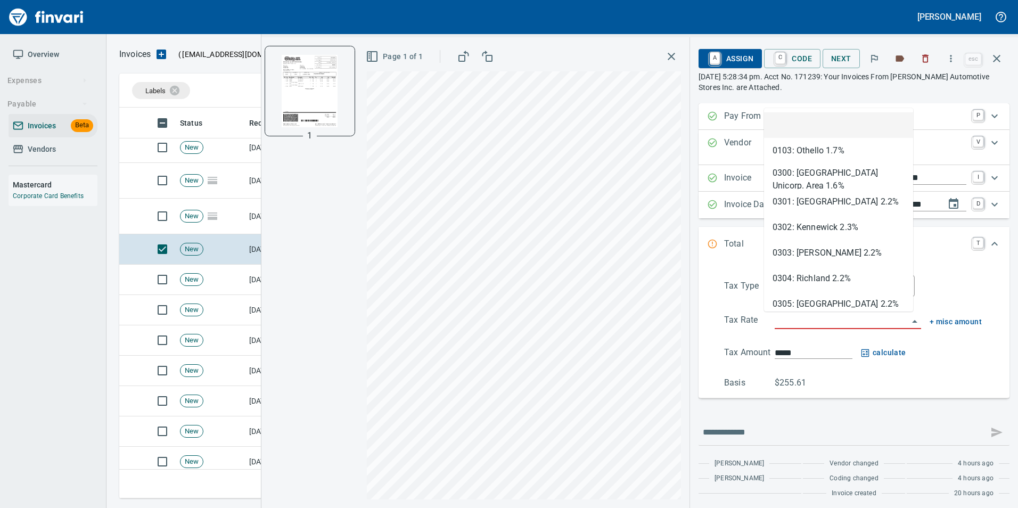
scroll to position [383, 869]
click at [802, 318] on input "search" at bounding box center [841, 320] width 134 height 15
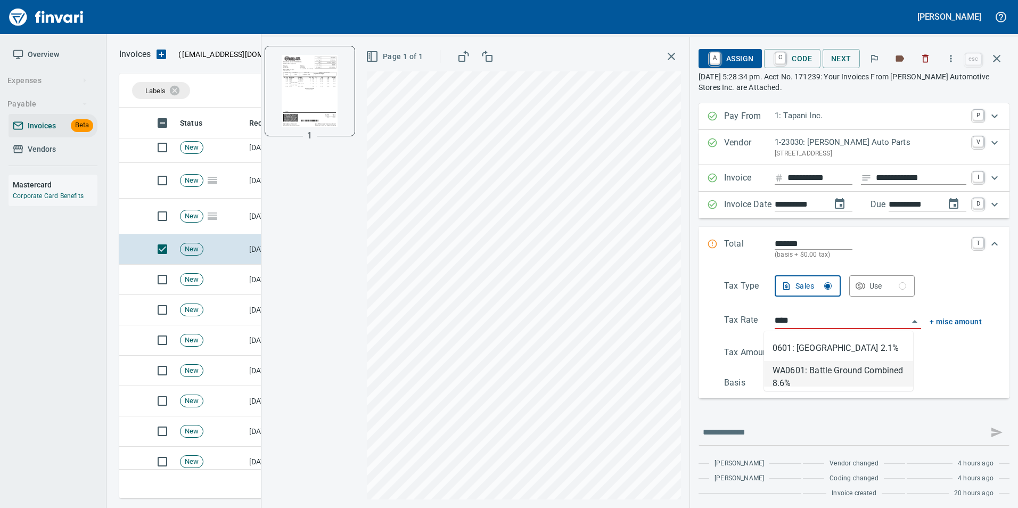
click at [802, 370] on li "WA0601: Battle Ground Combined 8.6%" at bounding box center [838, 374] width 149 height 26
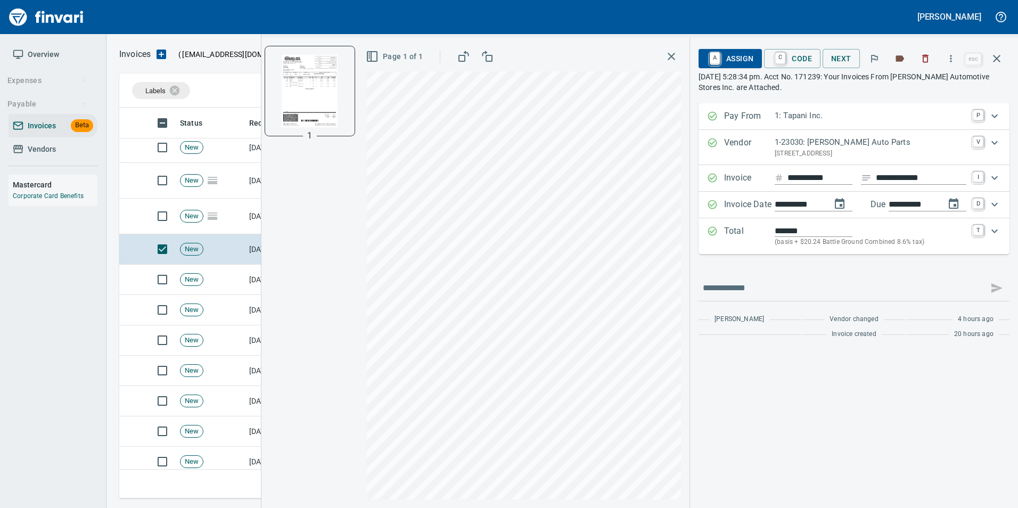
type input "**********"
type input "******"
type input "**********"
click at [786, 56] on span "C Code" at bounding box center [791, 58] width 39 height 18
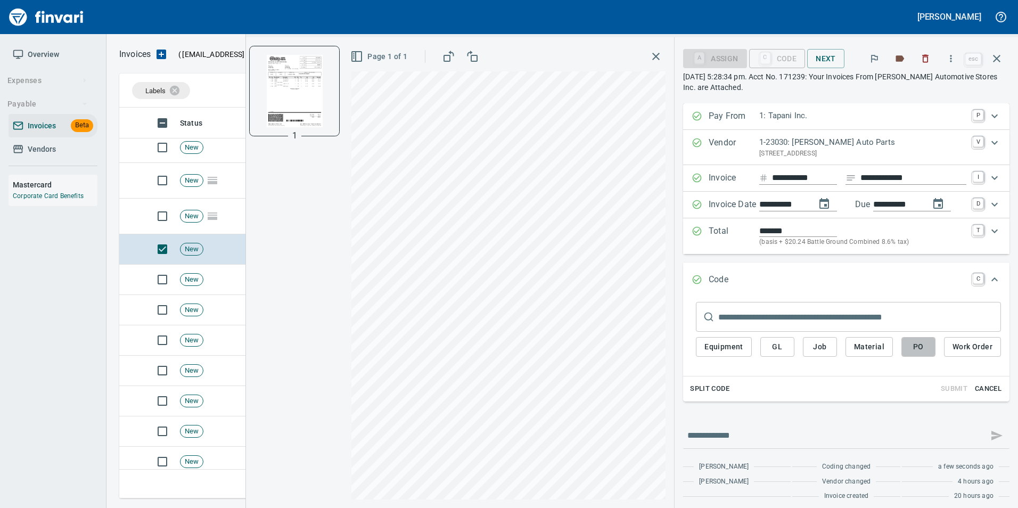
click at [915, 349] on span "PO" at bounding box center [918, 346] width 17 height 13
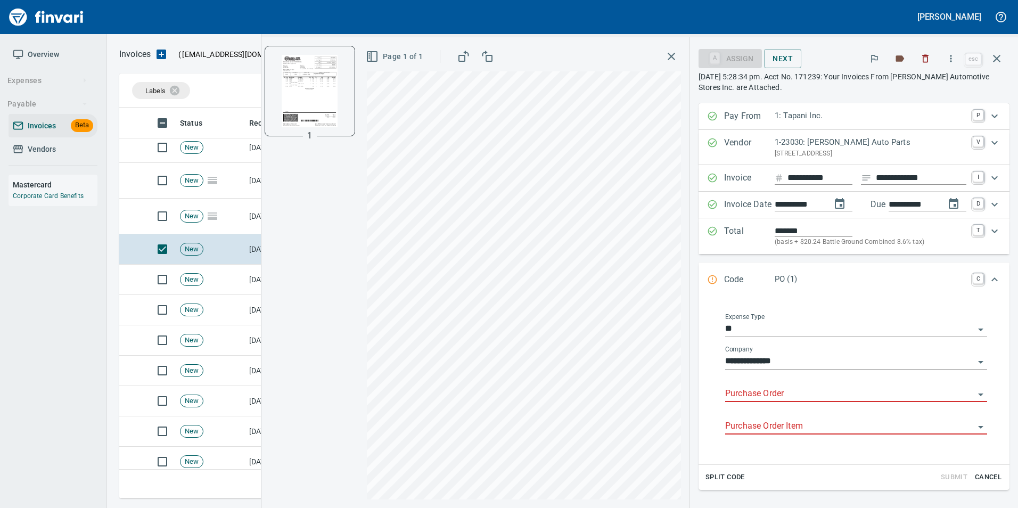
click at [742, 392] on input "Purchase Order" at bounding box center [849, 393] width 249 height 15
click at [792, 419] on li "97679.5240229: filters, wipers" at bounding box center [846, 421] width 265 height 26
type input "**********"
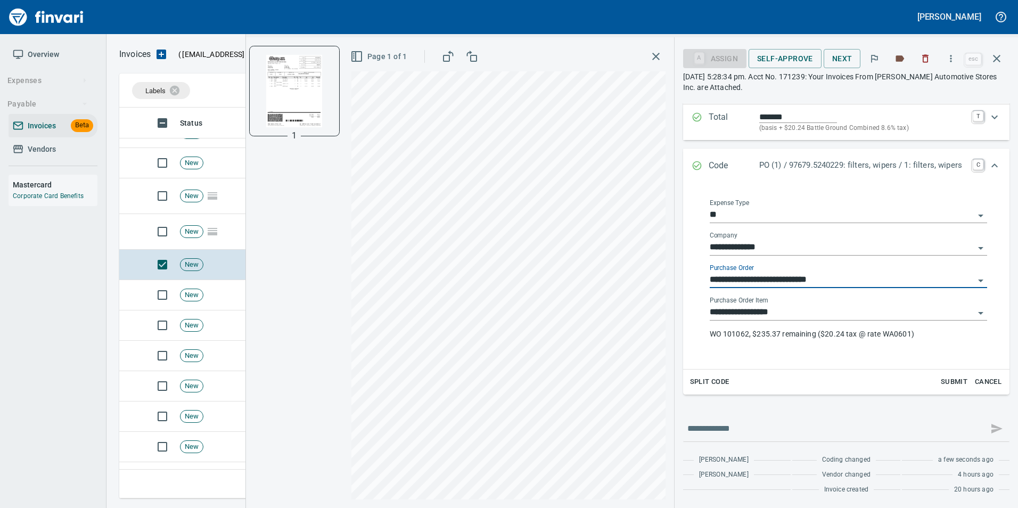
scroll to position [61, 0]
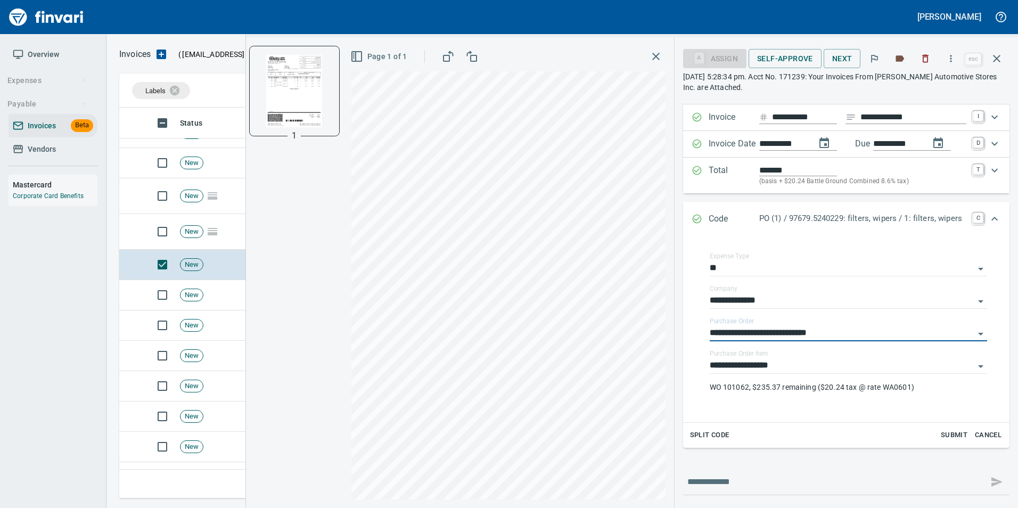
click at [692, 216] on icon "Expand" at bounding box center [696, 218] width 9 height 9
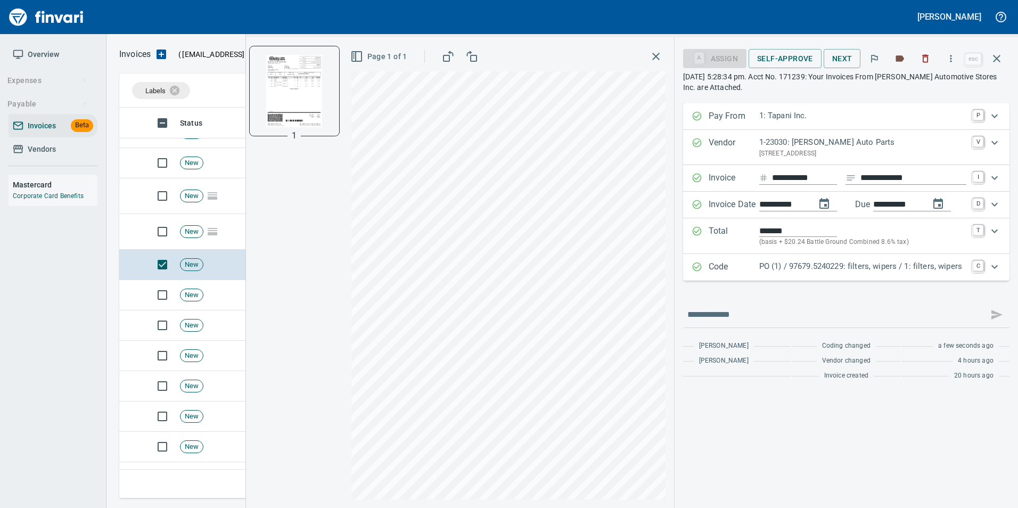
scroll to position [0, 0]
click at [775, 54] on span "Self-Approve" at bounding box center [785, 58] width 56 height 13
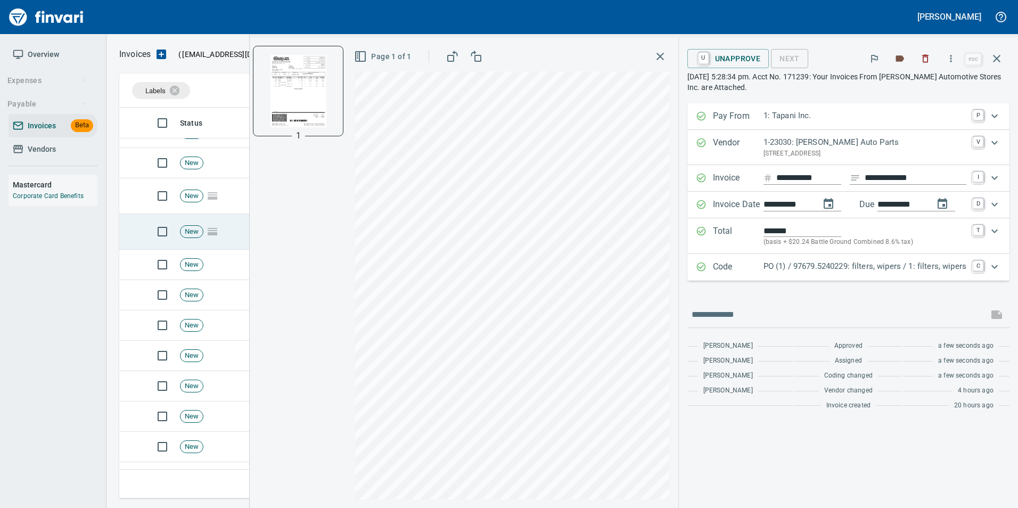
click at [227, 235] on td "New" at bounding box center [210, 232] width 69 height 36
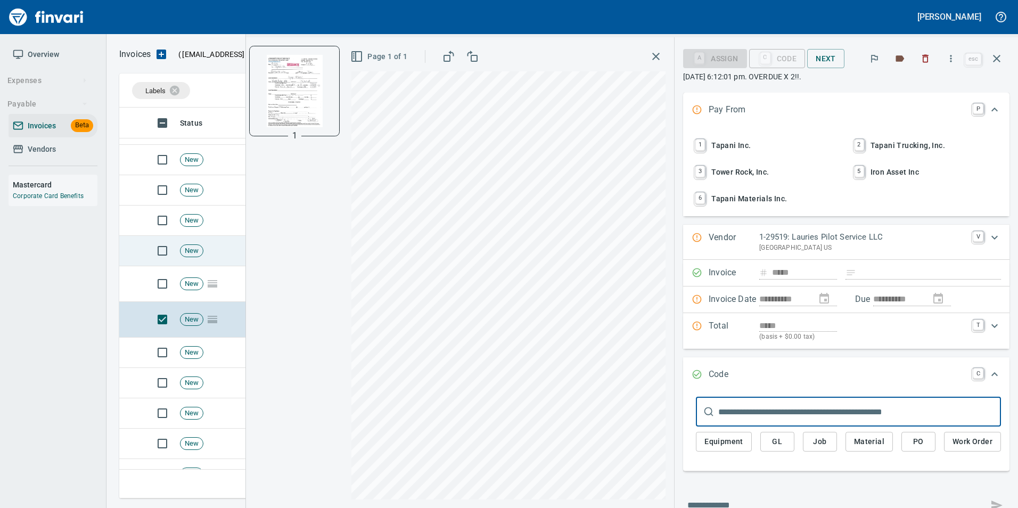
scroll to position [1339, 0]
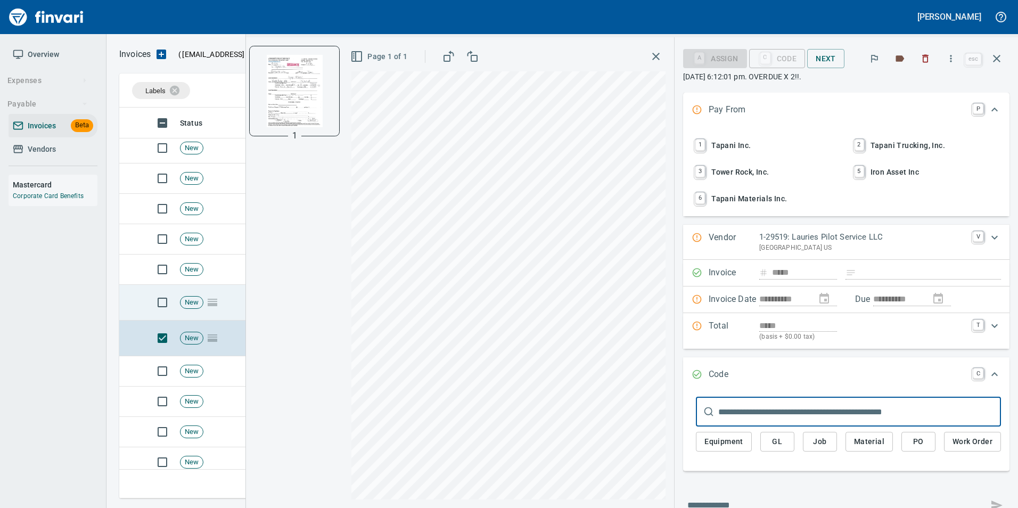
click at [219, 296] on icon at bounding box center [212, 302] width 13 height 13
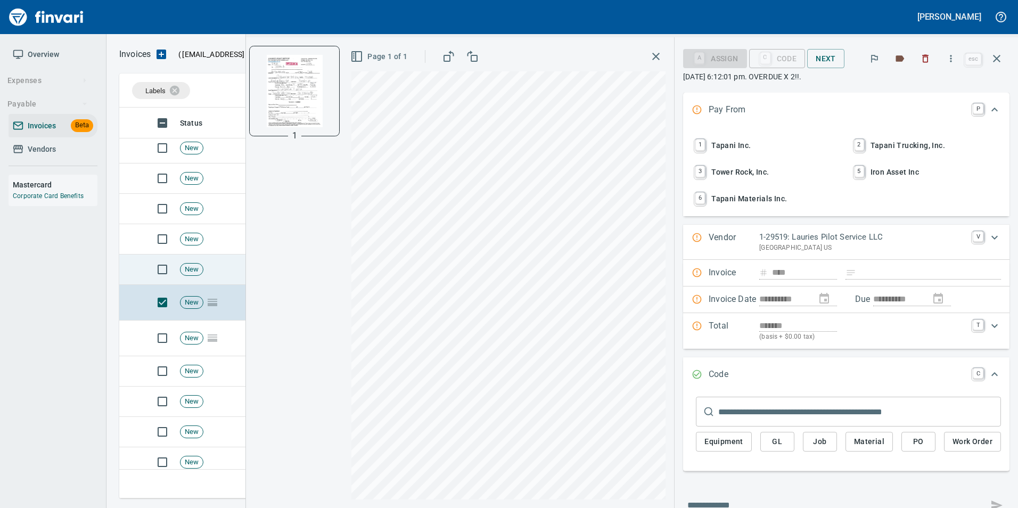
click at [208, 272] on td "New" at bounding box center [210, 269] width 69 height 30
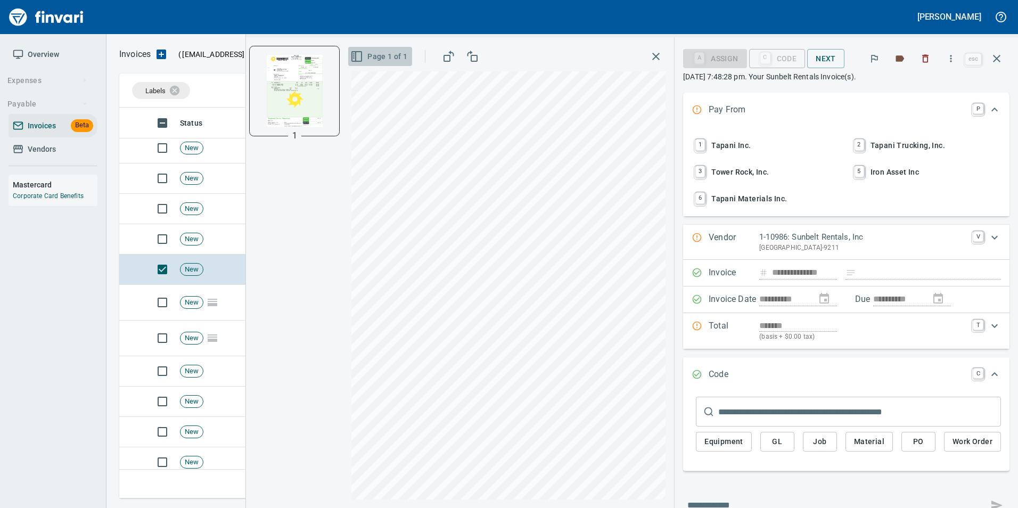
click at [390, 55] on span "Page 1 of 1" at bounding box center [379, 56] width 55 height 13
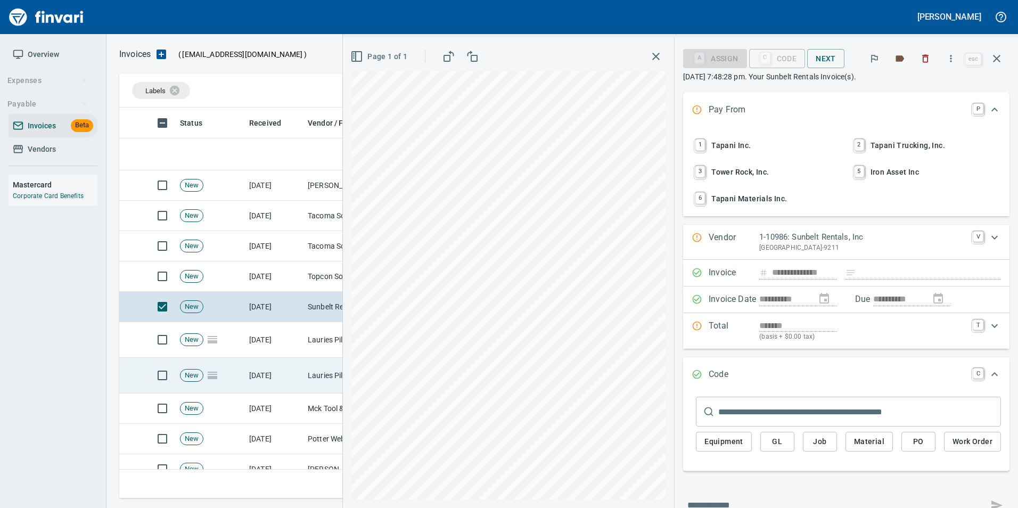
scroll to position [1445, 0]
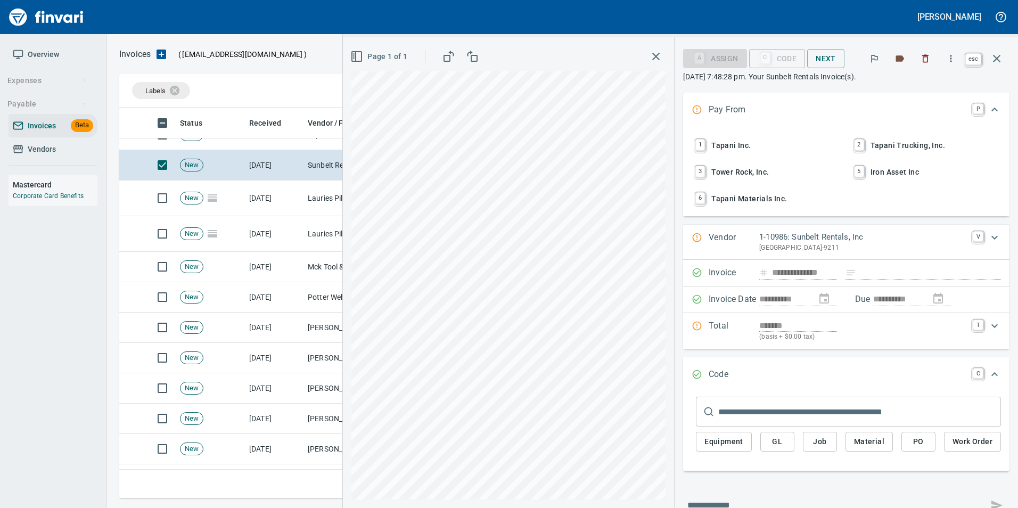
click at [998, 62] on icon "button" at bounding box center [996, 58] width 13 height 13
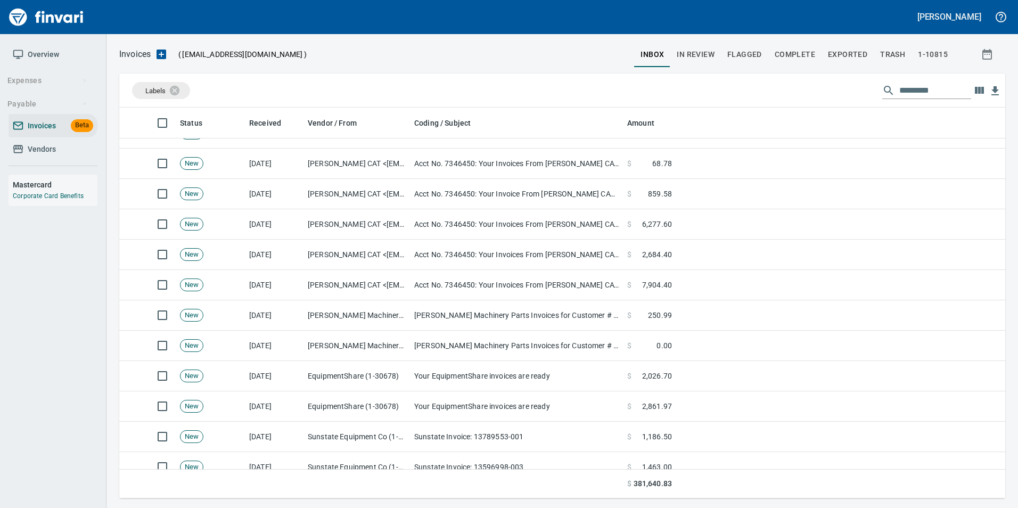
scroll to position [958, 0]
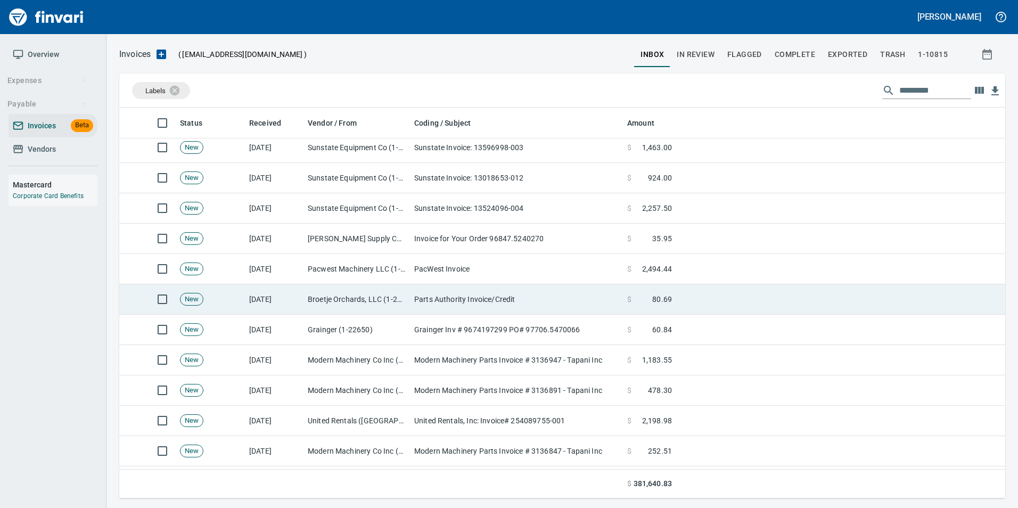
click at [241, 301] on td "New" at bounding box center [210, 299] width 69 height 30
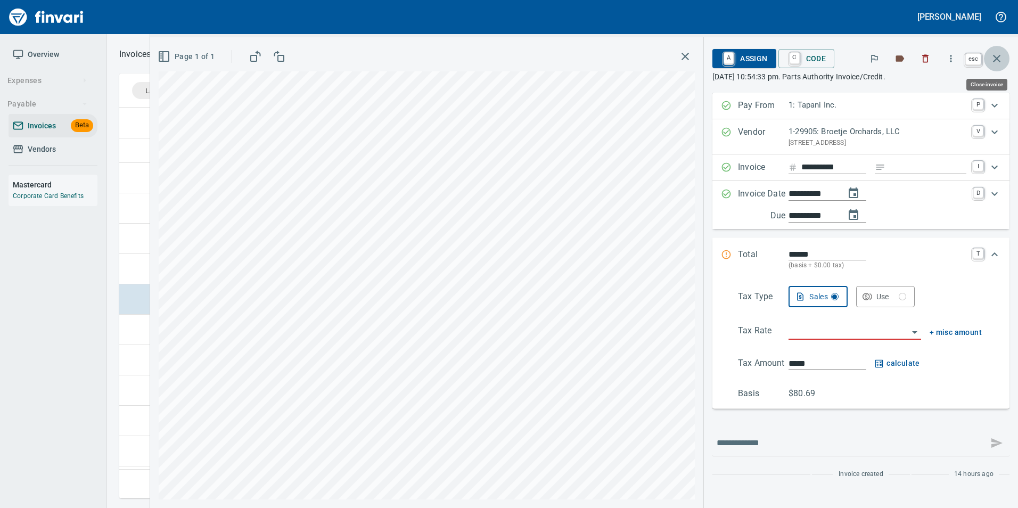
click at [999, 65] on button "button" at bounding box center [997, 59] width 26 height 26
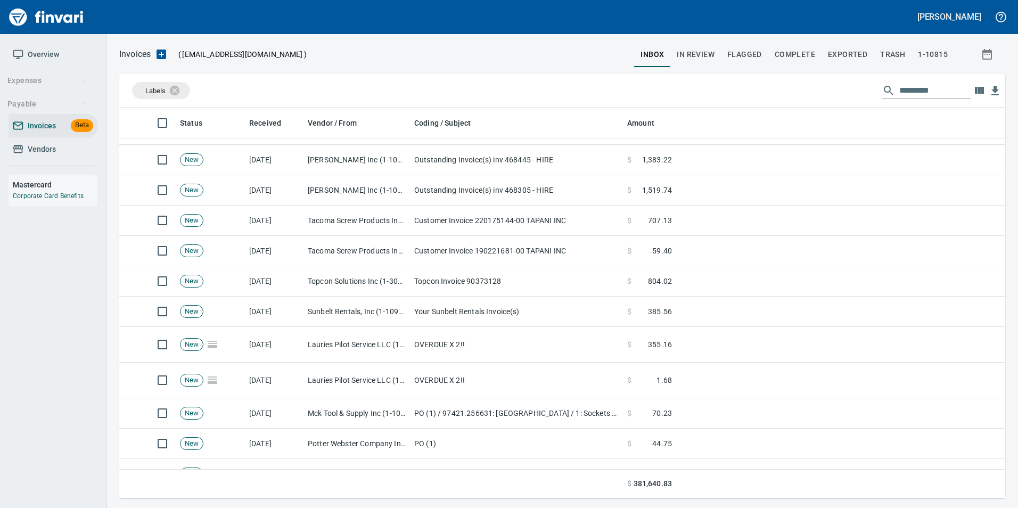
scroll to position [1331, 0]
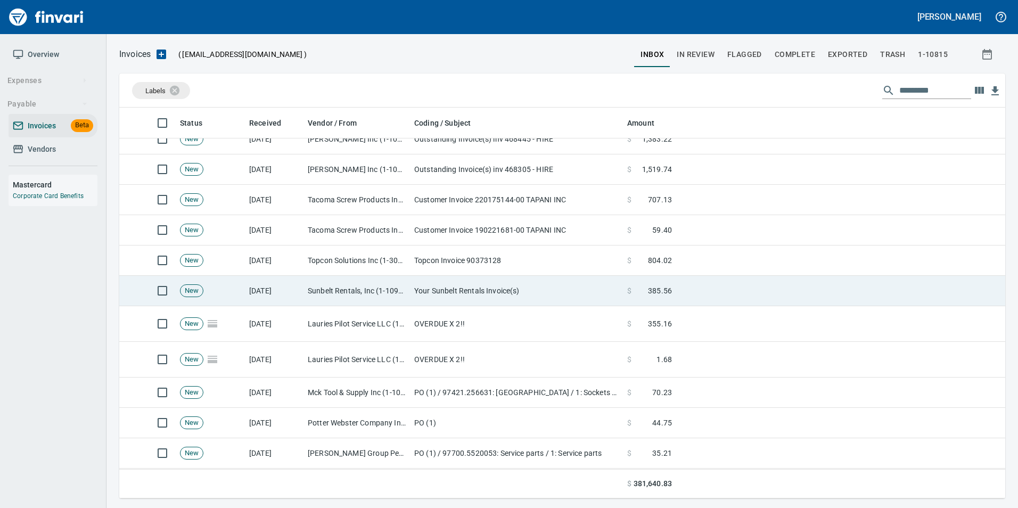
click at [239, 297] on td "New" at bounding box center [210, 291] width 69 height 30
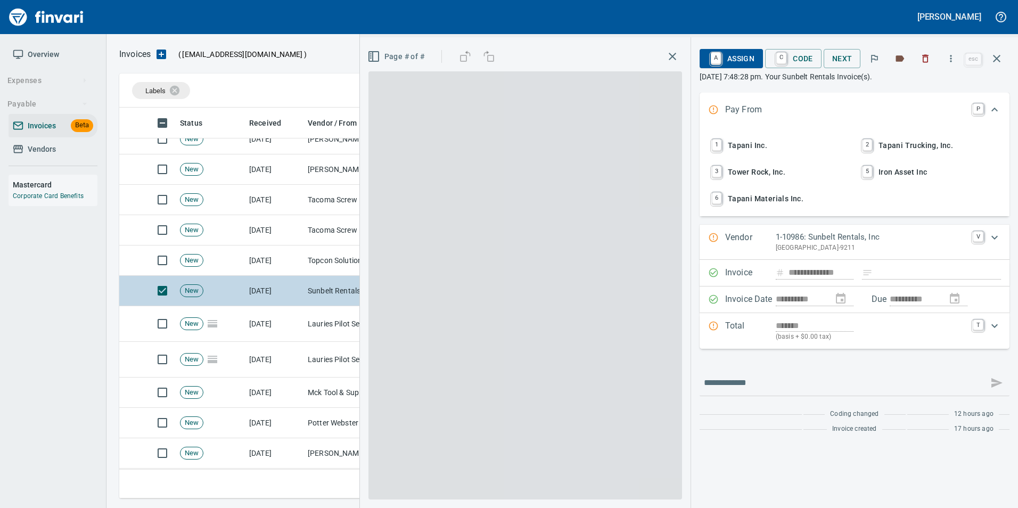
scroll to position [383, 869]
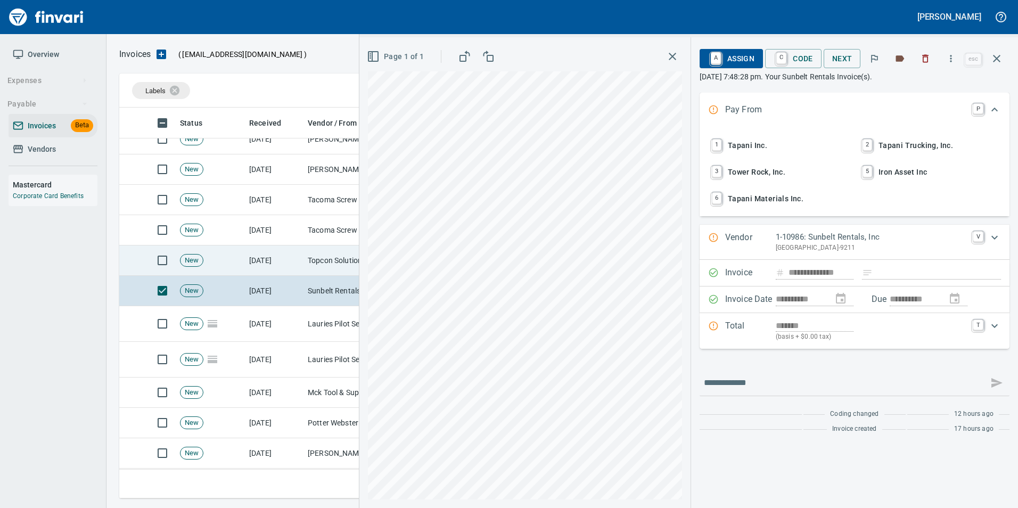
click at [234, 263] on td "New" at bounding box center [210, 260] width 69 height 30
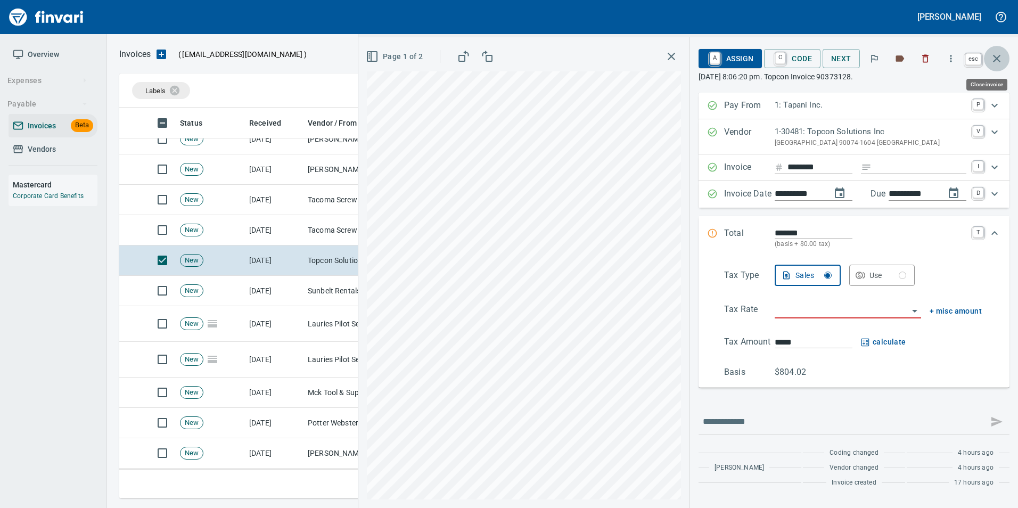
click at [1000, 63] on icon "button" at bounding box center [996, 58] width 13 height 13
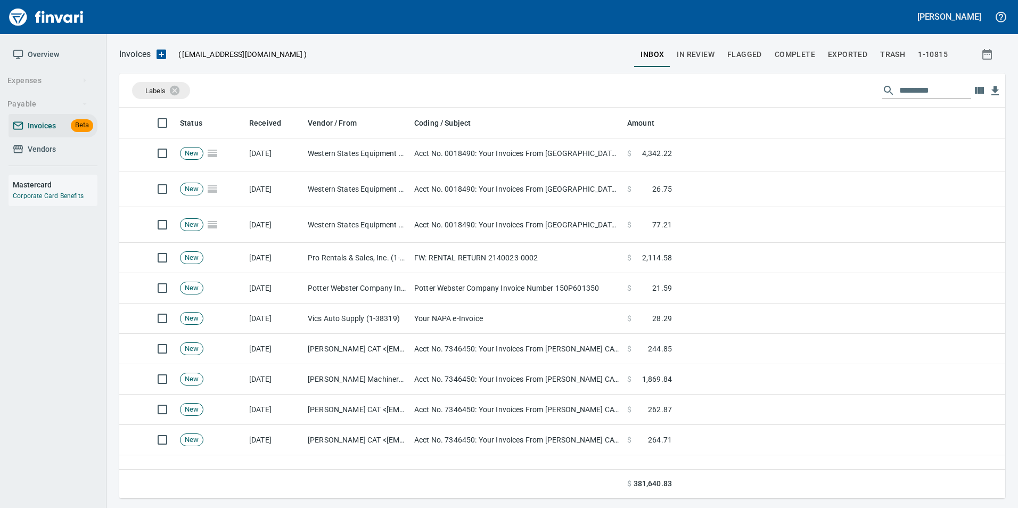
scroll to position [213, 0]
click at [483, 372] on td "Acct No. 7346450: Your Invoices From [PERSON_NAME] CAT are Attached" at bounding box center [516, 377] width 213 height 30
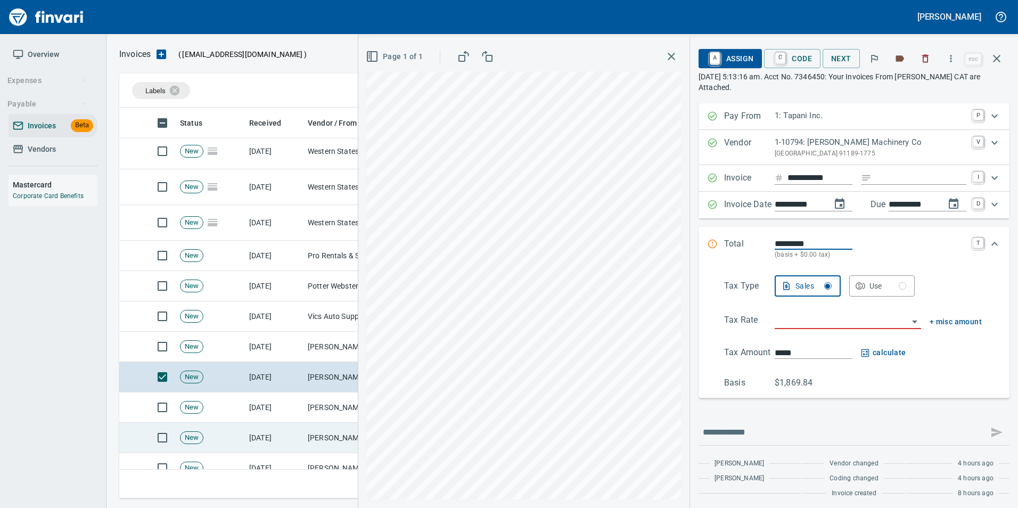
click at [269, 433] on td "[DATE]" at bounding box center [274, 438] width 59 height 30
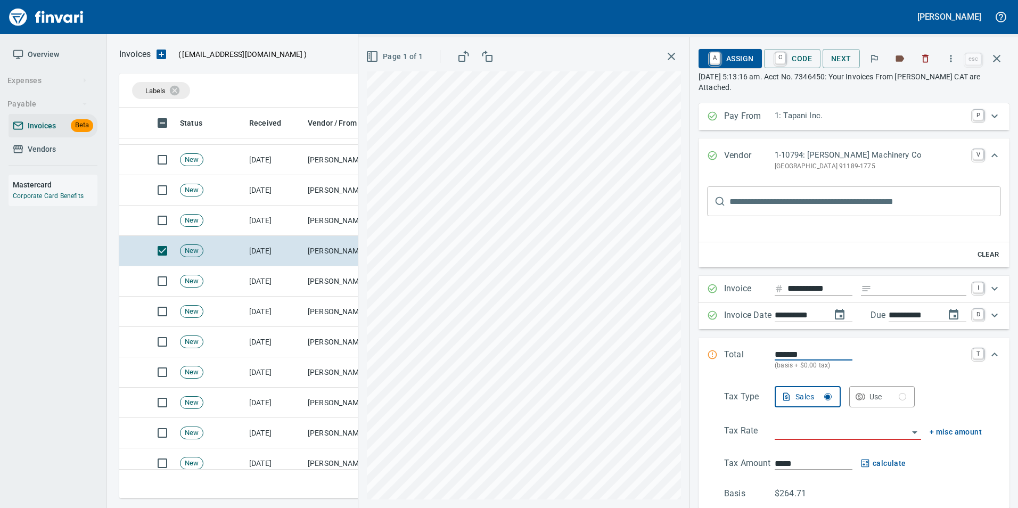
scroll to position [479, 0]
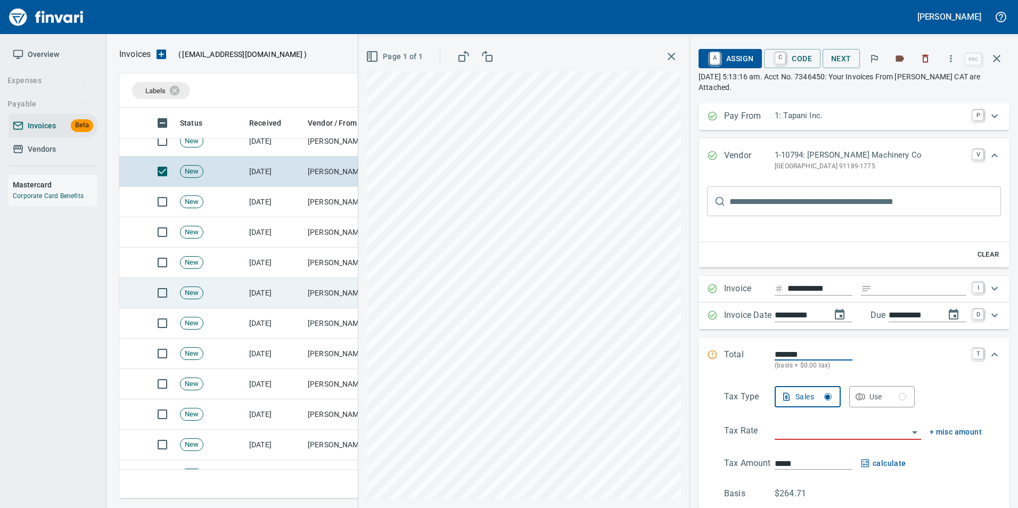
click at [258, 299] on td "[DATE]" at bounding box center [274, 293] width 59 height 30
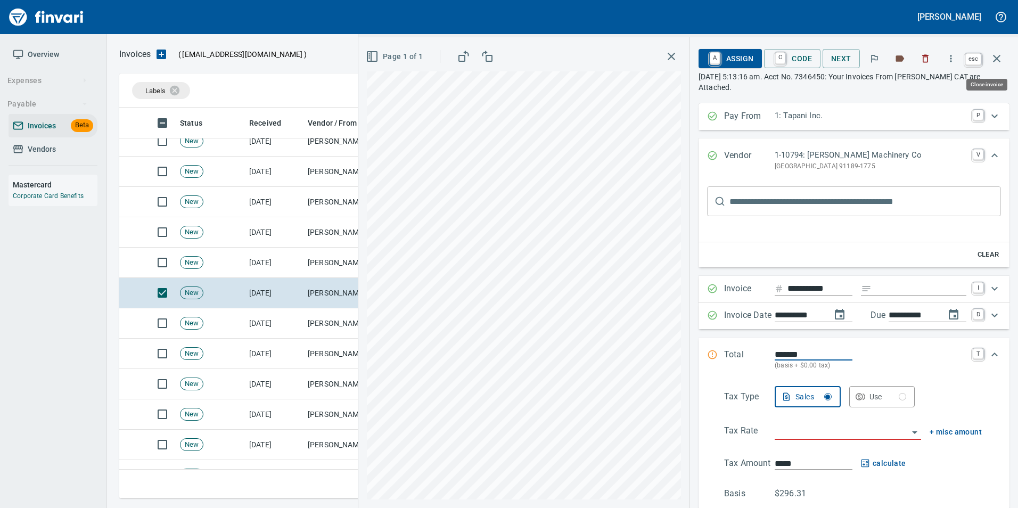
click at [1002, 59] on icon "button" at bounding box center [996, 58] width 13 height 13
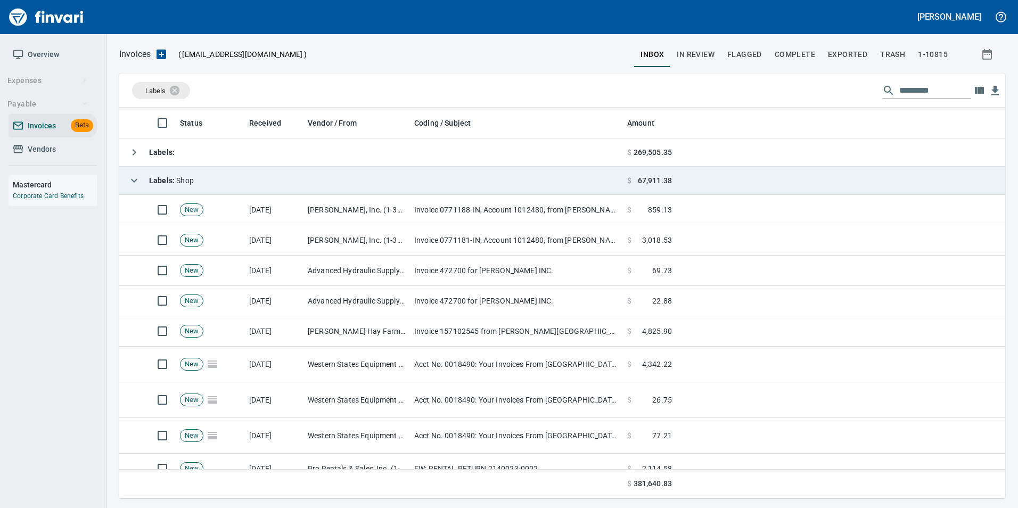
click at [138, 179] on icon "button" at bounding box center [134, 180] width 13 height 13
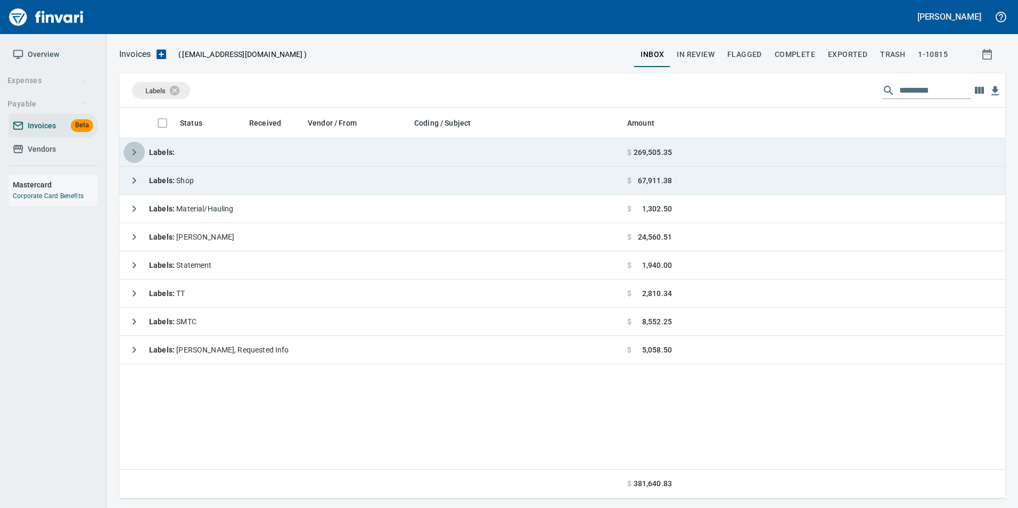
click at [133, 156] on icon "button" at bounding box center [134, 152] width 13 height 13
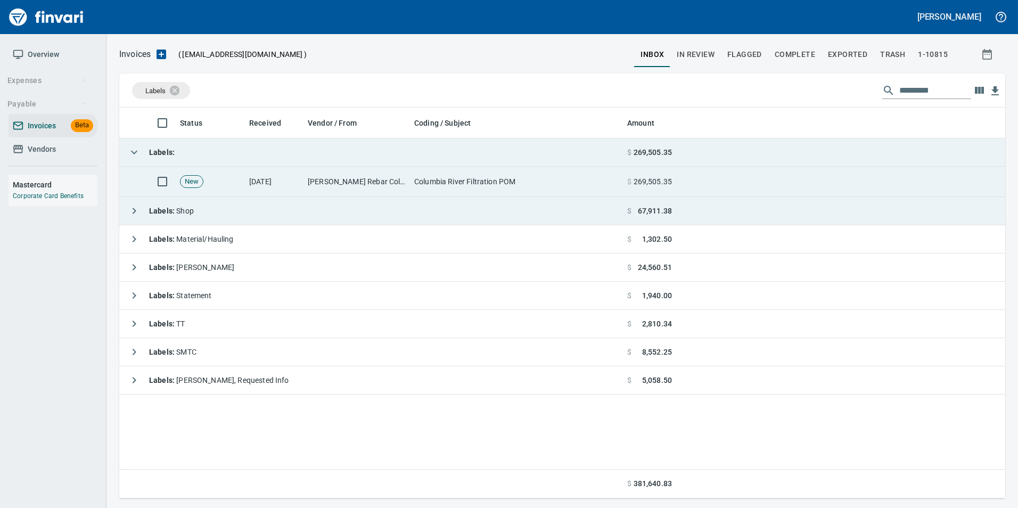
click at [246, 184] on td "[DATE]" at bounding box center [274, 182] width 59 height 30
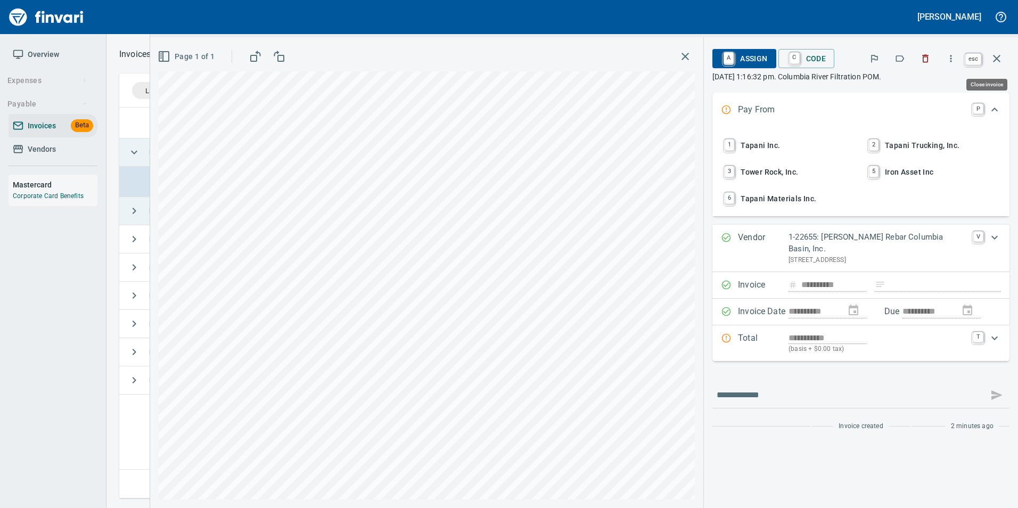
click at [997, 61] on icon "button" at bounding box center [996, 58] width 13 height 13
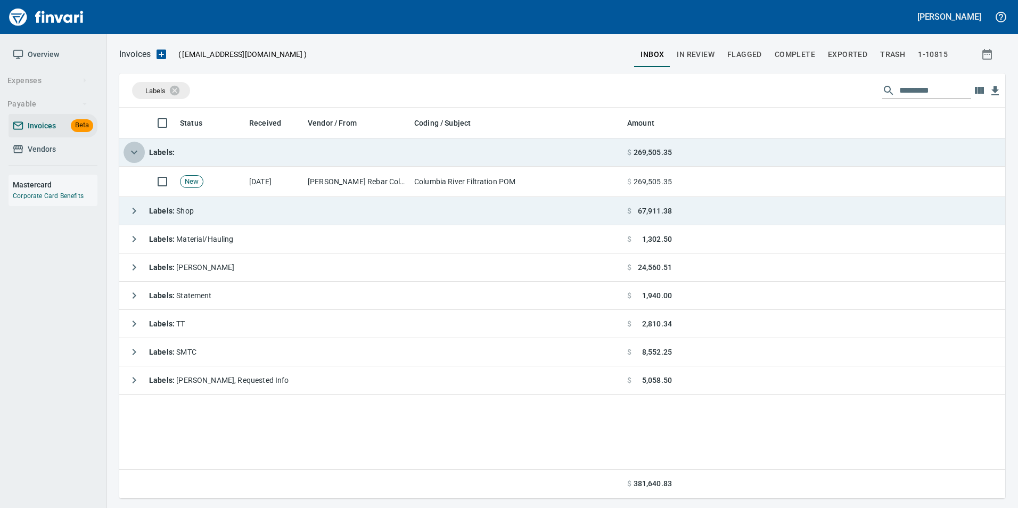
click at [136, 151] on icon "button" at bounding box center [134, 152] width 13 height 13
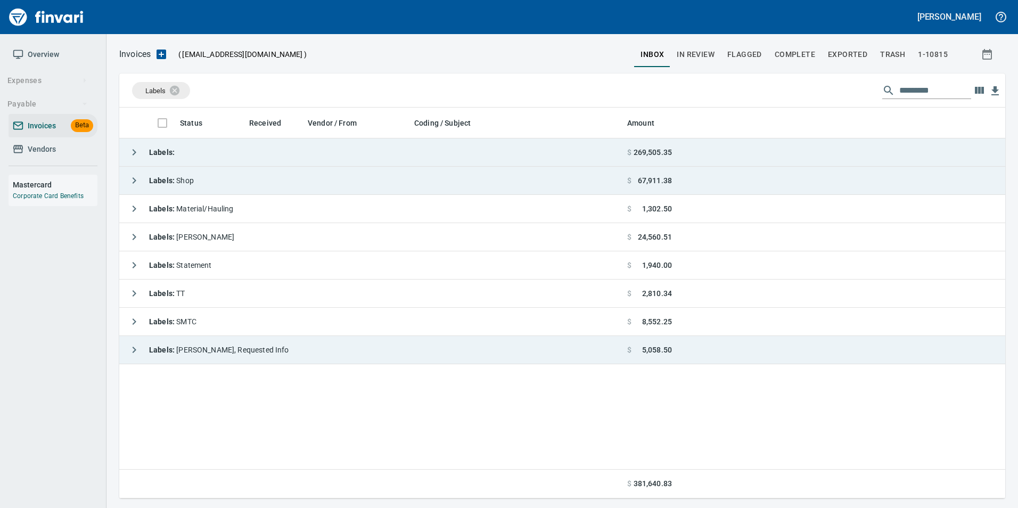
click at [127, 353] on button "button" at bounding box center [133, 349] width 21 height 21
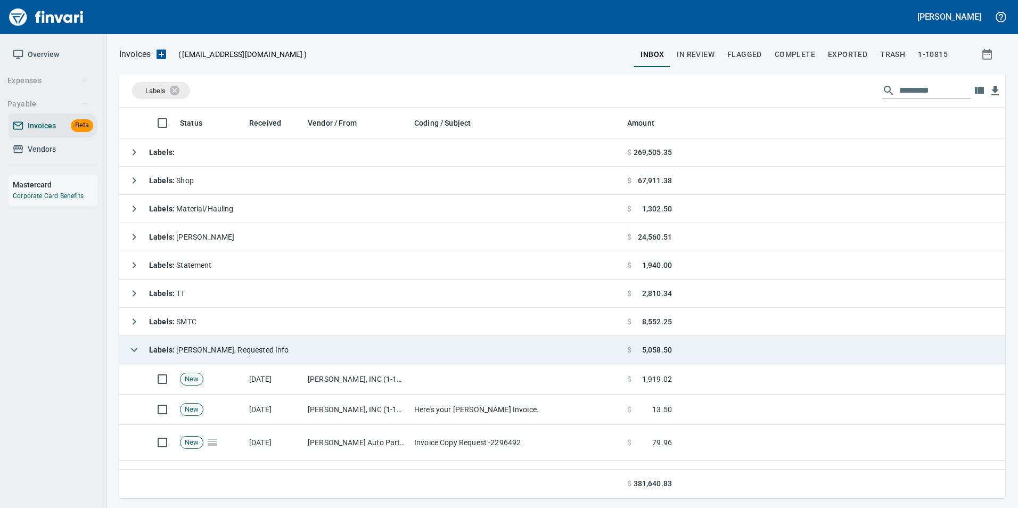
click at [133, 344] on icon "button" at bounding box center [134, 349] width 13 height 13
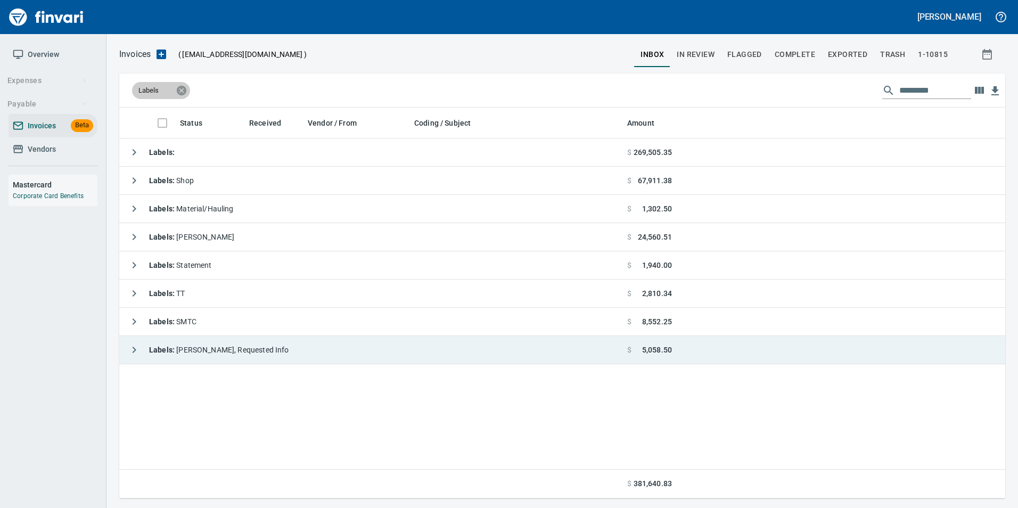
click at [181, 92] on icon at bounding box center [182, 90] width 10 height 10
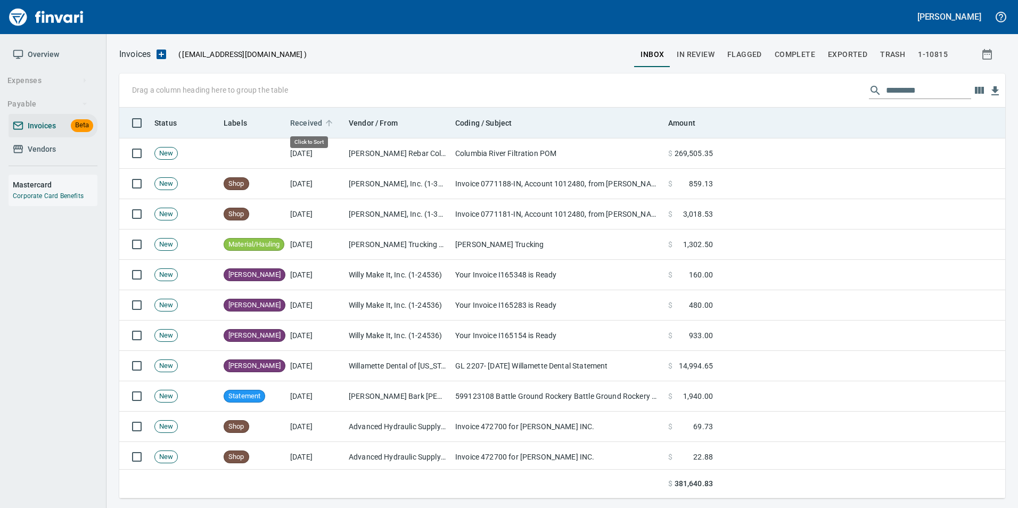
click at [303, 126] on span "Received" at bounding box center [306, 123] width 32 height 13
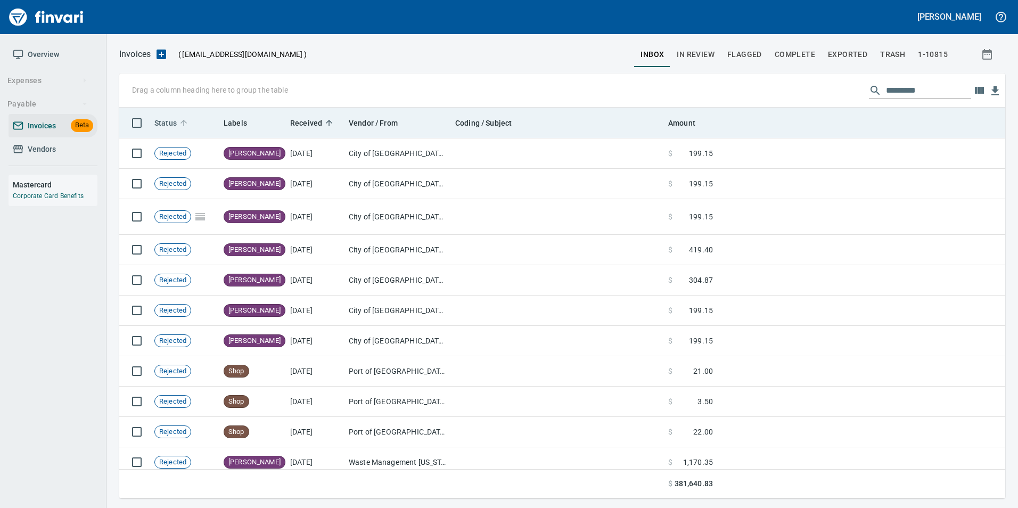
scroll to position [383, 870]
click at [155, 121] on span "Status" at bounding box center [165, 123] width 22 height 13
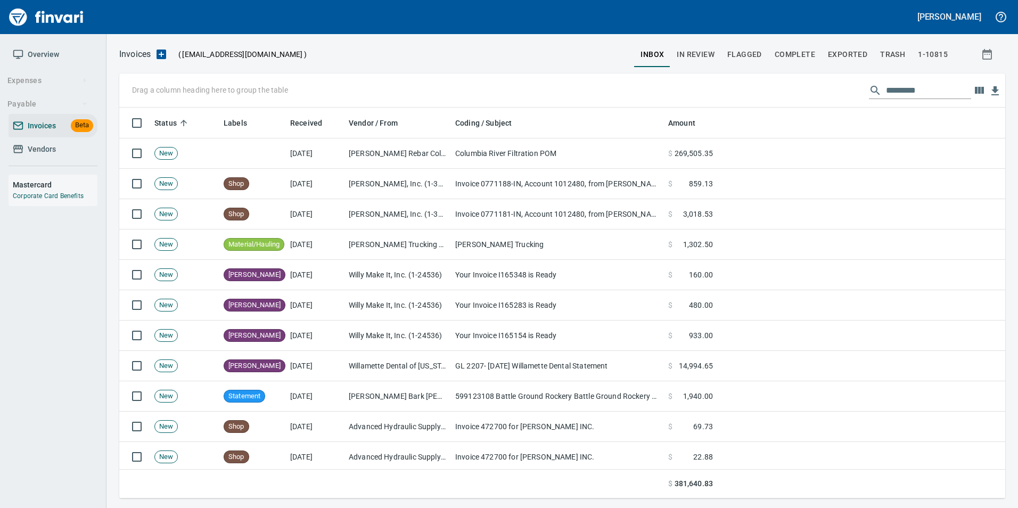
click at [707, 51] on span "In Review" at bounding box center [695, 54] width 38 height 13
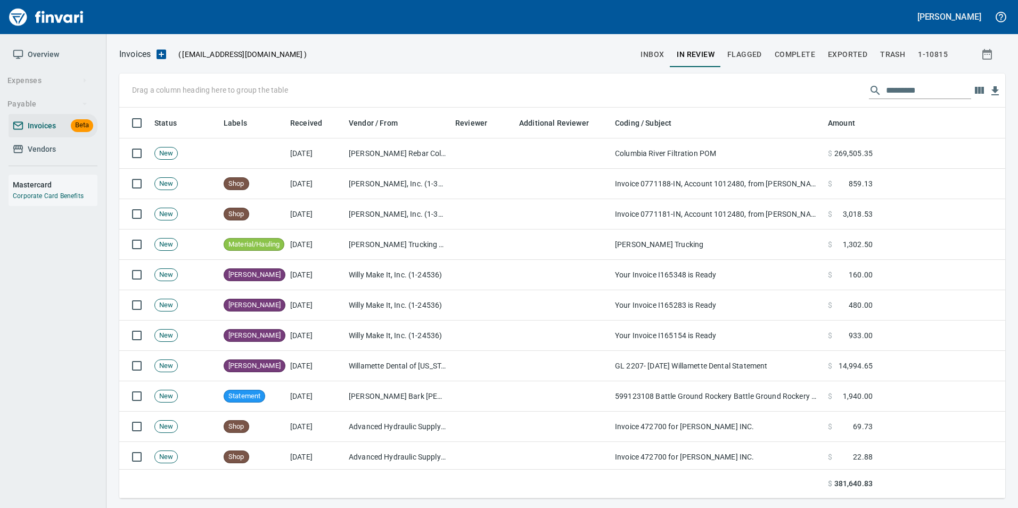
scroll to position [383, 870]
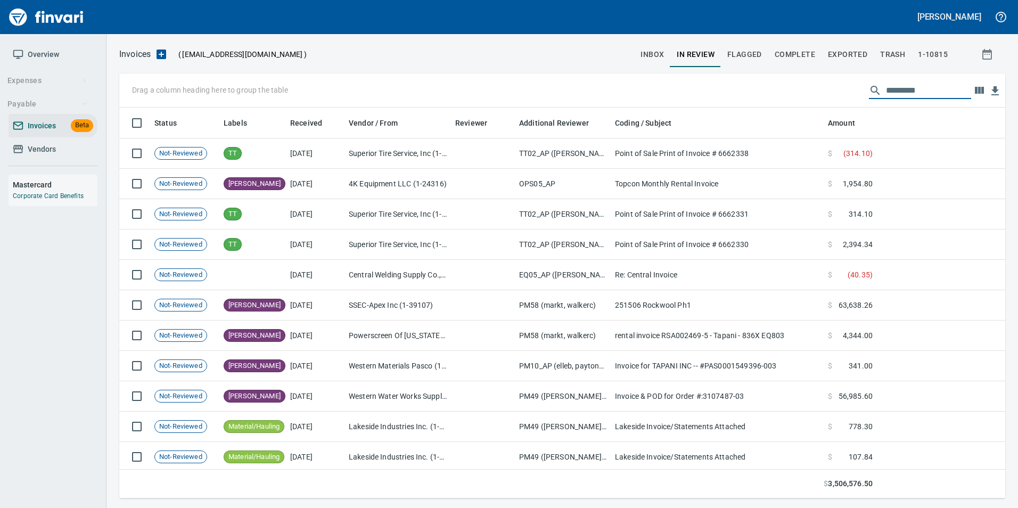
click at [914, 87] on input "text" at bounding box center [928, 90] width 85 height 17
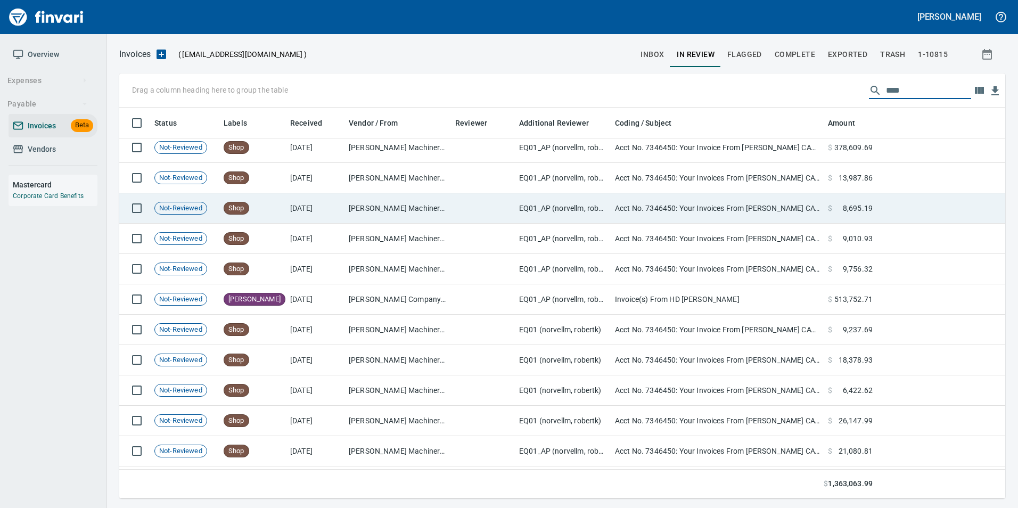
scroll to position [53, 0]
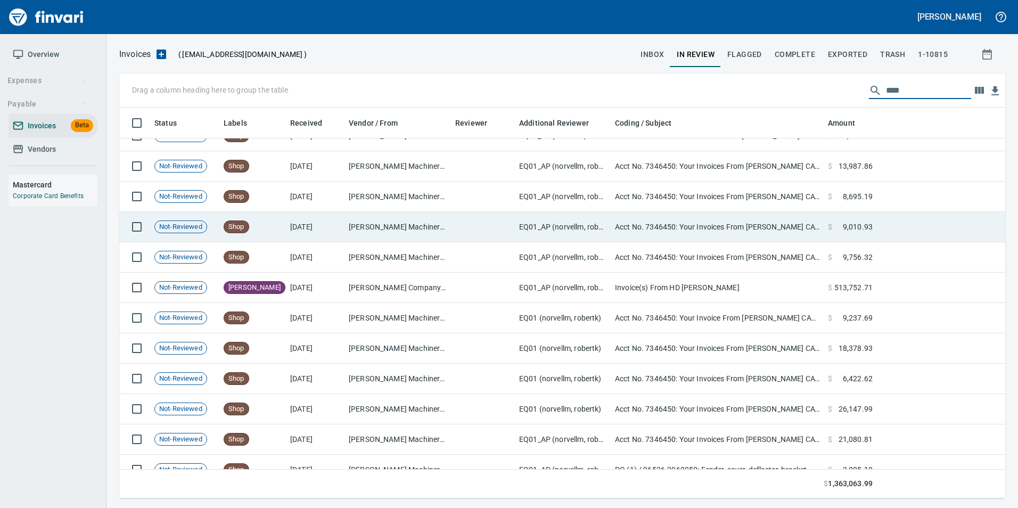
type input "****"
click at [457, 221] on td at bounding box center [483, 227] width 64 height 30
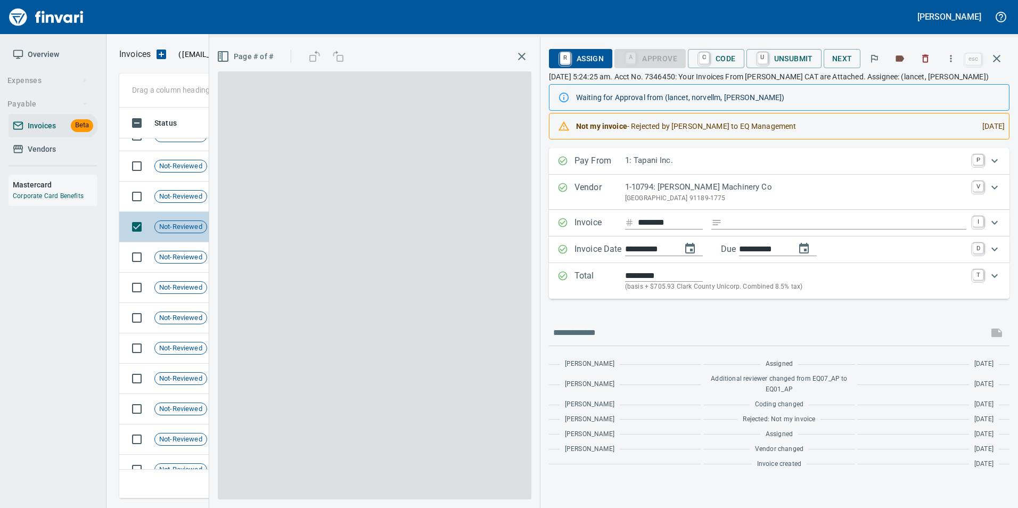
scroll to position [383, 869]
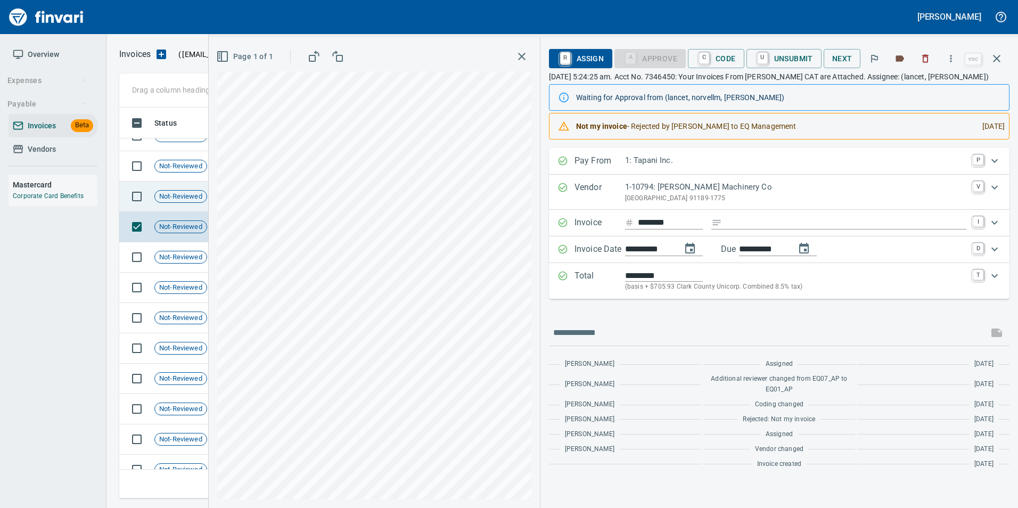
click at [193, 195] on span "Not-Reviewed" at bounding box center [181, 197] width 52 height 10
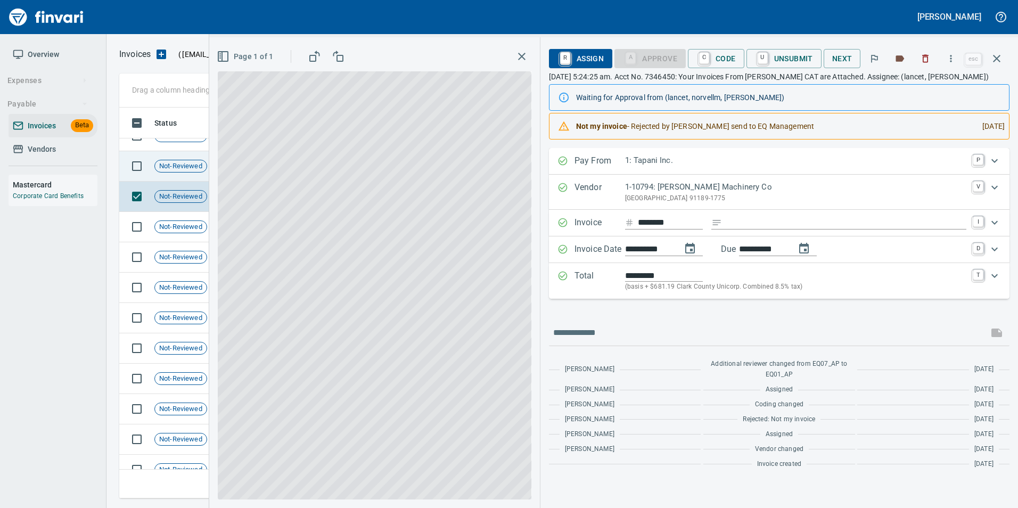
click at [183, 170] on span "Not-Reviewed" at bounding box center [181, 166] width 52 height 10
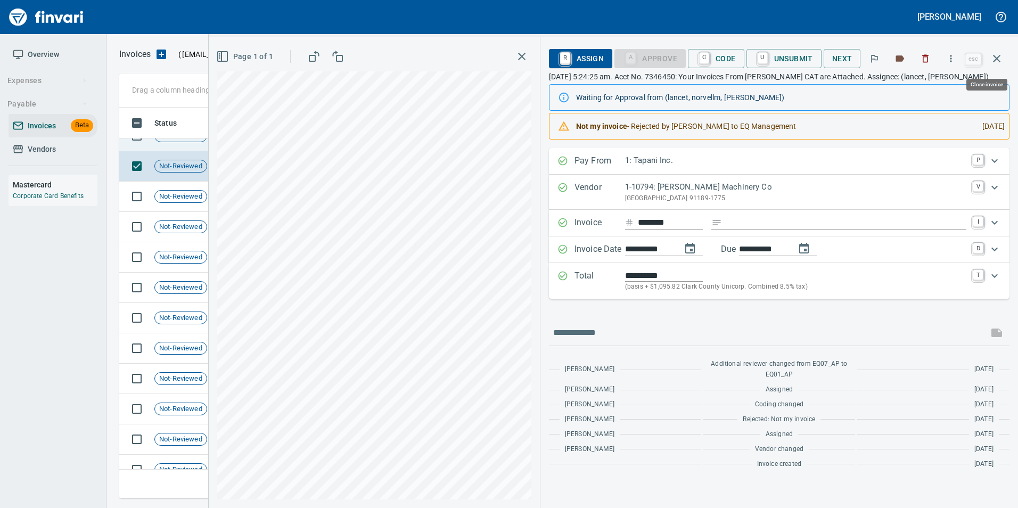
click at [1003, 57] on button "button" at bounding box center [997, 59] width 26 height 26
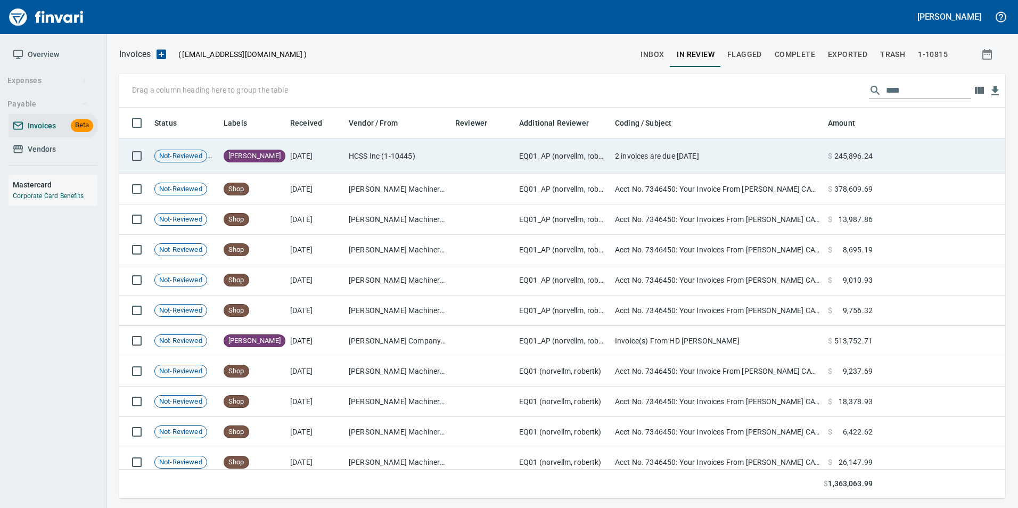
click at [304, 166] on td "[DATE]" at bounding box center [315, 156] width 59 height 36
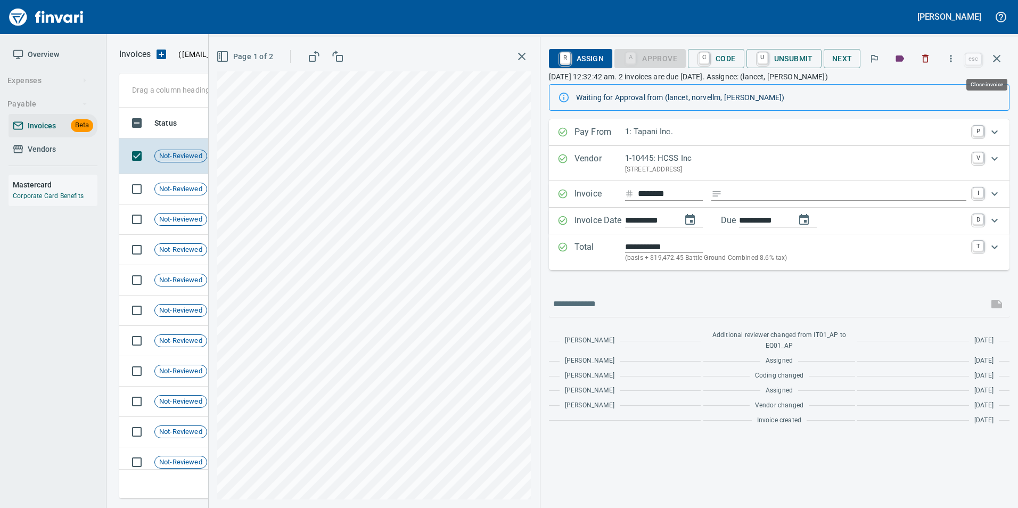
click at [994, 62] on icon "button" at bounding box center [996, 58] width 7 height 7
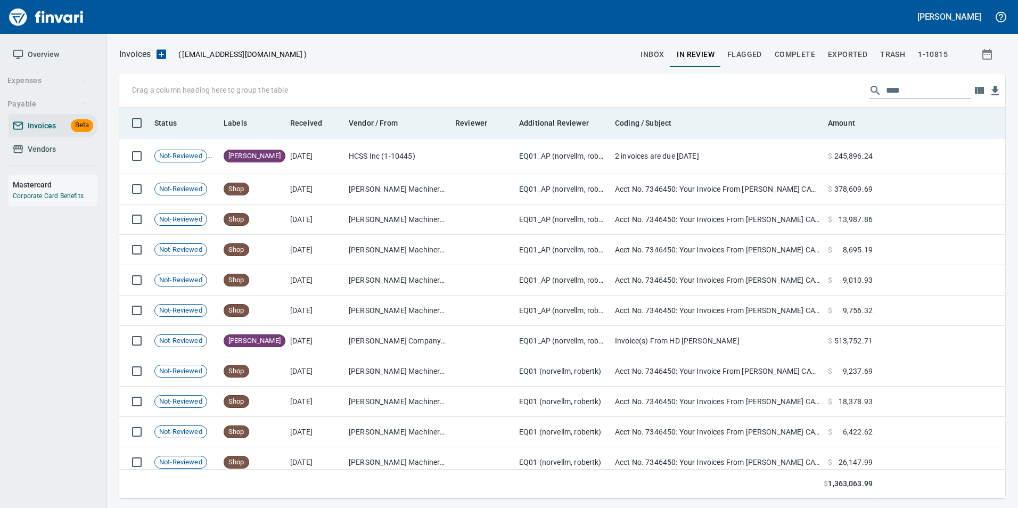
scroll to position [383, 869]
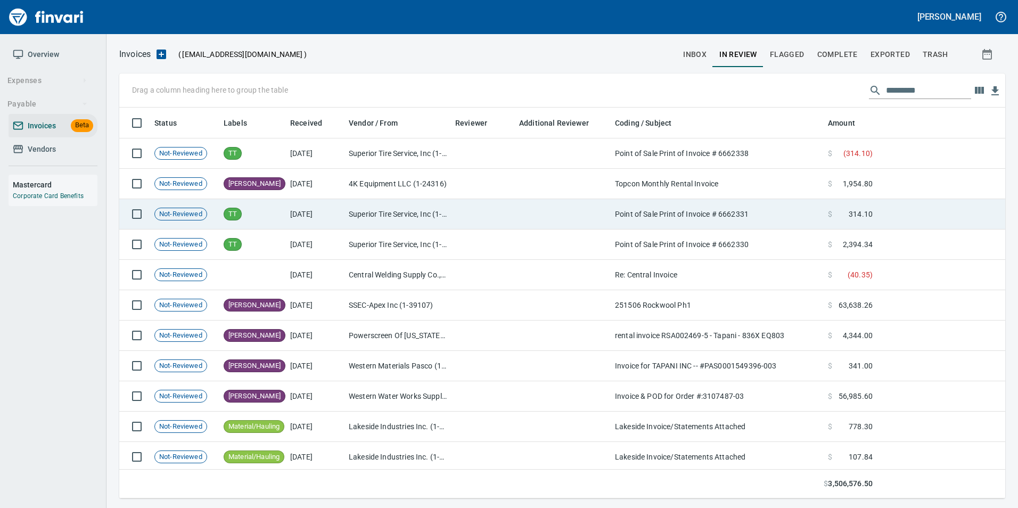
scroll to position [383, 870]
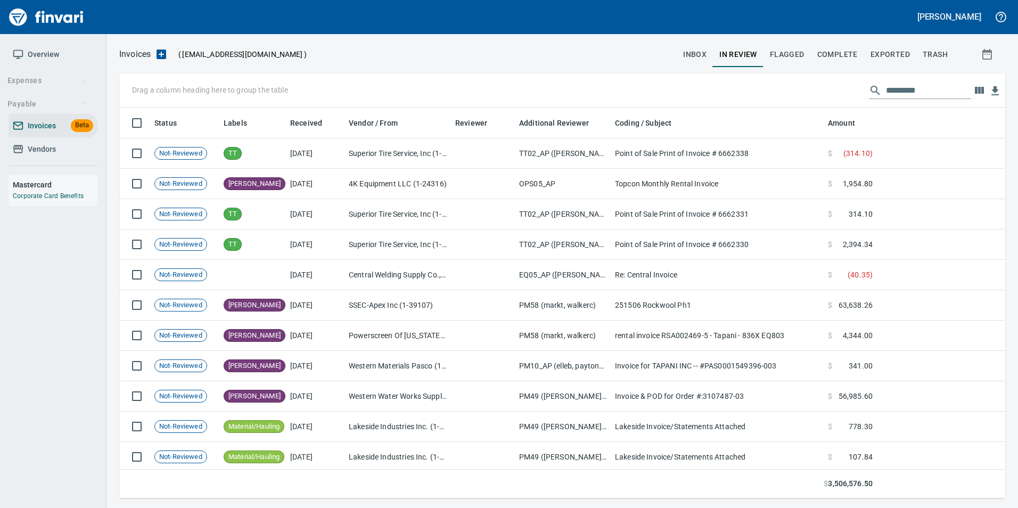
click at [888, 85] on input "text" at bounding box center [928, 90] width 85 height 17
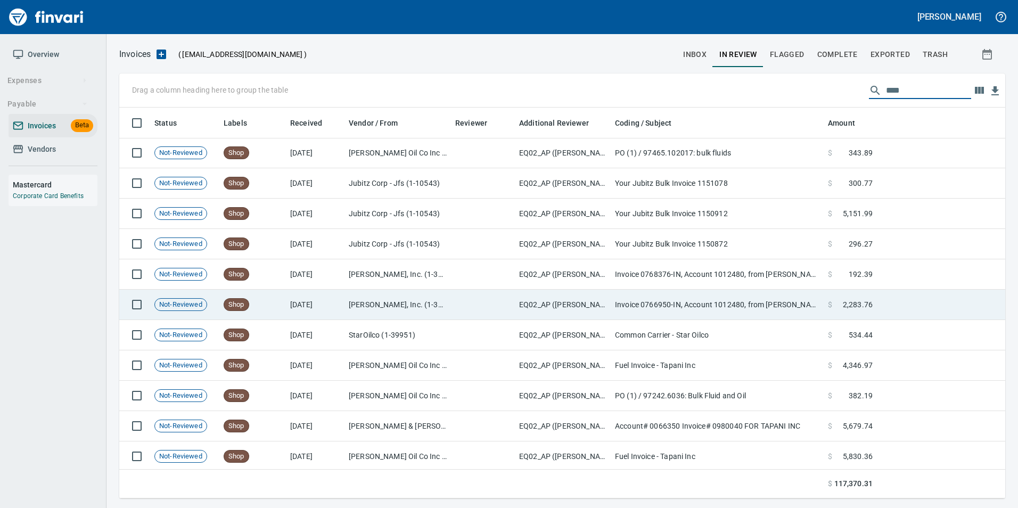
scroll to position [427, 0]
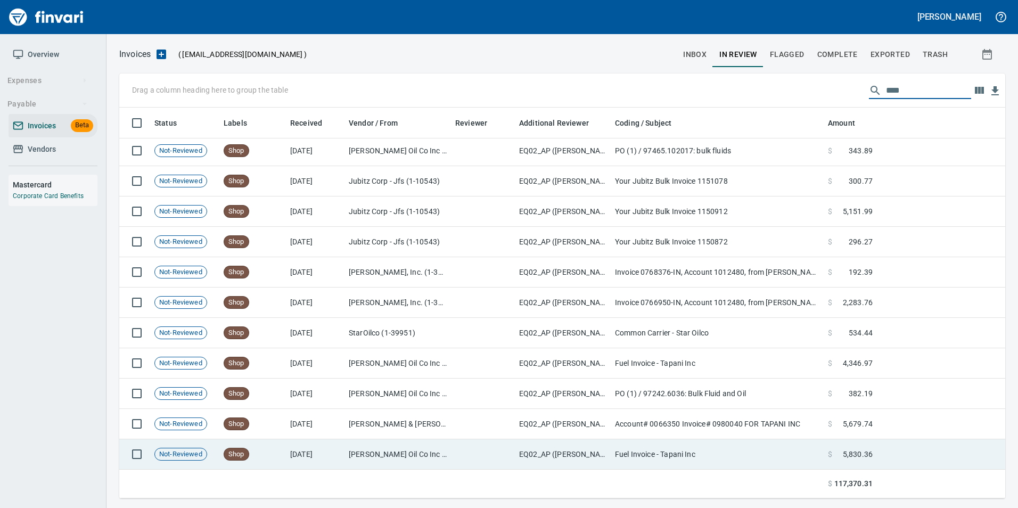
click at [466, 448] on td at bounding box center [483, 454] width 64 height 30
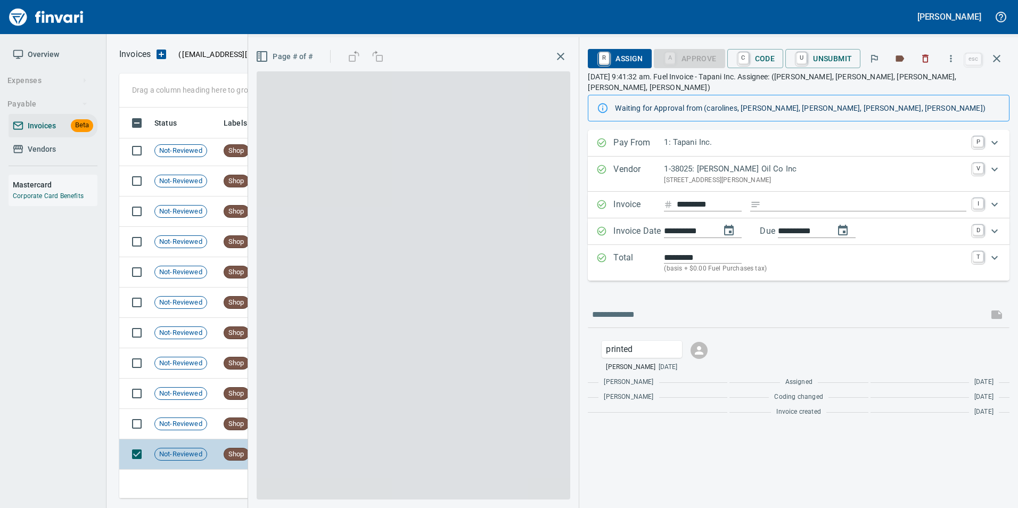
scroll to position [383, 869]
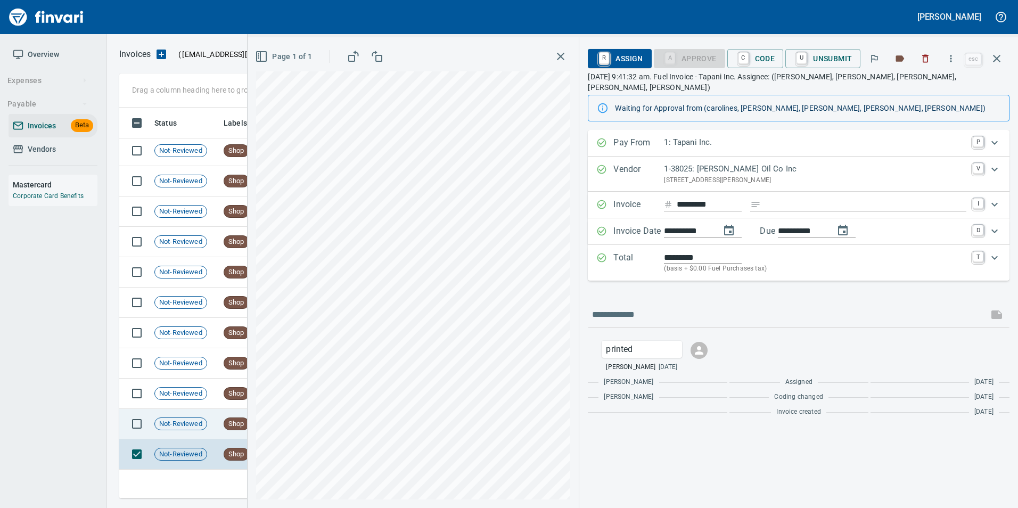
click at [217, 424] on td "Not-Reviewed" at bounding box center [184, 424] width 69 height 30
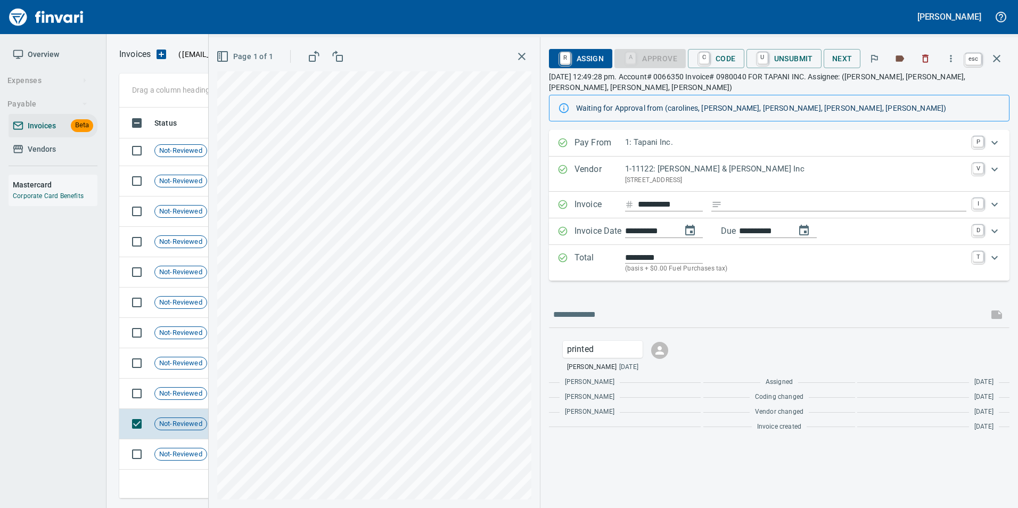
click at [1001, 52] on icon "button" at bounding box center [996, 58] width 13 height 13
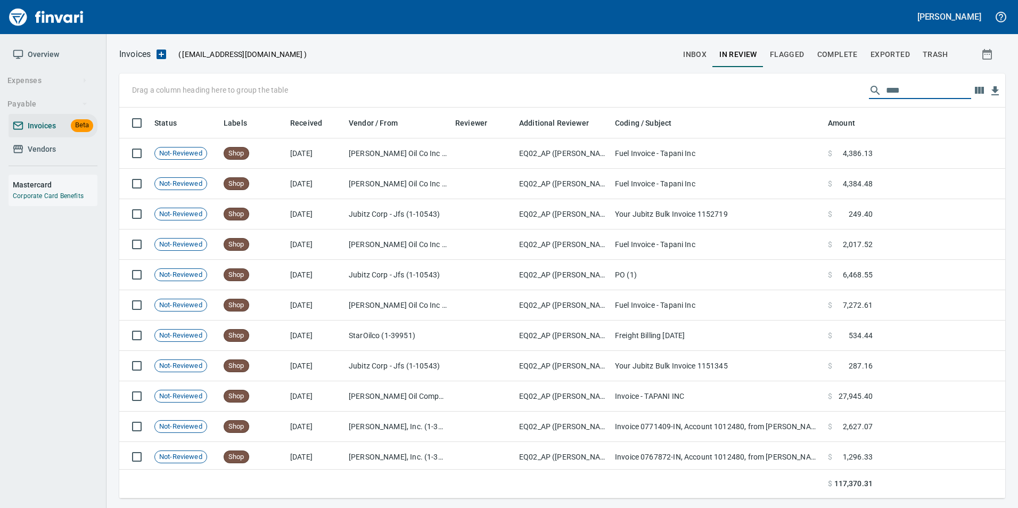
click at [907, 95] on input "****" at bounding box center [928, 90] width 85 height 17
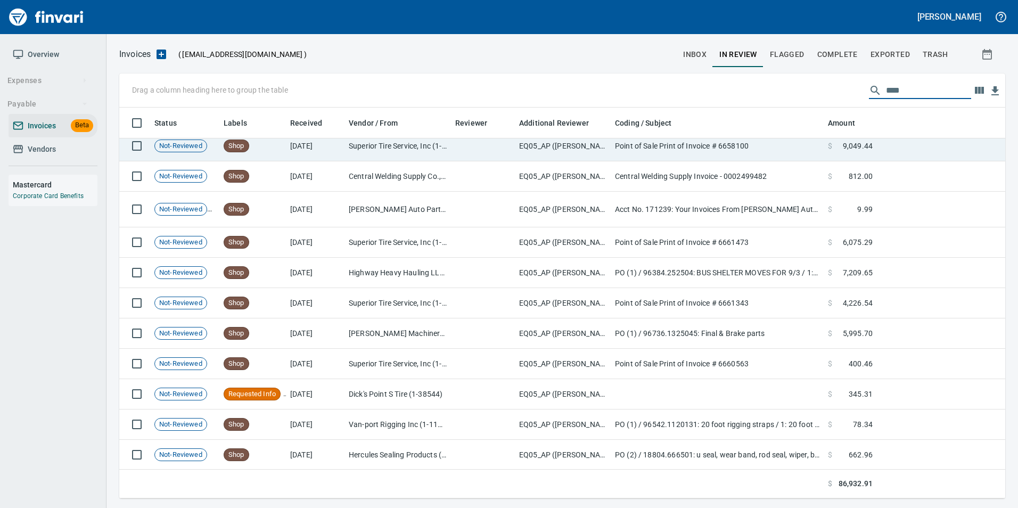
scroll to position [1157, 0]
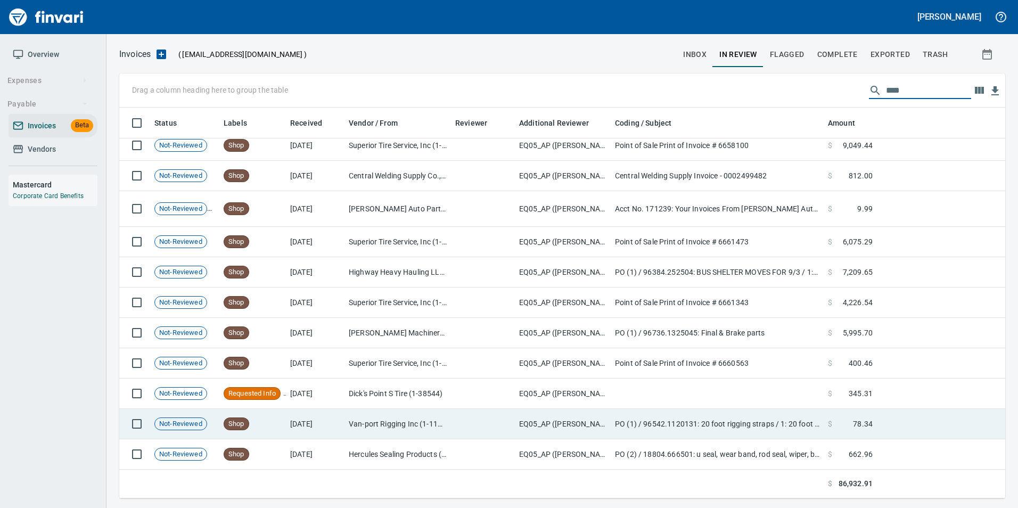
type input "****"
click at [359, 420] on td "Van-port Rigging Inc (1-11072)" at bounding box center [397, 424] width 106 height 30
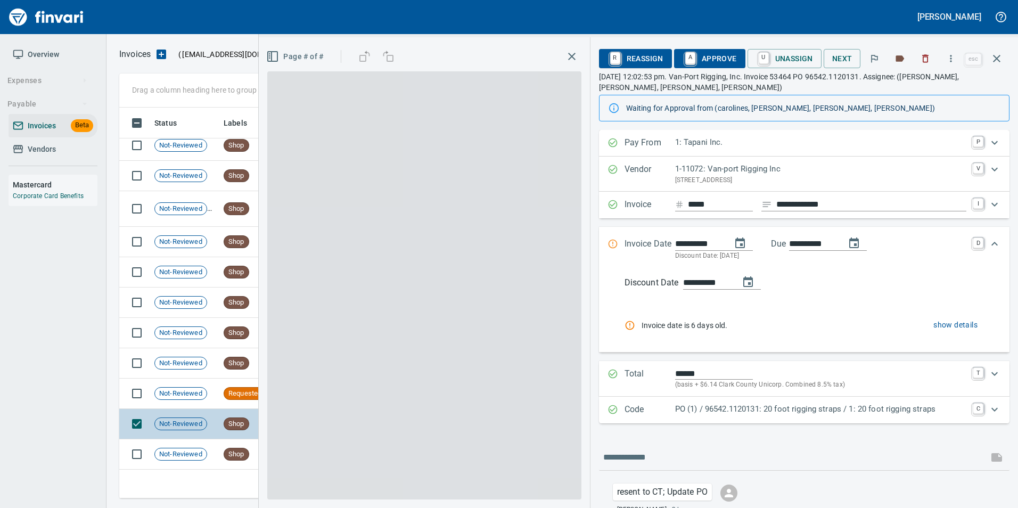
scroll to position [383, 869]
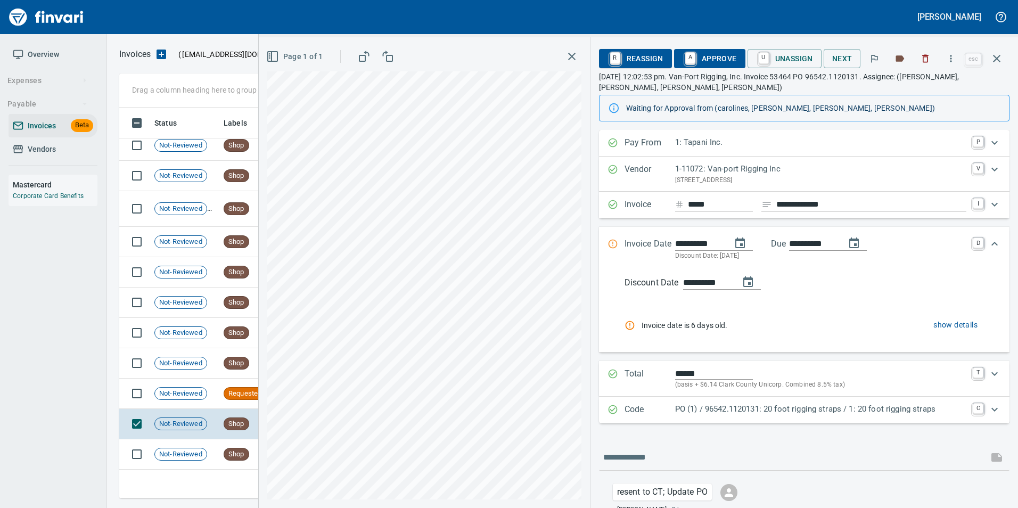
click at [796, 406] on p "PO (1) / 96542.1120131: 20 foot rigging straps / 1: 20 foot rigging straps" at bounding box center [820, 409] width 291 height 12
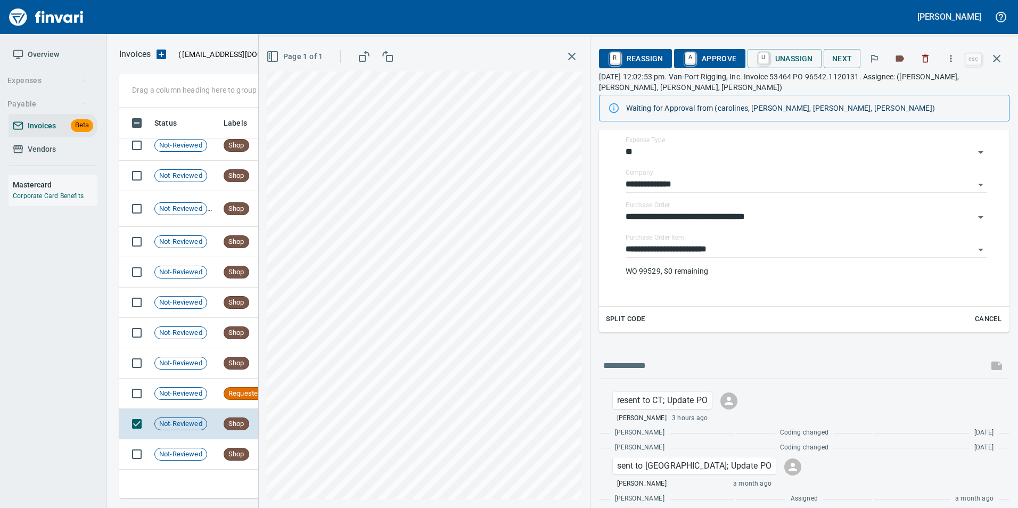
scroll to position [343, 0]
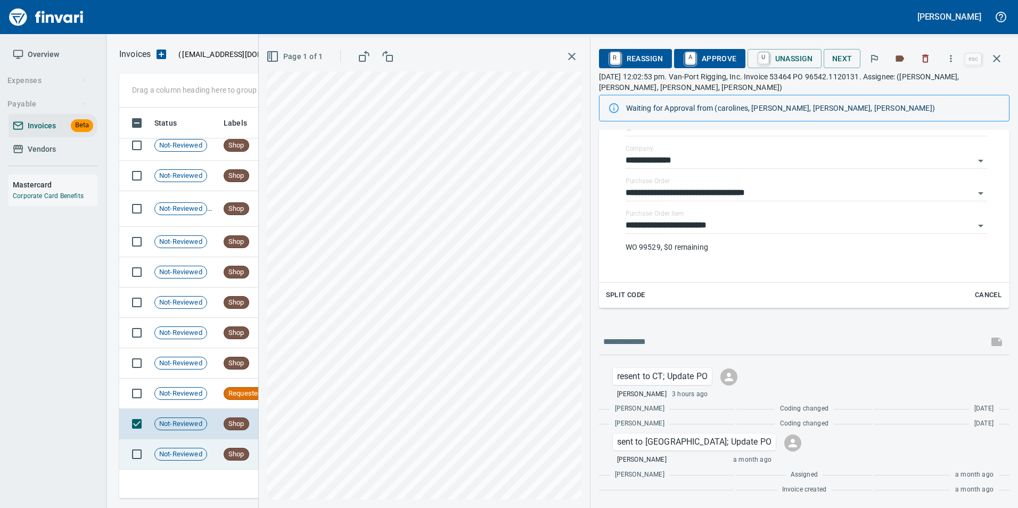
click at [196, 451] on span "Not-Reviewed" at bounding box center [181, 454] width 52 height 10
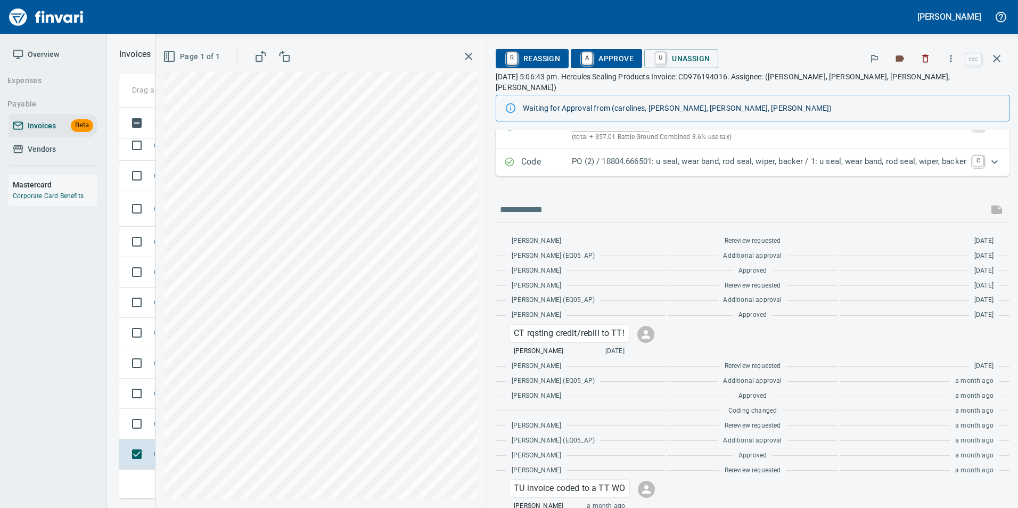
scroll to position [237, 0]
click at [123, 371] on td at bounding box center [134, 363] width 31 height 30
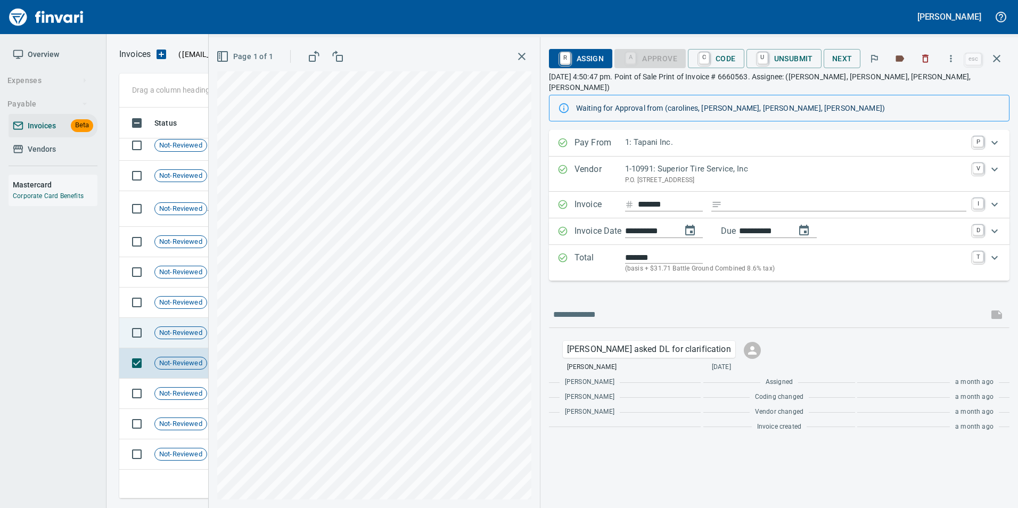
click at [170, 335] on span "Not-Reviewed" at bounding box center [181, 333] width 52 height 10
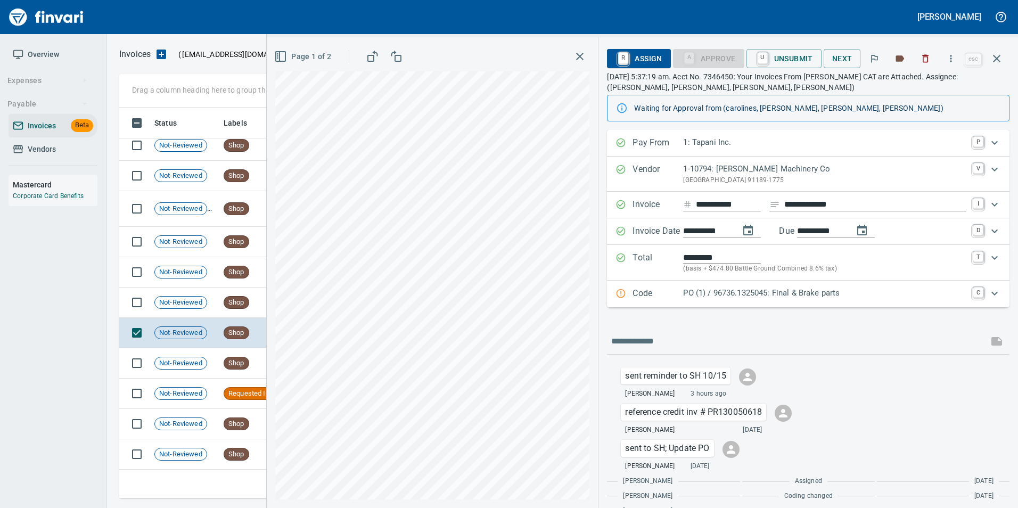
click at [729, 287] on p "PO (1) / 96736.1325045: Final & Brake parts" at bounding box center [824, 293] width 283 height 12
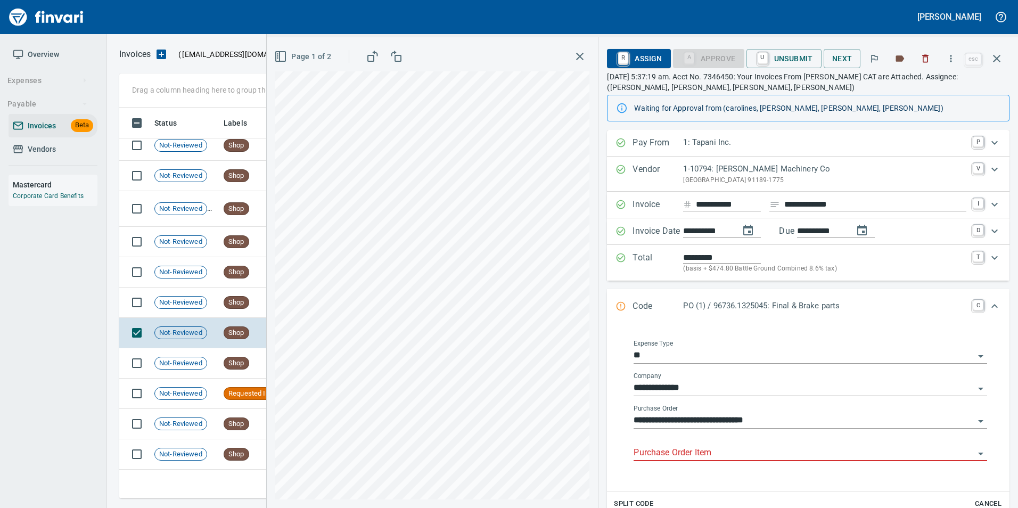
click at [682, 450] on input "Purchase Order Item" at bounding box center [803, 452] width 341 height 15
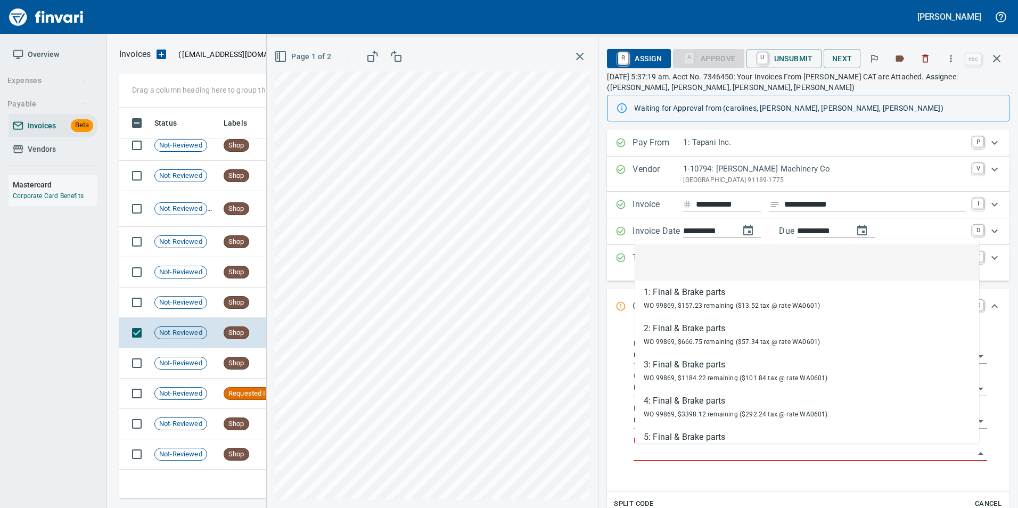
scroll to position [383, 869]
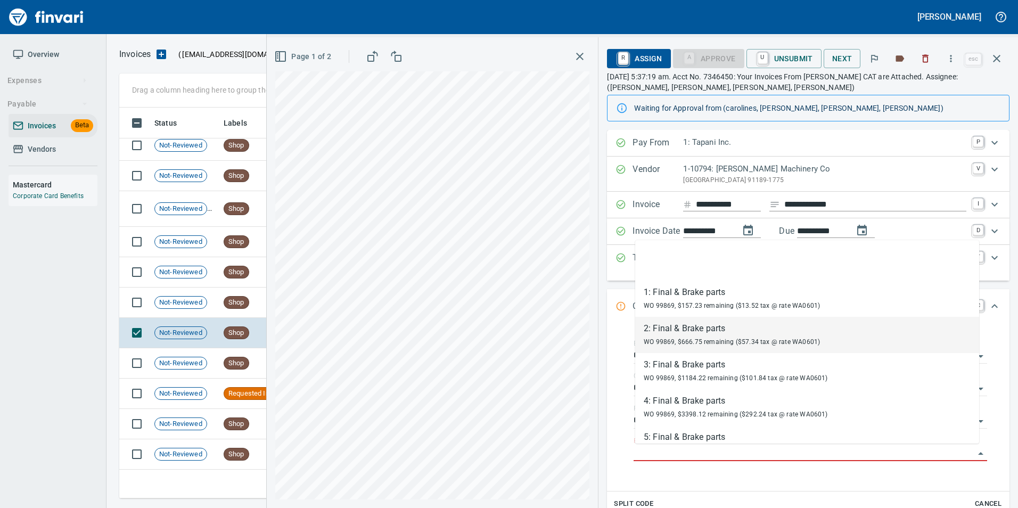
click at [306, 57] on span "Page 1 of 2" at bounding box center [303, 56] width 55 height 13
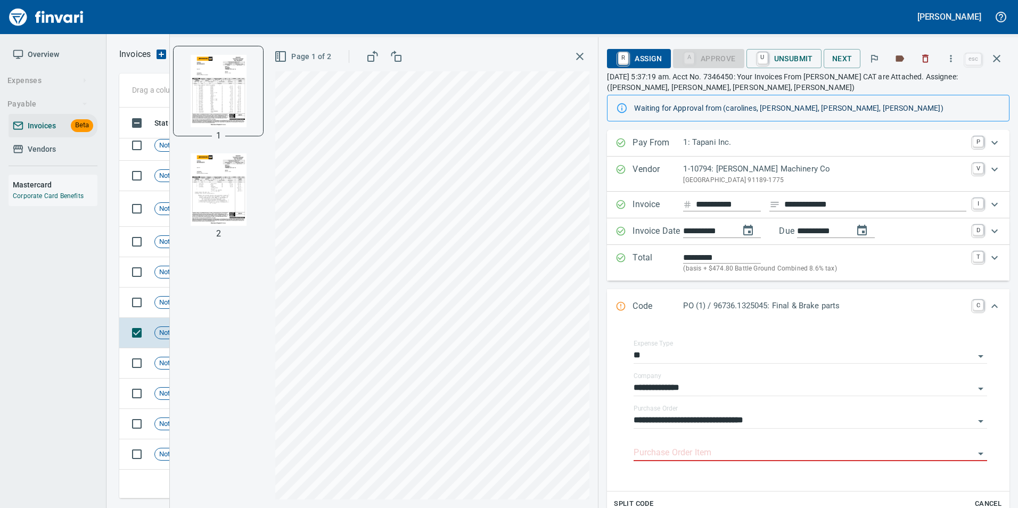
click at [206, 196] on img "button" at bounding box center [218, 189] width 72 height 72
click at [707, 444] on div "Purchase Order Item" at bounding box center [809, 449] width 353 height 24
click at [707, 452] on input "Purchase Order Item" at bounding box center [803, 452] width 341 height 15
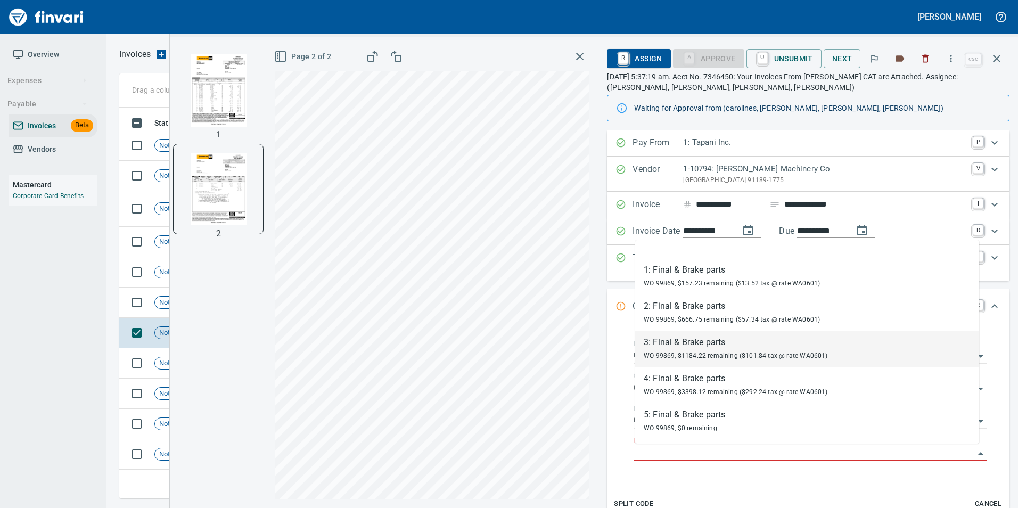
scroll to position [0, 0]
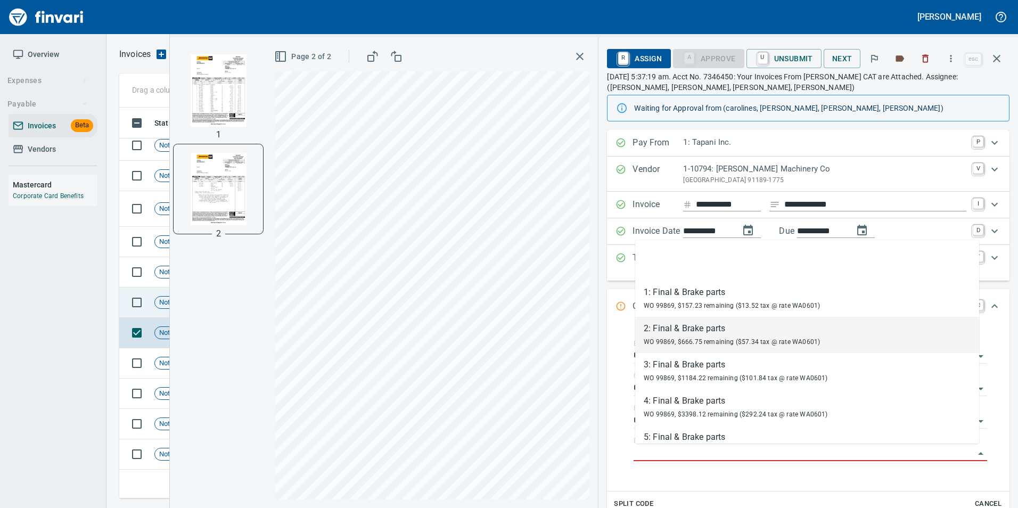
click at [157, 298] on span "Not-Reviewed" at bounding box center [181, 303] width 52 height 10
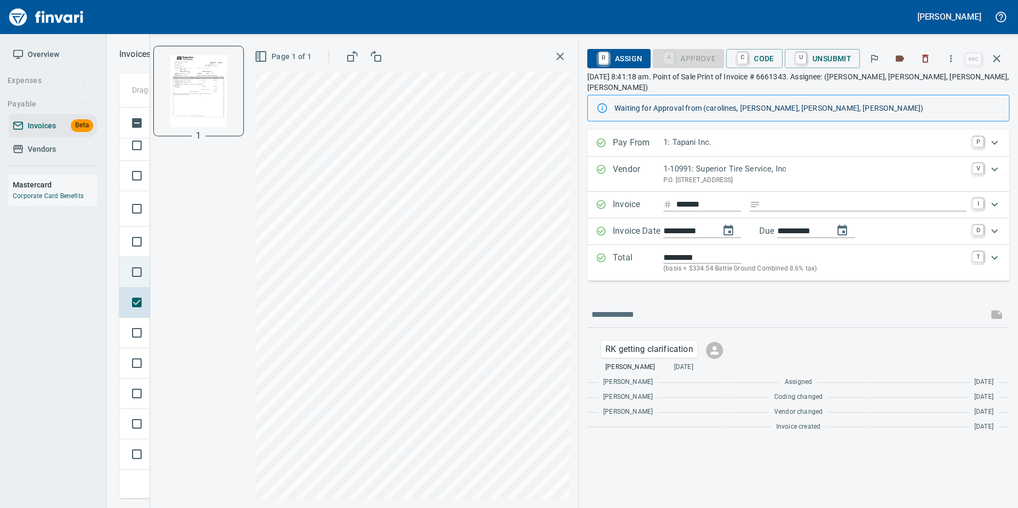
click at [122, 269] on td at bounding box center [134, 272] width 31 height 30
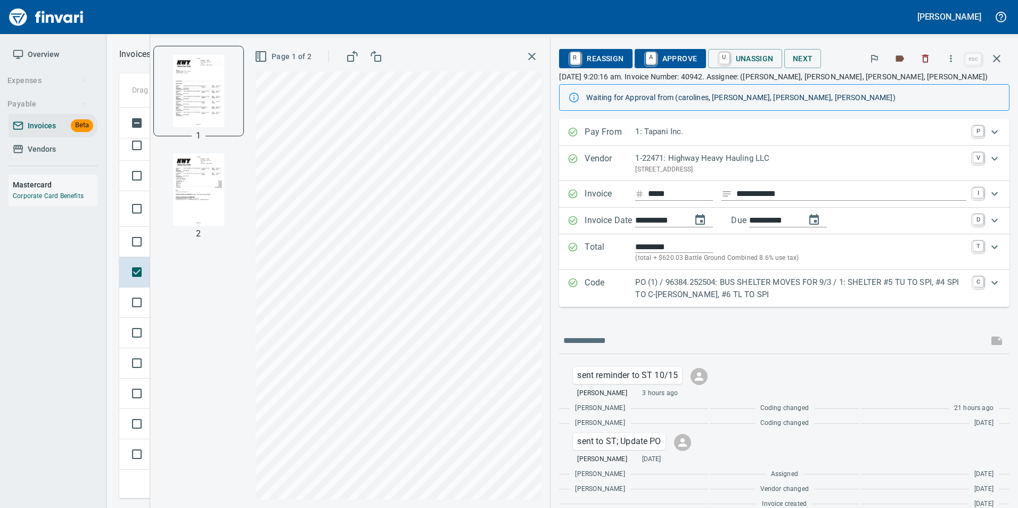
click at [600, 286] on p "Code" at bounding box center [609, 288] width 51 height 24
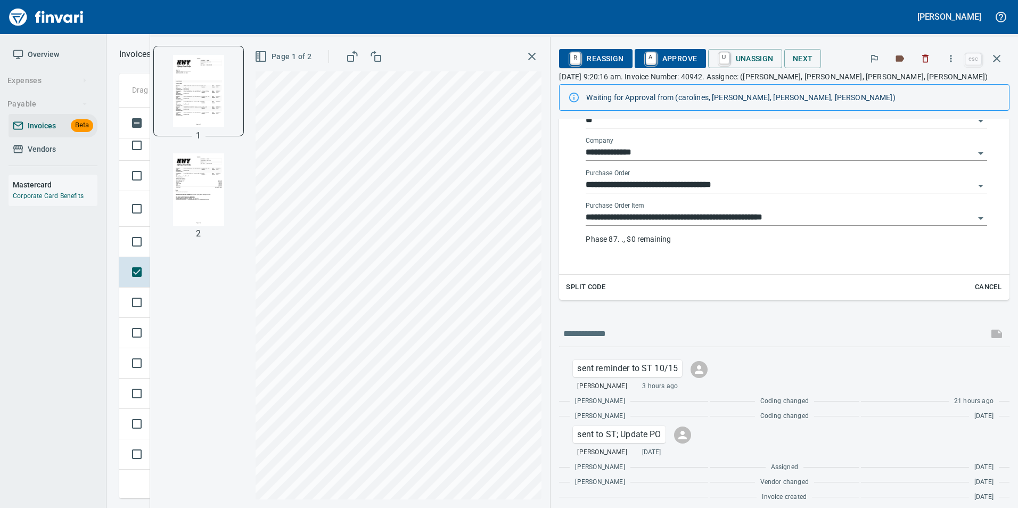
scroll to position [242, 0]
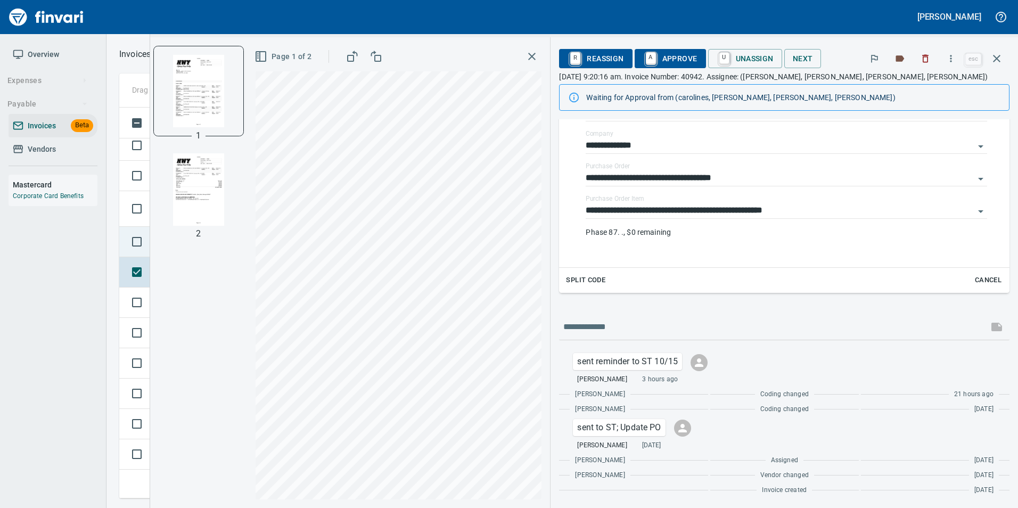
click at [126, 233] on td at bounding box center [134, 242] width 31 height 30
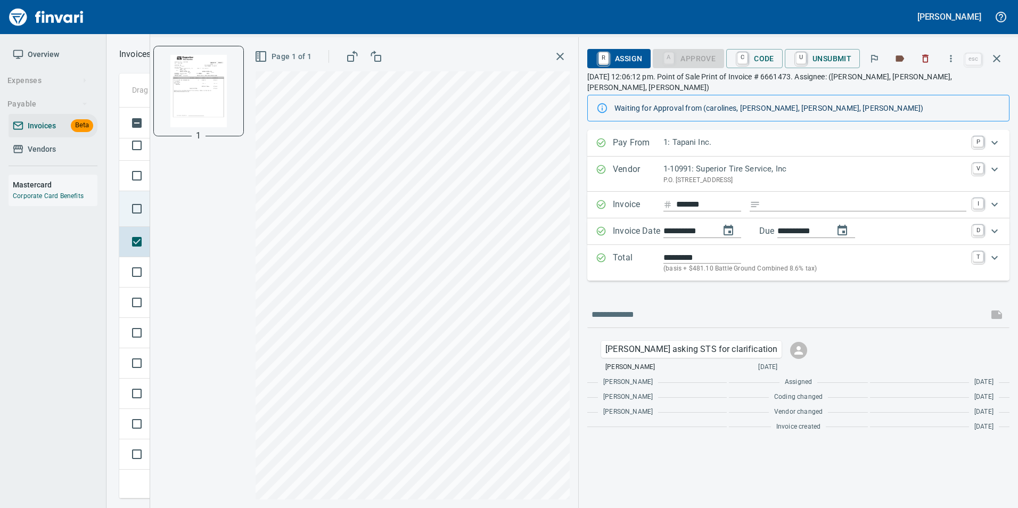
click at [121, 198] on td at bounding box center [134, 209] width 31 height 36
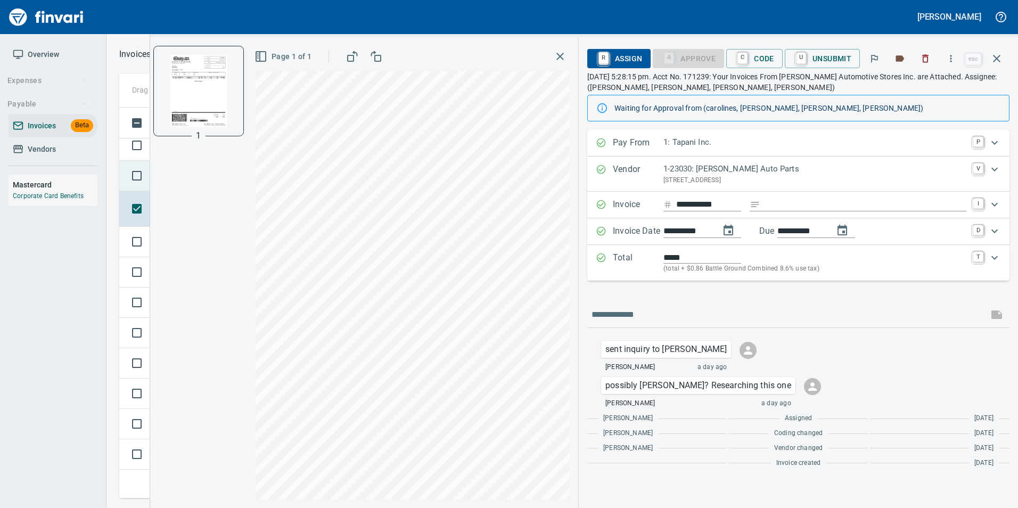
click at [123, 165] on td at bounding box center [134, 176] width 31 height 30
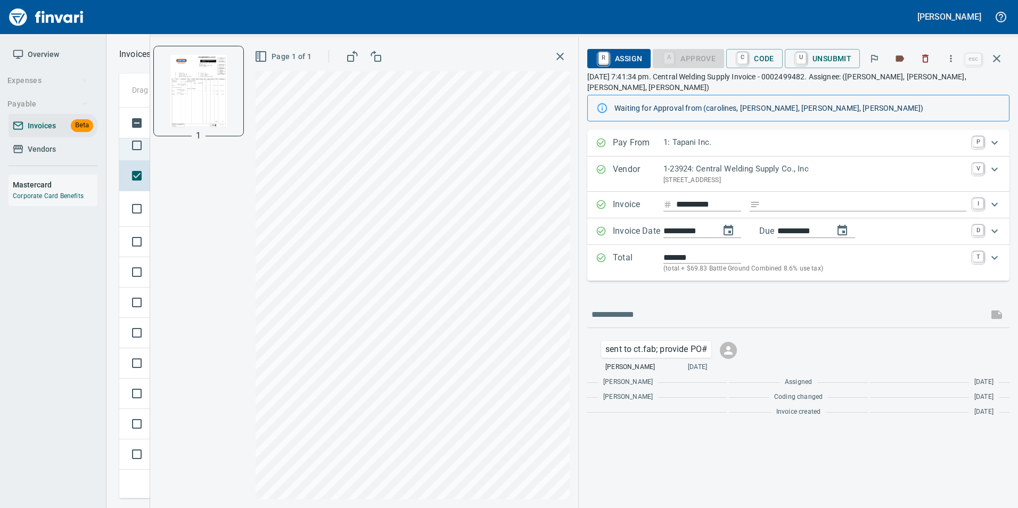
click at [120, 141] on td at bounding box center [134, 145] width 31 height 30
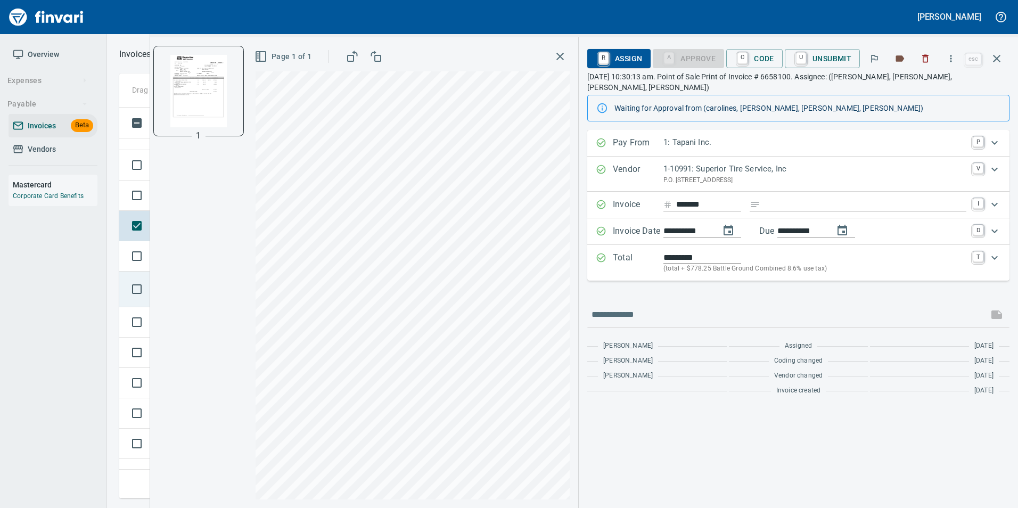
scroll to position [944, 0]
click at [121, 329] on td at bounding box center [134, 328] width 31 height 30
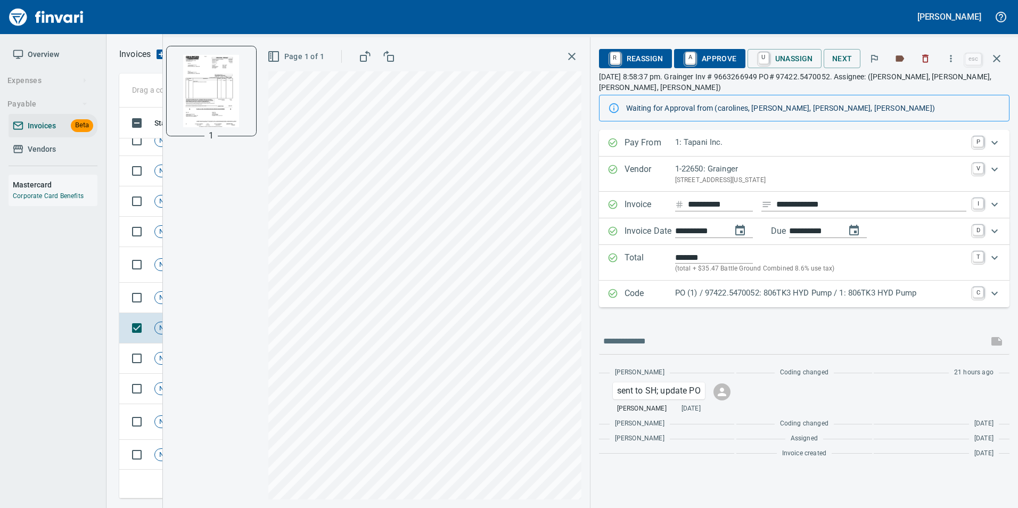
click at [653, 296] on p "Code" at bounding box center [649, 294] width 51 height 14
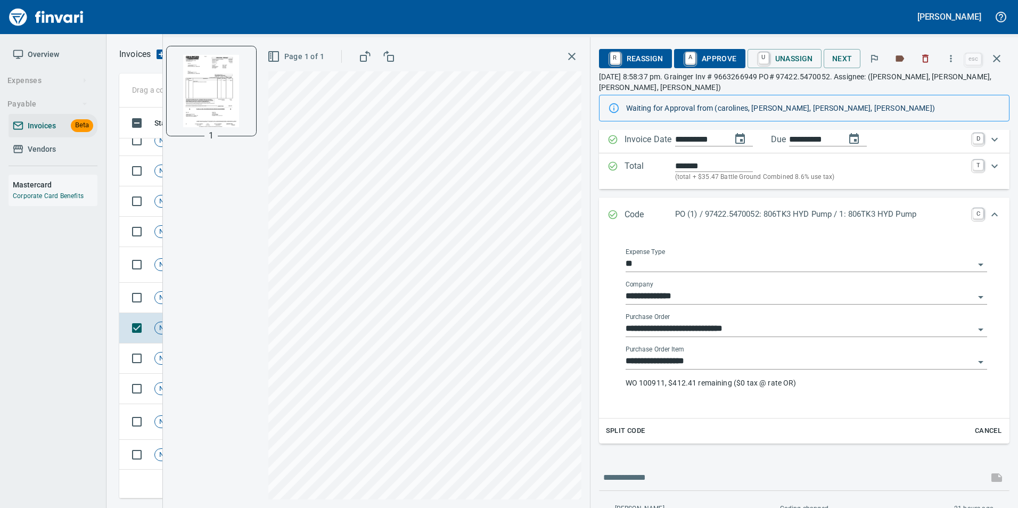
scroll to position [85, 0]
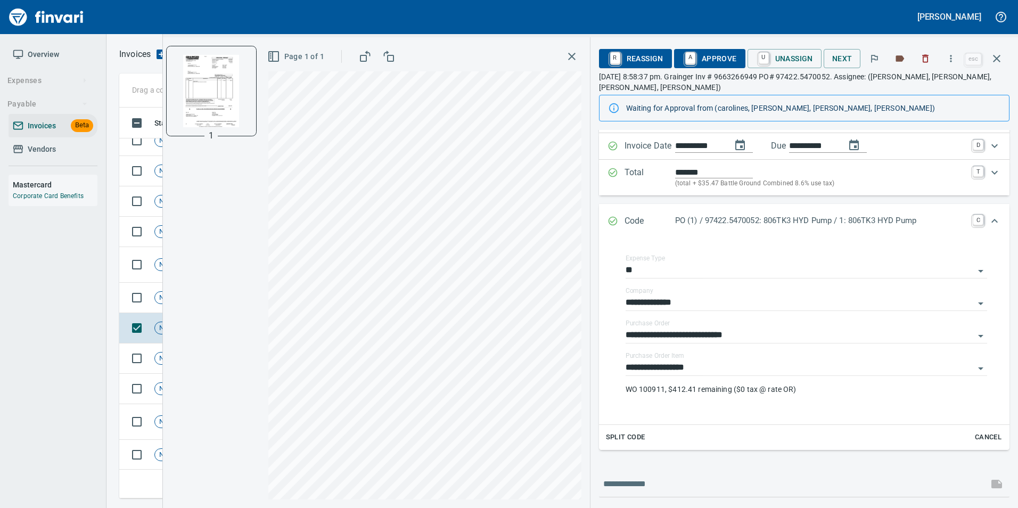
click at [614, 219] on icon "Expand" at bounding box center [612, 221] width 11 height 11
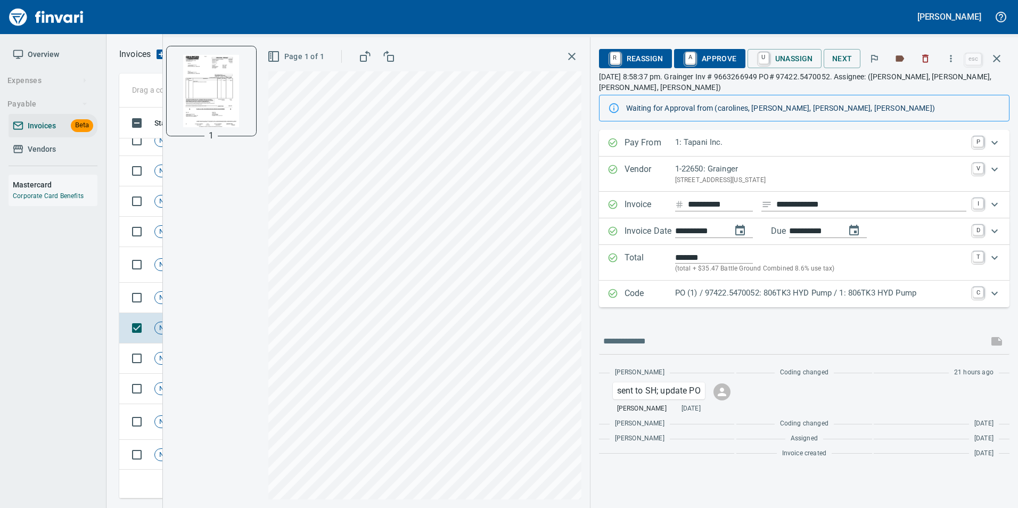
scroll to position [0, 0]
click at [659, 288] on p "Code" at bounding box center [649, 294] width 51 height 14
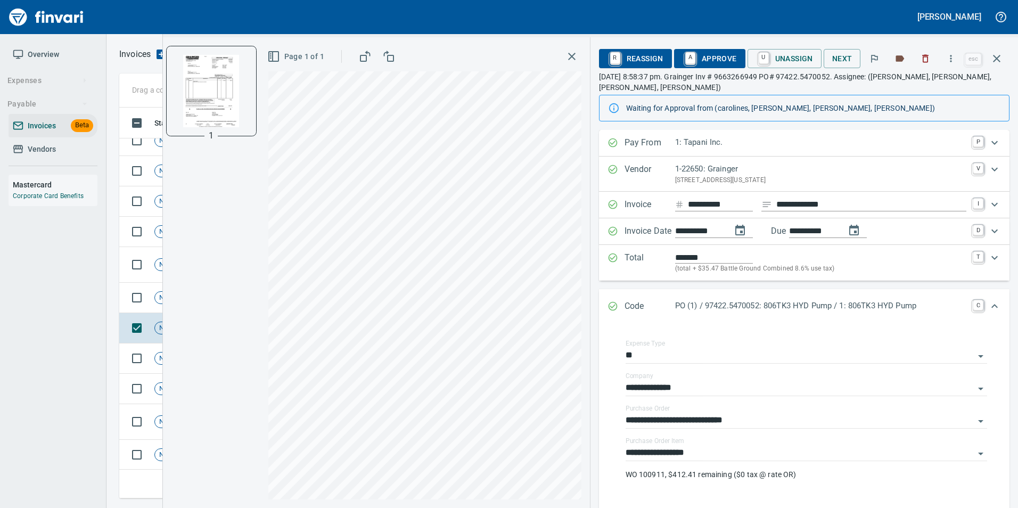
click at [652, 296] on div "Code PO (1) / 97422.5470052: 806TK3 HYD Pump / 1: 806TK3 HYD Pump C" at bounding box center [804, 306] width 410 height 35
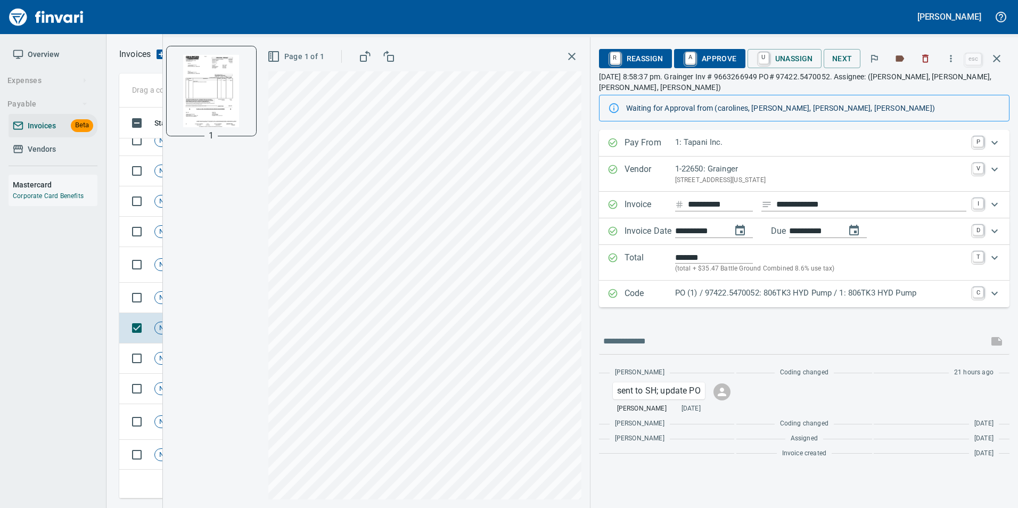
click at [615, 300] on div "Expand" at bounding box center [612, 294] width 11 height 14
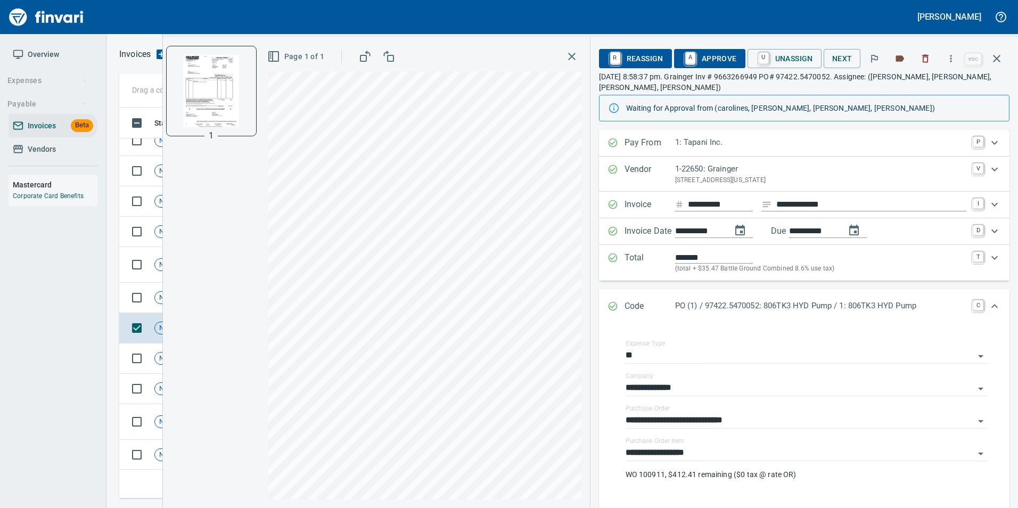
click at [615, 300] on div "Expand" at bounding box center [612, 307] width 11 height 14
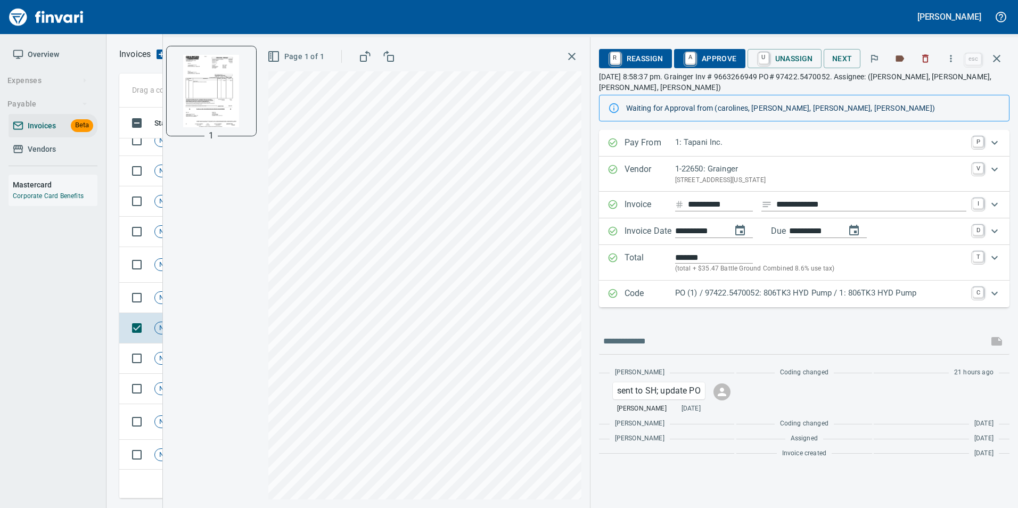
click at [613, 258] on icon "Expand" at bounding box center [612, 257] width 11 height 11
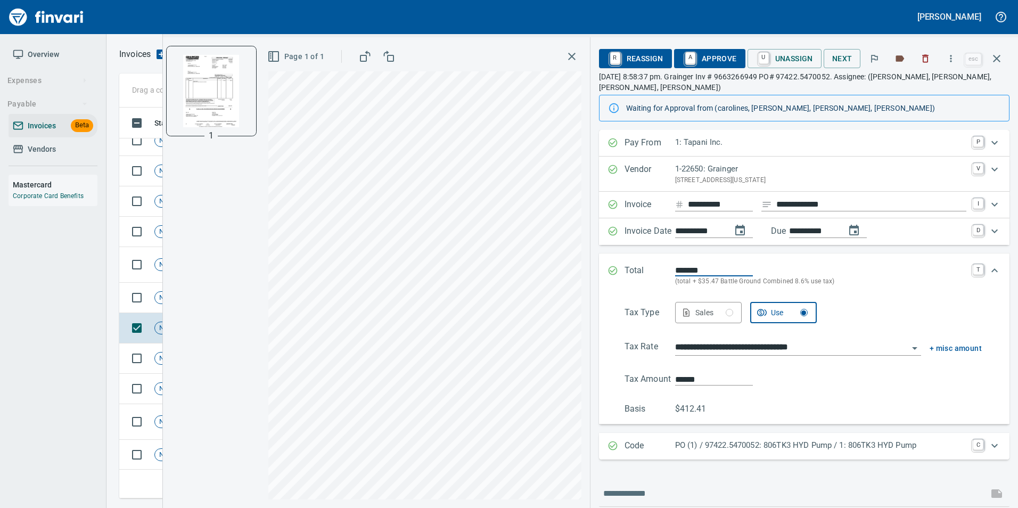
click at [721, 313] on div "Sales" at bounding box center [714, 312] width 38 height 13
type input "******"
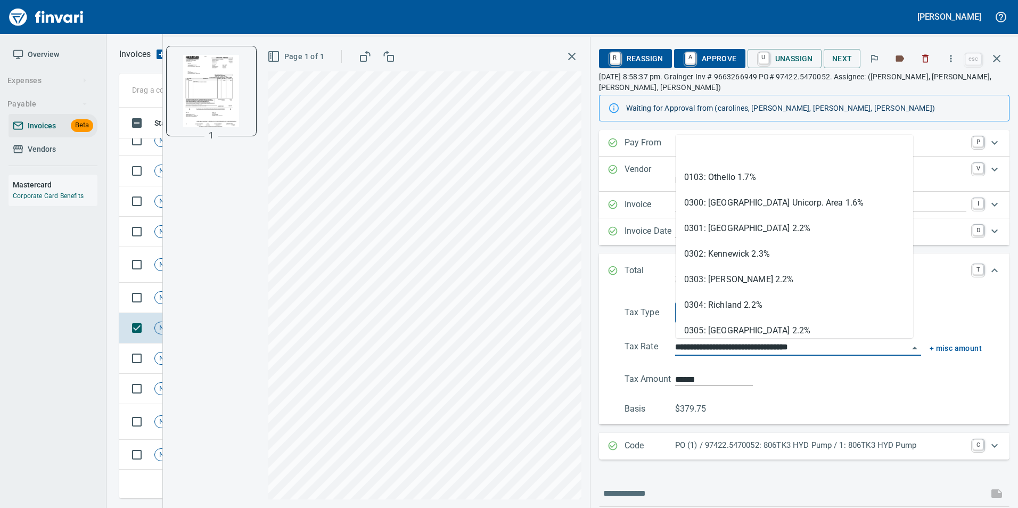
click at [724, 343] on input "**********" at bounding box center [791, 347] width 233 height 15
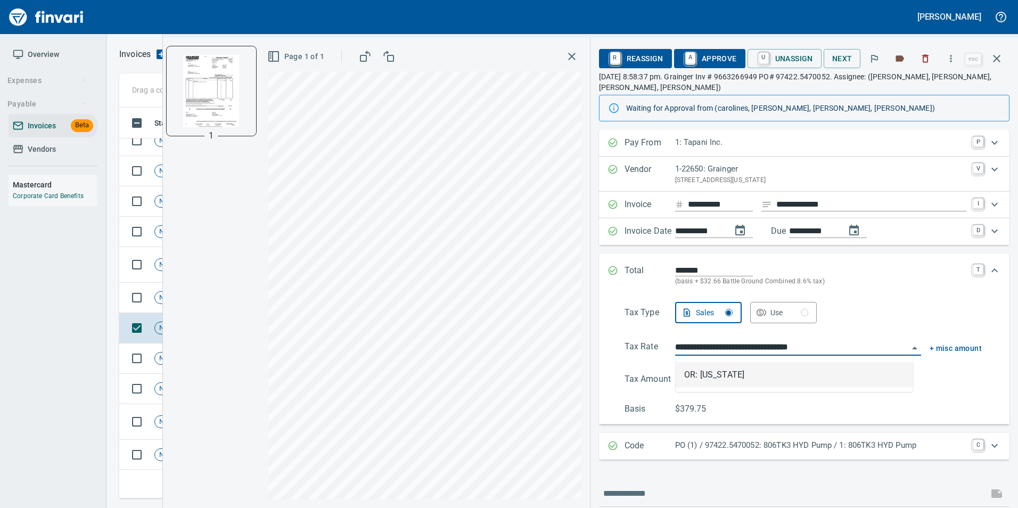
type input "**********"
type input "*****"
type input "**********"
click at [619, 274] on div "Total ******* (basis + $0.00 Oregon tax) T" at bounding box center [794, 275] width 374 height 23
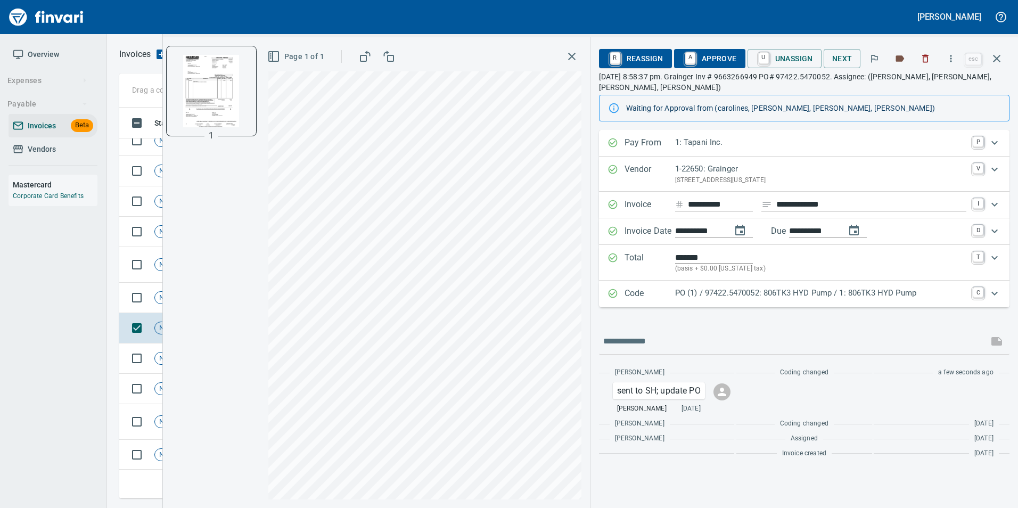
click at [615, 298] on icon "Expand" at bounding box center [612, 293] width 11 height 11
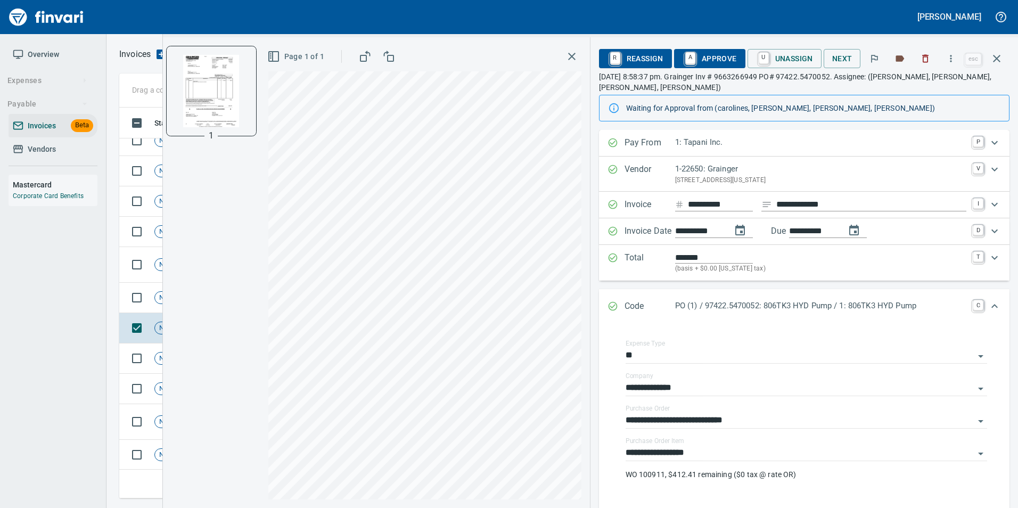
click at [615, 298] on div "Code PO (1) / 97422.5470052: 806TK3 HYD Pump / 1: 806TK3 HYD Pump C" at bounding box center [804, 306] width 410 height 35
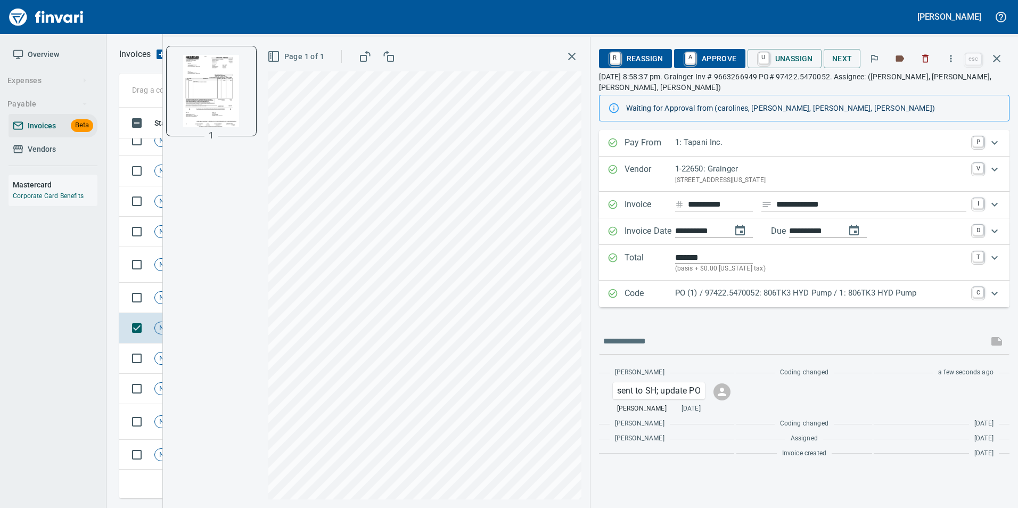
click at [728, 49] on button "A Approve" at bounding box center [709, 58] width 71 height 19
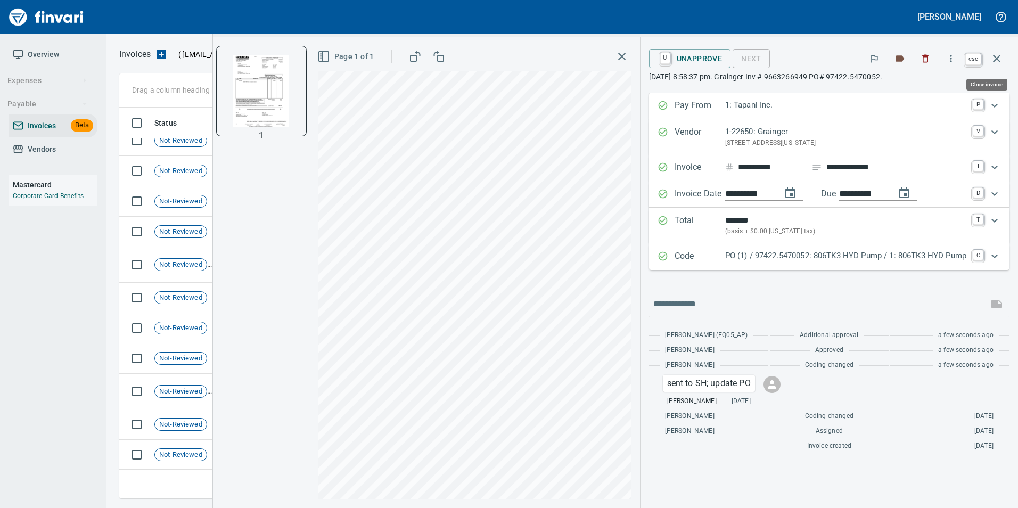
click at [1004, 57] on button "button" at bounding box center [997, 59] width 26 height 26
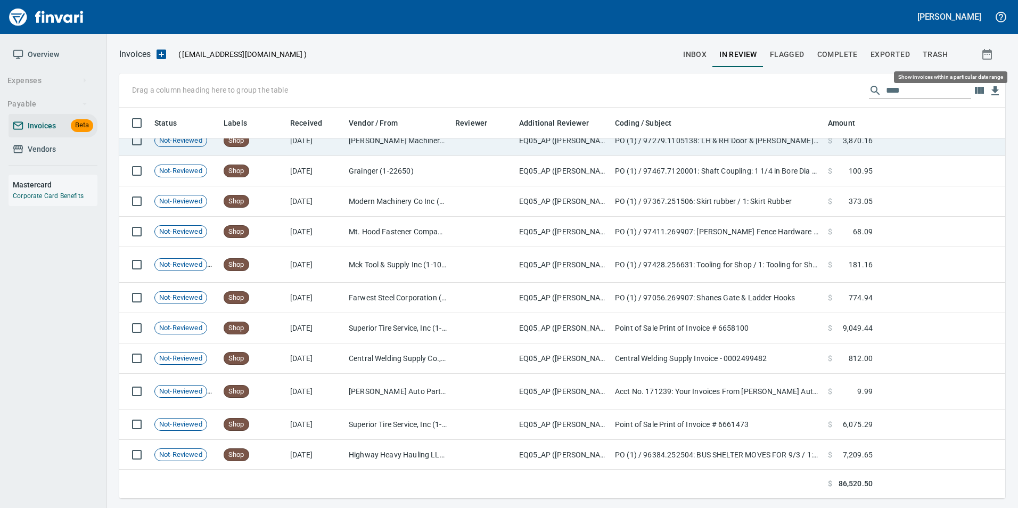
scroll to position [383, 869]
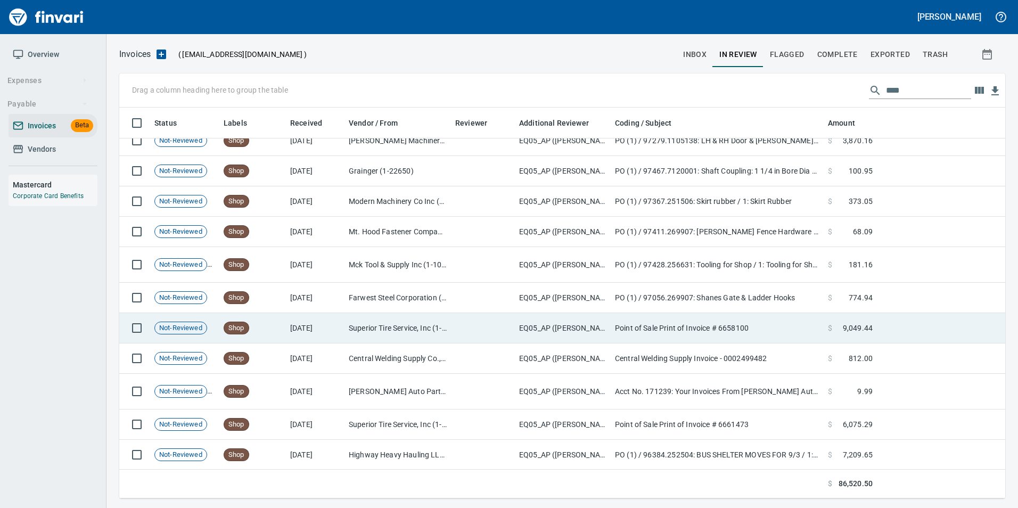
click at [280, 334] on td "Shop" at bounding box center [252, 328] width 67 height 30
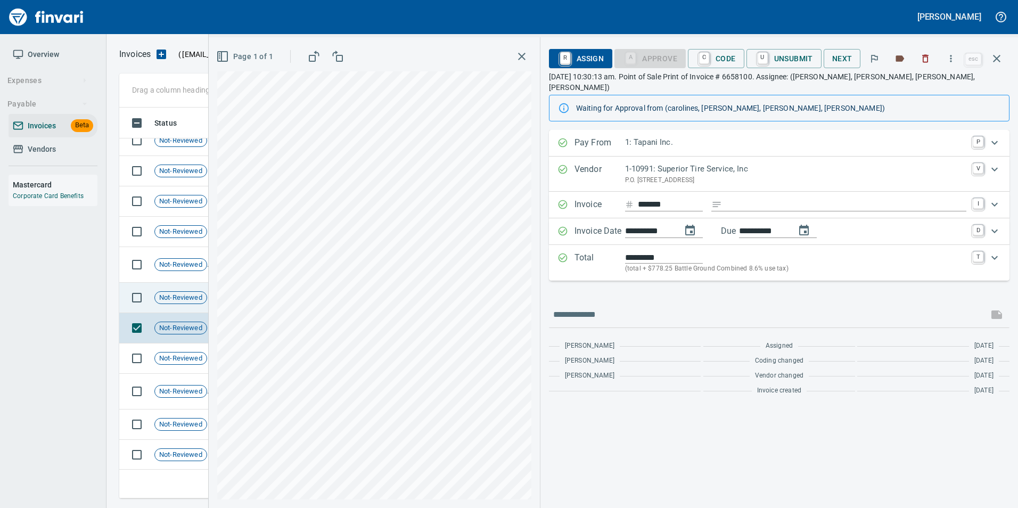
click at [170, 305] on td "Not-Reviewed" at bounding box center [184, 298] width 69 height 30
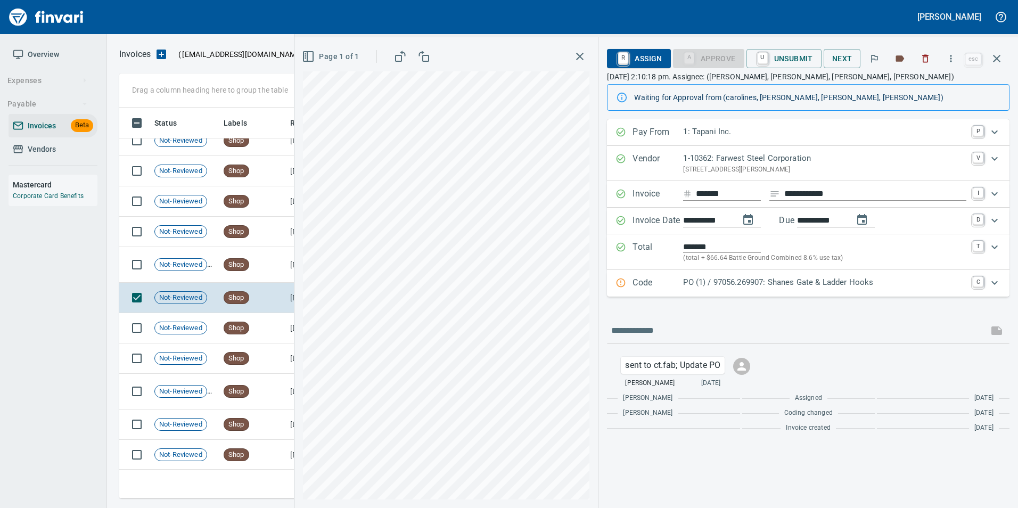
click at [718, 280] on p "PO (1) / 97056.269907: Shanes Gate & Ladder Hooks" at bounding box center [824, 282] width 283 height 12
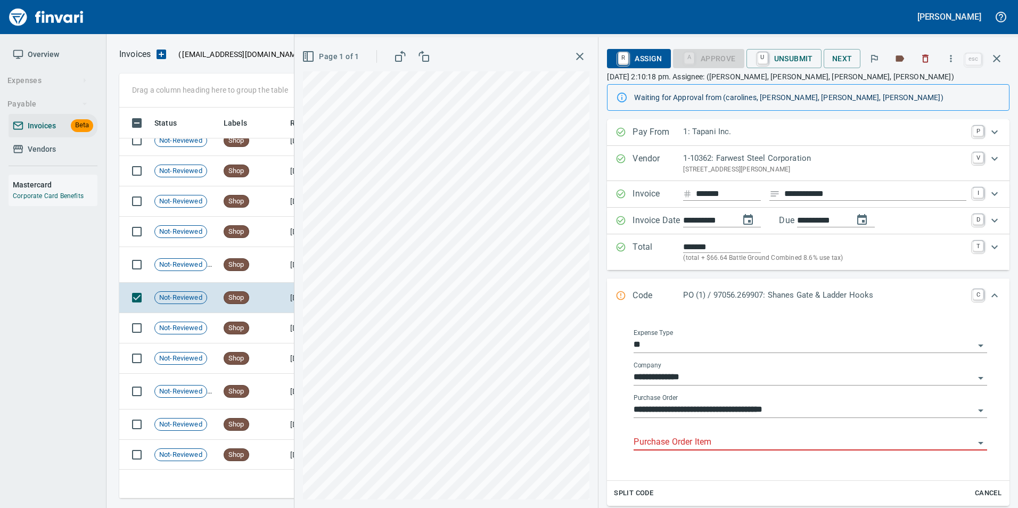
click at [685, 447] on input "Purchase Order Item" at bounding box center [803, 442] width 341 height 15
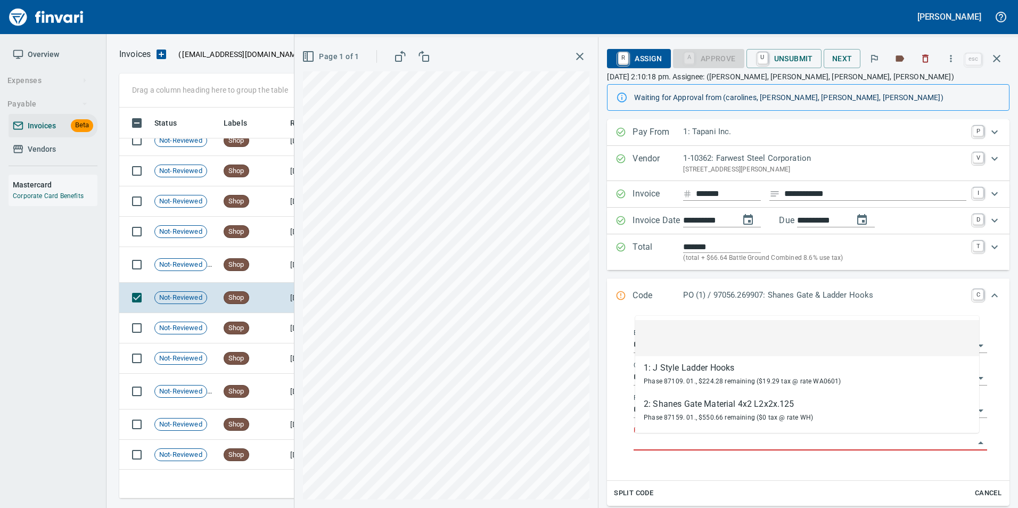
scroll to position [383, 869]
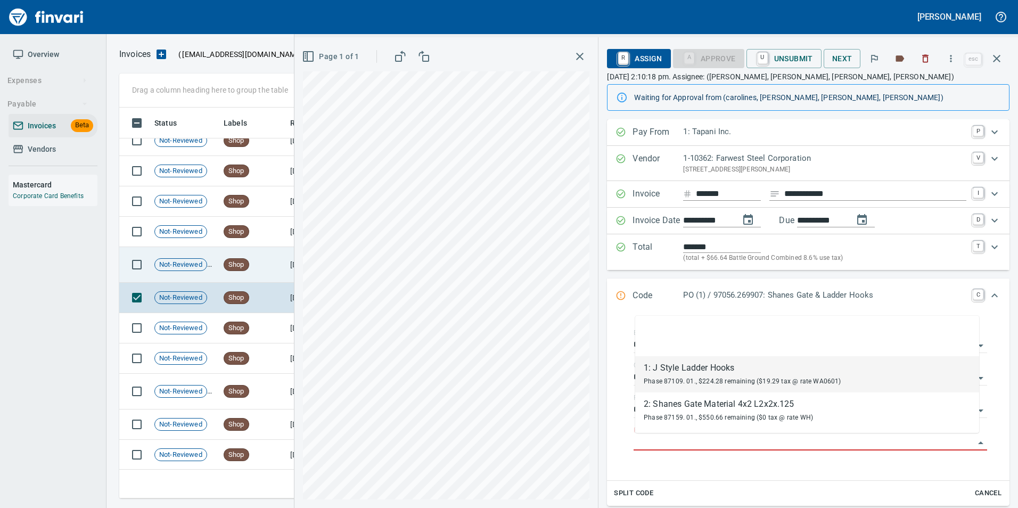
click at [246, 263] on span "Shop" at bounding box center [236, 265] width 24 height 10
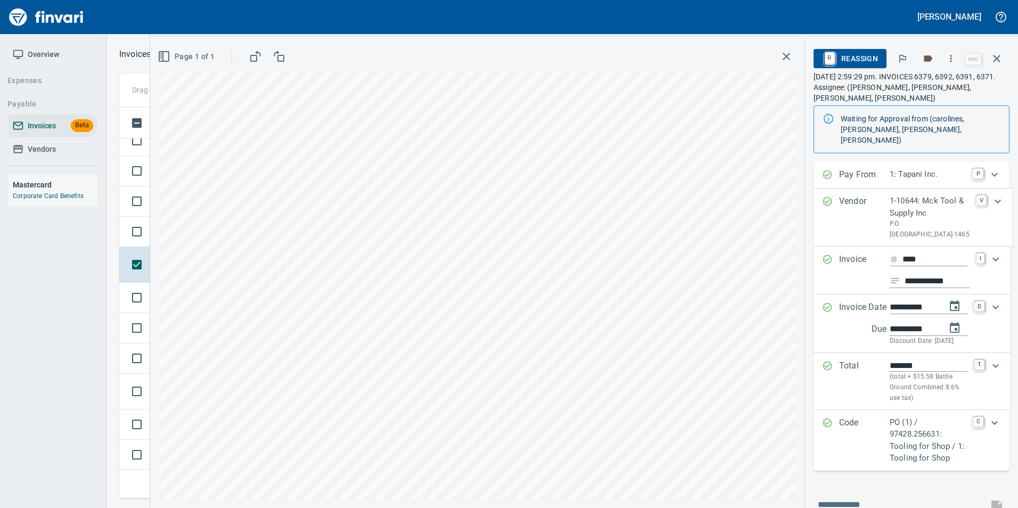
click at [897, 425] on p "PO (1) / 97428.256631: Tooling for Shop / 1: Tooling for Shop" at bounding box center [927, 440] width 77 height 48
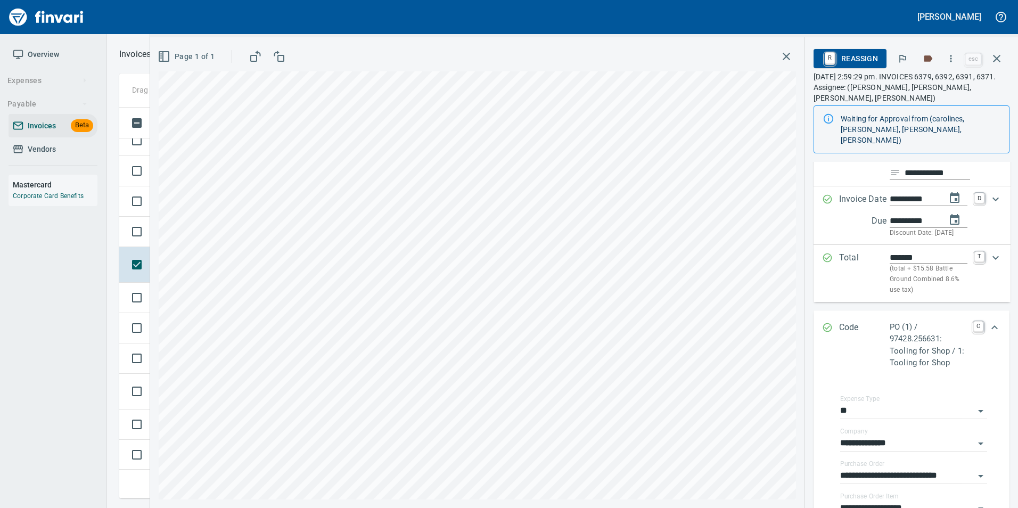
scroll to position [107, 0]
click at [826, 326] on icon "Expand" at bounding box center [827, 328] width 11 height 11
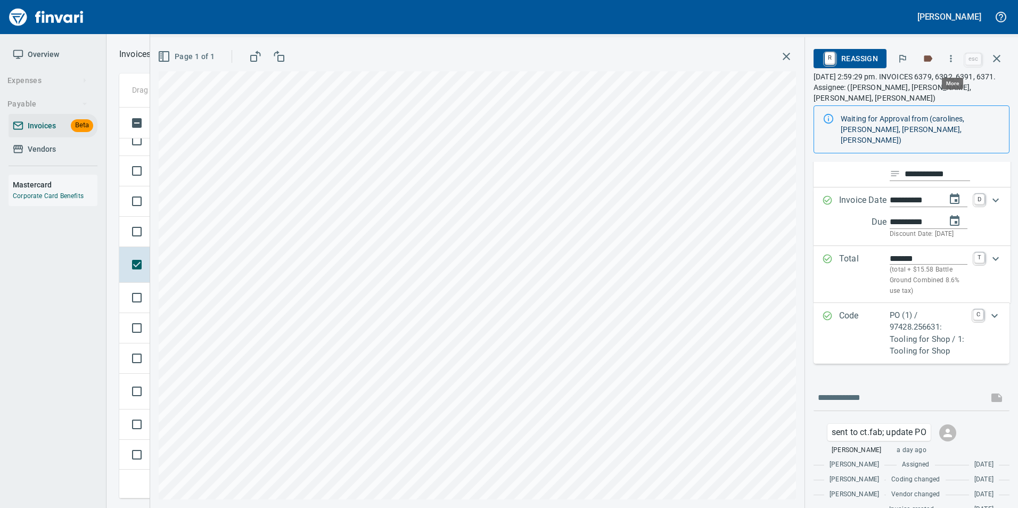
click at [949, 62] on icon "button" at bounding box center [950, 58] width 11 height 11
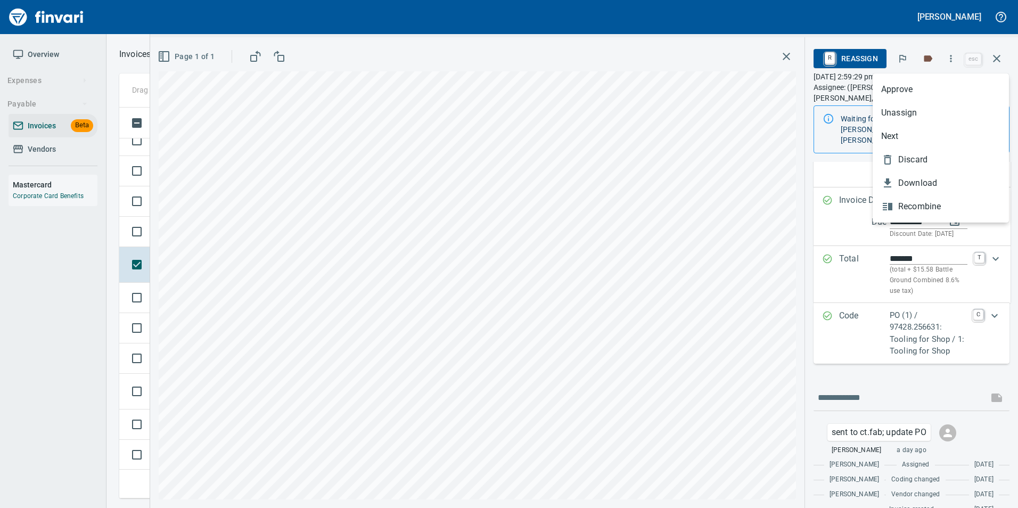
scroll to position [383, 869]
click at [923, 85] on span "Approve" at bounding box center [940, 89] width 119 height 13
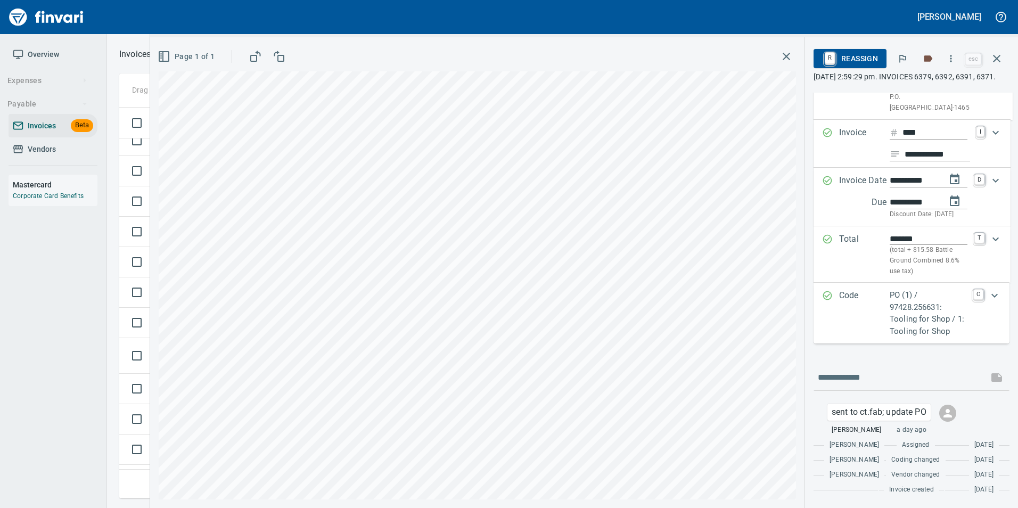
scroll to position [107, 0]
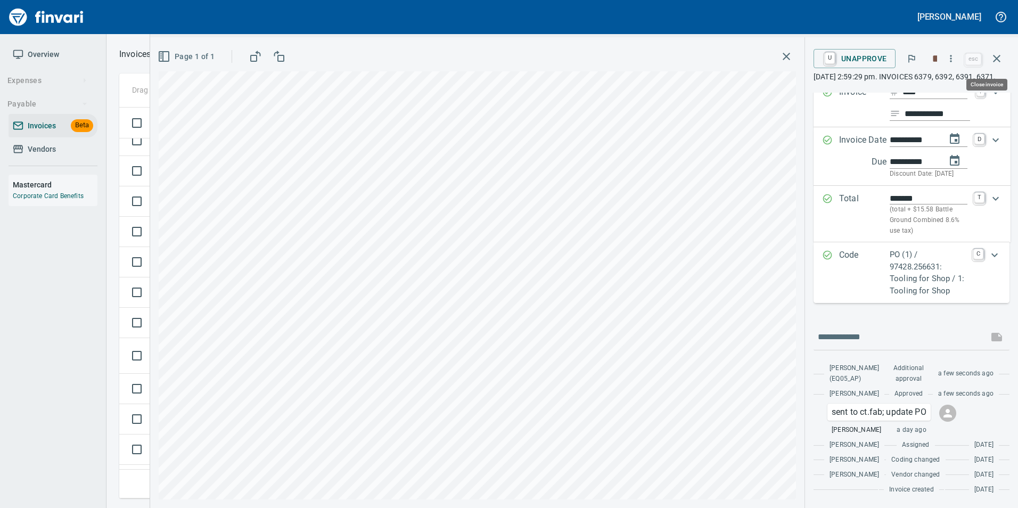
click at [993, 64] on icon "button" at bounding box center [996, 58] width 13 height 13
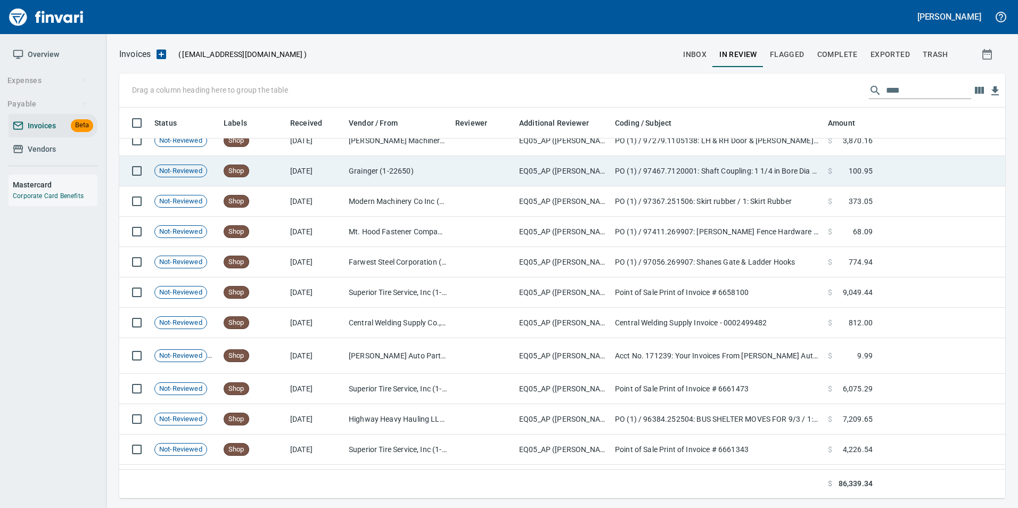
scroll to position [383, 869]
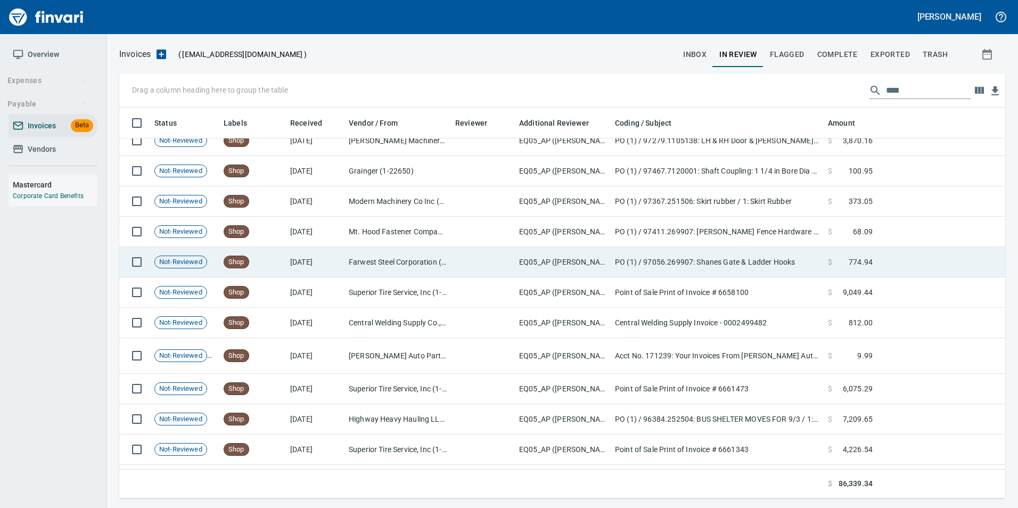
click at [266, 268] on td "Shop" at bounding box center [252, 262] width 67 height 30
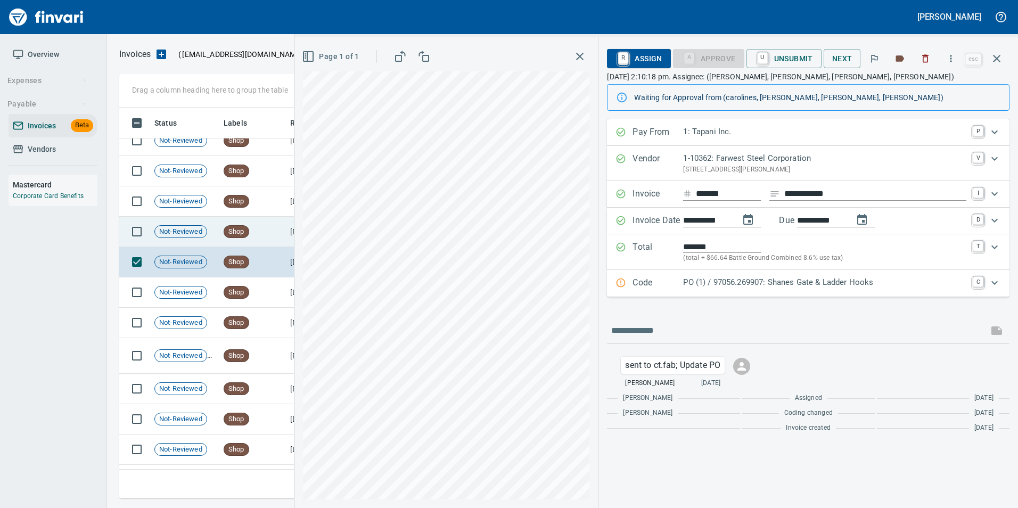
click at [226, 230] on span "Shop" at bounding box center [236, 232] width 24 height 10
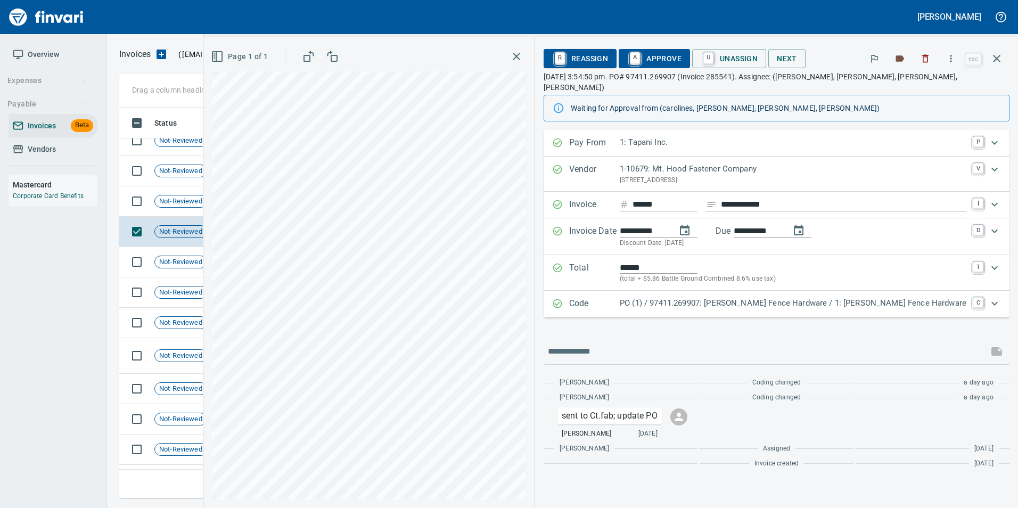
click at [619, 297] on p "Code" at bounding box center [594, 304] width 51 height 14
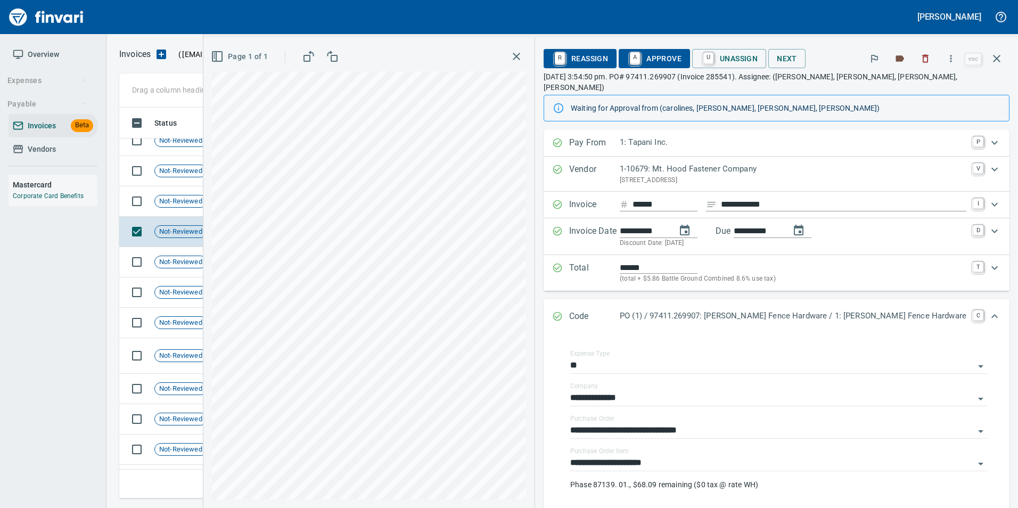
click at [612, 299] on div "Code PO (1) / 97411.269907: Tebo Fence Hardware / 1: Tebo Fence Hardware C" at bounding box center [776, 316] width 466 height 35
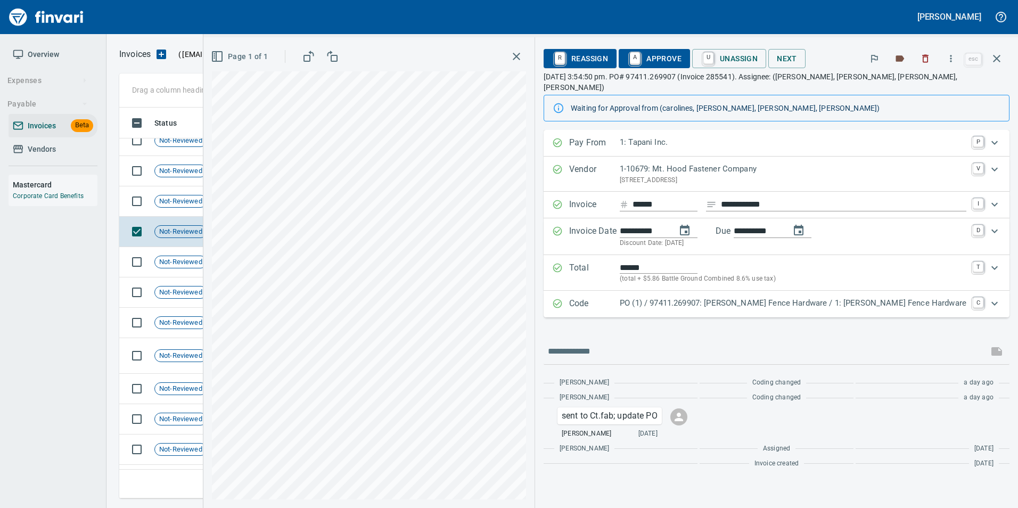
click at [619, 297] on p "Code" at bounding box center [594, 304] width 51 height 14
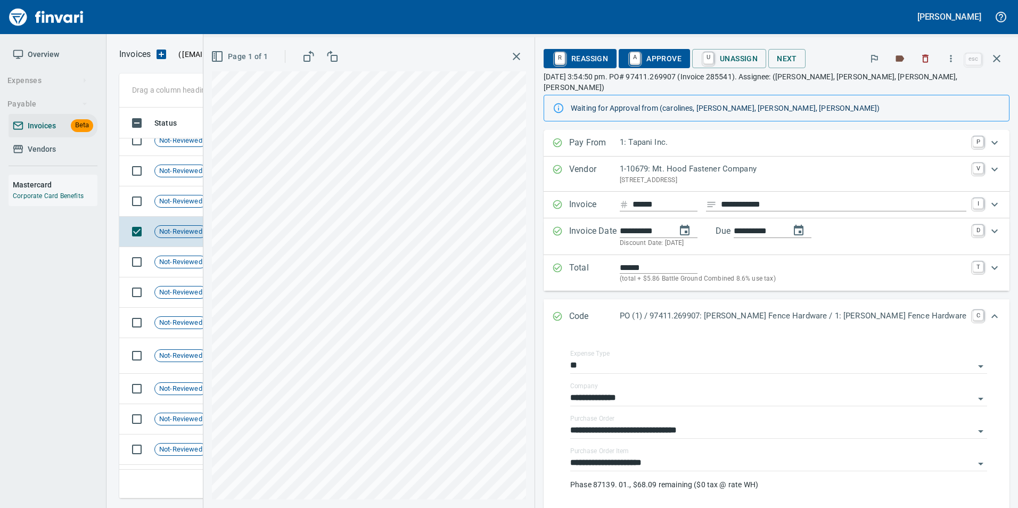
click at [619, 299] on div "Code PO (1) / 97411.269907: Tebo Fence Hardware / 1: Tebo Fence Hardware C" at bounding box center [776, 316] width 466 height 35
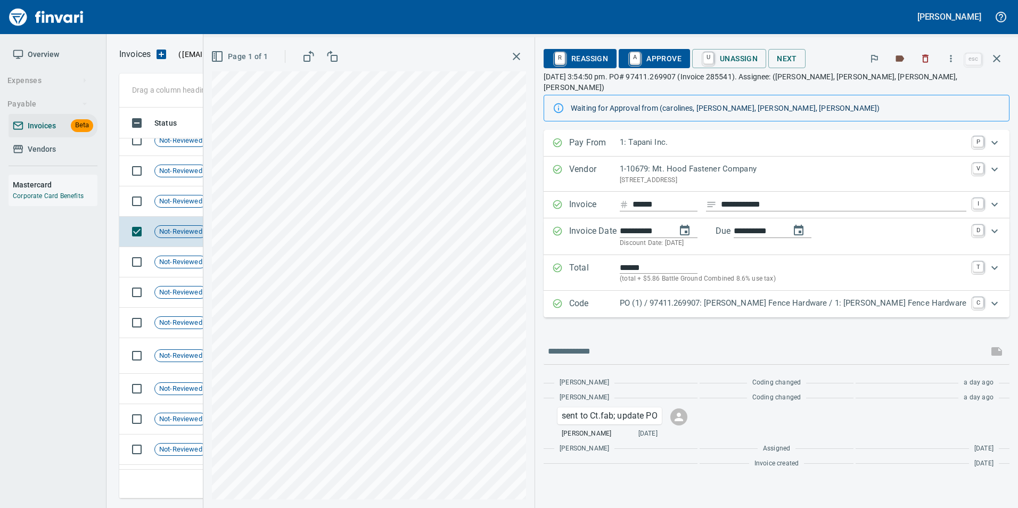
scroll to position [383, 869]
click at [619, 261] on div "Total ****** (total + $5.86 Battle Ground Combined 8.6% use tax) T" at bounding box center [766, 272] width 429 height 23
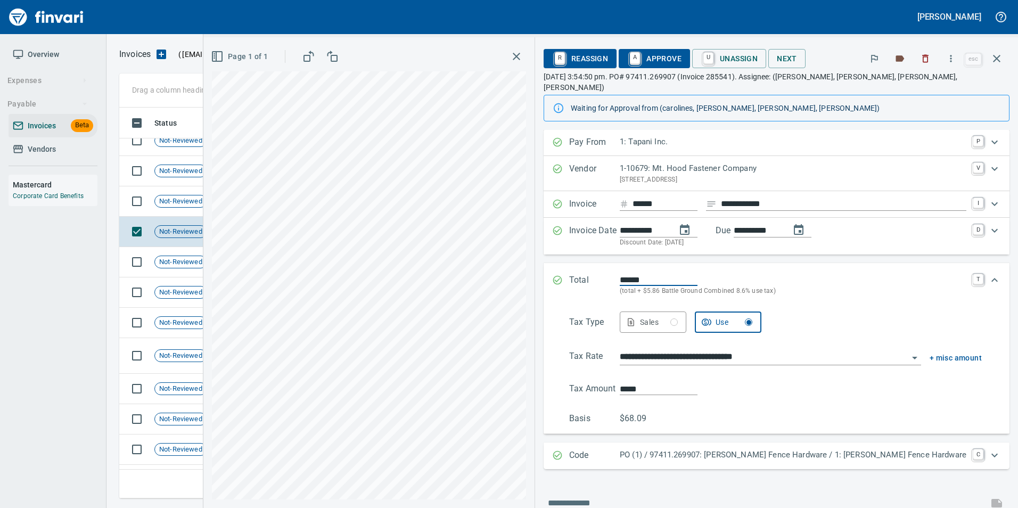
scroll to position [0, 0]
click at [678, 316] on div "Sales" at bounding box center [659, 322] width 38 height 13
type input "*****"
click at [722, 350] on input "**********" at bounding box center [763, 357] width 288 height 15
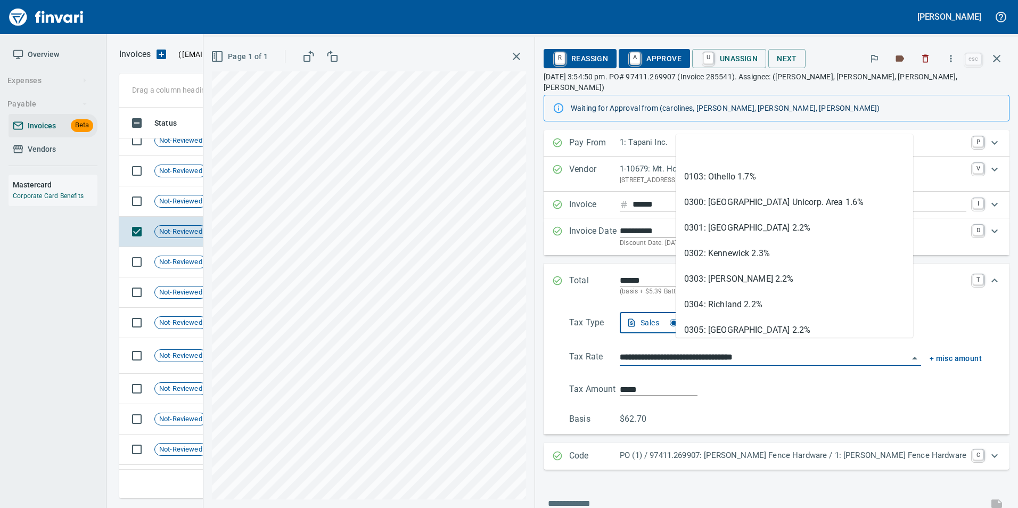
scroll to position [383, 869]
click at [722, 350] on input "**********" at bounding box center [763, 357] width 288 height 15
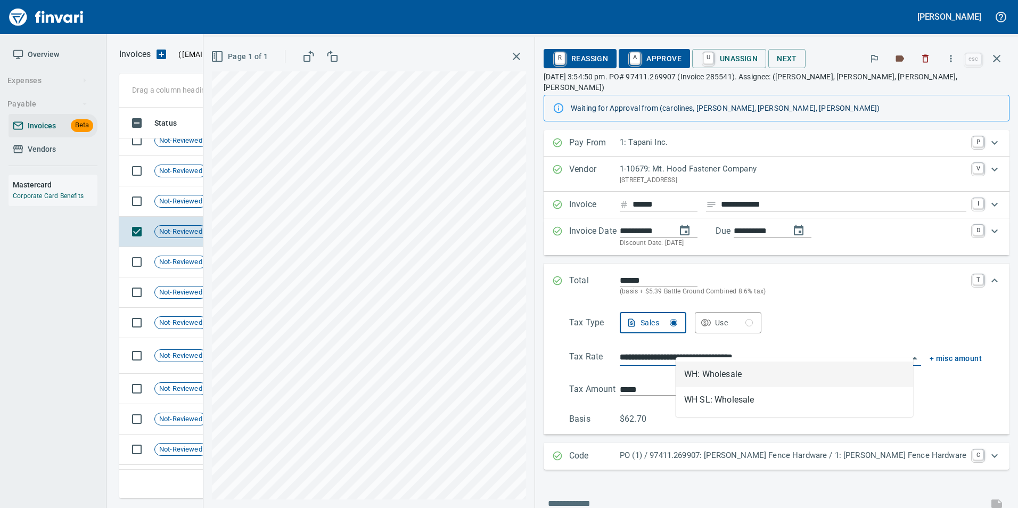
type input "**********"
type input "*****"
type input "**********"
click at [562, 276] on icon "Expand" at bounding box center [557, 280] width 9 height 9
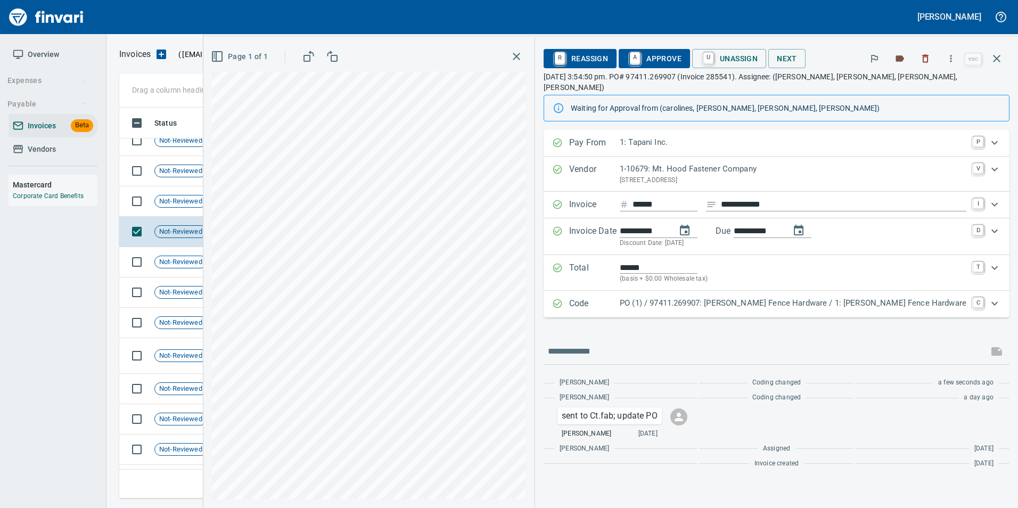
click at [681, 57] on span "A Approve" at bounding box center [654, 58] width 54 height 18
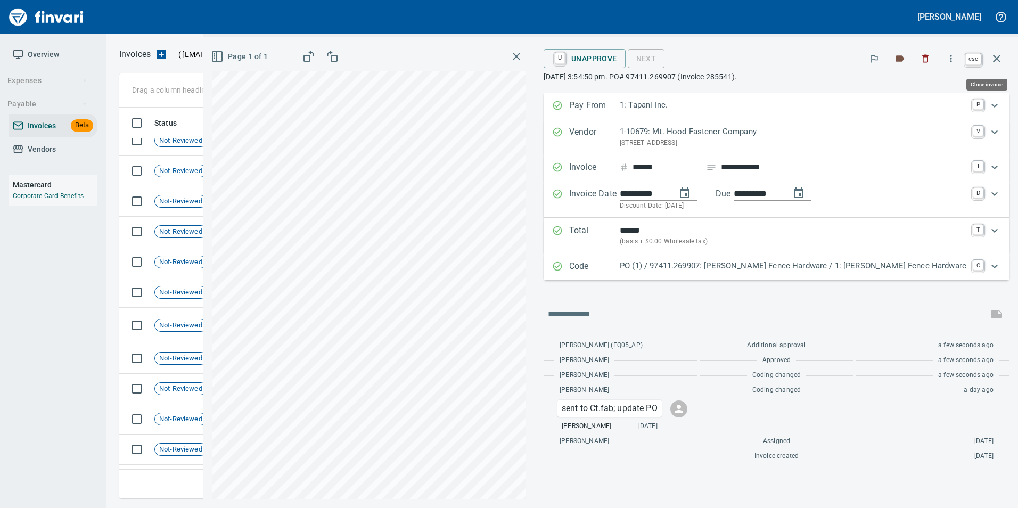
click at [1004, 55] on button "button" at bounding box center [997, 59] width 26 height 26
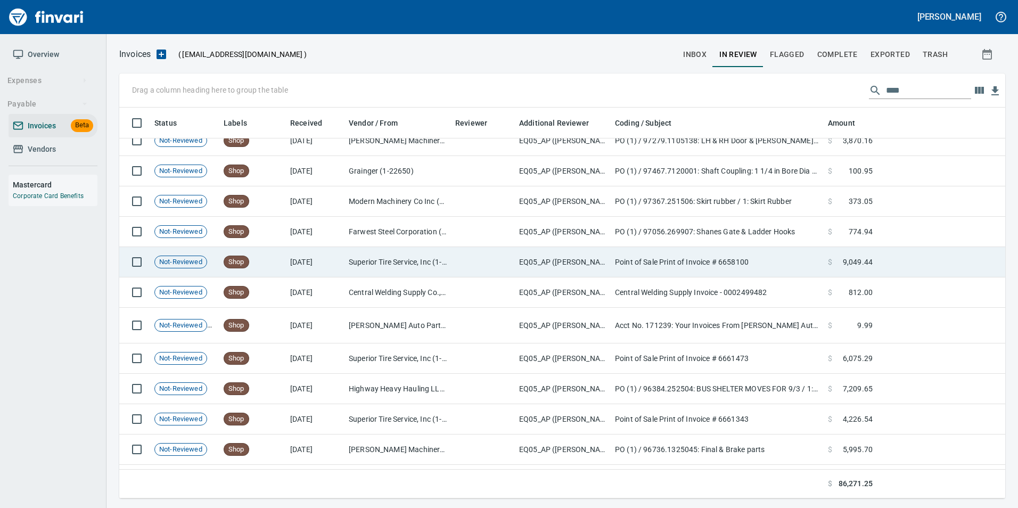
scroll to position [383, 869]
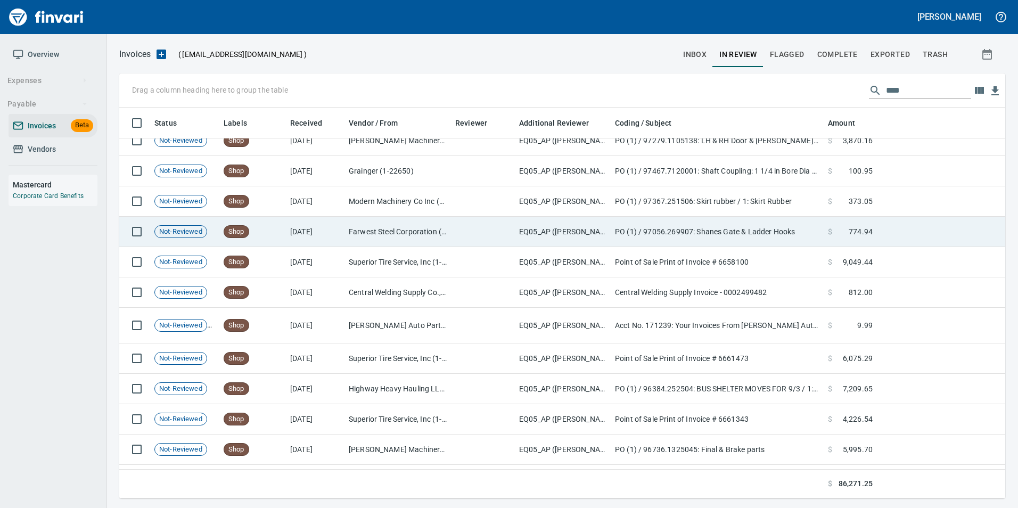
click at [250, 233] on td "Shop" at bounding box center [252, 232] width 67 height 30
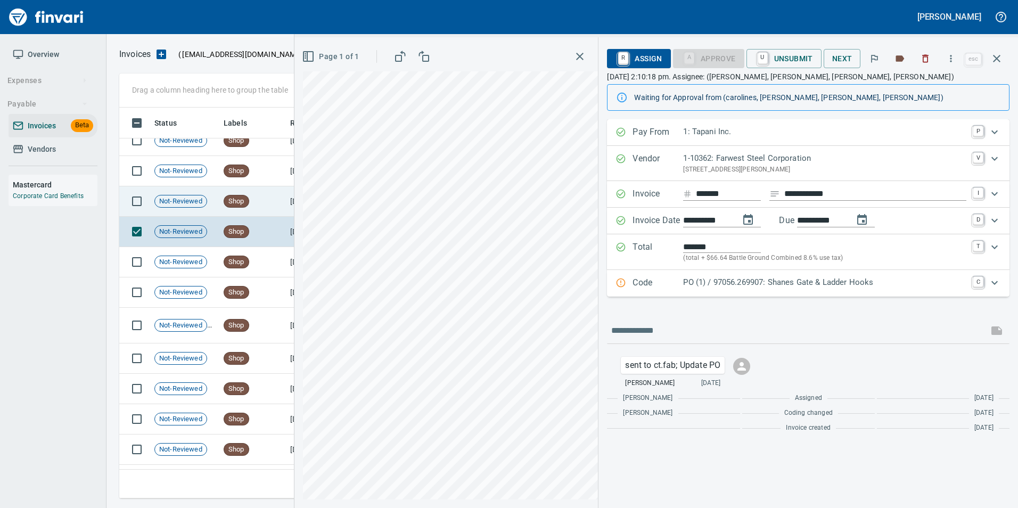
click at [229, 197] on span "Shop" at bounding box center [236, 201] width 24 height 10
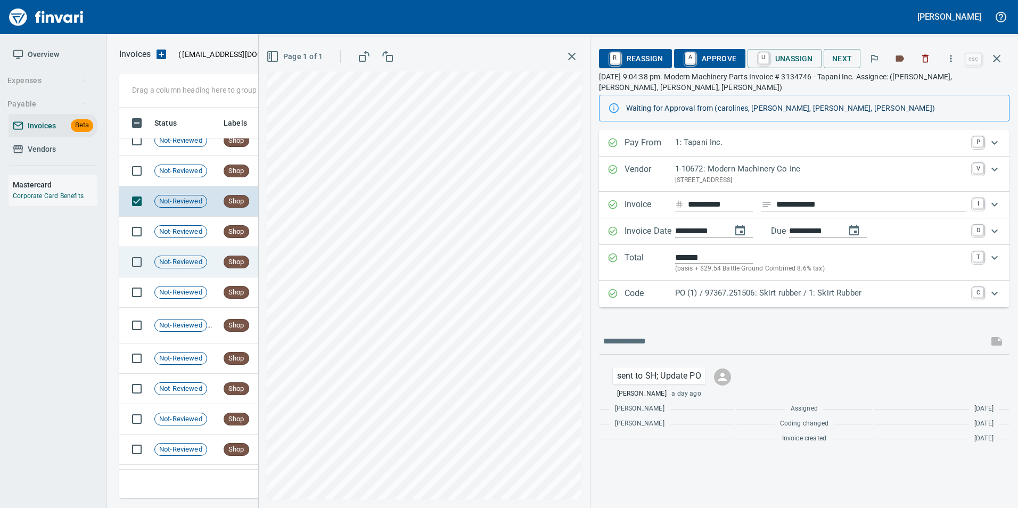
scroll to position [731, 0]
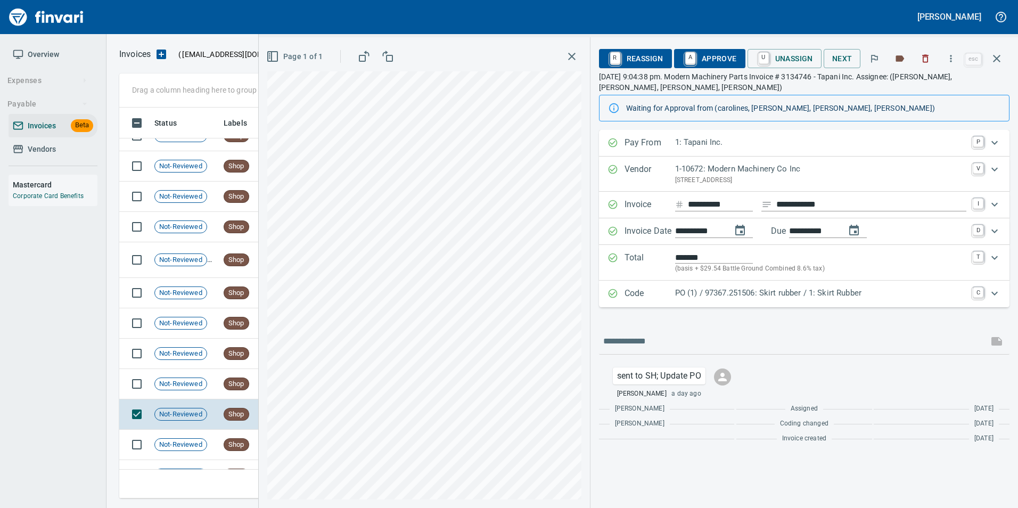
click at [769, 288] on p "PO (1) / 97367.251506: Skirt rubber / 1: Skirt Rubber" at bounding box center [820, 293] width 291 height 12
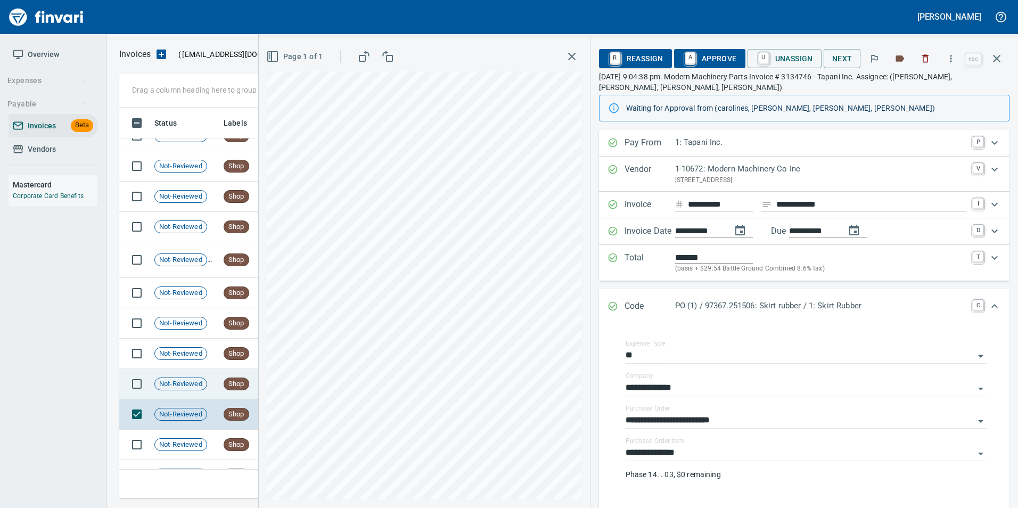
click at [230, 381] on span "Shop" at bounding box center [236, 384] width 24 height 10
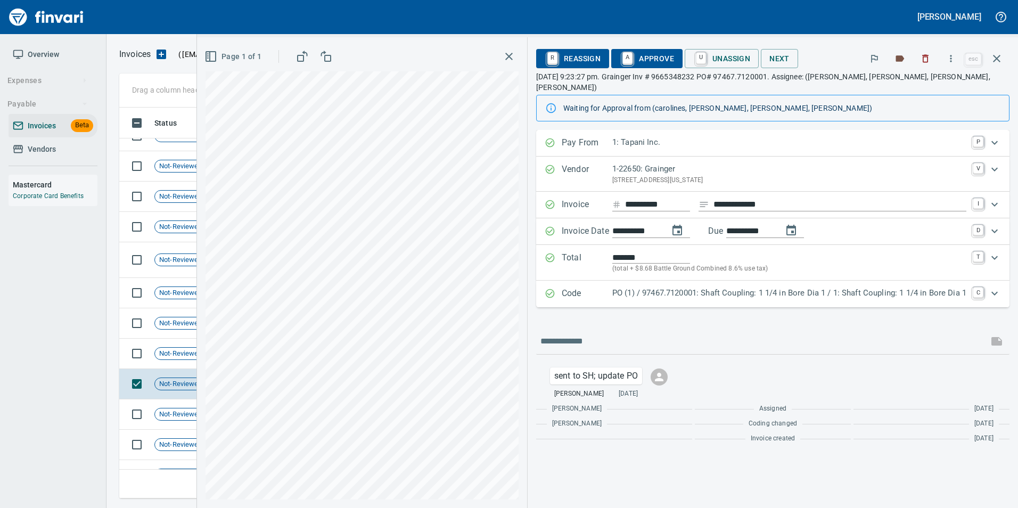
click at [751, 287] on p "PO (1) / 97467.7120001: Shaft Coupling: 1 1/4 in Bore Dia 1 / 1: Shaft Coupling…" at bounding box center [789, 293] width 354 height 12
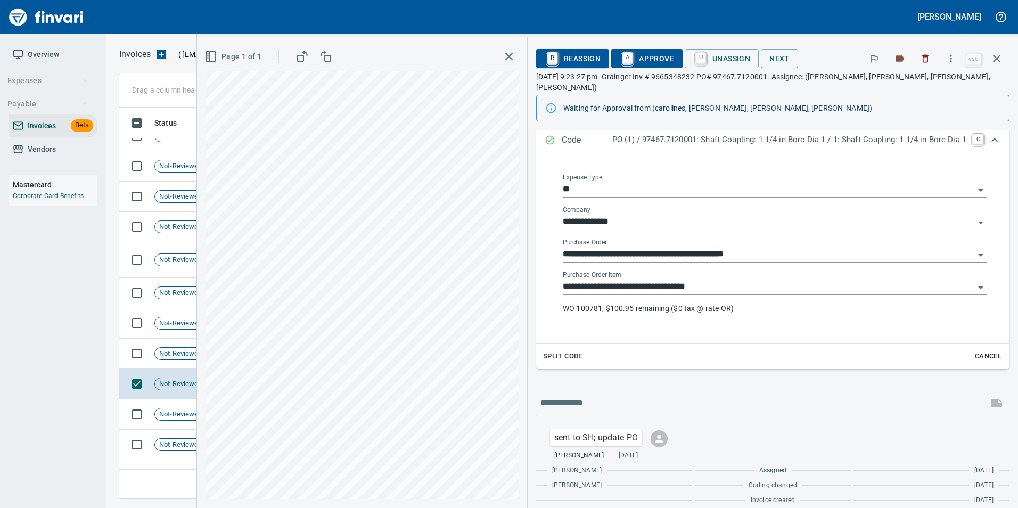
scroll to position [113, 0]
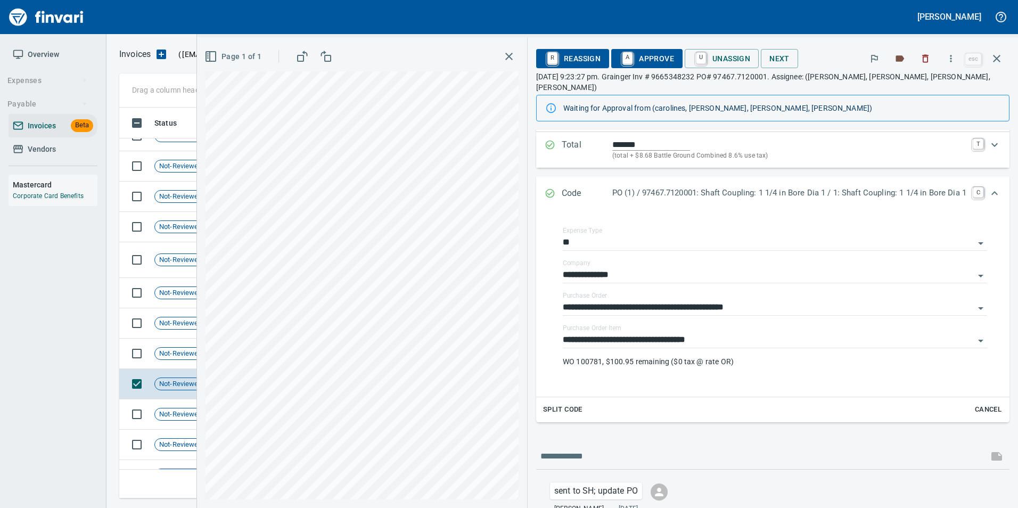
click at [544, 188] on icon "Expand" at bounding box center [549, 193] width 11 height 11
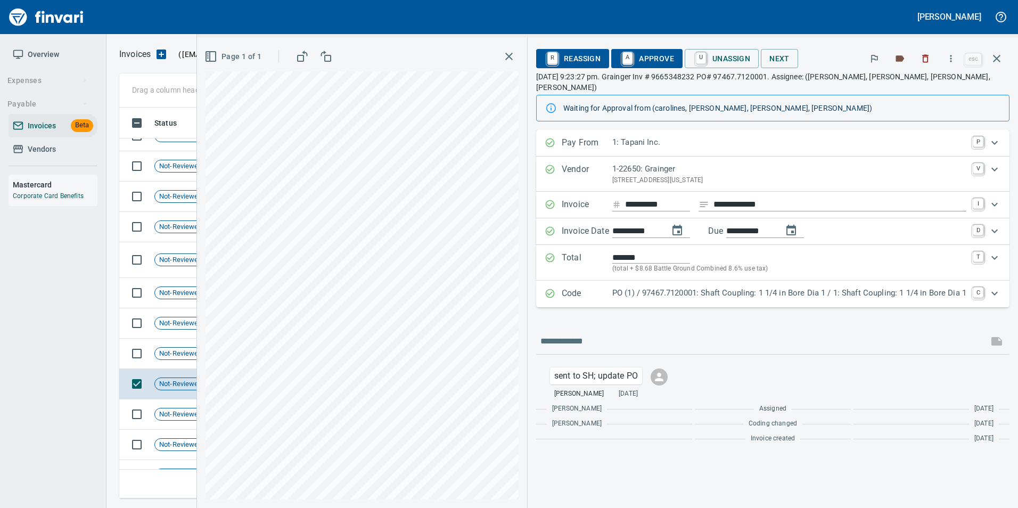
click at [651, 60] on span "A Approve" at bounding box center [646, 58] width 54 height 18
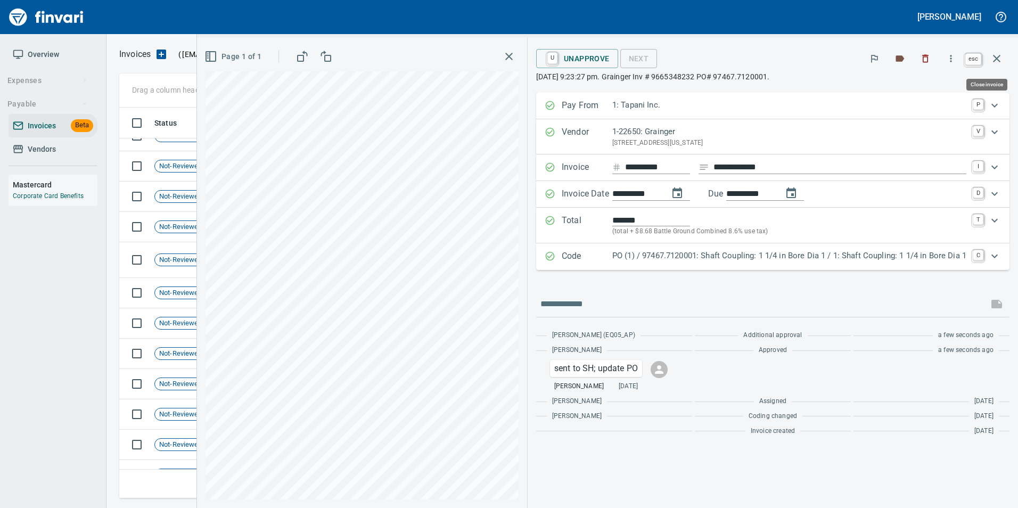
click at [998, 60] on icon "button" at bounding box center [996, 58] width 13 height 13
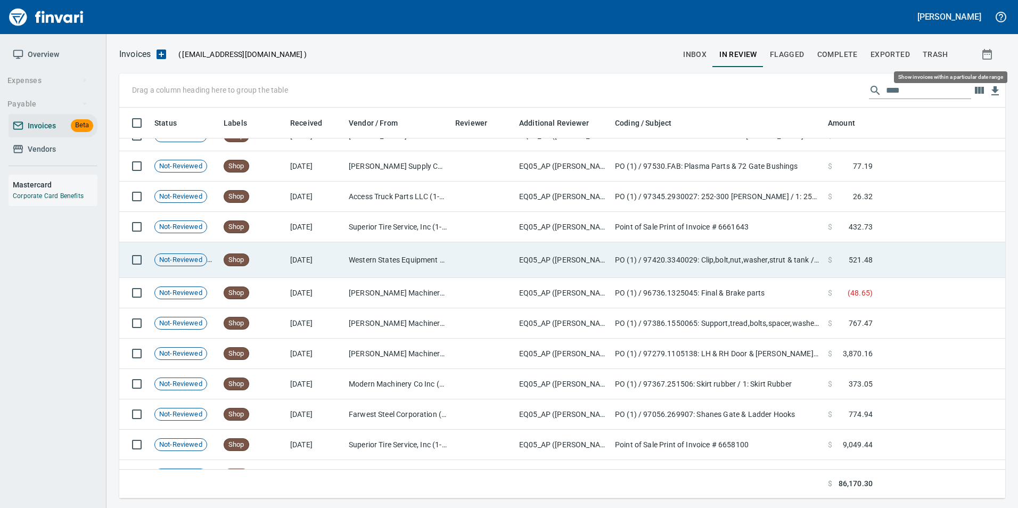
scroll to position [383, 869]
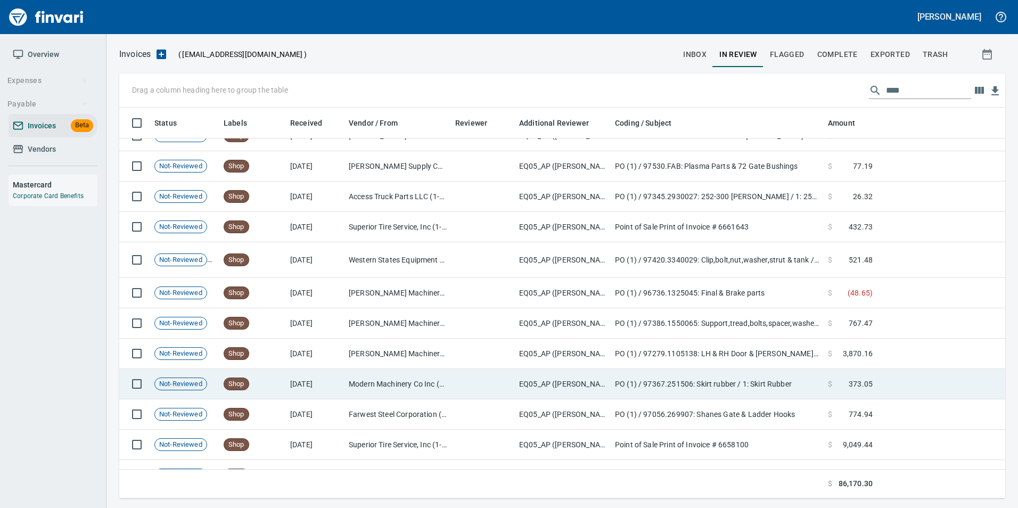
click at [246, 377] on td "Shop" at bounding box center [252, 384] width 67 height 30
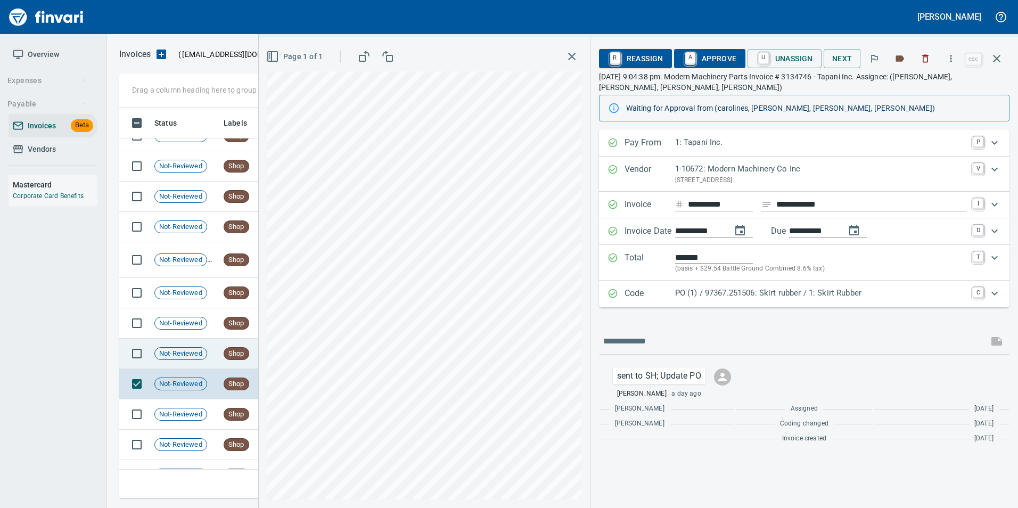
click at [211, 353] on td "Not-Reviewed" at bounding box center [184, 353] width 69 height 30
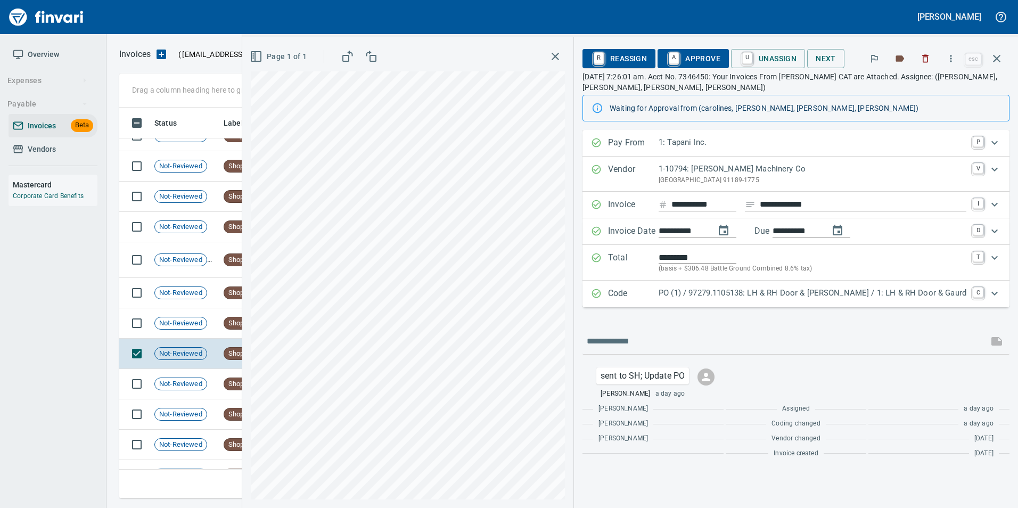
click at [751, 295] on p "PO (1) / 97279.1105138: LH & RH Door & [PERSON_NAME] / 1: LH & RH Door & Gaurd" at bounding box center [812, 293] width 308 height 12
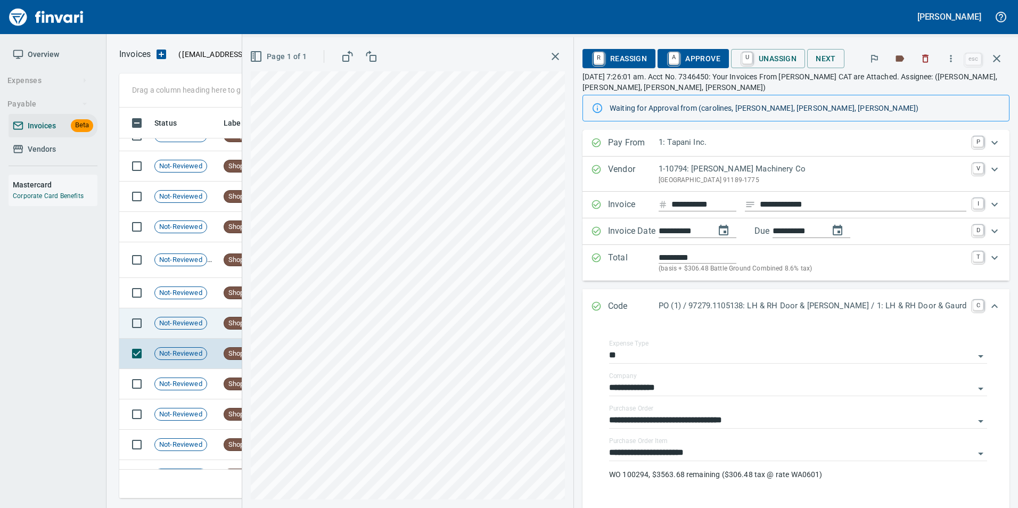
click at [187, 317] on div "Not-Reviewed" at bounding box center [180, 323] width 53 height 13
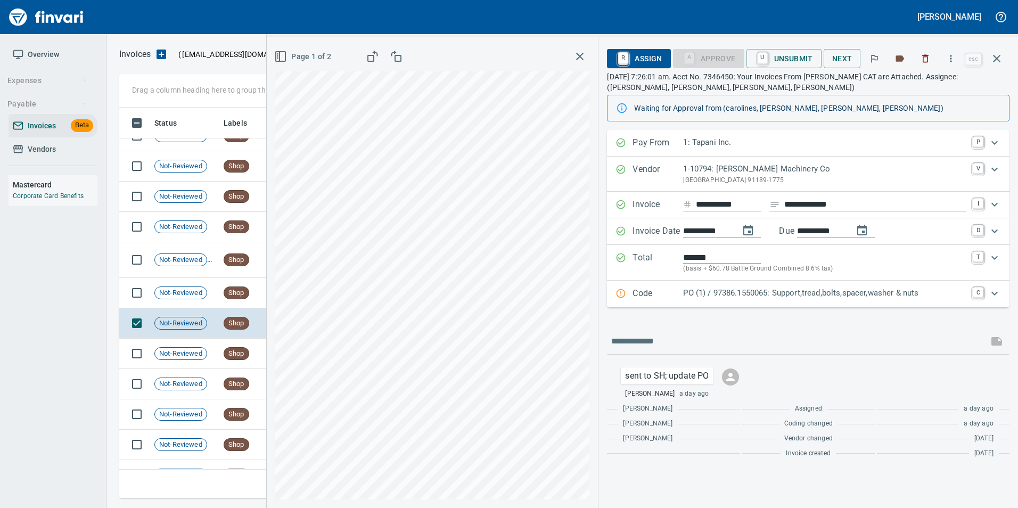
click at [709, 299] on div "PO (1) / 97386.1550065: Support,tread,bolts,spacer,washer & nuts" at bounding box center [824, 294] width 283 height 14
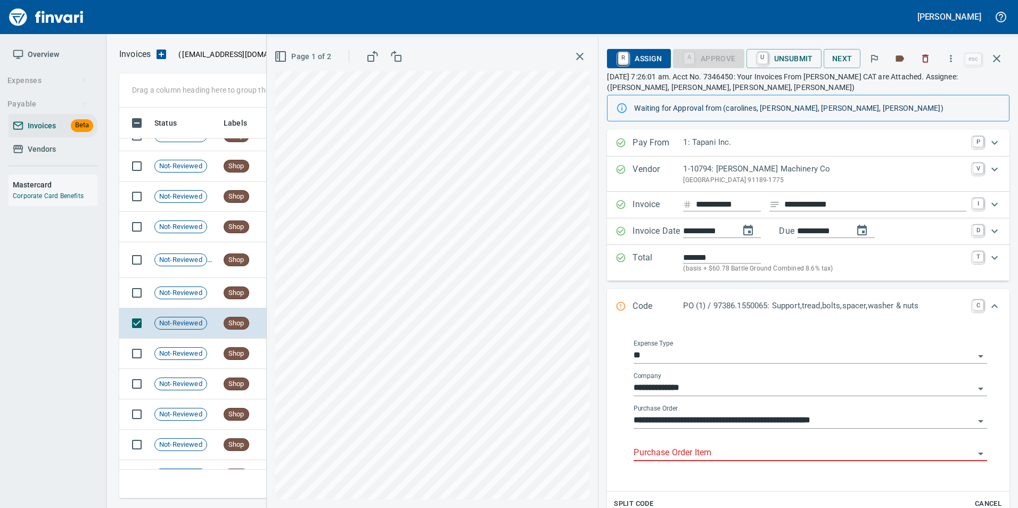
click at [693, 456] on input "Purchase Order Item" at bounding box center [803, 452] width 341 height 15
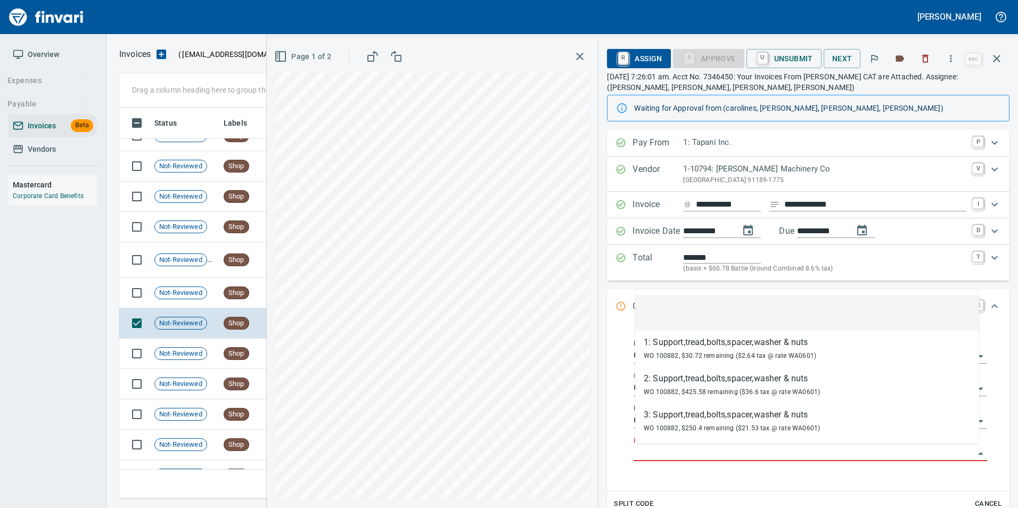
scroll to position [383, 869]
click at [195, 291] on span "Not-Reviewed" at bounding box center [181, 293] width 52 height 10
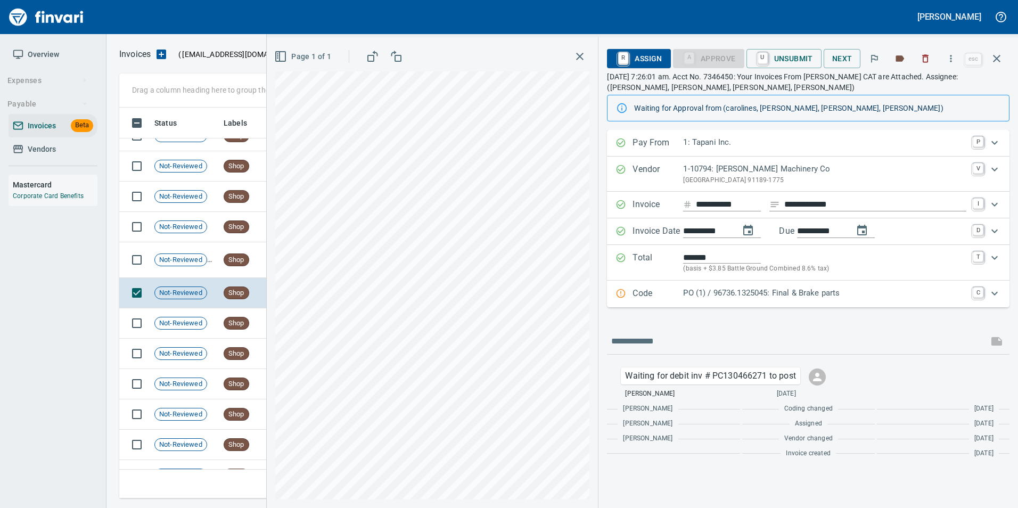
click at [645, 291] on p "Code" at bounding box center [657, 294] width 51 height 14
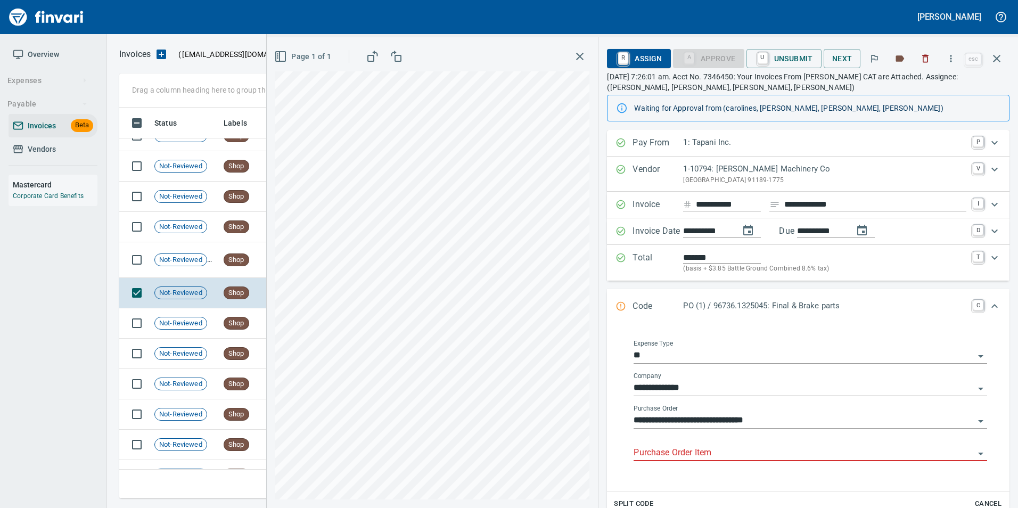
drag, startPoint x: 670, startPoint y: 454, endPoint x: 668, endPoint y: 449, distance: 5.6
click at [669, 453] on input "Purchase Order Item" at bounding box center [803, 452] width 341 height 15
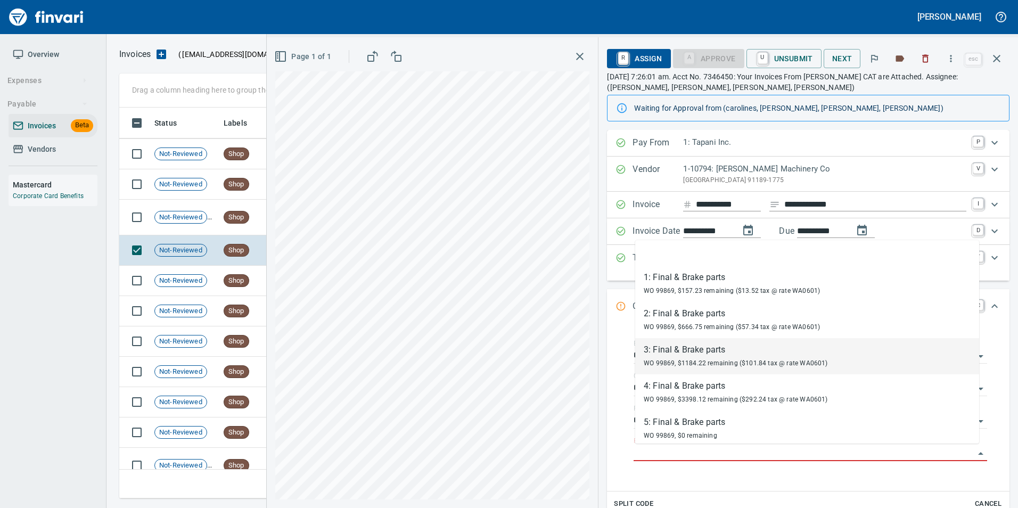
scroll to position [22, 0]
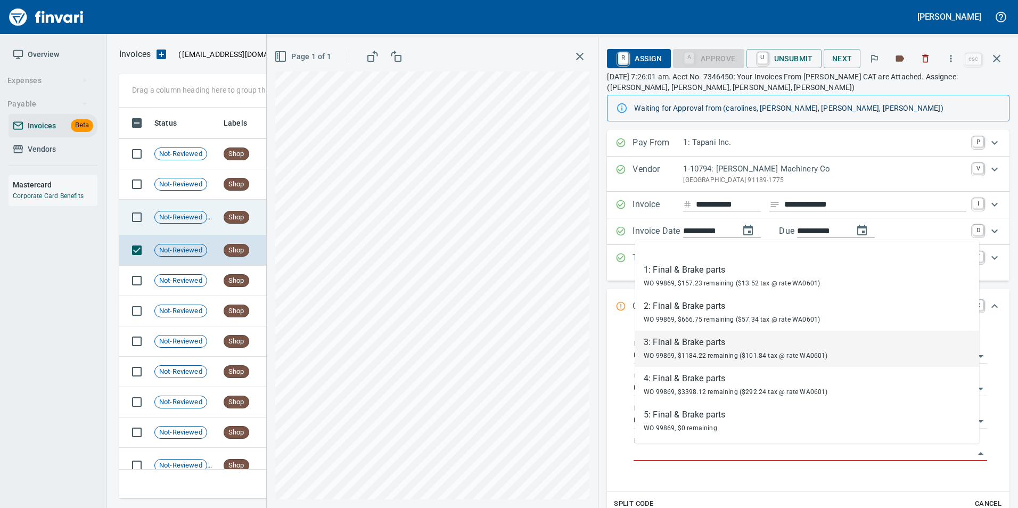
click at [201, 219] on span "Not-Reviewed" at bounding box center [181, 217] width 52 height 10
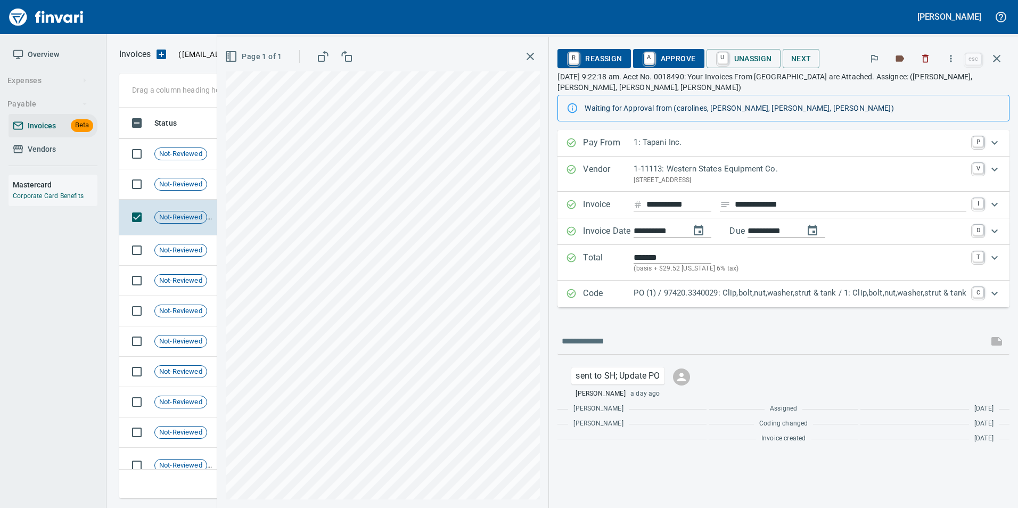
click at [630, 300] on p "Code" at bounding box center [608, 294] width 51 height 14
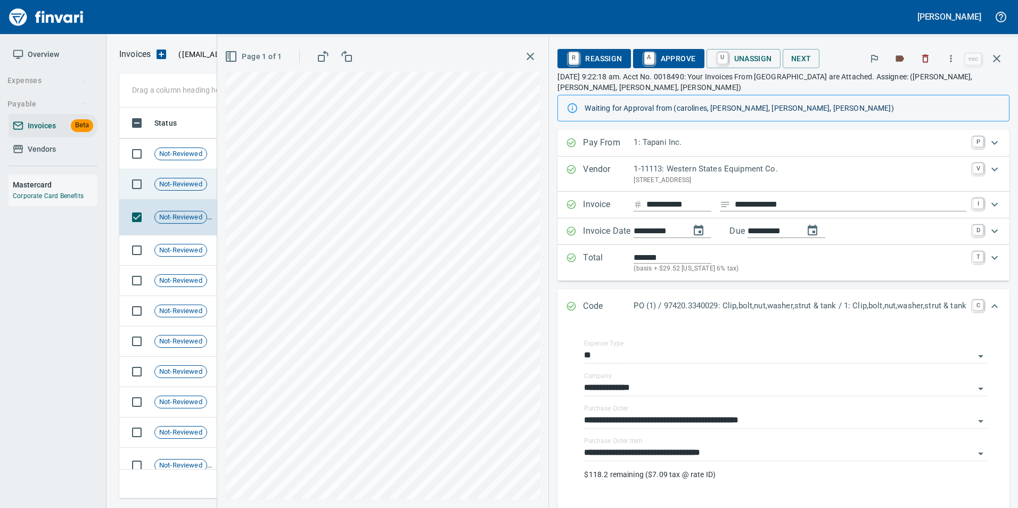
click at [189, 176] on td "Not-Reviewed" at bounding box center [184, 184] width 69 height 30
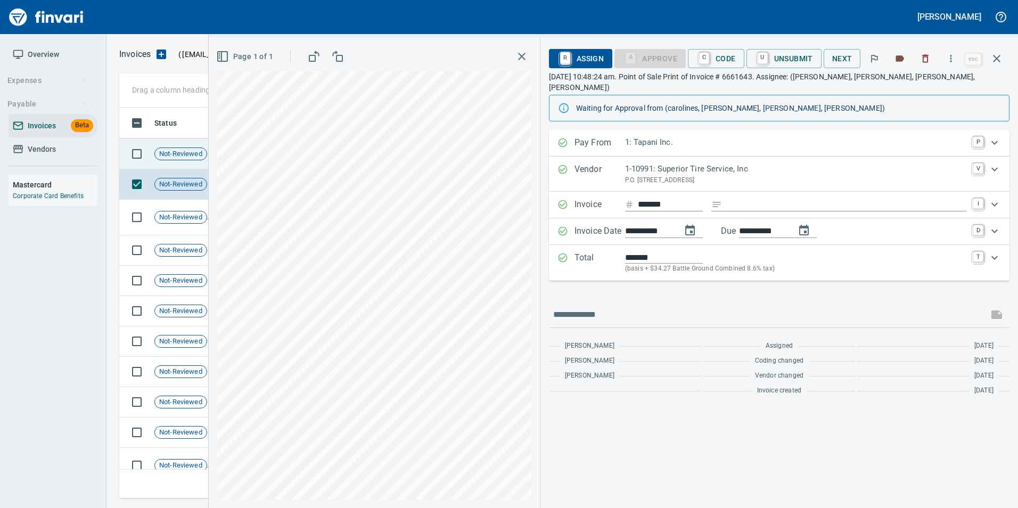
click at [185, 151] on span "Not-Reviewed" at bounding box center [181, 154] width 52 height 10
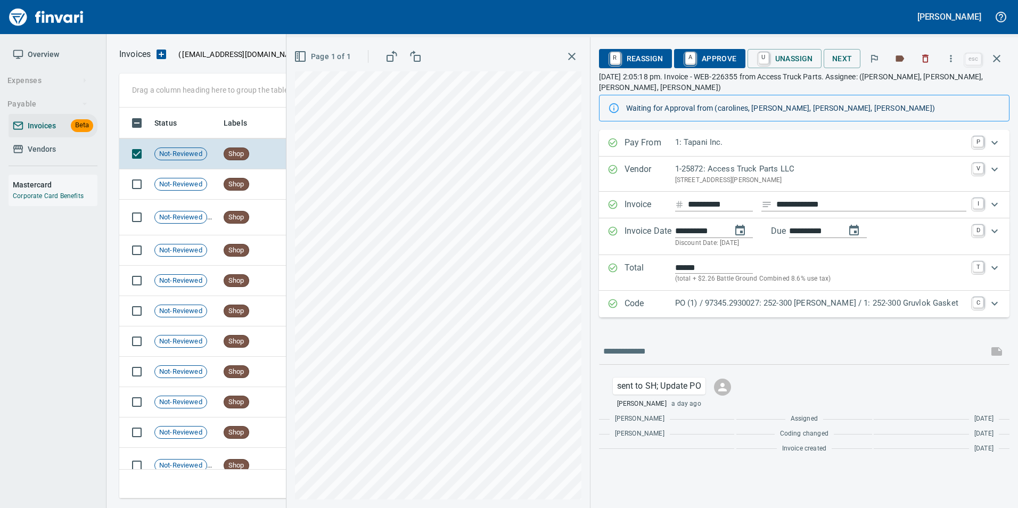
click at [662, 302] on p "Code" at bounding box center [649, 304] width 51 height 14
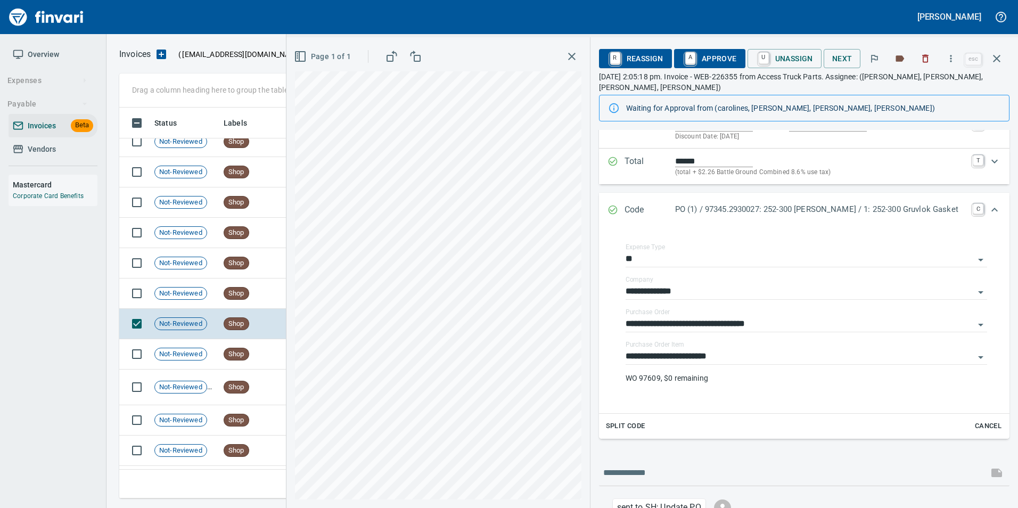
scroll to position [518, 0]
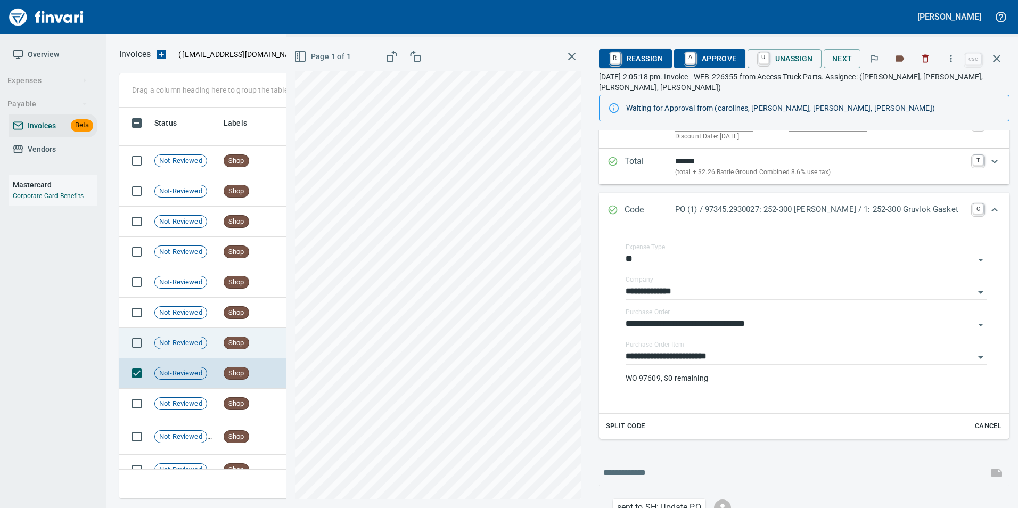
click at [217, 346] on td "Not-Reviewed" at bounding box center [184, 343] width 69 height 30
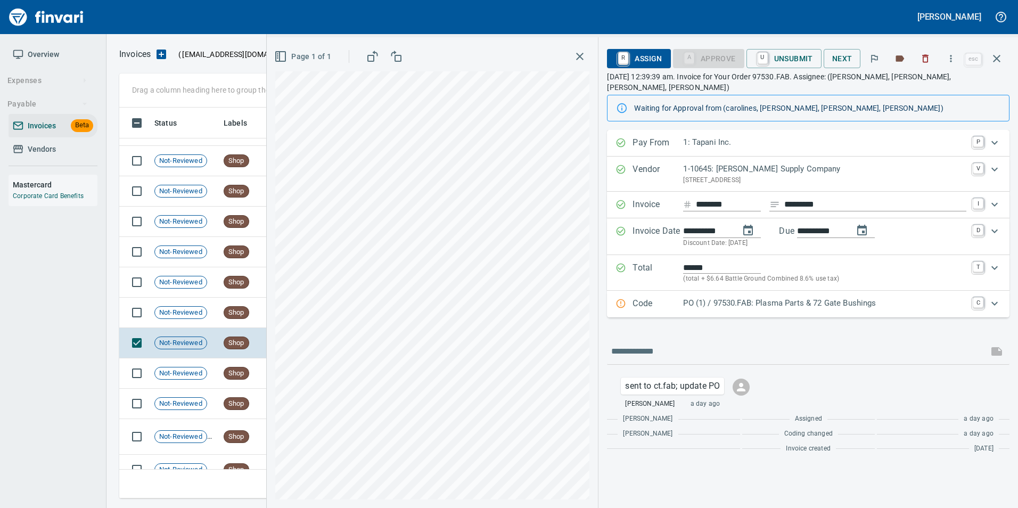
click at [657, 298] on p "Code" at bounding box center [657, 304] width 51 height 14
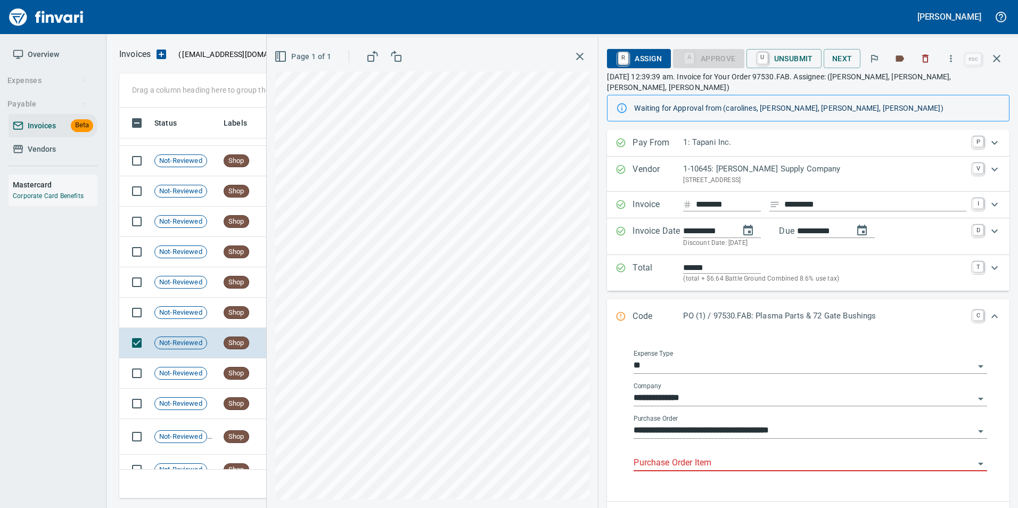
click at [699, 456] on input "Purchase Order Item" at bounding box center [803, 463] width 341 height 15
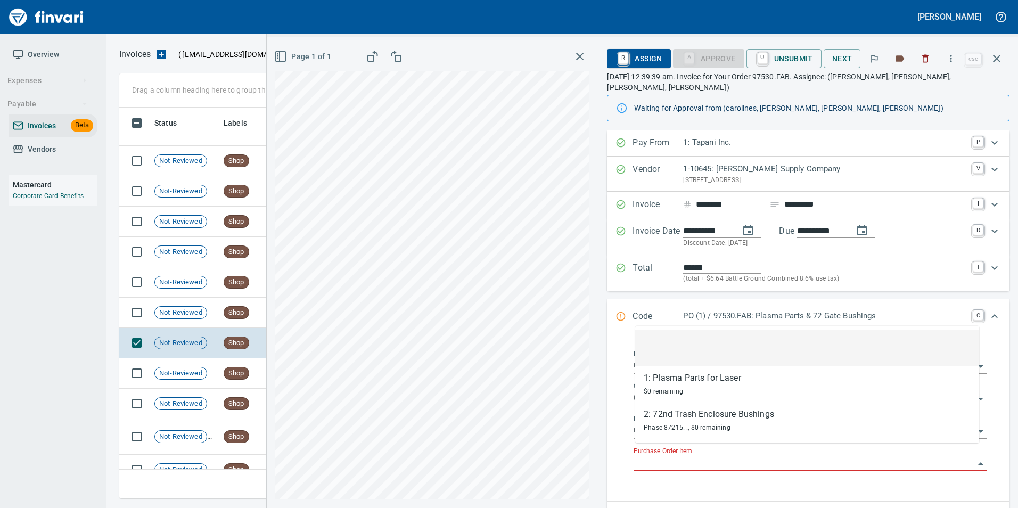
scroll to position [383, 869]
click at [229, 314] on span "Shop" at bounding box center [236, 313] width 24 height 10
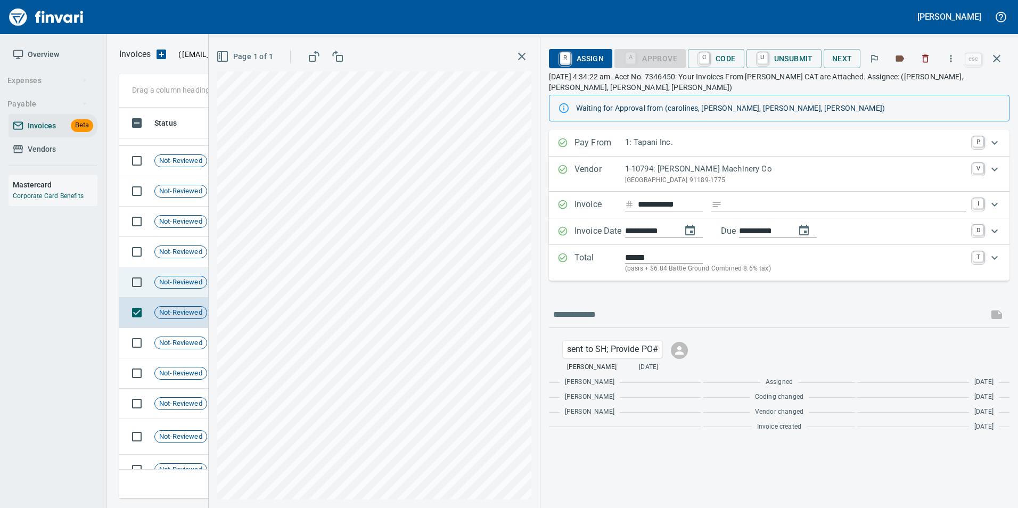
click at [175, 280] on span "Not-Reviewed" at bounding box center [181, 282] width 52 height 10
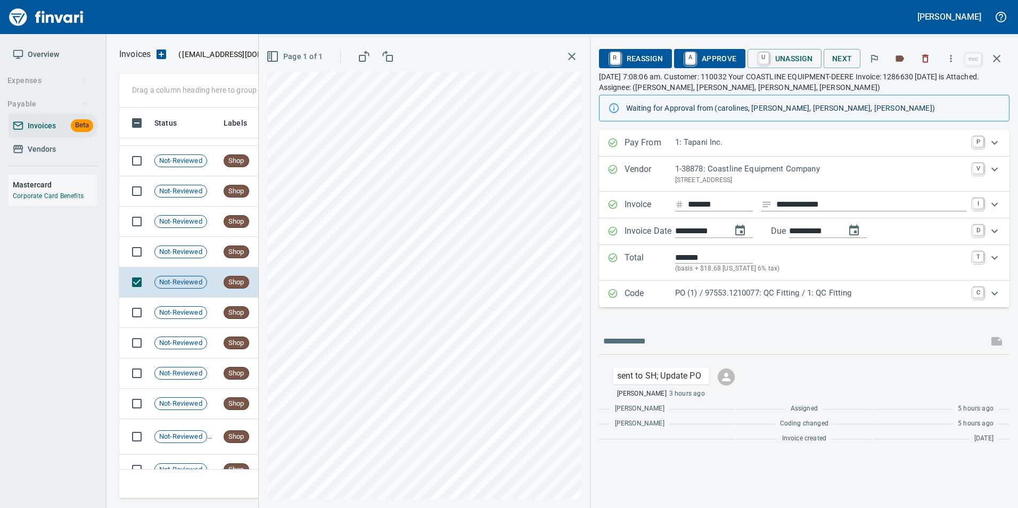
click at [741, 293] on p "PO (1) / 97553.1210077: QC Fitting / 1: QC Fitting" at bounding box center [820, 293] width 291 height 12
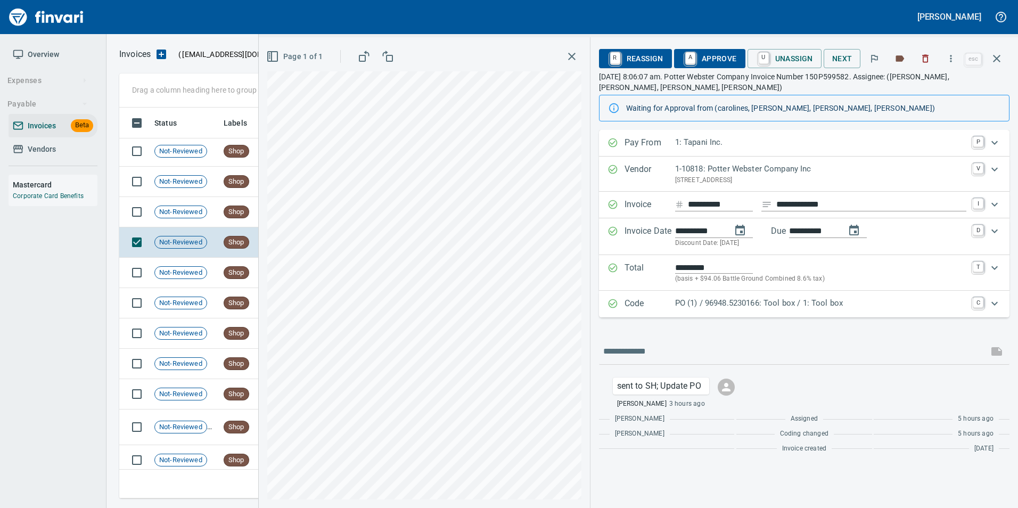
click at [650, 300] on p "Code" at bounding box center [649, 304] width 51 height 14
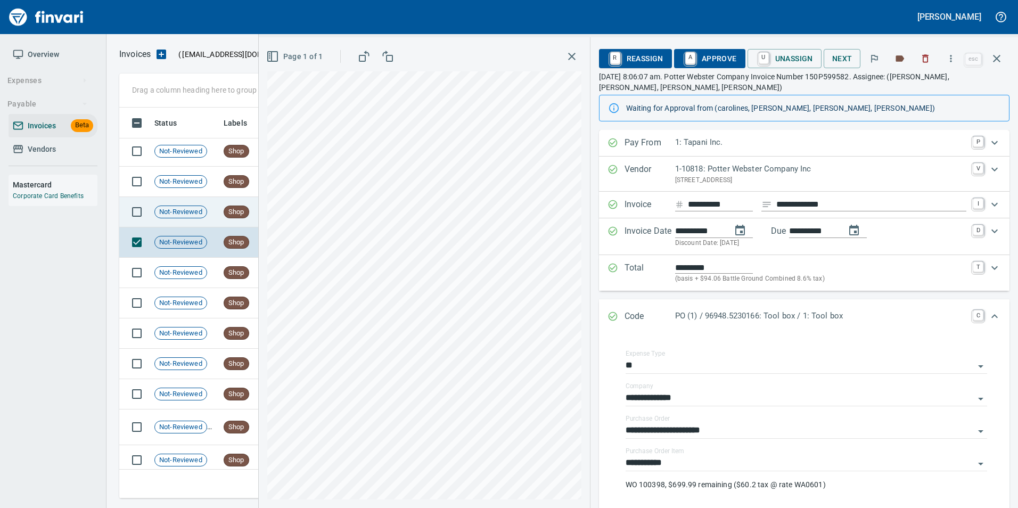
click at [189, 211] on span "Not-Reviewed" at bounding box center [181, 212] width 52 height 10
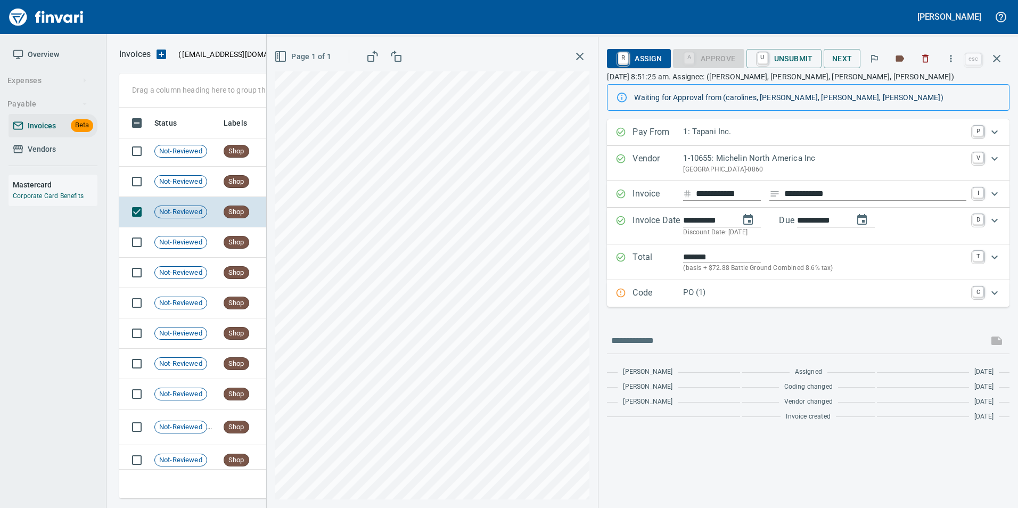
click at [654, 296] on p "Code" at bounding box center [657, 293] width 51 height 14
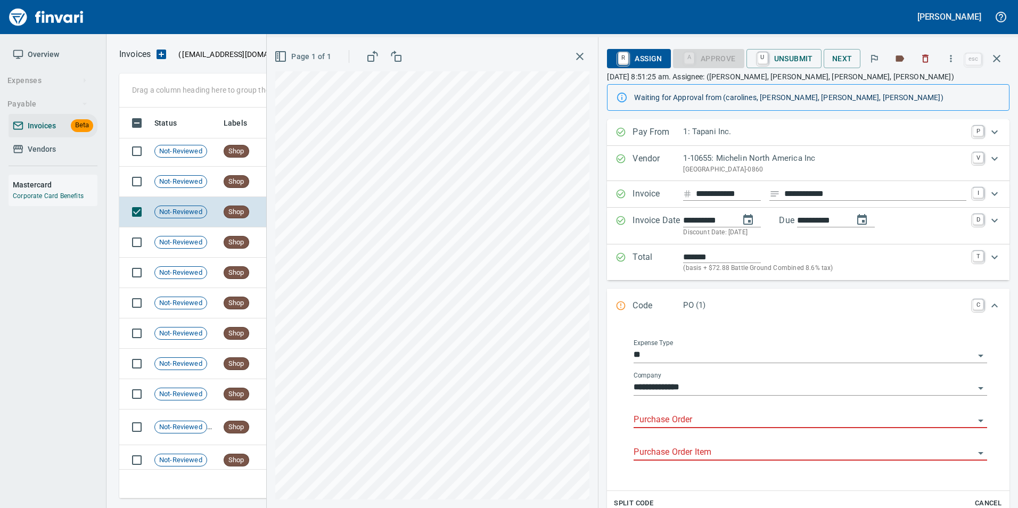
click at [673, 416] on input "Purchase Order" at bounding box center [803, 419] width 341 height 15
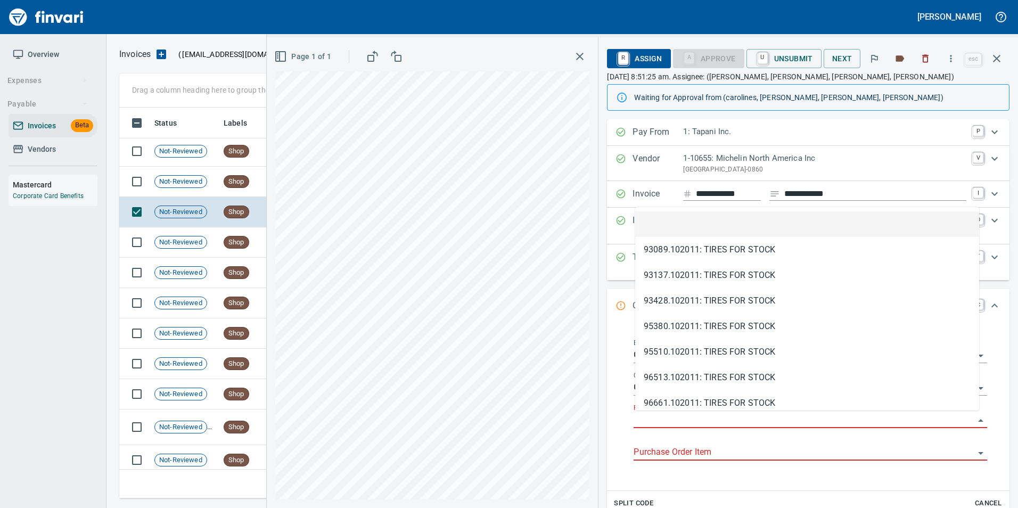
scroll to position [383, 869]
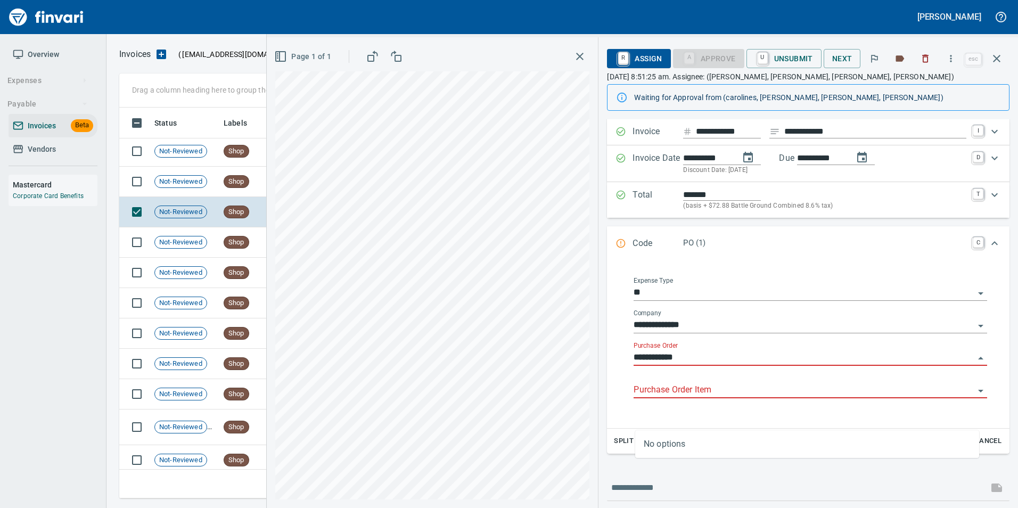
scroll to position [383, 869]
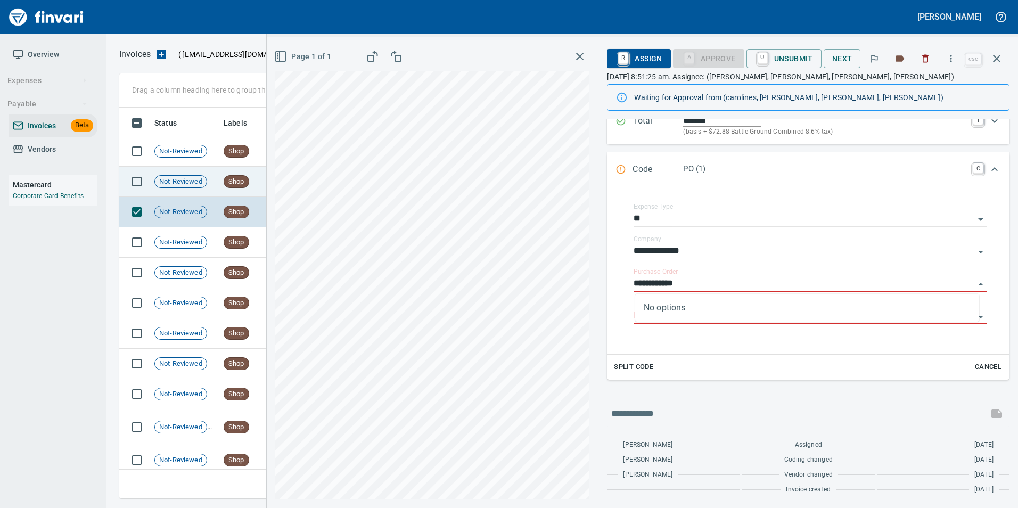
click at [234, 181] on span "Shop" at bounding box center [236, 182] width 24 height 10
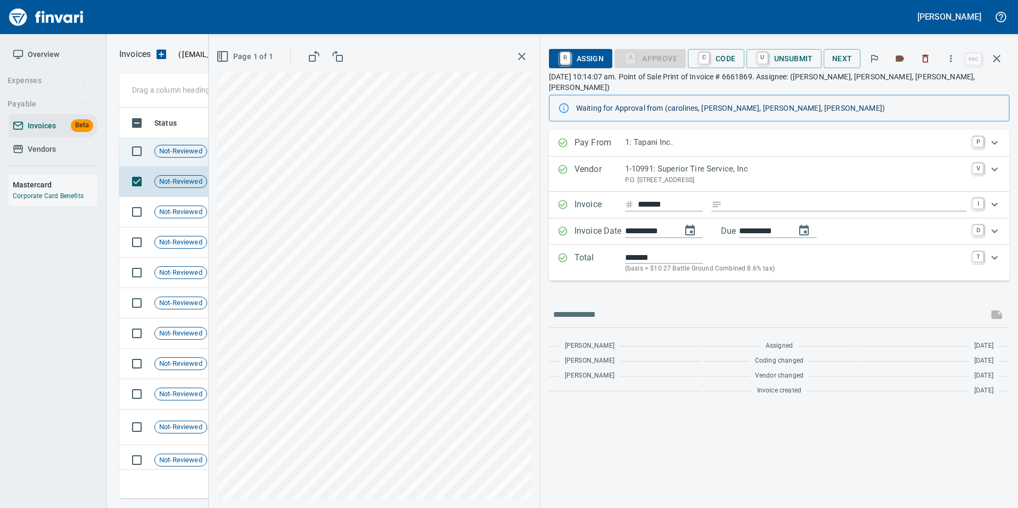
click at [173, 153] on span "Not-Reviewed" at bounding box center [181, 151] width 52 height 10
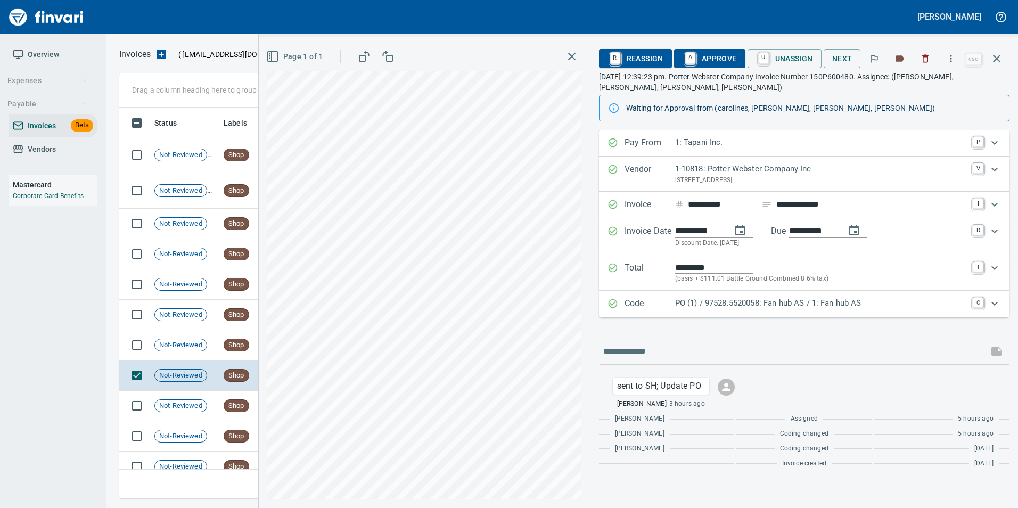
scroll to position [305, 0]
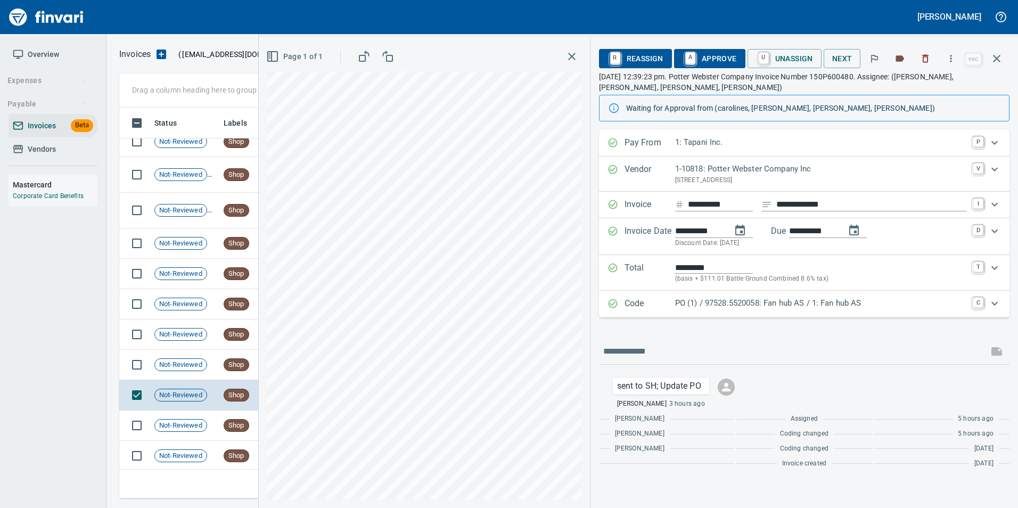
click at [729, 303] on p "PO (1) / 97528.5520058: Fan hub AS / 1: Fan hub AS" at bounding box center [820, 303] width 291 height 12
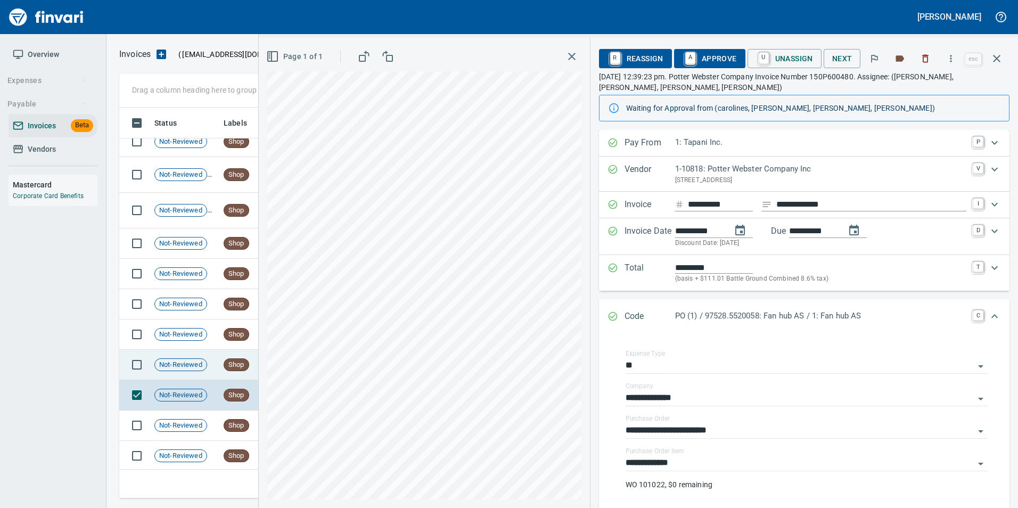
click at [231, 367] on span "Shop" at bounding box center [236, 365] width 24 height 10
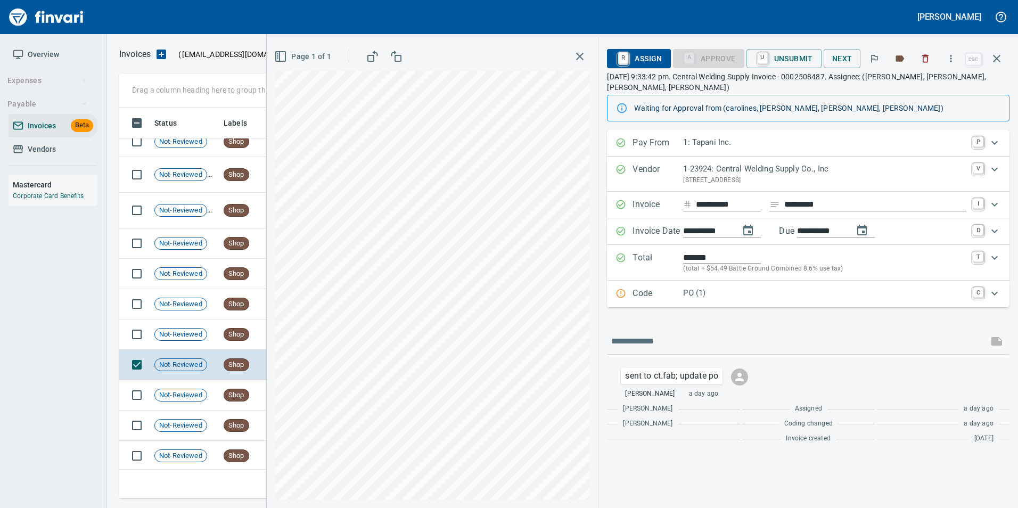
click at [678, 297] on p "Code" at bounding box center [657, 294] width 51 height 14
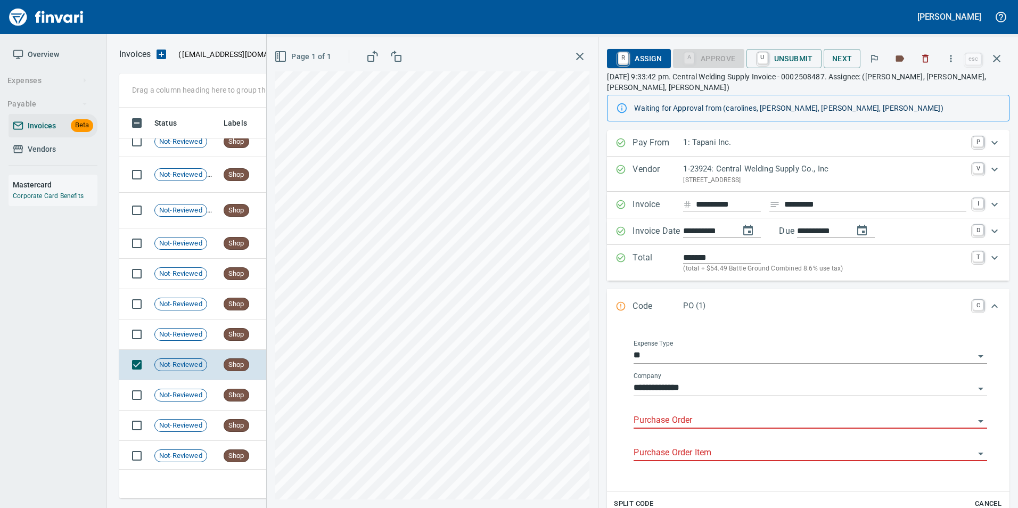
click at [749, 420] on input "Purchase Order" at bounding box center [803, 420] width 341 height 15
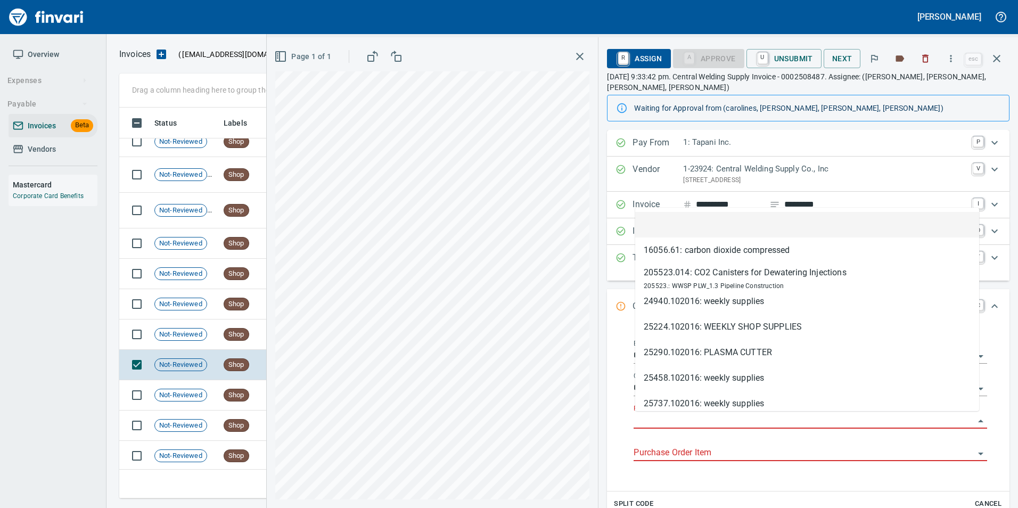
scroll to position [383, 869]
type input "*********"
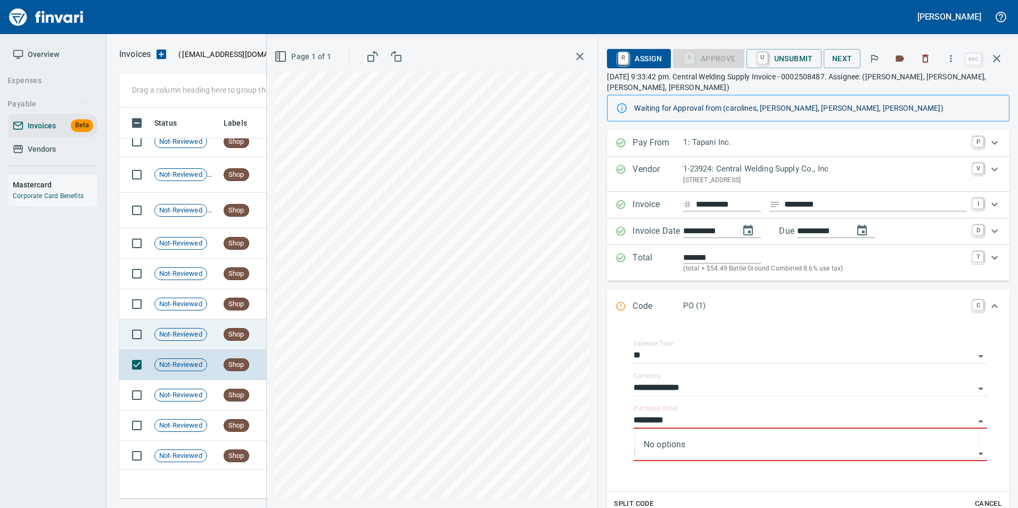
click at [200, 330] on span "Not-Reviewed" at bounding box center [181, 334] width 52 height 10
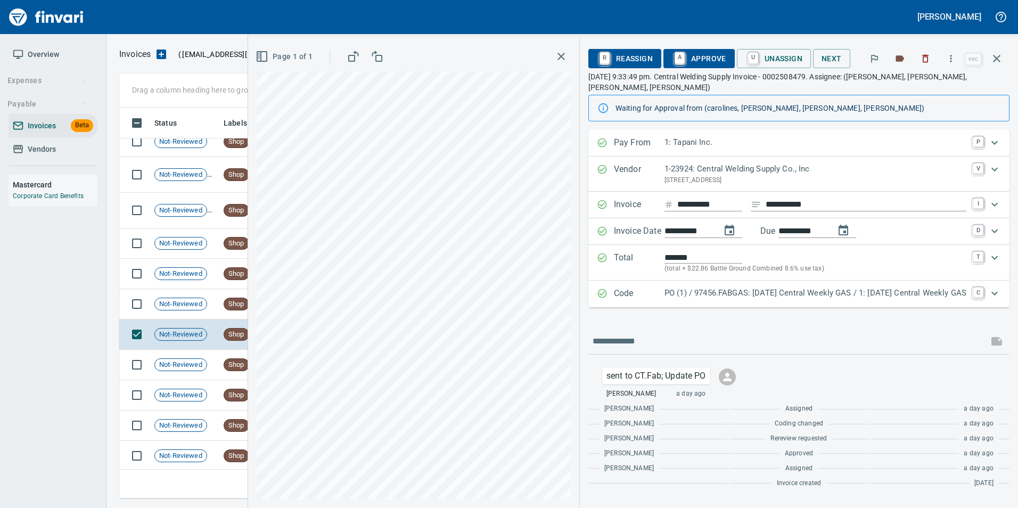
click at [604, 296] on div "Code PO (1) / 97456.FABGAS: [DATE] Central Weekly GAS / 1: [DATE] Central Weekl…" at bounding box center [798, 293] width 421 height 27
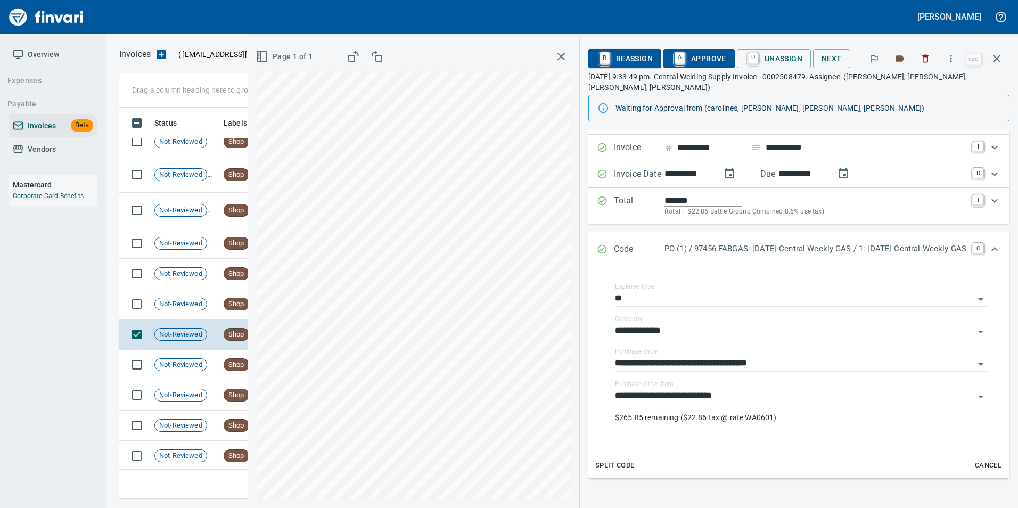
scroll to position [51, 0]
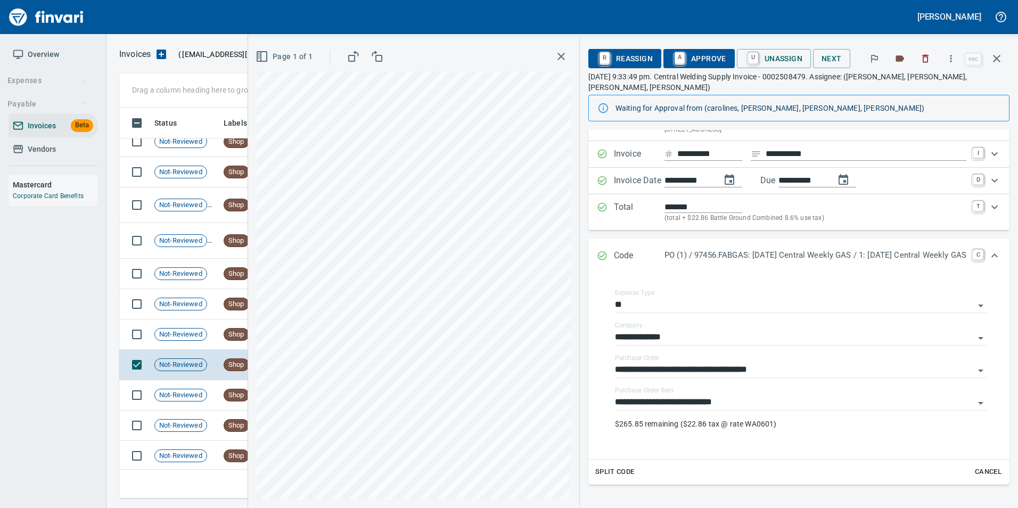
click at [588, 242] on div "Code PO (1) / 97456.FABGAS: [DATE] Central Weekly GAS / 1: [DATE] Central Weekl…" at bounding box center [798, 255] width 421 height 35
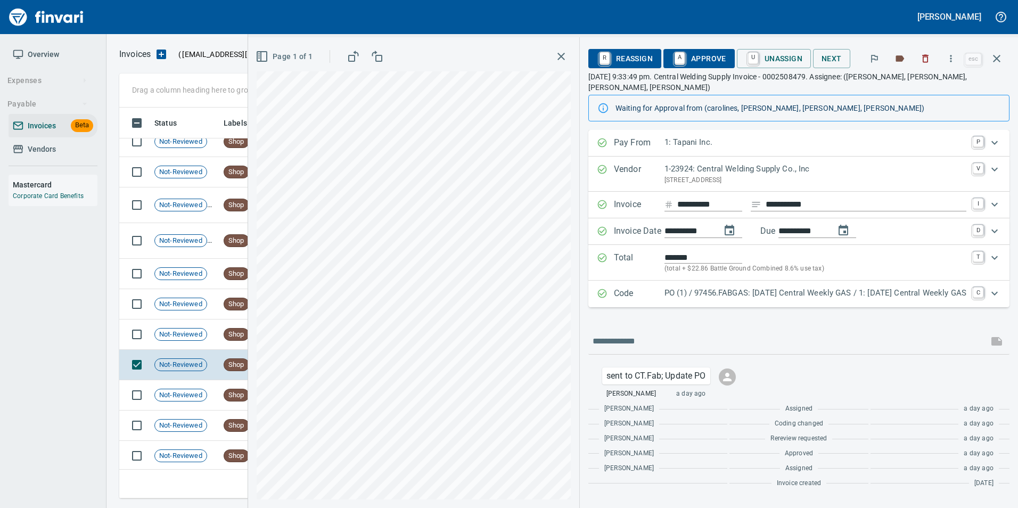
scroll to position [0, 0]
click at [674, 64] on span "A Approve" at bounding box center [699, 58] width 54 height 18
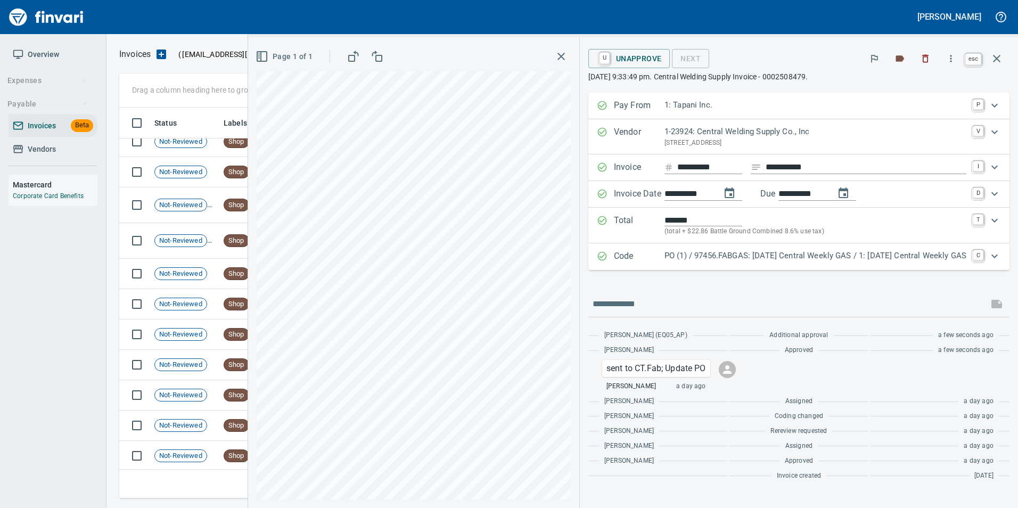
scroll to position [383, 869]
click at [999, 64] on icon "button" at bounding box center [996, 58] width 13 height 13
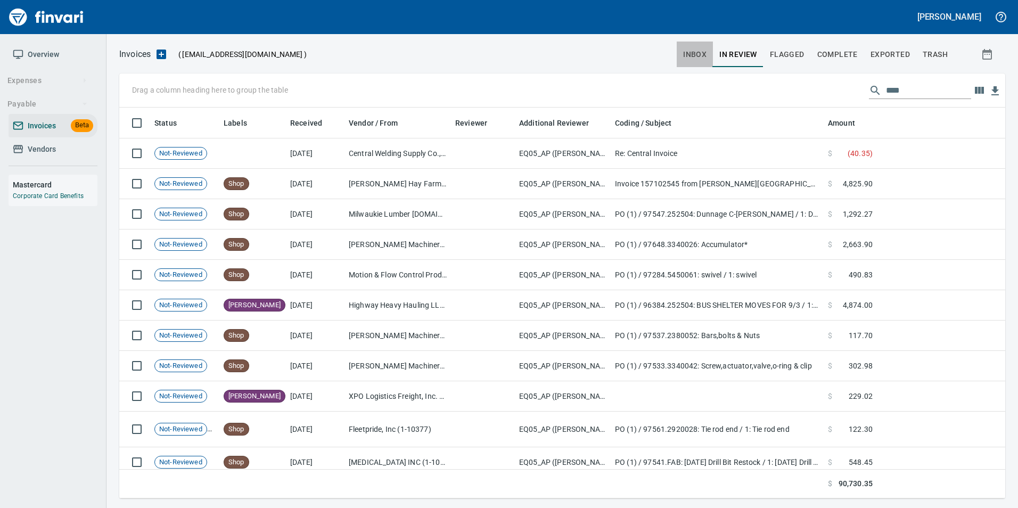
click at [692, 52] on span "inbox" at bounding box center [694, 54] width 23 height 13
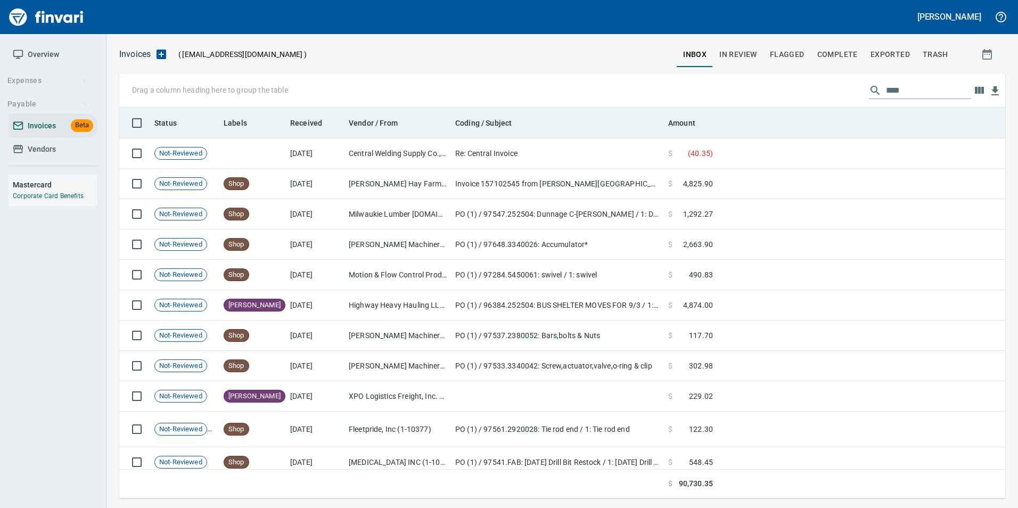
scroll to position [383, 870]
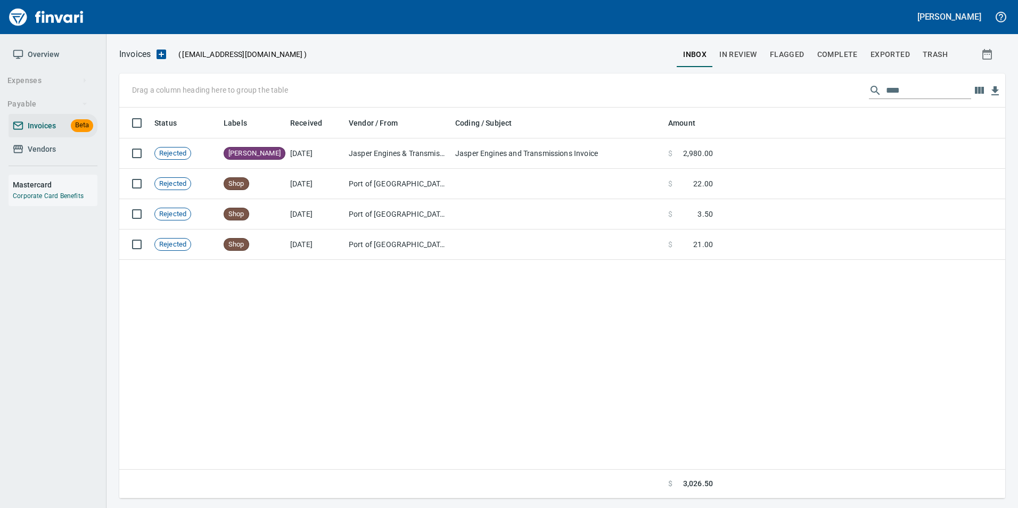
click at [894, 86] on input "****" at bounding box center [928, 90] width 85 height 17
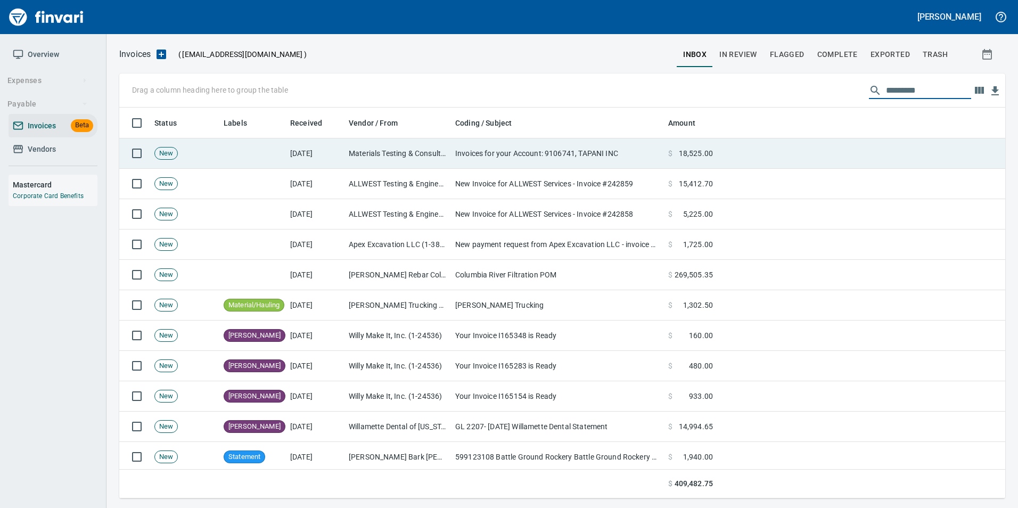
click at [272, 159] on td at bounding box center [252, 153] width 67 height 30
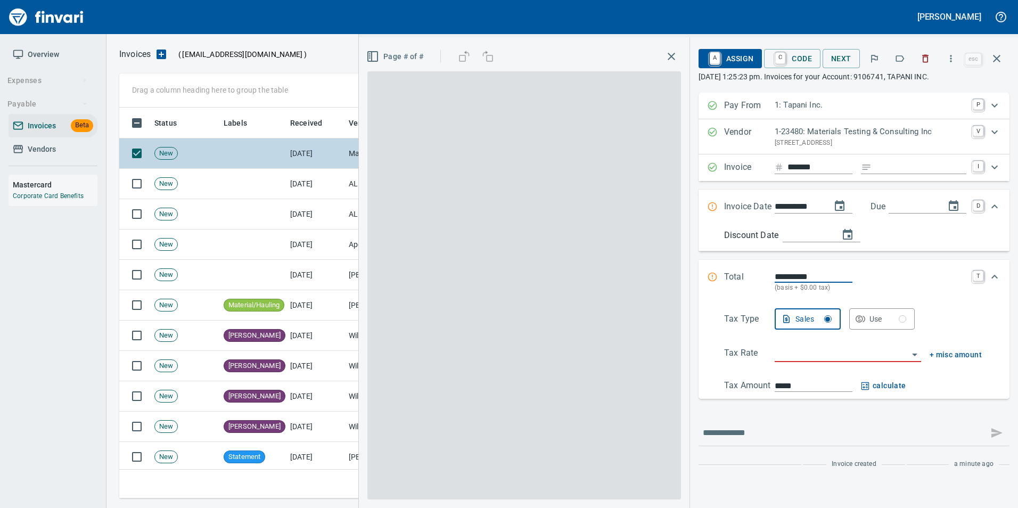
scroll to position [383, 869]
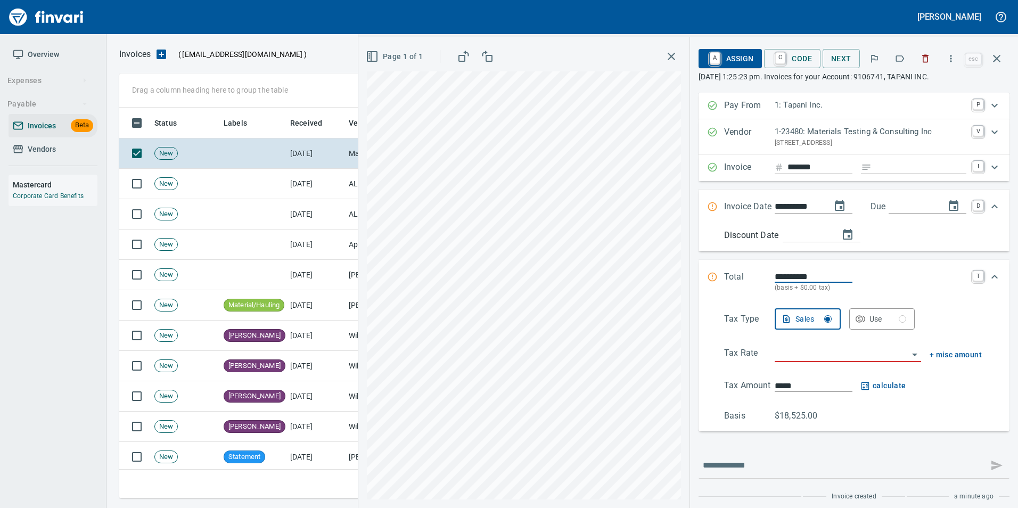
click at [893, 57] on button "button" at bounding box center [899, 58] width 23 height 23
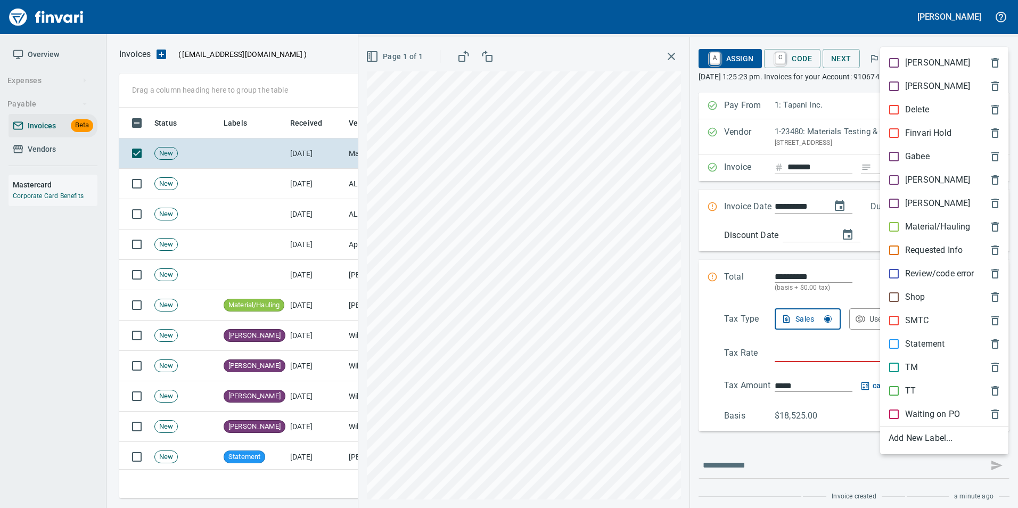
drag, startPoint x: 927, startPoint y: 219, endPoint x: 933, endPoint y: 203, distance: 17.5
click at [927, 219] on div "Material/Hauling" at bounding box center [944, 226] width 128 height 23
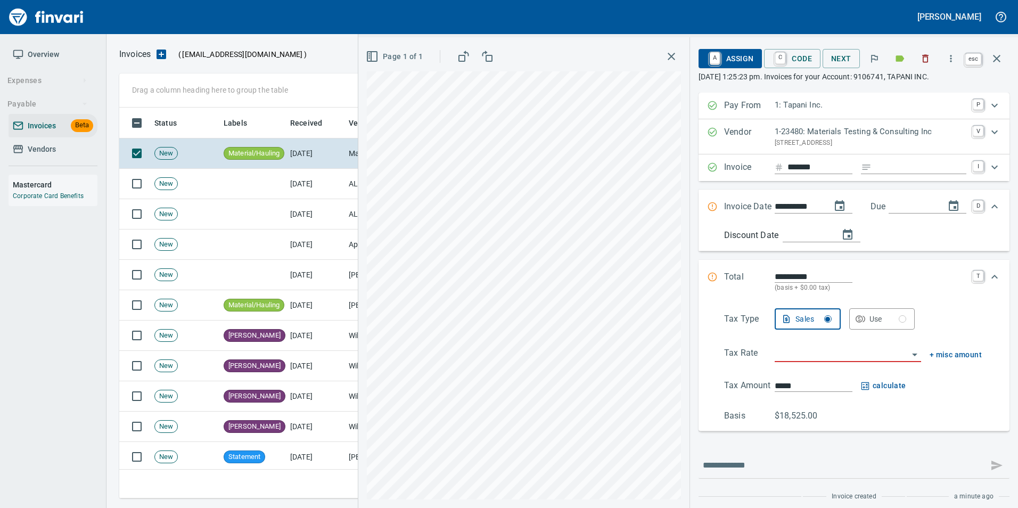
click at [997, 64] on icon "button" at bounding box center [996, 58] width 13 height 13
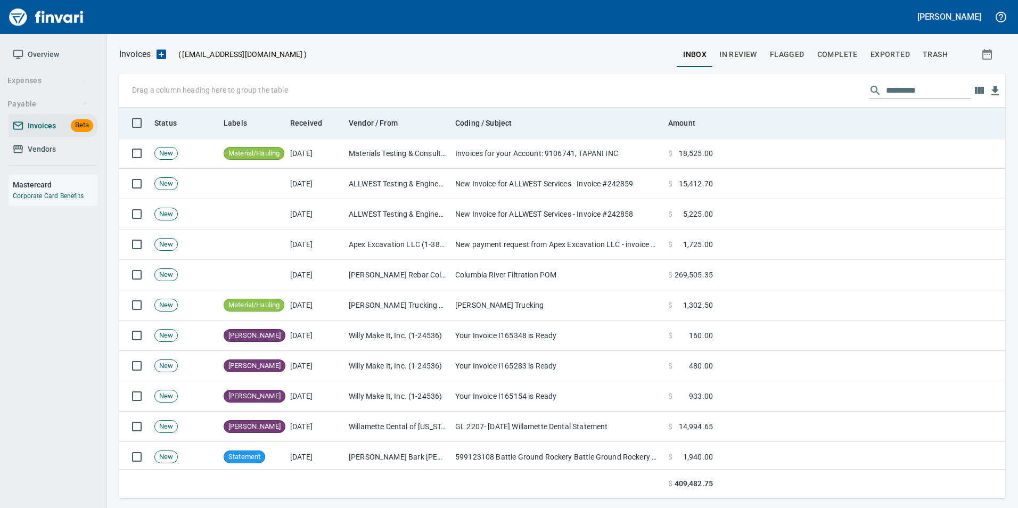
scroll to position [383, 869]
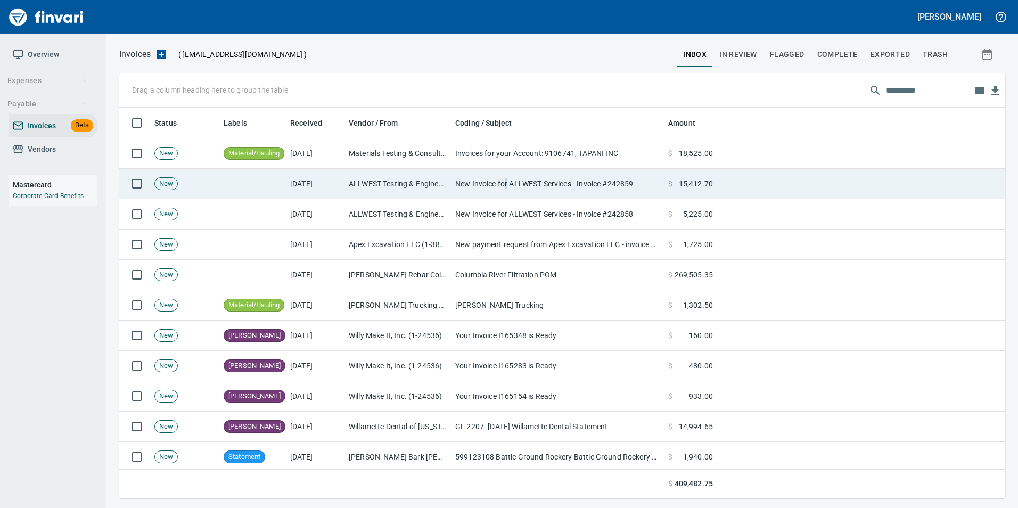
click at [508, 187] on td "New Invoice for ALLWEST Services - Invoice #242859" at bounding box center [557, 184] width 213 height 30
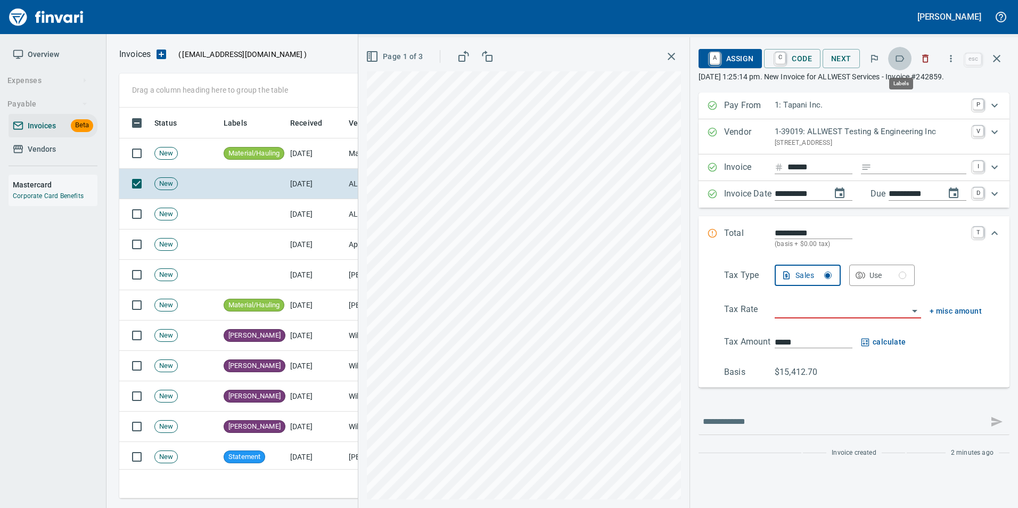
scroll to position [383, 869]
click at [897, 57] on icon "button" at bounding box center [899, 58] width 11 height 11
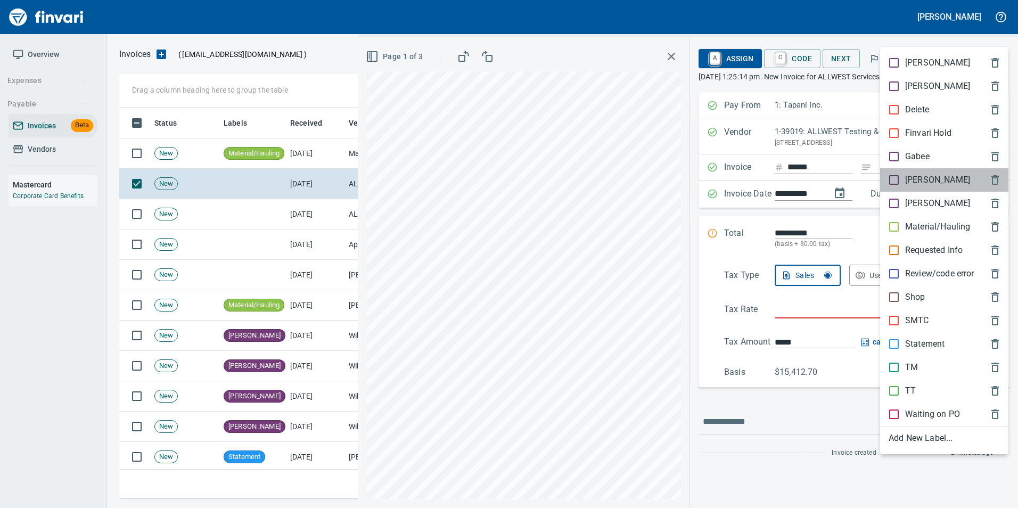
click at [921, 170] on div "[PERSON_NAME]" at bounding box center [944, 179] width 128 height 23
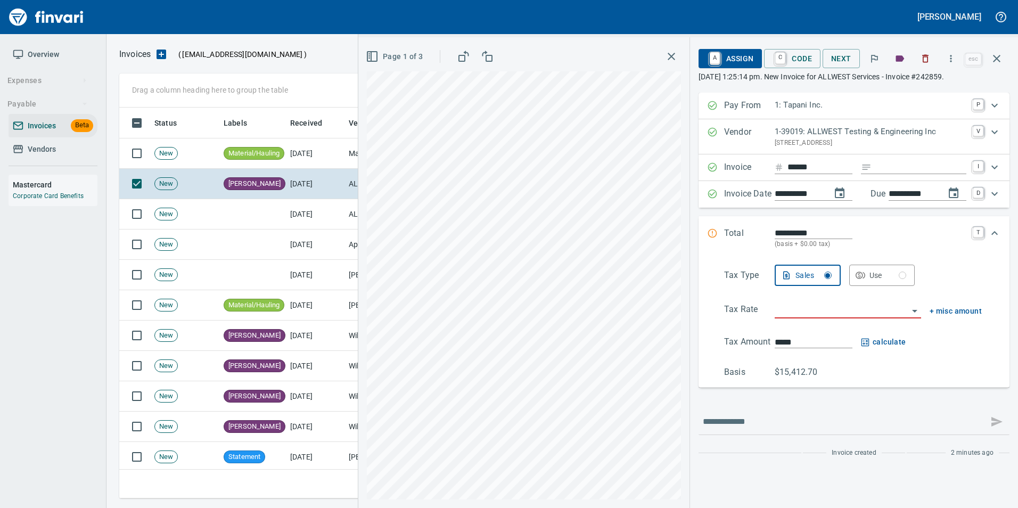
drag, startPoint x: 992, startPoint y: 62, endPoint x: 976, endPoint y: 72, distance: 18.5
click at [992, 61] on icon "button" at bounding box center [996, 58] width 13 height 13
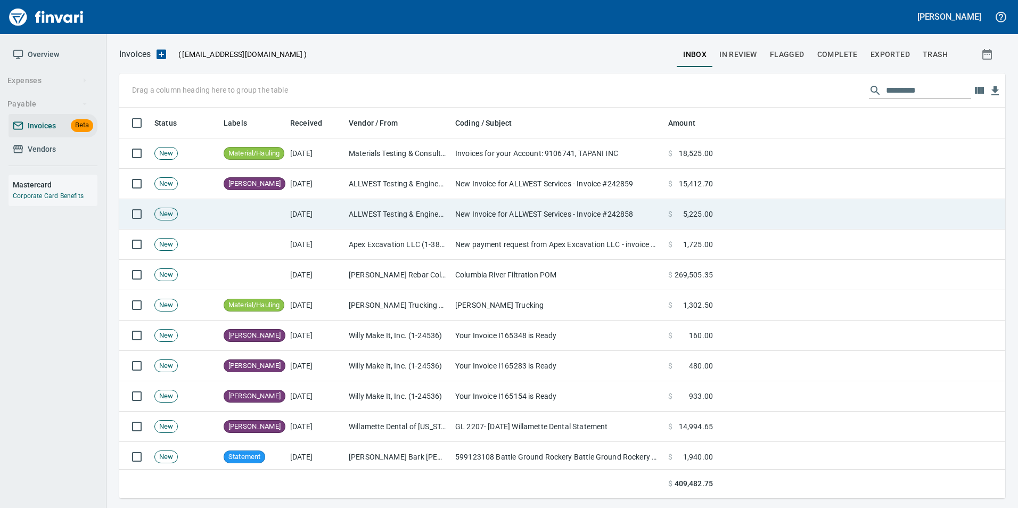
click at [536, 218] on td "New Invoice for ALLWEST Services - Invoice #242858" at bounding box center [557, 214] width 213 height 30
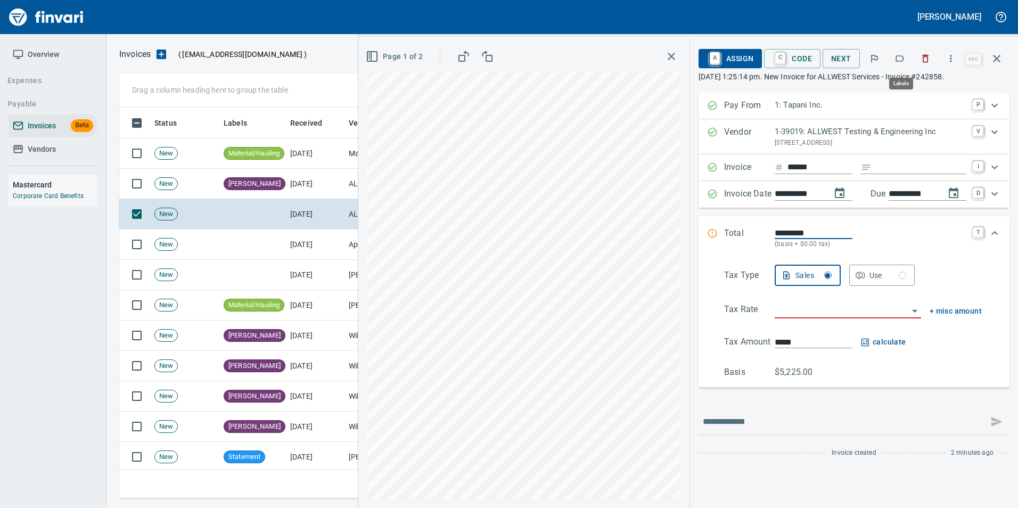
click at [904, 63] on icon "button" at bounding box center [899, 58] width 11 height 11
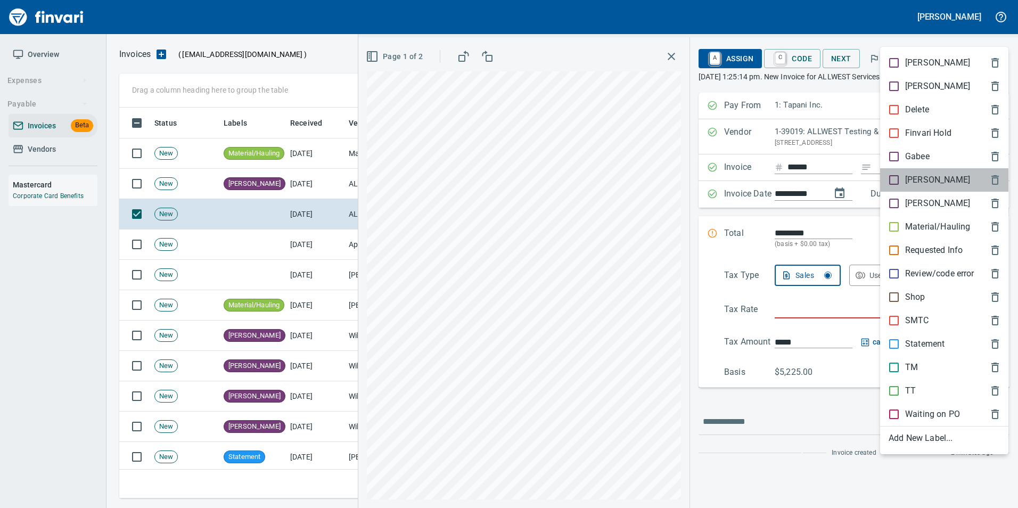
click at [929, 177] on span "[PERSON_NAME]" at bounding box center [935, 180] width 94 height 13
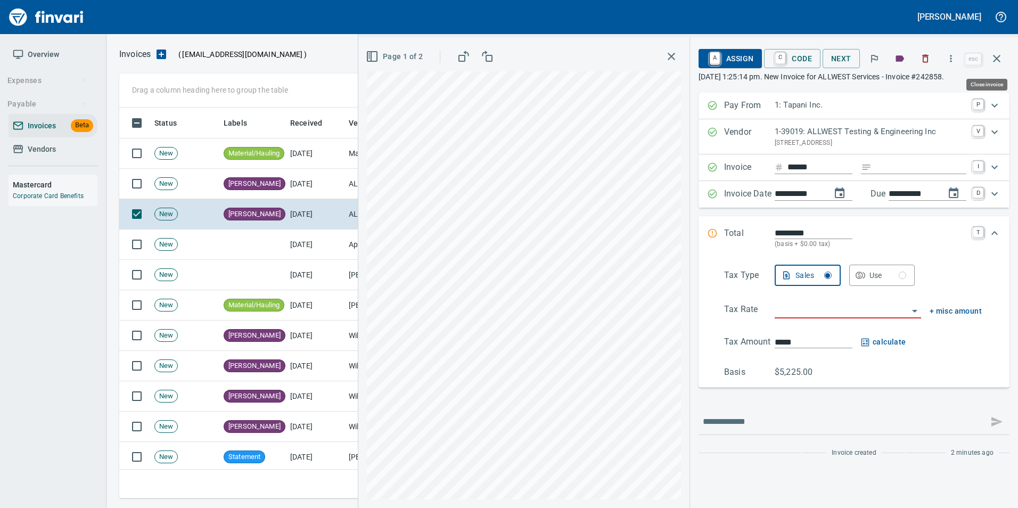
click at [998, 56] on icon "button" at bounding box center [996, 58] width 13 height 13
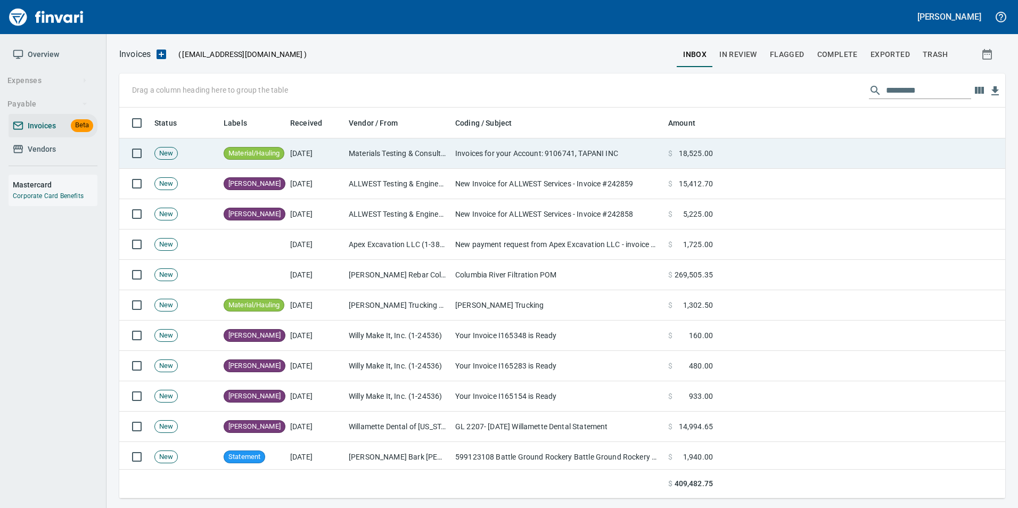
scroll to position [383, 869]
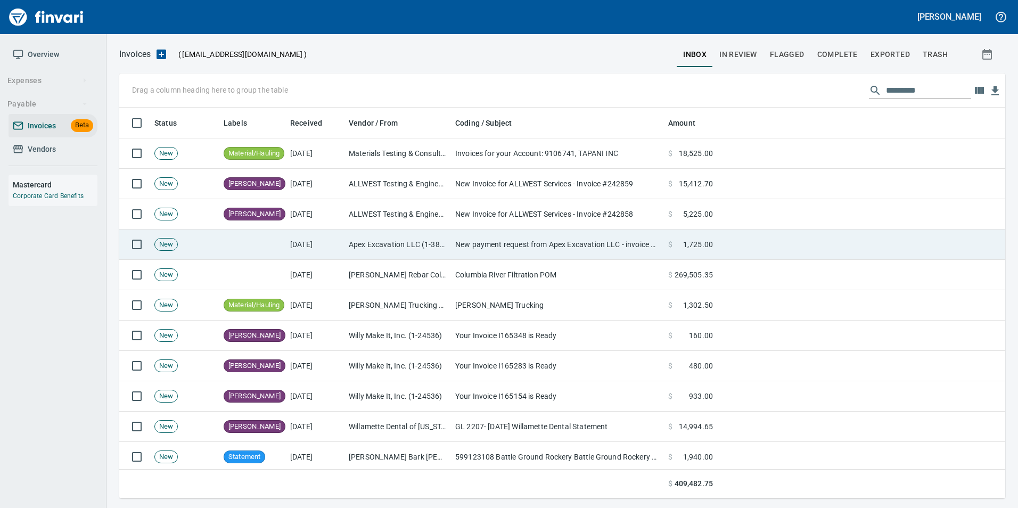
click at [404, 238] on td "Apex Excavation LLC (1-38348)" at bounding box center [397, 244] width 106 height 30
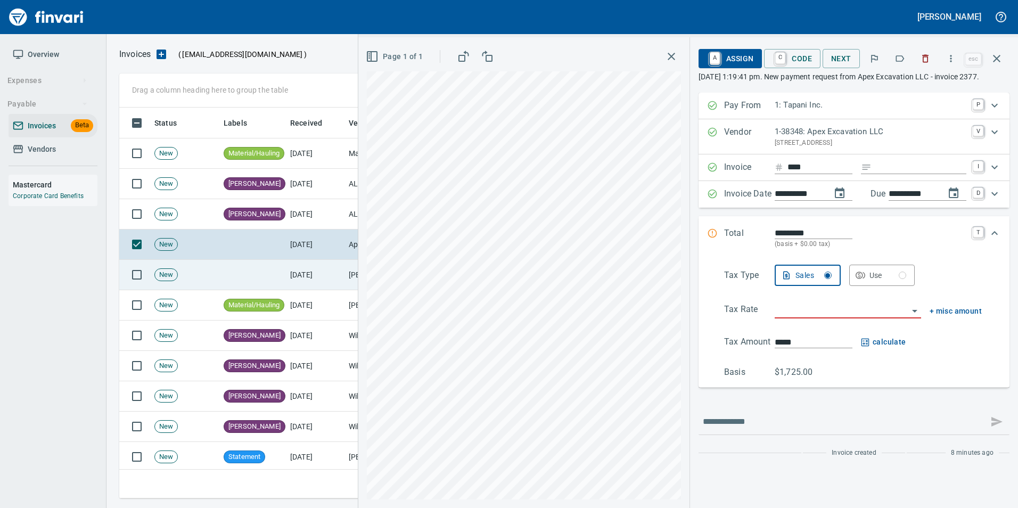
click at [247, 276] on td at bounding box center [252, 275] width 67 height 30
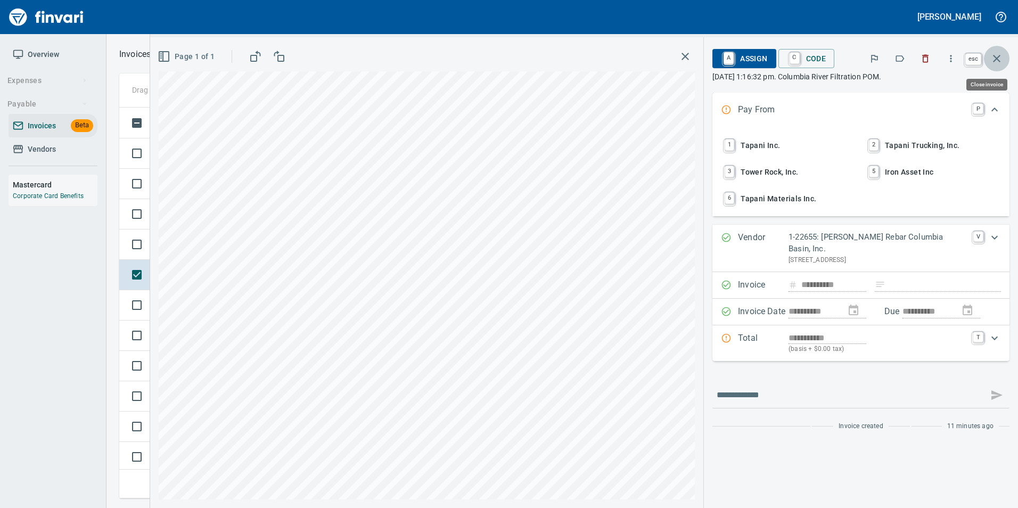
click at [1006, 59] on button "button" at bounding box center [997, 59] width 26 height 26
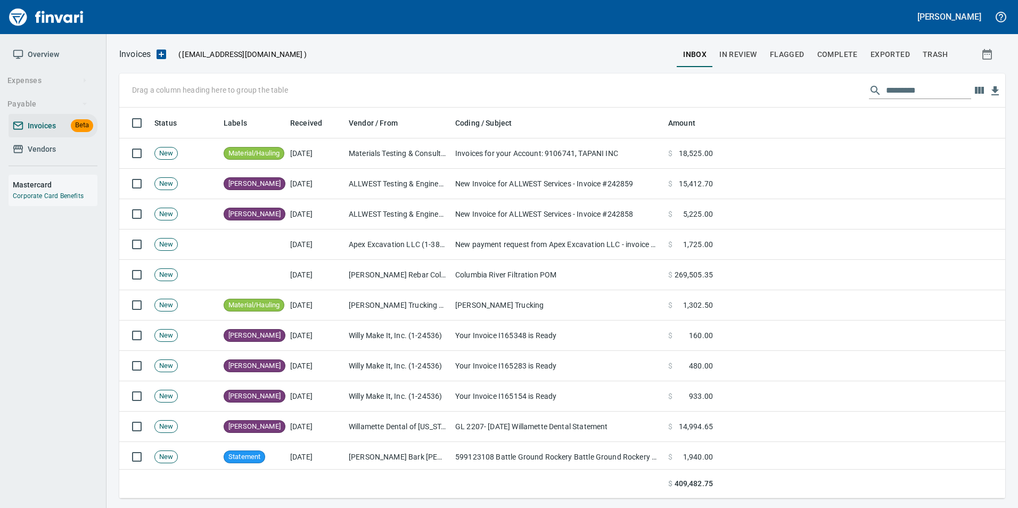
scroll to position [383, 869]
